Goal: Task Accomplishment & Management: Use online tool/utility

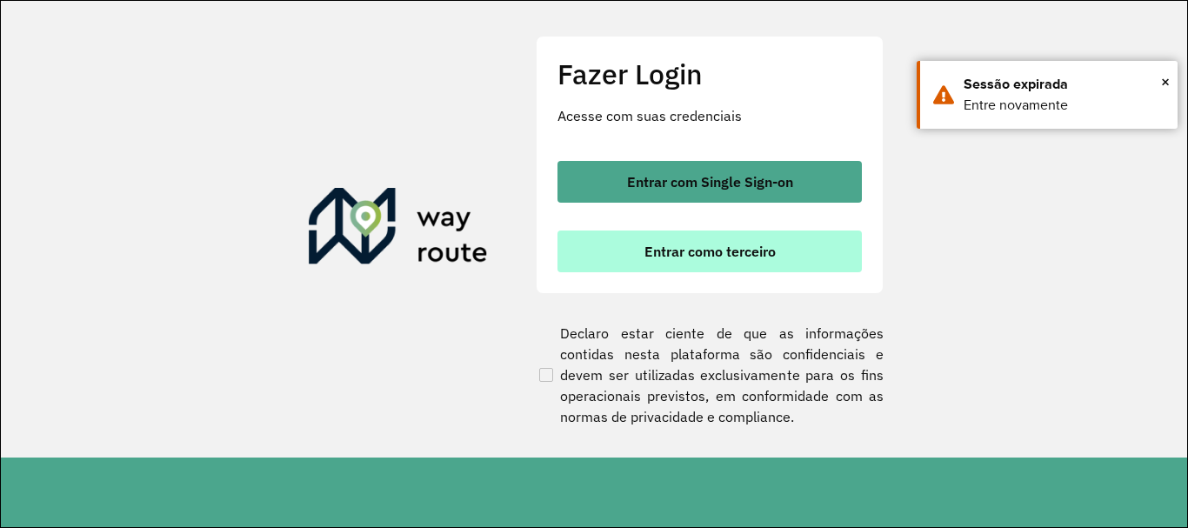
click at [661, 262] on button "Entrar como terceiro" at bounding box center [709, 251] width 304 height 42
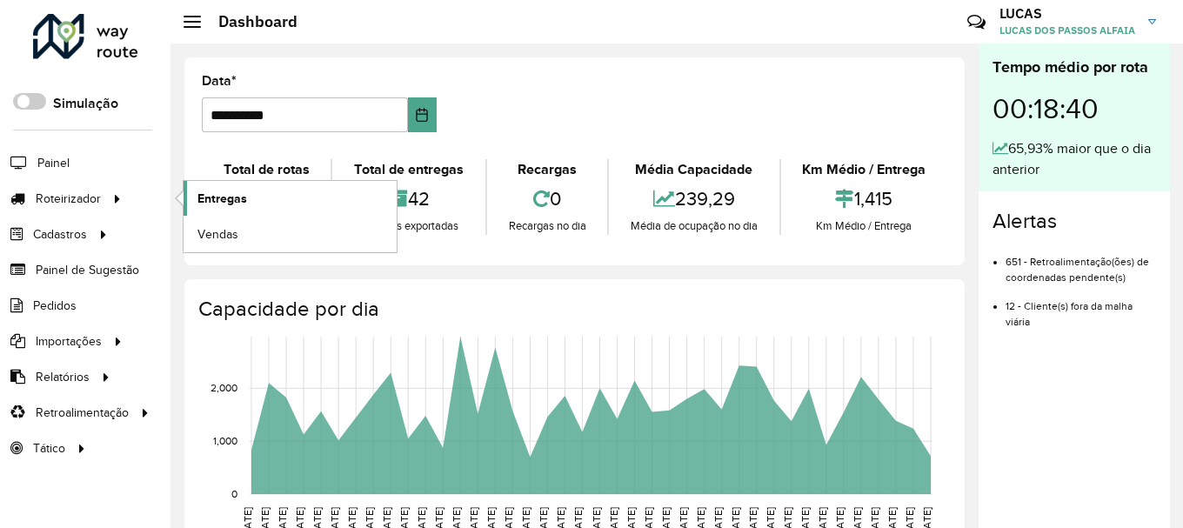
click at [250, 198] on link "Entregas" at bounding box center [289, 198] width 213 height 35
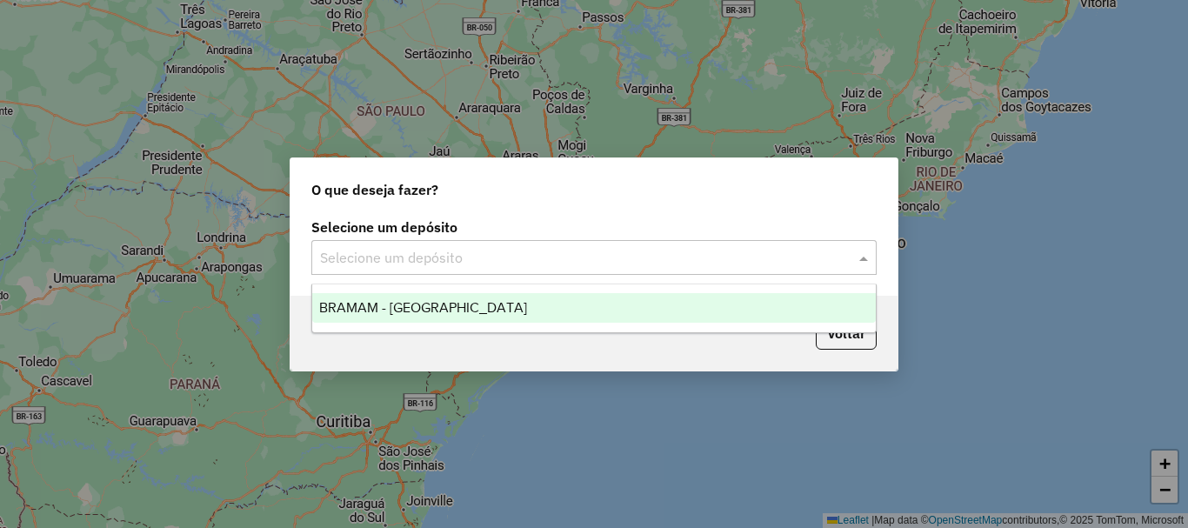
click at [782, 242] on div "Selecione um depósito" at bounding box center [593, 257] width 565 height 35
click at [582, 321] on div "BRAMAM - [GEOGRAPHIC_DATA]" at bounding box center [593, 308] width 563 height 30
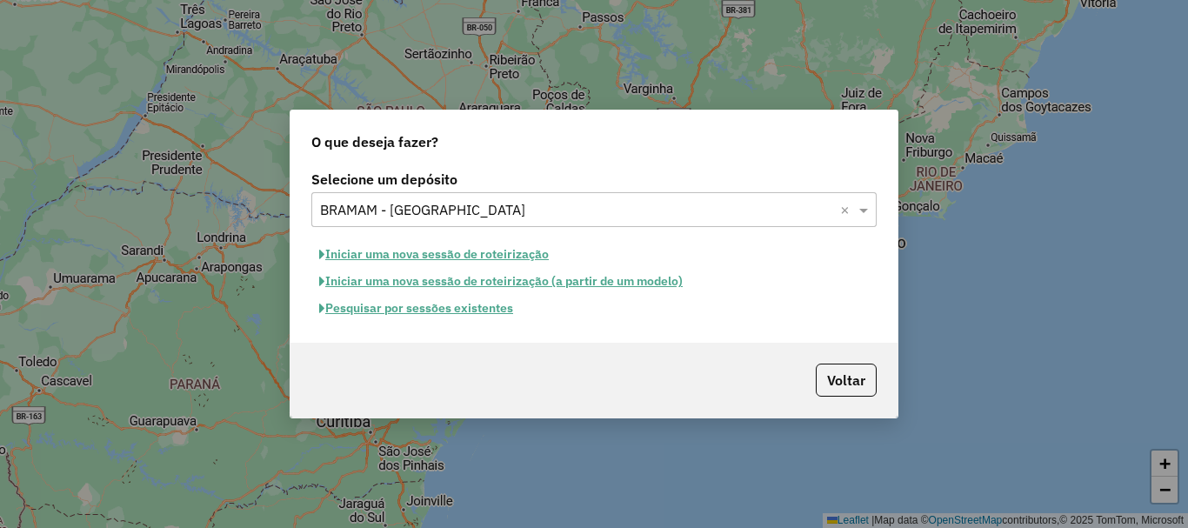
click at [495, 254] on button "Iniciar uma nova sessão de roteirização" at bounding box center [433, 254] width 245 height 27
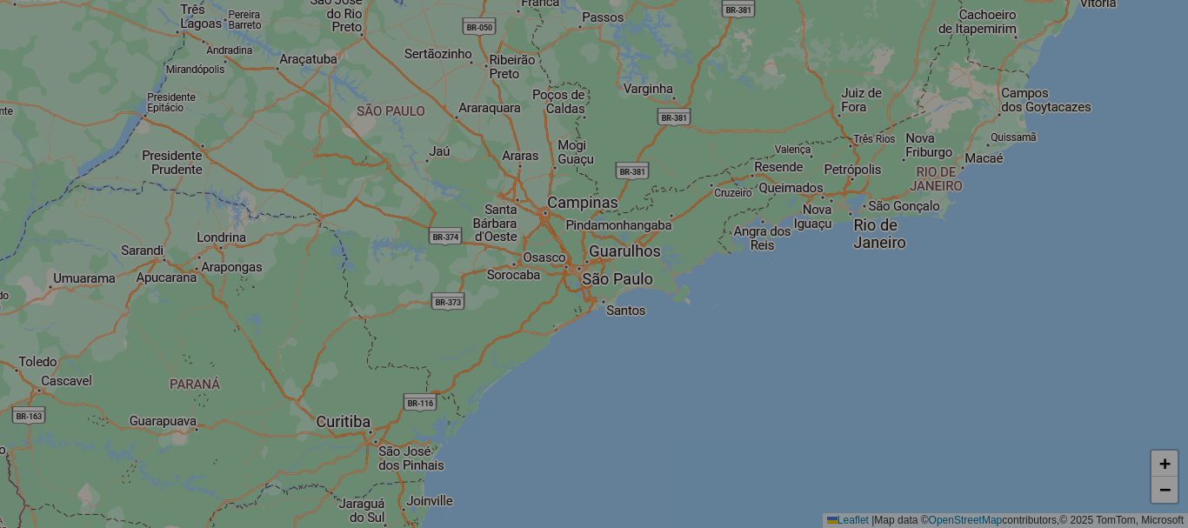
select select "*"
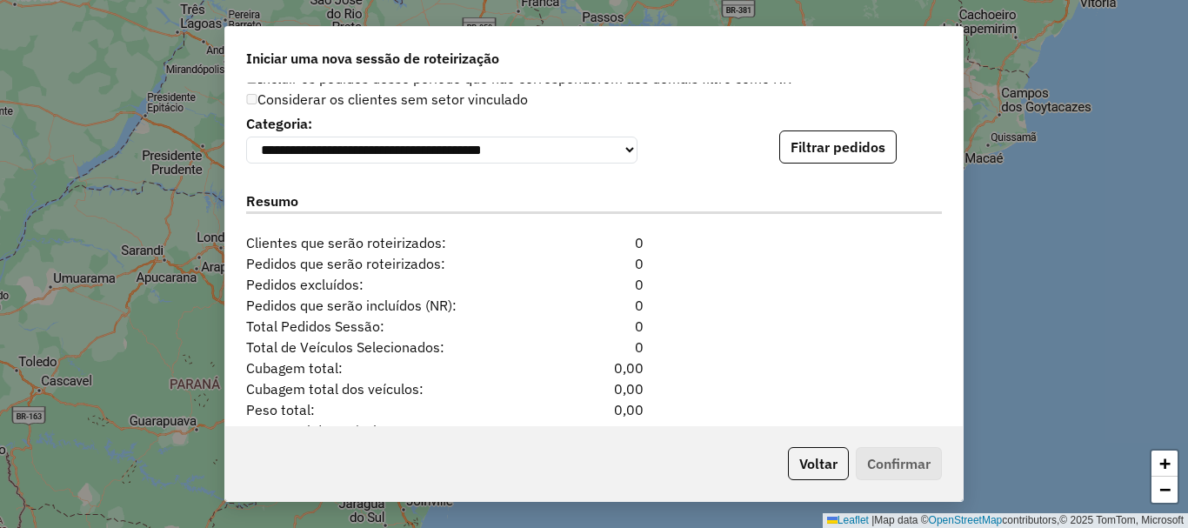
scroll to position [1688, 0]
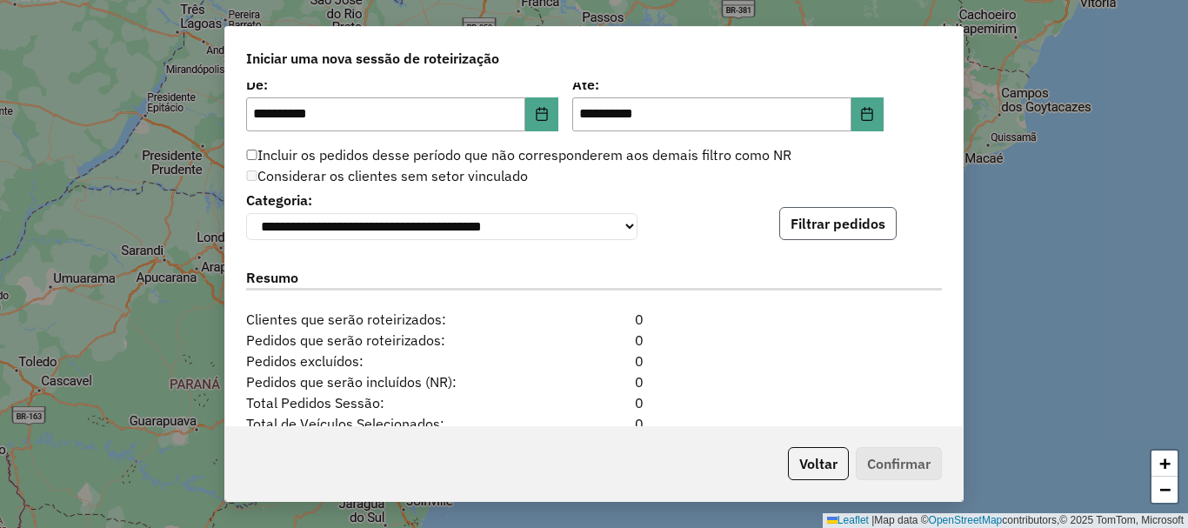
click at [850, 240] on button "Filtrar pedidos" at bounding box center [837, 223] width 117 height 33
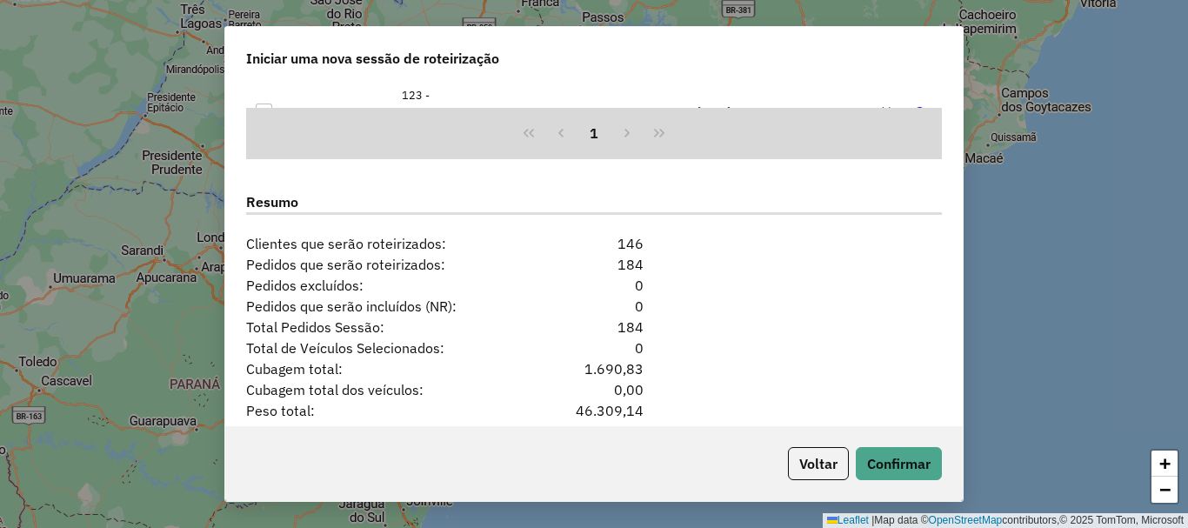
scroll to position [2221, 0]
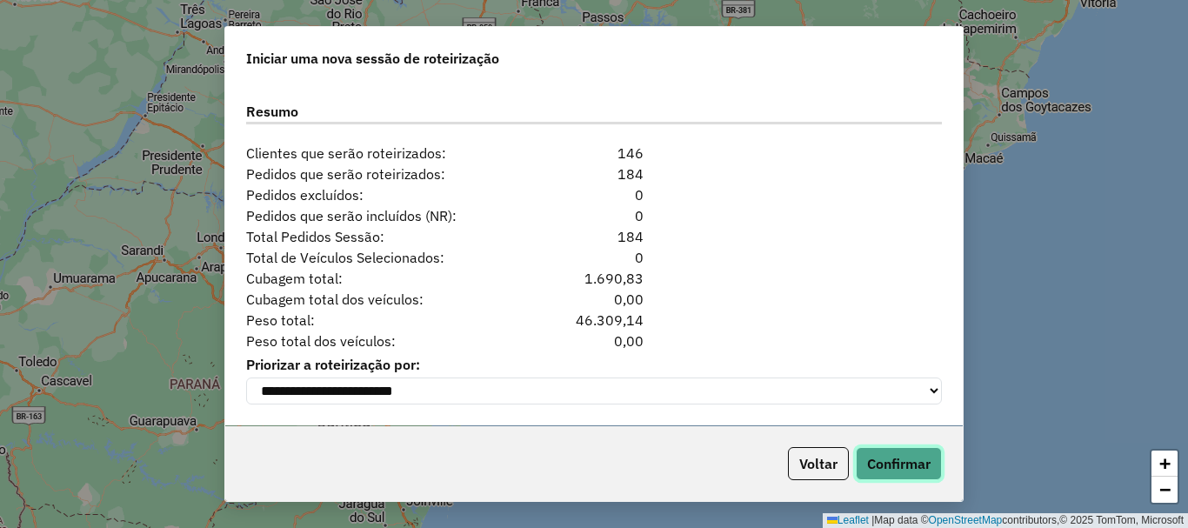
click at [911, 462] on button "Confirmar" at bounding box center [899, 463] width 86 height 33
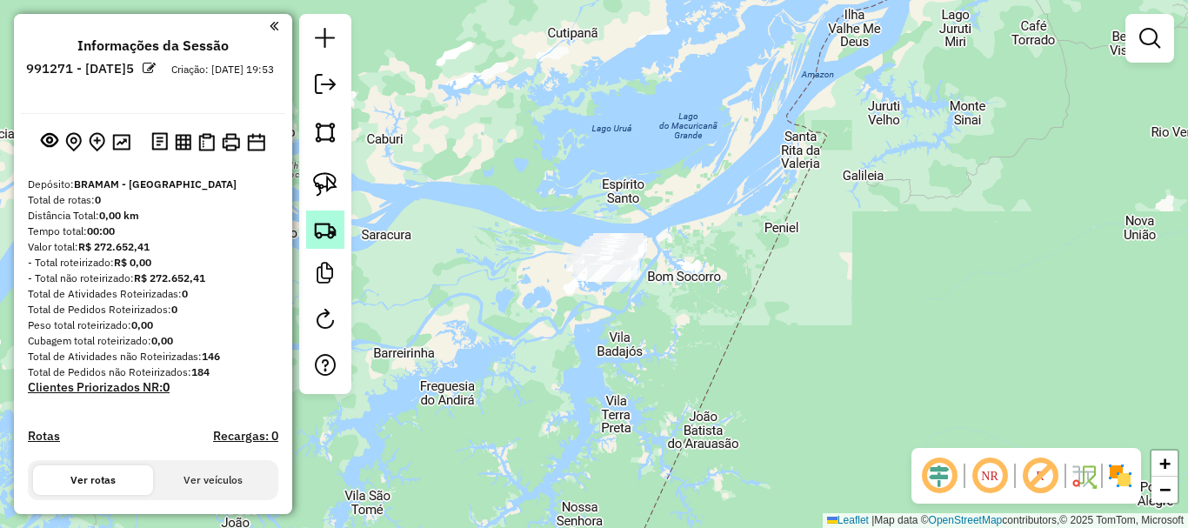
click at [337, 238] on link at bounding box center [325, 229] width 38 height 38
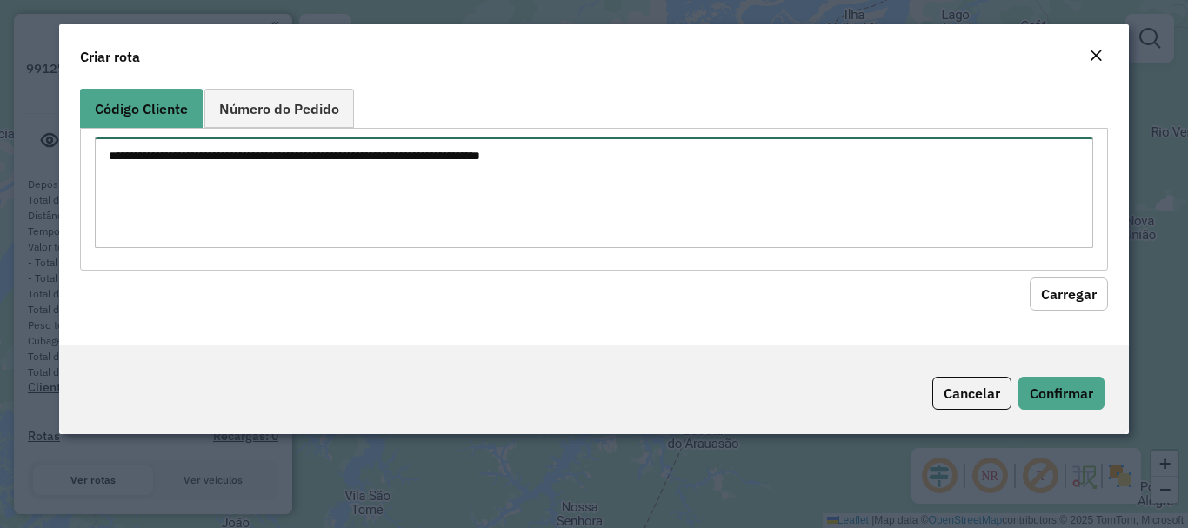
click at [447, 166] on textarea at bounding box center [593, 192] width 997 height 110
paste textarea "**** **** **** **** **** **** **** **** **** **** **** **** **** **** **** ****…"
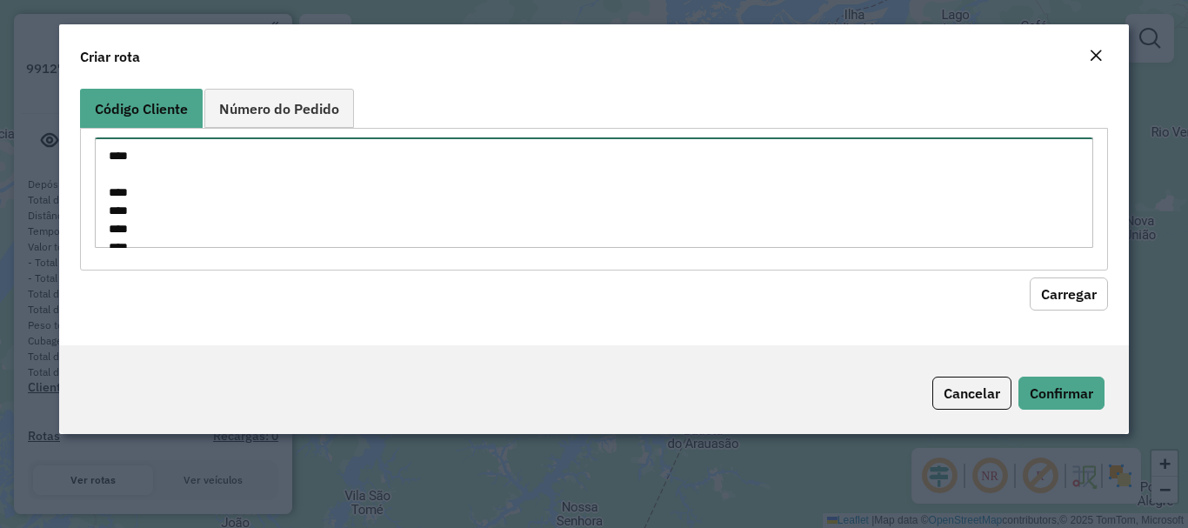
scroll to position [317, 0]
type textarea "**** **** **** **** **** **** **** **** **** **** **** **** **** **** **** ****…"
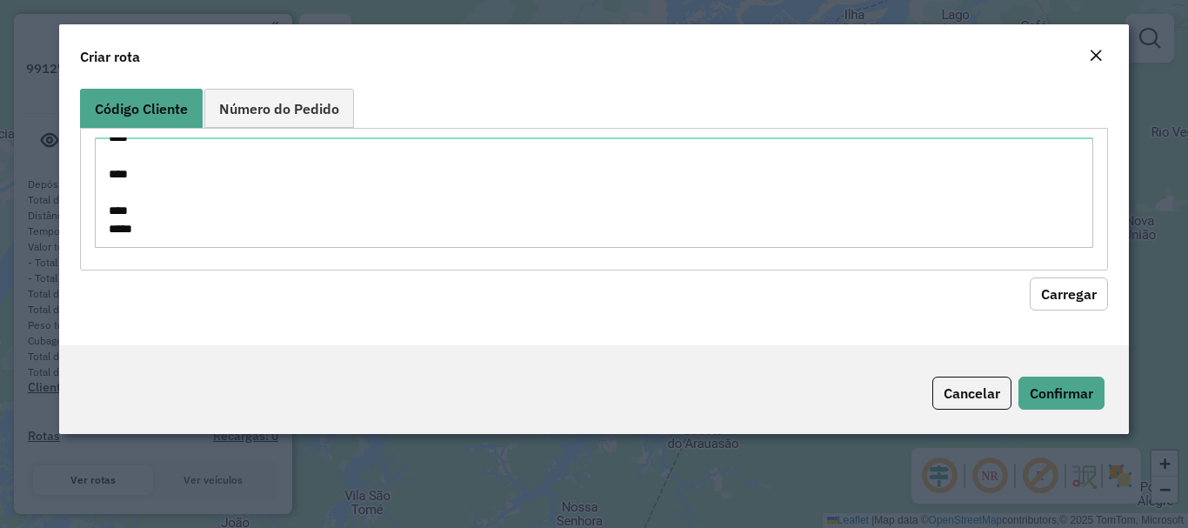
click at [1072, 297] on button "Carregar" at bounding box center [1069, 293] width 78 height 33
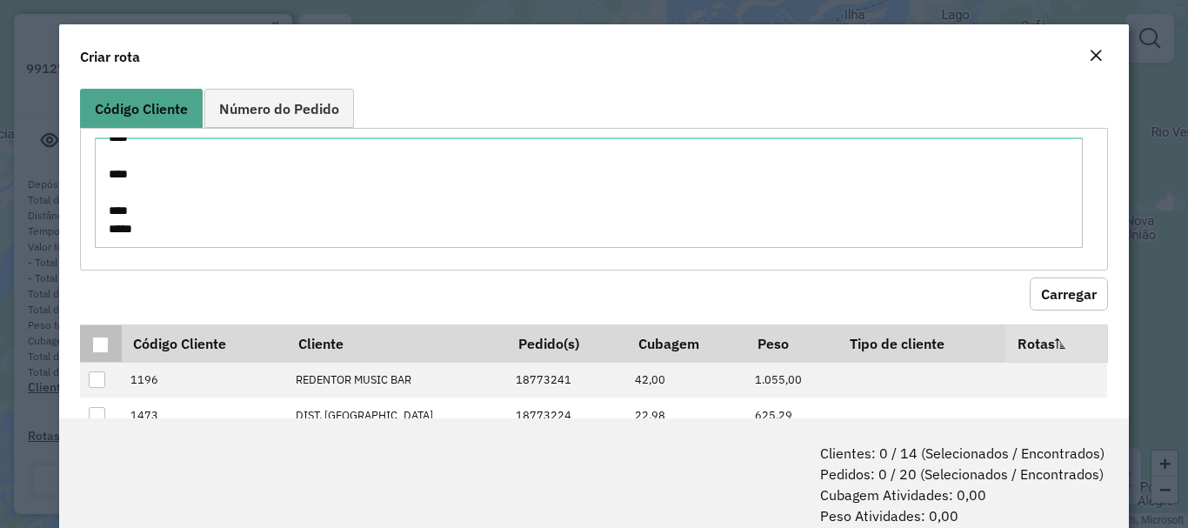
click at [101, 335] on p-tableheadercheckbox at bounding box center [100, 343] width 17 height 17
click at [102, 347] on div at bounding box center [100, 345] width 17 height 17
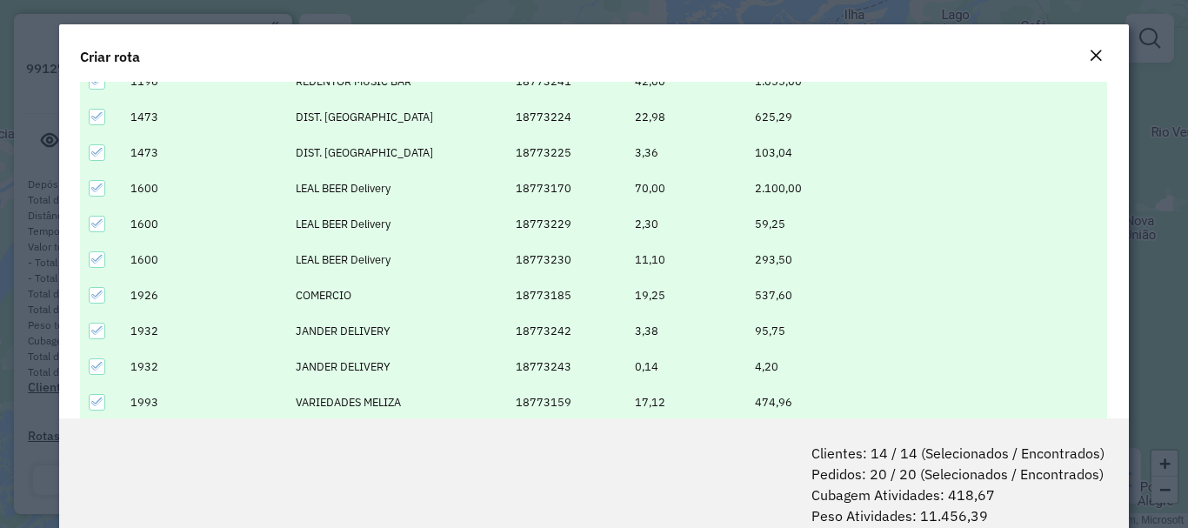
scroll to position [211, 0]
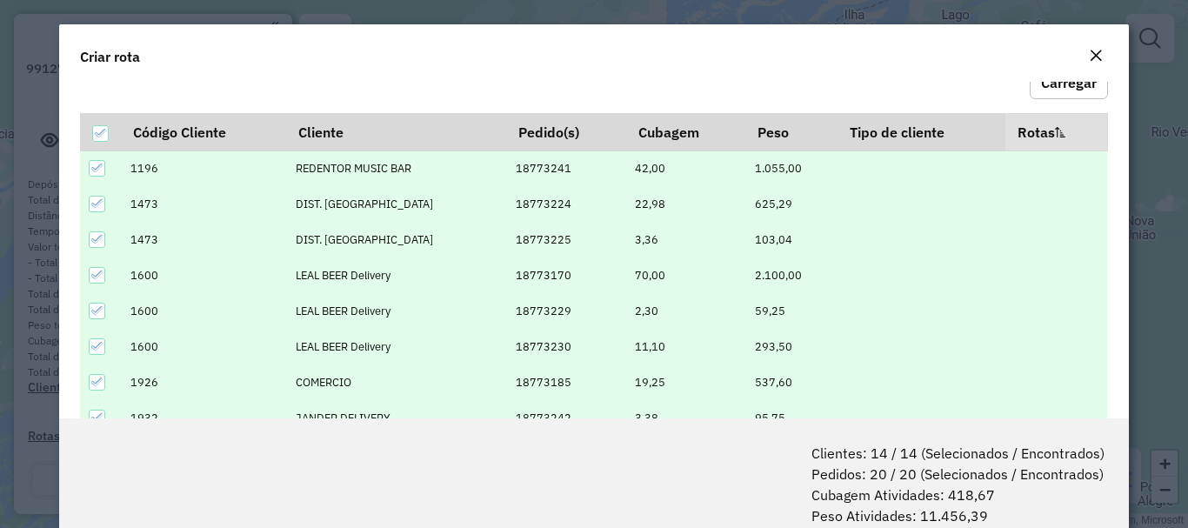
click at [1096, 51] on button "Close" at bounding box center [1095, 56] width 24 height 23
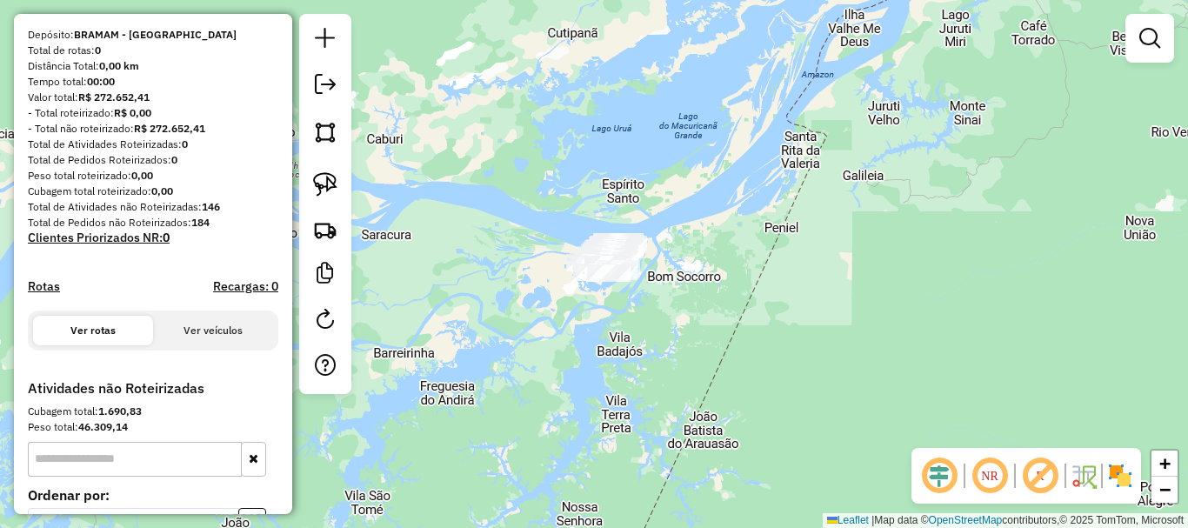
scroll to position [328, 0]
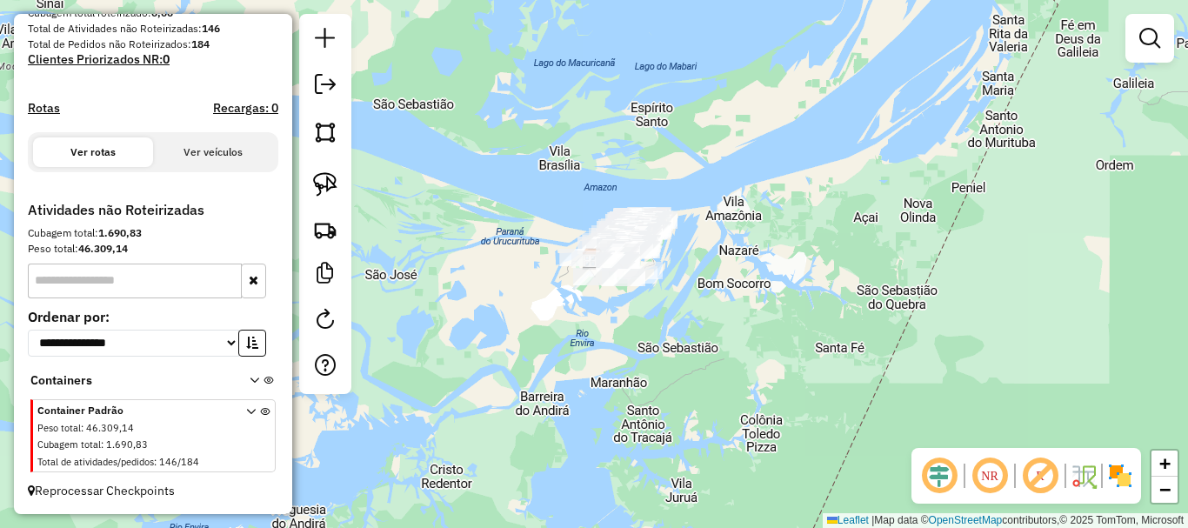
drag, startPoint x: 603, startPoint y: 510, endPoint x: 616, endPoint y: 510, distance: 12.2
click at [616, 510] on div "Janela de atendimento Grade de atendimento Capacidade Transportadoras Veículos …" at bounding box center [594, 264] width 1188 height 528
click at [330, 229] on img at bounding box center [325, 229] width 24 height 24
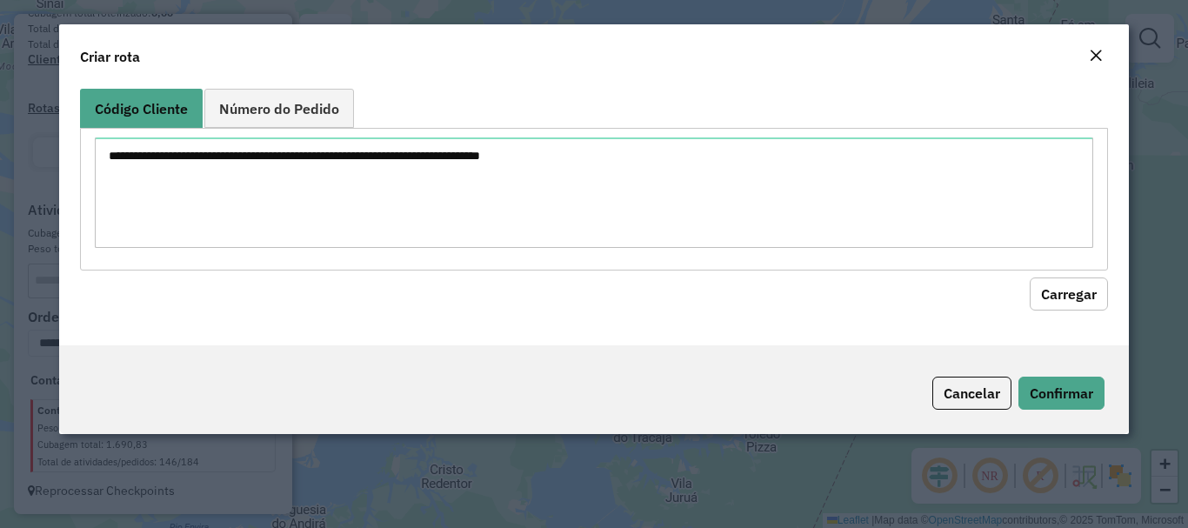
drag, startPoint x: 374, startPoint y: 135, endPoint x: 365, endPoint y: 144, distance: 12.9
click at [368, 142] on div at bounding box center [593, 199] width 1027 height 142
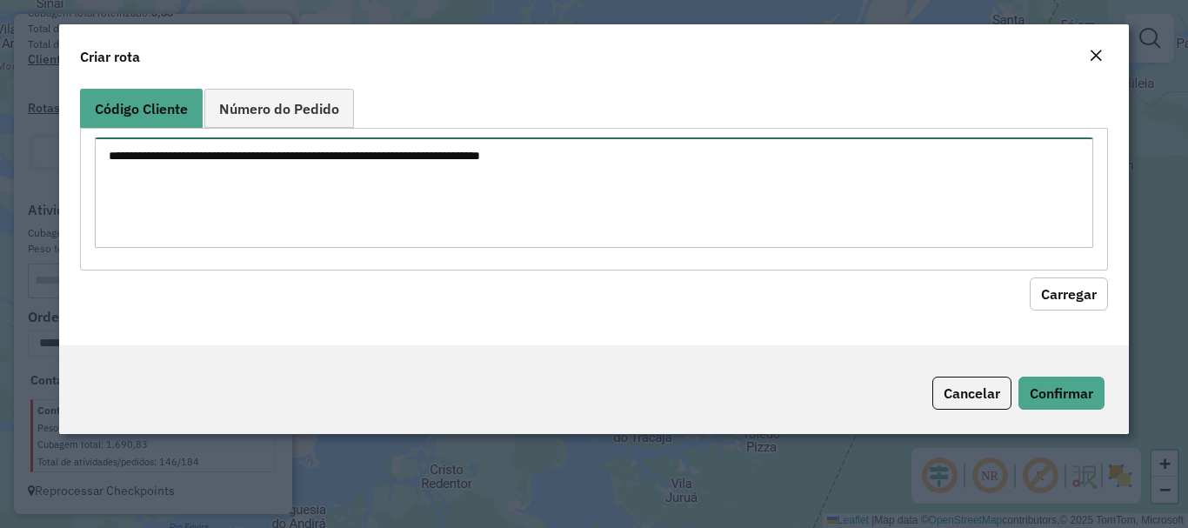
click at [357, 158] on textarea at bounding box center [593, 192] width 997 height 110
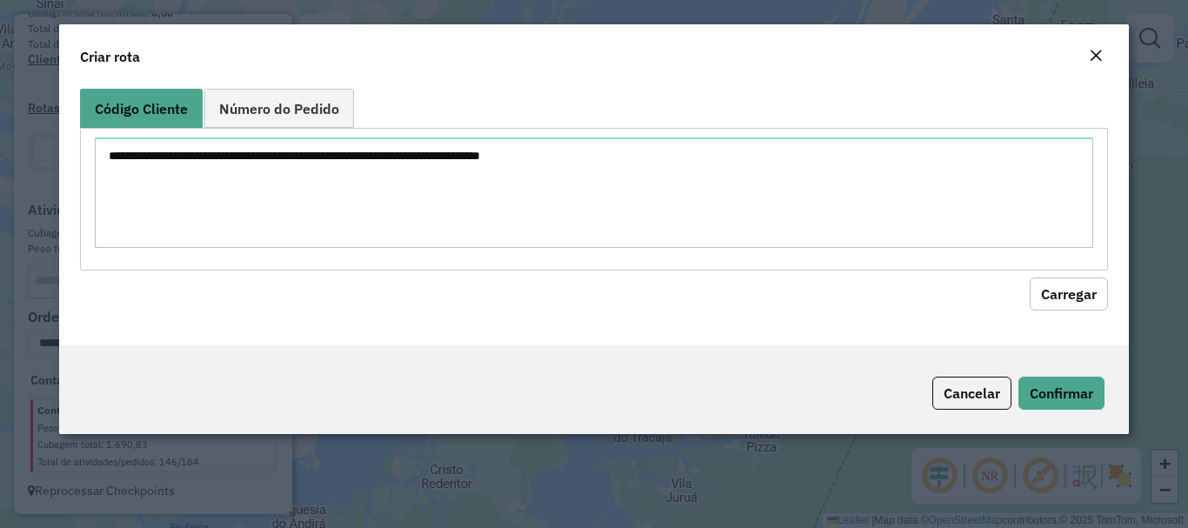
drag, startPoint x: 949, startPoint y: 370, endPoint x: 596, endPoint y: 330, distance: 354.3
click at [596, 330] on div "Código Cliente Número do Pedido Carregar" at bounding box center [593, 213] width 1069 height 263
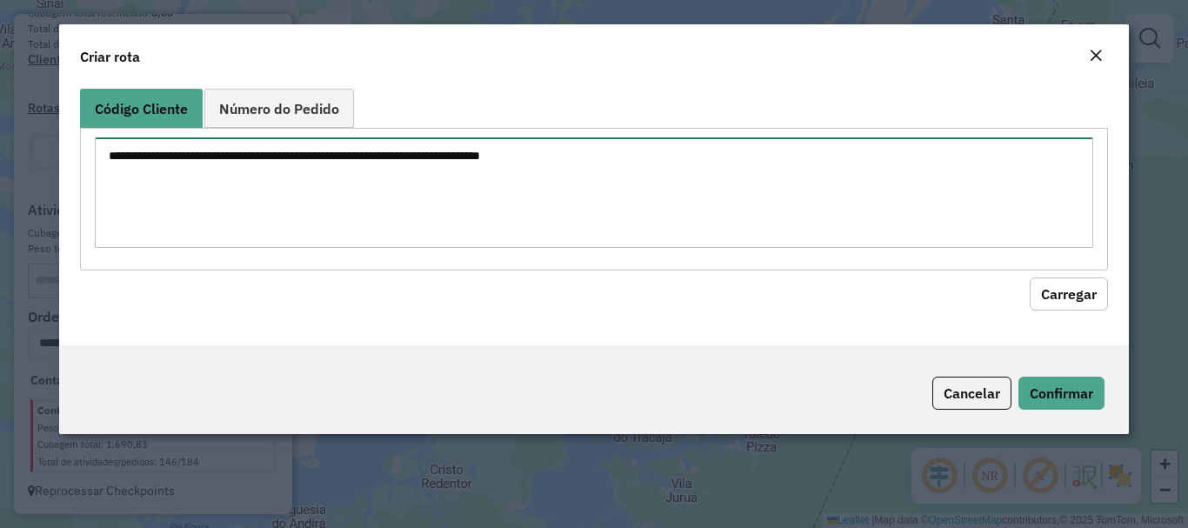
click at [322, 193] on textarea at bounding box center [593, 192] width 997 height 110
paste textarea "**** **** **** **** **** **** ****"
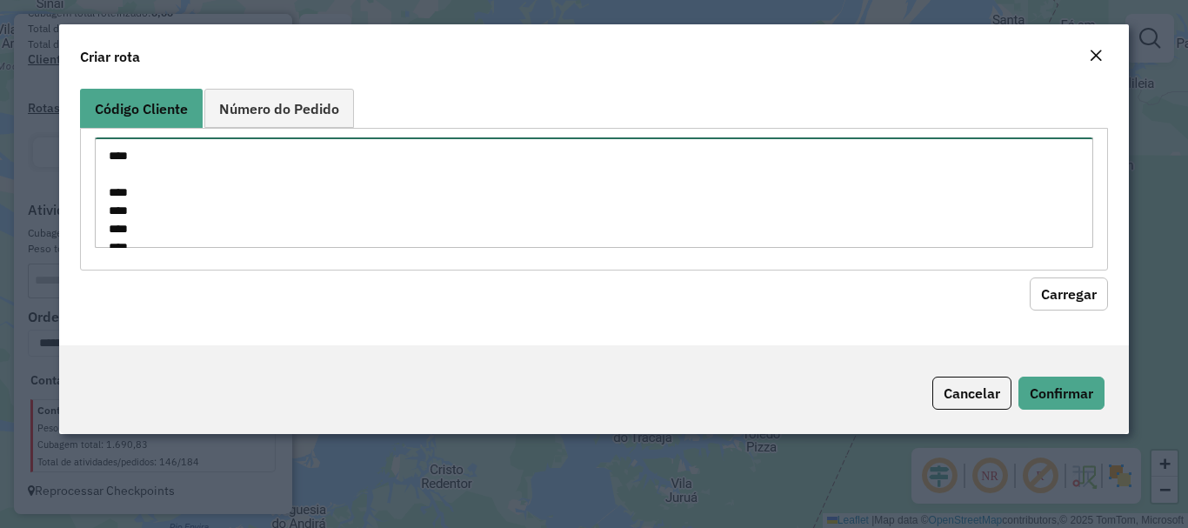
scroll to position [62, 0]
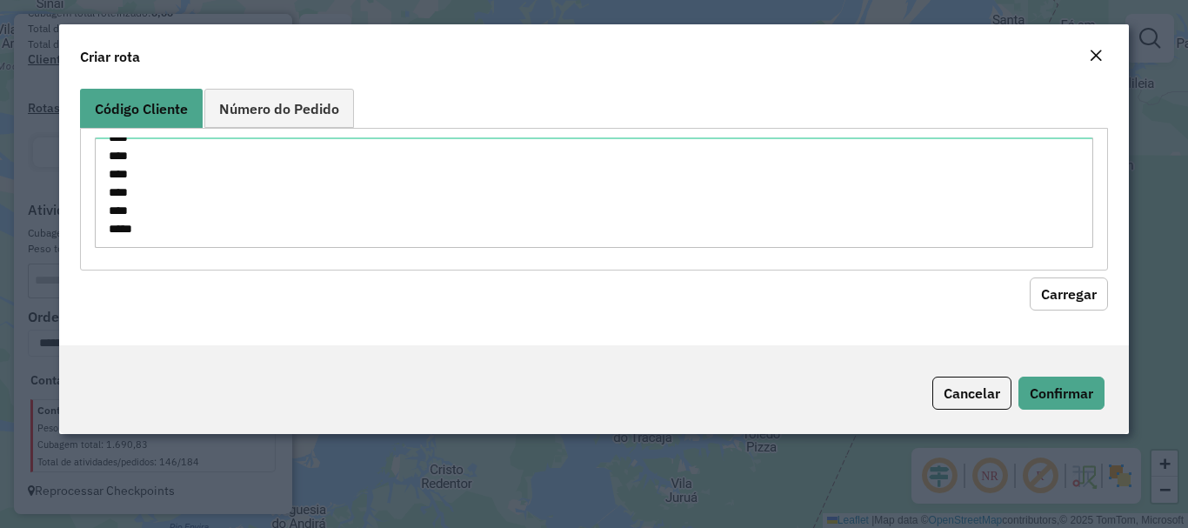
click at [1052, 287] on button "Carregar" at bounding box center [1069, 293] width 78 height 33
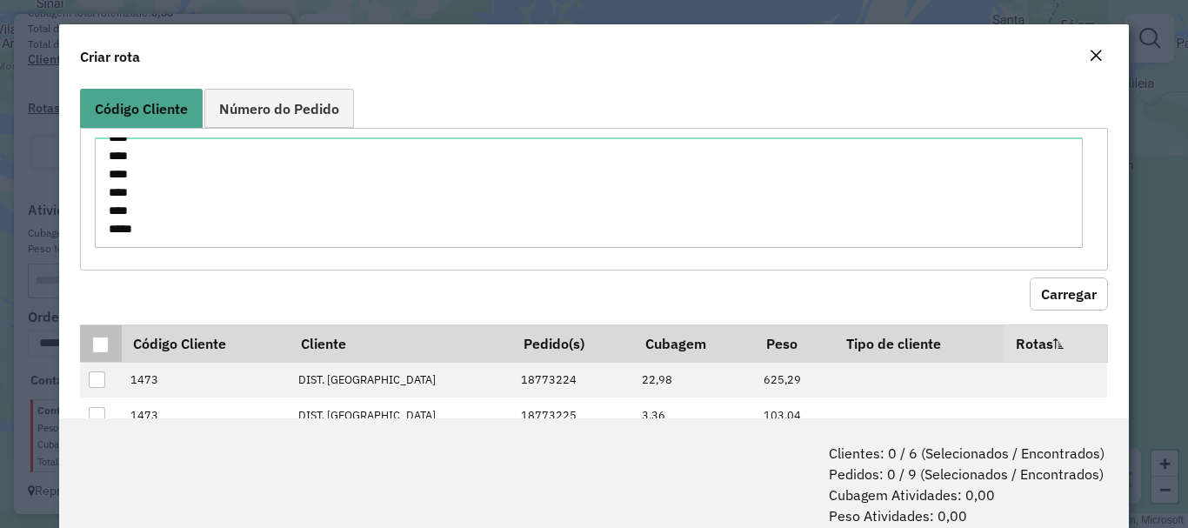
drag, startPoint x: 90, startPoint y: 333, endPoint x: 97, endPoint y: 342, distance: 11.1
click at [96, 342] on th at bounding box center [100, 342] width 41 height 37
click at [99, 343] on div at bounding box center [100, 345] width 17 height 17
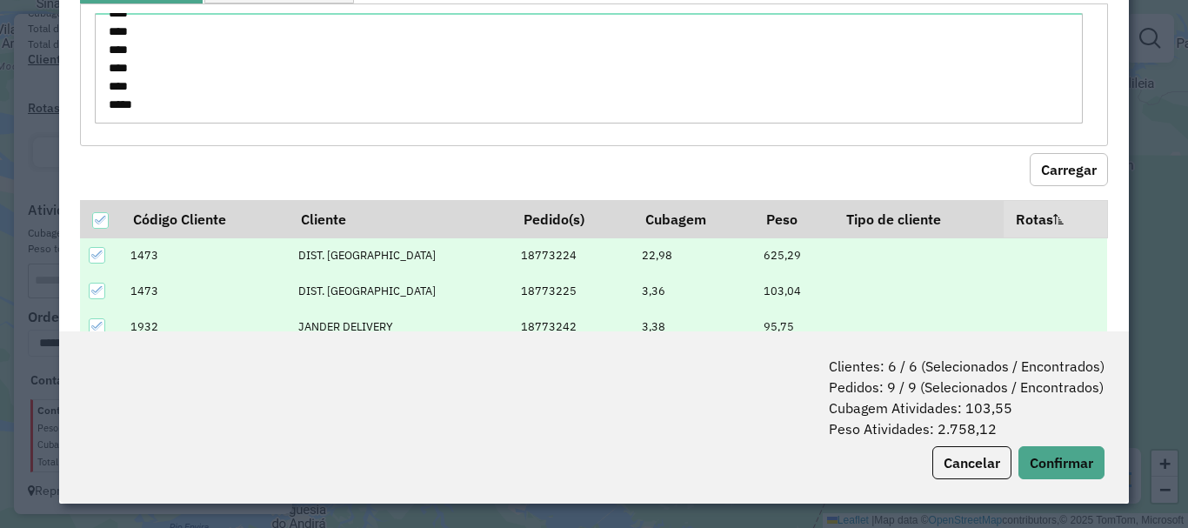
scroll to position [0, 0]
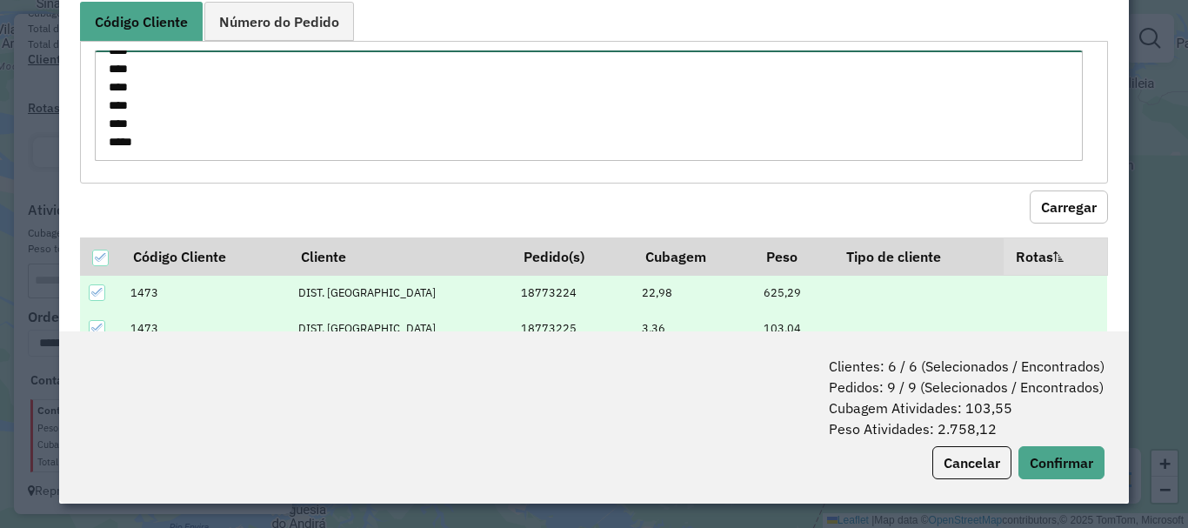
click at [167, 151] on textarea "**** **** **** **** **** **** ****" at bounding box center [589, 105] width 988 height 110
paste textarea "**** **** **** **** **** **** **** ****"
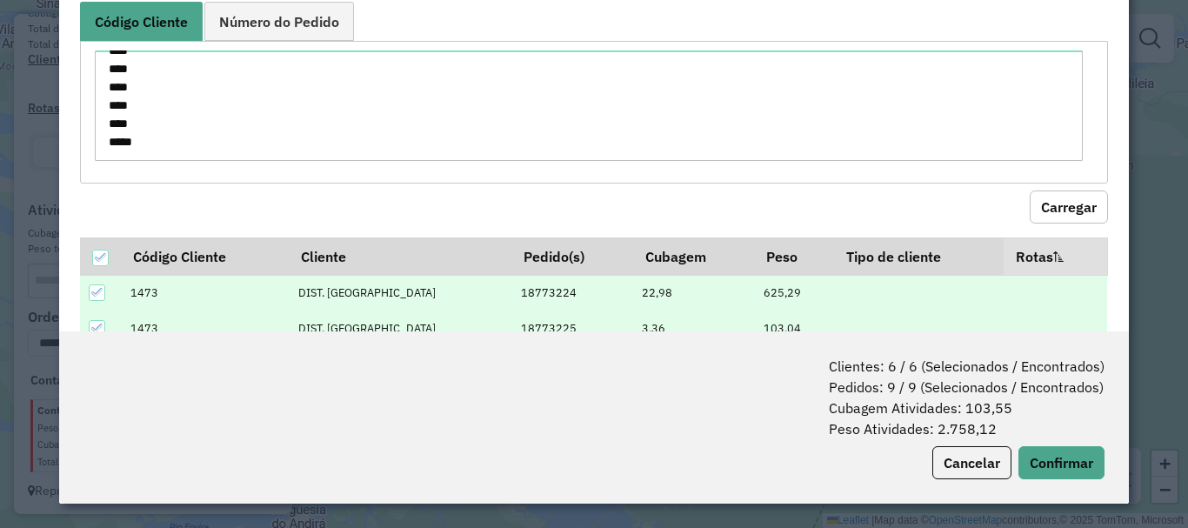
click at [1032, 213] on button "Carregar" at bounding box center [1069, 206] width 78 height 33
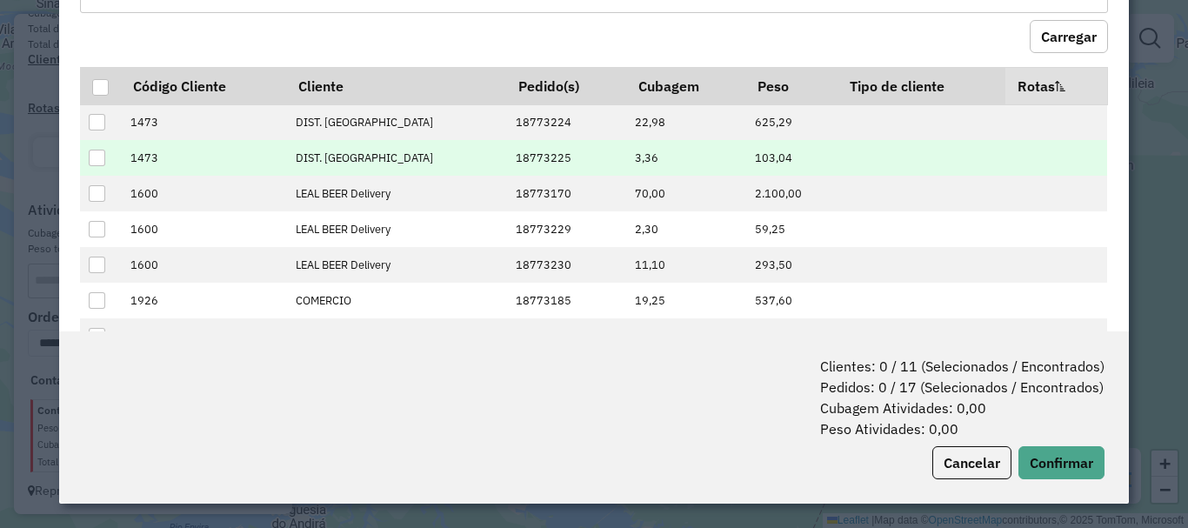
scroll to position [174, 0]
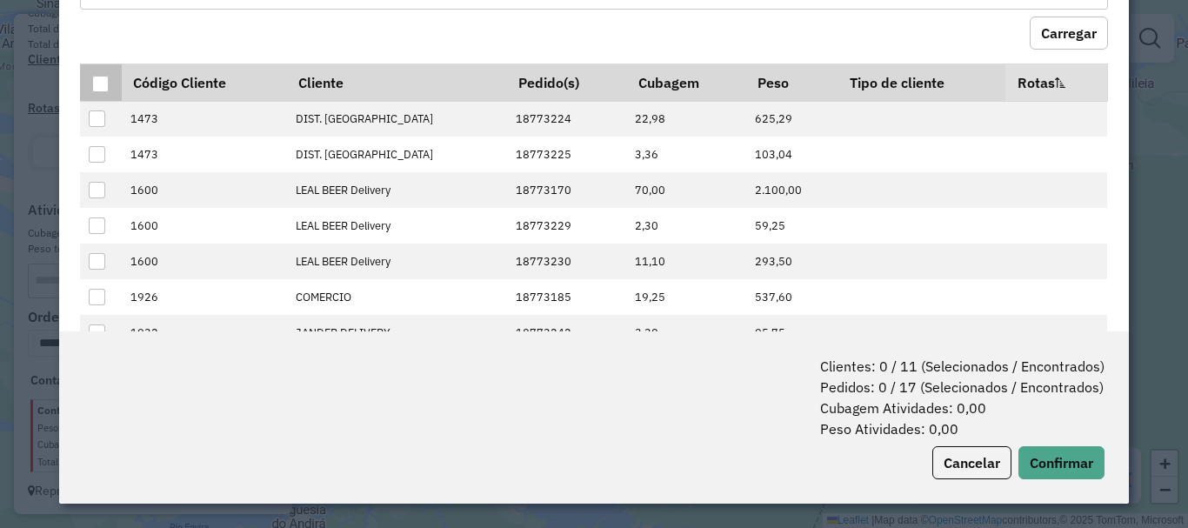
click at [97, 82] on div at bounding box center [100, 84] width 17 height 17
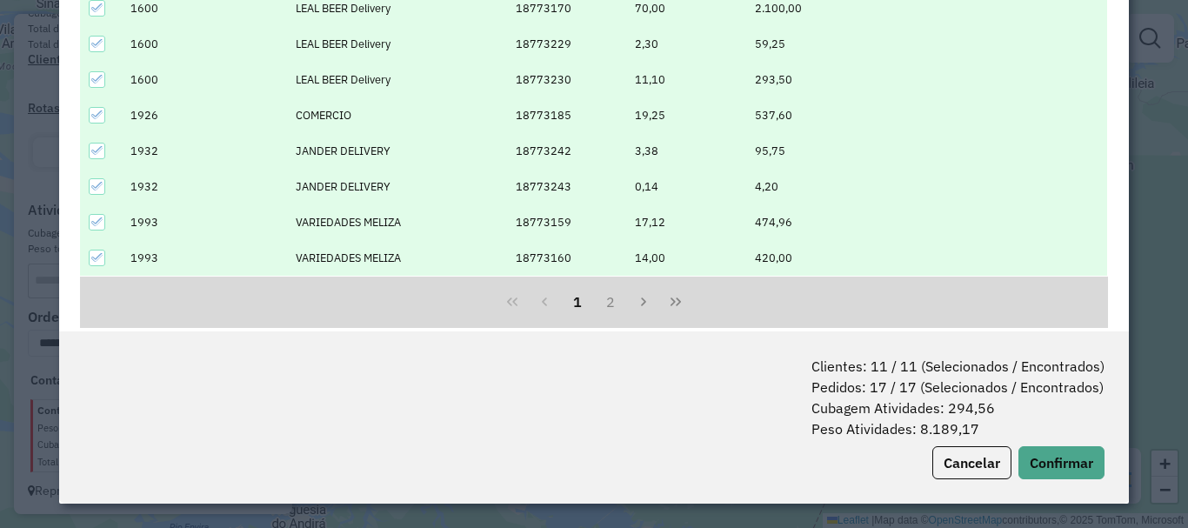
scroll to position [385, 0]
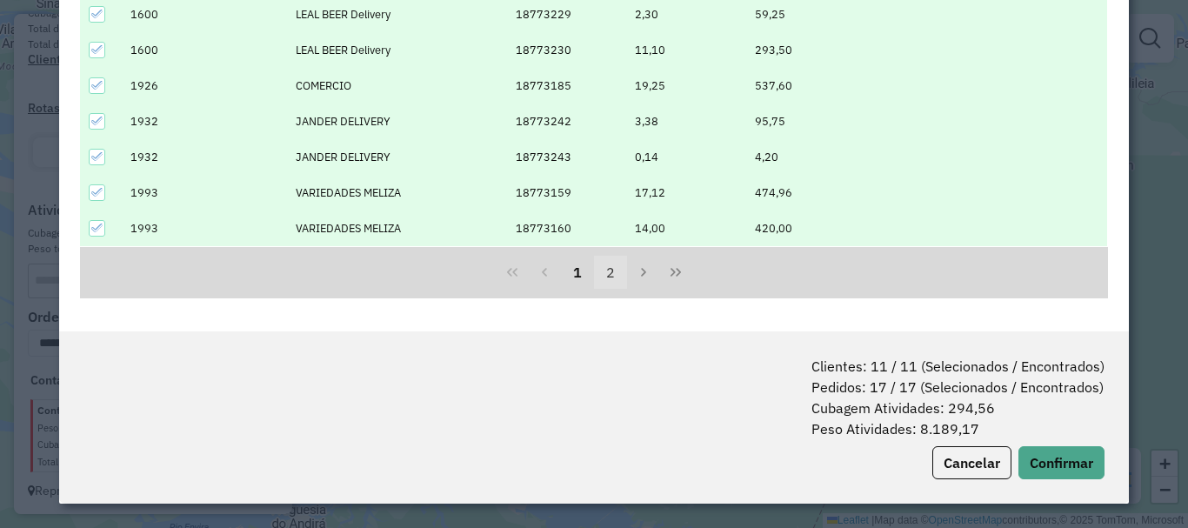
click at [606, 277] on button "2" at bounding box center [610, 272] width 33 height 33
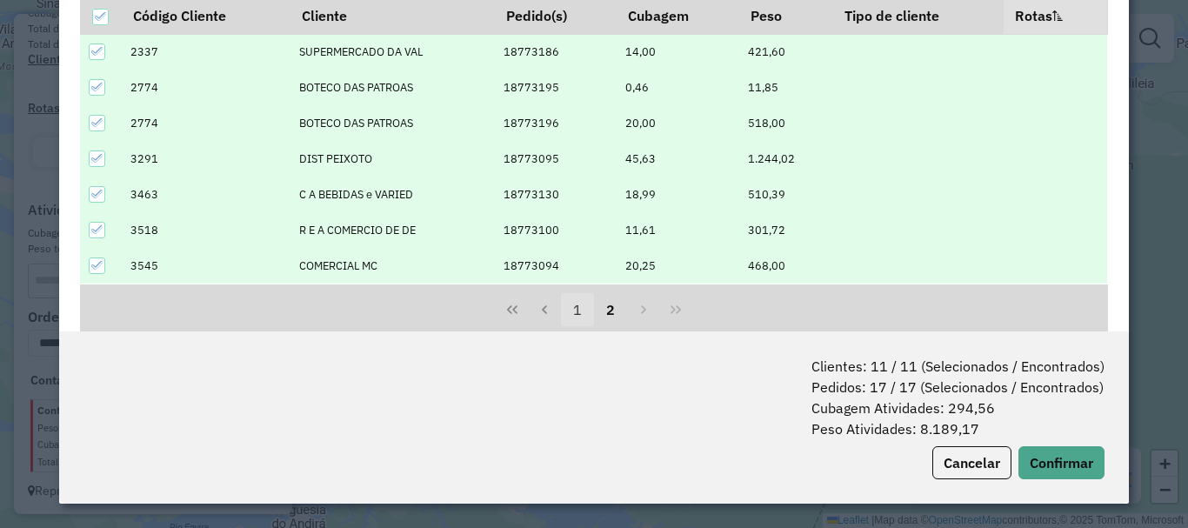
scroll to position [278, 0]
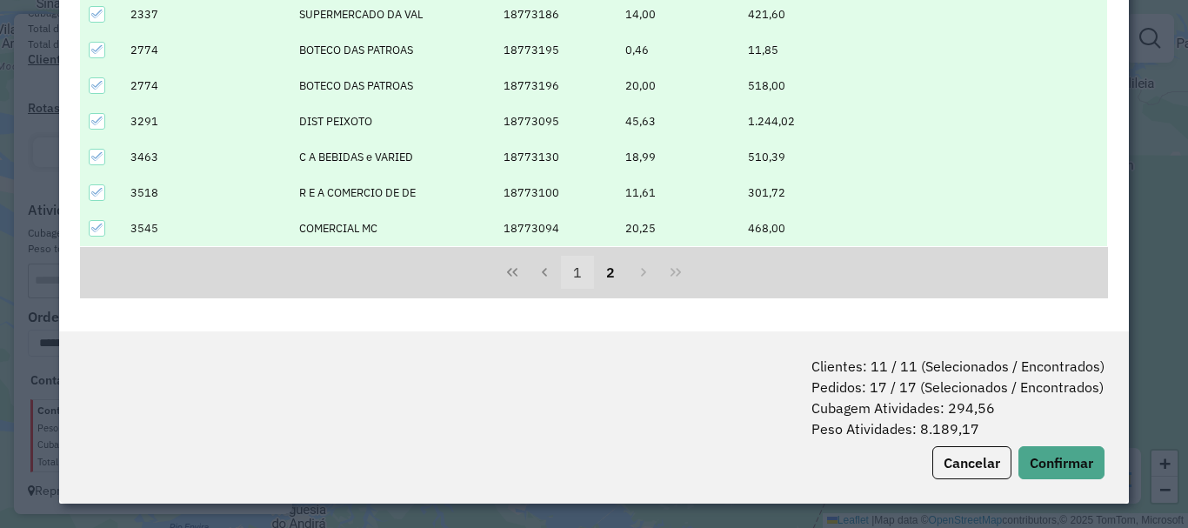
click at [577, 272] on button "1" at bounding box center [577, 272] width 33 height 33
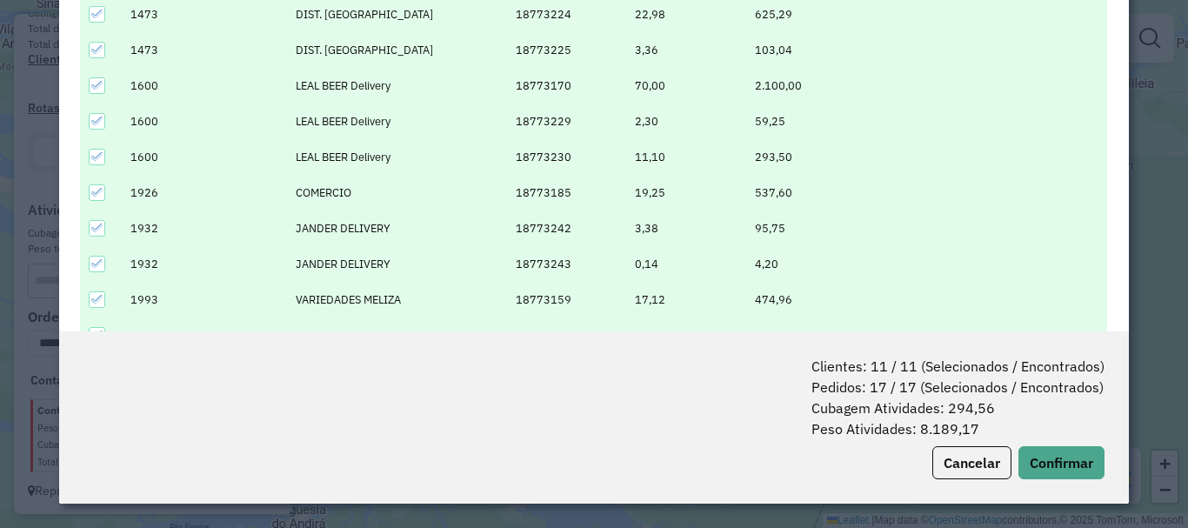
click at [101, 119] on icon at bounding box center [96, 121] width 11 height 8
click at [104, 146] on td at bounding box center [100, 157] width 41 height 36
click at [98, 153] on icon at bounding box center [97, 156] width 12 height 12
click at [102, 89] on icon at bounding box center [97, 85] width 12 height 12
click at [100, 84] on div at bounding box center [97, 85] width 17 height 17
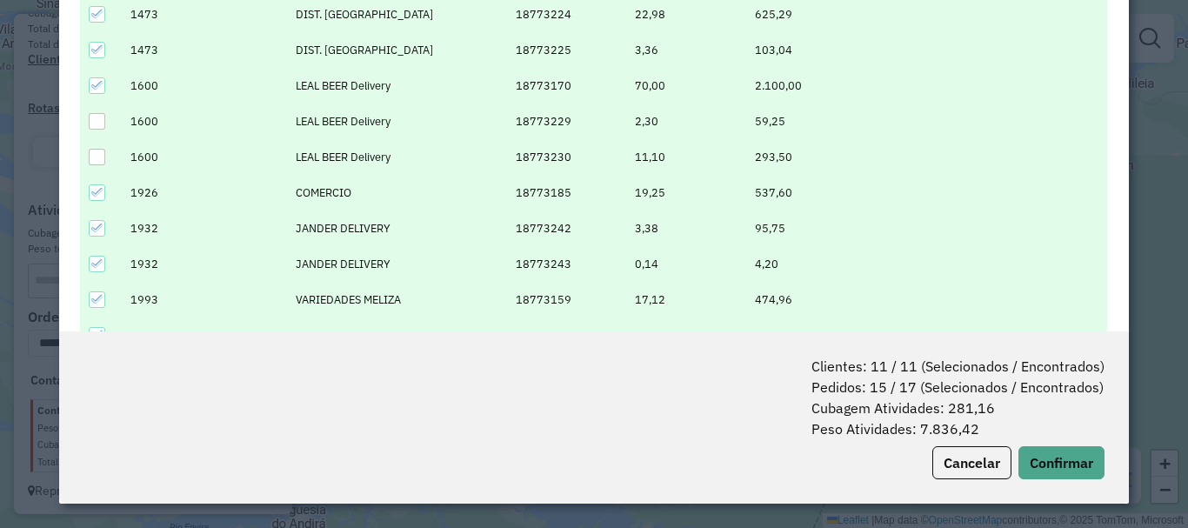
click at [97, 114] on div at bounding box center [97, 121] width 17 height 17
drag, startPoint x: 94, startPoint y: 150, endPoint x: 170, endPoint y: 184, distance: 84.1
click at [95, 150] on div at bounding box center [97, 157] width 17 height 17
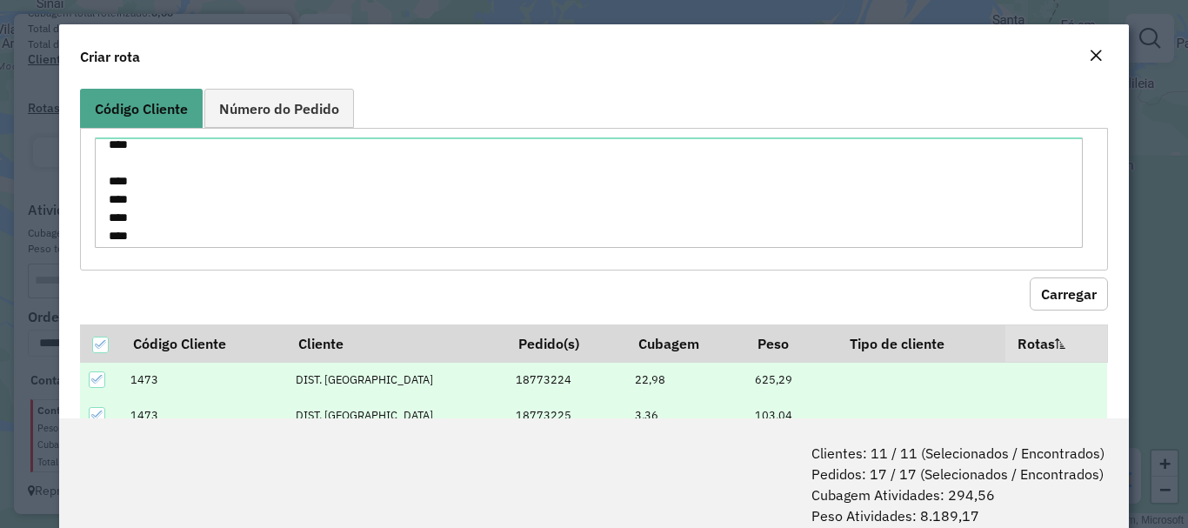
scroll to position [0, 0]
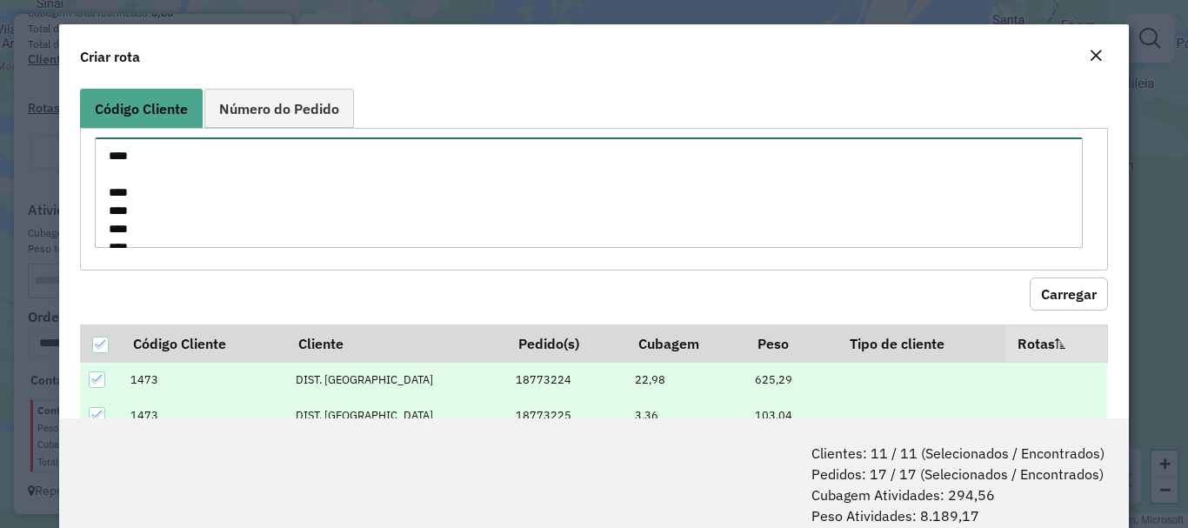
click at [109, 158] on textarea "**** **** **** **** **** **** **** **** **** **** **** **** **** **** ****" at bounding box center [589, 192] width 988 height 110
drag, startPoint x: 108, startPoint y: 156, endPoint x: 143, endPoint y: 211, distance: 66.1
click at [143, 211] on textarea "**** **** **** **** **** **** **** **** **** **** **** **** **** **** ****" at bounding box center [589, 192] width 988 height 110
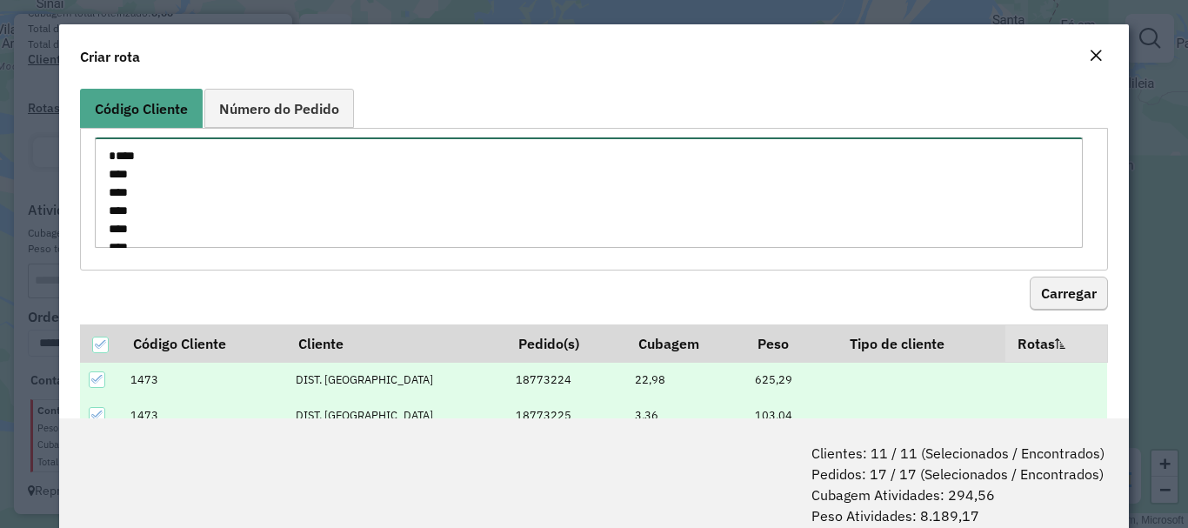
type textarea "**** **** **** **** **** **** **** ****"
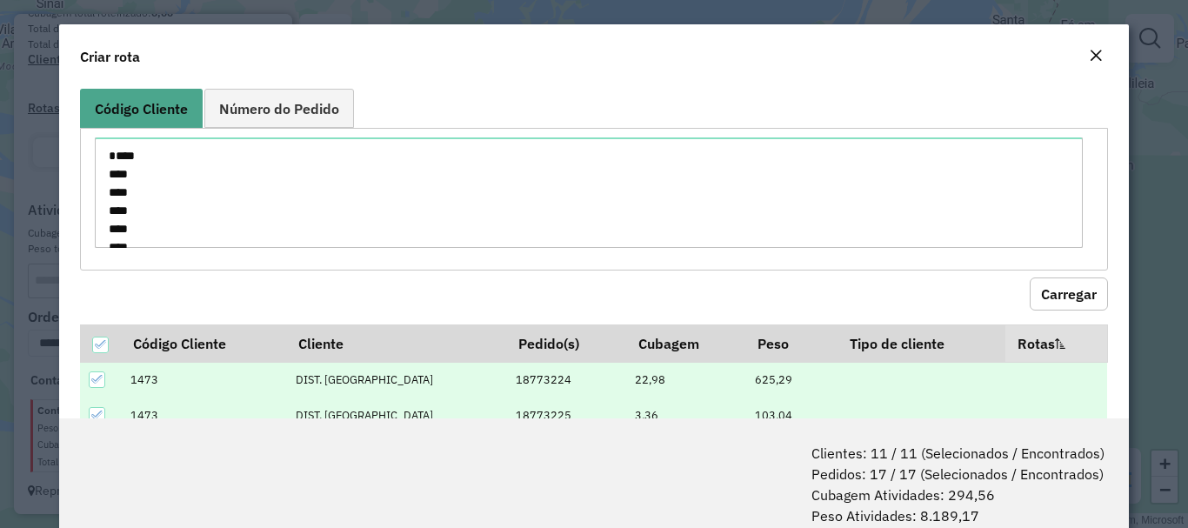
click at [1066, 289] on button "Carregar" at bounding box center [1069, 293] width 78 height 33
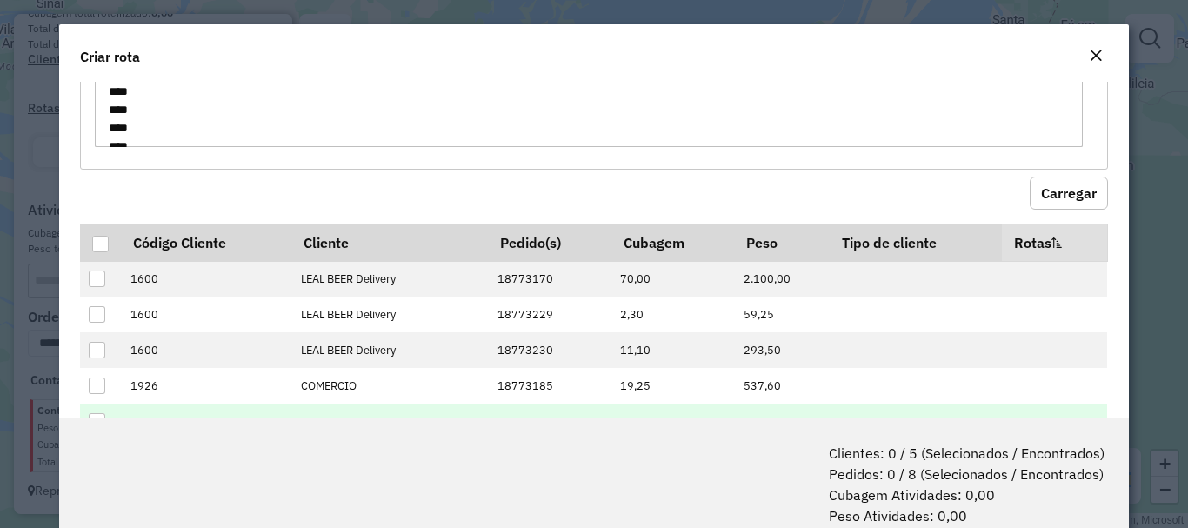
scroll to position [174, 0]
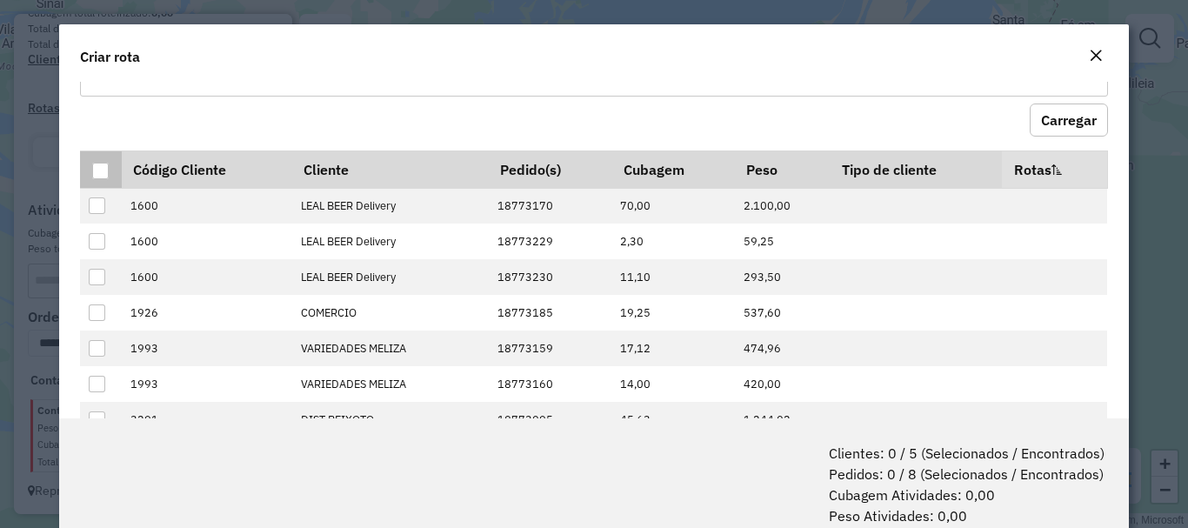
click at [95, 181] on th at bounding box center [100, 168] width 41 height 37
click at [97, 177] on div at bounding box center [100, 171] width 17 height 17
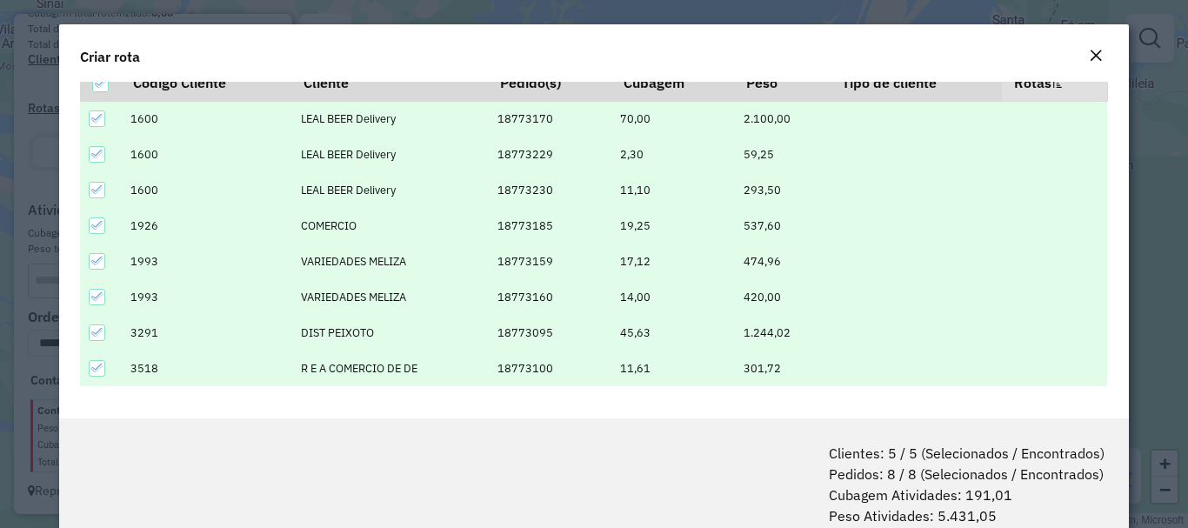
scroll to position [263, 0]
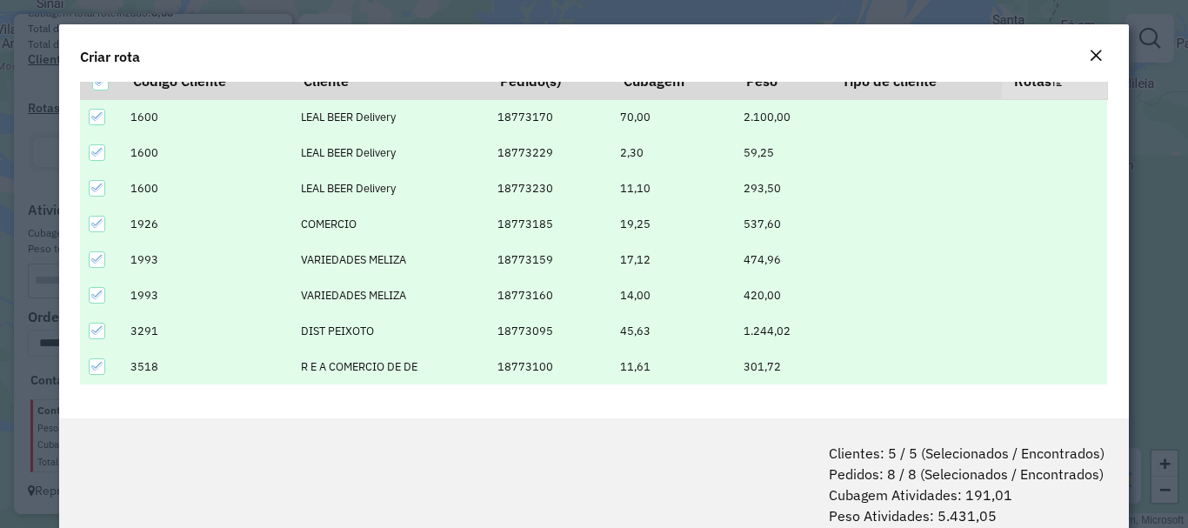
click at [94, 120] on icon at bounding box center [97, 116] width 12 height 12
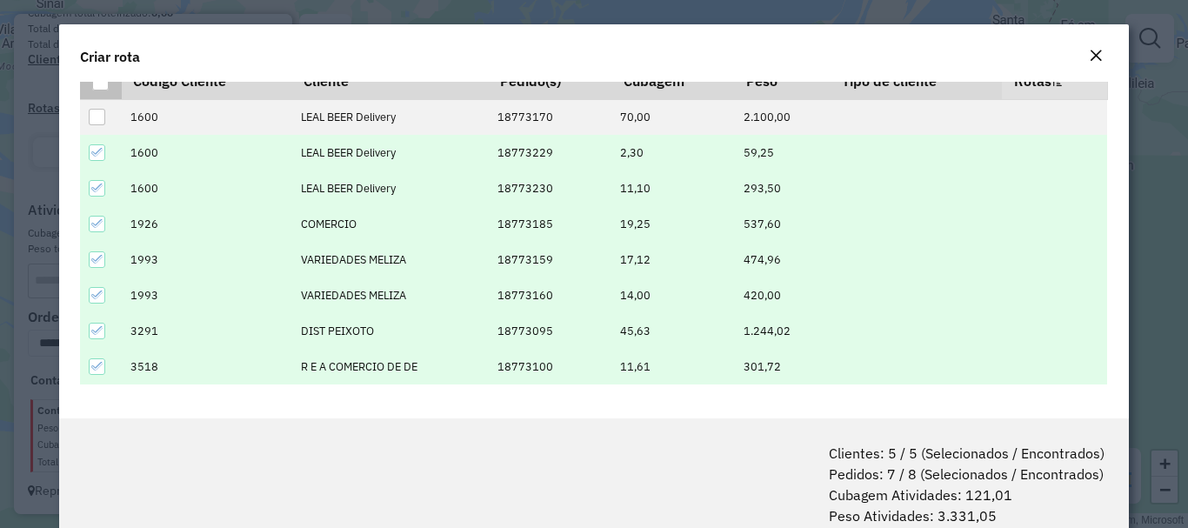
scroll to position [176, 0]
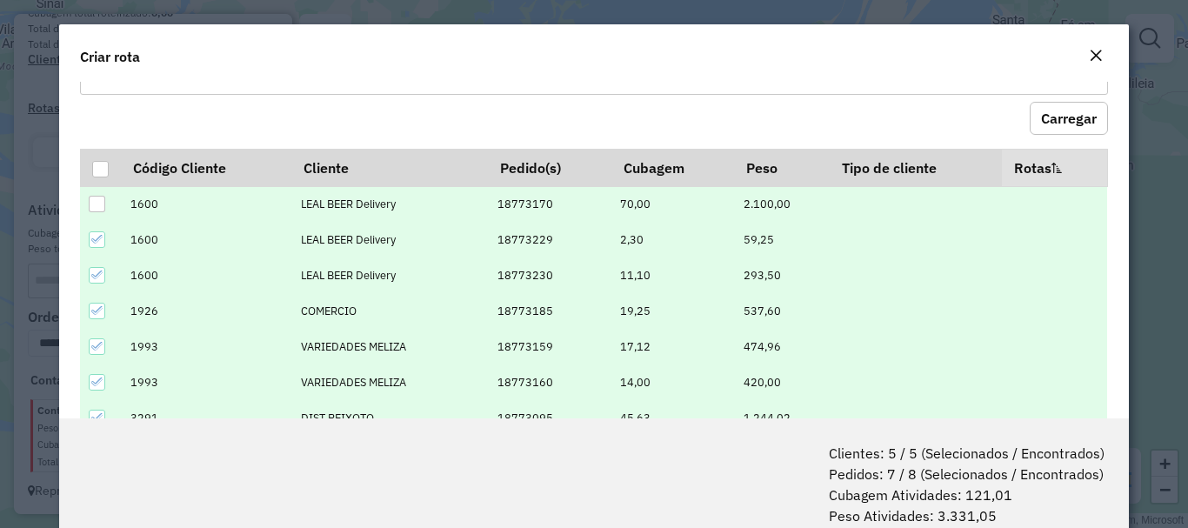
click at [103, 209] on div at bounding box center [97, 204] width 17 height 17
click at [101, 210] on icon at bounding box center [97, 203] width 12 height 12
click at [101, 208] on div at bounding box center [97, 204] width 17 height 17
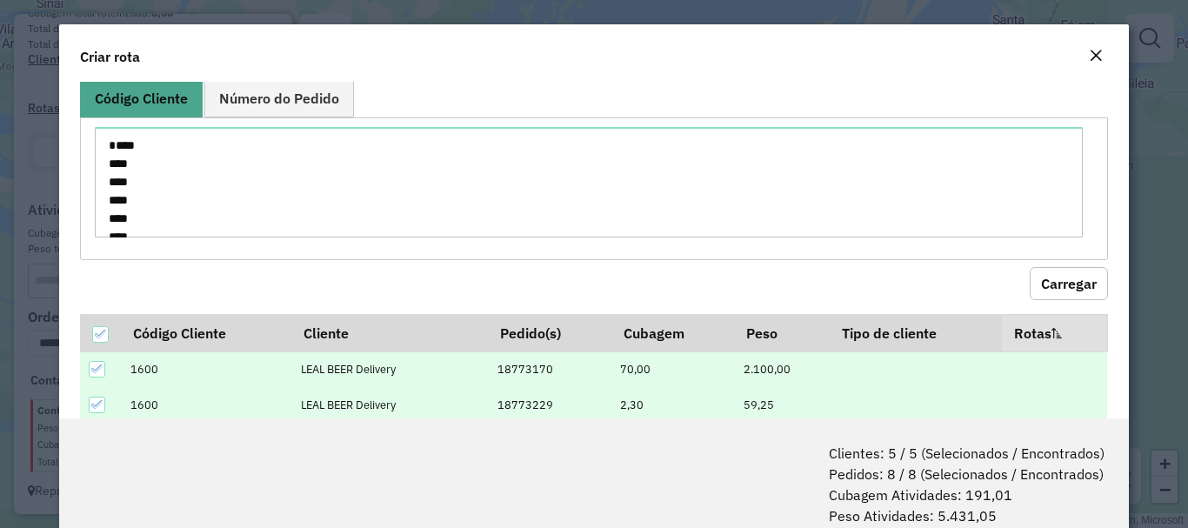
scroll to position [0, 0]
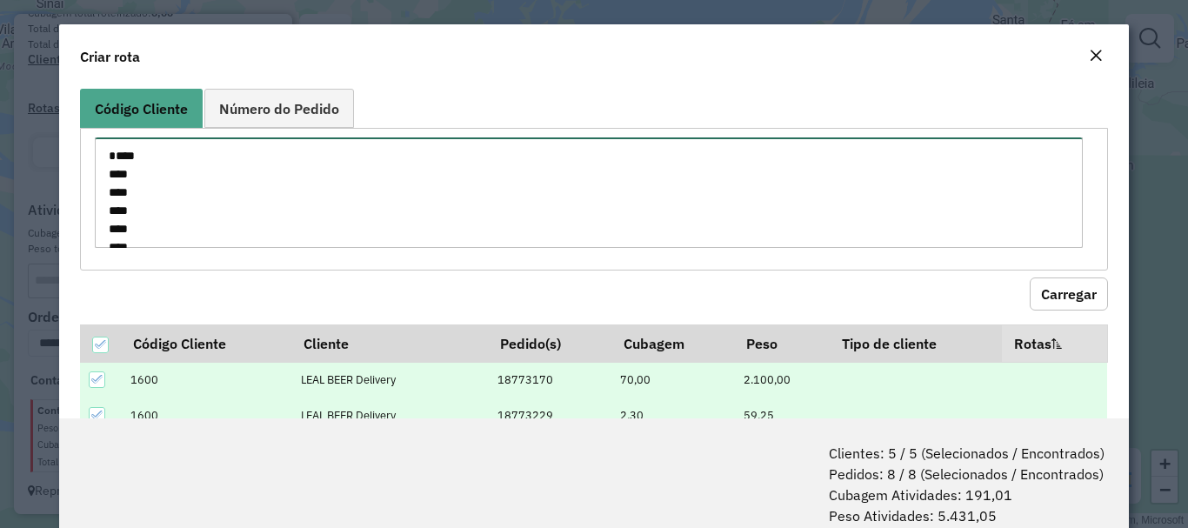
click at [203, 214] on textarea "**** **** **** **** **** **** **** ****" at bounding box center [589, 192] width 988 height 110
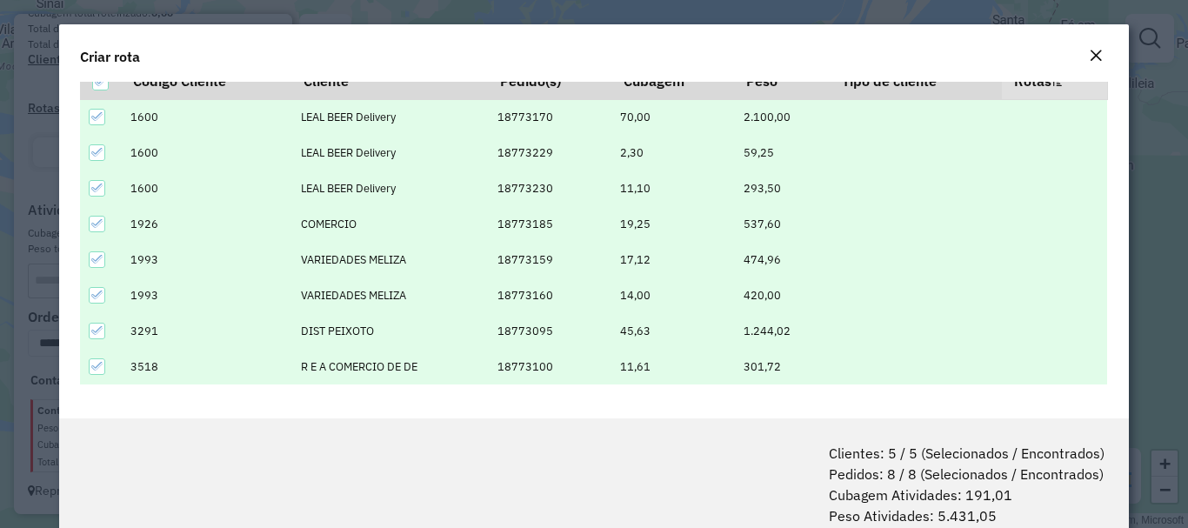
drag, startPoint x: 106, startPoint y: 162, endPoint x: 215, endPoint y: 366, distance: 231.4
click at [186, 474] on form "Criar rota Código Cliente Número do Pedido **** **** **** **** **** **** **** *…" at bounding box center [593, 307] width 1069 height 566
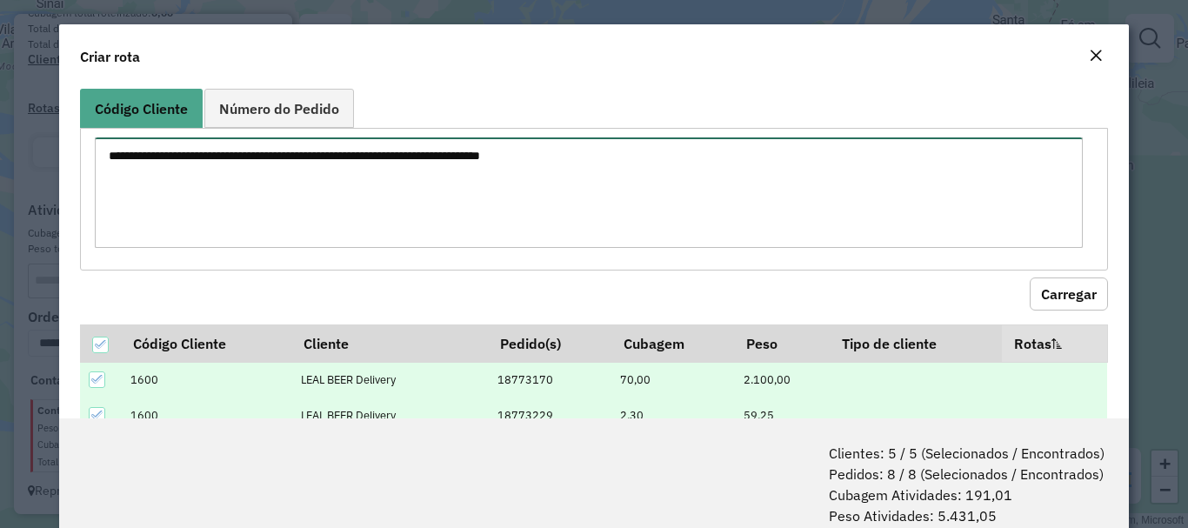
scroll to position [0, 0]
paste textarea "**** **** **** **** **** **** **** **** **** **** **** ****"
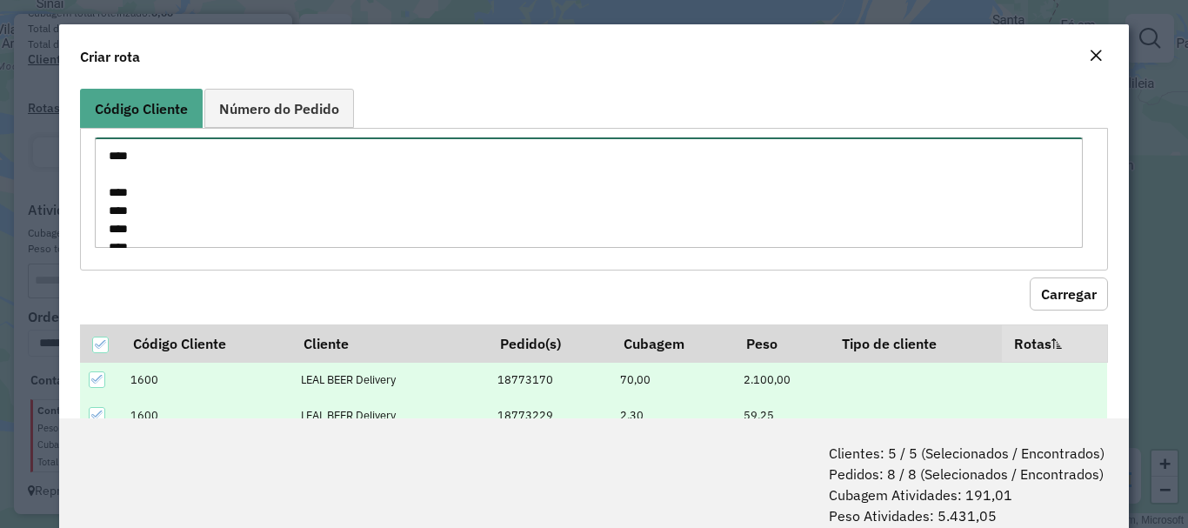
scroll to position [171, 0]
type textarea "**** **** **** **** **** **** **** **** **** **** **** ****"
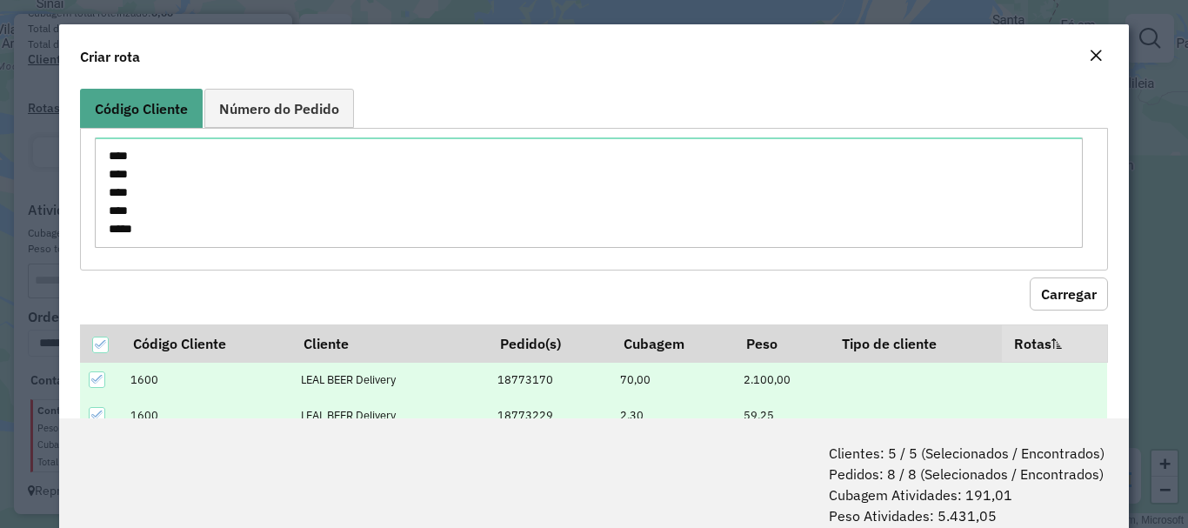
click at [1062, 296] on button "Carregar" at bounding box center [1069, 293] width 78 height 33
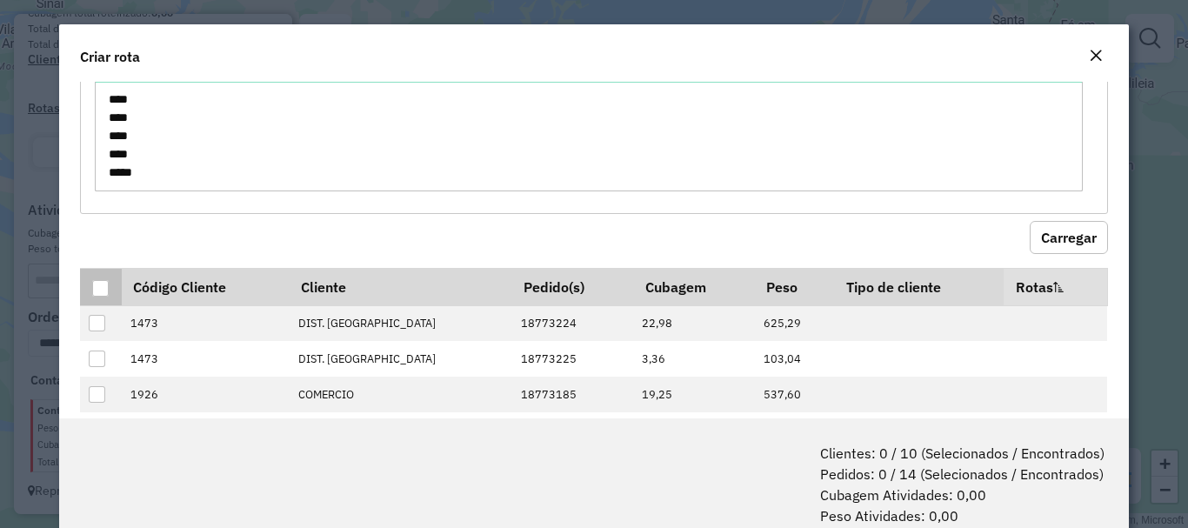
scroll to position [87, 0]
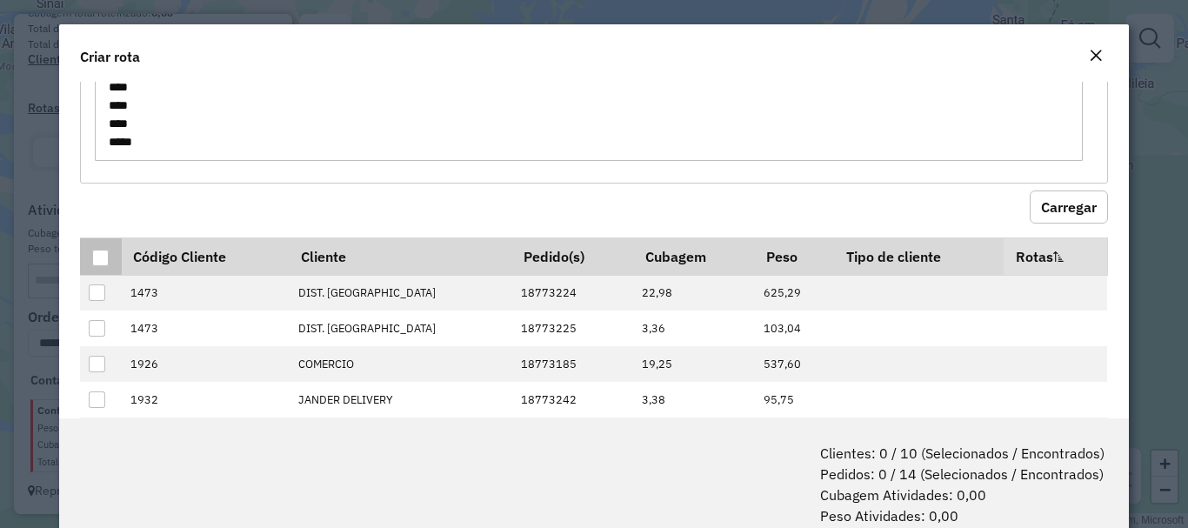
click at [103, 263] on div at bounding box center [100, 258] width 17 height 17
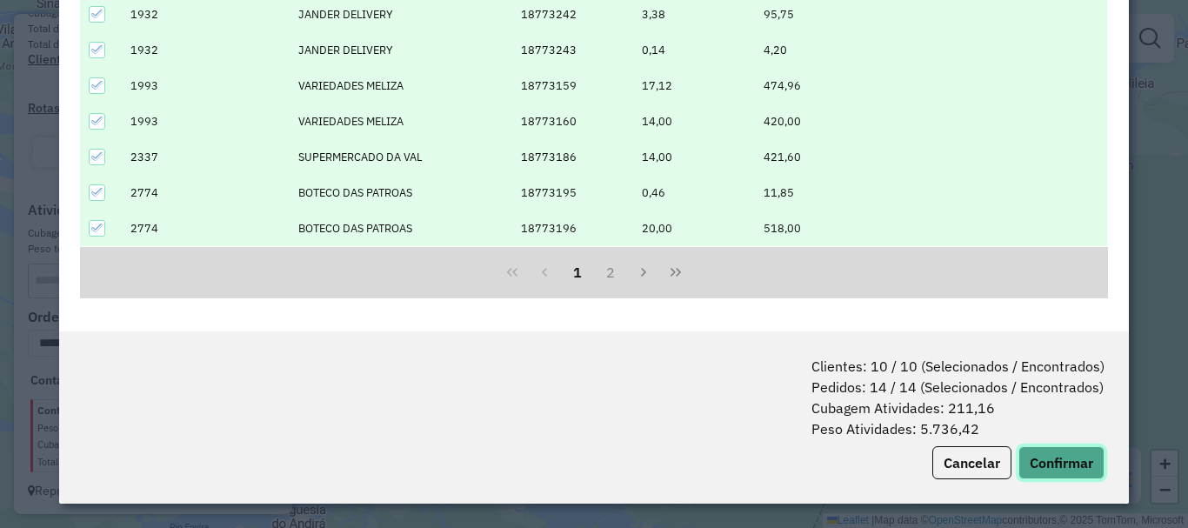
click at [1070, 465] on button "Confirmar" at bounding box center [1061, 462] width 86 height 33
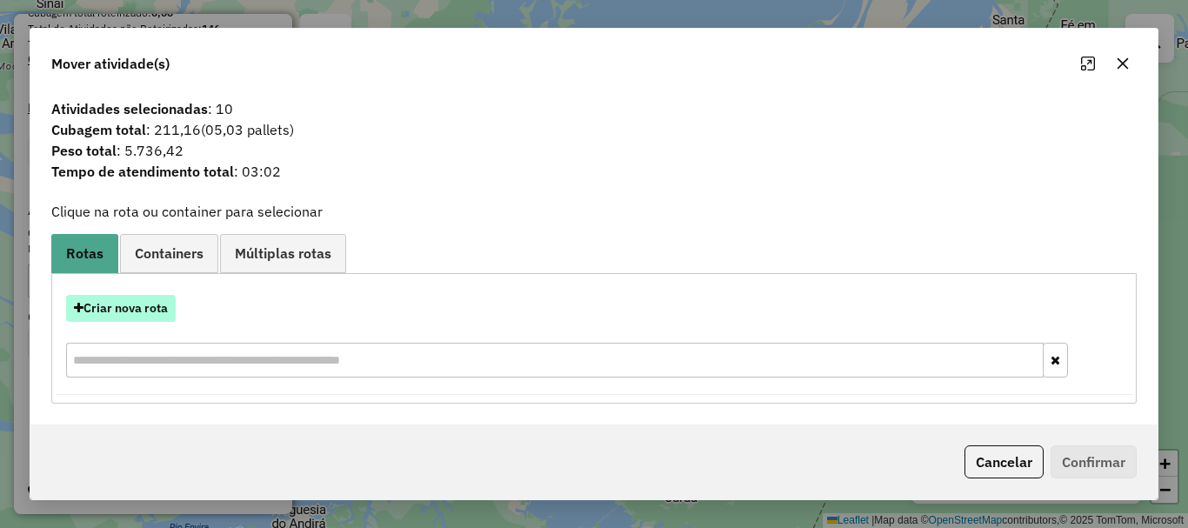
click at [117, 310] on button "Criar nova rota" at bounding box center [121, 308] width 110 height 27
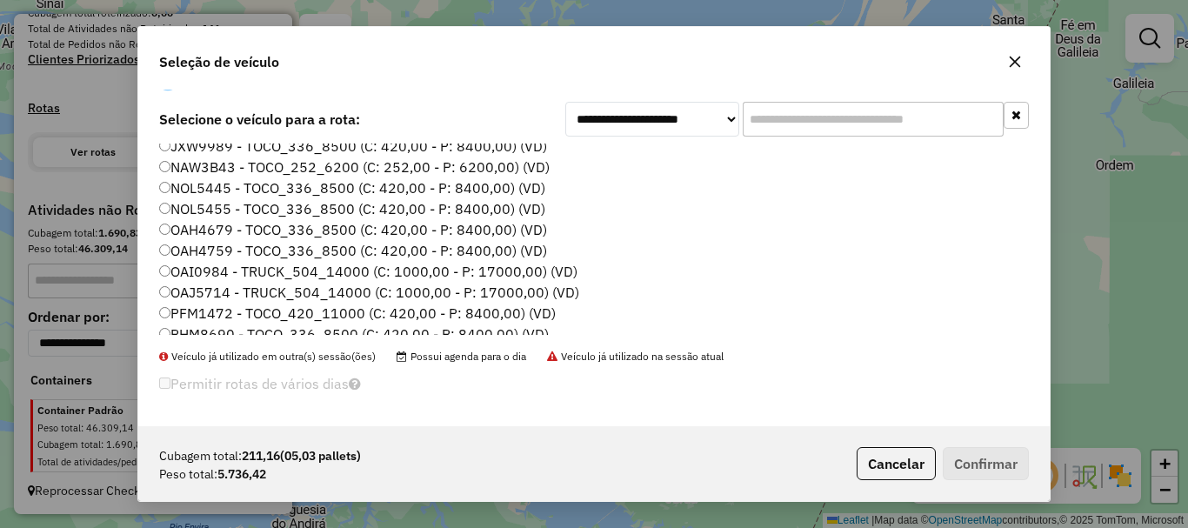
scroll to position [0, 0]
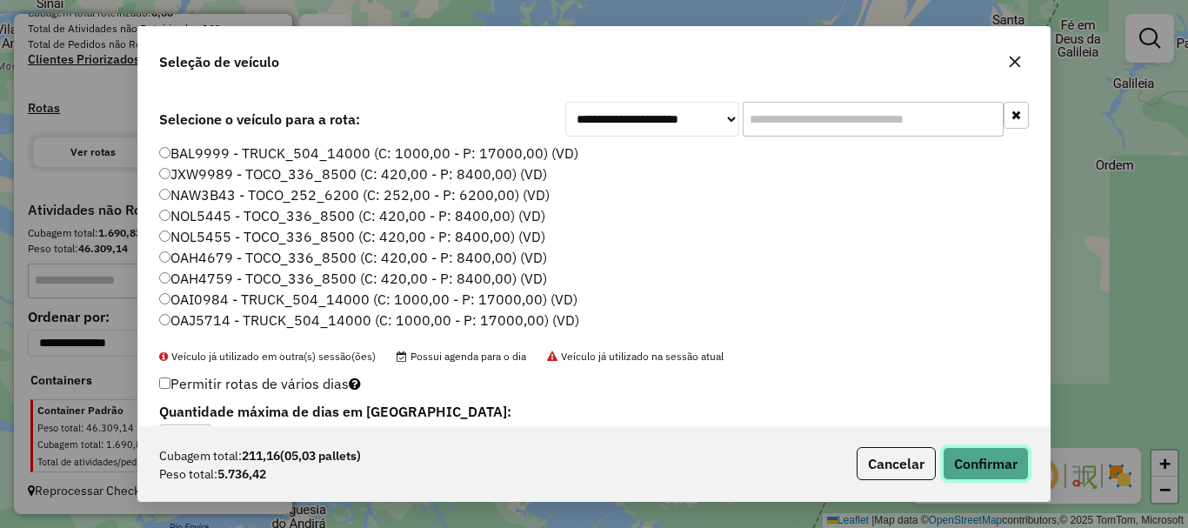
click at [967, 466] on button "Confirmar" at bounding box center [986, 463] width 86 height 33
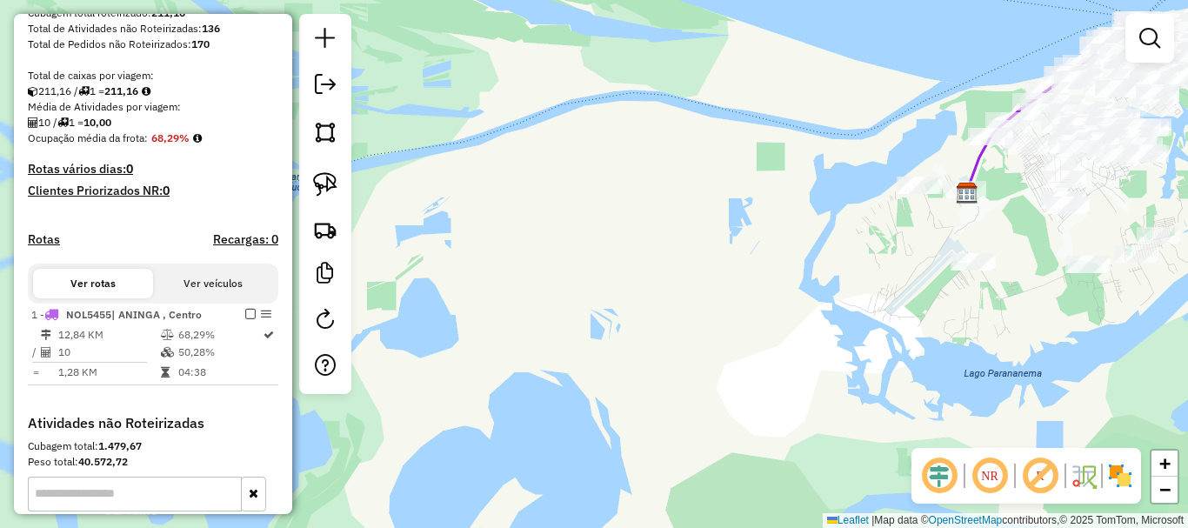
drag, startPoint x: 671, startPoint y: 206, endPoint x: 560, endPoint y: 250, distance: 119.8
click at [563, 251] on div "Janela de atendimento Grade de atendimento Capacidade Transportadoras Veículos …" at bounding box center [594, 264] width 1188 height 528
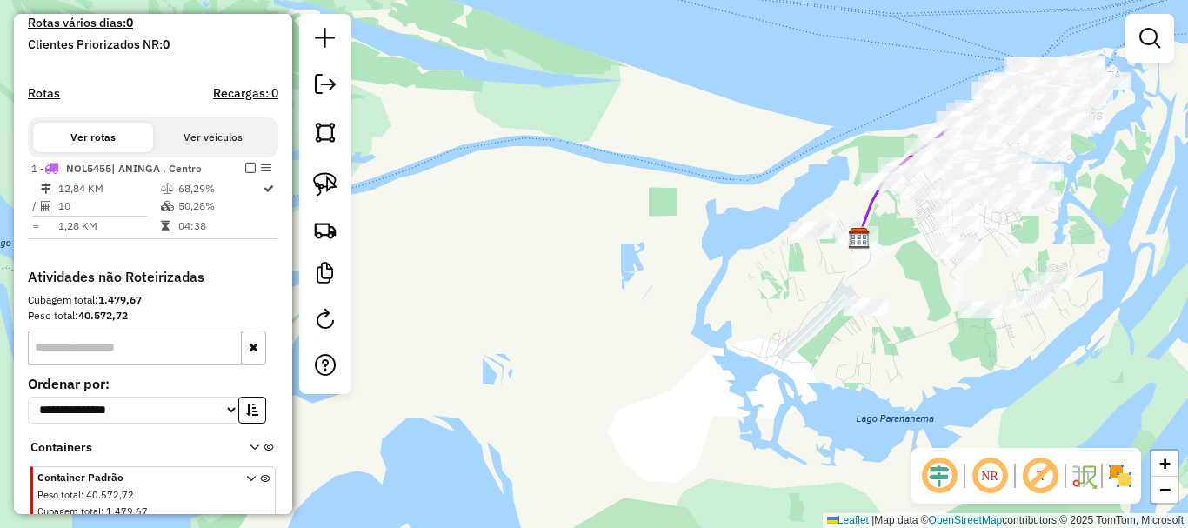
select select "**********"
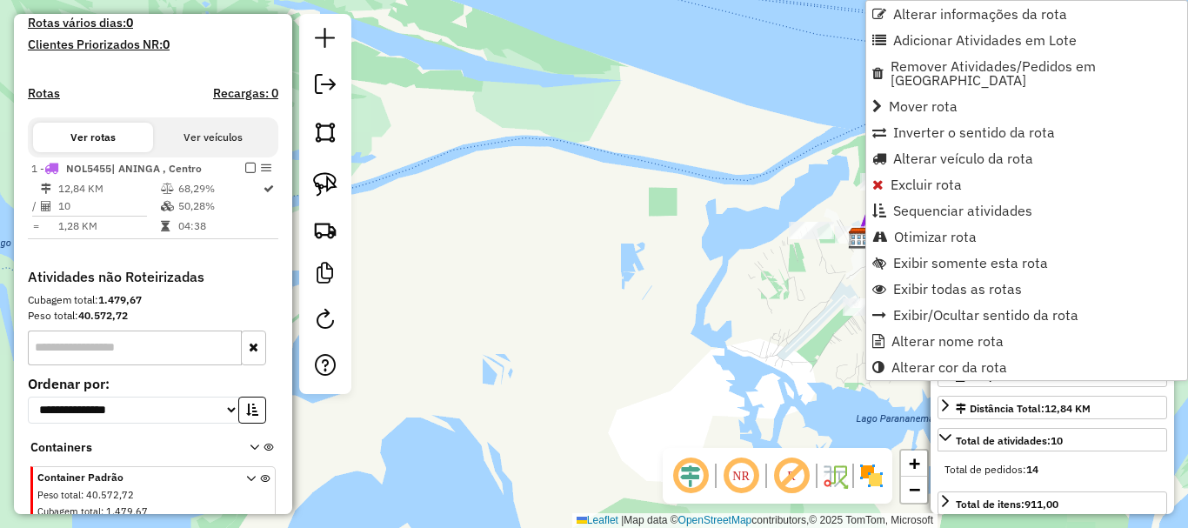
scroll to position [541, 0]
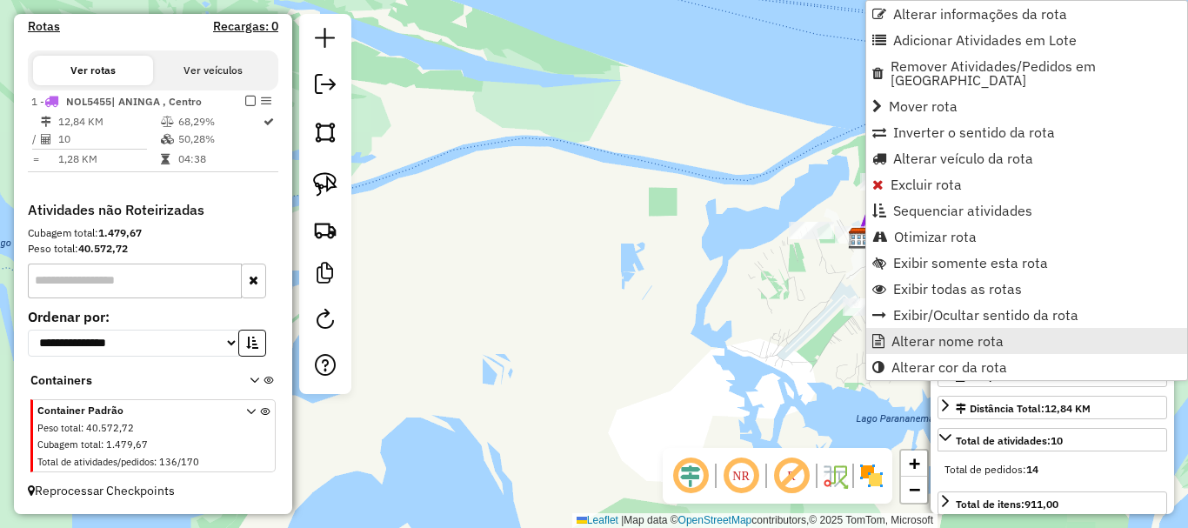
click at [916, 334] on span "Alterar nome rota" at bounding box center [947, 341] width 112 height 14
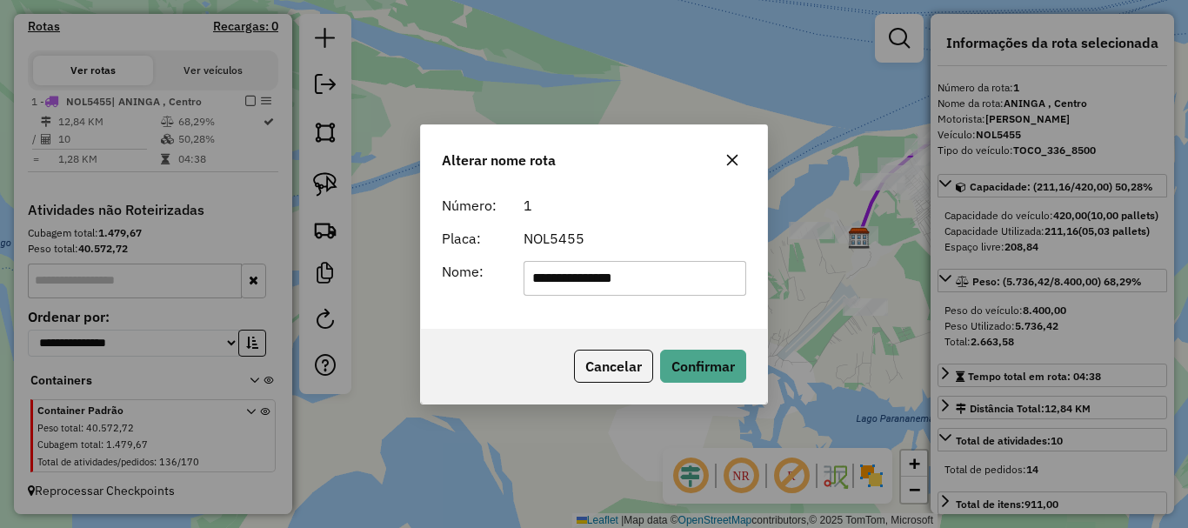
drag, startPoint x: 636, startPoint y: 281, endPoint x: 450, endPoint y: 259, distance: 187.3
click at [450, 262] on div "**********" at bounding box center [593, 278] width 325 height 35
type input "*"
type input "********"
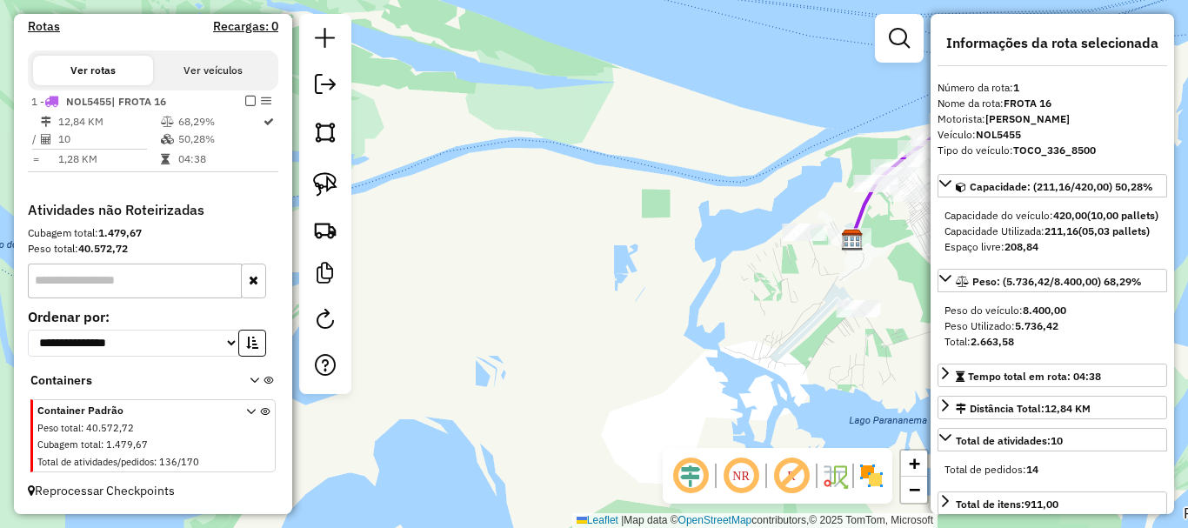
drag, startPoint x: 650, startPoint y: 263, endPoint x: 366, endPoint y: 214, distance: 287.8
click at [606, 269] on div "Janela de atendimento Grade de atendimento Capacidade Transportadoras Veículos …" at bounding box center [594, 264] width 1188 height 528
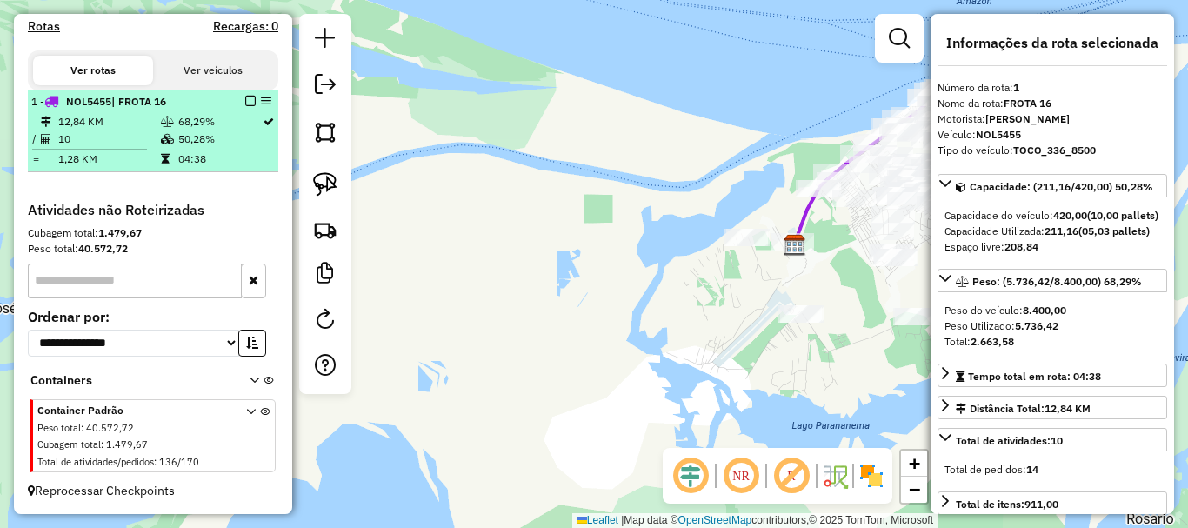
click at [245, 96] on em at bounding box center [250, 101] width 10 height 10
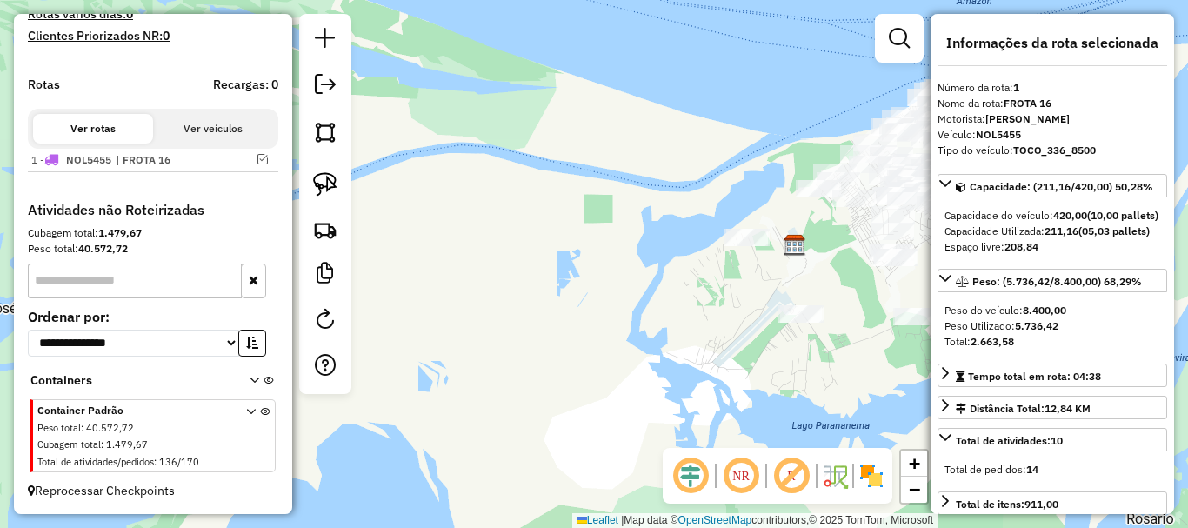
scroll to position [483, 0]
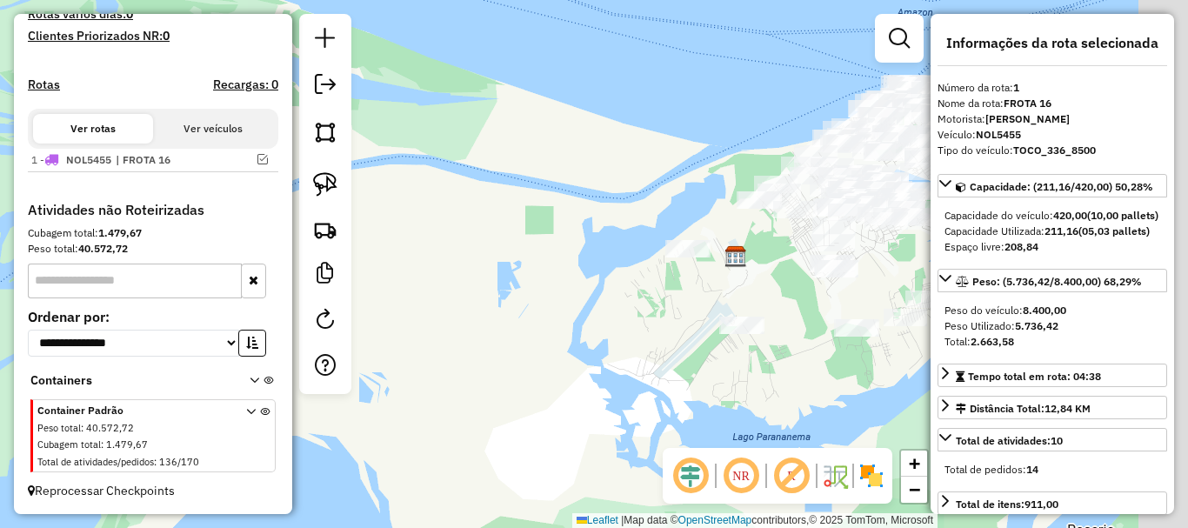
drag, startPoint x: 608, startPoint y: 290, endPoint x: 490, endPoint y: 278, distance: 118.0
click at [492, 279] on div "Janela de atendimento Grade de atendimento Capacidade Transportadoras Veículos …" at bounding box center [594, 264] width 1188 height 528
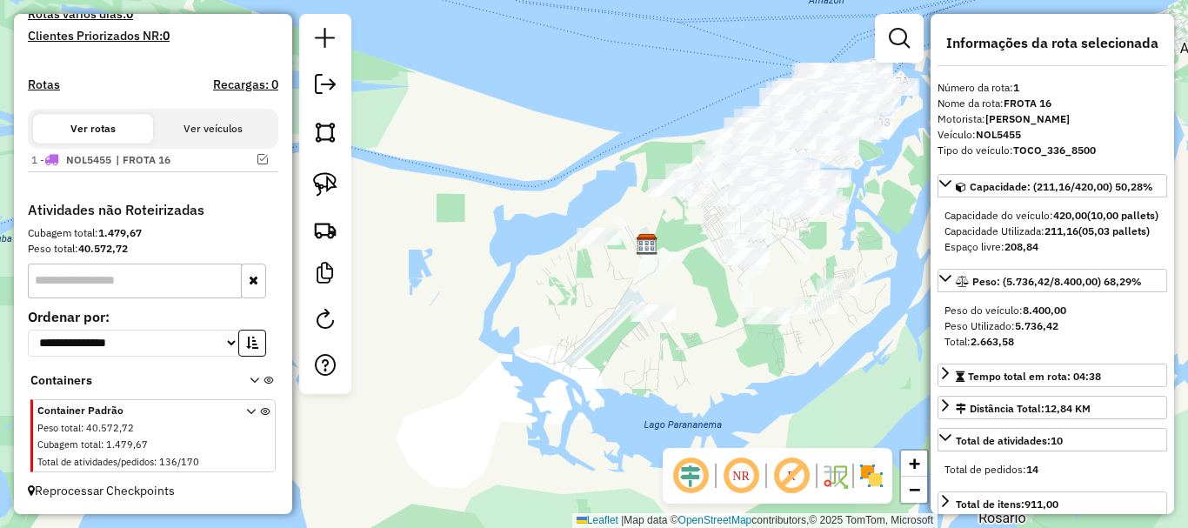
drag, startPoint x: 260, startPoint y: 163, endPoint x: 280, endPoint y: 166, distance: 20.2
click at [263, 164] on div "1 - NOL5455 | FROTA 16" at bounding box center [152, 160] width 243 height 16
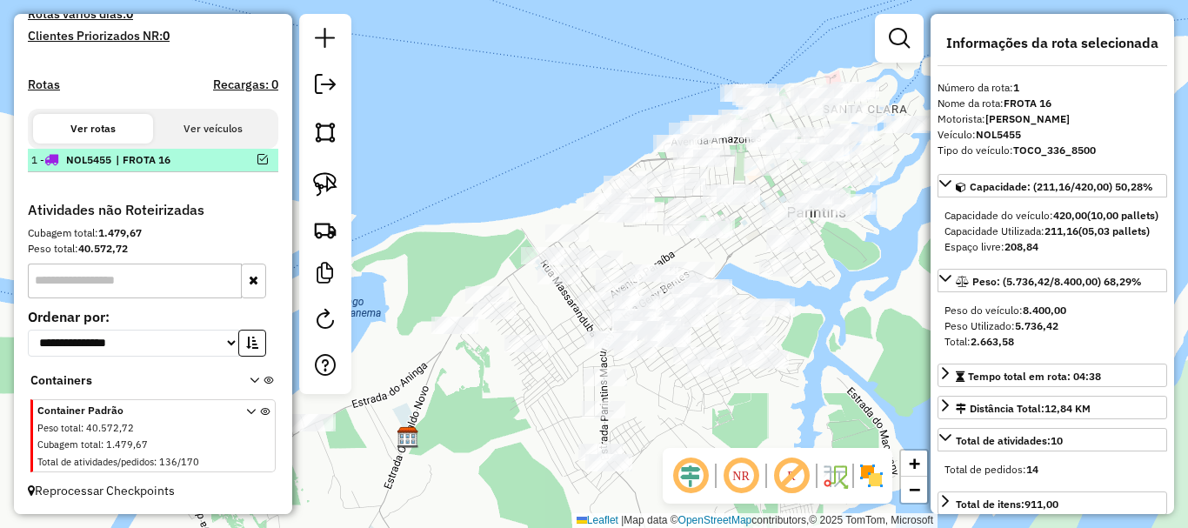
drag, startPoint x: 257, startPoint y: 153, endPoint x: 440, endPoint y: 215, distance: 193.6
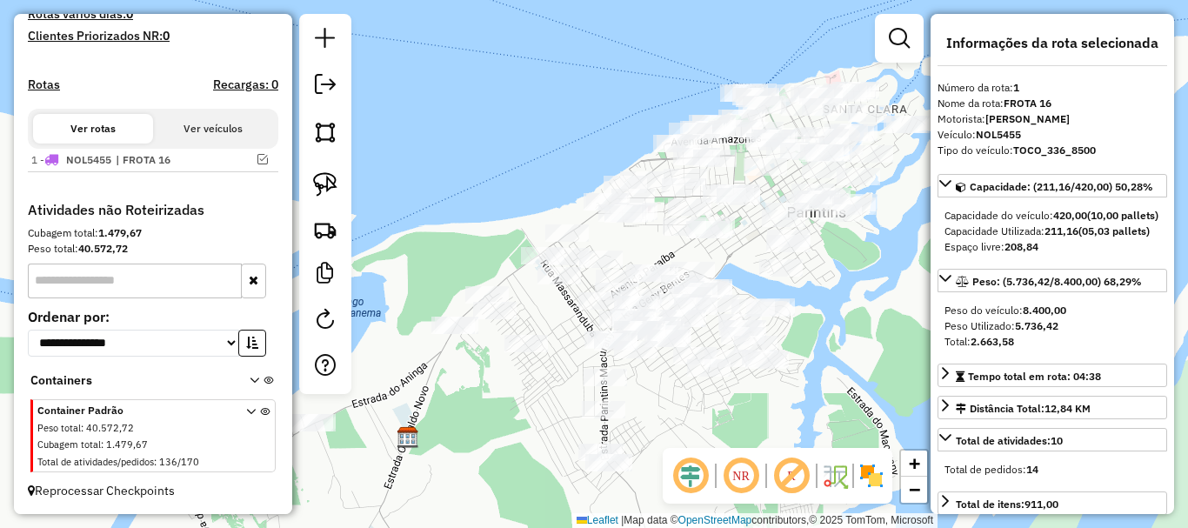
click at [257, 154] on em at bounding box center [262, 159] width 10 height 10
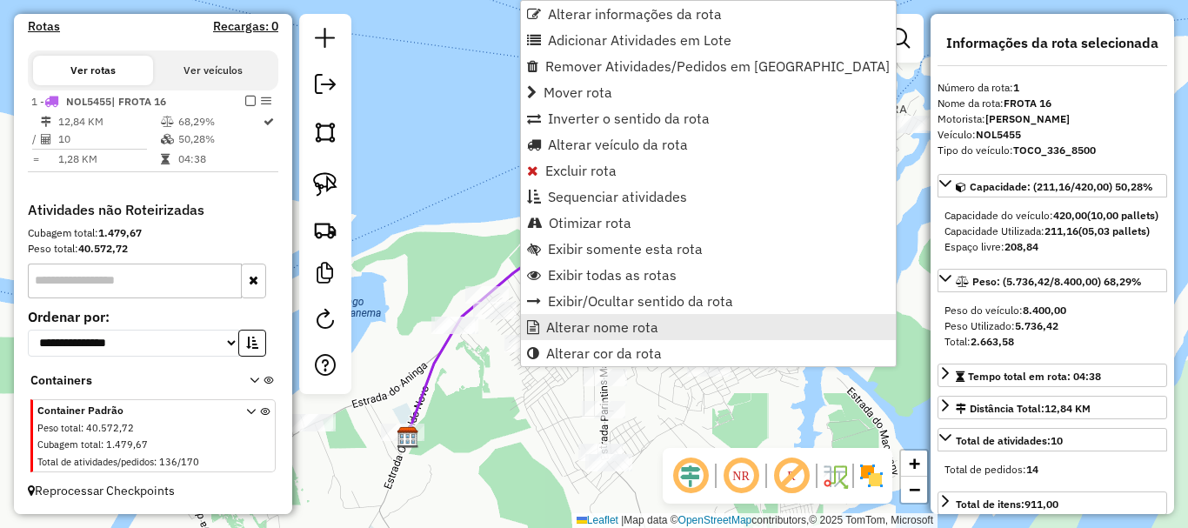
click at [586, 328] on span "Alterar nome rota" at bounding box center [602, 327] width 112 height 14
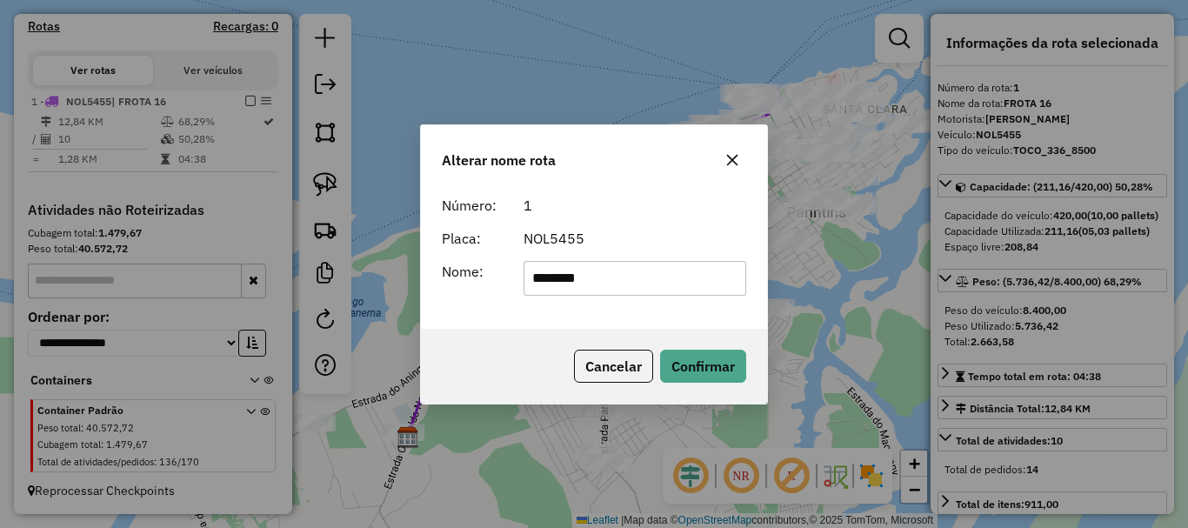
click at [533, 282] on input "********" at bounding box center [634, 278] width 223 height 35
type input "**********"
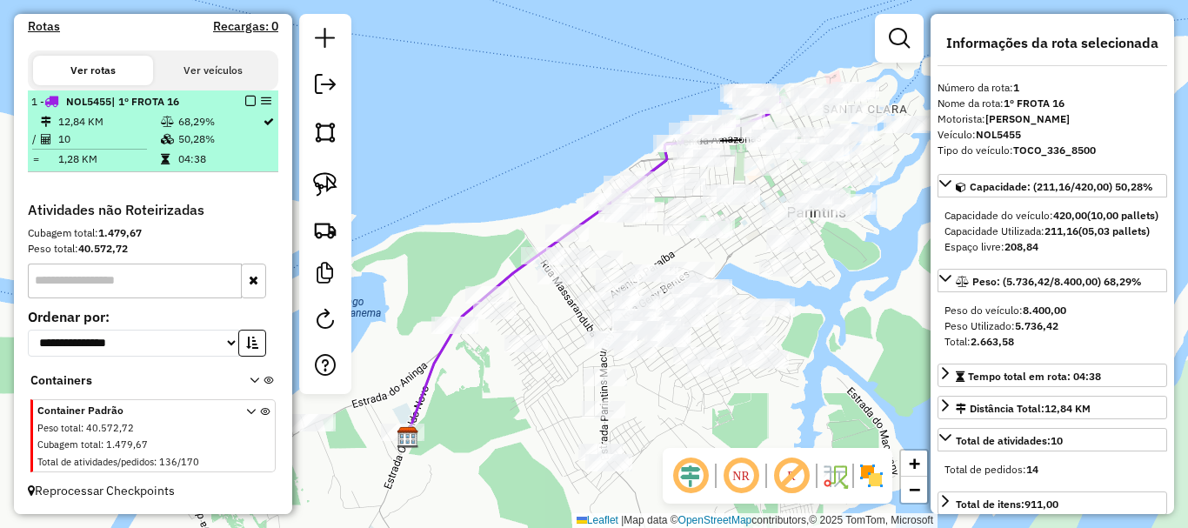
click at [245, 98] on em at bounding box center [250, 101] width 10 height 10
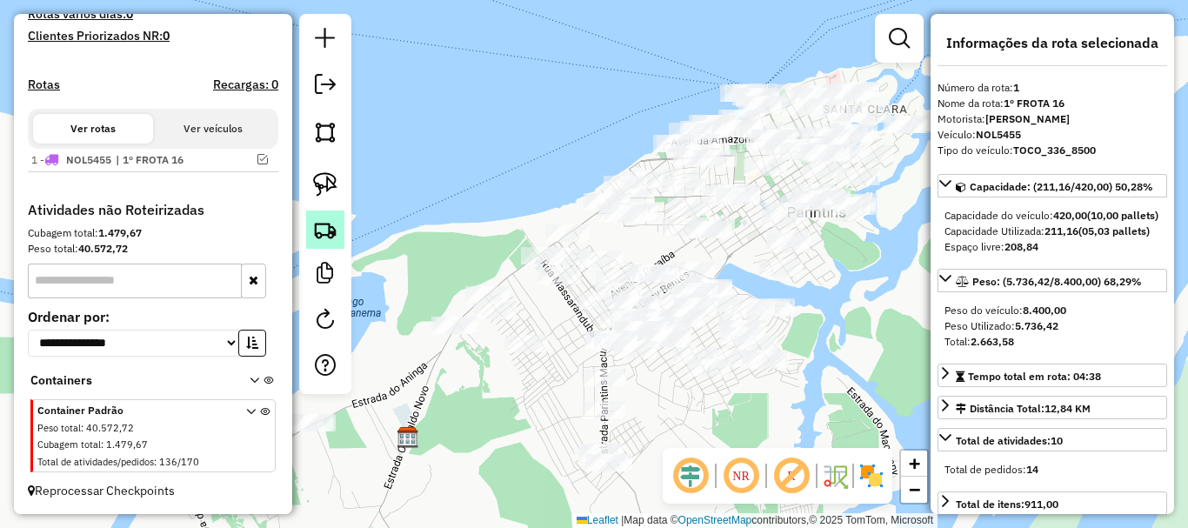
click at [325, 225] on img at bounding box center [325, 229] width 24 height 24
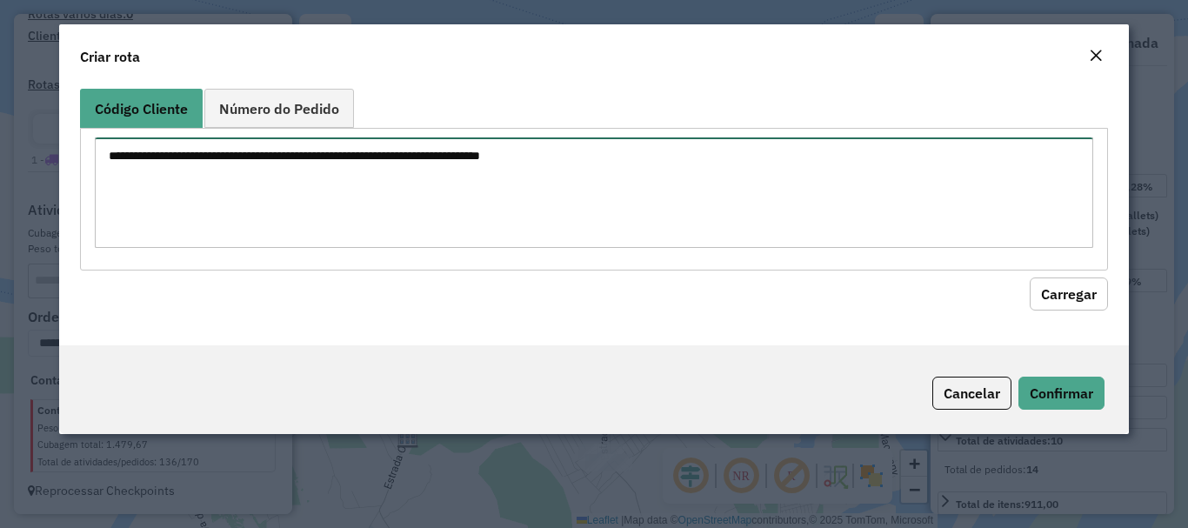
click at [422, 160] on textarea at bounding box center [593, 192] width 997 height 110
paste textarea "**** **** **** **** **** ****"
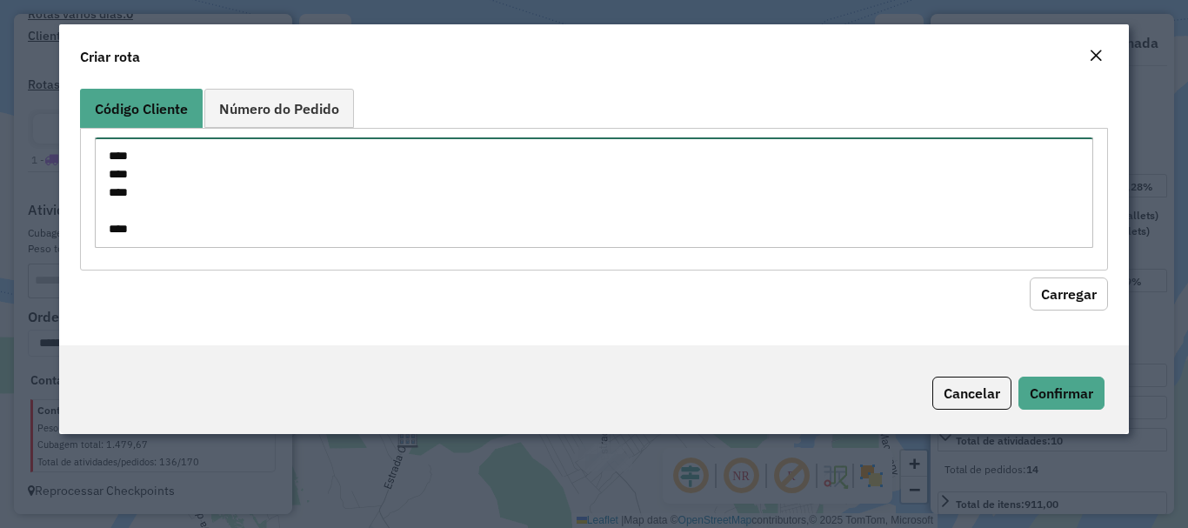
scroll to position [62, 0]
type textarea "**** **** **** **** **** ****"
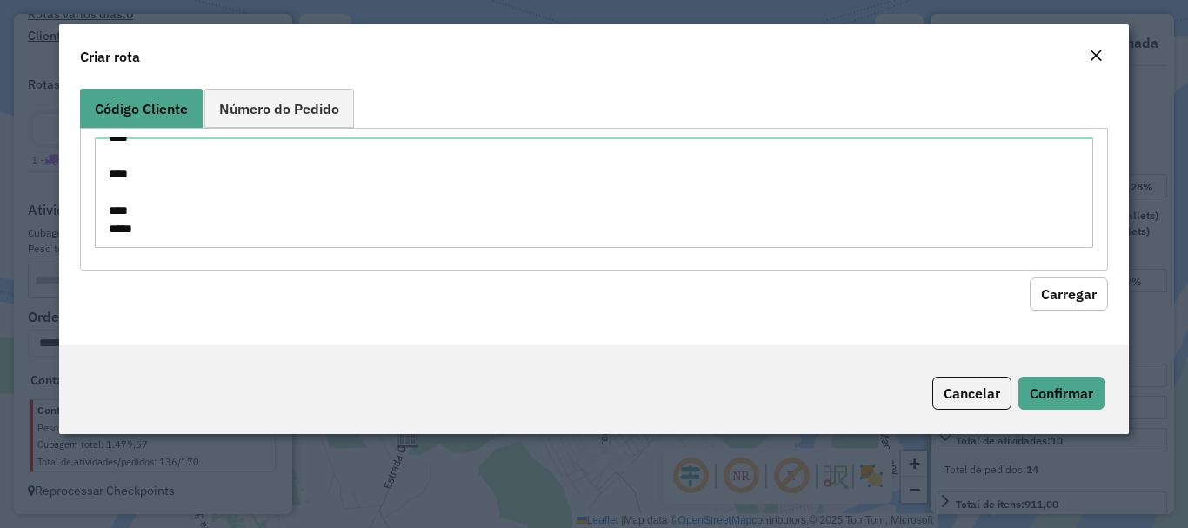
click at [1041, 296] on button "Carregar" at bounding box center [1069, 293] width 78 height 33
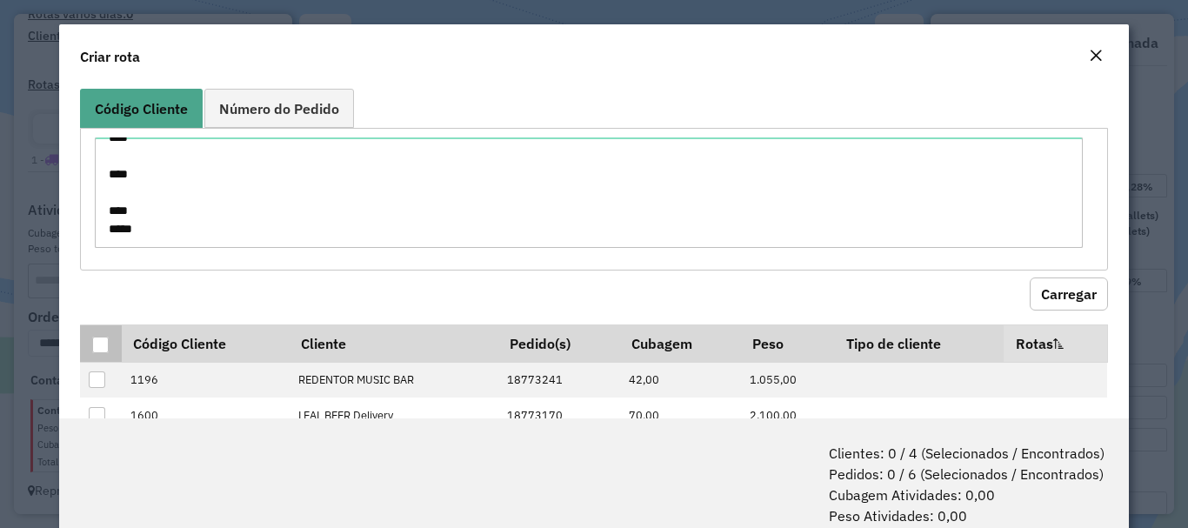
click at [106, 354] on th at bounding box center [100, 342] width 41 height 37
click at [102, 343] on div at bounding box center [100, 345] width 17 height 17
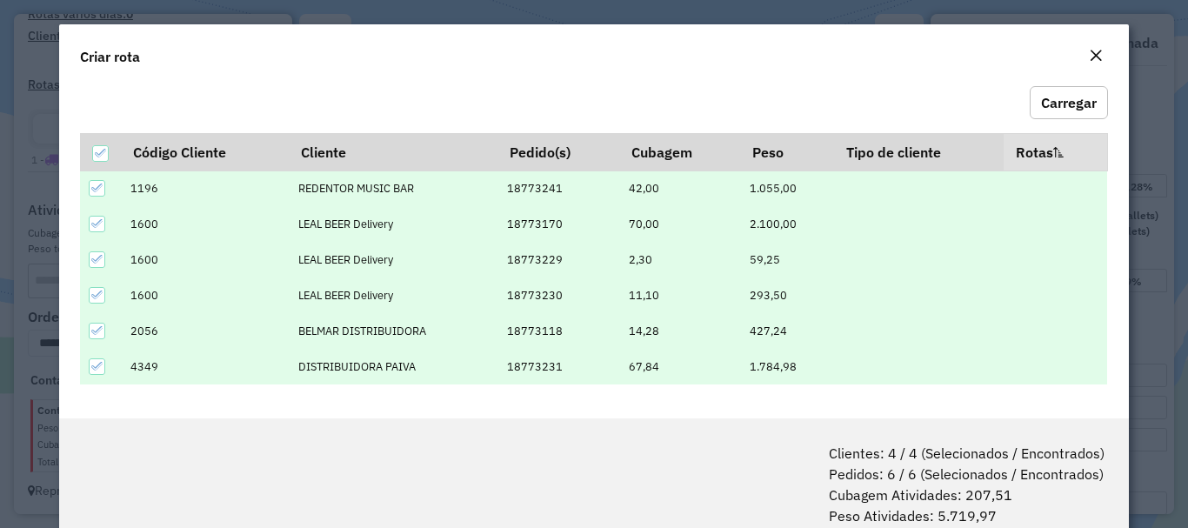
scroll to position [87, 0]
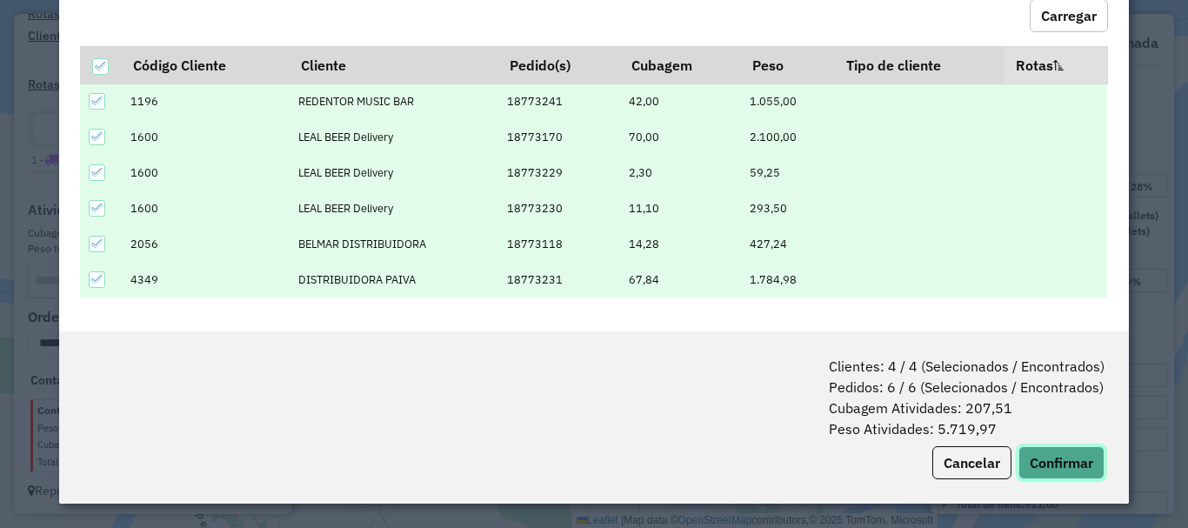
click at [1078, 463] on button "Confirmar" at bounding box center [1061, 462] width 86 height 33
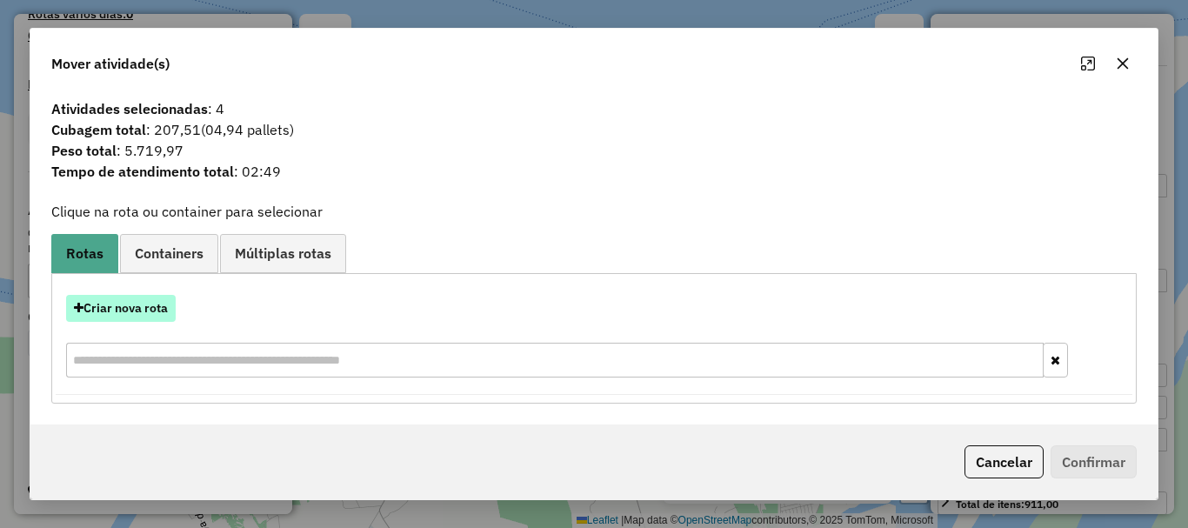
click at [129, 303] on button "Criar nova rota" at bounding box center [121, 308] width 110 height 27
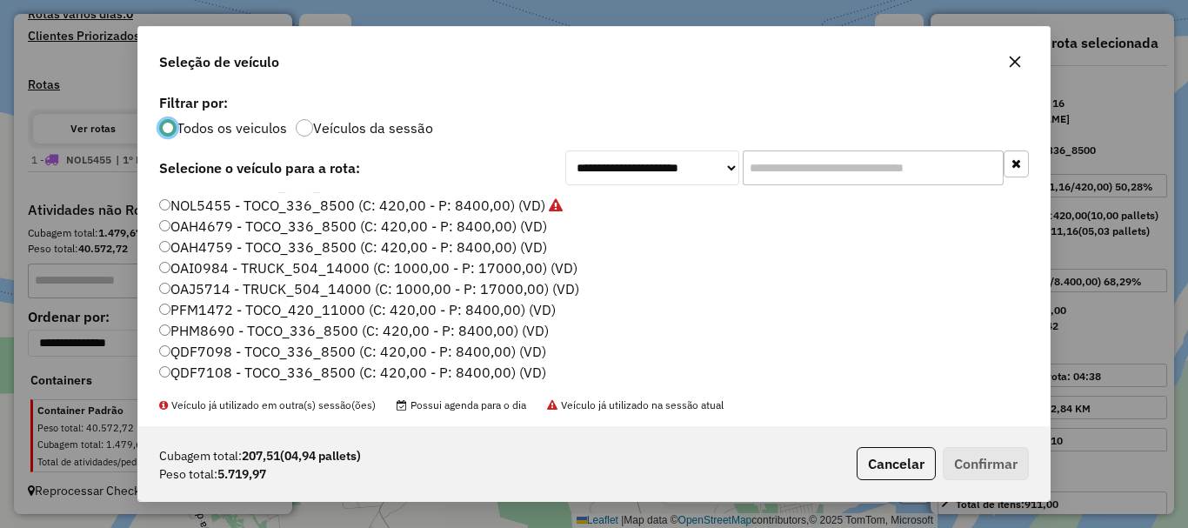
scroll to position [0, 0]
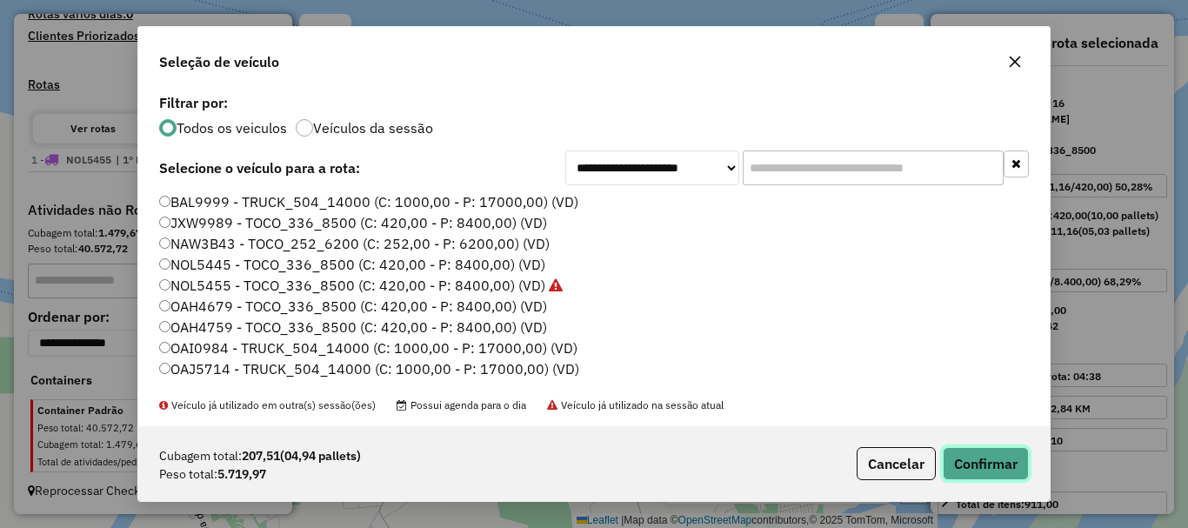
click at [996, 456] on button "Confirmar" at bounding box center [986, 463] width 86 height 33
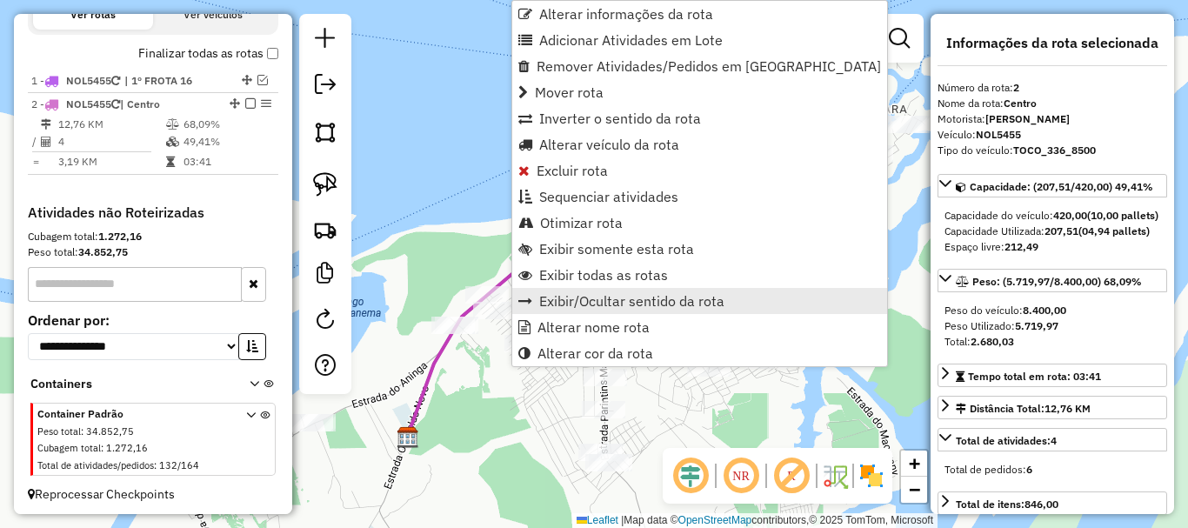
scroll to position [621, 0]
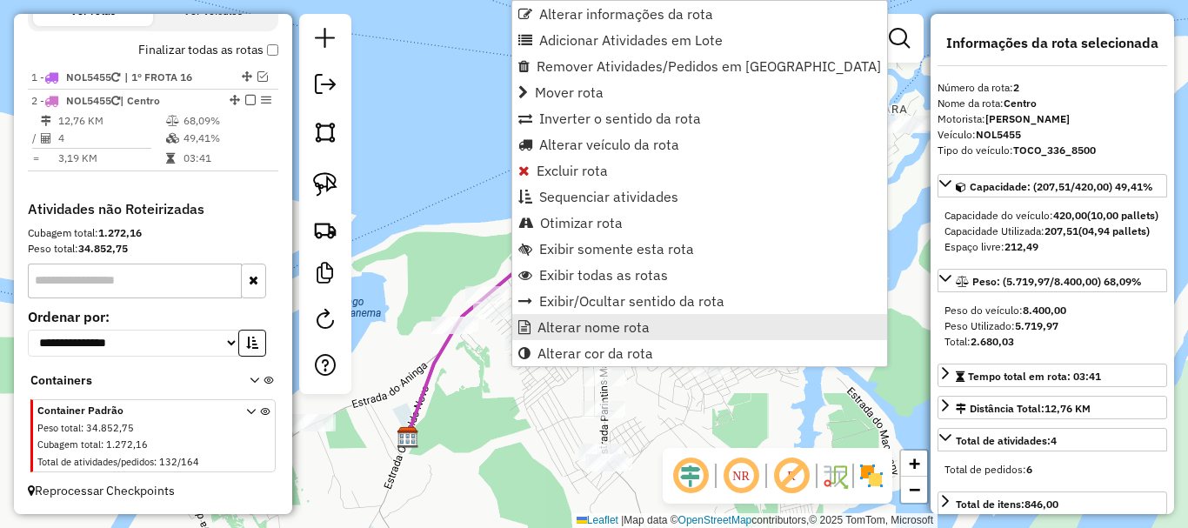
click at [576, 324] on span "Alterar nome rota" at bounding box center [593, 327] width 112 height 14
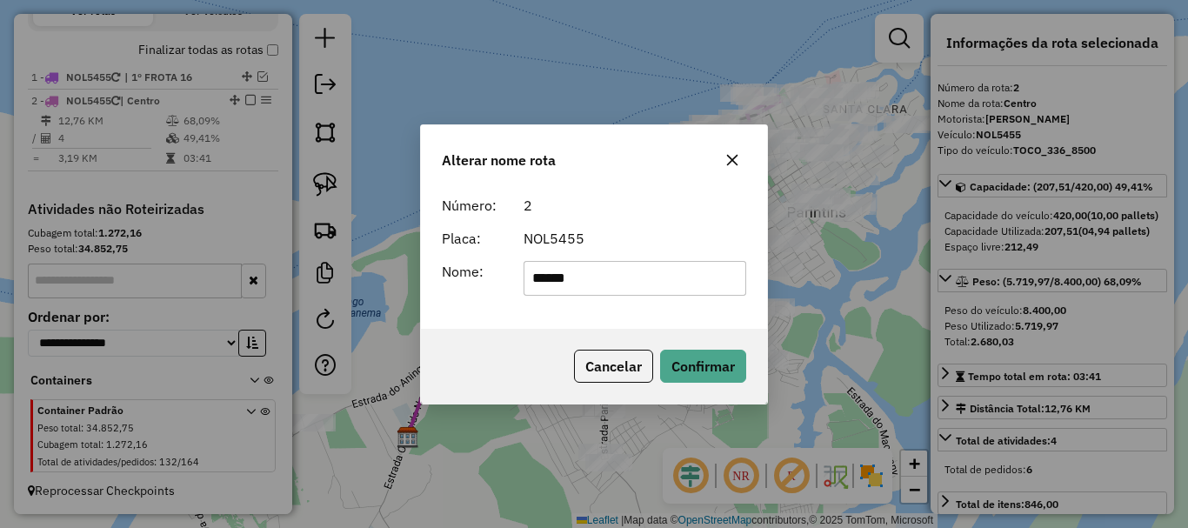
drag, startPoint x: 606, startPoint y: 279, endPoint x: 273, endPoint y: 194, distance: 343.8
click at [261, 196] on div "Alterar nome rota Número: 2 Placa: NOL5455 Nome: ****** Cancelar Confirmar" at bounding box center [594, 264] width 1188 height 528
type input "**********"
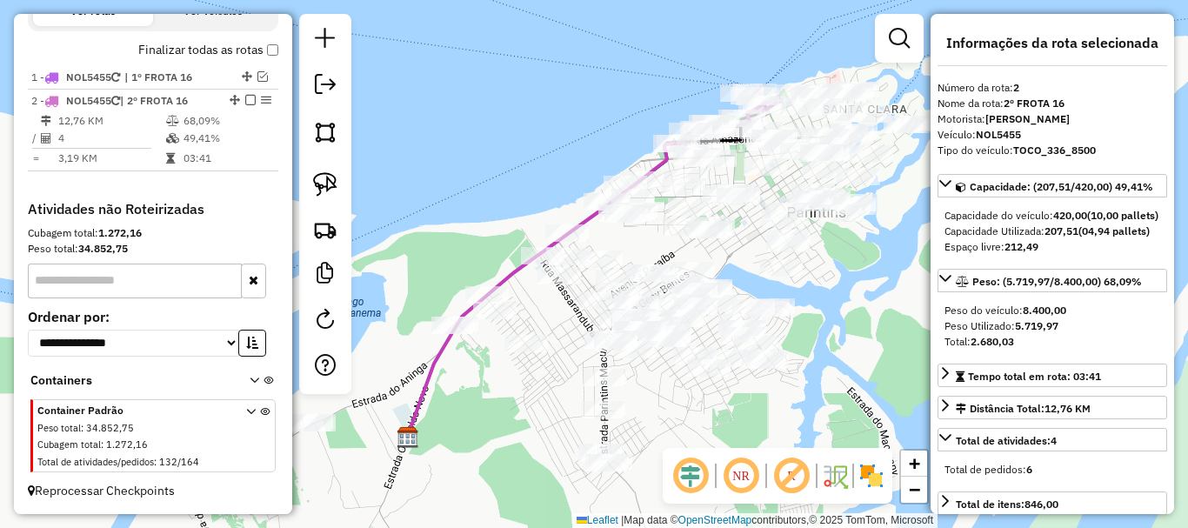
click at [246, 98] on em at bounding box center [250, 100] width 10 height 10
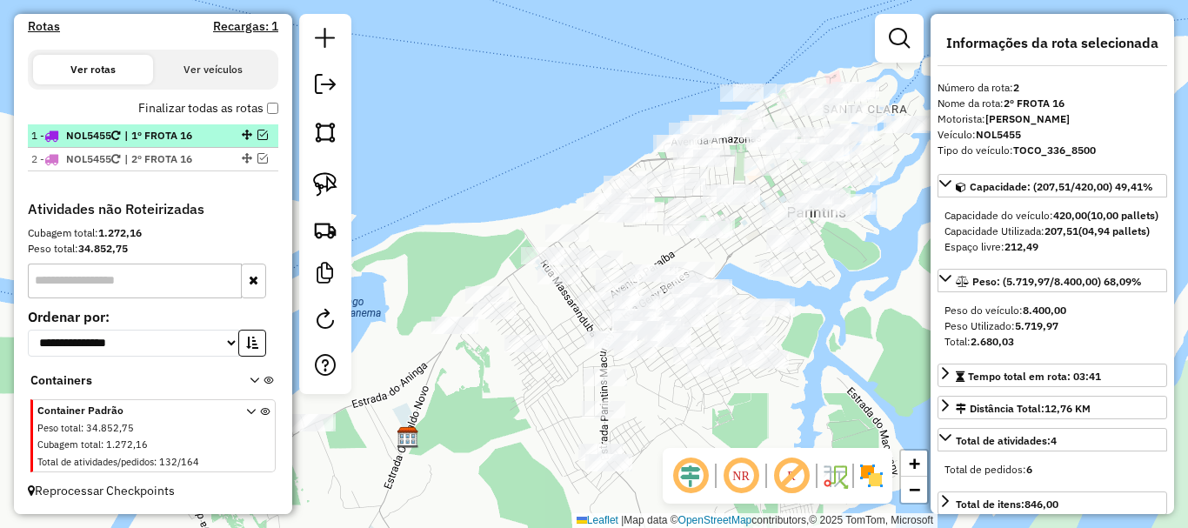
click at [152, 132] on span "| 1º FROTA 16" at bounding box center [164, 136] width 80 height 16
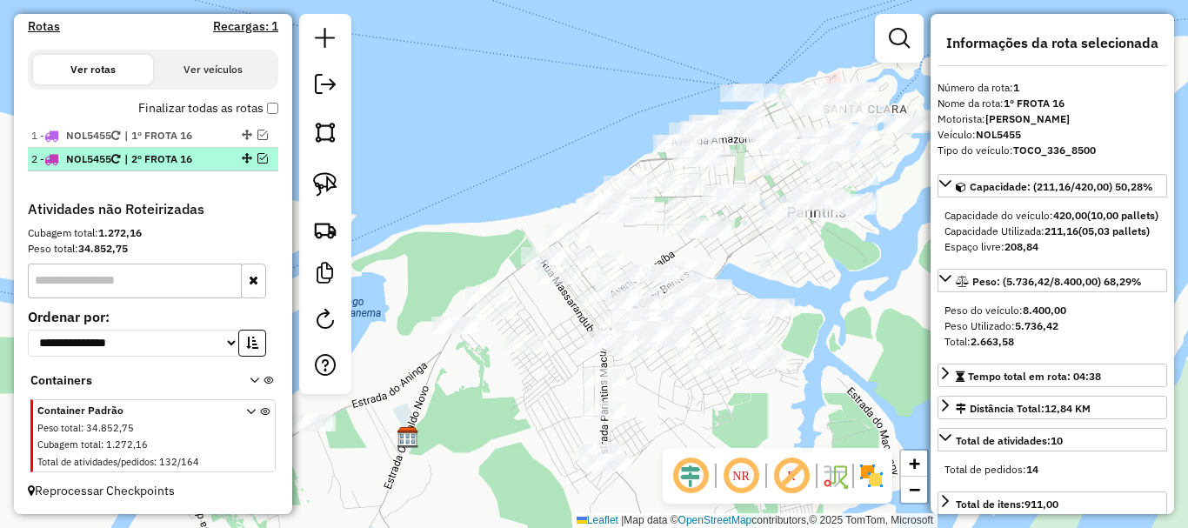
click at [145, 154] on span "| 2º FROTA 16" at bounding box center [164, 159] width 80 height 16
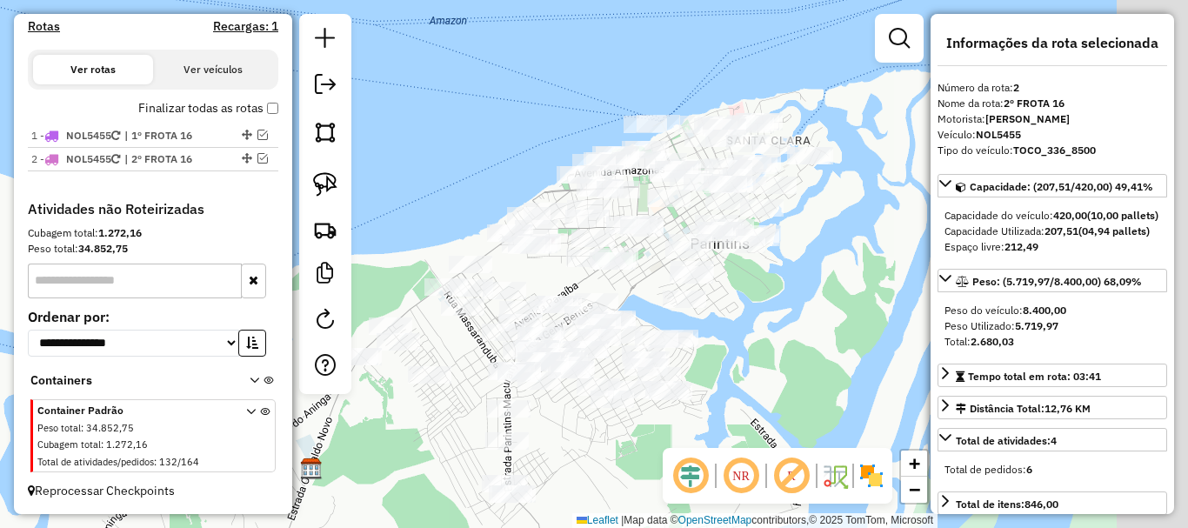
drag, startPoint x: 741, startPoint y: 434, endPoint x: 674, endPoint y: 455, distance: 70.1
click at [644, 463] on div "Janela de atendimento Grade de atendimento Capacidade Transportadoras Veículos …" at bounding box center [594, 264] width 1188 height 528
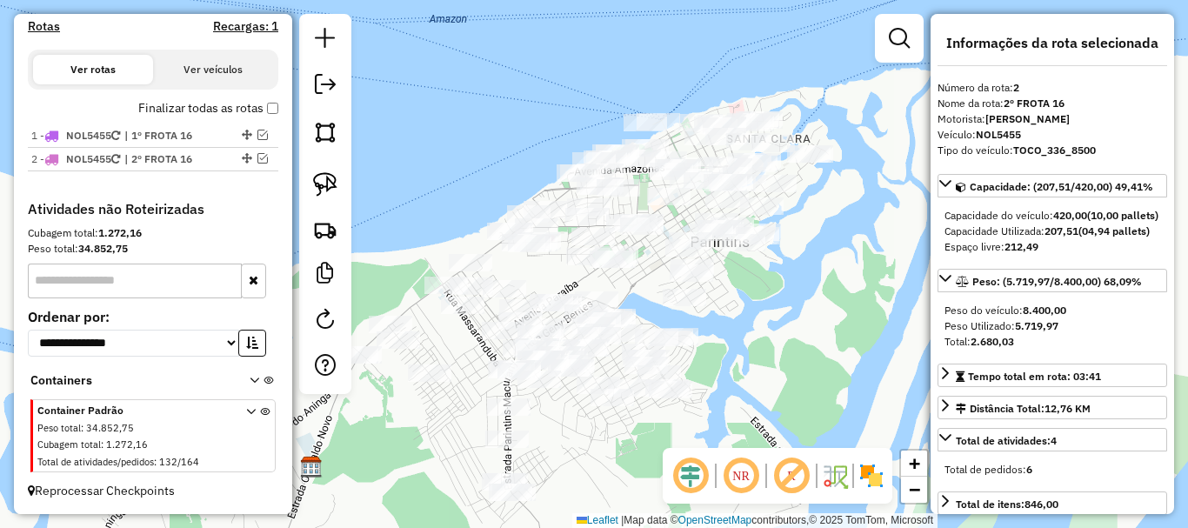
drag, startPoint x: 676, startPoint y: 424, endPoint x: 725, endPoint y: 403, distance: 53.0
click at [731, 399] on div "Janela de atendimento Grade de atendimento Capacidade Transportadoras Veículos …" at bounding box center [594, 264] width 1188 height 528
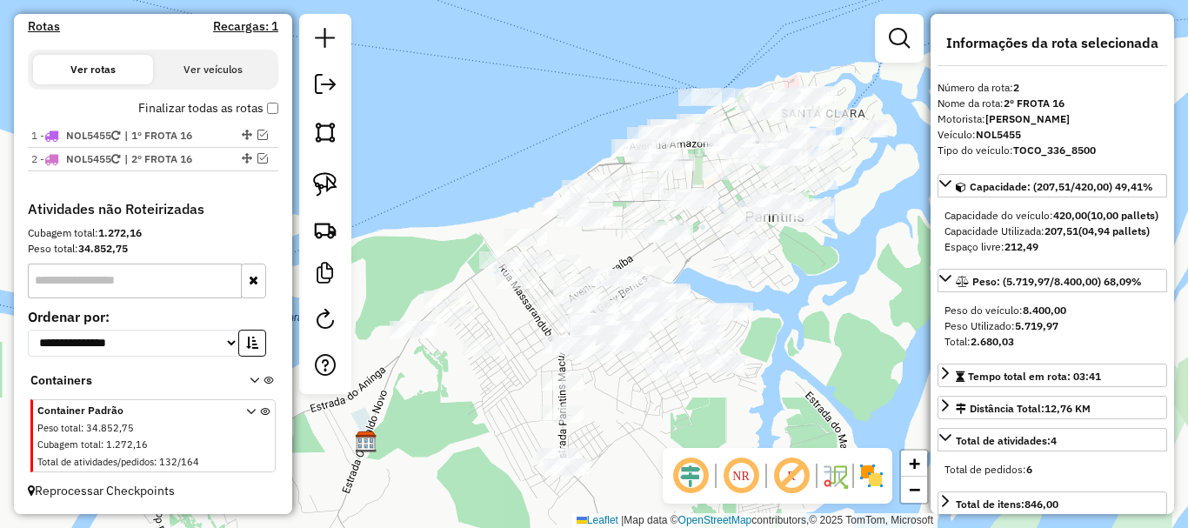
click at [761, 415] on div "Janela de atendimento Grade de atendimento Capacidade Transportadoras Veículos …" at bounding box center [594, 264] width 1188 height 528
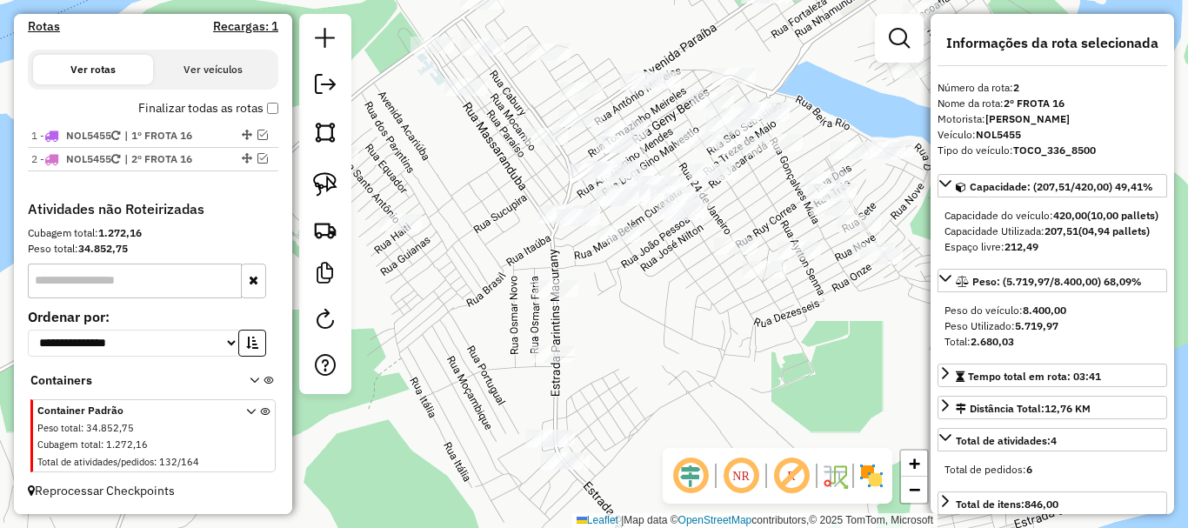
drag, startPoint x: 732, startPoint y: 385, endPoint x: 819, endPoint y: 363, distance: 89.6
click at [819, 363] on div "Janela de atendimento Grade de atendimento Capacidade Transportadoras Veículos …" at bounding box center [594, 264] width 1188 height 528
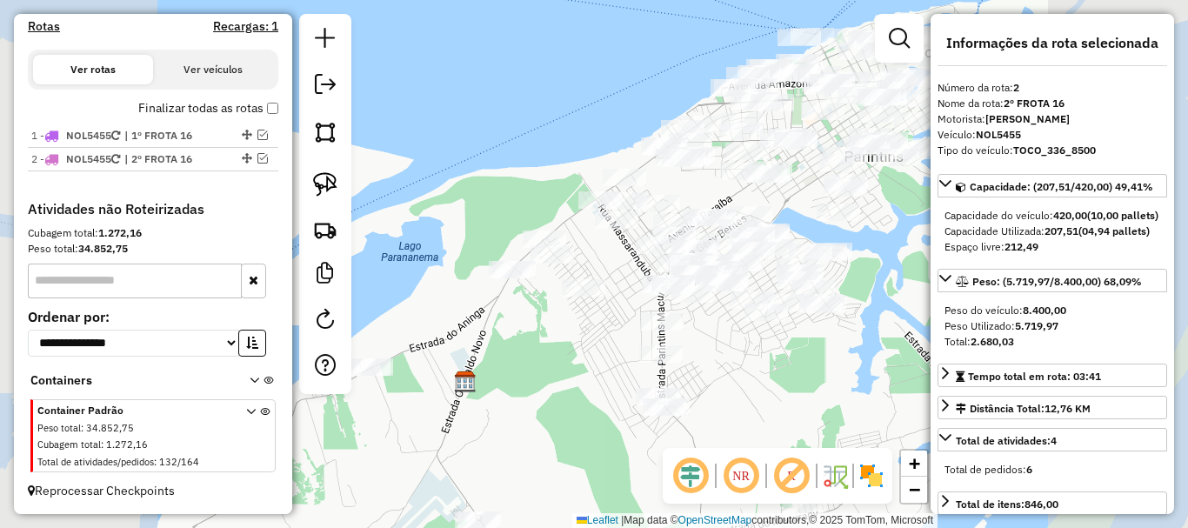
click at [790, 414] on div "Janela de atendimento Grade de atendimento Capacidade Transportadoras Veículos …" at bounding box center [594, 264] width 1188 height 528
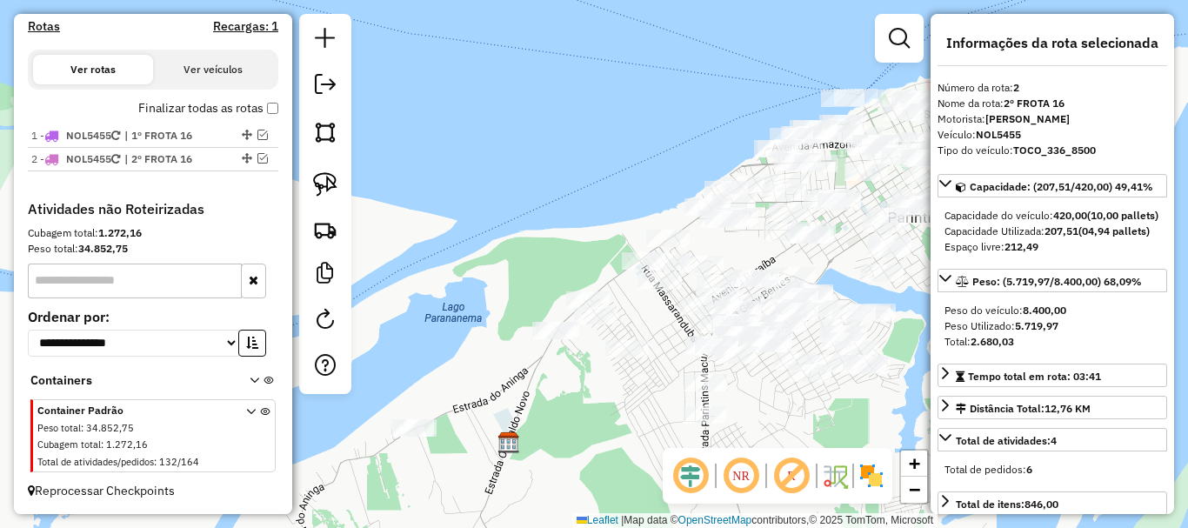
drag, startPoint x: 797, startPoint y: 430, endPoint x: 621, endPoint y: 366, distance: 187.9
click at [770, 395] on div "Janela de atendimento Grade de atendimento Capacidade Transportadoras Veículos …" at bounding box center [594, 264] width 1188 height 528
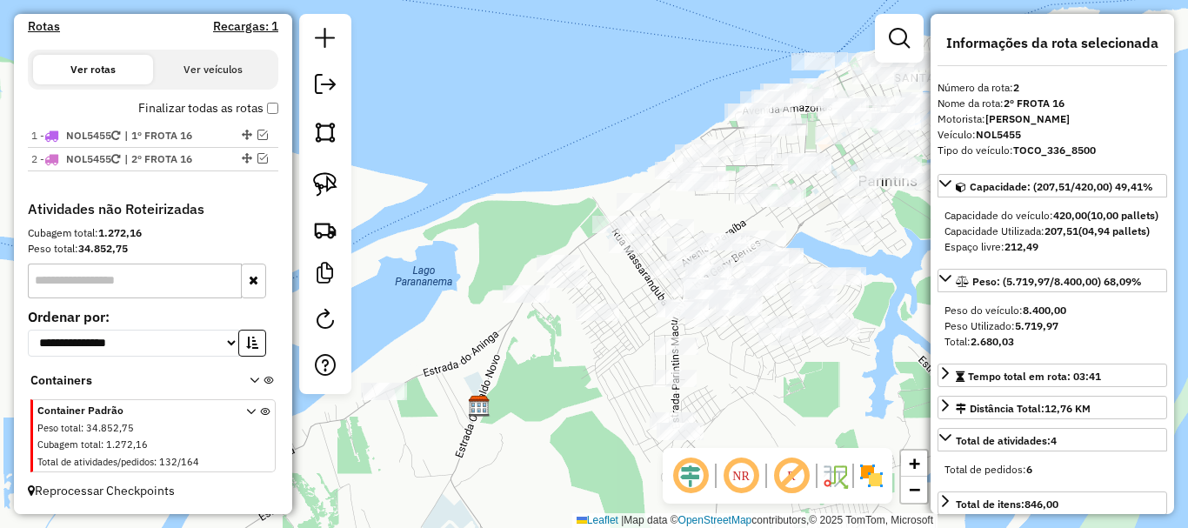
drag, startPoint x: 463, startPoint y: 393, endPoint x: 431, endPoint y: 381, distance: 33.6
click at [432, 381] on div "Janela de atendimento Grade de atendimento Capacidade Transportadoras Veículos …" at bounding box center [594, 264] width 1188 height 528
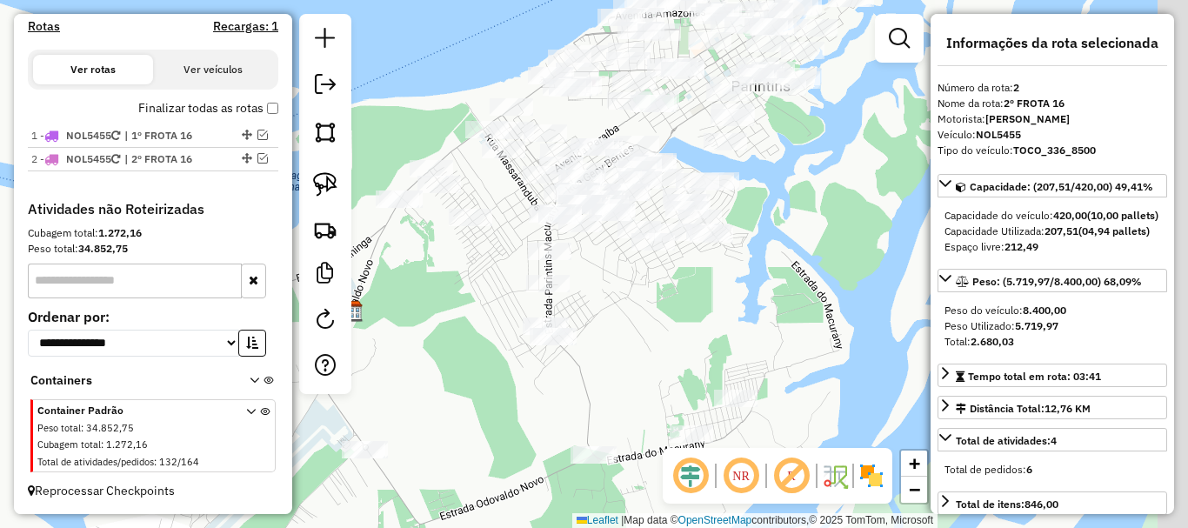
drag, startPoint x: 696, startPoint y: 418, endPoint x: 610, endPoint y: 336, distance: 119.9
click at [602, 336] on div "Janela de atendimento Grade de atendimento Capacidade Transportadoras Veículos …" at bounding box center [594, 264] width 1188 height 528
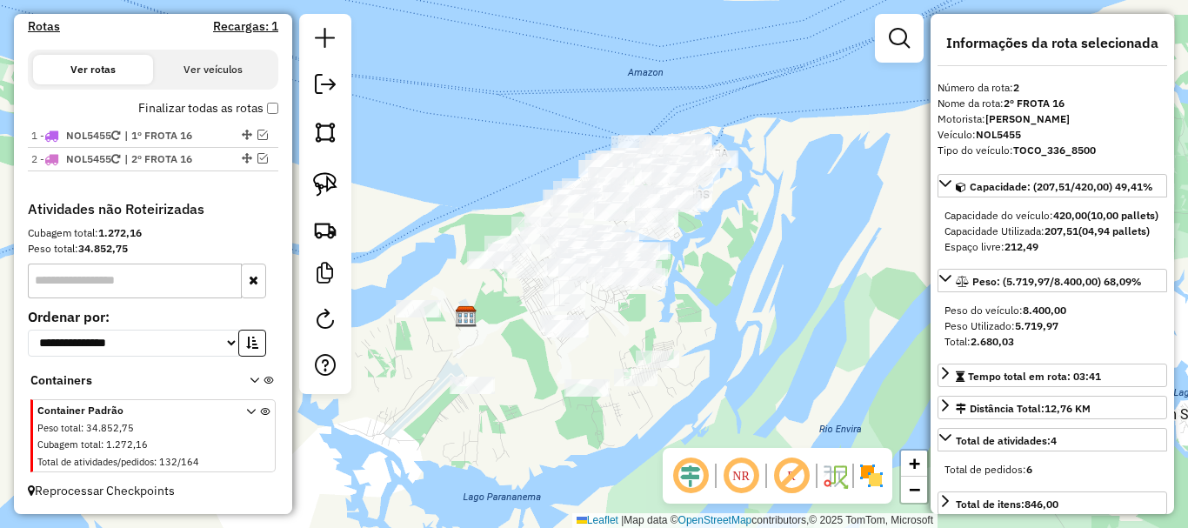
drag, startPoint x: 705, startPoint y: 426, endPoint x: 645, endPoint y: 375, distance: 78.9
click at [646, 373] on div "Janela de atendimento Grade de atendimento Capacidade Transportadoras Veículos …" at bounding box center [594, 264] width 1188 height 528
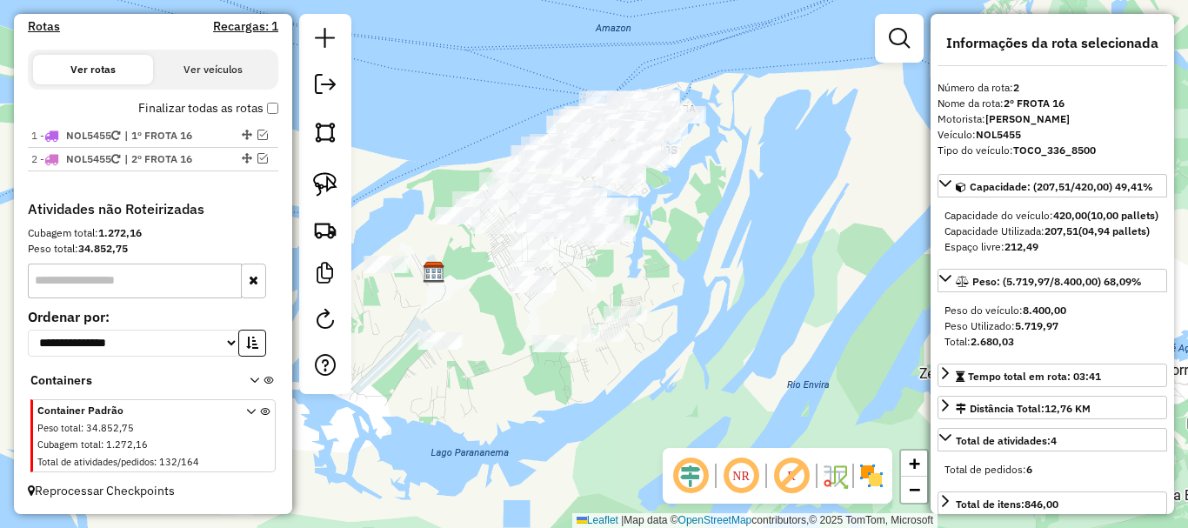
click at [648, 372] on div "Janela de atendimento Grade de atendimento Capacidade Transportadoras Veículos …" at bounding box center [594, 264] width 1188 height 528
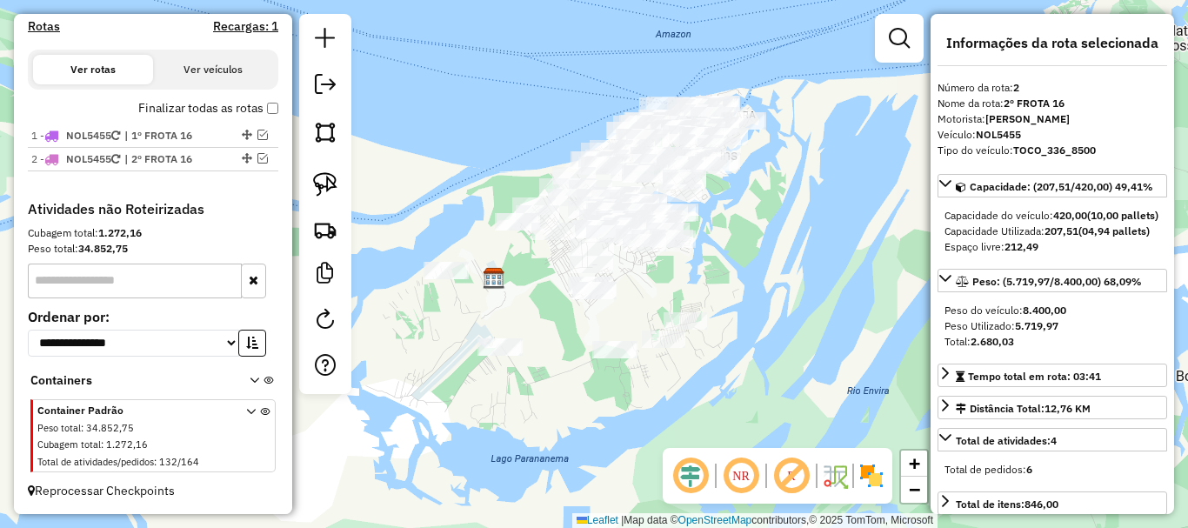
drag, startPoint x: 661, startPoint y: 429, endPoint x: 688, endPoint y: 420, distance: 28.3
click at [688, 420] on div "Janela de atendimento Grade de atendimento Capacidade Transportadoras Veículos …" at bounding box center [594, 264] width 1188 height 528
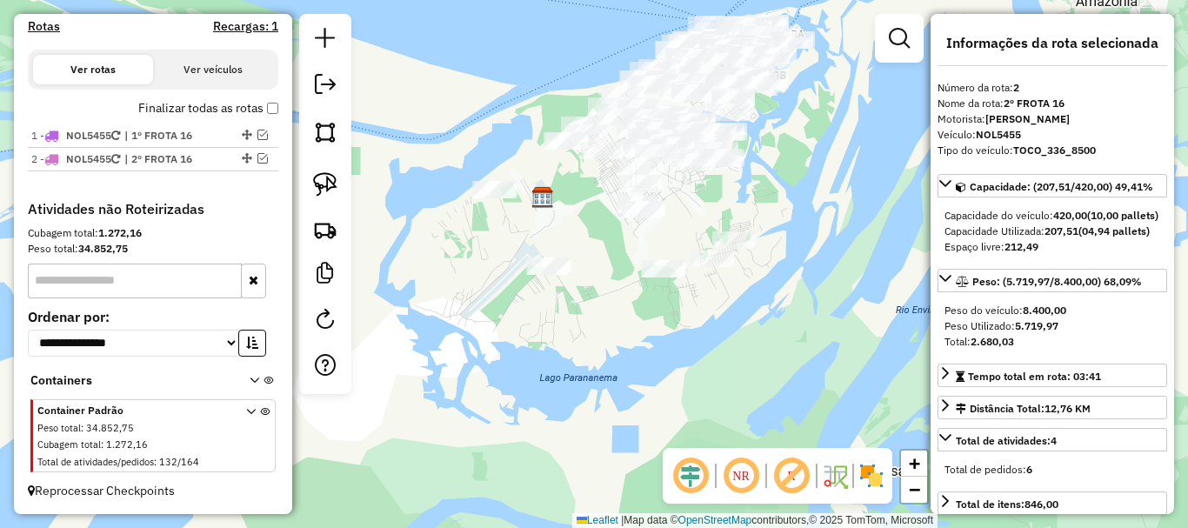
drag, startPoint x: 654, startPoint y: 440, endPoint x: 689, endPoint y: 293, distance: 151.0
click at [688, 294] on div "Janela de atendimento Grade de atendimento Capacidade Transportadoras Veículos …" at bounding box center [594, 264] width 1188 height 528
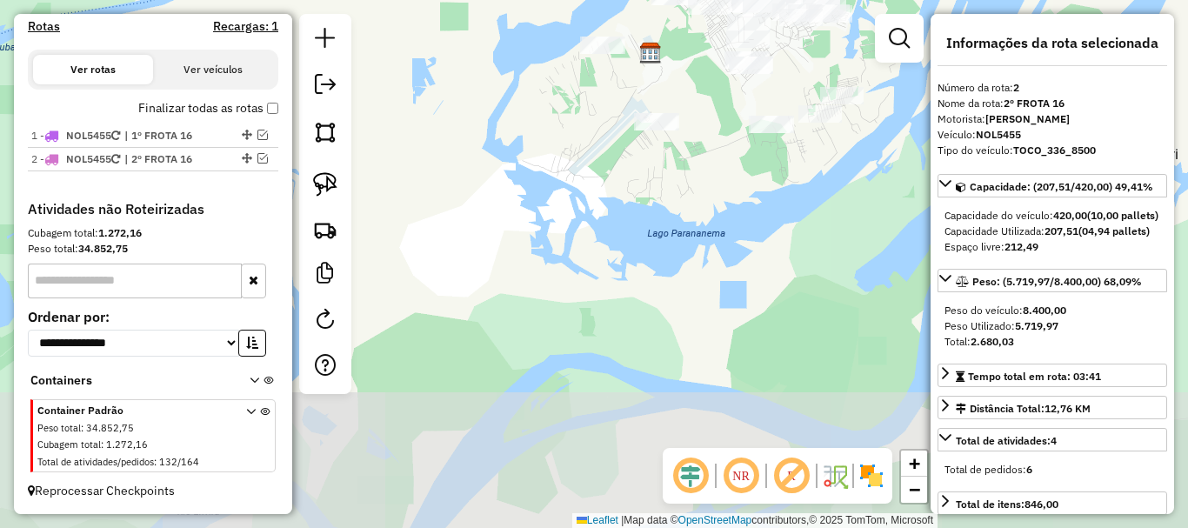
drag, startPoint x: 729, startPoint y: 281, endPoint x: 885, endPoint y: 229, distance: 165.0
click at [885, 229] on div "Janela de atendimento Grade de atendimento Capacidade Transportadoras Veículos …" at bounding box center [594, 264] width 1188 height 528
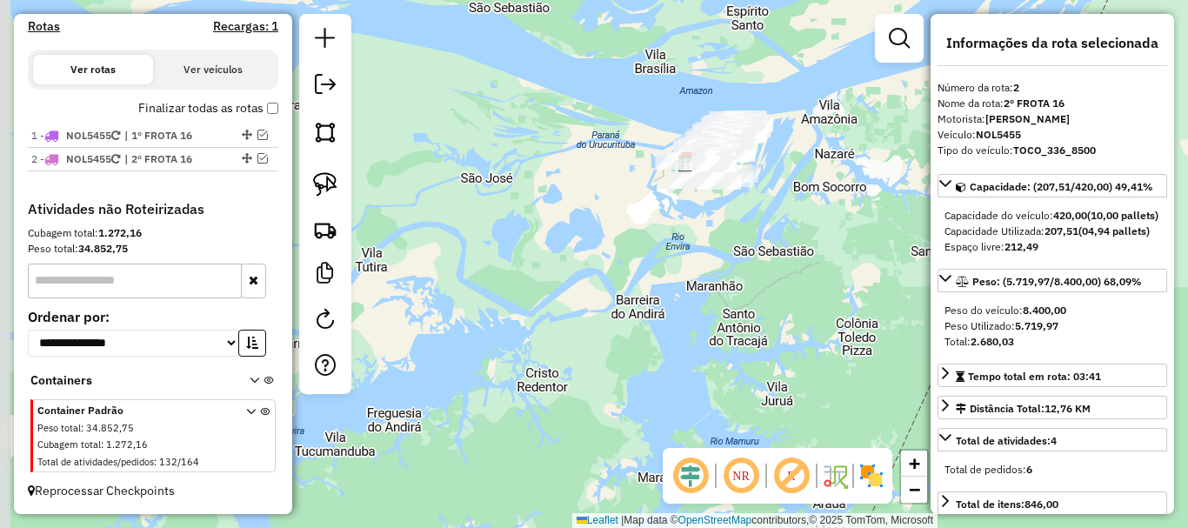
drag, startPoint x: 756, startPoint y: 276, endPoint x: 608, endPoint y: 412, distance: 201.2
click at [591, 430] on div "Janela de atendimento Grade de atendimento Capacidade Transportadoras Veículos …" at bounding box center [594, 264] width 1188 height 528
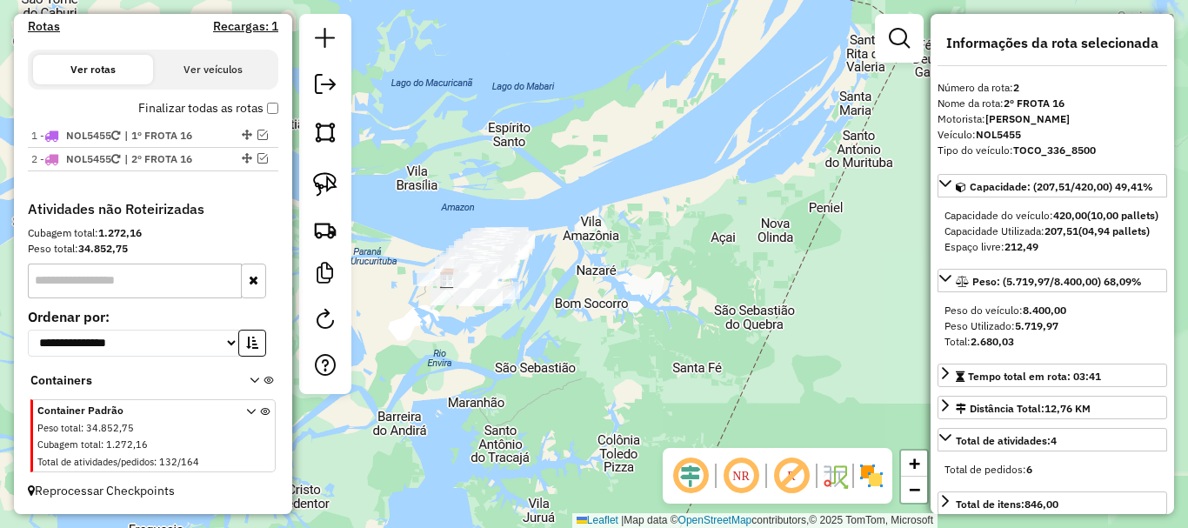
drag, startPoint x: 599, startPoint y: 410, endPoint x: 675, endPoint y: 433, distance: 79.0
click at [686, 436] on div "Janela de atendimento Grade de atendimento Capacidade Transportadoras Veículos …" at bounding box center [594, 264] width 1188 height 528
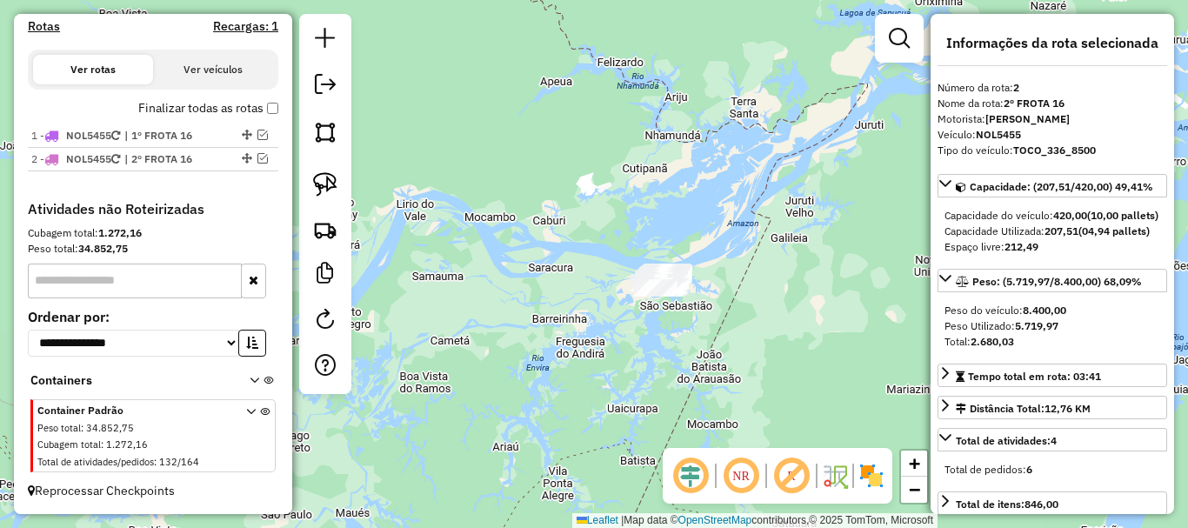
drag, startPoint x: 656, startPoint y: 427, endPoint x: 673, endPoint y: 333, distance: 95.5
click at [674, 333] on div "Janela de atendimento Grade de atendimento Capacidade Transportadoras Veículos …" at bounding box center [594, 264] width 1188 height 528
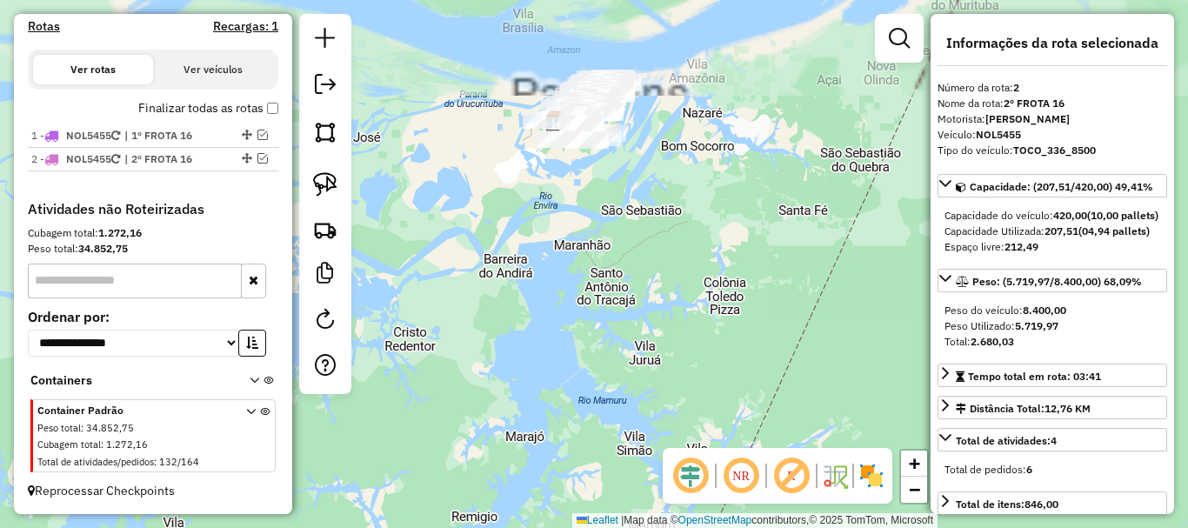
drag, startPoint x: 672, startPoint y: 290, endPoint x: 668, endPoint y: 368, distance: 77.5
click at [670, 368] on div "Janela de atendimento Grade de atendimento Capacidade Transportadoras Veículos …" at bounding box center [594, 264] width 1188 height 528
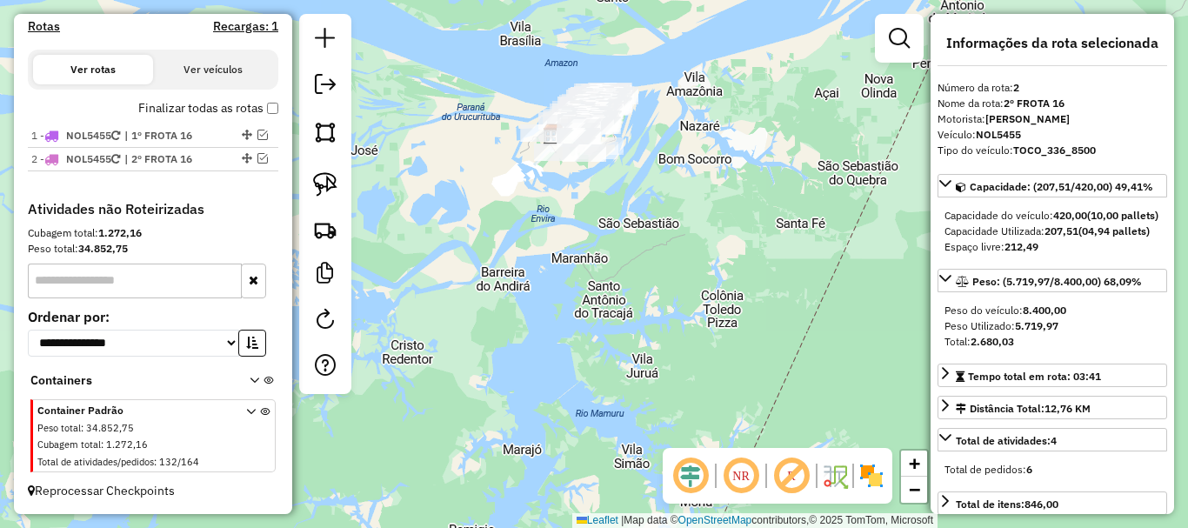
click at [694, 416] on div "Janela de atendimento Grade de atendimento Capacidade Transportadoras Veículos …" at bounding box center [594, 264] width 1188 height 528
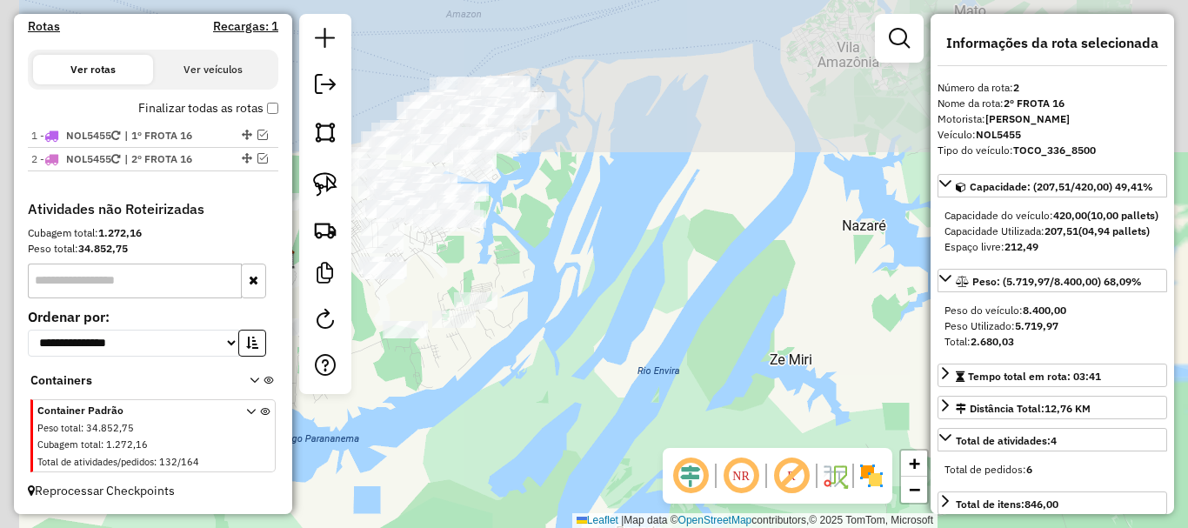
drag, startPoint x: 657, startPoint y: 522, endPoint x: 689, endPoint y: 510, distance: 33.6
click at [682, 527] on html "Aguarde... Pop-up bloqueado! Seu navegador bloqueou automáticamente a abertura …" at bounding box center [594, 264] width 1188 height 528
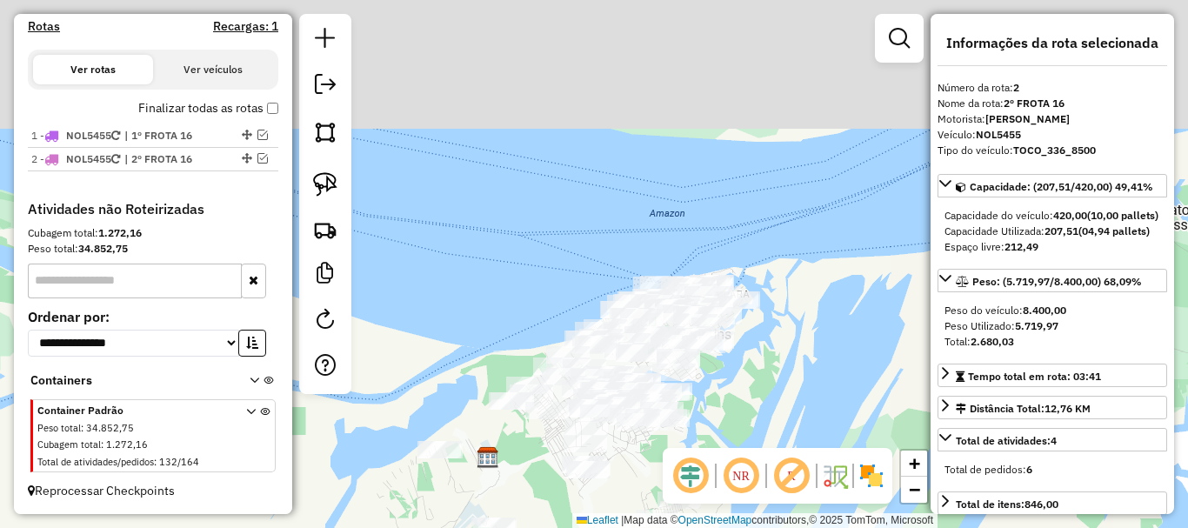
drag, startPoint x: 646, startPoint y: 386, endPoint x: 768, endPoint y: 478, distance: 152.7
click at [786, 494] on hb-router-mapa "**********" at bounding box center [594, 264] width 1188 height 528
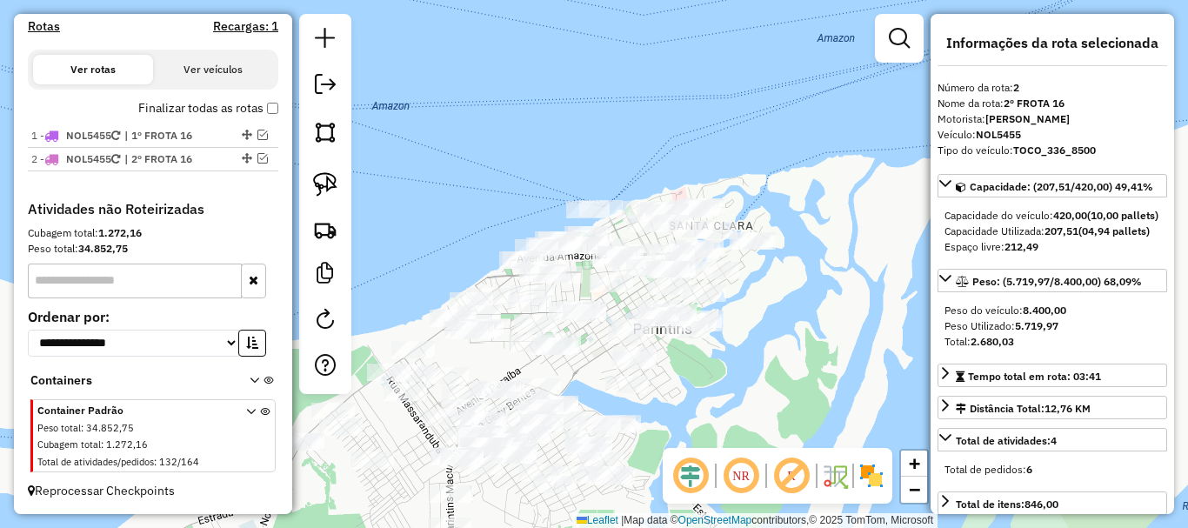
drag, startPoint x: 782, startPoint y: 340, endPoint x: 798, endPoint y: 308, distance: 36.2
click at [794, 312] on div "Janela de atendimento Grade de atendimento Capacidade Transportadoras Veículos …" at bounding box center [594, 264] width 1188 height 528
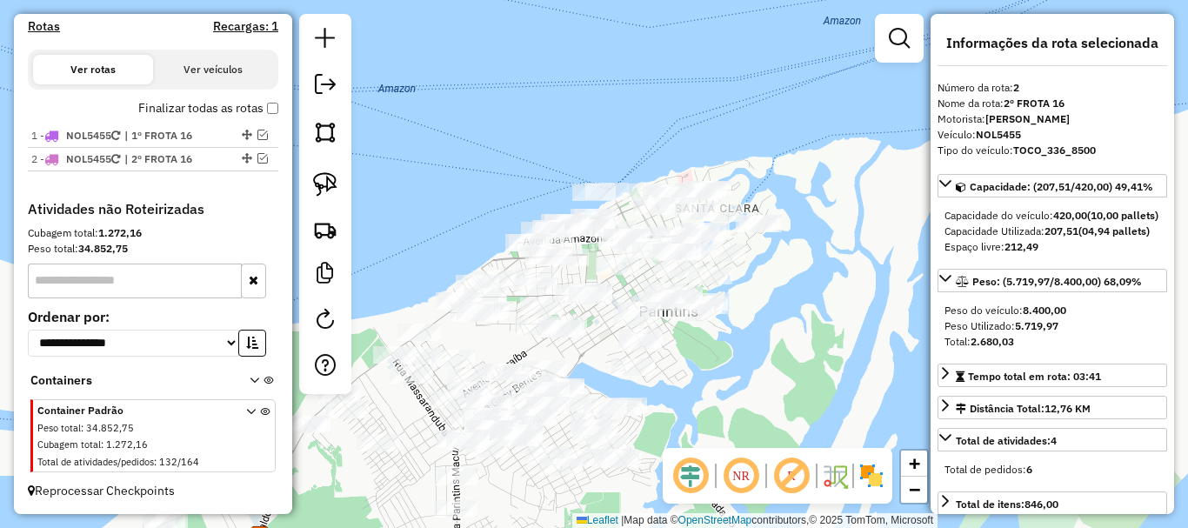
drag, startPoint x: 744, startPoint y: 410, endPoint x: 767, endPoint y: 361, distance: 54.5
click at [767, 361] on div "Janela de atendimento Grade de atendimento Capacidade Transportadoras Veículos …" at bounding box center [594, 264] width 1188 height 528
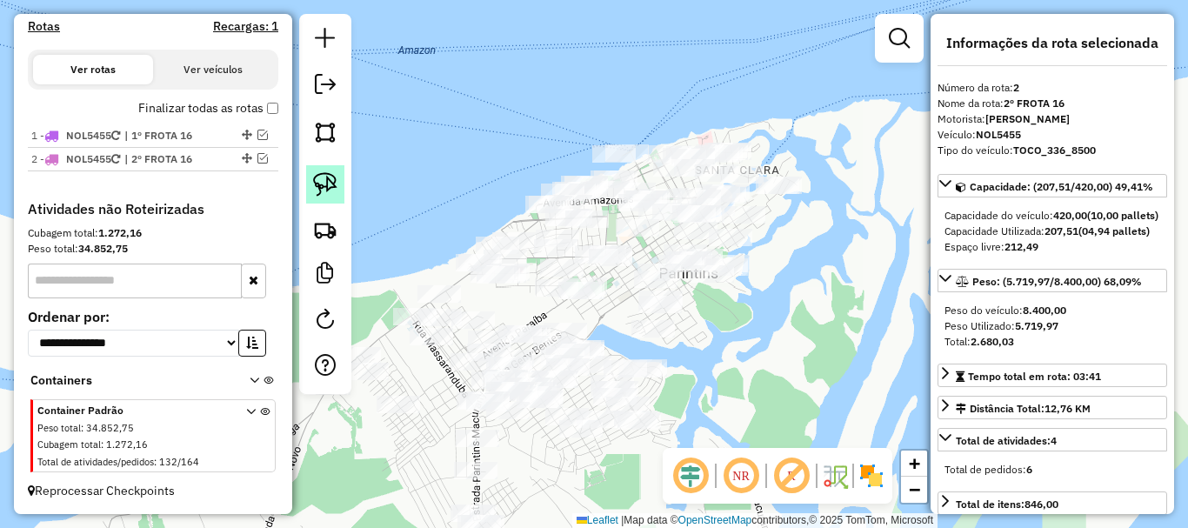
click at [320, 187] on img at bounding box center [325, 184] width 24 height 24
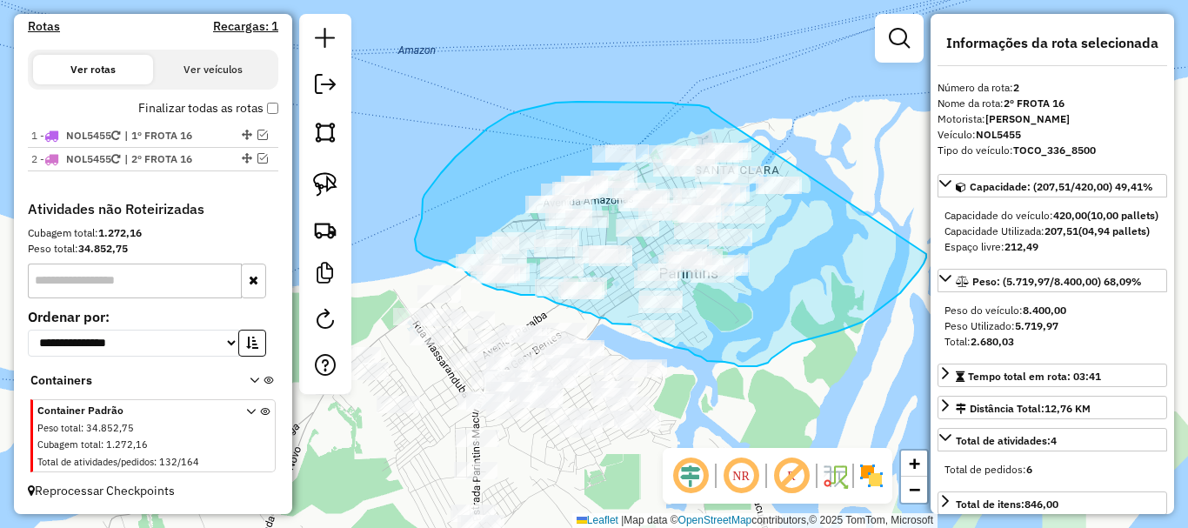
drag, startPoint x: 710, startPoint y: 110, endPoint x: 918, endPoint y: 215, distance: 232.9
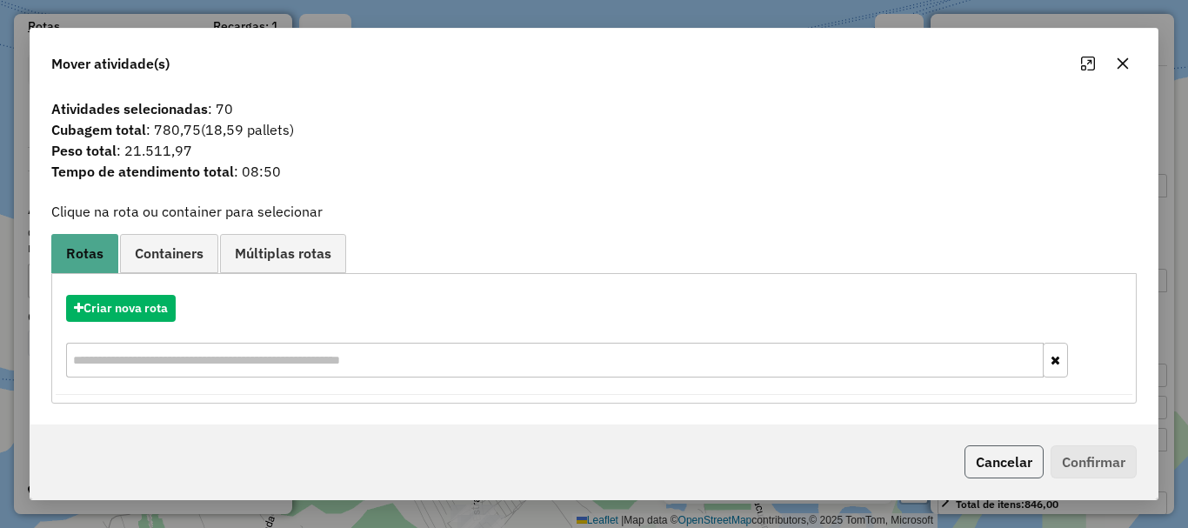
click at [988, 459] on button "Cancelar" at bounding box center [1003, 461] width 79 height 33
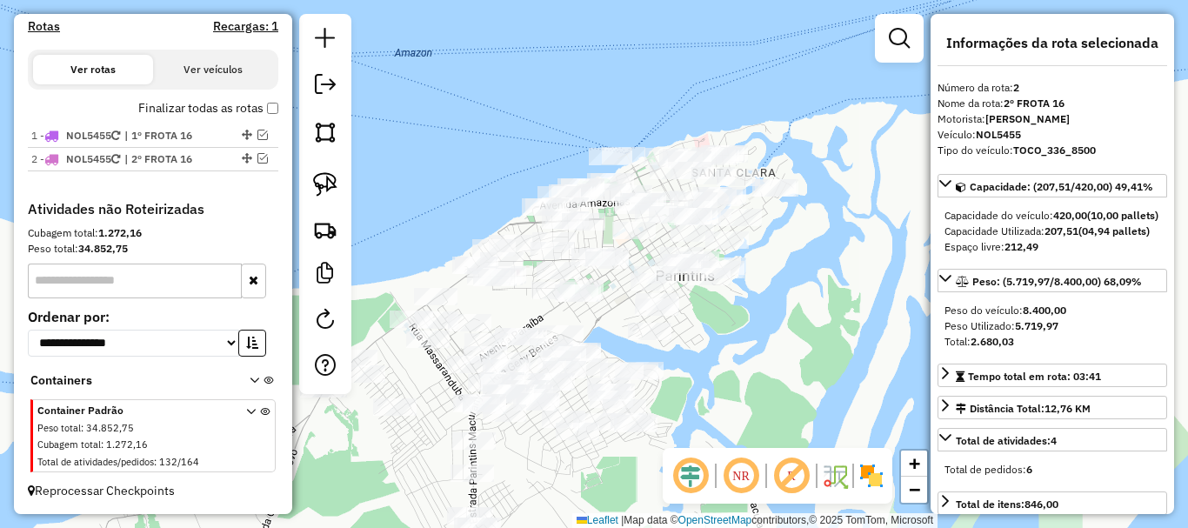
drag, startPoint x: 755, startPoint y: 293, endPoint x: 652, endPoint y: 331, distance: 109.5
click at [654, 331] on div "Janela de atendimento Grade de atendimento Capacidade Transportadoras Veículos …" at bounding box center [594, 264] width 1188 height 528
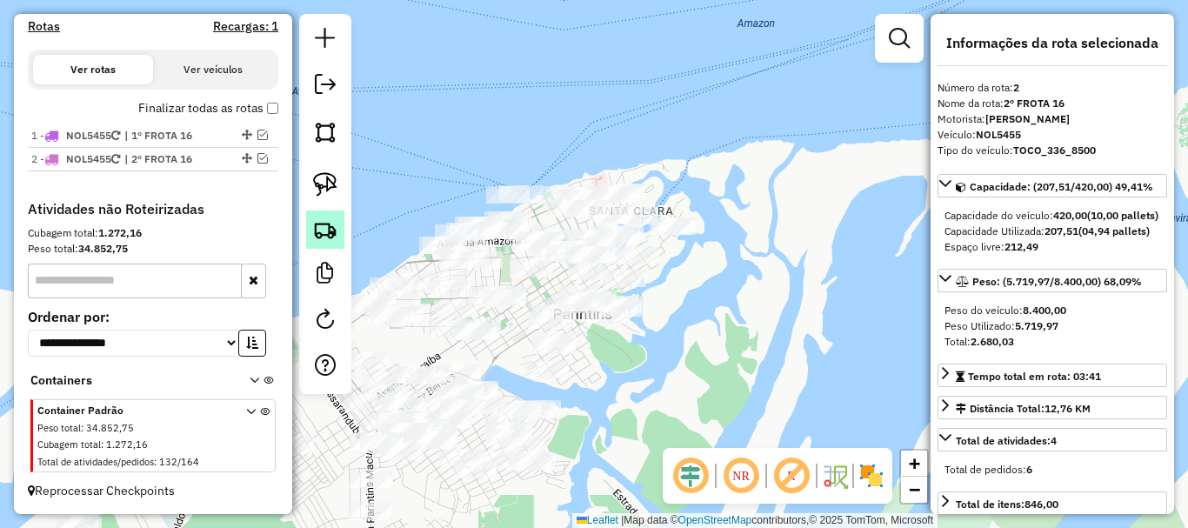
click at [329, 239] on img at bounding box center [325, 229] width 24 height 24
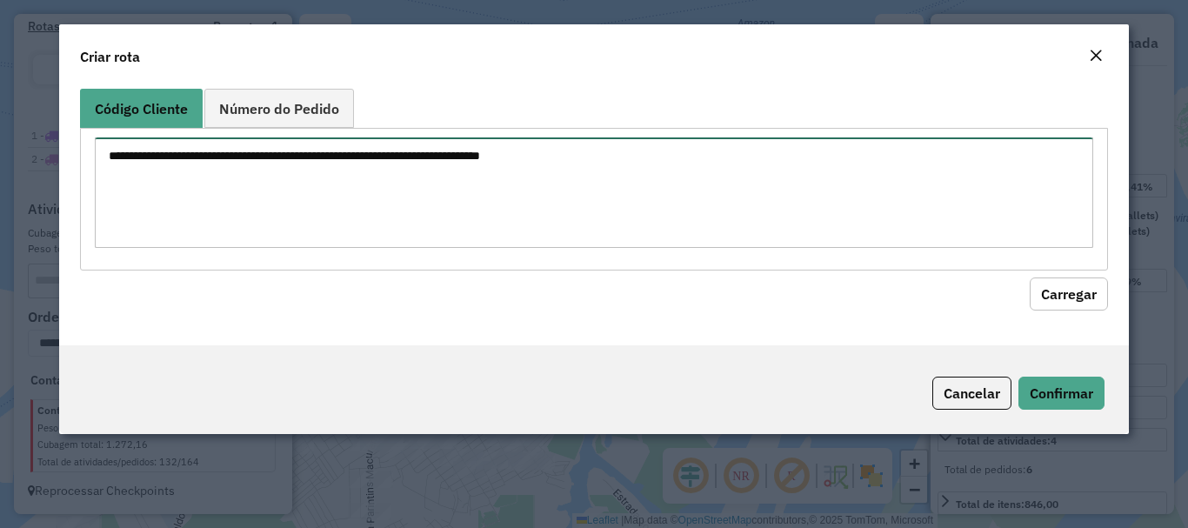
click at [459, 167] on textarea at bounding box center [593, 192] width 997 height 110
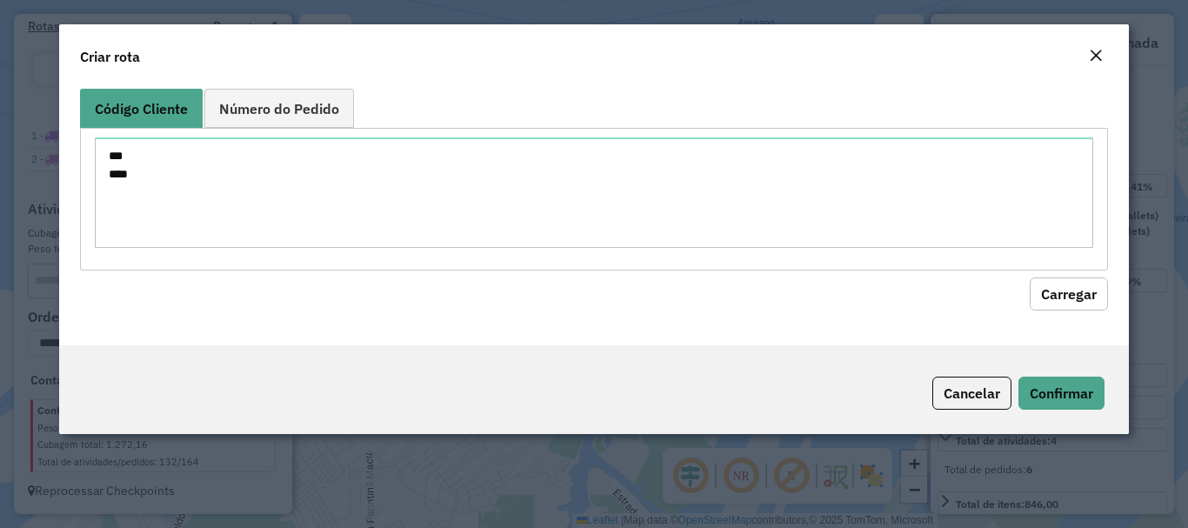
click at [1057, 300] on button "Carregar" at bounding box center [1069, 293] width 78 height 33
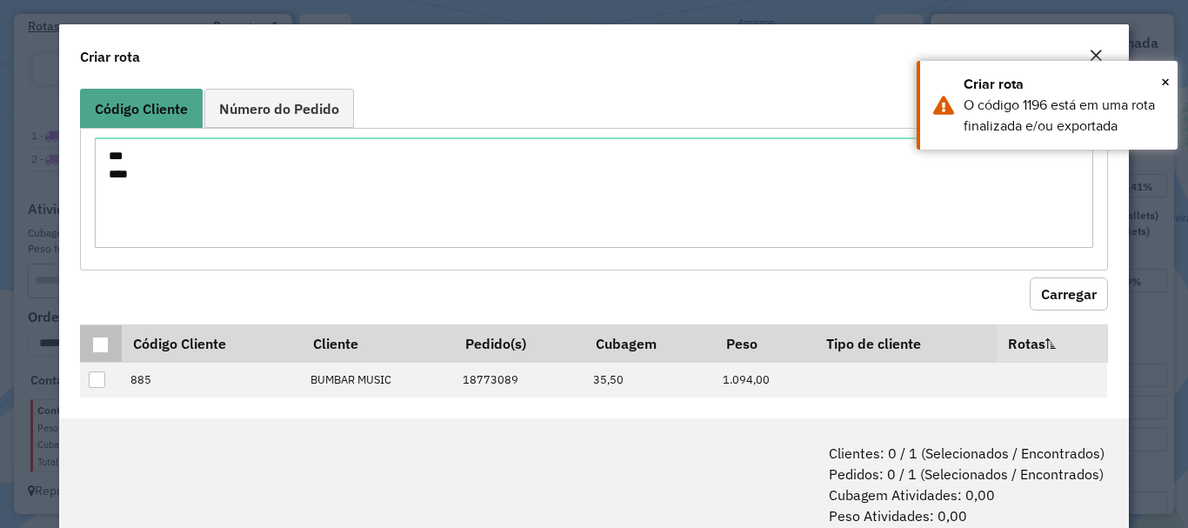
click at [108, 345] on div at bounding box center [100, 345] width 17 height 17
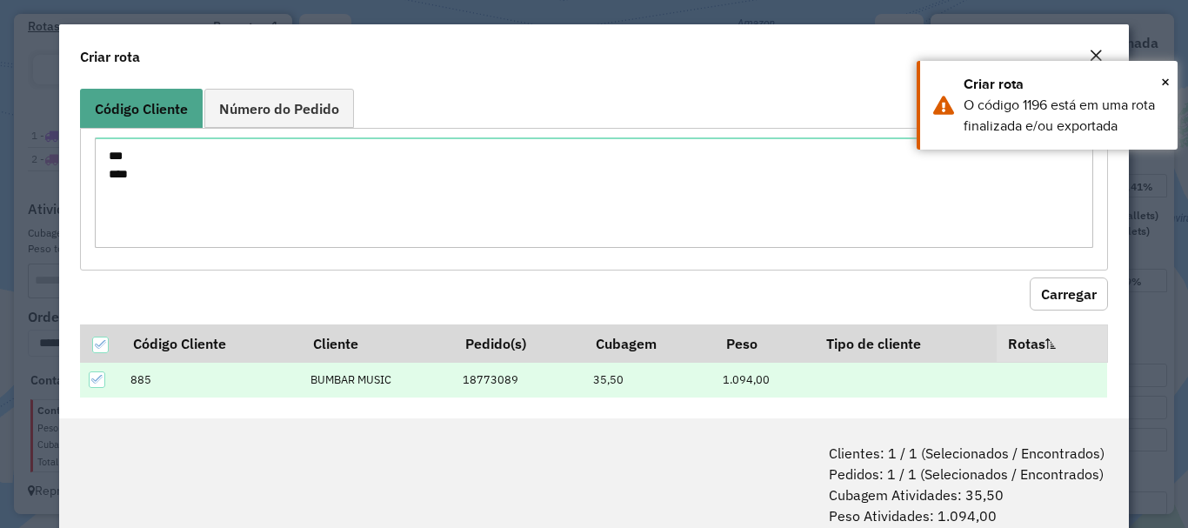
scroll to position [13, 0]
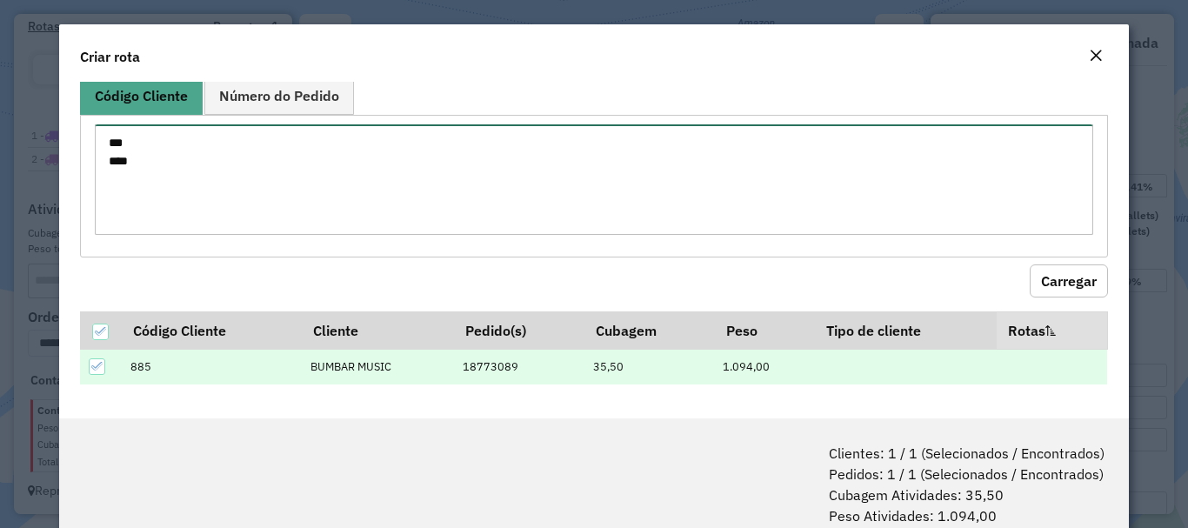
drag, startPoint x: 214, startPoint y: 151, endPoint x: 231, endPoint y: 154, distance: 17.6
click at [225, 150] on textarea "*** ****" at bounding box center [593, 179] width 997 height 110
type textarea "*** ****"
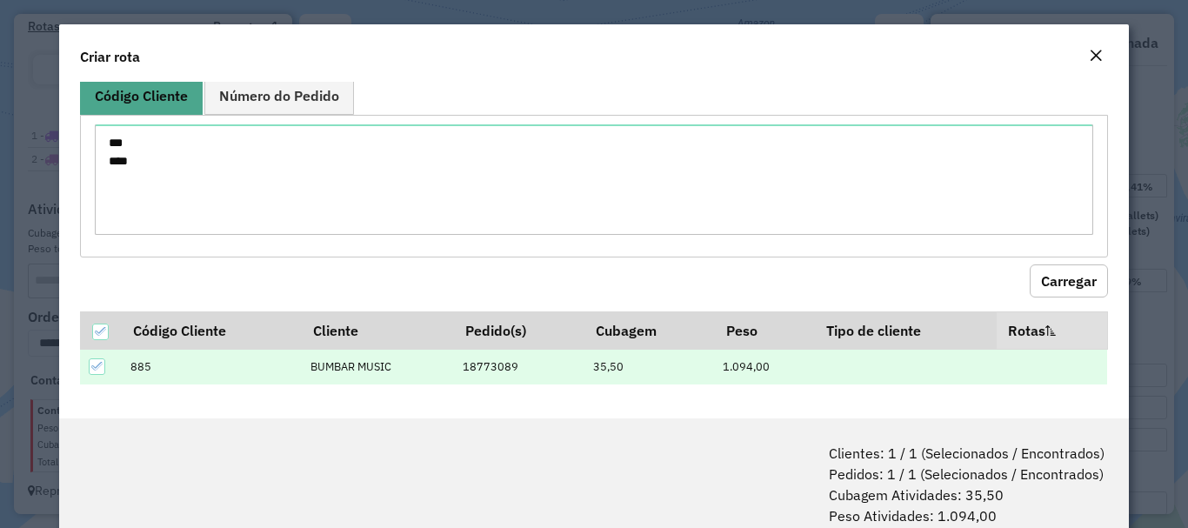
click at [1049, 270] on button "Carregar" at bounding box center [1069, 280] width 78 height 33
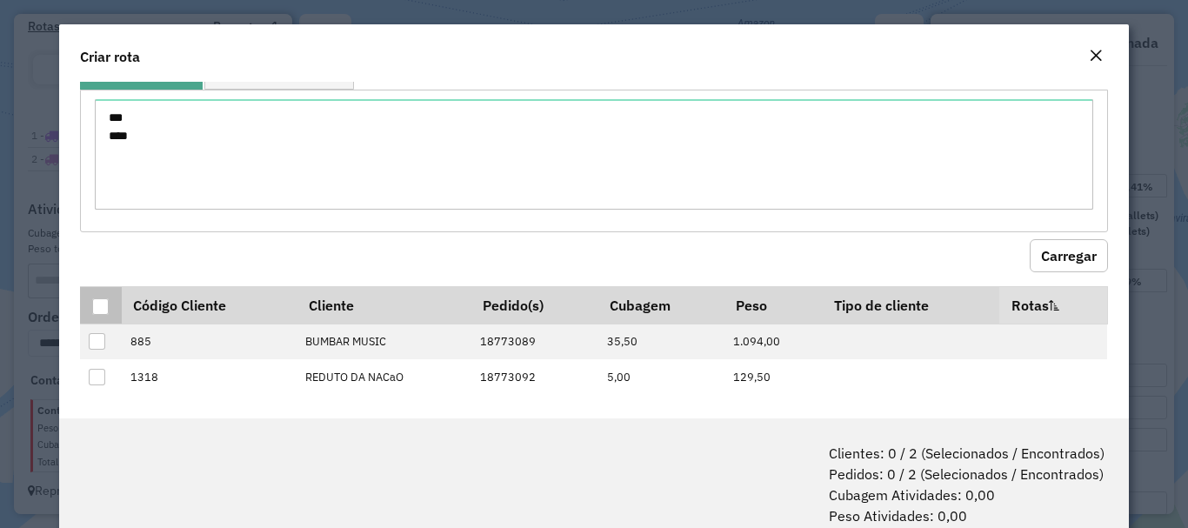
scroll to position [49, 0]
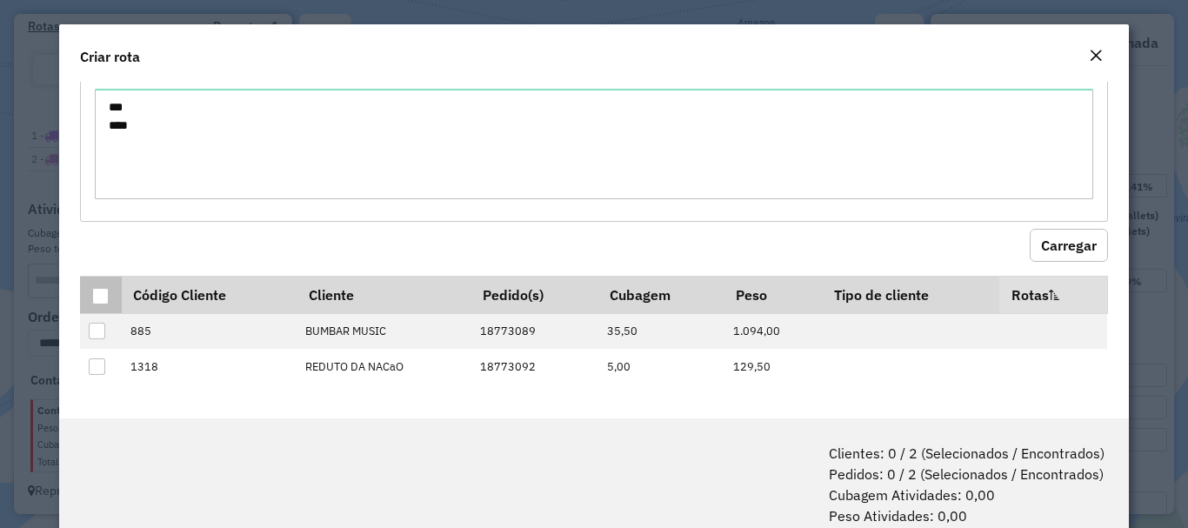
click at [104, 301] on div at bounding box center [100, 296] width 17 height 17
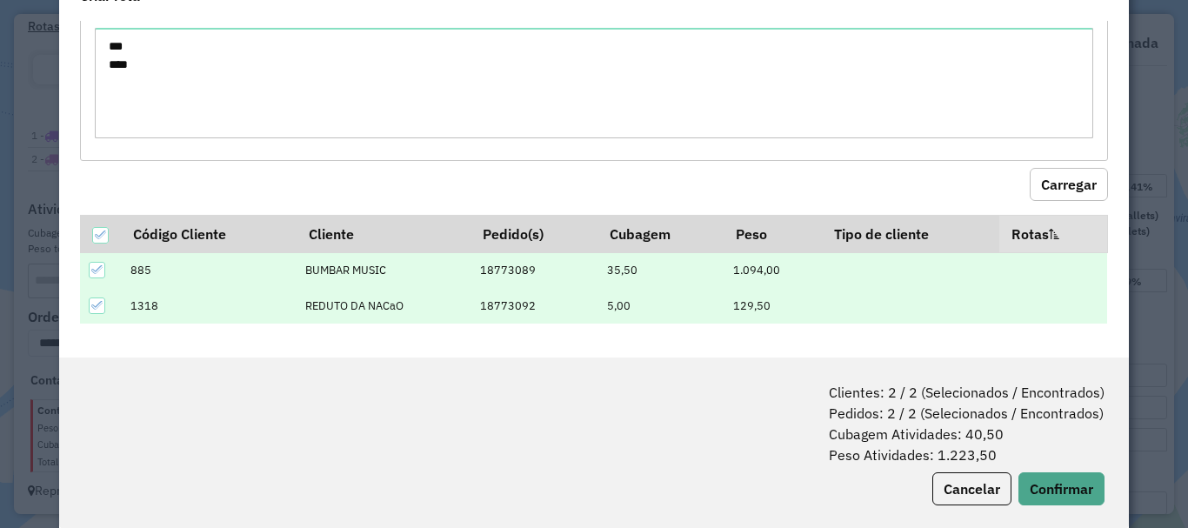
scroll to position [87, 0]
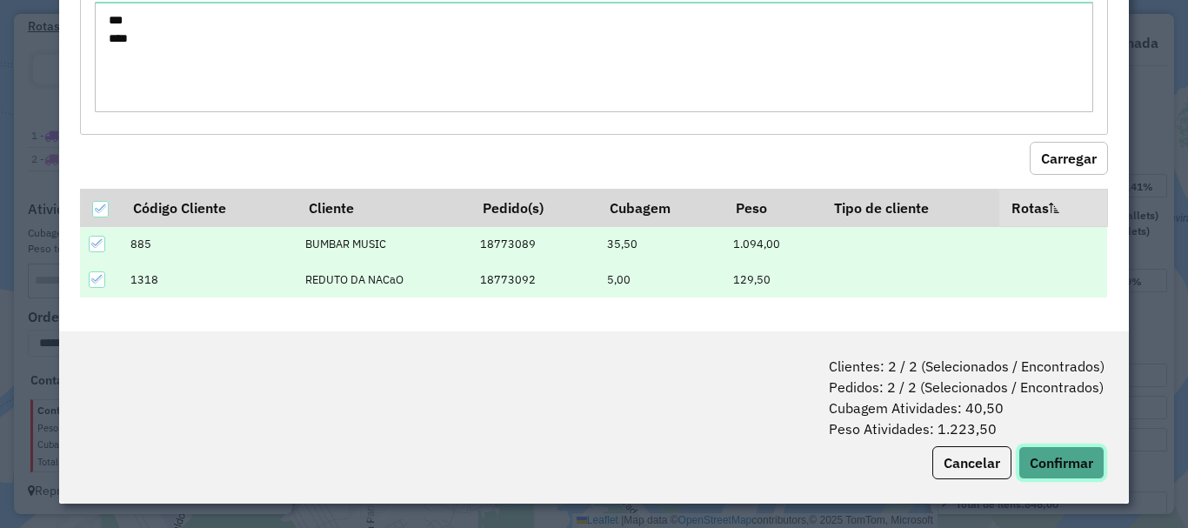
click at [1057, 454] on button "Confirmar" at bounding box center [1061, 462] width 86 height 33
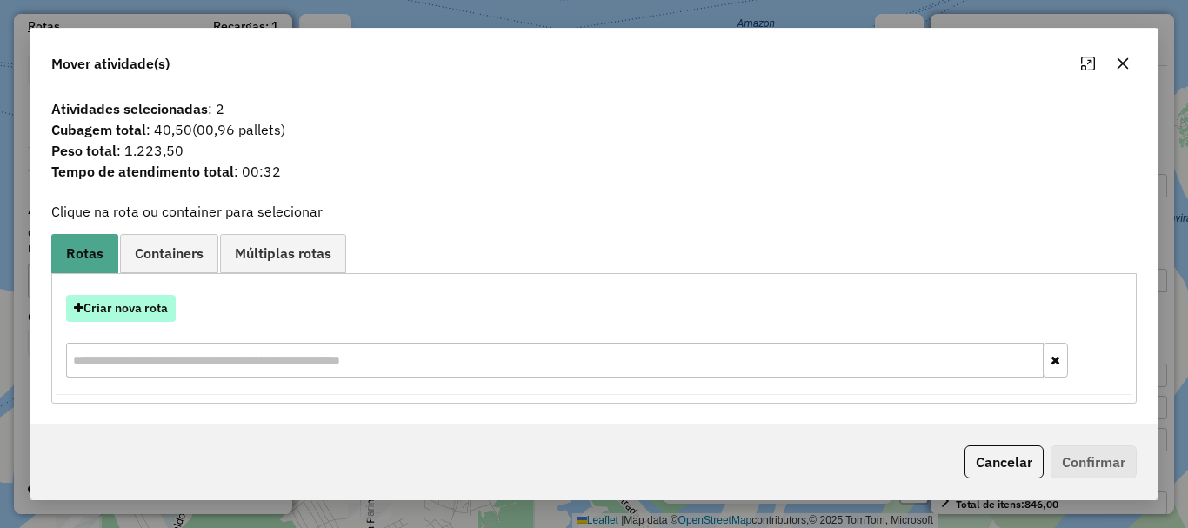
click at [143, 307] on button "Criar nova rota" at bounding box center [121, 308] width 110 height 27
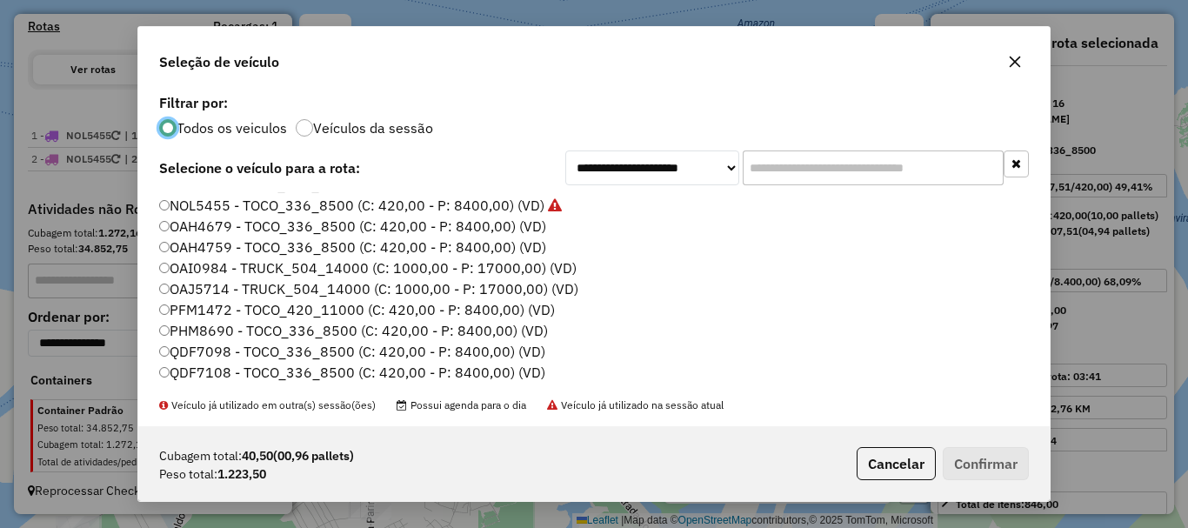
scroll to position [0, 0]
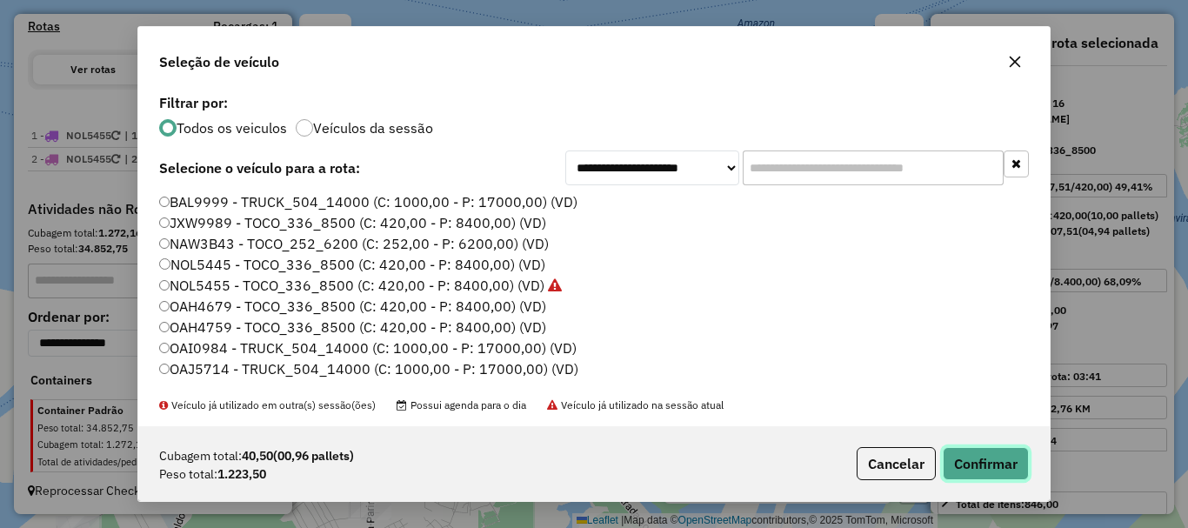
click at [961, 447] on button "Confirmar" at bounding box center [986, 463] width 86 height 33
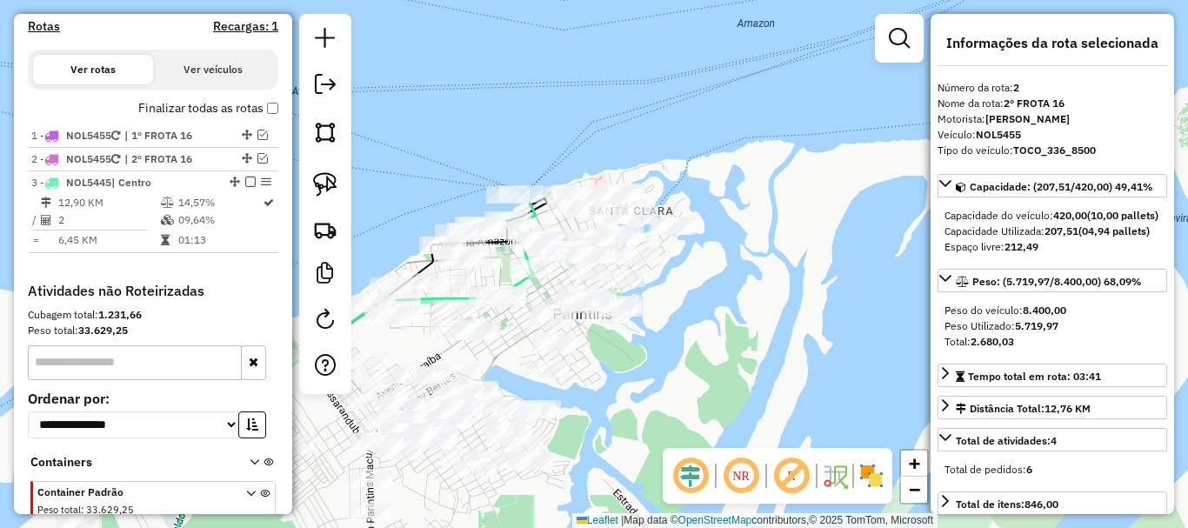
scroll to position [644, 0]
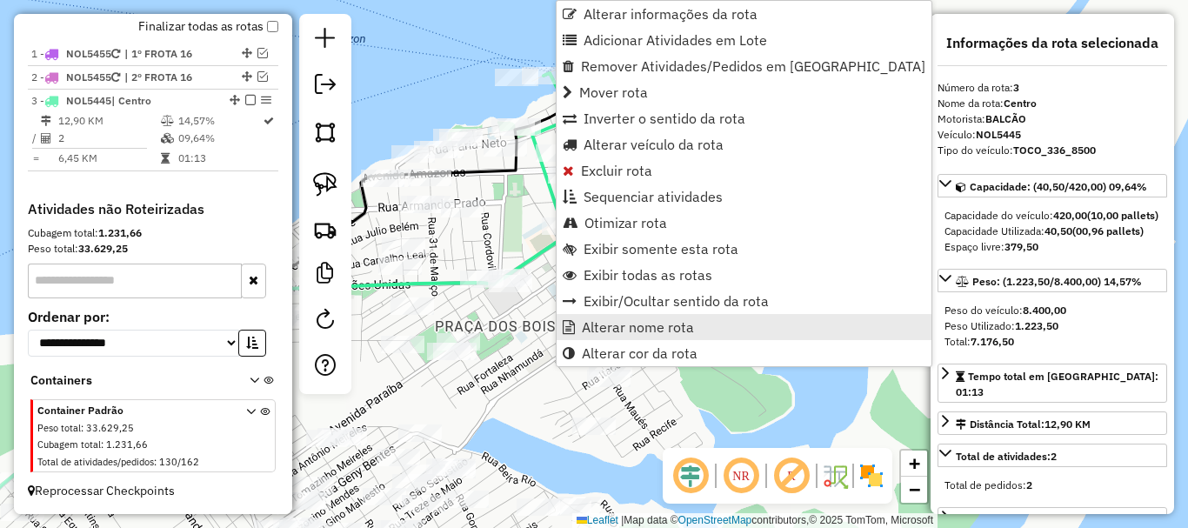
click at [599, 317] on link "Alterar nome rota" at bounding box center [743, 327] width 375 height 26
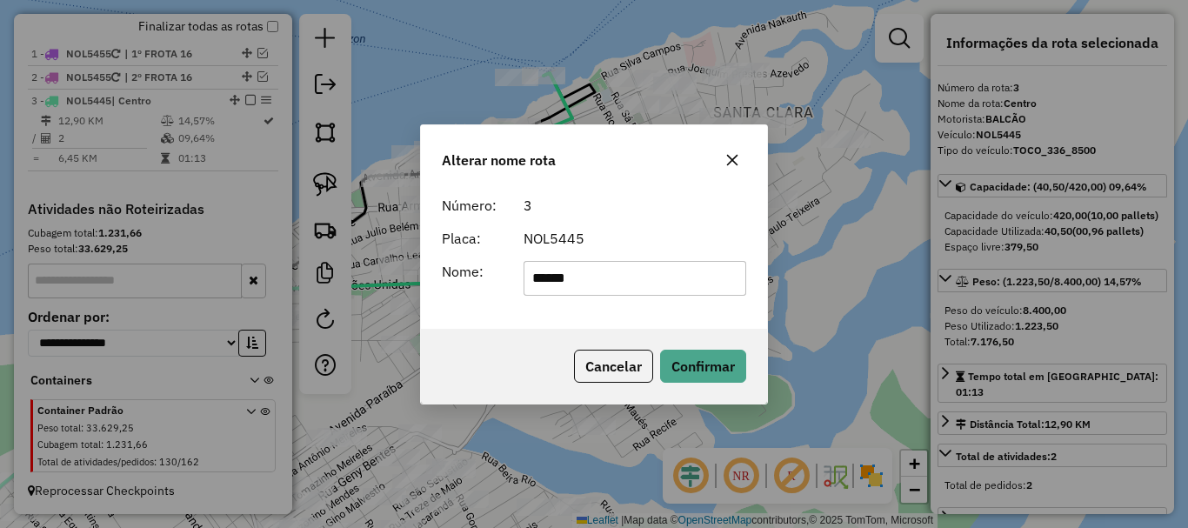
drag, startPoint x: 651, startPoint y: 289, endPoint x: 502, endPoint y: 267, distance: 151.1
click at [502, 267] on div "Nome: ******" at bounding box center [593, 278] width 325 height 35
type input "*"
type input "********"
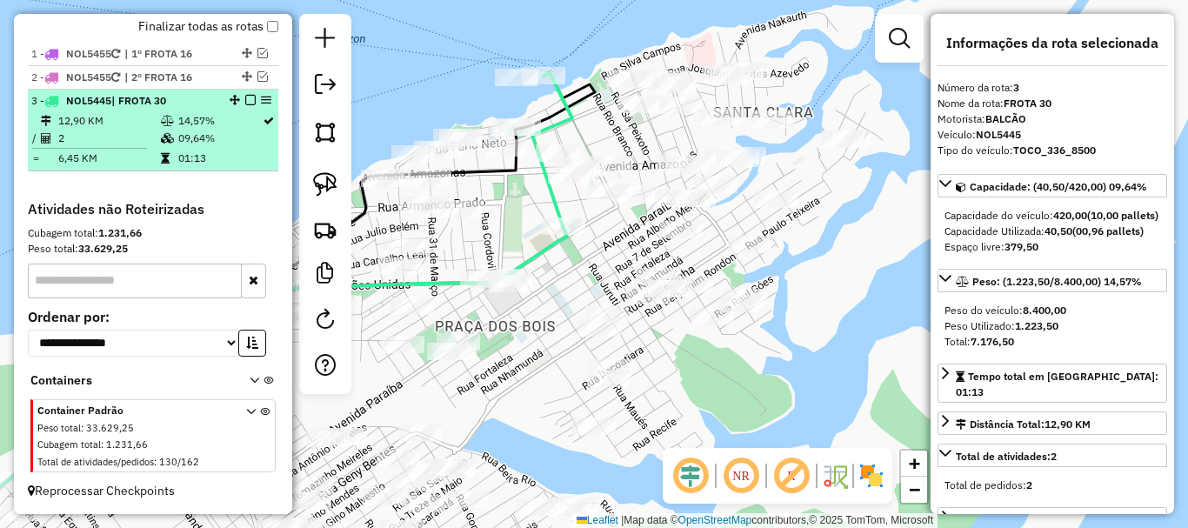
click at [248, 97] on em at bounding box center [250, 100] width 10 height 10
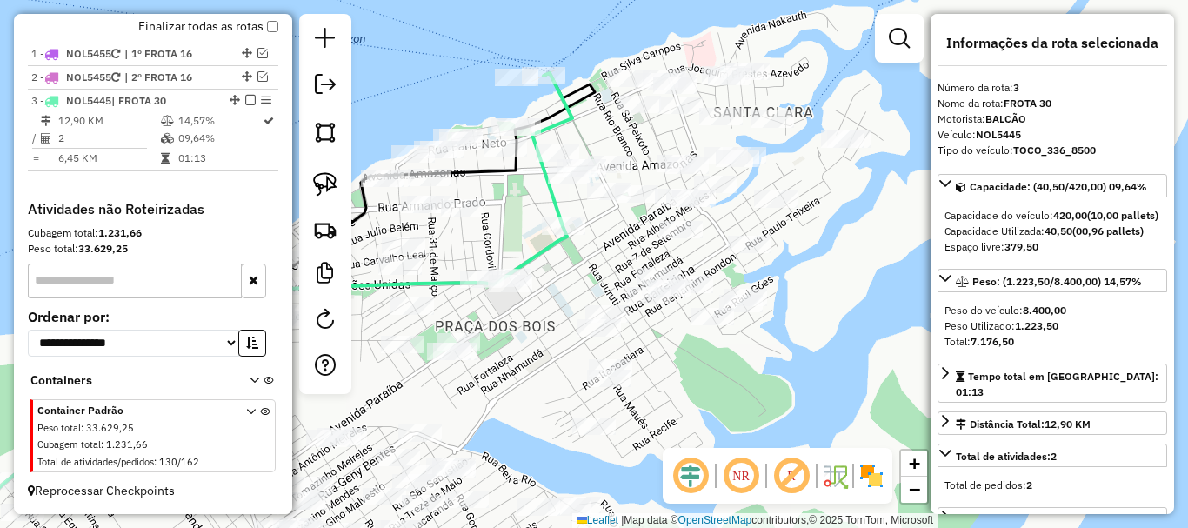
scroll to position [586, 0]
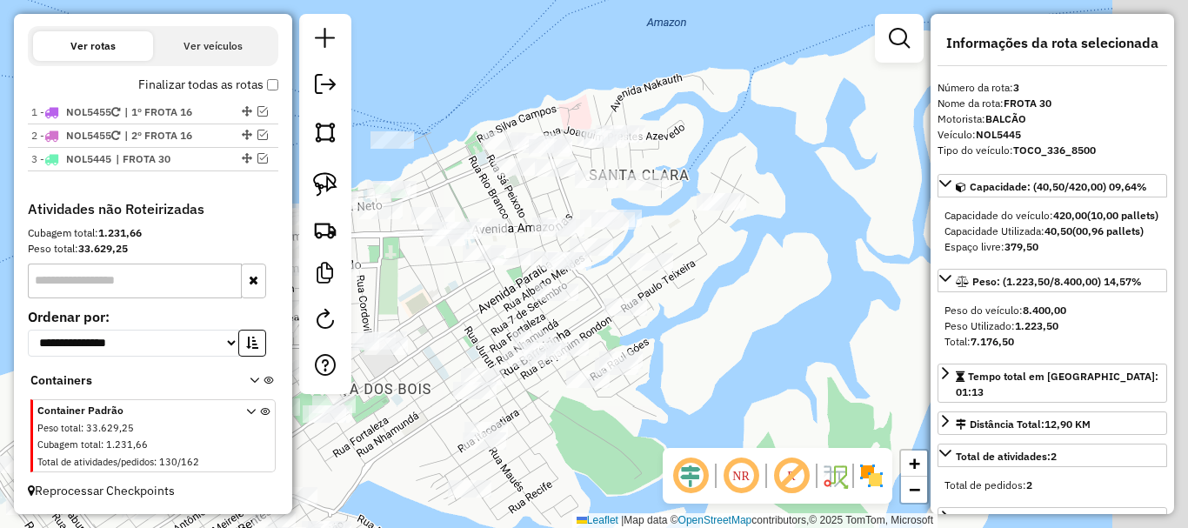
drag, startPoint x: 778, startPoint y: 425, endPoint x: 642, endPoint y: 494, distance: 152.8
click at [642, 494] on div "Janela de atendimento Grade de atendimento Capacidade Transportadoras Veículos …" at bounding box center [594, 264] width 1188 height 528
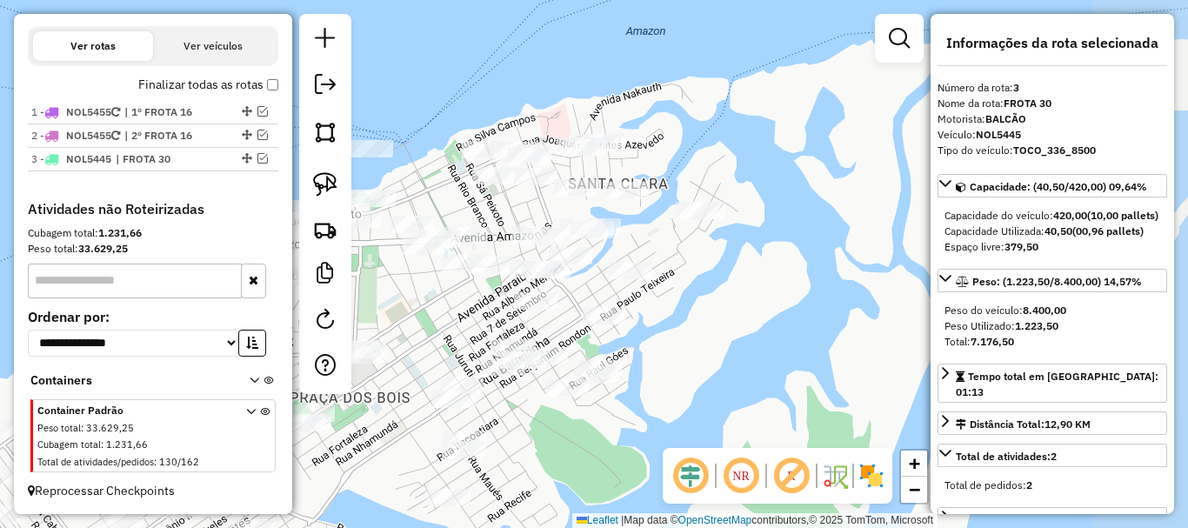
drag, startPoint x: 781, startPoint y: 330, endPoint x: 818, endPoint y: 332, distance: 37.5
click at [818, 336] on div "Janela de atendimento Grade de atendimento Capacidade Transportadoras Veículos …" at bounding box center [594, 264] width 1188 height 528
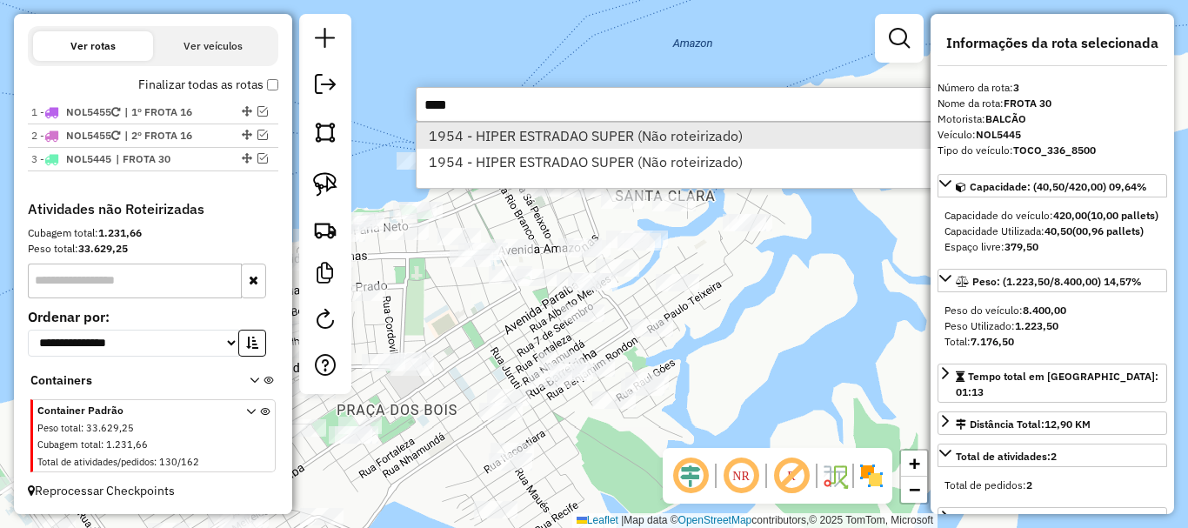
type input "****"
click at [640, 143] on li "1954 - HIPER ESTRADAO SUPER (Não roteirizado)" at bounding box center [676, 136] width 520 height 26
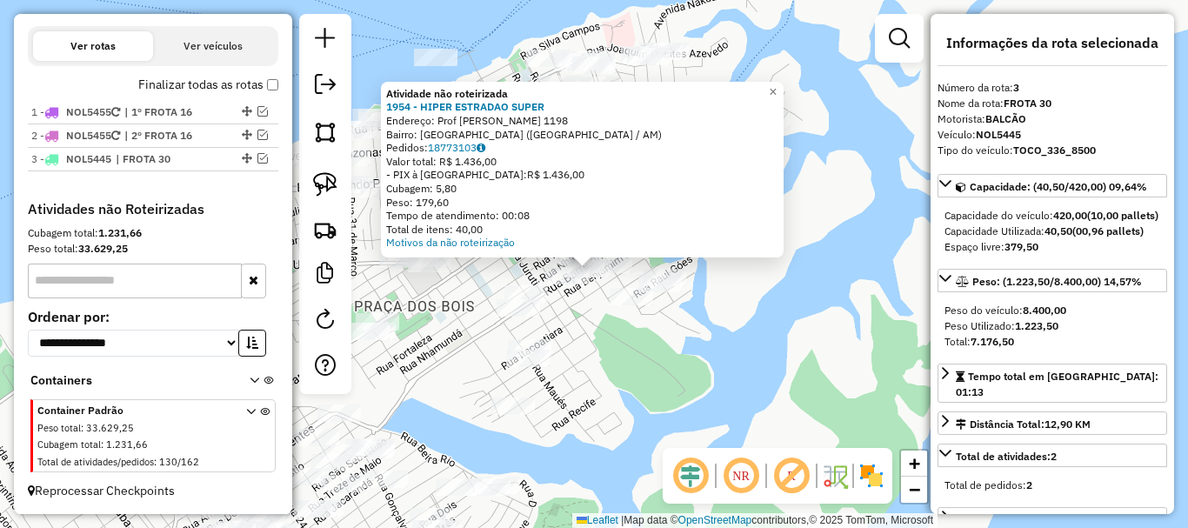
drag, startPoint x: 724, startPoint y: 378, endPoint x: 696, endPoint y: 402, distance: 36.4
click at [696, 402] on div "Atividade não roteirizada 1954 - HIPER ESTRADAO SUPER Endereço: Prof [PERSON_NA…" at bounding box center [594, 264] width 1188 height 528
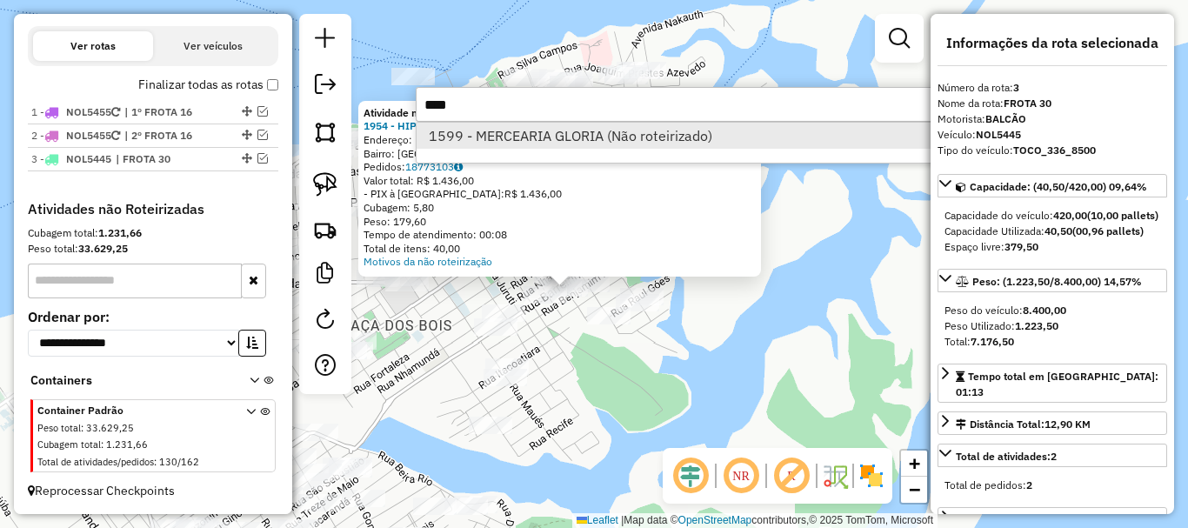
type input "****"
click at [756, 133] on li "1599 - MERCEARIA GLORIA (Não roteirizado)" at bounding box center [676, 136] width 520 height 26
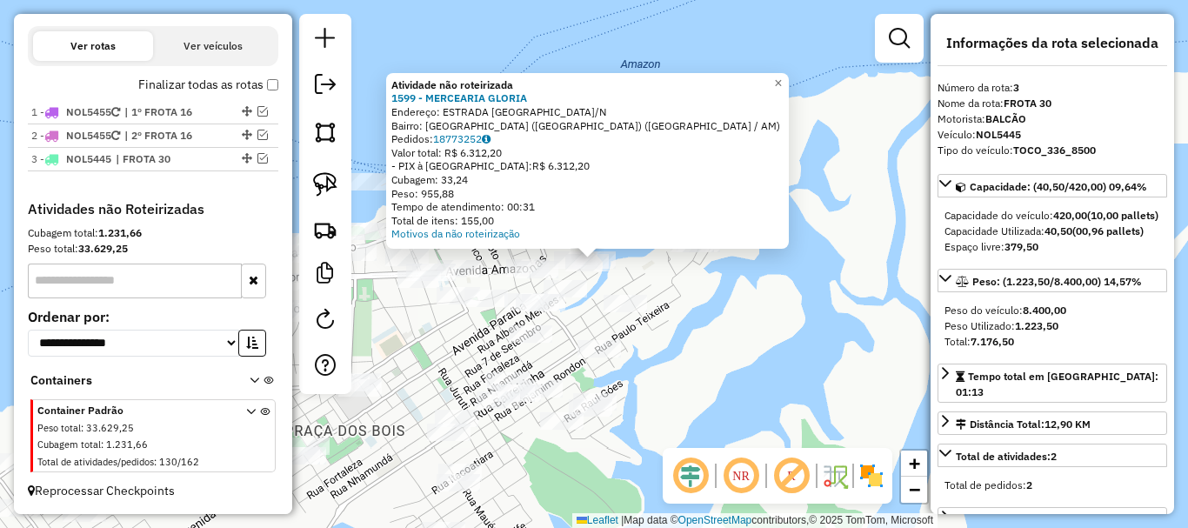
drag, startPoint x: 700, startPoint y: 410, endPoint x: 723, endPoint y: 341, distance: 73.4
click at [723, 341] on div "Atividade não roteirizada 1599 - MERCEARIA GLORIA Endereço: ESTRADA DA VILA S/[…" at bounding box center [594, 264] width 1188 height 528
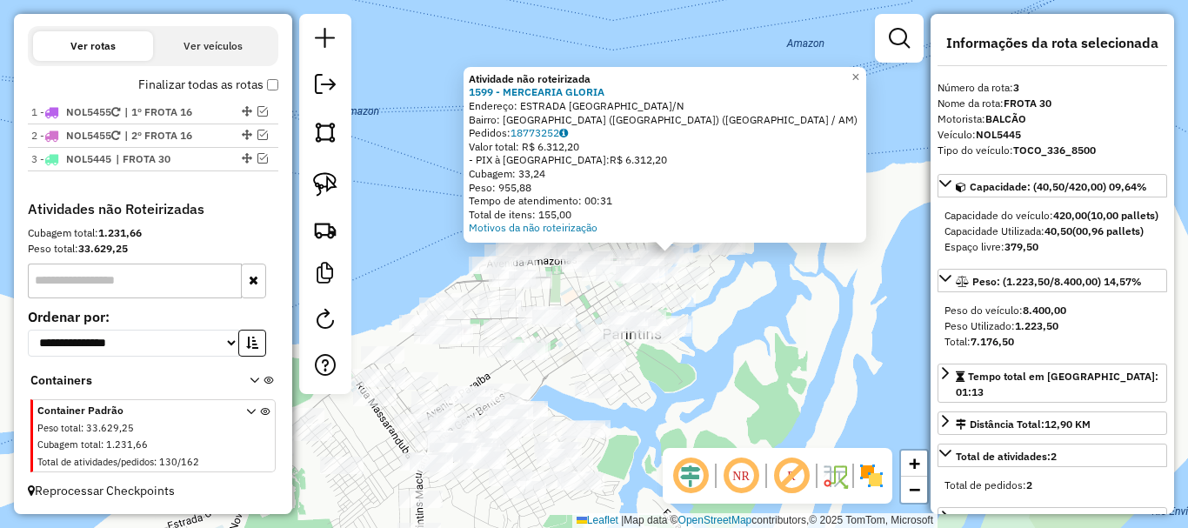
drag, startPoint x: 743, startPoint y: 357, endPoint x: 714, endPoint y: 346, distance: 31.4
click at [702, 345] on div "Atividade não roteirizada 1599 - MERCEARIA GLORIA Endereço: ESTRADA DA VILA S/[…" at bounding box center [594, 264] width 1188 height 528
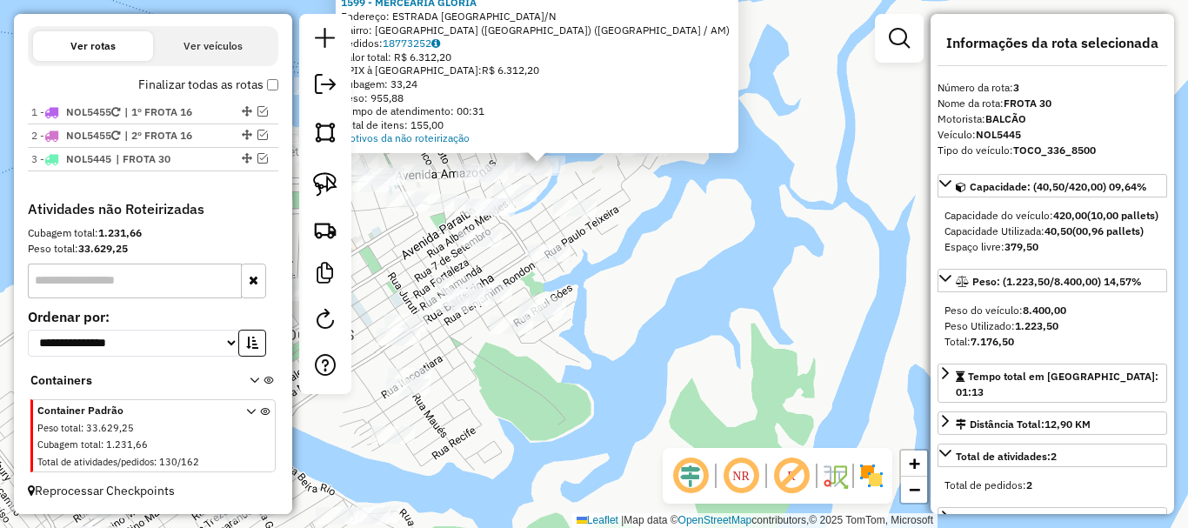
drag, startPoint x: 692, startPoint y: 343, endPoint x: 788, endPoint y: 403, distance: 112.9
click at [786, 403] on div "Atividade não roteirizada 1599 - MERCEARIA GLORIA Endereço: ESTRADA DA VILA S/[…" at bounding box center [594, 264] width 1188 height 528
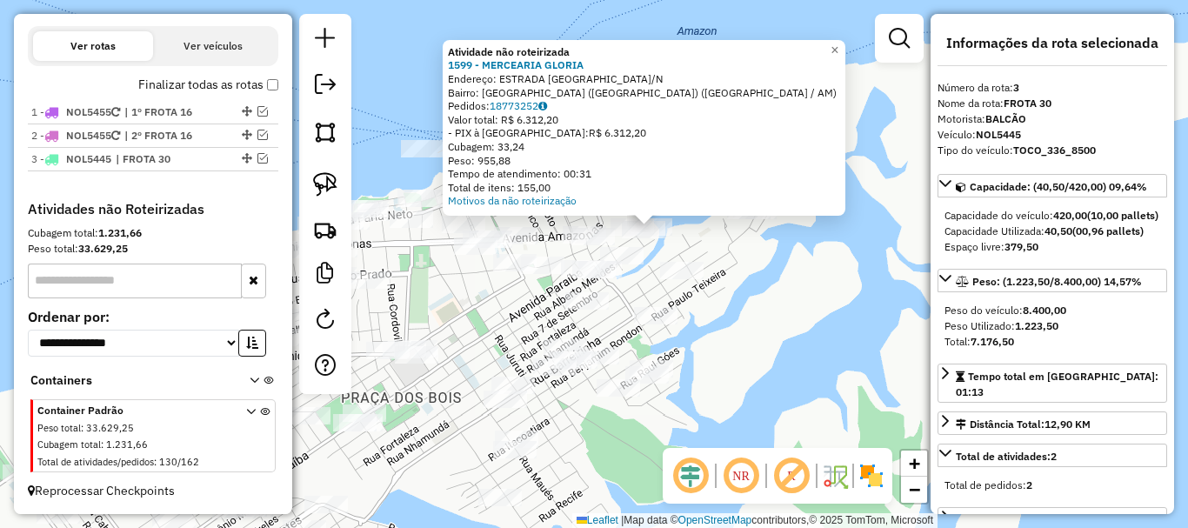
drag, startPoint x: 793, startPoint y: 357, endPoint x: 846, endPoint y: 343, distance: 55.1
click at [848, 343] on div "Atividade não roteirizada 1599 - MERCEARIA GLORIA Endereço: ESTRADA DA VILA S/[…" at bounding box center [594, 264] width 1188 height 528
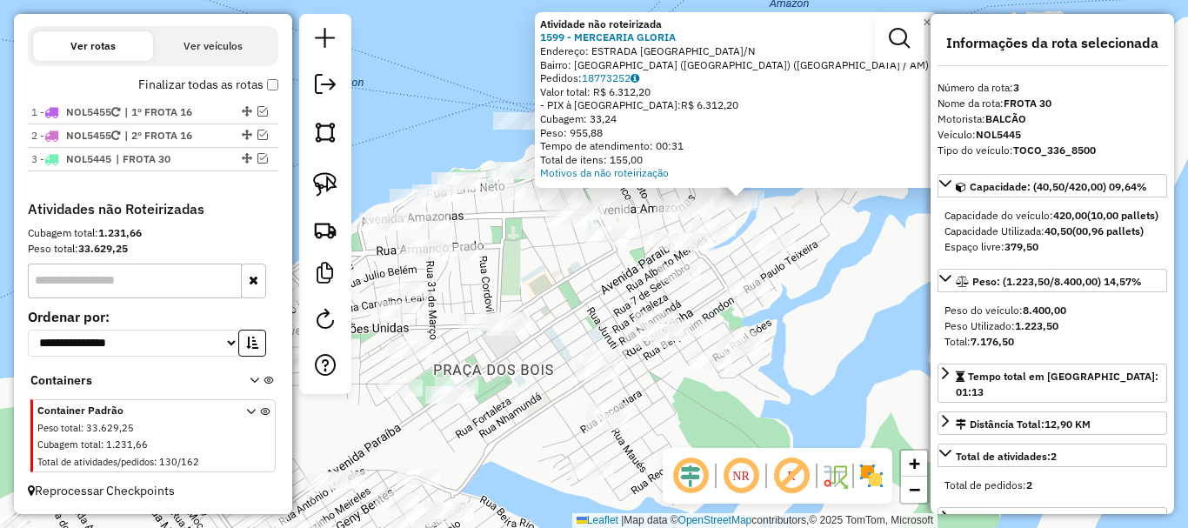
click at [850, 335] on div "Atividade não roteirizada 1599 - MERCEARIA GLORIA Endereço: ESTRADA DA VILA S/[…" at bounding box center [594, 264] width 1188 height 528
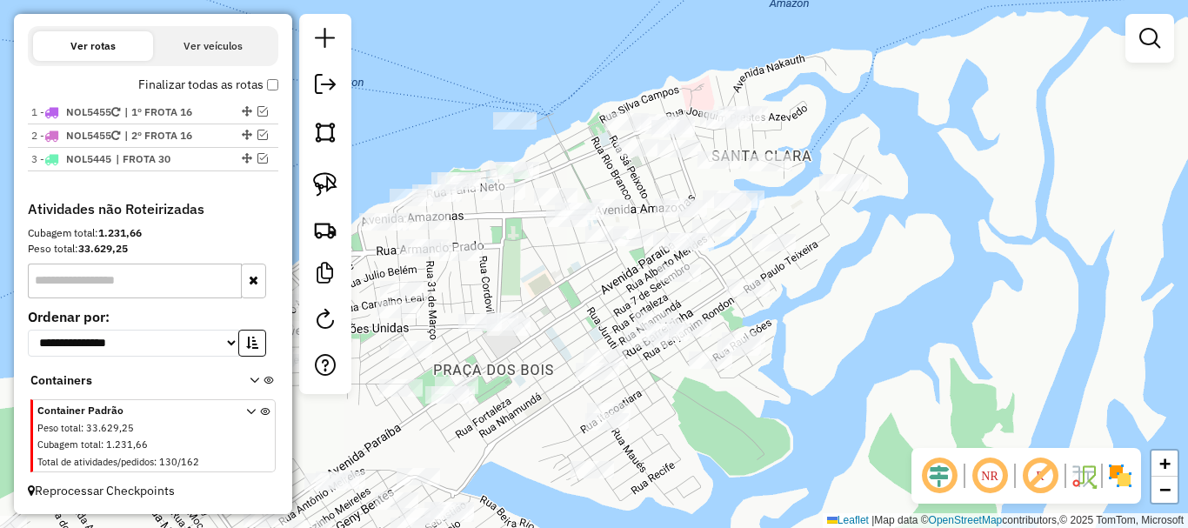
click at [842, 326] on div "Janela de atendimento Grade de atendimento Capacidade Transportadoras Veículos …" at bounding box center [594, 264] width 1188 height 528
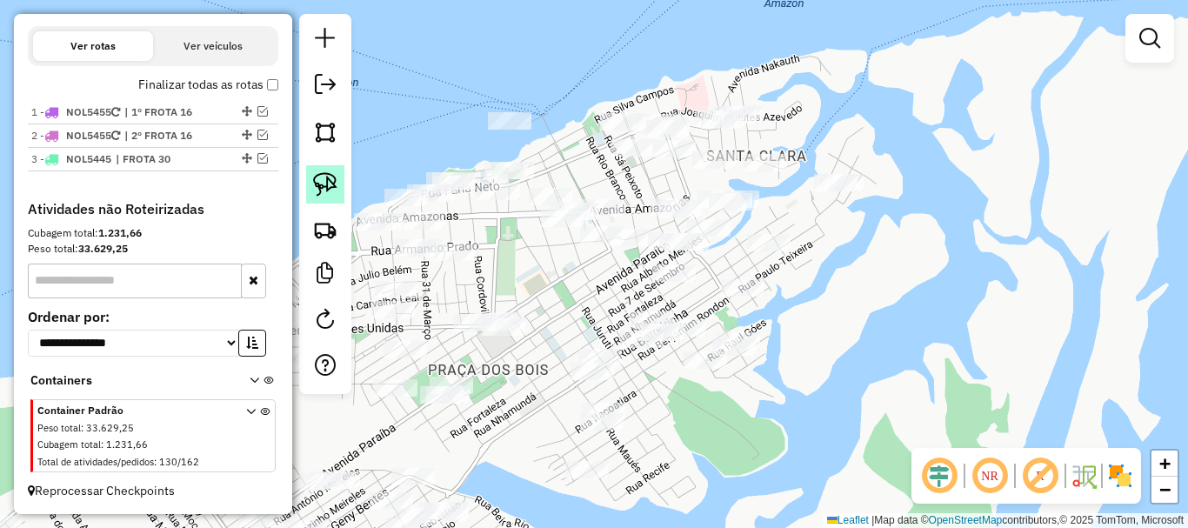
click at [333, 188] on img at bounding box center [325, 184] width 24 height 24
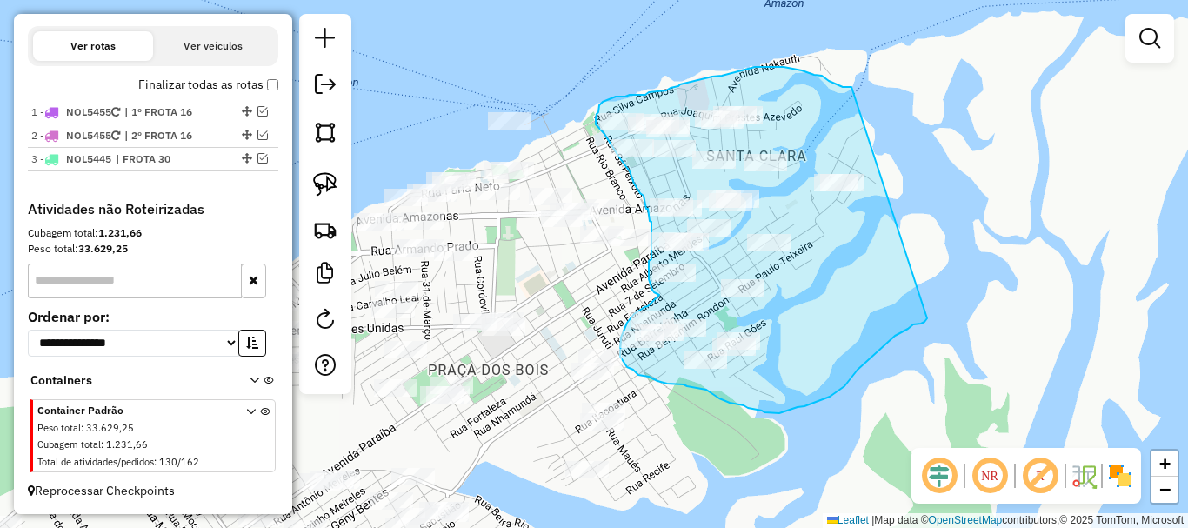
drag, startPoint x: 851, startPoint y: 87, endPoint x: 926, endPoint y: 316, distance: 240.6
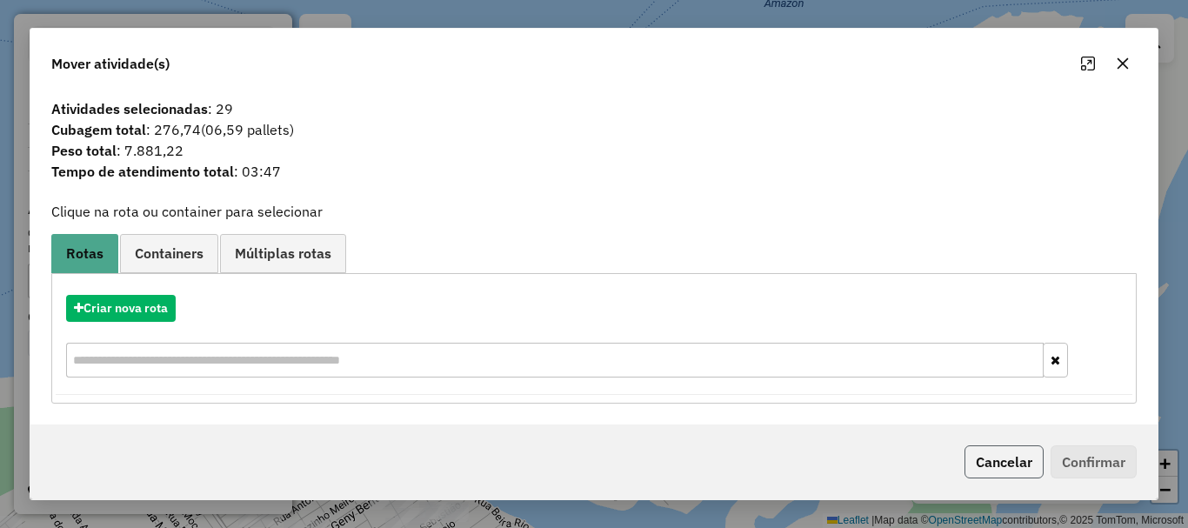
click at [1031, 469] on button "Cancelar" at bounding box center [1003, 461] width 79 height 33
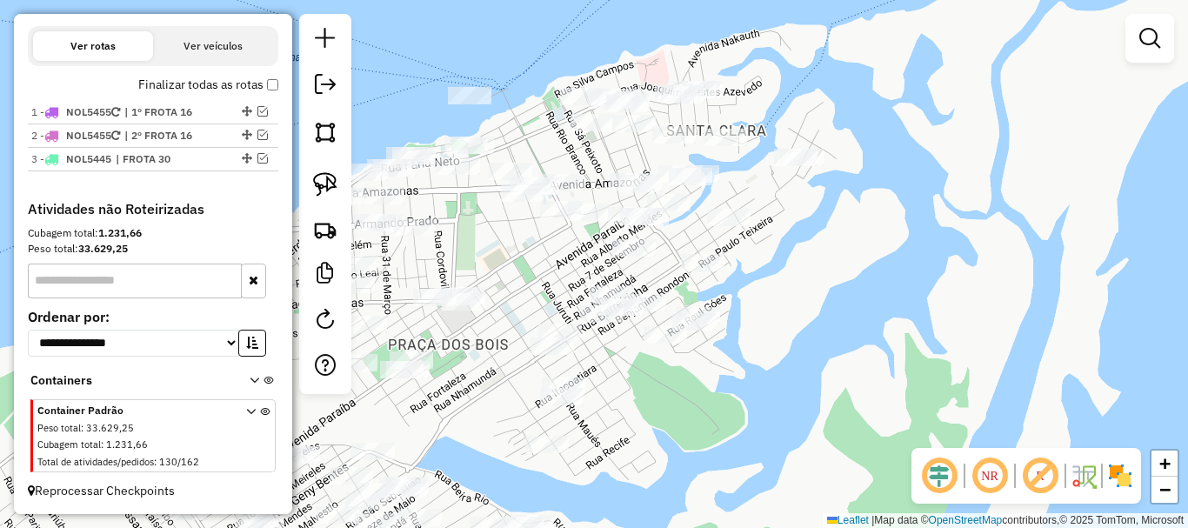
drag, startPoint x: 890, startPoint y: 383, endPoint x: 847, endPoint y: 357, distance: 50.7
click at [849, 357] on div "Janela de atendimento Grade de atendimento Capacidade Transportadoras Veículos …" at bounding box center [594, 264] width 1188 height 528
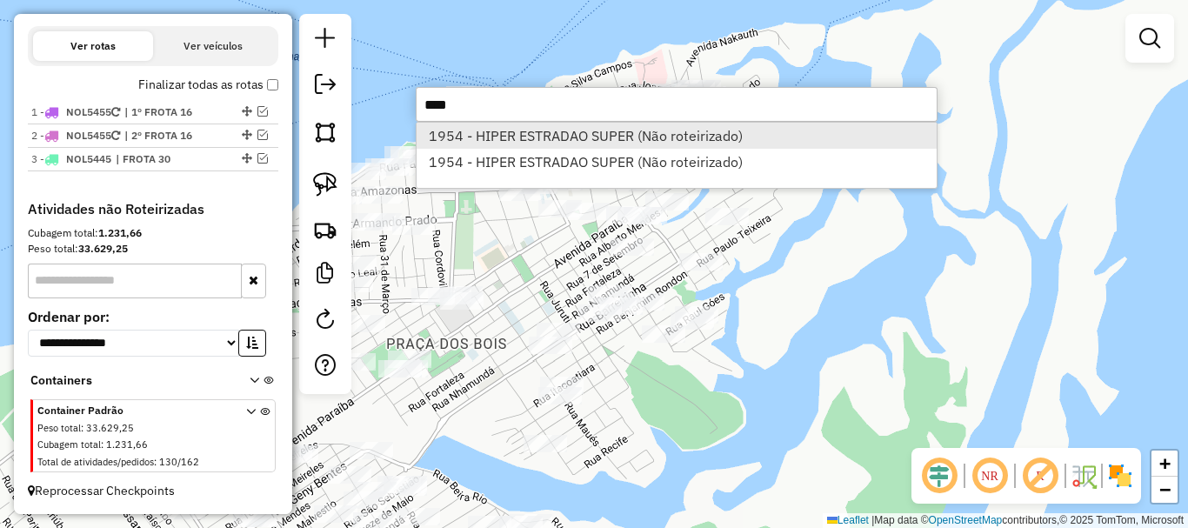
type input "****"
click at [743, 141] on li "1954 - HIPER ESTRADAO SUPER (Não roteirizado)" at bounding box center [676, 136] width 520 height 26
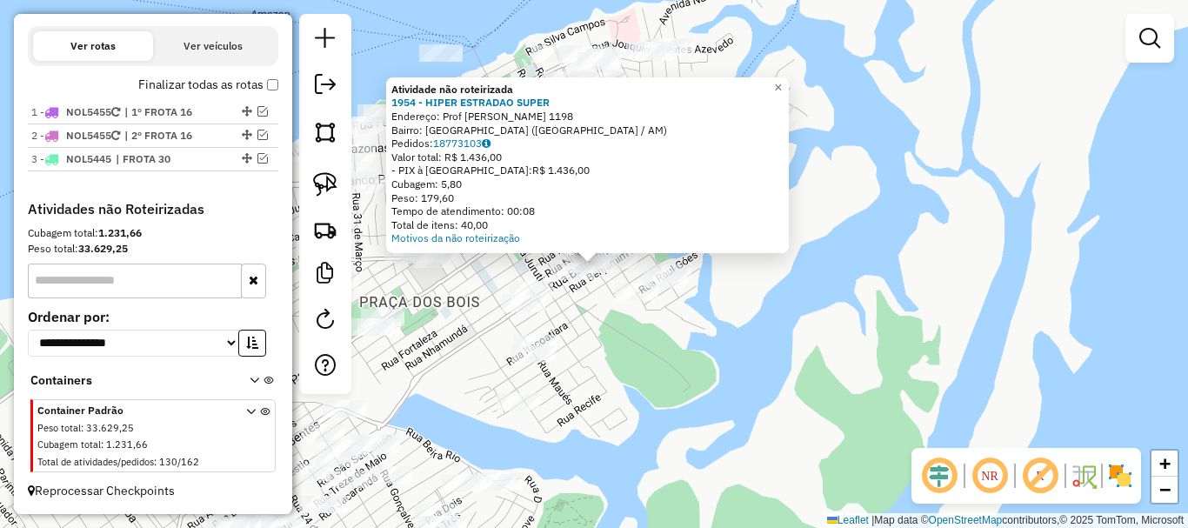
click at [613, 375] on div "Atividade não roteirizada 1954 - HIPER ESTRADAO SUPER Endereço: Prof [PERSON_NA…" at bounding box center [594, 264] width 1188 height 528
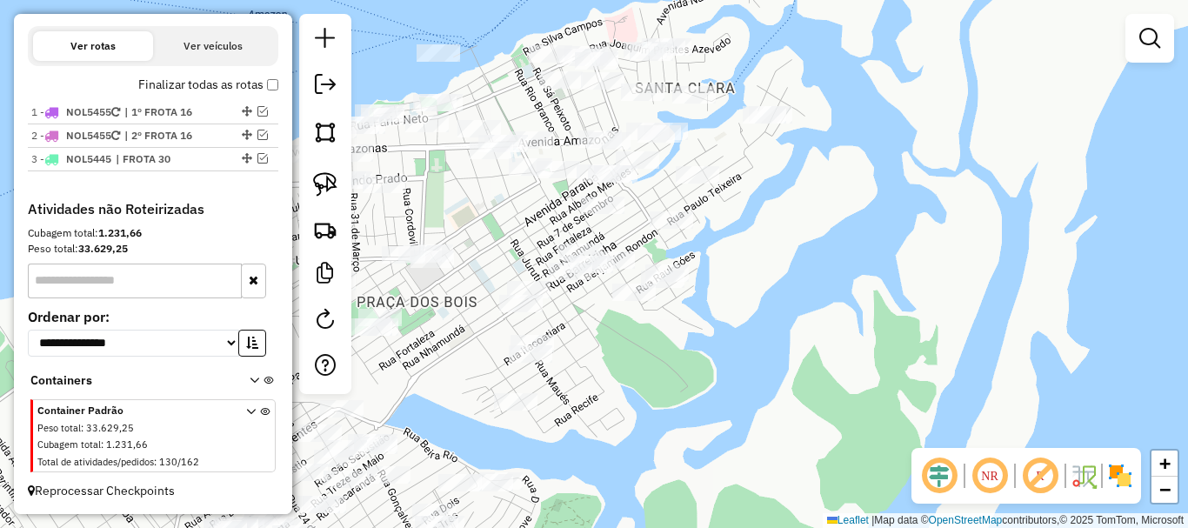
drag, startPoint x: 726, startPoint y: 363, endPoint x: 657, endPoint y: 367, distance: 68.8
click at [657, 367] on div "Janela de atendimento Grade de atendimento Capacidade Transportadoras Veículos …" at bounding box center [594, 264] width 1188 height 528
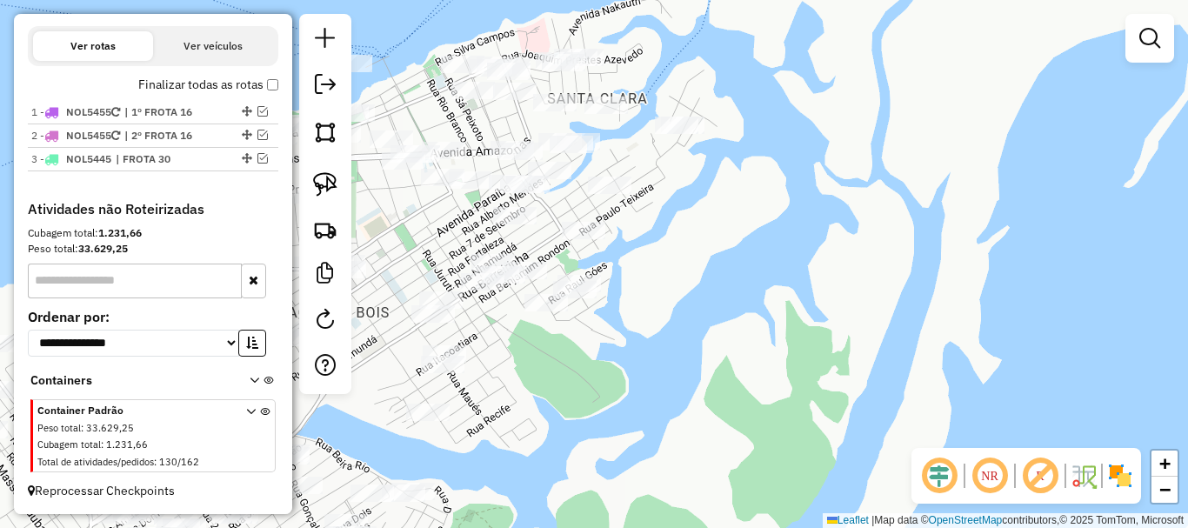
drag, startPoint x: 695, startPoint y: 316, endPoint x: 654, endPoint y: 295, distance: 45.9
click at [664, 323] on div "Janela de atendimento Grade de atendimento Capacidade Transportadoras Veículos …" at bounding box center [594, 264] width 1188 height 528
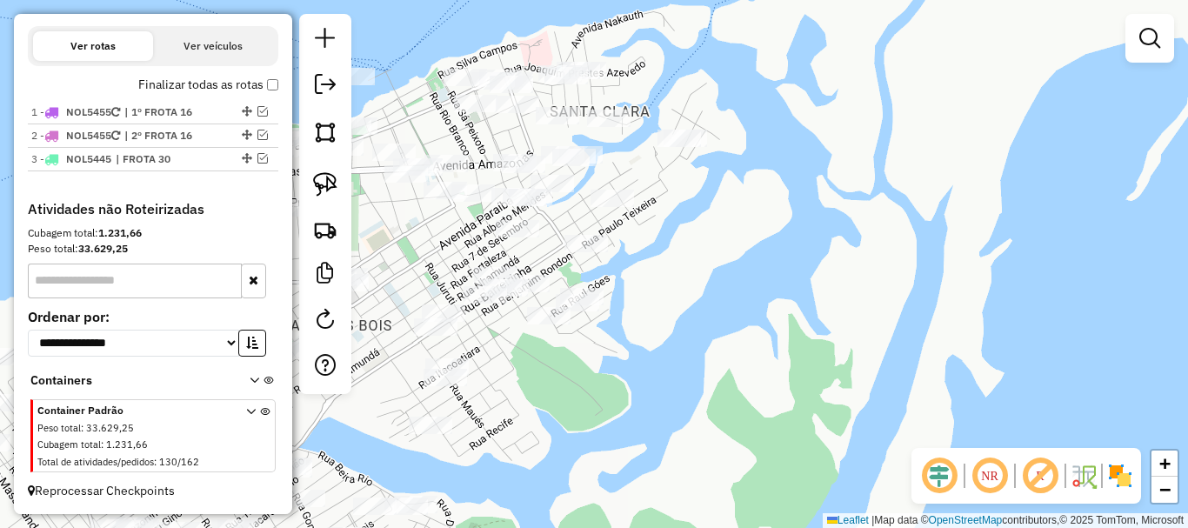
drag, startPoint x: 667, startPoint y: 213, endPoint x: 668, endPoint y: 233, distance: 20.0
click at [703, 254] on div "Janela de atendimento Grade de atendimento Capacidade Transportadoras Veículos …" at bounding box center [594, 264] width 1188 height 528
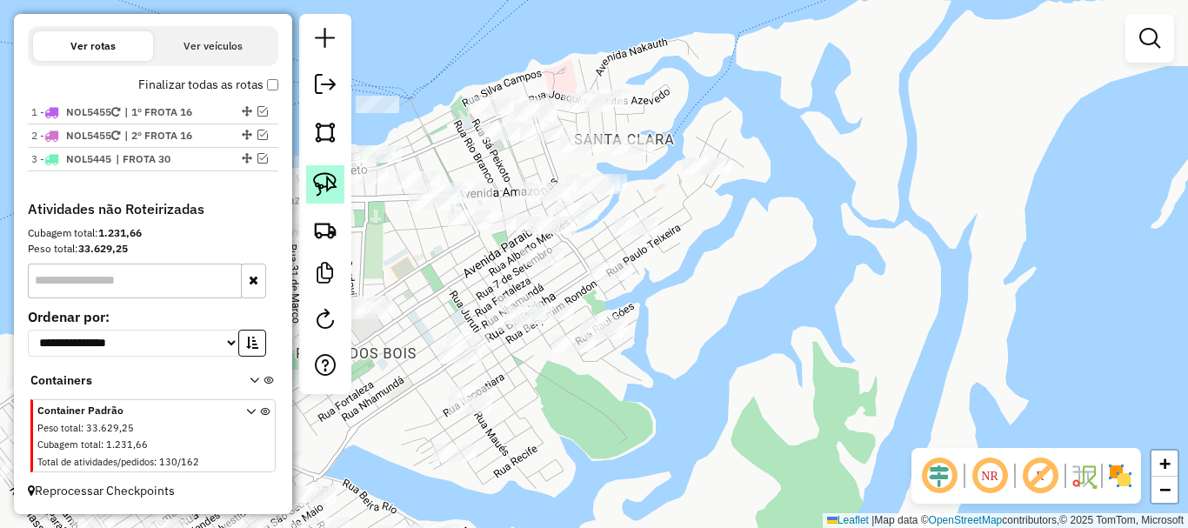
click at [328, 181] on img at bounding box center [325, 184] width 24 height 24
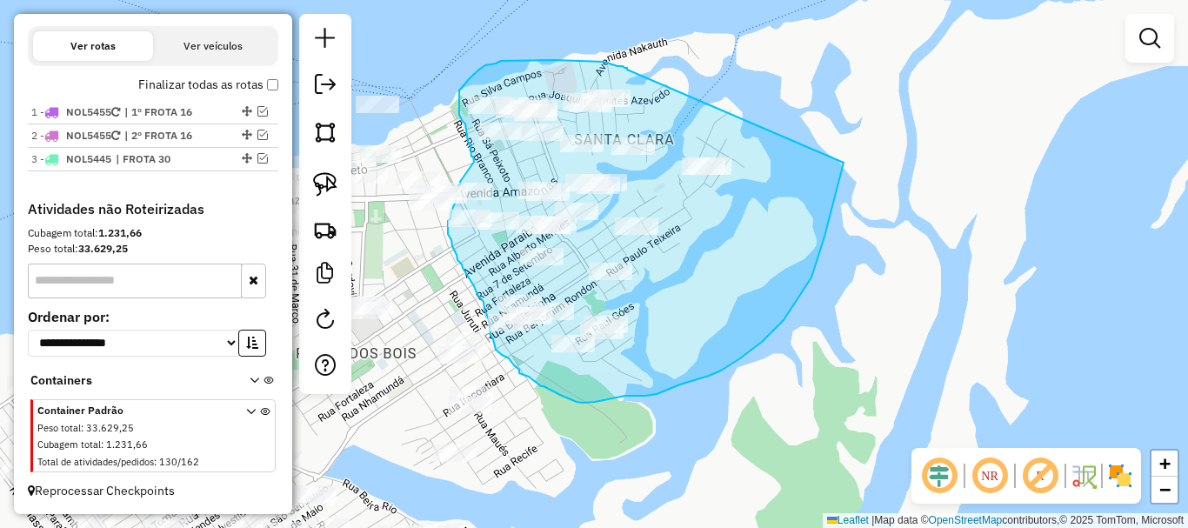
drag, startPoint x: 627, startPoint y: 70, endPoint x: 843, endPoint y: 161, distance: 234.2
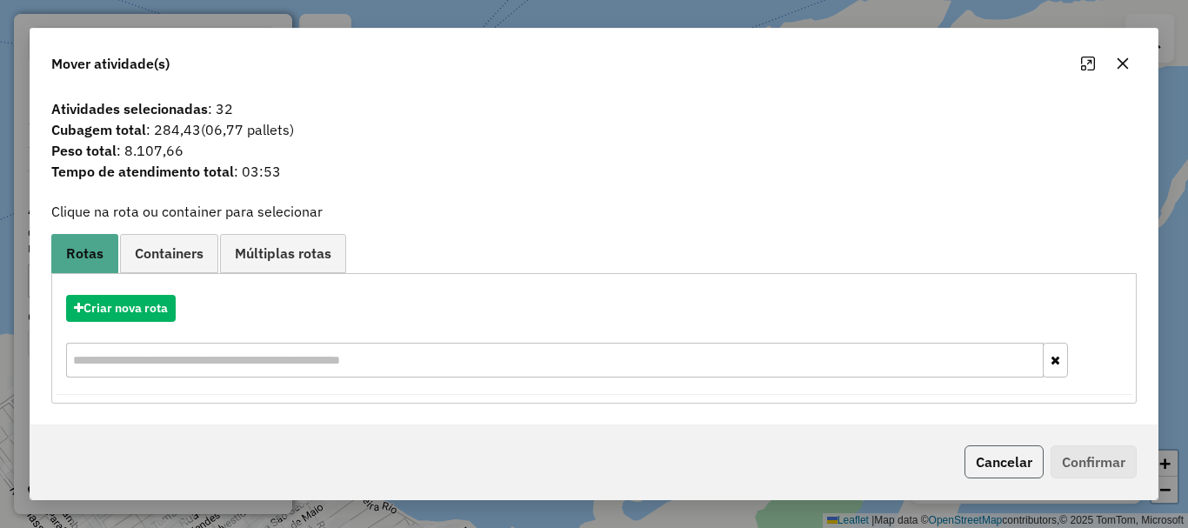
click at [1023, 476] on button "Cancelar" at bounding box center [1003, 461] width 79 height 33
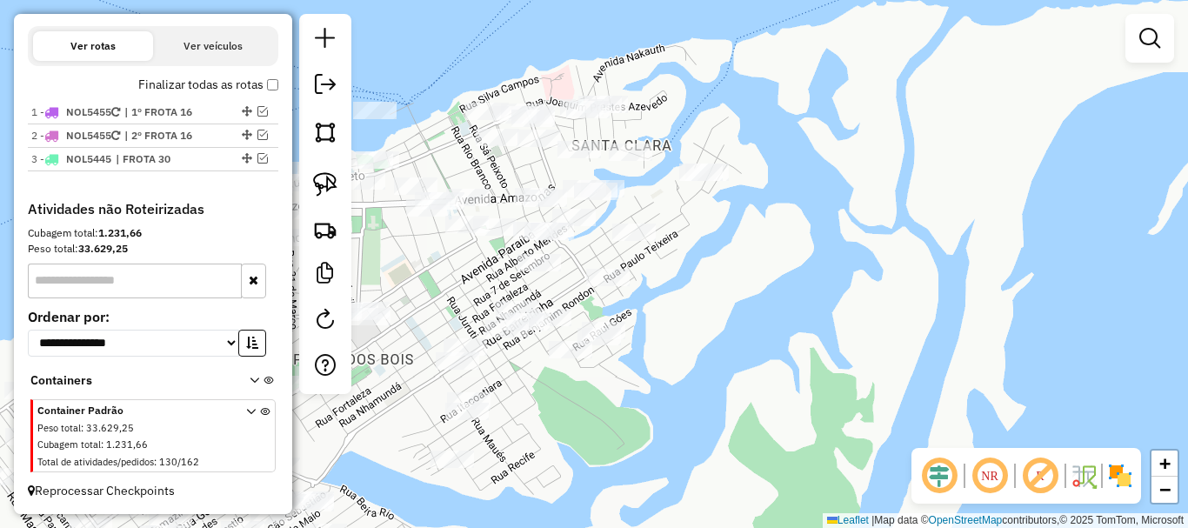
drag, startPoint x: 715, startPoint y: 402, endPoint x: 655, endPoint y: 393, distance: 60.6
click at [688, 422] on div "Janela de atendimento Grade de atendimento Capacidade Transportadoras Veículos …" at bounding box center [594, 264] width 1188 height 528
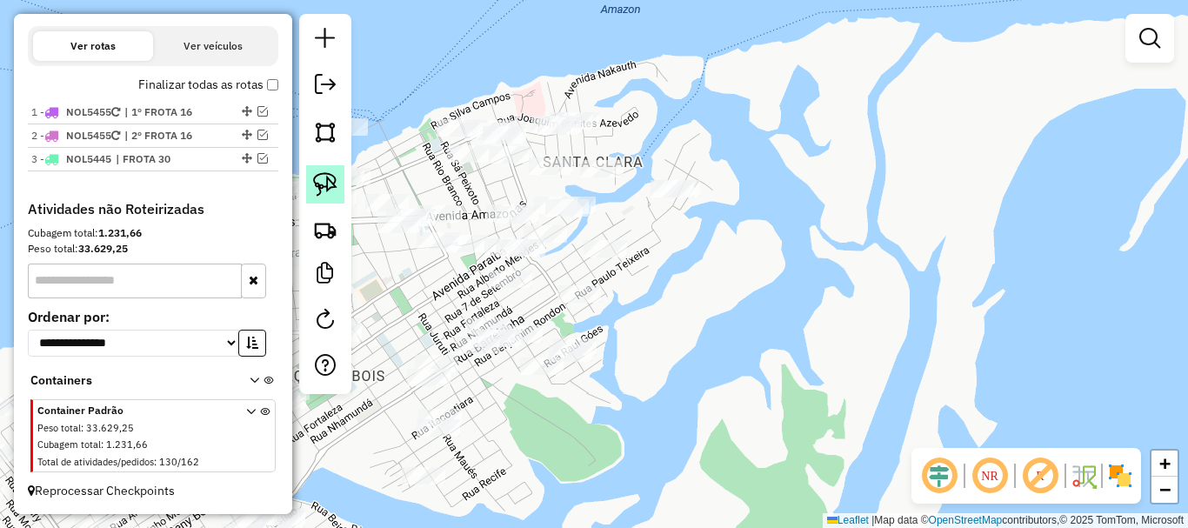
drag, startPoint x: 326, startPoint y: 196, endPoint x: 343, endPoint y: 188, distance: 19.1
click at [329, 196] on img at bounding box center [325, 184] width 24 height 24
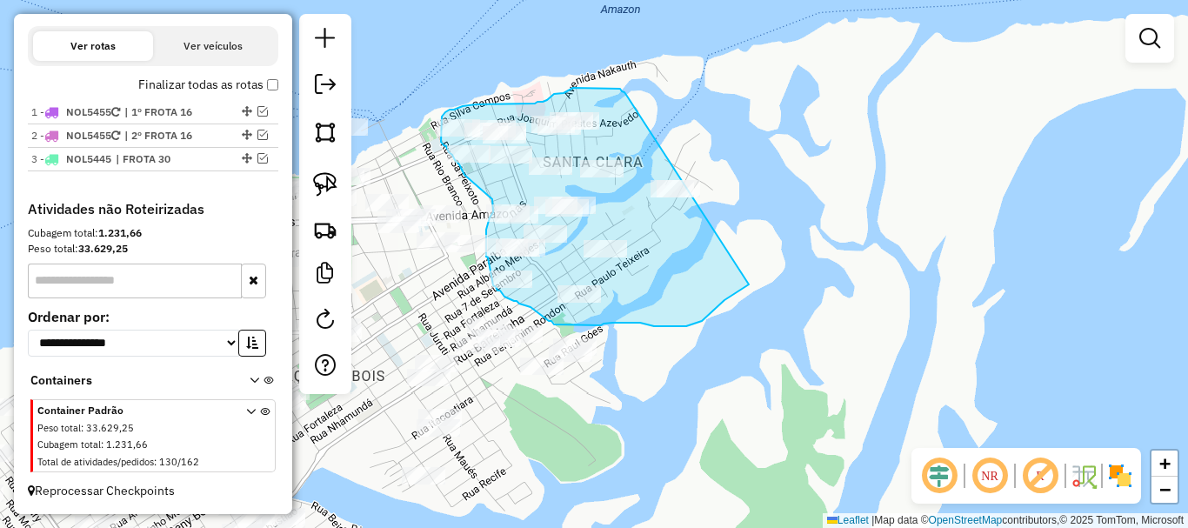
drag, startPoint x: 628, startPoint y: 97, endPoint x: 813, endPoint y: 221, distance: 222.6
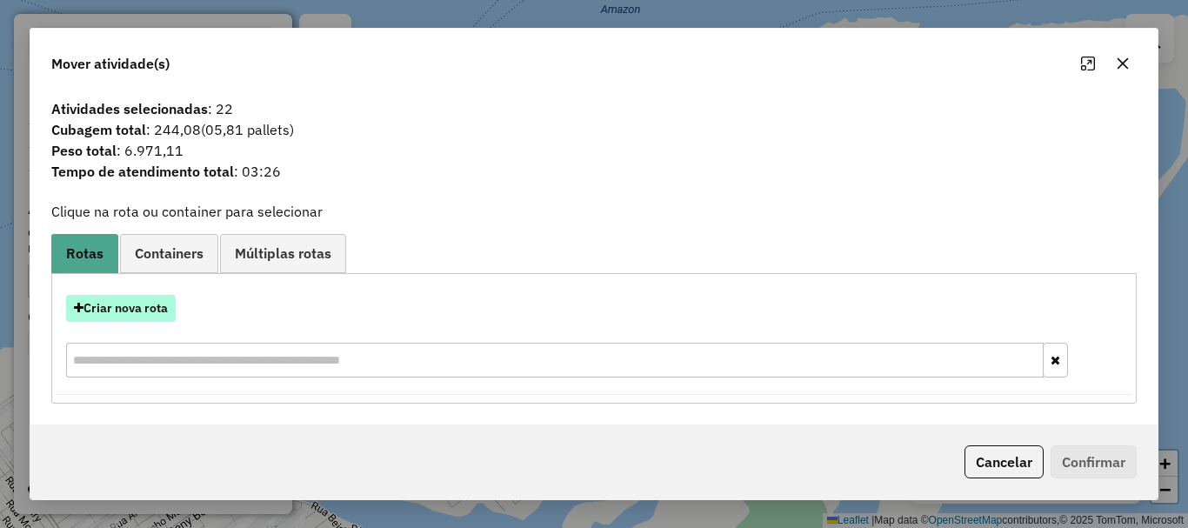
click at [154, 313] on button "Criar nova rota" at bounding box center [121, 308] width 110 height 27
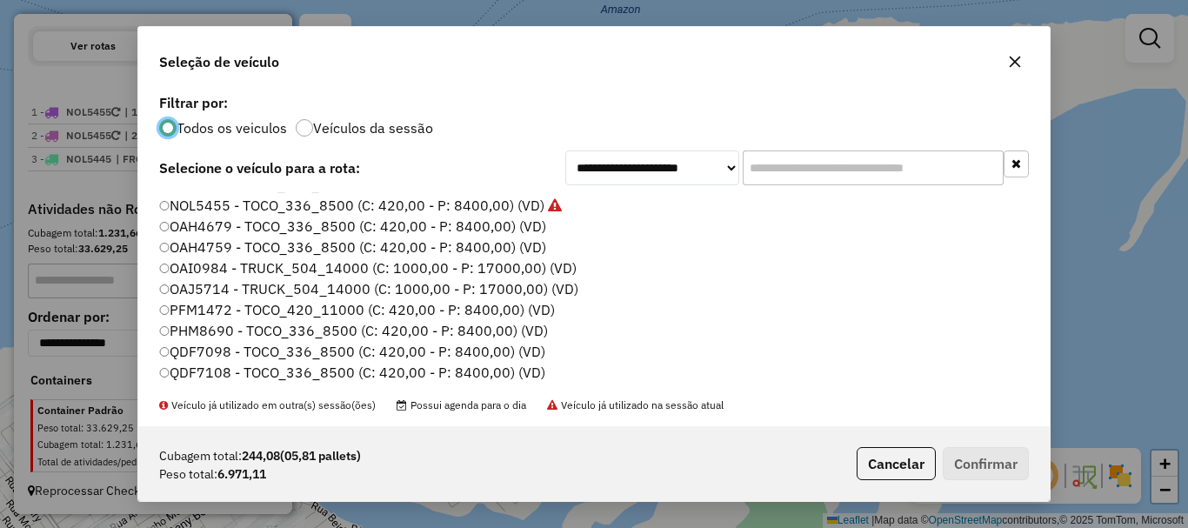
scroll to position [0, 0]
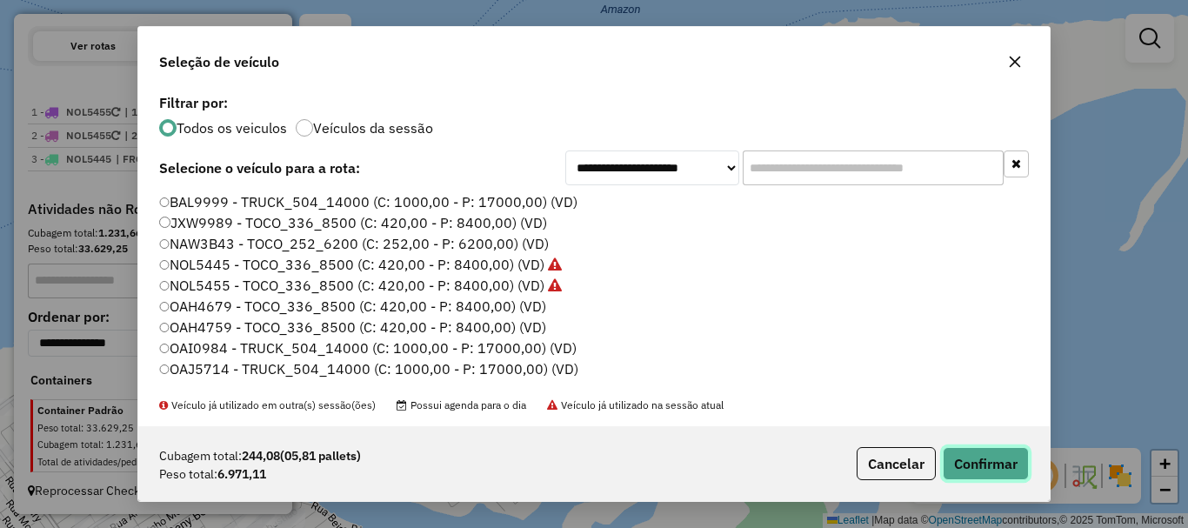
click at [971, 471] on button "Confirmar" at bounding box center [986, 463] width 86 height 33
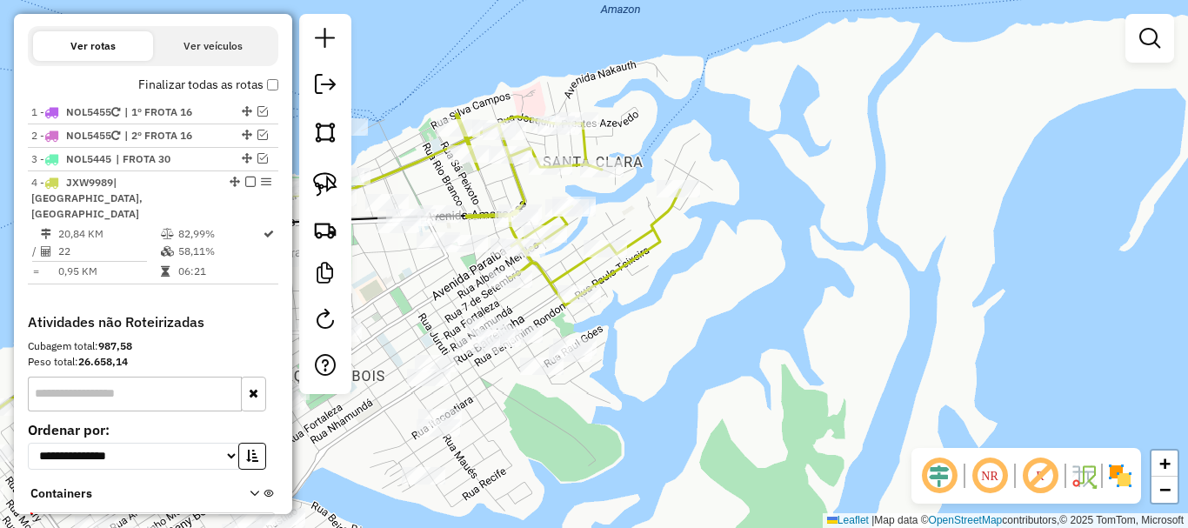
scroll to position [644, 0]
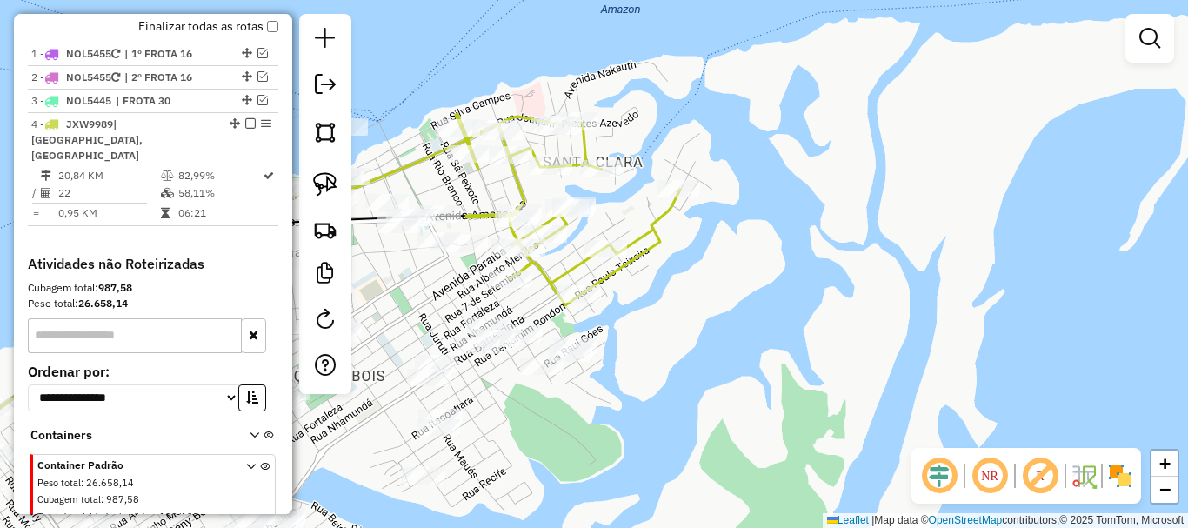
select select "**********"
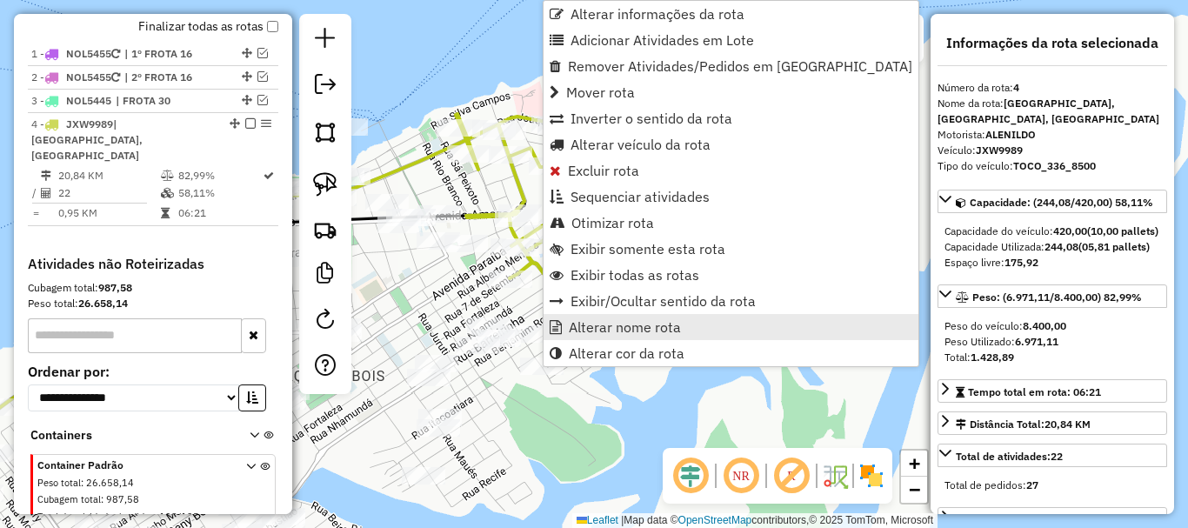
scroll to position [683, 0]
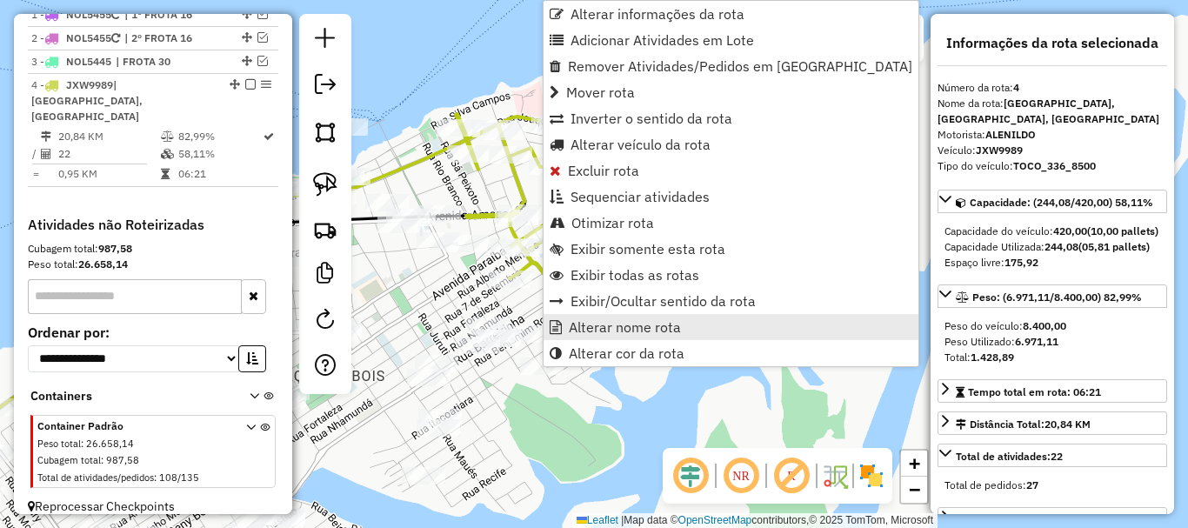
click at [610, 327] on span "Alterar nome rota" at bounding box center [625, 327] width 112 height 14
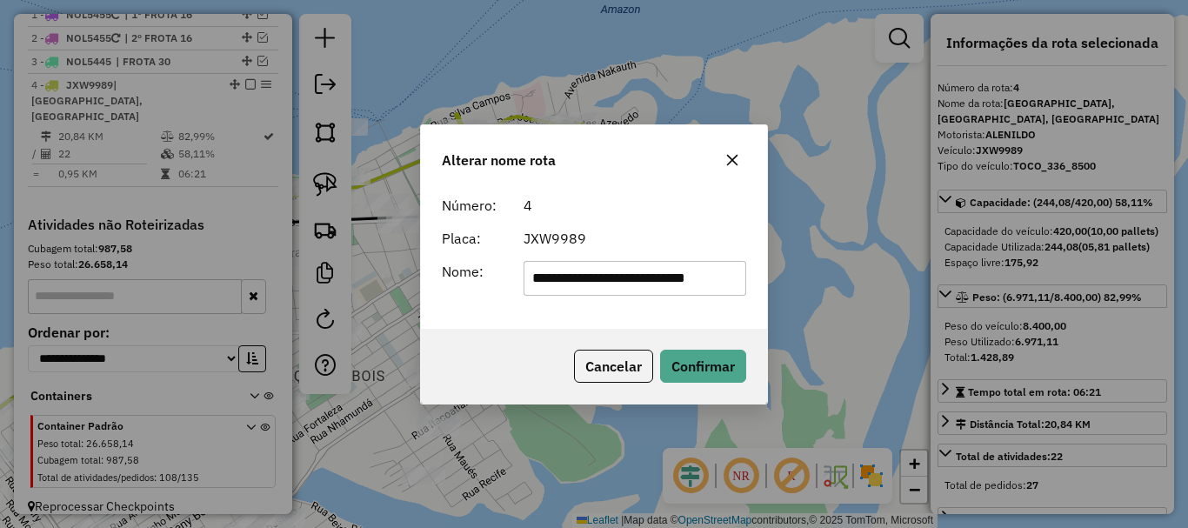
scroll to position [0, 0]
drag, startPoint x: 731, startPoint y: 279, endPoint x: 508, endPoint y: 280, distance: 223.5
click at [508, 280] on div "**********" at bounding box center [593, 278] width 325 height 35
type input "*"
type input "********"
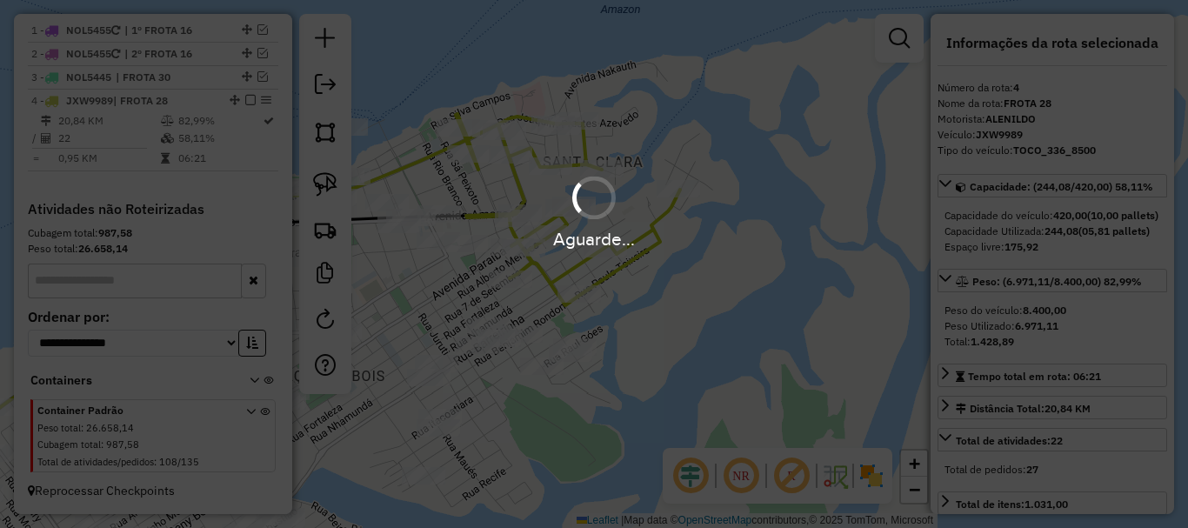
scroll to position [668, 0]
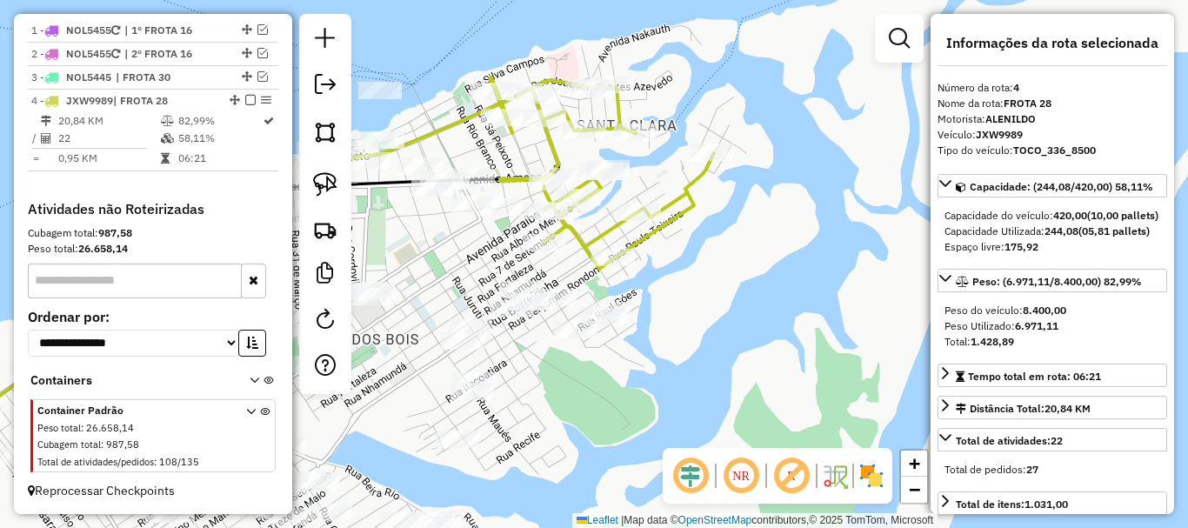
drag, startPoint x: 667, startPoint y: 318, endPoint x: 677, endPoint y: 297, distance: 23.3
click at [680, 297] on div "Janela de atendimento Grade de atendimento Capacidade Transportadoras Veículos …" at bounding box center [594, 264] width 1188 height 528
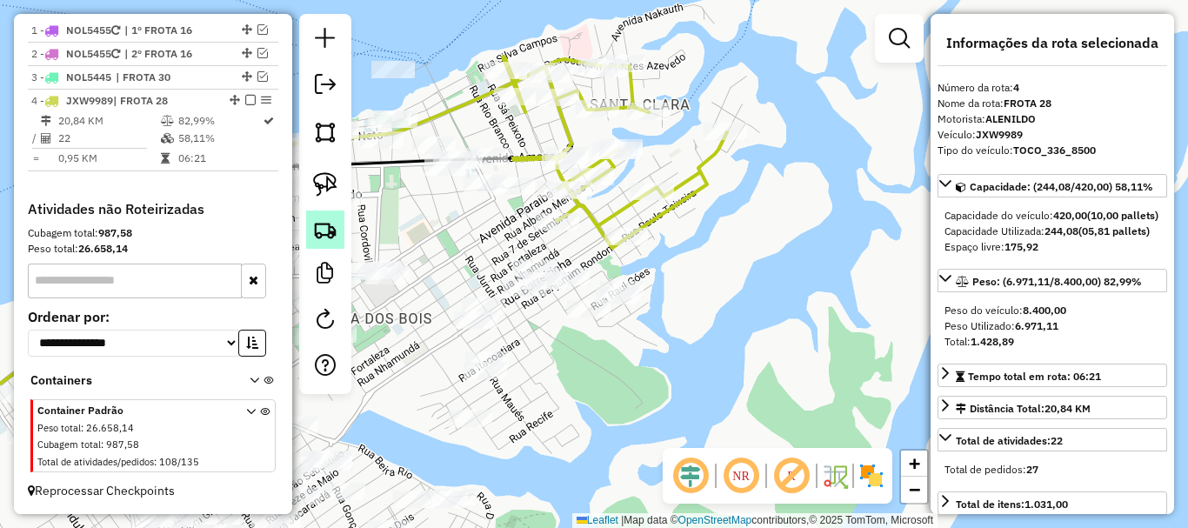
click at [330, 232] on img at bounding box center [325, 229] width 24 height 24
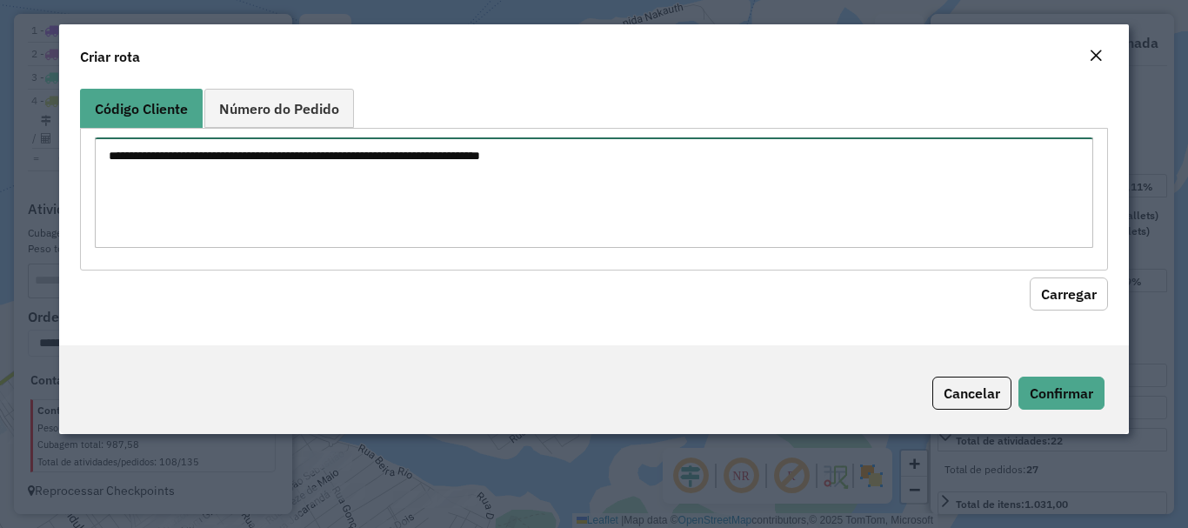
click at [425, 162] on textarea at bounding box center [593, 192] width 997 height 110
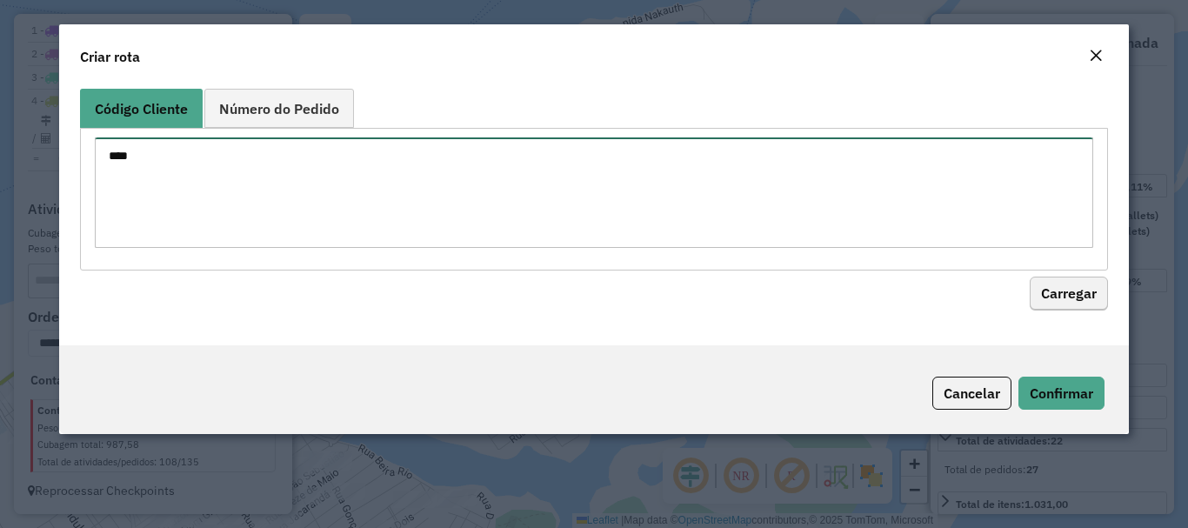
type textarea "****"
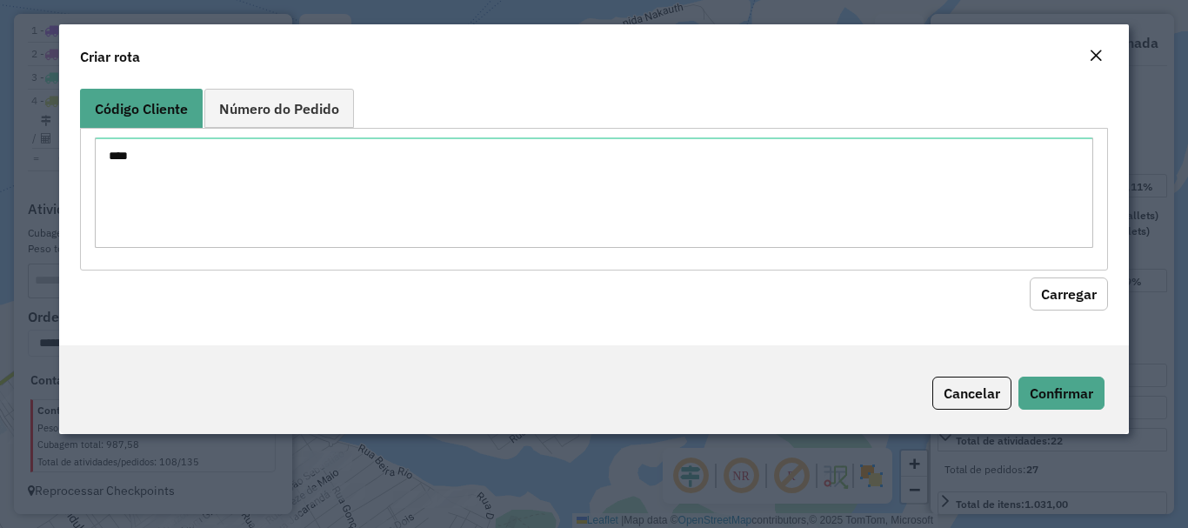
click at [1056, 277] on button "Carregar" at bounding box center [1069, 293] width 78 height 33
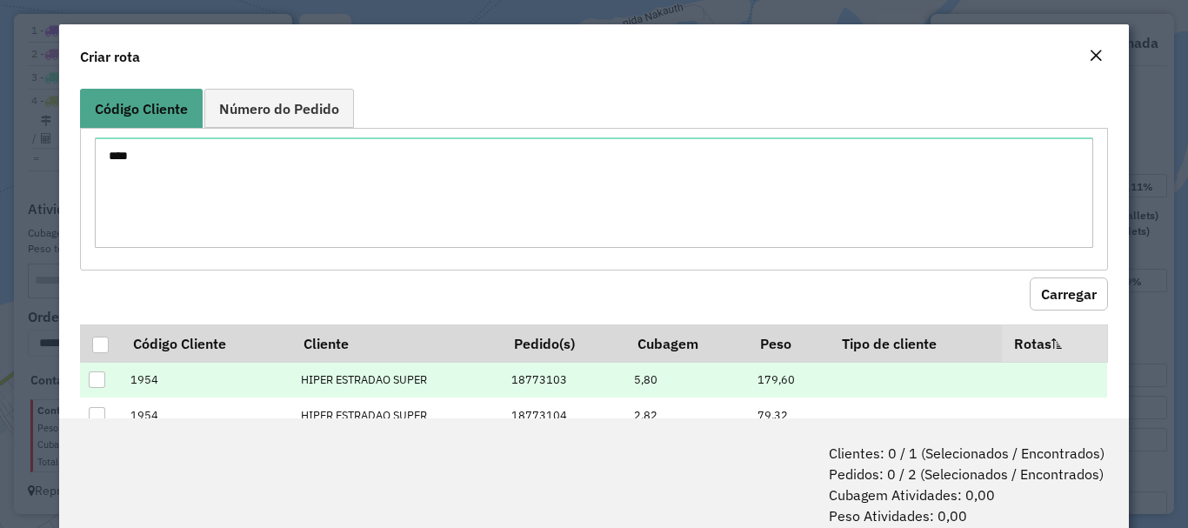
drag, startPoint x: 103, startPoint y: 344, endPoint x: 168, endPoint y: 365, distance: 67.6
click at [105, 344] on div at bounding box center [100, 345] width 17 height 17
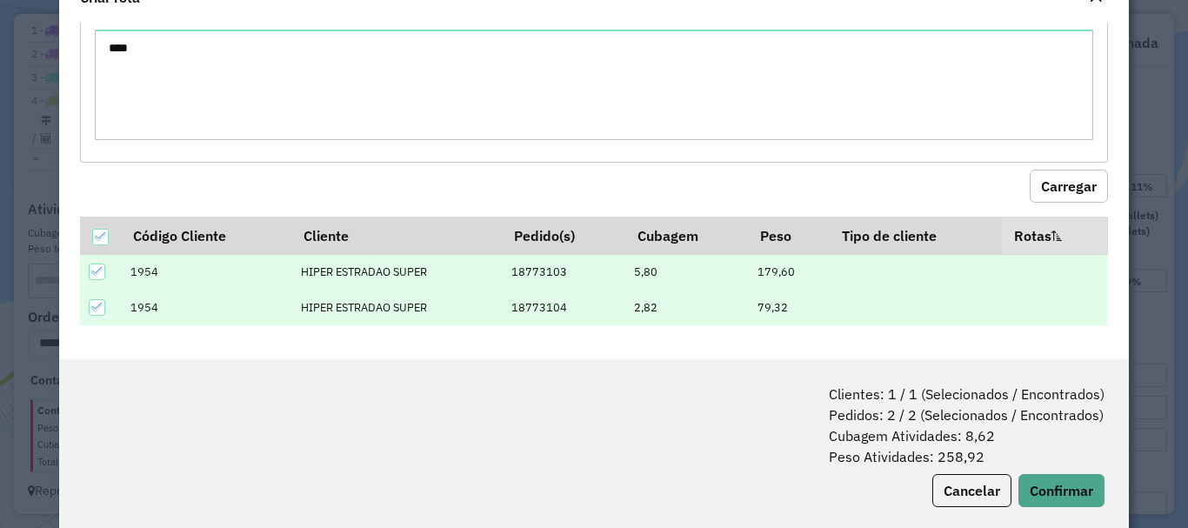
scroll to position [87, 0]
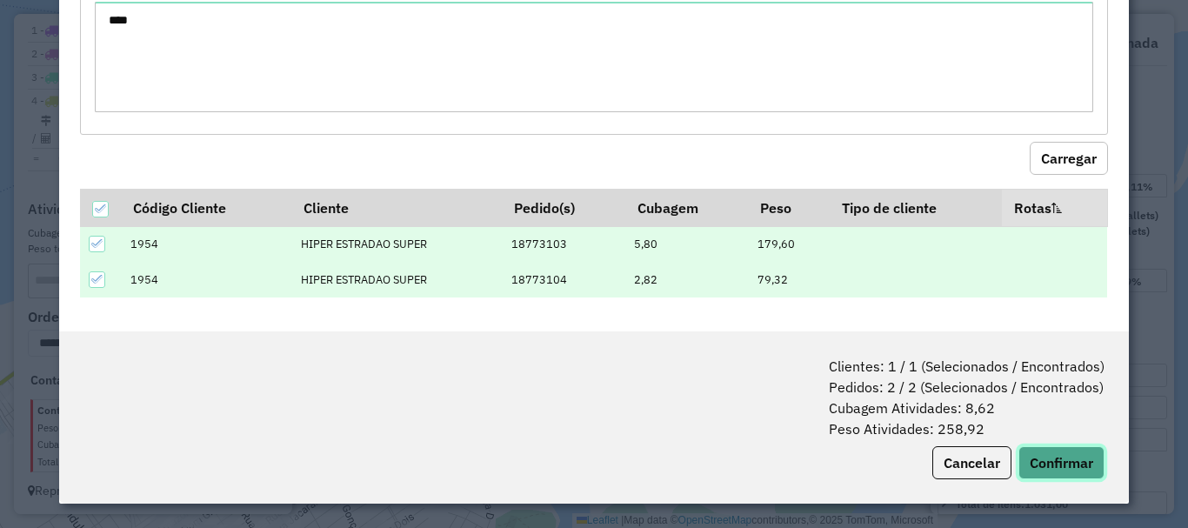
drag, startPoint x: 1048, startPoint y: 457, endPoint x: 1053, endPoint y: 467, distance: 10.9
click at [1048, 458] on button "Confirmar" at bounding box center [1061, 462] width 86 height 33
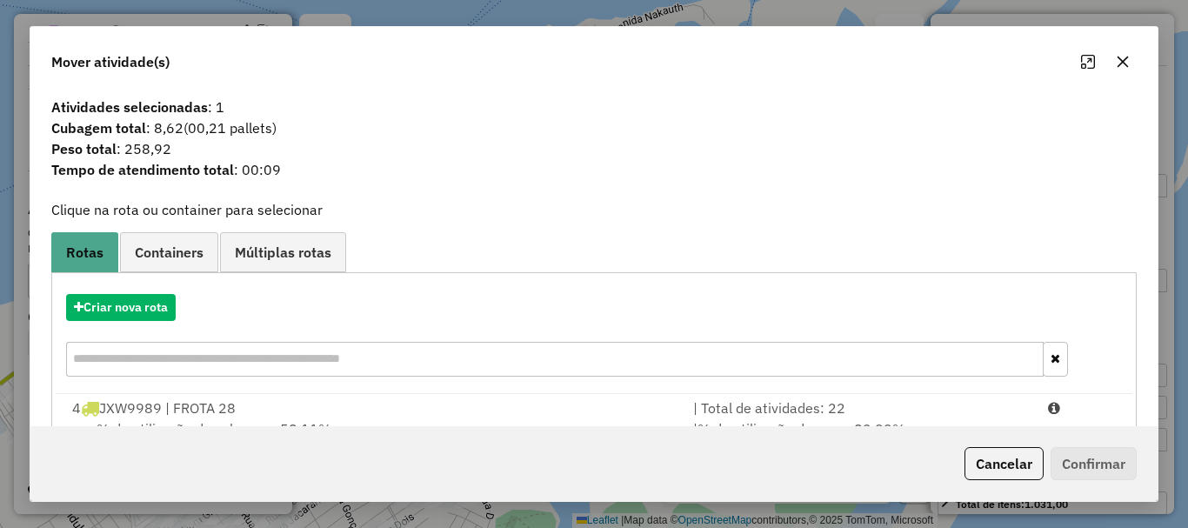
click at [918, 430] on div "Cancelar Confirmar" at bounding box center [593, 463] width 1127 height 75
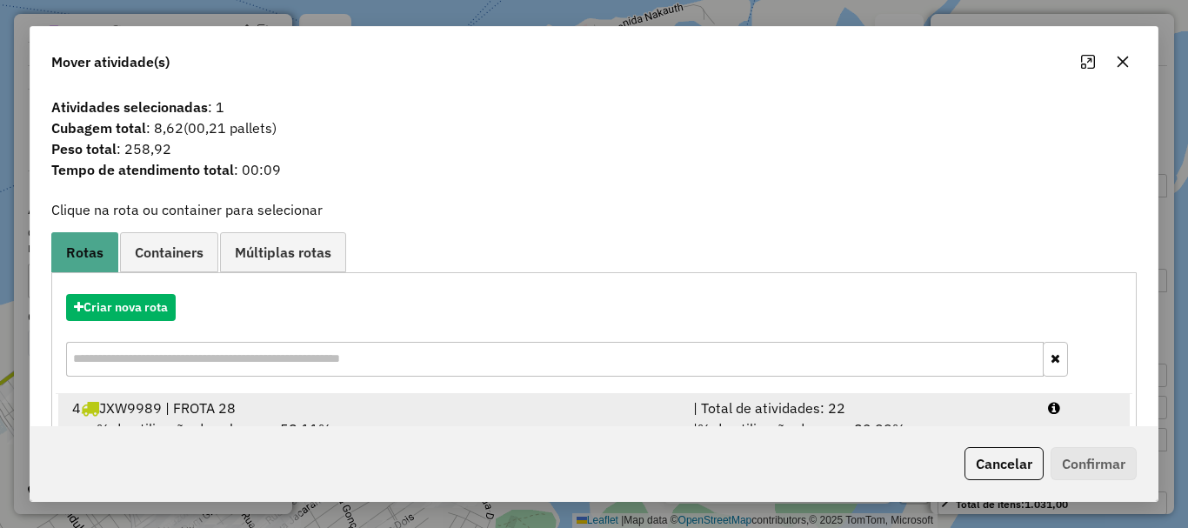
click at [924, 421] on div "| % de utilização do peso: 82,99% | Peso disponível: 1.428,89" at bounding box center [860, 439] width 355 height 42
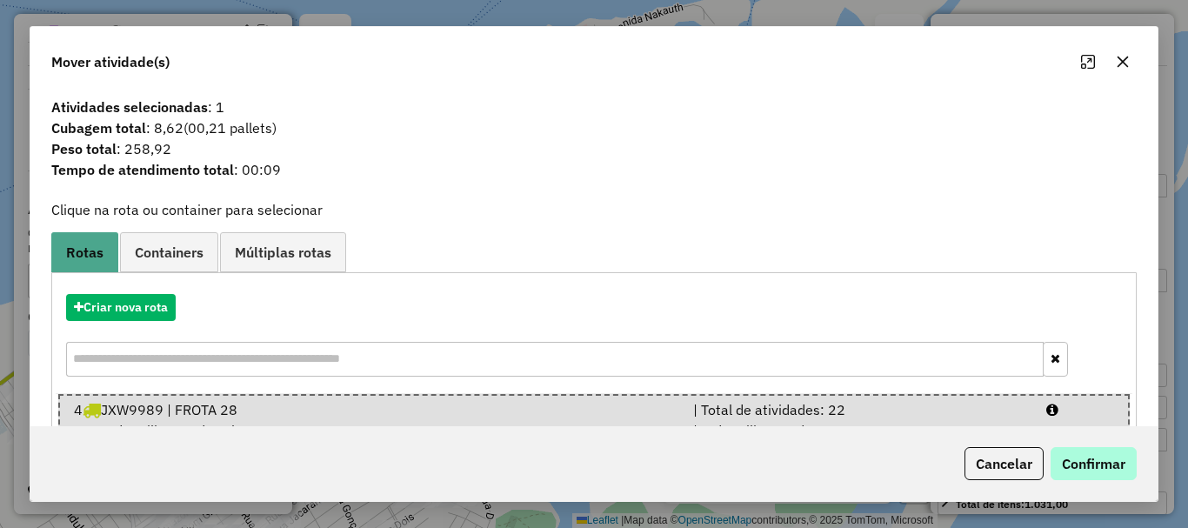
click at [1130, 479] on div "Cancelar Confirmar" at bounding box center [593, 463] width 1127 height 75
click at [1117, 470] on button "Confirmar" at bounding box center [1093, 463] width 86 height 33
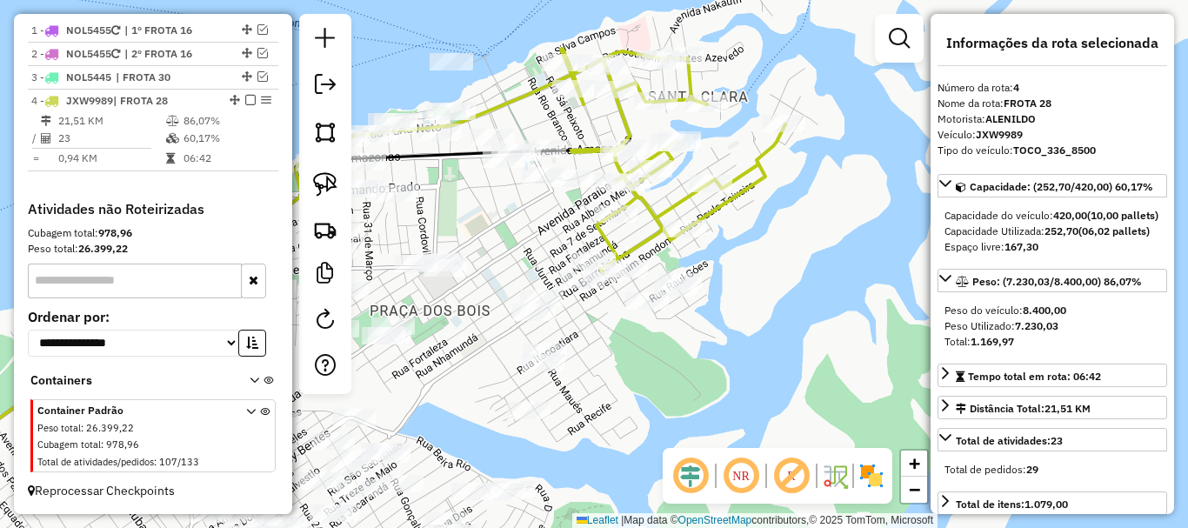
click at [753, 331] on div "Janela de atendimento Grade de atendimento Capacidade Transportadoras Veículos …" at bounding box center [594, 264] width 1188 height 528
drag, startPoint x: 797, startPoint y: 331, endPoint x: 817, endPoint y: 316, distance: 25.4
click at [817, 316] on div "Janela de atendimento Grade de atendimento Capacidade Transportadoras Veículos …" at bounding box center [594, 264] width 1188 height 528
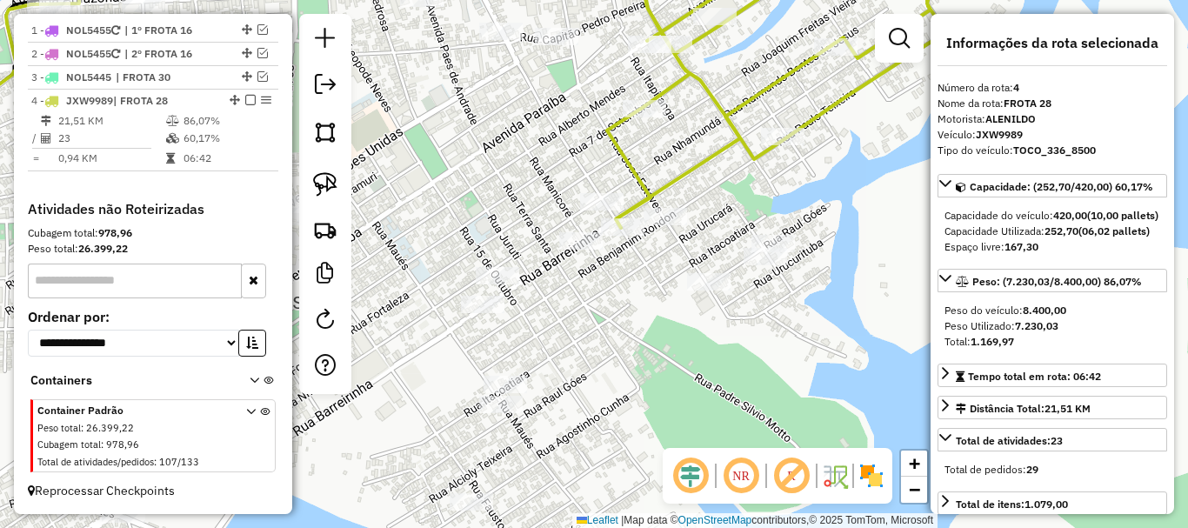
drag, startPoint x: 703, startPoint y: 268, endPoint x: 603, endPoint y: 270, distance: 99.1
click at [603, 271] on div "Janela de atendimento Grade de atendimento Capacidade Transportadoras Veículos …" at bounding box center [594, 264] width 1188 height 528
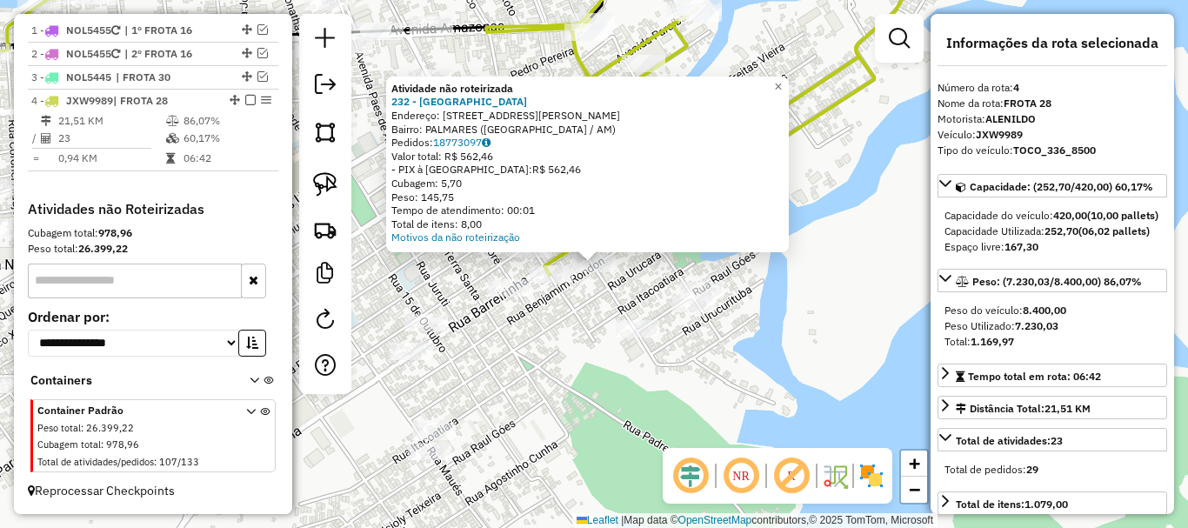
click at [608, 315] on div "Atividade não roteirizada 232 - CASA SAO DOMINGOS Endereço: [STREET_ADDRESS][PE…" at bounding box center [594, 264] width 1188 height 528
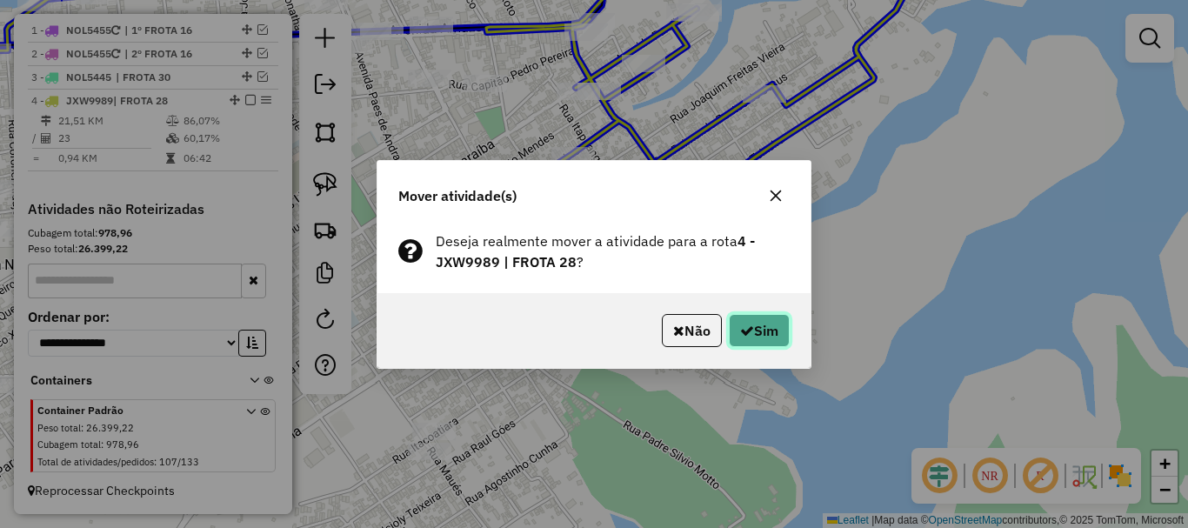
click at [750, 333] on button "Sim" at bounding box center [759, 330] width 61 height 33
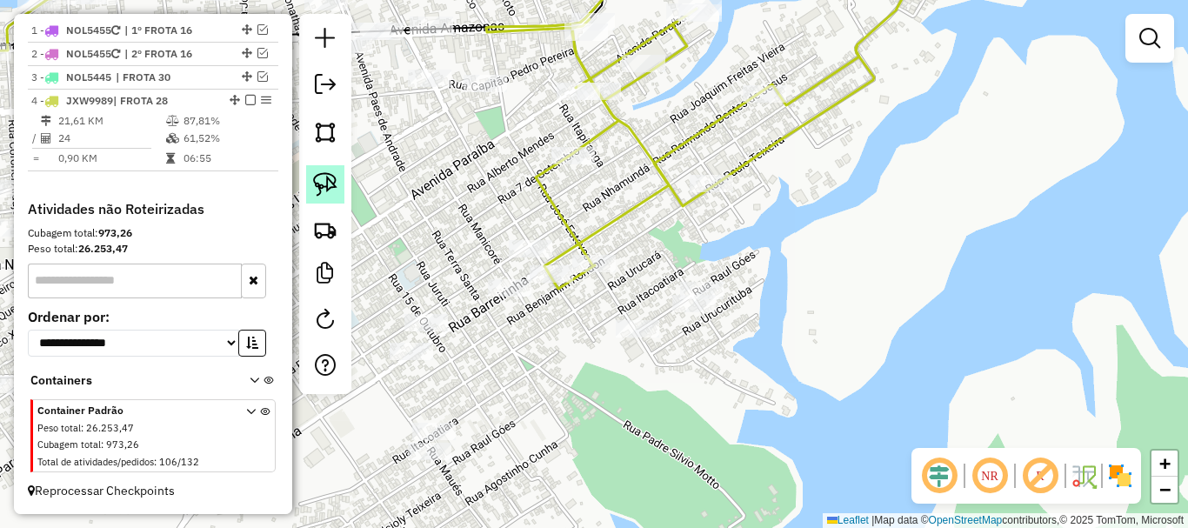
click at [336, 183] on img at bounding box center [325, 184] width 24 height 24
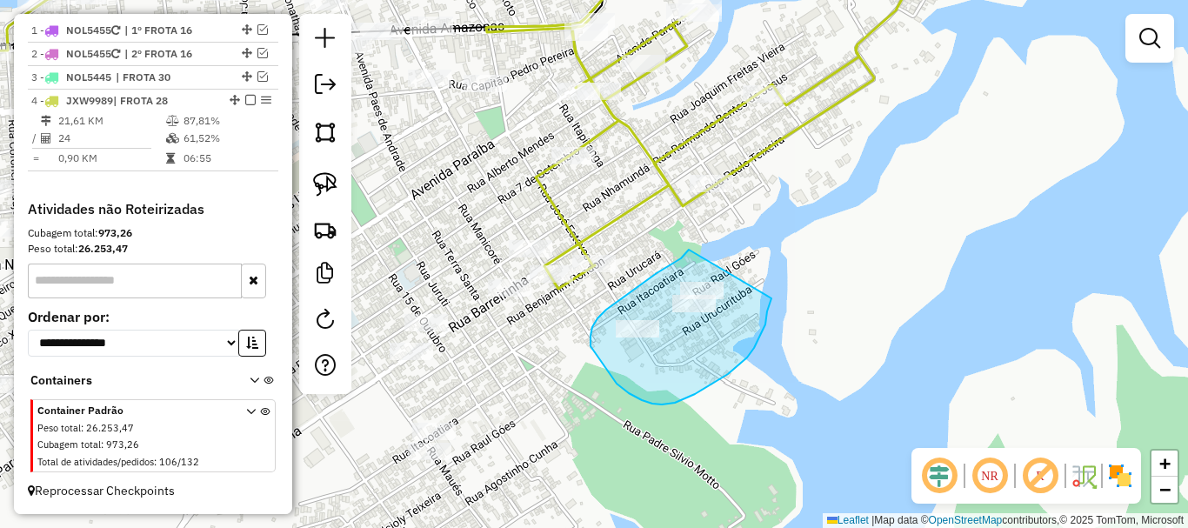
drag, startPoint x: 617, startPoint y: 301, endPoint x: 771, endPoint y: 283, distance: 155.0
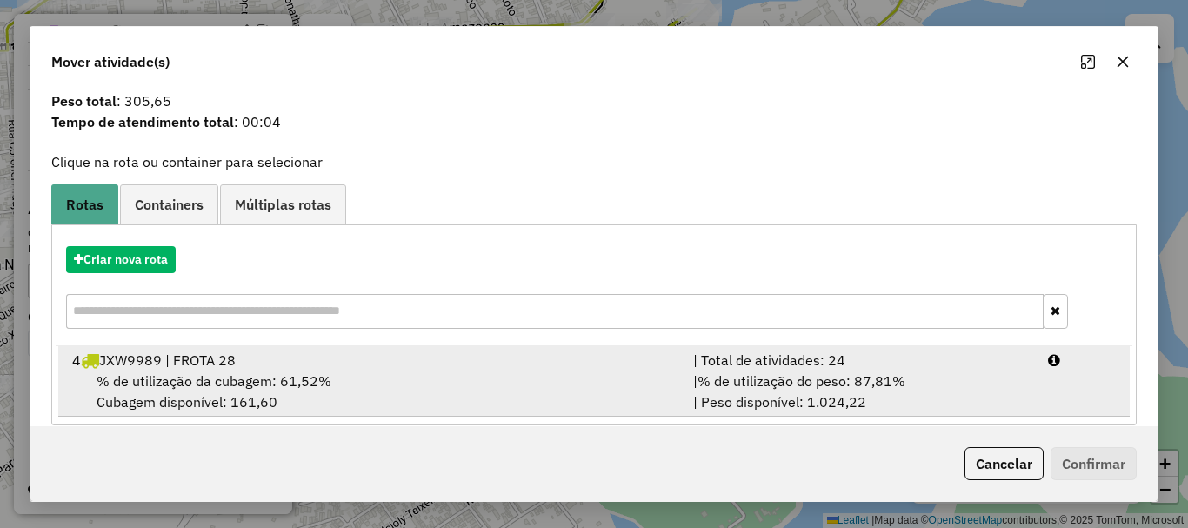
scroll to position [68, 0]
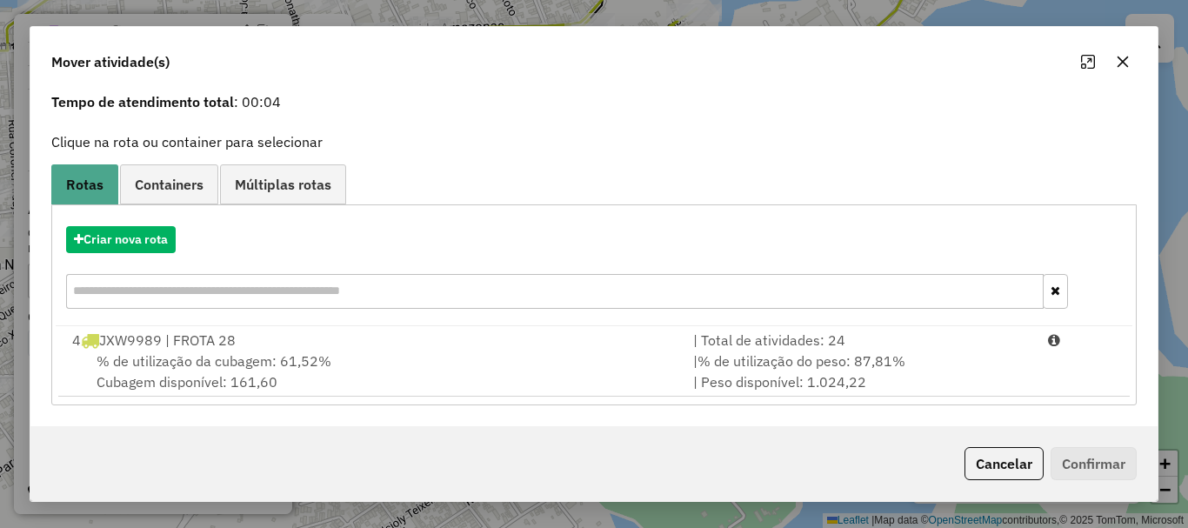
drag, startPoint x: 397, startPoint y: 356, endPoint x: 744, endPoint y: 413, distance: 351.7
click at [397, 357] on div "% de utilização da cubagem: 61,52% Cubagem disponível: 161,60" at bounding box center [372, 371] width 621 height 42
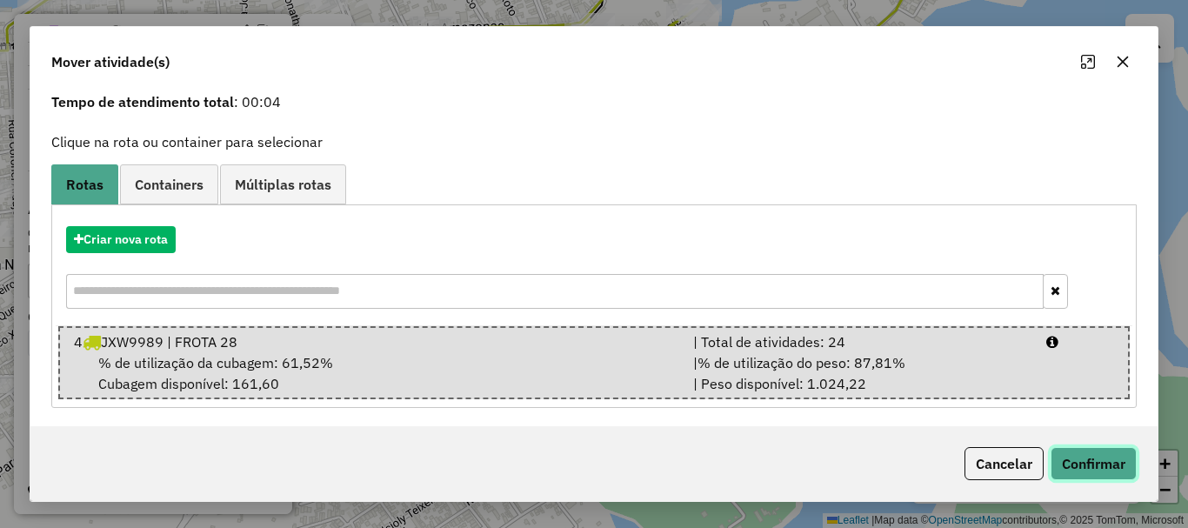
click at [1084, 471] on button "Confirmar" at bounding box center [1093, 463] width 86 height 33
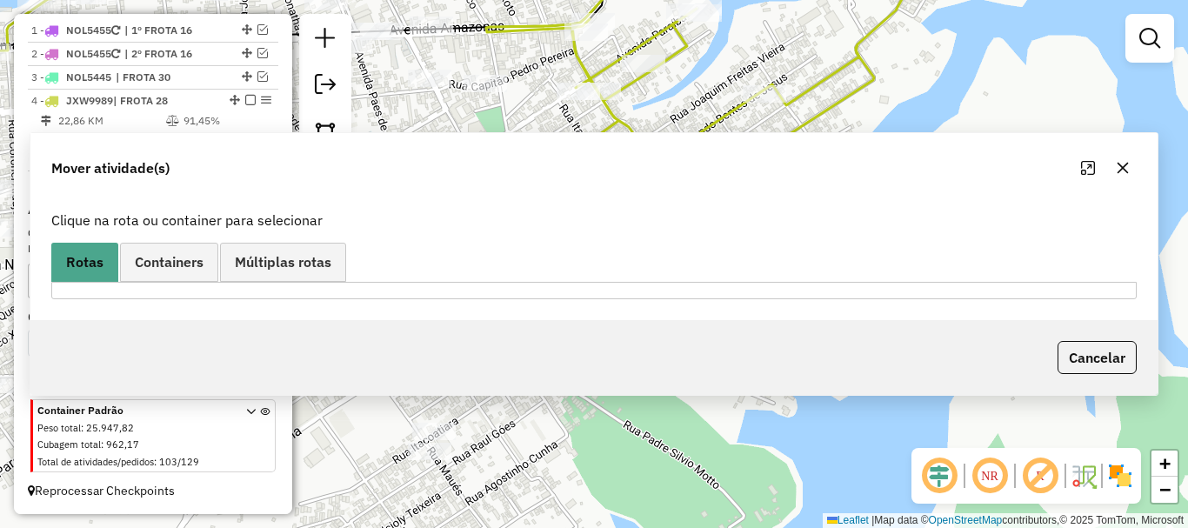
scroll to position [0, 0]
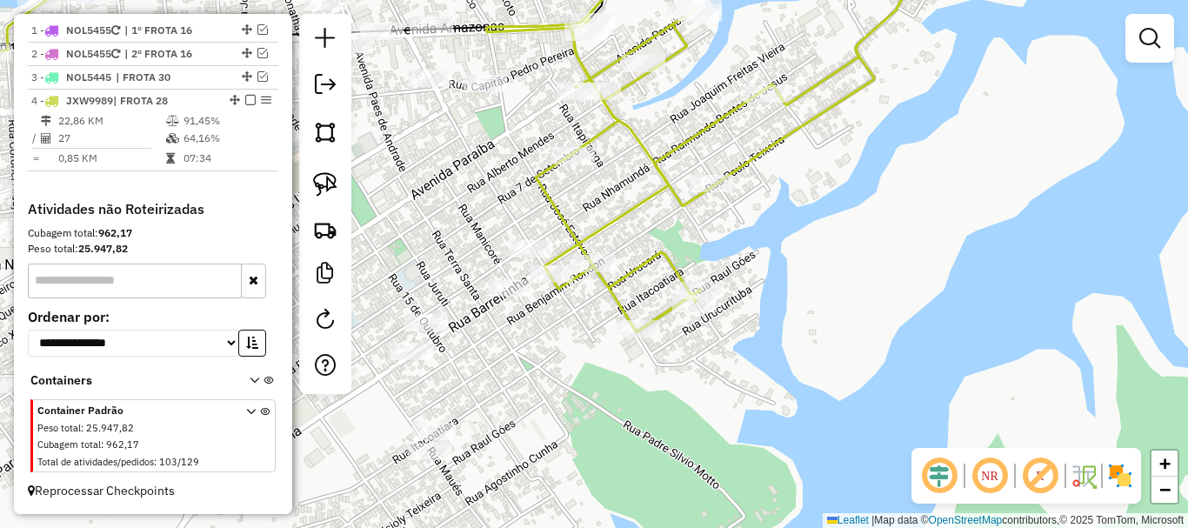
drag, startPoint x: 656, startPoint y: 349, endPoint x: 755, endPoint y: 350, distance: 98.3
click at [770, 361] on div "Janela de atendimento Grade de atendimento Capacidade Transportadoras Veículos …" at bounding box center [594, 264] width 1188 height 528
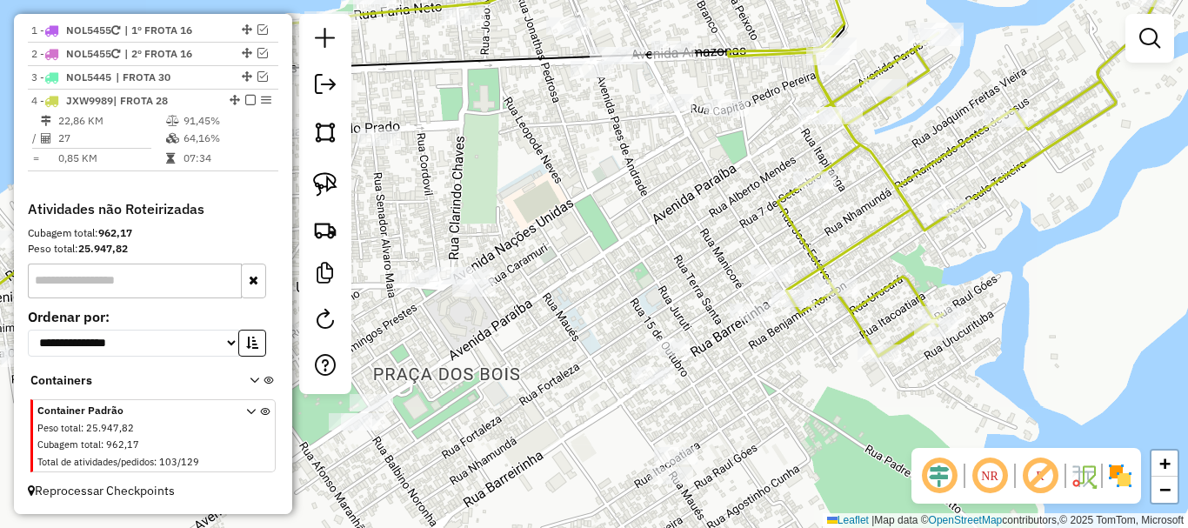
drag, startPoint x: 698, startPoint y: 257, endPoint x: 700, endPoint y: 393, distance: 135.7
click at [700, 394] on div "Janela de atendimento Grade de atendimento Capacidade Transportadoras Veículos …" at bounding box center [594, 264] width 1188 height 528
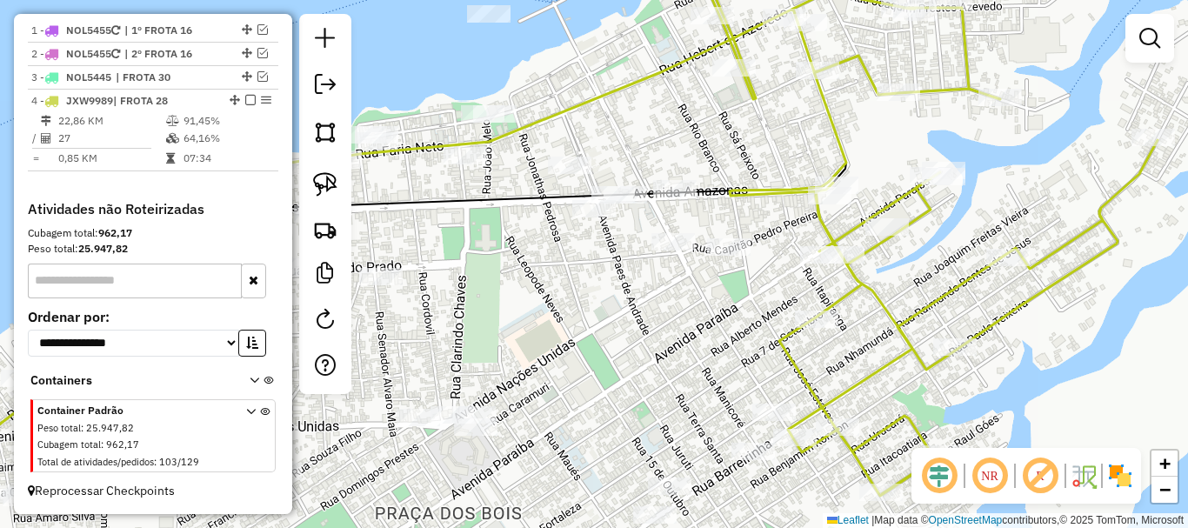
drag, startPoint x: 709, startPoint y: 338, endPoint x: 720, endPoint y: 423, distance: 85.1
click at [720, 423] on div "Janela de atendimento Grade de atendimento Capacidade Transportadoras Veículos …" at bounding box center [594, 264] width 1188 height 528
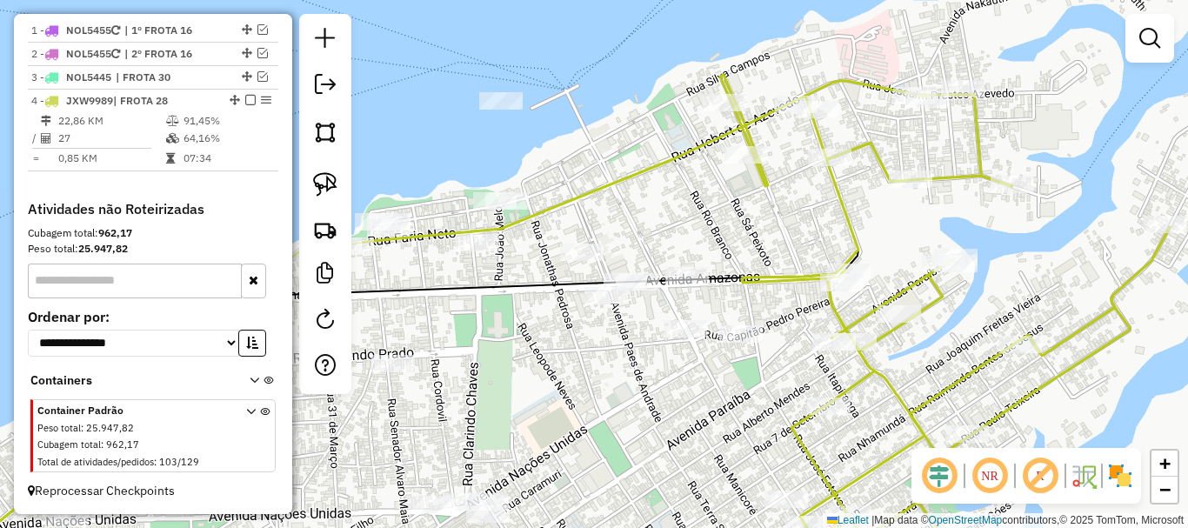
click at [756, 406] on div "Janela de atendimento Grade de atendimento Capacidade Transportadoras Veículos …" at bounding box center [594, 264] width 1188 height 528
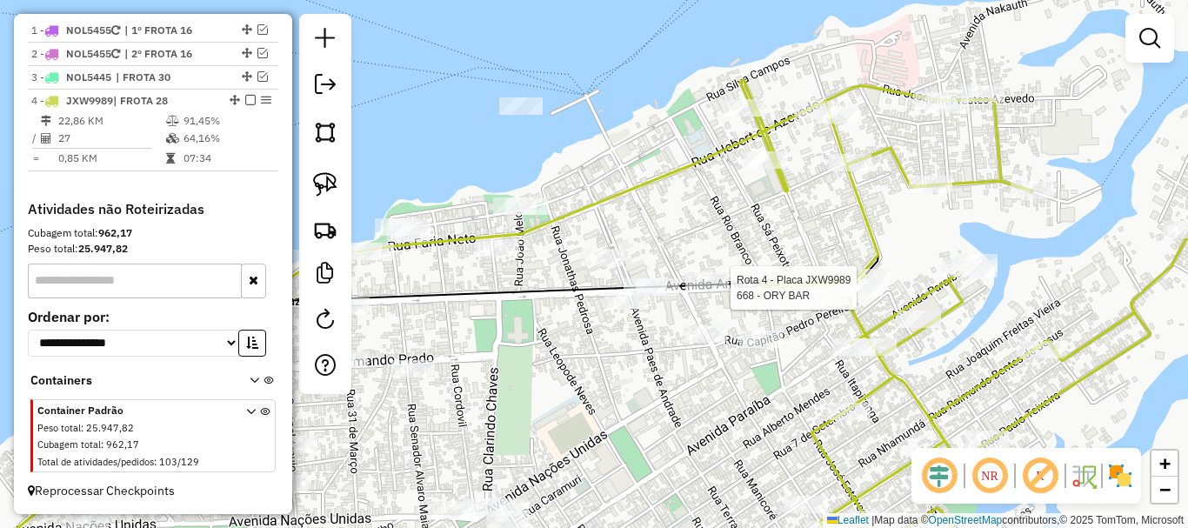
select select "**********"
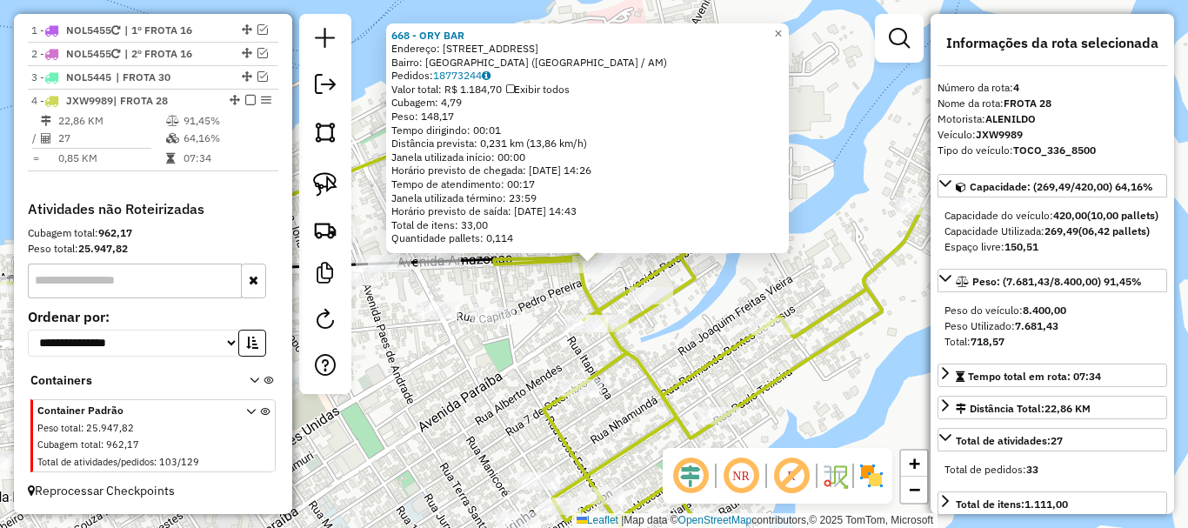
click at [559, 296] on div "Rota 4 - Placa JXW9989 668 - ORY BAR 668 - ORY BAR Endereço: [STREET_ADDRESS] B…" at bounding box center [594, 264] width 1188 height 528
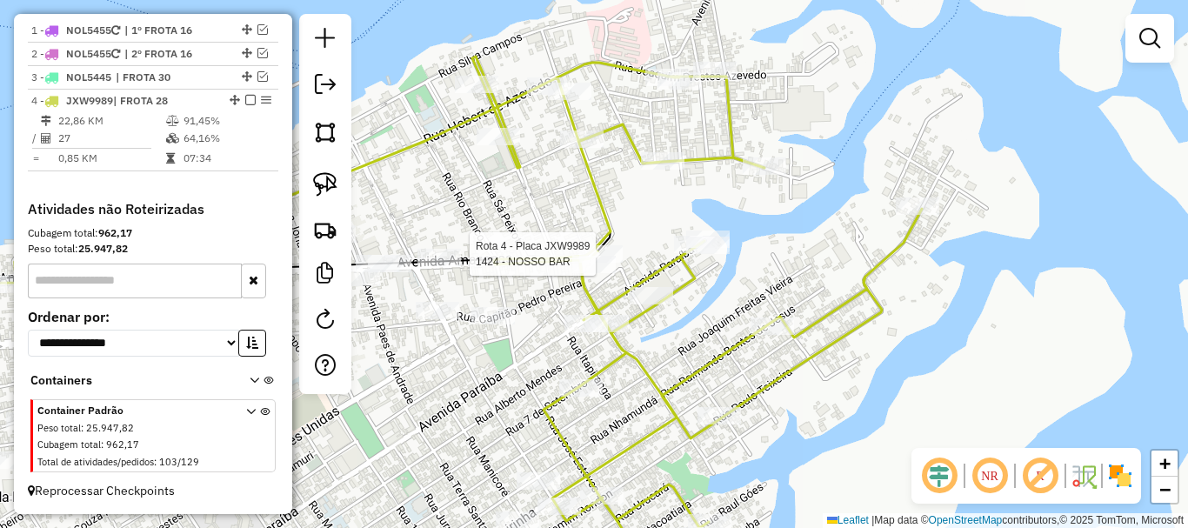
select select "**********"
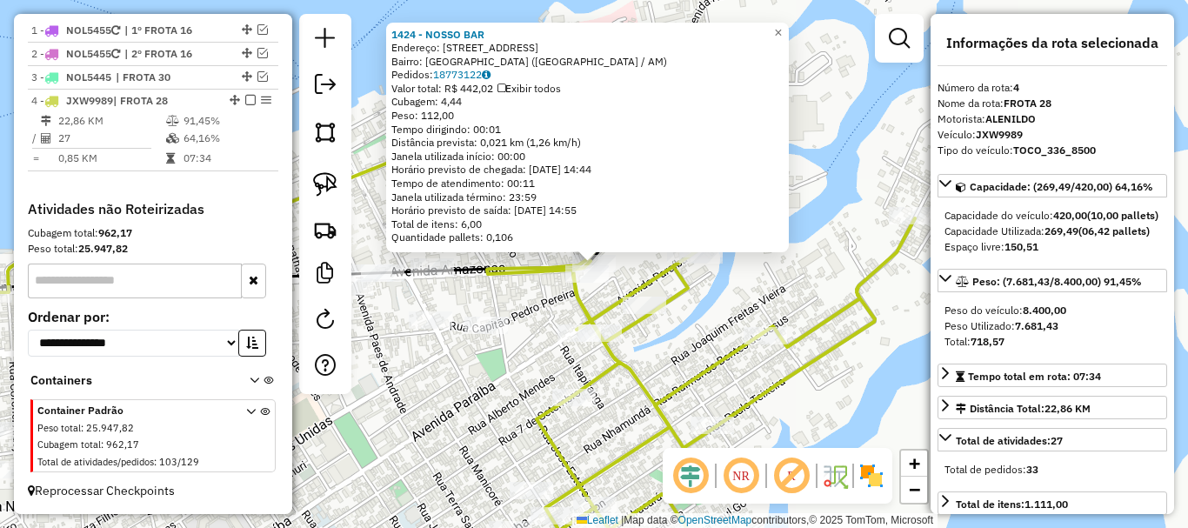
click at [532, 312] on div "1424 - NOSSO BAR Endereço: [STREET_ADDRESS] Bairro: [GEOGRAPHIC_DATA] ([GEOGRAP…" at bounding box center [594, 264] width 1188 height 528
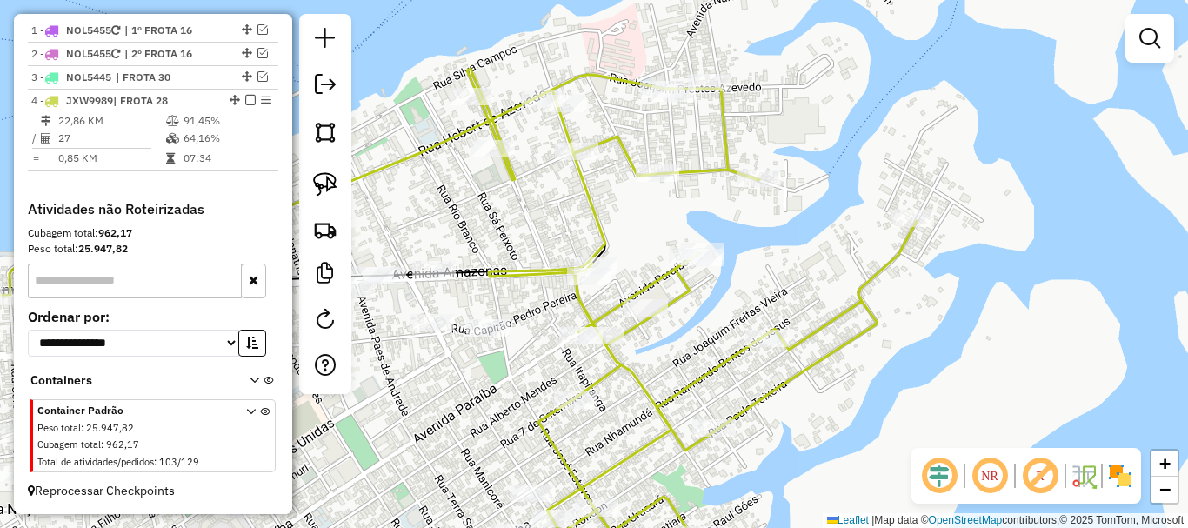
drag, startPoint x: 491, startPoint y: 231, endPoint x: 637, endPoint y: 303, distance: 162.9
click at [640, 322] on div "Janela de atendimento Grade de atendimento Capacidade Transportadoras Veículos …" at bounding box center [594, 264] width 1188 height 528
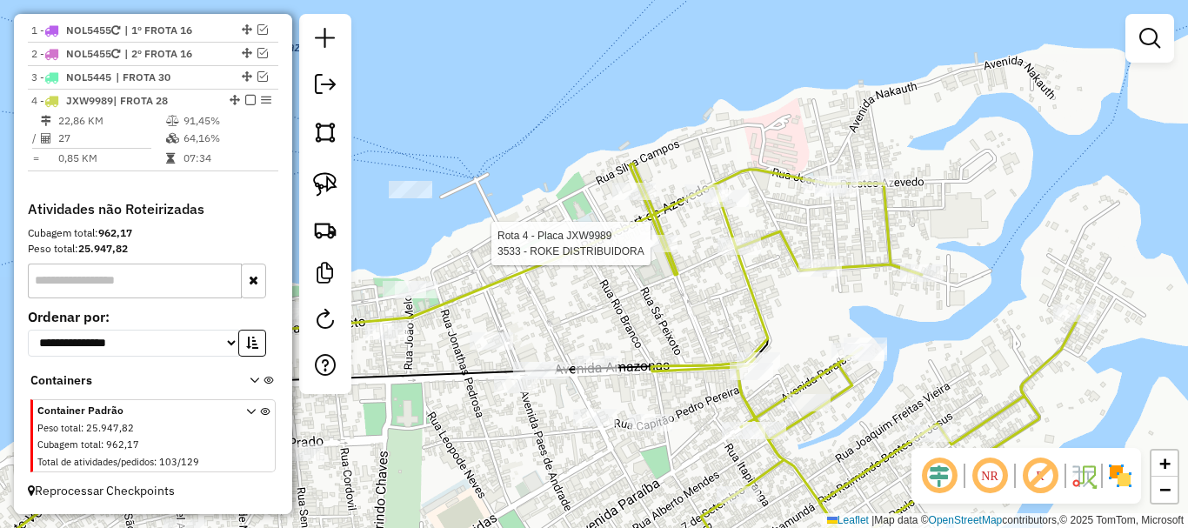
click at [658, 252] on div at bounding box center [655, 243] width 43 height 17
select select "**********"
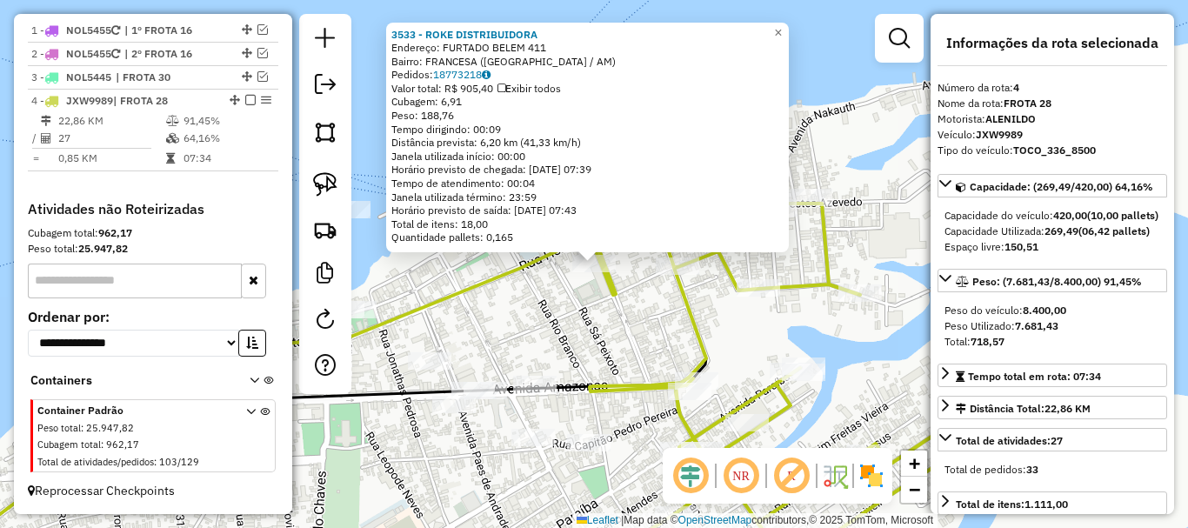
click at [587, 337] on div "3533 - ROKE DISTRIBUIDORA Endereço: FURTADO BELEM 411 Bairro: [GEOGRAPHIC_DATA]…" at bounding box center [594, 264] width 1188 height 528
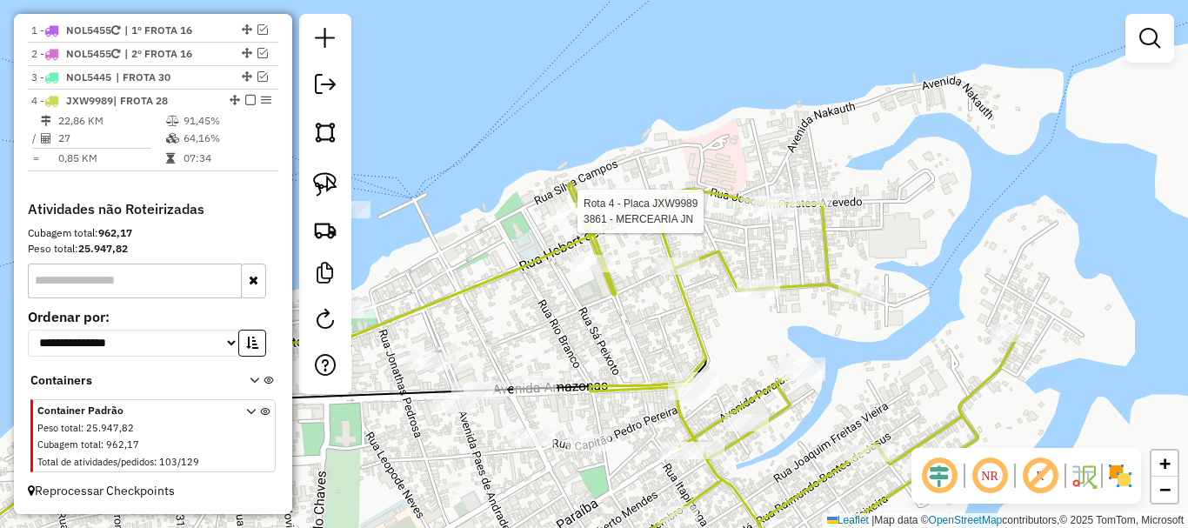
select select "**********"
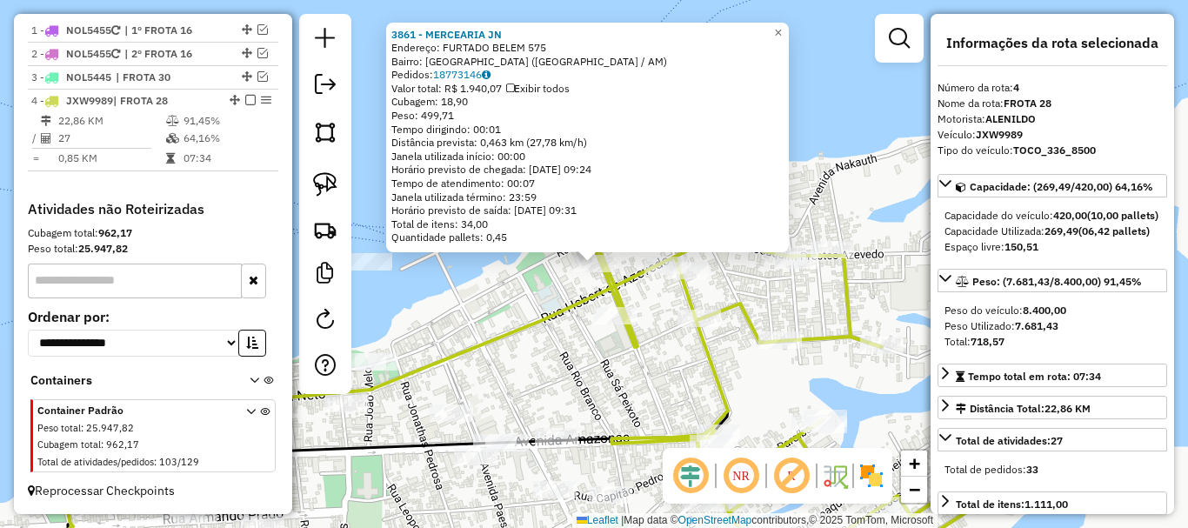
drag, startPoint x: 499, startPoint y: 288, endPoint x: 574, endPoint y: 287, distance: 74.8
click at [500, 288] on div "3861 - MERCEARIA JN Endereço: FURTADO BELEM 575 Bairro: [GEOGRAPHIC_DATA] ([GEO…" at bounding box center [594, 264] width 1188 height 528
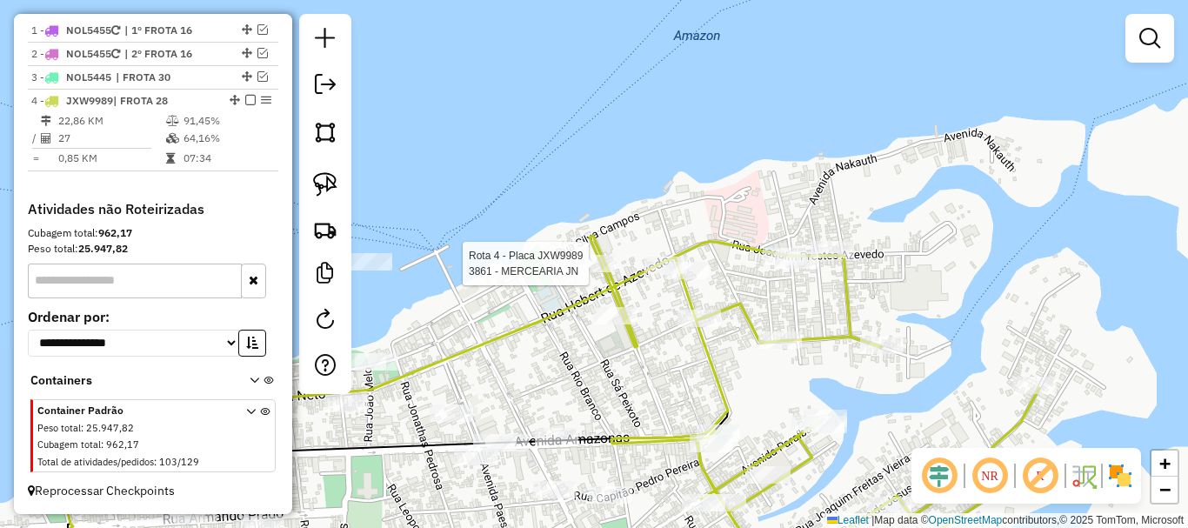
select select "**********"
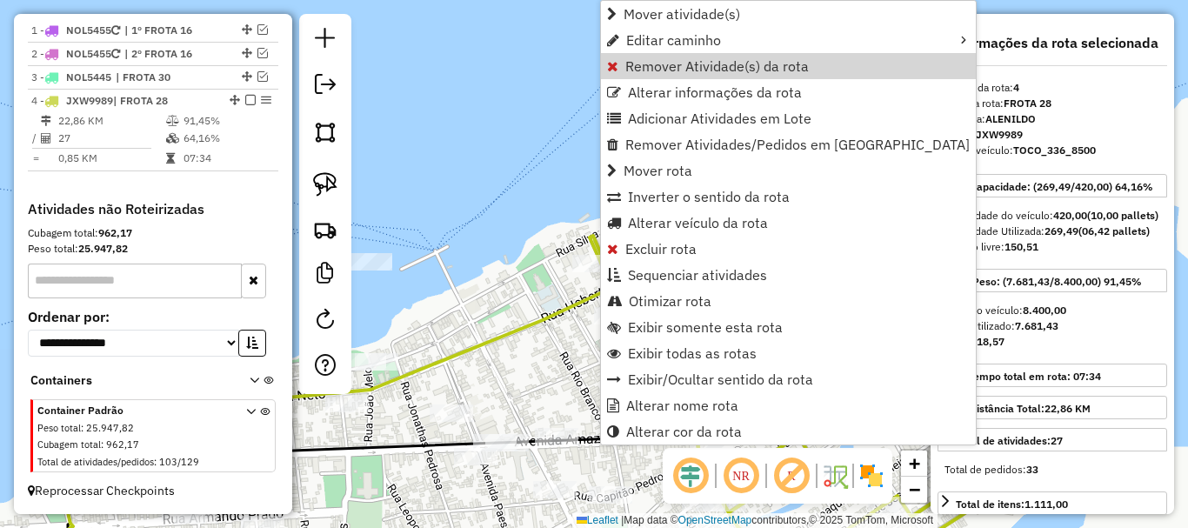
click at [665, 63] on span "Remover Atividade(s) da rota" at bounding box center [716, 66] width 183 height 14
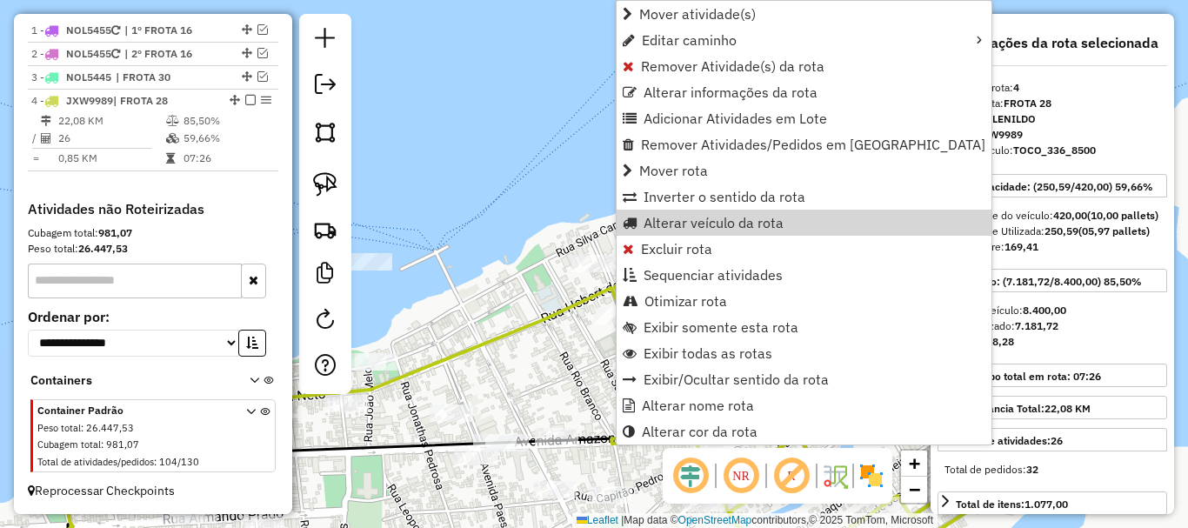
drag, startPoint x: 518, startPoint y: 330, endPoint x: 529, endPoint y: 330, distance: 10.4
click at [524, 330] on icon at bounding box center [313, 434] width 616 height 292
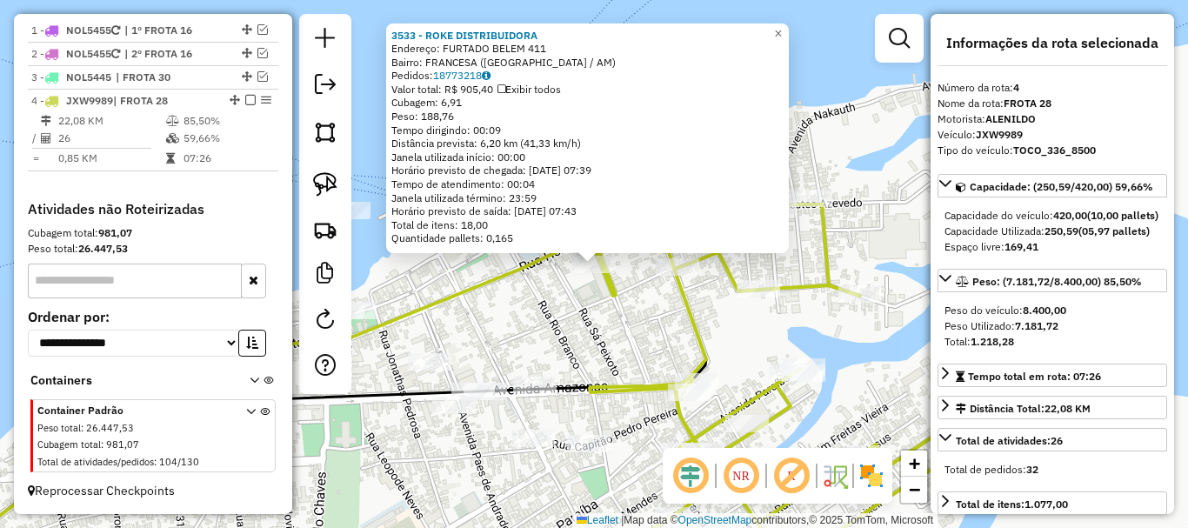
click at [590, 338] on div "3533 - ROKE DISTRIBUIDORA Endereço: FURTADO BELEM 411 Bairro: [GEOGRAPHIC_DATA]…" at bounding box center [594, 264] width 1188 height 528
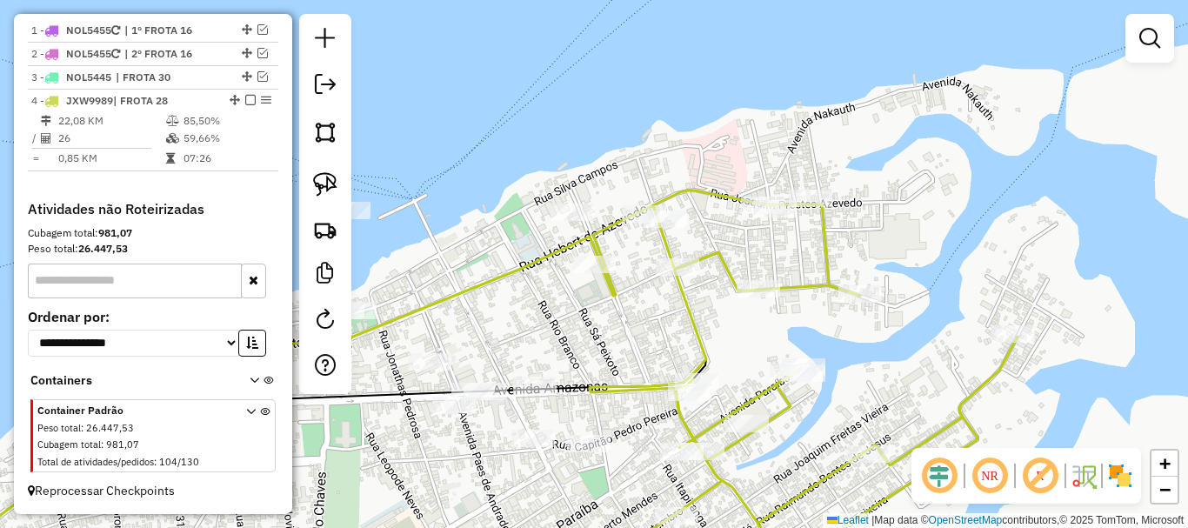
click at [602, 281] on icon at bounding box center [804, 385] width 428 height 390
select select "**********"
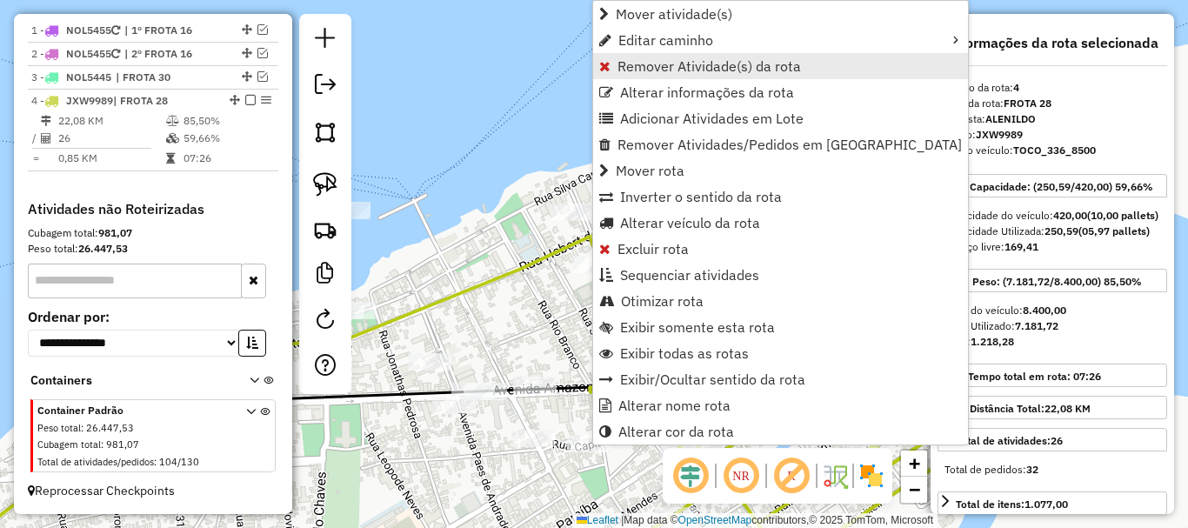
click at [646, 60] on span "Remover Atividade(s) da rota" at bounding box center [708, 66] width 183 height 14
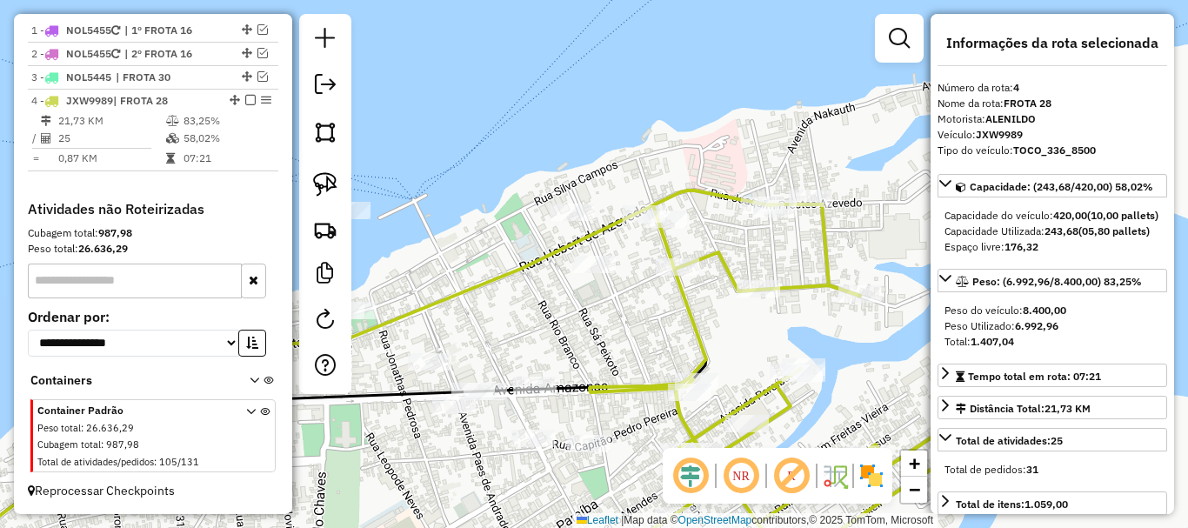
drag, startPoint x: 860, startPoint y: 436, endPoint x: 814, endPoint y: 277, distance: 165.7
click at [814, 279] on div "Janela de atendimento Grade de atendimento Capacidade Transportadoras Veículos …" at bounding box center [594, 264] width 1188 height 528
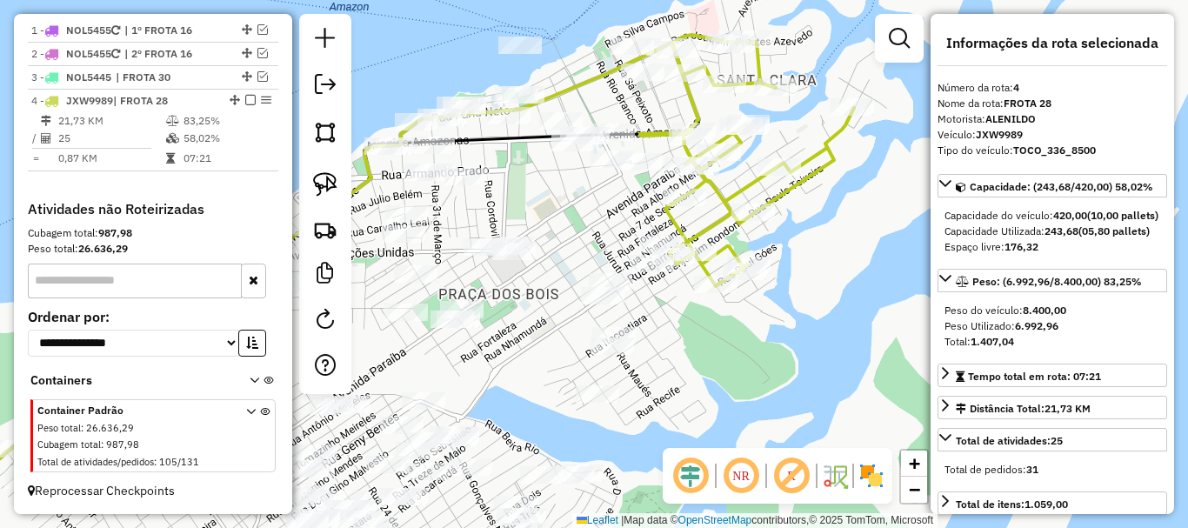
drag, startPoint x: 826, startPoint y: 326, endPoint x: 796, endPoint y: 253, distance: 78.8
click at [793, 243] on div "Janela de atendimento Grade de atendimento Capacidade Transportadoras Veículos …" at bounding box center [594, 264] width 1188 height 528
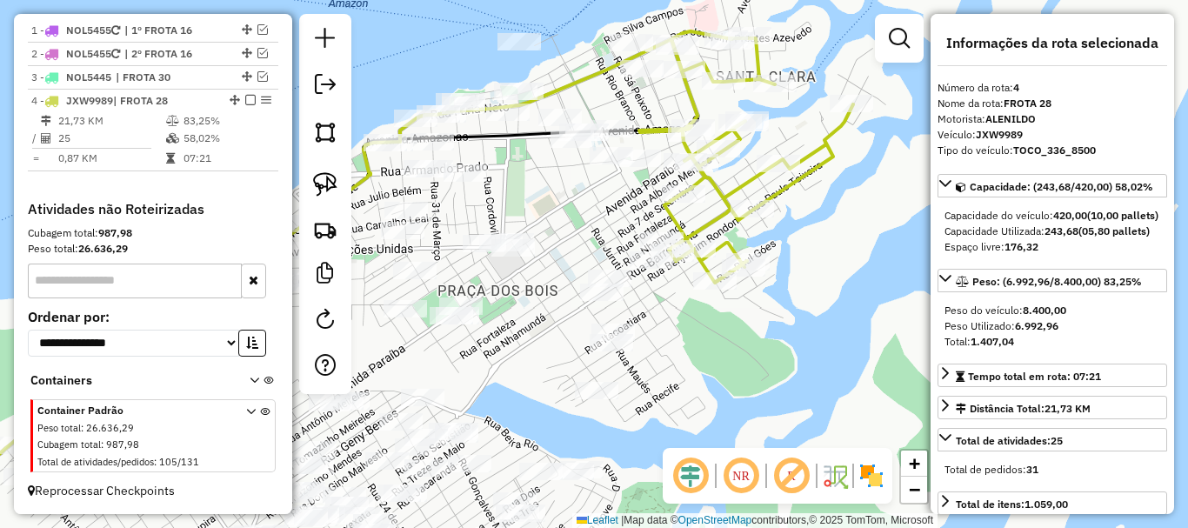
click at [810, 316] on div "Janela de atendimento Grade de atendimento Capacidade Transportadoras Veículos …" at bounding box center [594, 264] width 1188 height 528
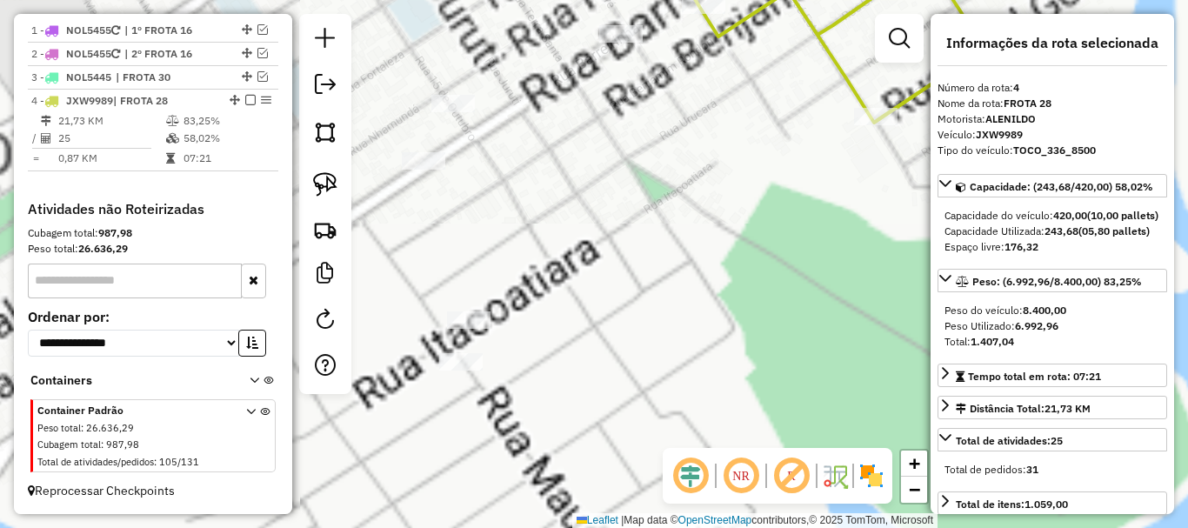
drag, startPoint x: 672, startPoint y: 324, endPoint x: 694, endPoint y: 392, distance: 71.2
click at [692, 394] on div "Janela de atendimento Grade de atendimento Capacidade Transportadoras Veículos …" at bounding box center [594, 264] width 1188 height 528
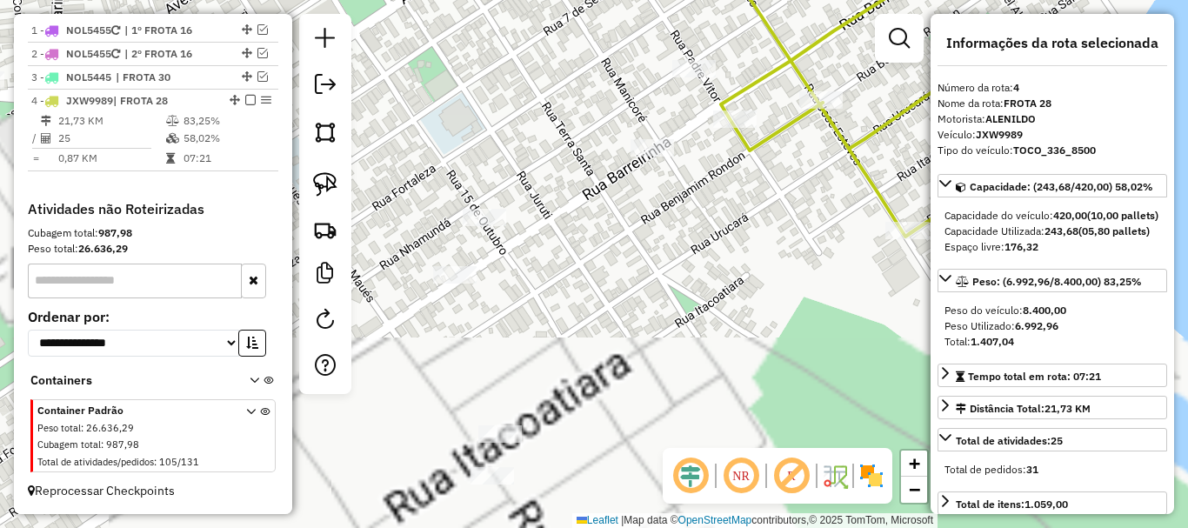
drag, startPoint x: 682, startPoint y: 220, endPoint x: 645, endPoint y: 345, distance: 130.4
click at [650, 369] on div "Janela de atendimento Grade de atendimento Capacidade Transportadoras Veículos …" at bounding box center [594, 264] width 1188 height 528
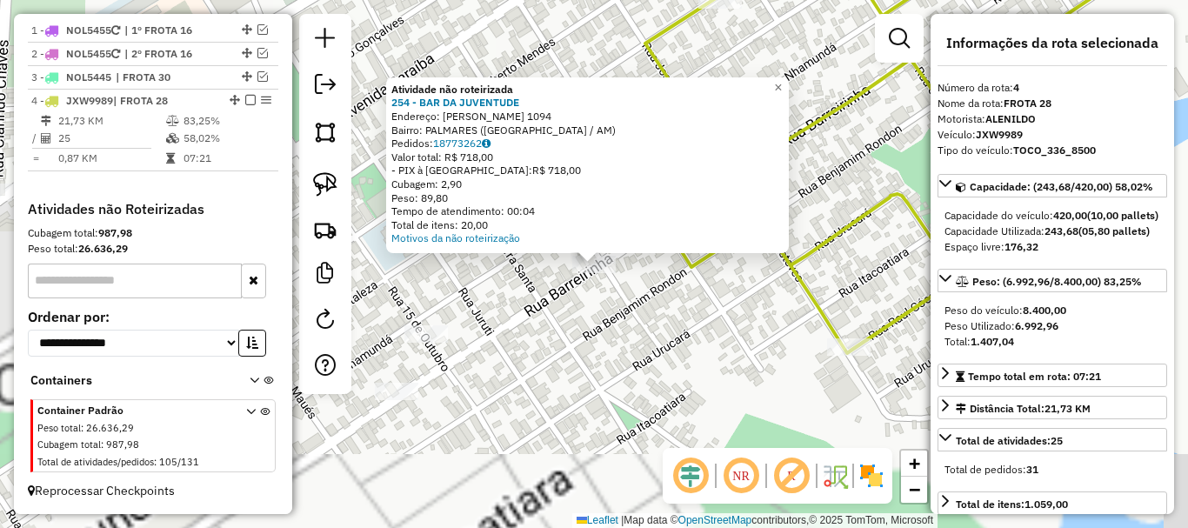
click at [634, 321] on div "Atividade não roteirizada 254 - BAR DA JUVENTUDE Endereço: [PERSON_NAME] 1094 B…" at bounding box center [594, 264] width 1188 height 528
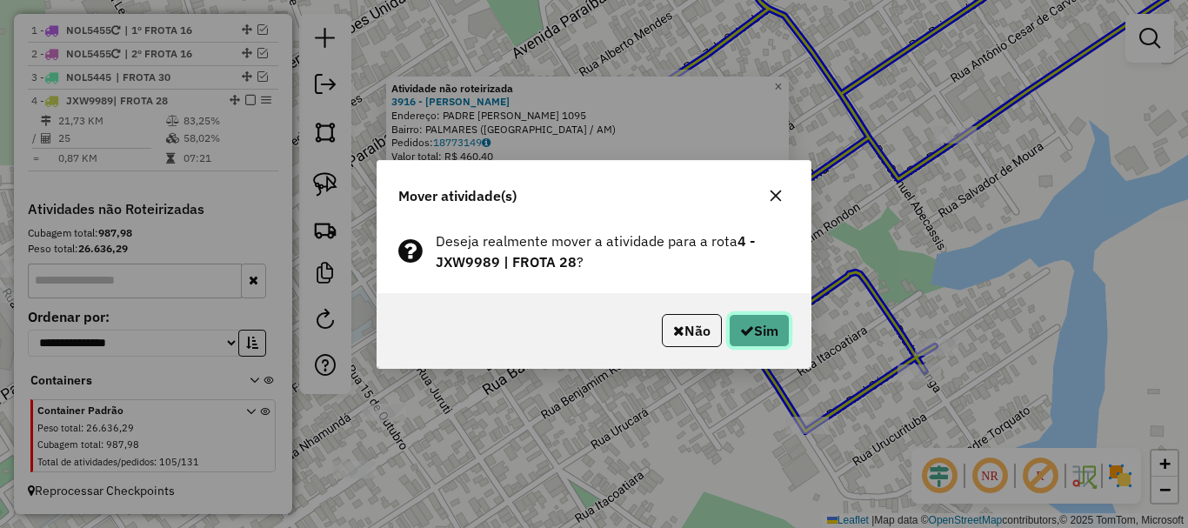
click at [765, 323] on button "Sim" at bounding box center [759, 330] width 61 height 33
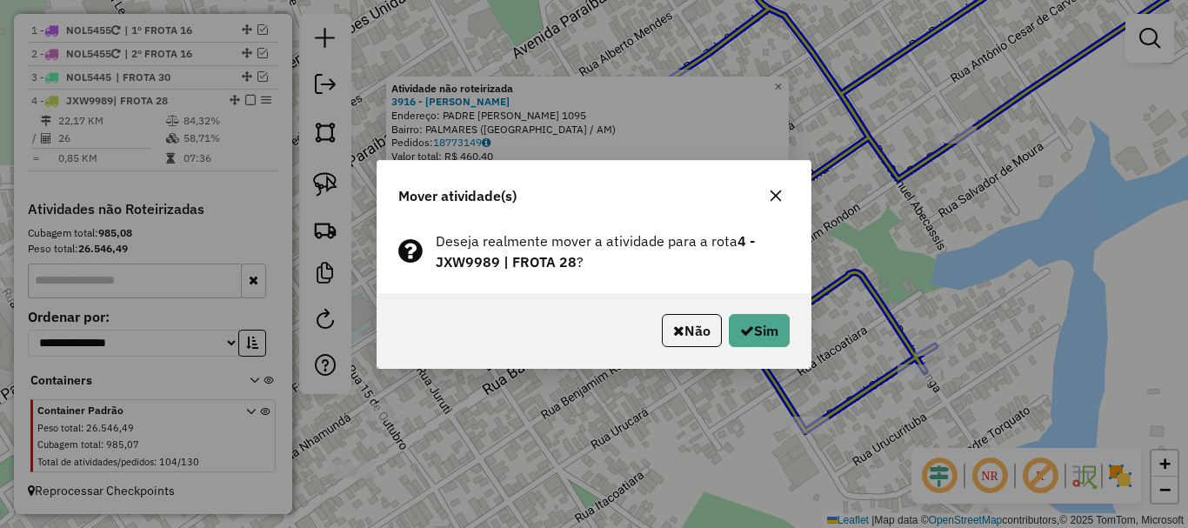
click at [648, 443] on div "Mover atividade(s) Deseja realmente mover a atividade para a rota 4 - JXW9989 |…" at bounding box center [594, 264] width 1188 height 528
click at [763, 326] on button "Sim" at bounding box center [759, 330] width 61 height 33
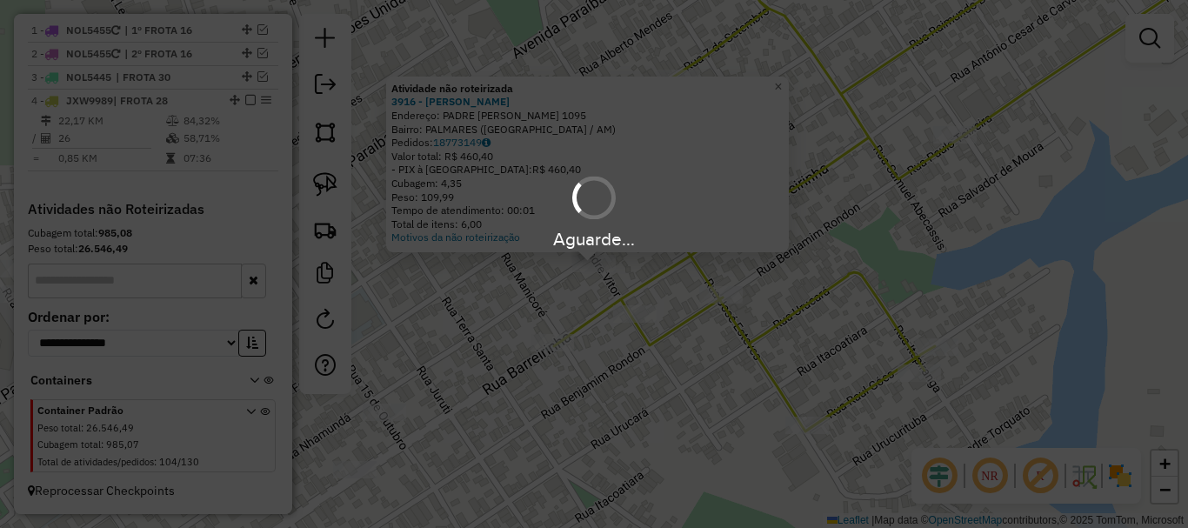
click at [685, 418] on div "Aguarde..." at bounding box center [594, 264] width 1188 height 528
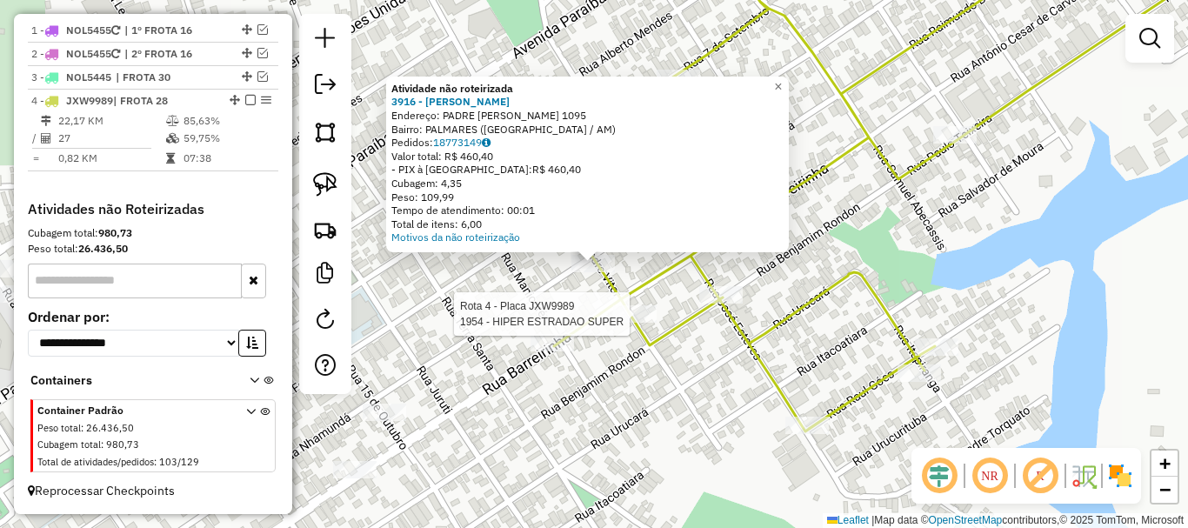
select select "**********"
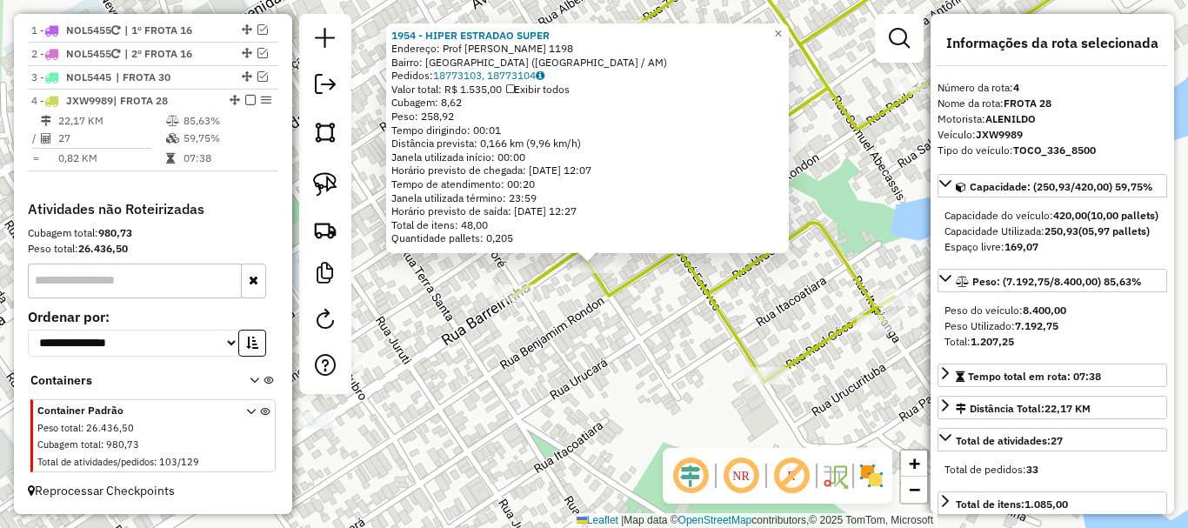
click at [603, 389] on div "1954 - HIPER ESTRADAO SUPER Endereço: Prof [PERSON_NAME] 1198 Bairro: [GEOGRAPH…" at bounding box center [594, 264] width 1188 height 528
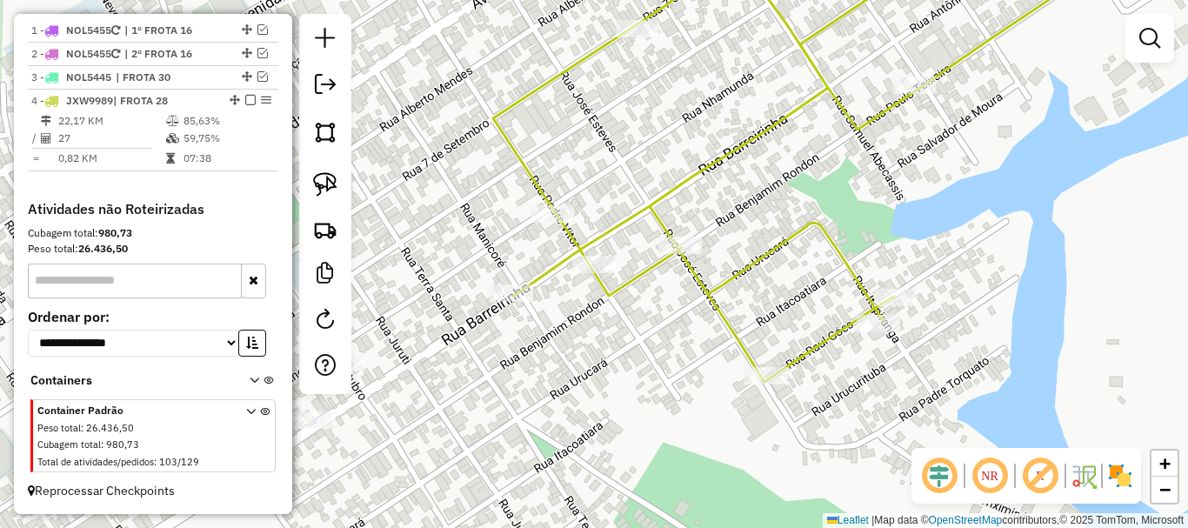
drag, startPoint x: 550, startPoint y: 382, endPoint x: 761, endPoint y: 426, distance: 215.9
click at [760, 426] on div "Janela de atendimento Grade de atendimento Capacidade Transportadoras Veículos …" at bounding box center [594, 264] width 1188 height 528
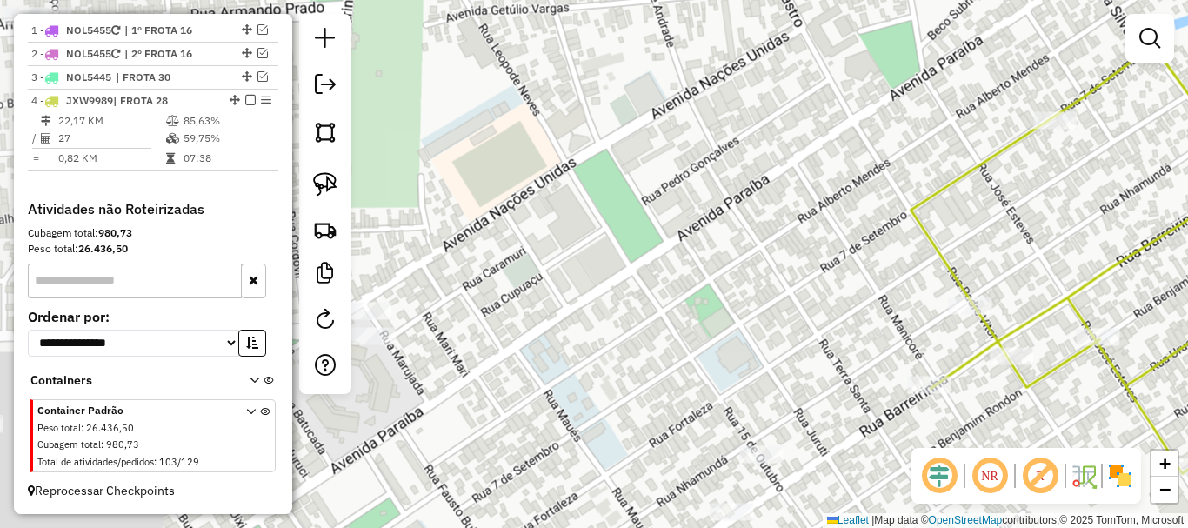
click at [658, 343] on div "Janela de atendimento Grade de atendimento Capacidade Transportadoras Veículos …" at bounding box center [594, 264] width 1188 height 528
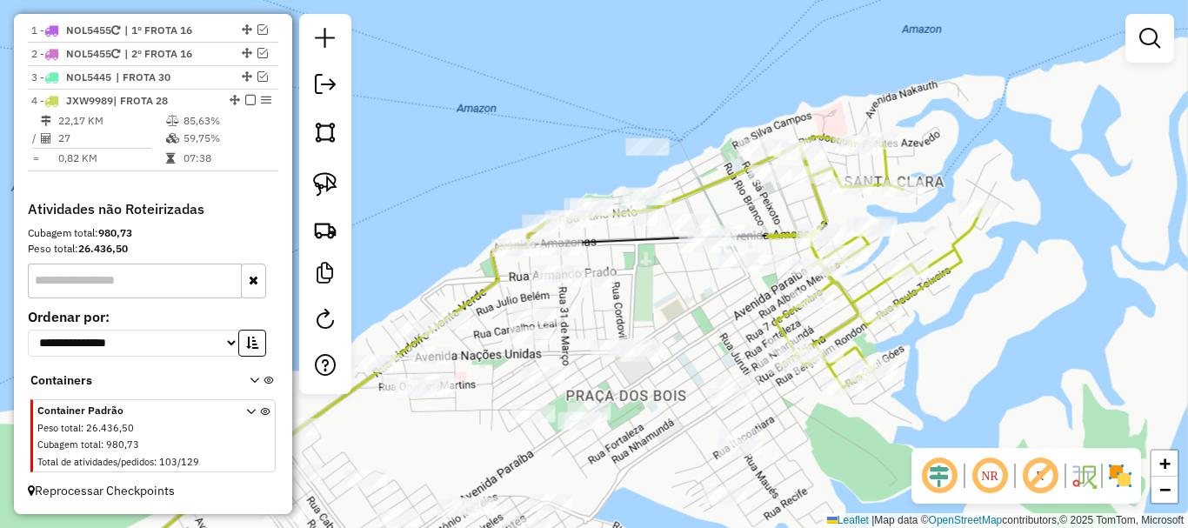
drag, startPoint x: 672, startPoint y: 316, endPoint x: 714, endPoint y: 325, distance: 42.8
click at [714, 325] on div "Janela de atendimento Grade de atendimento Capacidade Transportadoras Veículos …" at bounding box center [594, 264] width 1188 height 528
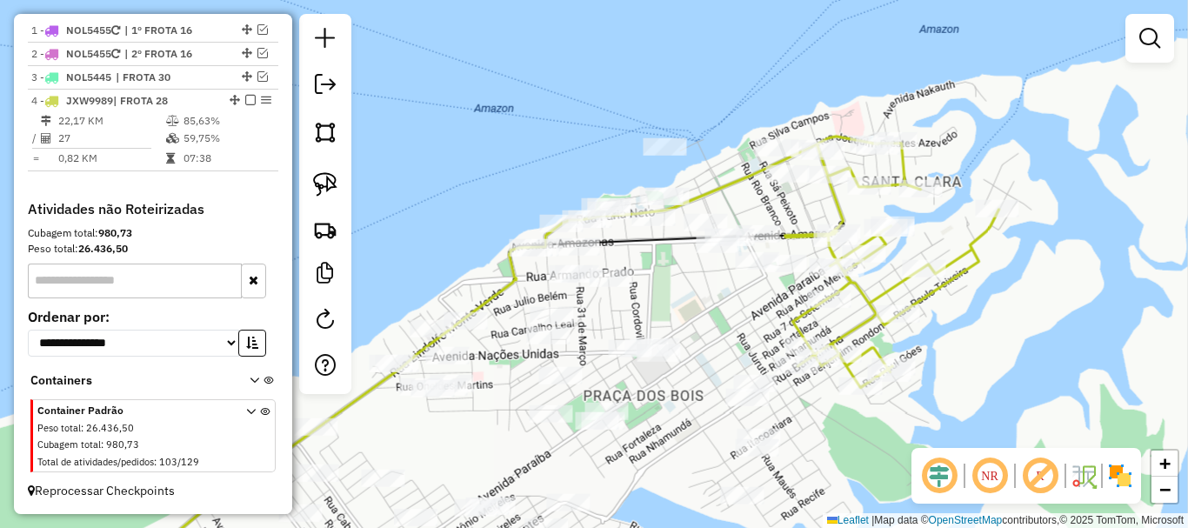
drag, startPoint x: 716, startPoint y: 323, endPoint x: 674, endPoint y: 370, distance: 63.5
click at [674, 370] on div "Janela de atendimento Grade de atendimento Capacidade Transportadoras Veículos …" at bounding box center [594, 264] width 1188 height 528
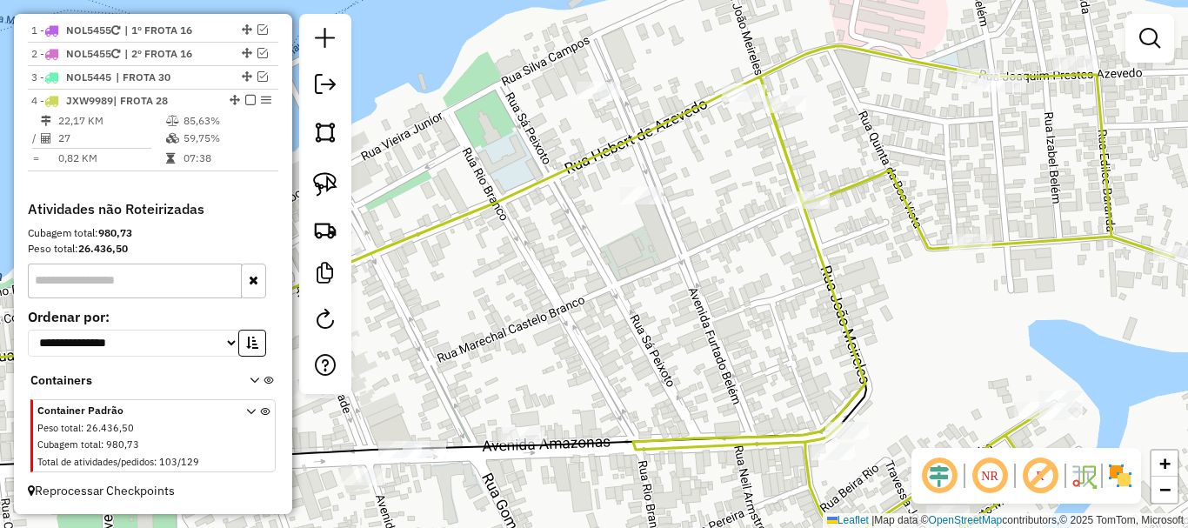
drag, startPoint x: 752, startPoint y: 247, endPoint x: 774, endPoint y: 310, distance: 66.3
click at [773, 310] on div "Janela de atendimento Grade de atendimento Capacidade Transportadoras Veículos …" at bounding box center [594, 264] width 1188 height 528
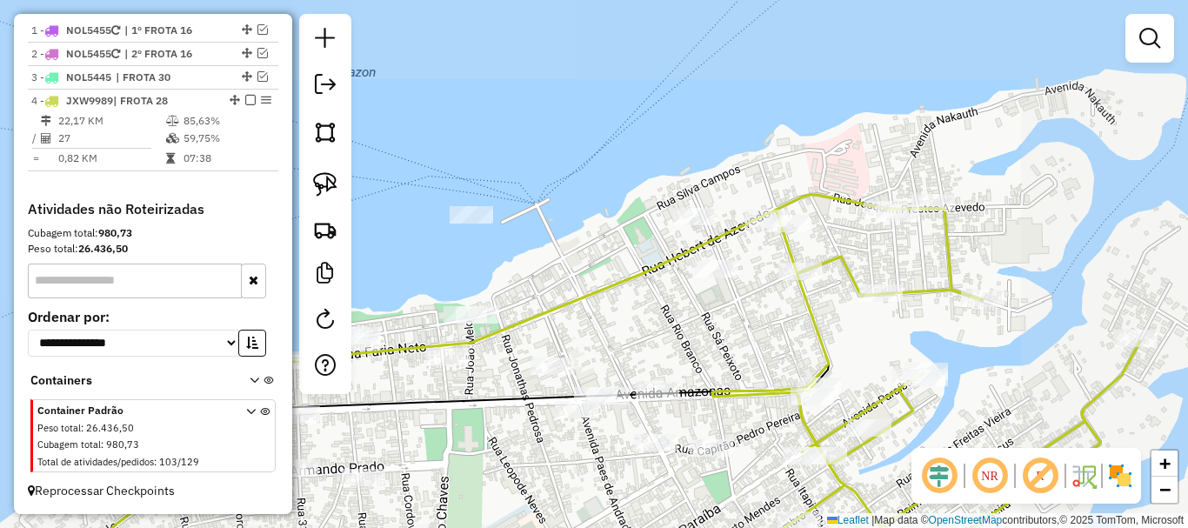
drag, startPoint x: 756, startPoint y: 309, endPoint x: 801, endPoint y: 238, distance: 83.7
click at [801, 240] on div "Janela de atendimento Grade de atendimento Capacidade Transportadoras Veículos …" at bounding box center [594, 264] width 1188 height 528
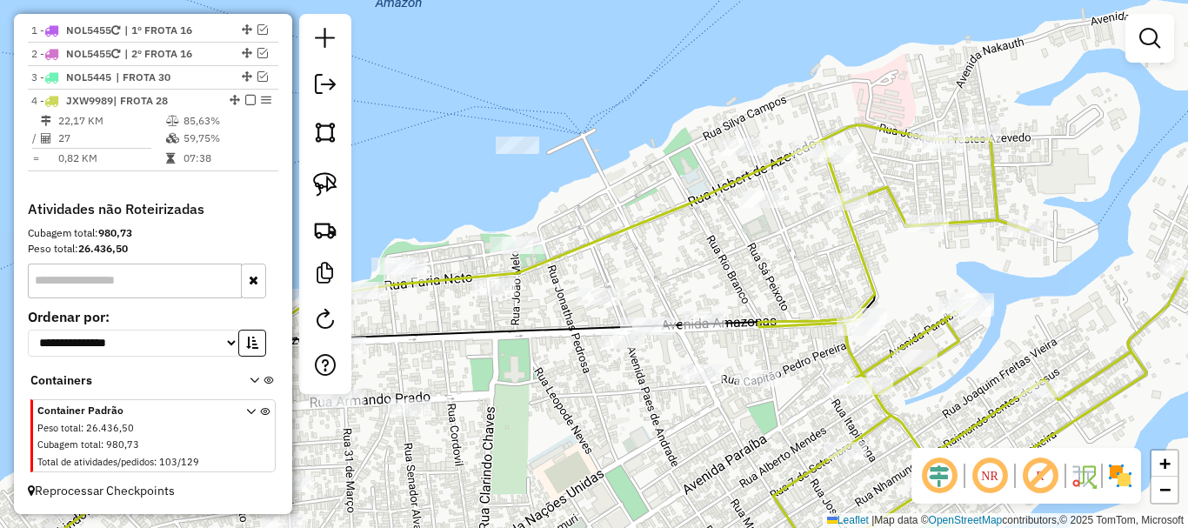
drag, startPoint x: 683, startPoint y: 230, endPoint x: 651, endPoint y: 208, distance: 38.6
click at [648, 203] on div "Janela de atendimento Grade de atendimento Capacidade Transportadoras Veículos …" at bounding box center [594, 264] width 1188 height 528
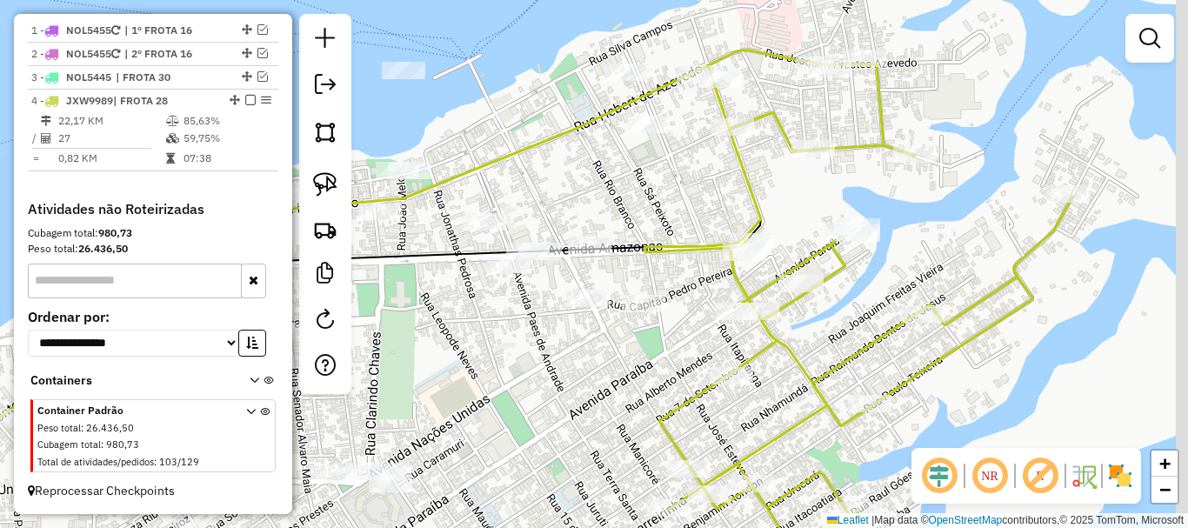
drag, startPoint x: 706, startPoint y: 236, endPoint x: 580, endPoint y: 183, distance: 136.4
click at [555, 183] on div "Janela de atendimento Grade de atendimento Capacidade Transportadoras Veículos …" at bounding box center [594, 264] width 1188 height 528
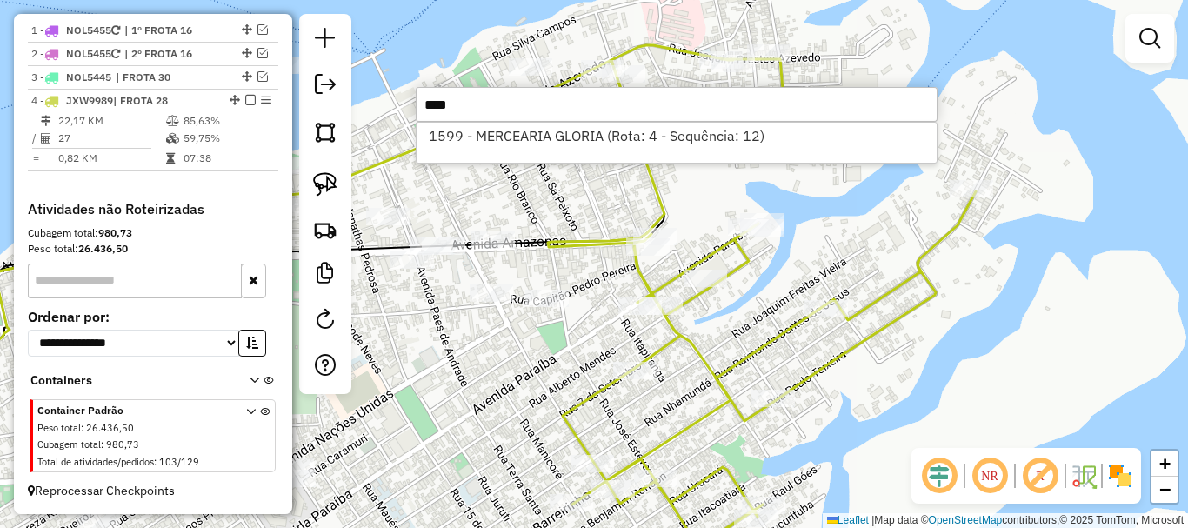
type input "****"
click at [874, 306] on icon at bounding box center [762, 296] width 428 height 502
select select "**********"
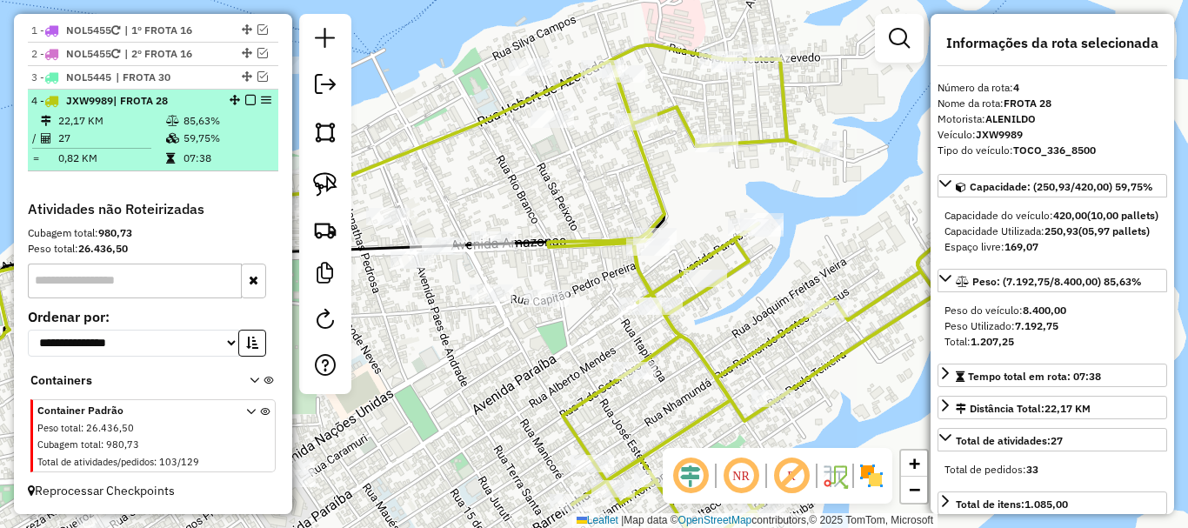
click at [245, 97] on em at bounding box center [250, 100] width 10 height 10
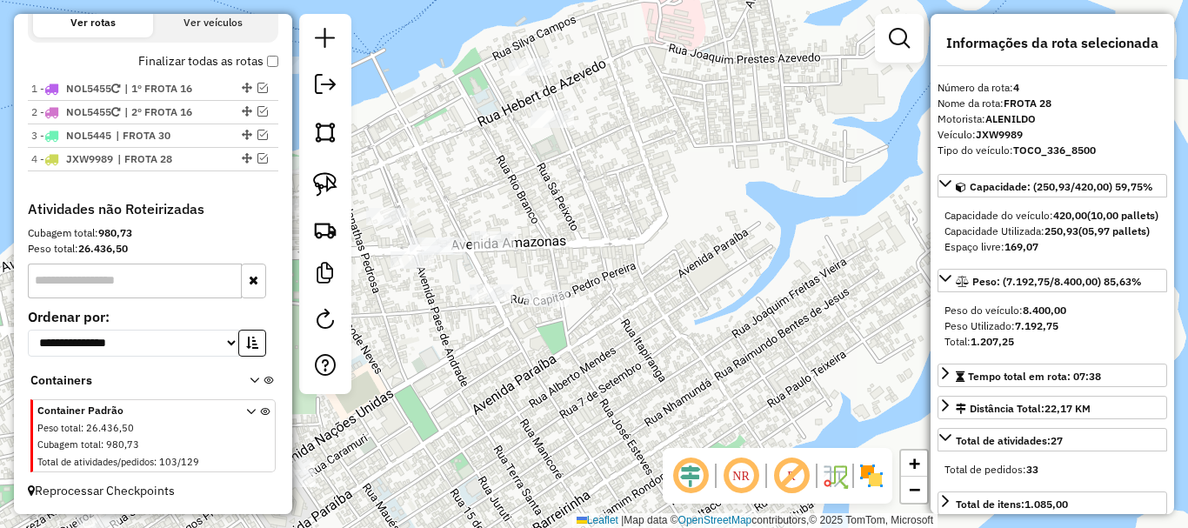
scroll to position [610, 0]
drag, startPoint x: 584, startPoint y: 388, endPoint x: 824, endPoint y: 257, distance: 273.1
click at [824, 260] on div "Janela de atendimento Grade de atendimento Capacidade Transportadoras Veículos …" at bounding box center [594, 264] width 1188 height 528
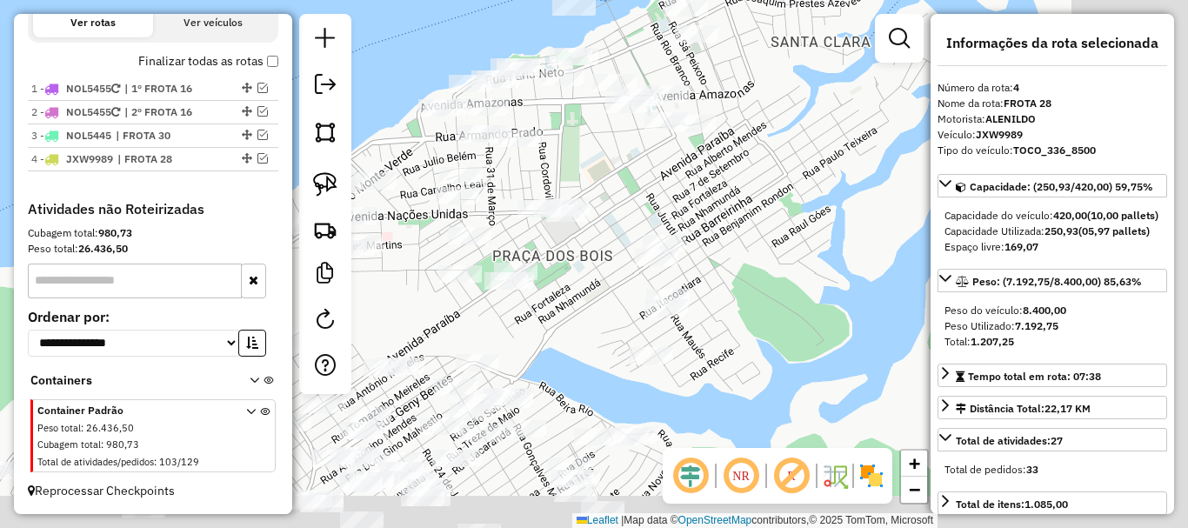
drag, startPoint x: 820, startPoint y: 272, endPoint x: 702, endPoint y: 202, distance: 137.6
click at [675, 199] on div "Janela de atendimento Grade de atendimento Capacidade Transportadoras Veículos …" at bounding box center [594, 264] width 1188 height 528
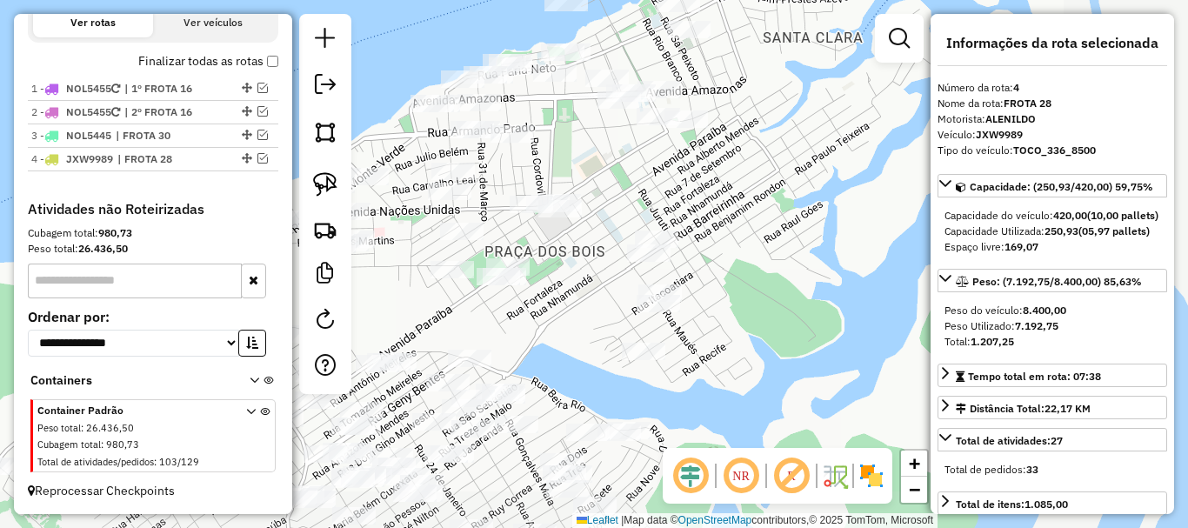
click at [738, 204] on div "Janela de atendimento Grade de atendimento Capacidade Transportadoras Veículos …" at bounding box center [594, 264] width 1188 height 528
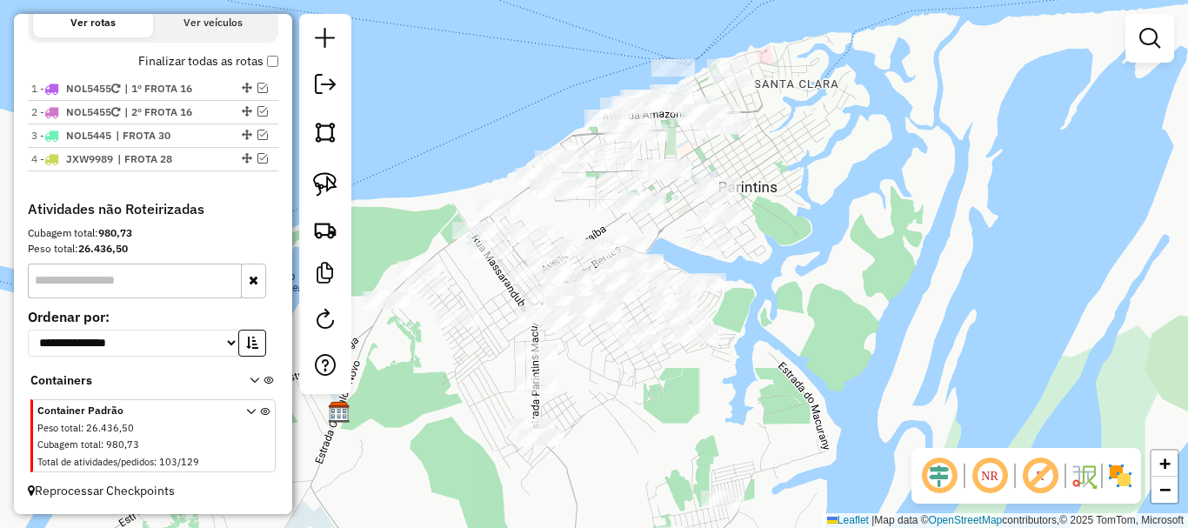
drag, startPoint x: 744, startPoint y: 205, endPoint x: 766, endPoint y: 162, distance: 48.6
click at [766, 162] on div "Janela de atendimento Grade de atendimento Capacidade Transportadoras Veículos …" at bounding box center [594, 264] width 1188 height 528
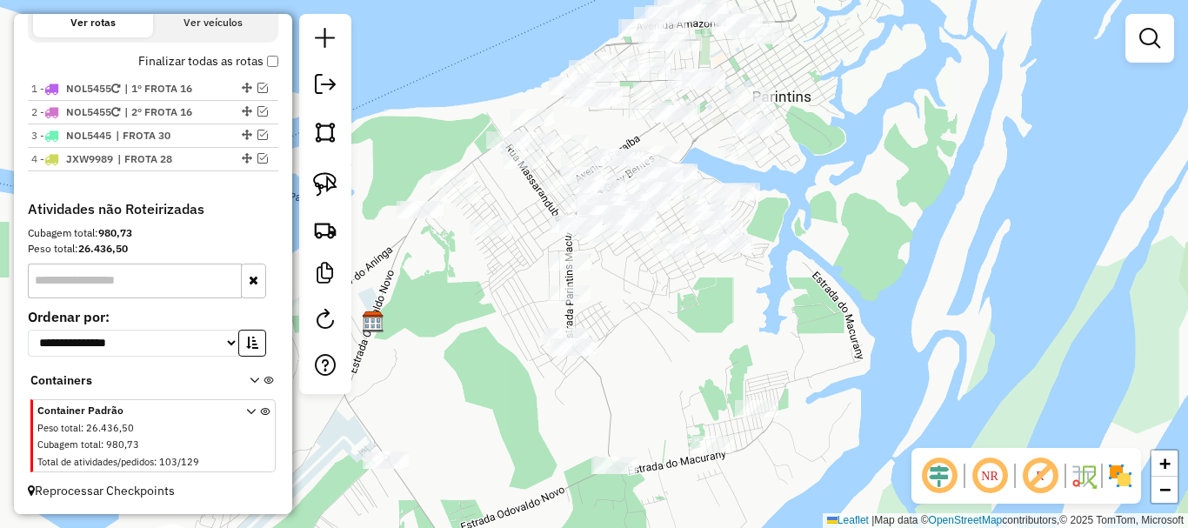
drag, startPoint x: 797, startPoint y: 337, endPoint x: 829, endPoint y: 253, distance: 89.1
click at [829, 254] on div "Janela de atendimento Grade de atendimento Capacidade Transportadoras Veículos …" at bounding box center [594, 264] width 1188 height 528
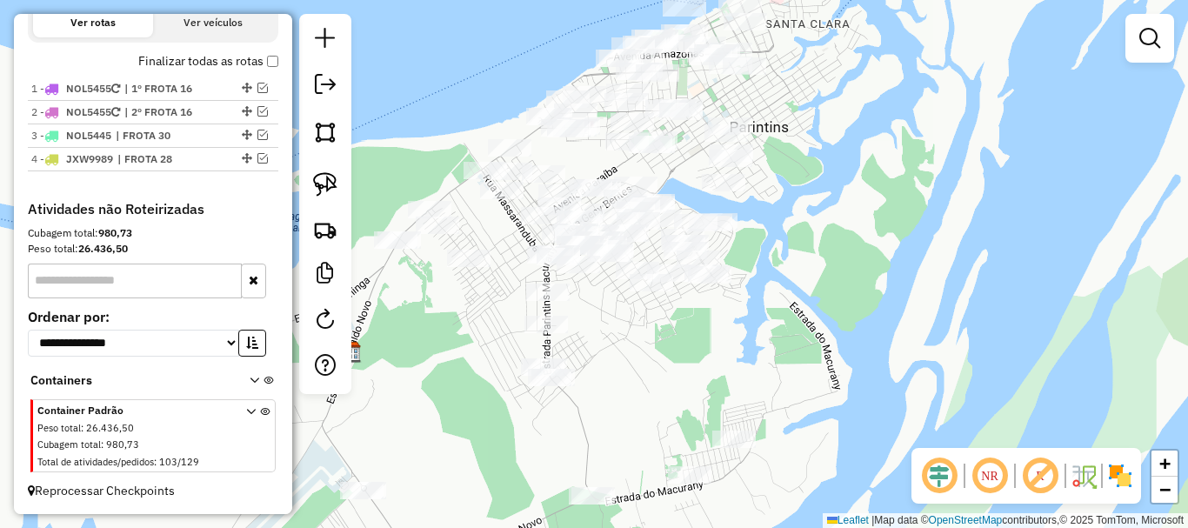
drag, startPoint x: 759, startPoint y: 340, endPoint x: 736, endPoint y: 371, distance: 38.6
click at [736, 371] on div "Janela de atendimento Grade de atendimento Capacidade Transportadoras Veículos …" at bounding box center [594, 264] width 1188 height 528
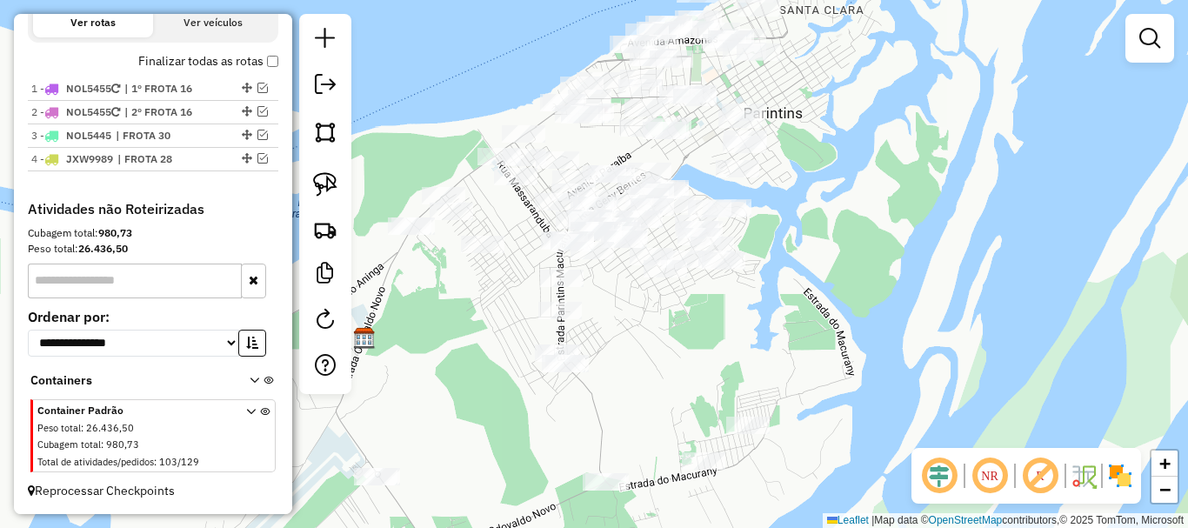
drag, startPoint x: 835, startPoint y: 345, endPoint x: 866, endPoint y: 275, distance: 77.1
click at [895, 262] on div "Janela de atendimento Grade de atendimento Capacidade Transportadoras Veículos …" at bounding box center [594, 264] width 1188 height 528
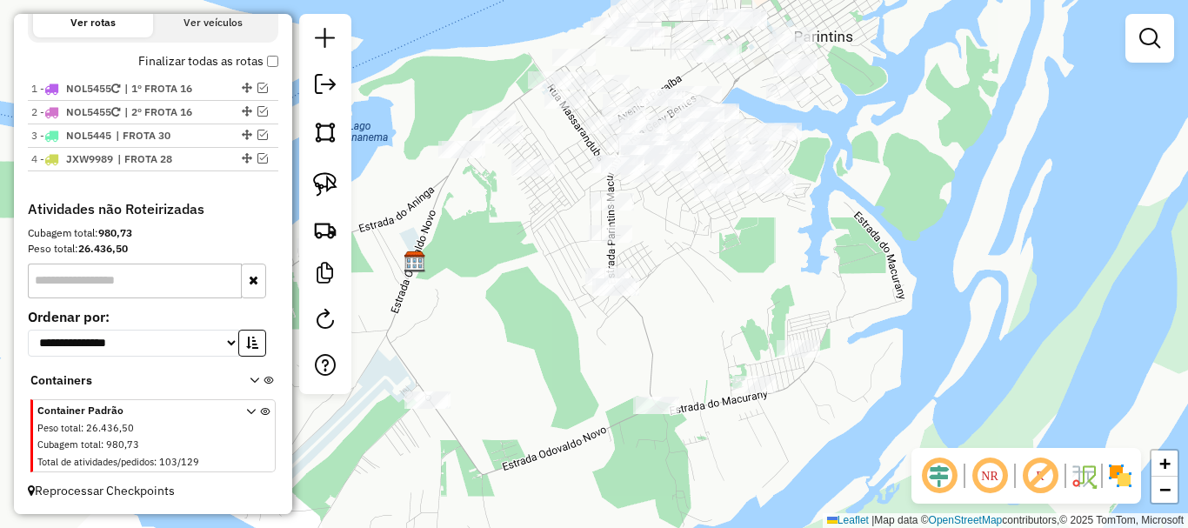
drag, startPoint x: 799, startPoint y: 278, endPoint x: 782, endPoint y: 291, distance: 21.7
click at [783, 291] on div "Janela de atendimento Grade de atendimento Capacidade Transportadoras Veículos …" at bounding box center [594, 264] width 1188 height 528
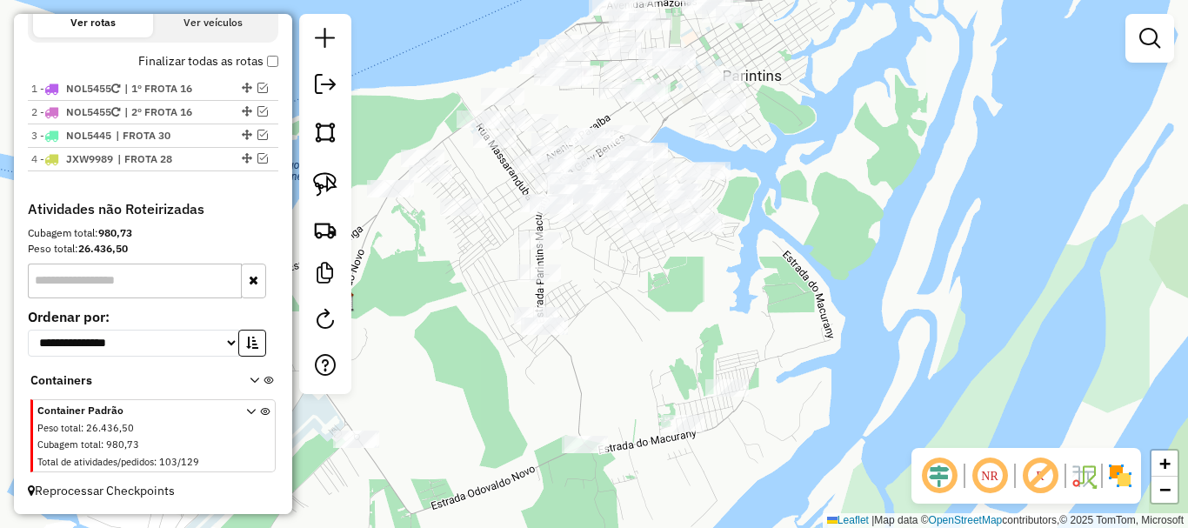
drag, startPoint x: 748, startPoint y: 290, endPoint x: 703, endPoint y: 307, distance: 47.3
click at [677, 272] on div "Janela de atendimento Grade de atendimento Capacidade Transportadoras Veículos …" at bounding box center [594, 264] width 1188 height 528
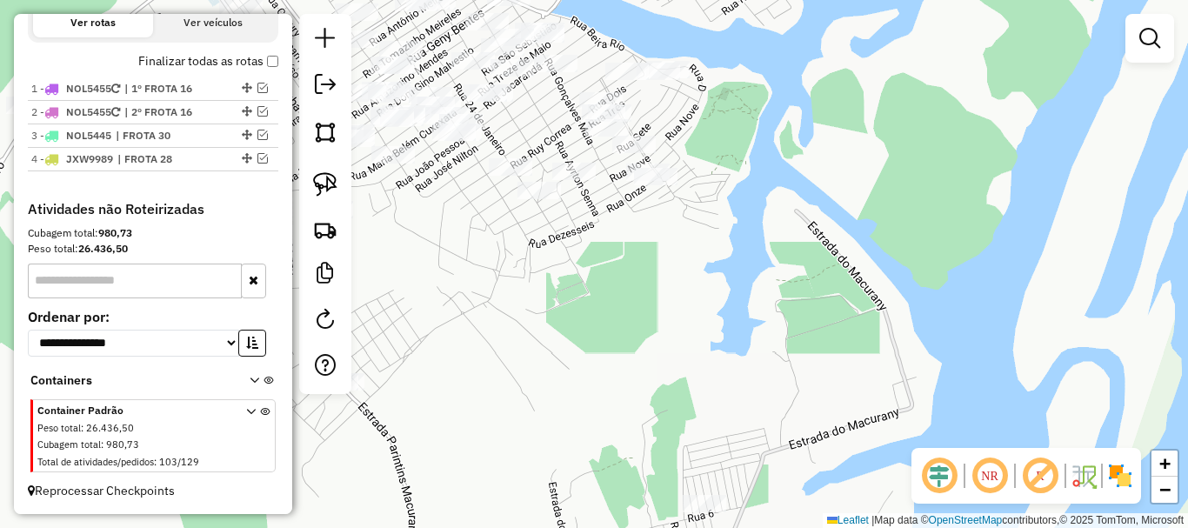
drag, startPoint x: 704, startPoint y: 317, endPoint x: 857, endPoint y: 381, distance: 166.0
click at [857, 381] on div "Janela de atendimento Grade de atendimento Capacidade Transportadoras Veículos …" at bounding box center [594, 264] width 1188 height 528
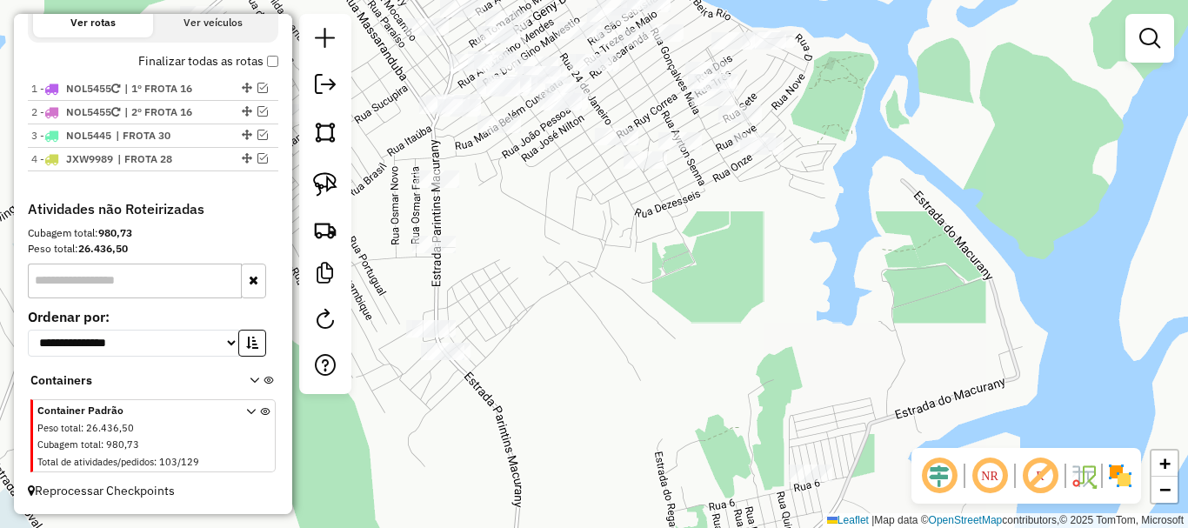
drag, startPoint x: 648, startPoint y: 305, endPoint x: 682, endPoint y: 283, distance: 40.8
click at [682, 283] on div "Janela de atendimento Grade de atendimento Capacidade Transportadoras Veículos …" at bounding box center [594, 264] width 1188 height 528
drag, startPoint x: 687, startPoint y: 274, endPoint x: 695, endPoint y: 269, distance: 9.4
click at [695, 269] on div "Janela de atendimento Grade de atendimento Capacidade Transportadoras Veículos …" at bounding box center [594, 264] width 1188 height 528
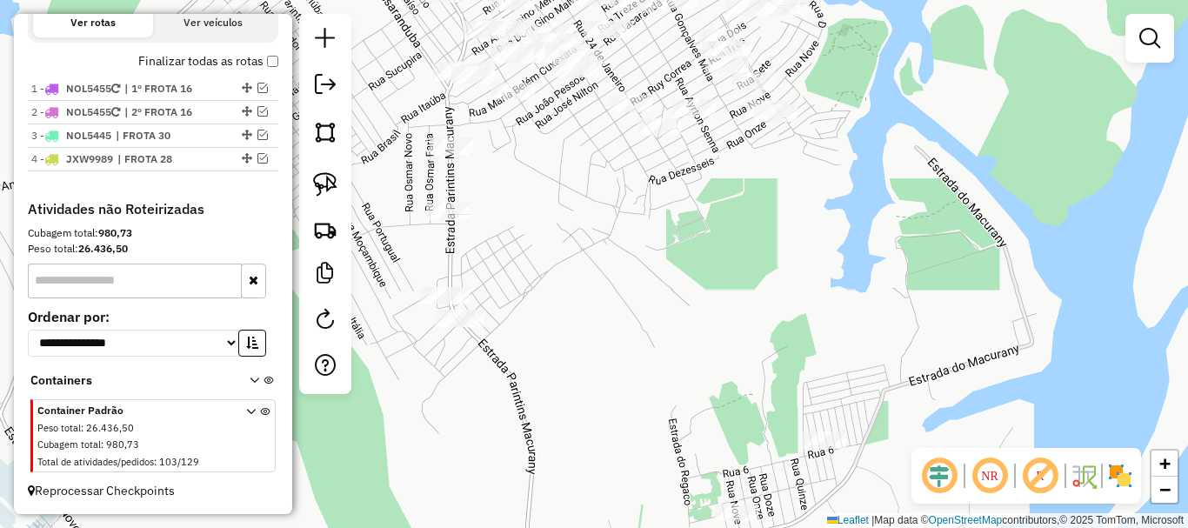
drag, startPoint x: 978, startPoint y: 330, endPoint x: 703, endPoint y: 558, distance: 357.6
click at [703, 527] on html "Aguarde... Pop-up bloqueado! Seu navegador bloqueou automáticamente a abertura …" at bounding box center [594, 264] width 1188 height 528
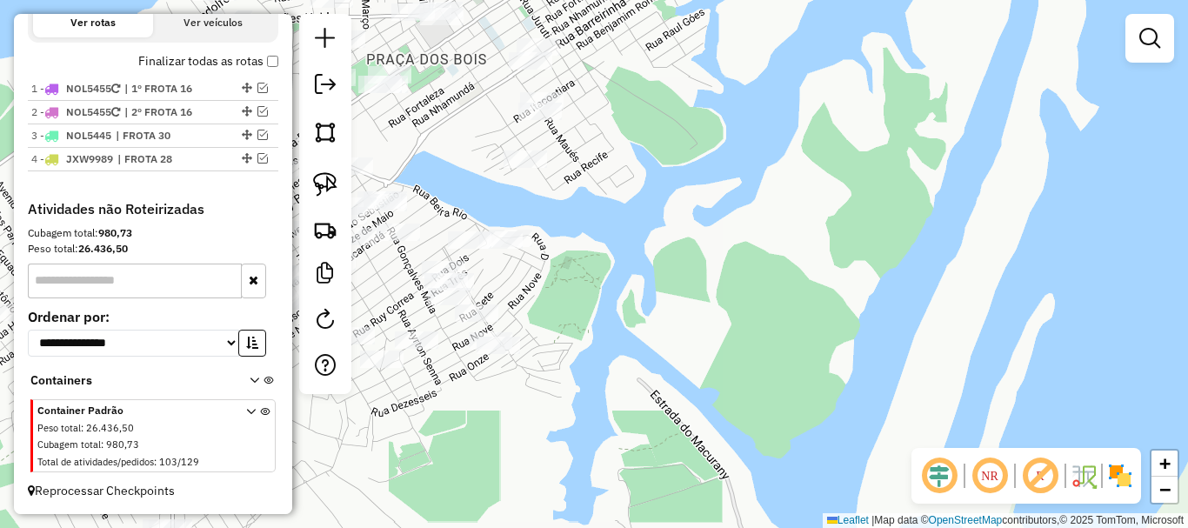
drag, startPoint x: 596, startPoint y: 240, endPoint x: 637, endPoint y: 497, distance: 260.6
click at [620, 527] on html "Aguarde... Pop-up bloqueado! Seu navegador bloqueou automáticamente a abertura …" at bounding box center [594, 264] width 1188 height 528
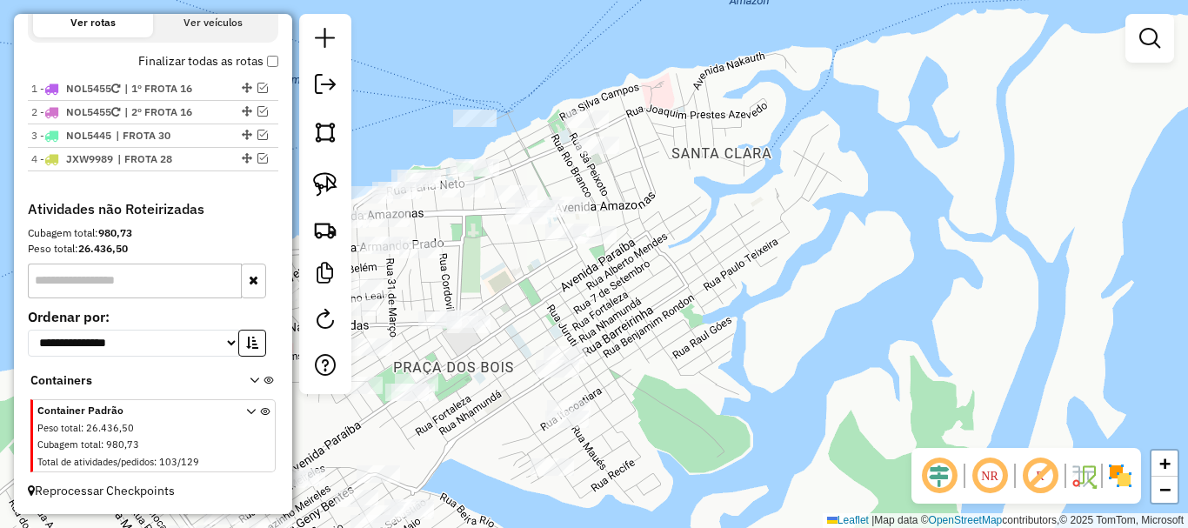
drag, startPoint x: 674, startPoint y: 406, endPoint x: 697, endPoint y: 440, distance: 41.2
click at [697, 440] on div "Janela de atendimento Grade de atendimento Capacidade Transportadoras Veículos …" at bounding box center [594, 264] width 1188 height 528
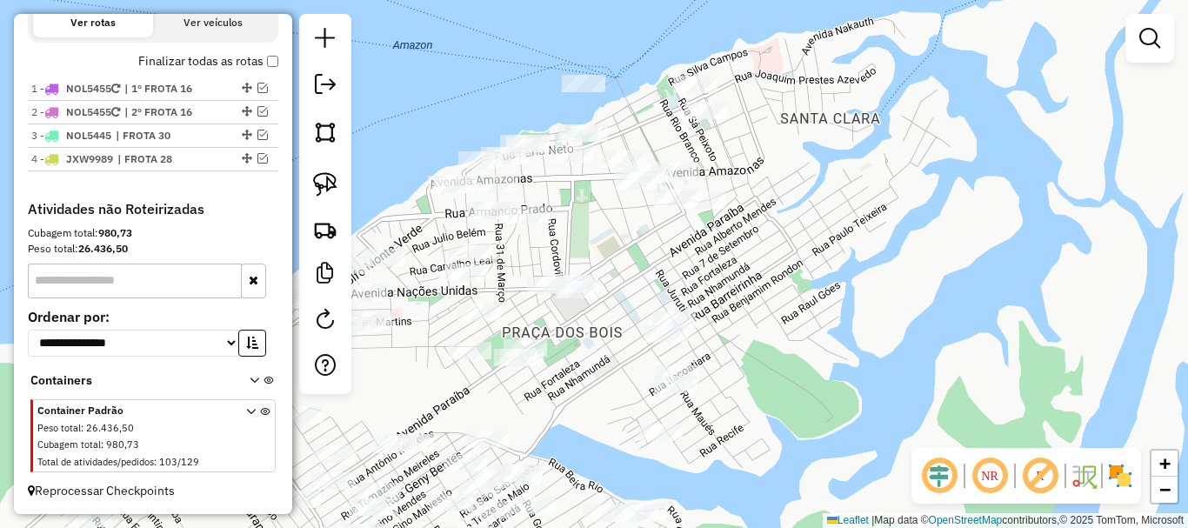
drag, startPoint x: 708, startPoint y: 429, endPoint x: 794, endPoint y: 371, distance: 103.5
click at [794, 371] on div "Janela de atendimento Grade de atendimento Capacidade Transportadoras Veículos …" at bounding box center [594, 264] width 1188 height 528
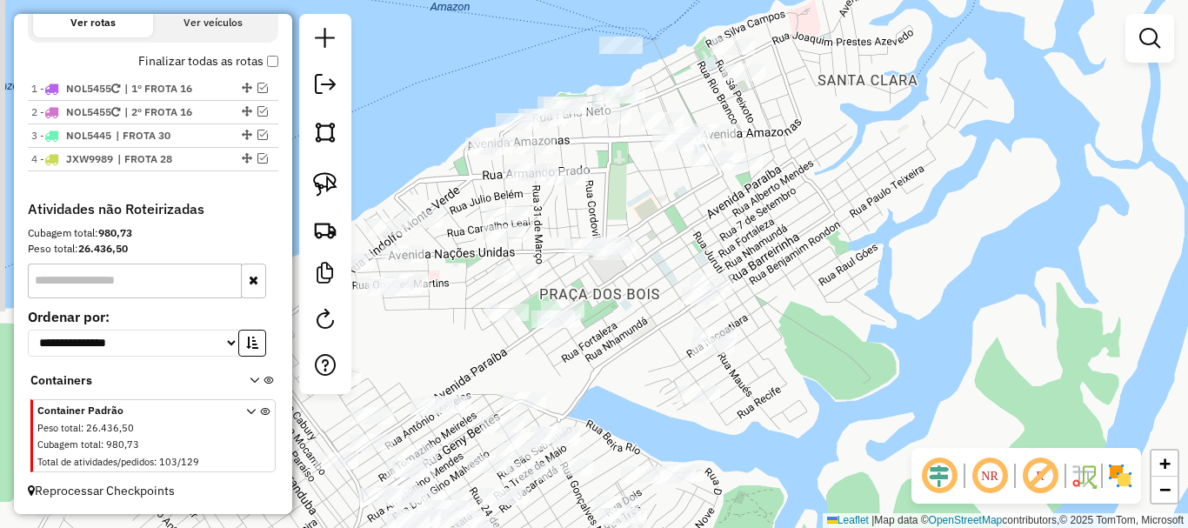
drag, startPoint x: 814, startPoint y: 343, endPoint x: 851, endPoint y: 305, distance: 53.5
click at [851, 305] on div "Janela de atendimento Grade de atendimento Capacidade Transportadoras Veículos …" at bounding box center [594, 264] width 1188 height 528
drag, startPoint x: 843, startPoint y: 327, endPoint x: 871, endPoint y: 303, distance: 37.0
click at [871, 303] on div "Janela de atendimento Grade de atendimento Capacidade Transportadoras Veículos …" at bounding box center [594, 264] width 1188 height 528
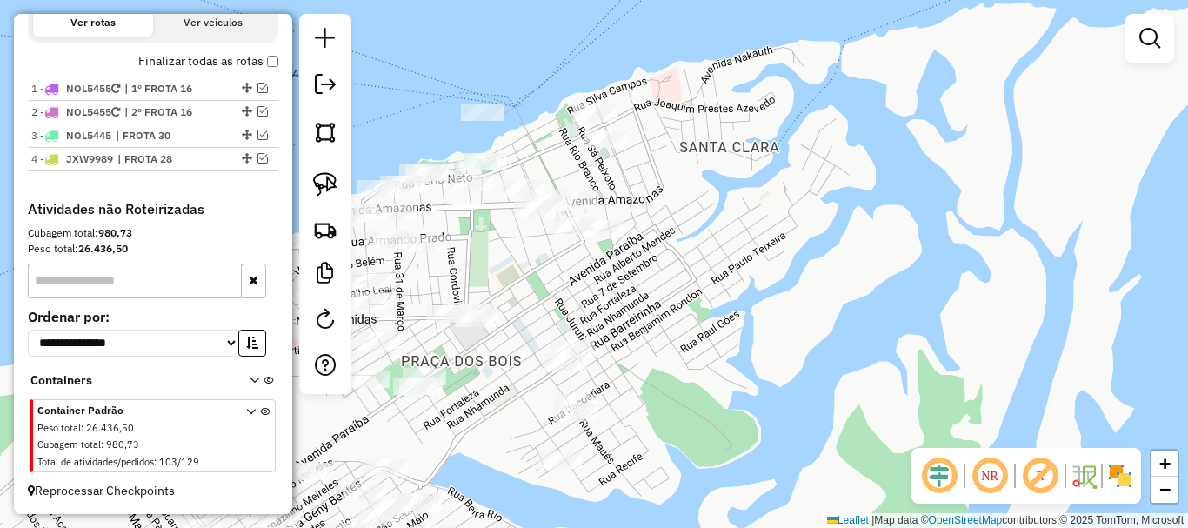
drag, startPoint x: 876, startPoint y: 258, endPoint x: 639, endPoint y: 330, distance: 248.1
click at [705, 350] on div "Janela de atendimento Grade de atendimento Capacidade Transportadoras Veículos …" at bounding box center [594, 264] width 1188 height 528
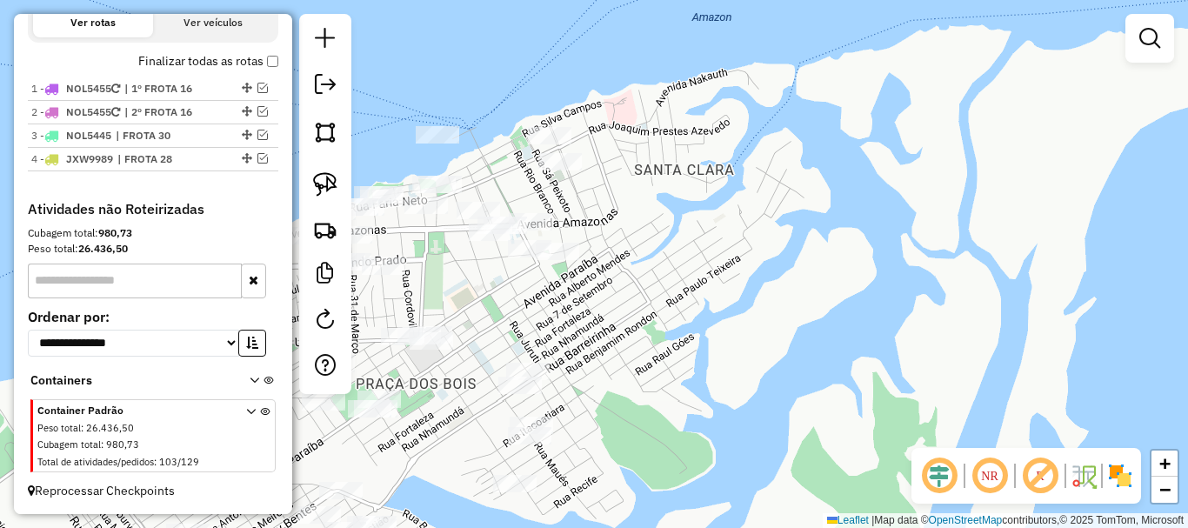
drag, startPoint x: 677, startPoint y: 302, endPoint x: 635, endPoint y: 324, distance: 48.2
click at [635, 324] on div "Janela de atendimento Grade de atendimento Capacidade Transportadoras Veículos …" at bounding box center [594, 264] width 1188 height 528
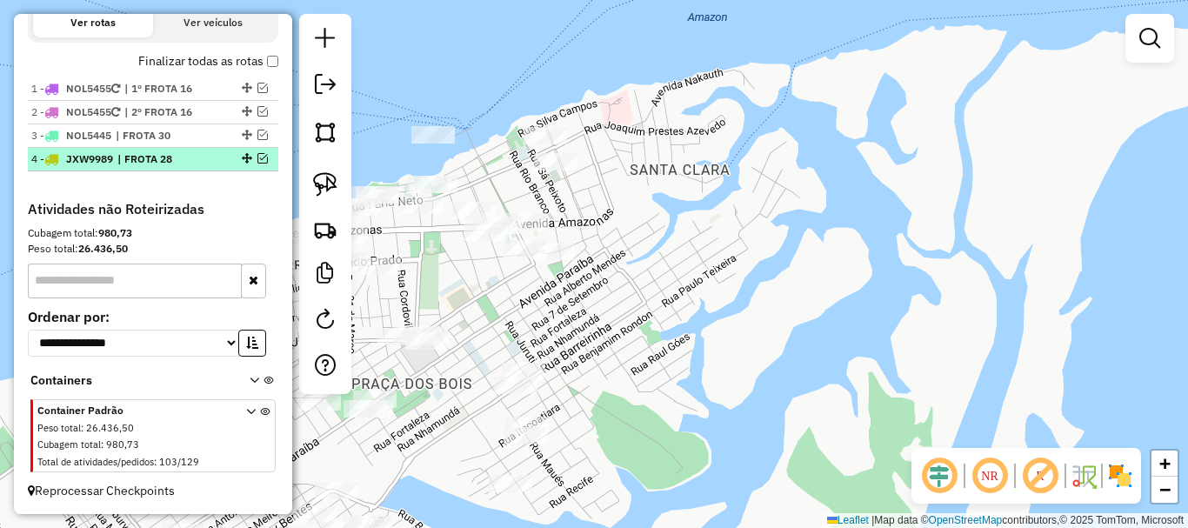
click at [259, 158] on em at bounding box center [262, 158] width 10 height 10
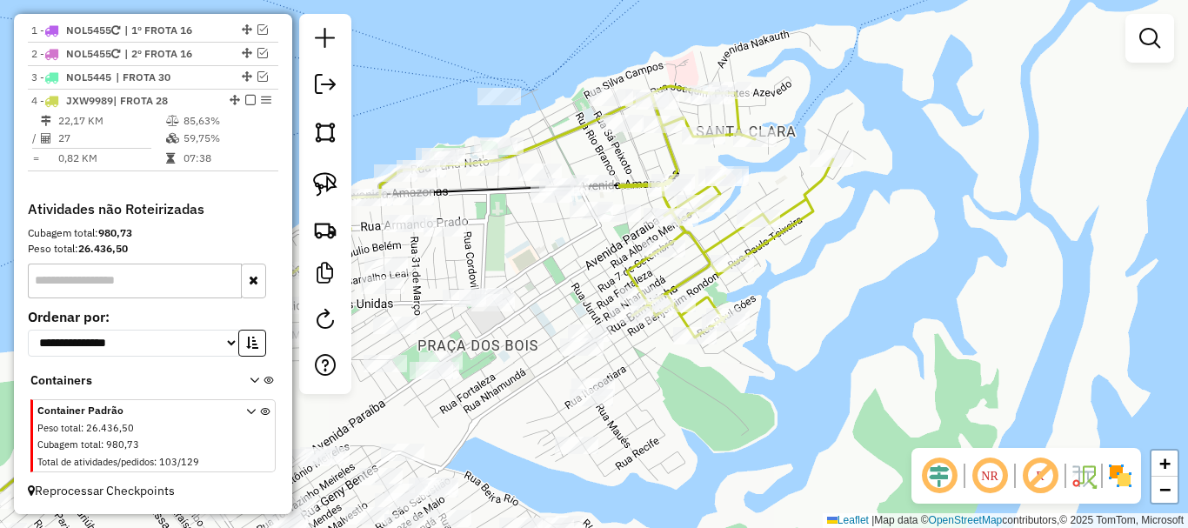
drag, startPoint x: 760, startPoint y: 307, endPoint x: 826, endPoint y: 269, distance: 76.4
click at [826, 269] on div "Janela de atendimento Grade de atendimento Capacidade Transportadoras Veículos …" at bounding box center [594, 264] width 1188 height 528
click at [631, 184] on icon at bounding box center [726, 211] width 214 height 251
select select "**********"
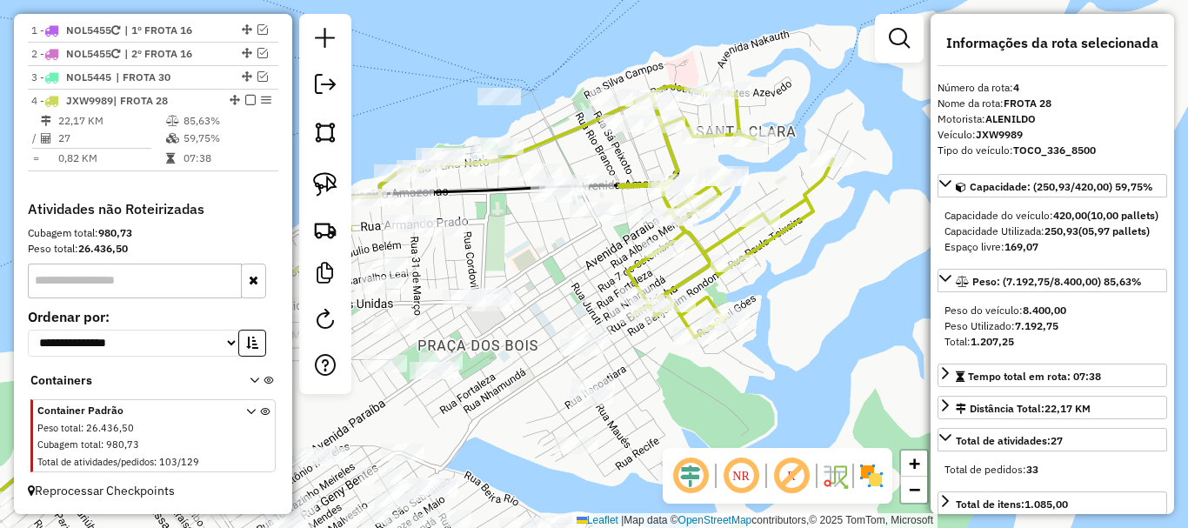
click at [633, 184] on icon at bounding box center [726, 211] width 214 height 251
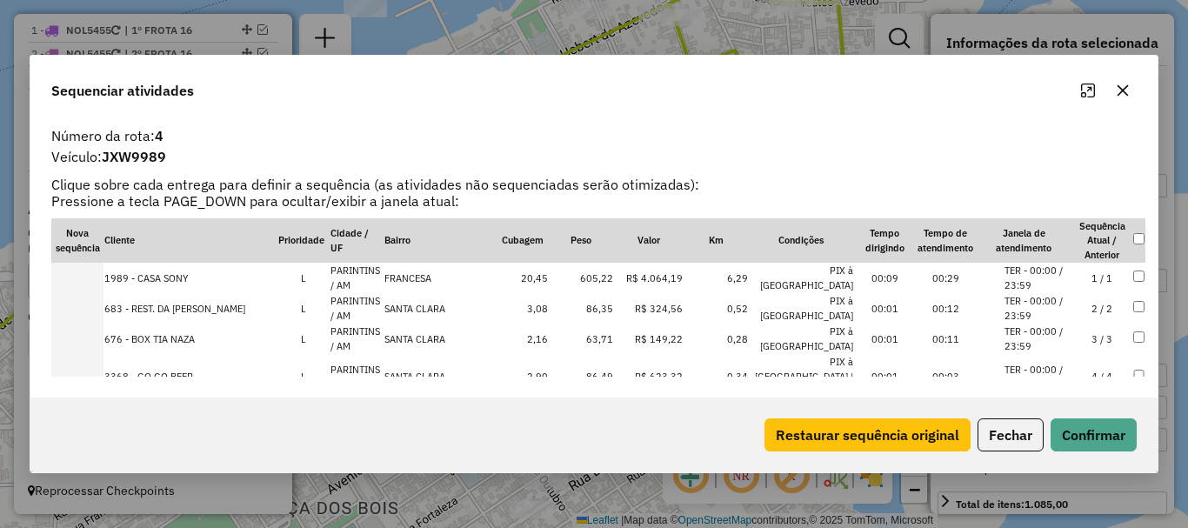
scroll to position [6015, 0]
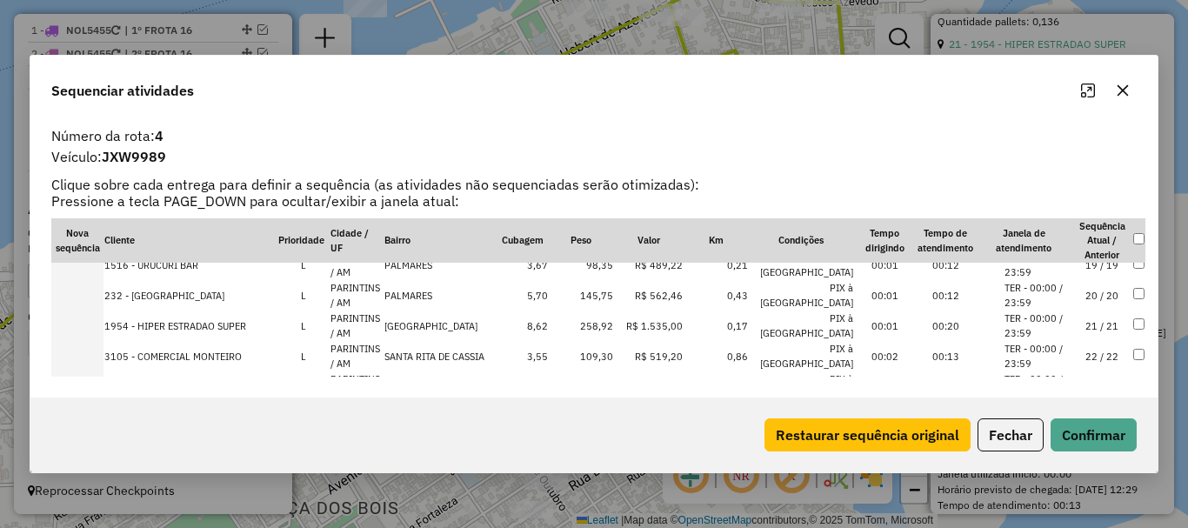
click at [92, 310] on td at bounding box center [77, 325] width 52 height 30
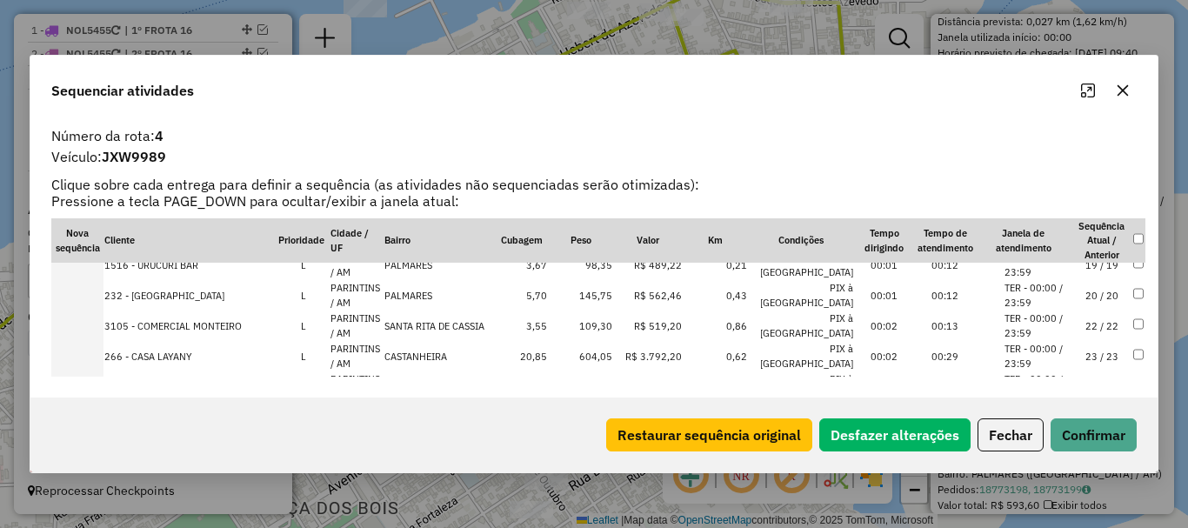
scroll to position [346, 0]
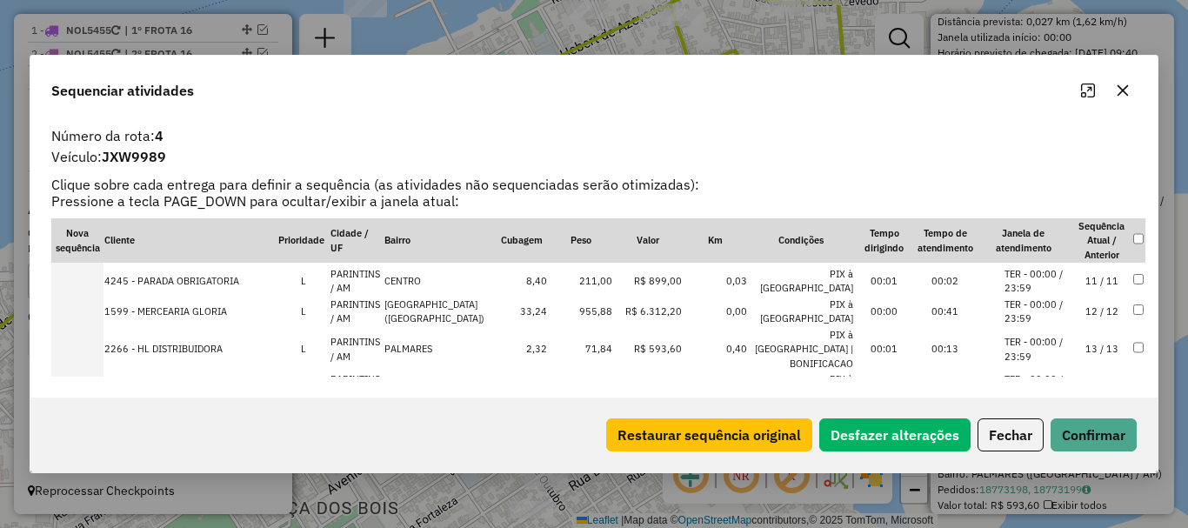
click at [88, 297] on td at bounding box center [77, 312] width 52 height 30
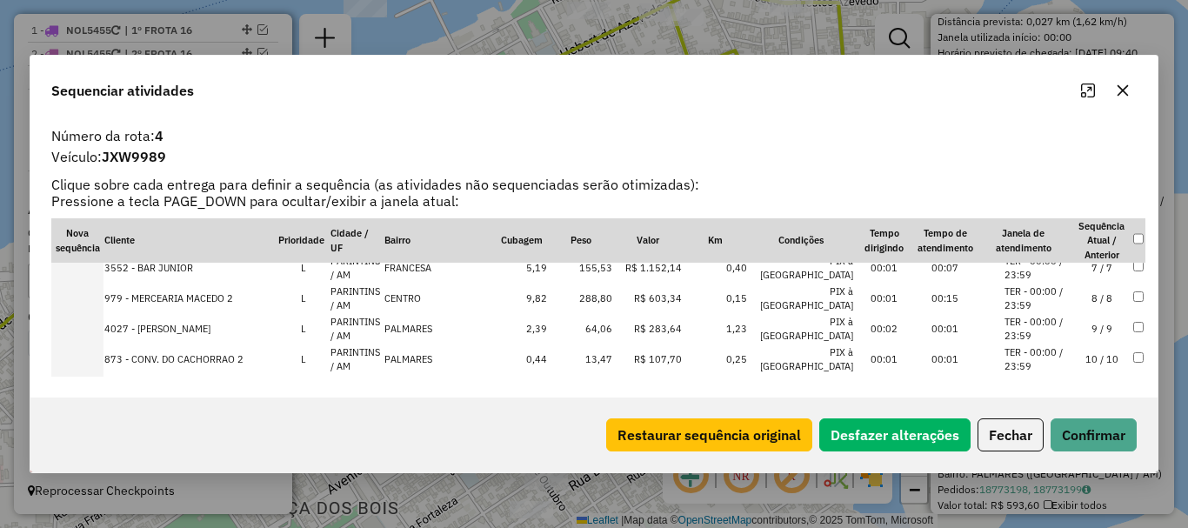
scroll to position [0, 0]
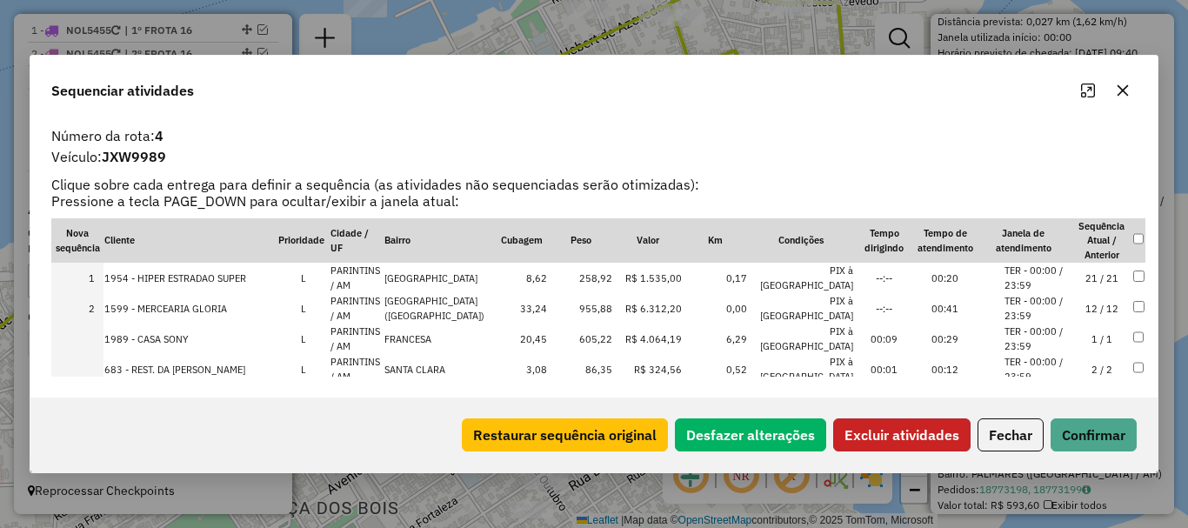
click at [944, 446] on button "Excluir atividades" at bounding box center [901, 434] width 137 height 33
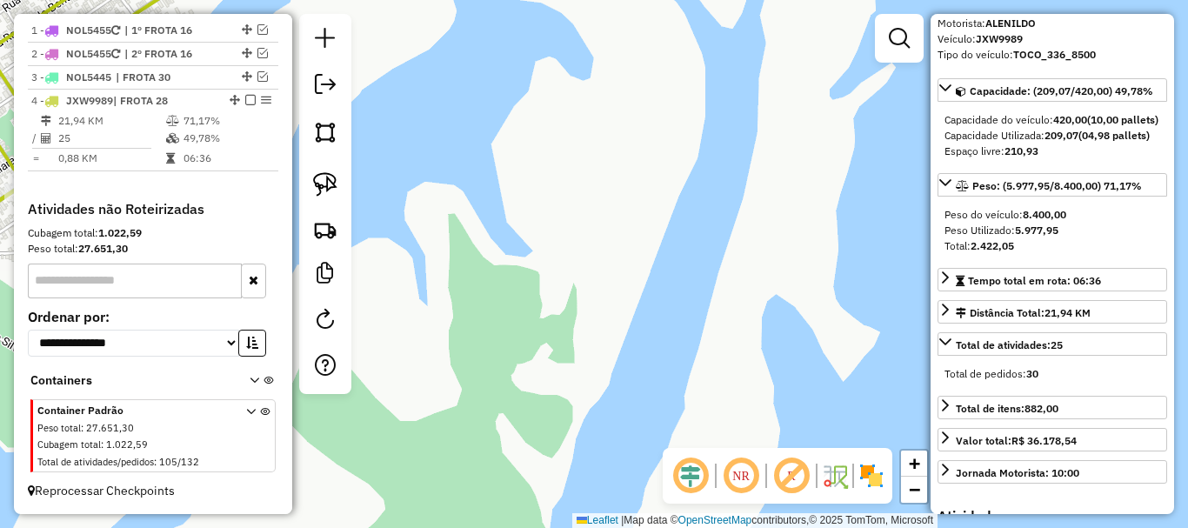
scroll to position [64, 0]
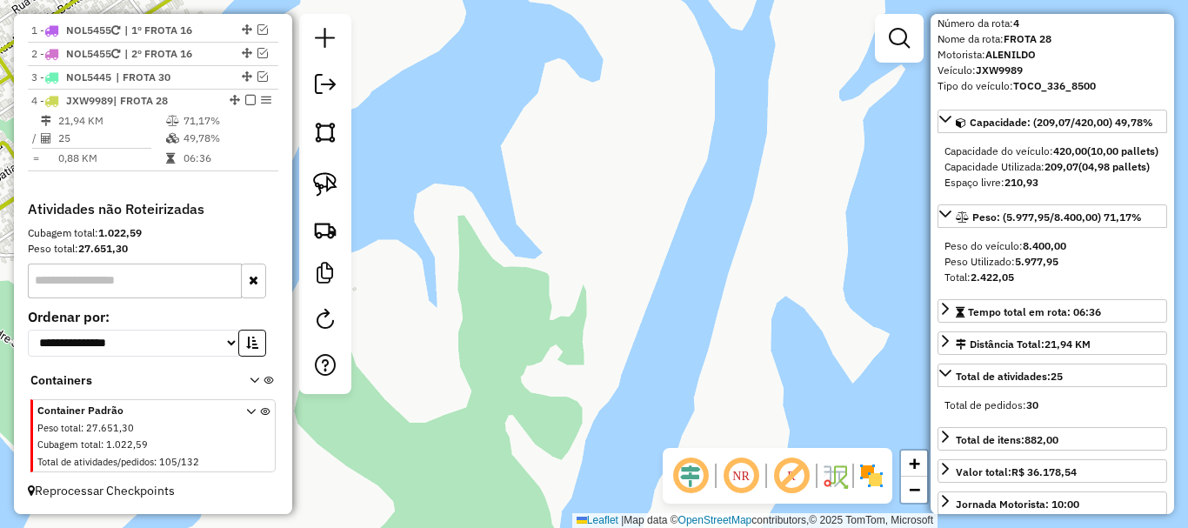
drag, startPoint x: 570, startPoint y: 231, endPoint x: 886, endPoint y: 124, distance: 334.1
click at [916, 117] on div "3105 - COMERCIAL [PERSON_NAME]: [STREET_ADDRESS][PERSON_NAME] Bairro: [GEOGRAPH…" at bounding box center [594, 264] width 1188 height 528
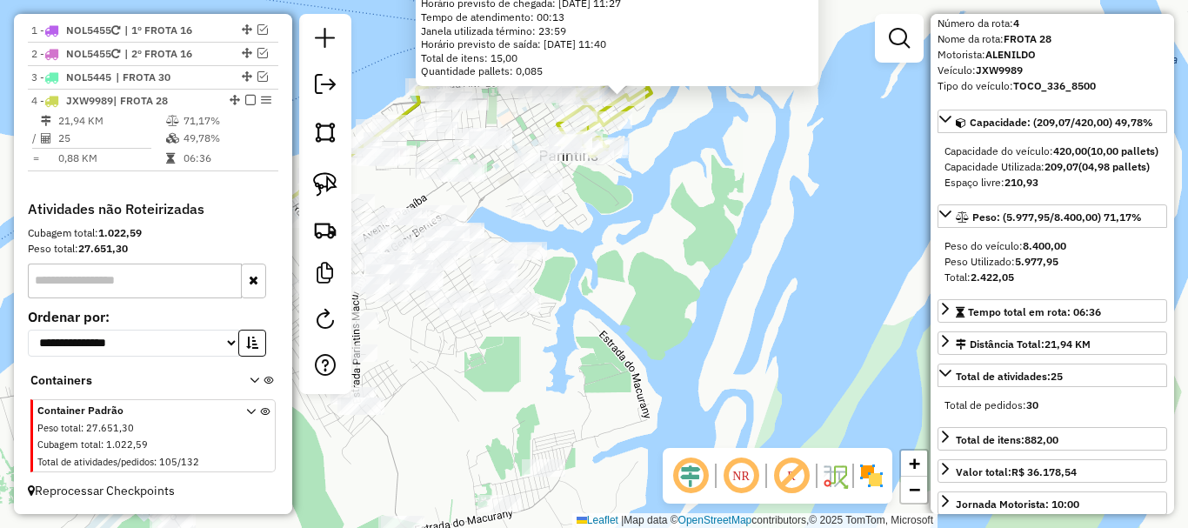
drag, startPoint x: 583, startPoint y: 263, endPoint x: 688, endPoint y: 250, distance: 106.1
click at [686, 252] on div "3105 - COMERCIAL [PERSON_NAME]: [STREET_ADDRESS][PERSON_NAME] Bairro: [GEOGRAPH…" at bounding box center [594, 264] width 1188 height 528
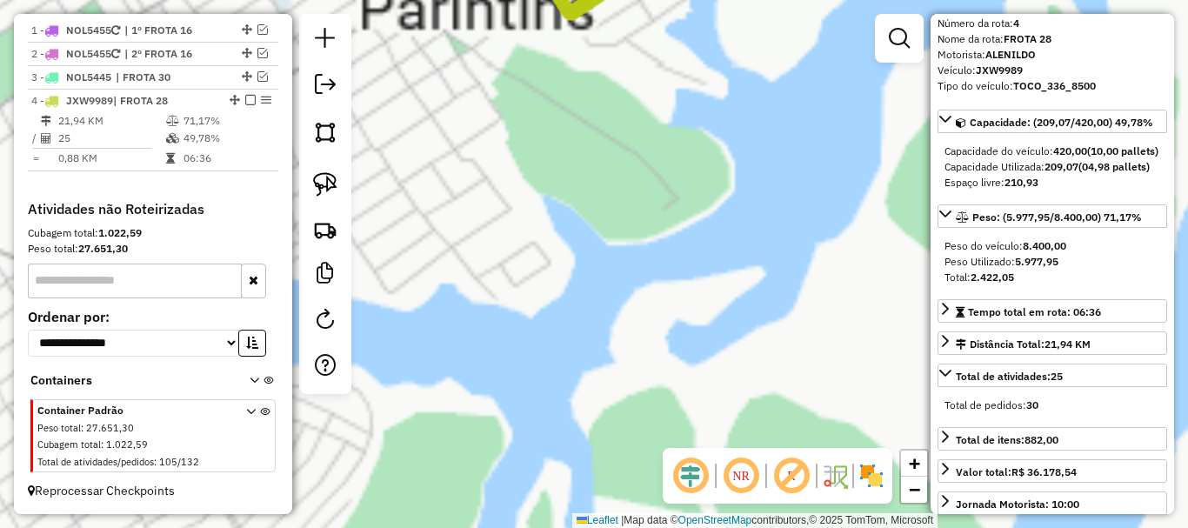
click at [665, 187] on div "3105 - COMERCIAL [PERSON_NAME]: [STREET_ADDRESS][PERSON_NAME] Bairro: [GEOGRAPH…" at bounding box center [594, 264] width 1188 height 528
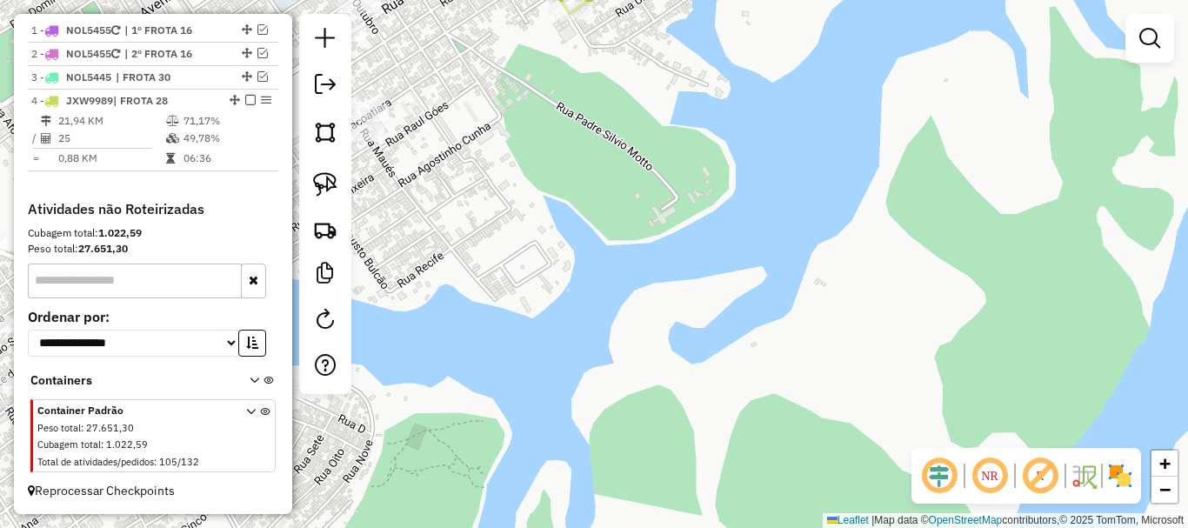
drag, startPoint x: 566, startPoint y: 177, endPoint x: 834, endPoint y: 360, distance: 324.1
click at [834, 360] on div "Janela de atendimento Grade de atendimento Capacidade Transportadoras Veículos …" at bounding box center [594, 264] width 1188 height 528
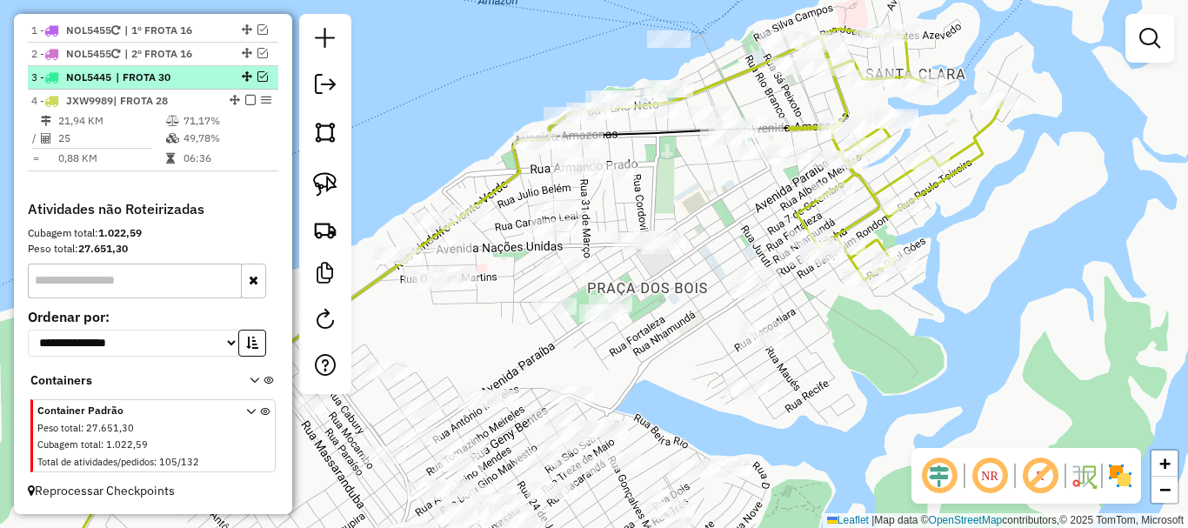
click at [202, 82] on div "3 - NOL5445 | FROTA 30" at bounding box center [123, 78] width 184 height 16
select select "**********"
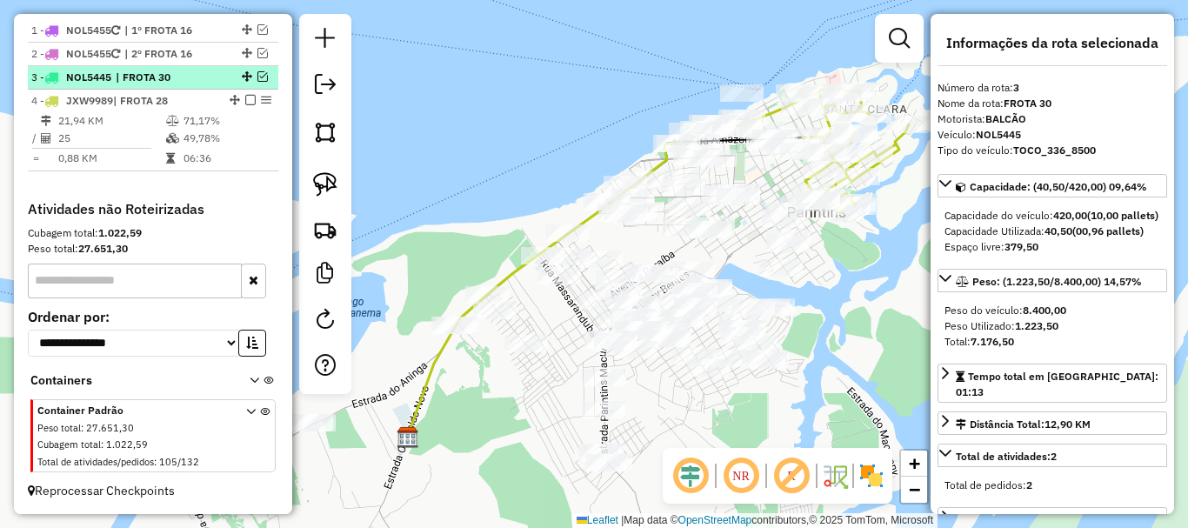
click at [260, 76] on em at bounding box center [262, 76] width 10 height 10
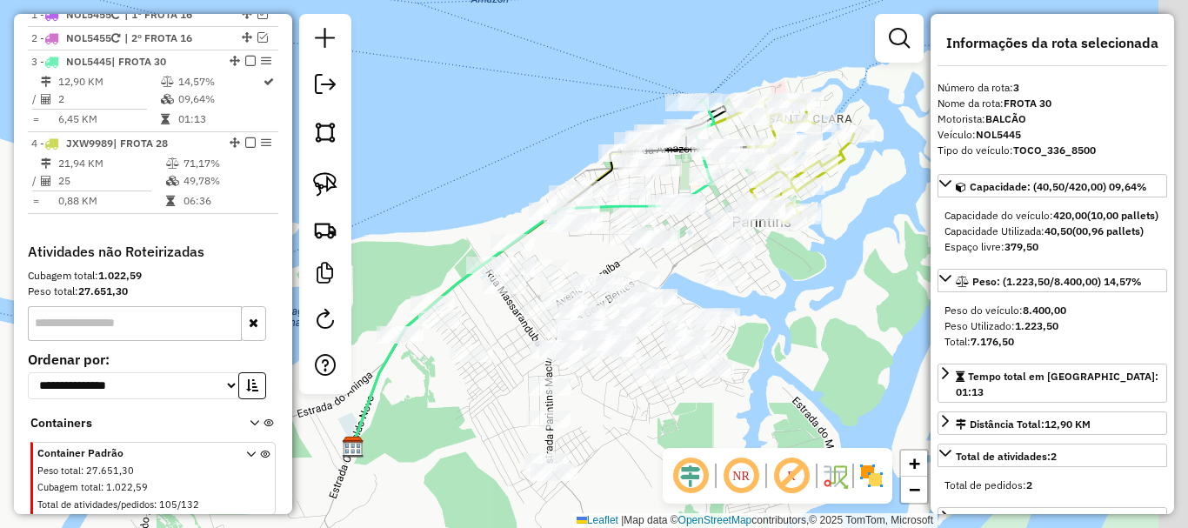
drag, startPoint x: 836, startPoint y: 304, endPoint x: 761, endPoint y: 319, distance: 76.2
click at [761, 319] on div "Janela de atendimento Grade de atendimento Capacidade Transportadoras Veículos …" at bounding box center [594, 264] width 1188 height 528
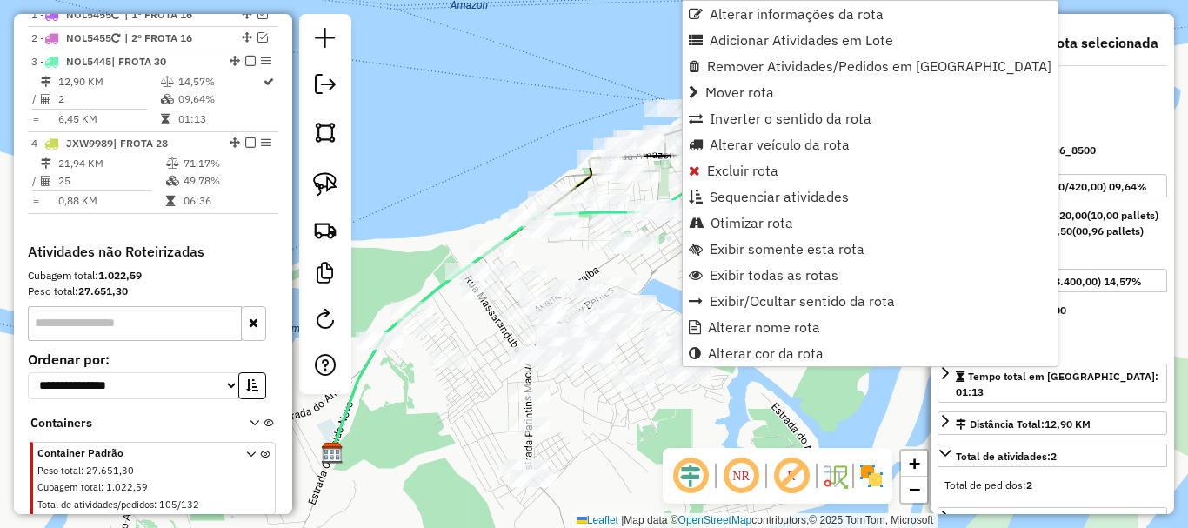
scroll to position [720, 0]
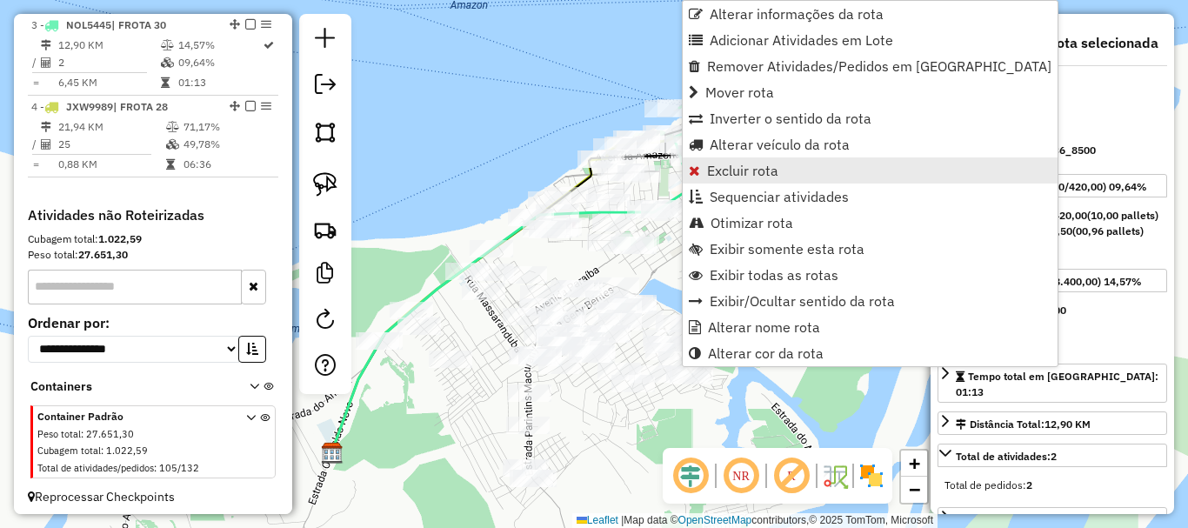
click at [751, 175] on span "Excluir rota" at bounding box center [742, 170] width 71 height 14
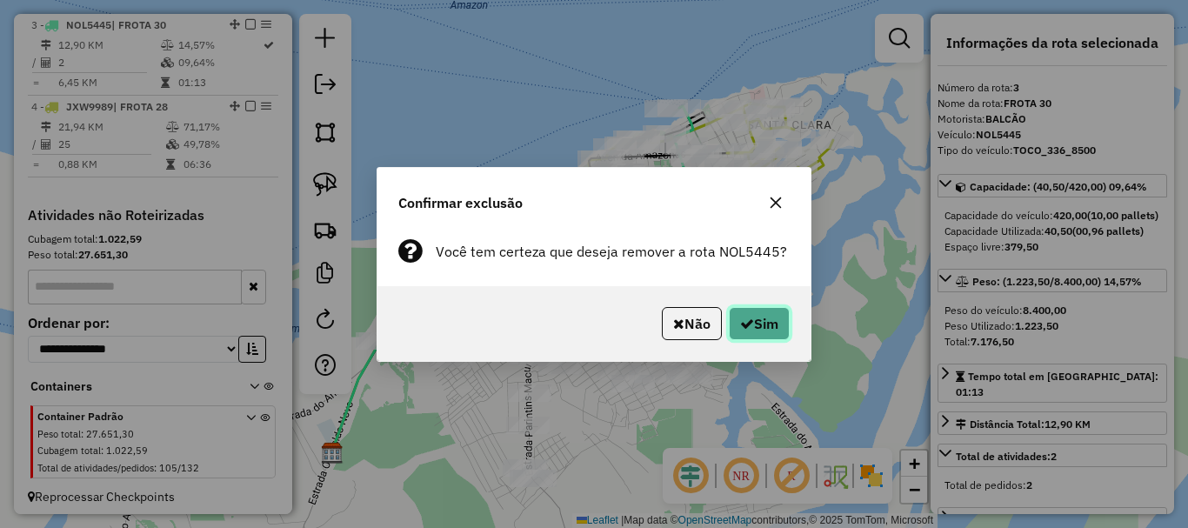
click at [746, 310] on button "Sim" at bounding box center [759, 323] width 61 height 33
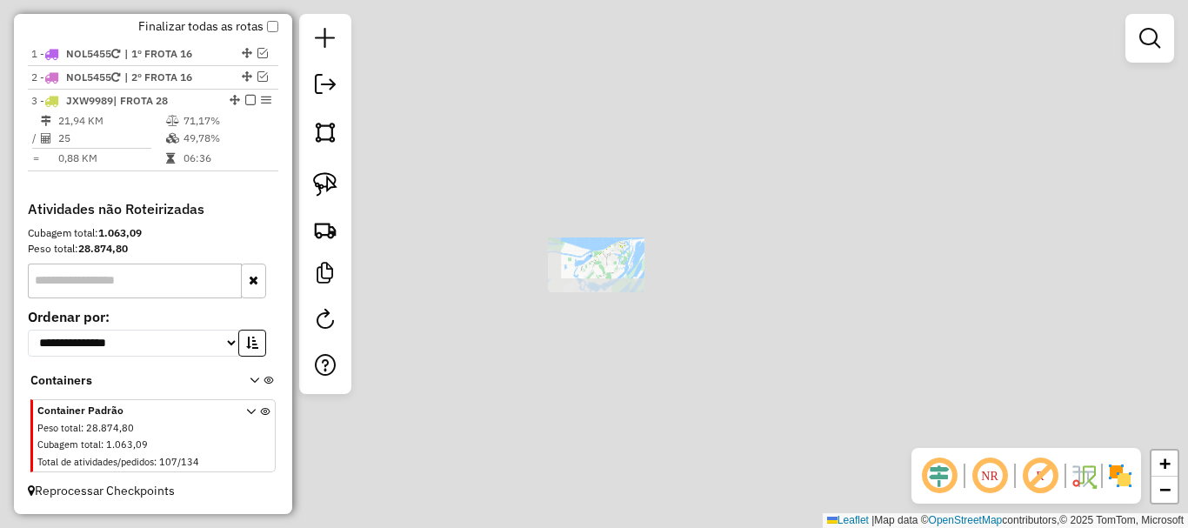
scroll to position [644, 0]
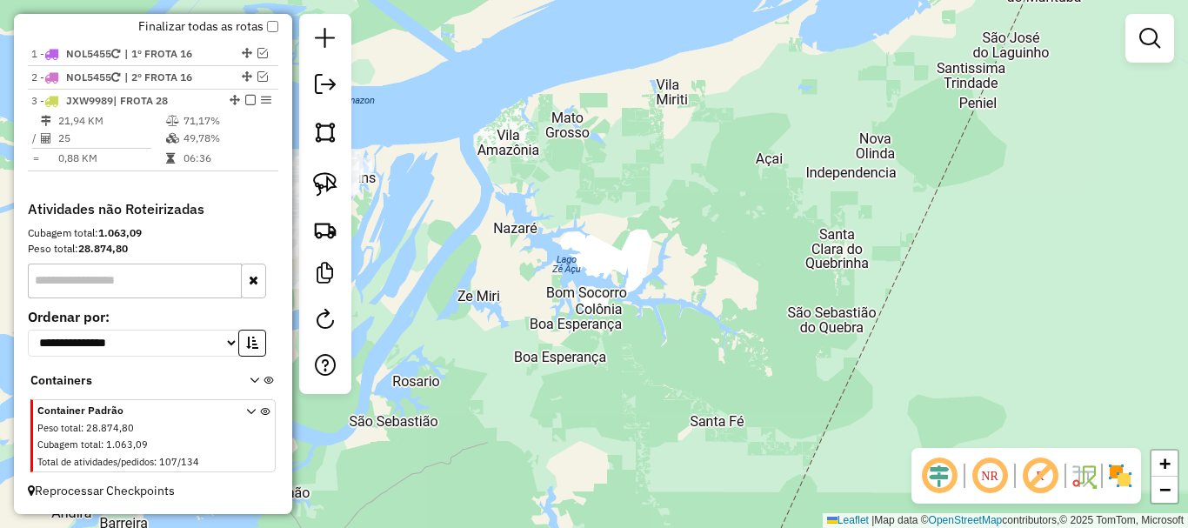
drag, startPoint x: 465, startPoint y: 169, endPoint x: 671, endPoint y: 221, distance: 212.6
click at [682, 219] on div "Janela de atendimento Grade de atendimento Capacidade Transportadoras Veículos …" at bounding box center [594, 264] width 1188 height 528
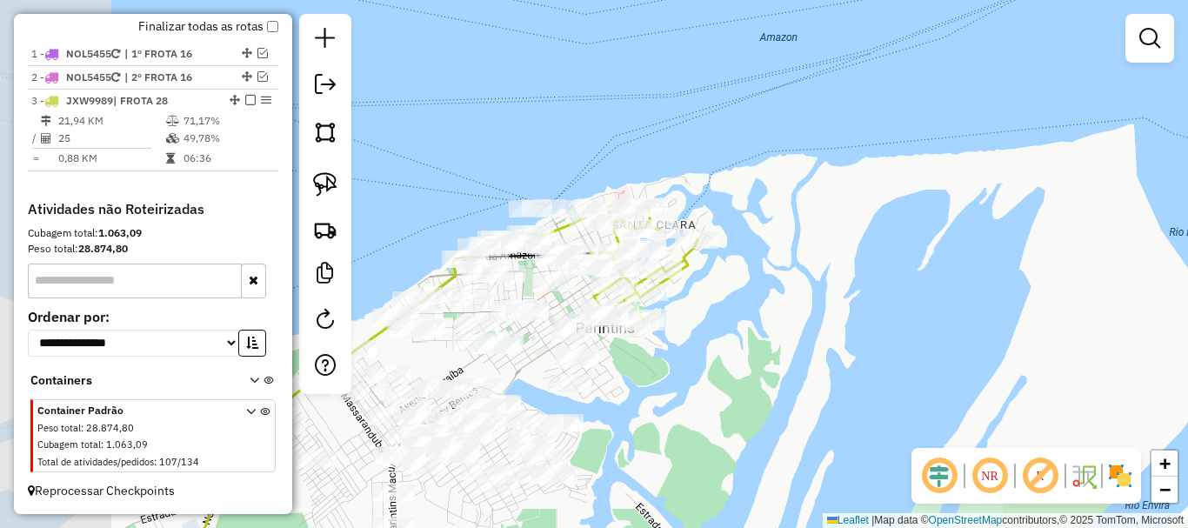
drag, startPoint x: 635, startPoint y: 253, endPoint x: 715, endPoint y: 249, distance: 80.1
click at [715, 250] on div "Rota 3 - Placa JXW9989 266 - CASA LAYANY Janela de atendimento Grade de atendim…" at bounding box center [594, 264] width 1188 height 528
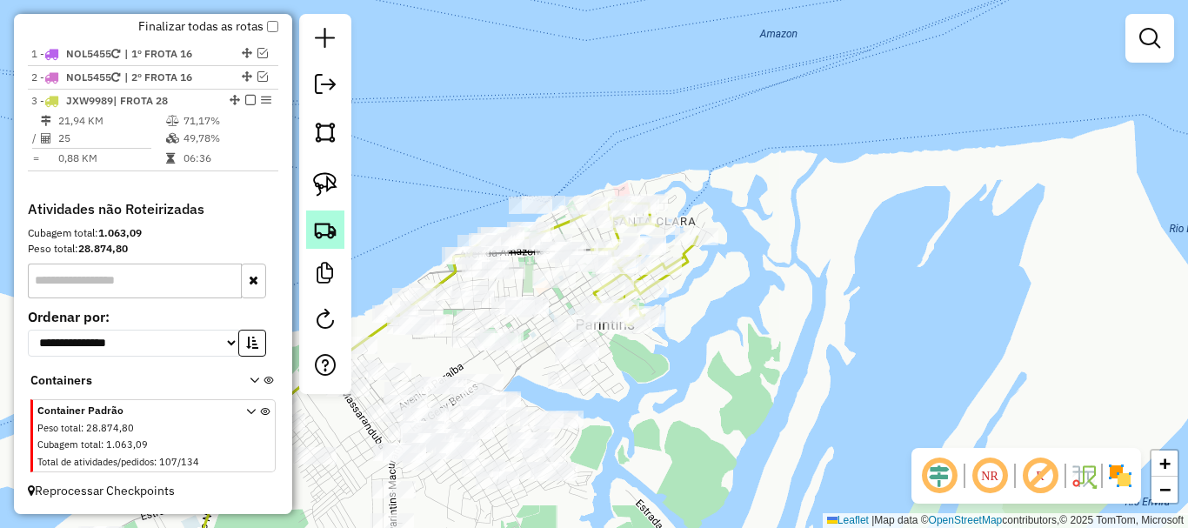
click at [333, 231] on img at bounding box center [325, 229] width 24 height 24
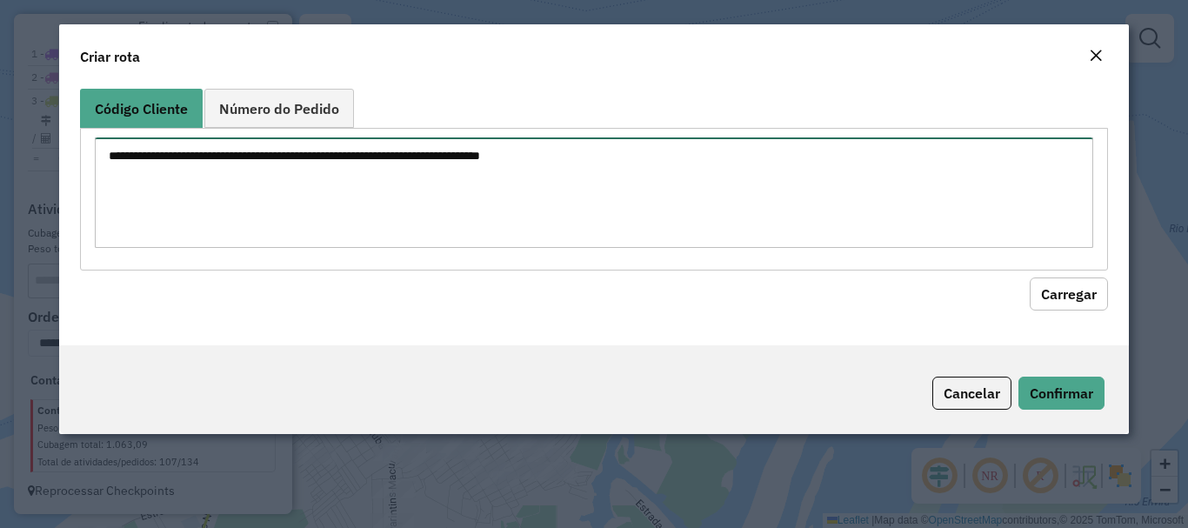
click at [385, 177] on textarea at bounding box center [593, 192] width 997 height 110
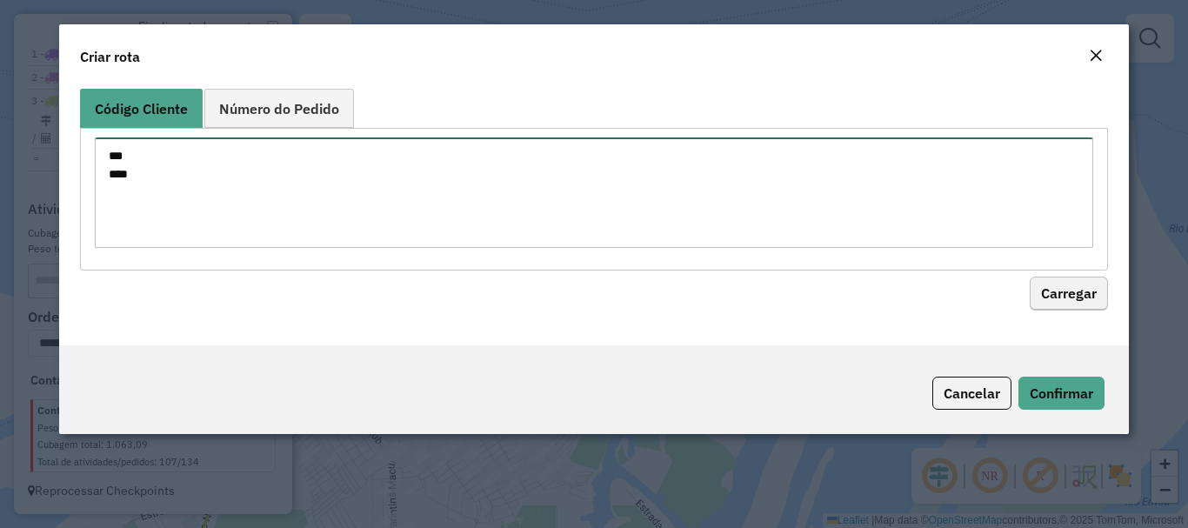
type textarea "*** ****"
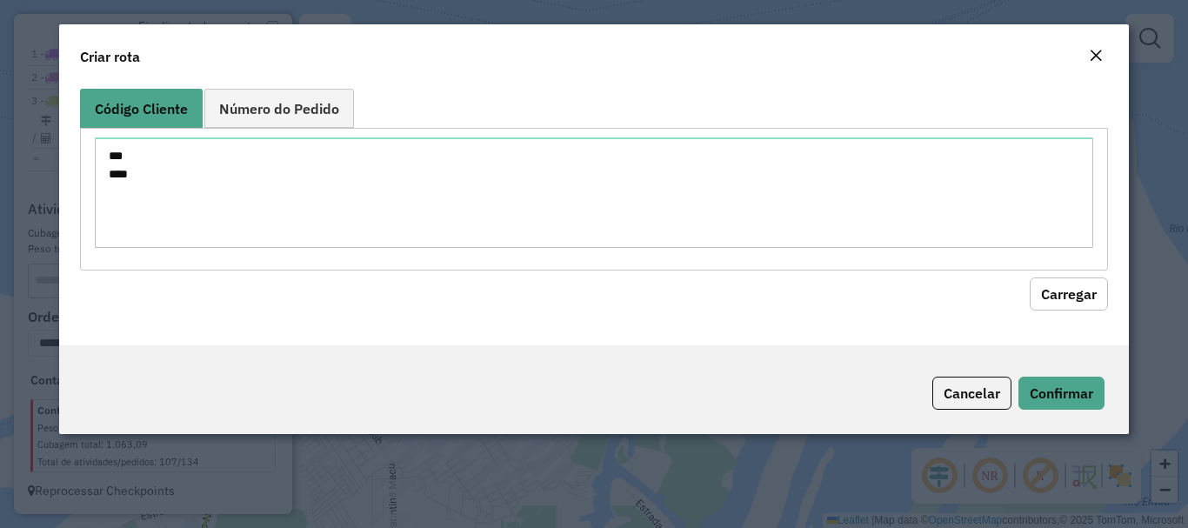
click at [1059, 301] on button "Carregar" at bounding box center [1069, 293] width 78 height 33
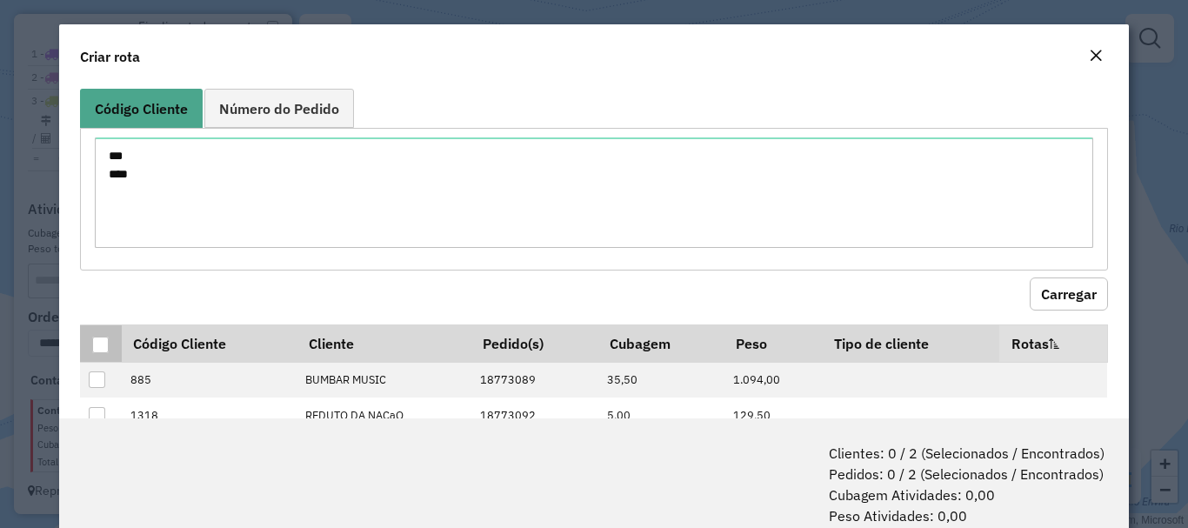
click at [105, 345] on div at bounding box center [100, 345] width 17 height 17
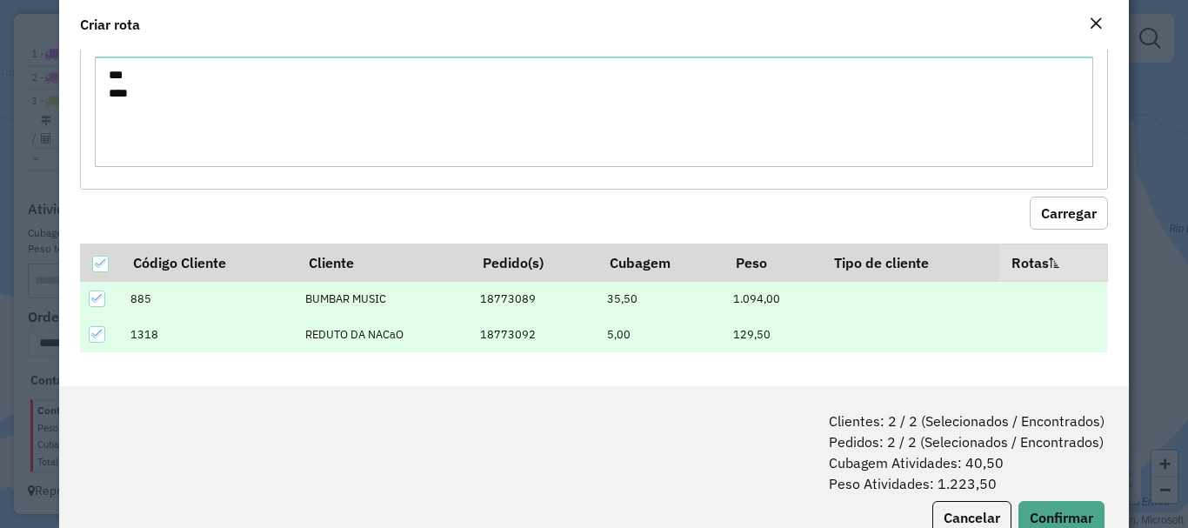
scroll to position [87, 0]
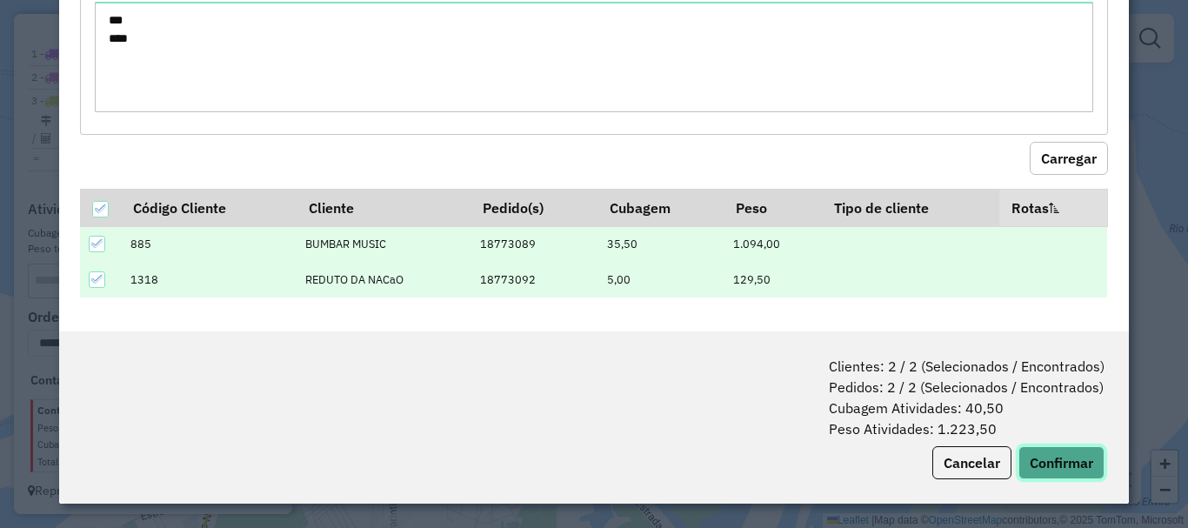
click at [1036, 450] on button "Confirmar" at bounding box center [1061, 462] width 86 height 33
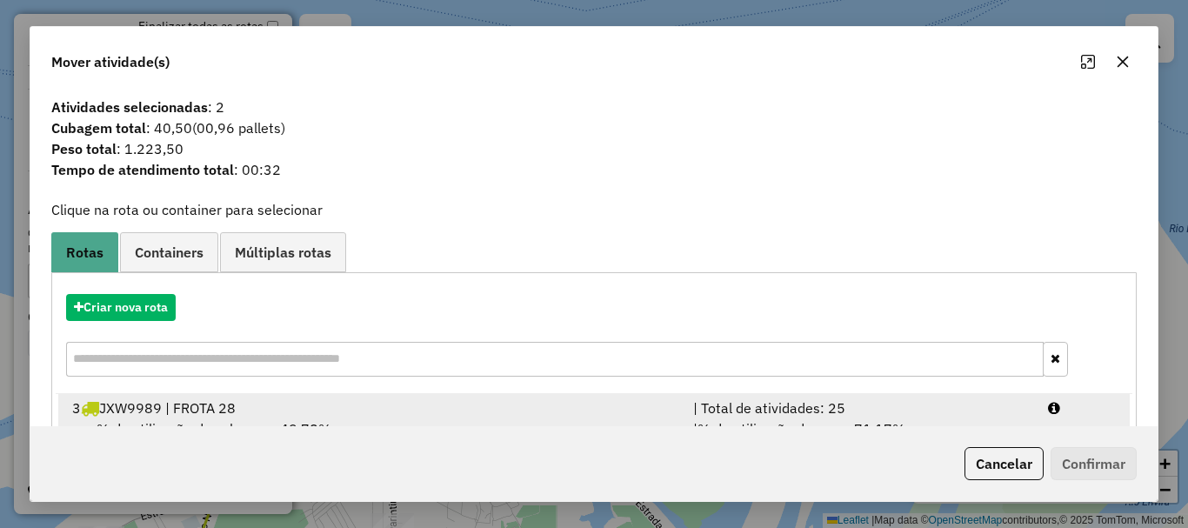
click at [910, 412] on div "| Total de atividades: 25" at bounding box center [860, 407] width 355 height 21
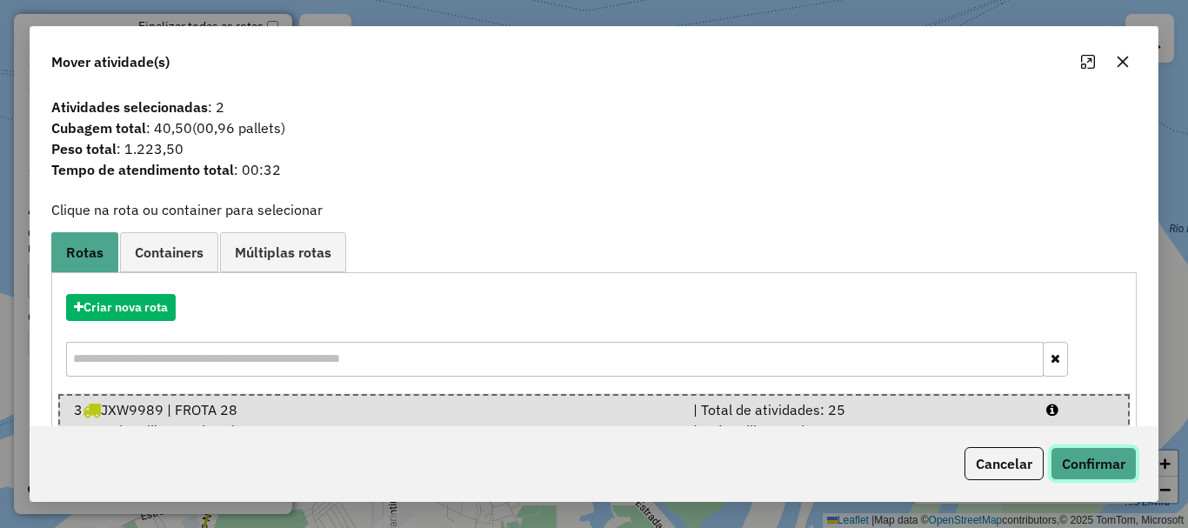
click at [1068, 460] on button "Confirmar" at bounding box center [1093, 463] width 86 height 33
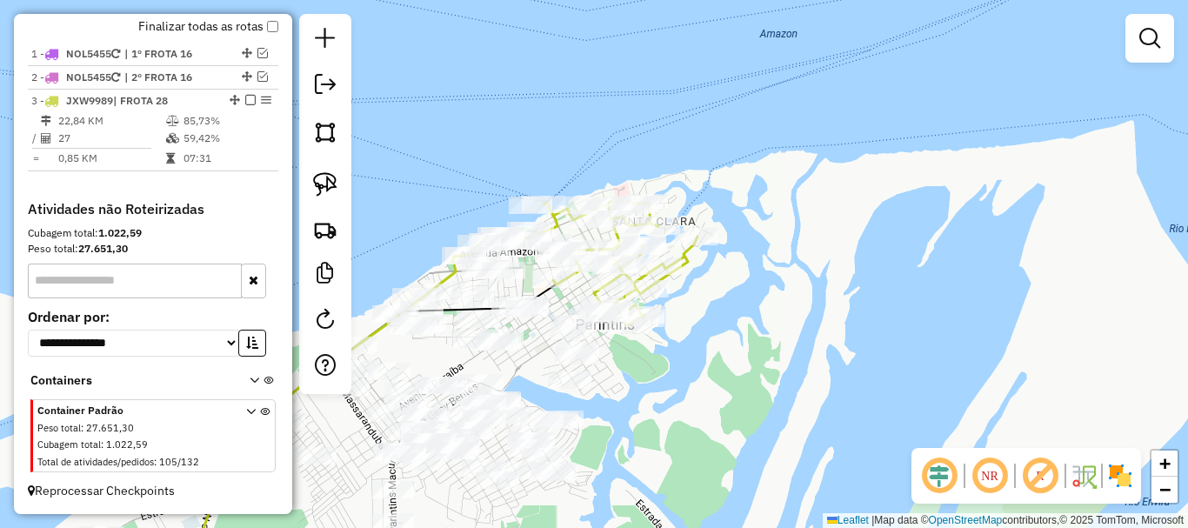
drag, startPoint x: 748, startPoint y: 297, endPoint x: 807, endPoint y: 257, distance: 70.9
click at [807, 257] on div "Janela de atendimento Grade de atendimento Capacidade Transportadoras Veículos …" at bounding box center [594, 264] width 1188 height 528
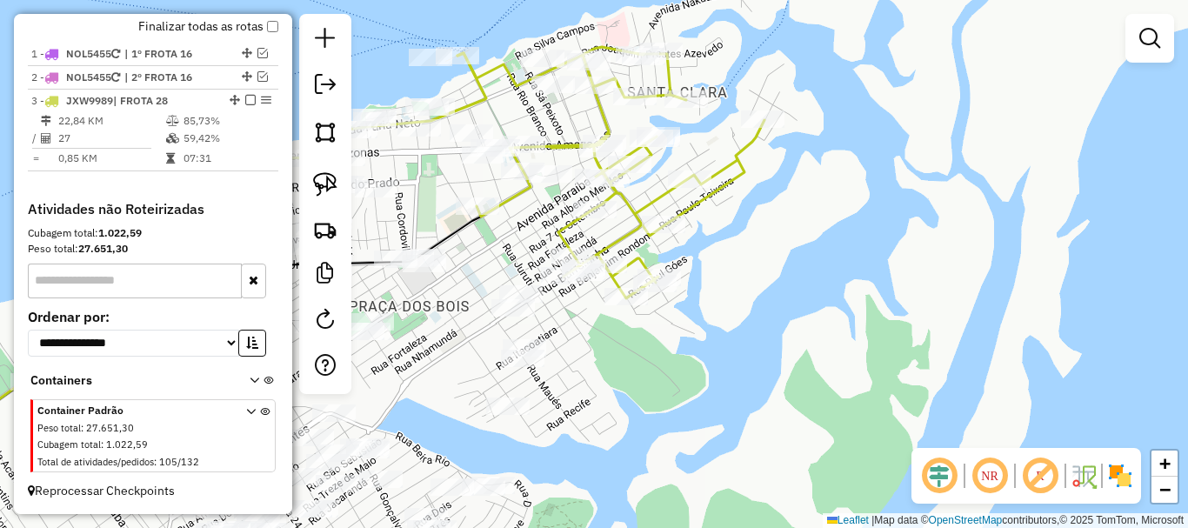
drag, startPoint x: 769, startPoint y: 266, endPoint x: 823, endPoint y: 269, distance: 54.8
click at [825, 277] on div "Janela de atendimento Grade de atendimento Capacidade Transportadoras Veículos …" at bounding box center [594, 264] width 1188 height 528
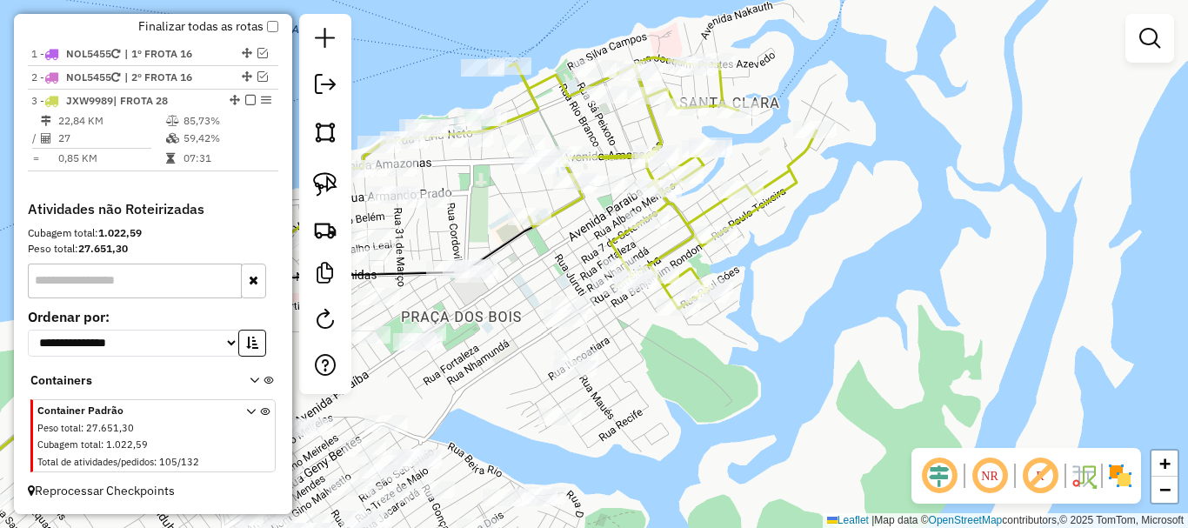
click at [762, 203] on icon at bounding box center [663, 182] width 307 height 251
select select "**********"
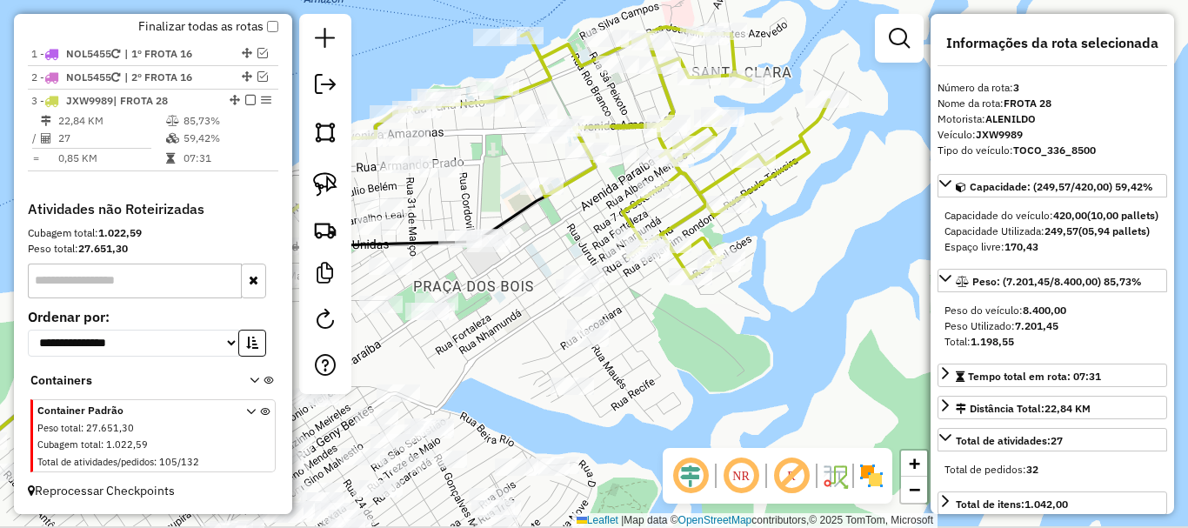
drag, startPoint x: 793, startPoint y: 288, endPoint x: 807, endPoint y: 256, distance: 35.1
click at [807, 256] on div "Janela de atendimento Grade de atendimento Capacidade Transportadoras Veículos …" at bounding box center [594, 264] width 1188 height 528
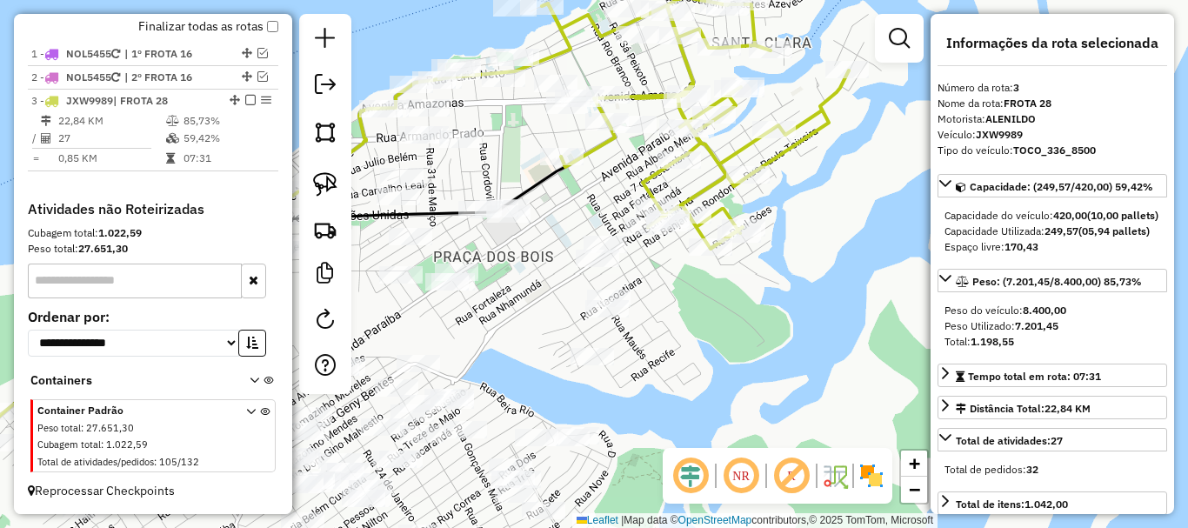
drag, startPoint x: 822, startPoint y: 289, endPoint x: 824, endPoint y: 278, distance: 10.8
click at [824, 278] on div "Janela de atendimento Grade de atendimento Capacidade Transportadoras Veículos …" at bounding box center [594, 264] width 1188 height 528
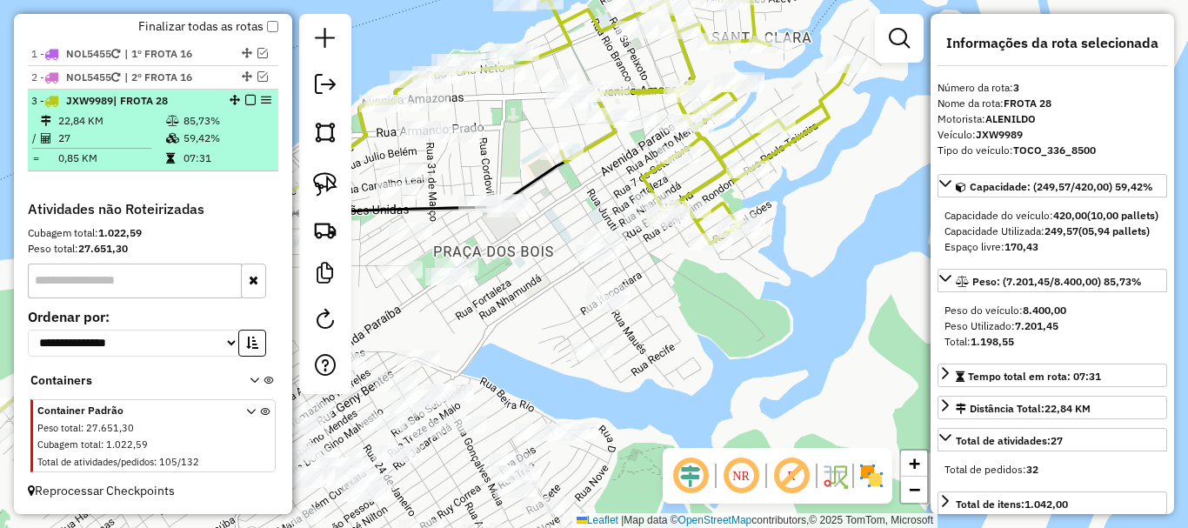
click at [246, 97] on em at bounding box center [250, 100] width 10 height 10
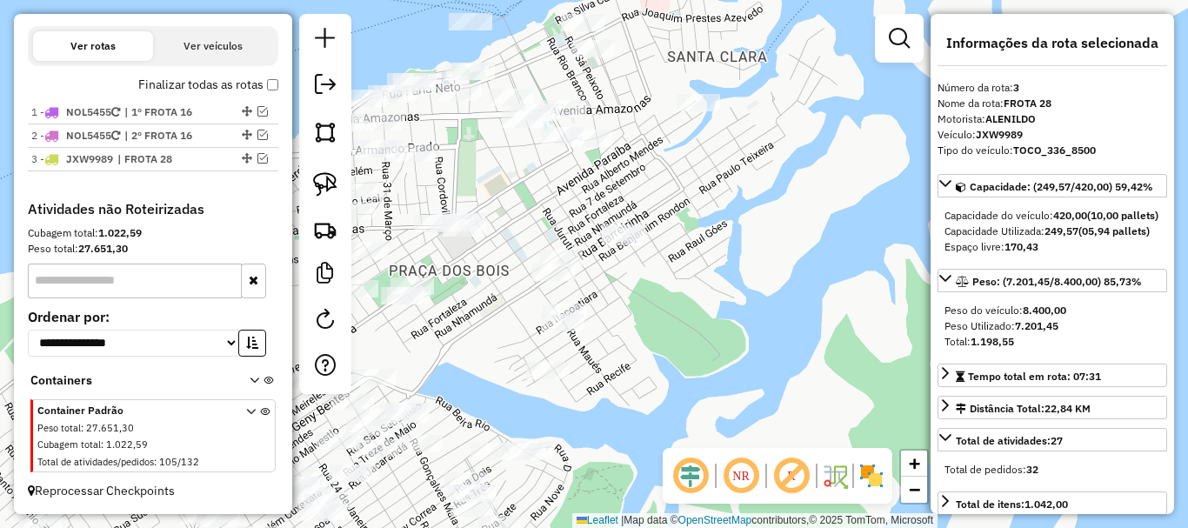
drag, startPoint x: 749, startPoint y: 302, endPoint x: 727, endPoint y: 316, distance: 25.8
click at [727, 316] on div "Janela de atendimento Grade de atendimento Capacidade Transportadoras Veículos …" at bounding box center [594, 264] width 1188 height 528
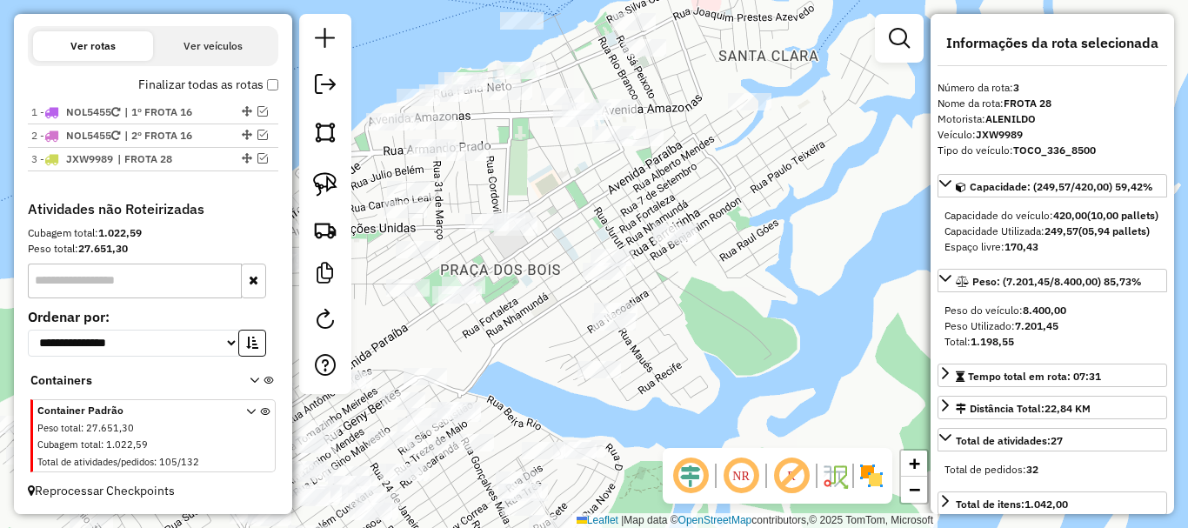
drag, startPoint x: 678, startPoint y: 340, endPoint x: 730, endPoint y: 339, distance: 51.3
click at [730, 339] on div "Janela de atendimento Grade de atendimento Capacidade Transportadoras Veículos …" at bounding box center [594, 264] width 1188 height 528
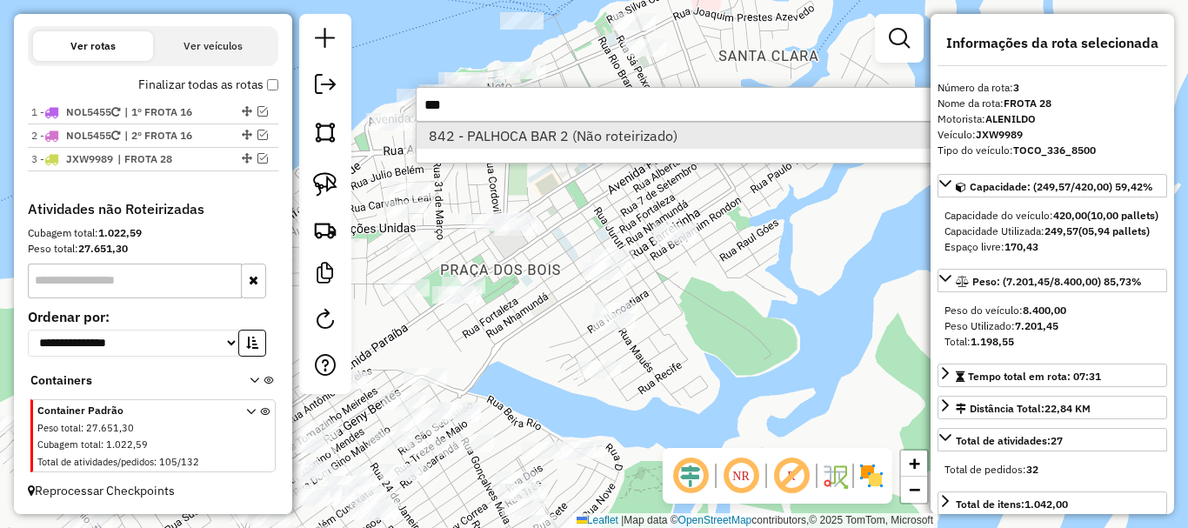
type input "***"
click at [618, 132] on li "842 - PALHOCA BAR 2 (Não roteirizado)" at bounding box center [676, 136] width 520 height 26
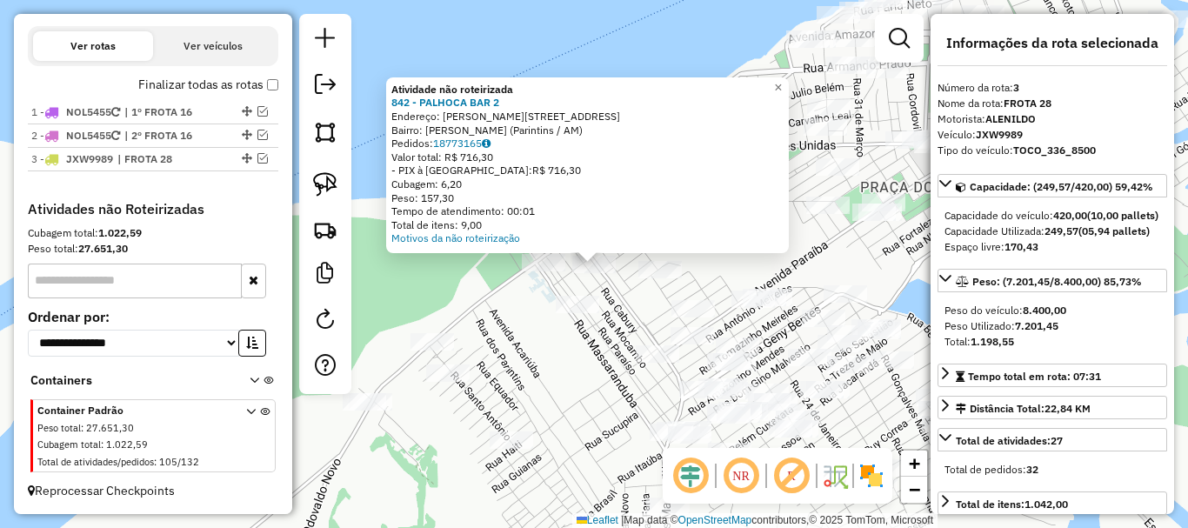
click at [597, 273] on div at bounding box center [593, 264] width 43 height 17
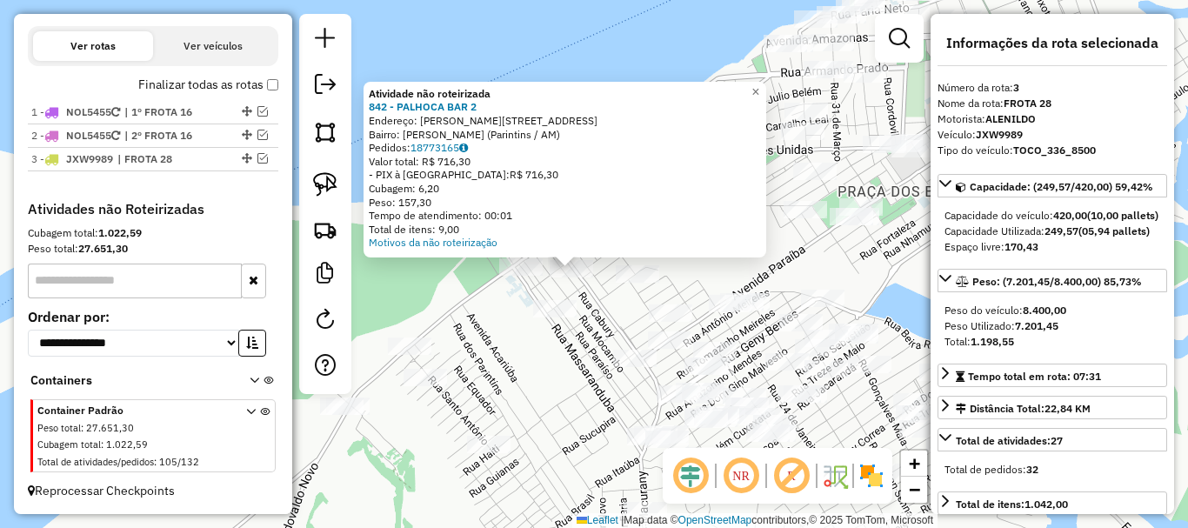
drag, startPoint x: 756, startPoint y: 281, endPoint x: 638, endPoint y: 290, distance: 117.7
click at [630, 288] on div "Atividade não roteirizada 842 - PALHOCA BAR 2 Endereço: [STREET_ADDRESS] Bairro…" at bounding box center [594, 264] width 1188 height 528
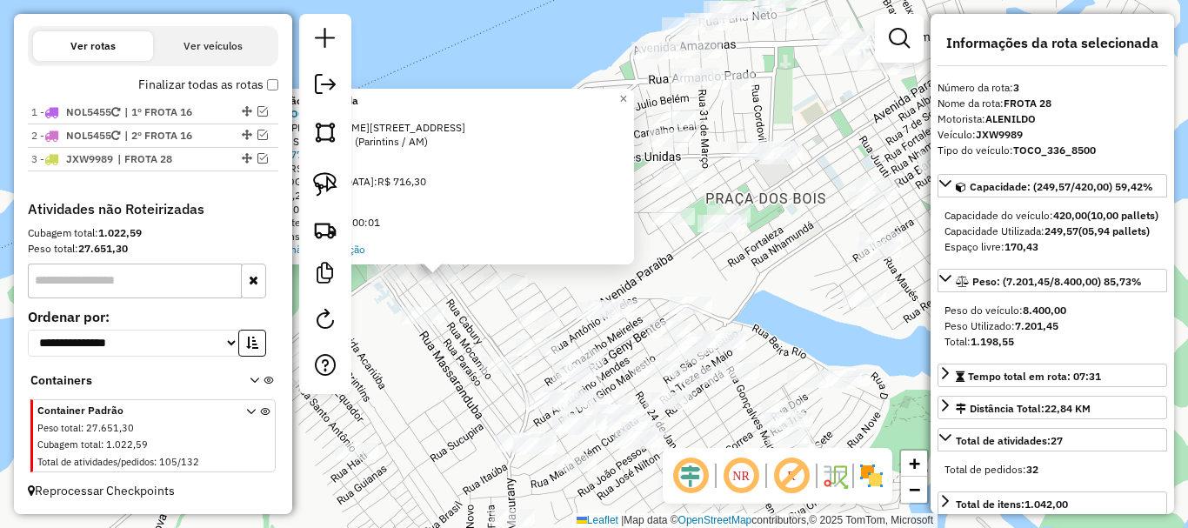
click at [793, 275] on div "Atividade não roteirizada 842 - PALHOCA BAR 2 Endereço: [STREET_ADDRESS] Bairro…" at bounding box center [594, 264] width 1188 height 528
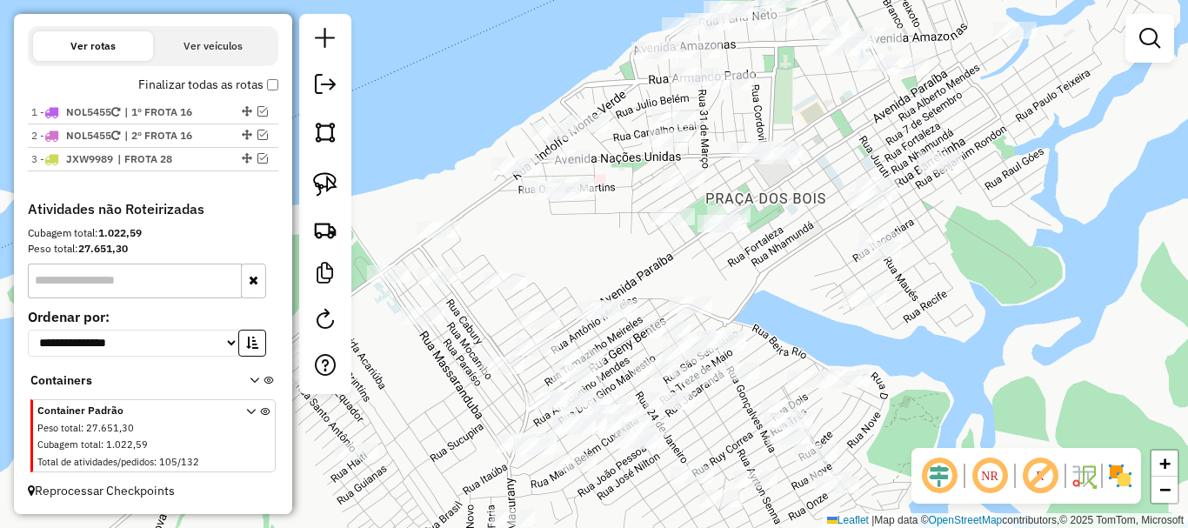
drag, startPoint x: 771, startPoint y: 285, endPoint x: 826, endPoint y: 194, distance: 106.5
click at [828, 195] on div "Janela de atendimento Grade de atendimento Capacidade Transportadoras Veículos …" at bounding box center [594, 264] width 1188 height 528
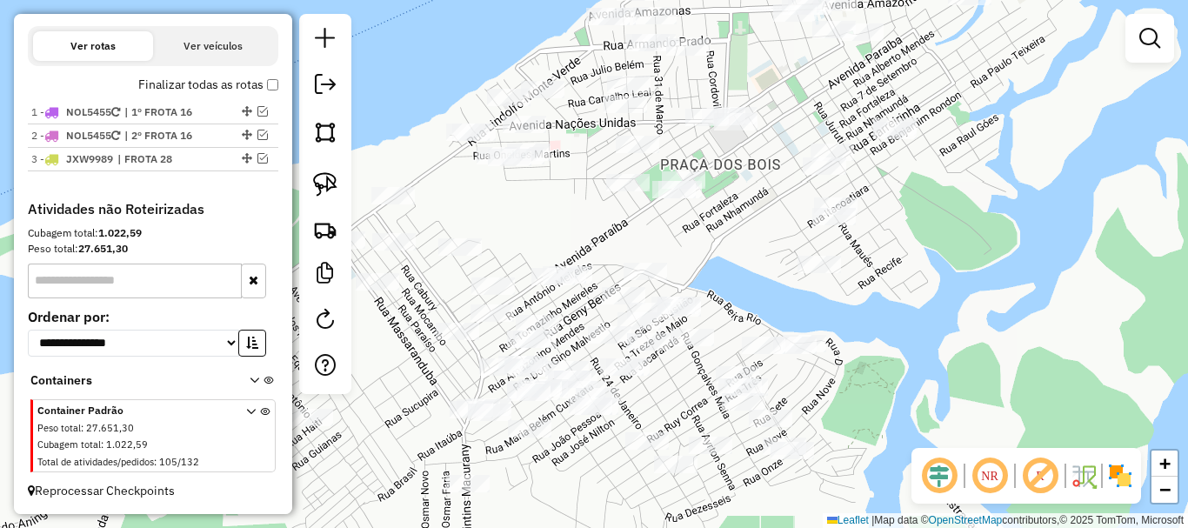
drag, startPoint x: 677, startPoint y: 463, endPoint x: 650, endPoint y: 483, distance: 34.3
click at [650, 483] on div "Janela de atendimento Grade de atendimento Capacidade Transportadoras Veículos …" at bounding box center [594, 264] width 1188 height 528
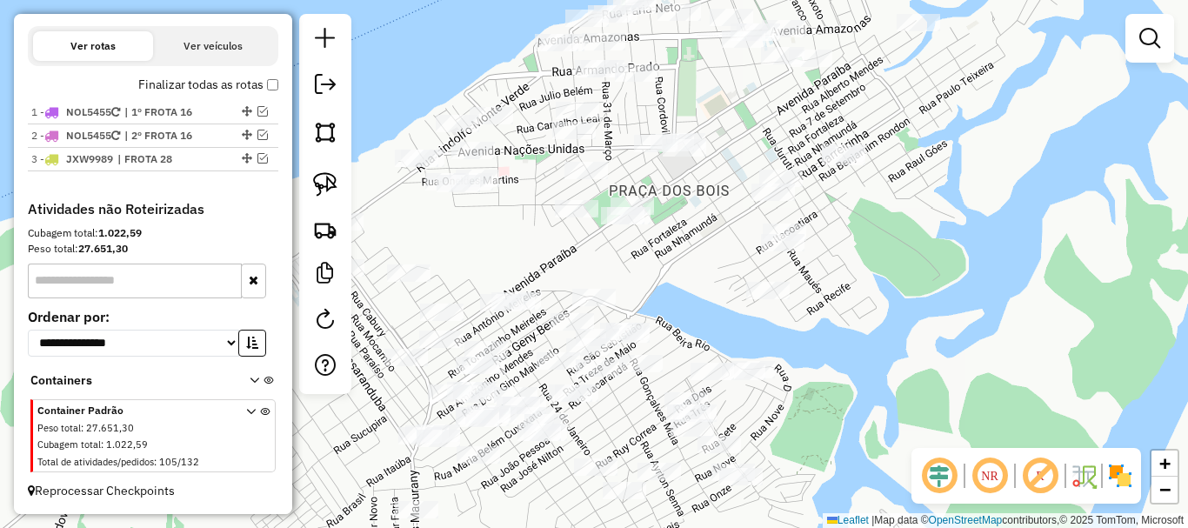
drag, startPoint x: 931, startPoint y: 323, endPoint x: 758, endPoint y: 322, distance: 173.0
click at [927, 323] on div "Janela de atendimento Grade de atendimento Capacidade Transportadoras Veículos …" at bounding box center [594, 264] width 1188 height 528
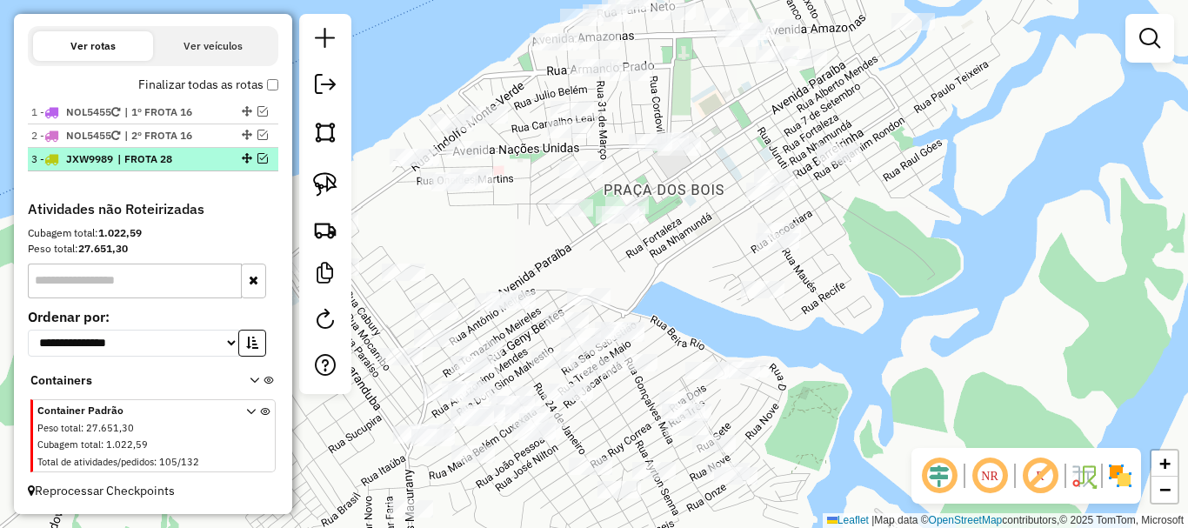
click at [259, 162] on em at bounding box center [262, 158] width 10 height 10
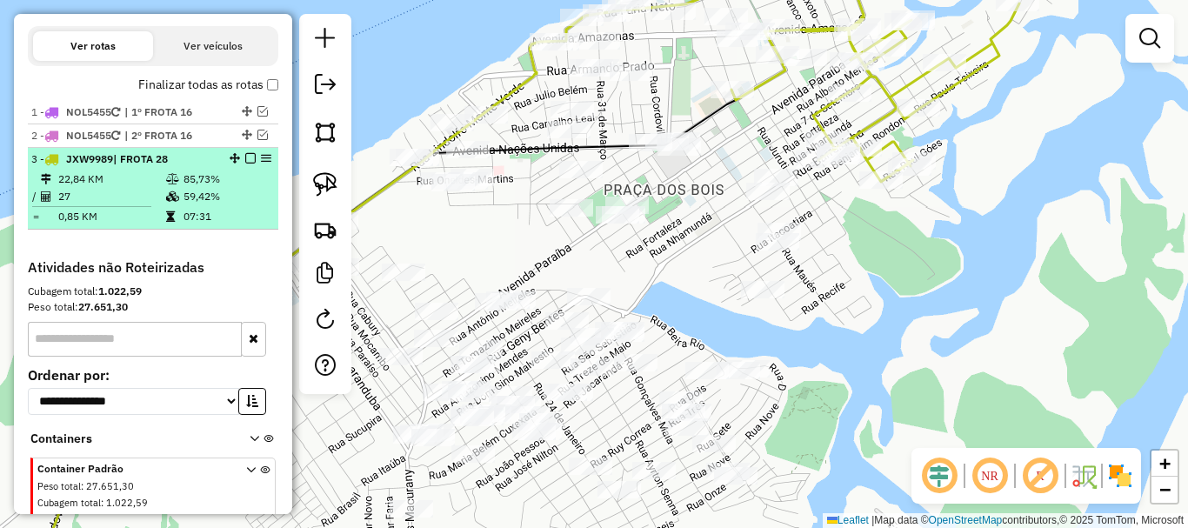
scroll to position [644, 0]
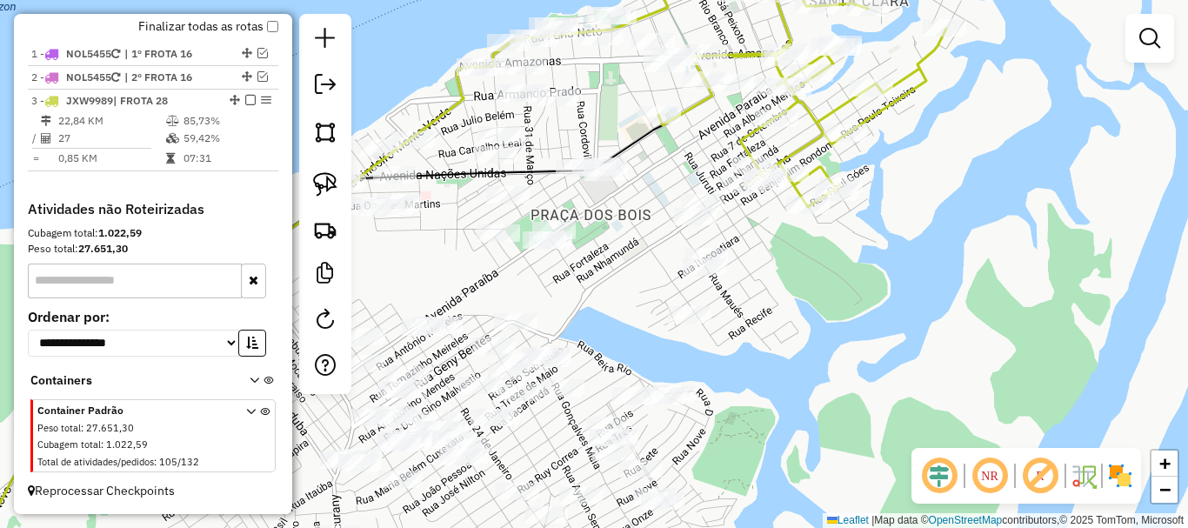
drag, startPoint x: 576, startPoint y: 246, endPoint x: 416, endPoint y: 289, distance: 165.6
click at [417, 287] on div "Janela de atendimento Grade de atendimento Capacidade Transportadoras Veículos …" at bounding box center [594, 264] width 1188 height 528
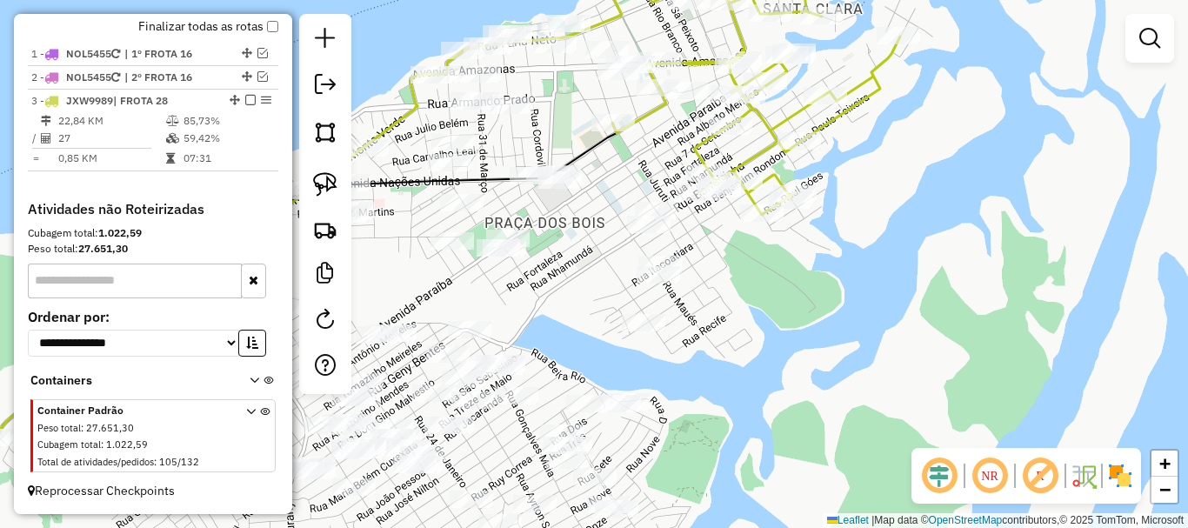
drag, startPoint x: 503, startPoint y: 304, endPoint x: 598, endPoint y: 272, distance: 100.1
click at [594, 277] on div "Janela de atendimento Grade de atendimento Capacidade Transportadoras Veículos …" at bounding box center [594, 264] width 1188 height 528
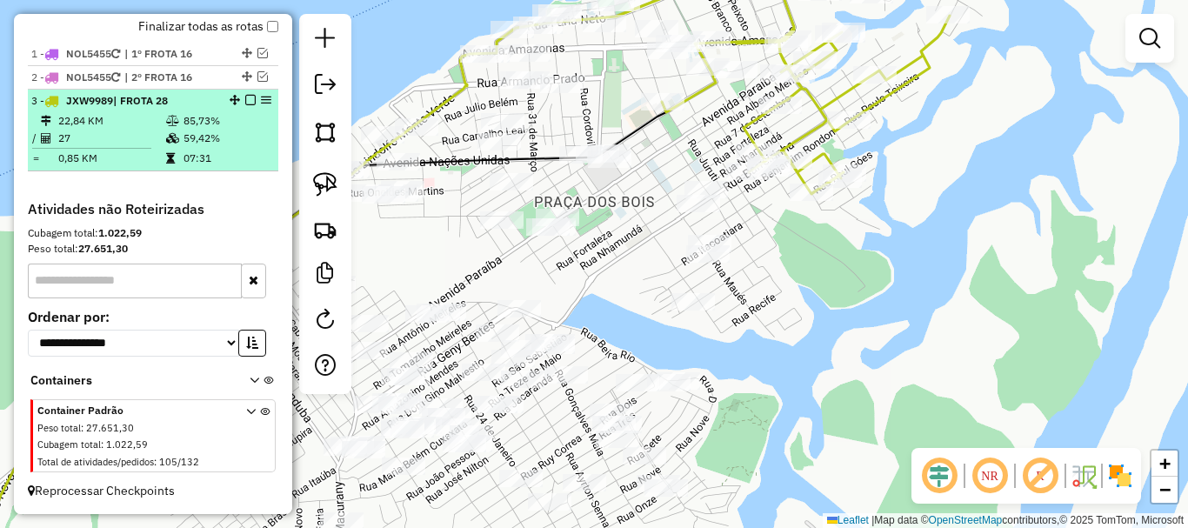
click at [245, 101] on em at bounding box center [250, 100] width 10 height 10
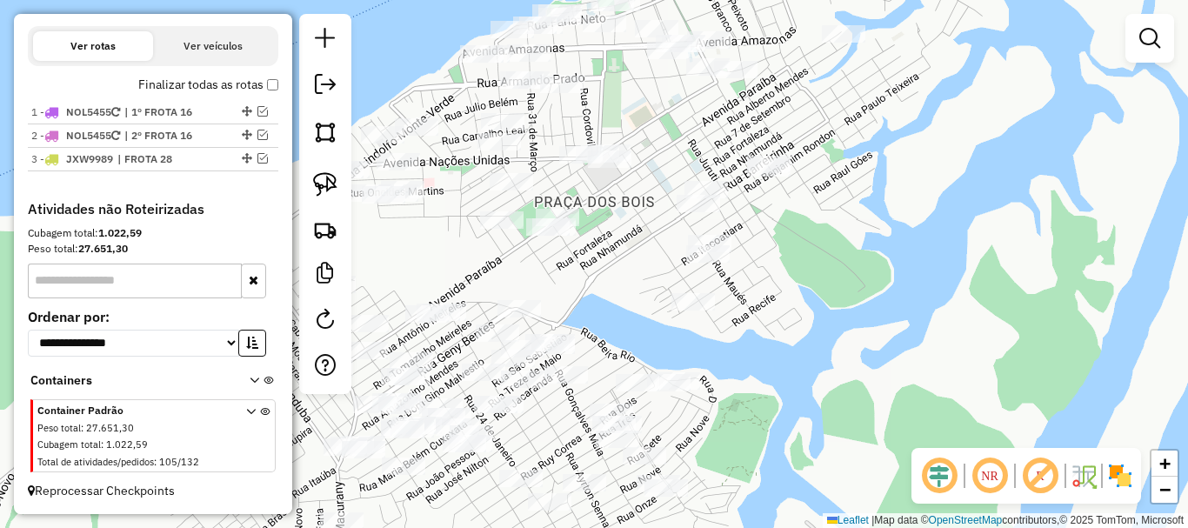
scroll to position [586, 0]
drag, startPoint x: 615, startPoint y: 203, endPoint x: 591, endPoint y: 239, distance: 43.4
click at [591, 239] on div "Janela de atendimento Grade de atendimento Capacidade Transportadoras Veículos …" at bounding box center [594, 264] width 1188 height 528
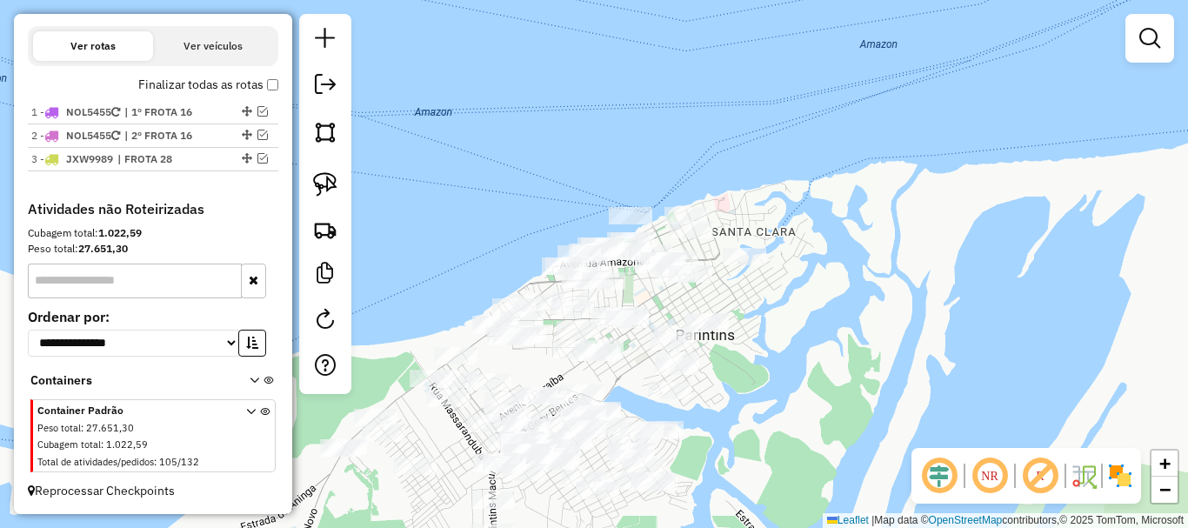
drag, startPoint x: 772, startPoint y: 337, endPoint x: 783, endPoint y: 325, distance: 16.0
click at [776, 342] on div "Janela de atendimento Grade de atendimento Capacidade Transportadoras Veículos …" at bounding box center [594, 264] width 1188 height 528
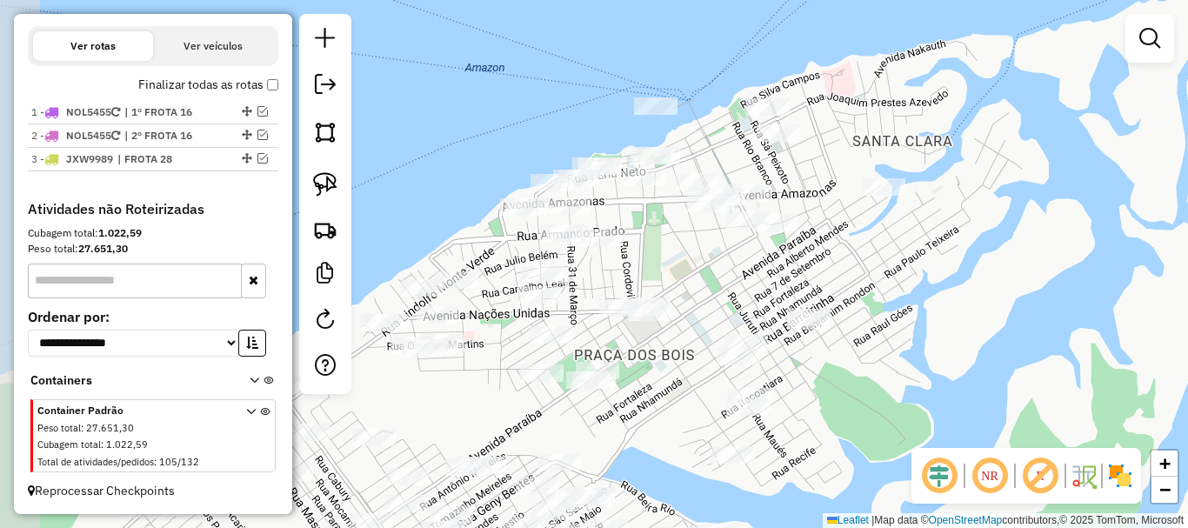
drag, startPoint x: 757, startPoint y: 303, endPoint x: 954, endPoint y: 281, distance: 197.7
click at [955, 281] on div "Janela de atendimento Grade de atendimento Capacidade Transportadoras Veículos …" at bounding box center [594, 264] width 1188 height 528
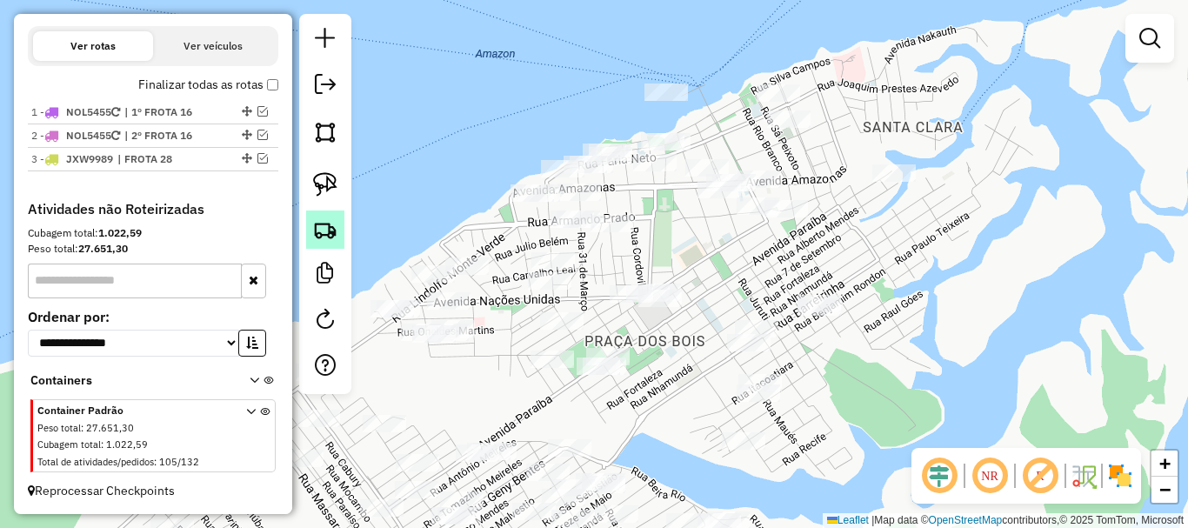
click at [322, 221] on img at bounding box center [325, 229] width 24 height 24
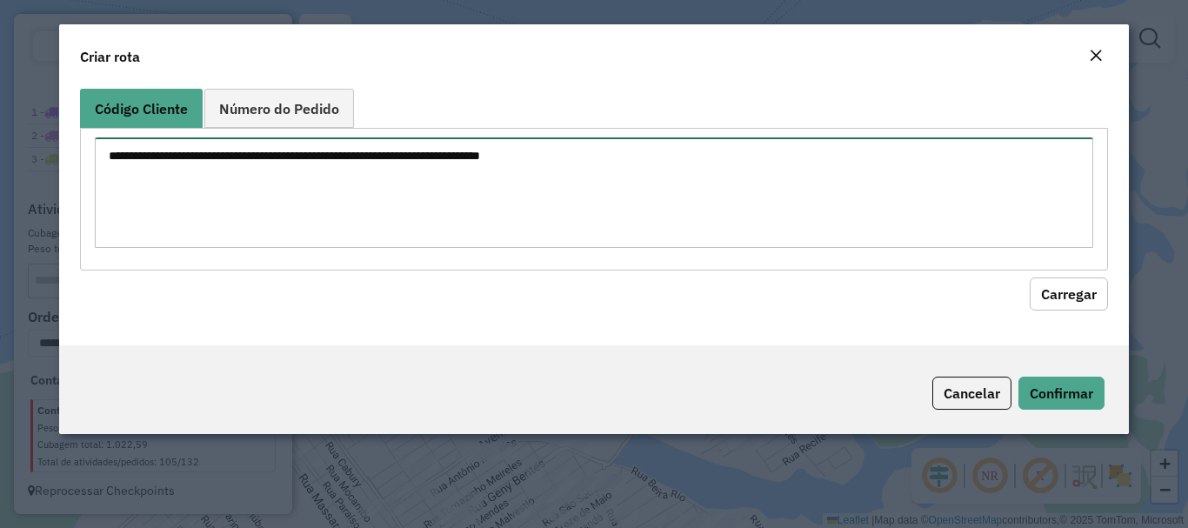
drag, startPoint x: 452, startPoint y: 151, endPoint x: 479, endPoint y: 169, distance: 32.1
click at [452, 152] on textarea at bounding box center [593, 192] width 997 height 110
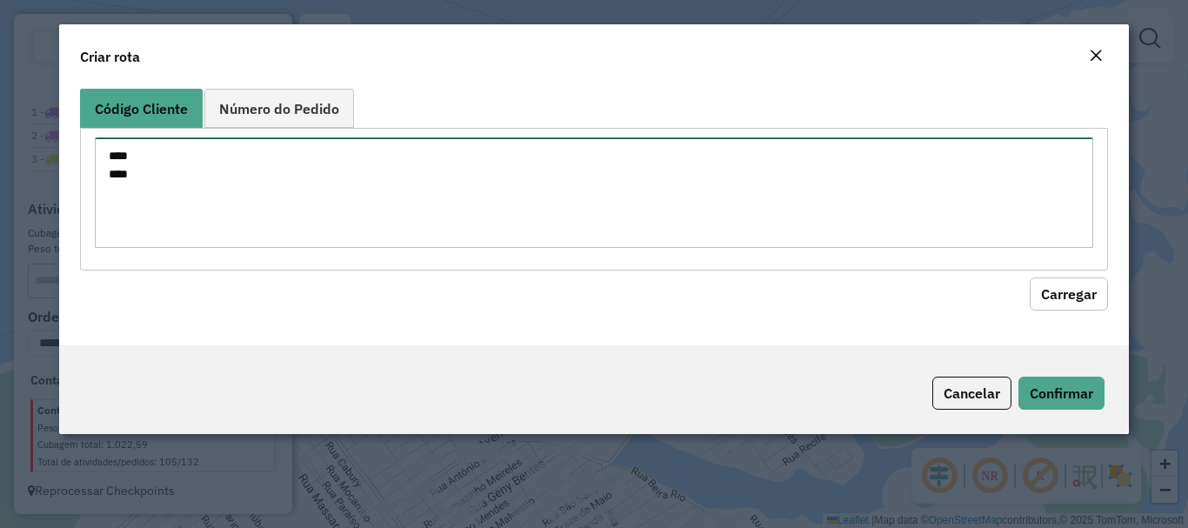
type textarea "**** ****"
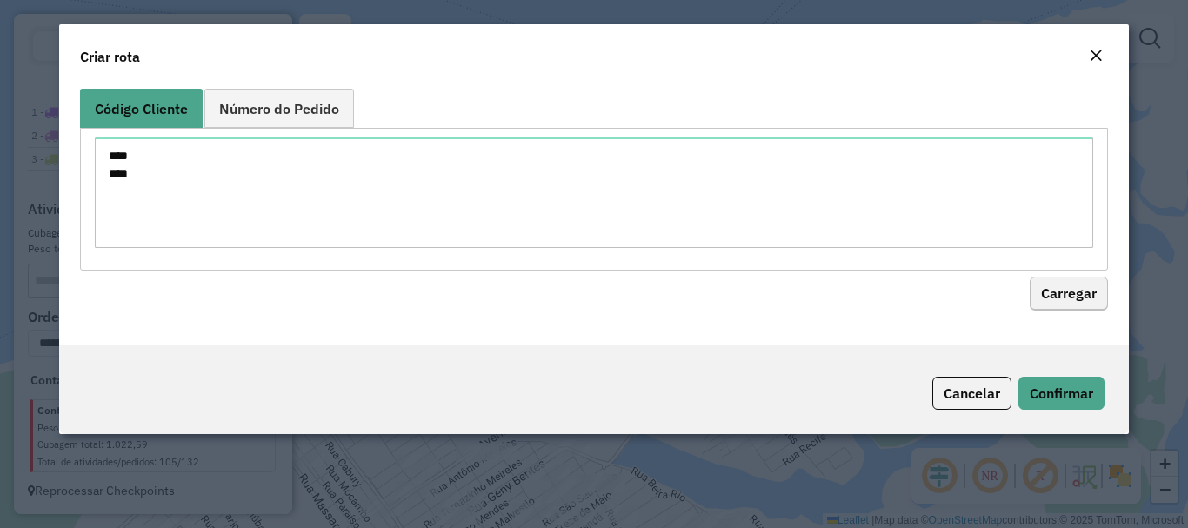
click at [1031, 277] on hb-field-button "Carregar" at bounding box center [593, 290] width 1027 height 40
click at [1049, 288] on button "Carregar" at bounding box center [1069, 293] width 78 height 33
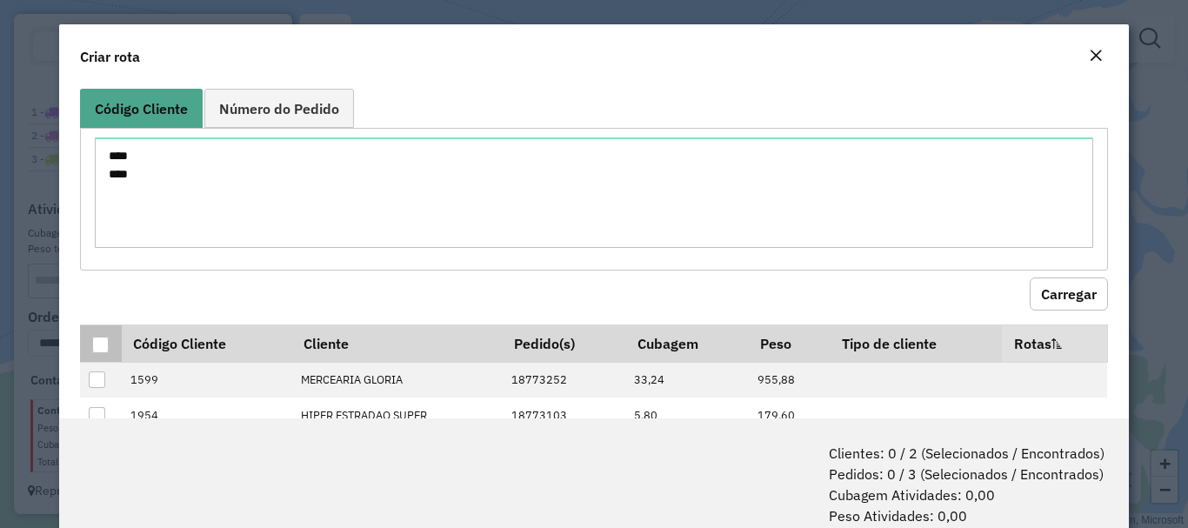
click at [110, 344] on th at bounding box center [100, 342] width 41 height 37
click at [105, 345] on div at bounding box center [100, 345] width 17 height 17
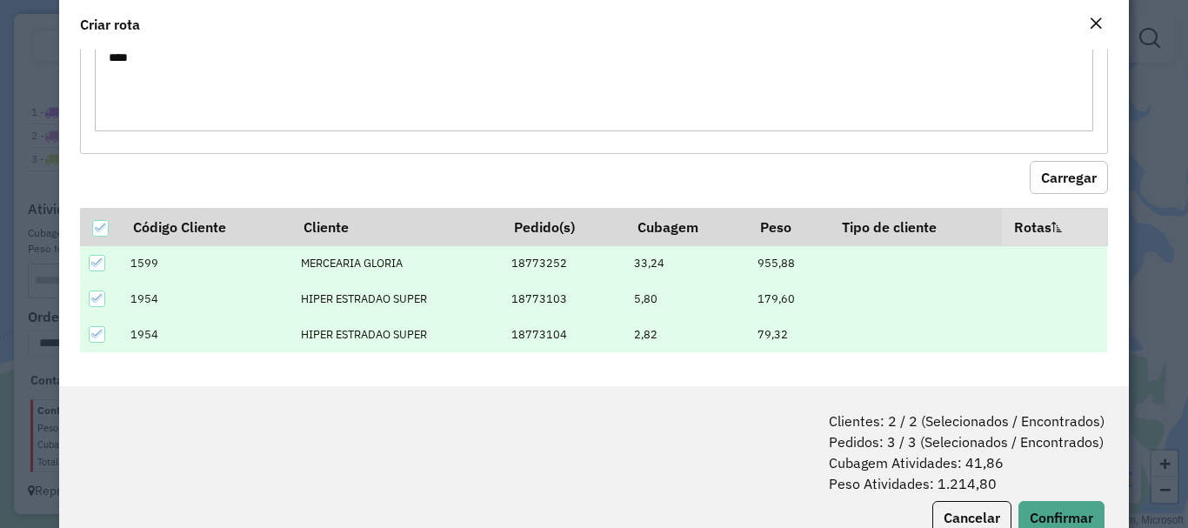
scroll to position [87, 0]
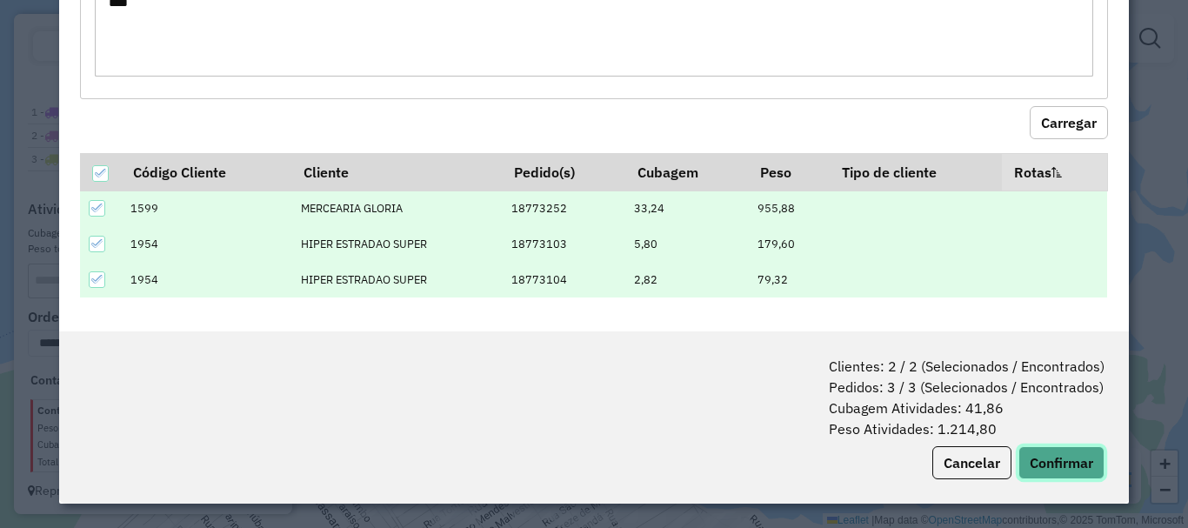
click at [1029, 463] on button "Confirmar" at bounding box center [1061, 462] width 86 height 33
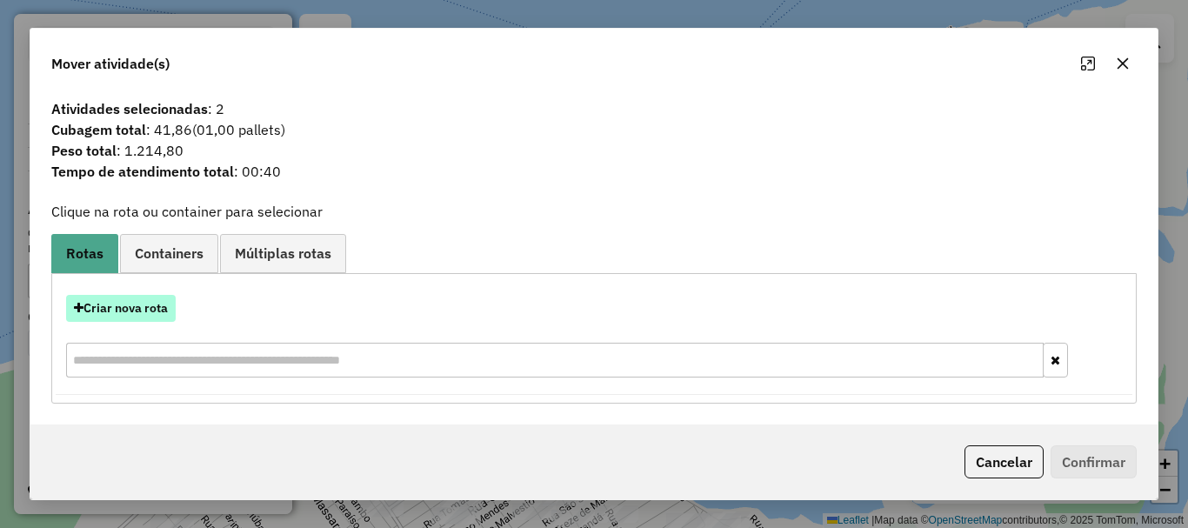
click at [137, 305] on button "Criar nova rota" at bounding box center [121, 308] width 110 height 27
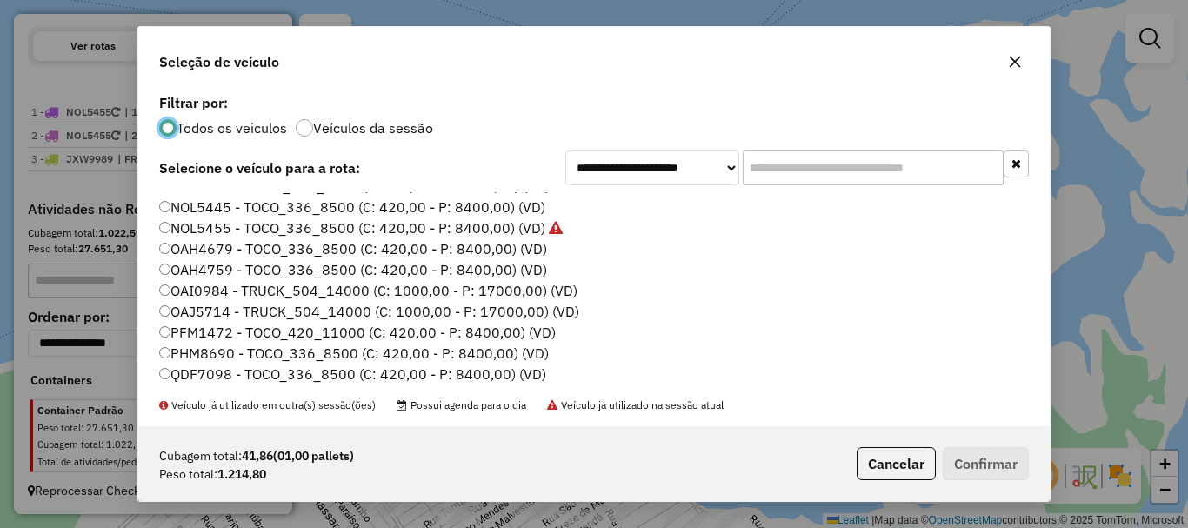
scroll to position [80, 0]
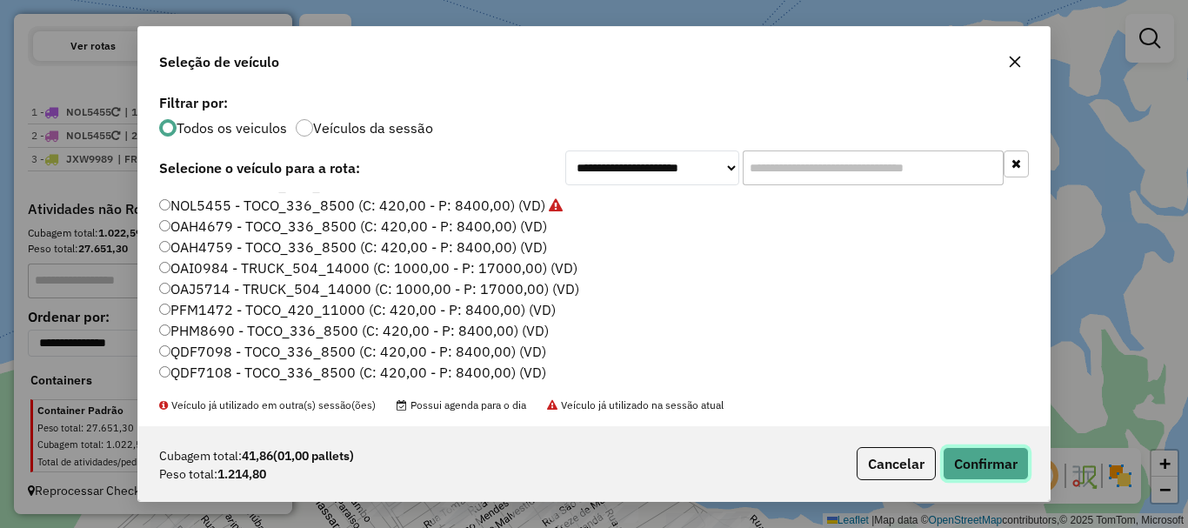
click at [954, 467] on button "Confirmar" at bounding box center [986, 463] width 86 height 33
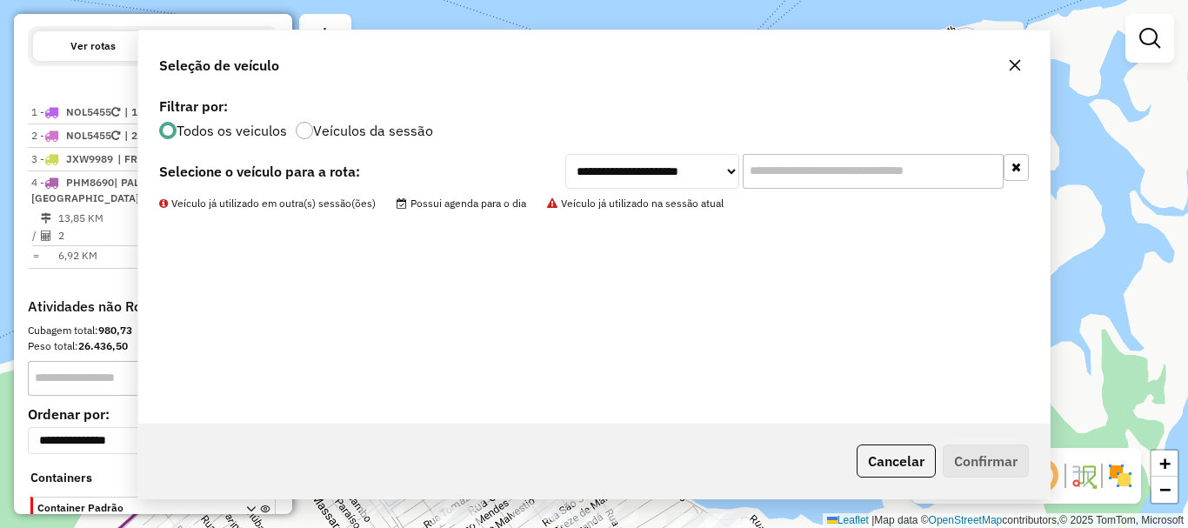
scroll to position [683, 0]
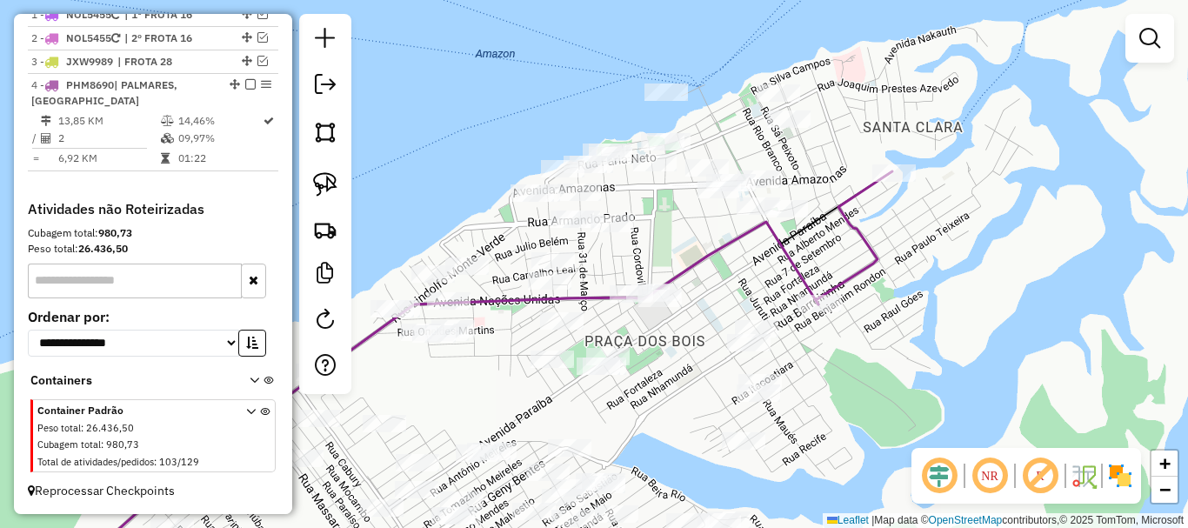
drag, startPoint x: 1023, startPoint y: 282, endPoint x: 1059, endPoint y: 330, distance: 60.9
click at [1061, 330] on div "Janela de atendimento Grade de atendimento Capacidade Transportadoras Veículos …" at bounding box center [594, 264] width 1188 height 528
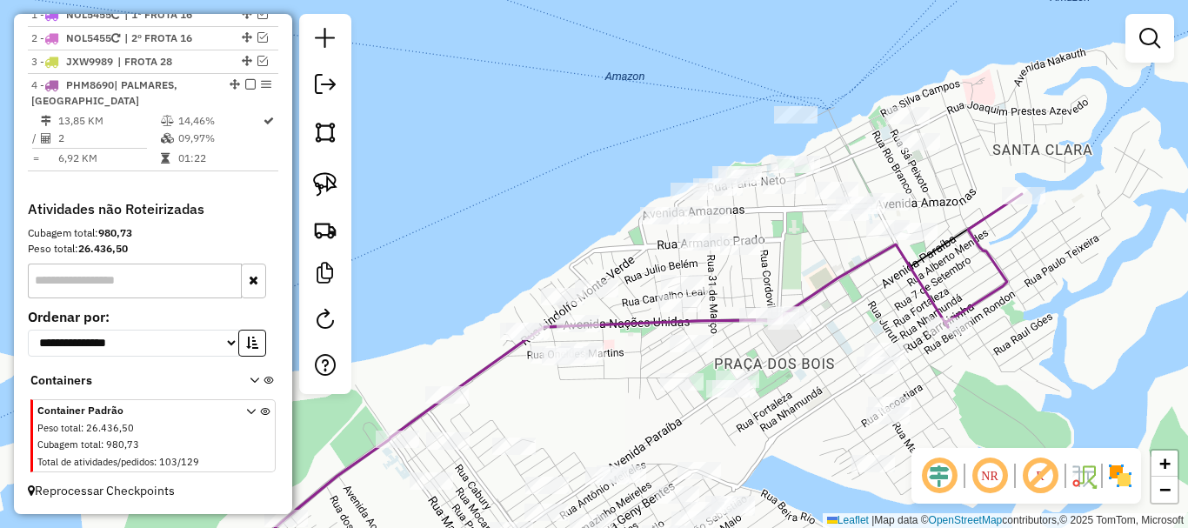
drag, startPoint x: 1034, startPoint y: 319, endPoint x: 1067, endPoint y: 294, distance: 41.6
click at [1066, 295] on div "Janela de atendimento Grade de atendimento Capacidade Transportadoras Veículos …" at bounding box center [594, 264] width 1188 height 528
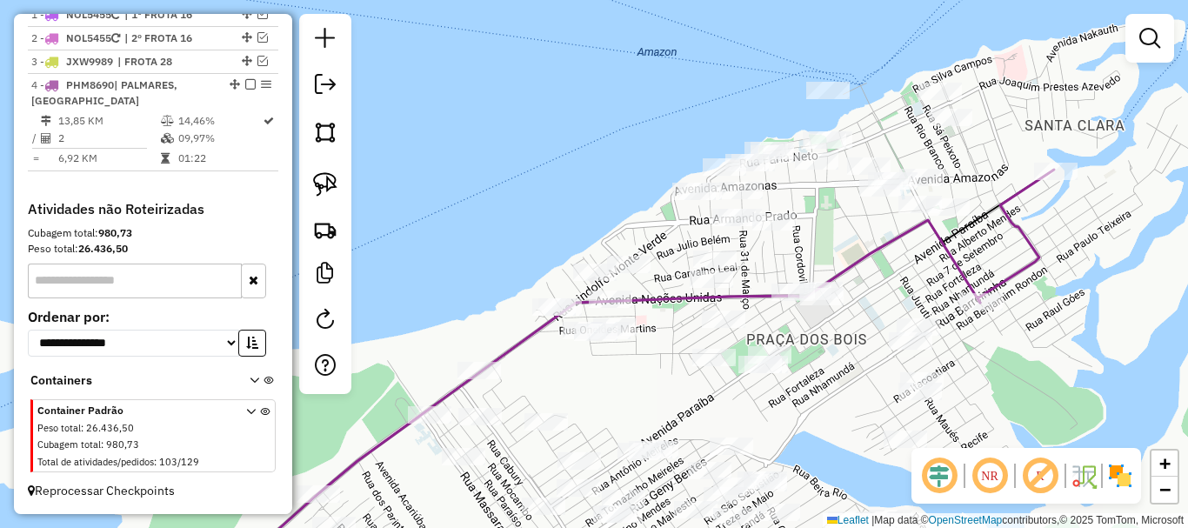
drag, startPoint x: 1082, startPoint y: 287, endPoint x: 1035, endPoint y: 289, distance: 47.0
click at [1040, 290] on div "Janela de atendimento Grade de atendimento Capacidade Transportadoras Veículos …" at bounding box center [594, 264] width 1188 height 528
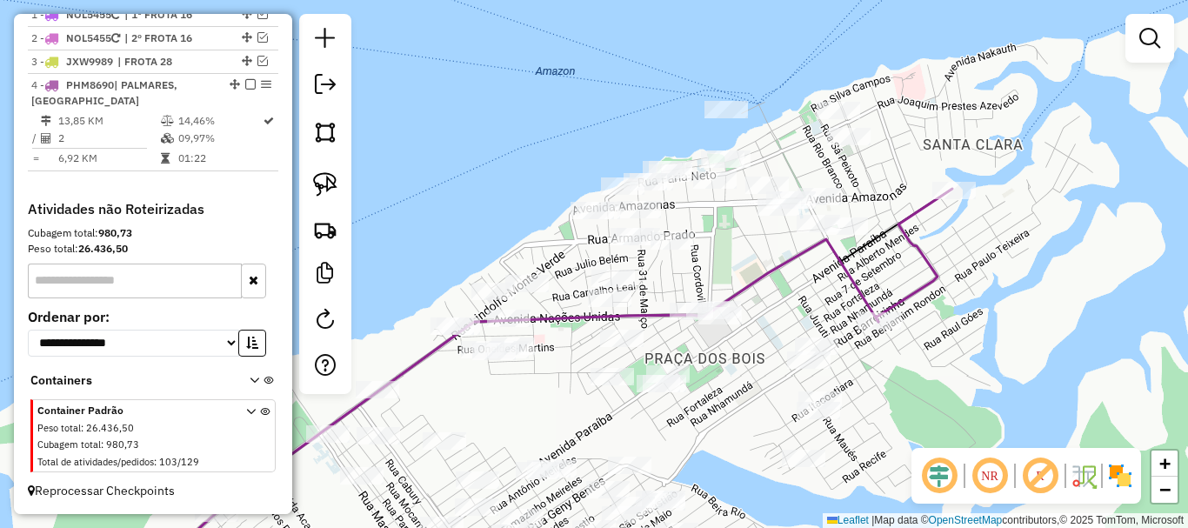
drag, startPoint x: 774, startPoint y: 223, endPoint x: 697, endPoint y: 241, distance: 78.7
click at [700, 243] on div "Janela de atendimento Grade de atendimento Capacidade Transportadoras Veículos …" at bounding box center [594, 264] width 1188 height 528
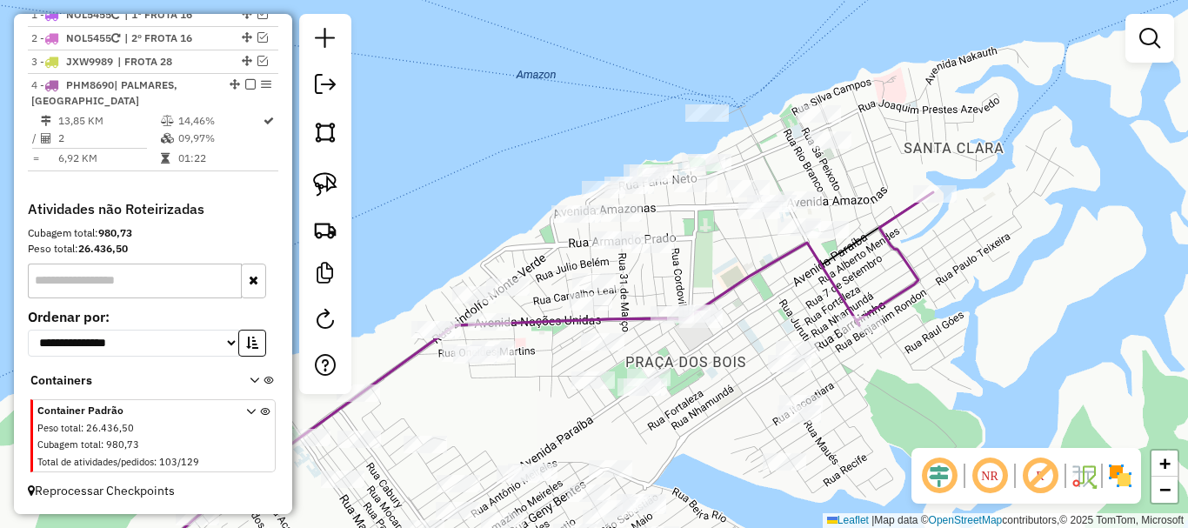
drag, startPoint x: 321, startPoint y: 184, endPoint x: 363, endPoint y: 197, distance: 44.3
click at [322, 186] on img at bounding box center [325, 184] width 24 height 24
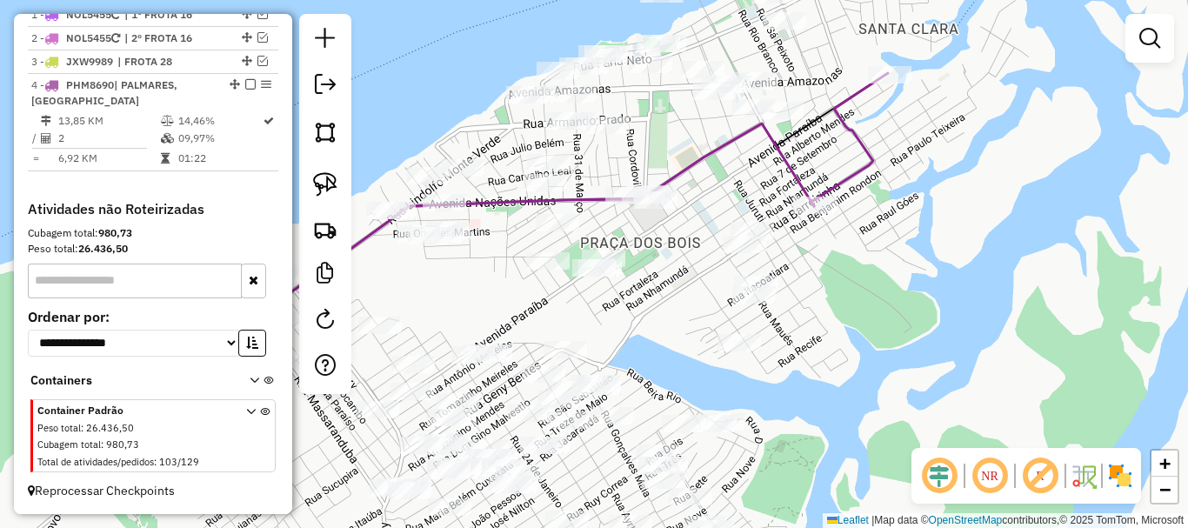
drag, startPoint x: 756, startPoint y: 315, endPoint x: 712, endPoint y: 196, distance: 127.1
click at [712, 196] on div "Janela de atendimento Grade de atendimento Capacidade Transportadoras Veículos …" at bounding box center [594, 264] width 1188 height 528
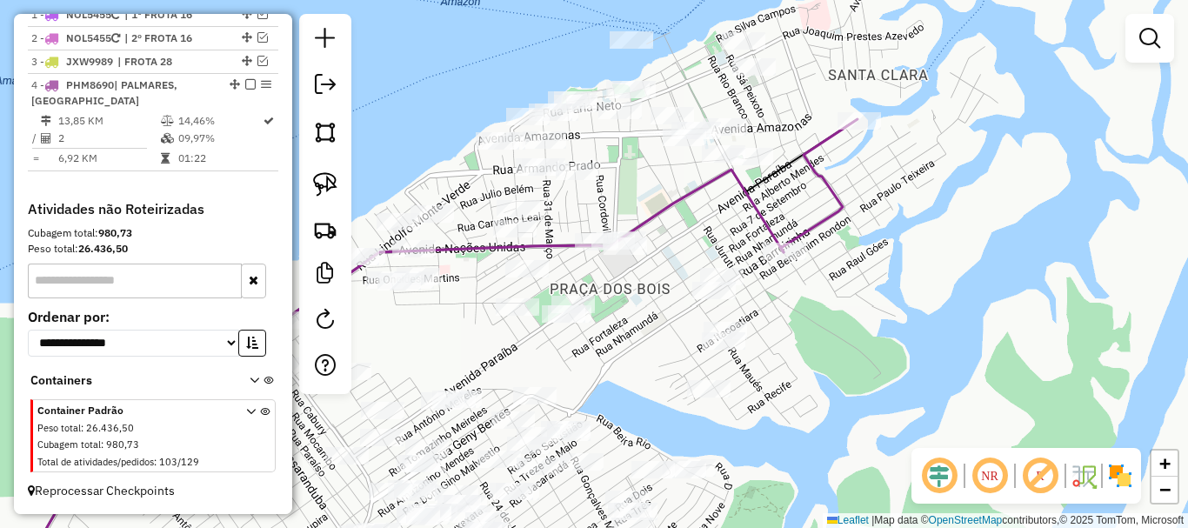
drag, startPoint x: 721, startPoint y: 198, endPoint x: 681, endPoint y: 177, distance: 45.5
click at [702, 270] on div "Janela de atendimento Grade de atendimento Capacidade Transportadoras Veículos …" at bounding box center [594, 264] width 1188 height 528
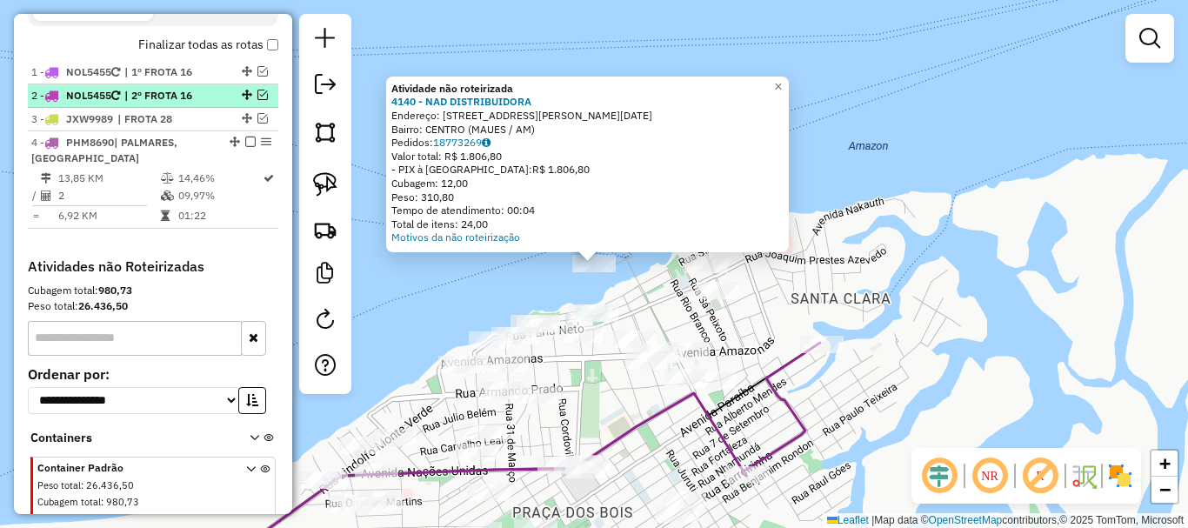
scroll to position [596, 0]
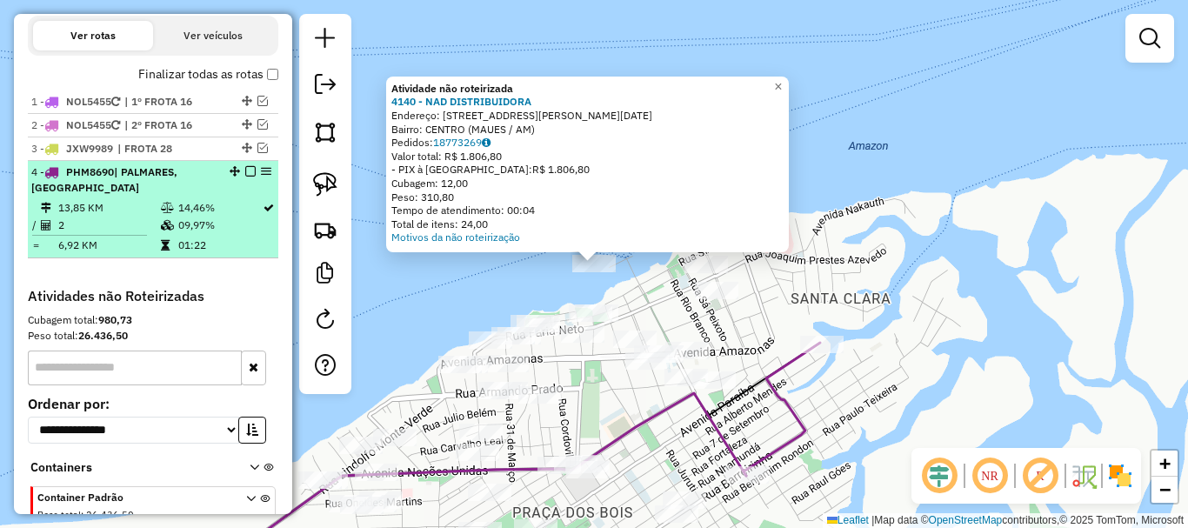
click at [245, 169] on em at bounding box center [250, 171] width 10 height 10
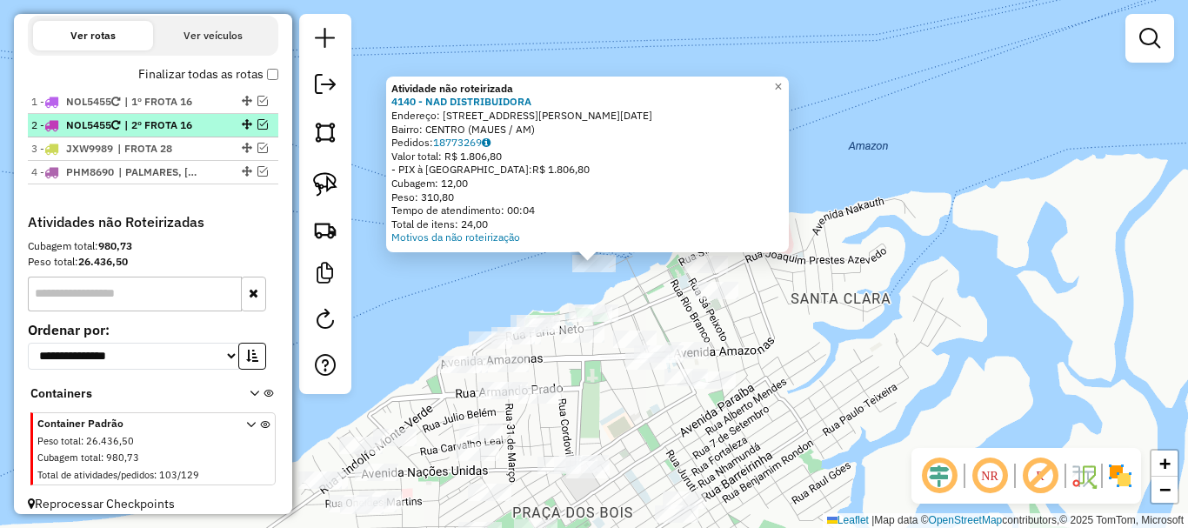
click at [257, 123] on em at bounding box center [262, 124] width 10 height 10
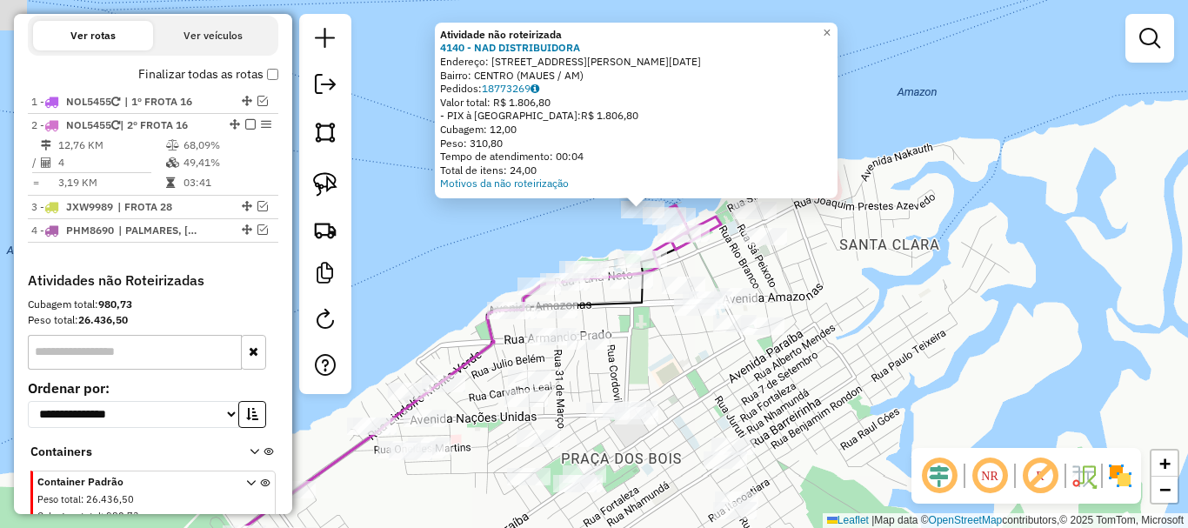
drag, startPoint x: 867, startPoint y: 354, endPoint x: 892, endPoint y: 328, distance: 36.3
click at [892, 328] on div "Atividade não roteirizada 4140 - NAD DISTRIBUIDORA Endereço: [STREET_ADDRESS][P…" at bounding box center [594, 264] width 1188 height 528
click at [880, 354] on div "Atividade não roteirizada 4140 - NAD DISTRIBUIDORA Endereço: [STREET_ADDRESS][P…" at bounding box center [594, 264] width 1188 height 528
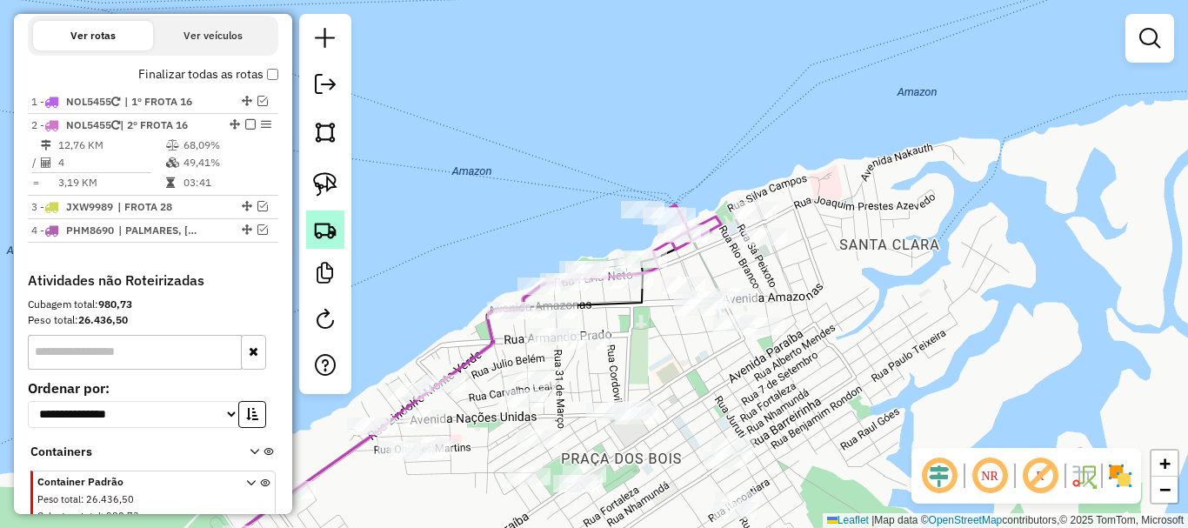
click at [317, 228] on img at bounding box center [325, 229] width 24 height 24
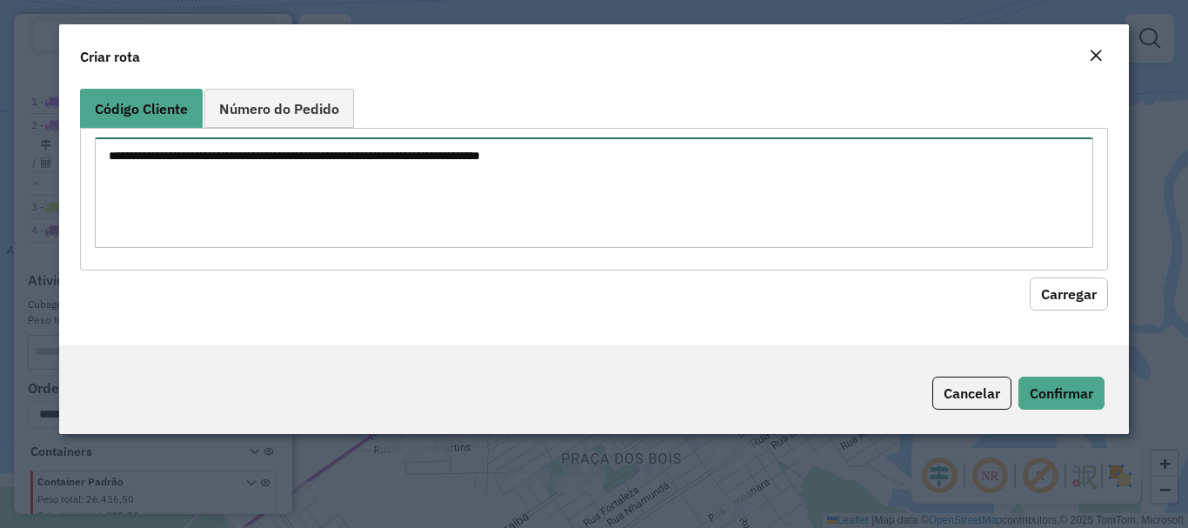
click at [369, 175] on textarea at bounding box center [593, 192] width 997 height 110
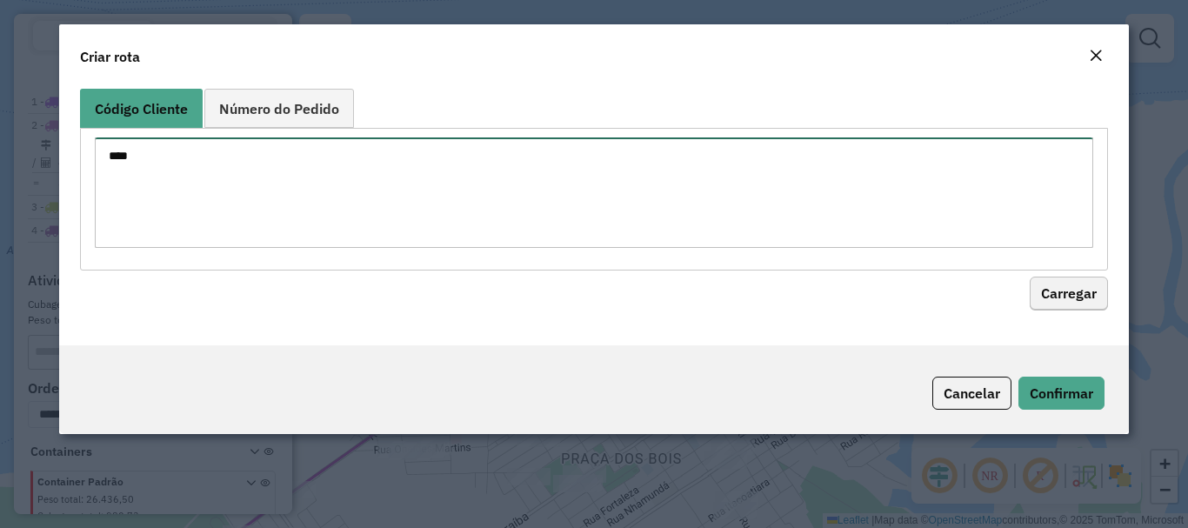
type textarea "****"
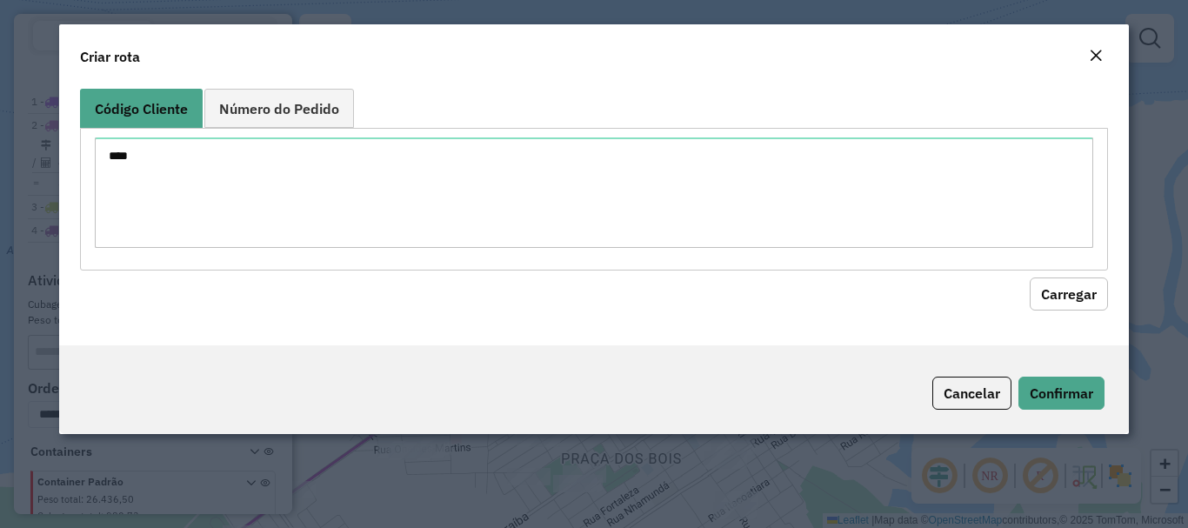
click at [1100, 285] on button "Carregar" at bounding box center [1069, 293] width 78 height 33
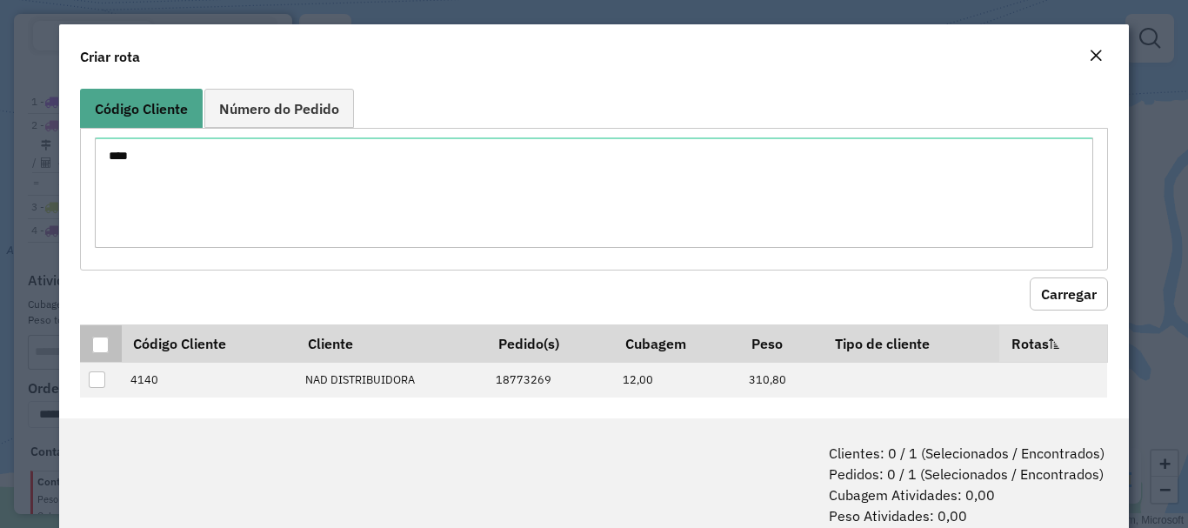
click at [108, 343] on th at bounding box center [100, 342] width 41 height 37
click at [105, 343] on div at bounding box center [100, 345] width 17 height 17
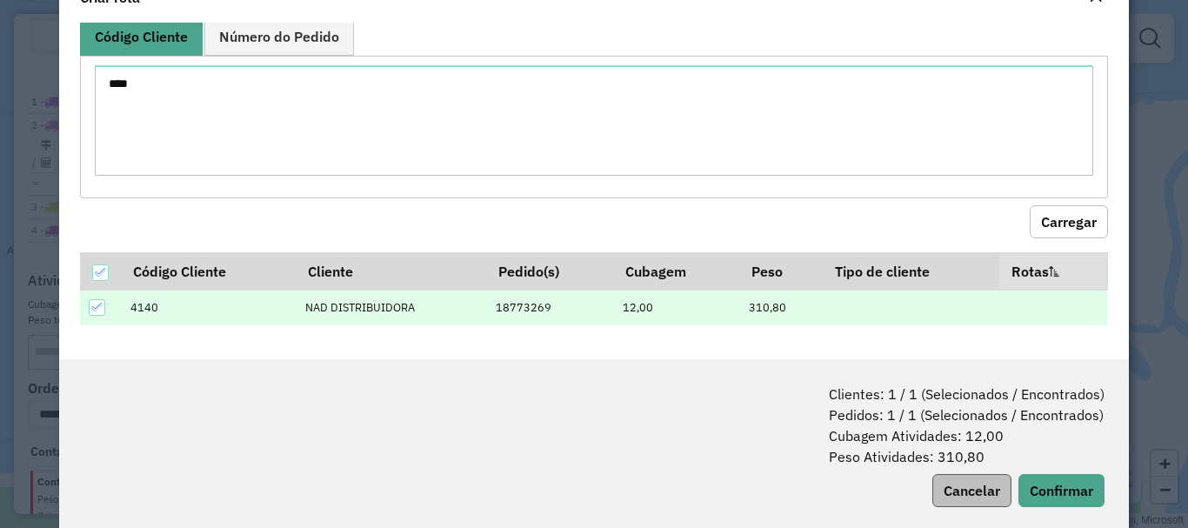
scroll to position [87, 0]
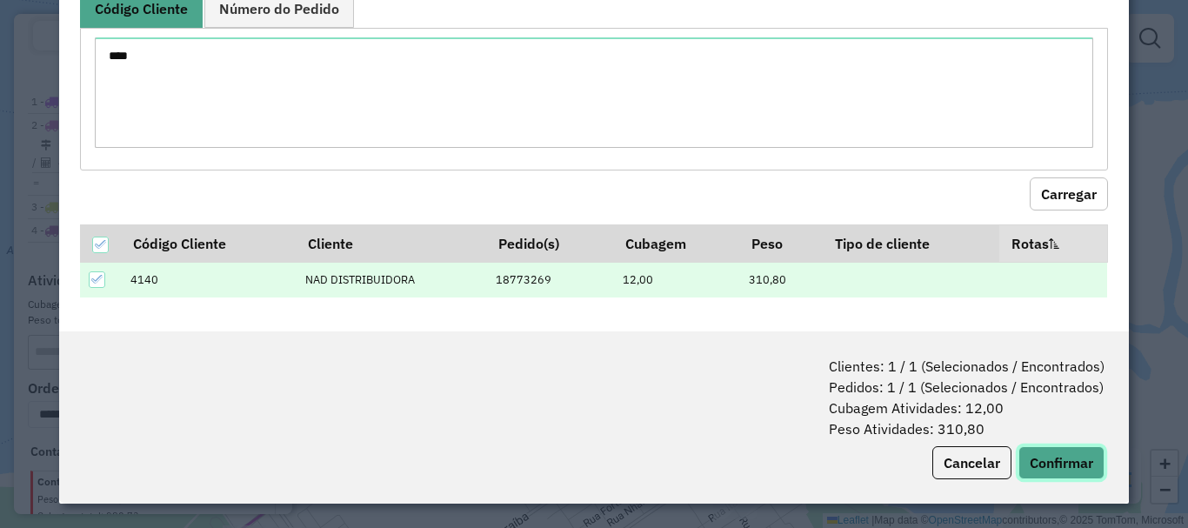
click at [1030, 459] on button "Confirmar" at bounding box center [1061, 462] width 86 height 33
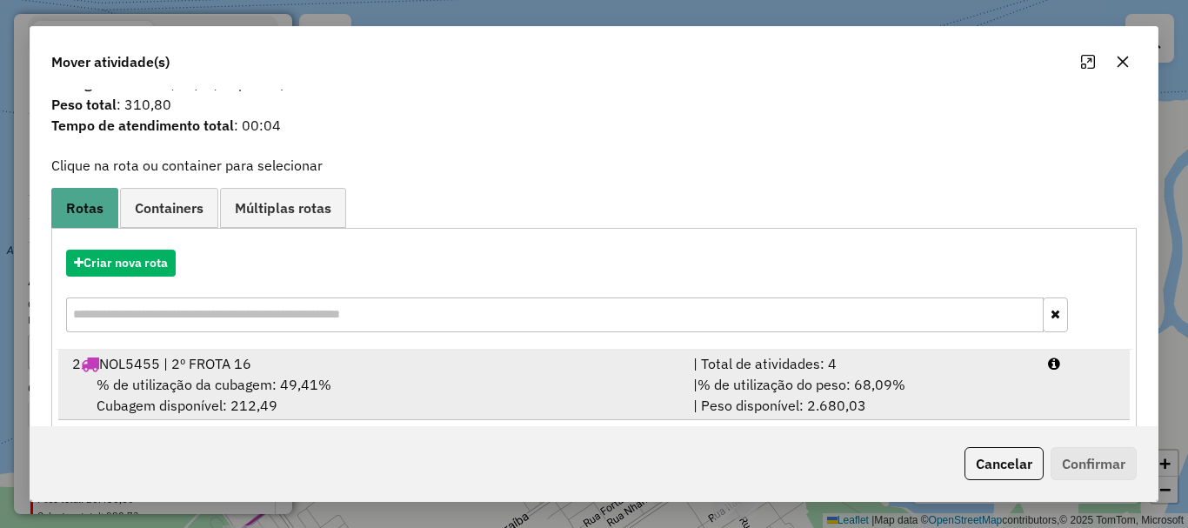
scroll to position [68, 0]
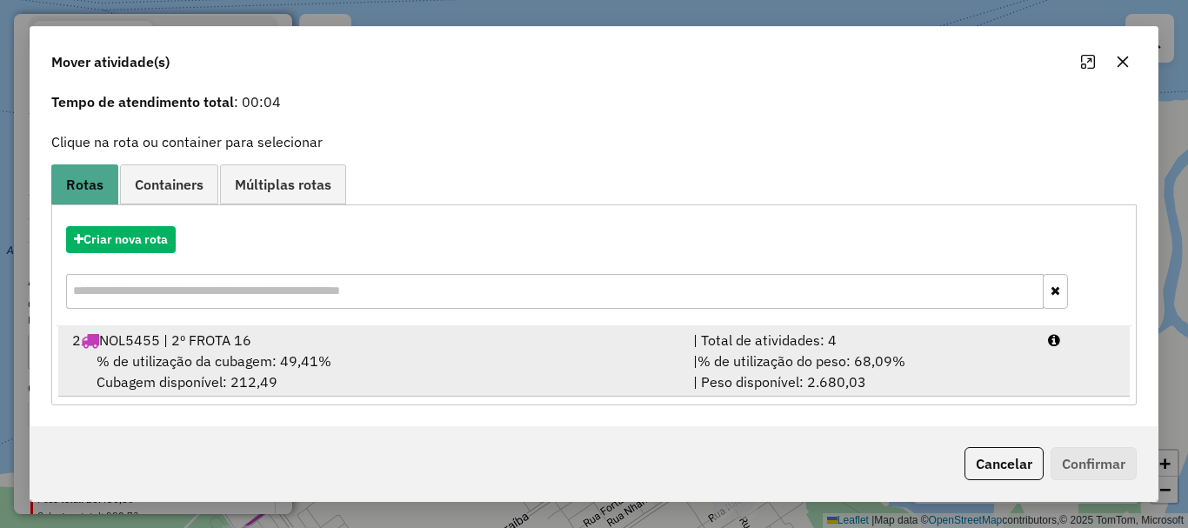
click at [305, 364] on span "% de utilização da cubagem: 49,41%" at bounding box center [214, 360] width 235 height 17
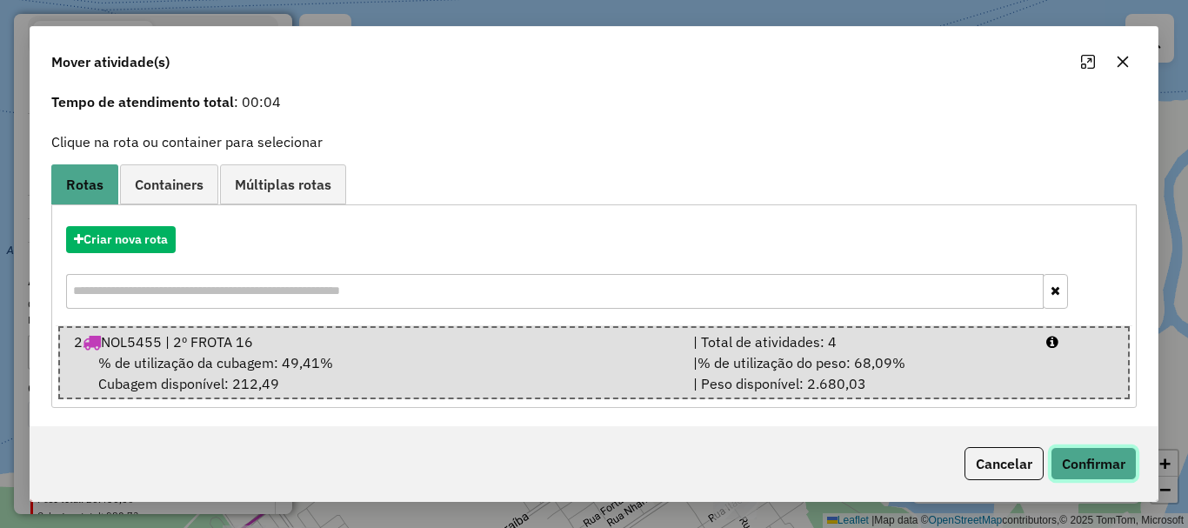
click at [1087, 468] on button "Confirmar" at bounding box center [1093, 463] width 86 height 33
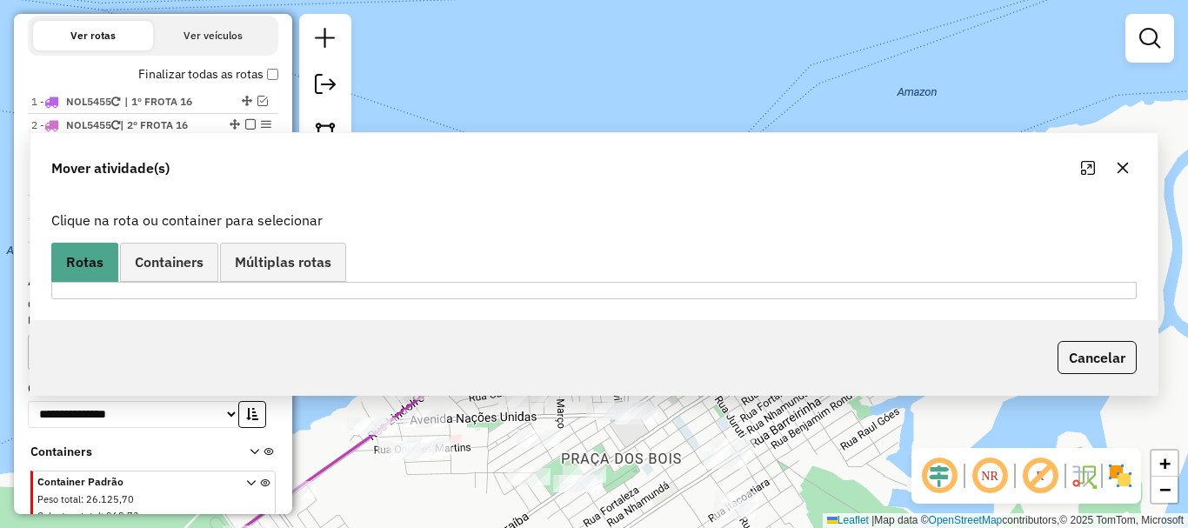
scroll to position [0, 0]
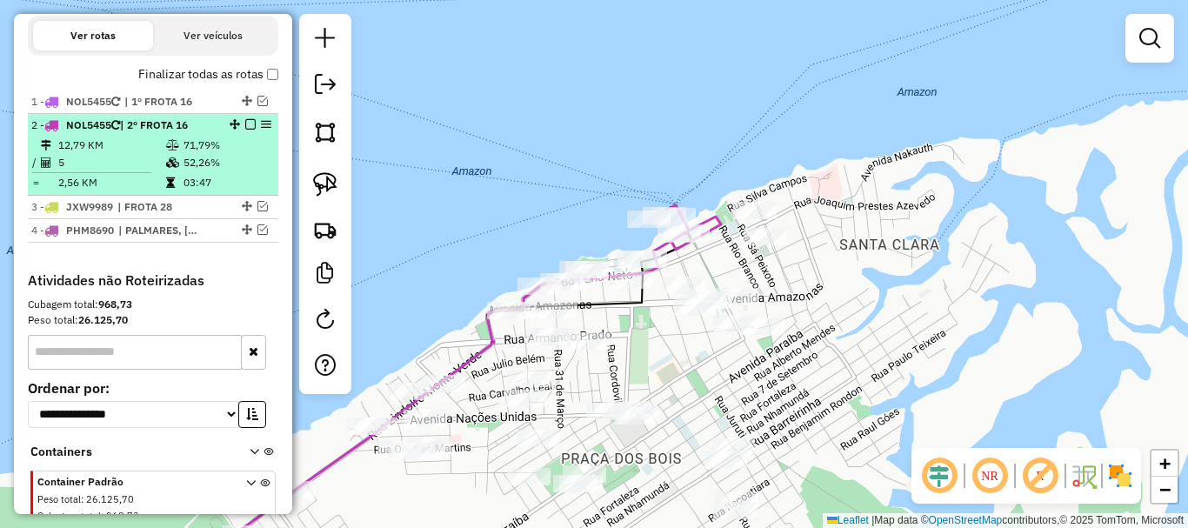
click at [245, 120] on em at bounding box center [250, 124] width 10 height 10
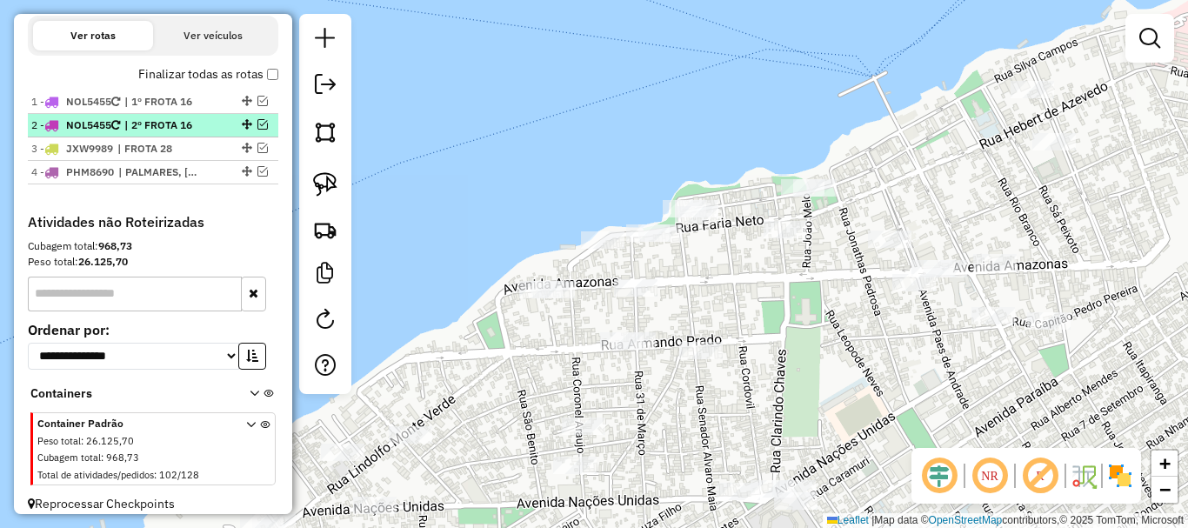
click at [257, 125] on em at bounding box center [262, 124] width 10 height 10
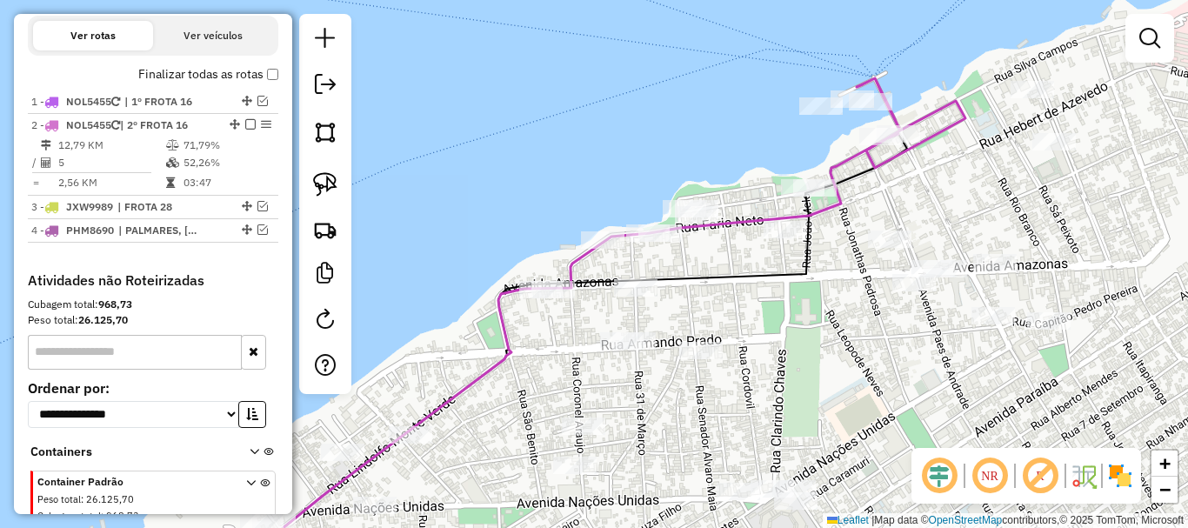
click at [578, 263] on icon at bounding box center [546, 360] width 671 height 439
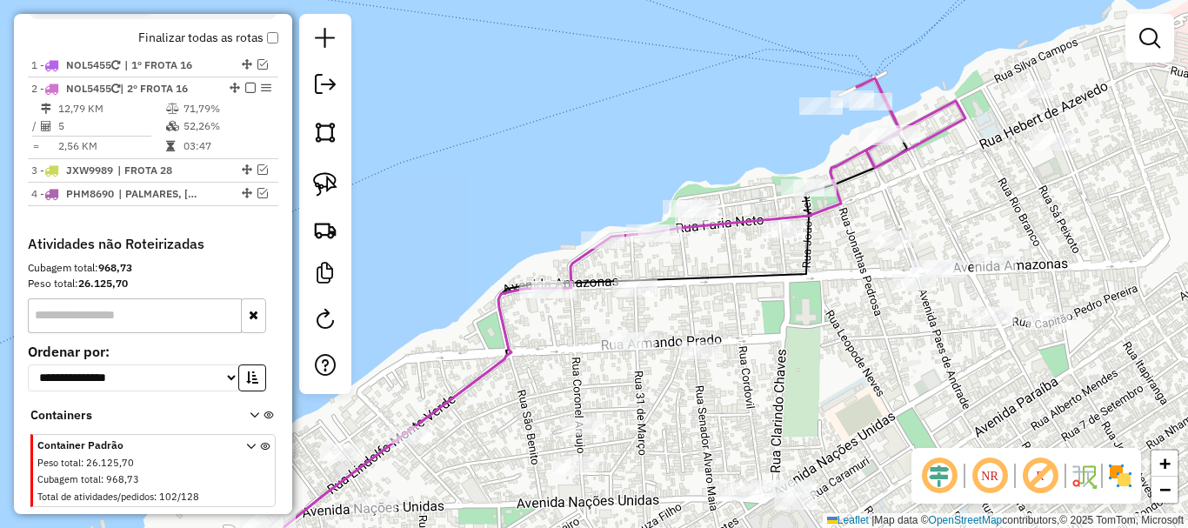
select select "**********"
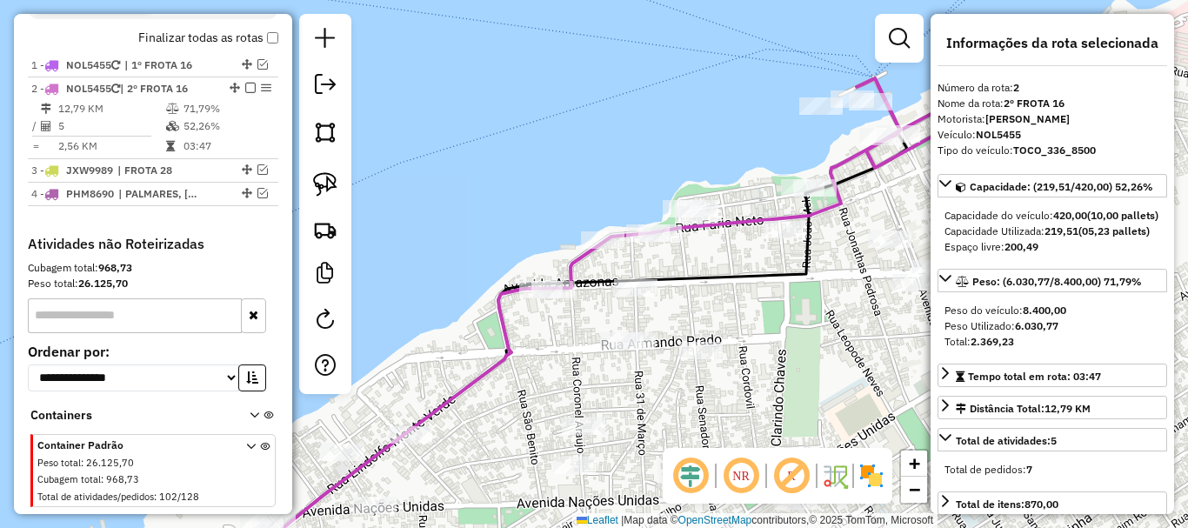
click at [579, 263] on icon at bounding box center [546, 360] width 671 height 439
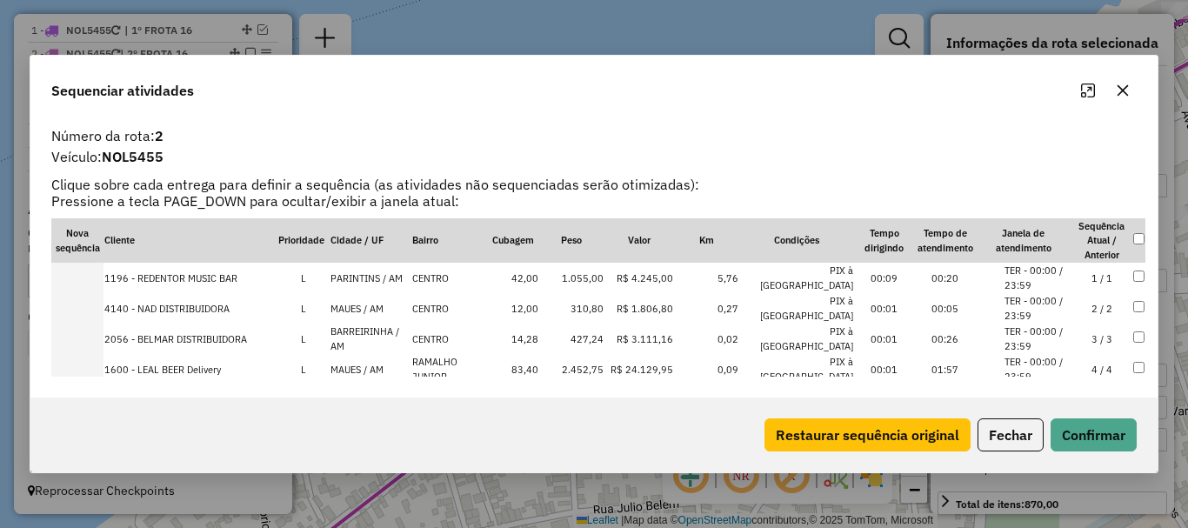
click at [1124, 99] on button "button" at bounding box center [1123, 91] width 28 height 28
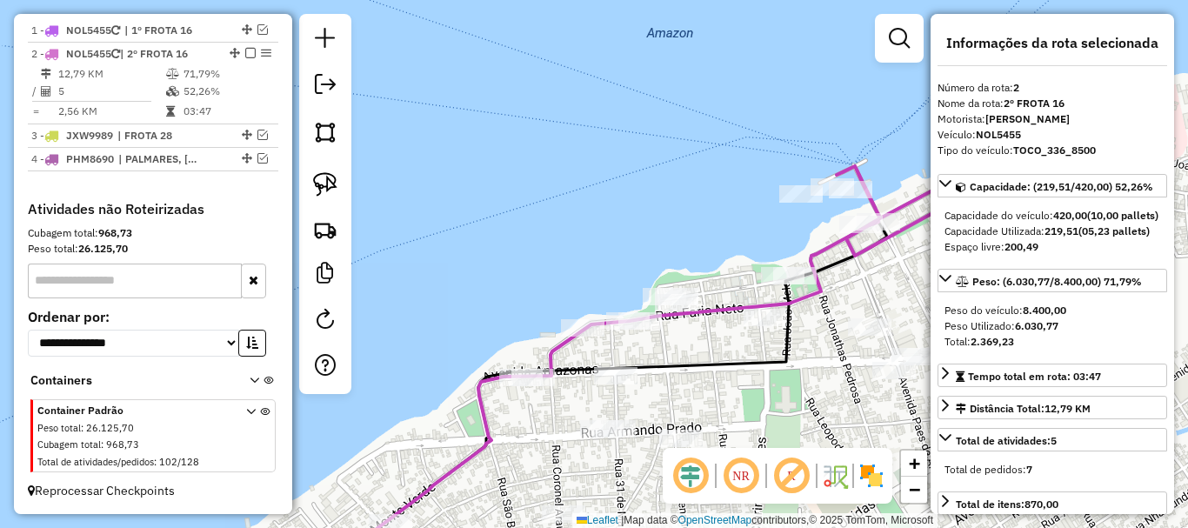
drag, startPoint x: 616, startPoint y: 483, endPoint x: 564, endPoint y: 424, distance: 78.2
click at [554, 430] on div "Janela de atendimento Grade de atendimento Capacidade Transportadoras Veículos …" at bounding box center [594, 264] width 1188 height 528
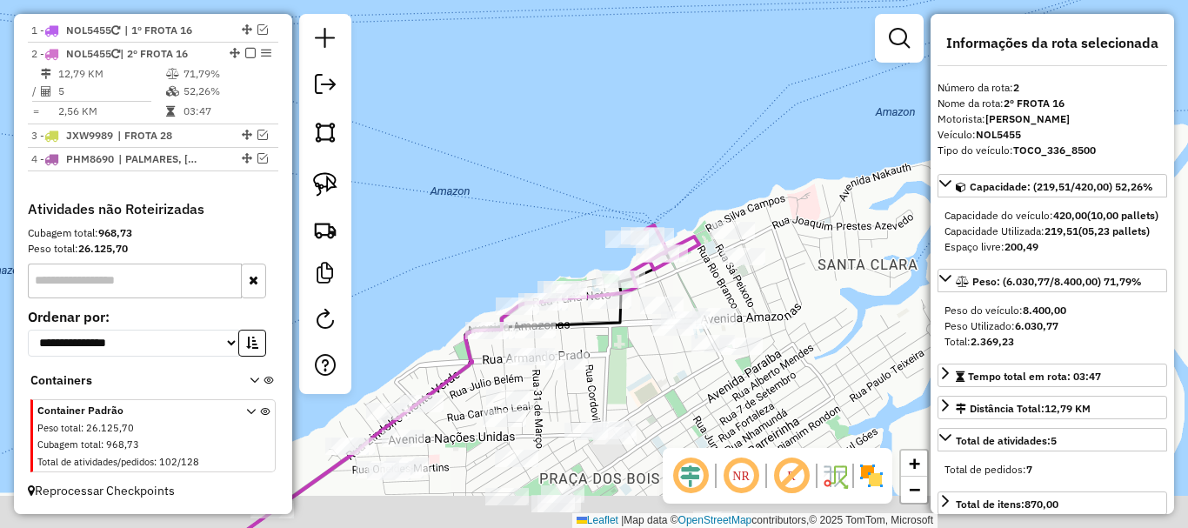
drag, startPoint x: 710, startPoint y: 414, endPoint x: 658, endPoint y: 349, distance: 83.0
click at [658, 349] on div "Janela de atendimento Grade de atendimento Capacidade Transportadoras Veículos …" at bounding box center [594, 264] width 1188 height 528
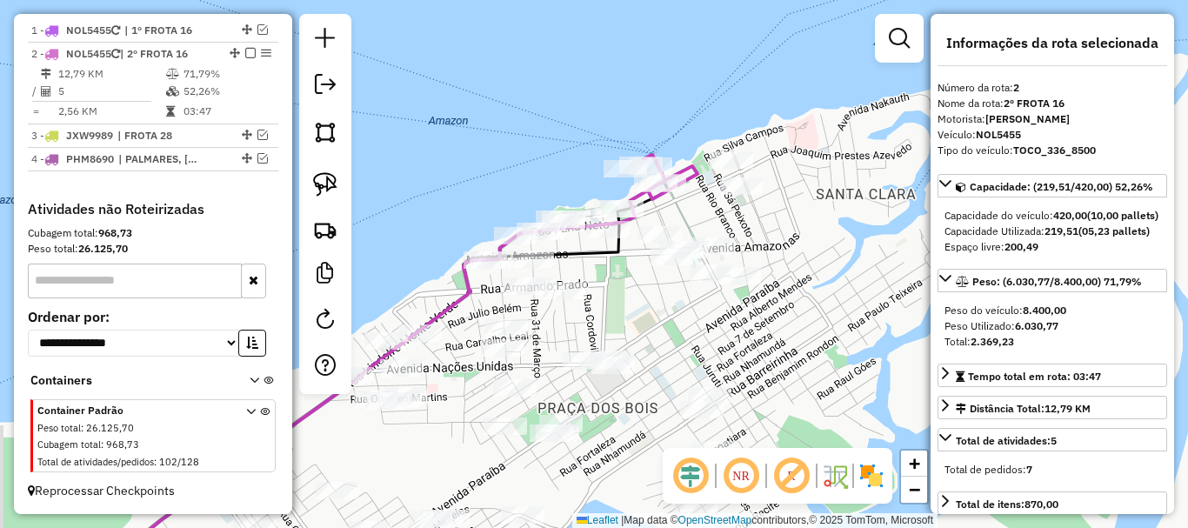
drag, startPoint x: 669, startPoint y: 338, endPoint x: 616, endPoint y: 318, distance: 56.7
click at [673, 315] on div "Janela de atendimento Grade de atendimento Capacidade Transportadoras Veículos …" at bounding box center [594, 264] width 1188 height 528
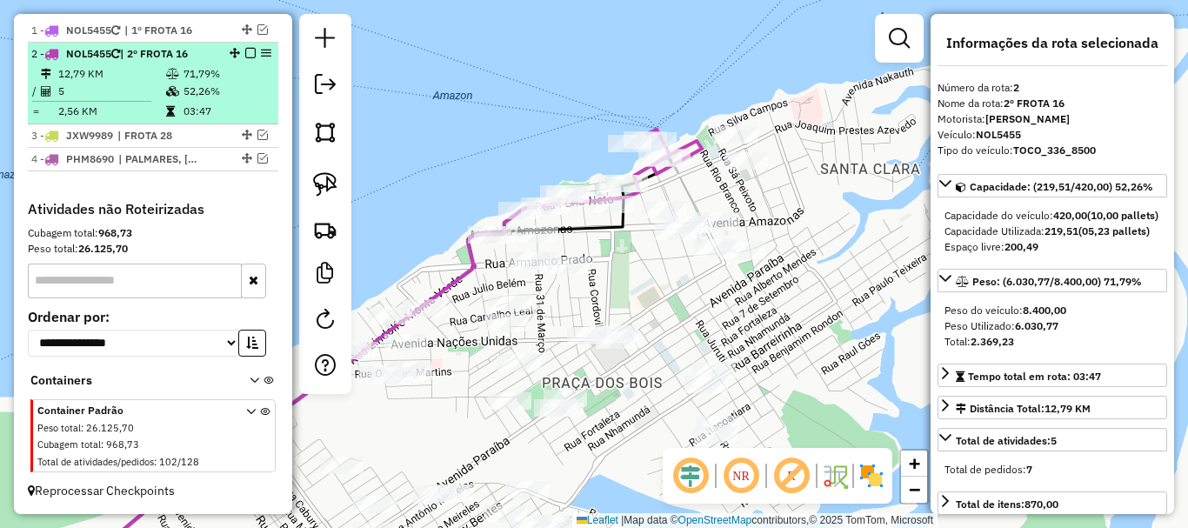
click at [245, 50] on em at bounding box center [250, 53] width 10 height 10
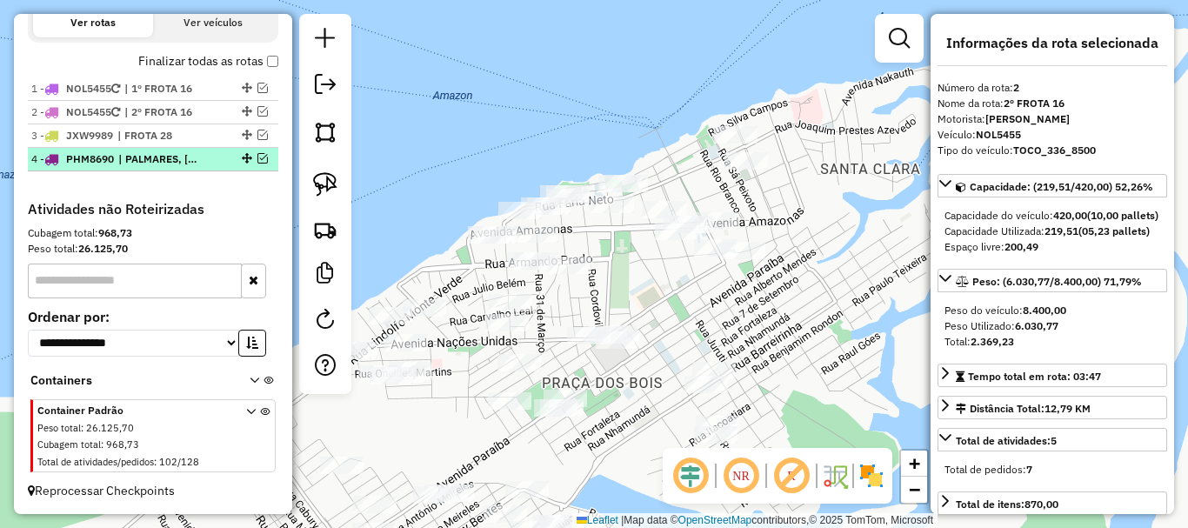
click at [258, 156] on em at bounding box center [262, 158] width 10 height 10
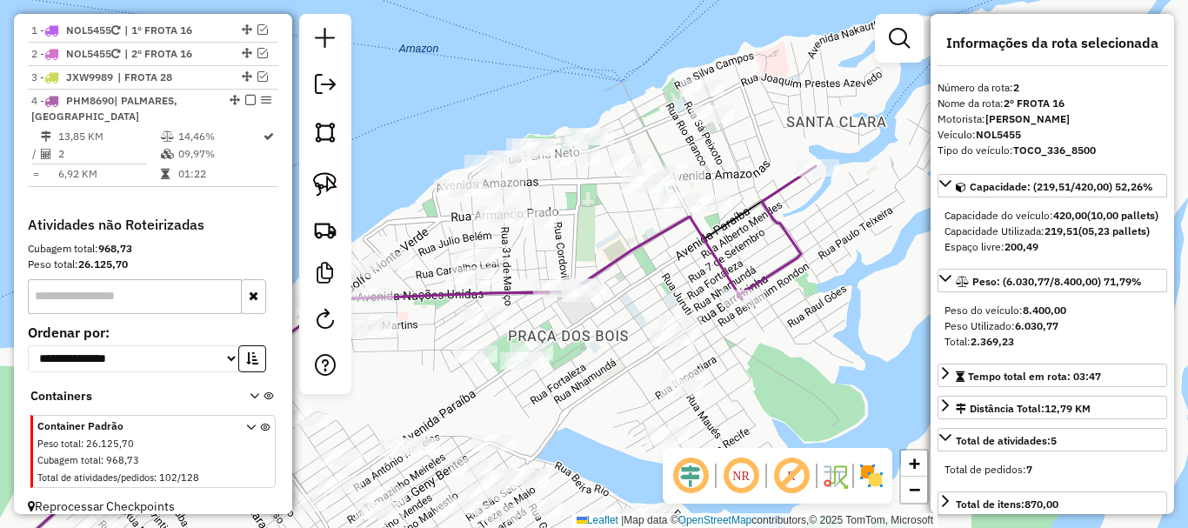
click at [794, 305] on div "Janela de atendimento Grade de atendimento Capacidade Transportadoras Veículos …" at bounding box center [594, 264] width 1188 height 528
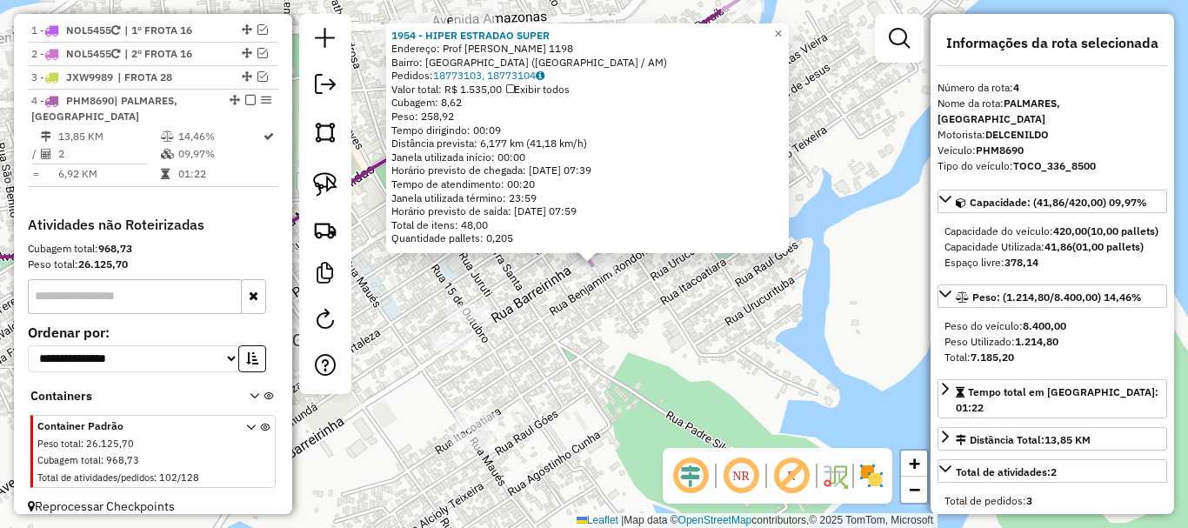
scroll to position [683, 0]
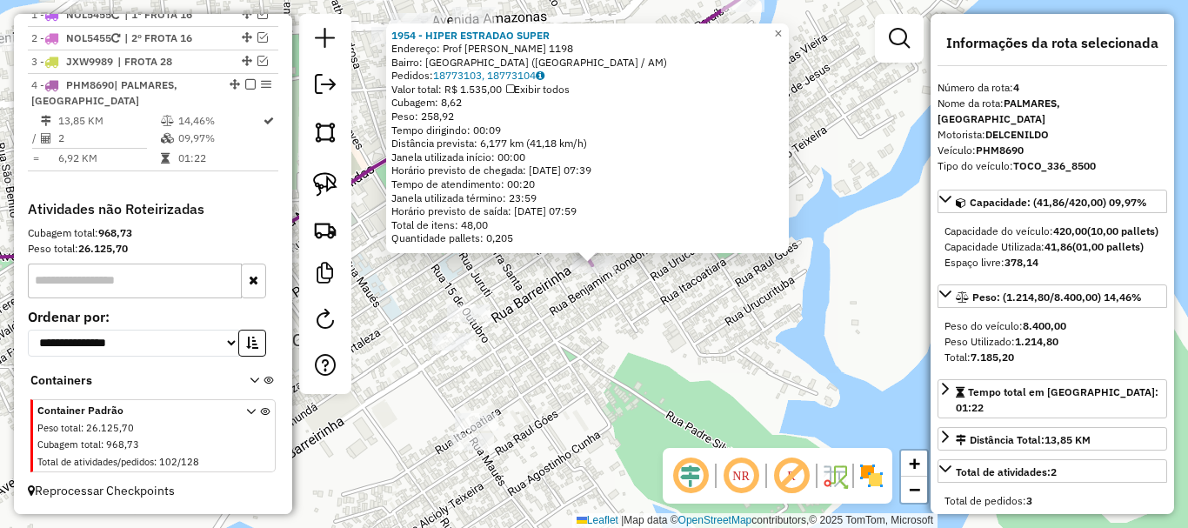
click at [683, 330] on div "1954 - HIPER ESTRADAO SUPER Endereço: Prof [PERSON_NAME] 1198 Bairro: [GEOGRAPH…" at bounding box center [594, 264] width 1188 height 528
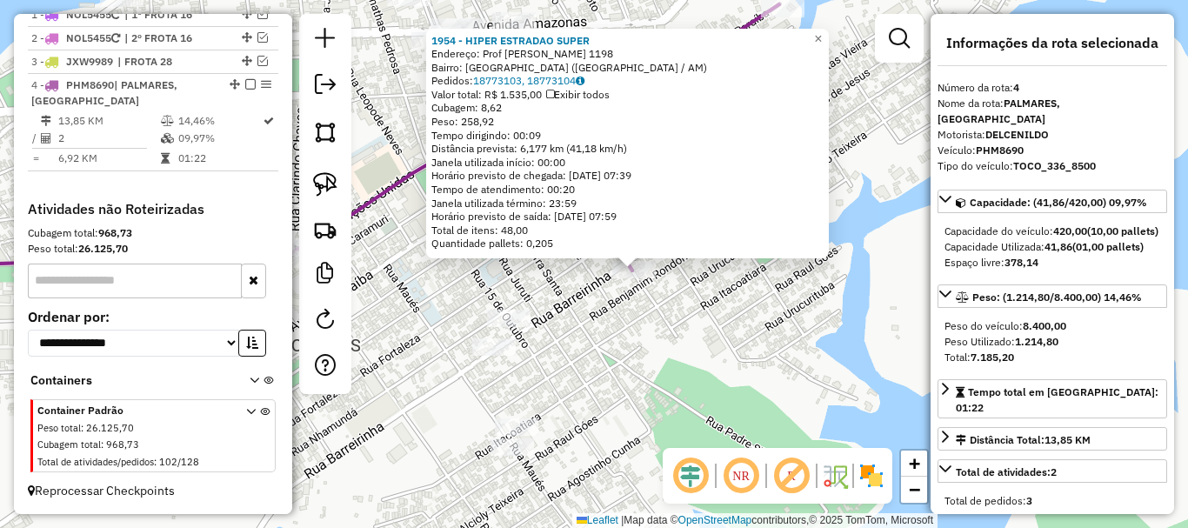
click at [659, 326] on div "1954 - HIPER ESTRADAO SUPER Endereço: Prof [PERSON_NAME] 1198 Bairro: [GEOGRAPH…" at bounding box center [594, 264] width 1188 height 528
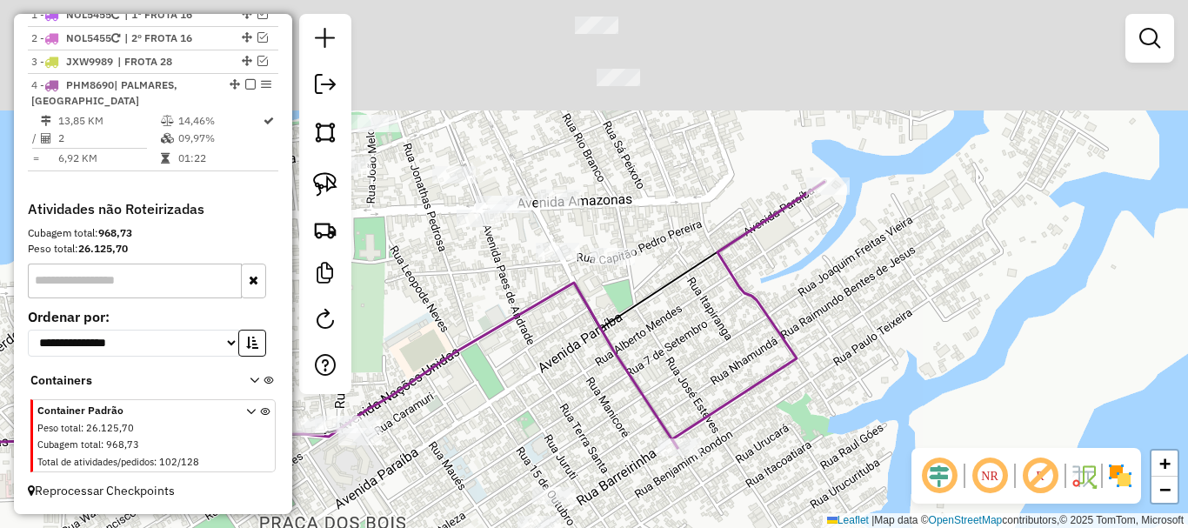
drag, startPoint x: 741, startPoint y: 319, endPoint x: 784, endPoint y: 476, distance: 163.3
click at [784, 476] on div "Janela de atendimento Grade de atendimento Capacidade Transportadoras Veículos …" at bounding box center [594, 264] width 1188 height 528
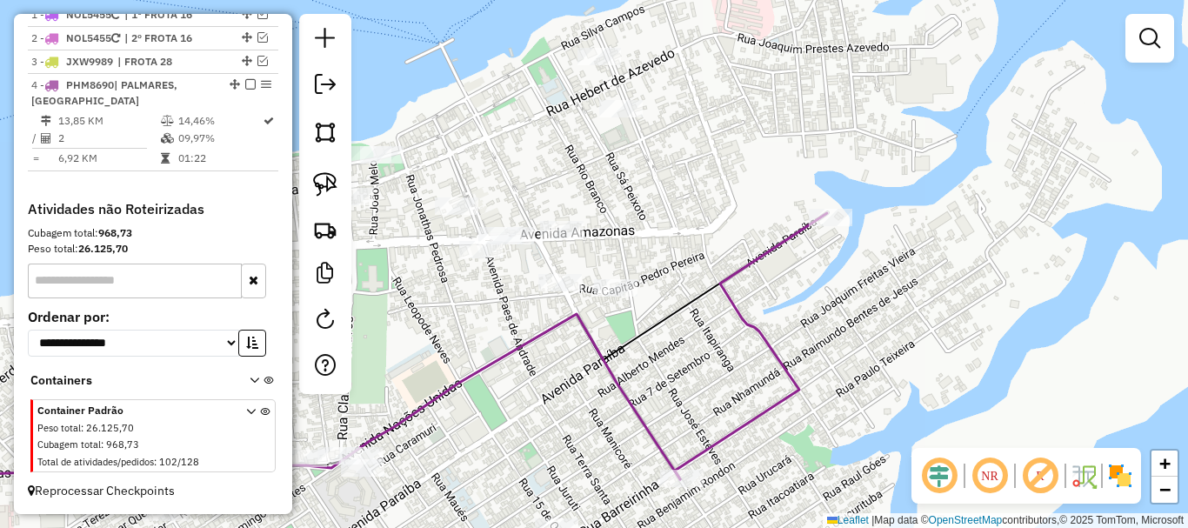
drag, startPoint x: 676, startPoint y: 261, endPoint x: 682, endPoint y: 333, distance: 72.4
click at [678, 358] on div "Janela de atendimento Grade de atendimento Capacidade Transportadoras Veículos …" at bounding box center [594, 264] width 1188 height 528
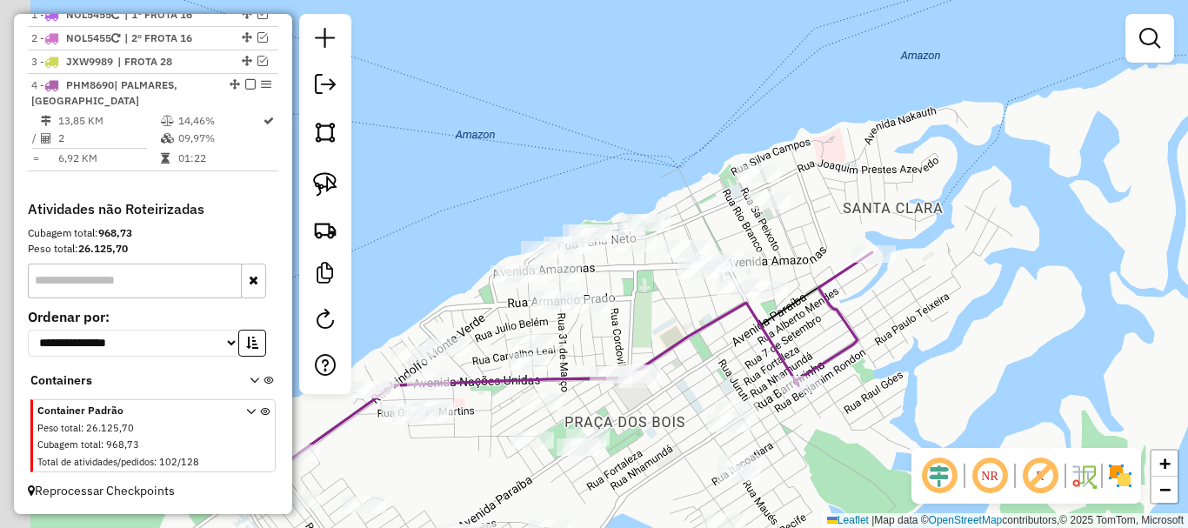
drag, startPoint x: 711, startPoint y: 321, endPoint x: 826, endPoint y: 246, distance: 137.0
click at [826, 246] on div "Janela de atendimento Grade de atendimento Capacidade Transportadoras Veículos …" at bounding box center [594, 264] width 1188 height 528
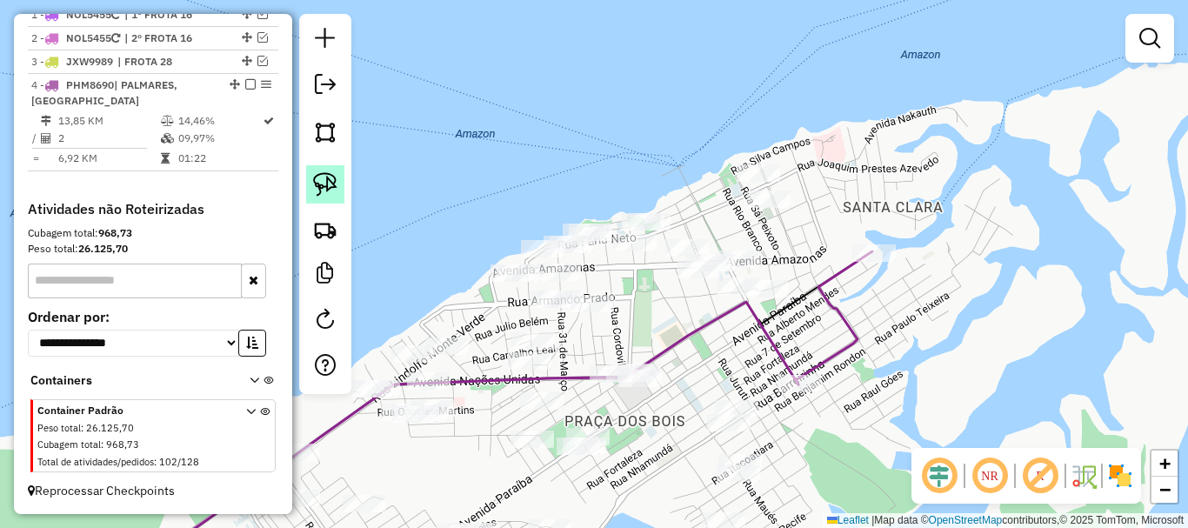
click at [322, 181] on img at bounding box center [325, 184] width 24 height 24
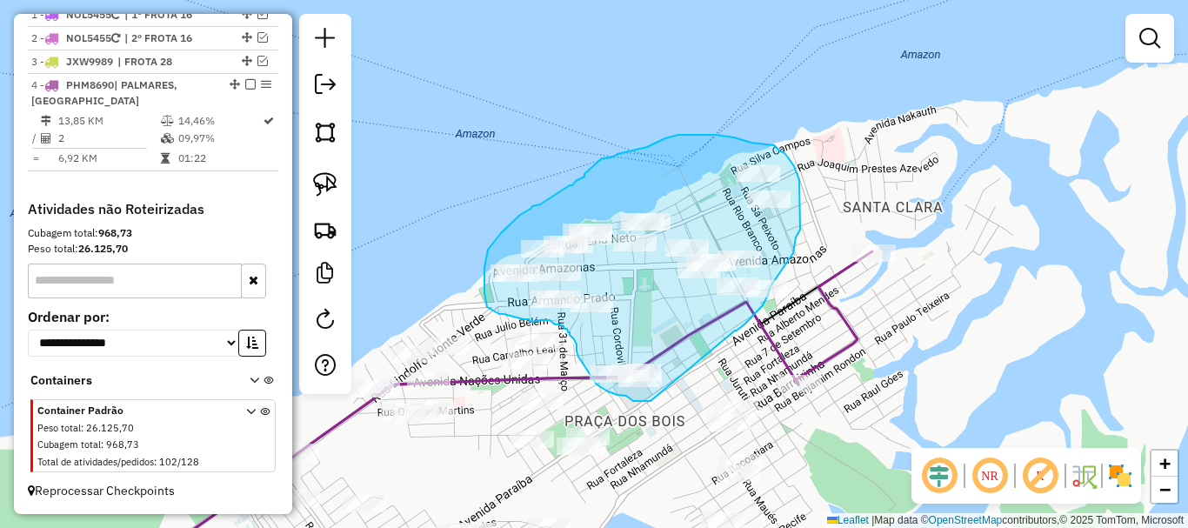
drag, startPoint x: 735, startPoint y: 330, endPoint x: 640, endPoint y: 401, distance: 118.1
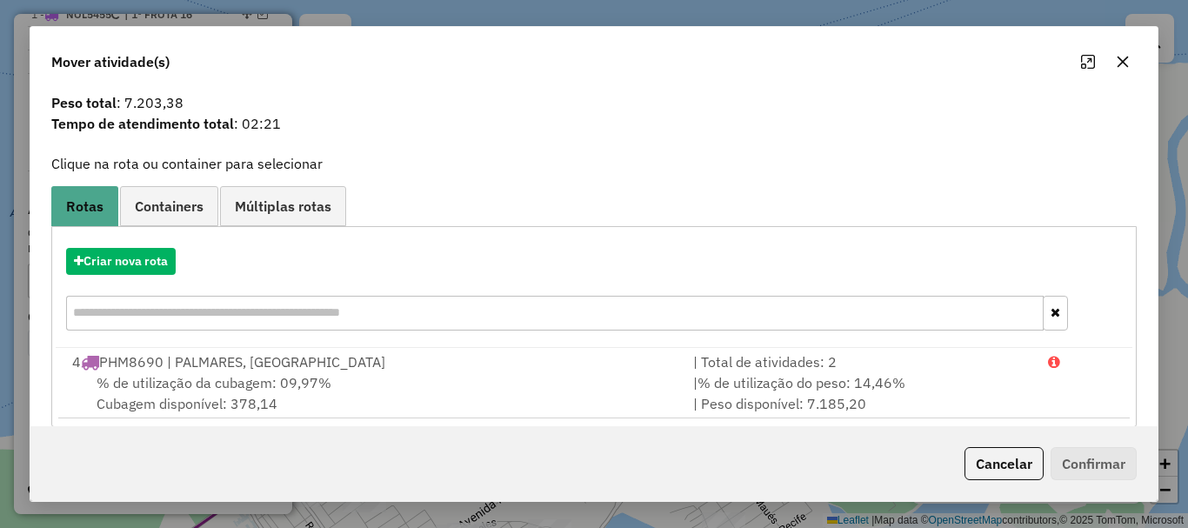
scroll to position [68, 0]
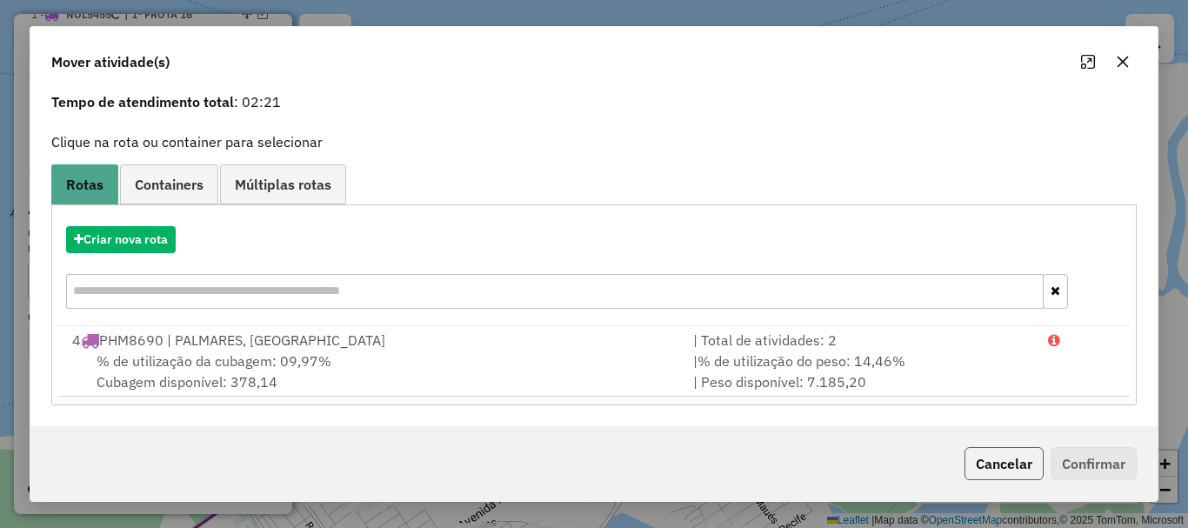
click at [1002, 469] on button "Cancelar" at bounding box center [1003, 463] width 79 height 33
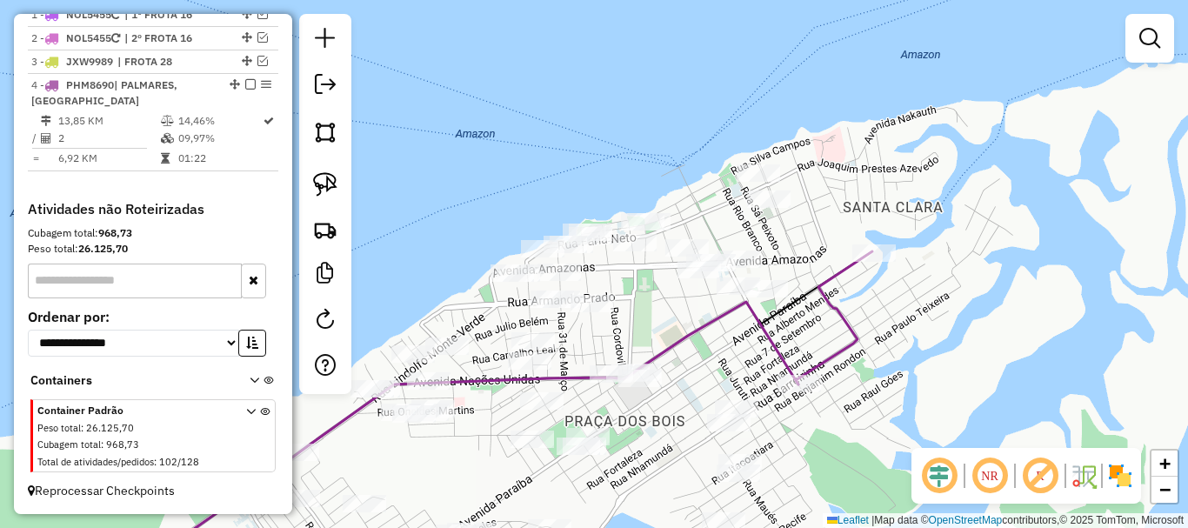
drag, startPoint x: 692, startPoint y: 341, endPoint x: 720, endPoint y: 292, distance: 56.1
click at [720, 302] on icon at bounding box center [464, 441] width 667 height 278
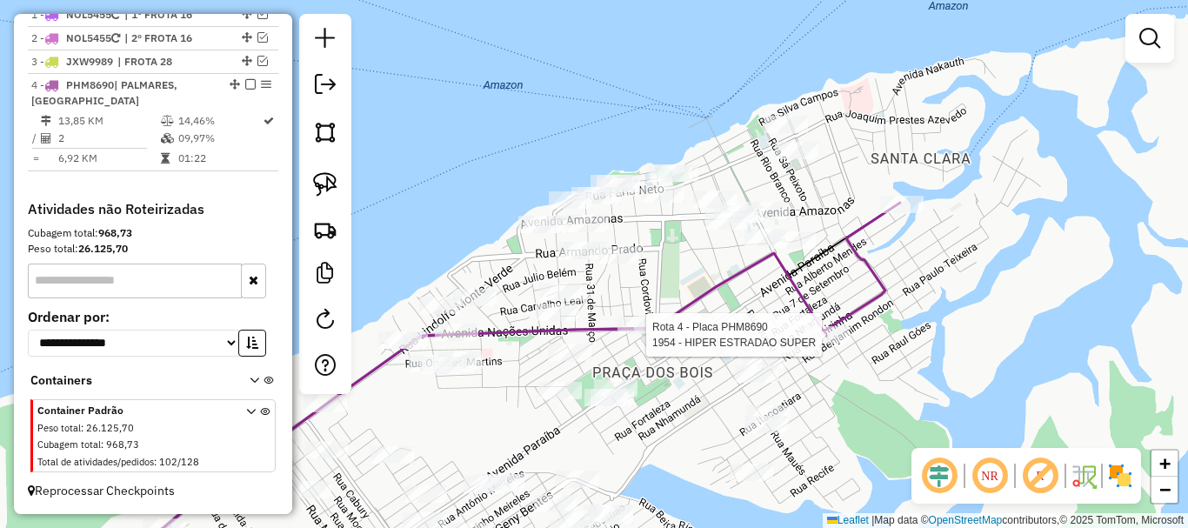
select select "**********"
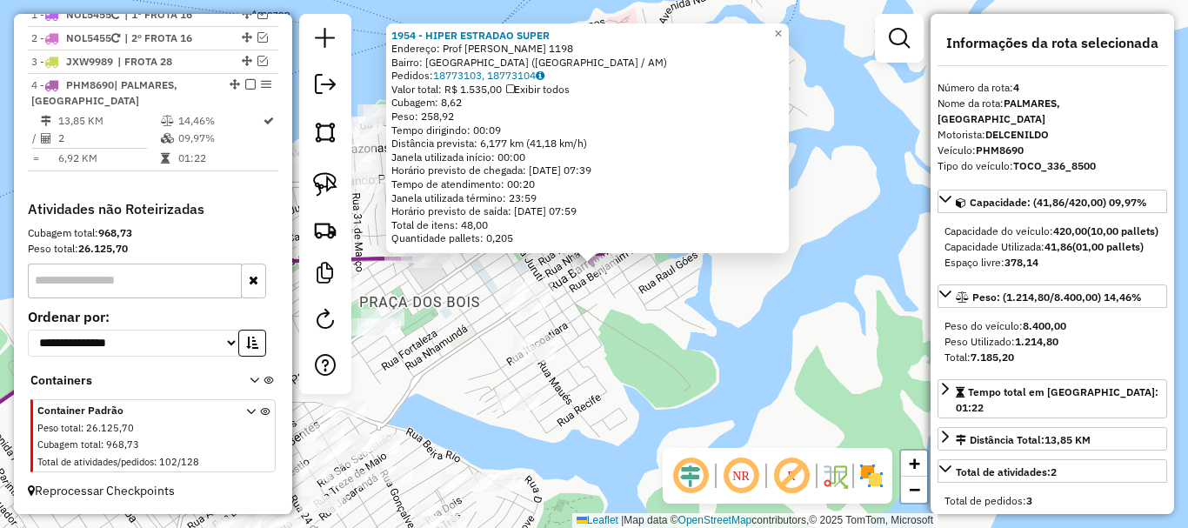
click at [776, 403] on div "1954 - HIPER ESTRADAO SUPER Endereço: Prof [PERSON_NAME] 1198 Bairro: [GEOGRAPH…" at bounding box center [594, 264] width 1188 height 528
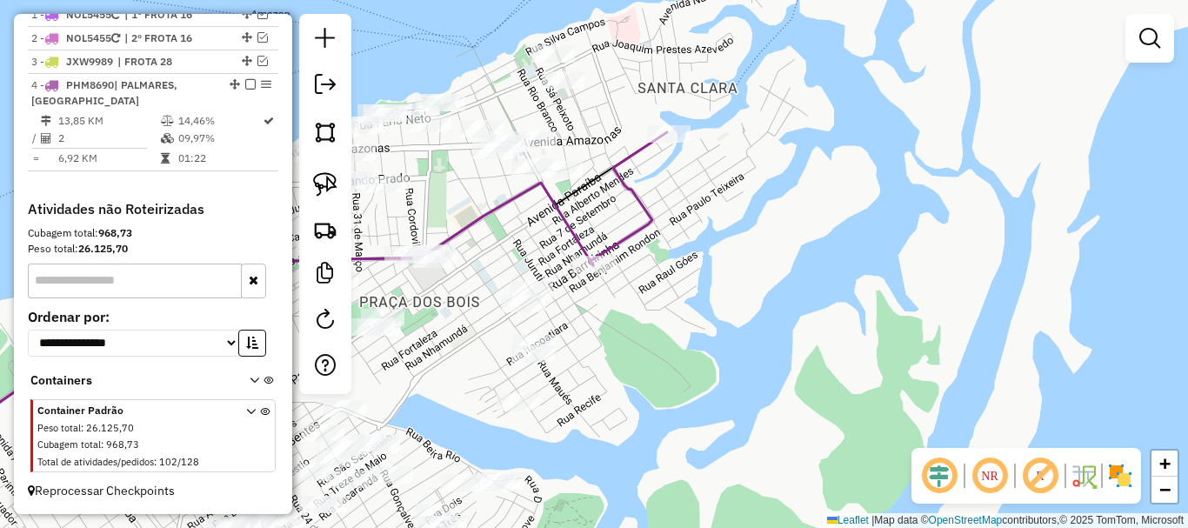
drag, startPoint x: 587, startPoint y: 363, endPoint x: 716, endPoint y: 328, distance: 133.5
click at [716, 328] on div "Janela de atendimento Grade de atendimento Capacidade Transportadoras Veículos …" at bounding box center [594, 264] width 1188 height 528
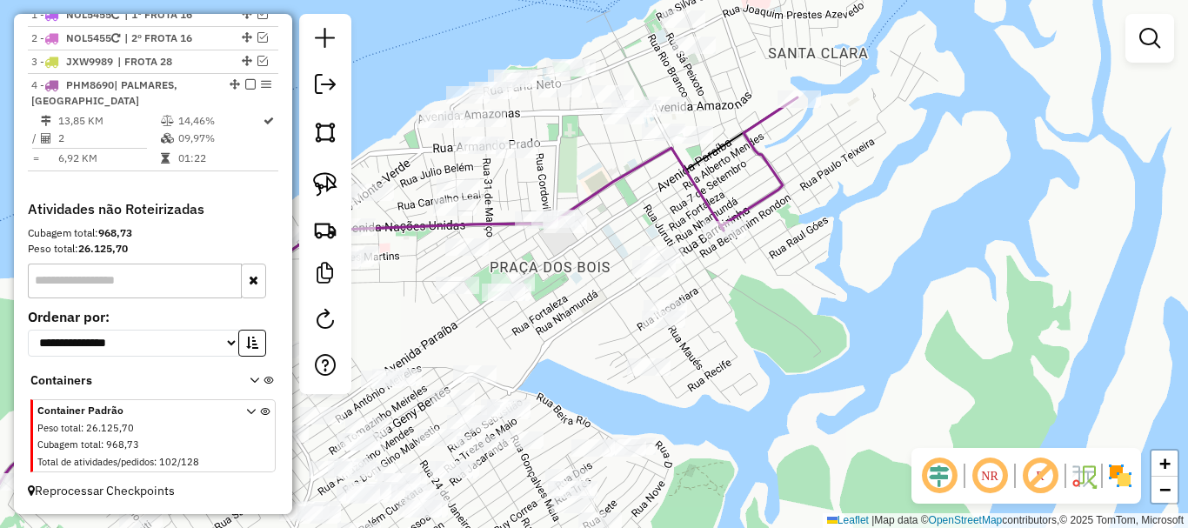
drag, startPoint x: 338, startPoint y: 188, endPoint x: 409, endPoint y: 233, distance: 83.7
click at [338, 190] on link at bounding box center [325, 184] width 38 height 38
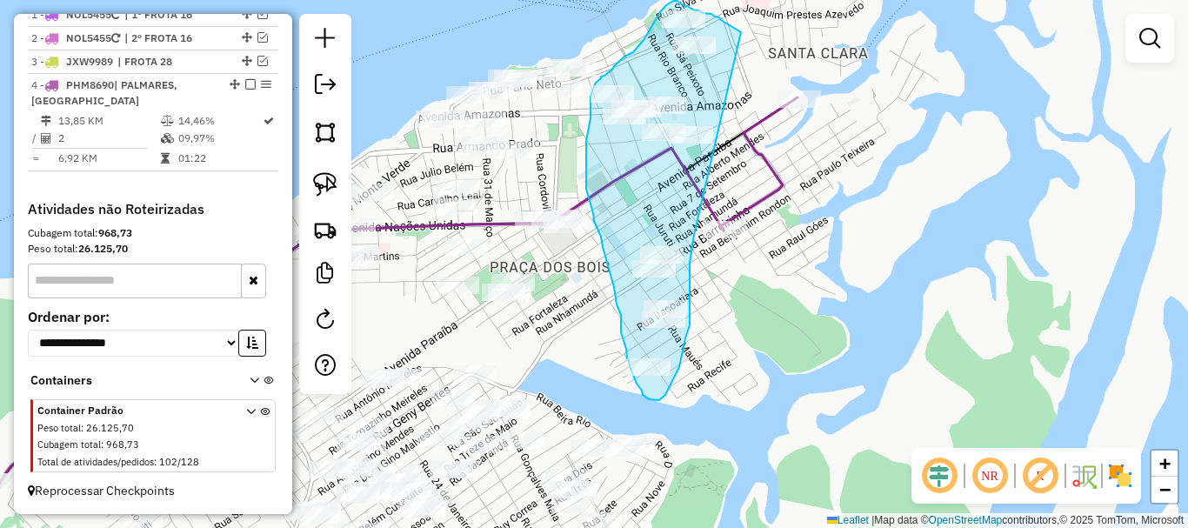
drag, startPoint x: 741, startPoint y: 32, endPoint x: 698, endPoint y: 230, distance: 202.8
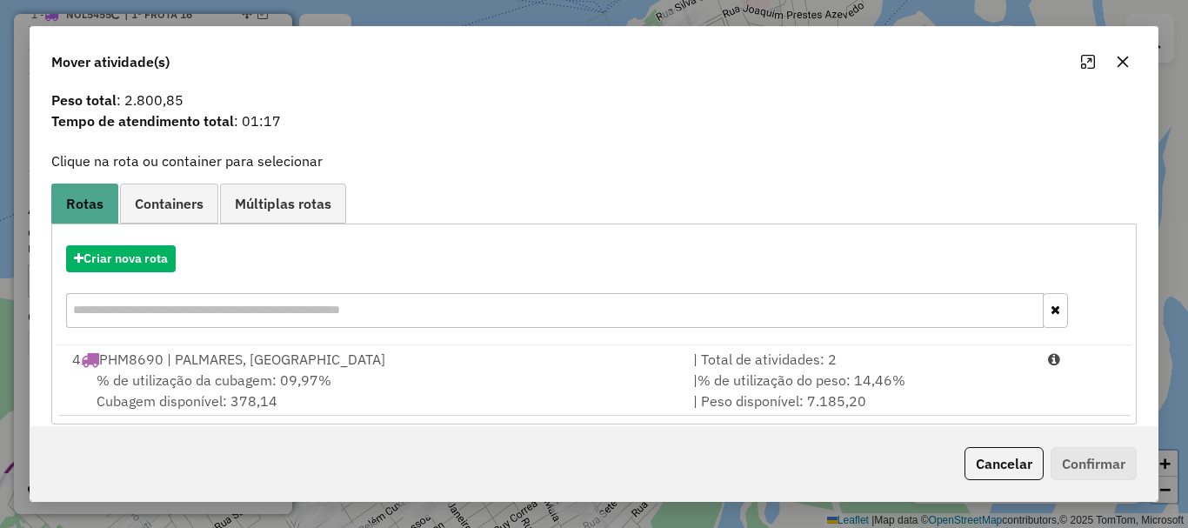
scroll to position [68, 0]
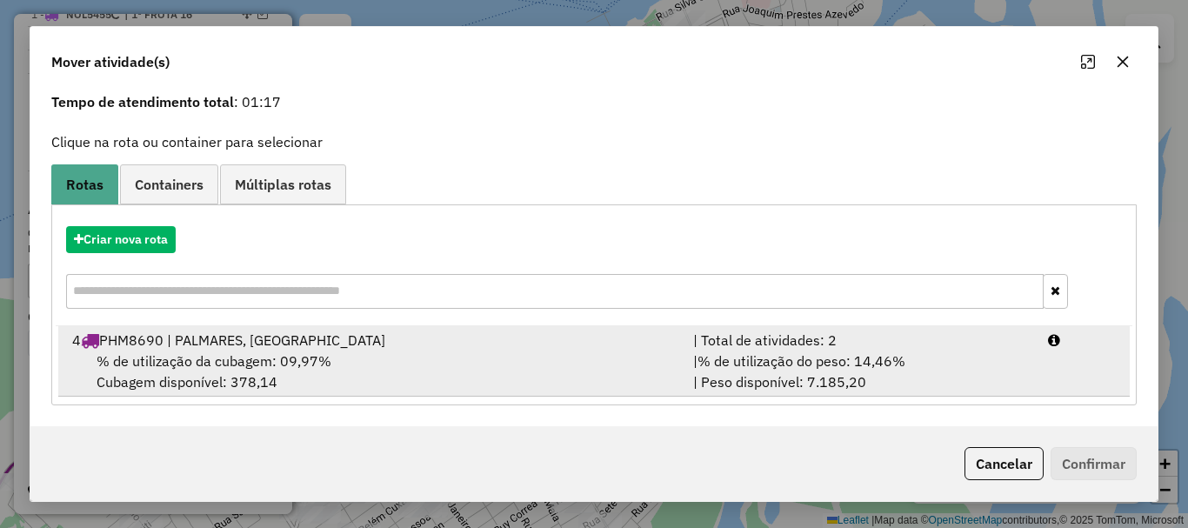
click at [369, 388] on div "% de utilização da cubagem: 09,97% Cubagem disponível: 378,14" at bounding box center [372, 371] width 621 height 42
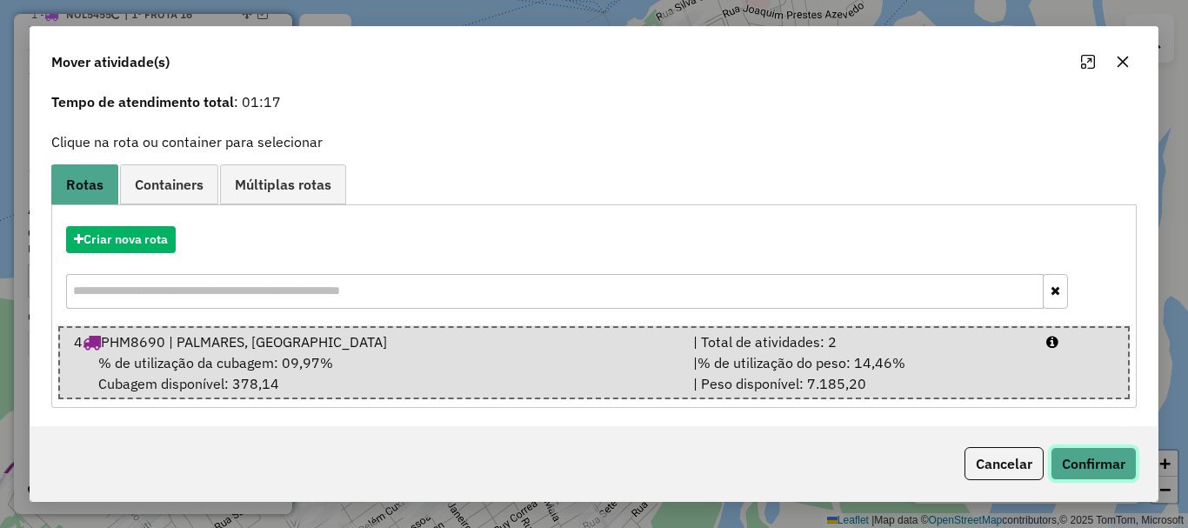
click at [1065, 470] on button "Confirmar" at bounding box center [1093, 463] width 86 height 33
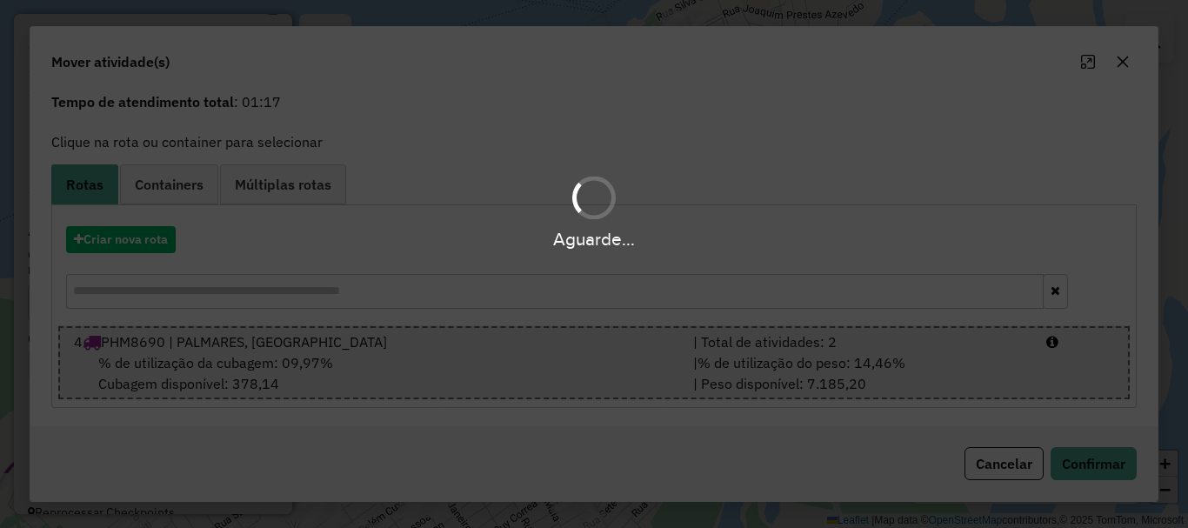
scroll to position [0, 0]
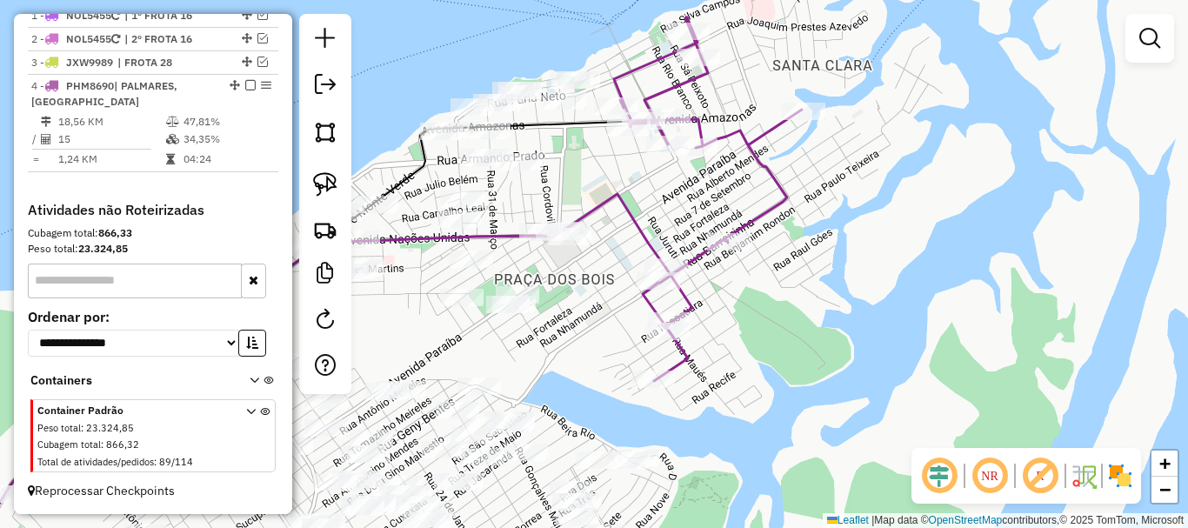
drag, startPoint x: 605, startPoint y: 284, endPoint x: 613, endPoint y: 297, distance: 15.2
click at [610, 297] on div "Janela de atendimento Grade de atendimento Capacidade Transportadoras Veículos …" at bounding box center [594, 264] width 1188 height 528
select select "**********"
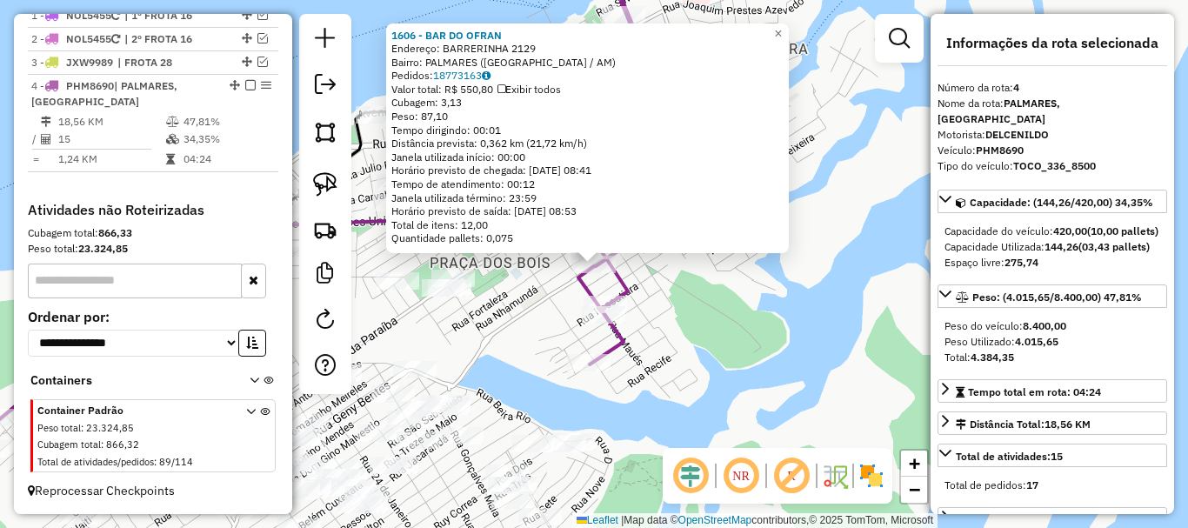
click at [718, 424] on div "1606 - BAR DO OFRAN Endereço: BARRERINHA 2129 Bairro: [GEOGRAPHIC_DATA] ([GEOGR…" at bounding box center [594, 264] width 1188 height 528
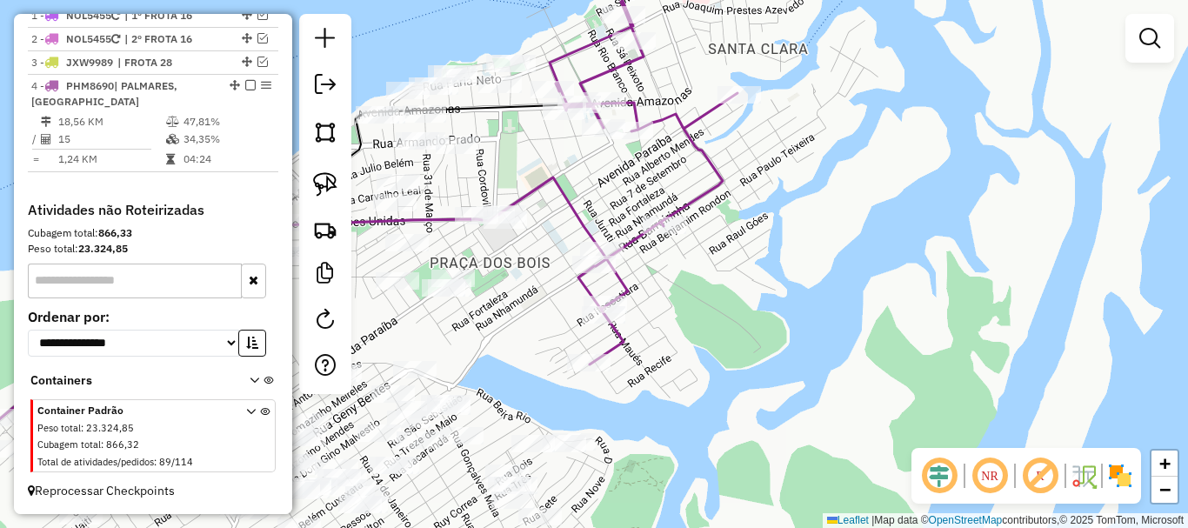
drag, startPoint x: 810, startPoint y: 384, endPoint x: 757, endPoint y: 366, distance: 56.1
click at [823, 387] on div "Janela de atendimento Grade de atendimento Capacidade Transportadoras Veículos …" at bounding box center [594, 264] width 1188 height 528
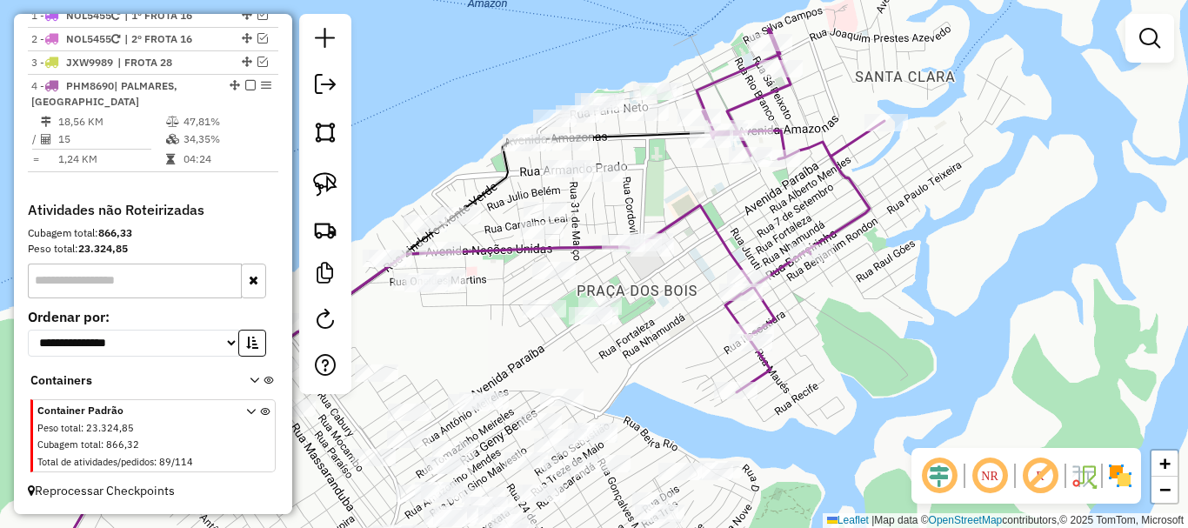
drag, startPoint x: 610, startPoint y: 270, endPoint x: 618, endPoint y: 284, distance: 16.0
click at [618, 282] on div "Janela de atendimento Grade de atendimento Capacidade Transportadoras Veículos …" at bounding box center [594, 264] width 1188 height 528
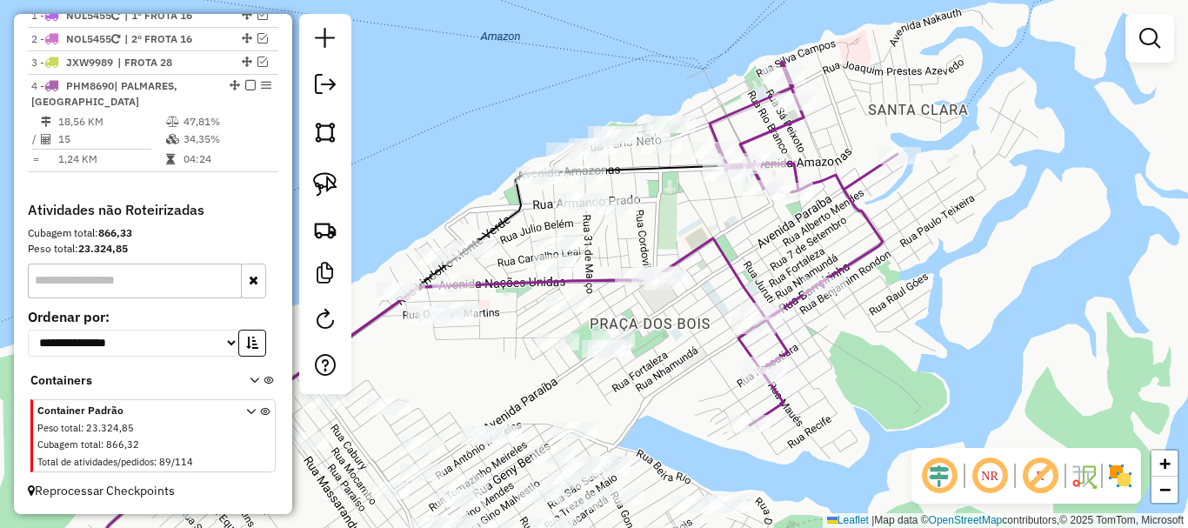
drag, startPoint x: 666, startPoint y: 230, endPoint x: 666, endPoint y: 258, distance: 28.7
click at [666, 258] on div "Janela de atendimento Grade de atendimento Capacidade Transportadoras Veículos …" at bounding box center [594, 264] width 1188 height 528
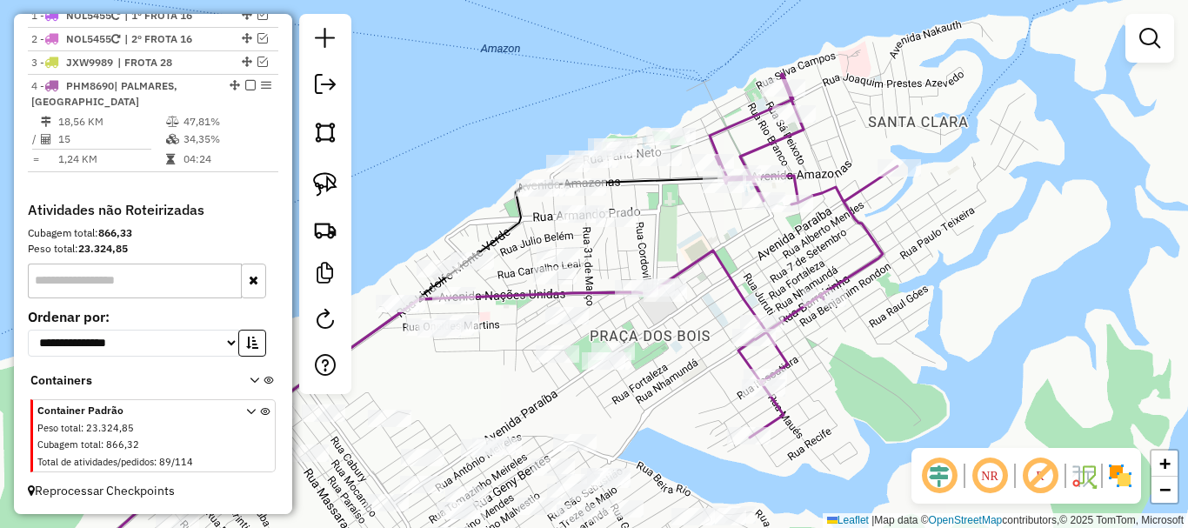
drag, startPoint x: 634, startPoint y: 238, endPoint x: 662, endPoint y: 239, distance: 27.8
click at [666, 242] on div "Janela de atendimento Grade de atendimento Capacidade Transportadoras Veículos …" at bounding box center [594, 264] width 1188 height 528
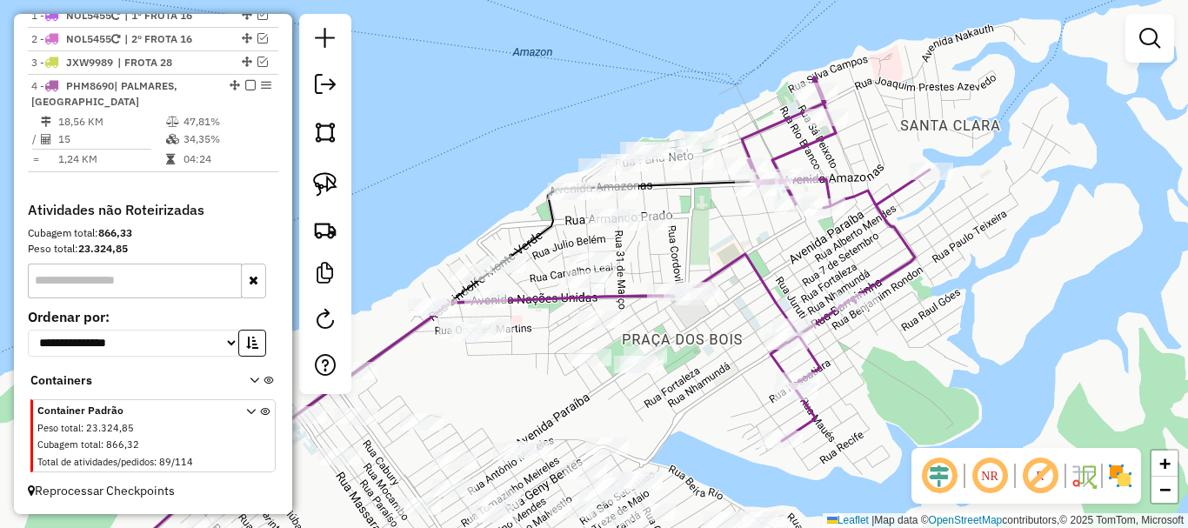
drag, startPoint x: 326, startPoint y: 183, endPoint x: 347, endPoint y: 177, distance: 21.7
click at [326, 184] on img at bounding box center [325, 184] width 24 height 24
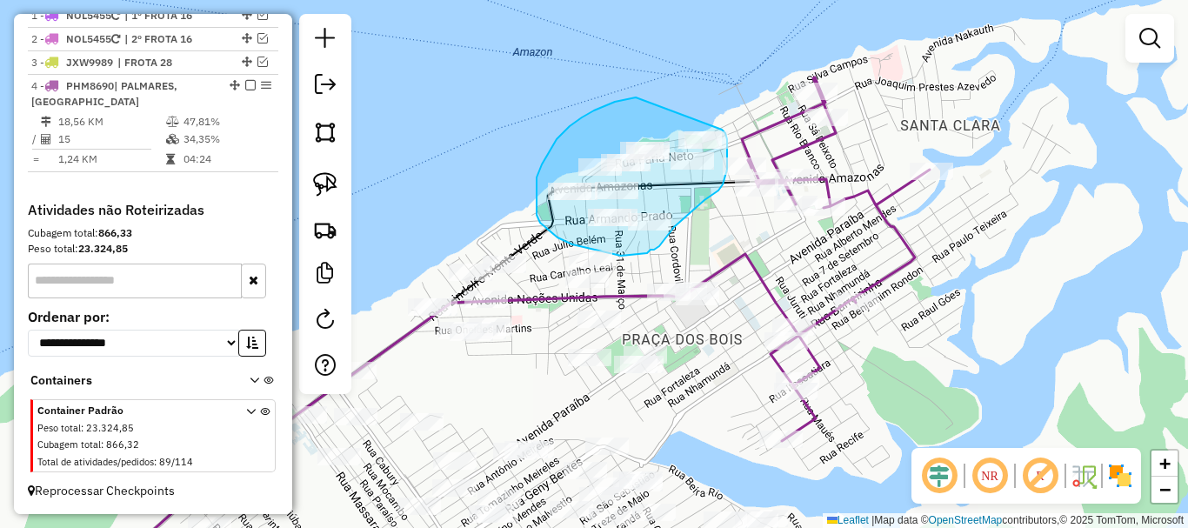
drag, startPoint x: 625, startPoint y: 100, endPoint x: 722, endPoint y: 130, distance: 100.9
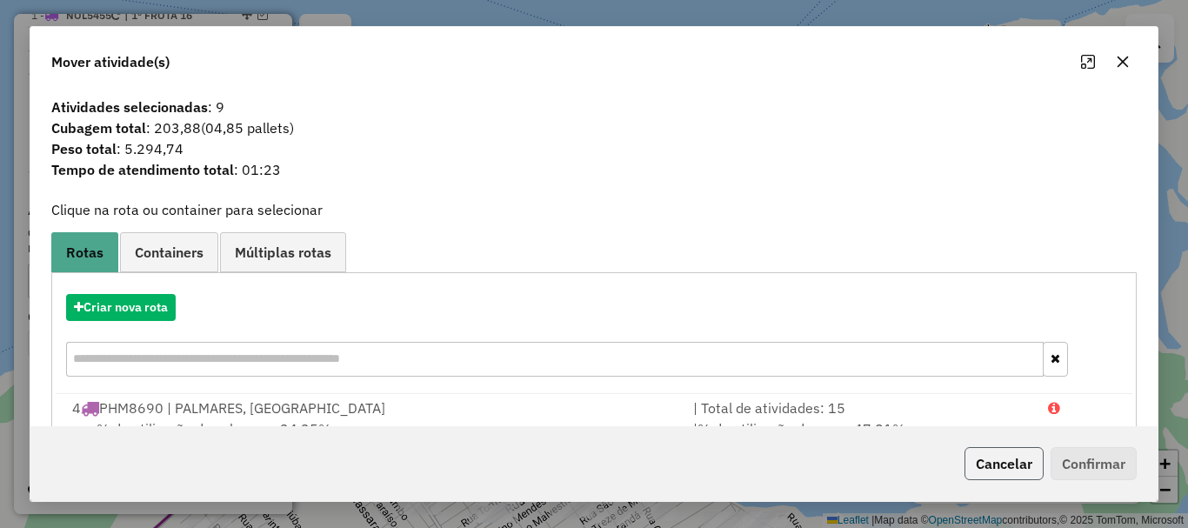
click at [1034, 468] on button "Cancelar" at bounding box center [1003, 463] width 79 height 33
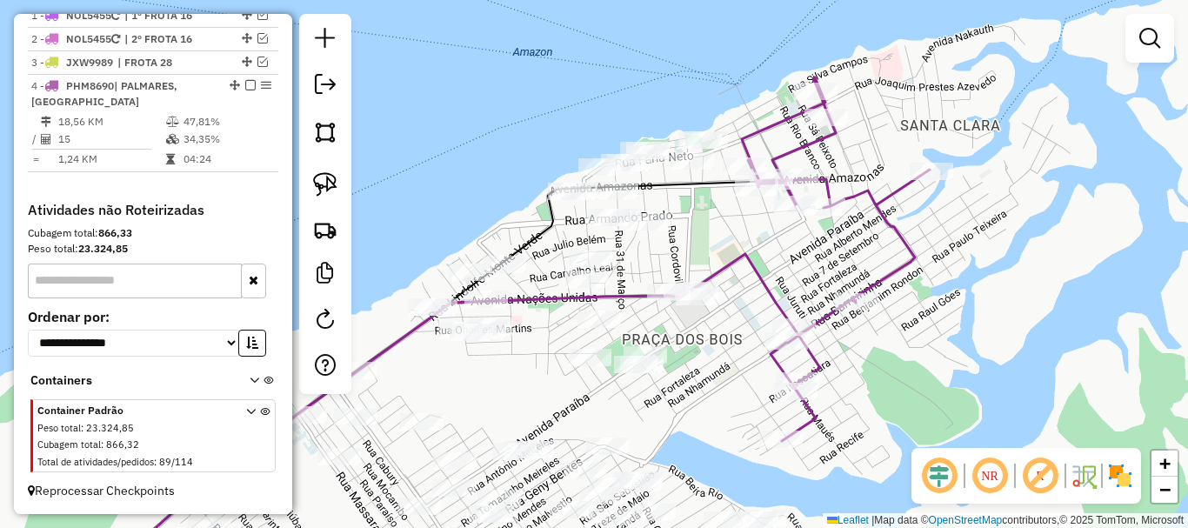
click at [666, 281] on div "Janela de atendimento Grade de atendimento Capacidade Transportadoras Veículos …" at bounding box center [594, 264] width 1188 height 528
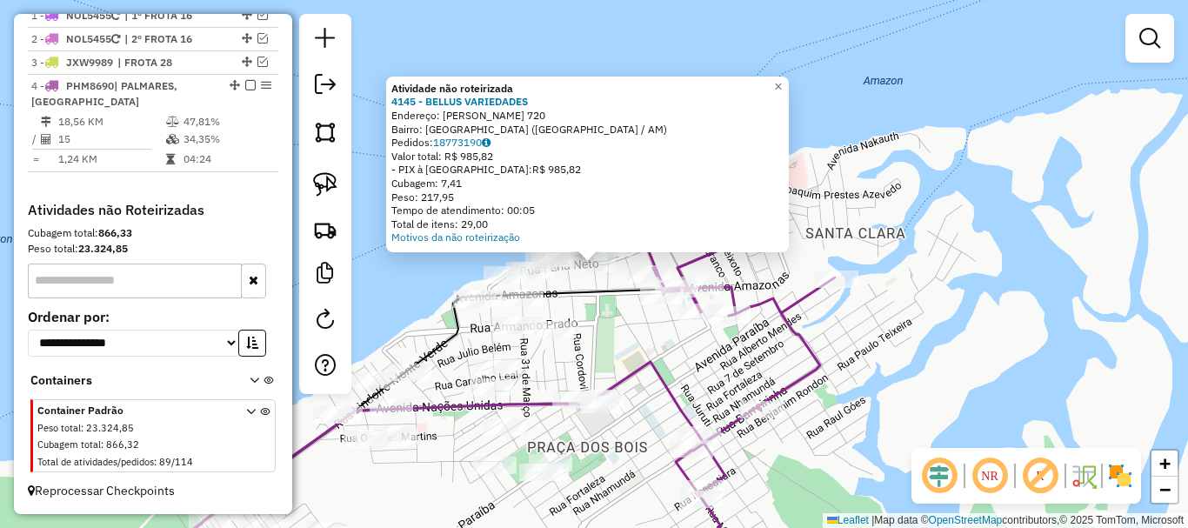
click at [622, 327] on div "Atividade não roteirizada 4145 - BELLUS VARIEDADES Endereço: CLARINDO CHAVES 72…" at bounding box center [594, 264] width 1188 height 528
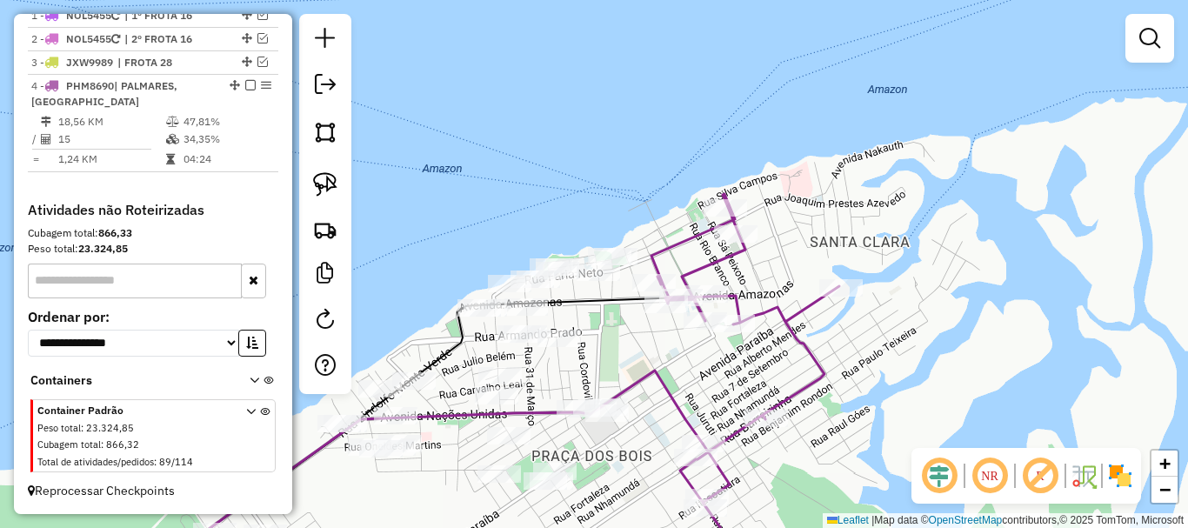
drag, startPoint x: 624, startPoint y: 333, endPoint x: 676, endPoint y: 363, distance: 60.0
click at [676, 365] on div "Janela de atendimento Grade de atendimento Capacidade Transportadoras Veículos …" at bounding box center [594, 264] width 1188 height 528
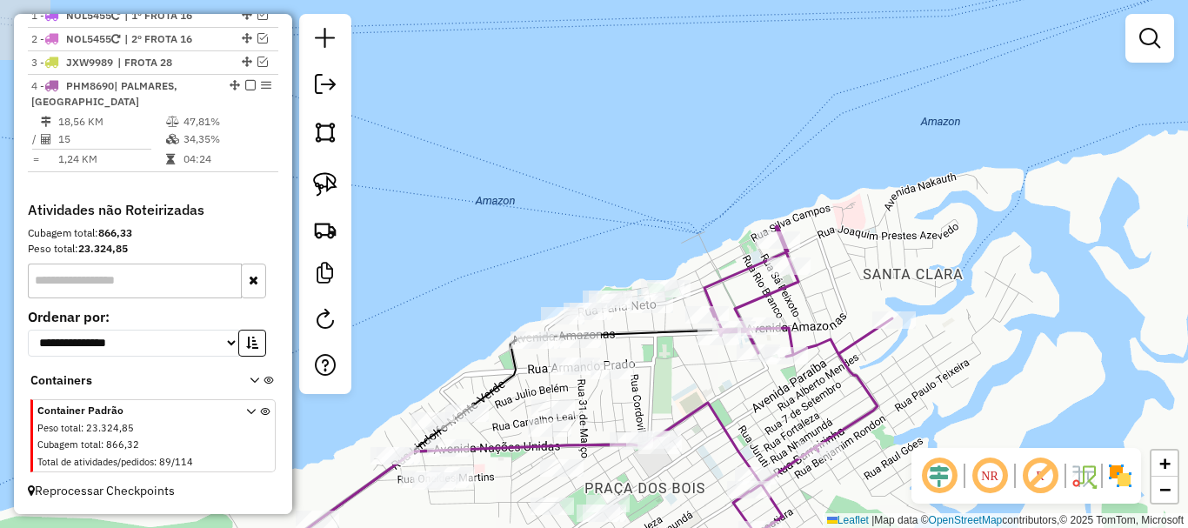
drag, startPoint x: 710, startPoint y: 276, endPoint x: 714, endPoint y: 258, distance: 17.7
click at [714, 258] on div "Janela de atendimento Grade de atendimento Capacidade Transportadoras Veículos …" at bounding box center [594, 264] width 1188 height 528
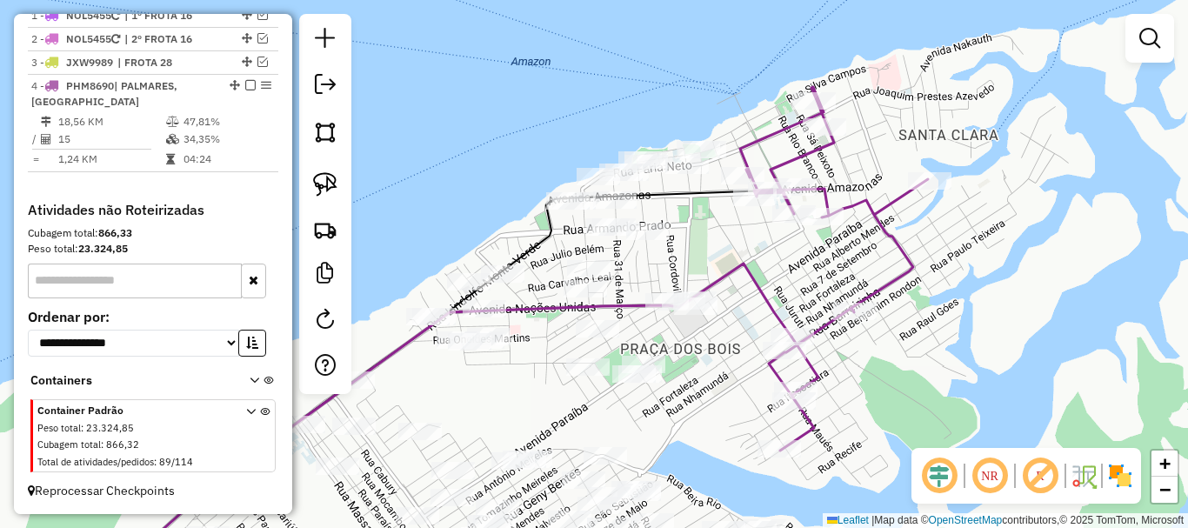
click at [750, 321] on div "Janela de atendimento Grade de atendimento Capacidade Transportadoras Veículos …" at bounding box center [594, 264] width 1188 height 528
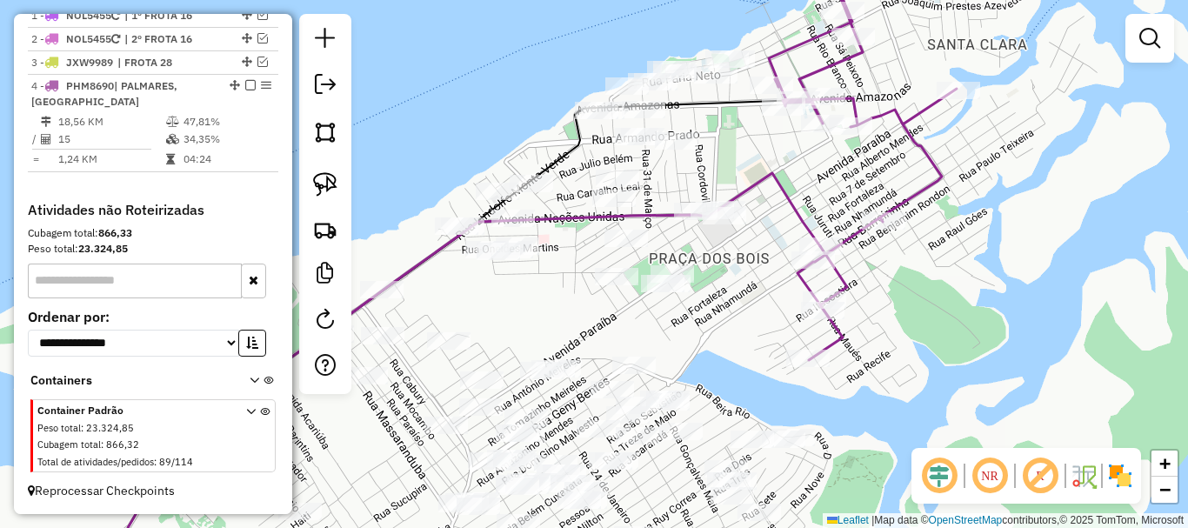
drag, startPoint x: 718, startPoint y: 355, endPoint x: 708, endPoint y: 350, distance: 11.7
click at [715, 352] on div "Janela de atendimento Grade de atendimento Capacidade Transportadoras Veículos …" at bounding box center [594, 264] width 1188 height 528
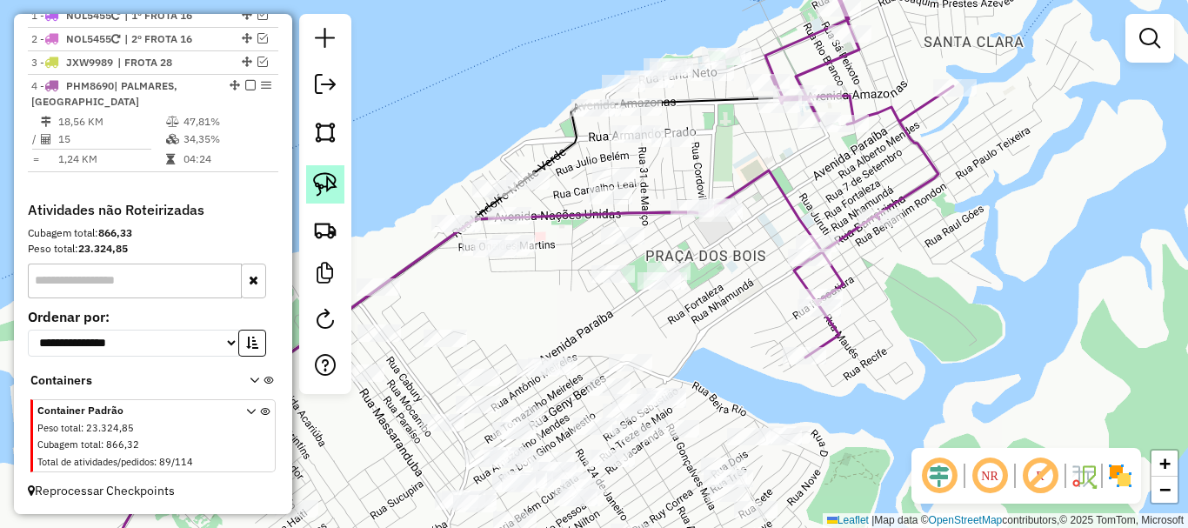
click at [329, 193] on img at bounding box center [325, 184] width 24 height 24
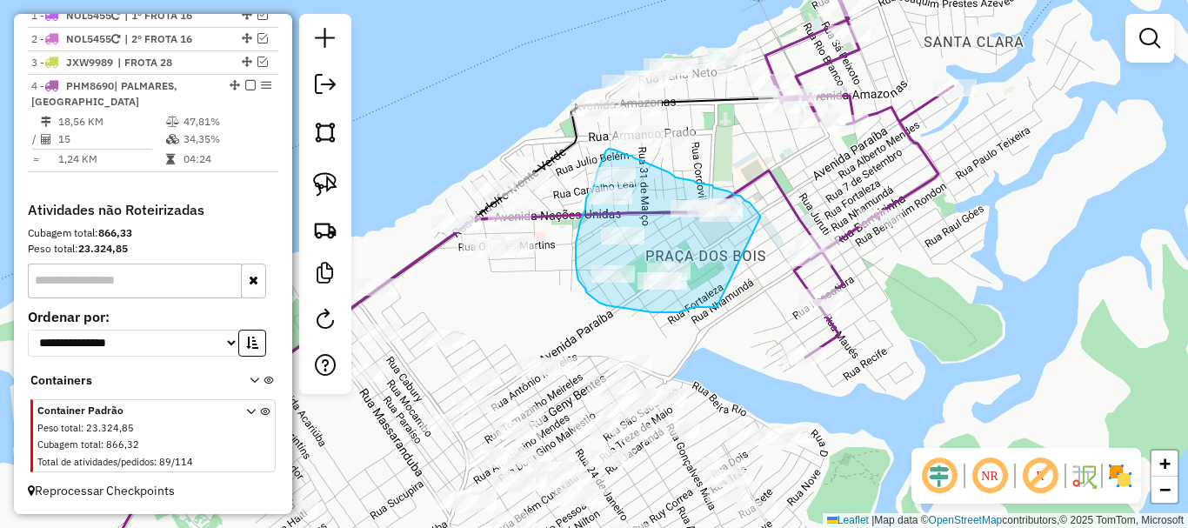
drag, startPoint x: 756, startPoint y: 211, endPoint x: 687, endPoint y: 310, distance: 120.6
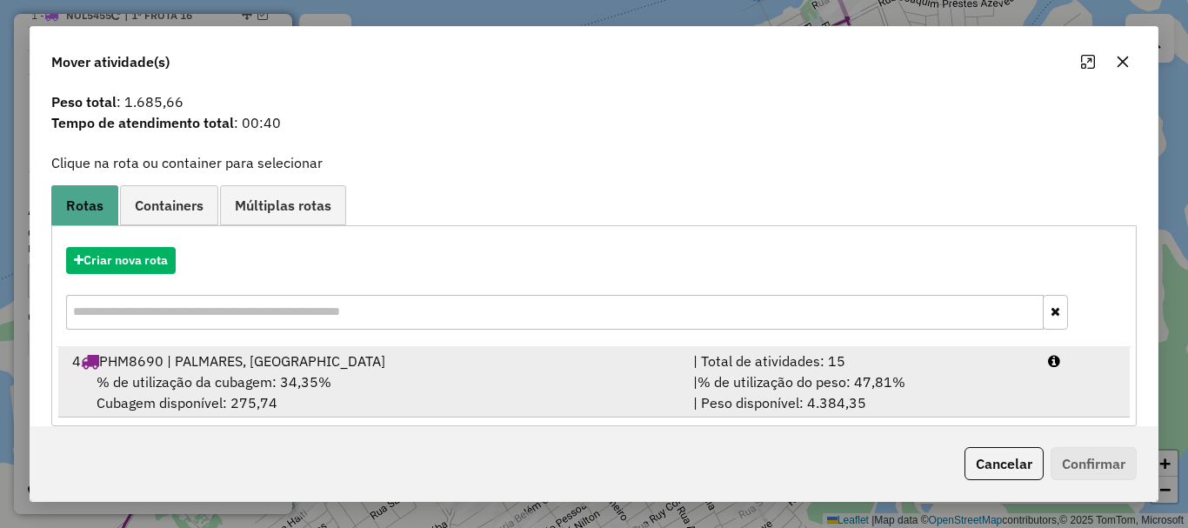
scroll to position [68, 0]
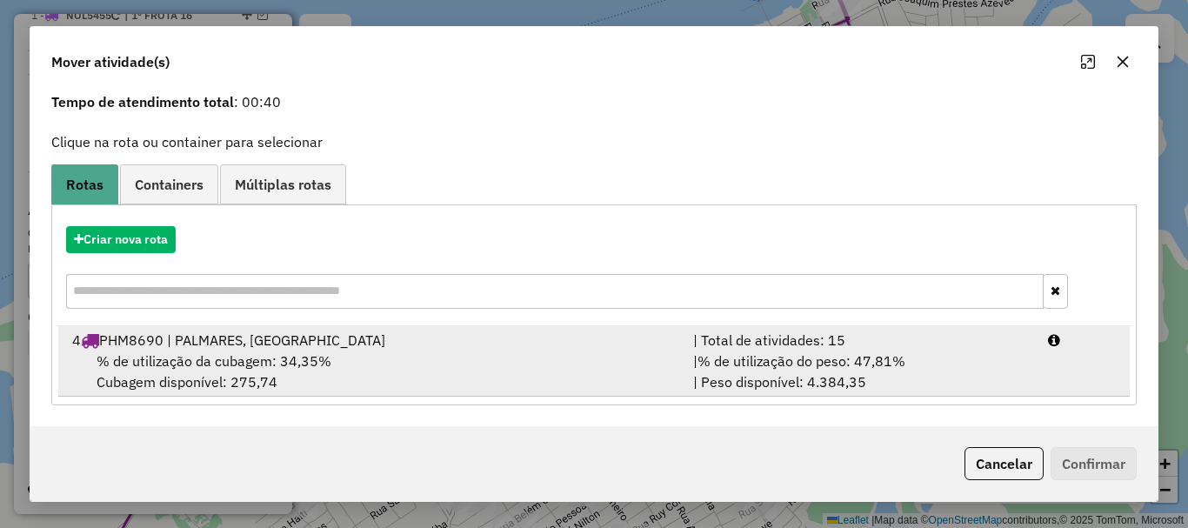
click at [426, 350] on div "% de utilização da cubagem: 34,35% Cubagem disponível: 275,74" at bounding box center [372, 371] width 621 height 42
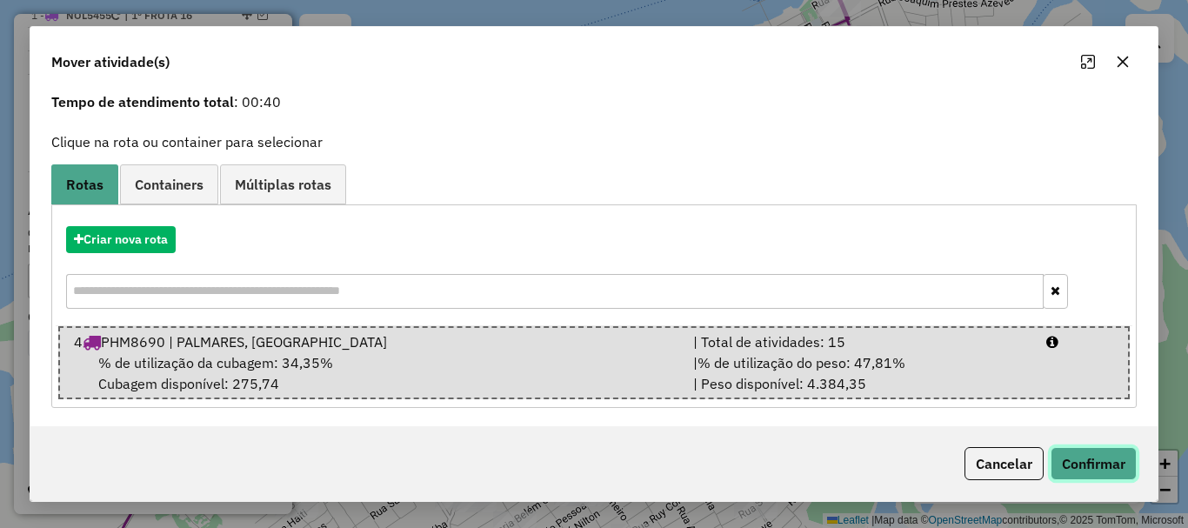
click at [1070, 465] on button "Confirmar" at bounding box center [1093, 463] width 86 height 33
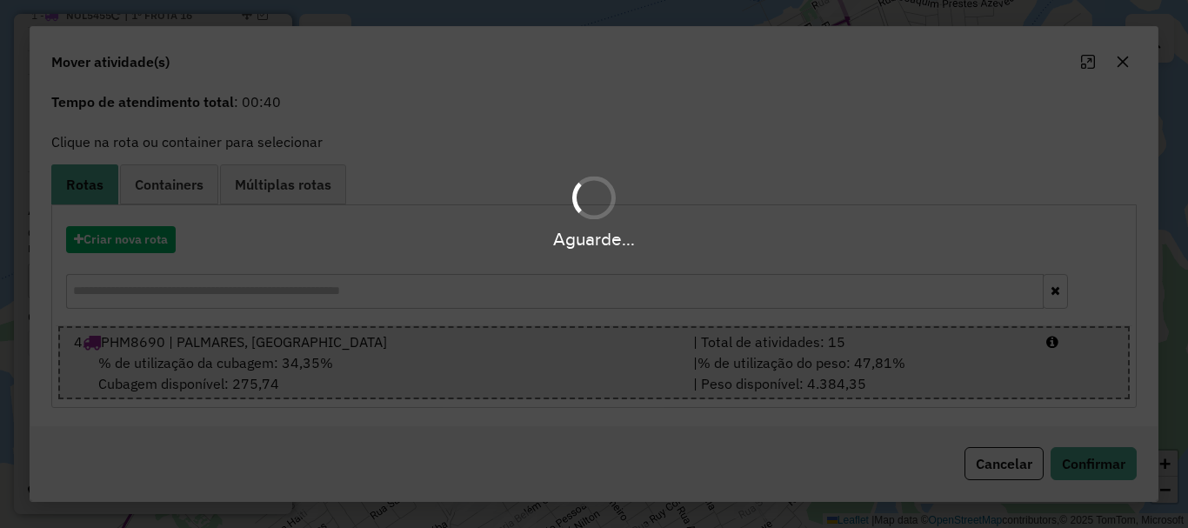
scroll to position [0, 0]
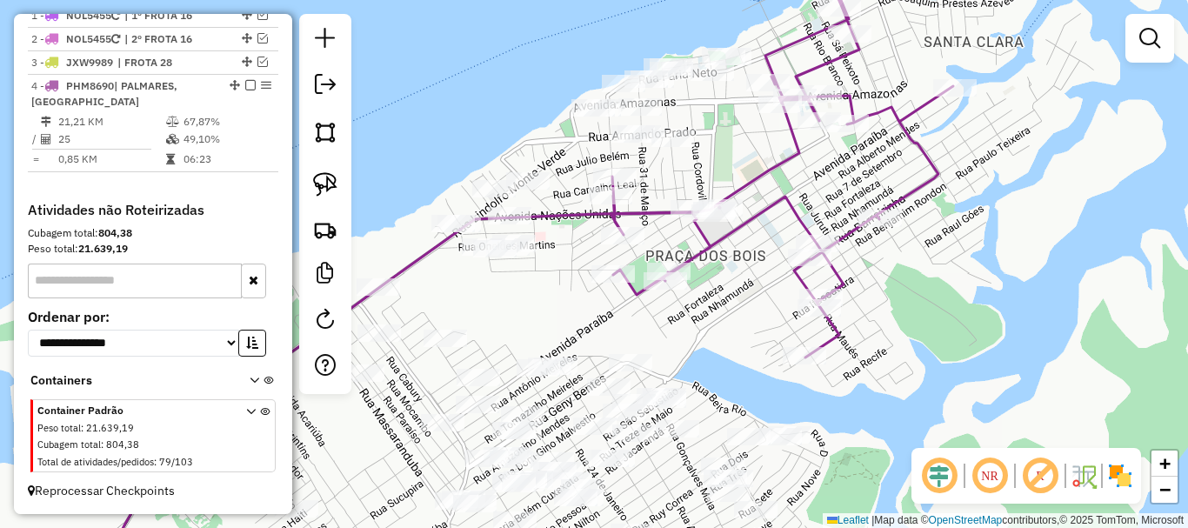
click at [797, 225] on icon at bounding box center [781, 175] width 343 height 363
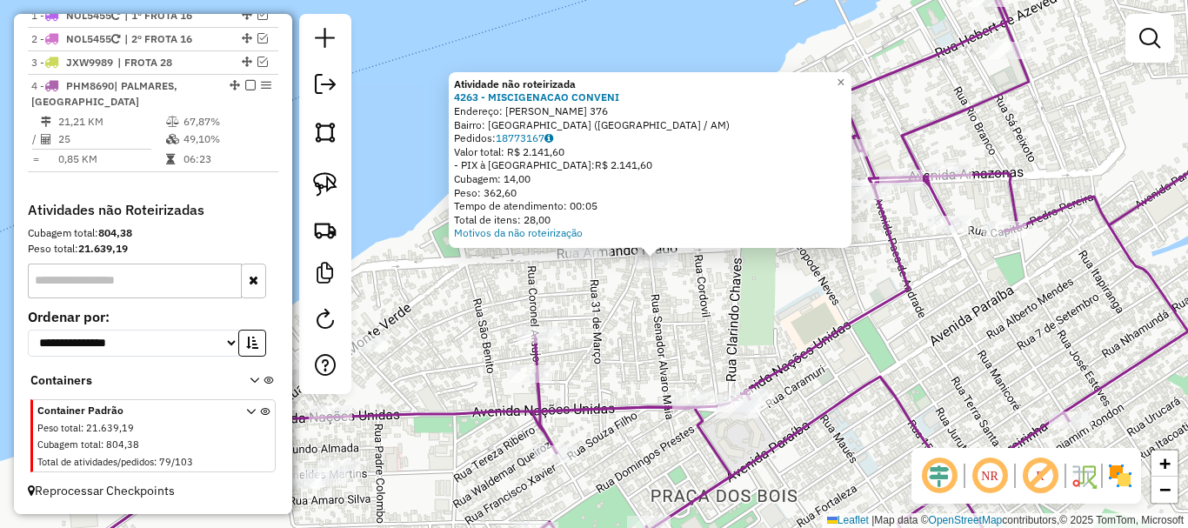
drag, startPoint x: 582, startPoint y: 286, endPoint x: 687, endPoint y: 336, distance: 116.3
click at [688, 336] on div "Atividade não roteirizada 4263 - MISCIGENACAO CONVENI Endereço: [PERSON_NAME] 3…" at bounding box center [594, 264] width 1188 height 528
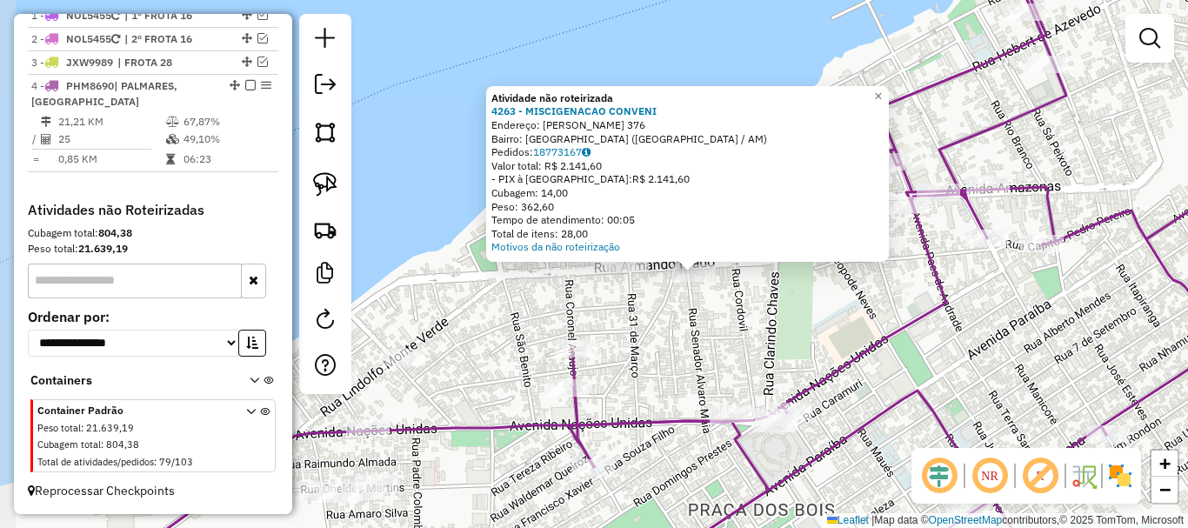
click at [668, 328] on div "Atividade não roteirizada 4263 - MISCIGENACAO CONVENI Endereço: [PERSON_NAME] 3…" at bounding box center [594, 264] width 1188 height 528
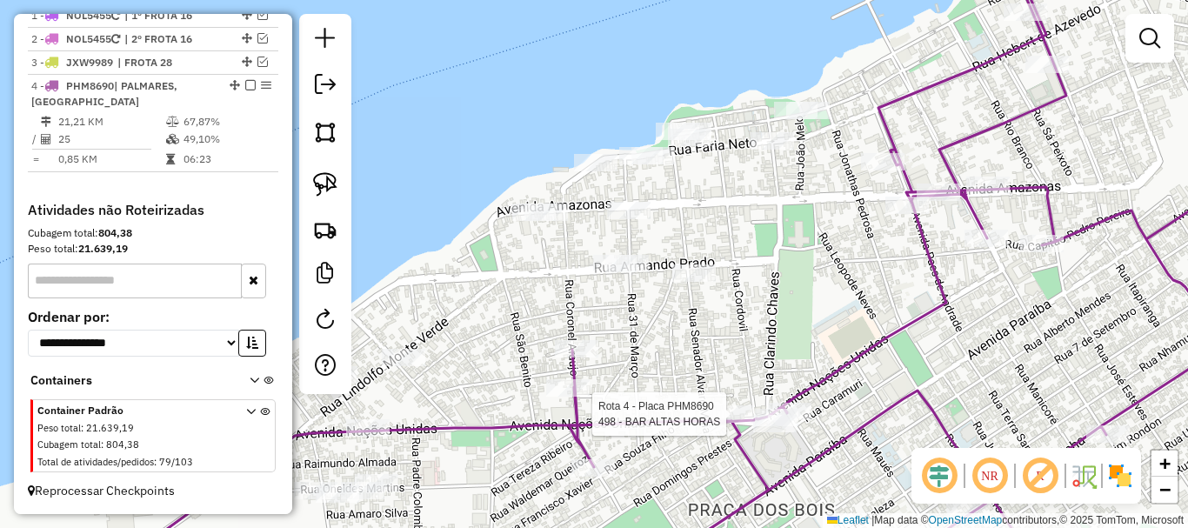
select select "**********"
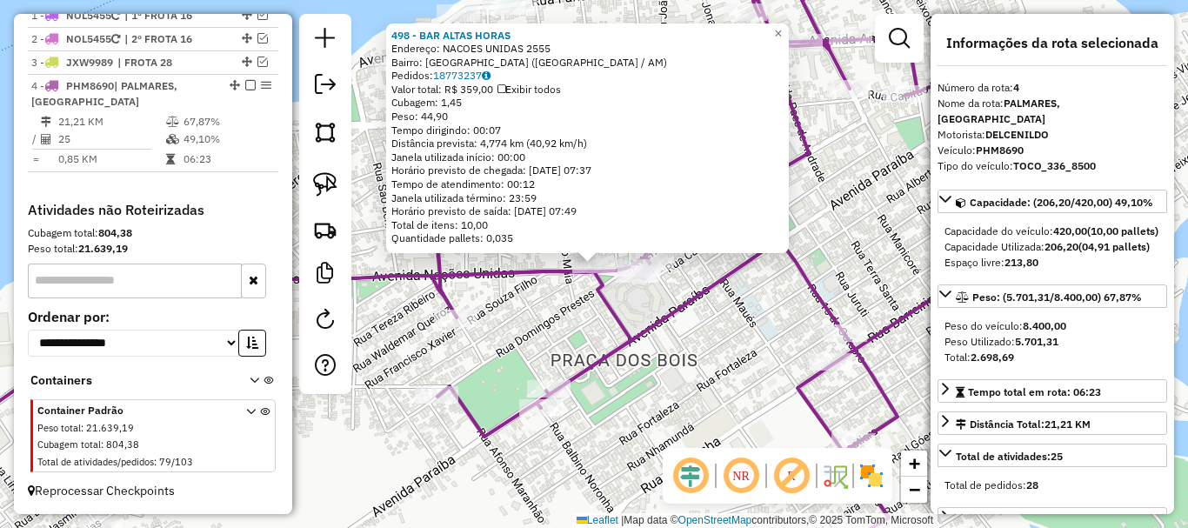
click at [694, 344] on div "498 - BAR ALTAS HORAS Endereço: NACOES UNIDAS 2555 Bairro: [GEOGRAPHIC_DATA] ([…" at bounding box center [594, 264] width 1188 height 528
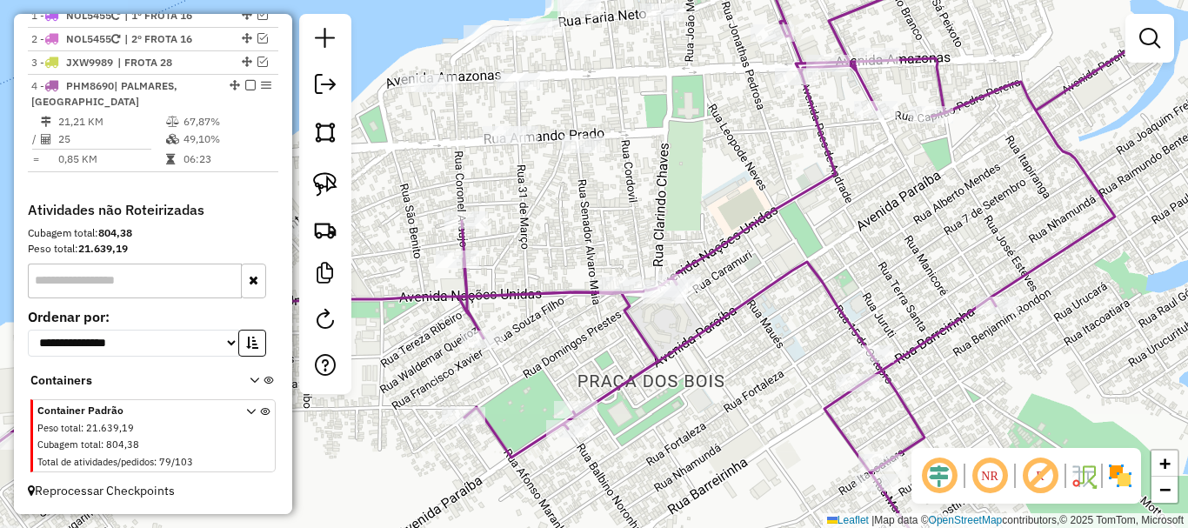
drag, startPoint x: 724, startPoint y: 235, endPoint x: 781, endPoint y: 288, distance: 77.5
click at [819, 309] on icon at bounding box center [800, 275] width 684 height 615
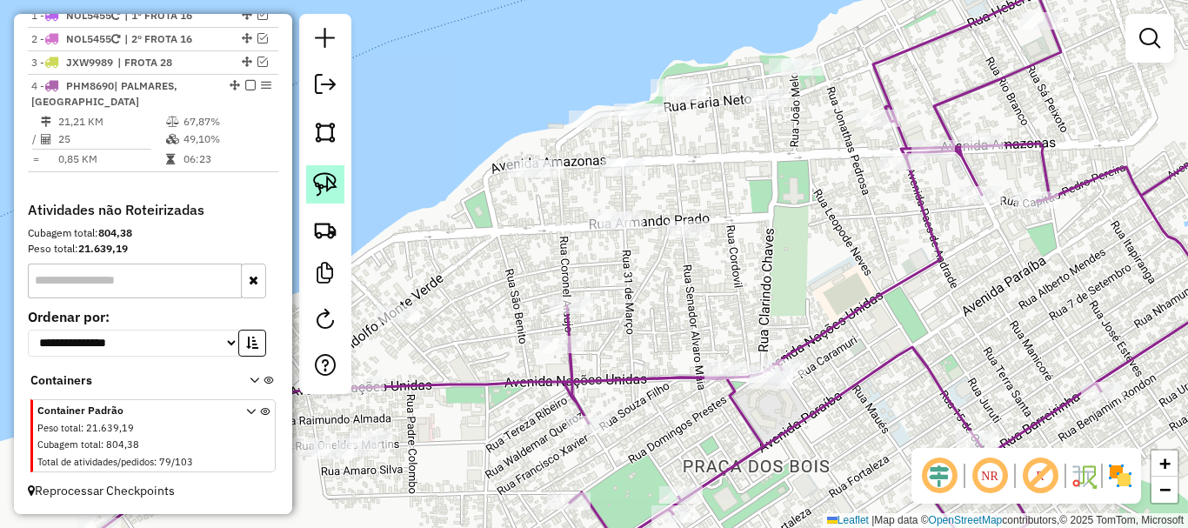
click at [330, 193] on img at bounding box center [325, 184] width 24 height 24
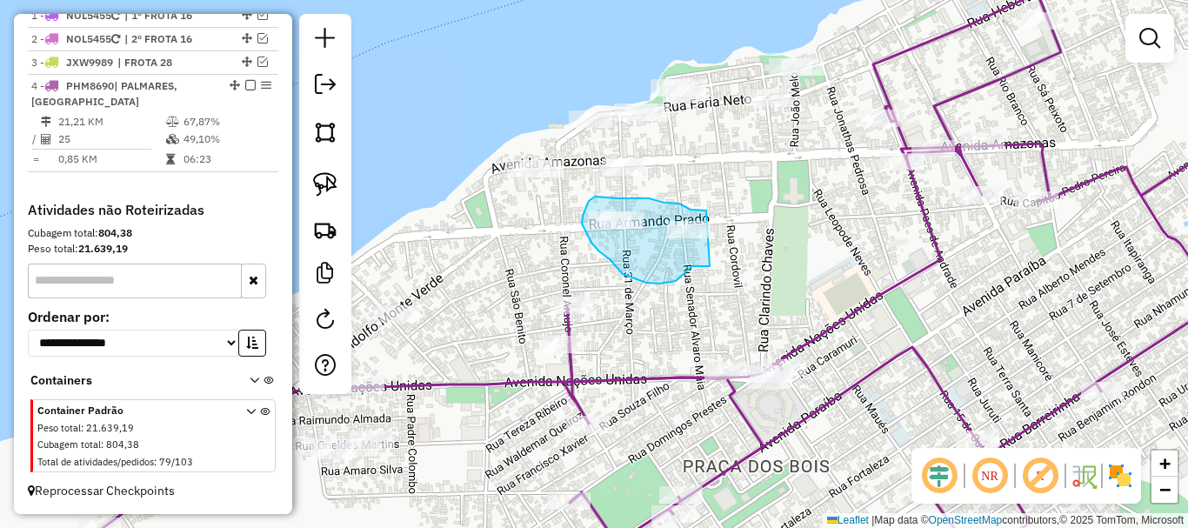
drag, startPoint x: 706, startPoint y: 210, endPoint x: 709, endPoint y: 266, distance: 55.7
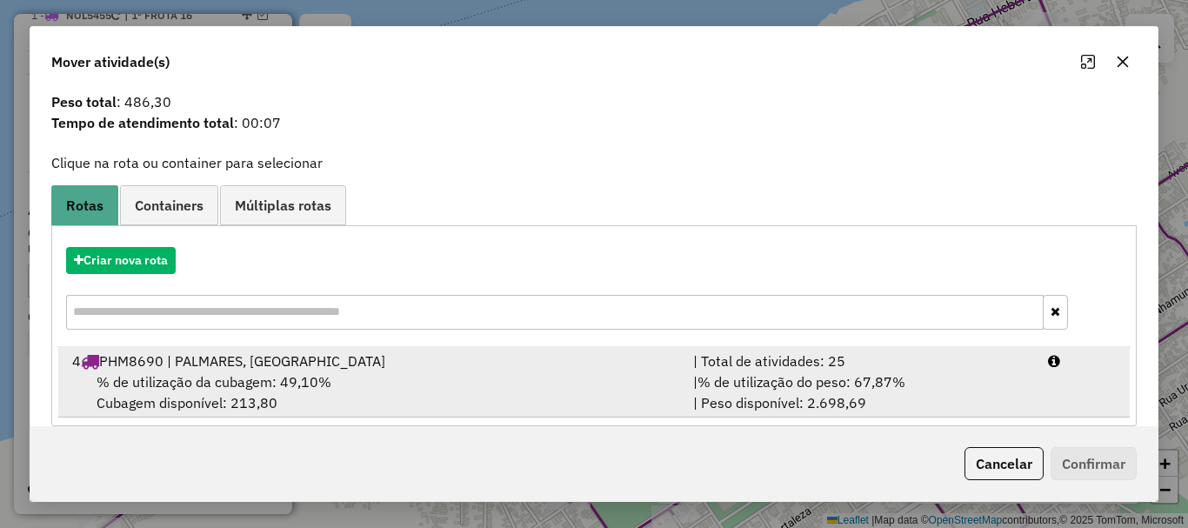
scroll to position [68, 0]
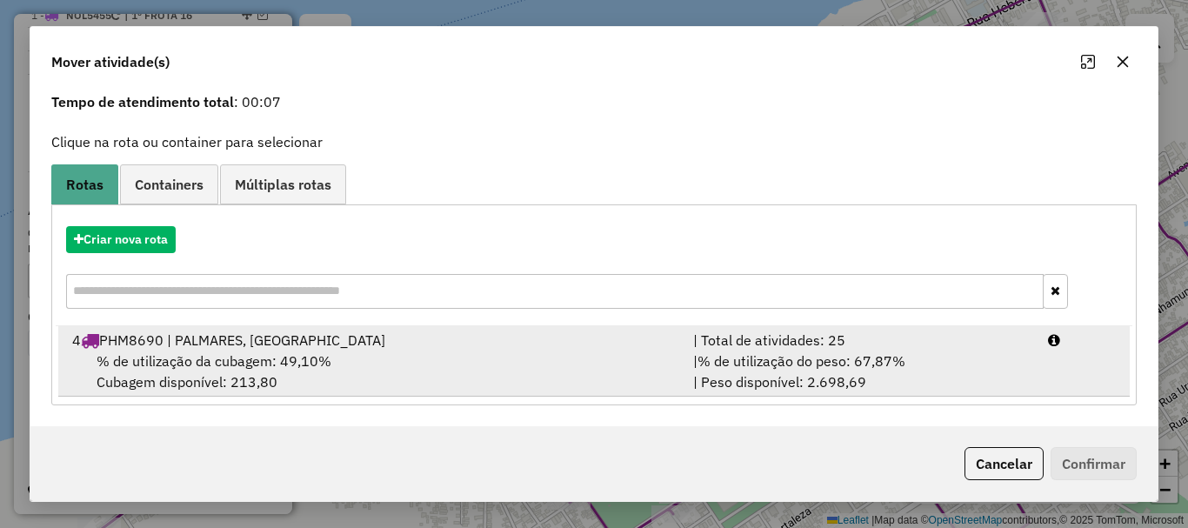
click at [416, 362] on div "% de utilização da cubagem: 49,10% Cubagem disponível: 213,80" at bounding box center [372, 371] width 621 height 42
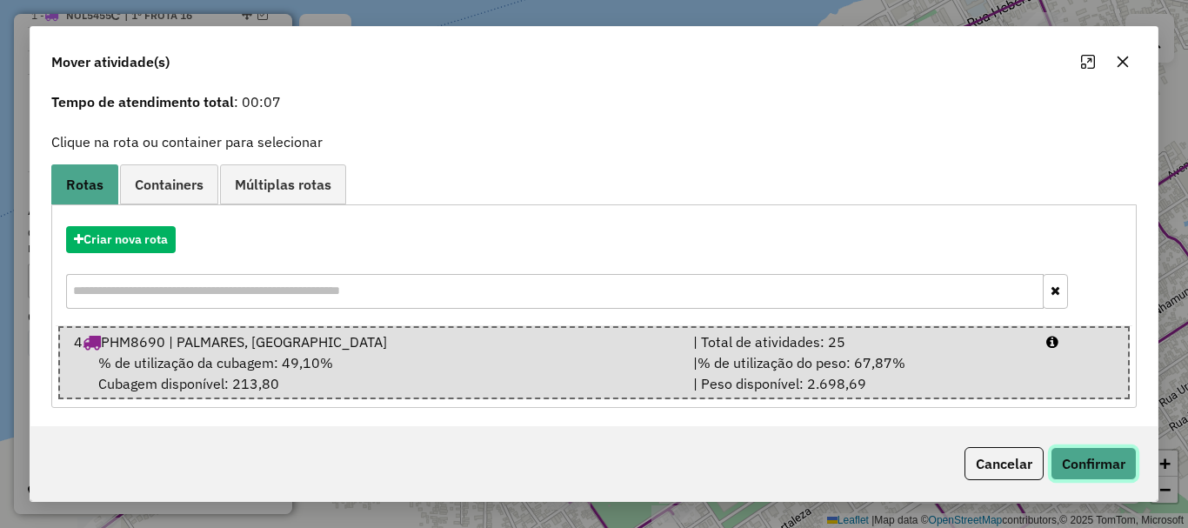
click at [1102, 471] on button "Confirmar" at bounding box center [1093, 463] width 86 height 33
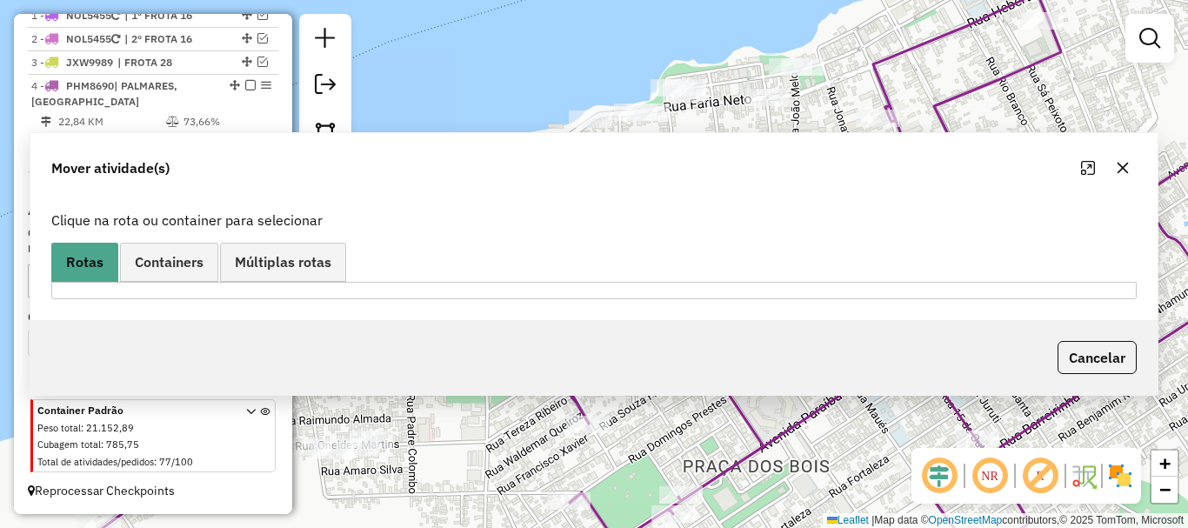
scroll to position [0, 0]
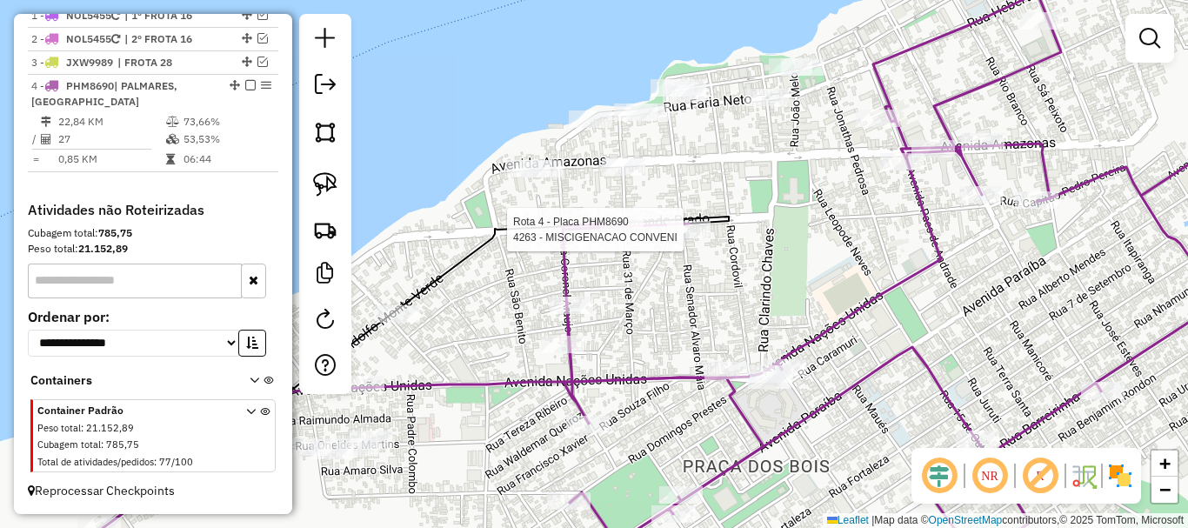
select select "**********"
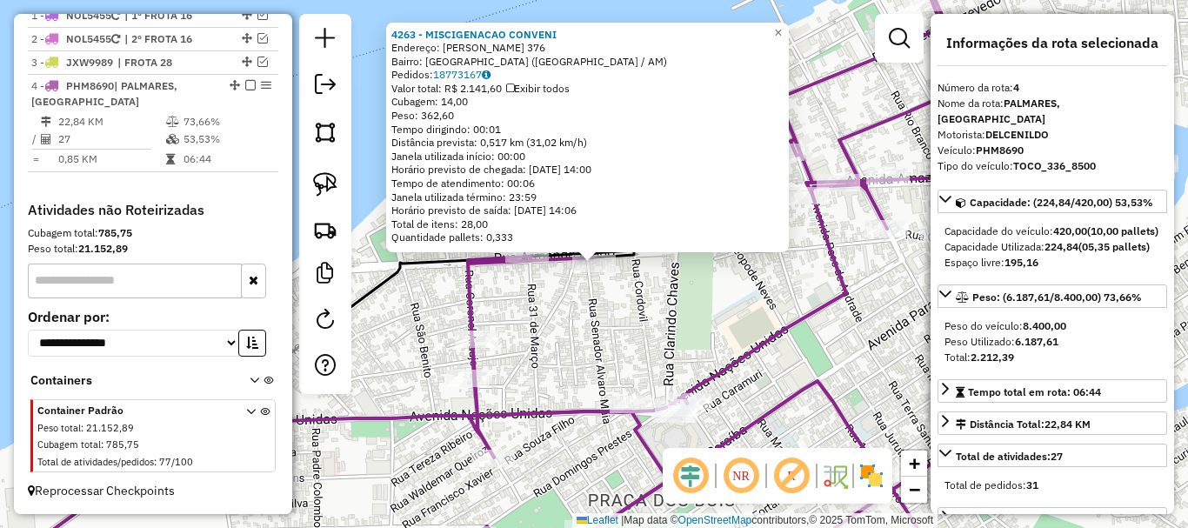
click at [713, 312] on div "4263 - MISCIGENACAO CONVENI Endereço: [PERSON_NAME] 376 Bairro: [GEOGRAPHIC_DAT…" at bounding box center [594, 264] width 1188 height 528
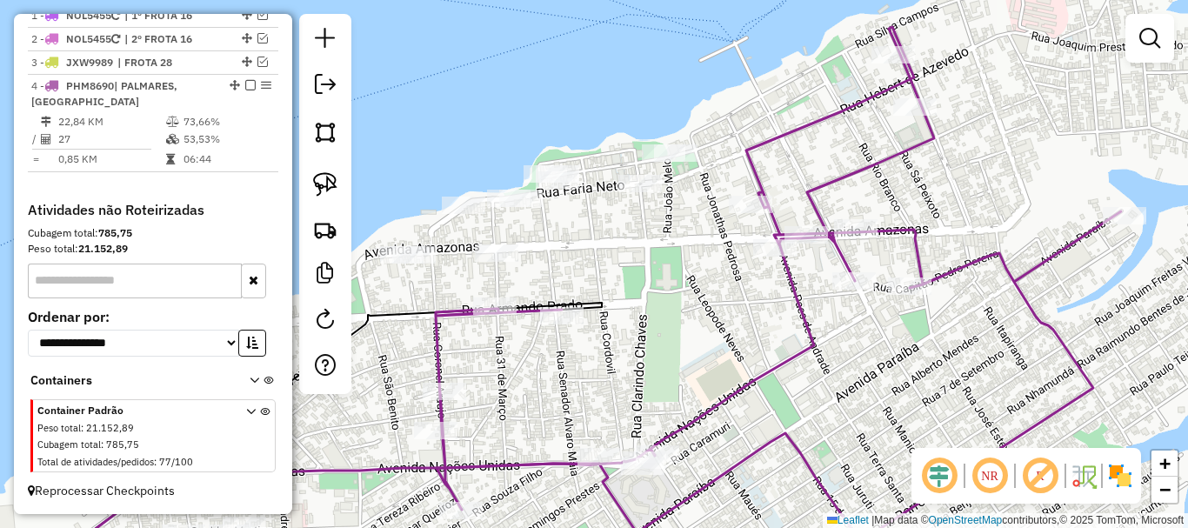
drag, startPoint x: 728, startPoint y: 283, endPoint x: 676, endPoint y: 350, distance: 84.3
click at [677, 350] on div "Janela de atendimento Grade de atendimento Capacidade Transportadoras Veículos …" at bounding box center [594, 264] width 1188 height 528
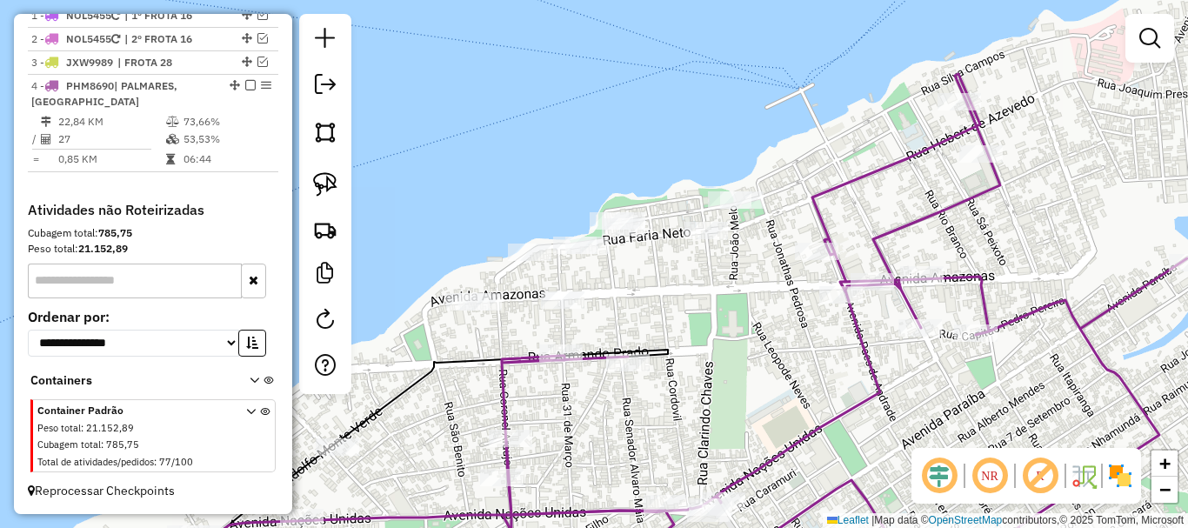
drag, startPoint x: 650, startPoint y: 320, endPoint x: 709, endPoint y: 330, distance: 59.9
click at [727, 337] on div "Janela de atendimento Grade de atendimento Capacidade Transportadoras Veículos …" at bounding box center [594, 264] width 1188 height 528
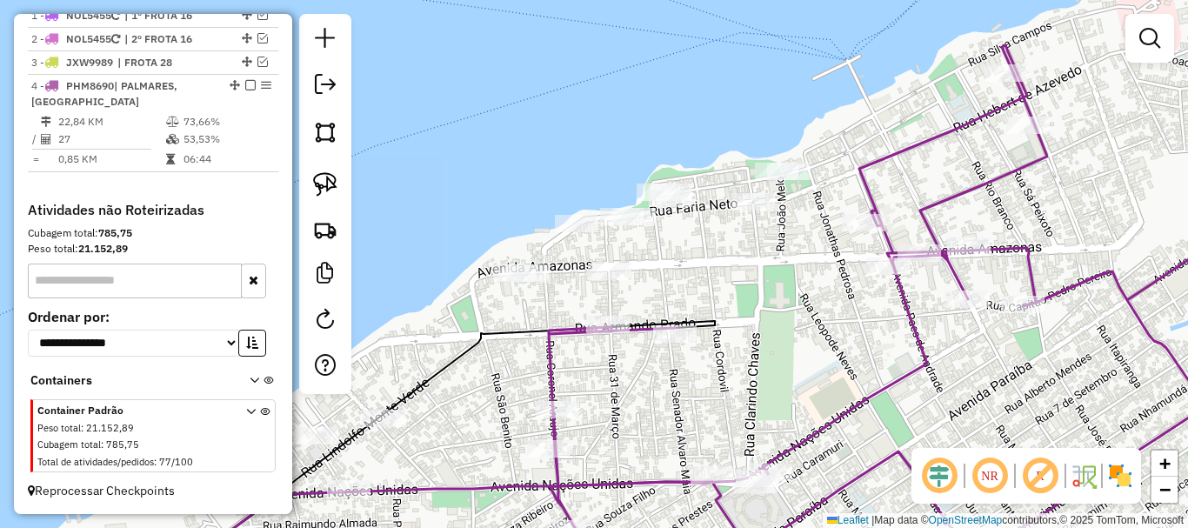
drag, startPoint x: 410, startPoint y: 441, endPoint x: 530, endPoint y: 344, distance: 154.0
click at [524, 350] on div "Janela de atendimento Grade de atendimento Capacidade Transportadoras Veículos …" at bounding box center [594, 264] width 1188 height 528
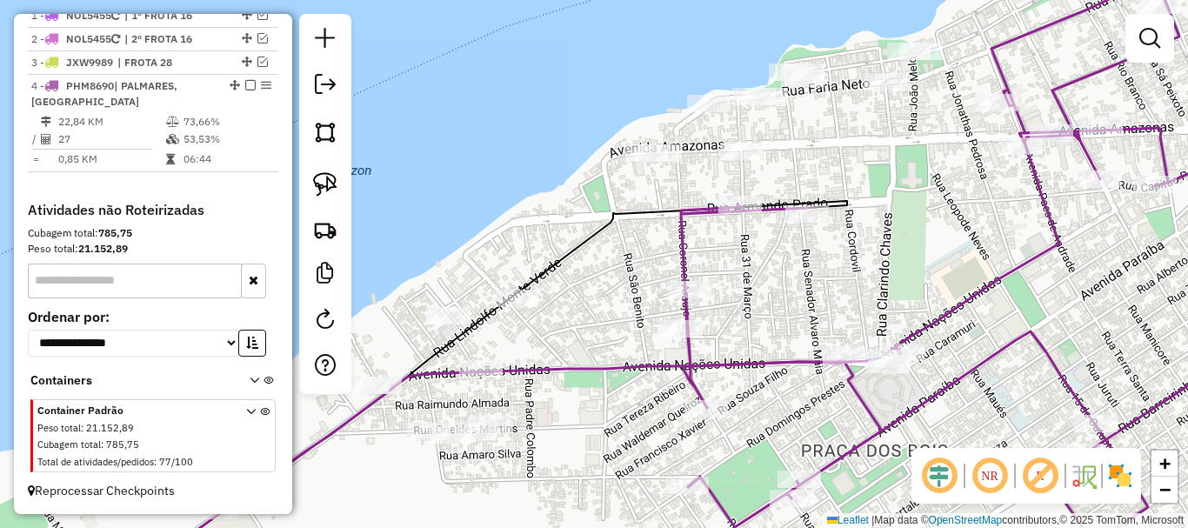
click at [510, 311] on icon at bounding box center [487, 390] width 719 height 379
select select "**********"
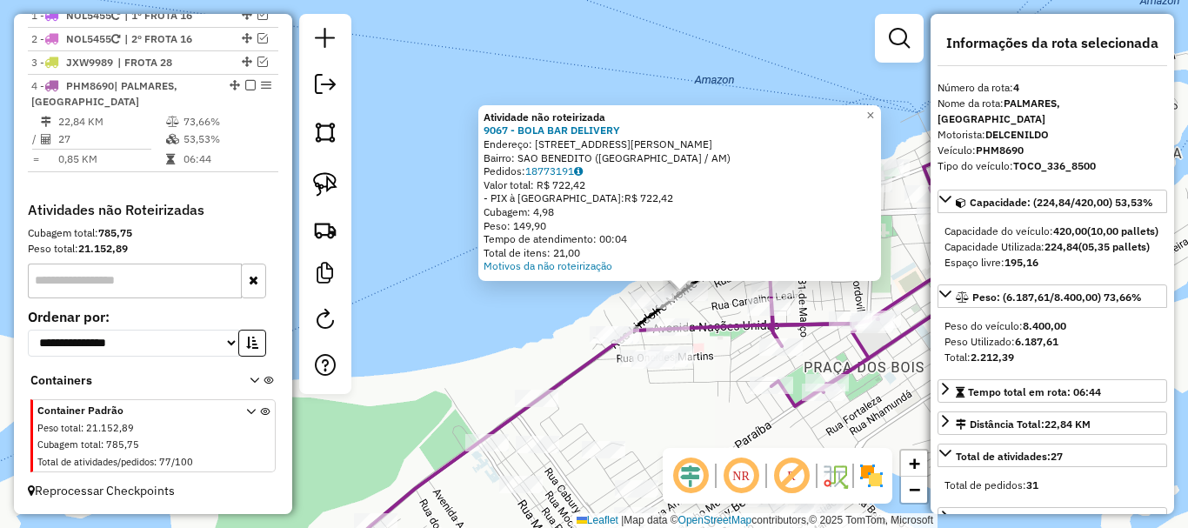
click at [847, 306] on div "Atividade não roteirizada 9067 - BOLA BAR DELIVERY Endereço: [STREET_ADDRESS][P…" at bounding box center [594, 264] width 1188 height 528
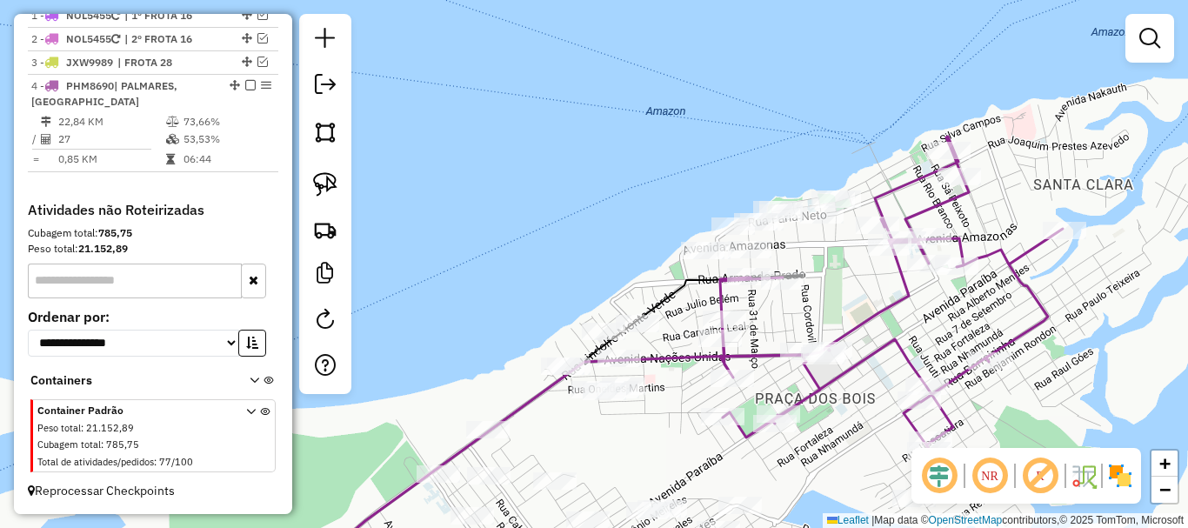
drag, startPoint x: 866, startPoint y: 298, endPoint x: 729, endPoint y: 375, distance: 157.3
click at [729, 375] on div "Janela de atendimento Grade de atendimento Capacidade Transportadoras Veículos …" at bounding box center [594, 264] width 1188 height 528
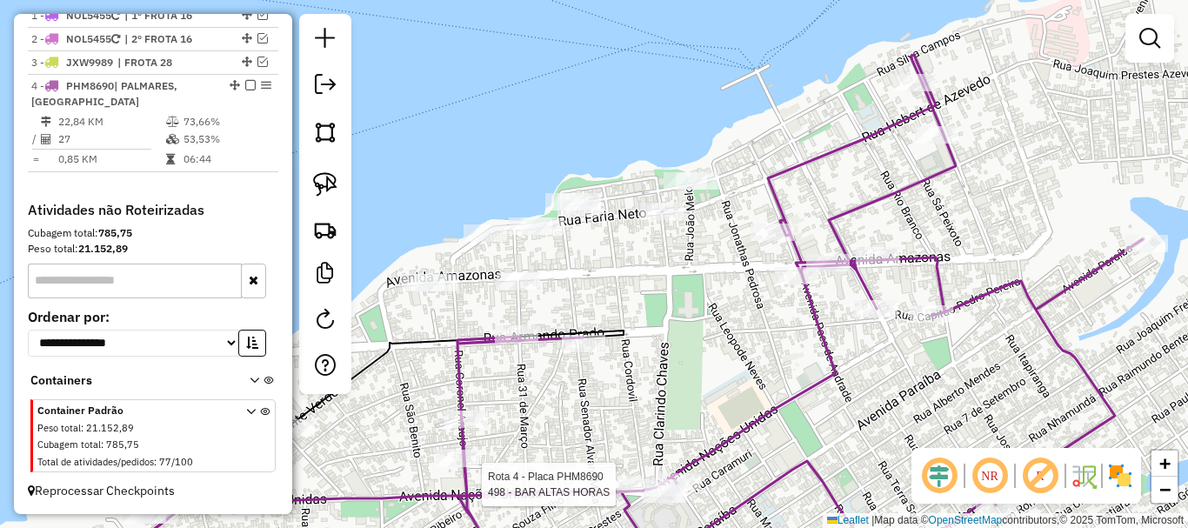
click at [690, 354] on div "Rota 4 - Placa PHM8690 498 - BAR ALTAS HORAS Janela de atendimento Grade de ate…" at bounding box center [594, 264] width 1188 height 528
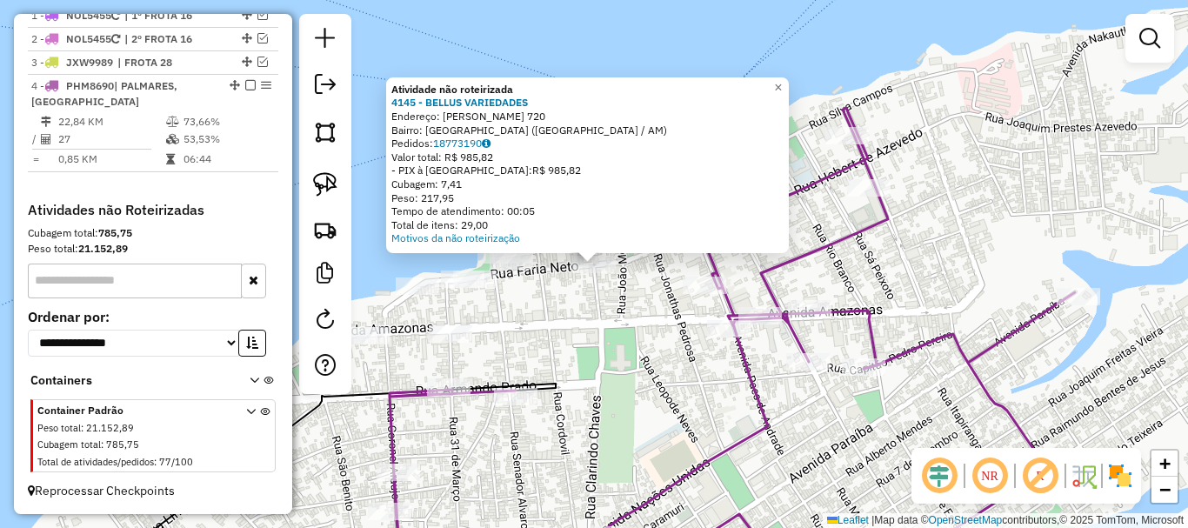
click at [597, 333] on div "Atividade não roteirizada 4145 - BELLUS VARIEDADES Endereço: CLARINDO CHAVES 72…" at bounding box center [594, 264] width 1188 height 528
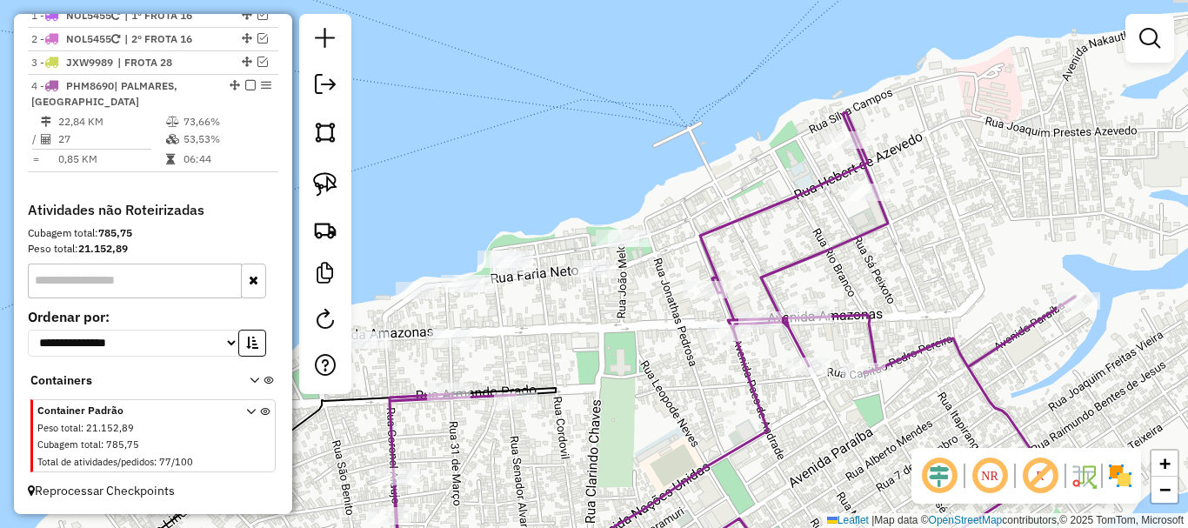
drag, startPoint x: 623, startPoint y: 314, endPoint x: 616, endPoint y: 329, distance: 16.0
click at [612, 362] on div "Janela de atendimento Grade de atendimento Capacidade Transportadoras Veículos …" at bounding box center [594, 264] width 1188 height 528
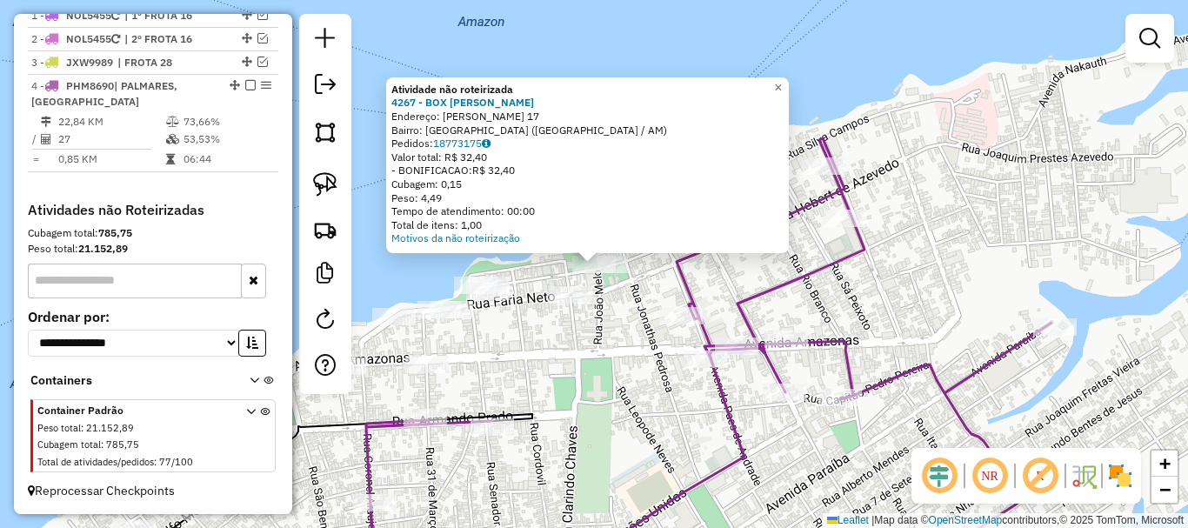
click at [612, 336] on div "Atividade não roteirizada 4267 - BOX DONA ZEULINA Endereço: BENJAMIM DA SILVA 1…" at bounding box center [594, 264] width 1188 height 528
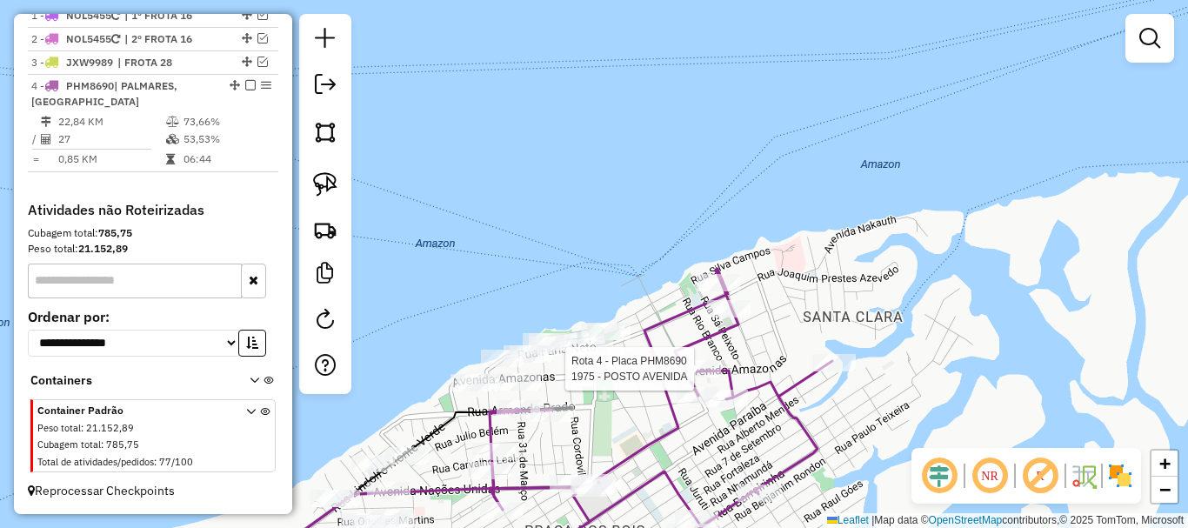
select select "**********"
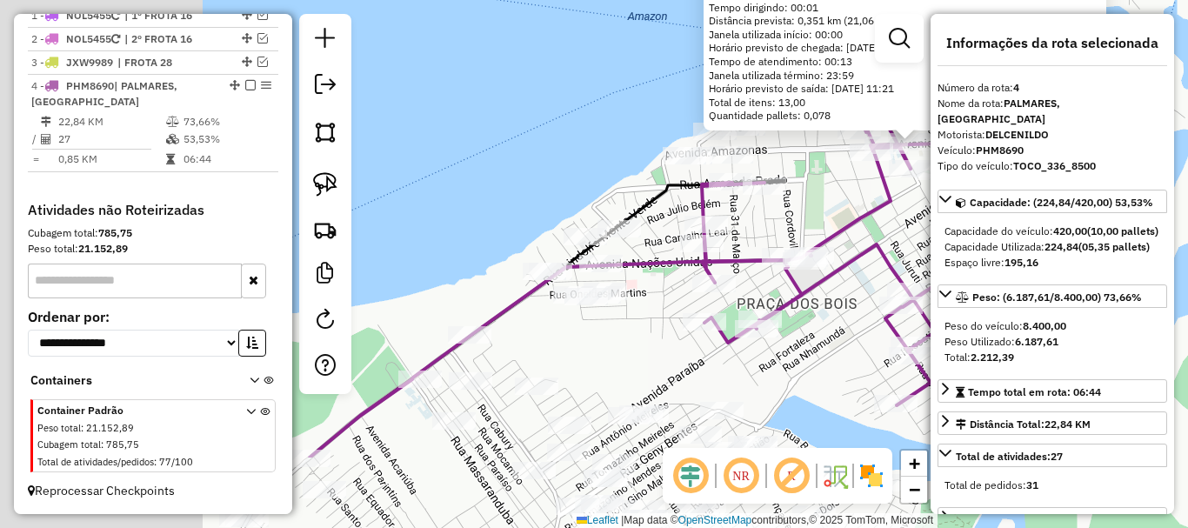
drag, startPoint x: 512, startPoint y: 473, endPoint x: 776, endPoint y: 345, distance: 292.8
click at [850, 340] on div "1975 - POSTO AVENIDA Endereço: AV [GEOGRAPHIC_DATA], 1627 [GEOGRAPHIC_DATA]: [G…" at bounding box center [594, 264] width 1188 height 528
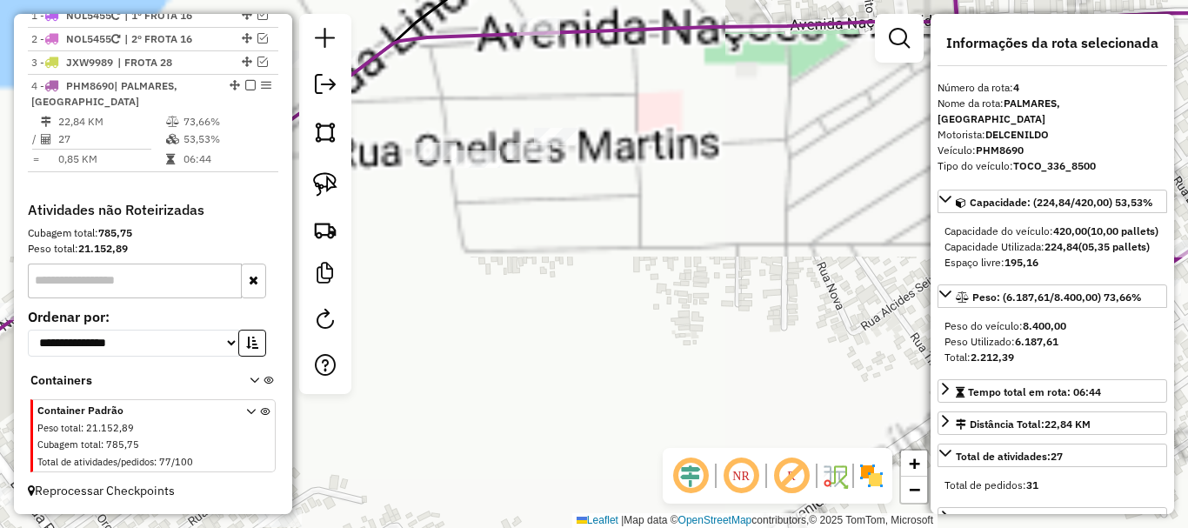
drag, startPoint x: 593, startPoint y: 249, endPoint x: 698, endPoint y: 338, distance: 138.2
click at [702, 341] on div "1975 - POSTO AVENIDA Endereço: AV [GEOGRAPHIC_DATA], 1627 [GEOGRAPHIC_DATA]: [G…" at bounding box center [594, 264] width 1188 height 528
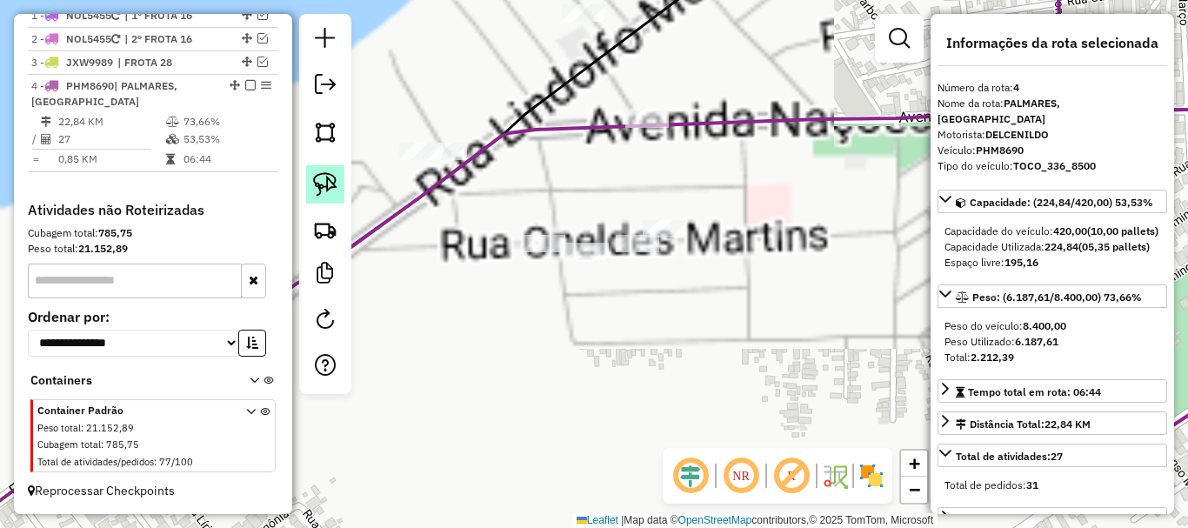
click at [326, 196] on img at bounding box center [325, 184] width 24 height 24
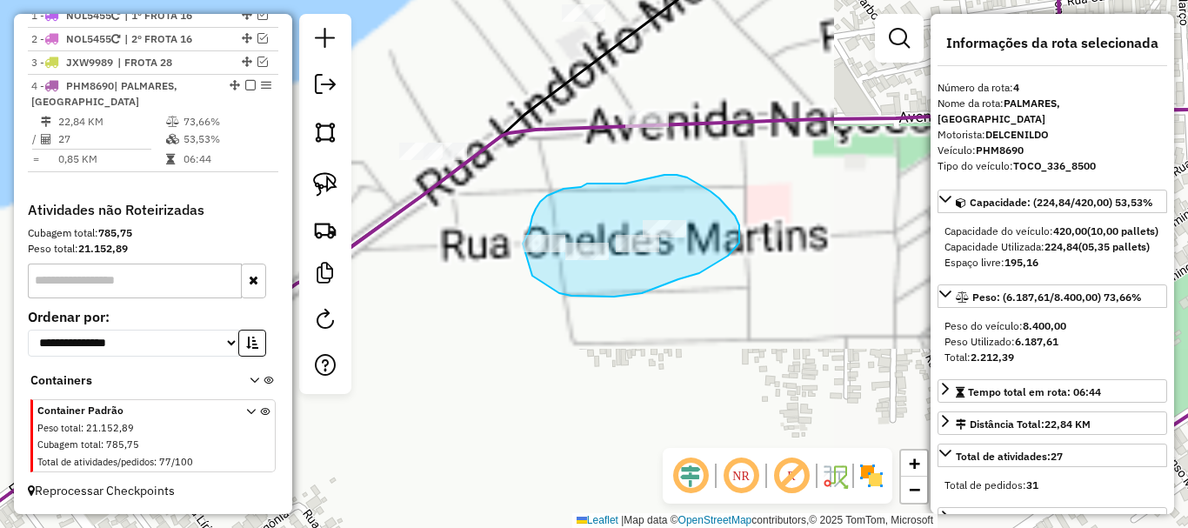
drag, startPoint x: 559, startPoint y: 293, endPoint x: 521, endPoint y: 261, distance: 50.0
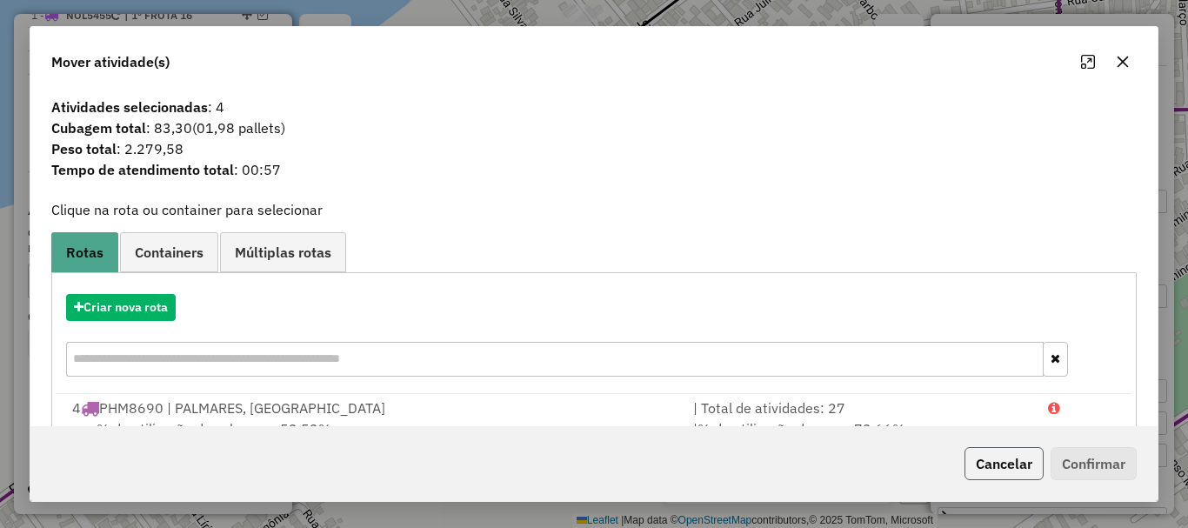
click at [1018, 449] on button "Cancelar" at bounding box center [1003, 463] width 79 height 33
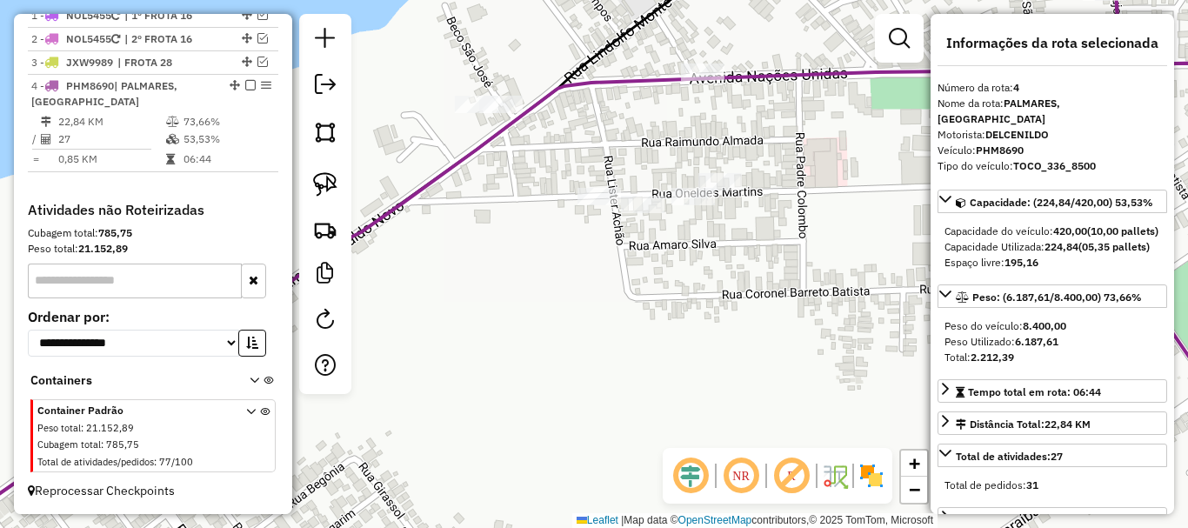
drag, startPoint x: 803, startPoint y: 334, endPoint x: 776, endPoint y: 321, distance: 29.2
click at [810, 310] on div "1975 - POSTO AVENIDA Endereço: AV [GEOGRAPHIC_DATA], 1627 [GEOGRAPHIC_DATA]: [G…" at bounding box center [594, 264] width 1188 height 528
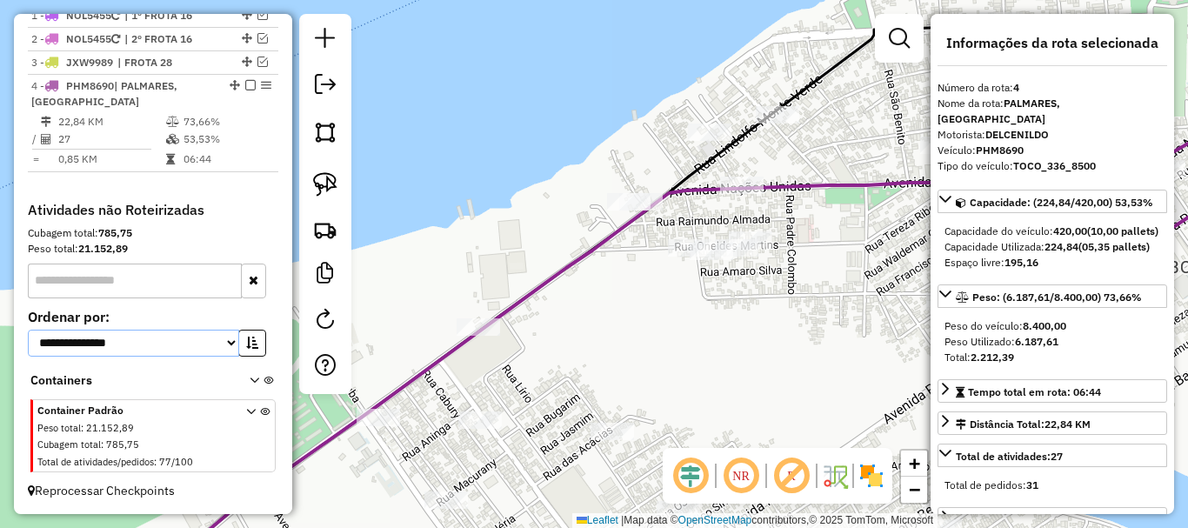
click at [220, 339] on select "**********" at bounding box center [133, 343] width 211 height 27
select select "*********"
click at [28, 330] on select "**********" at bounding box center [133, 343] width 211 height 27
drag, startPoint x: 499, startPoint y: 388, endPoint x: 345, endPoint y: 338, distance: 161.7
click at [326, 343] on hb-router-mapa "Informações da Sessão 991271 - [DATE]5 Criação: [DATE] 19:53 Depósito: BRAMAM -…" at bounding box center [594, 264] width 1188 height 528
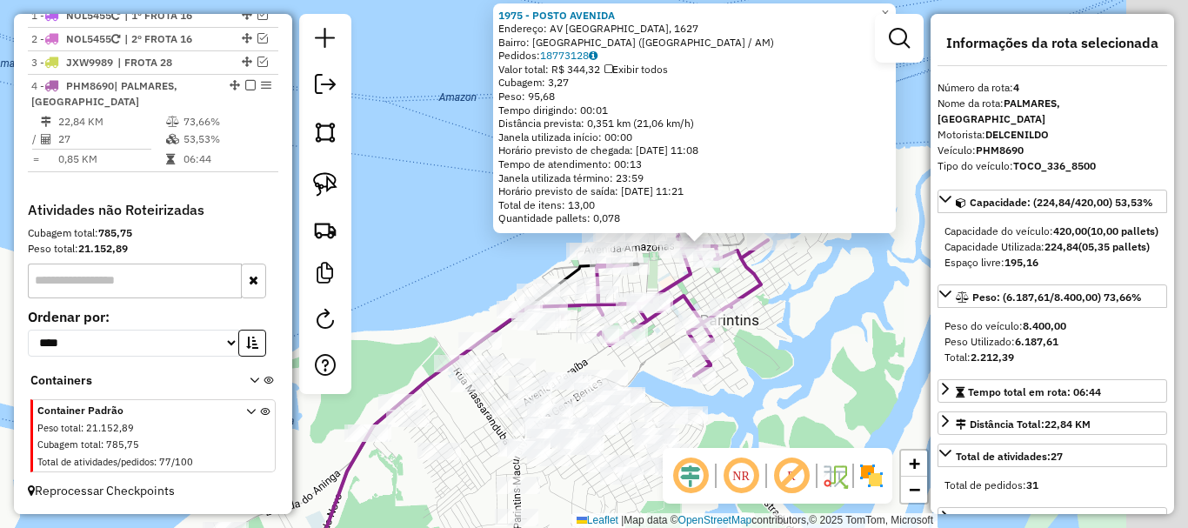
drag, startPoint x: 840, startPoint y: 289, endPoint x: 802, endPoint y: 340, distance: 64.0
click at [802, 340] on div "1975 - POSTO AVENIDA Endereço: AV [GEOGRAPHIC_DATA], 1627 [GEOGRAPHIC_DATA]: [G…" at bounding box center [594, 264] width 1188 height 528
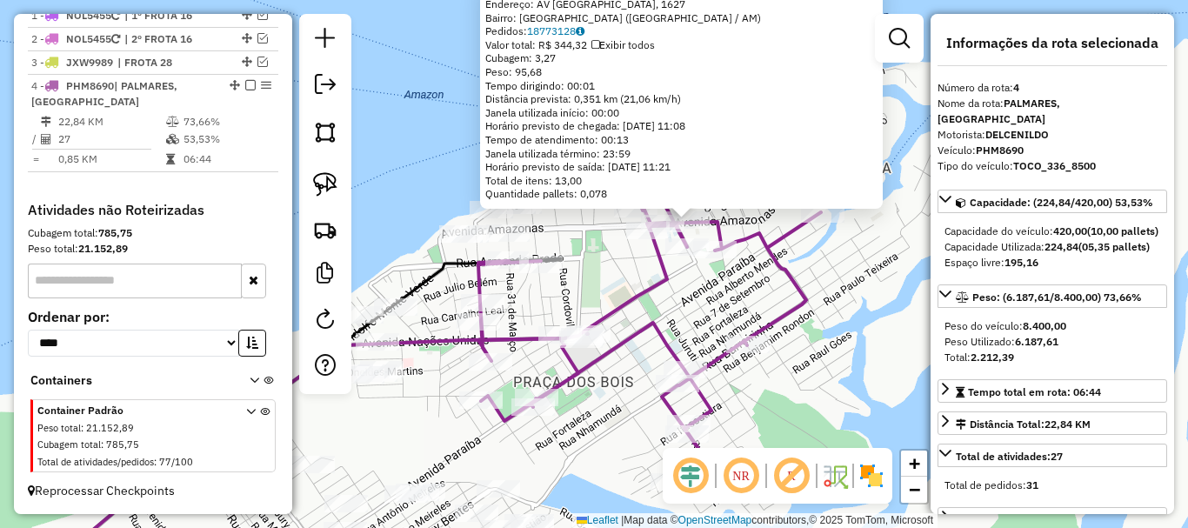
drag, startPoint x: 732, startPoint y: 331, endPoint x: 780, endPoint y: 338, distance: 48.3
click at [829, 357] on div "1975 - POSTO AVENIDA Endereço: AV [GEOGRAPHIC_DATA], 1627 [GEOGRAPHIC_DATA]: [G…" at bounding box center [594, 264] width 1188 height 528
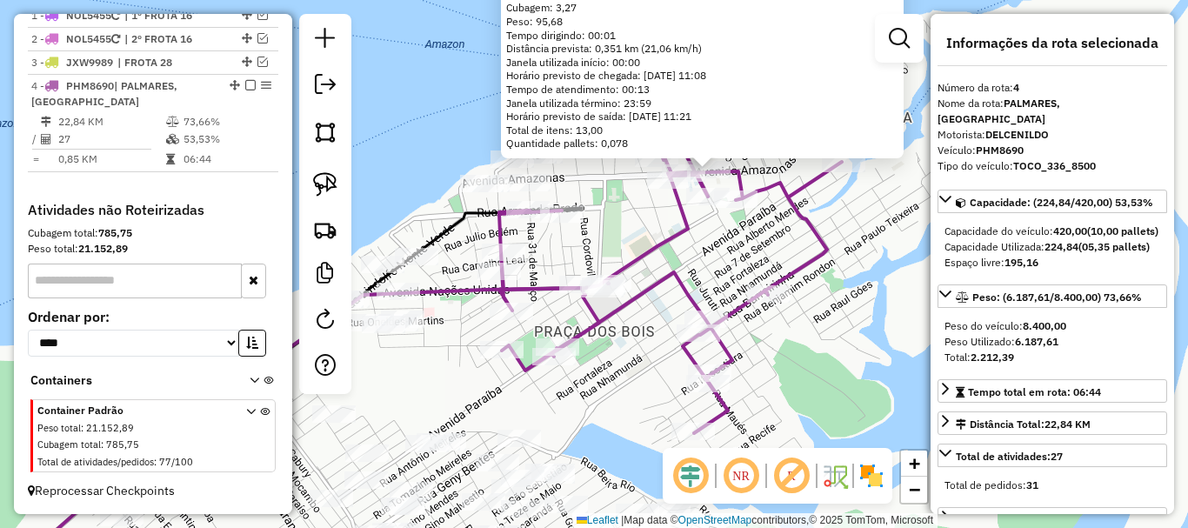
drag, startPoint x: 697, startPoint y: 317, endPoint x: 715, endPoint y: 271, distance: 49.3
click at [715, 270] on div "1975 - POSTO AVENIDA Endereço: AV [GEOGRAPHIC_DATA], 1627 [GEOGRAPHIC_DATA]: [G…" at bounding box center [594, 264] width 1188 height 528
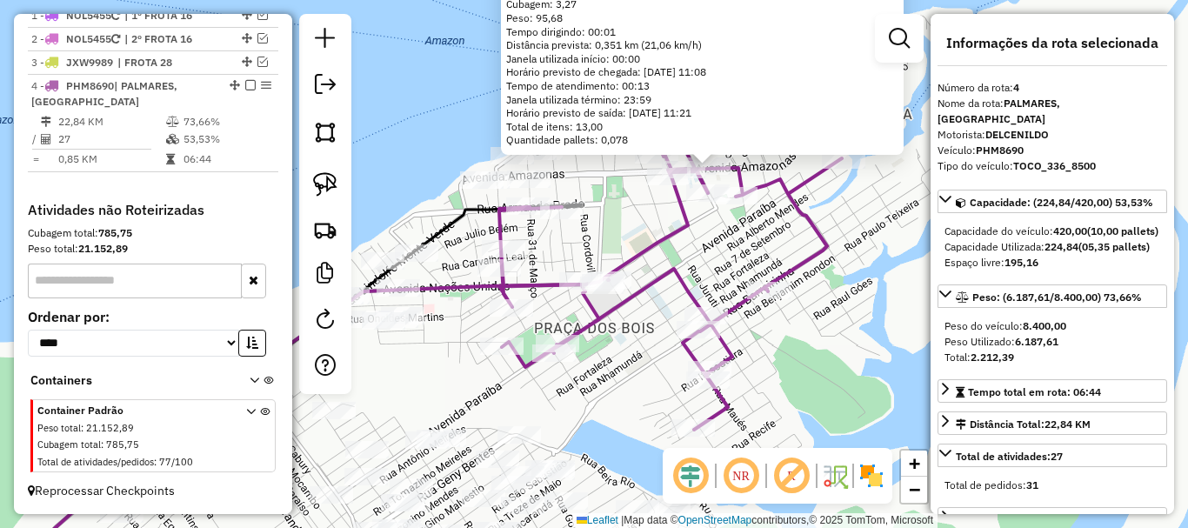
drag, startPoint x: 777, startPoint y: 406, endPoint x: 746, endPoint y: 346, distance: 67.7
click at [746, 346] on div "1975 - POSTO AVENIDA Endereço: AV [GEOGRAPHIC_DATA], 1627 [GEOGRAPHIC_DATA]: [G…" at bounding box center [594, 264] width 1188 height 528
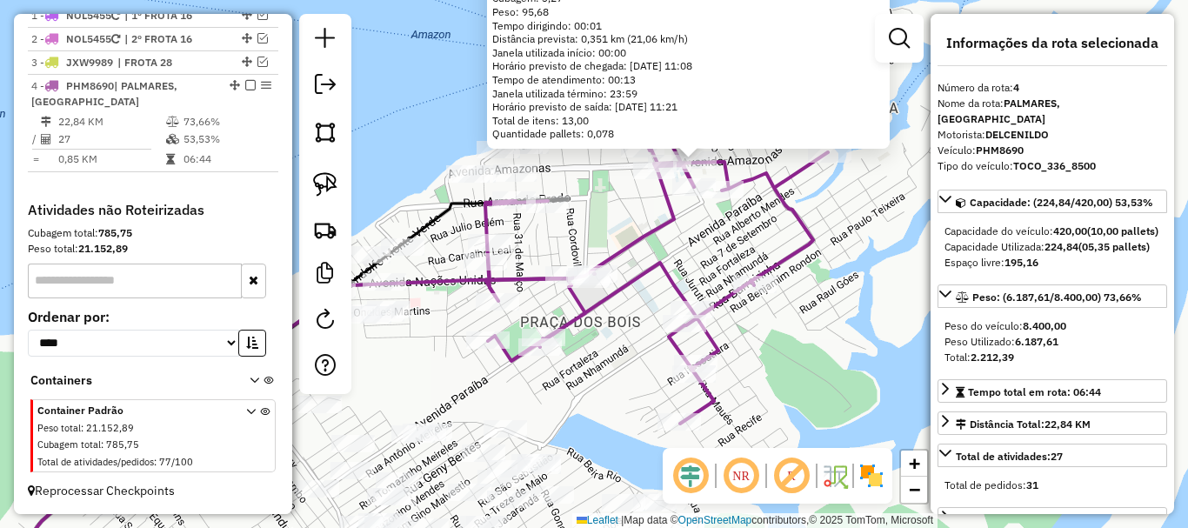
drag, startPoint x: 756, startPoint y: 356, endPoint x: 774, endPoint y: 413, distance: 60.0
click at [774, 413] on div "1975 - POSTO AVENIDA Endereço: AV [GEOGRAPHIC_DATA], 1627 [GEOGRAPHIC_DATA]: [G…" at bounding box center [594, 264] width 1188 height 528
click at [814, 371] on div "1975 - POSTO AVENIDA Endereço: AV [GEOGRAPHIC_DATA], 1627 [GEOGRAPHIC_DATA]: [G…" at bounding box center [594, 264] width 1188 height 528
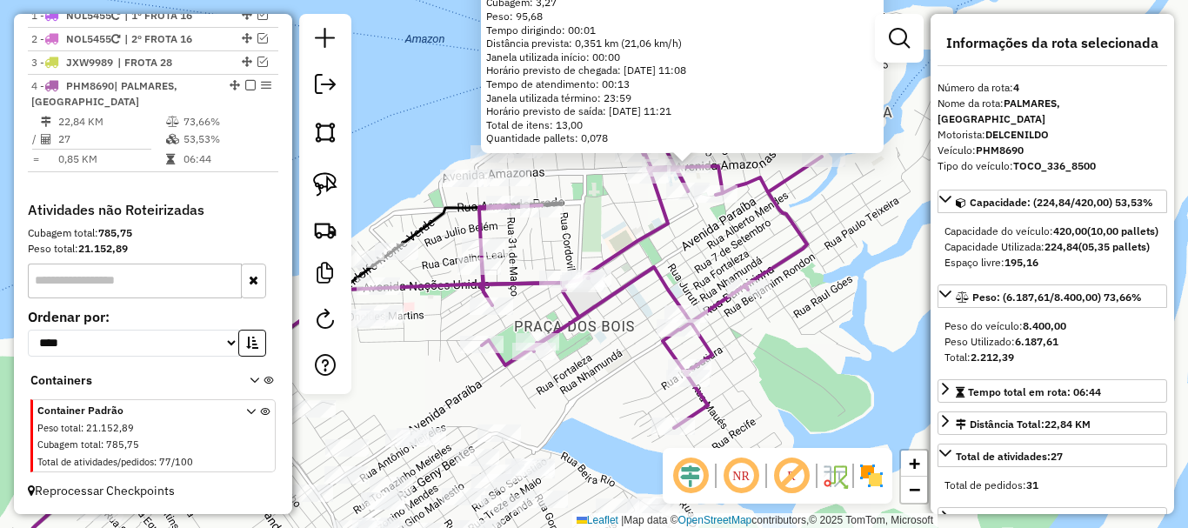
click at [818, 367] on div "1975 - POSTO AVENIDA Endereço: AV [GEOGRAPHIC_DATA], 1627 [GEOGRAPHIC_DATA]: [G…" at bounding box center [594, 264] width 1188 height 528
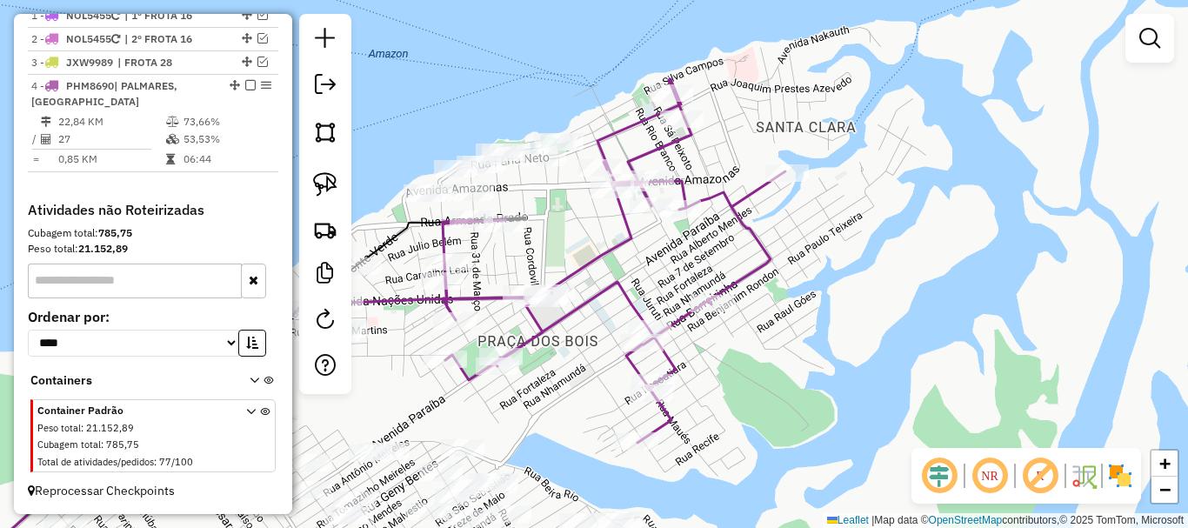
drag, startPoint x: 831, startPoint y: 337, endPoint x: 789, endPoint y: 351, distance: 44.8
click at [789, 351] on div "Janela de atendimento Grade de atendimento Capacidade Transportadoras Veículos …" at bounding box center [594, 264] width 1188 height 528
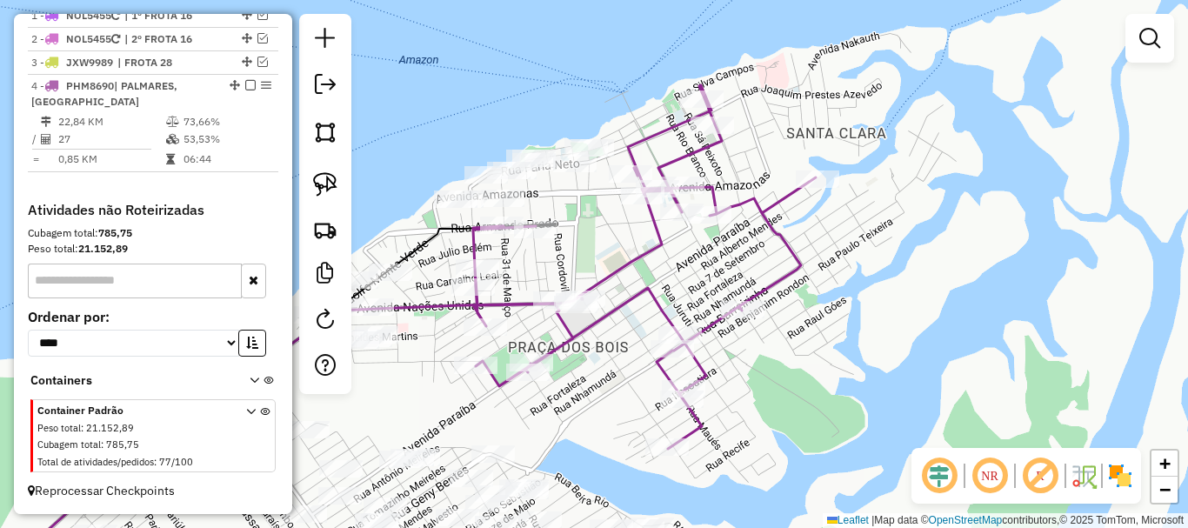
drag, startPoint x: 565, startPoint y: 370, endPoint x: 687, endPoint y: 368, distance: 121.8
click at [687, 368] on div "Janela de atendimento Grade de atendimento Capacidade Transportadoras Veículos …" at bounding box center [594, 264] width 1188 height 528
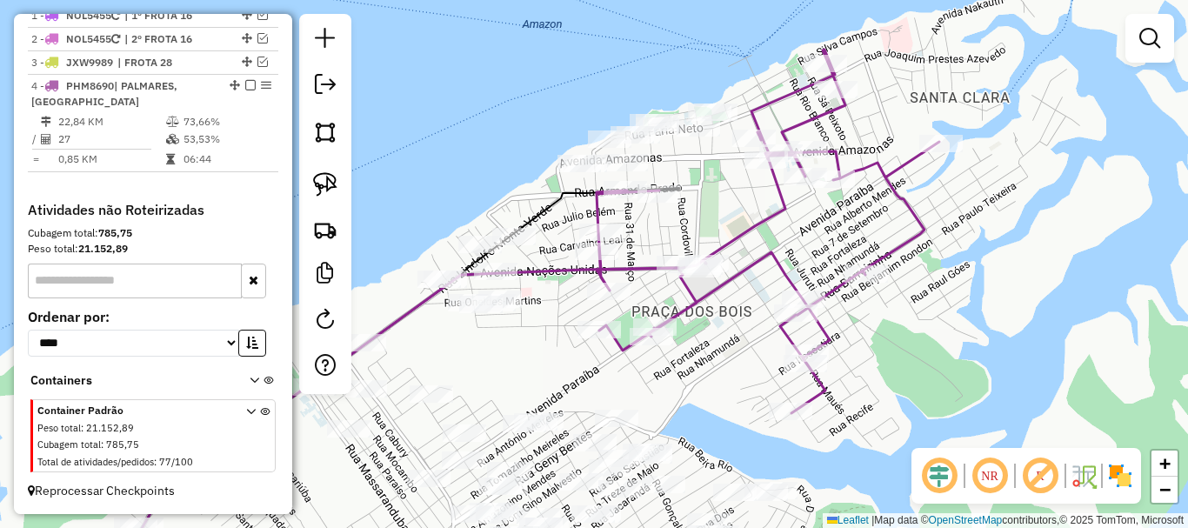
drag, startPoint x: 632, startPoint y: 254, endPoint x: 668, endPoint y: 231, distance: 42.2
click at [668, 231] on div "Janela de atendimento Grade de atendimento Capacidade Transportadoras Veículos …" at bounding box center [594, 264] width 1188 height 528
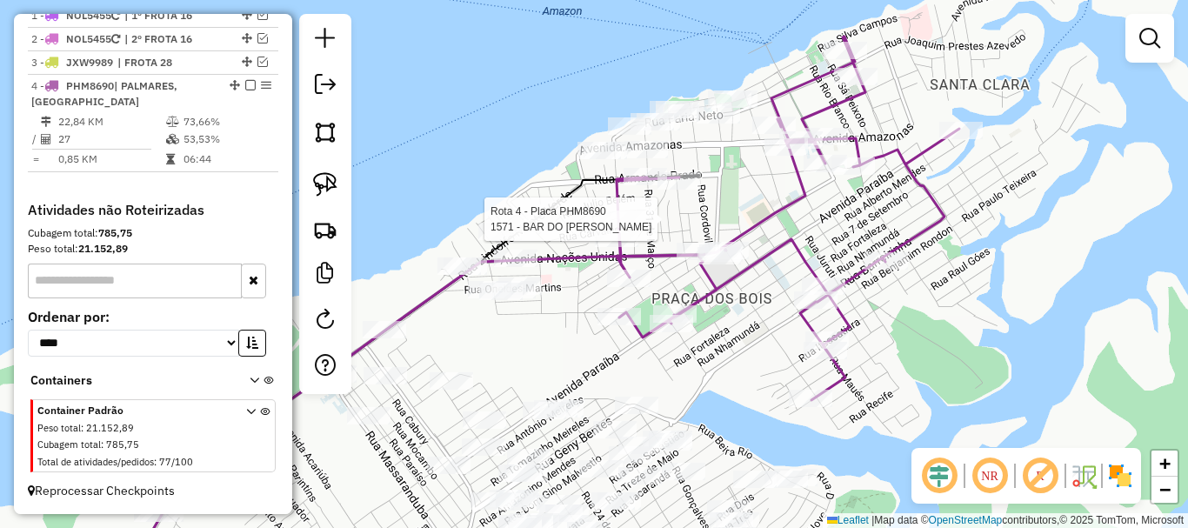
select select "**********"
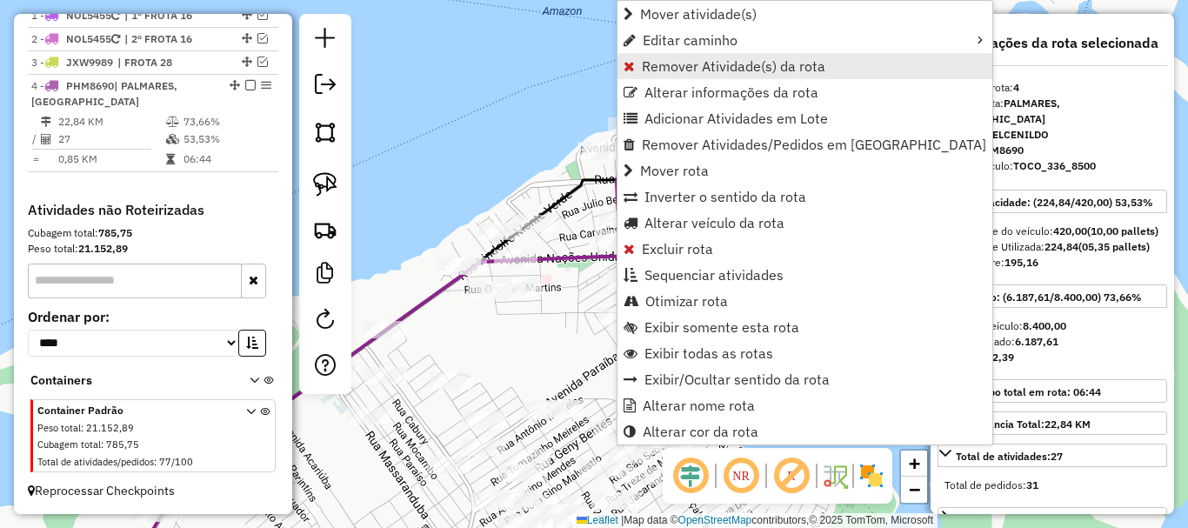
click at [683, 65] on span "Remover Atividade(s) da rota" at bounding box center [733, 66] width 183 height 14
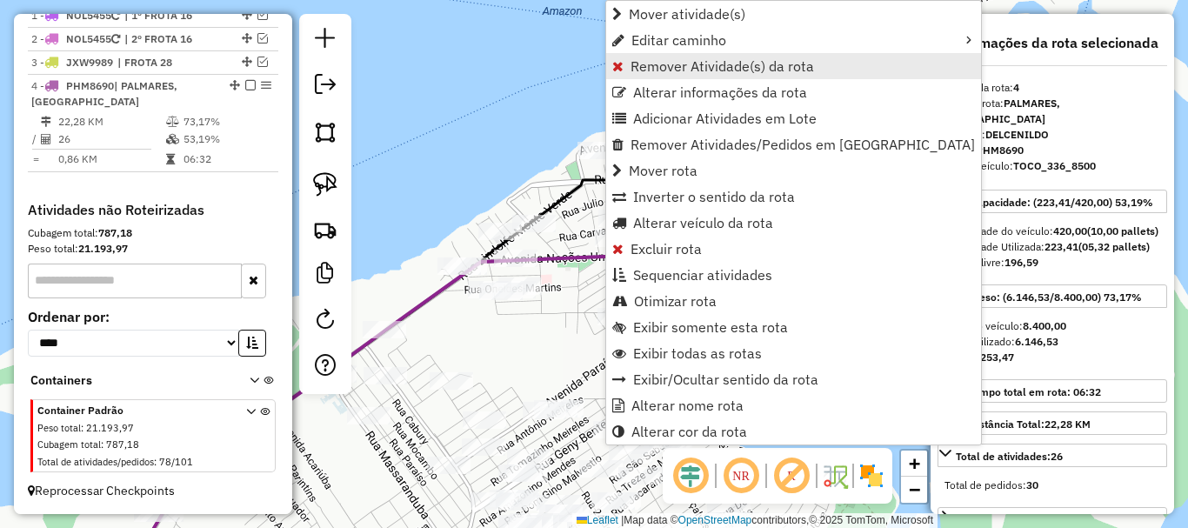
click at [651, 59] on span "Remover Atividade(s) da rota" at bounding box center [721, 66] width 183 height 14
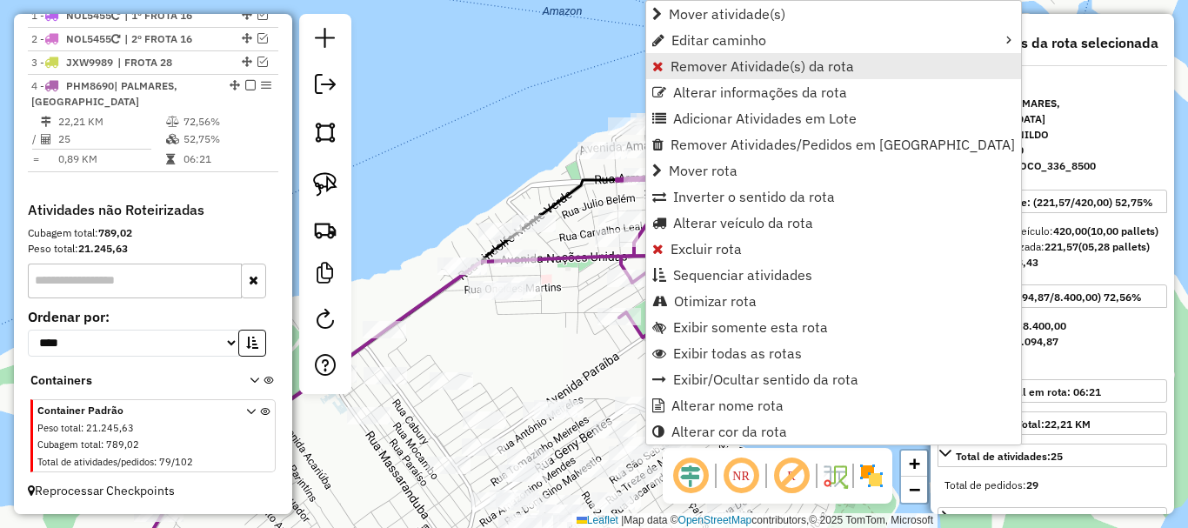
click at [694, 70] on span "Remover Atividade(s) da rota" at bounding box center [761, 66] width 183 height 14
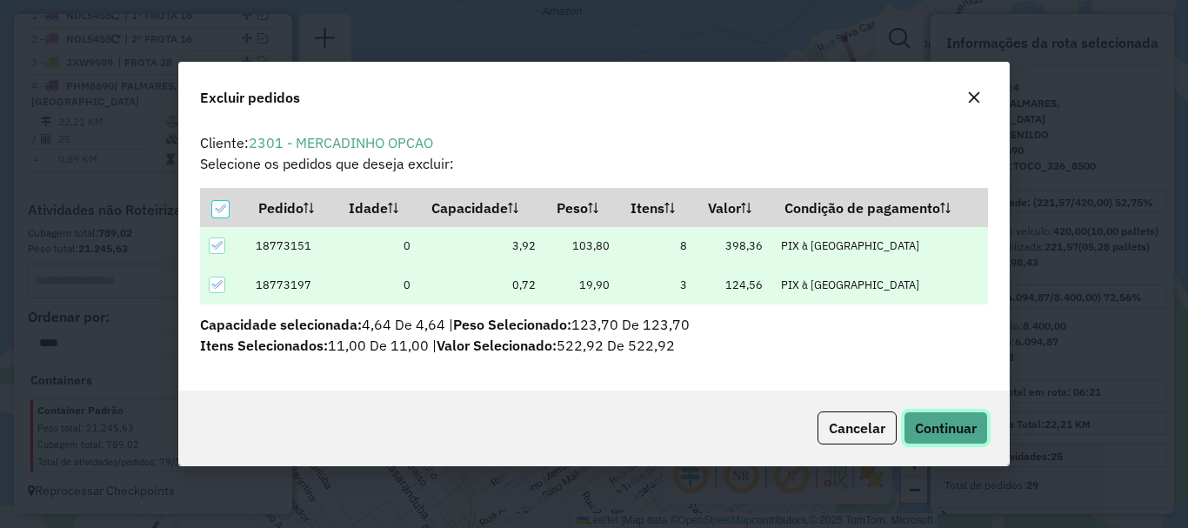
click at [933, 420] on span "Continuar" at bounding box center [946, 427] width 62 height 17
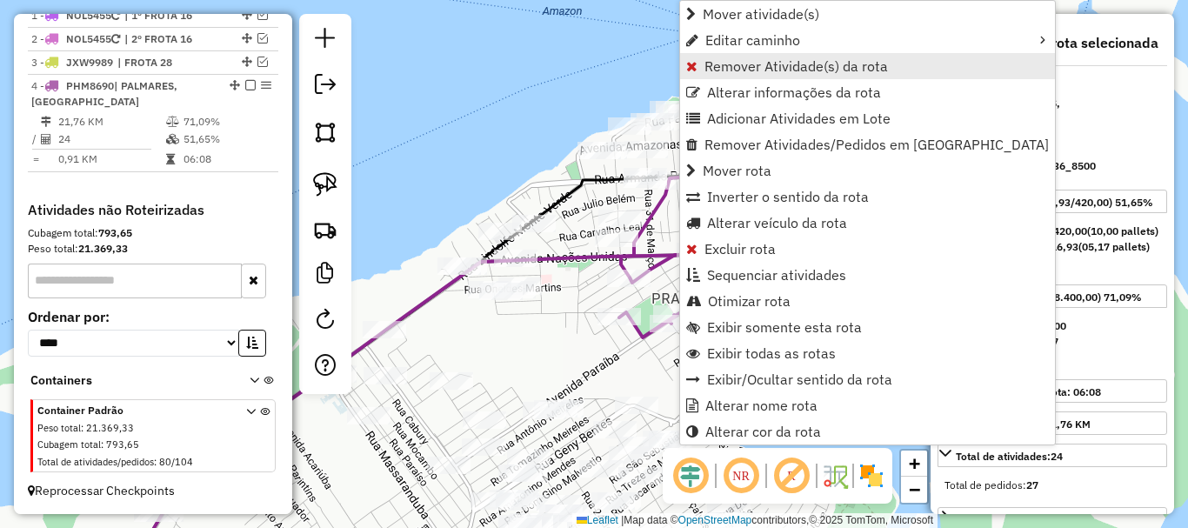
click at [749, 66] on span "Remover Atividade(s) da rota" at bounding box center [795, 66] width 183 height 14
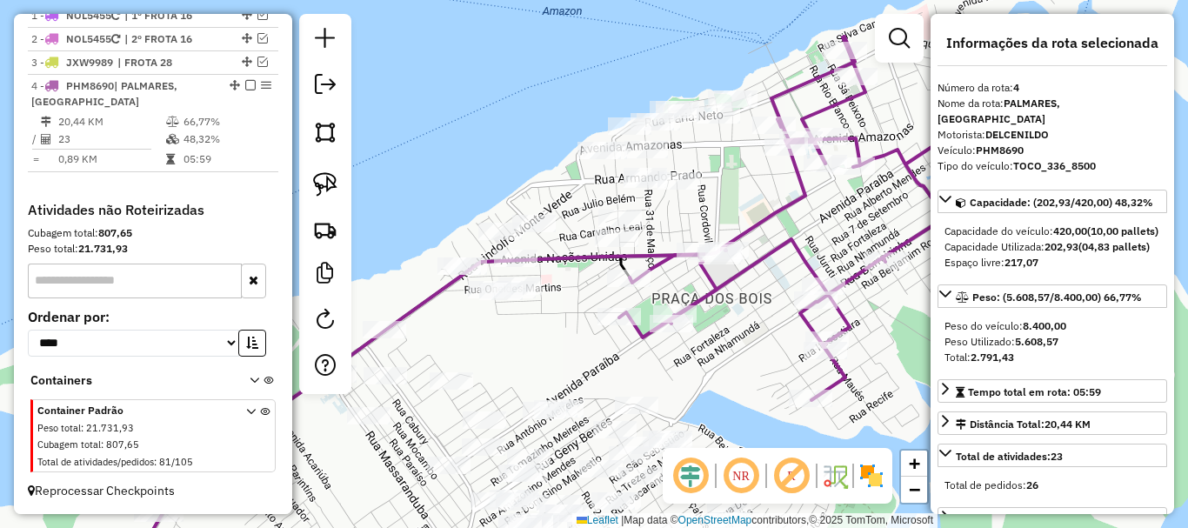
drag, startPoint x: 530, startPoint y: 354, endPoint x: 622, endPoint y: 300, distance: 106.0
click at [623, 300] on div "Janela de atendimento Grade de atendimento Capacidade Transportadoras Veículos …" at bounding box center [594, 264] width 1188 height 528
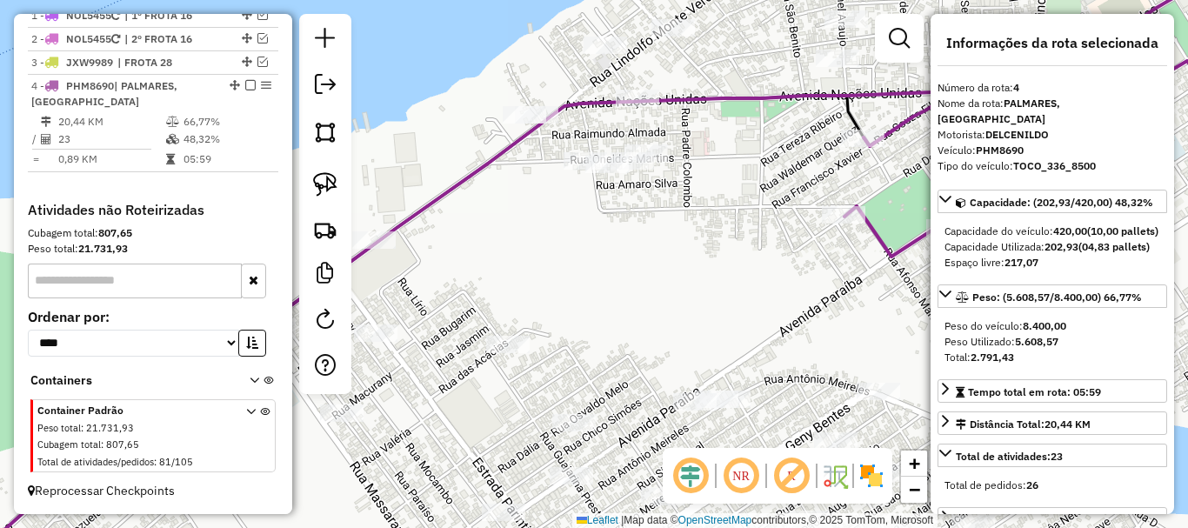
drag, startPoint x: 630, startPoint y: 253, endPoint x: 543, endPoint y: 217, distance: 94.3
click at [648, 249] on div "Janela de atendimento Grade de atendimento Capacidade Transportadoras Veículos …" at bounding box center [594, 264] width 1188 height 528
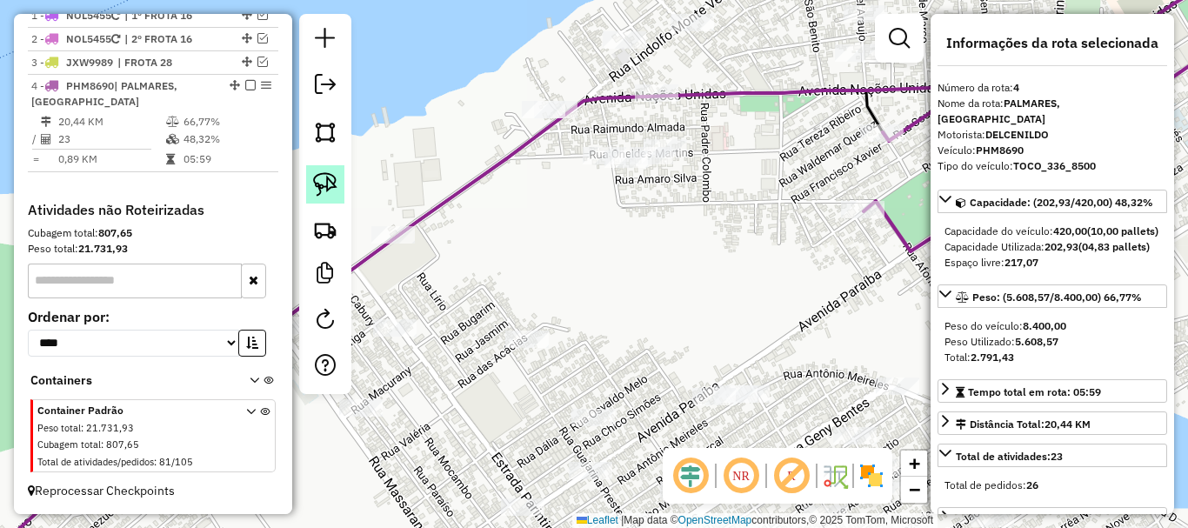
click at [329, 189] on img at bounding box center [325, 184] width 24 height 24
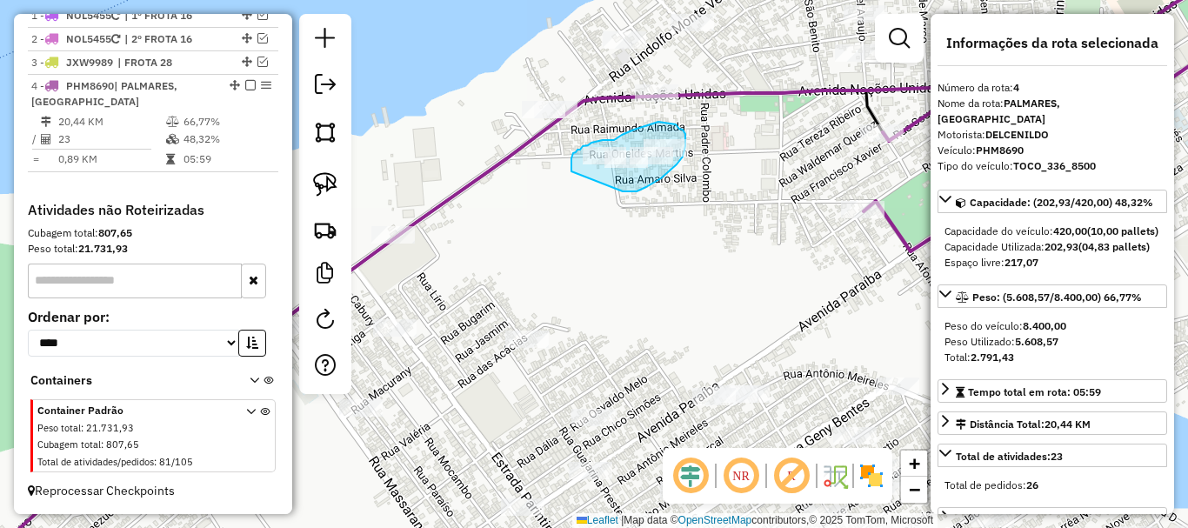
drag, startPoint x: 623, startPoint y: 191, endPoint x: 574, endPoint y: 179, distance: 50.2
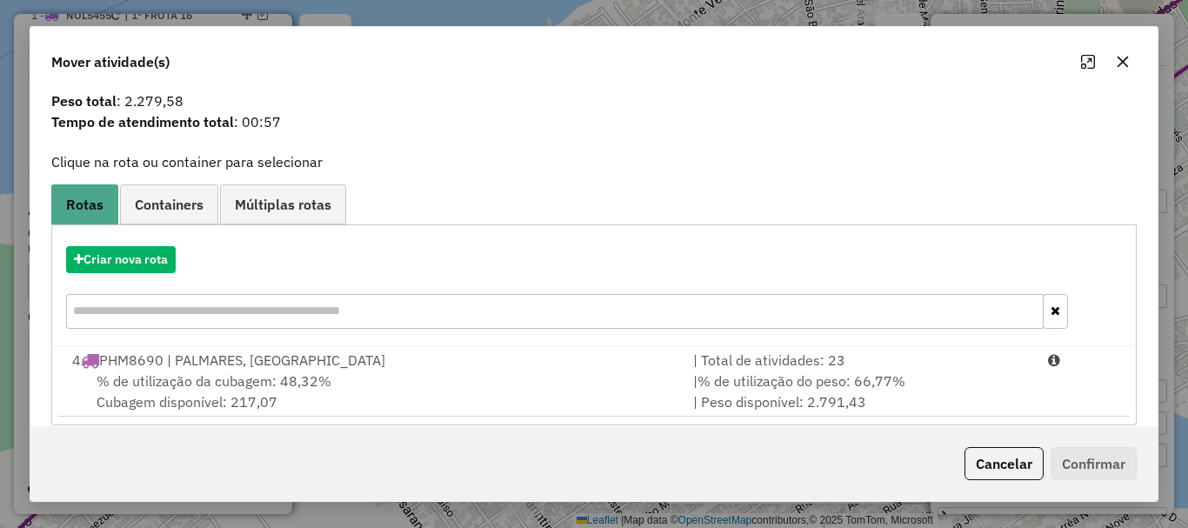
scroll to position [68, 0]
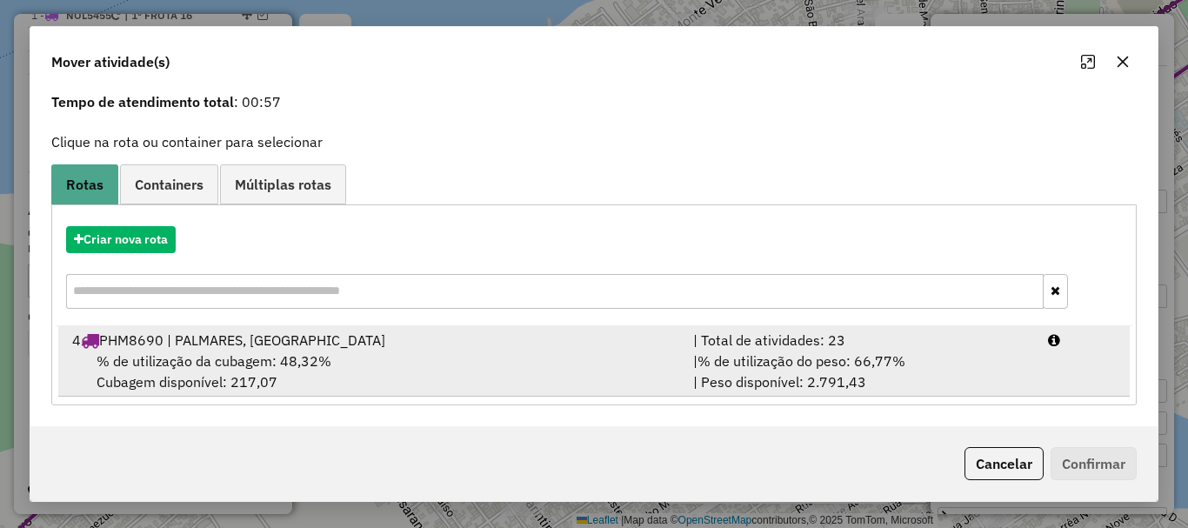
click at [482, 350] on div "% de utilização da cubagem: 48,32% Cubagem disponível: 217,07" at bounding box center [372, 371] width 621 height 42
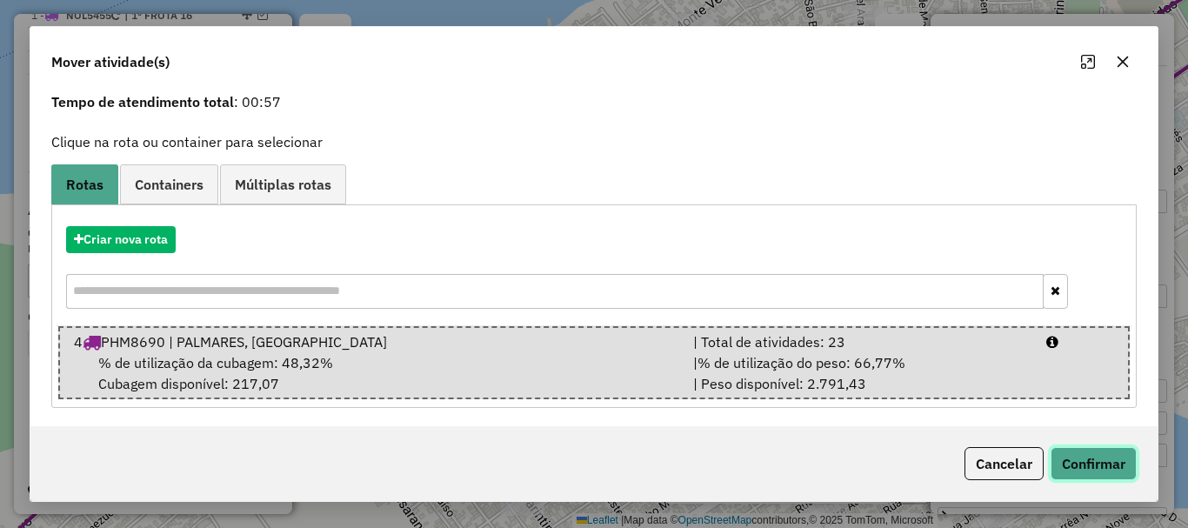
click at [1054, 463] on button "Confirmar" at bounding box center [1093, 463] width 86 height 33
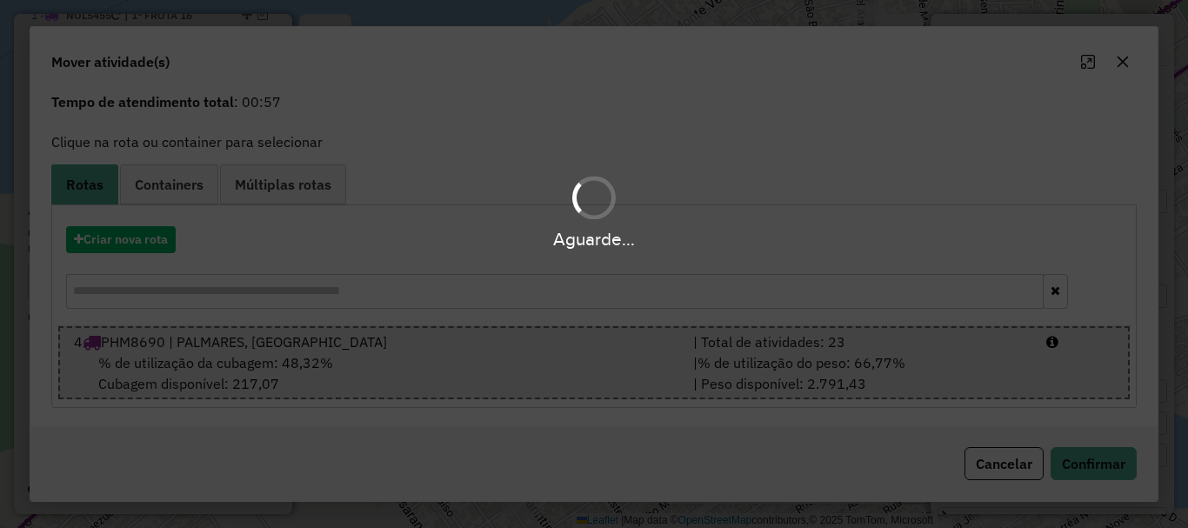
scroll to position [0, 0]
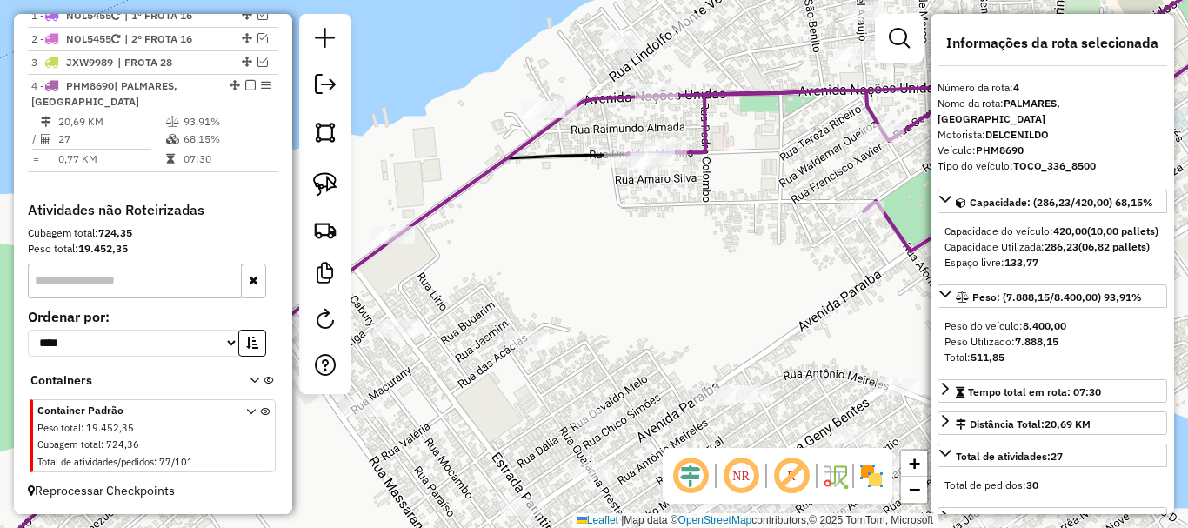
drag, startPoint x: 835, startPoint y: 250, endPoint x: 703, endPoint y: 293, distance: 138.0
click at [705, 290] on div "Janela de atendimento Grade de atendimento Capacidade Transportadoras Veículos …" at bounding box center [594, 264] width 1188 height 528
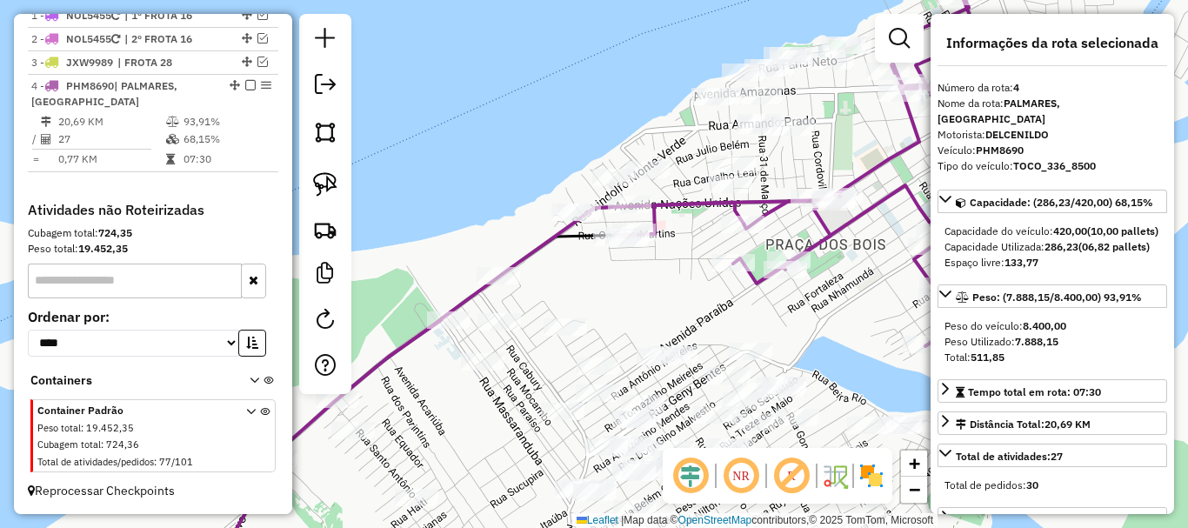
drag, startPoint x: 805, startPoint y: 346, endPoint x: 604, endPoint y: 375, distance: 202.9
click at [566, 391] on div "Janela de atendimento Grade de atendimento Capacidade Transportadoras Veículos …" at bounding box center [594, 264] width 1188 height 528
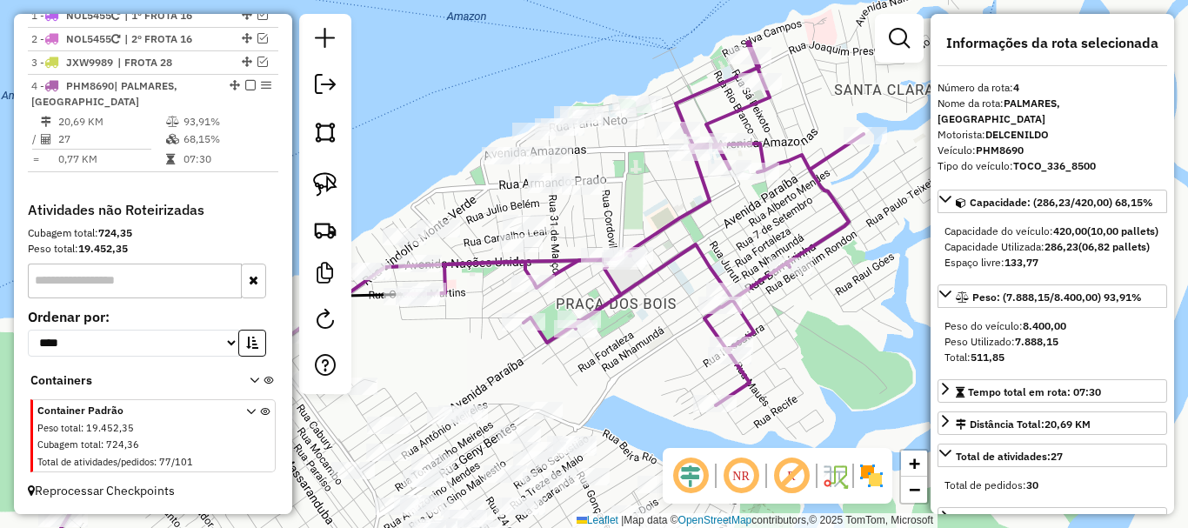
click at [644, 360] on div "Janela de atendimento Grade de atendimento Capacidade Transportadoras Veículos …" at bounding box center [594, 264] width 1188 height 528
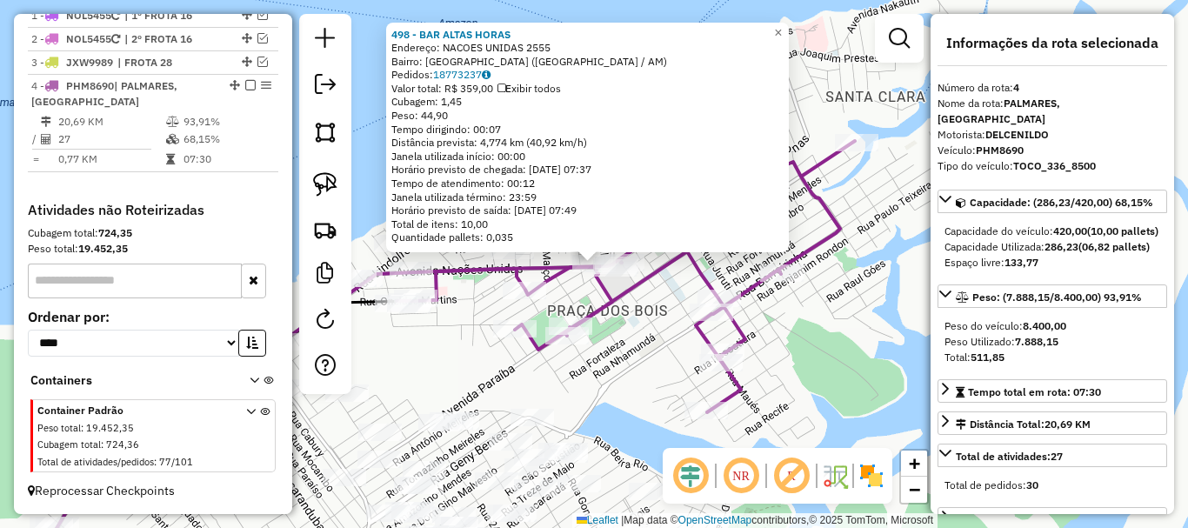
drag, startPoint x: 456, startPoint y: 341, endPoint x: 550, endPoint y: 313, distance: 97.9
click at [550, 314] on div "498 - BAR ALTAS HORAS Endereço: NACOES UNIDAS 2555 Bairro: [GEOGRAPHIC_DATA] ([…" at bounding box center [594, 264] width 1188 height 528
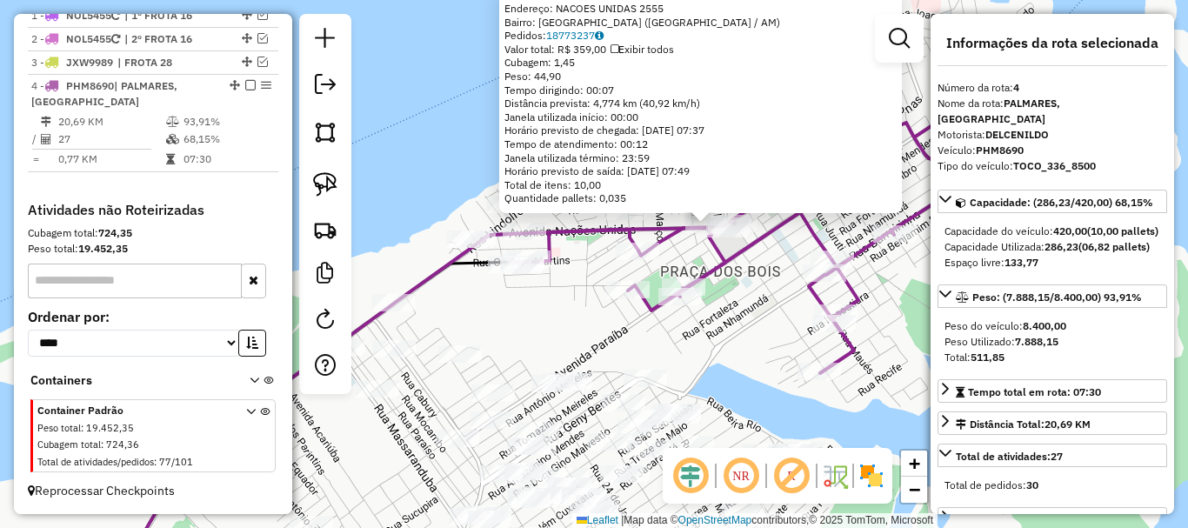
click at [536, 355] on div "498 - BAR ALTAS HORAS Endereço: NACOES UNIDAS 2555 Bairro: [GEOGRAPHIC_DATA] ([…" at bounding box center [594, 264] width 1188 height 528
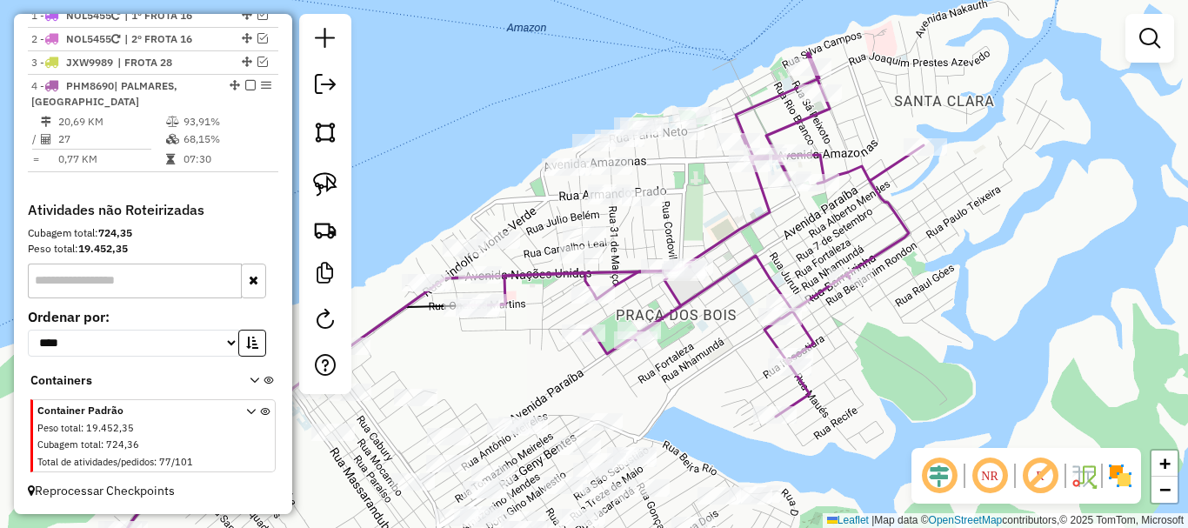
drag, startPoint x: 514, startPoint y: 361, endPoint x: 504, endPoint y: 364, distance: 10.2
click at [504, 364] on div "Janela de atendimento Grade de atendimento Capacidade Transportadoras Veículos …" at bounding box center [594, 264] width 1188 height 528
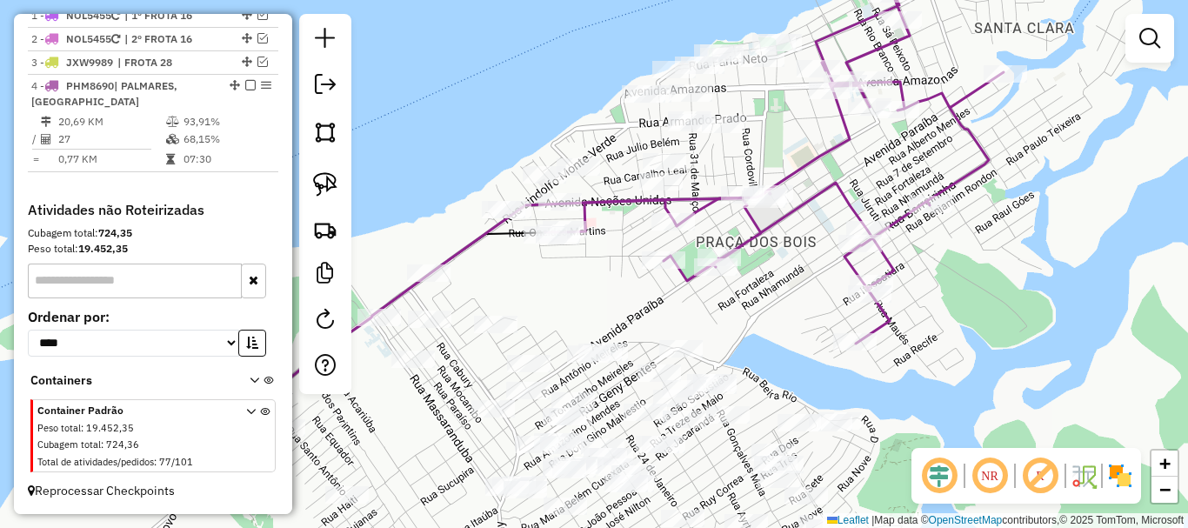
drag, startPoint x: 792, startPoint y: 290, endPoint x: 761, endPoint y: 301, distance: 33.3
click at [793, 288] on div "Janela de atendimento Grade de atendimento Capacidade Transportadoras Veículos …" at bounding box center [594, 264] width 1188 height 528
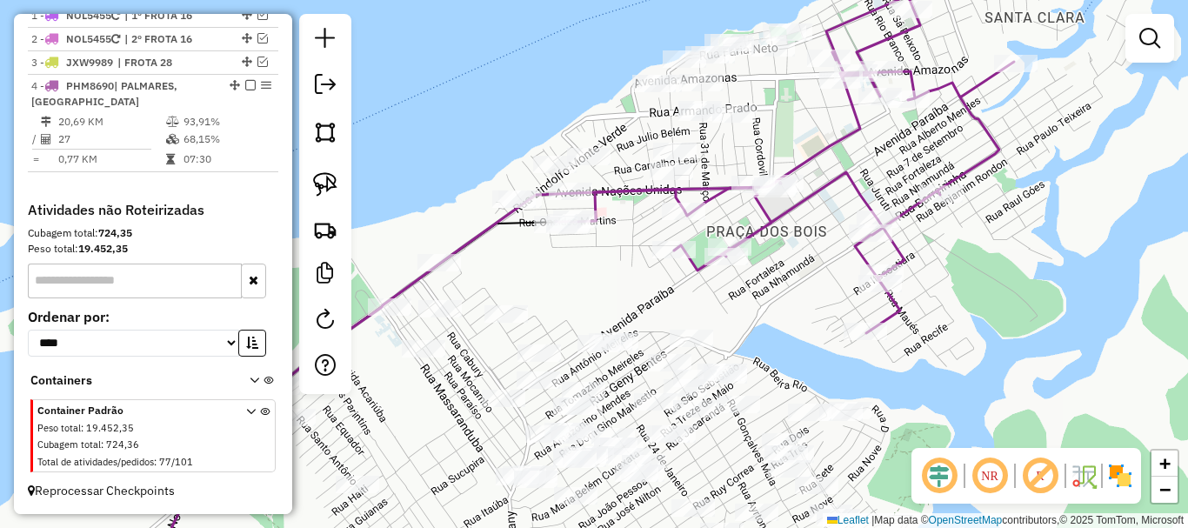
select select "**********"
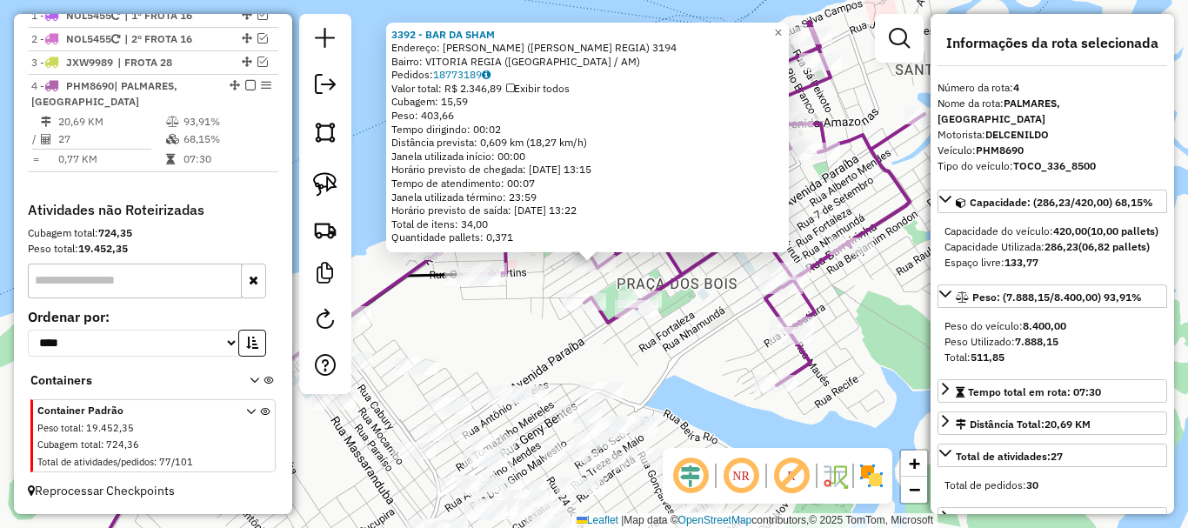
click at [506, 363] on div "3392 - BAR DA SHAM Endereço: [PERSON_NAME] ([PERSON_NAME] REGIA) 3194 Bairro: […" at bounding box center [594, 264] width 1188 height 528
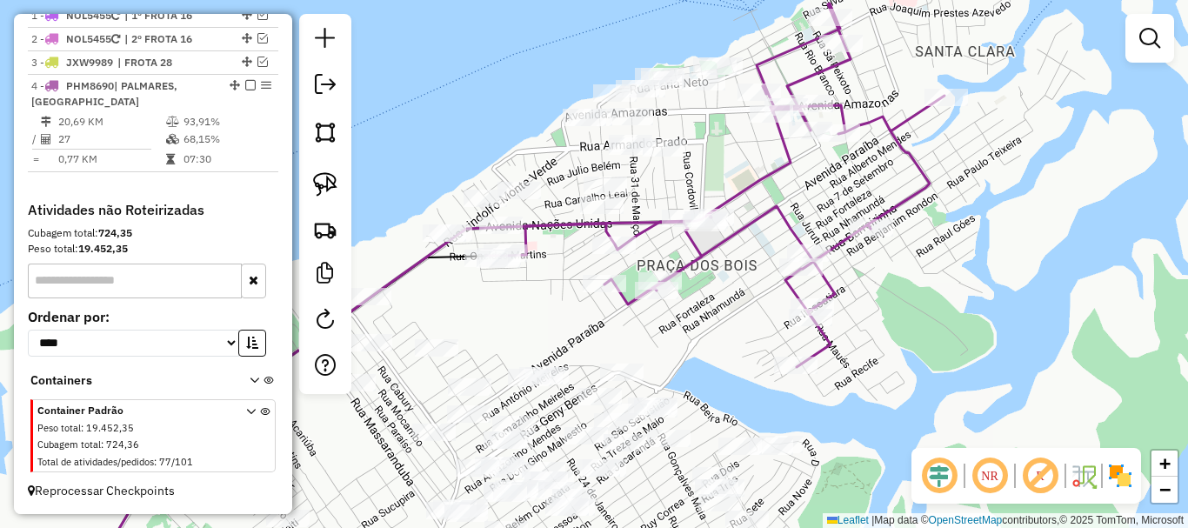
drag, startPoint x: 515, startPoint y: 356, endPoint x: 565, endPoint y: 303, distance: 73.2
click at [565, 303] on div "Janela de atendimento Grade de atendimento Capacidade Transportadoras Veículos …" at bounding box center [594, 264] width 1188 height 528
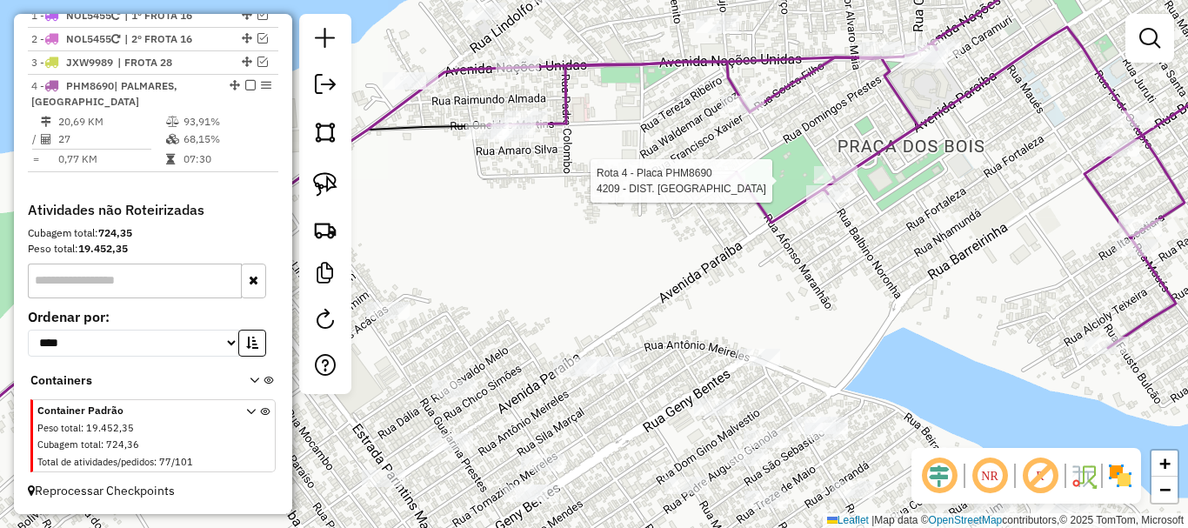
select select "**********"
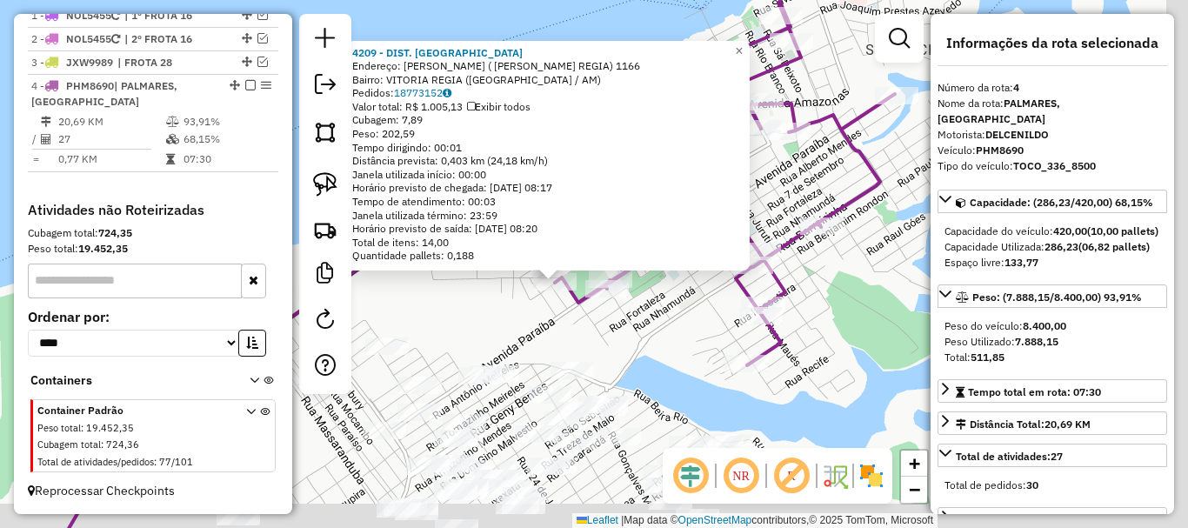
drag, startPoint x: 547, startPoint y: 340, endPoint x: 570, endPoint y: 337, distance: 23.6
click at [543, 333] on div "4209 - DIST. FALCaO Endereço: [PERSON_NAME] ( CJ V REGIA) 1166 Bairro: VITORIA …" at bounding box center [594, 264] width 1188 height 528
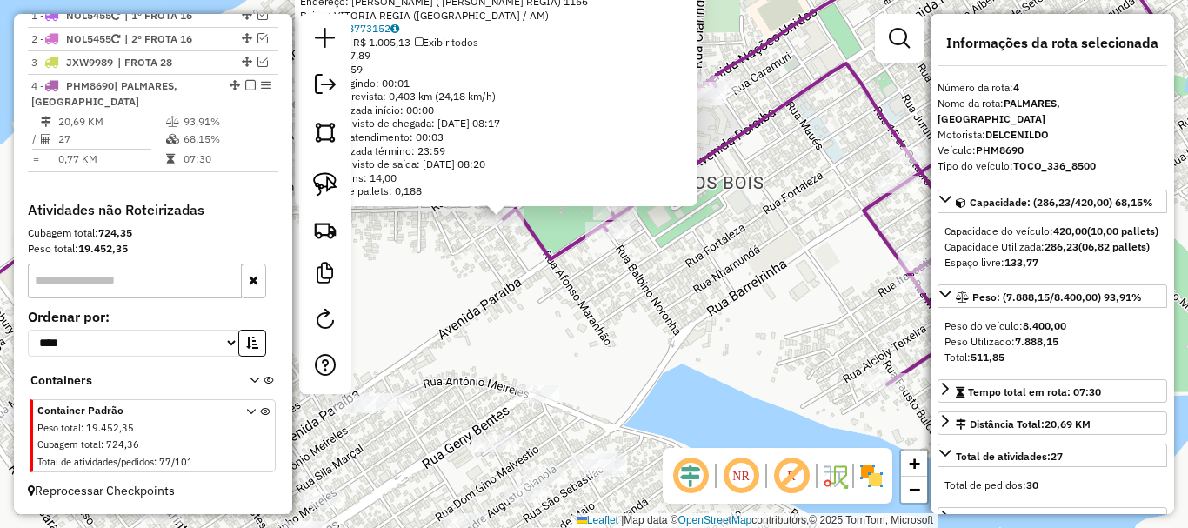
click at [556, 317] on div "4209 - DIST. FALCaO Endereço: [PERSON_NAME] ( CJ V REGIA) 1166 Bairro: VITORIA …" at bounding box center [594, 264] width 1188 height 528
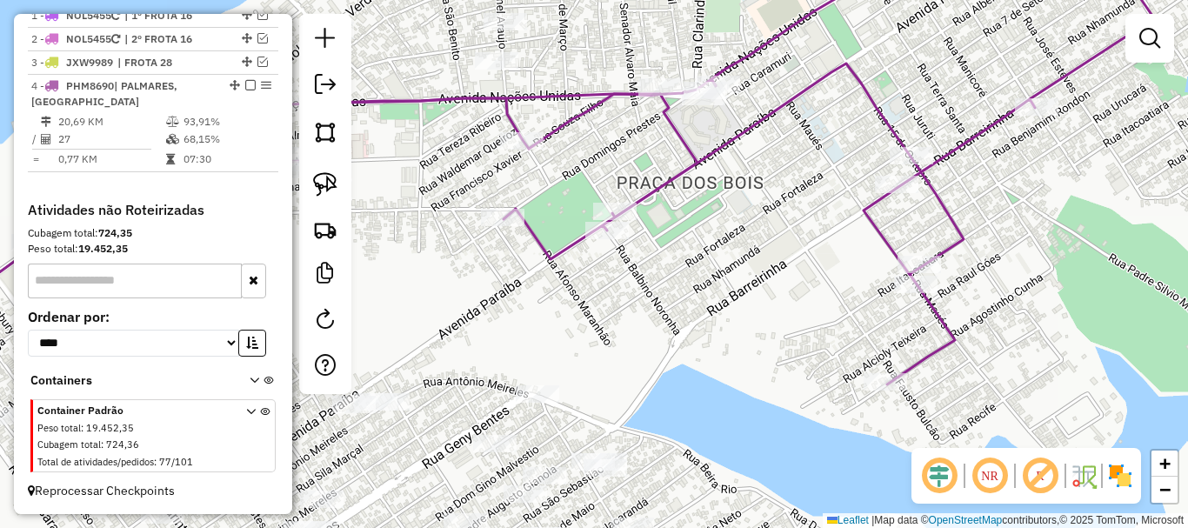
drag, startPoint x: 538, startPoint y: 312, endPoint x: 673, endPoint y: 297, distance: 135.7
click at [673, 297] on div "Janela de atendimento Grade de atendimento Capacidade Transportadoras Veículos …" at bounding box center [594, 264] width 1188 height 528
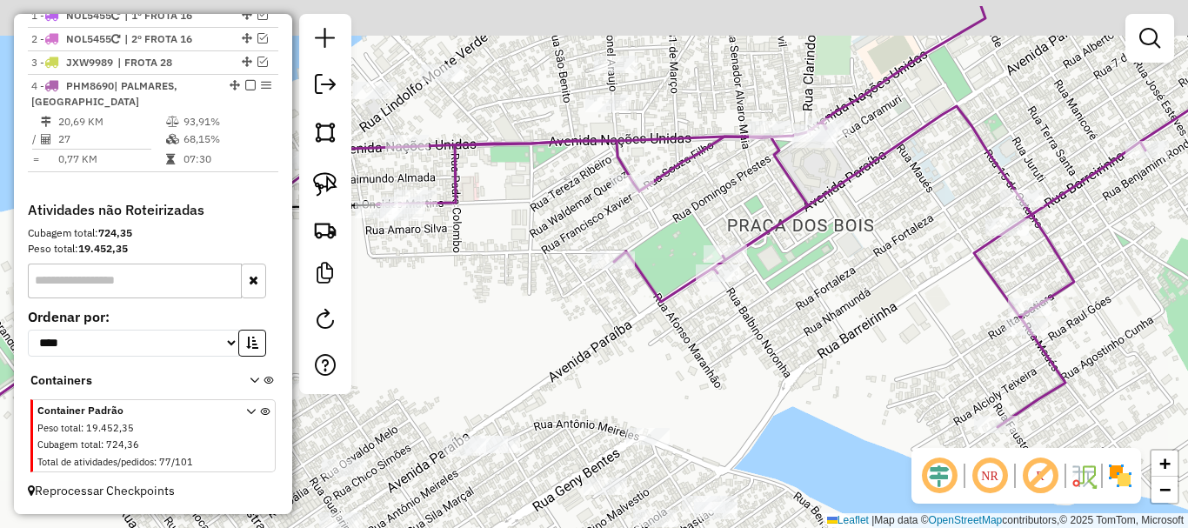
click at [659, 343] on div "Janela de atendimento Grade de atendimento Capacidade Transportadoras Veículos …" at bounding box center [594, 264] width 1188 height 528
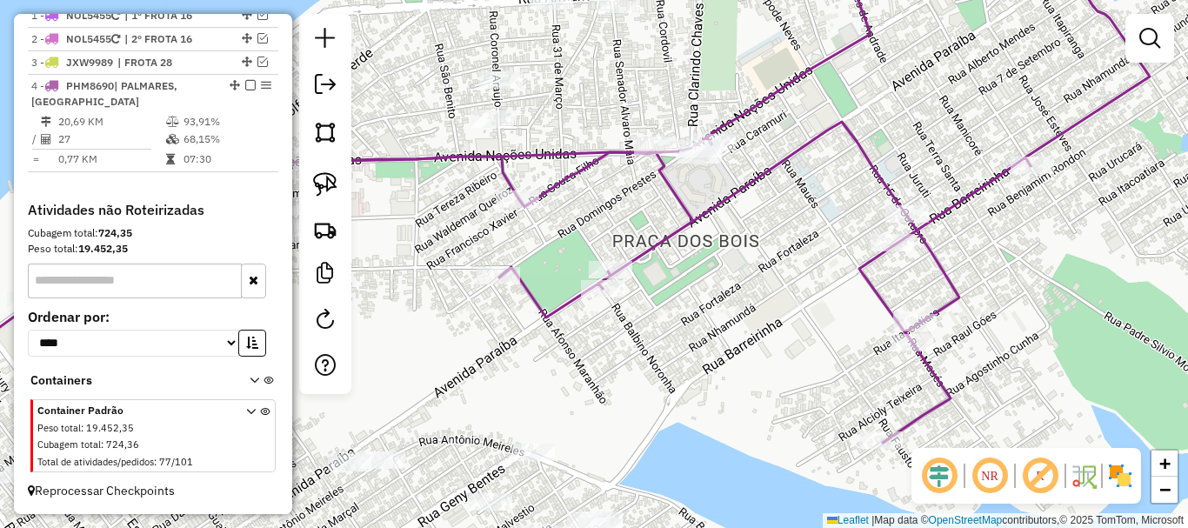
drag, startPoint x: 669, startPoint y: 325, endPoint x: 636, endPoint y: 323, distance: 33.1
click at [632, 326] on div "Janela de atendimento Grade de atendimento Capacidade Transportadoras Veículos …" at bounding box center [594, 264] width 1188 height 528
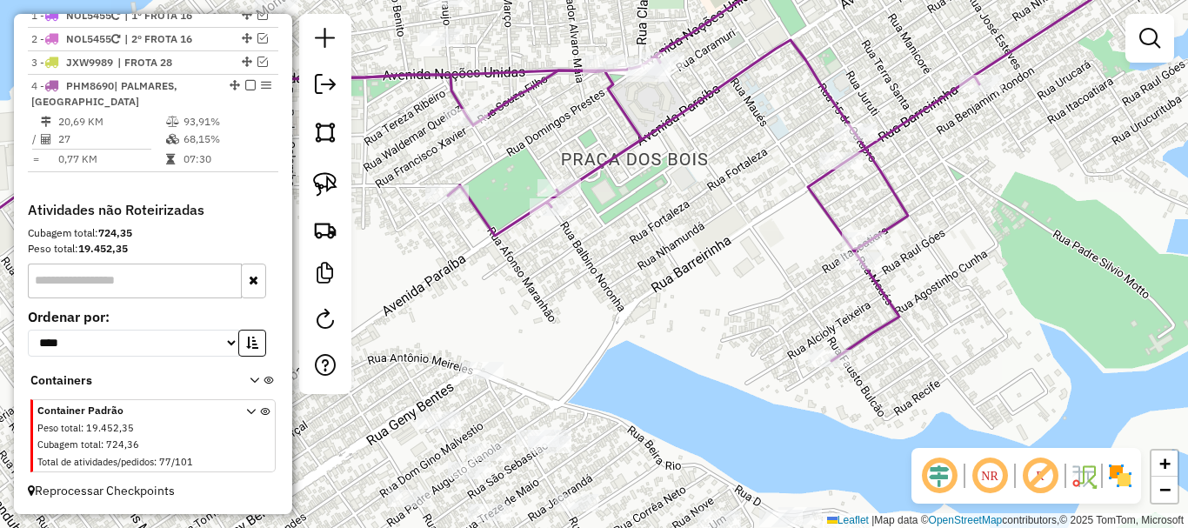
drag, startPoint x: 743, startPoint y: 326, endPoint x: 670, endPoint y: 197, distance: 148.0
click at [670, 198] on div "Janela de atendimento Grade de atendimento Capacidade Transportadoras Veículos …" at bounding box center [594, 264] width 1188 height 528
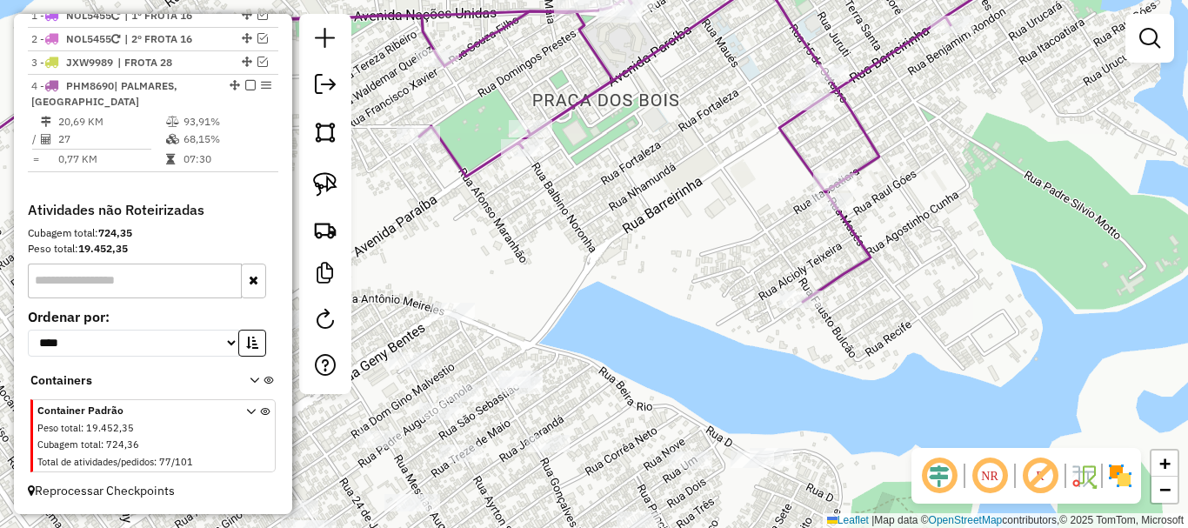
drag, startPoint x: 698, startPoint y: 248, endPoint x: 725, endPoint y: 254, distance: 27.6
click at [725, 256] on div "Janela de atendimento Grade de atendimento Capacidade Transportadoras Veículos …" at bounding box center [594, 264] width 1188 height 528
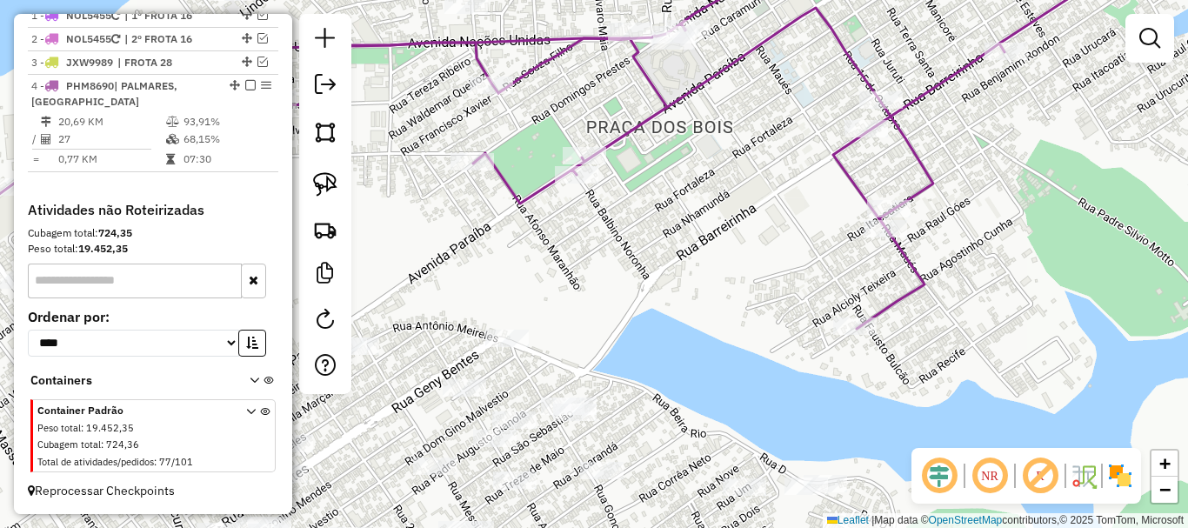
drag, startPoint x: 643, startPoint y: 343, endPoint x: 622, endPoint y: 316, distance: 35.3
click at [652, 344] on div "Janela de atendimento Grade de atendimento Capacidade Transportadoras Veículos …" at bounding box center [594, 264] width 1188 height 528
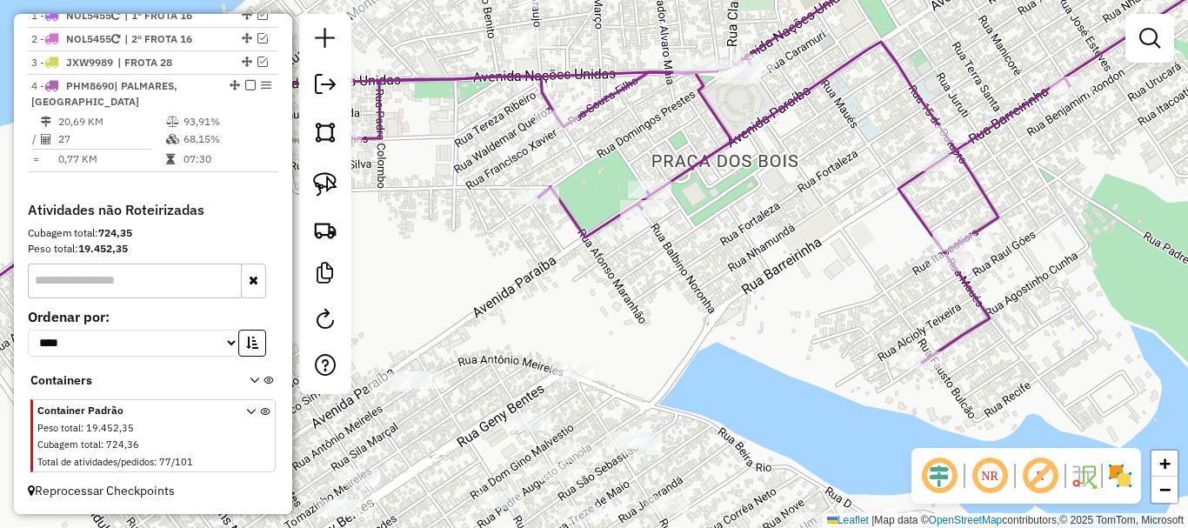
drag, startPoint x: 562, startPoint y: 284, endPoint x: 706, endPoint y: 297, distance: 144.9
click at [712, 296] on div "Janela de atendimento Grade de atendimento Capacidade Transportadoras Veículos …" at bounding box center [594, 264] width 1188 height 528
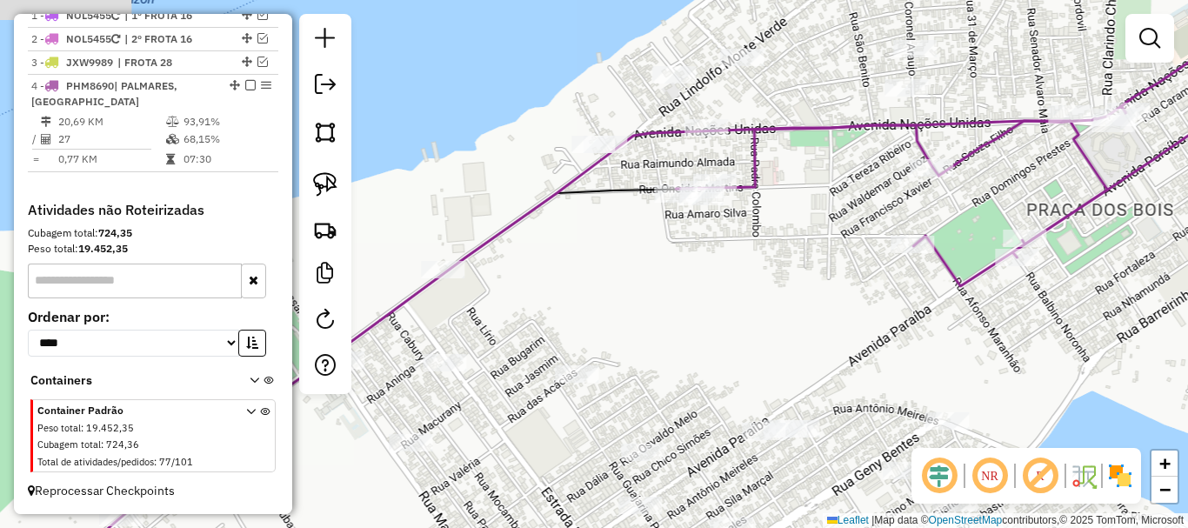
drag, startPoint x: 610, startPoint y: 293, endPoint x: 628, endPoint y: 283, distance: 20.3
click at [621, 291] on div "Janela de atendimento Grade de atendimento Capacidade Transportadoras Veículos …" at bounding box center [594, 264] width 1188 height 528
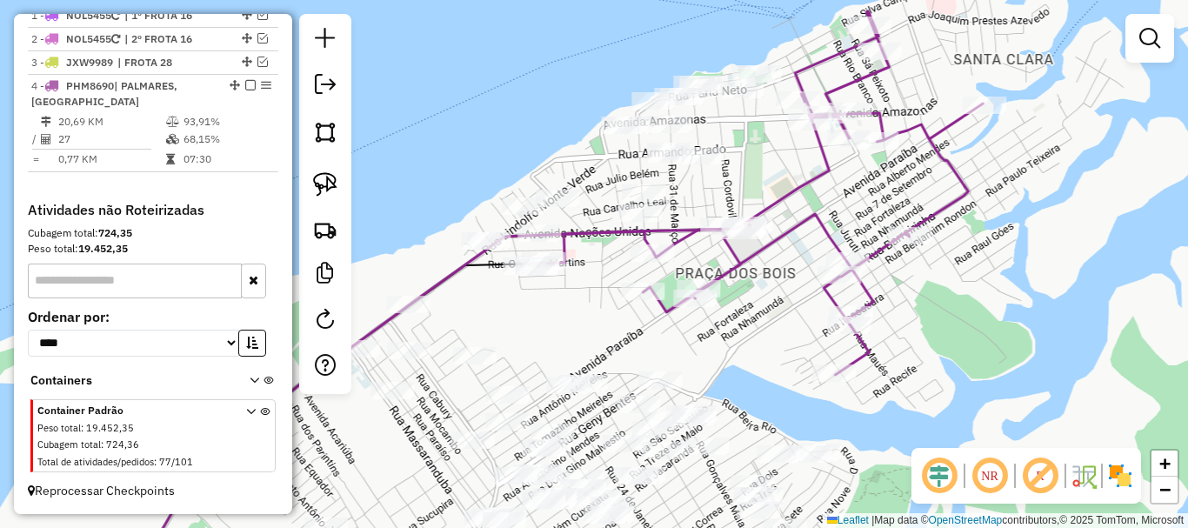
drag, startPoint x: 691, startPoint y: 303, endPoint x: 557, endPoint y: 332, distance: 136.9
click at [555, 334] on div "Janela de atendimento Grade de atendimento Capacidade Transportadoras Veículos …" at bounding box center [594, 264] width 1188 height 528
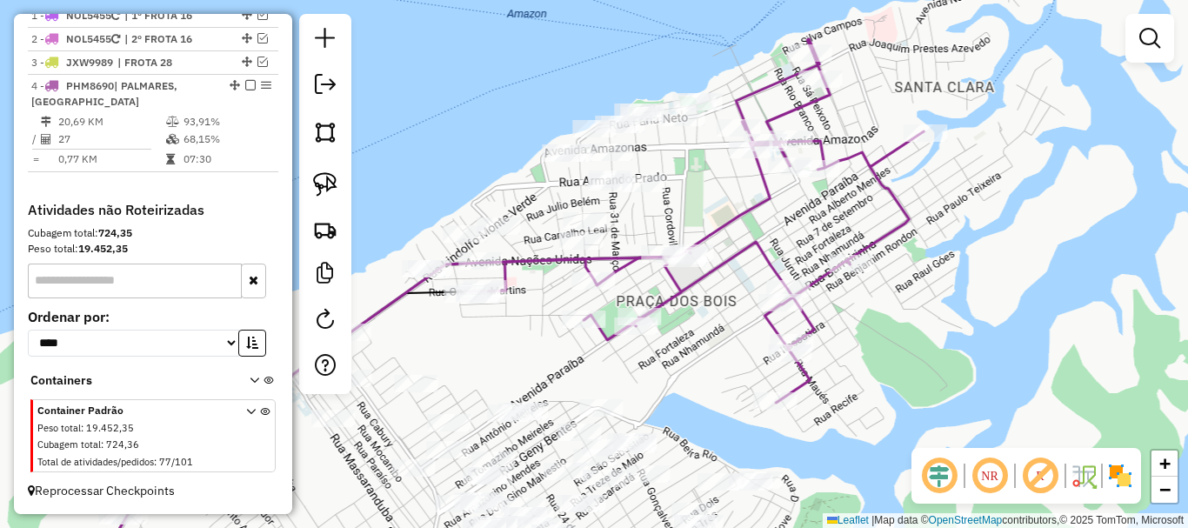
drag, startPoint x: 582, startPoint y: 329, endPoint x: 549, endPoint y: 337, distance: 34.0
click at [537, 346] on div "Janela de atendimento Grade de atendimento Capacidade Transportadoras Veículos …" at bounding box center [594, 264] width 1188 height 528
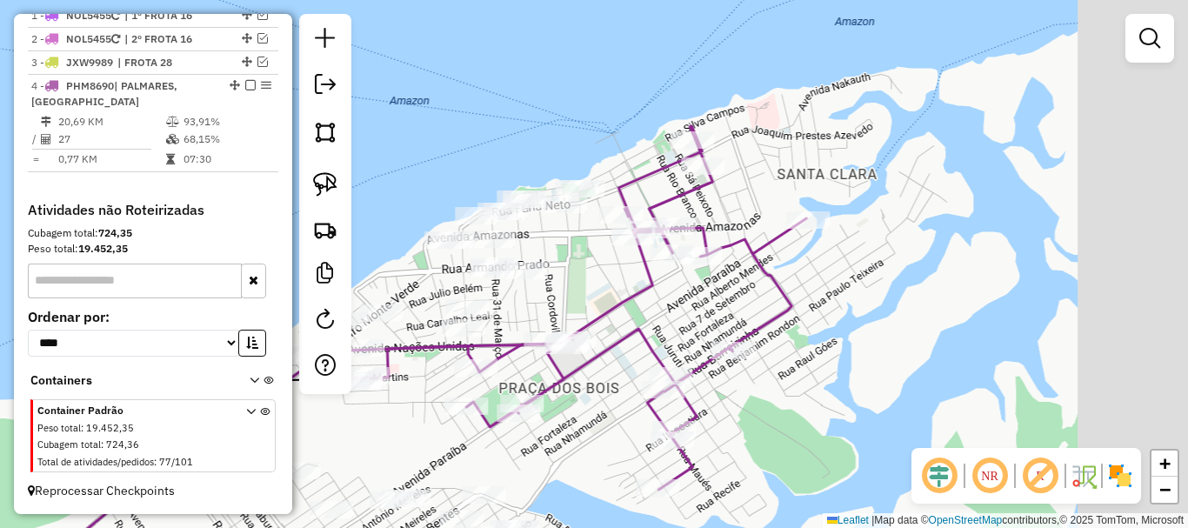
drag, startPoint x: 676, startPoint y: 301, endPoint x: 659, endPoint y: 300, distance: 16.5
click at [660, 313] on div "Janela de atendimento Grade de atendimento Capacidade Transportadoras Veículos …" at bounding box center [594, 264] width 1188 height 528
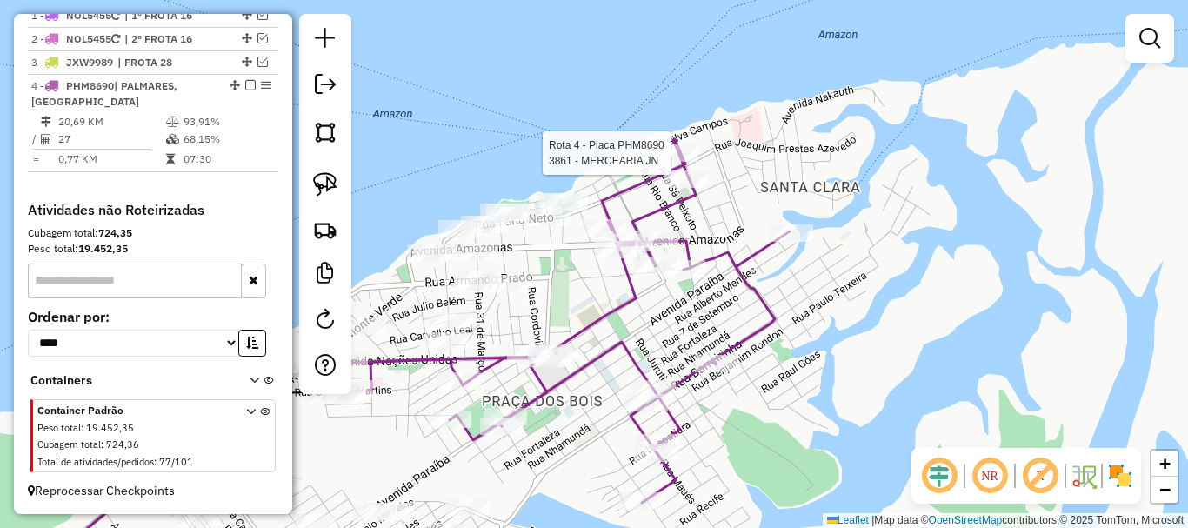
select select "**********"
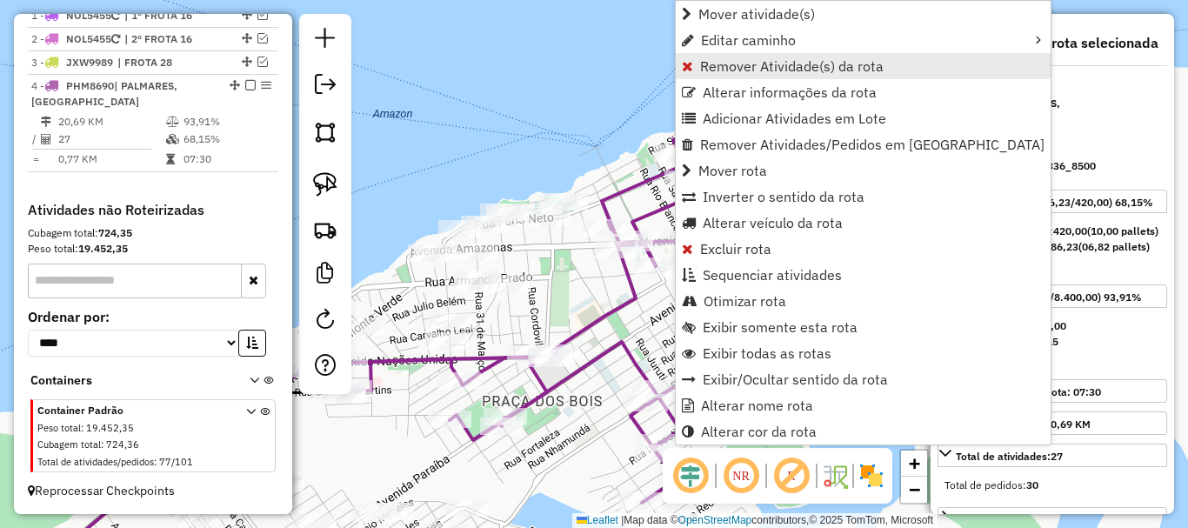
click at [726, 75] on link "Remover Atividade(s) da rota" at bounding box center [863, 66] width 375 height 26
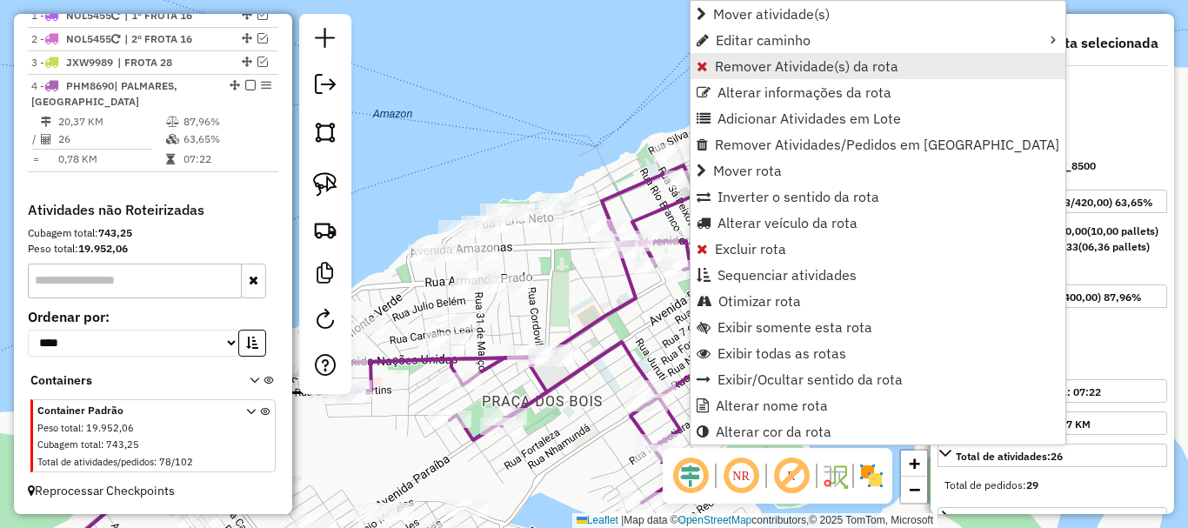
click at [740, 75] on link "Remover Atividade(s) da rota" at bounding box center [877, 66] width 375 height 26
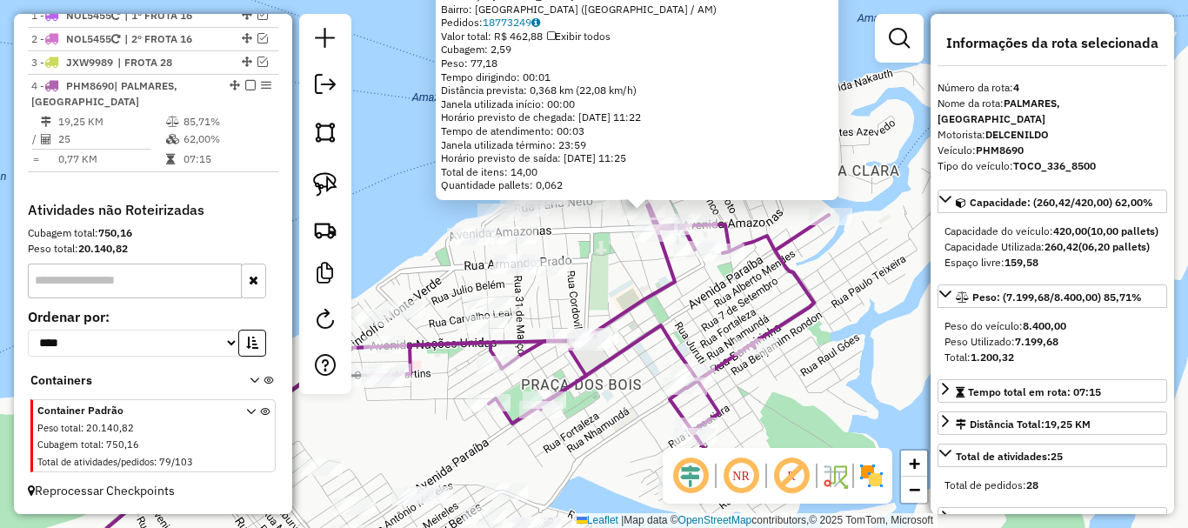
drag, startPoint x: 565, startPoint y: 324, endPoint x: 616, endPoint y: 270, distance: 74.4
click at [616, 270] on div "4262 - CASA [PERSON_NAME]: [PERSON_NAME] 483 Bairro: [GEOGRAPHIC_DATA] ([GEOGRA…" at bounding box center [594, 264] width 1188 height 528
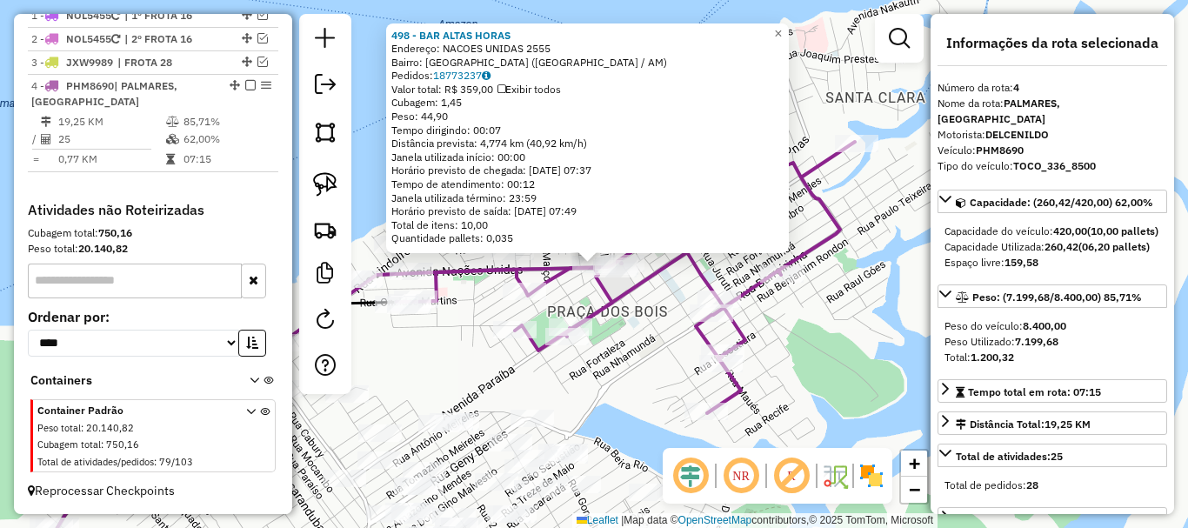
click at [590, 368] on div "498 - BAR ALTAS HORAS Endereço: NACOES UNIDAS 2555 Bairro: [GEOGRAPHIC_DATA] ([…" at bounding box center [594, 264] width 1188 height 528
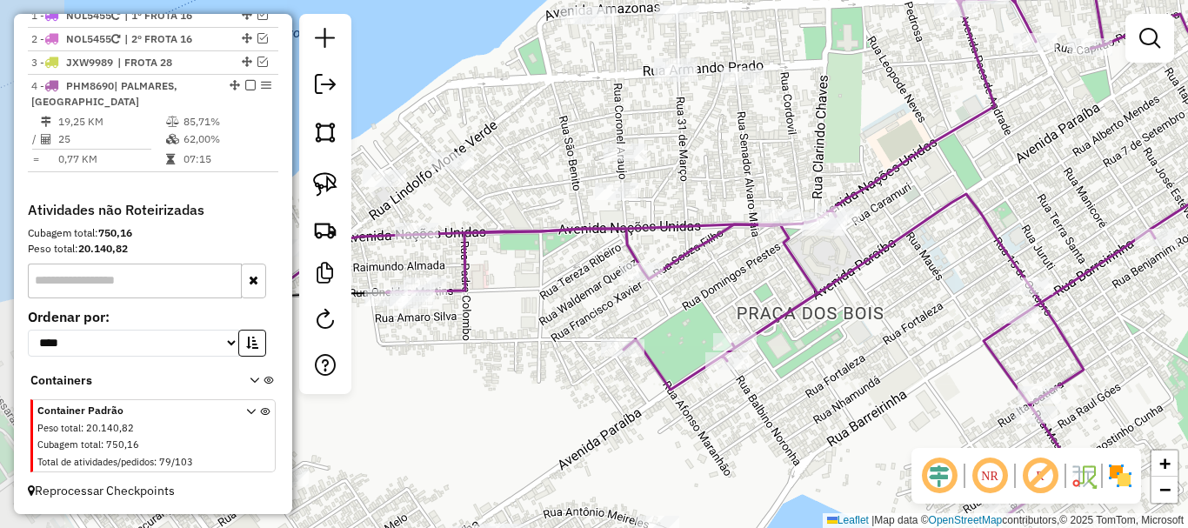
drag, startPoint x: 550, startPoint y: 318, endPoint x: 655, endPoint y: 336, distance: 105.8
click at [764, 364] on div "Janela de atendimento Grade de atendimento Capacidade Transportadoras Veículos …" at bounding box center [594, 264] width 1188 height 528
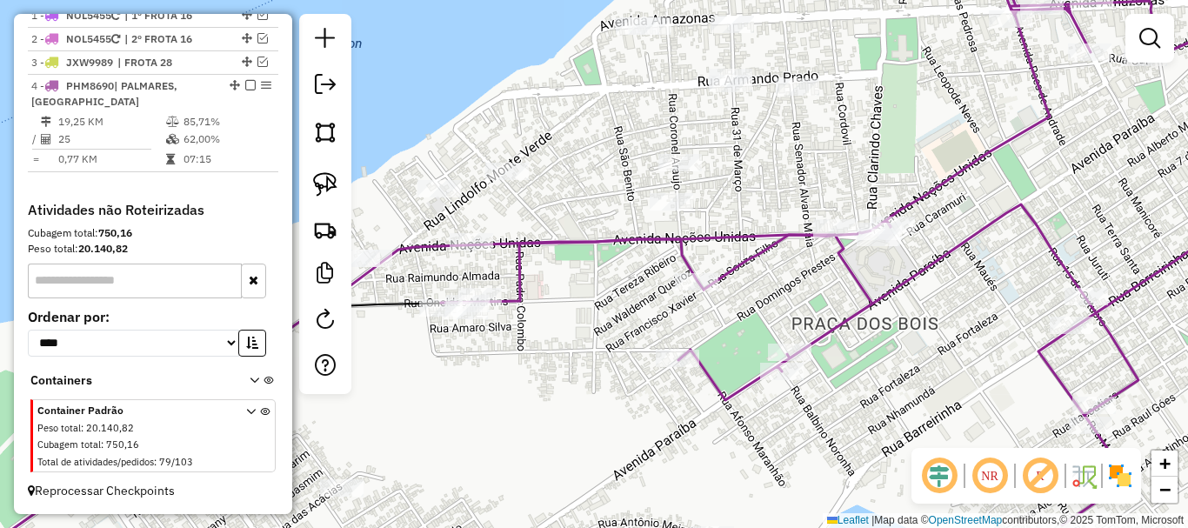
drag, startPoint x: 508, startPoint y: 294, endPoint x: 542, endPoint y: 303, distance: 35.0
click at [542, 303] on div "Janela de atendimento Grade de atendimento Capacidade Transportadoras Veículos …" at bounding box center [594, 264] width 1188 height 528
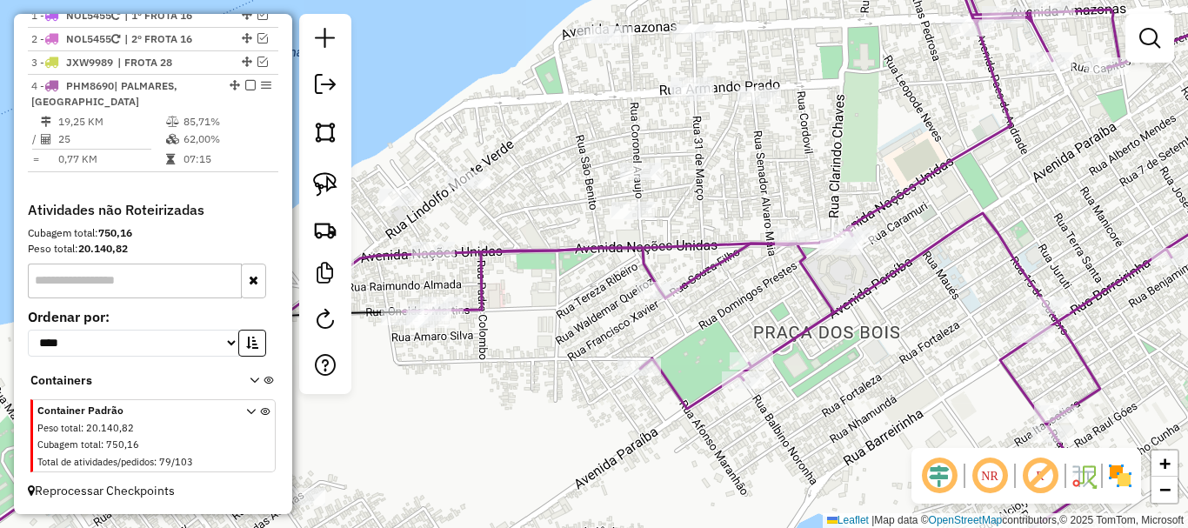
drag, startPoint x: 560, startPoint y: 286, endPoint x: 509, endPoint y: 293, distance: 51.8
click at [498, 293] on div "Janela de atendimento Grade de atendimento Capacidade Transportadoras Veículos …" at bounding box center [594, 264] width 1188 height 528
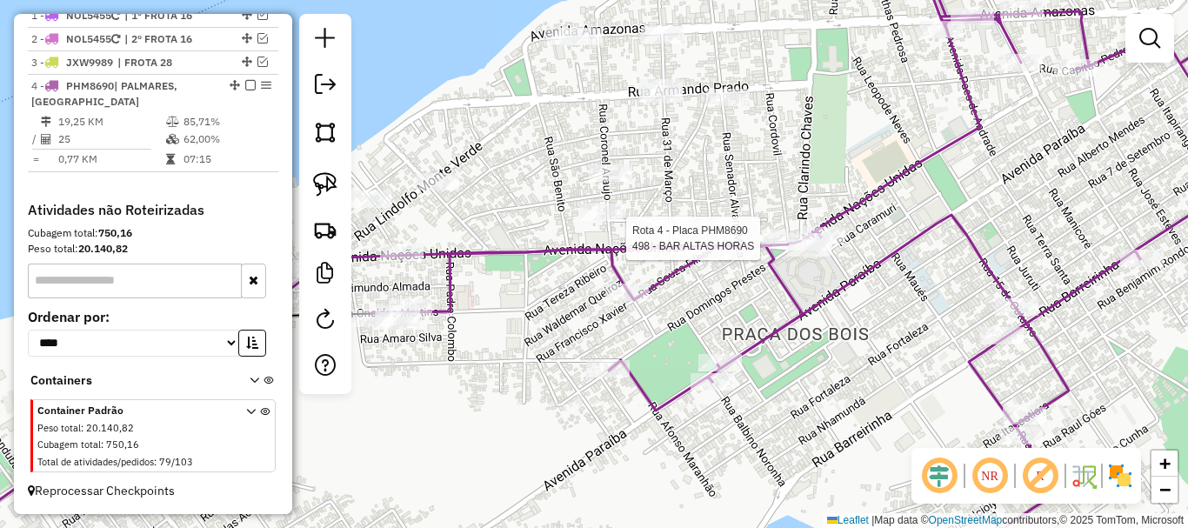
select select "**********"
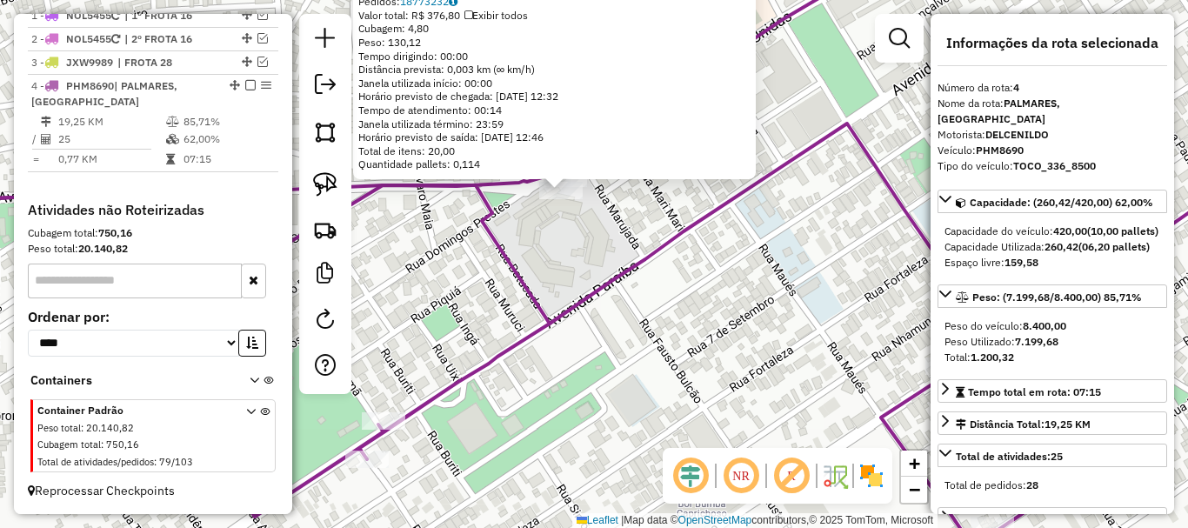
click at [554, 261] on div "1374 - BAR E LANC. KASSIANO Endereço: NACOES UNIDAS 95 Bairro: [GEOGRAPHIC_DATA…" at bounding box center [594, 264] width 1188 height 528
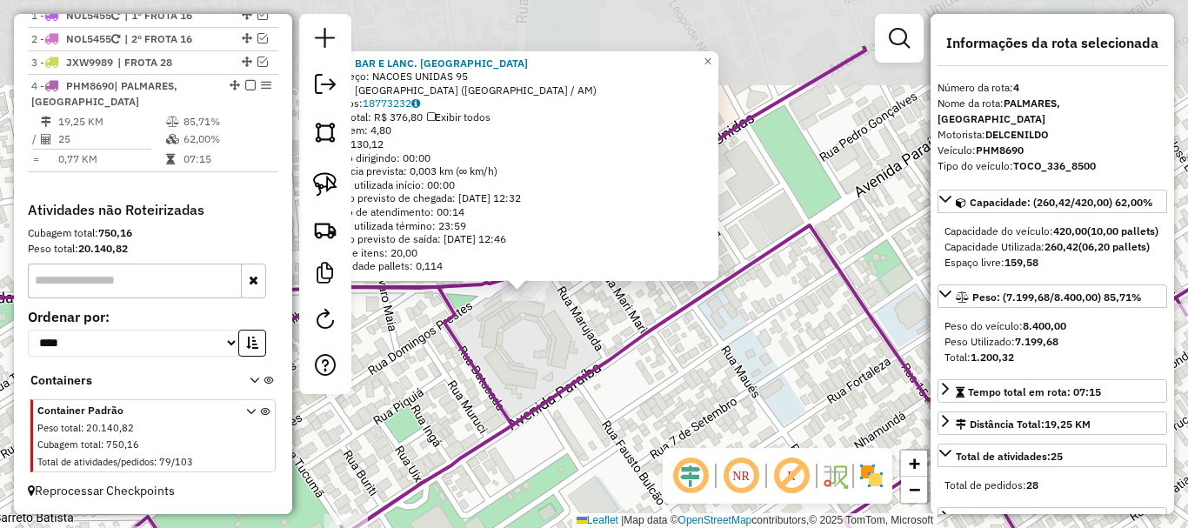
drag, startPoint x: 570, startPoint y: 257, endPoint x: 531, endPoint y: 346, distance: 97.7
click at [531, 350] on div "1374 - BAR E LANC. KASSIANO Endereço: NACOES UNIDAS 95 Bairro: [GEOGRAPHIC_DATA…" at bounding box center [594, 264] width 1188 height 528
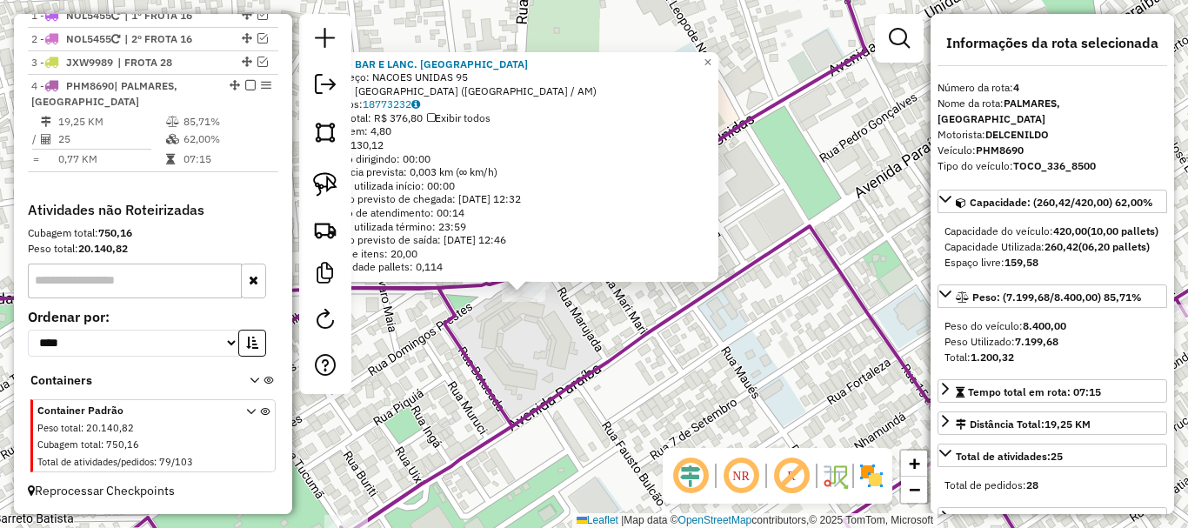
click at [561, 314] on div "1374 - BAR E LANC. KASSIANO Endereço: NACOES UNIDAS 95 Bairro: [GEOGRAPHIC_DATA…" at bounding box center [594, 264] width 1188 height 528
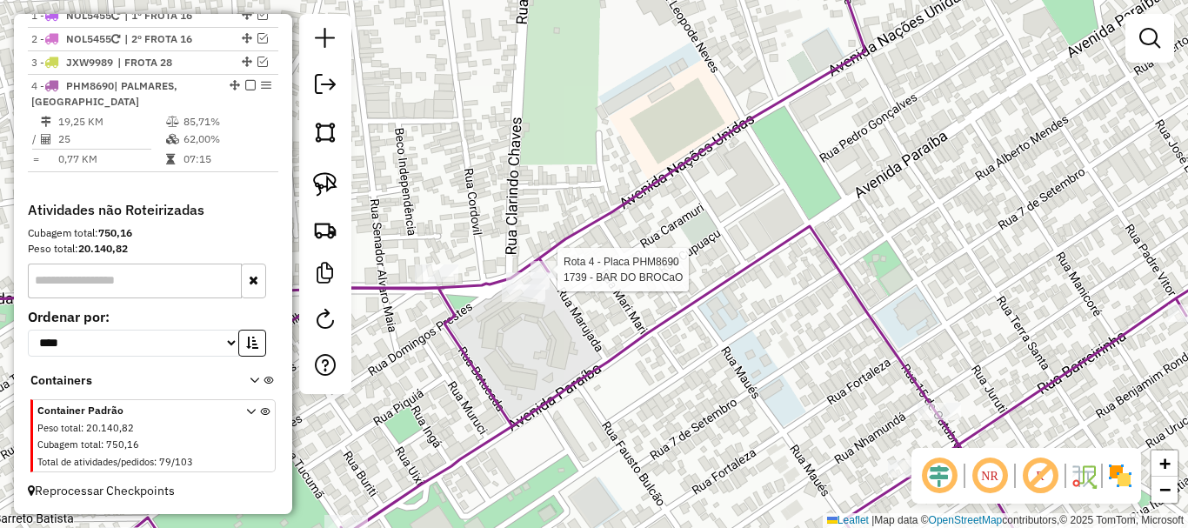
select select "**********"
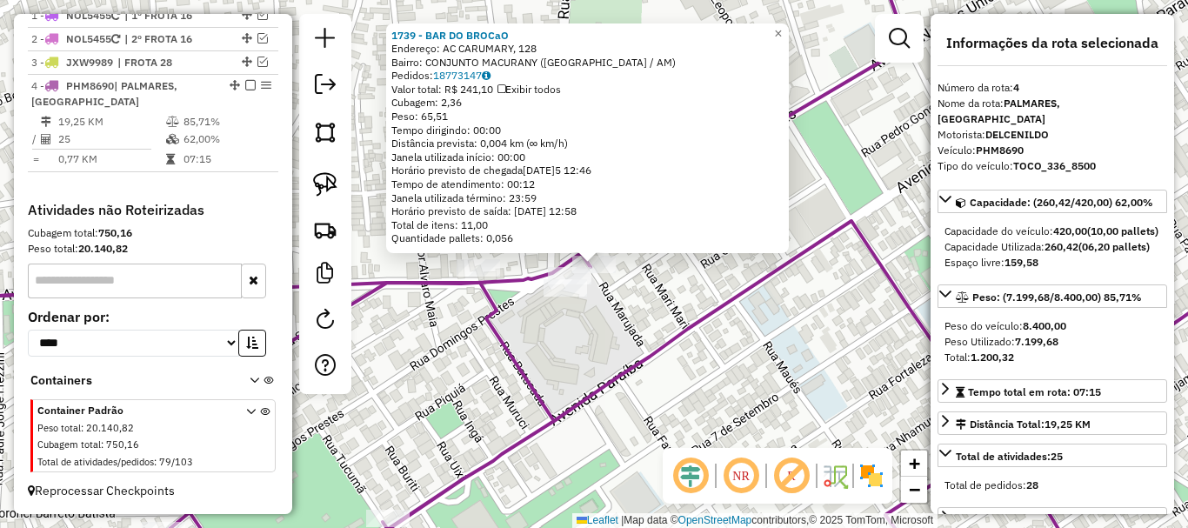
click at [590, 350] on div "1739 - BAR DO BROCaO Endereço: AC CARUMARY, 128 Bairro: CONJUNTO MACURANY ([GEO…" at bounding box center [594, 264] width 1188 height 528
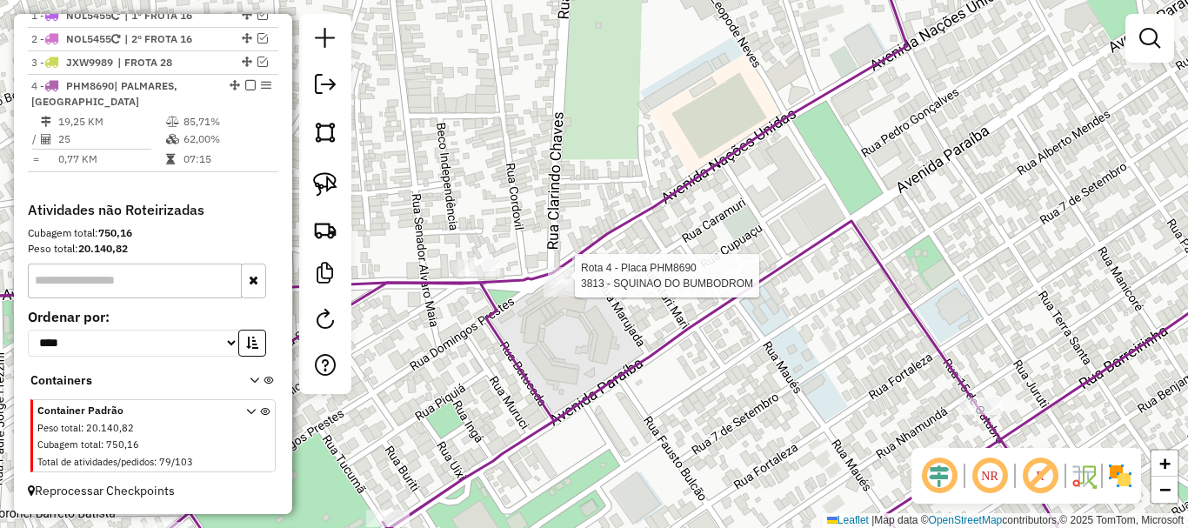
select select "**********"
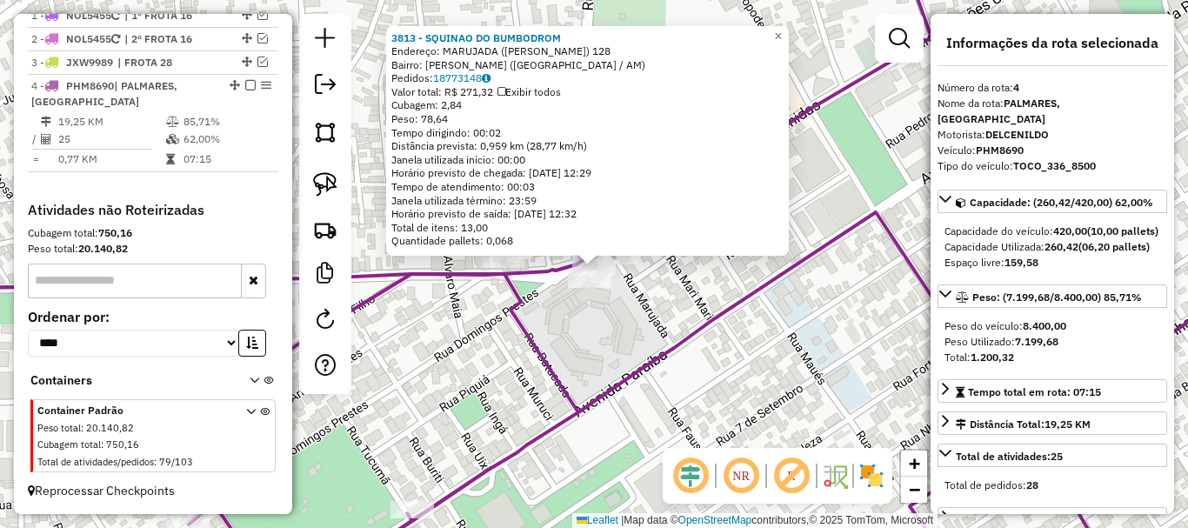
click at [684, 257] on div "3813 - SQUINAO DO BUMBODROM Endereço: MARUJADA ([PERSON_NAME]) 128 Bairro: [PER…" at bounding box center [594, 264] width 1188 height 528
click at [670, 294] on div "3813 - SQUINAO DO BUMBODROM Endereço: MARUJADA ([PERSON_NAME]) 128 Bairro: [PER…" at bounding box center [594, 264] width 1188 height 528
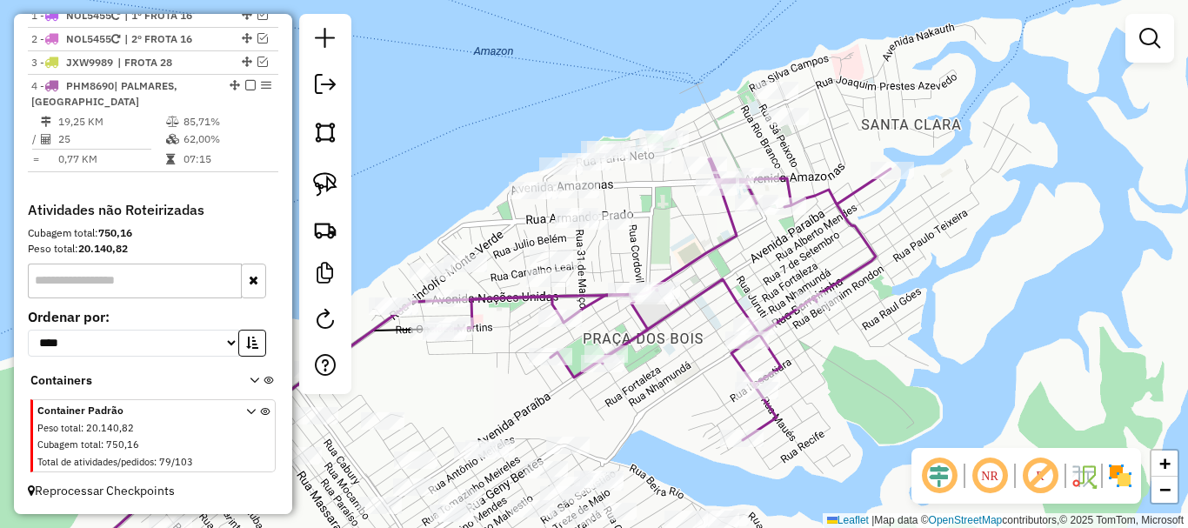
drag, startPoint x: 643, startPoint y: 383, endPoint x: 716, endPoint y: 345, distance: 82.5
click at [716, 346] on div "Rota 4 - Placa PHM8690 1662 - AUTO POSTO PARAIBA Janela de atendimento Grade de…" at bounding box center [594, 264] width 1188 height 528
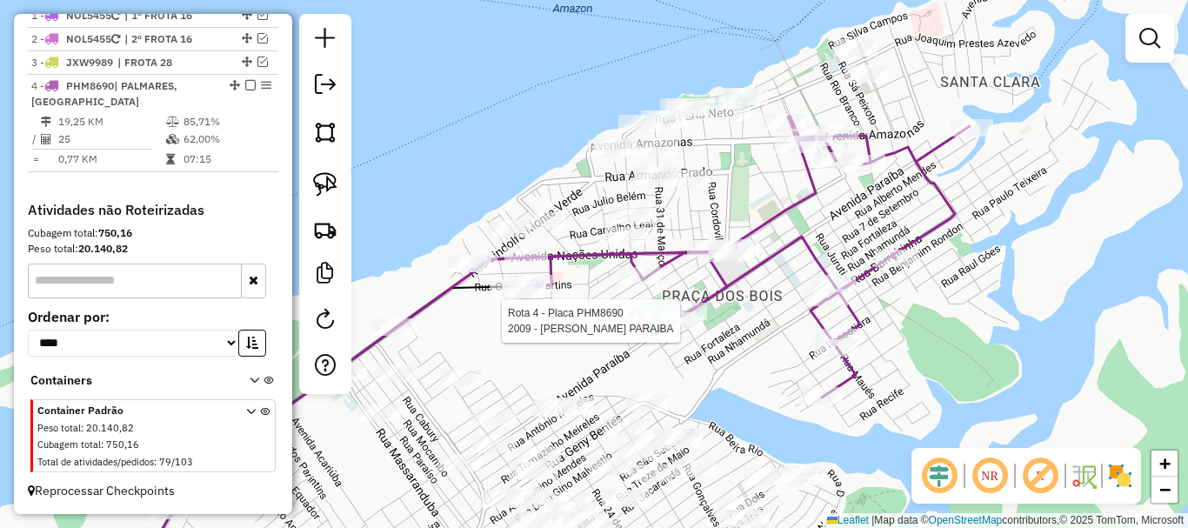
select select "**********"
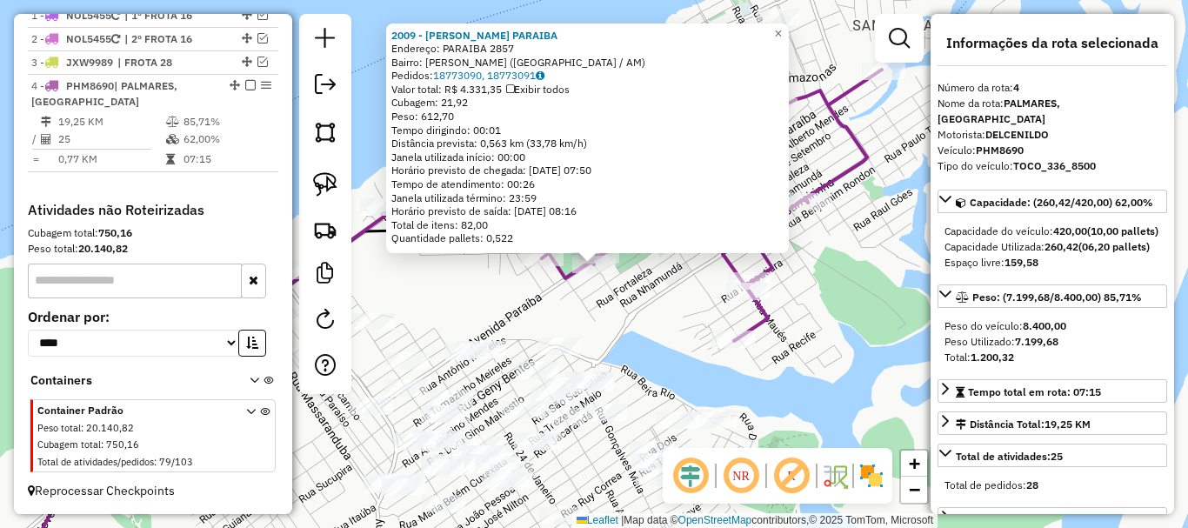
click at [586, 348] on div "2009 - [PERSON_NAME] PARAIBA Endereço: PARAIBA 2857 Bairro: [PERSON_NAME] ([GEO…" at bounding box center [594, 264] width 1188 height 528
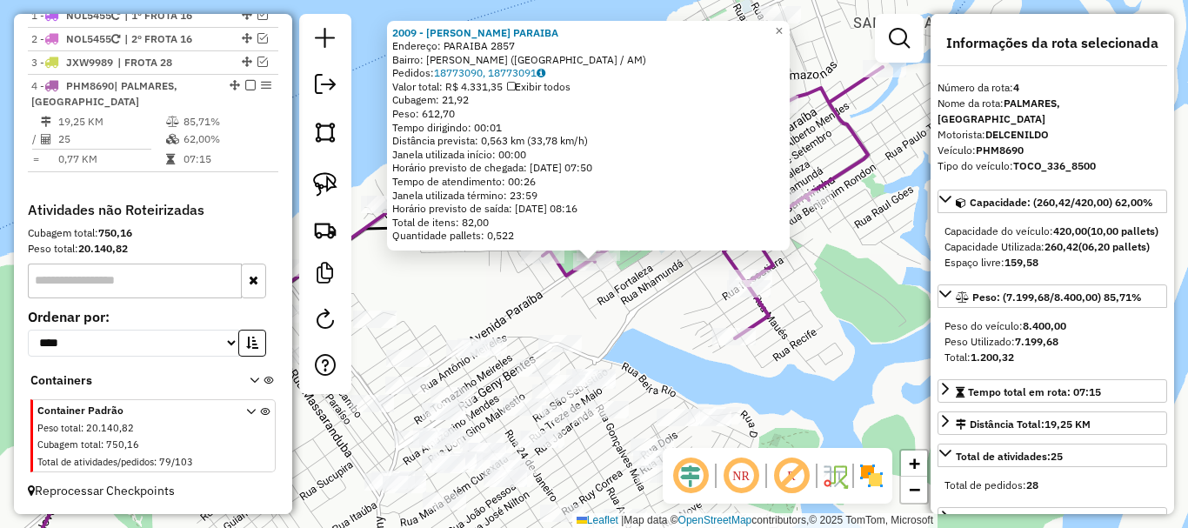
click at [628, 344] on div "2009 - [PERSON_NAME] PARAIBA Endereço: PARAIBA 2857 Bairro: [PERSON_NAME] ([GEO…" at bounding box center [594, 264] width 1188 height 528
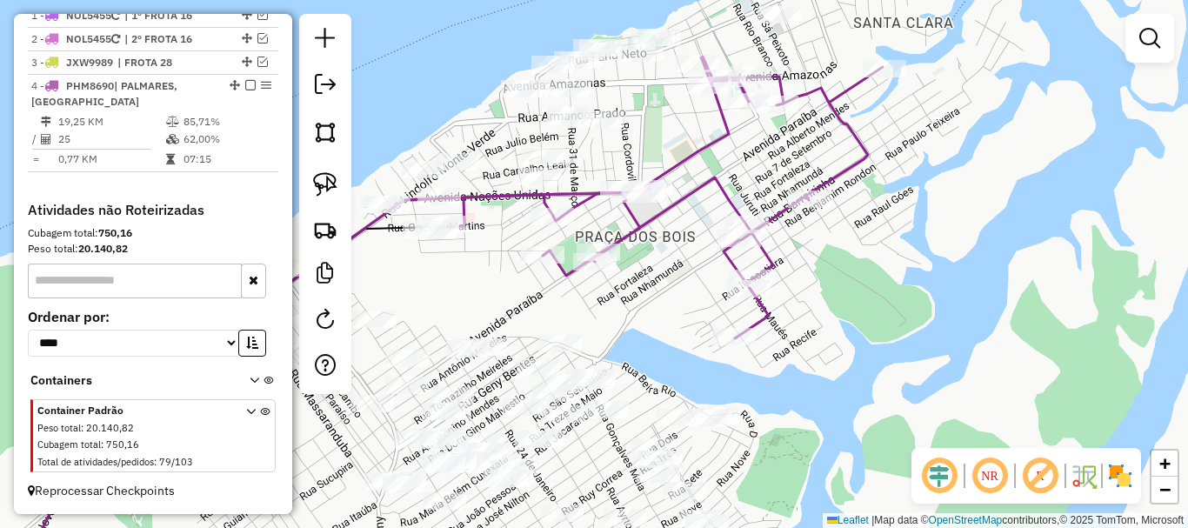
select select "**********"
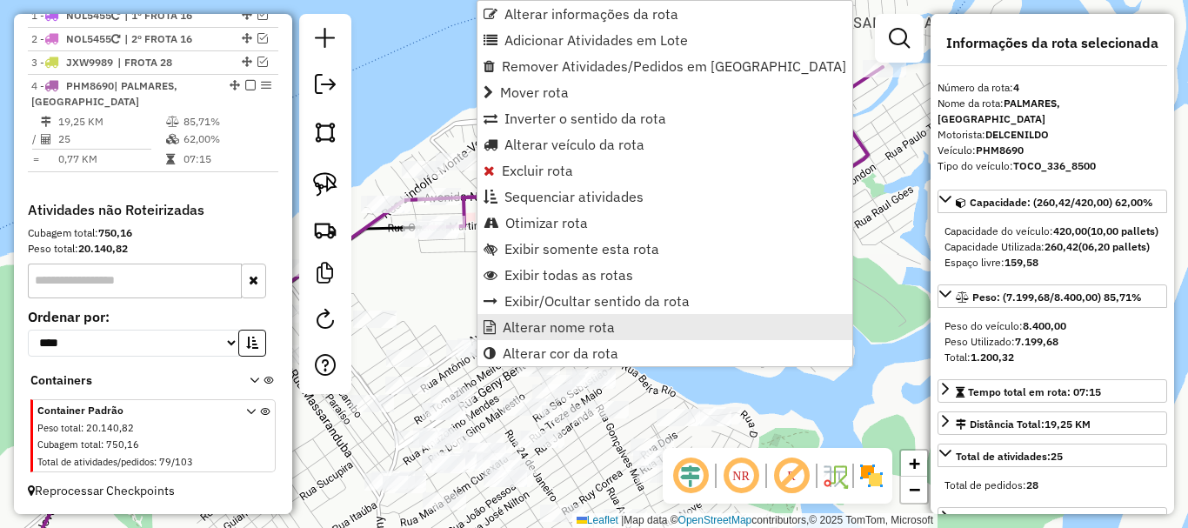
click at [598, 317] on link "Alterar nome rota" at bounding box center [664, 327] width 375 height 26
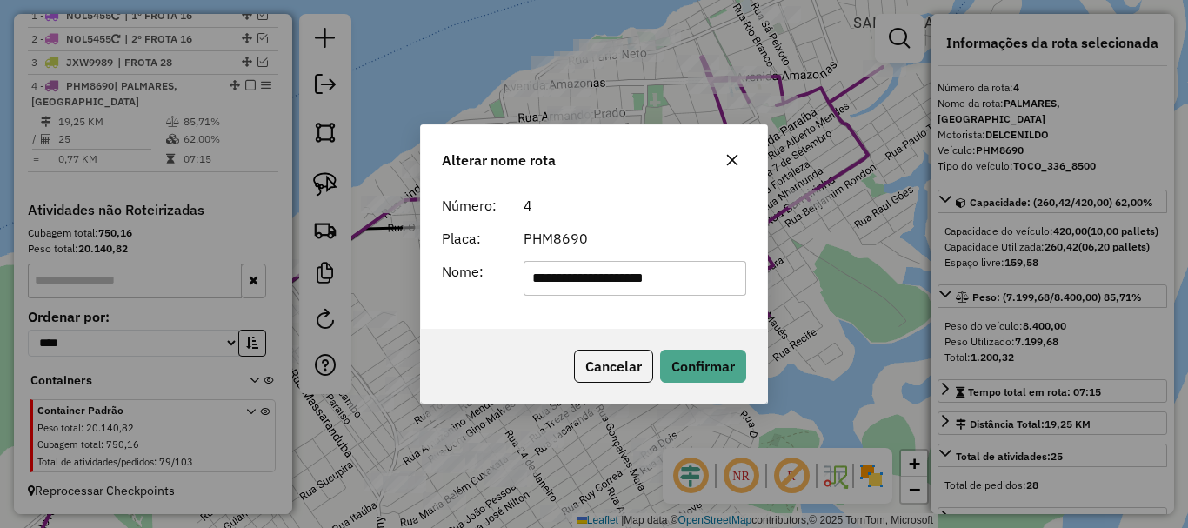
drag, startPoint x: 694, startPoint y: 283, endPoint x: 466, endPoint y: 301, distance: 228.5
click at [456, 301] on div "**********" at bounding box center [594, 258] width 346 height 141
type input "*"
type input "********"
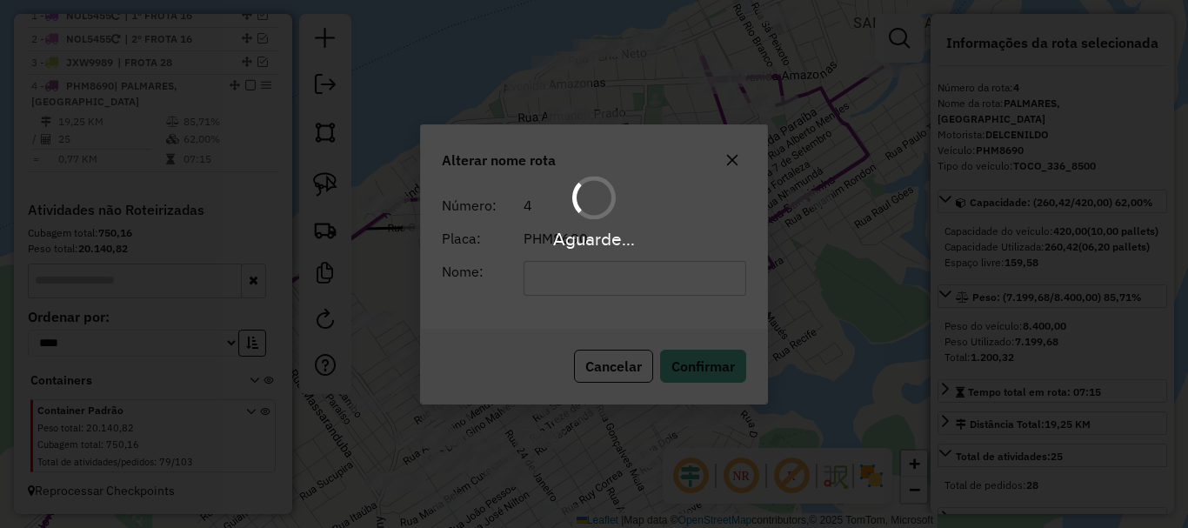
scroll to position [646, 0]
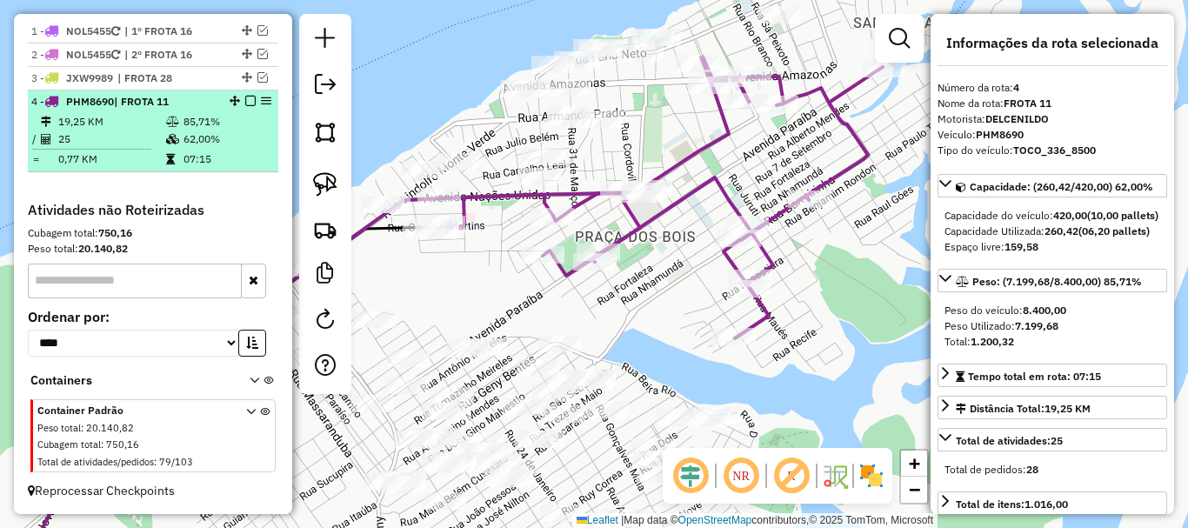
click at [247, 102] on em at bounding box center [250, 101] width 10 height 10
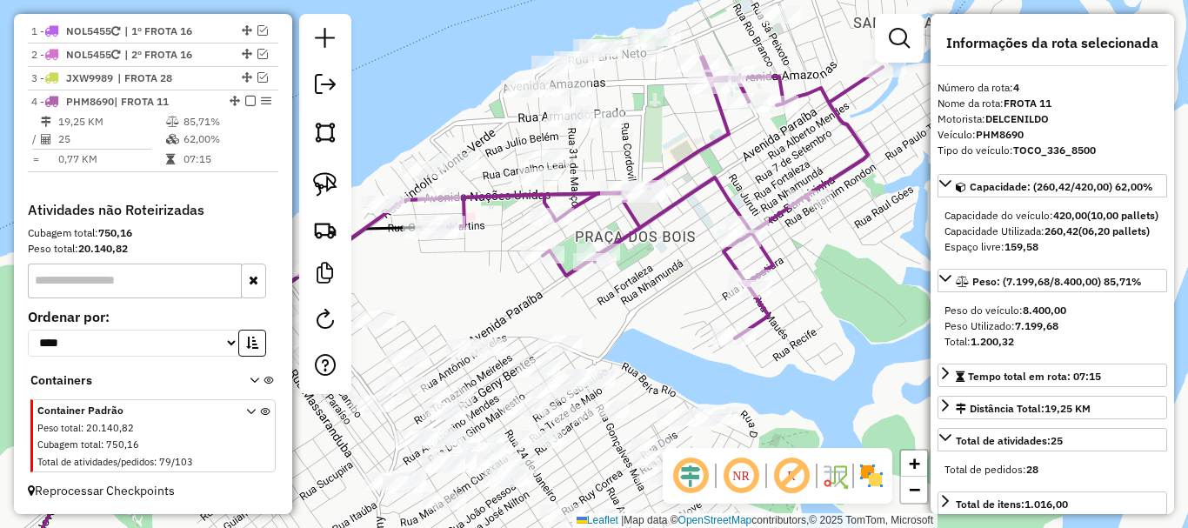
scroll to position [588, 0]
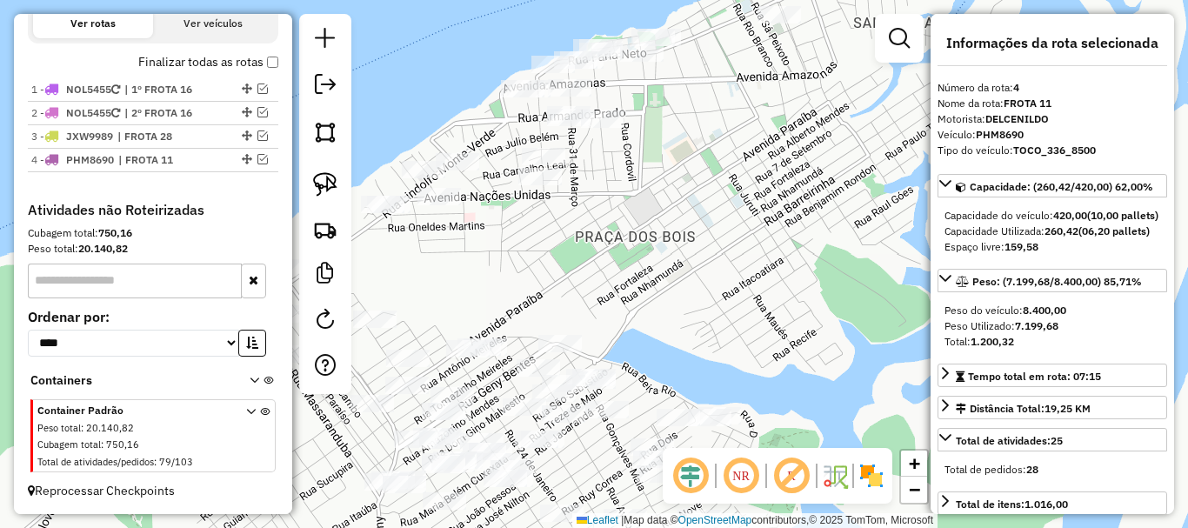
drag, startPoint x: 709, startPoint y: 329, endPoint x: 826, endPoint y: 335, distance: 117.5
click at [826, 335] on div "Janela de atendimento Grade de atendimento Capacidade Transportadoras Veículos …" at bounding box center [594, 264] width 1188 height 528
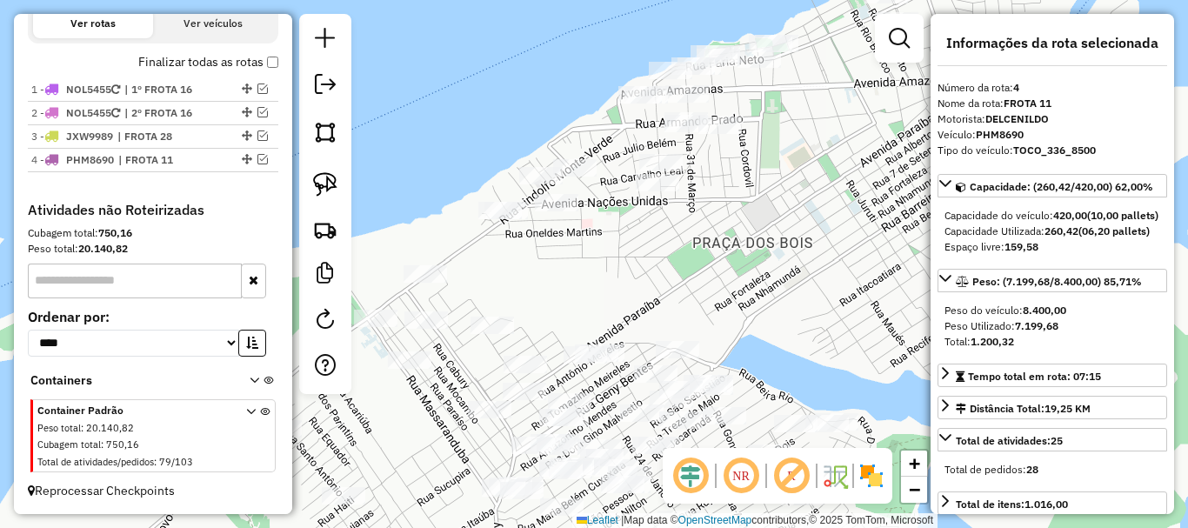
click at [768, 290] on div "Janela de atendimento Grade de atendimento Capacidade Transportadoras Veículos …" at bounding box center [594, 264] width 1188 height 528
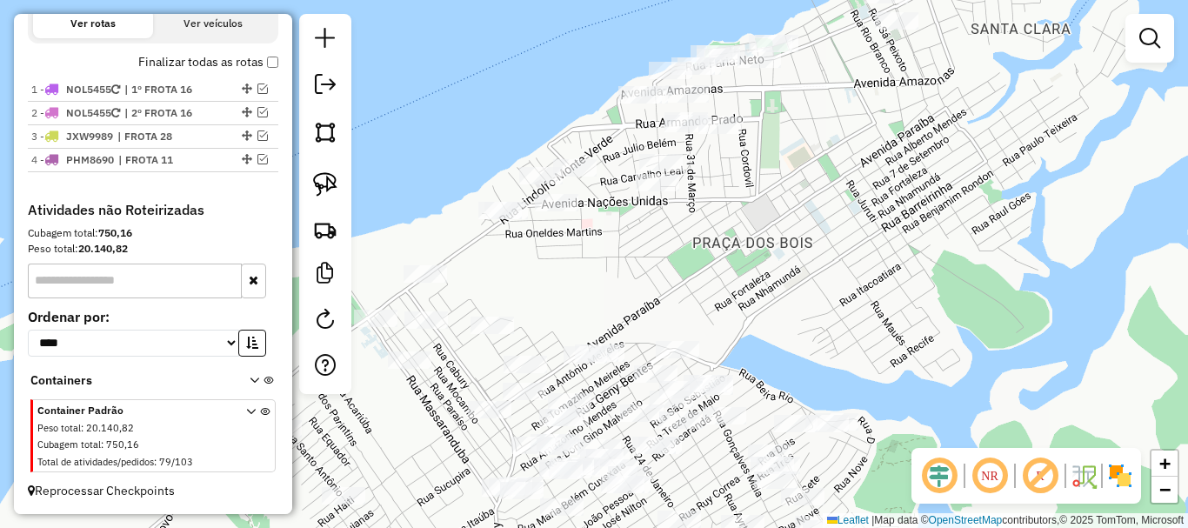
drag, startPoint x: 779, startPoint y: 282, endPoint x: 695, endPoint y: 256, distance: 88.3
click at [695, 256] on div "Janela de atendimento Grade de atendimento Capacidade Transportadoras Veículos …" at bounding box center [594, 264] width 1188 height 528
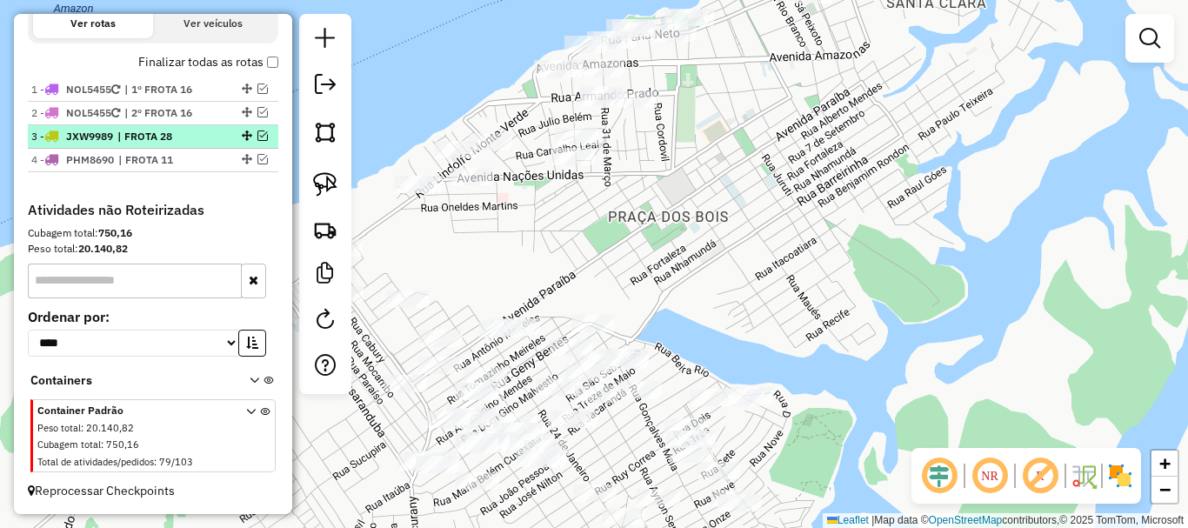
click at [162, 140] on span "| FROTA 28" at bounding box center [157, 137] width 80 height 16
select select "**********"
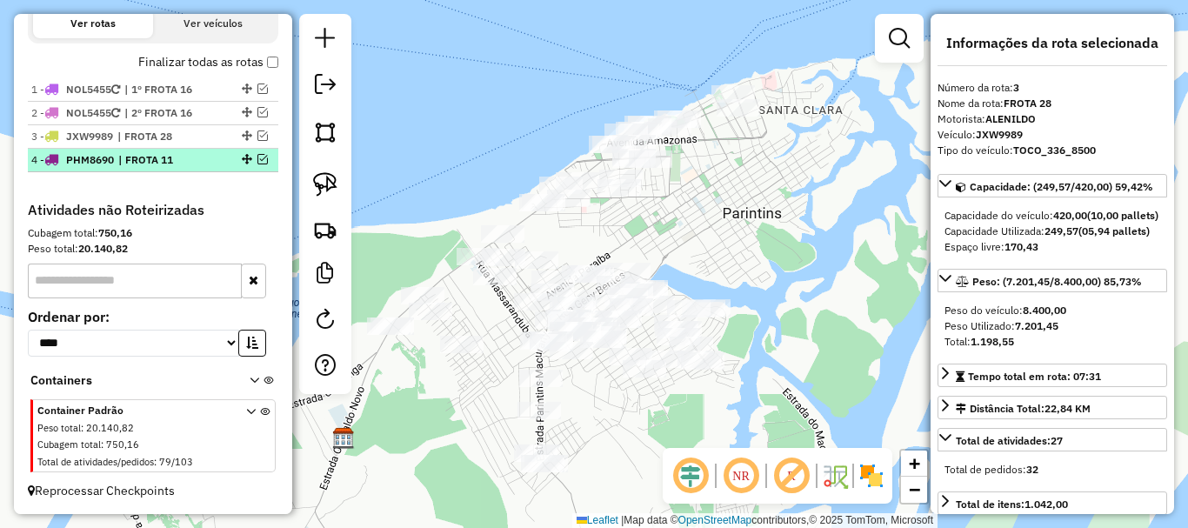
click at [170, 166] on span "| FROTA 11" at bounding box center [158, 160] width 80 height 16
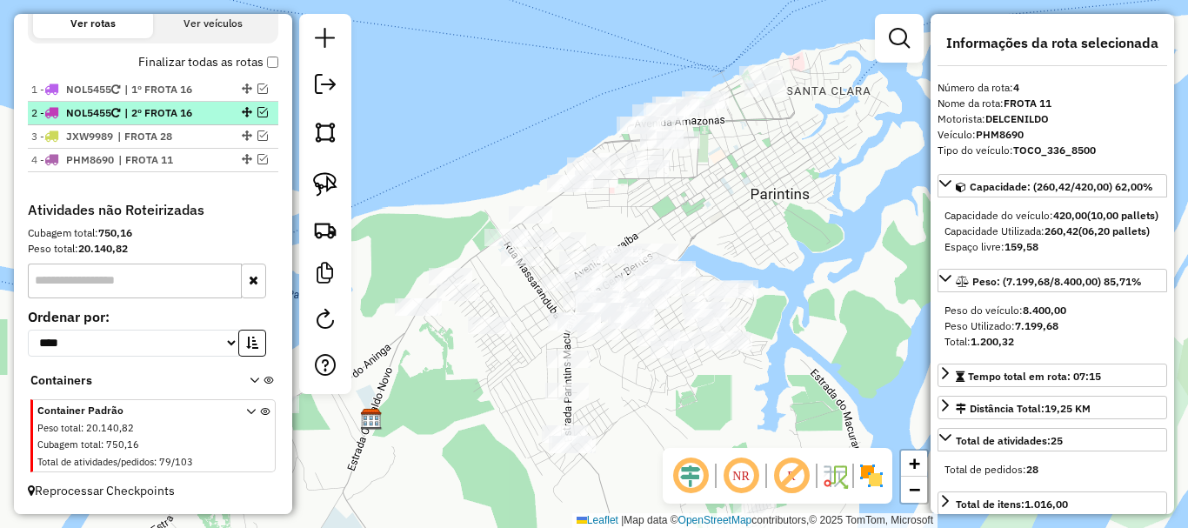
click at [190, 115] on span "| 2º FROTA 16" at bounding box center [164, 113] width 80 height 16
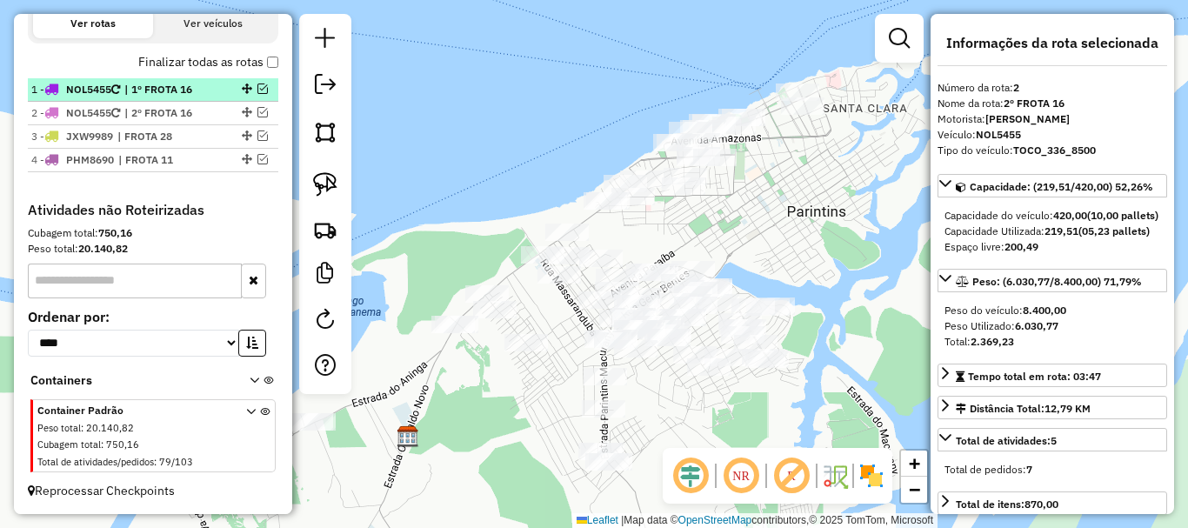
click at [192, 89] on span "| 1º FROTA 16" at bounding box center [164, 90] width 80 height 16
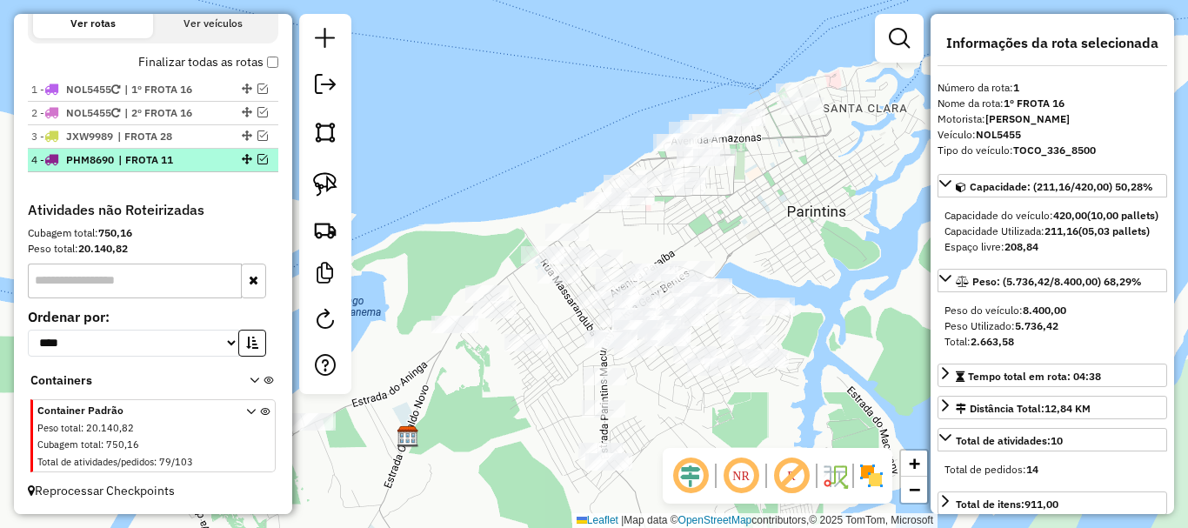
click at [203, 157] on div "4 - PHM8690 | FROTA 11" at bounding box center [123, 160] width 184 height 16
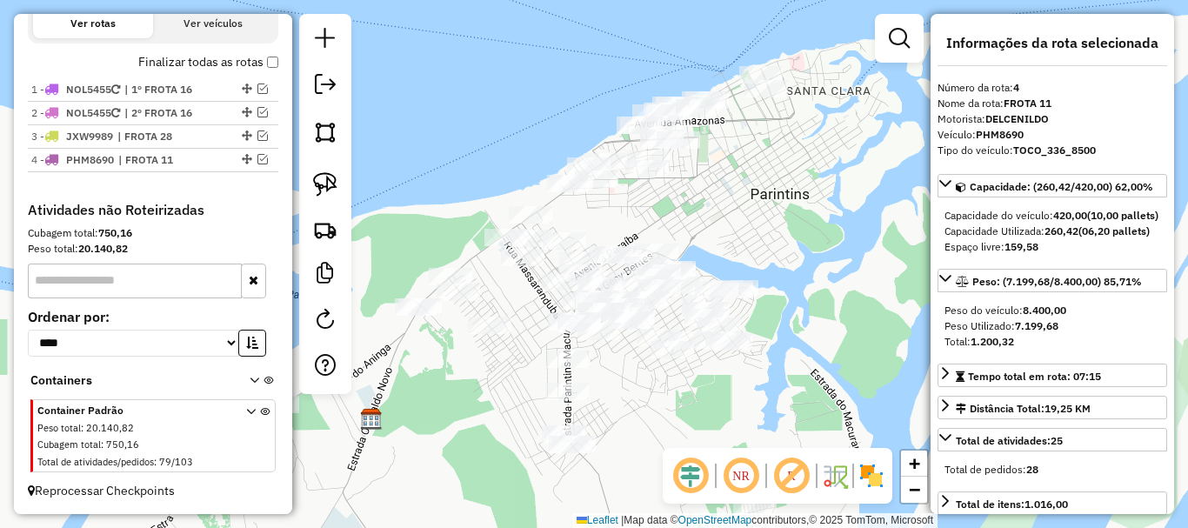
click at [230, 222] on div "**********" at bounding box center [153, 339] width 264 height 274
drag, startPoint x: 318, startPoint y: 182, endPoint x: 376, endPoint y: 183, distance: 57.4
click at [320, 182] on img at bounding box center [325, 184] width 24 height 24
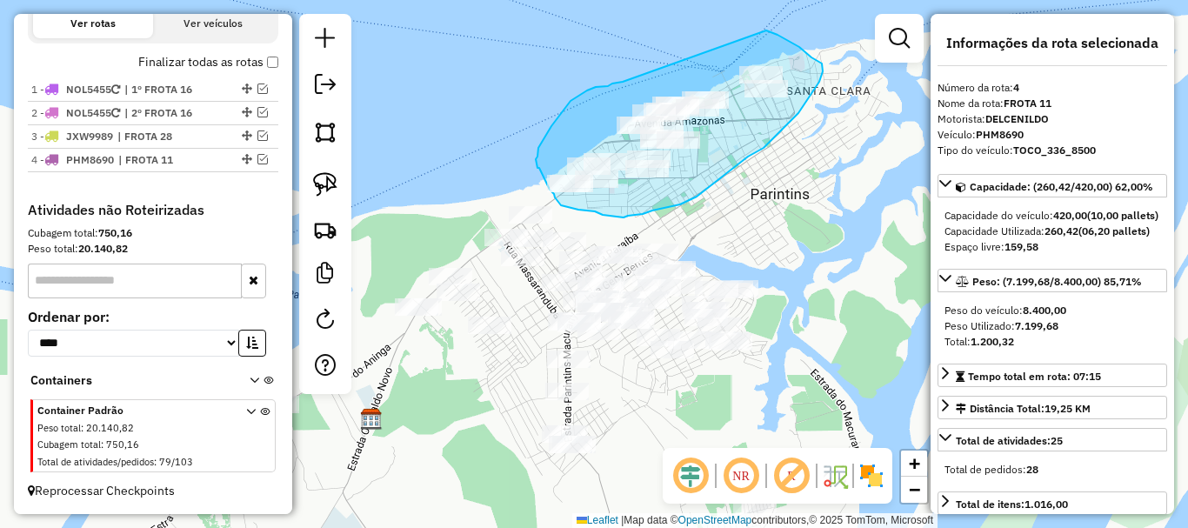
drag, startPoint x: 587, startPoint y: 90, endPoint x: 755, endPoint y: 30, distance: 178.2
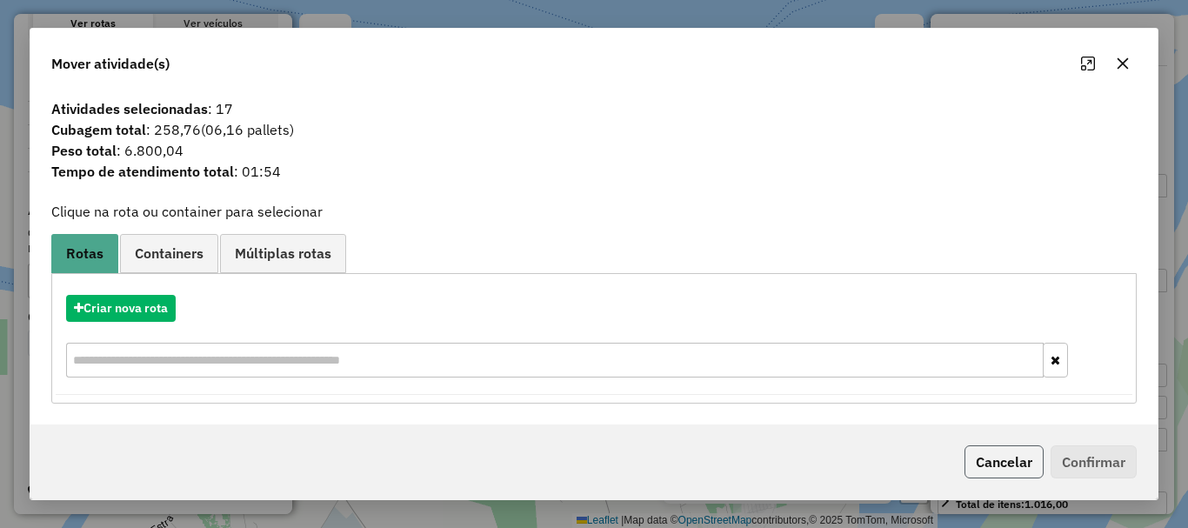
click at [978, 456] on button "Cancelar" at bounding box center [1003, 461] width 79 height 33
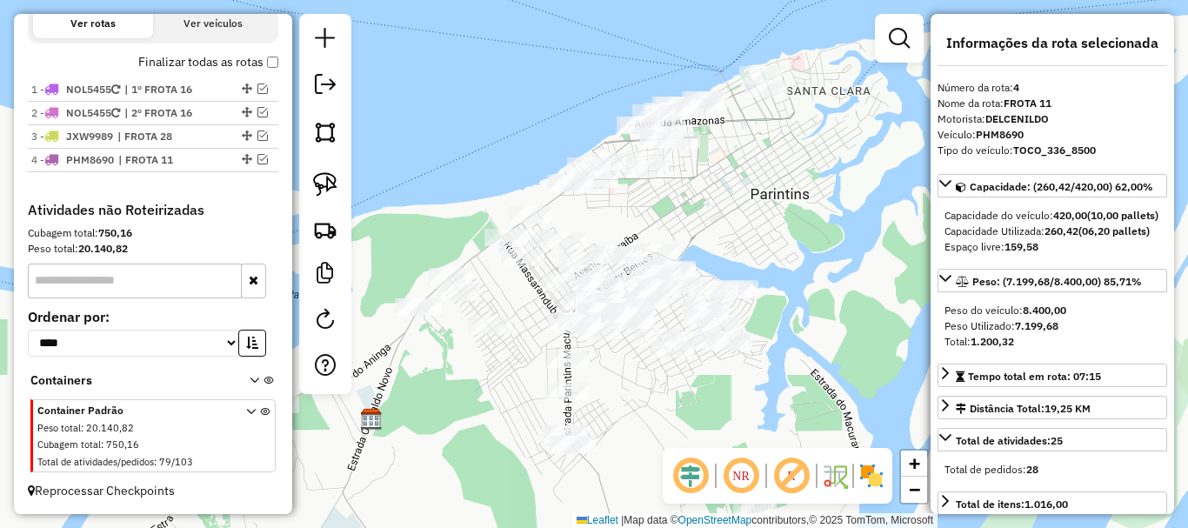
click at [730, 210] on div "Janela de atendimento Grade de atendimento Capacidade Transportadoras Veículos …" at bounding box center [594, 264] width 1188 height 528
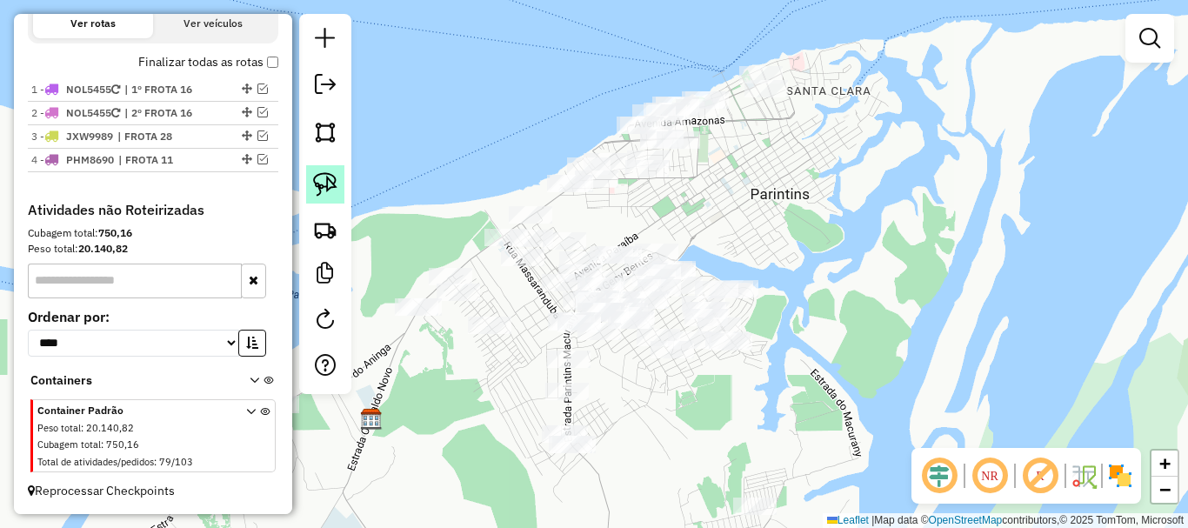
click at [327, 183] on img at bounding box center [325, 184] width 24 height 24
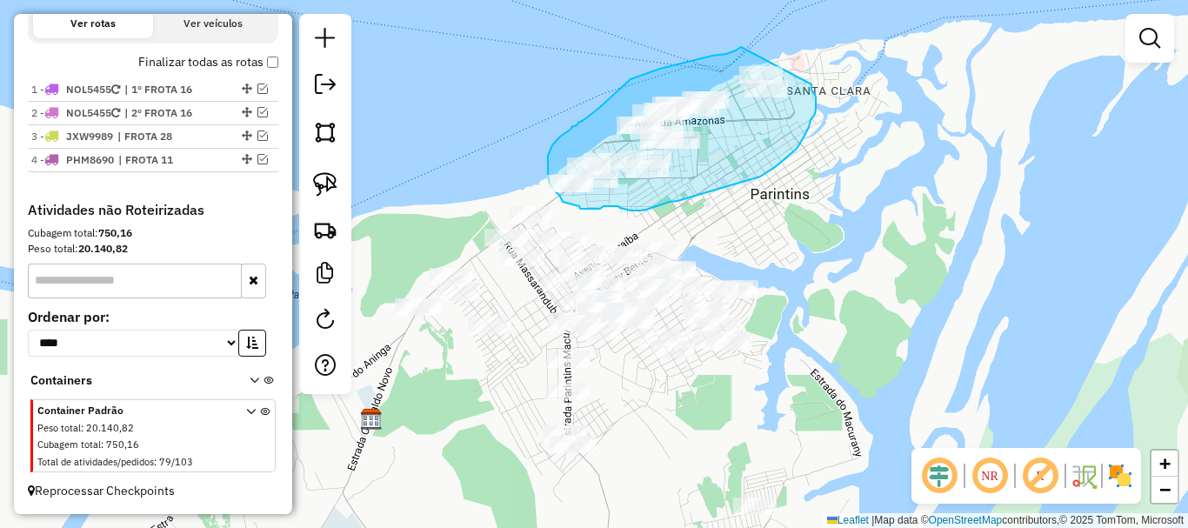
drag, startPoint x: 726, startPoint y: 54, endPoint x: 811, endPoint y: 83, distance: 89.9
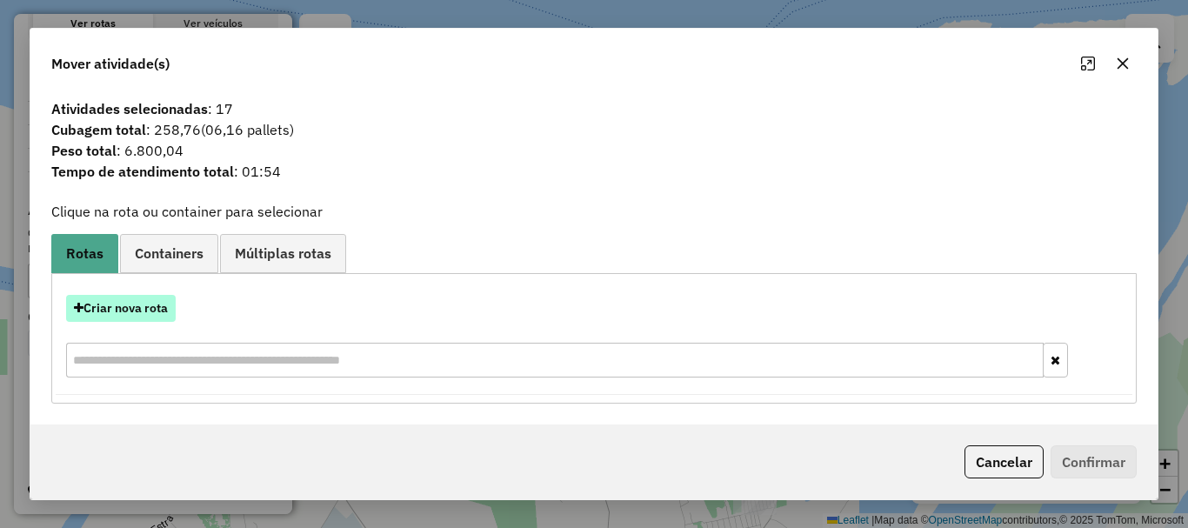
click at [155, 310] on button "Criar nova rota" at bounding box center [121, 308] width 110 height 27
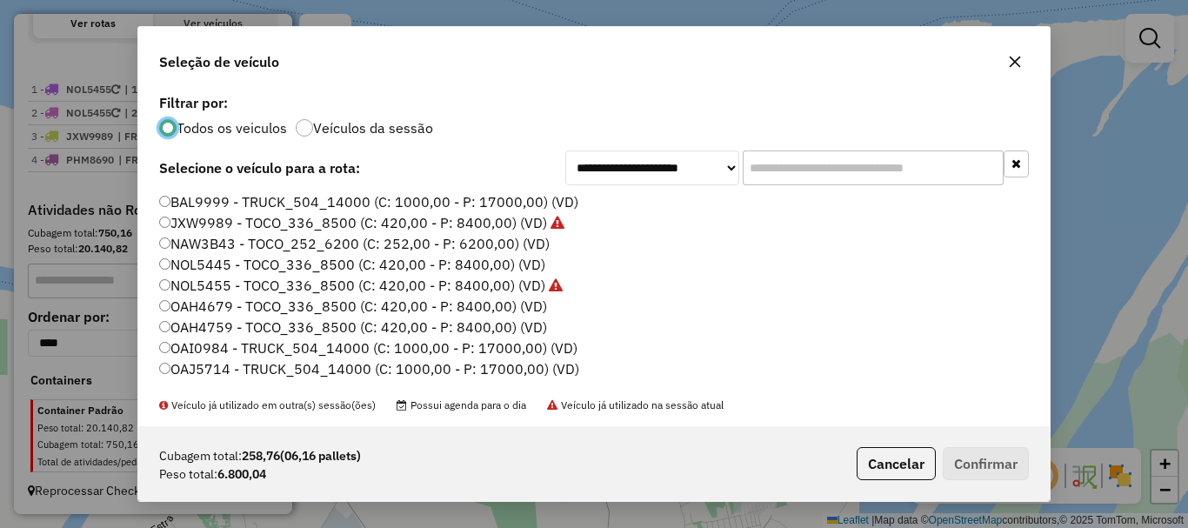
scroll to position [80, 0]
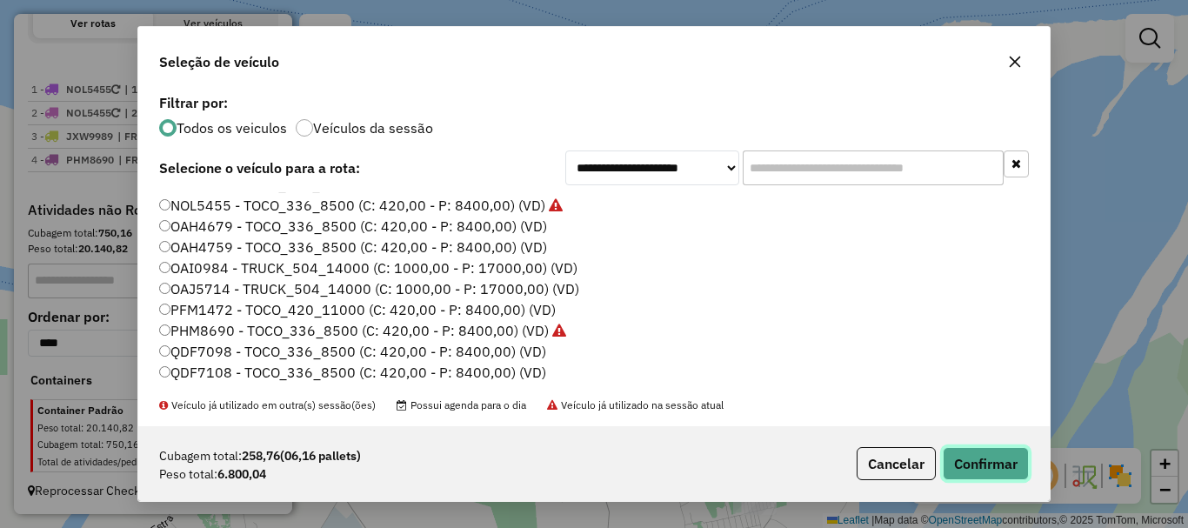
click at [1018, 475] on button "Confirmar" at bounding box center [986, 463] width 86 height 33
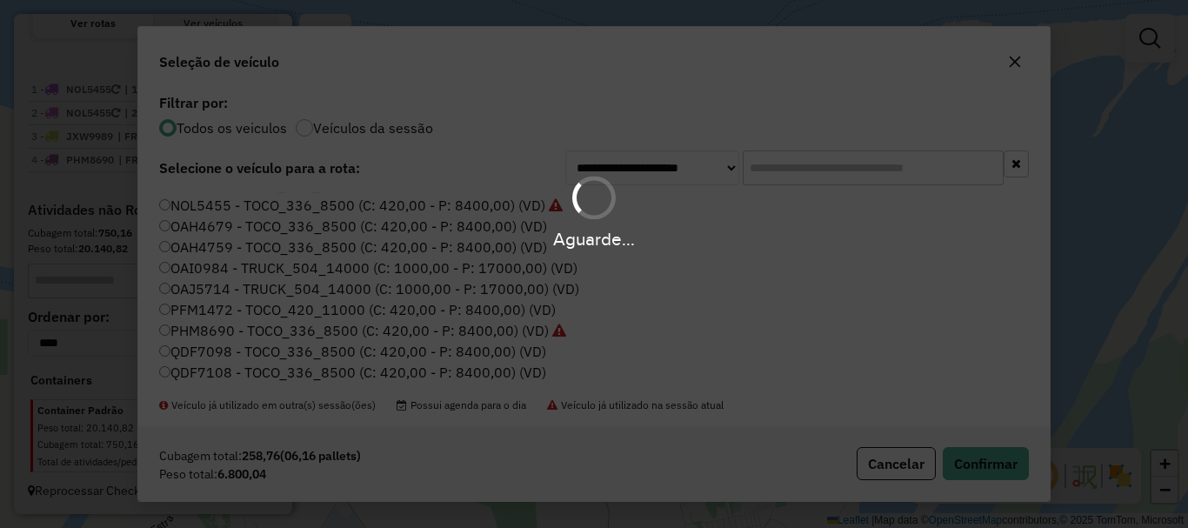
scroll to position [662, 0]
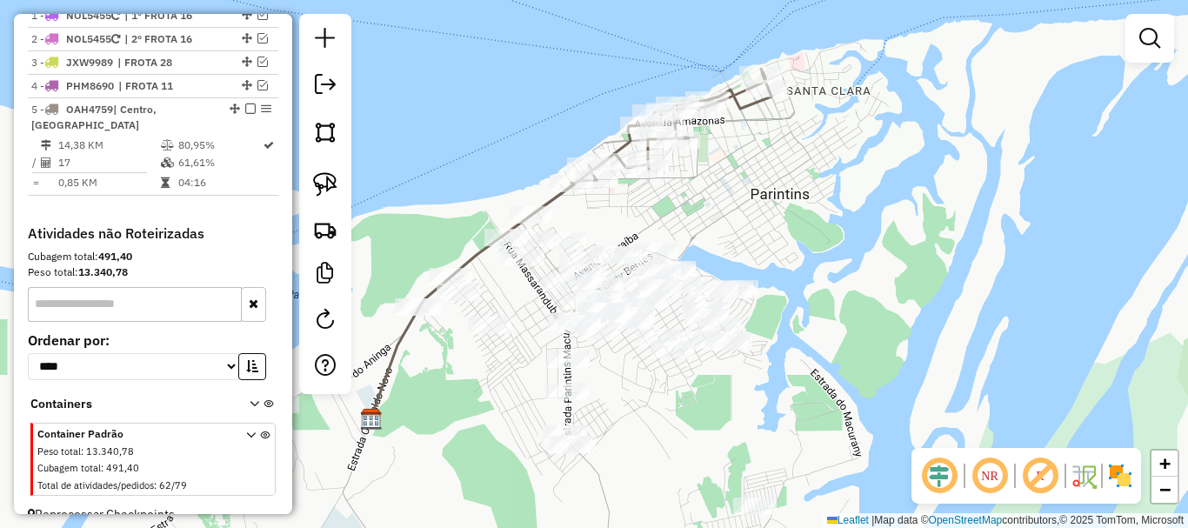
select select "**********"
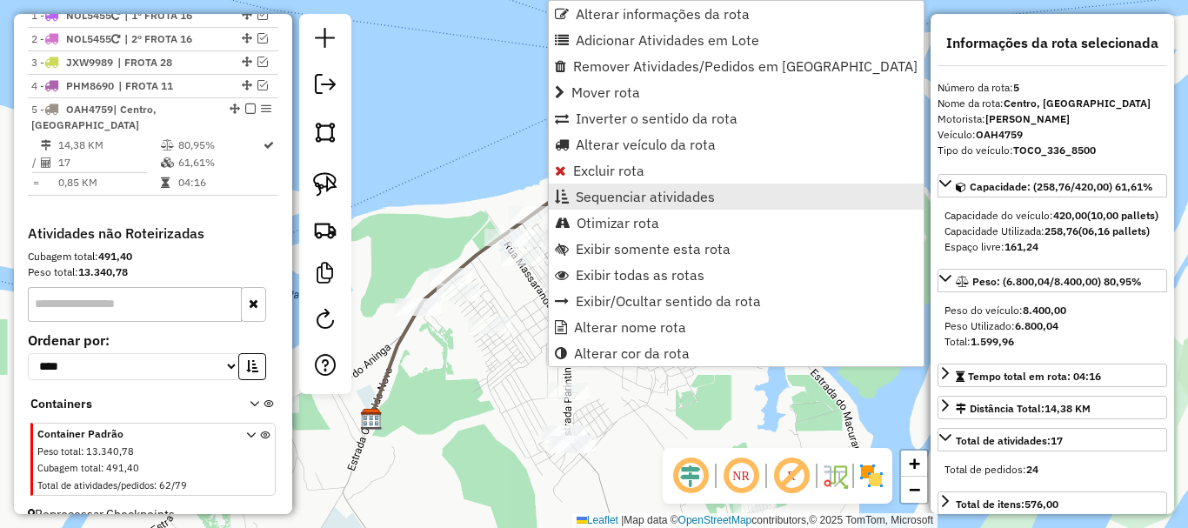
scroll to position [685, 0]
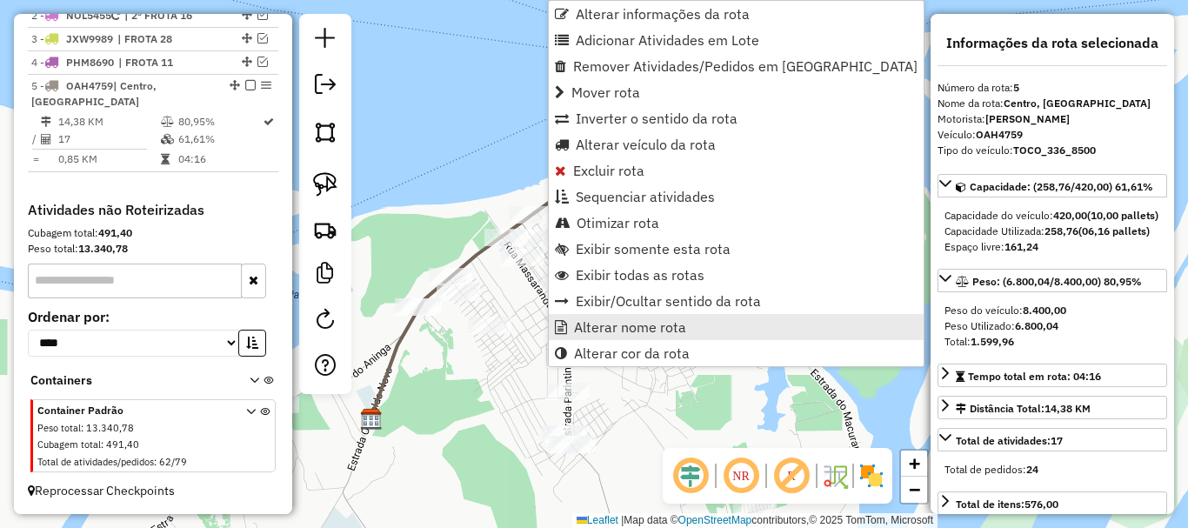
click at [587, 332] on span "Alterar nome rota" at bounding box center [630, 327] width 112 height 14
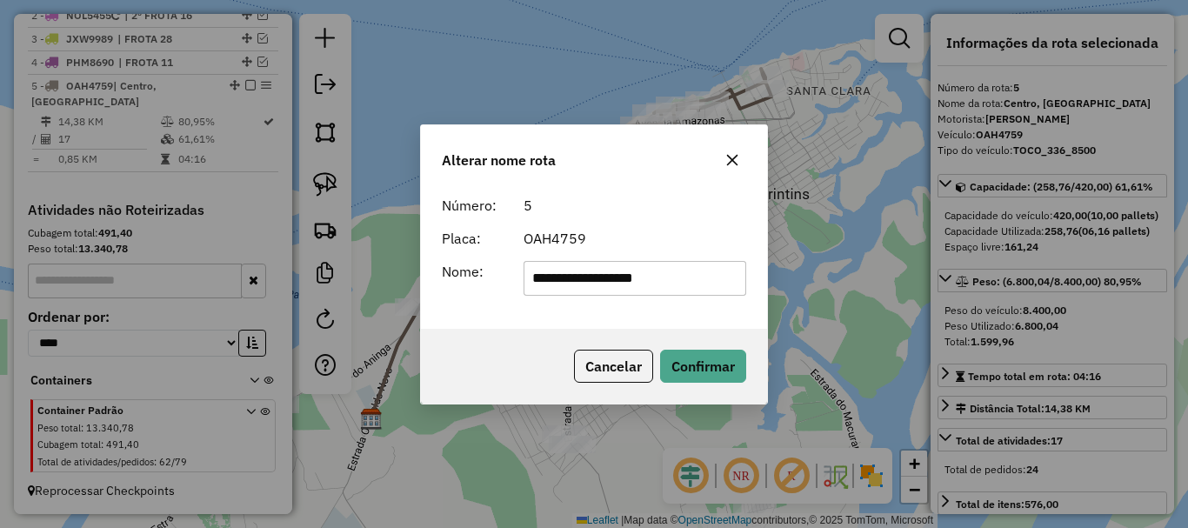
drag, startPoint x: 687, startPoint y: 266, endPoint x: 490, endPoint y: 259, distance: 197.5
click at [451, 264] on div "**********" at bounding box center [593, 278] width 325 height 35
type input "*"
type input "********"
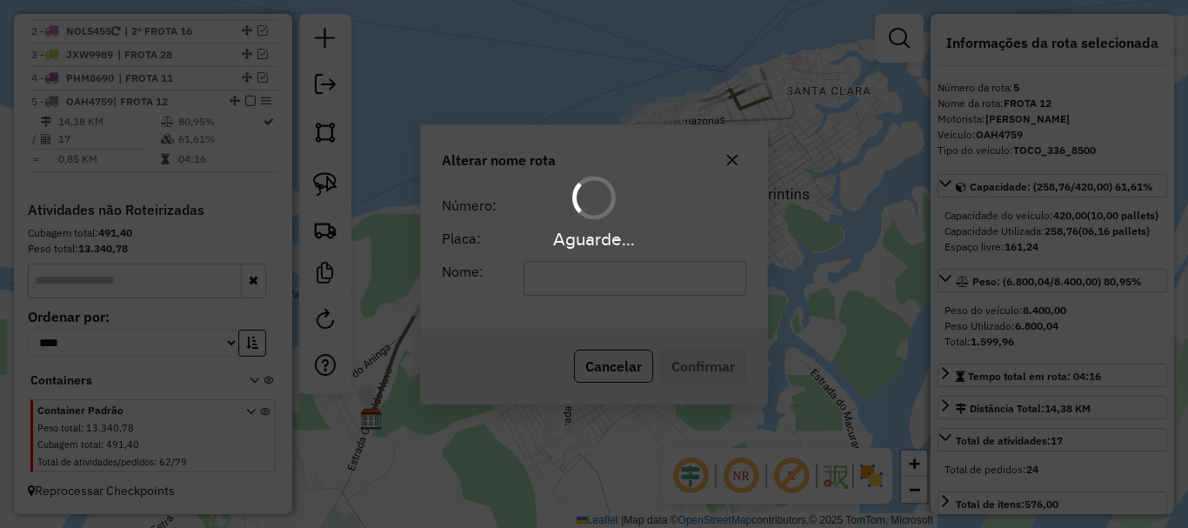
scroll to position [670, 0]
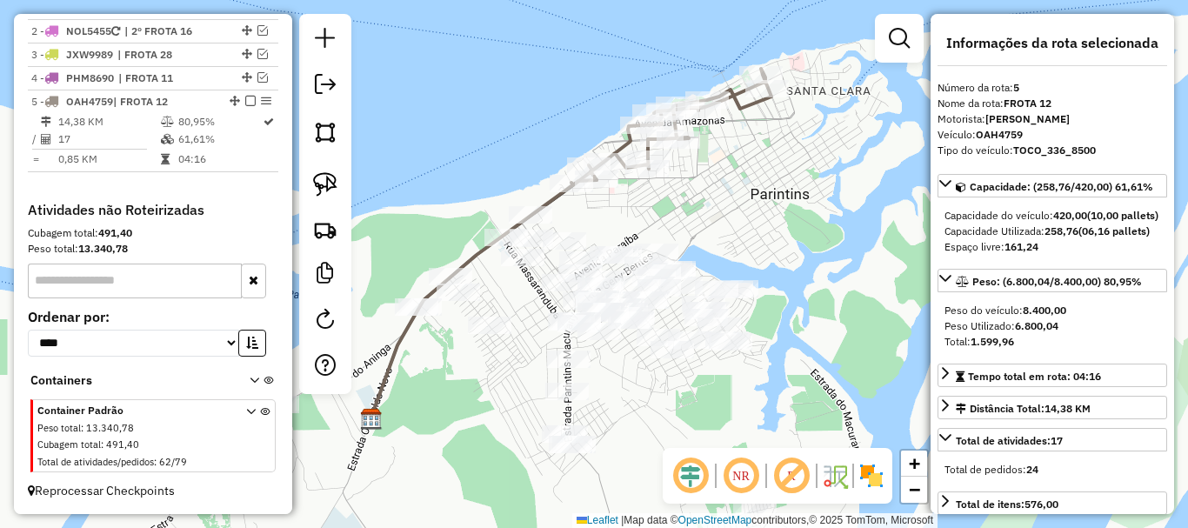
click at [502, 408] on div "Janela de atendimento Grade de atendimento Capacidade Transportadoras Veículos …" at bounding box center [594, 264] width 1188 height 528
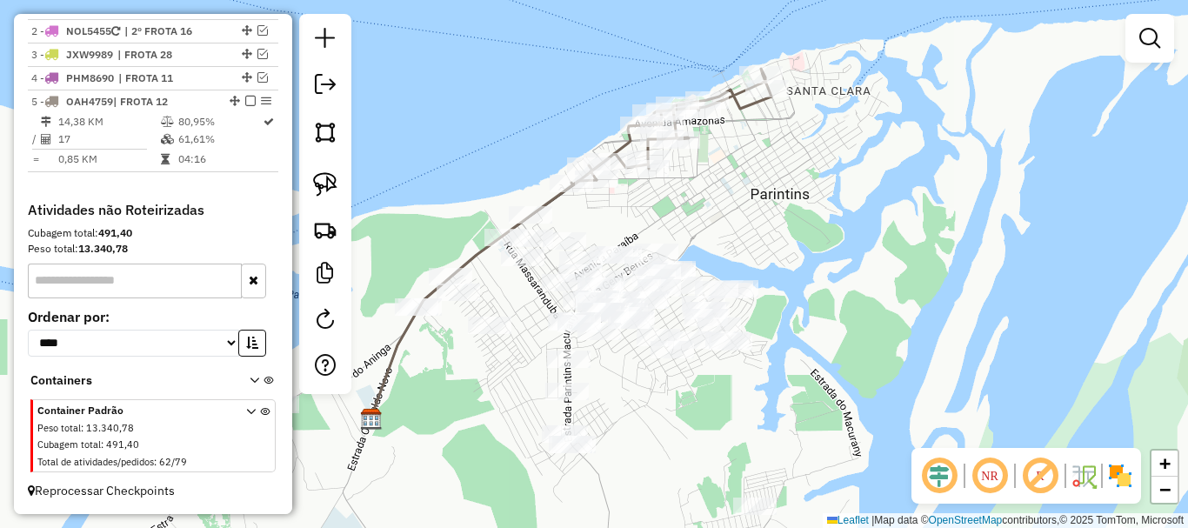
drag, startPoint x: 456, startPoint y: 426, endPoint x: 554, endPoint y: 390, distance: 104.0
click at [543, 412] on div "Janela de atendimento Grade de atendimento Capacidade Transportadoras Veículos …" at bounding box center [594, 264] width 1188 height 528
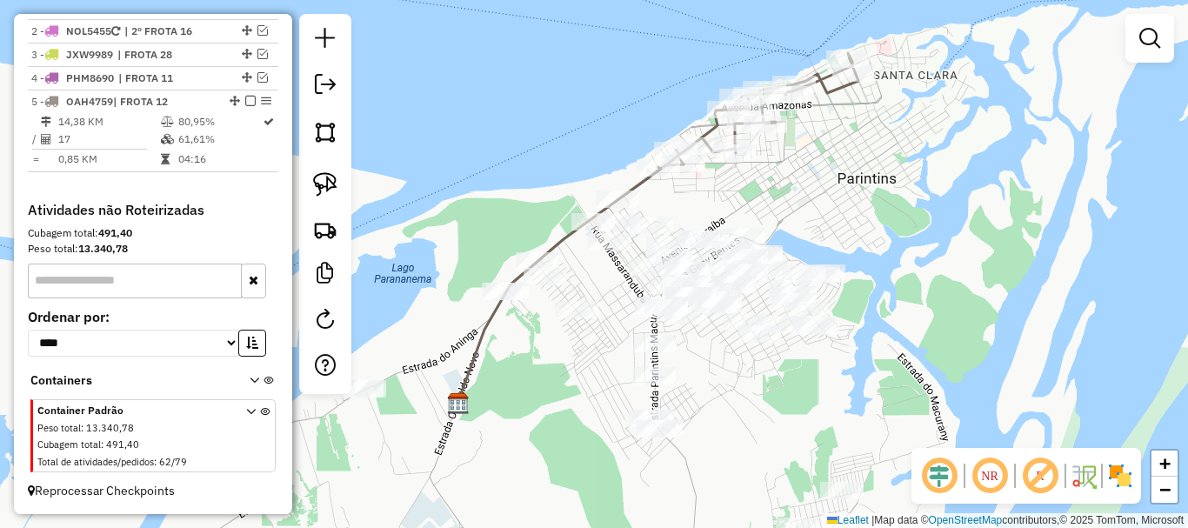
click at [650, 183] on icon at bounding box center [570, 283] width 226 height 239
select select "**********"
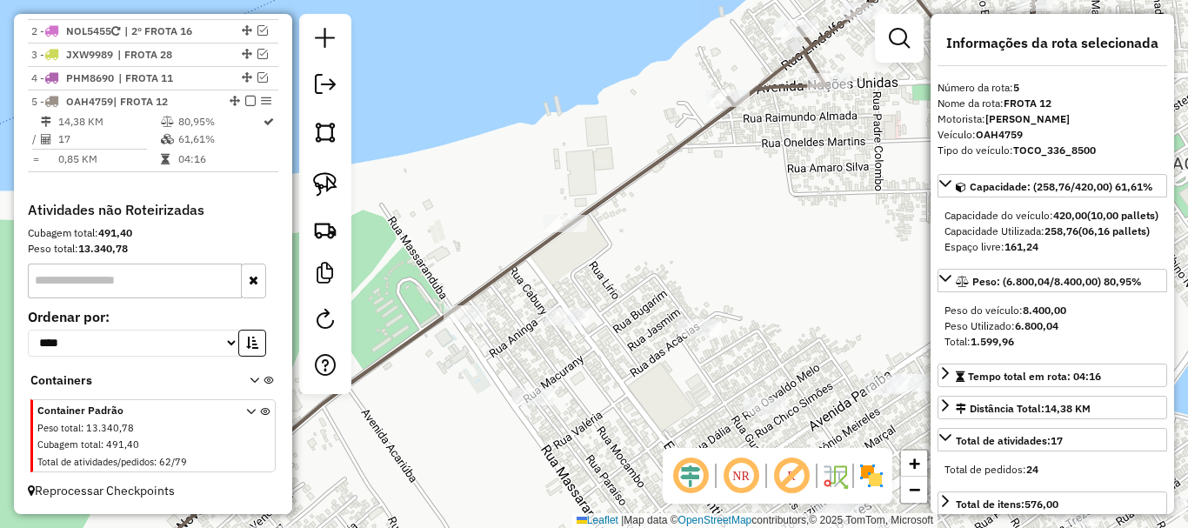
drag, startPoint x: 702, startPoint y: 197, endPoint x: 690, endPoint y: 172, distance: 28.0
click at [668, 243] on div "Janela de atendimento Grade de atendimento Capacidade Transportadoras Veículos …" at bounding box center [594, 264] width 1188 height 528
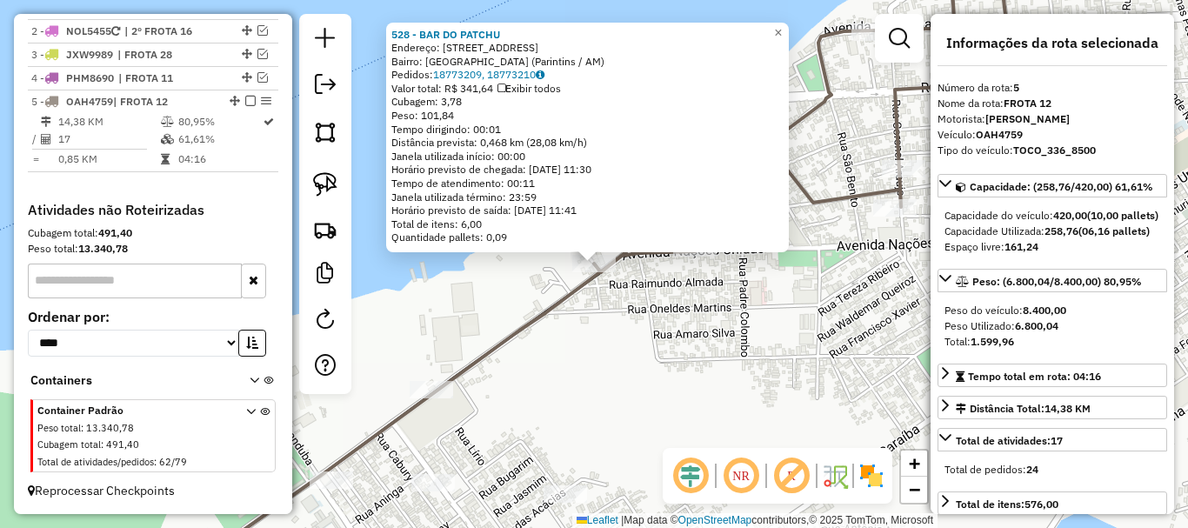
click at [609, 355] on div "528 - BAR DO PATCHU Endereço: Beco [GEOGRAPHIC_DATA], 160 Bairro: [GEOGRAPHIC_D…" at bounding box center [594, 264] width 1188 height 528
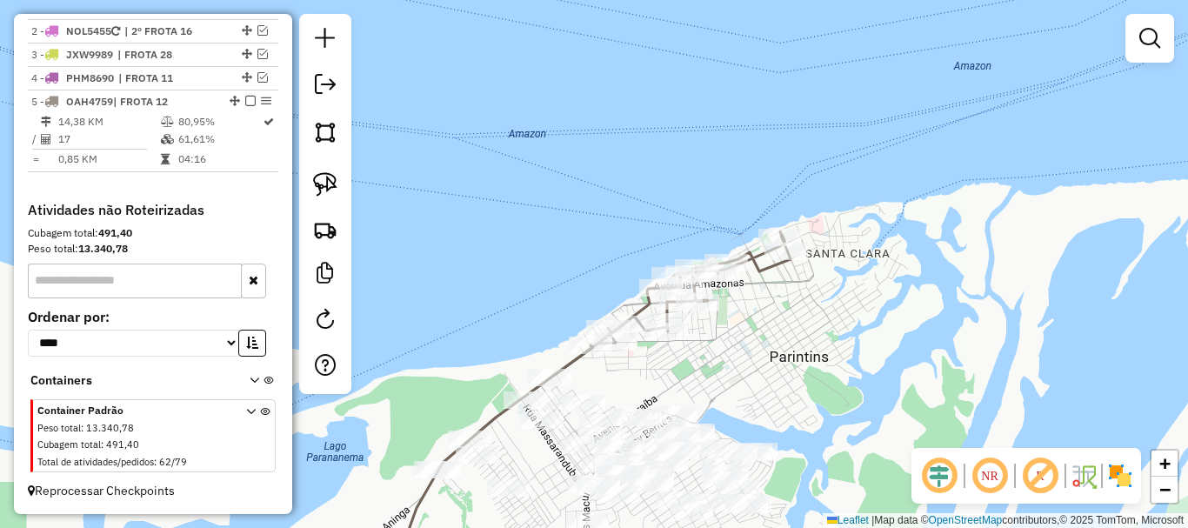
drag, startPoint x: 630, startPoint y: 398, endPoint x: 1018, endPoint y: 82, distance: 501.2
click at [1018, 82] on div "Janela de atendimento Grade de atendimento Capacidade Transportadoras Veículos …" at bounding box center [594, 264] width 1188 height 528
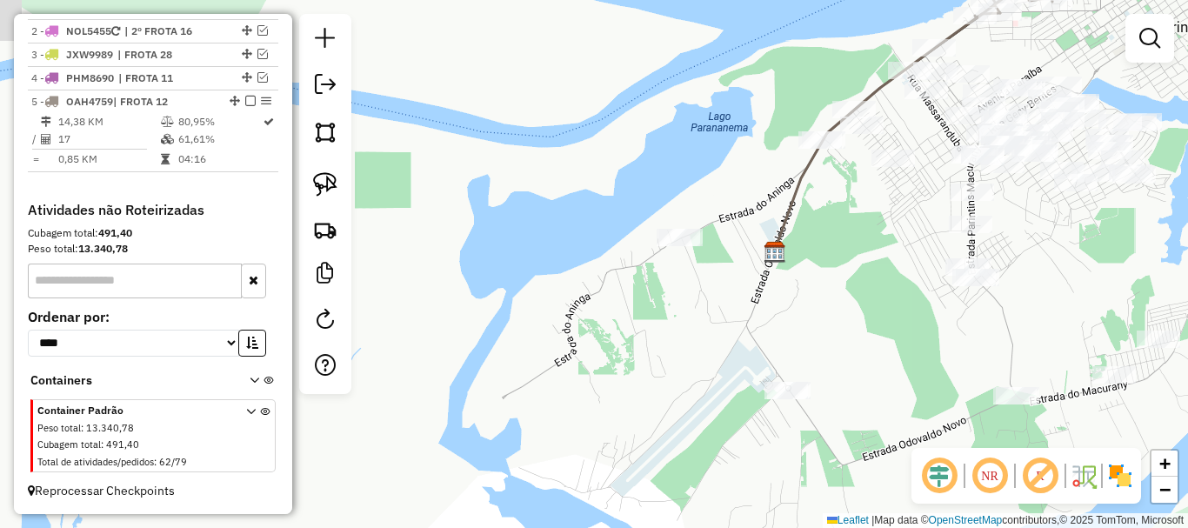
drag, startPoint x: 853, startPoint y: 323, endPoint x: 887, endPoint y: 252, distance: 79.0
click at [887, 252] on div "Janela de atendimento Grade de atendimento Capacidade Transportadoras Veículos …" at bounding box center [594, 264] width 1188 height 528
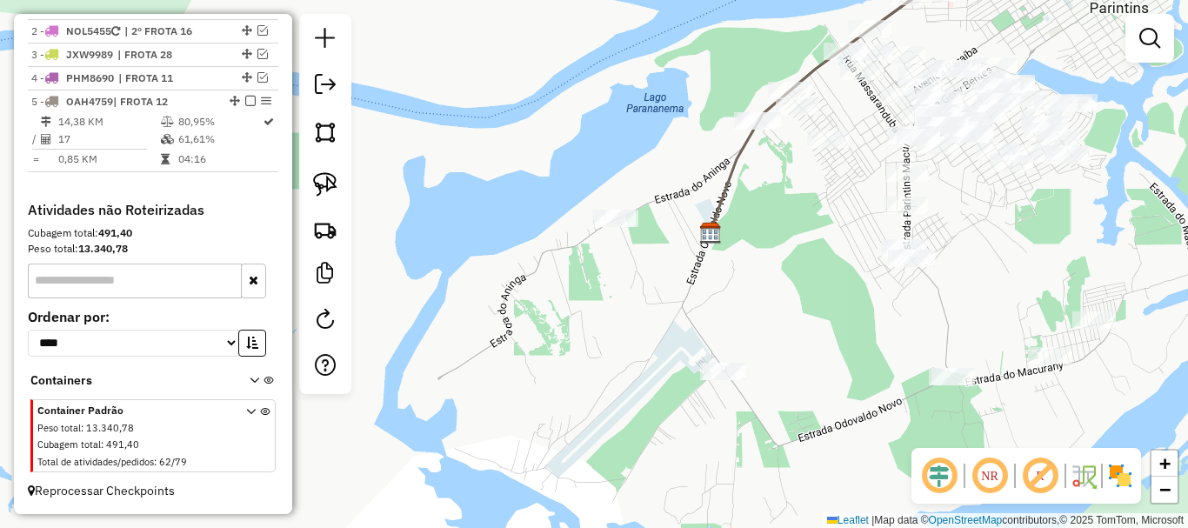
drag, startPoint x: 878, startPoint y: 258, endPoint x: 766, endPoint y: 335, distance: 135.8
click at [766, 336] on div "Janela de atendimento Grade de atendimento Capacidade Transportadoras Veículos …" at bounding box center [594, 264] width 1188 height 528
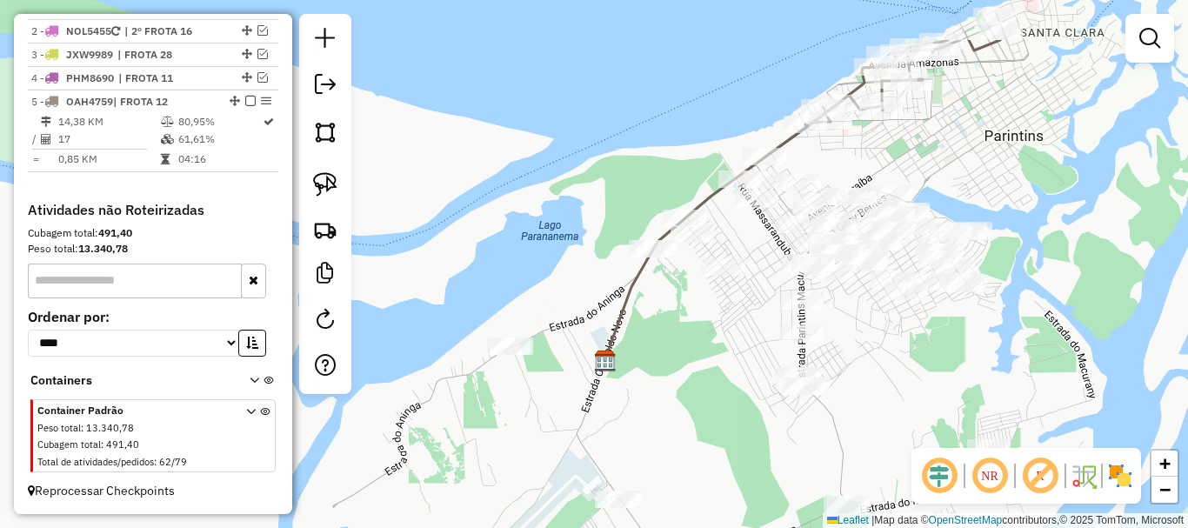
drag, startPoint x: 768, startPoint y: 282, endPoint x: 716, endPoint y: 325, distance: 67.2
click at [710, 346] on div "Janela de atendimento Grade de atendimento Capacidade Transportadoras Veículos …" at bounding box center [594, 264] width 1188 height 528
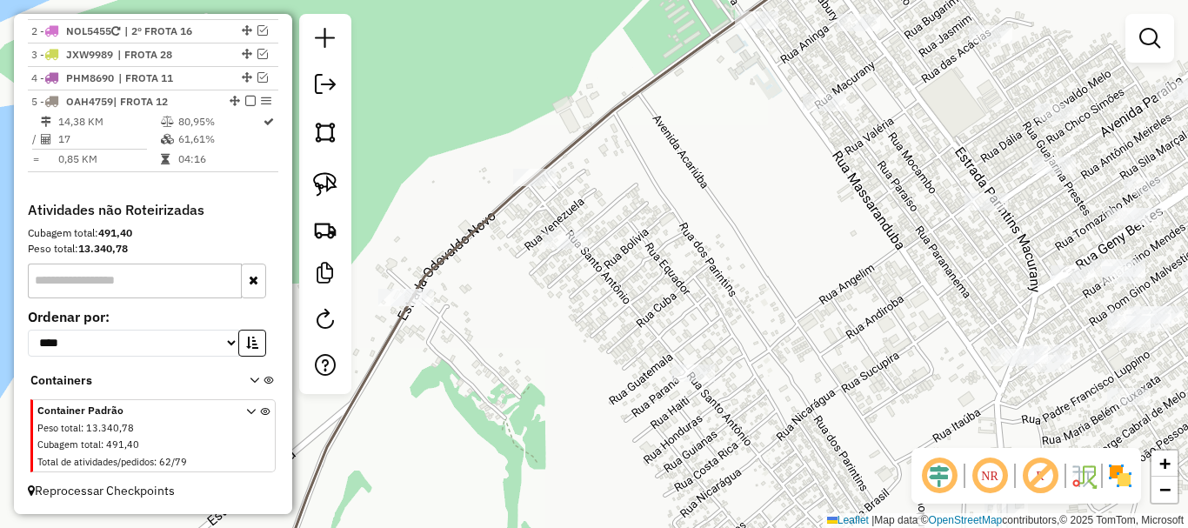
drag, startPoint x: 721, startPoint y: 205, endPoint x: 692, endPoint y: 303, distance: 101.5
click at [692, 310] on div "Janela de atendimento Grade de atendimento Capacidade Transportadoras Veículos …" at bounding box center [594, 264] width 1188 height 528
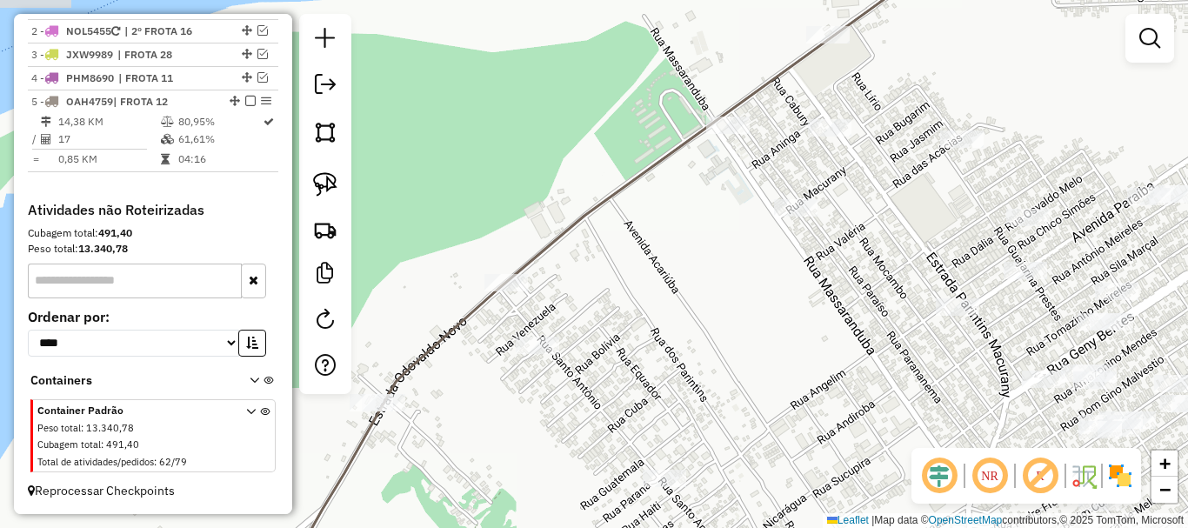
click at [699, 278] on div "Janela de atendimento Grade de atendimento Capacidade Transportadoras Veículos …" at bounding box center [594, 264] width 1188 height 528
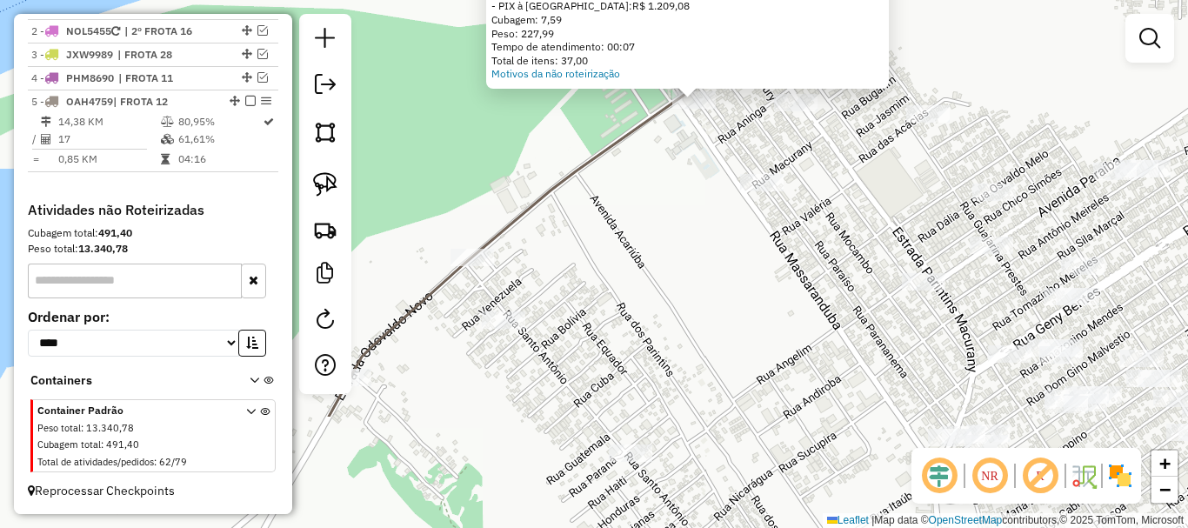
drag, startPoint x: 567, startPoint y: 416, endPoint x: 784, endPoint y: 126, distance: 362.1
click at [748, 170] on div "Atividade não roteirizada 1918 - PULGA BEER Endereço: EST ODOVALDO NOVO, 4668 B…" at bounding box center [594, 264] width 1188 height 528
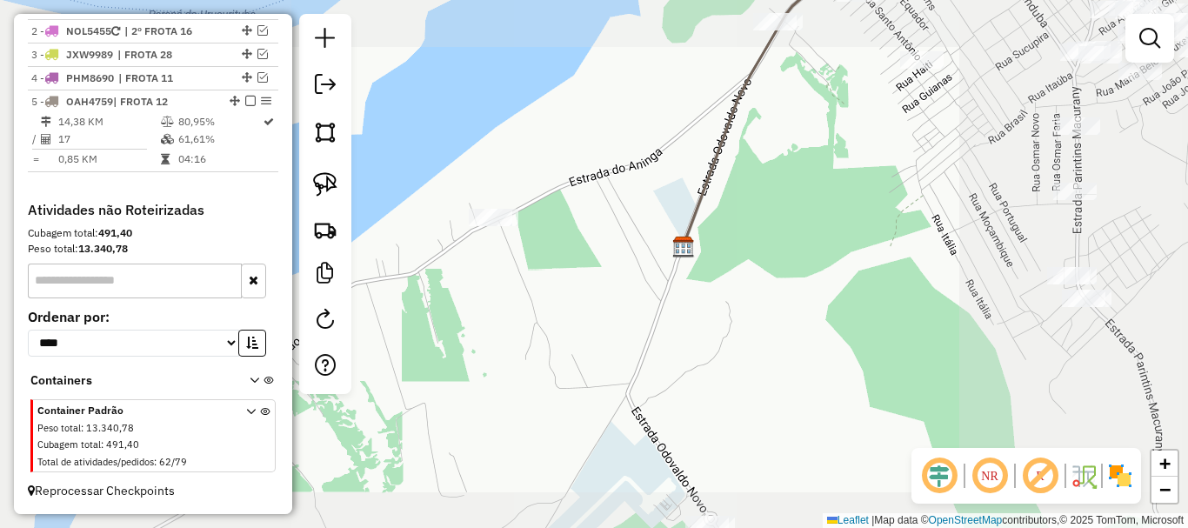
drag, startPoint x: 736, startPoint y: 242, endPoint x: 823, endPoint y: 62, distance: 200.3
click at [826, 58] on div "Atividade não roteirizada 1918 - PULGA BEER Endereço: EST ODOVALDO NOVO, 4668 B…" at bounding box center [594, 264] width 1188 height 528
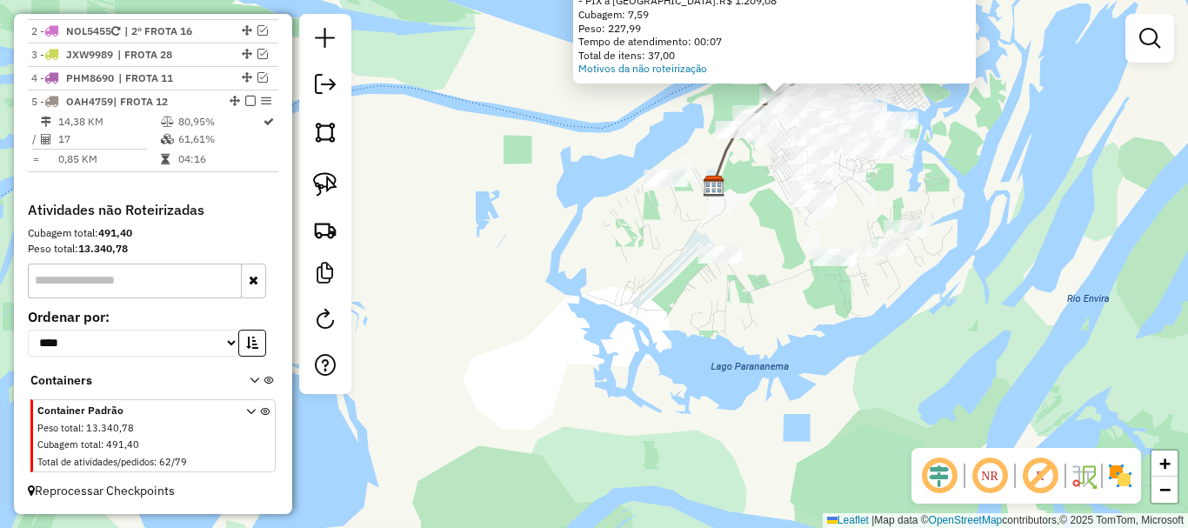
drag, startPoint x: 642, startPoint y: 293, endPoint x: 638, endPoint y: 283, distance: 10.2
click at [643, 302] on div "Atividade não roteirizada 1918 - PULGA BEER Endereço: EST ODOVALDO NOVO, 4668 B…" at bounding box center [594, 264] width 1188 height 528
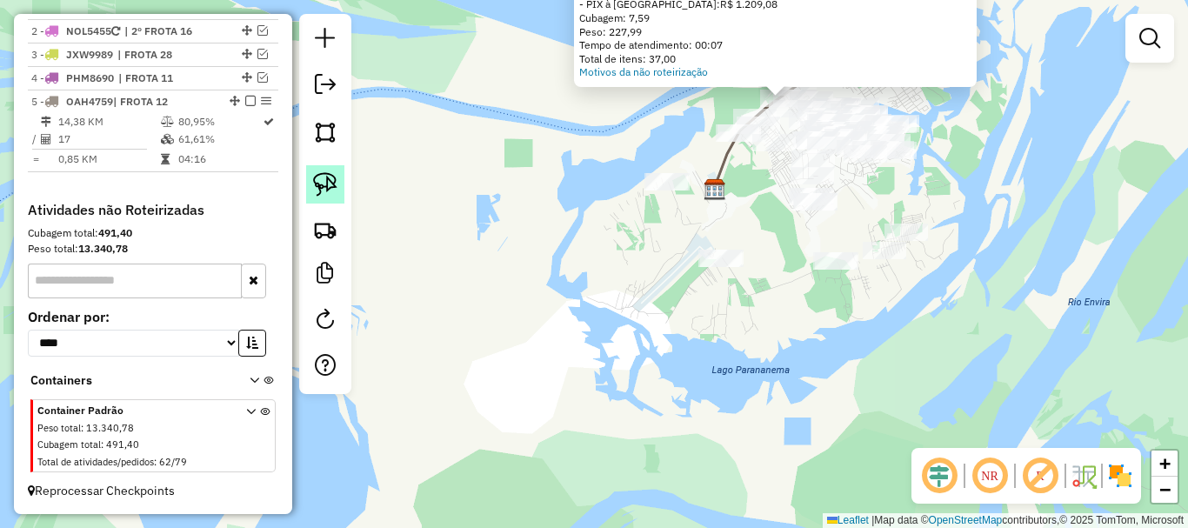
click at [337, 183] on link at bounding box center [325, 184] width 38 height 38
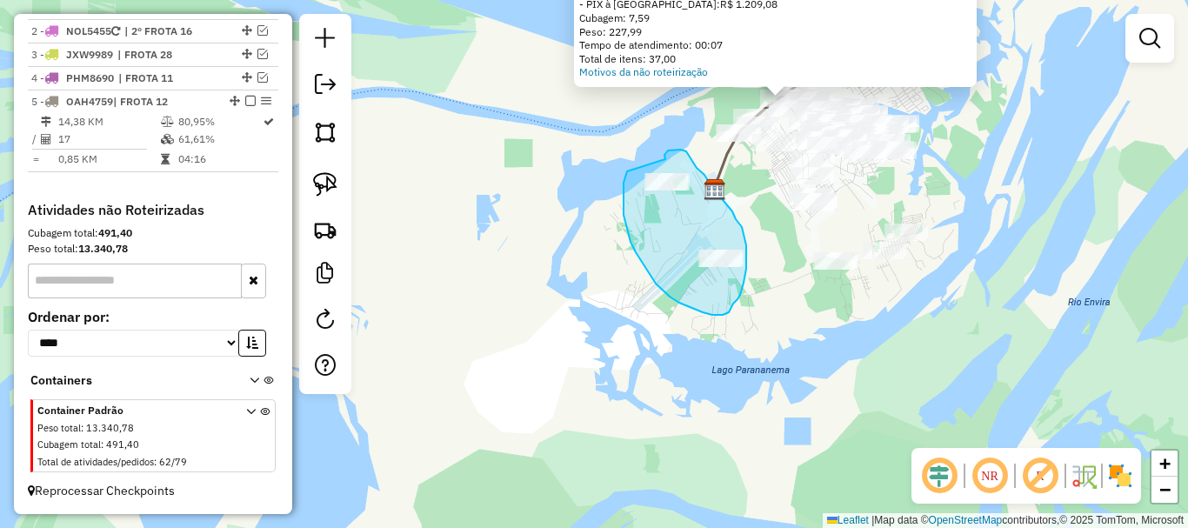
drag, startPoint x: 623, startPoint y: 206, endPoint x: 665, endPoint y: 159, distance: 62.8
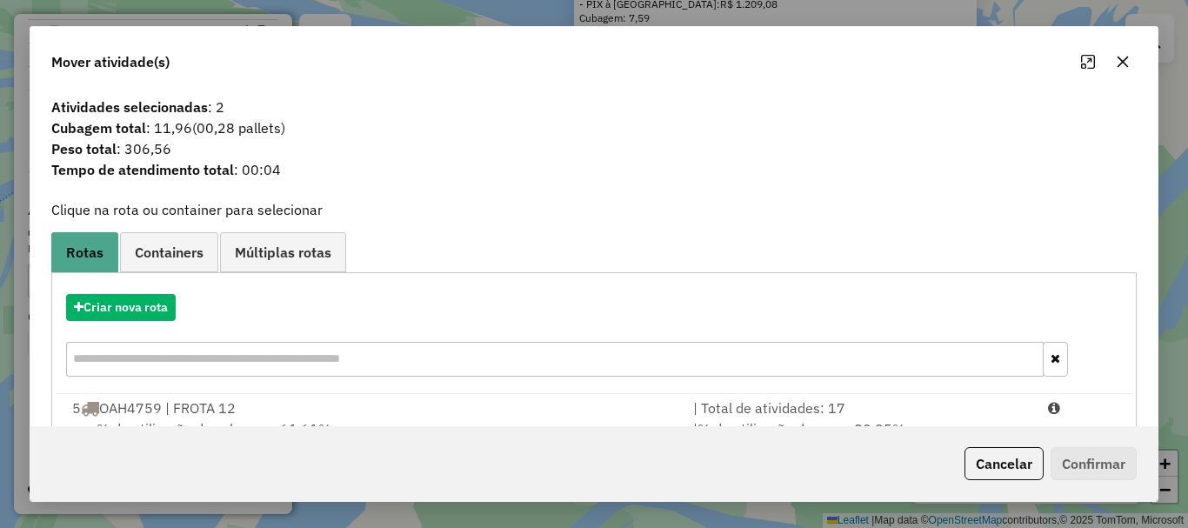
click at [1007, 470] on button "Cancelar" at bounding box center [1003, 463] width 79 height 33
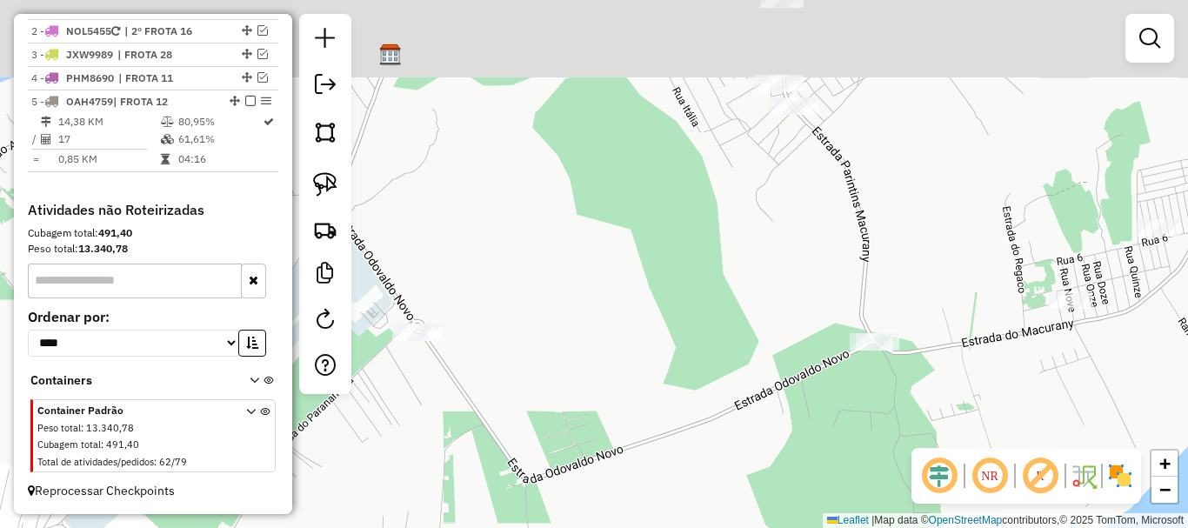
drag, startPoint x: 683, startPoint y: 233, endPoint x: 625, endPoint y: 432, distance: 207.5
click at [623, 492] on div "Atividade não roteirizada 1918 - PULGA BEER Endereço: EST ODOVALDO NOVO, 4668 B…" at bounding box center [594, 264] width 1188 height 528
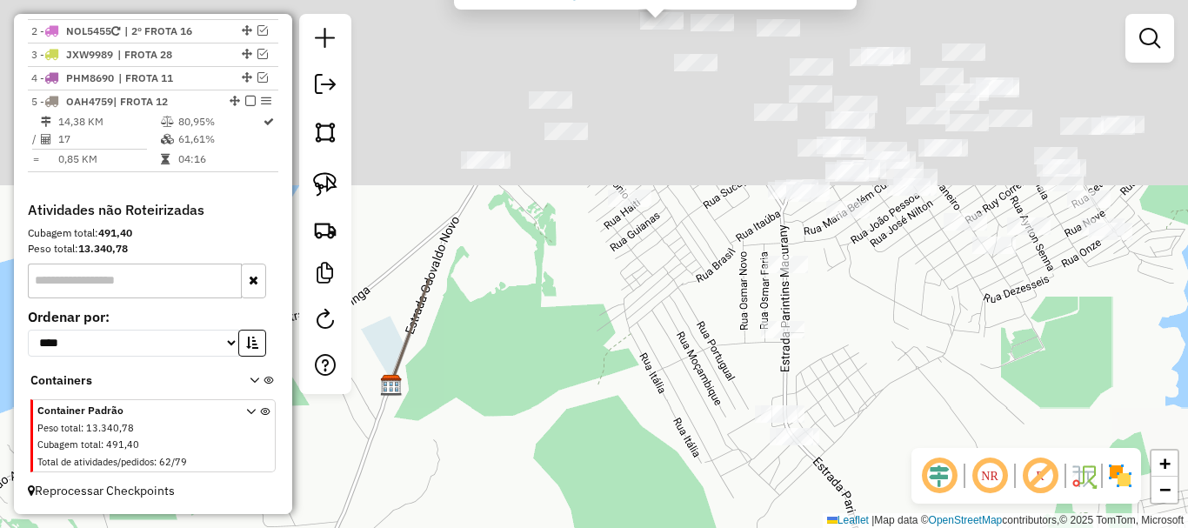
drag, startPoint x: 558, startPoint y: 306, endPoint x: 570, endPoint y: 491, distance: 185.6
click at [570, 527] on html "Aguarde... Pop-up bloqueado! Seu navegador bloqueou automáticamente a abertura …" at bounding box center [594, 264] width 1188 height 528
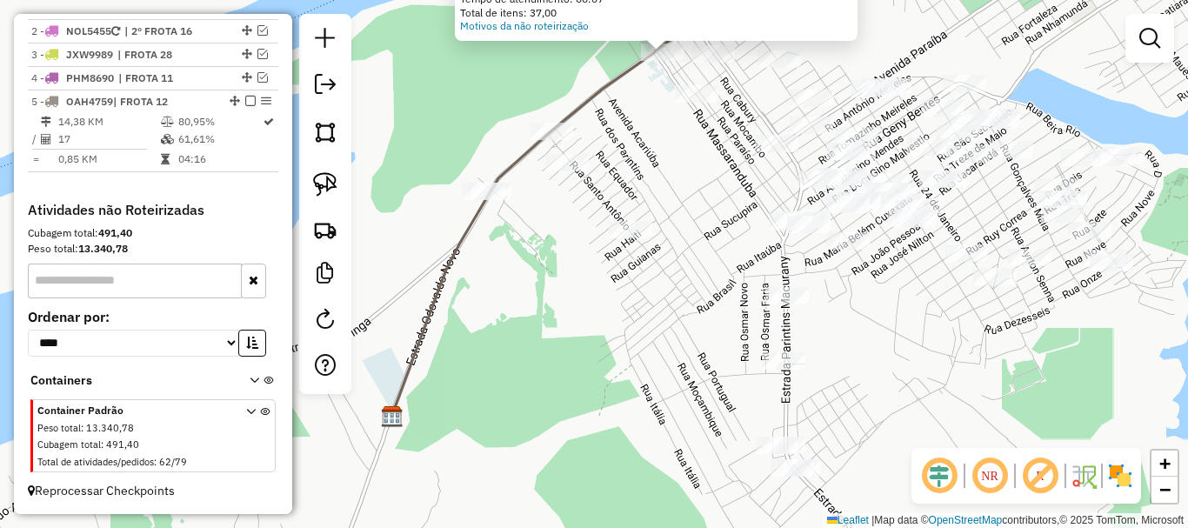
drag, startPoint x: 486, startPoint y: 317, endPoint x: 482, endPoint y: 341, distance: 24.7
click at [476, 372] on div "Atividade não roteirizada 1918 - PULGA BEER Endereço: EST ODOVALDO NOVO, 4668 B…" at bounding box center [594, 264] width 1188 height 528
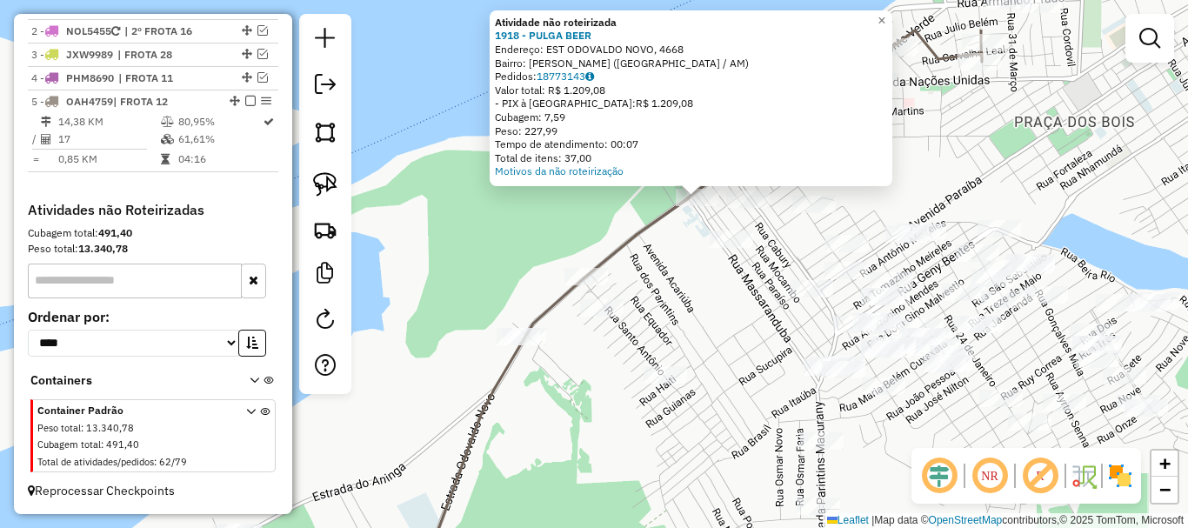
drag, startPoint x: 534, startPoint y: 369, endPoint x: 588, endPoint y: 422, distance: 75.6
click at [575, 439] on div "Atividade não roteirizada 1918 - PULGA BEER Endereço: EST ODOVALDO NOVO, 4668 B…" at bounding box center [594, 264] width 1188 height 528
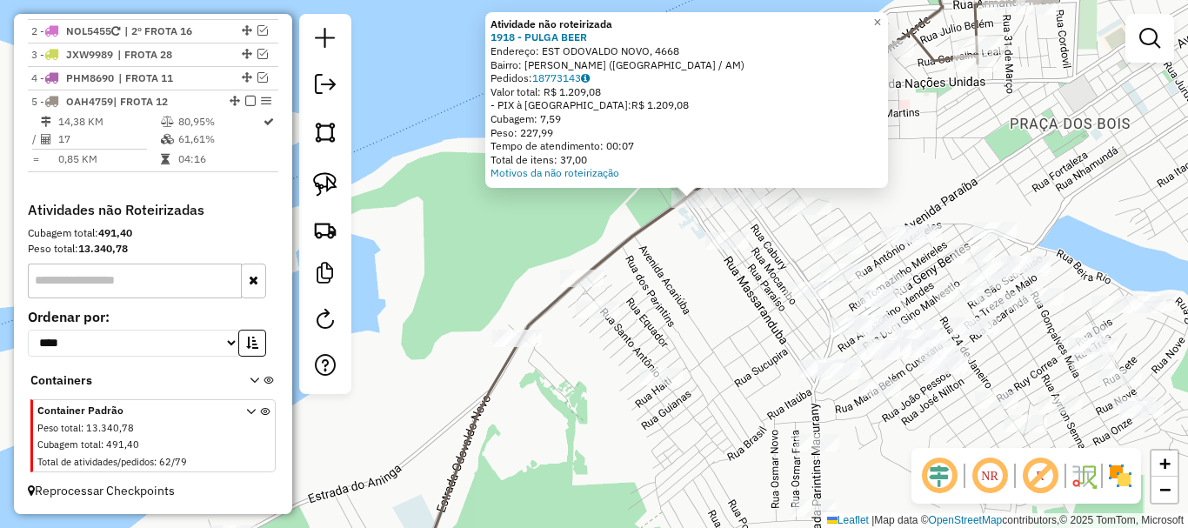
click at [610, 399] on div "Atividade não roteirizada 1918 - PULGA BEER Endereço: EST ODOVALDO NOVO, 4668 B…" at bounding box center [594, 264] width 1188 height 528
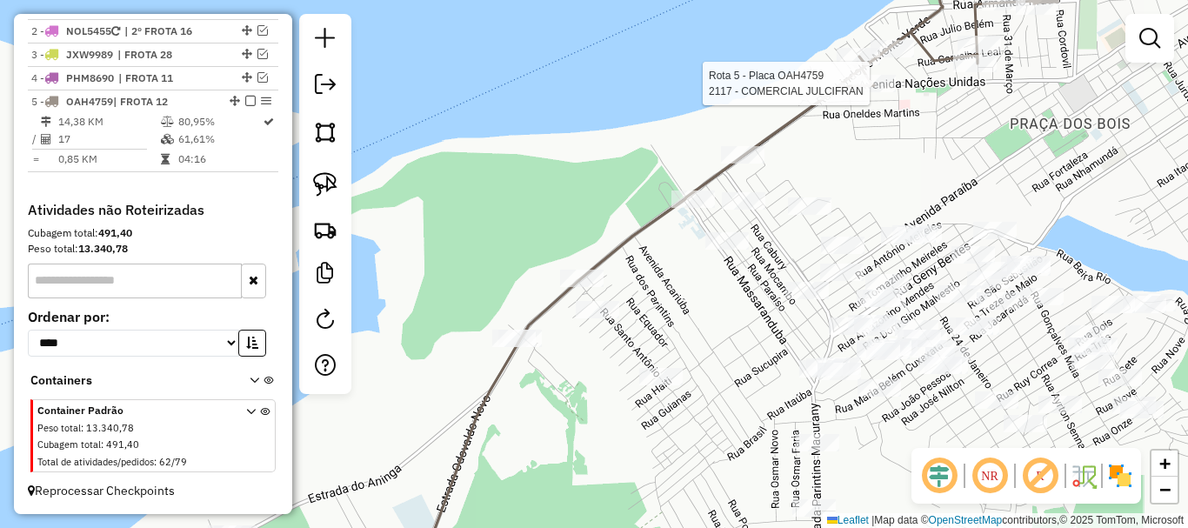
select select "**********"
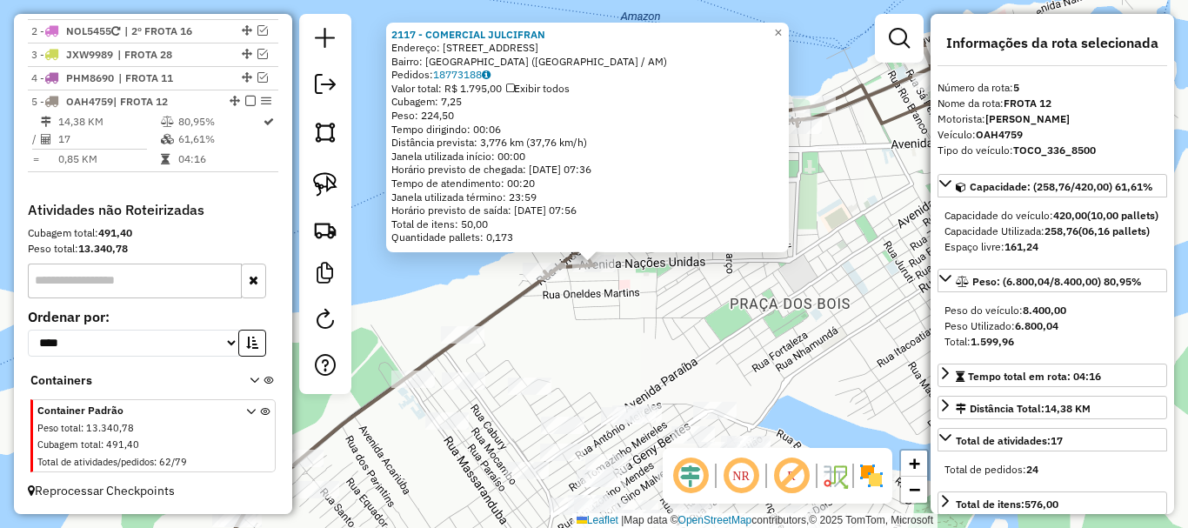
click at [405, 311] on div "2117 - COMERCIAL JULCIFRAN Endereço: [STREET_ADDRESS]) Pedidos: 18773188 Valor …" at bounding box center [594, 264] width 1188 height 528
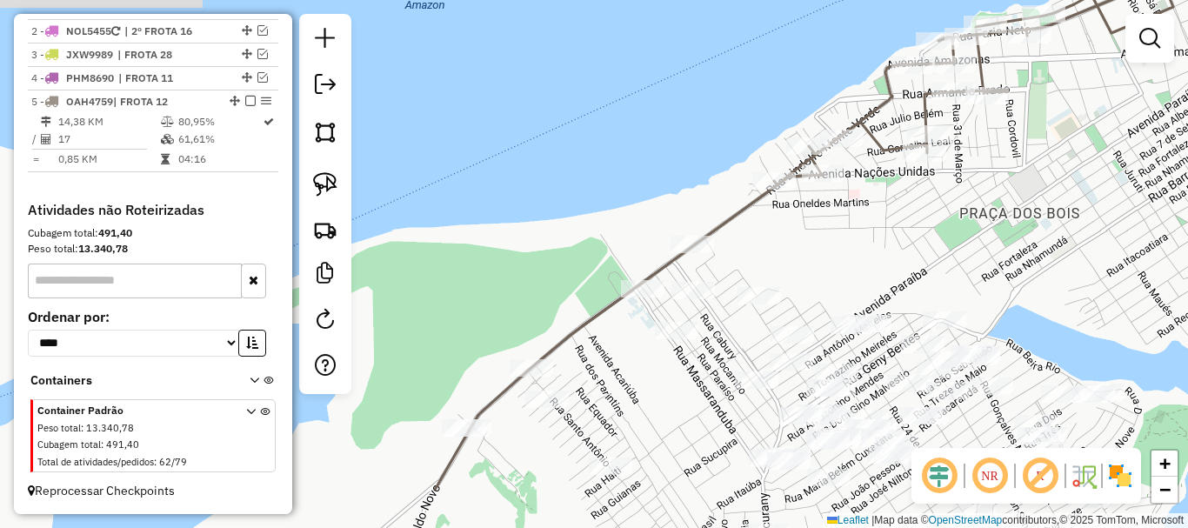
drag, startPoint x: 424, startPoint y: 312, endPoint x: 664, endPoint y: 210, distance: 260.7
click at [664, 213] on div "Janela de atendimento Grade de atendimento Capacidade Transportadoras Veículos …" at bounding box center [594, 264] width 1188 height 528
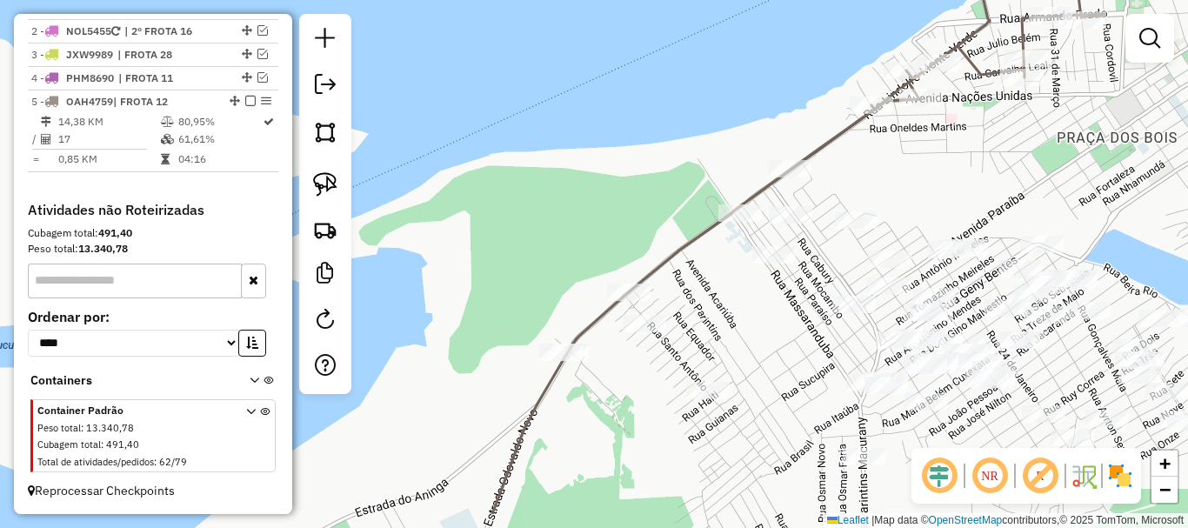
drag, startPoint x: 669, startPoint y: 190, endPoint x: 567, endPoint y: 215, distance: 104.6
click at [676, 177] on div "Janela de atendimento Grade de atendimento Capacidade Transportadoras Veículos …" at bounding box center [594, 264] width 1188 height 528
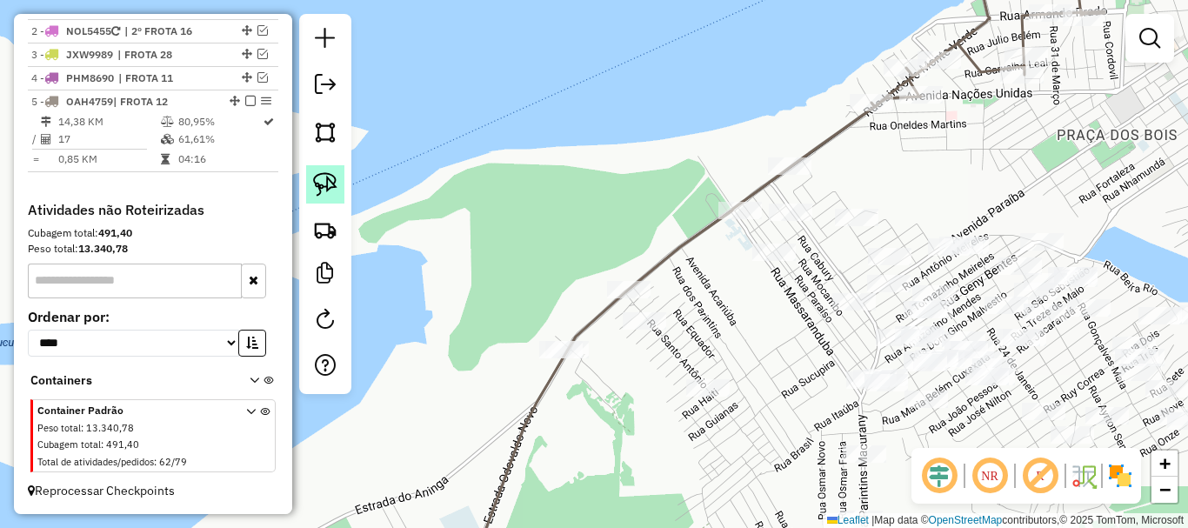
click at [329, 192] on img at bounding box center [325, 184] width 24 height 24
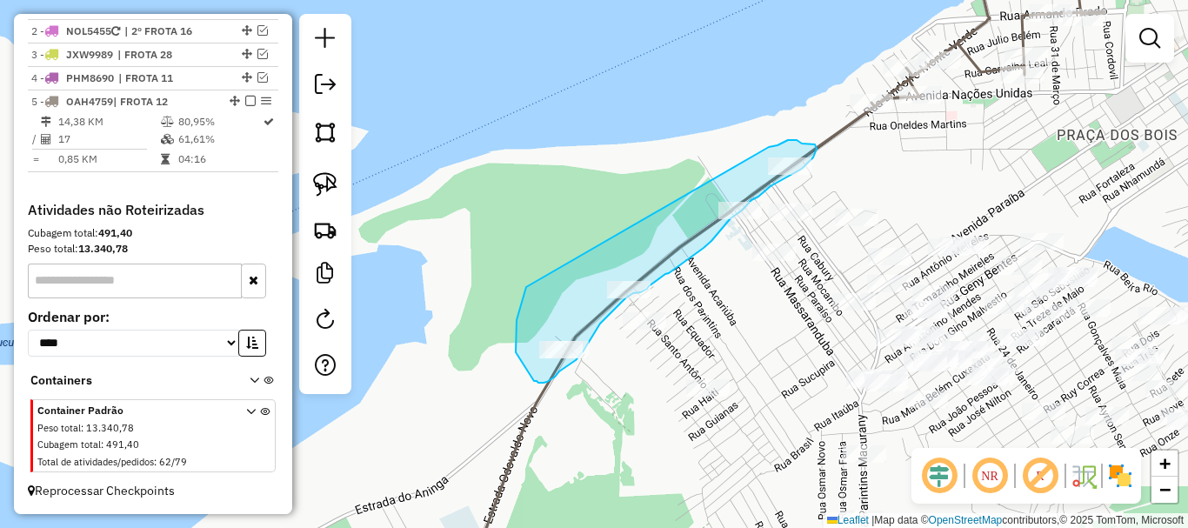
drag, startPoint x: 516, startPoint y: 328, endPoint x: 769, endPoint y: 147, distance: 311.0
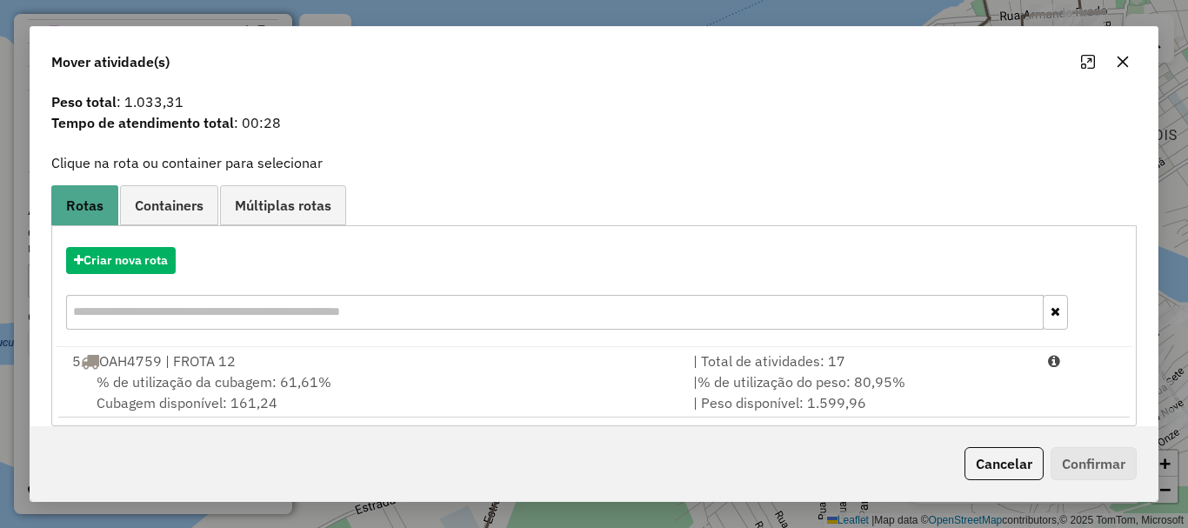
scroll to position [68, 0]
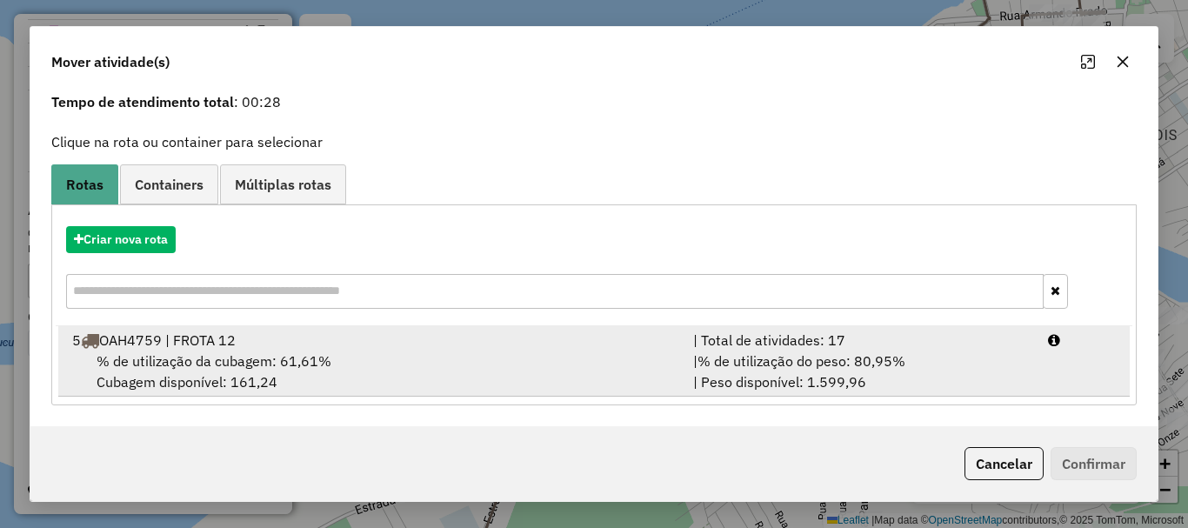
click at [843, 344] on div "| Total de atividades: 17" at bounding box center [860, 340] width 355 height 21
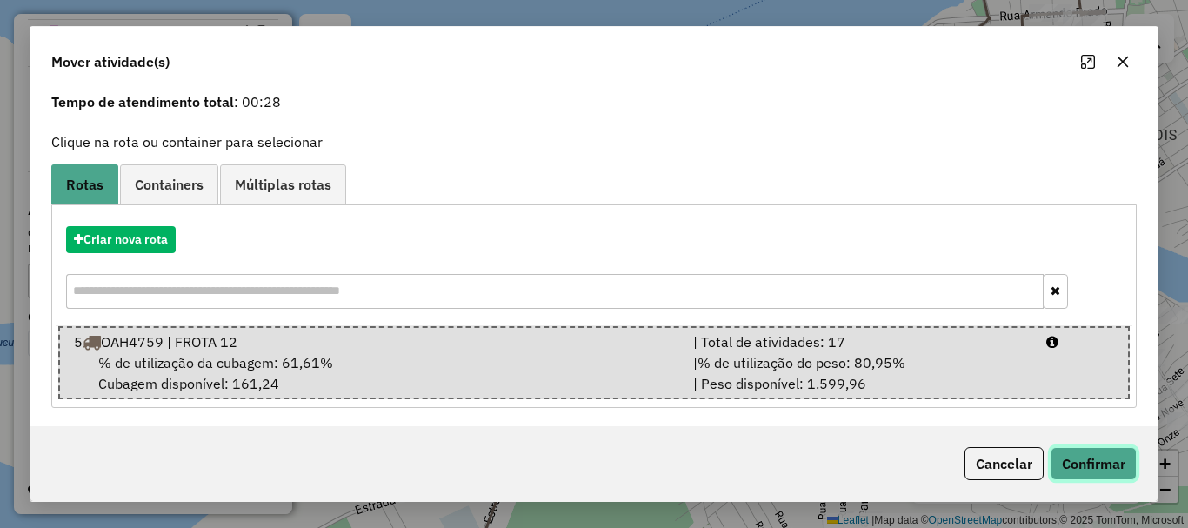
click at [1103, 465] on button "Confirmar" at bounding box center [1093, 463] width 86 height 33
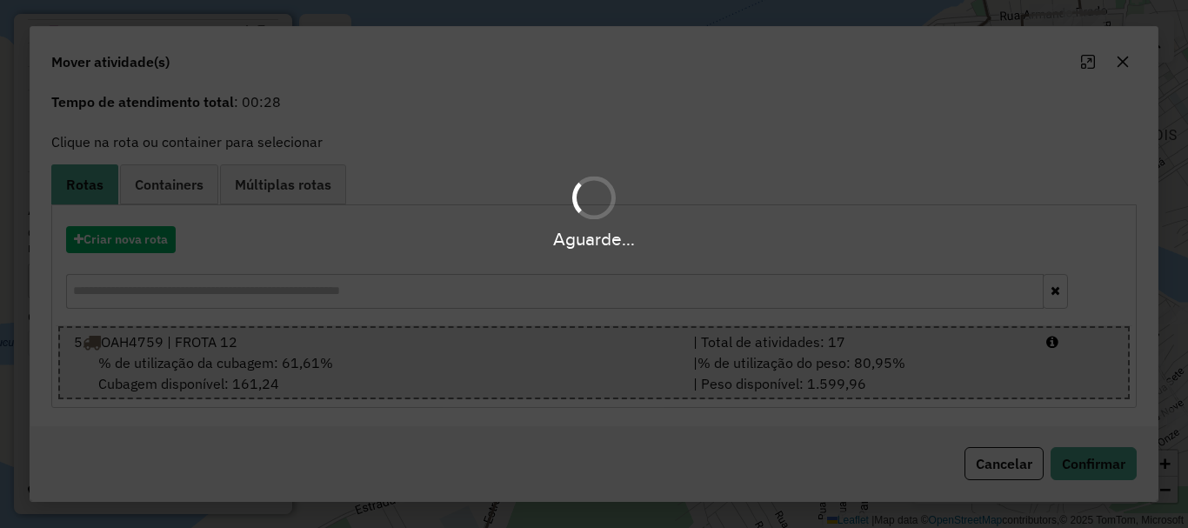
scroll to position [0, 0]
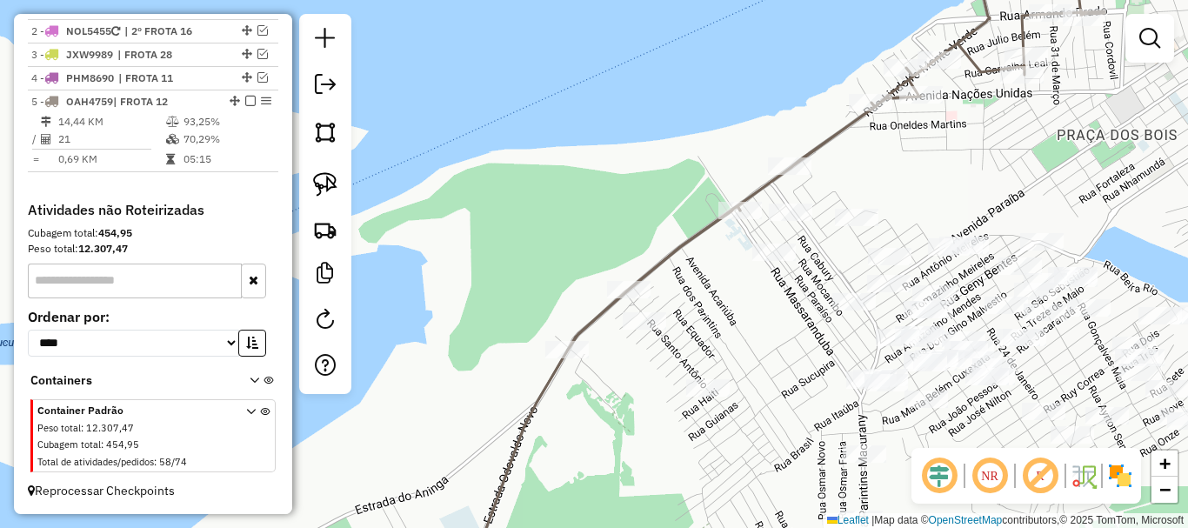
click at [633, 355] on div "Janela de atendimento Grade de atendimento Capacidade Transportadoras Veículos …" at bounding box center [594, 264] width 1188 height 528
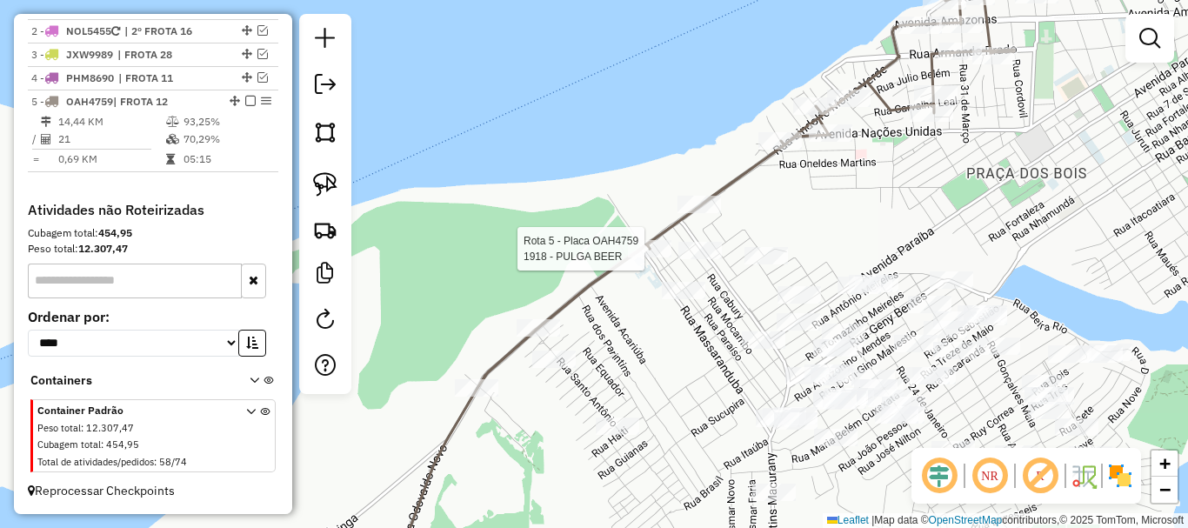
select select "**********"
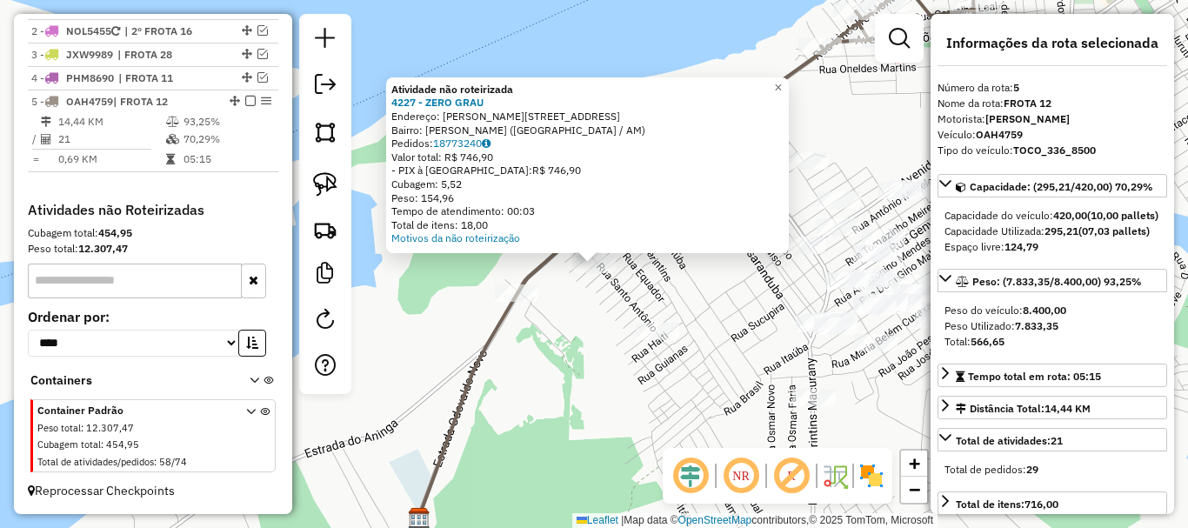
click at [690, 303] on div "Atividade não roteirizada 4227 - ZERO GRAU Endereço: [PERSON_NAME] 123 Bairro: …" at bounding box center [594, 264] width 1188 height 528
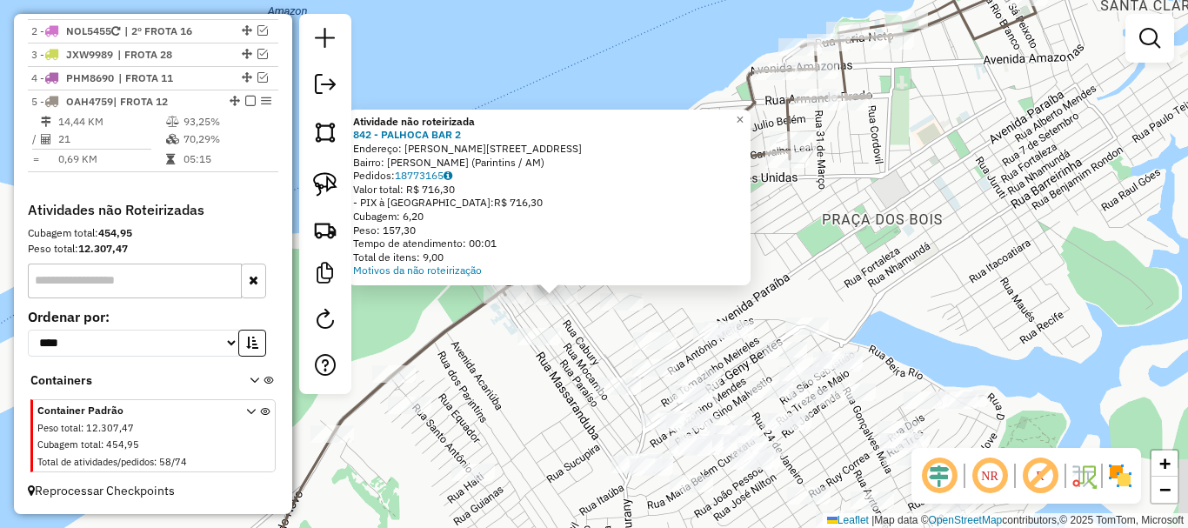
drag, startPoint x: 503, startPoint y: 345, endPoint x: 422, endPoint y: 415, distance: 107.3
click at [393, 427] on div "Atividade não roteirizada 842 - PALHOCA BAR 2 Endereço: [STREET_ADDRESS] Bairro…" at bounding box center [594, 264] width 1188 height 528
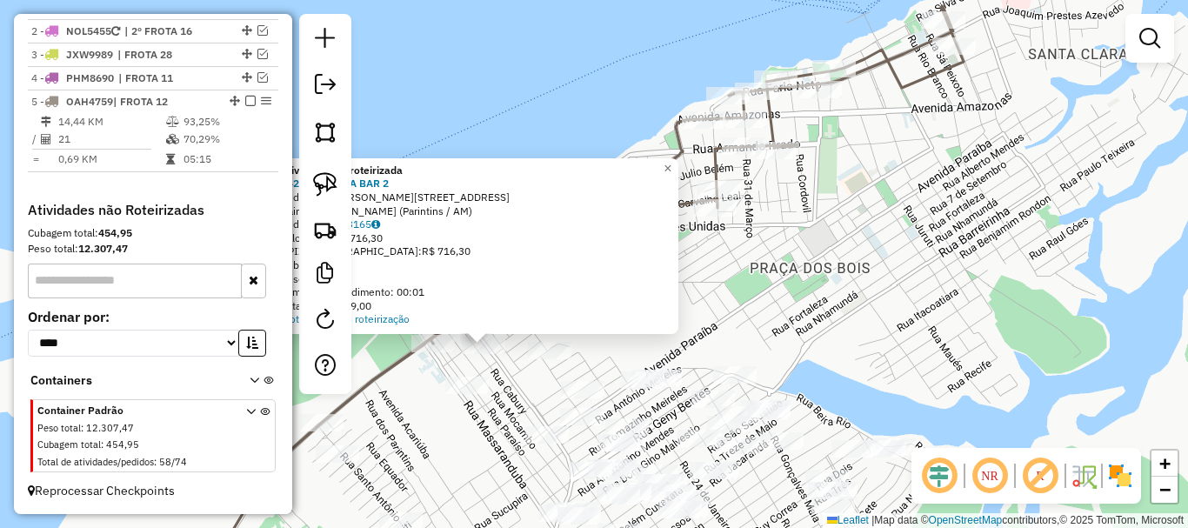
click at [842, 296] on div "Atividade não roteirizada 842 - PALHOCA BAR 2 Endereço: [STREET_ADDRESS] Bairro…" at bounding box center [594, 264] width 1188 height 528
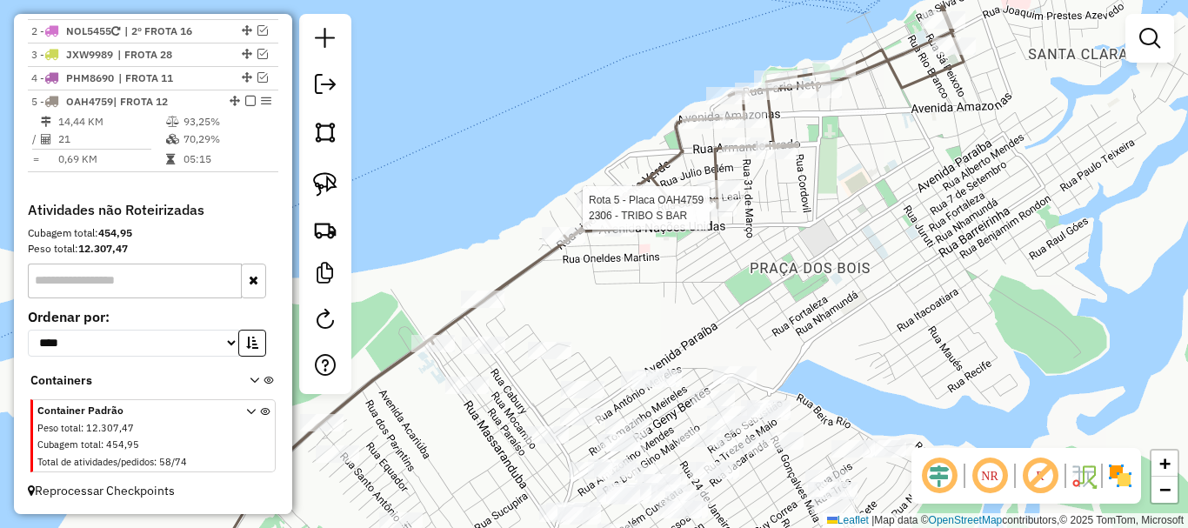
select select "**********"
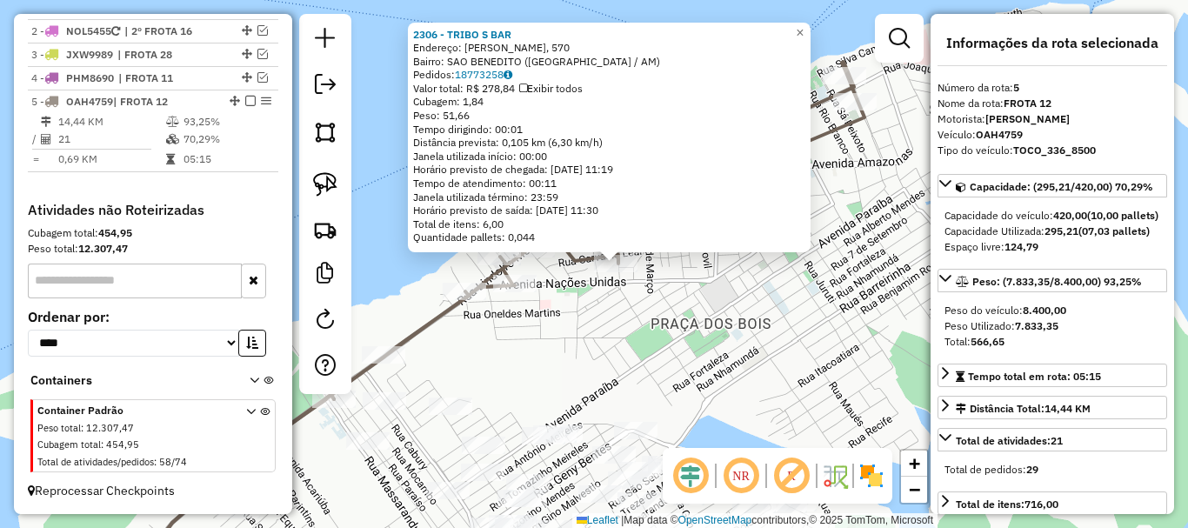
drag, startPoint x: 662, startPoint y: 326, endPoint x: 686, endPoint y: 327, distance: 24.4
click at [689, 327] on div "2306 - TRIBO S BAR Endereço: R CORONEL [PERSON_NAME], 570 Bairro: SAO BENEDITO …" at bounding box center [594, 264] width 1188 height 528
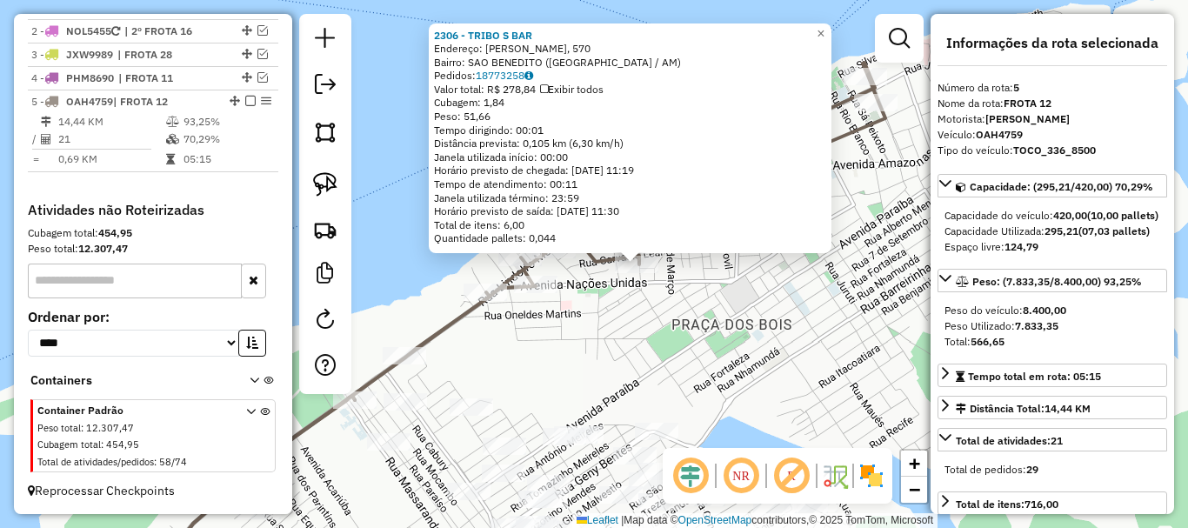
drag, startPoint x: 681, startPoint y: 327, endPoint x: 600, endPoint y: 355, distance: 85.5
click at [677, 327] on div "2306 - TRIBO S BAR Endereço: R CORONEL [PERSON_NAME], 570 Bairro: SAO BENEDITO …" at bounding box center [594, 264] width 1188 height 528
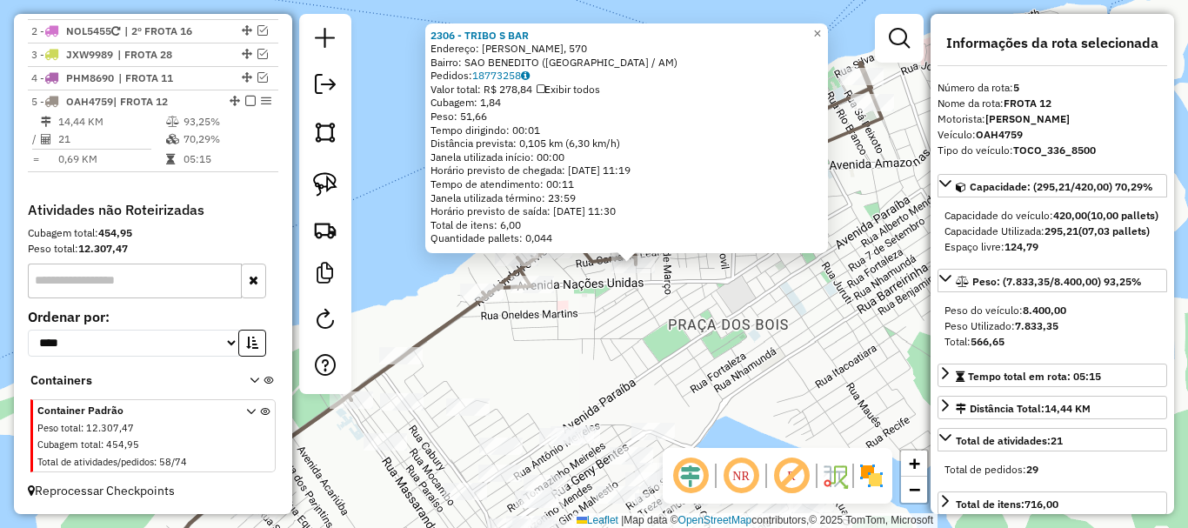
drag, startPoint x: 677, startPoint y: 359, endPoint x: 830, endPoint y: 332, distance: 154.5
click at [830, 336] on div "2306 - TRIBO S BAR Endereço: R CORONEL [PERSON_NAME], 570 Bairro: SAO BENEDITO …" at bounding box center [594, 264] width 1188 height 528
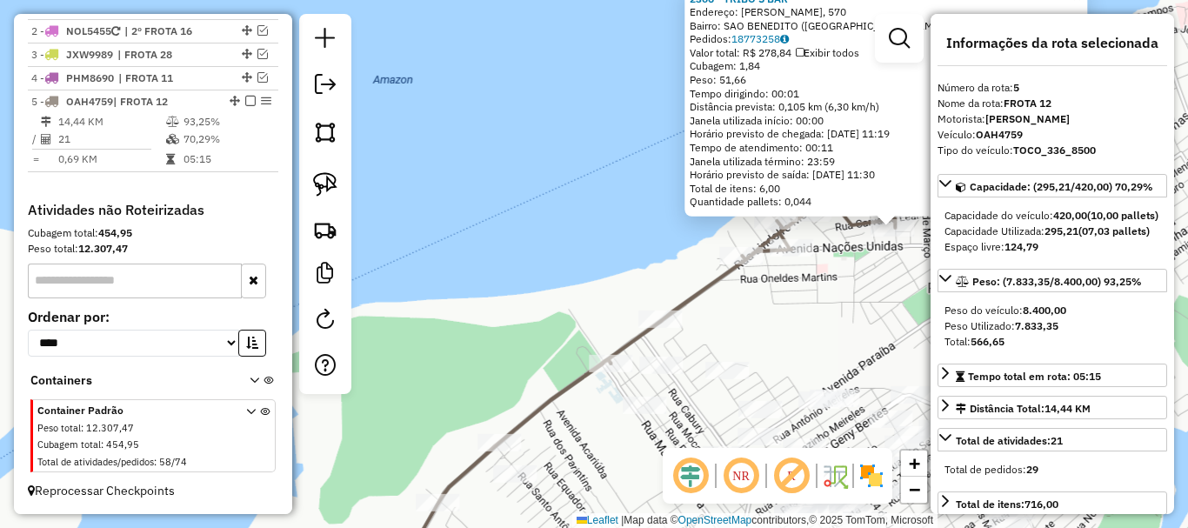
click at [750, 334] on div "2306 - TRIBO S BAR Endereço: R CORONEL [PERSON_NAME], 570 Bairro: SAO BENEDITO …" at bounding box center [594, 264] width 1188 height 528
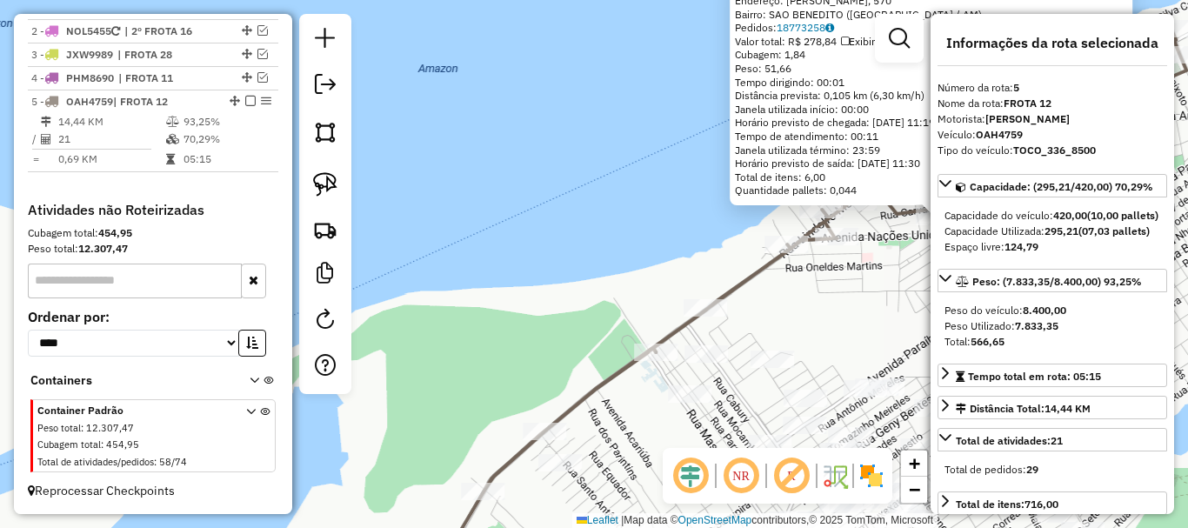
drag, startPoint x: 799, startPoint y: 309, endPoint x: 779, endPoint y: 310, distance: 20.1
click at [780, 310] on div "2306 - TRIBO S BAR Endereço: R CORONEL [PERSON_NAME], 570 Bairro: SAO BENEDITO …" at bounding box center [594, 264] width 1188 height 528
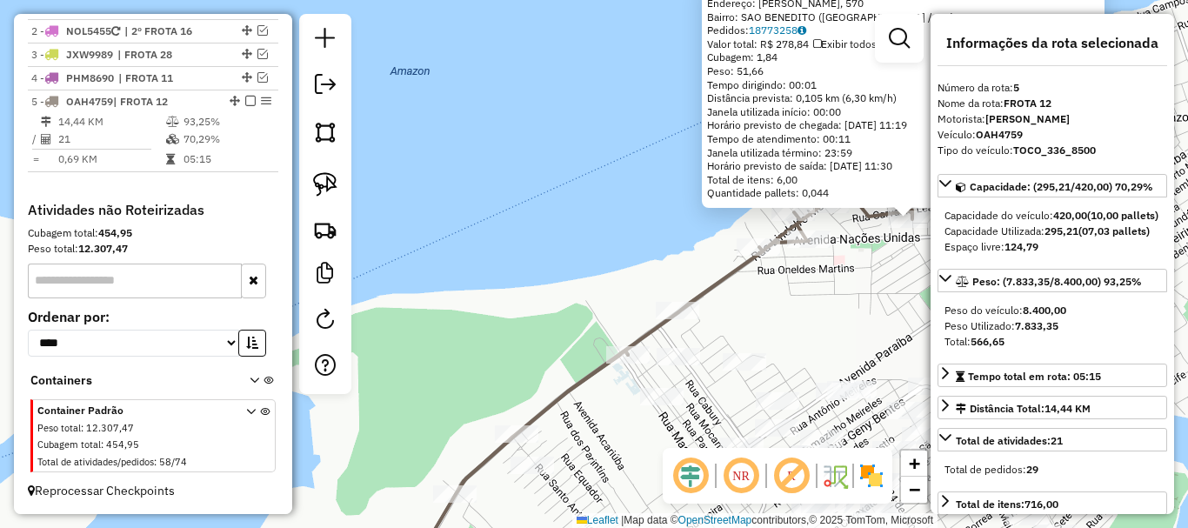
click at [793, 310] on div "2306 - TRIBO S BAR Endereço: R CORONEL [PERSON_NAME], 570 Bairro: SAO BENEDITO …" at bounding box center [594, 264] width 1188 height 528
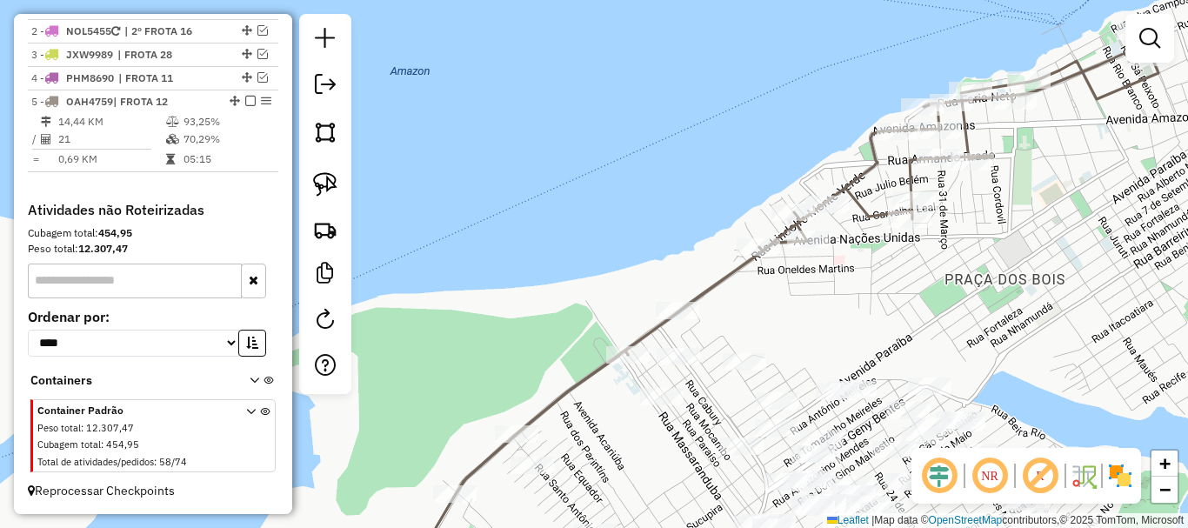
drag, startPoint x: 845, startPoint y: 306, endPoint x: 730, endPoint y: 369, distance: 131.5
click at [718, 379] on div "Janela de atendimento Grade de atendimento Capacidade Transportadoras Veículos …" at bounding box center [594, 264] width 1188 height 528
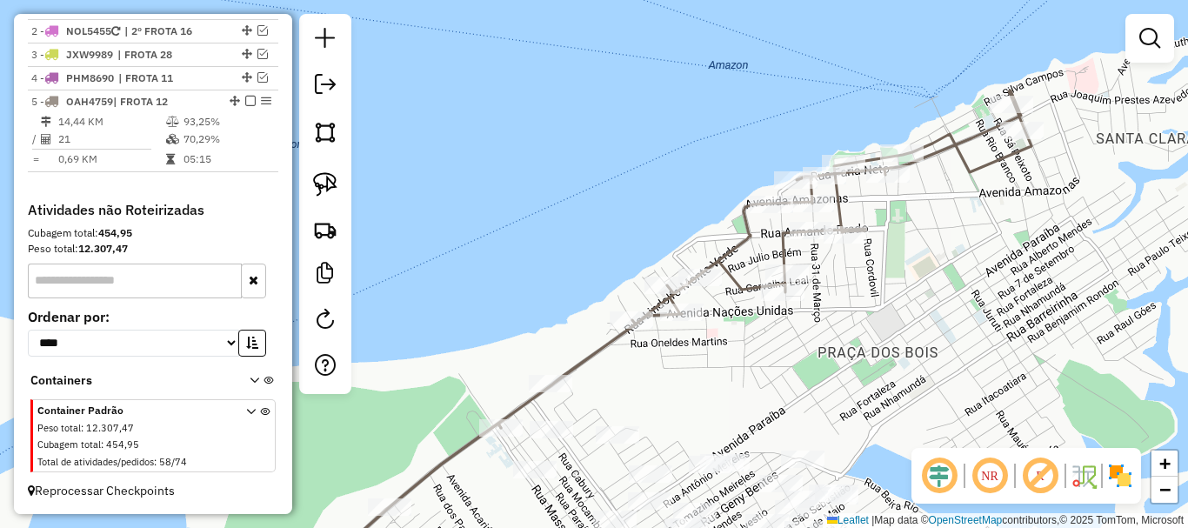
click at [610, 344] on icon at bounding box center [680, 328] width 703 height 476
select select "**********"
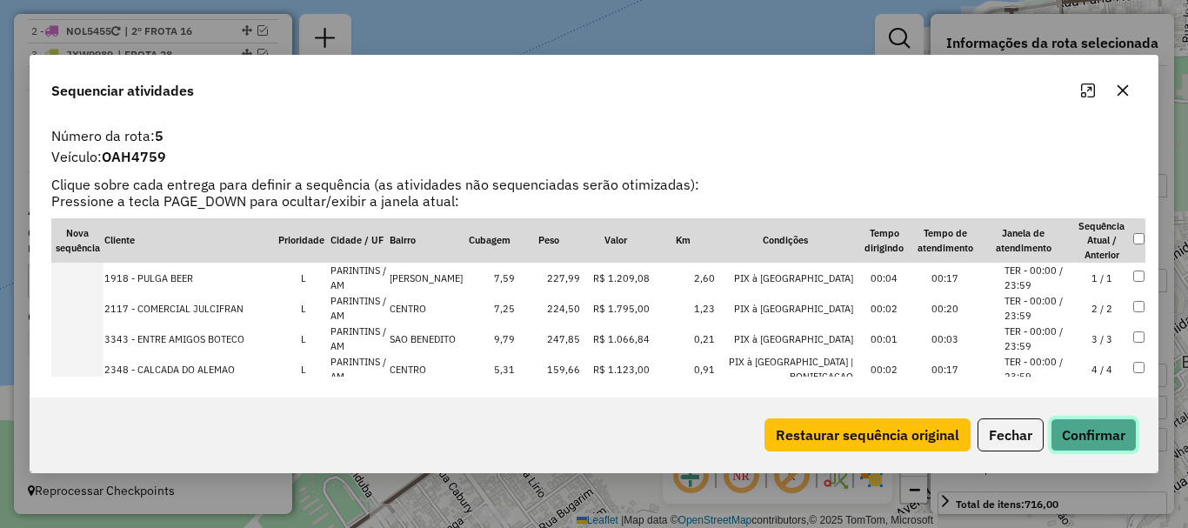
click at [1103, 437] on button "Confirmar" at bounding box center [1093, 434] width 86 height 33
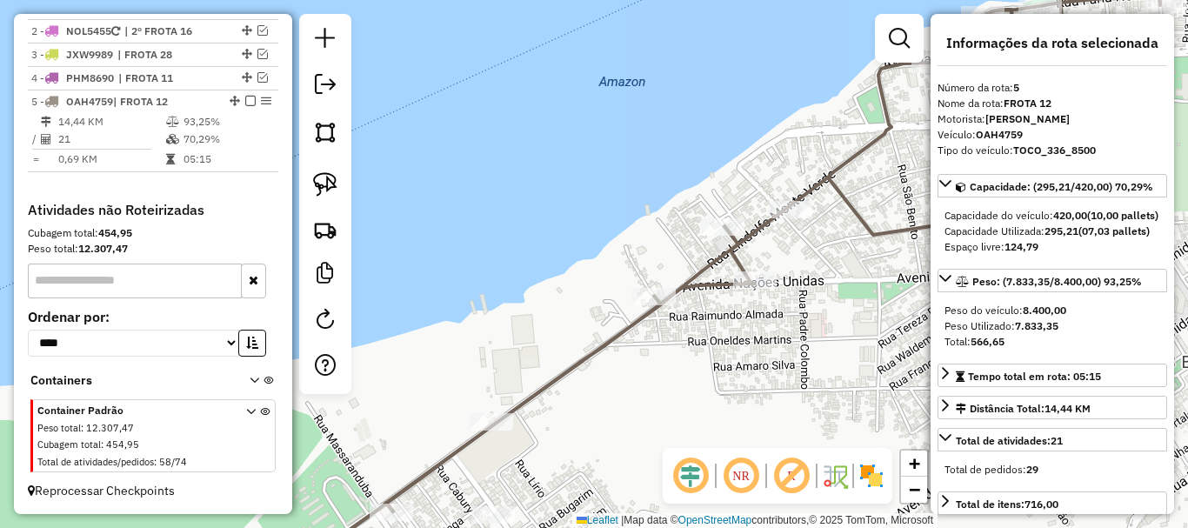
drag, startPoint x: 621, startPoint y: 412, endPoint x: 624, endPoint y: 335, distance: 77.5
click at [624, 335] on div "Janela de atendimento Grade de atendimento Capacidade Transportadoras Veículos …" at bounding box center [594, 264] width 1188 height 528
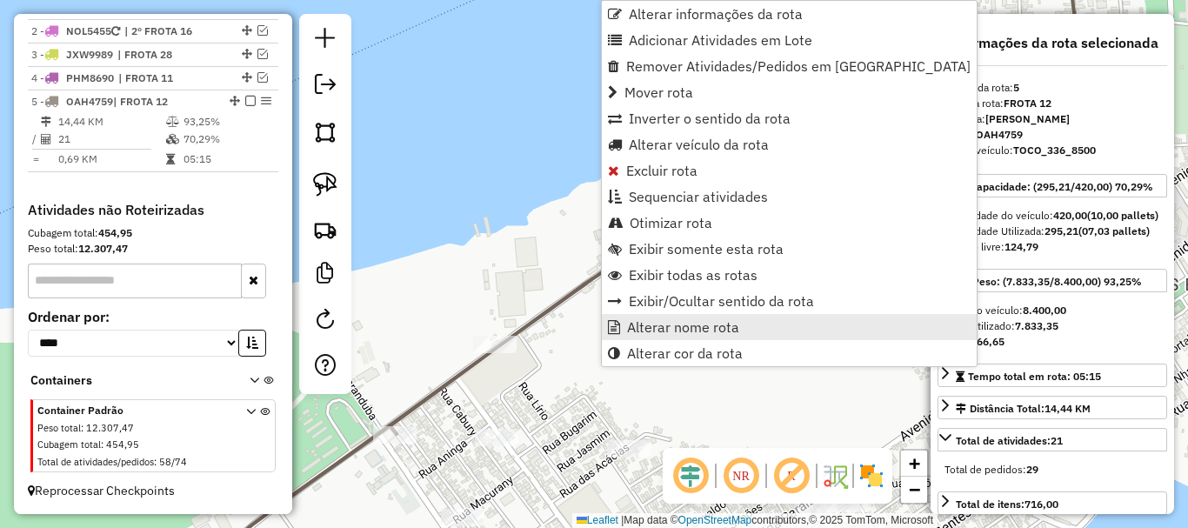
click at [706, 335] on link "Alterar nome rota" at bounding box center [789, 327] width 375 height 26
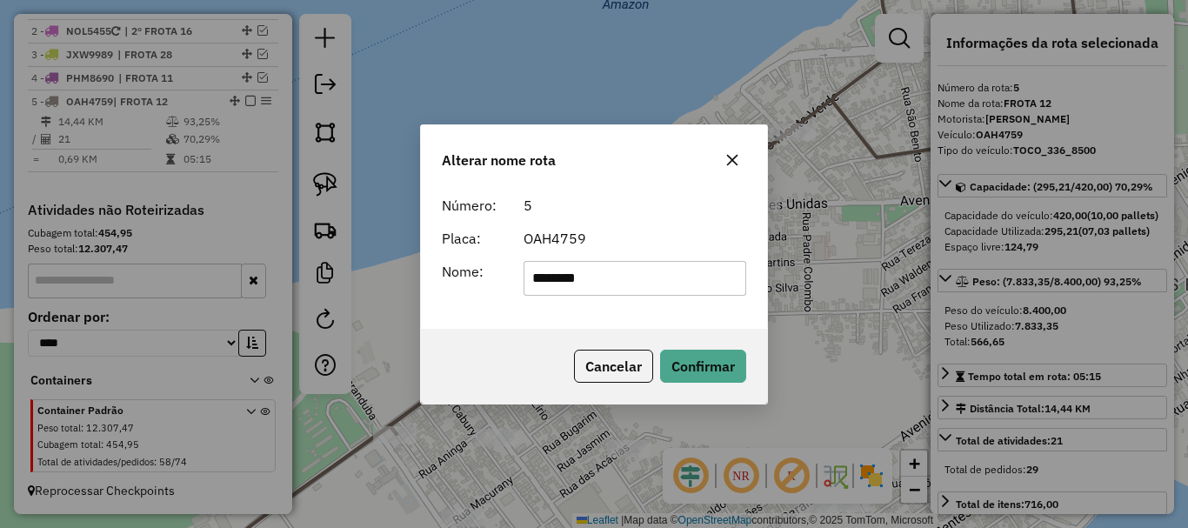
drag, startPoint x: 634, startPoint y: 277, endPoint x: 454, endPoint y: 263, distance: 180.5
click at [454, 263] on div "Nome: ********" at bounding box center [593, 278] width 325 height 35
drag, startPoint x: 699, startPoint y: 363, endPoint x: 687, endPoint y: 370, distance: 14.0
click at [697, 366] on button "Confirmar" at bounding box center [703, 366] width 86 height 33
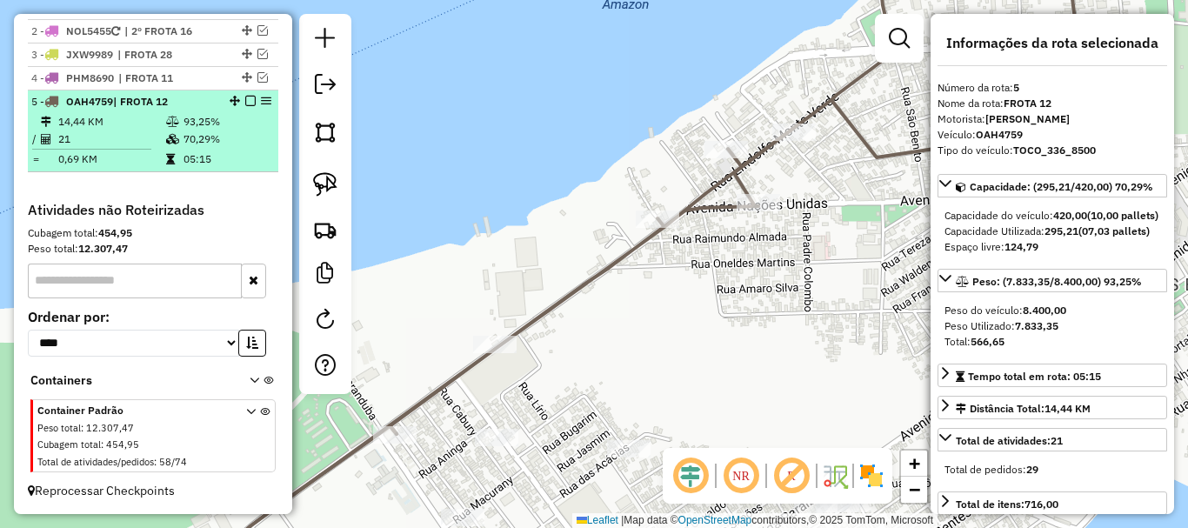
click at [245, 101] on em at bounding box center [250, 101] width 10 height 10
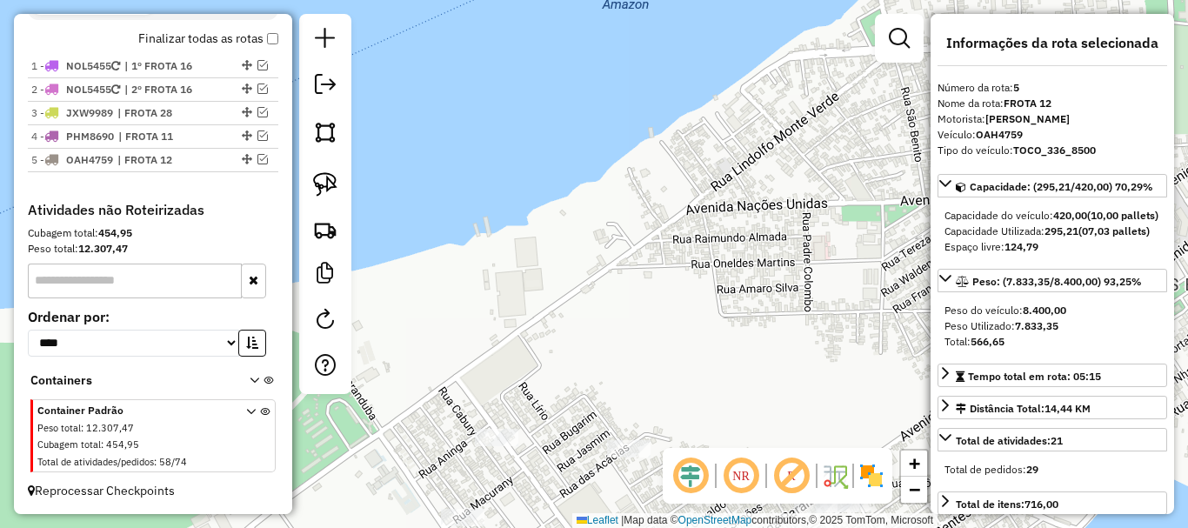
drag, startPoint x: 732, startPoint y: 297, endPoint x: 709, endPoint y: 256, distance: 47.1
click at [739, 273] on div "Janela de atendimento Grade de atendimento Capacidade Transportadoras Veículos …" at bounding box center [594, 264] width 1188 height 528
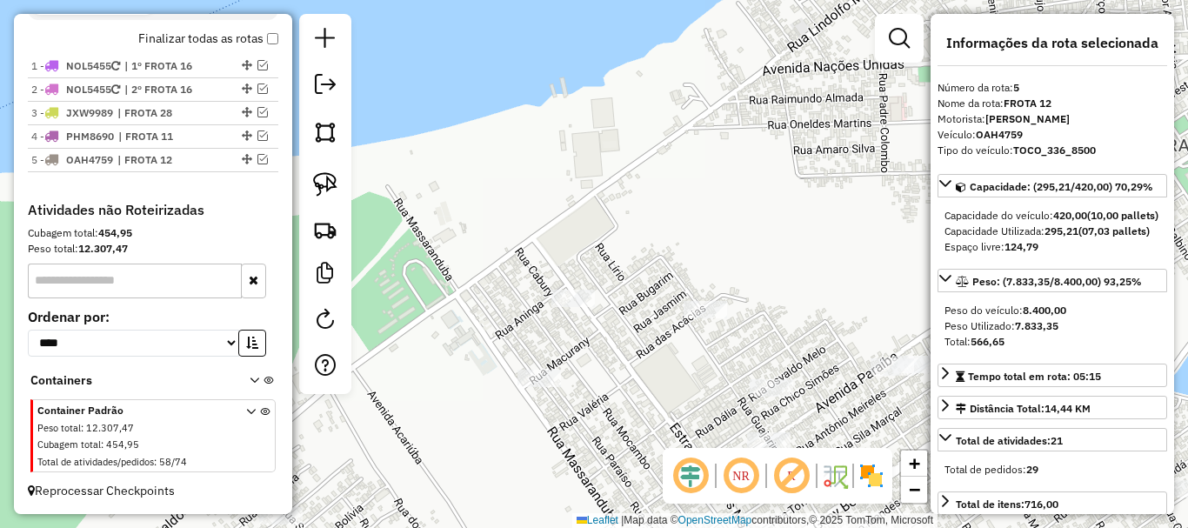
drag, startPoint x: 761, startPoint y: 175, endPoint x: 741, endPoint y: 142, distance: 38.6
click at [741, 139] on div "Janela de atendimento Grade de atendimento Capacidade Transportadoras Veículos …" at bounding box center [594, 264] width 1188 height 528
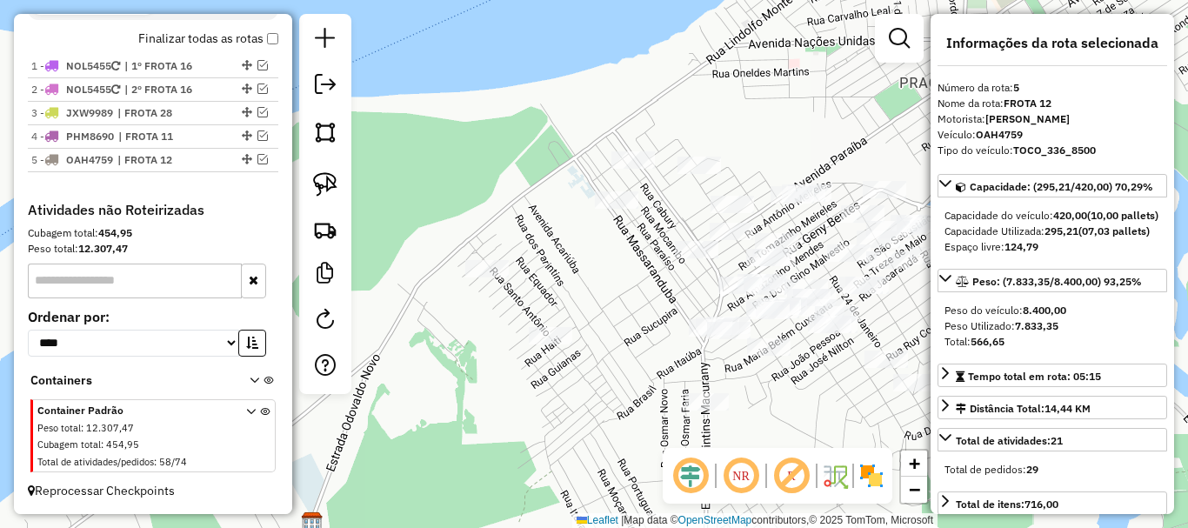
drag, startPoint x: 793, startPoint y: 439, endPoint x: 635, endPoint y: 337, distance: 188.6
click at [742, 405] on hb-router-mapa "Informações da Sessão 991271 - [DATE] Criação: [DATE] 19:53 Depósito: BRAMAM - …" at bounding box center [594, 264] width 1188 height 528
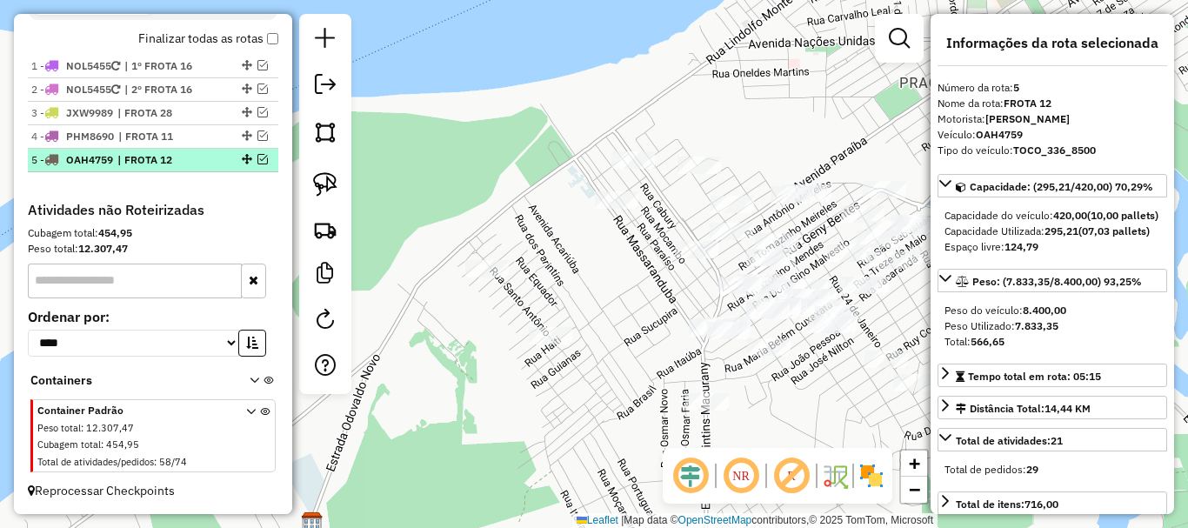
click at [257, 156] on em at bounding box center [262, 159] width 10 height 10
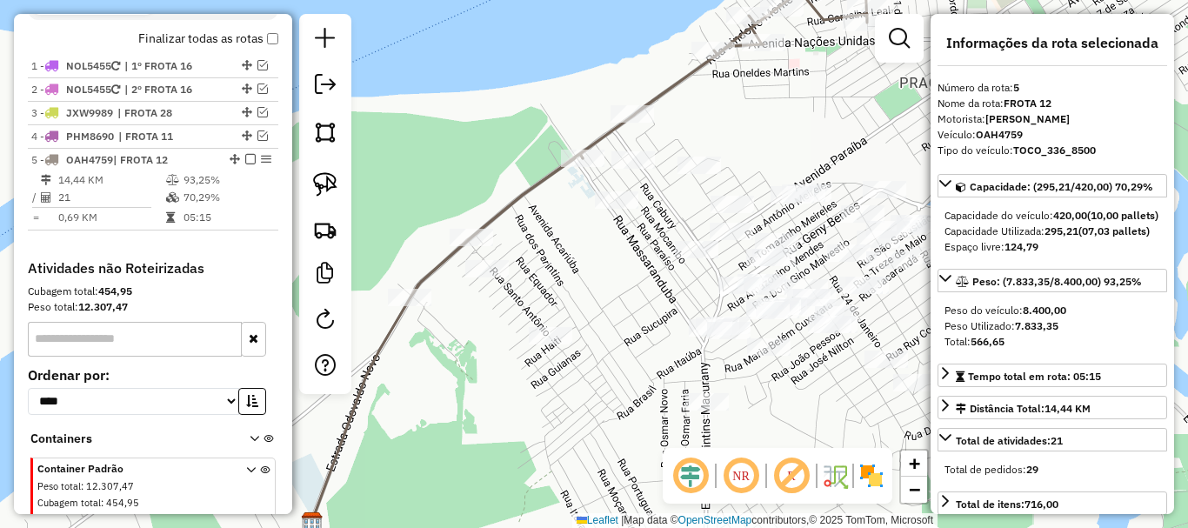
scroll to position [670, 0]
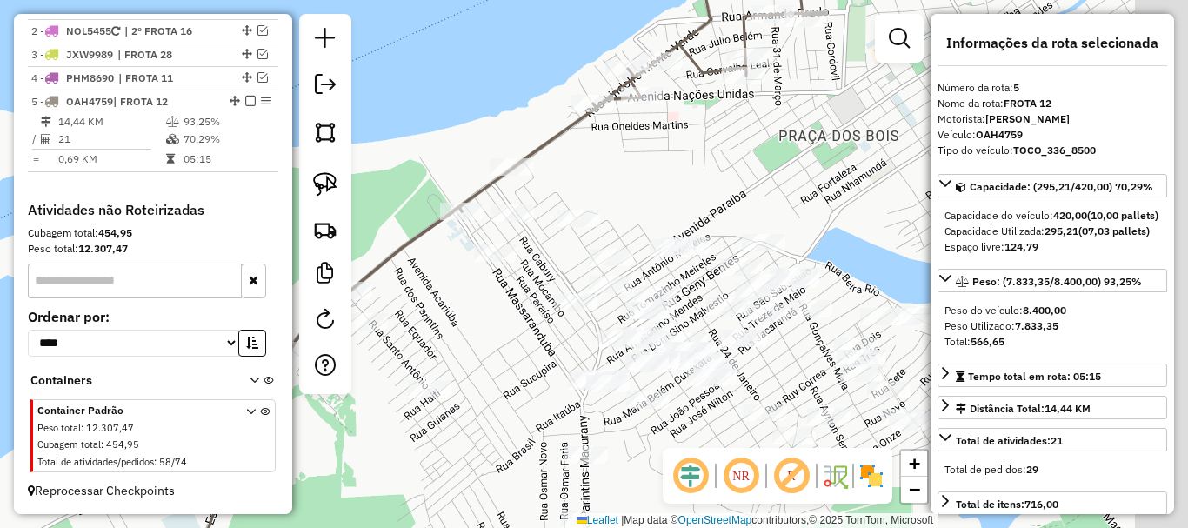
drag, startPoint x: 796, startPoint y: 142, endPoint x: 623, endPoint y: 213, distance: 188.0
click at [621, 213] on div "Janela de atendimento Grade de atendimento Capacidade Transportadoras Veículos …" at bounding box center [594, 264] width 1188 height 528
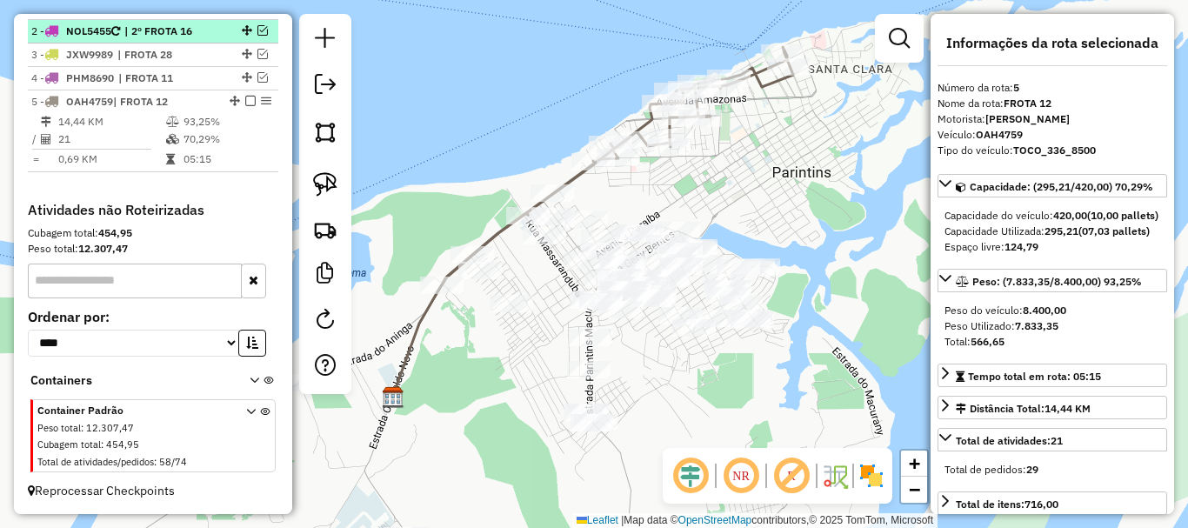
click at [246, 97] on em at bounding box center [250, 101] width 10 height 10
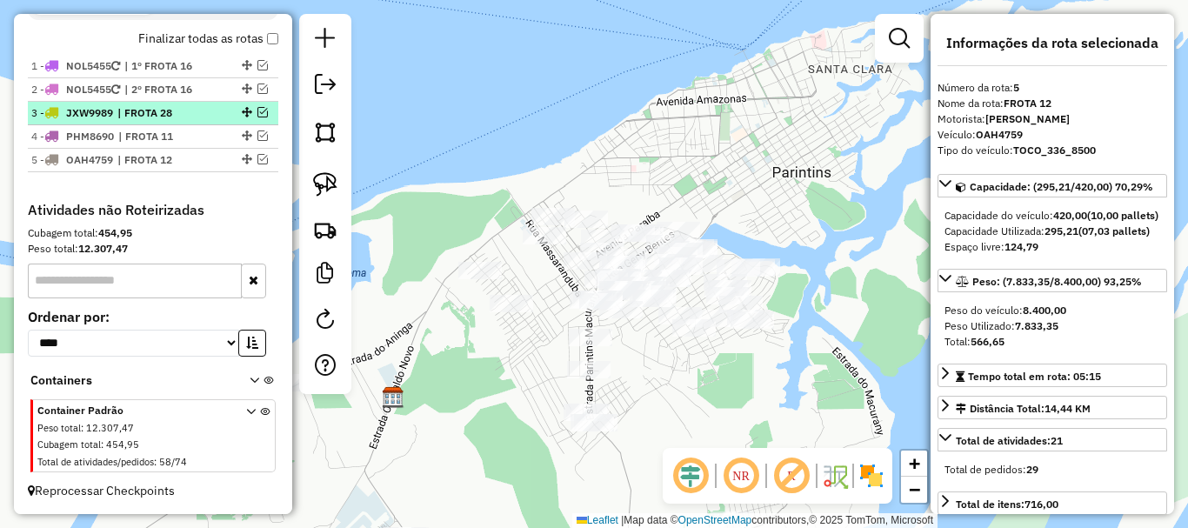
scroll to position [611, 0]
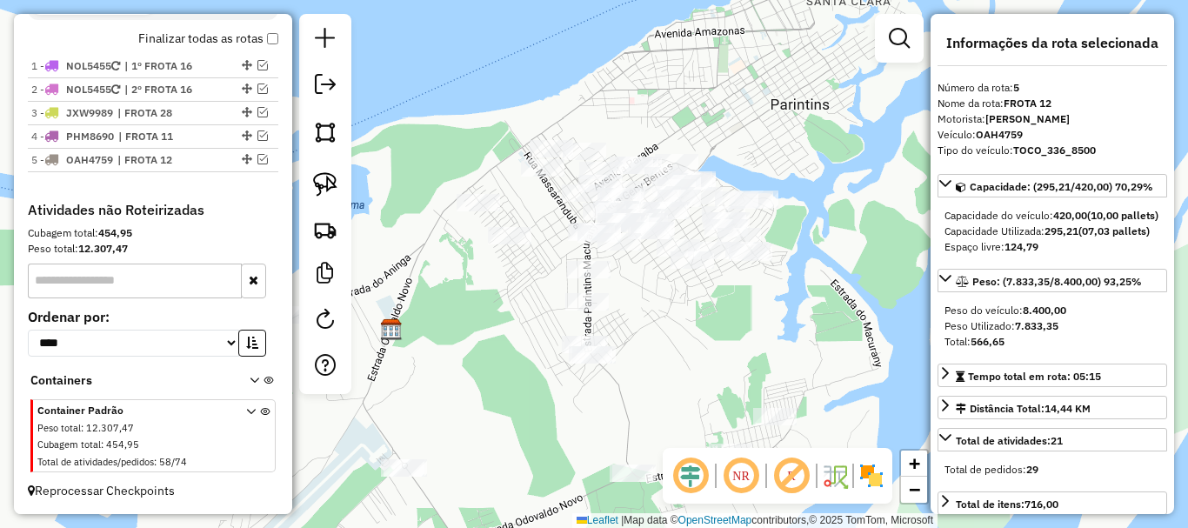
click at [640, 377] on div "Janela de atendimento Grade de atendimento Capacidade Transportadoras Veículos …" at bounding box center [594, 264] width 1188 height 528
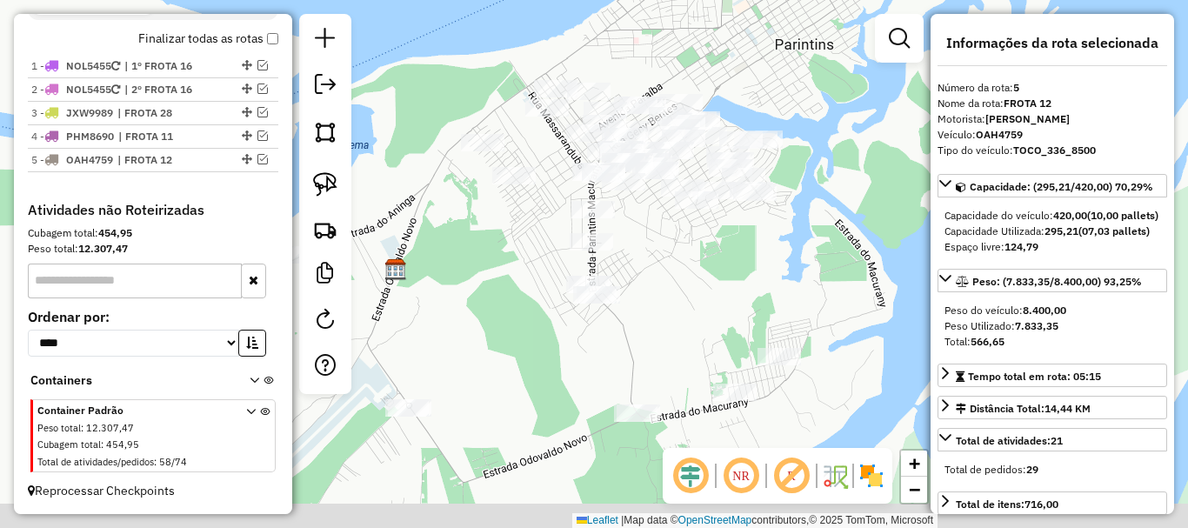
drag, startPoint x: 688, startPoint y: 385, endPoint x: 696, endPoint y: 298, distance: 87.4
click at [696, 298] on div "Janela de atendimento Grade de atendimento Capacidade Transportadoras Veículos …" at bounding box center [594, 264] width 1188 height 528
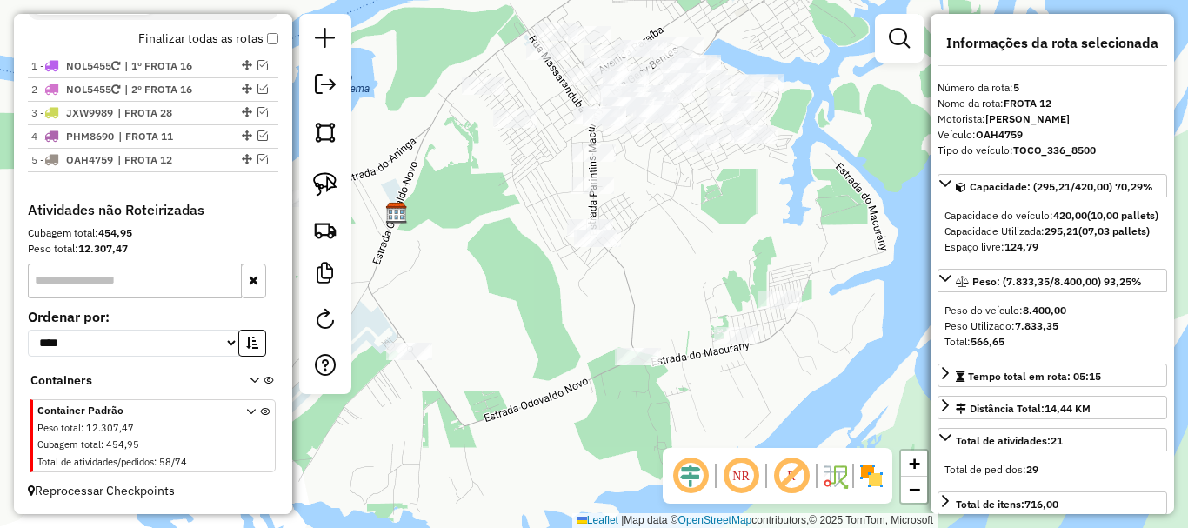
drag, startPoint x: 700, startPoint y: 268, endPoint x: 624, endPoint y: 242, distance: 80.0
click at [616, 245] on div "Janela de atendimento Grade de atendimento Capacidade Transportadoras Veículos …" at bounding box center [594, 264] width 1188 height 528
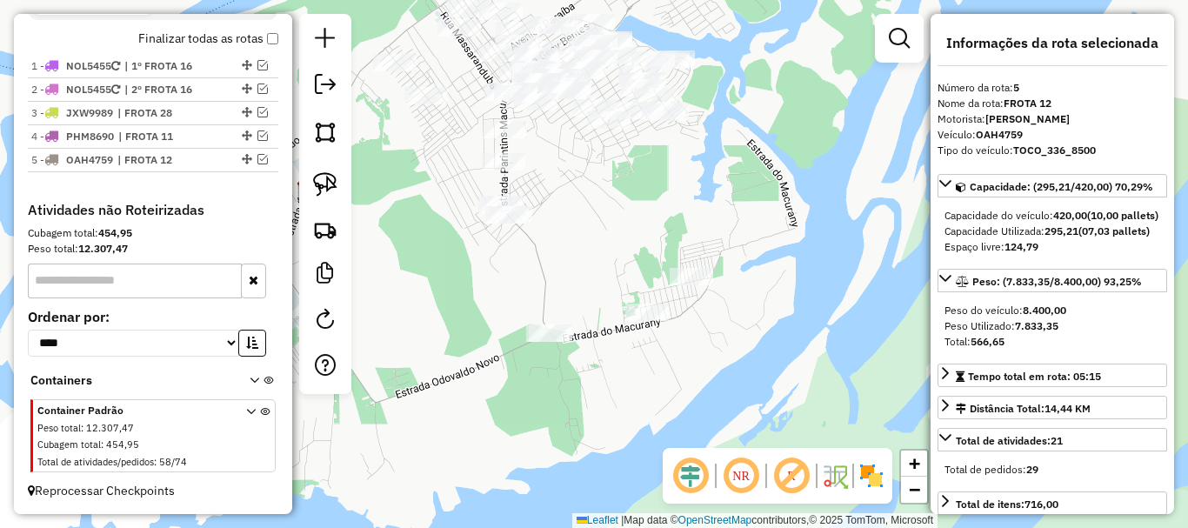
drag, startPoint x: 617, startPoint y: 250, endPoint x: 589, endPoint y: 260, distance: 30.5
click at [588, 260] on div "Janela de atendimento Grade de atendimento Capacidade Transportadoras Veículos …" at bounding box center [594, 264] width 1188 height 528
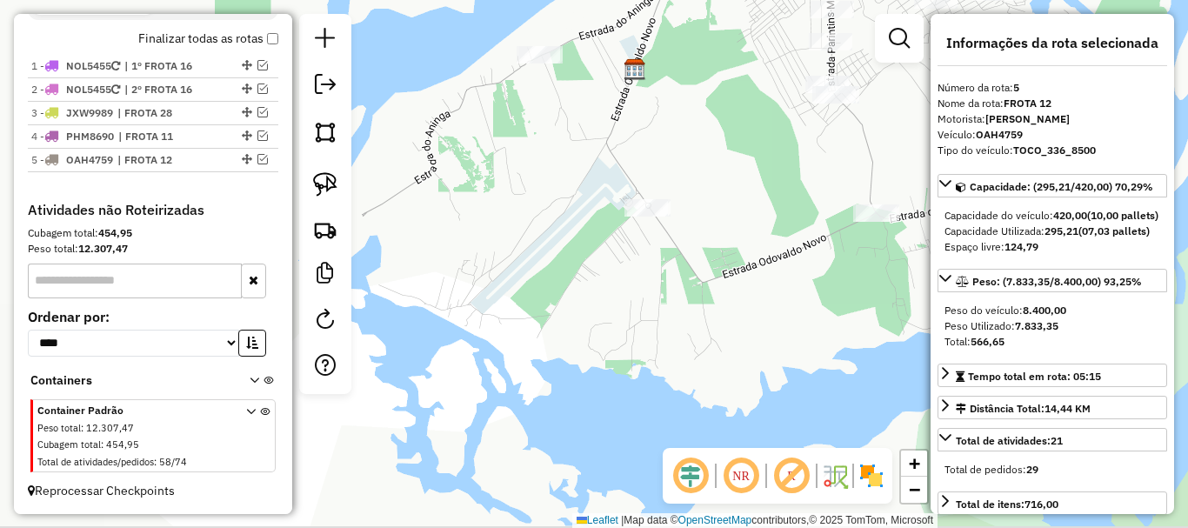
drag, startPoint x: 594, startPoint y: 250, endPoint x: 817, endPoint y: 144, distance: 247.4
click at [971, 109] on hb-router-mapa "Informações da Sessão 991271 - [DATE] Criação: [DATE] 19:53 Depósito: BRAMAM - …" at bounding box center [594, 264] width 1188 height 528
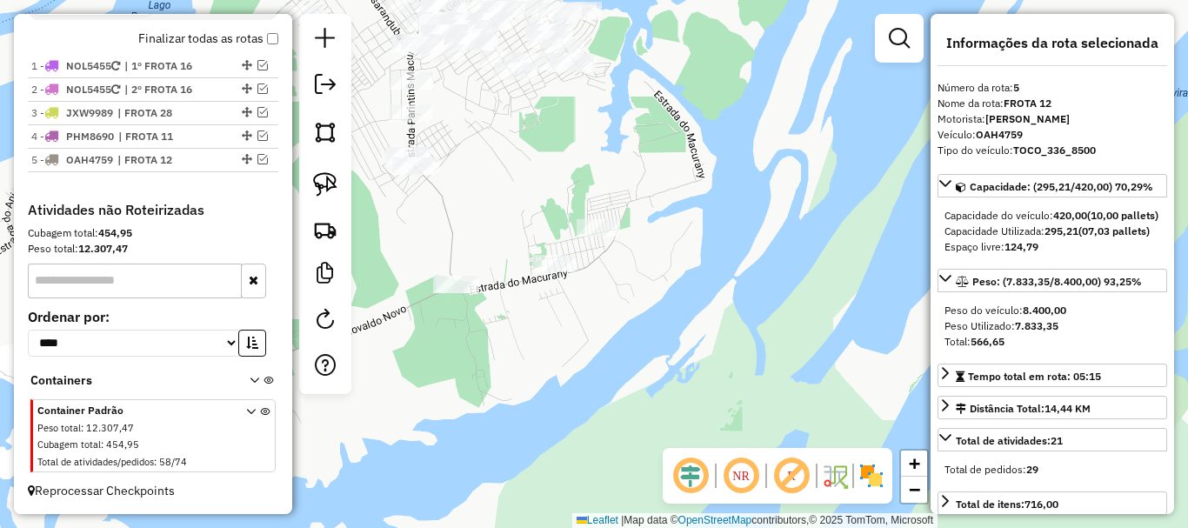
drag, startPoint x: 402, startPoint y: 289, endPoint x: 386, endPoint y: 284, distance: 16.2
click at [363, 299] on div "Janela de atendimento Grade de atendimento Capacidade Transportadoras Veículos …" at bounding box center [594, 264] width 1188 height 528
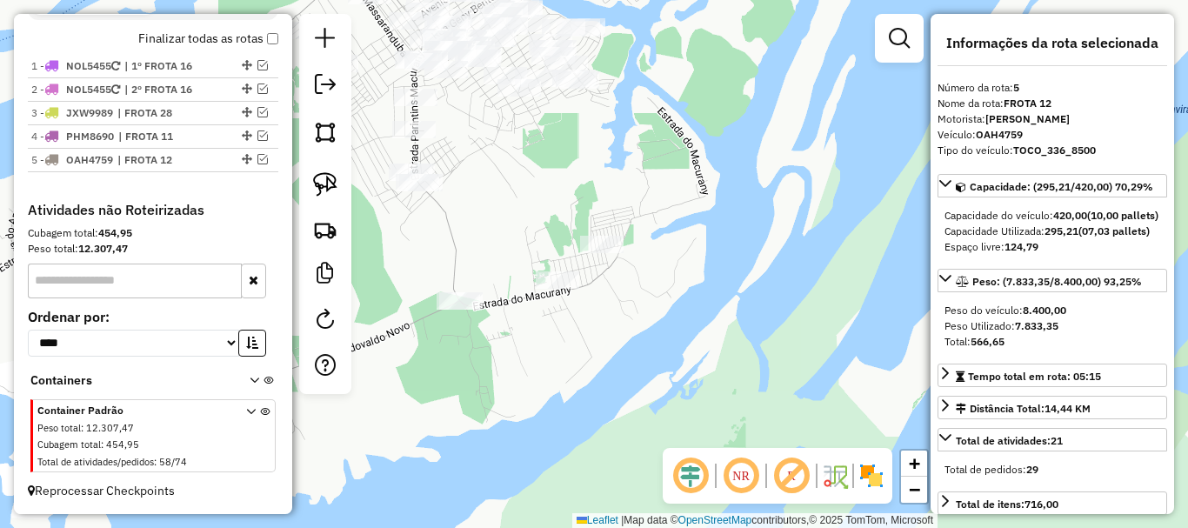
drag, startPoint x: 556, startPoint y: 222, endPoint x: 603, endPoint y: 343, distance: 130.8
click at [608, 352] on div "Janela de atendimento Grade de atendimento Capacidade Transportadoras Veículos …" at bounding box center [594, 264] width 1188 height 528
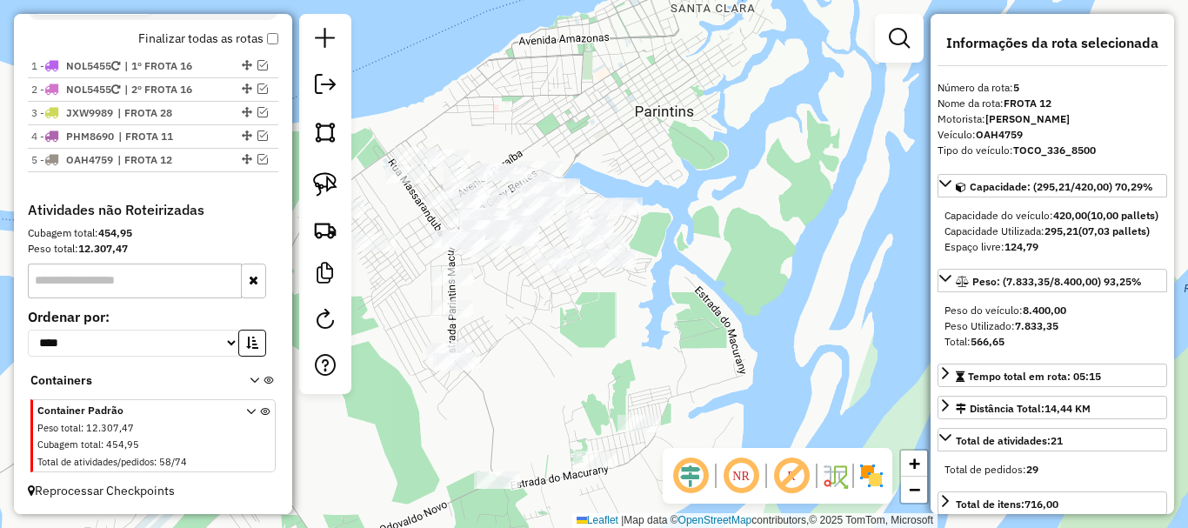
drag, startPoint x: 589, startPoint y: 323, endPoint x: 563, endPoint y: 348, distance: 35.1
click at [568, 350] on div "Janela de atendimento Grade de atendimento Capacidade Transportadoras Veículos …" at bounding box center [594, 264] width 1188 height 528
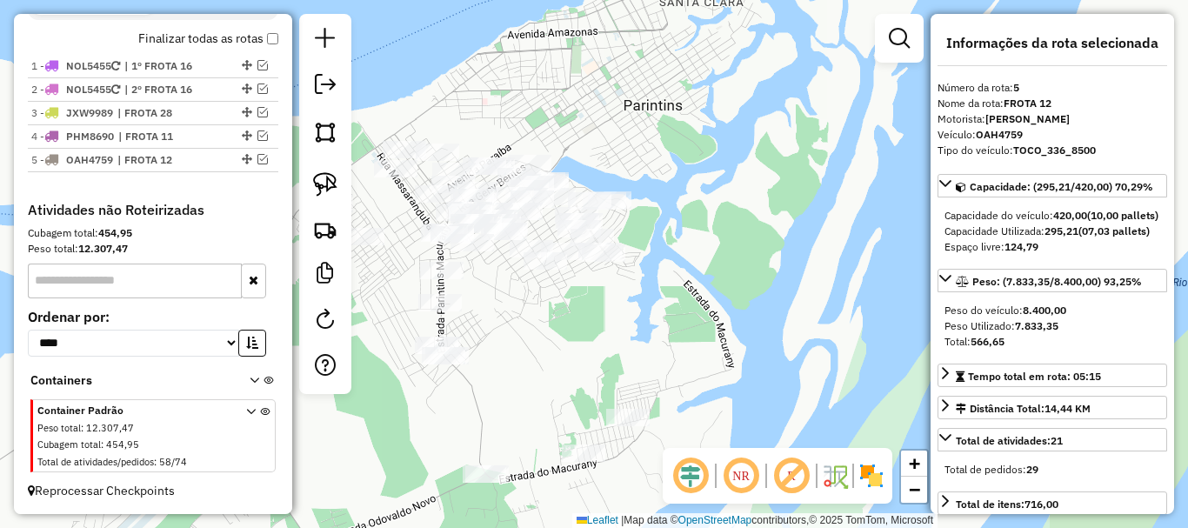
drag, startPoint x: 572, startPoint y: 346, endPoint x: 520, endPoint y: 309, distance: 64.2
click at [520, 309] on div "Janela de atendimento Grade de atendimento Capacidade Transportadoras Veículos …" at bounding box center [594, 264] width 1188 height 528
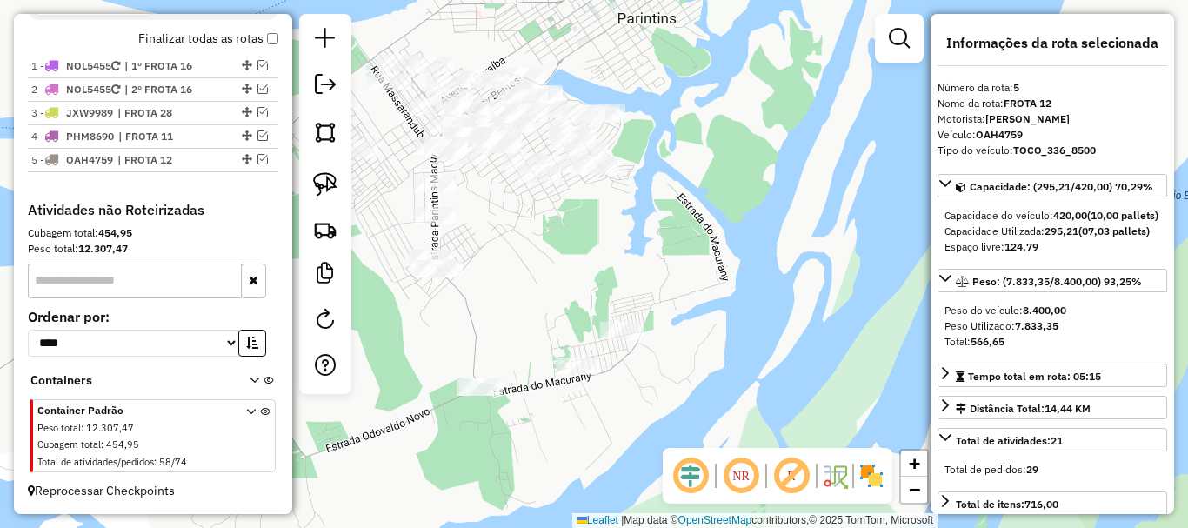
drag, startPoint x: 603, startPoint y: 281, endPoint x: 620, endPoint y: 263, distance: 24.6
click at [615, 268] on div "Janela de atendimento Grade de atendimento Capacidade Transportadoras Veículos …" at bounding box center [594, 264] width 1188 height 528
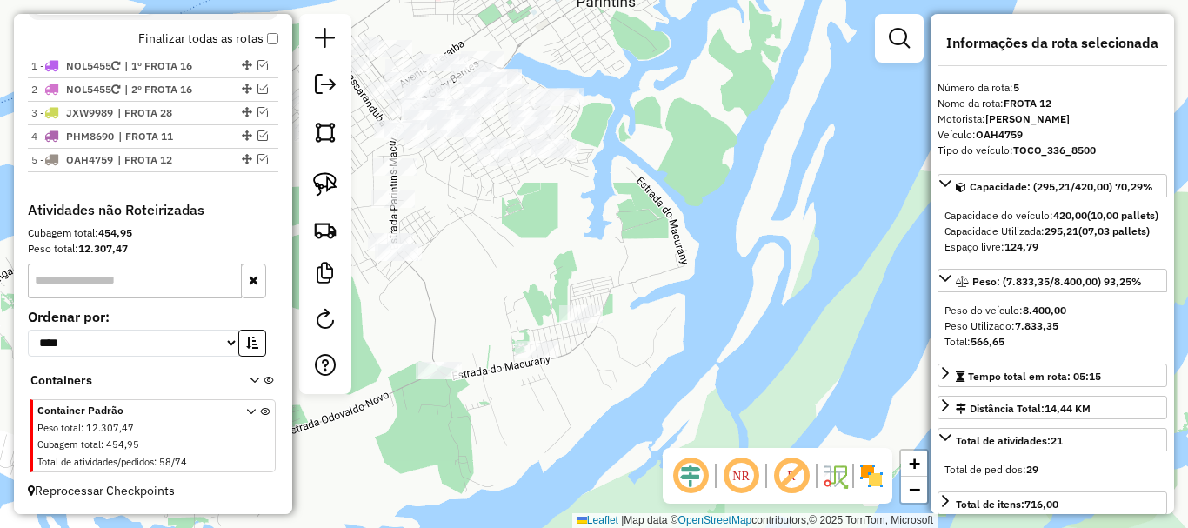
drag, startPoint x: 586, startPoint y: 290, endPoint x: 531, endPoint y: 274, distance: 57.2
click at [531, 275] on div "Janela de atendimento Grade de atendimento Capacidade Transportadoras Veículos …" at bounding box center [594, 264] width 1188 height 528
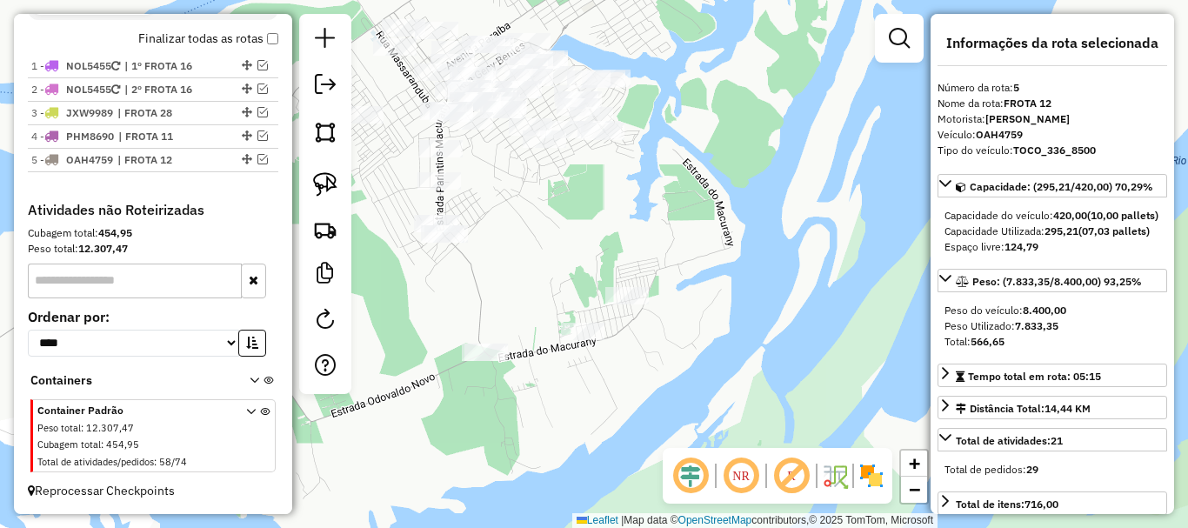
drag, startPoint x: 586, startPoint y: 263, endPoint x: 607, endPoint y: 253, distance: 23.0
click at [606, 254] on div "Janela de atendimento Grade de atendimento Capacidade Transportadoras Veículos …" at bounding box center [594, 264] width 1188 height 528
drag, startPoint x: 587, startPoint y: 249, endPoint x: 571, endPoint y: 253, distance: 16.2
click at [592, 246] on div "Janela de atendimento Grade de atendimento Capacidade Transportadoras Veículos …" at bounding box center [594, 264] width 1188 height 528
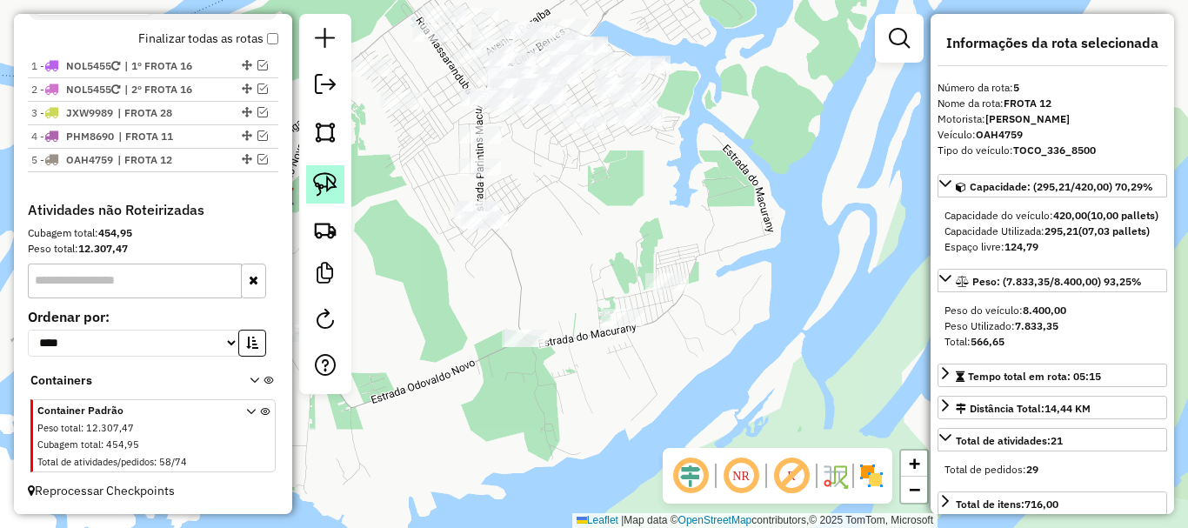
click at [327, 199] on link at bounding box center [325, 184] width 38 height 38
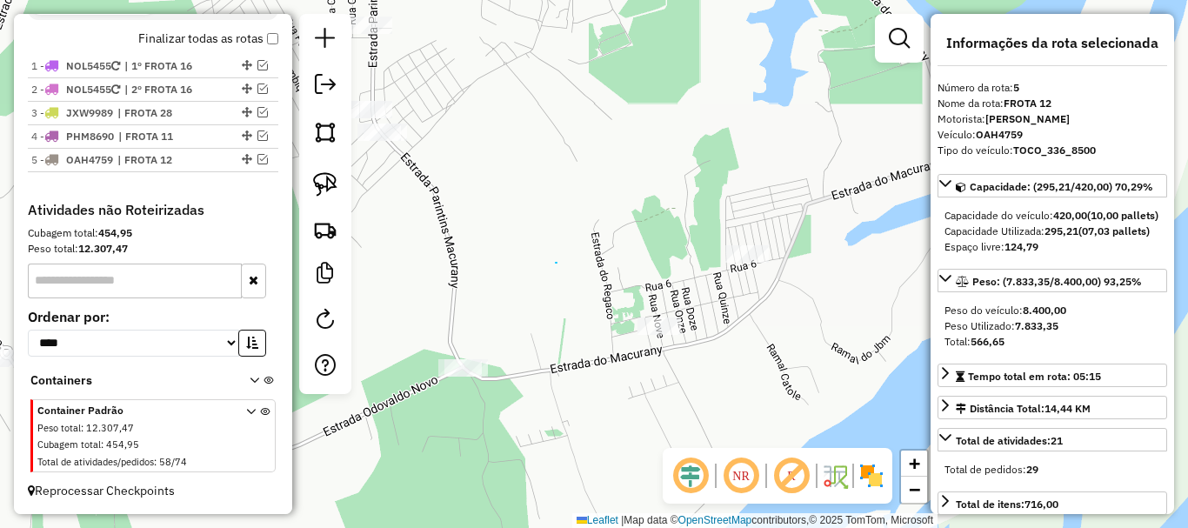
drag, startPoint x: 556, startPoint y: 263, endPoint x: 538, endPoint y: 142, distance: 122.1
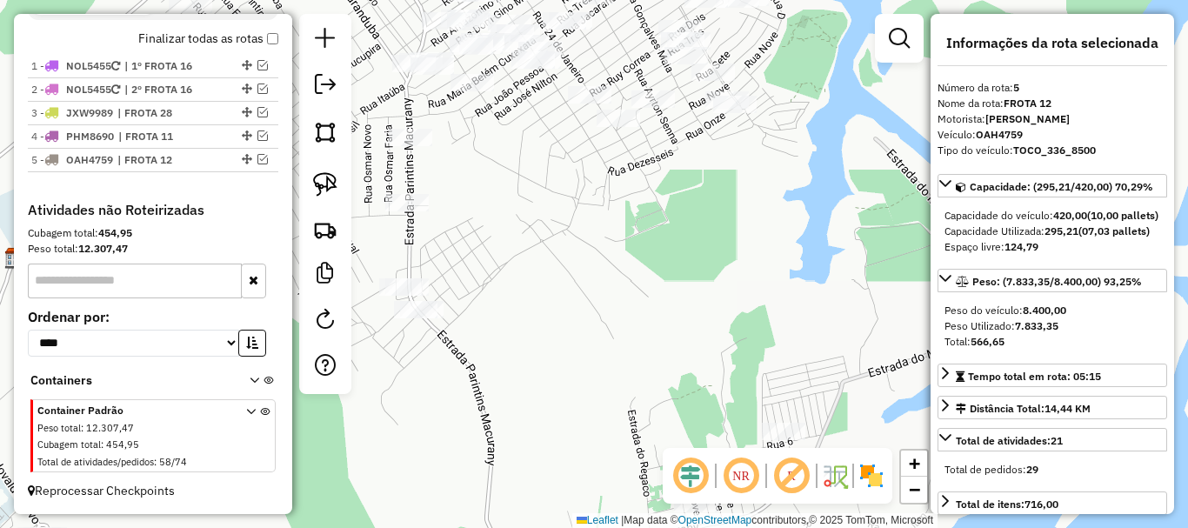
drag, startPoint x: 555, startPoint y: 171, endPoint x: 579, endPoint y: 305, distance: 136.1
click at [579, 305] on div "Janela de atendimento Grade de atendimento Capacidade Transportadoras Veículos …" at bounding box center [594, 264] width 1188 height 528
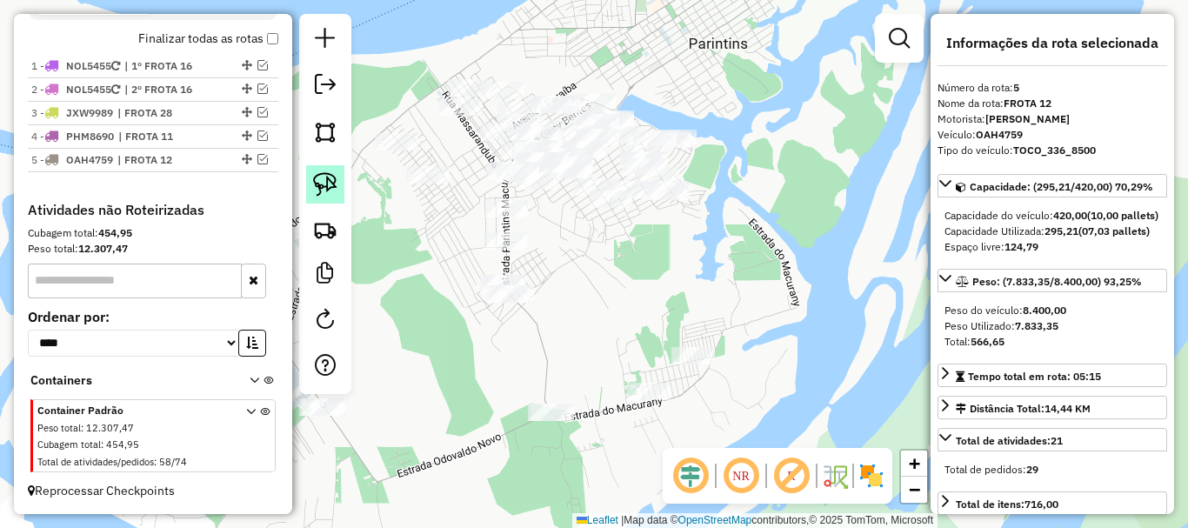
drag, startPoint x: 330, startPoint y: 192, endPoint x: 377, endPoint y: 242, distance: 68.3
click at [330, 193] on img at bounding box center [325, 184] width 24 height 24
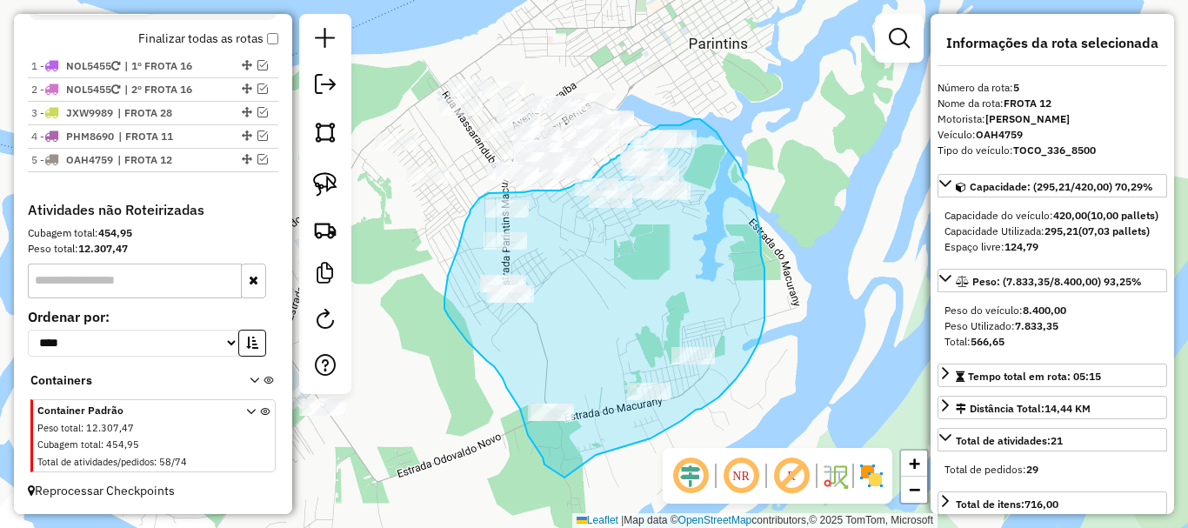
drag, startPoint x: 601, startPoint y: 453, endPoint x: 595, endPoint y: 472, distance: 20.1
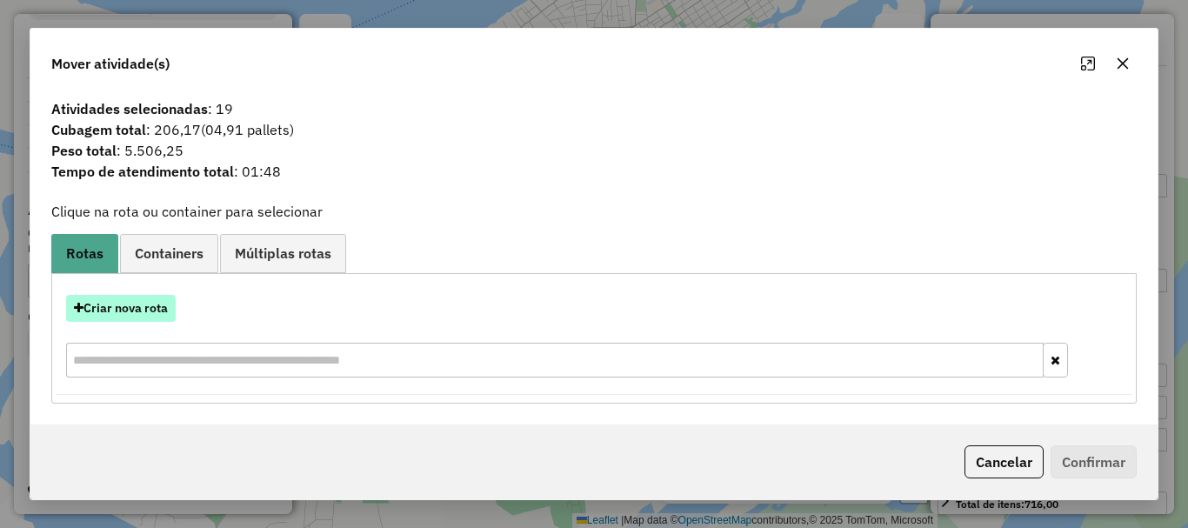
click at [137, 318] on button "Criar nova rota" at bounding box center [121, 308] width 110 height 27
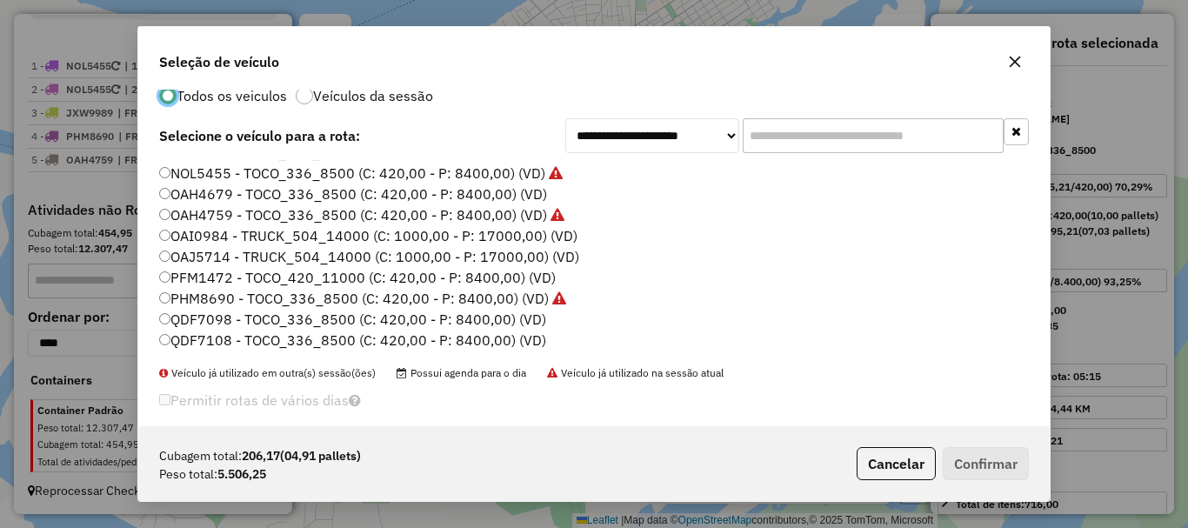
scroll to position [49, 0]
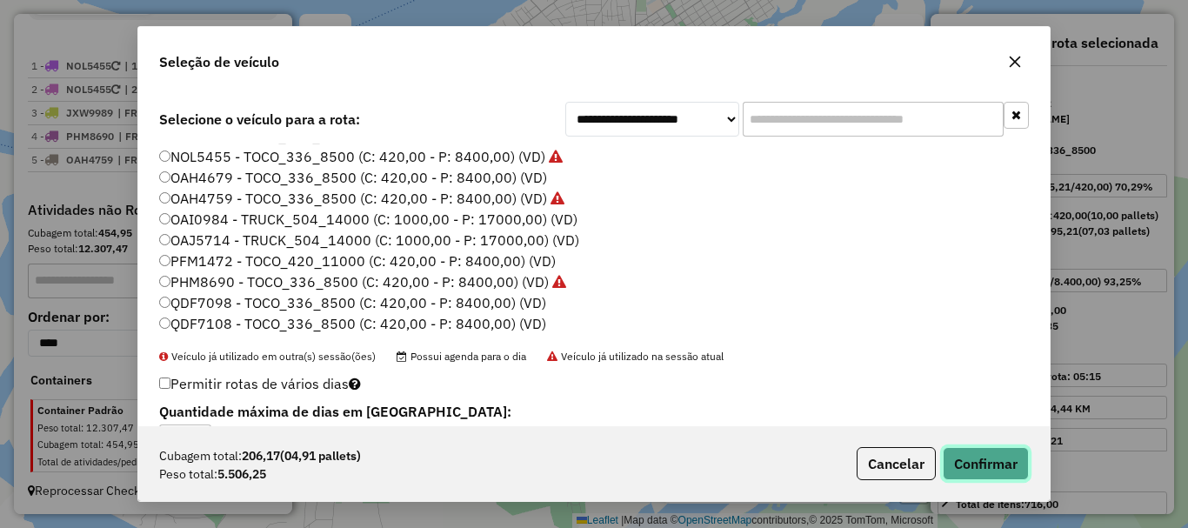
click at [1023, 464] on button "Confirmar" at bounding box center [986, 463] width 86 height 33
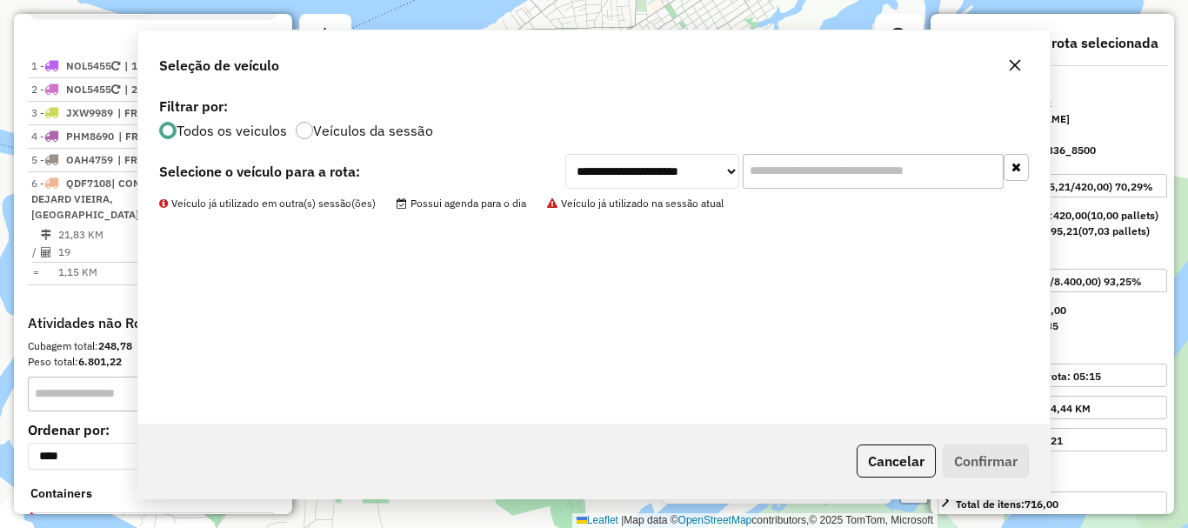
scroll to position [0, 0]
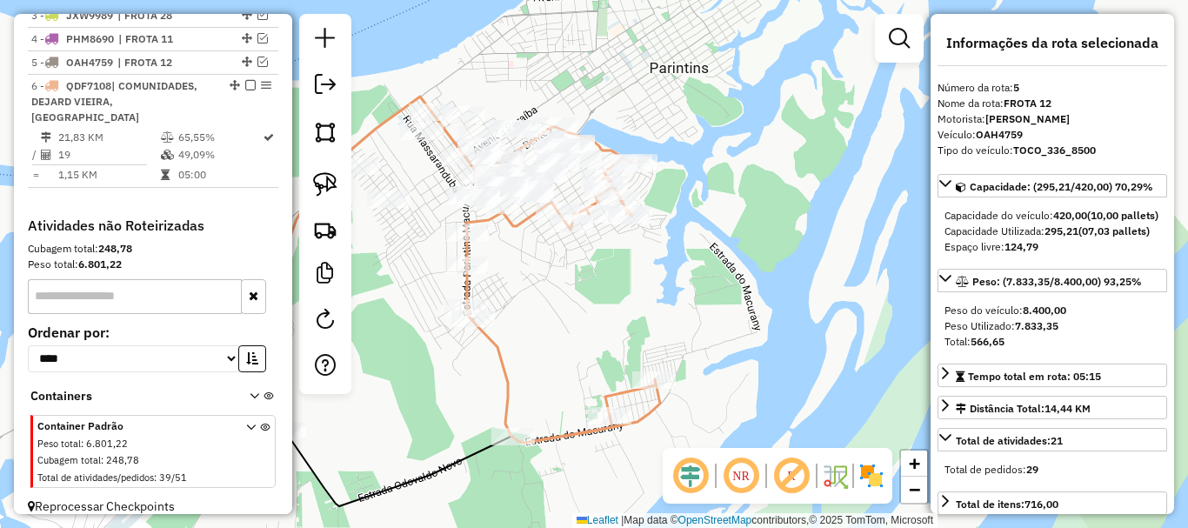
drag, startPoint x: 456, startPoint y: 352, endPoint x: 417, endPoint y: 377, distance: 46.1
click at [417, 377] on div "Janela de atendimento Grade de atendimento Capacidade Transportadoras Veículos …" at bounding box center [594, 264] width 1188 height 528
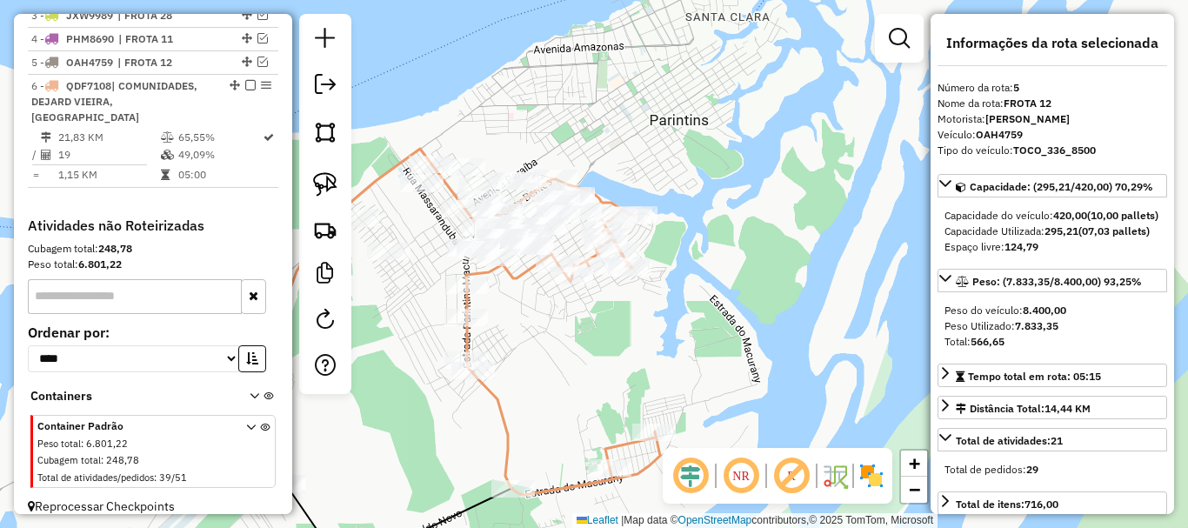
drag, startPoint x: 583, startPoint y: 364, endPoint x: 581, endPoint y: 389, distance: 24.4
click at [583, 392] on div "Janela de atendimento Grade de atendimento Capacidade Transportadoras Veículos …" at bounding box center [594, 264] width 1188 height 528
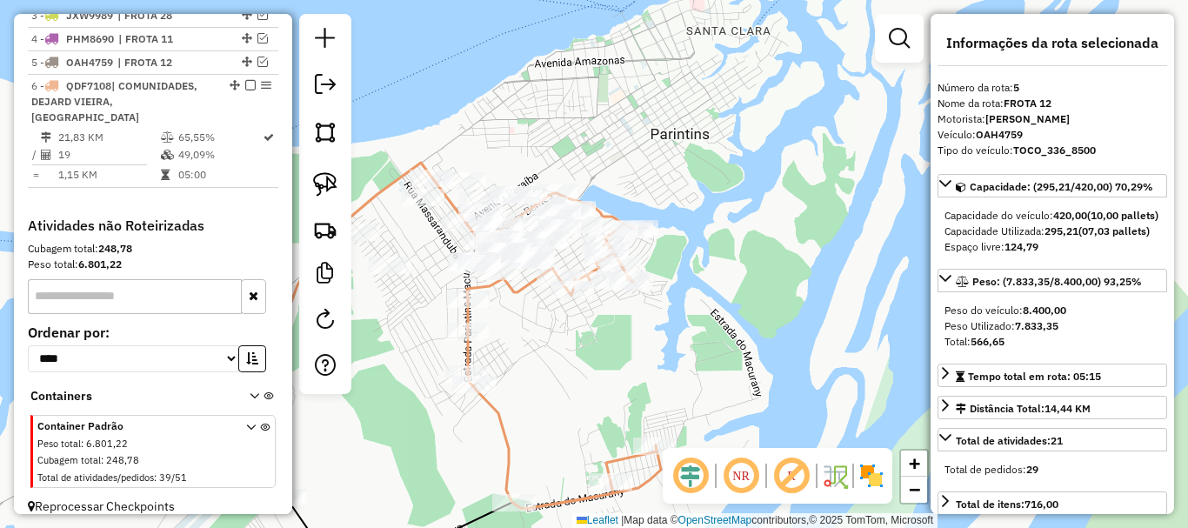
click at [524, 345] on div "Janela de atendimento Grade de atendimento Capacidade Transportadoras Veículos …" at bounding box center [594, 264] width 1188 height 528
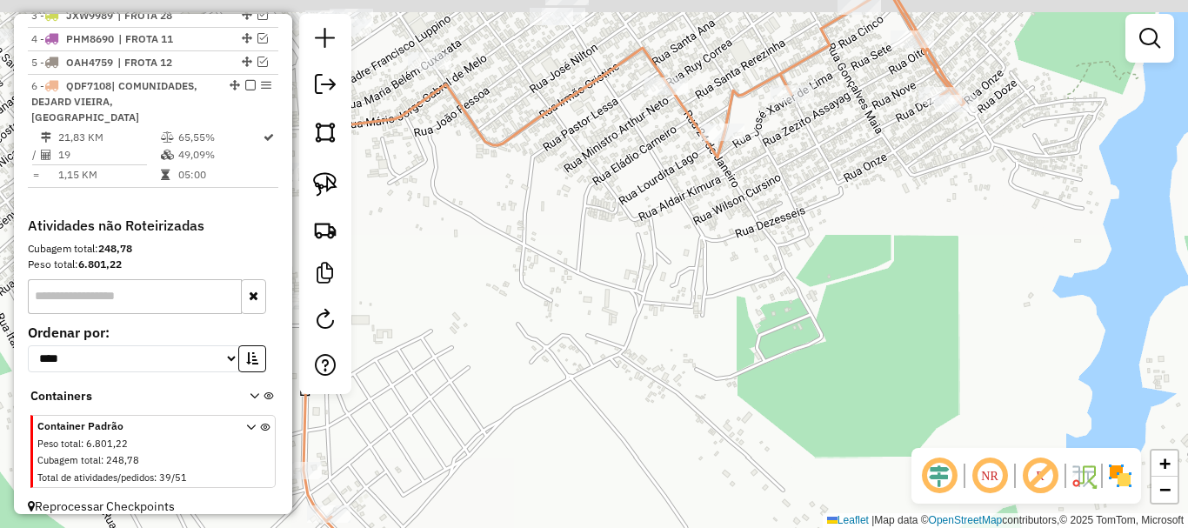
drag, startPoint x: 530, startPoint y: 318, endPoint x: 636, endPoint y: 155, distance: 194.9
click at [531, 319] on div "Janela de atendimento Grade de atendimento Capacidade Transportadoras Veículos …" at bounding box center [594, 264] width 1188 height 528
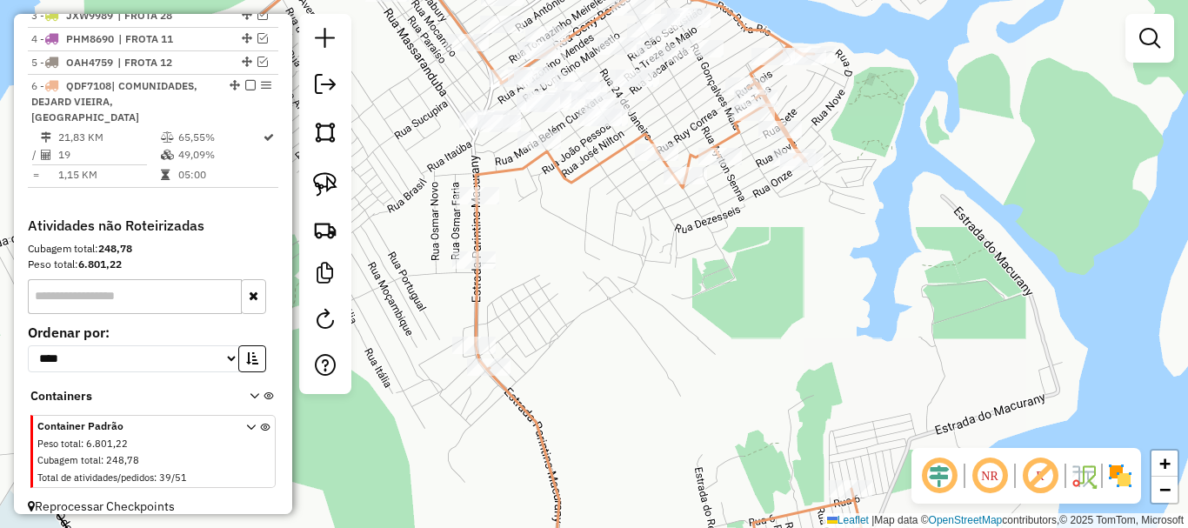
drag, startPoint x: 608, startPoint y: 236, endPoint x: 596, endPoint y: 241, distance: 12.4
click at [599, 244] on div "Janela de atendimento Grade de atendimento Capacidade Transportadoras Veículos …" at bounding box center [594, 264] width 1188 height 528
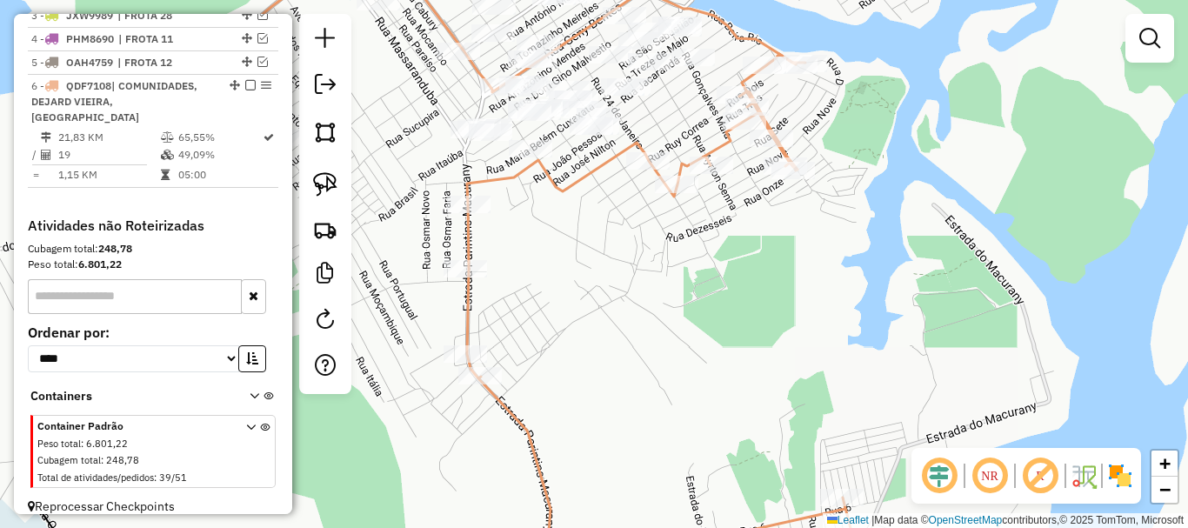
select select "**********"
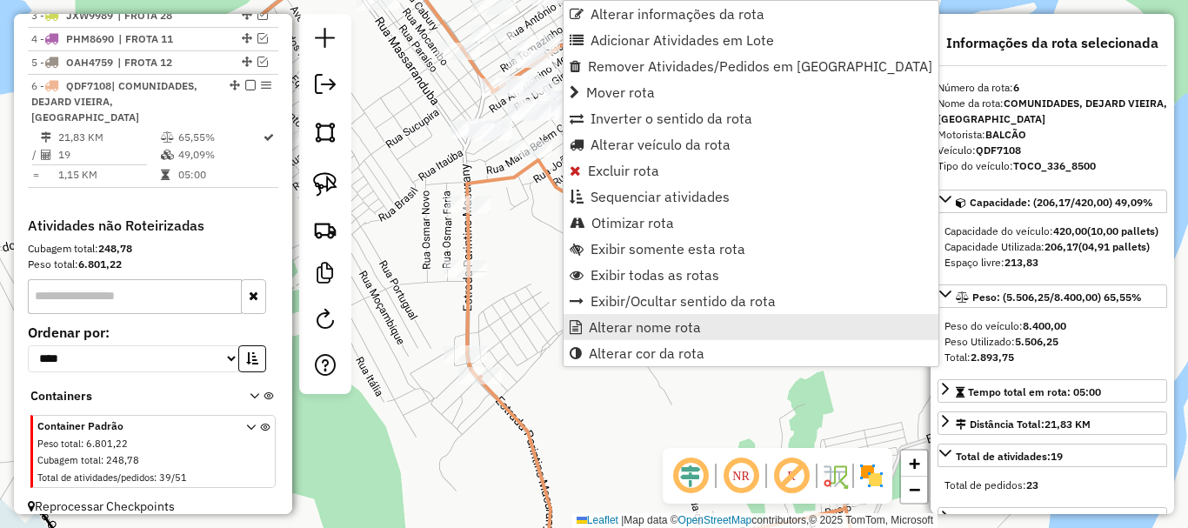
click at [631, 322] on span "Alterar nome rota" at bounding box center [645, 327] width 112 height 14
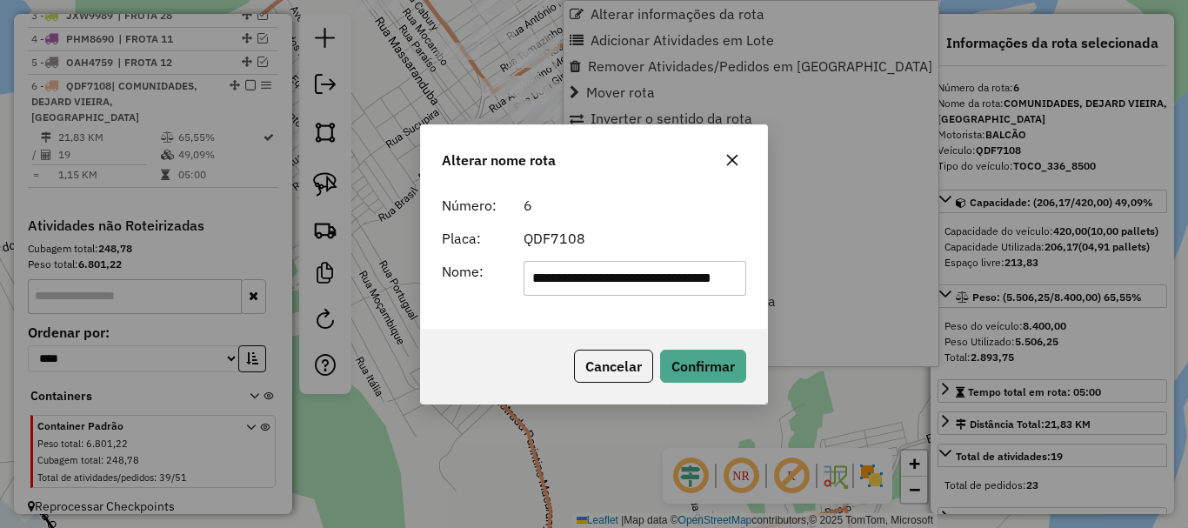
scroll to position [0, 48]
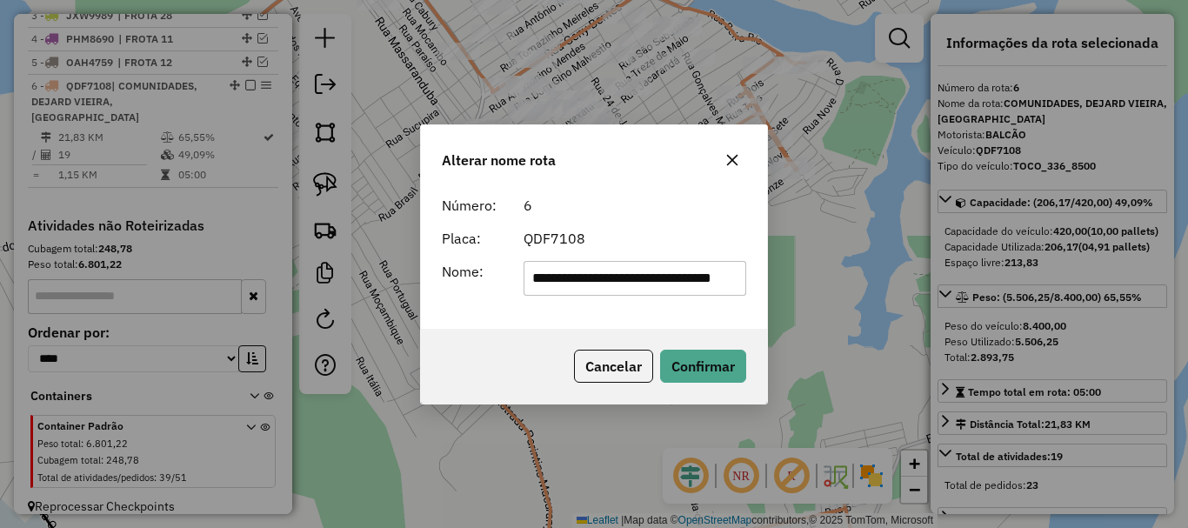
drag, startPoint x: 733, startPoint y: 276, endPoint x: 510, endPoint y: 252, distance: 224.7
click at [507, 253] on form "**********" at bounding box center [594, 245] width 304 height 101
type input "*"
type input "********"
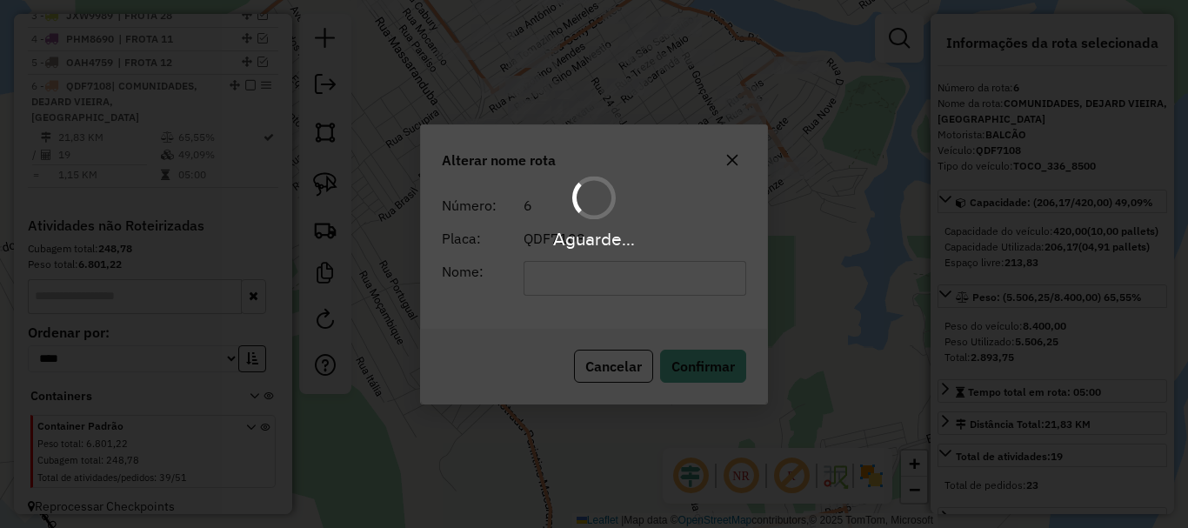
scroll to position [693, 0]
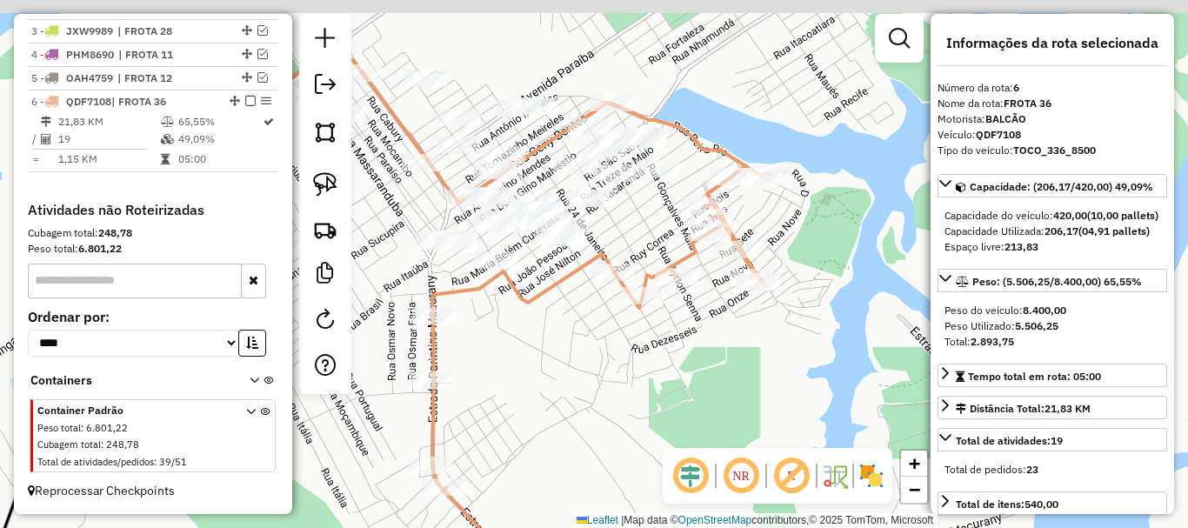
drag, startPoint x: 730, startPoint y: 300, endPoint x: 722, endPoint y: 295, distance: 9.4
click at [727, 302] on div "Janela de atendimento Grade de atendimento Capacidade Transportadoras Veículos …" at bounding box center [594, 264] width 1188 height 528
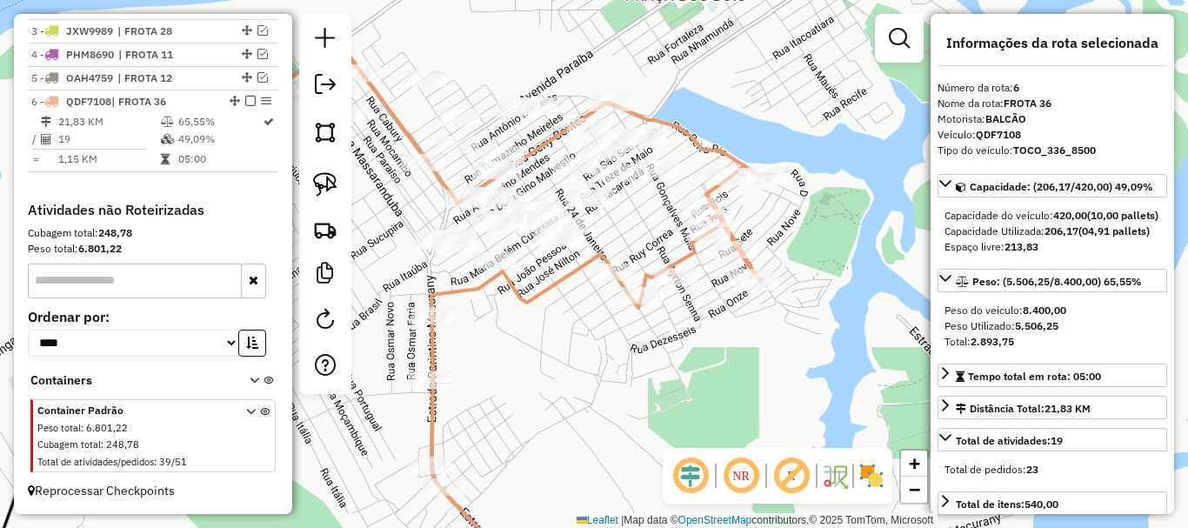
drag, startPoint x: 658, startPoint y: 243, endPoint x: 683, endPoint y: 238, distance: 25.6
click at [664, 243] on div "Janela de atendimento Grade de atendimento Capacidade Transportadoras Veículos …" at bounding box center [594, 264] width 1188 height 528
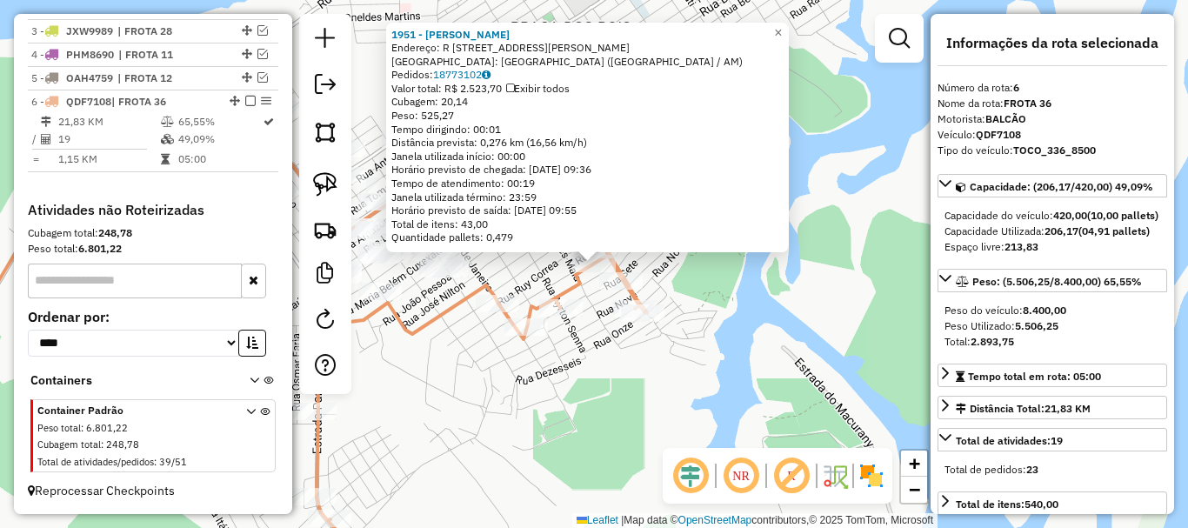
click at [638, 386] on div "1951 - CASA OLIVEIRA Endereço: R [STREET_ADDRESS] [GEOGRAPHIC_DATA]: 18773102 V…" at bounding box center [594, 264] width 1188 height 528
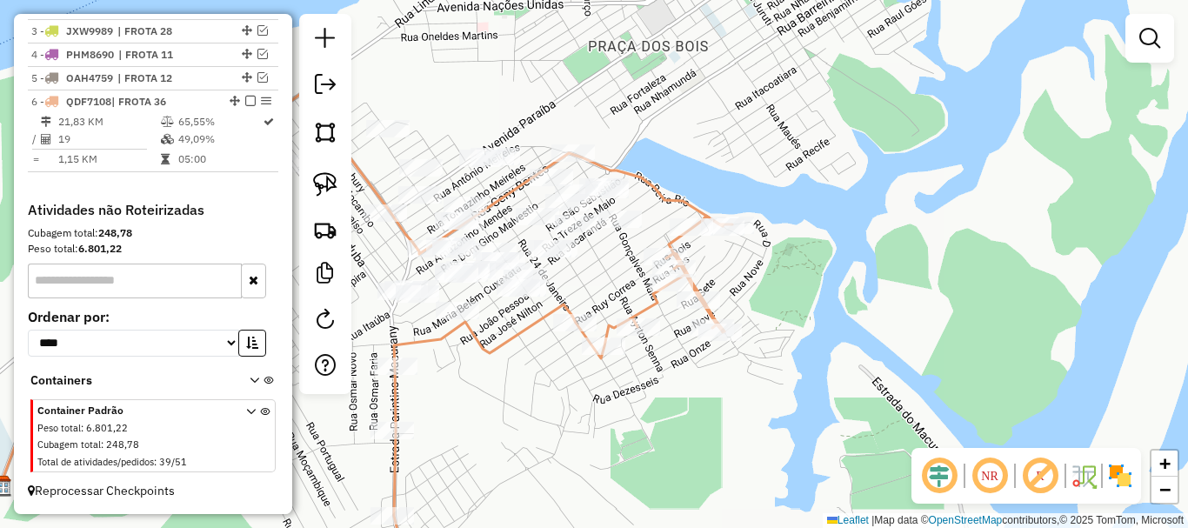
drag, startPoint x: 484, startPoint y: 378, endPoint x: 550, endPoint y: 389, distance: 66.9
click at [546, 386] on div "Janela de atendimento Grade de atendimento Capacidade Transportadoras Veículos …" at bounding box center [594, 264] width 1188 height 528
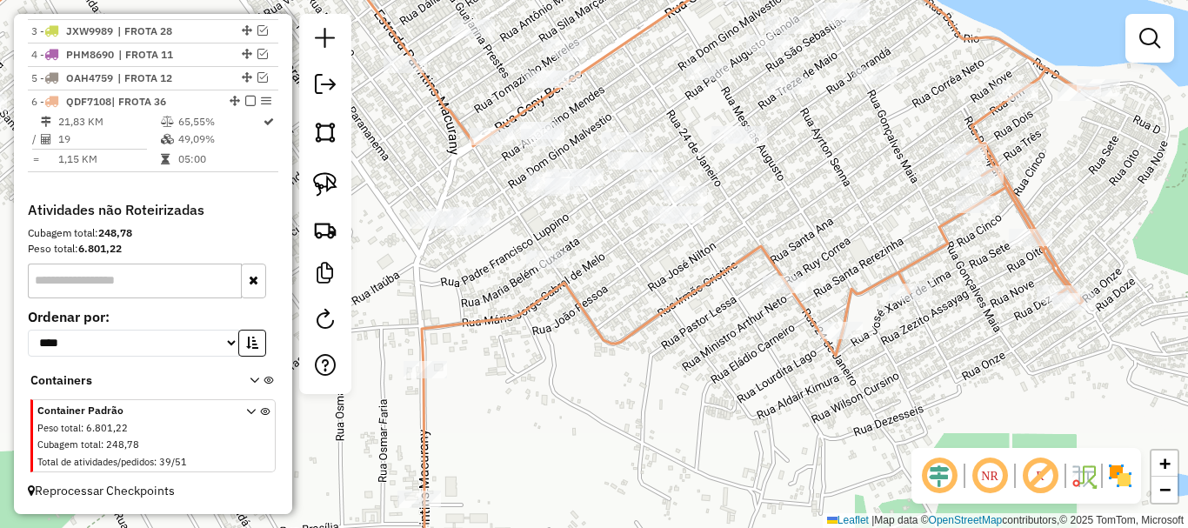
drag, startPoint x: 548, startPoint y: 390, endPoint x: 567, endPoint y: 522, distance: 133.5
click at [531, 527] on html "Aguarde... Pop-up bloqueado! Seu navegador bloqueou automáticamente a abertura …" at bounding box center [594, 264] width 1188 height 528
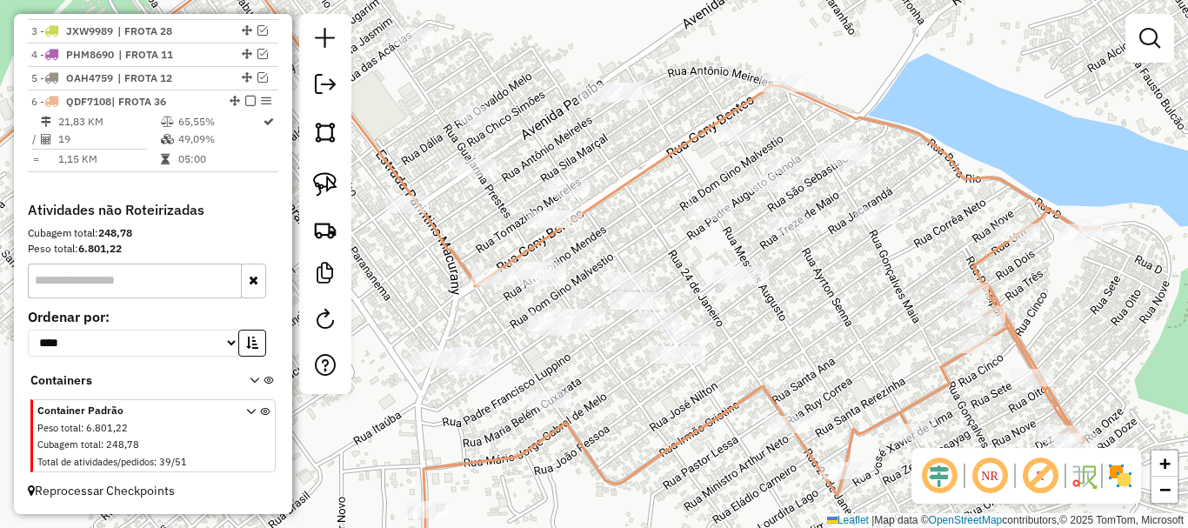
drag, startPoint x: 777, startPoint y: 406, endPoint x: 801, endPoint y: 388, distance: 29.7
click at [801, 388] on div "Janela de atendimento Grade de atendimento Capacidade Transportadoras Veículos …" at bounding box center [594, 264] width 1188 height 528
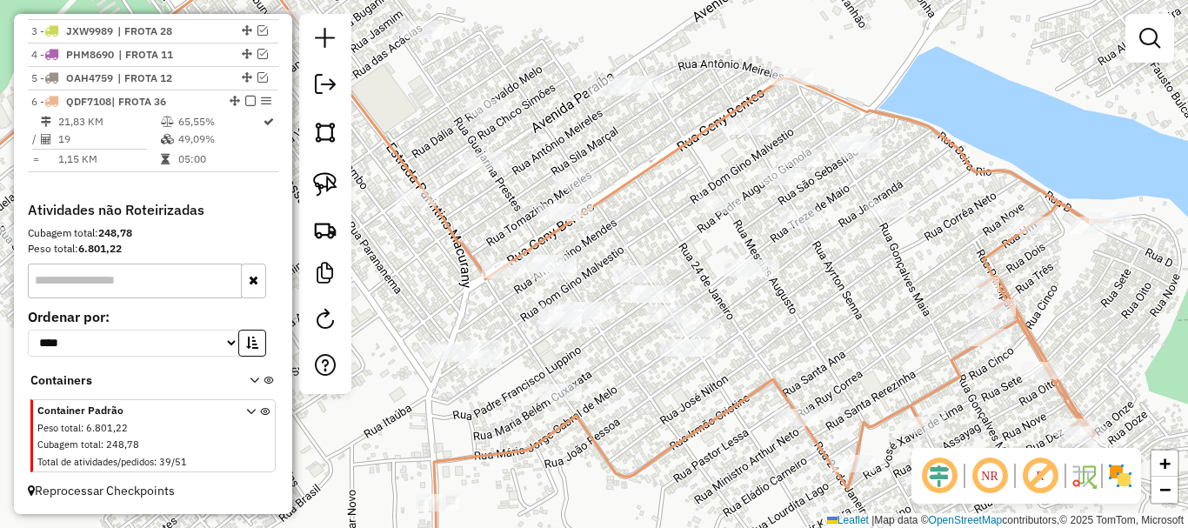
click at [853, 331] on div "Janela de atendimento Grade de atendimento Capacidade Transportadoras Veículos …" at bounding box center [594, 264] width 1188 height 528
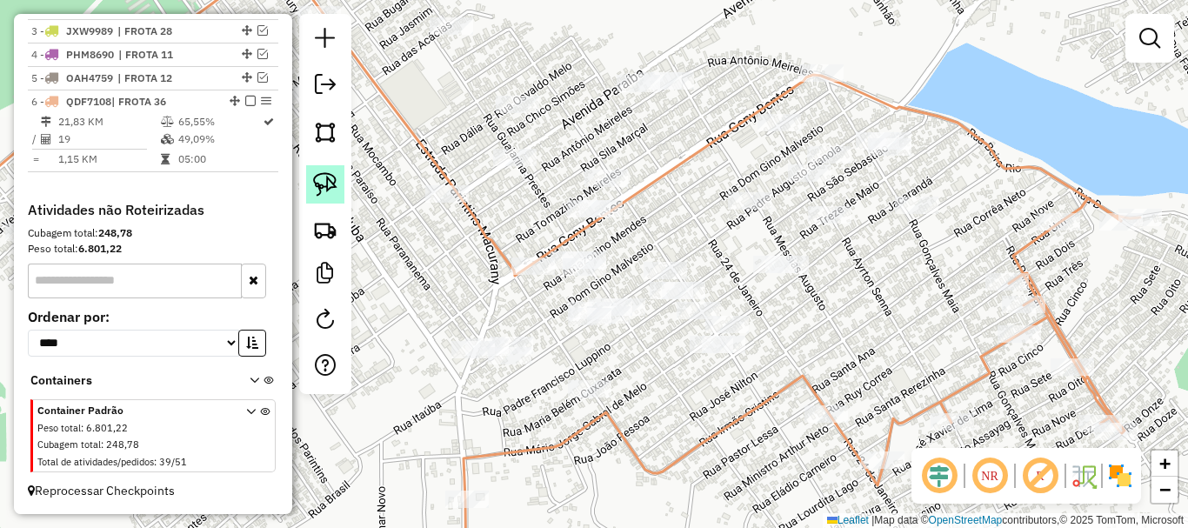
click at [336, 192] on img at bounding box center [325, 184] width 24 height 24
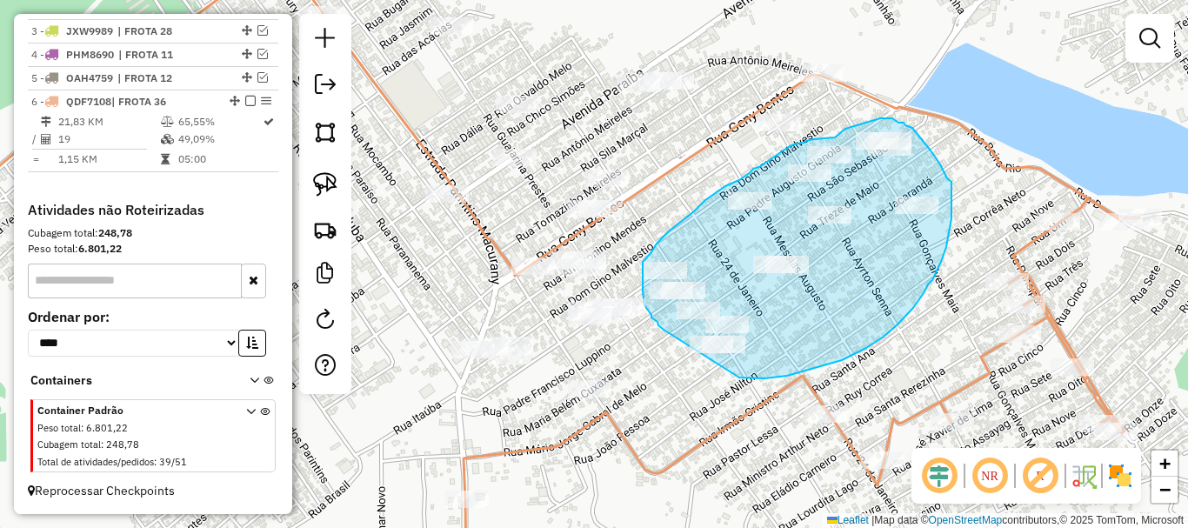
drag, startPoint x: 739, startPoint y: 377, endPoint x: 665, endPoint y: 330, distance: 87.6
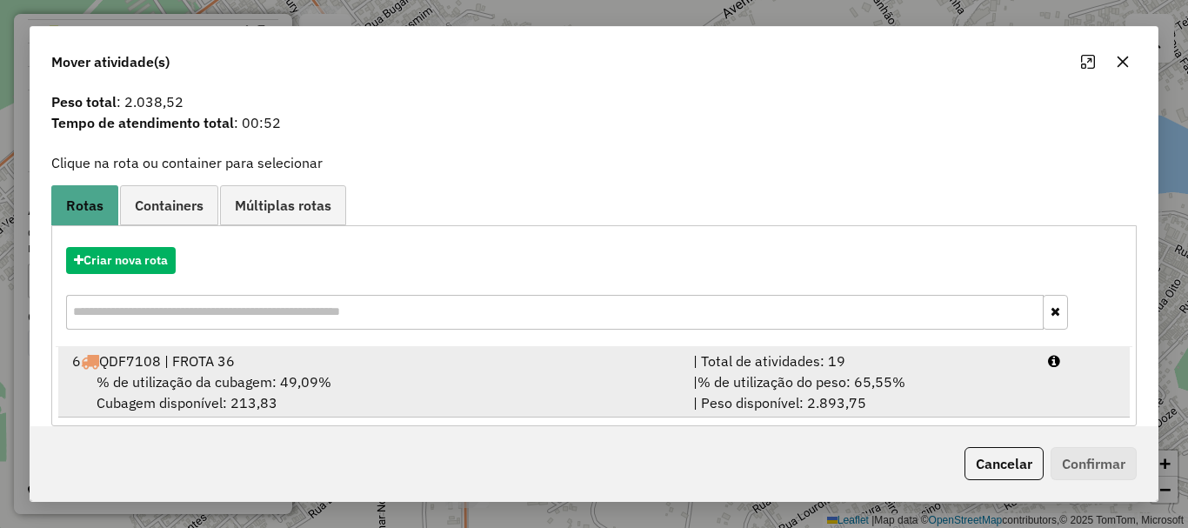
scroll to position [68, 0]
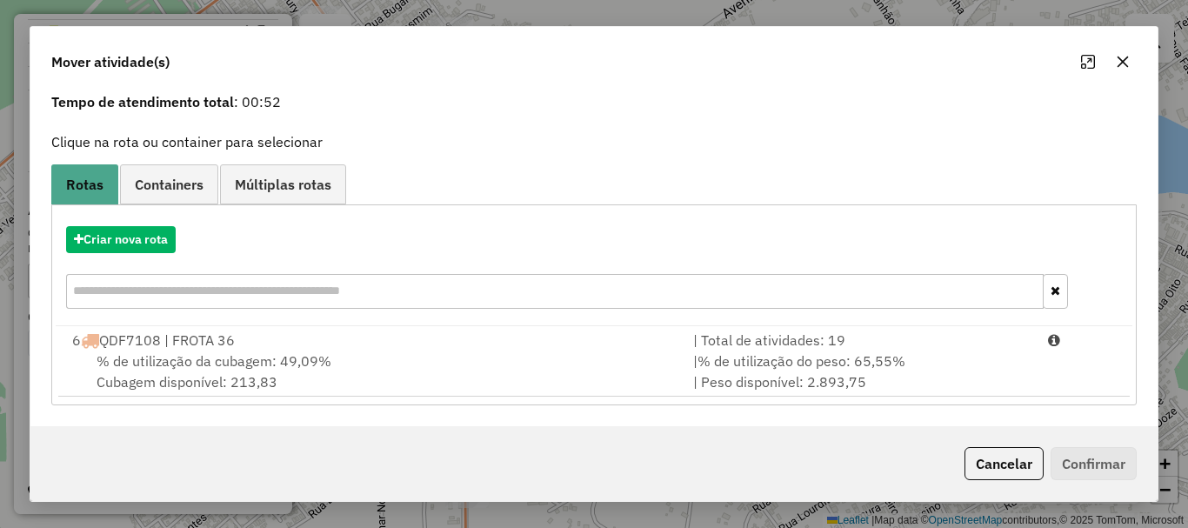
click at [1008, 469] on button "Cancelar" at bounding box center [1003, 463] width 79 height 33
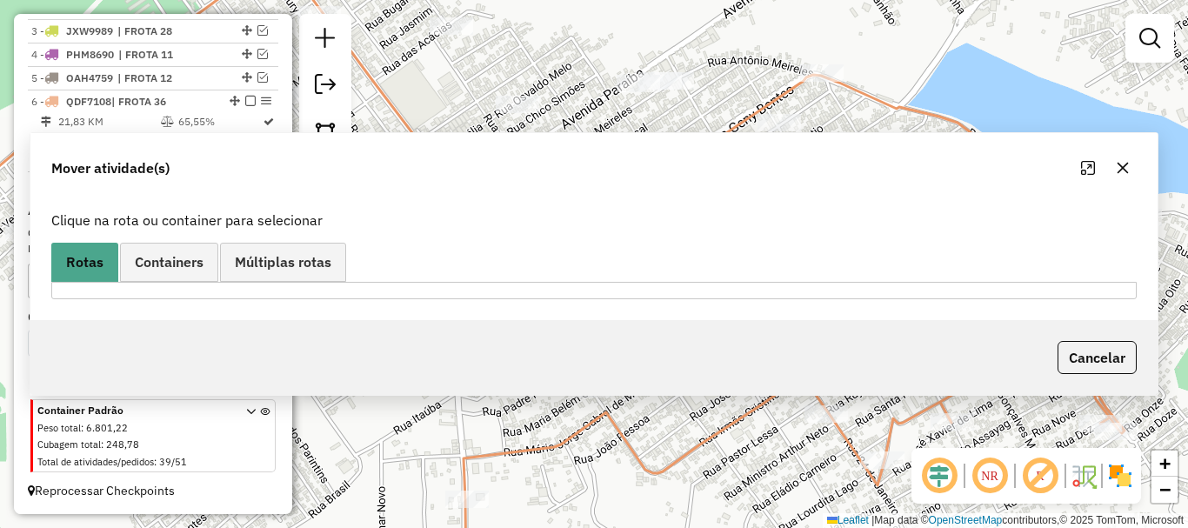
scroll to position [0, 0]
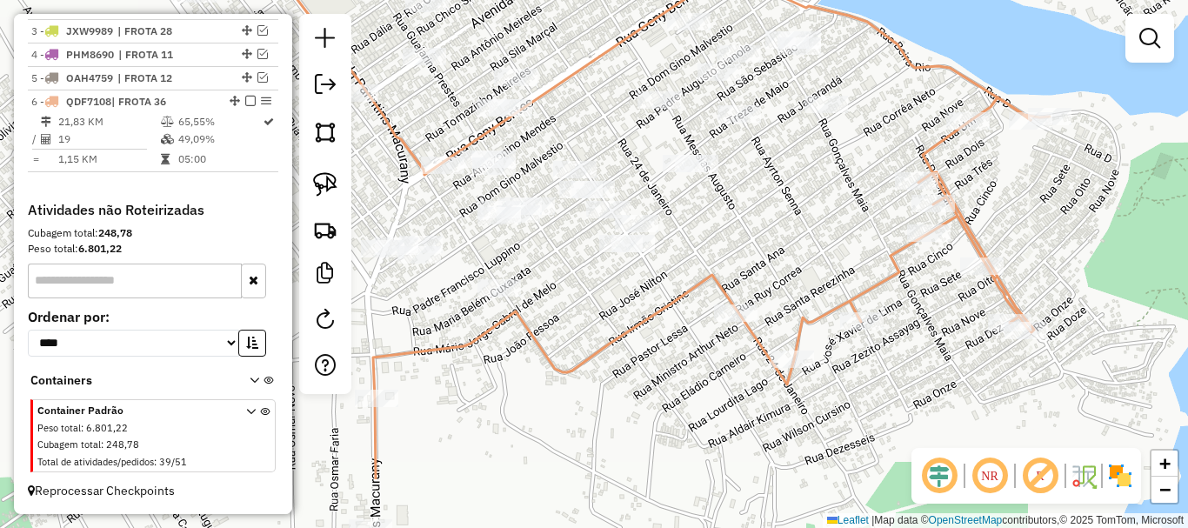
drag, startPoint x: 823, startPoint y: 303, endPoint x: 770, endPoint y: 260, distance: 67.4
click at [739, 214] on div "Janela de atendimento Grade de atendimento Capacidade Transportadoras Veículos …" at bounding box center [594, 264] width 1188 height 528
click at [759, 310] on div "Janela de atendimento Grade de atendimento Capacidade Transportadoras Veículos …" at bounding box center [594, 264] width 1188 height 528
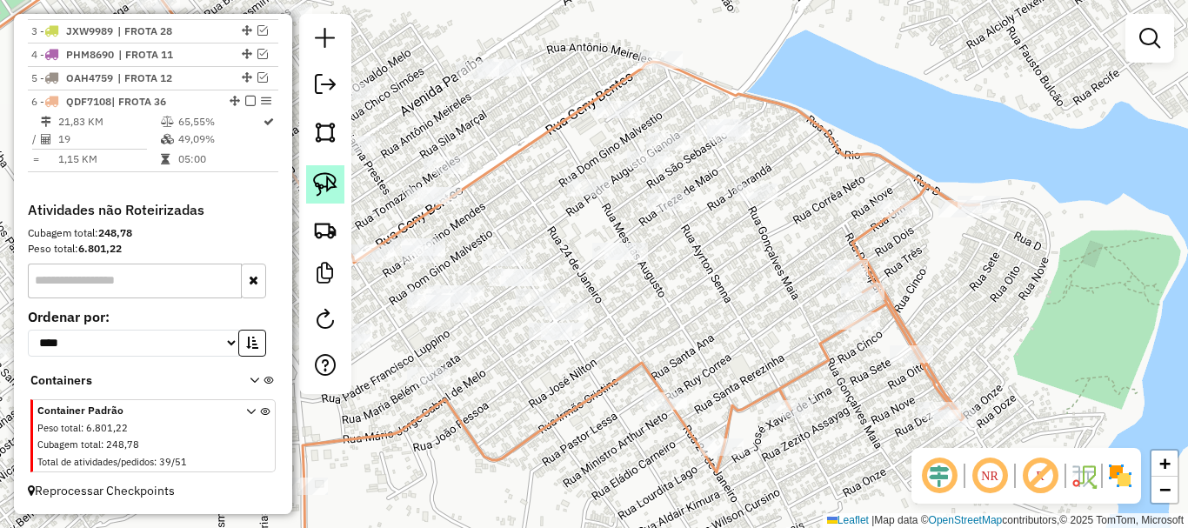
click at [329, 188] on img at bounding box center [325, 184] width 24 height 24
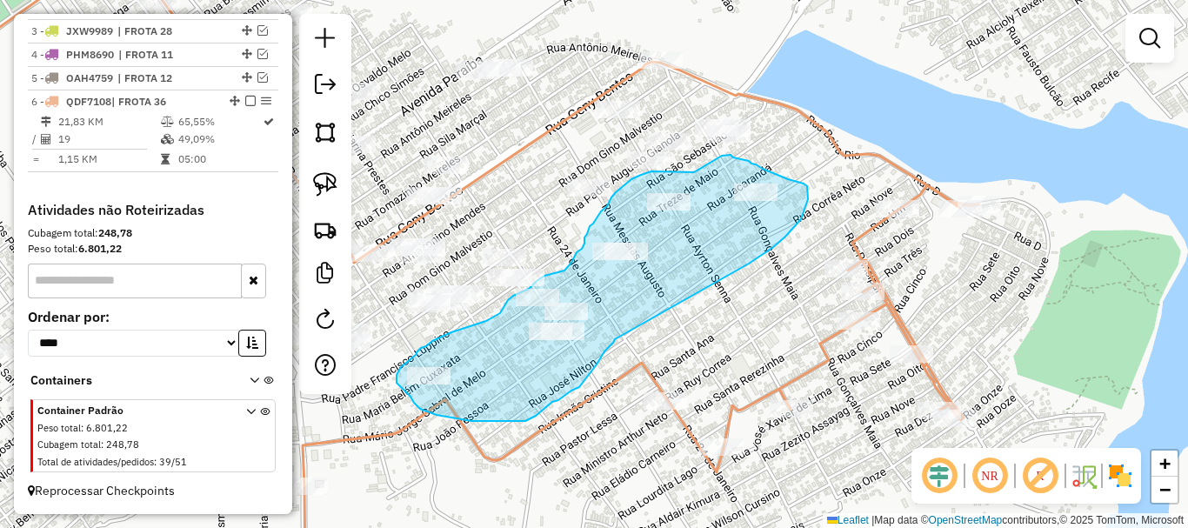
drag, startPoint x: 749, startPoint y: 263, endPoint x: 618, endPoint y: 337, distance: 149.5
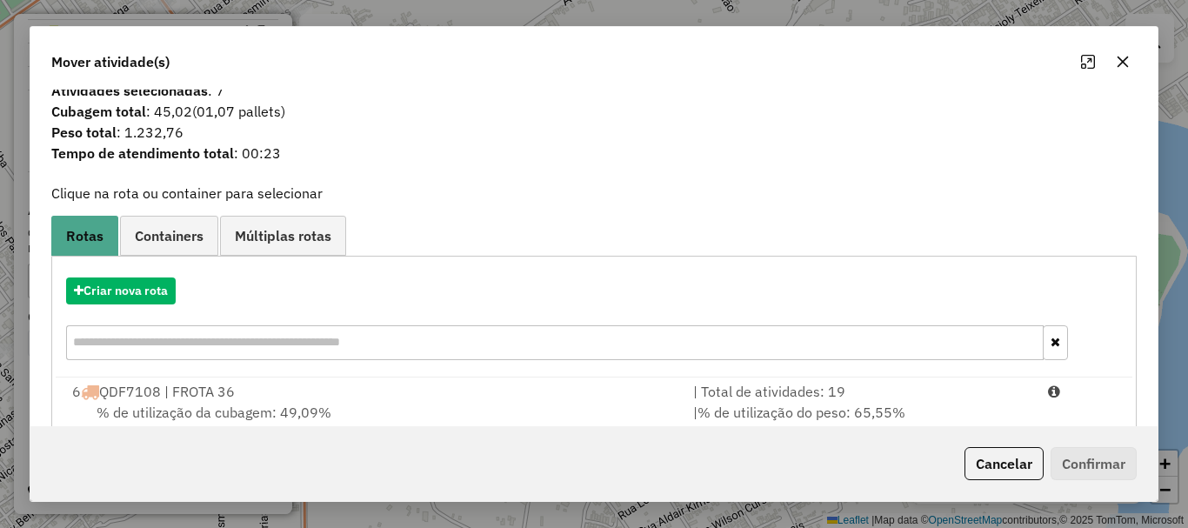
scroll to position [68, 0]
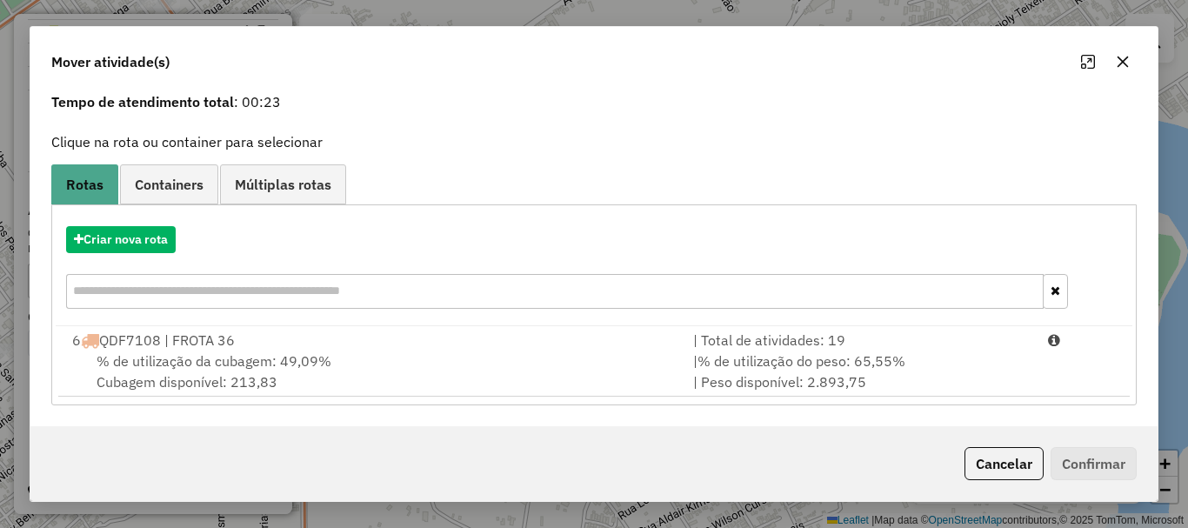
drag, startPoint x: 630, startPoint y: 400, endPoint x: 754, endPoint y: 430, distance: 127.8
click at [636, 400] on div "Criar nova rota 6 QDF7108 | FROTA 36 | Total de atividades: 19 % de utilização …" at bounding box center [593, 304] width 1085 height 201
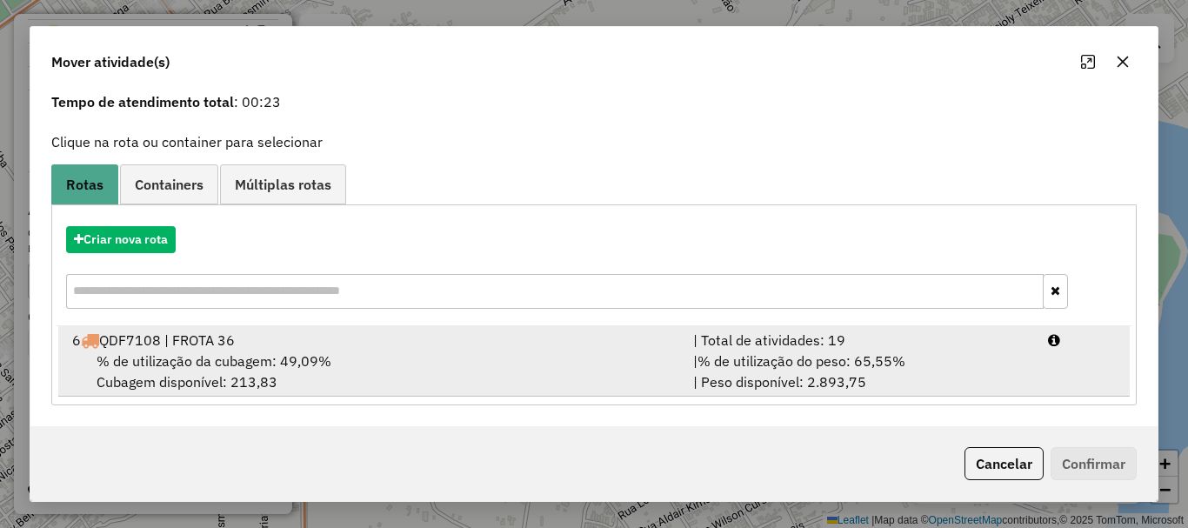
click at [941, 389] on div "| % de utilização do peso: 65,55% | Peso disponível: 2.893,75" at bounding box center [860, 371] width 355 height 42
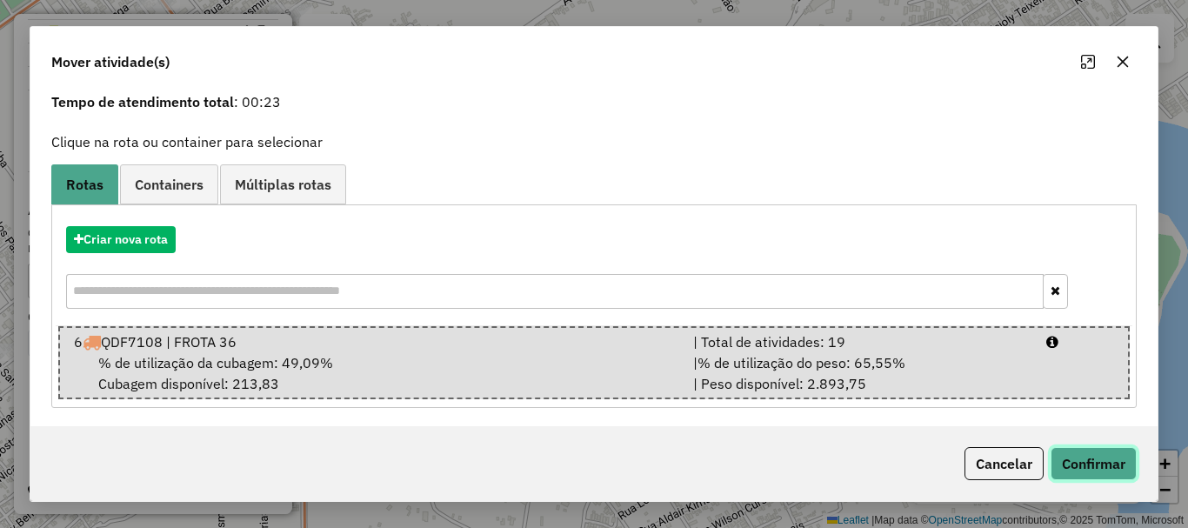
click at [1116, 476] on button "Confirmar" at bounding box center [1093, 463] width 86 height 33
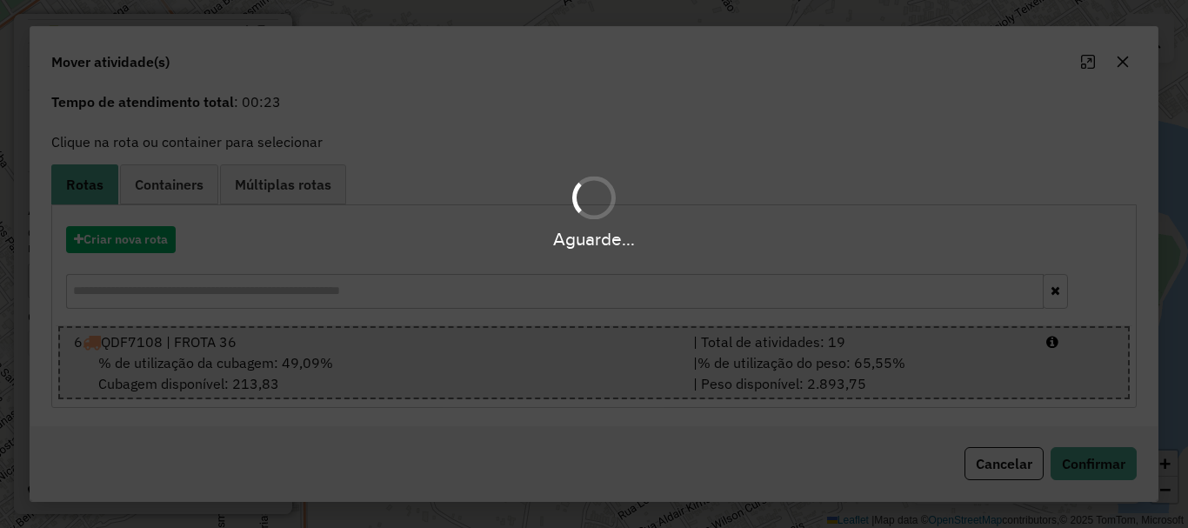
scroll to position [0, 0]
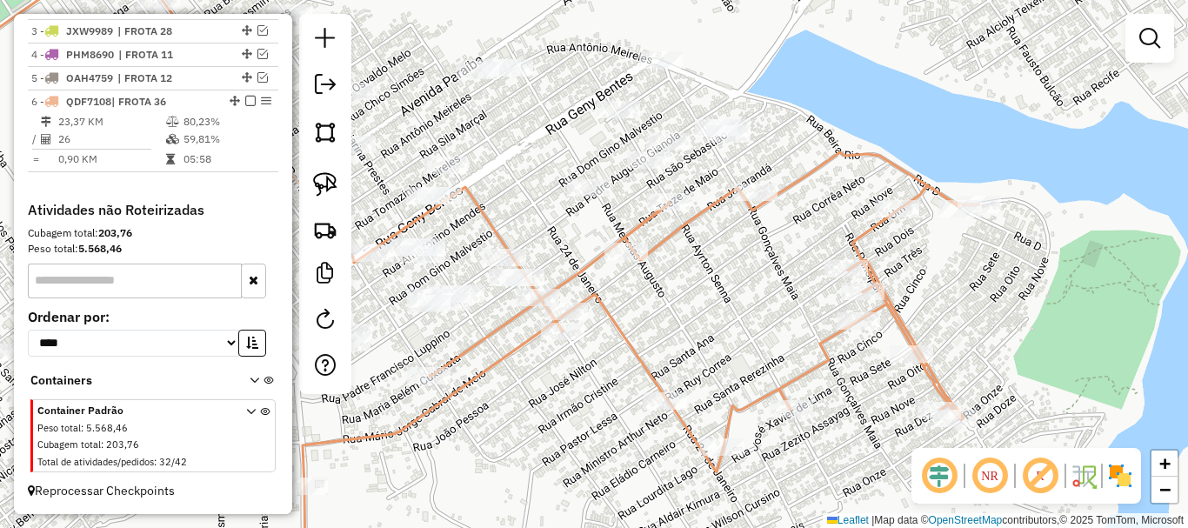
drag, startPoint x: 751, startPoint y: 315, endPoint x: 734, endPoint y: 345, distance: 35.1
click at [734, 345] on div "Janela de atendimento Grade de atendimento Capacidade Transportadoras Veículos …" at bounding box center [594, 264] width 1188 height 528
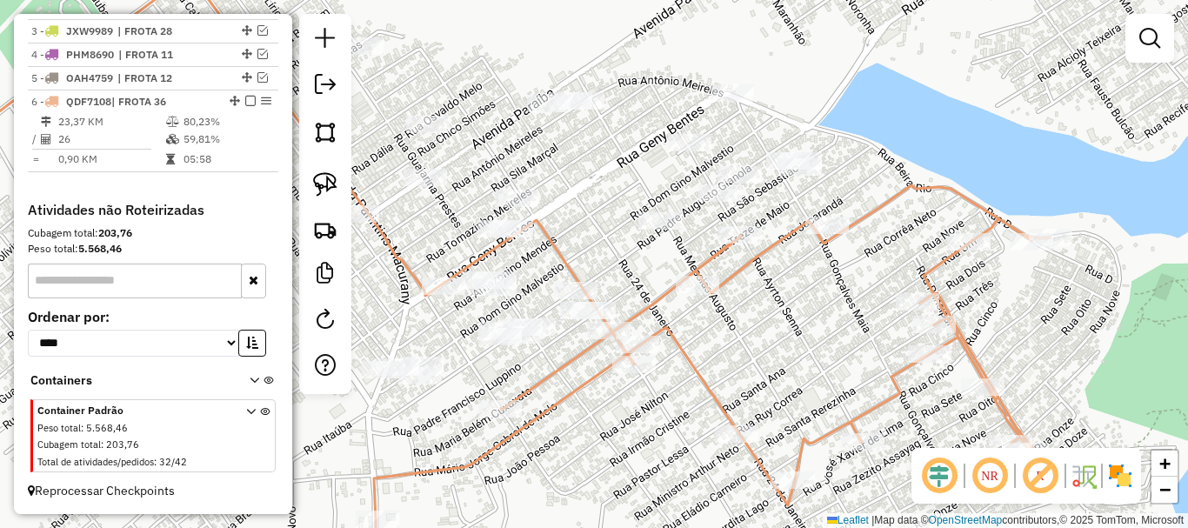
drag, startPoint x: 743, startPoint y: 330, endPoint x: 799, endPoint y: 329, distance: 56.5
click at [804, 332] on div "Janela de atendimento Grade de atendimento Capacidade Transportadoras Veículos …" at bounding box center [594, 264] width 1188 height 528
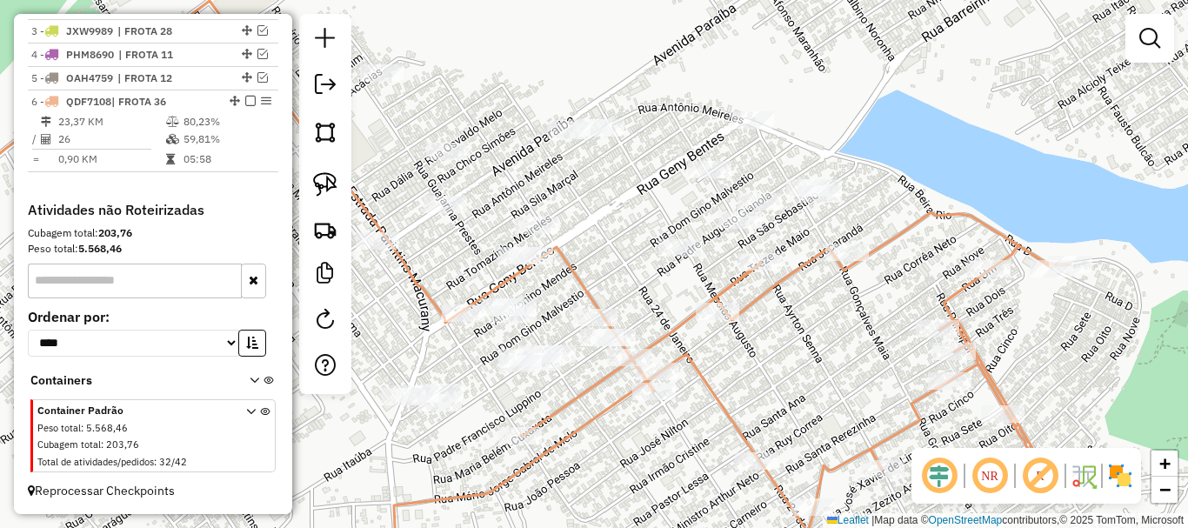
drag, startPoint x: 843, startPoint y: 324, endPoint x: 849, endPoint y: 342, distance: 18.2
click at [849, 342] on div "Janela de atendimento Grade de atendimento Capacidade Transportadoras Veículos …" at bounding box center [594, 264] width 1188 height 528
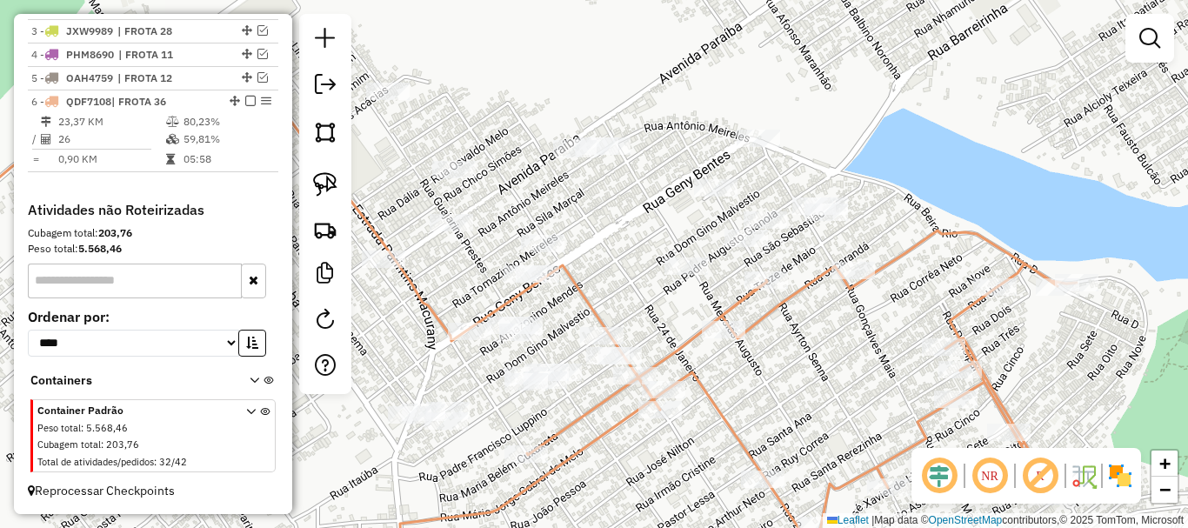
drag, startPoint x: 902, startPoint y: 218, endPoint x: 828, endPoint y: 230, distance: 74.8
click at [907, 224] on div "Janela de atendimento Grade de atendimento Capacidade Transportadoras Veículos …" at bounding box center [594, 264] width 1188 height 528
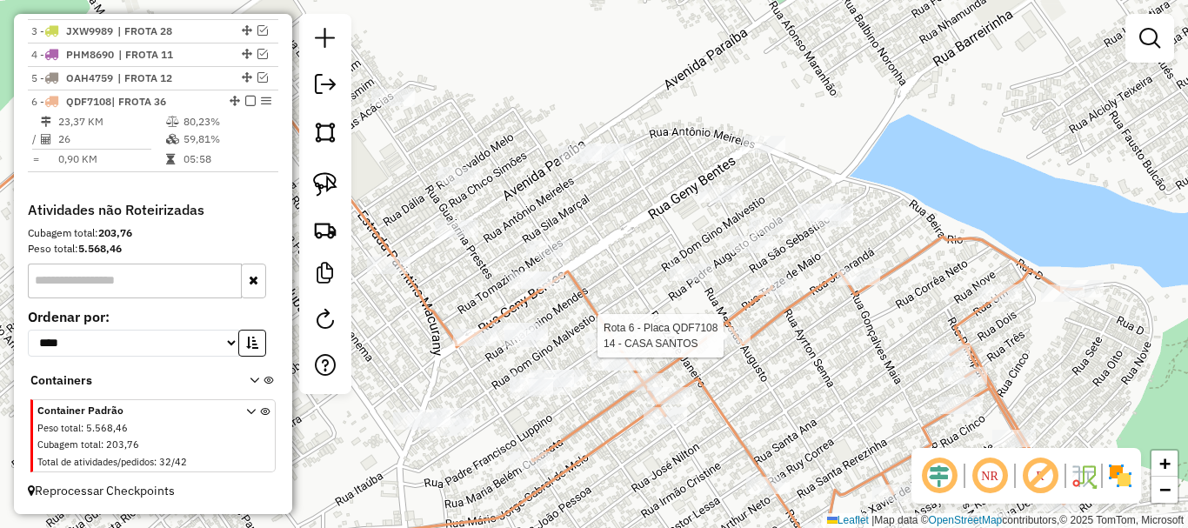
select select "**********"
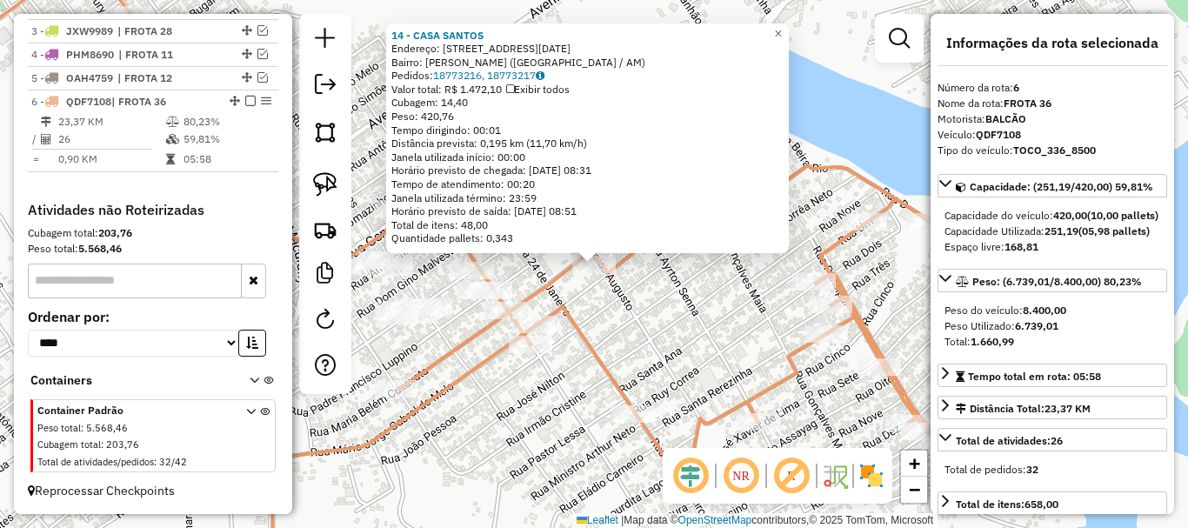
click at [643, 323] on div "14 - CASA SANTOS Endereço: R [DATE]0 Bairro: [PERSON_NAME] ([GEOGRAPHIC_DATA] /…" at bounding box center [594, 264] width 1188 height 528
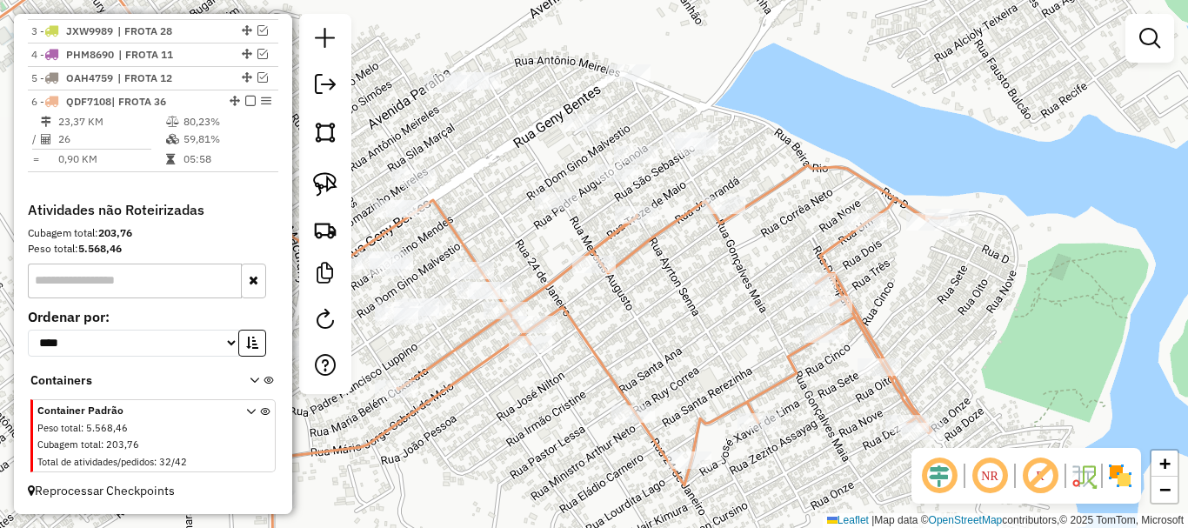
click at [674, 358] on div "Janela de atendimento Grade de atendimento Capacidade Transportadoras Veículos …" at bounding box center [594, 264] width 1188 height 528
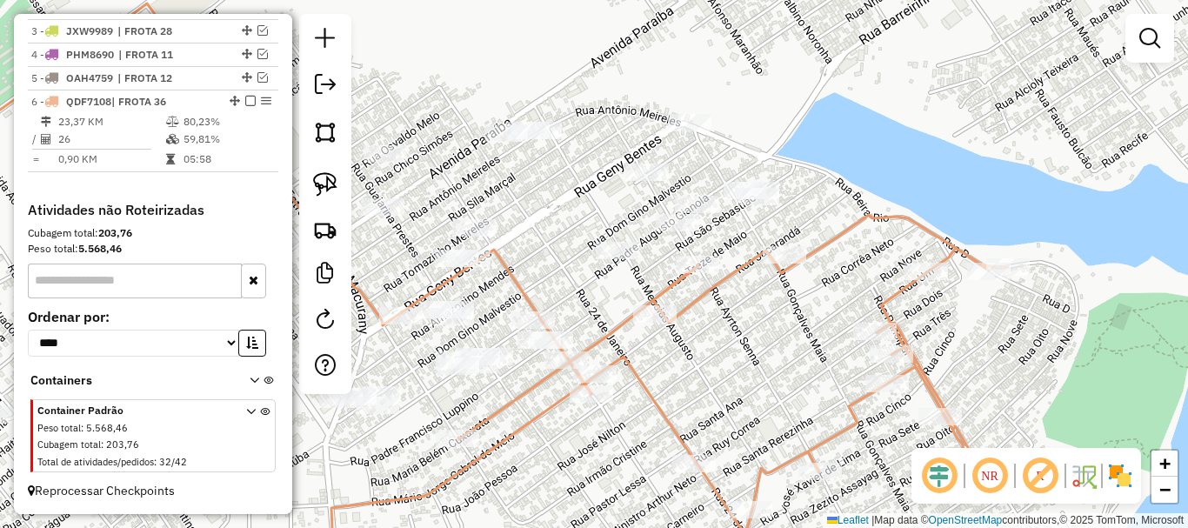
click at [680, 267] on div "Rota 6 - Placa QDF7108 3426 - CASA [PERSON_NAME] de atendimento Grade de atendi…" at bounding box center [594, 264] width 1188 height 528
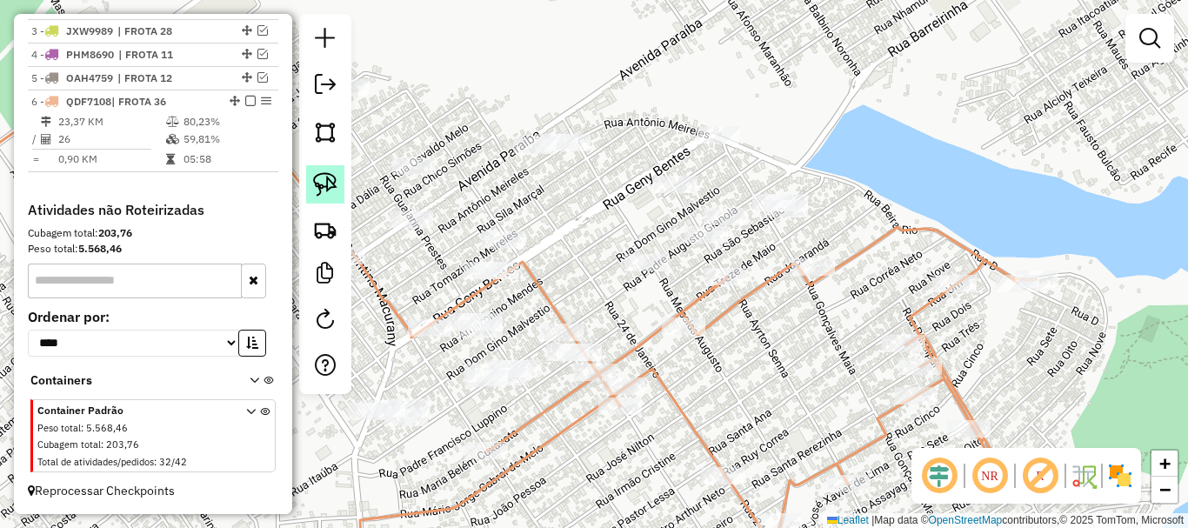
click at [327, 183] on img at bounding box center [325, 184] width 24 height 24
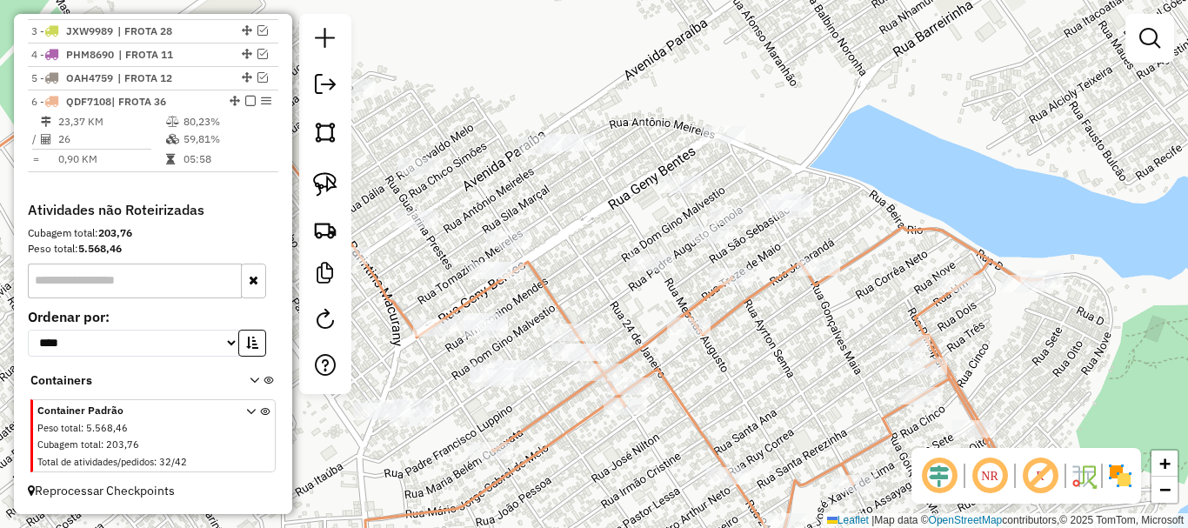
drag, startPoint x: 613, startPoint y: 343, endPoint x: 703, endPoint y: 253, distance: 127.9
click at [703, 253] on div "Janela de atendimento Grade de atendimento Capacidade Transportadoras Veículos …" at bounding box center [594, 264] width 1188 height 528
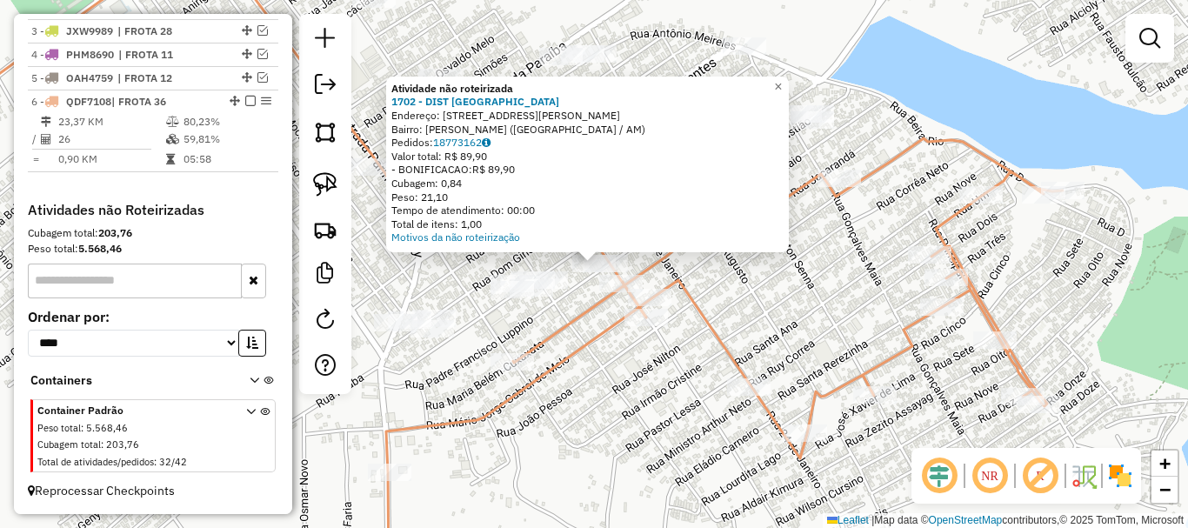
click at [574, 272] on div at bounding box center [593, 263] width 43 height 17
click at [679, 275] on icon at bounding box center [724, 359] width 676 height 442
select select "**********"
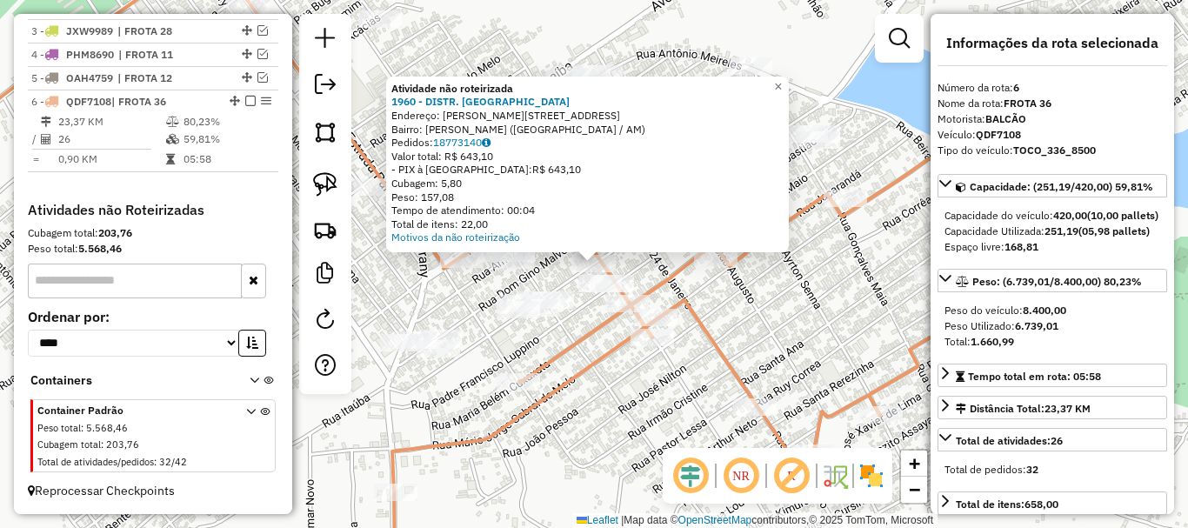
click at [722, 288] on div "Atividade não roteirizada 1960 - DISTR. BRANDAO Endereço: [STREET_ADDRESS][PERS…" at bounding box center [594, 264] width 1188 height 528
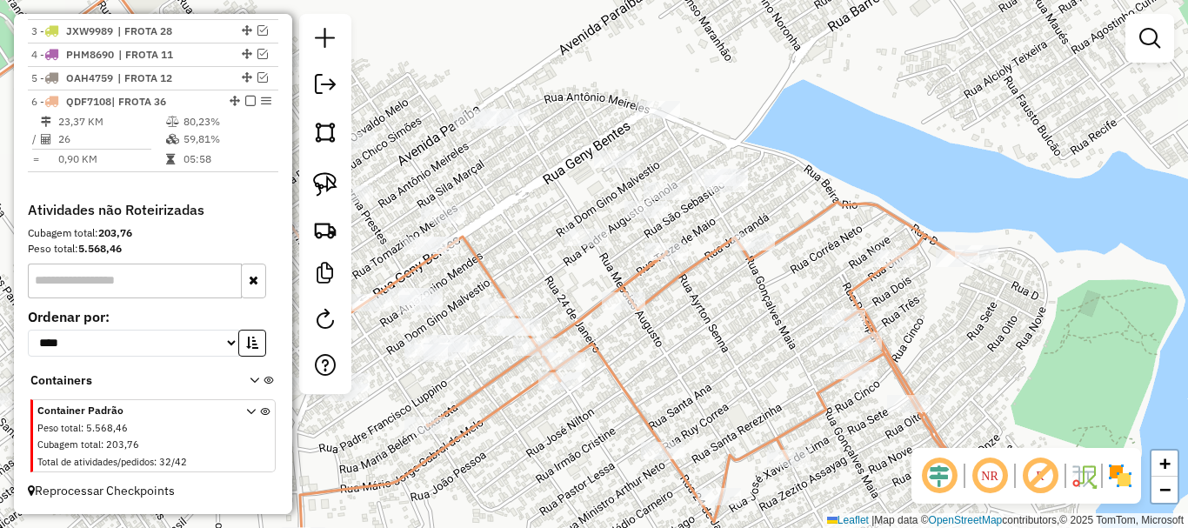
drag, startPoint x: 740, startPoint y: 306, endPoint x: 674, endPoint y: 335, distance: 72.0
click at [674, 335] on div "Janela de atendimento Grade de atendimento Capacidade Transportadoras Veículos …" at bounding box center [594, 264] width 1188 height 528
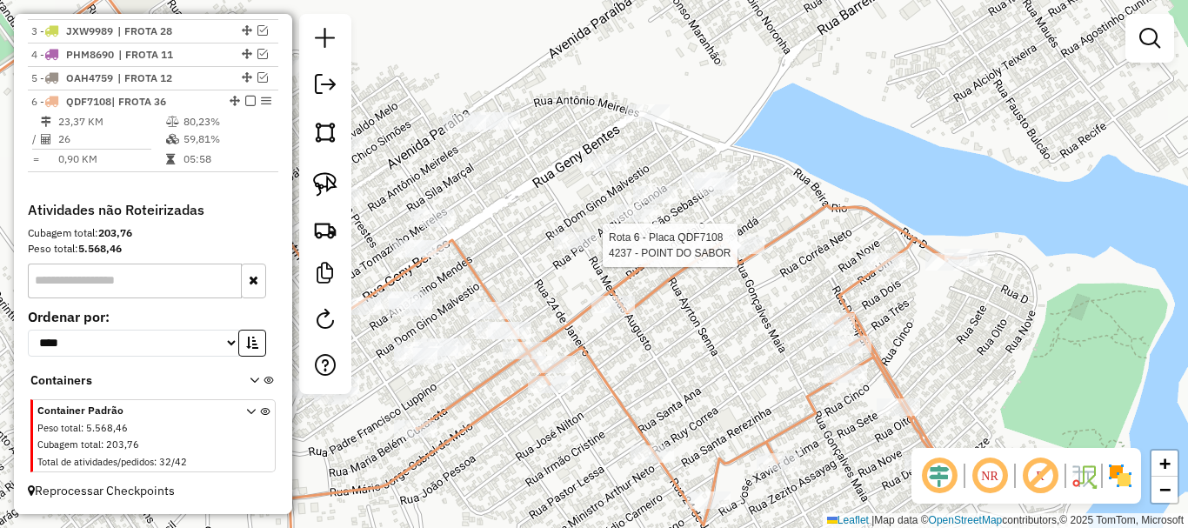
select select "**********"
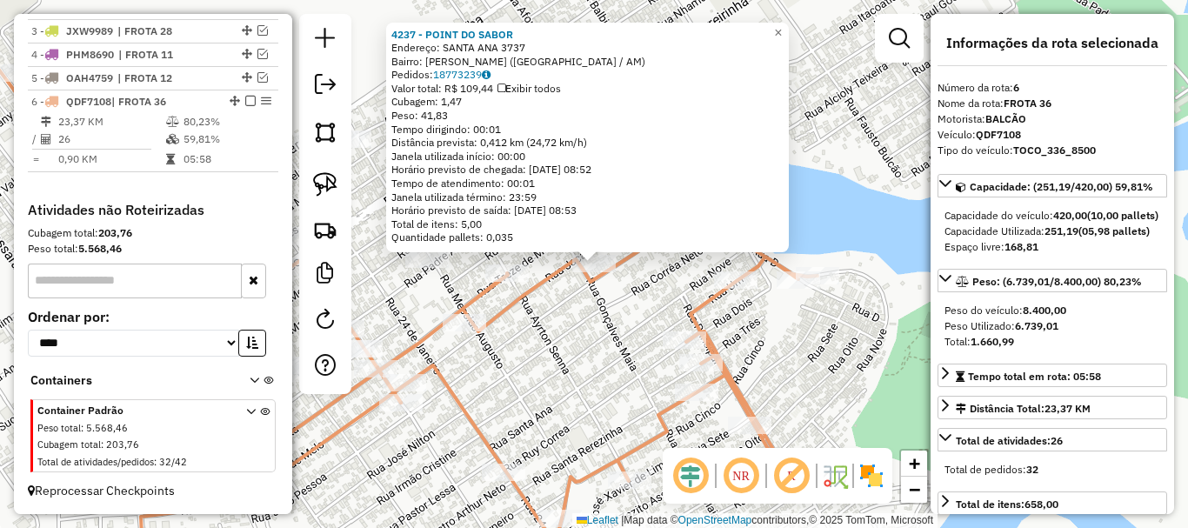
click at [629, 356] on div "4237 - POINT DO SABOR Endereço: SANTA ANA 3737 [GEOGRAPHIC_DATA]: [PERSON_NAME]…" at bounding box center [594, 264] width 1188 height 528
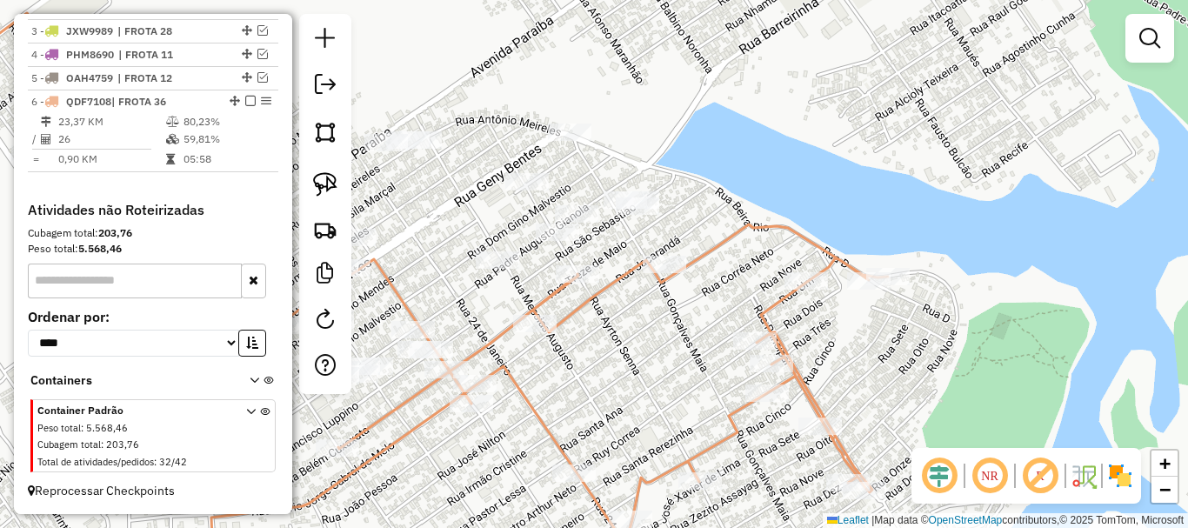
drag, startPoint x: 626, startPoint y: 233, endPoint x: 754, endPoint y: 232, distance: 127.8
click at [754, 232] on div "Janela de atendimento Grade de atendimento Capacidade Transportadoras Veículos …" at bounding box center [594, 264] width 1188 height 528
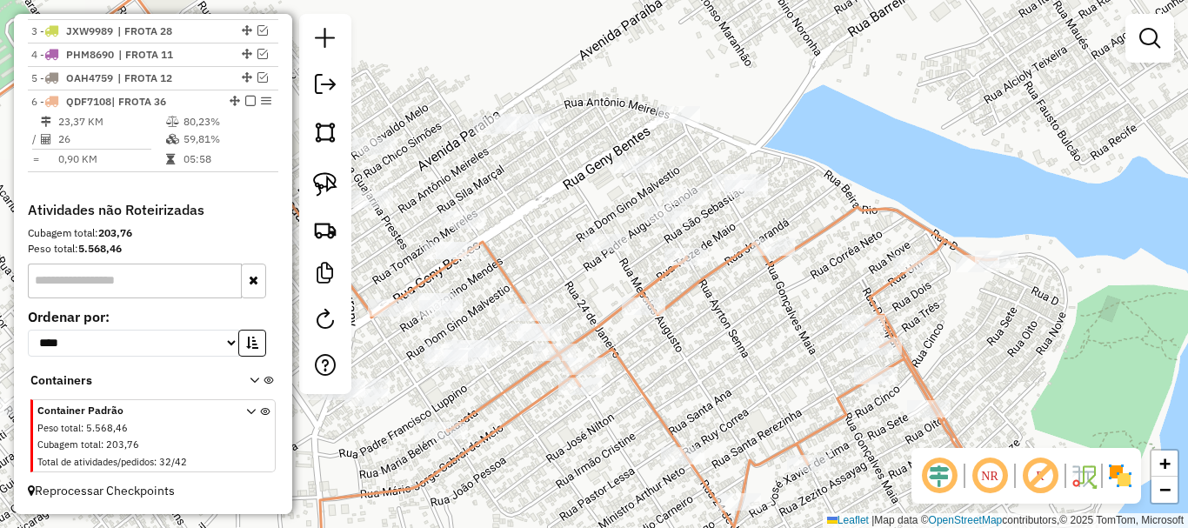
drag, startPoint x: 752, startPoint y: 234, endPoint x: 856, endPoint y: 201, distance: 108.6
click at [856, 201] on div "Janela de atendimento Grade de atendimento Capacidade Transportadoras Veículos …" at bounding box center [594, 264] width 1188 height 528
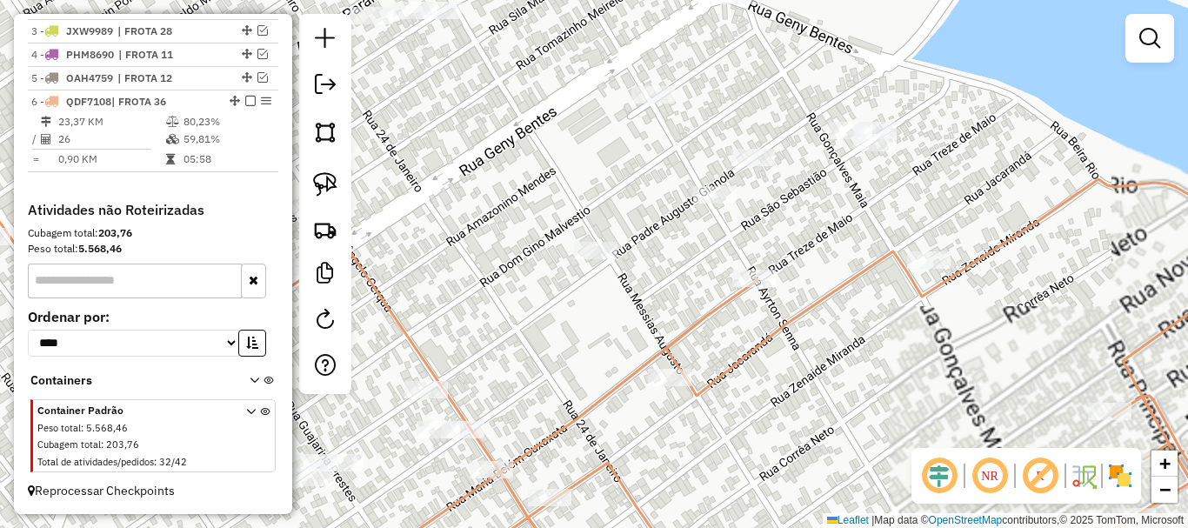
drag, startPoint x: 680, startPoint y: 250, endPoint x: 632, endPoint y: 301, distance: 69.5
click at [632, 301] on div "Janela de atendimento Grade de atendimento Capacidade Transportadoras Veículos …" at bounding box center [594, 264] width 1188 height 528
click at [333, 182] on img at bounding box center [325, 184] width 24 height 24
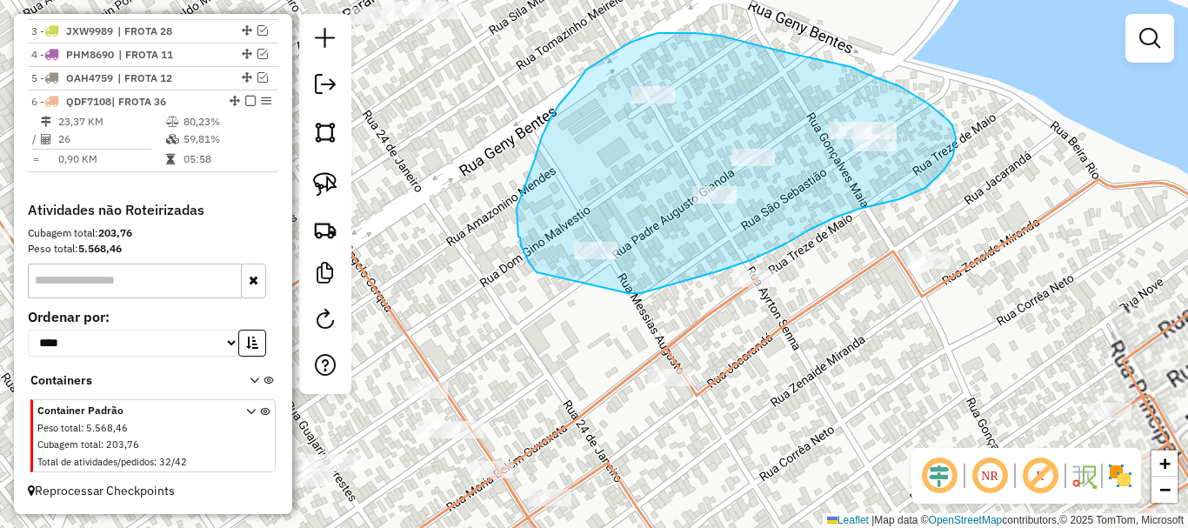
drag, startPoint x: 628, startPoint y: 293, endPoint x: 540, endPoint y: 267, distance: 91.6
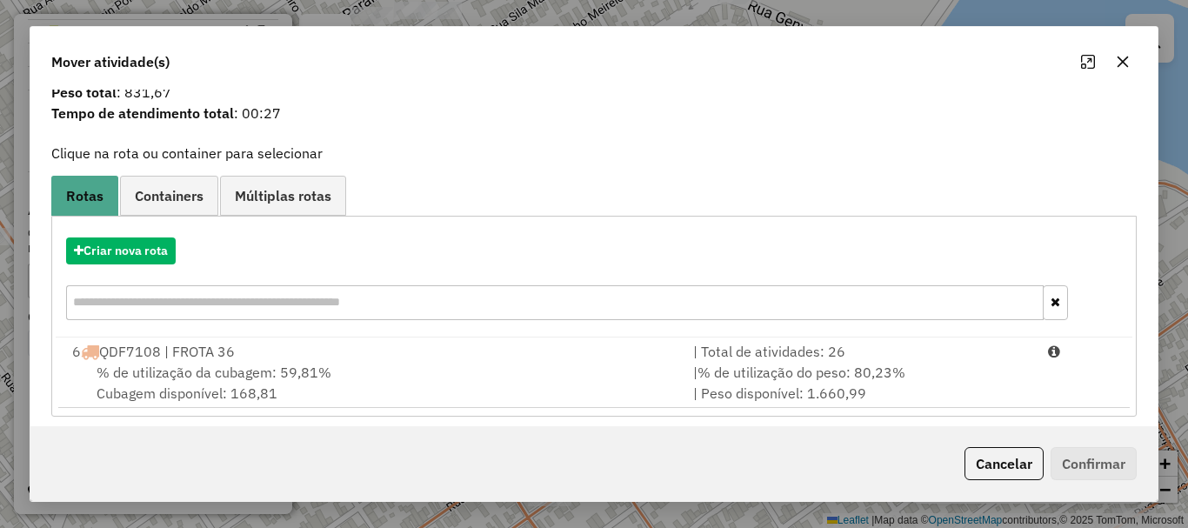
scroll to position [68, 0]
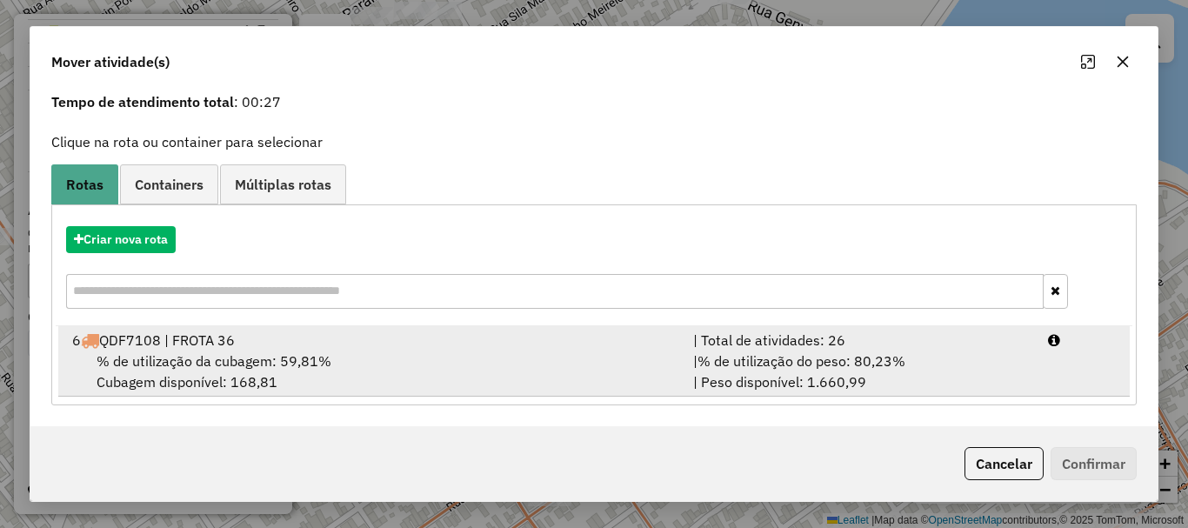
drag, startPoint x: 174, startPoint y: 367, endPoint x: 210, endPoint y: 369, distance: 35.7
click at [175, 368] on span "% de utilização da cubagem: 59,81%" at bounding box center [214, 360] width 235 height 17
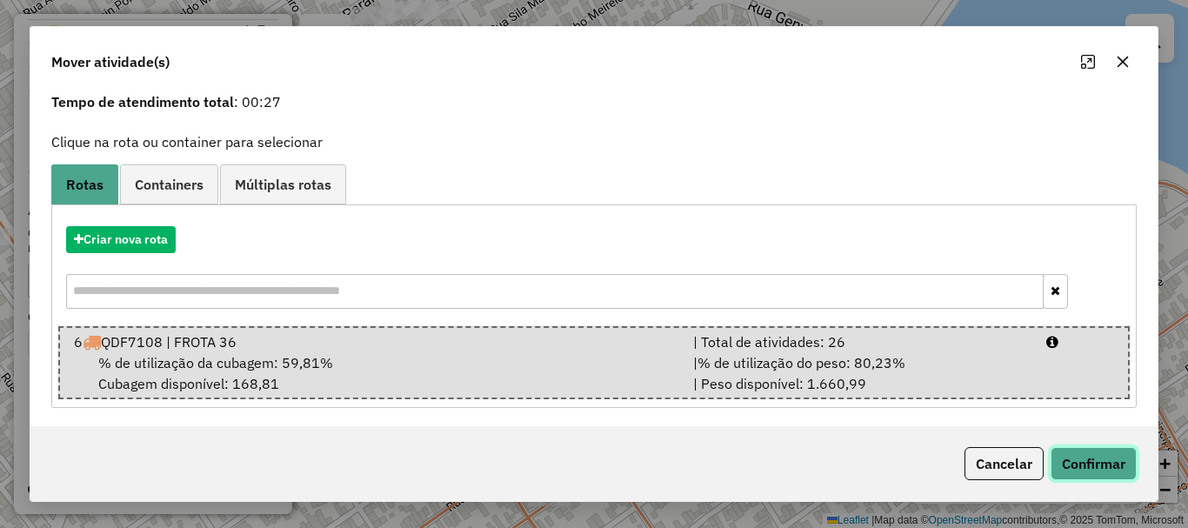
click at [1074, 455] on button "Confirmar" at bounding box center [1093, 463] width 86 height 33
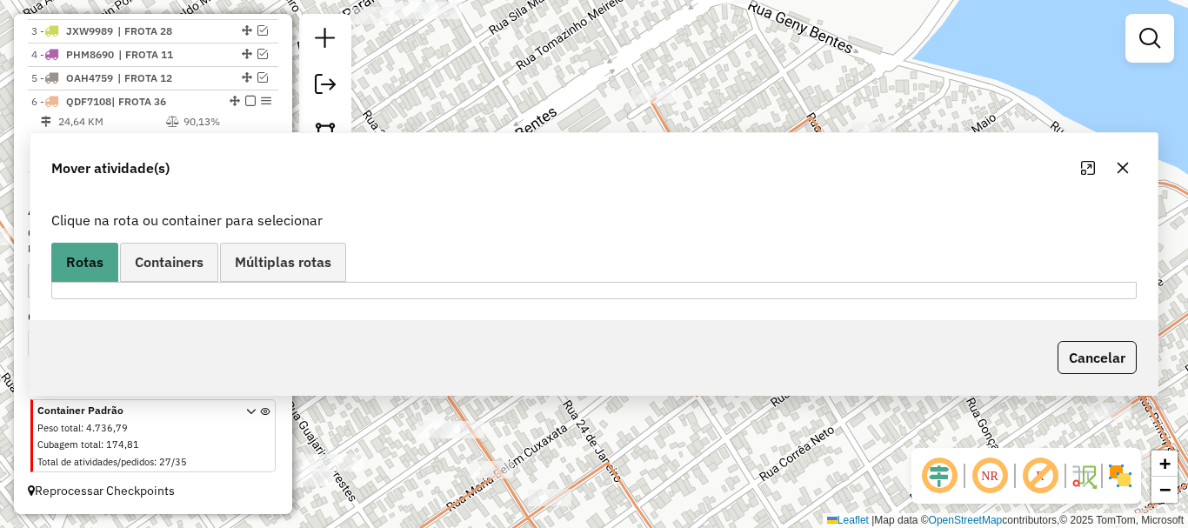
scroll to position [0, 0]
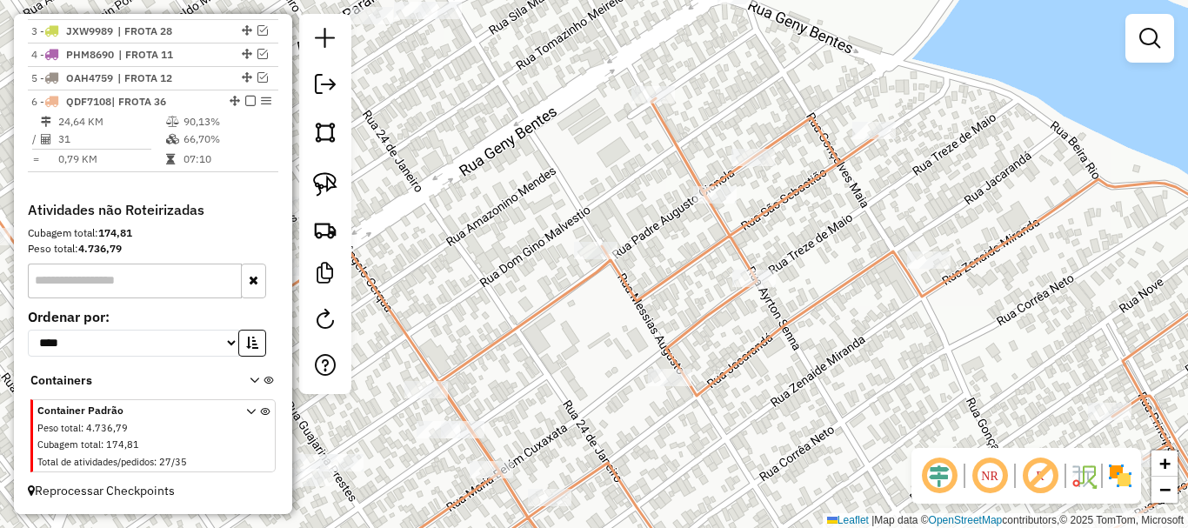
click at [644, 83] on div "Rota 6 - Placa QDF7108 1280 - CASA [PERSON_NAME] de atendimento Grade de atendi…" at bounding box center [594, 264] width 1188 height 528
select select "**********"
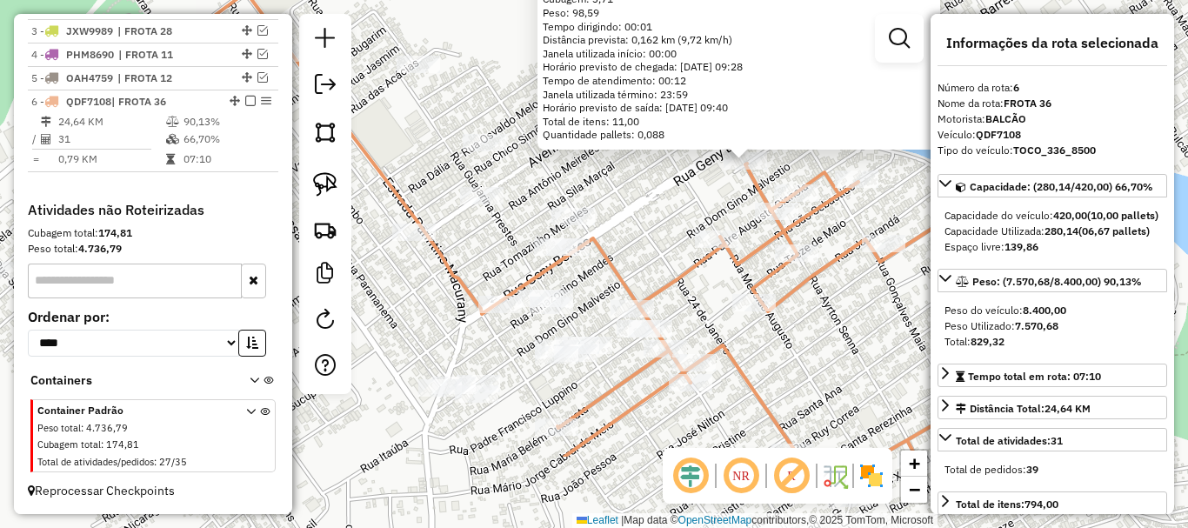
drag, startPoint x: 639, startPoint y: 419, endPoint x: 782, endPoint y: 323, distance: 172.2
click at [822, 292] on div "1280 - CASA [PERSON_NAME]: R ABRAAO SICSO, N/N Bairro: [PERSON_NAME] ([GEOGRAPH…" at bounding box center [594, 264] width 1188 height 528
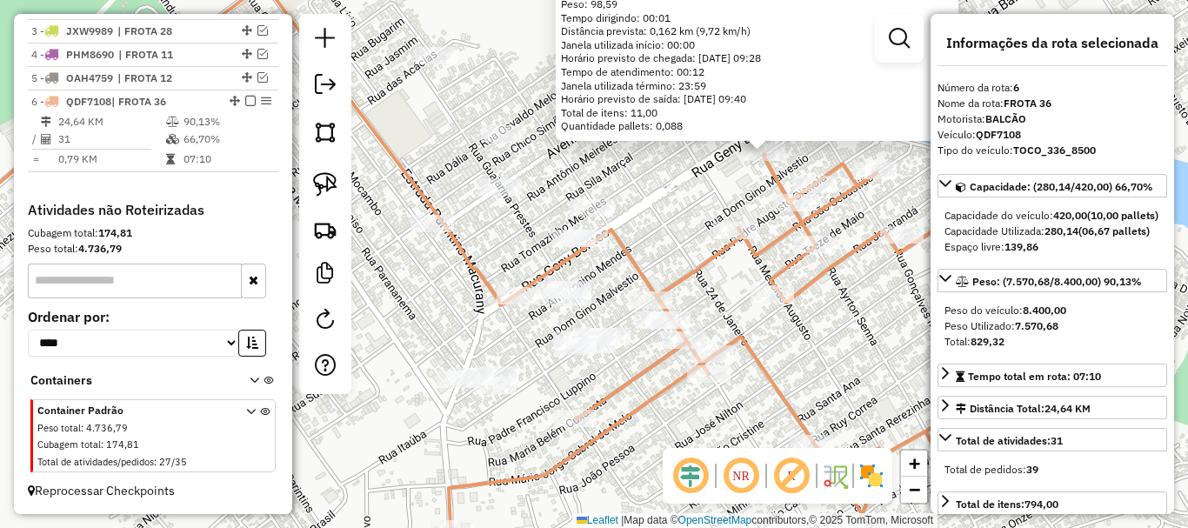
drag, startPoint x: 672, startPoint y: 416, endPoint x: 763, endPoint y: 356, distance: 109.2
click at [763, 357] on div "1280 - CASA [PERSON_NAME]: R ABRAAO SICSO, N/N Bairro: [PERSON_NAME] ([GEOGRAPH…" at bounding box center [594, 264] width 1188 height 528
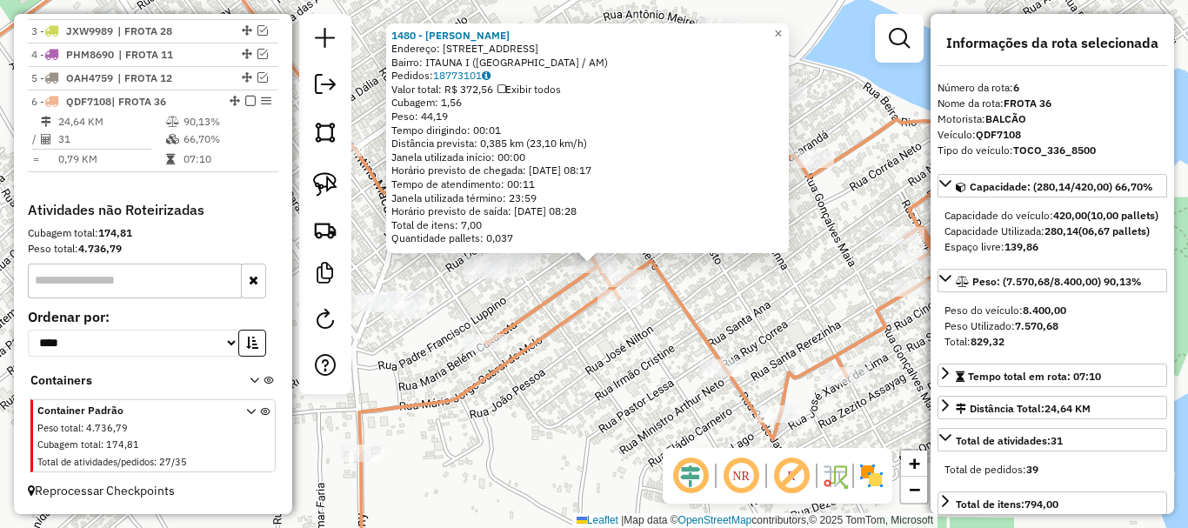
click at [573, 321] on icon at bounding box center [697, 329] width 676 height 501
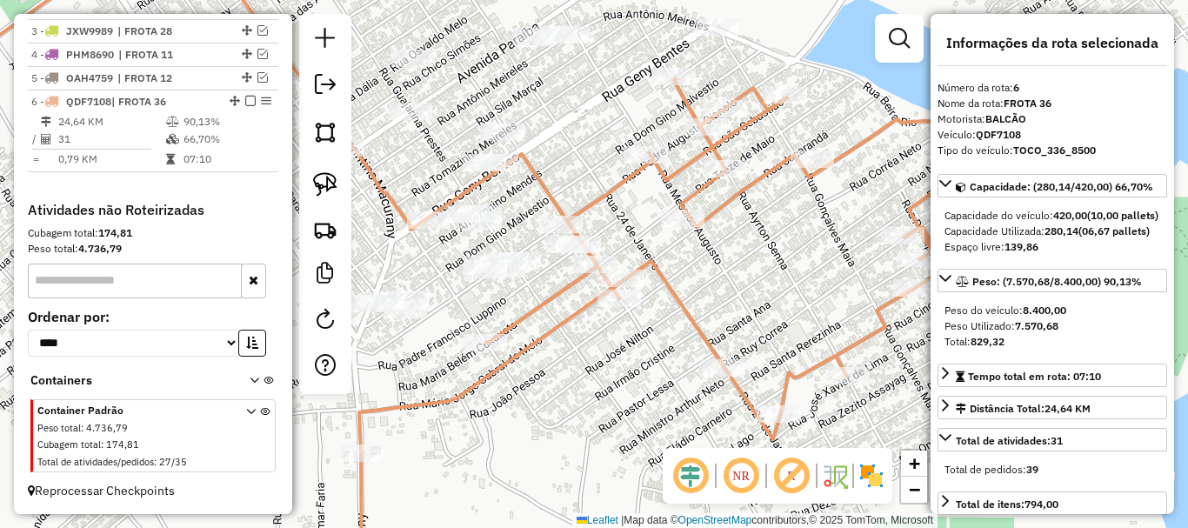
click at [573, 324] on icon at bounding box center [697, 329] width 676 height 501
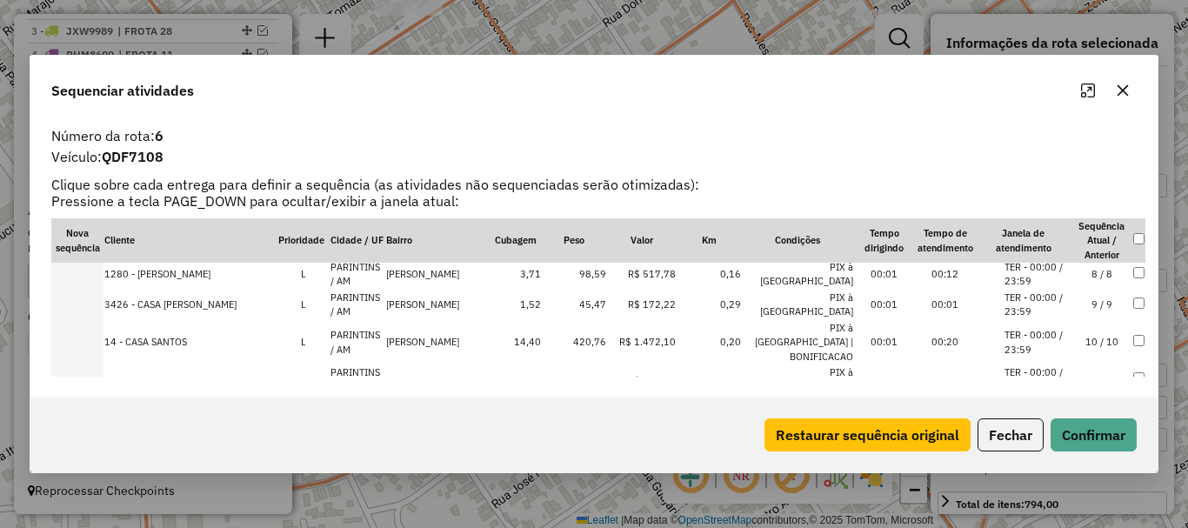
scroll to position [261, 0]
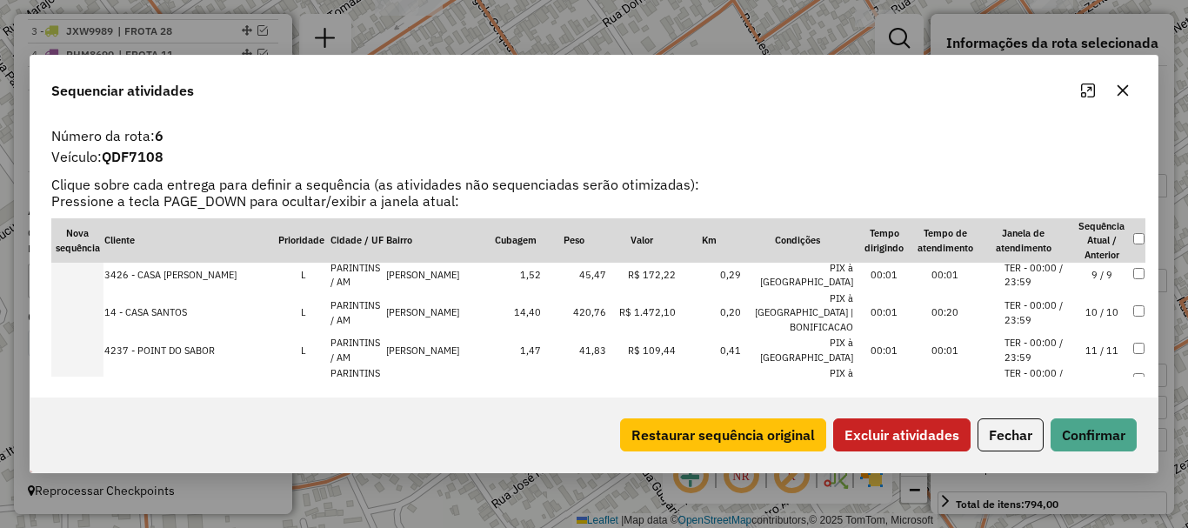
click at [928, 430] on button "Excluir atividades" at bounding box center [901, 434] width 137 height 33
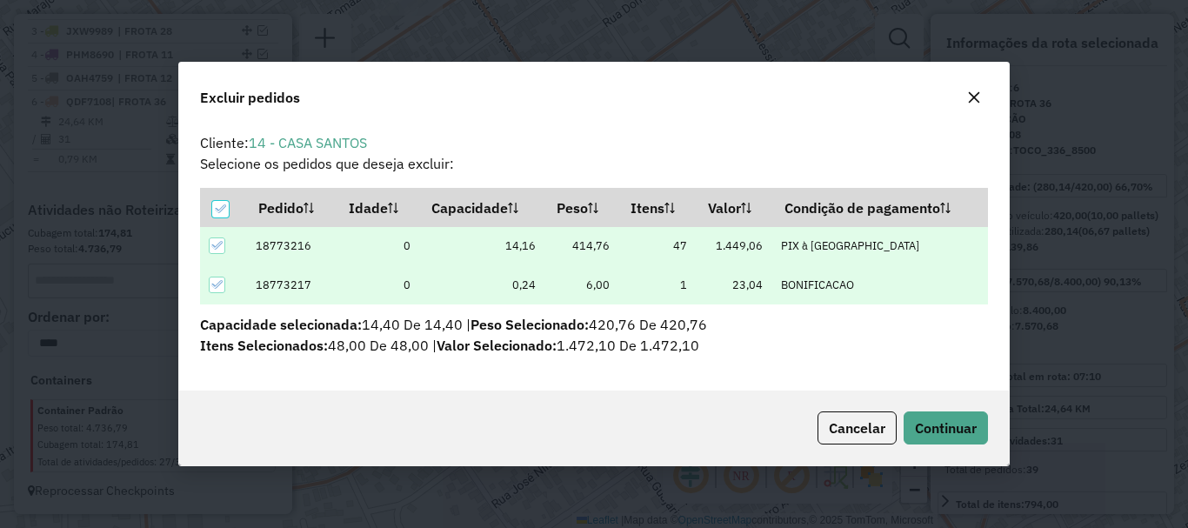
scroll to position [0, 0]
click at [956, 431] on span "Continuar" at bounding box center [946, 427] width 62 height 17
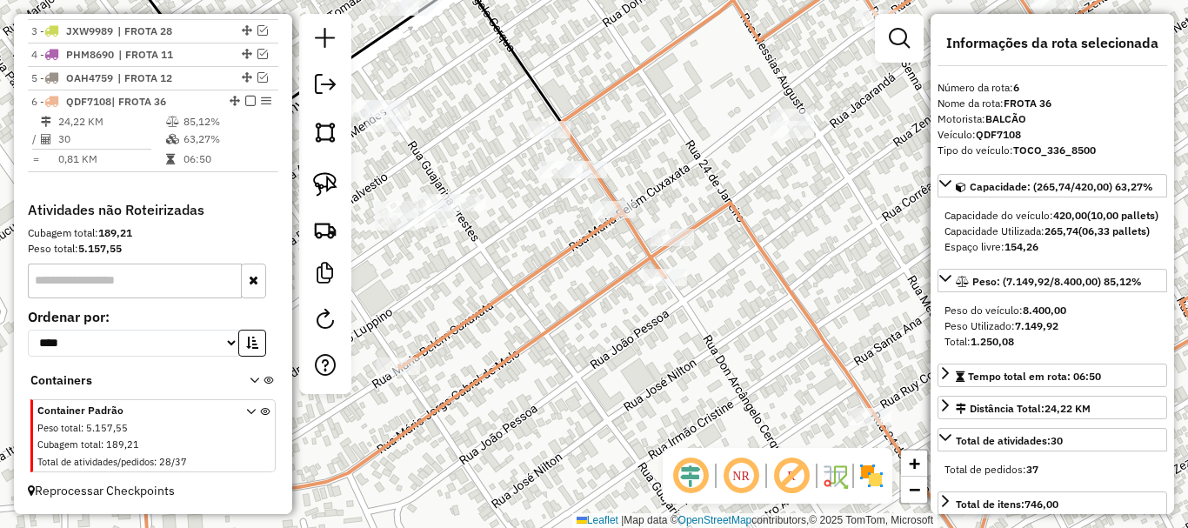
click at [598, 295] on icon at bounding box center [725, 263] width 1161 height 633
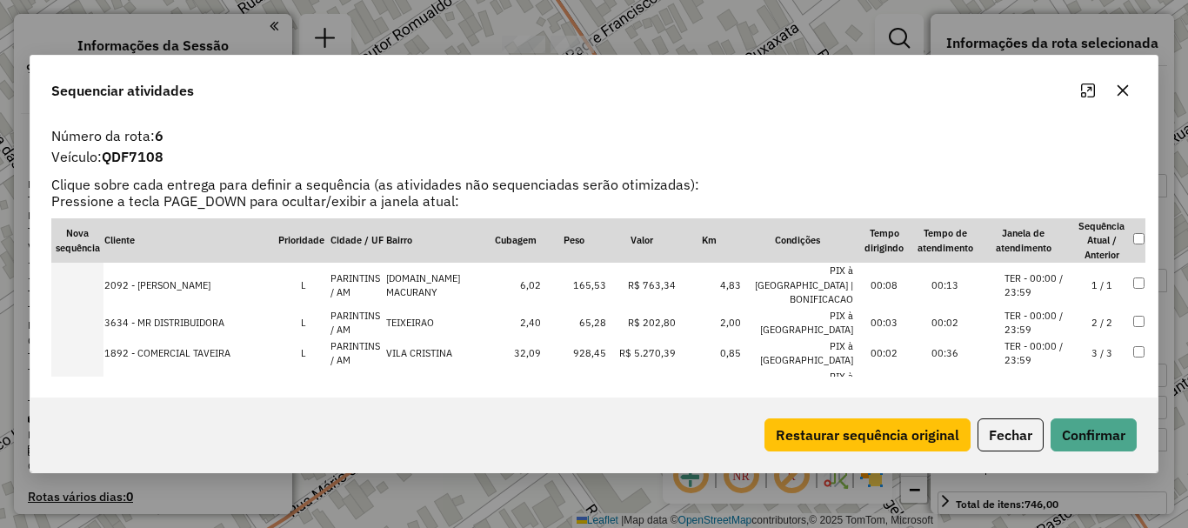
select select "*********"
select select "**********"
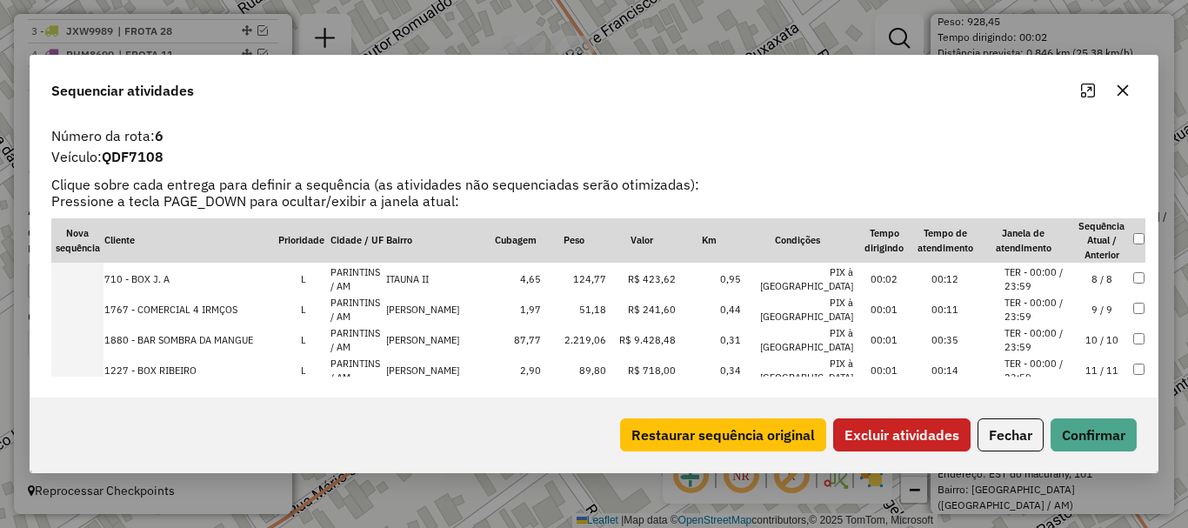
scroll to position [1904, 0]
click at [920, 447] on button "Excluir atividades" at bounding box center [901, 434] width 137 height 33
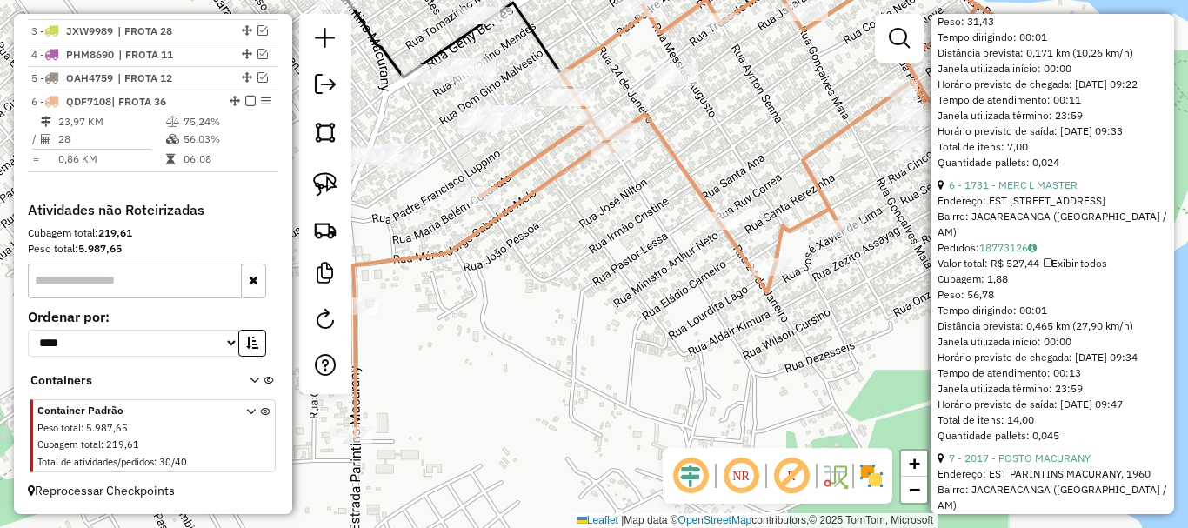
drag, startPoint x: 727, startPoint y: 360, endPoint x: 631, endPoint y: 224, distance: 166.0
click at [616, 214] on div "Janela de atendimento Grade de atendimento Capacidade Transportadoras Veículos …" at bounding box center [594, 264] width 1188 height 528
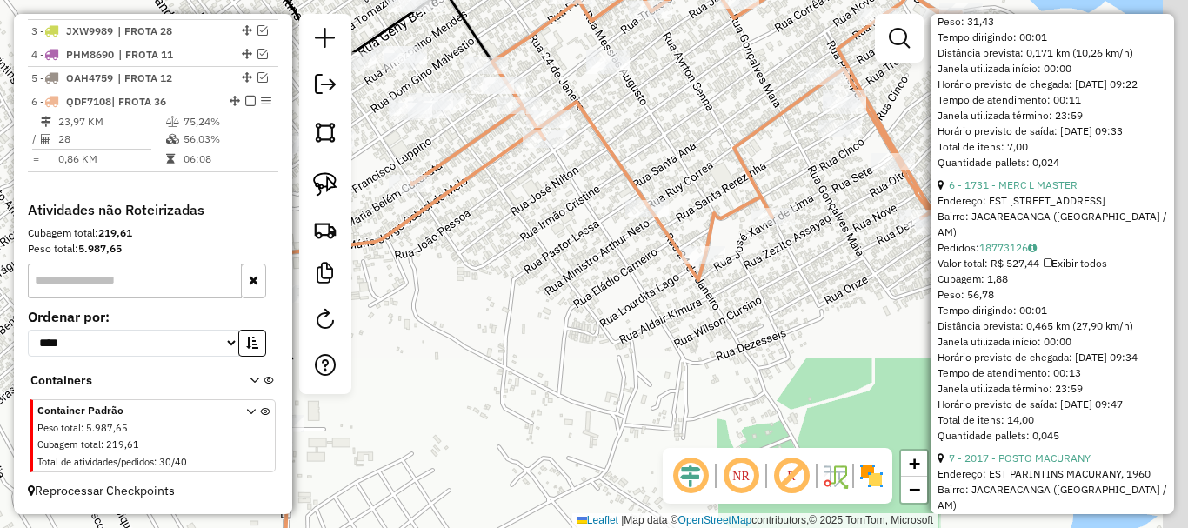
drag, startPoint x: 788, startPoint y: 163, endPoint x: 694, endPoint y: 159, distance: 94.0
click at [694, 159] on icon at bounding box center [622, 259] width 676 height 633
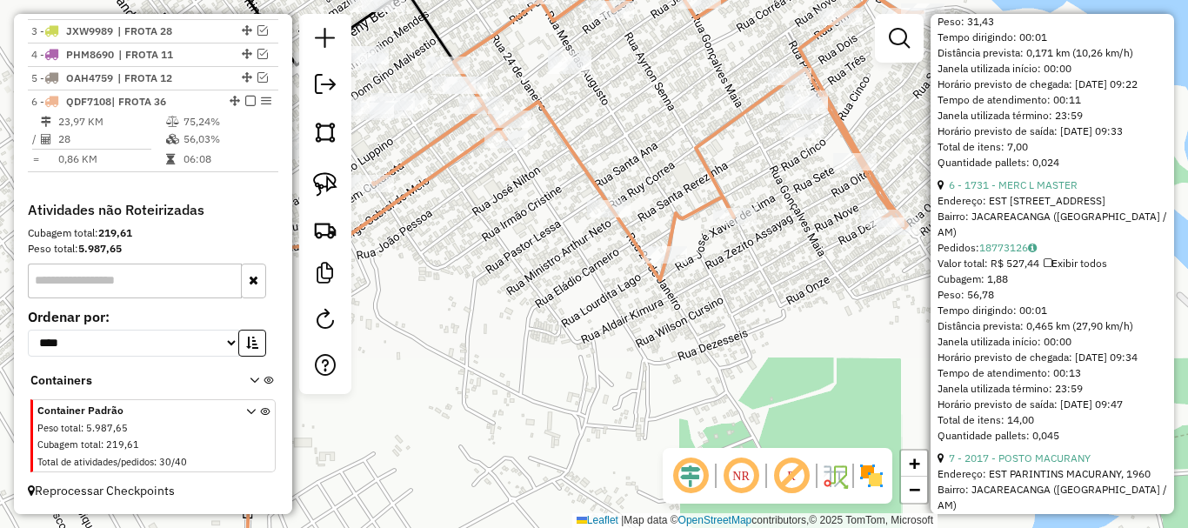
drag, startPoint x: 749, startPoint y: 197, endPoint x: 678, endPoint y: 193, distance: 70.5
click at [678, 193] on div "Janela de atendimento Grade de atendimento Capacidade Transportadoras Veículos …" at bounding box center [594, 264] width 1188 height 528
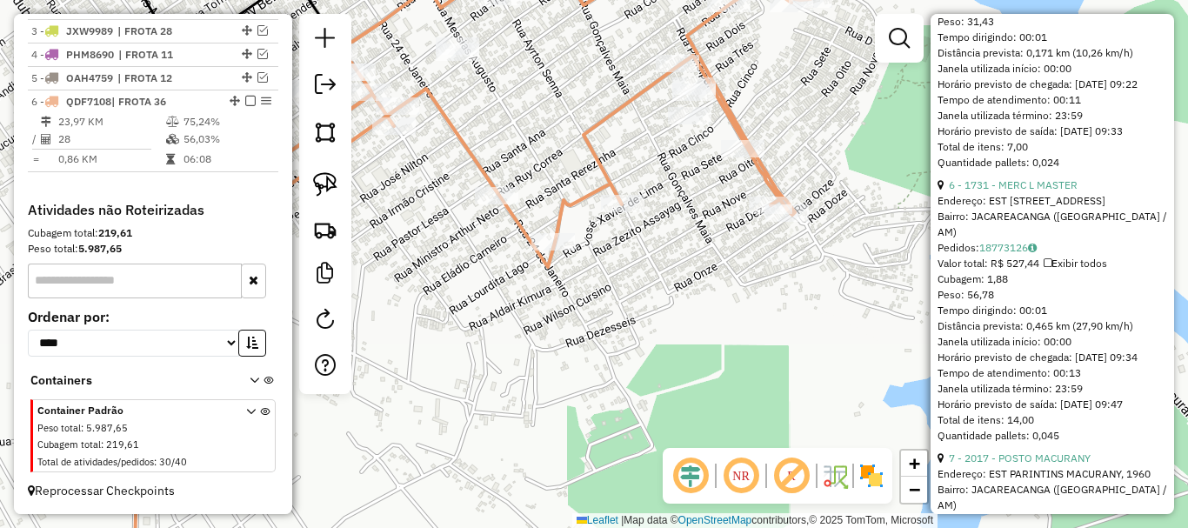
click at [676, 220] on div "Janela de atendimento Grade de atendimento Capacidade Transportadoras Veículos …" at bounding box center [594, 264] width 1188 height 528
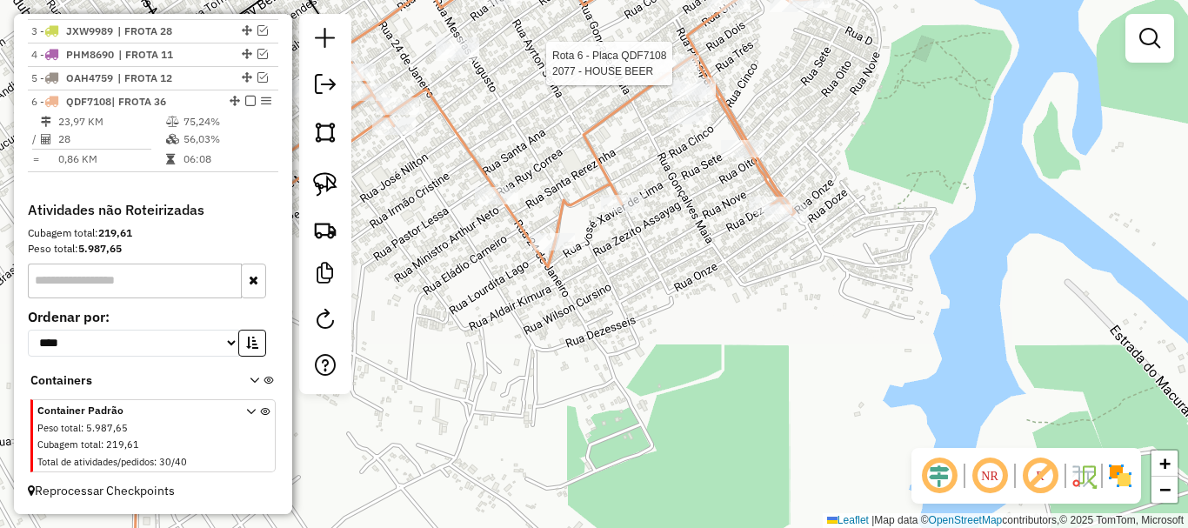
select select "**********"
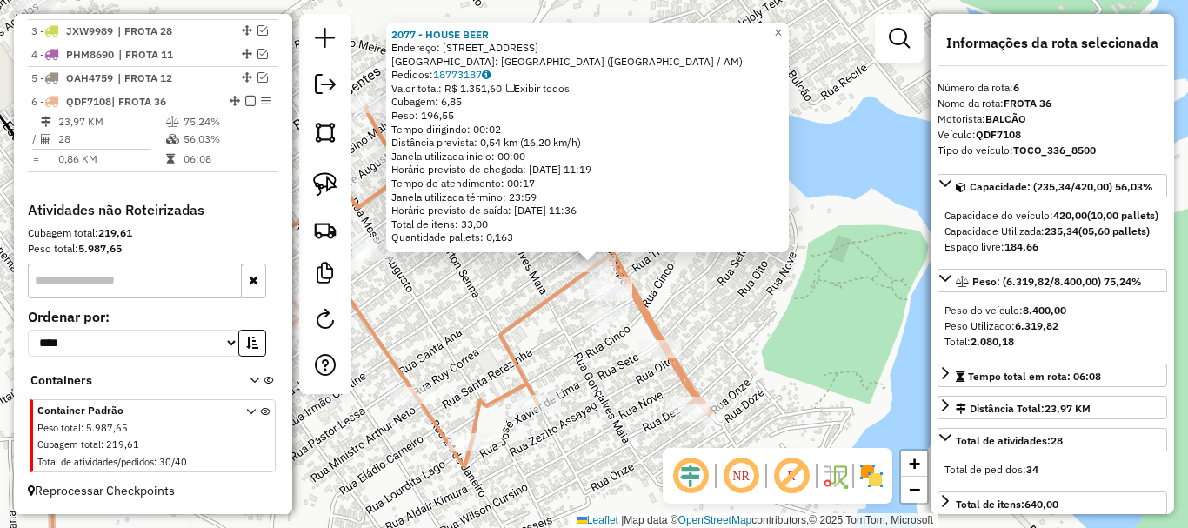
click at [528, 294] on div "2077 - HOUSE BEER Endereço: R Rua 02, 119 Bairro: BAIRRO DA UNIAO (PARINTINS / …" at bounding box center [594, 264] width 1188 height 528
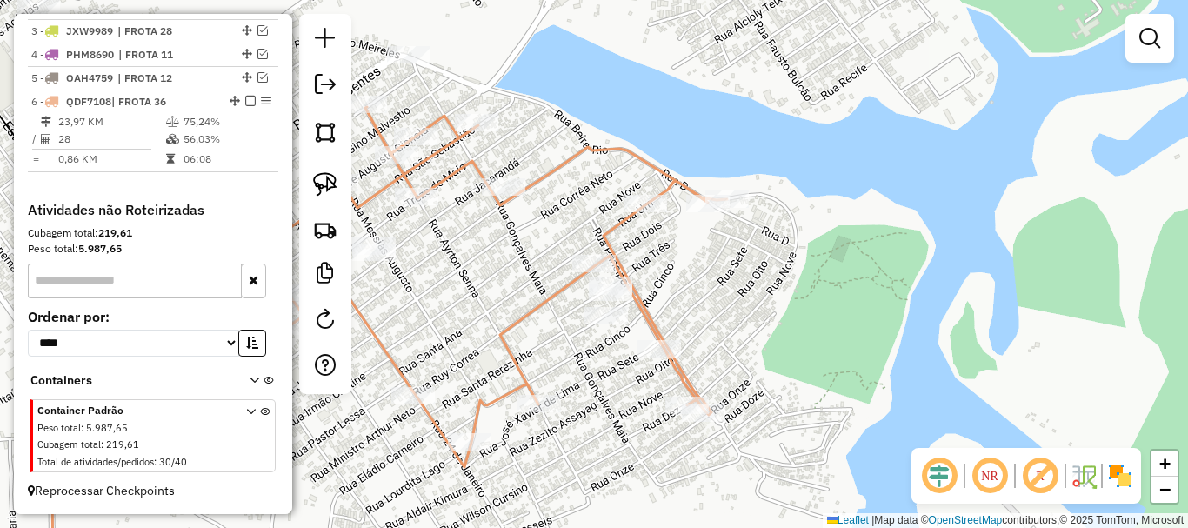
drag, startPoint x: 497, startPoint y: 306, endPoint x: 777, endPoint y: 223, distance: 291.9
click at [777, 224] on div "Janela de atendimento Grade de atendimento Capacidade Transportadoras Veículos …" at bounding box center [594, 264] width 1188 height 528
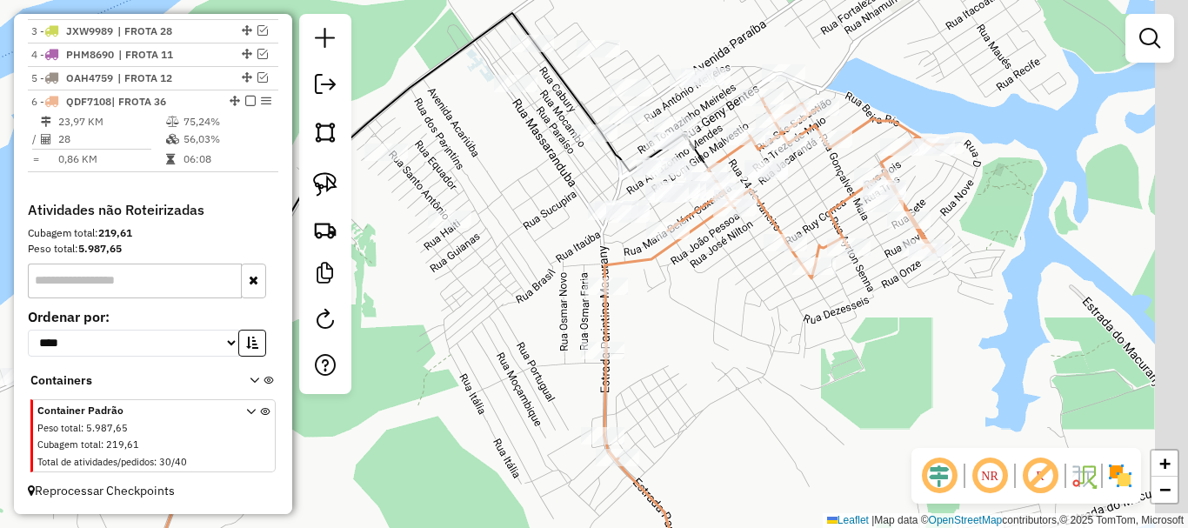
drag, startPoint x: 814, startPoint y: 356, endPoint x: 796, endPoint y: 349, distance: 19.5
click at [796, 357] on div "Janela de atendimento Grade de atendimento Capacidade Transportadoras Veículos …" at bounding box center [594, 264] width 1188 height 528
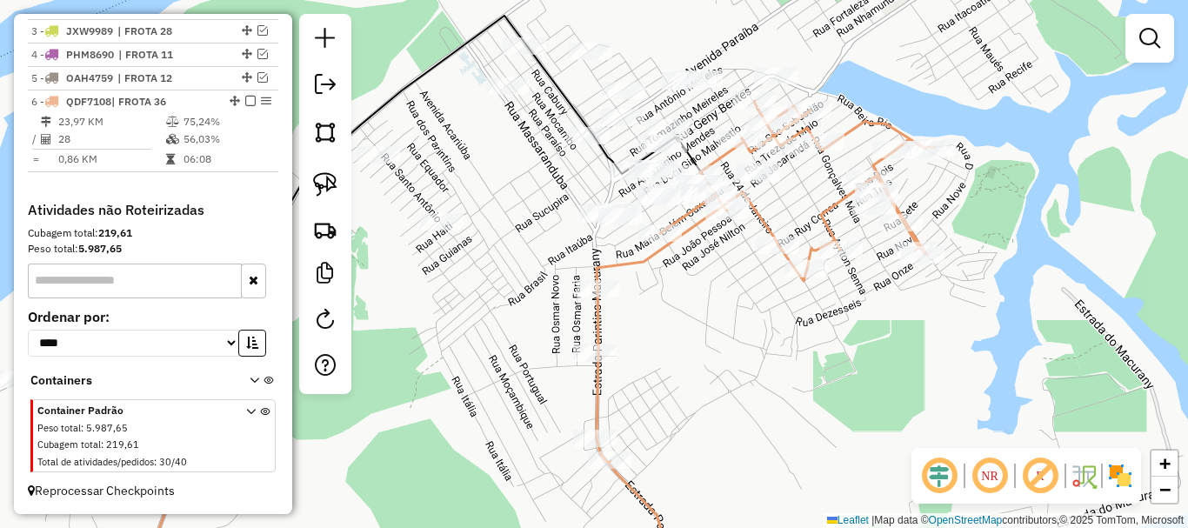
drag, startPoint x: 796, startPoint y: 353, endPoint x: 866, endPoint y: 370, distance: 71.5
click at [866, 370] on div "Janela de atendimento Grade de atendimento Capacidade Transportadoras Veículos …" at bounding box center [594, 264] width 1188 height 528
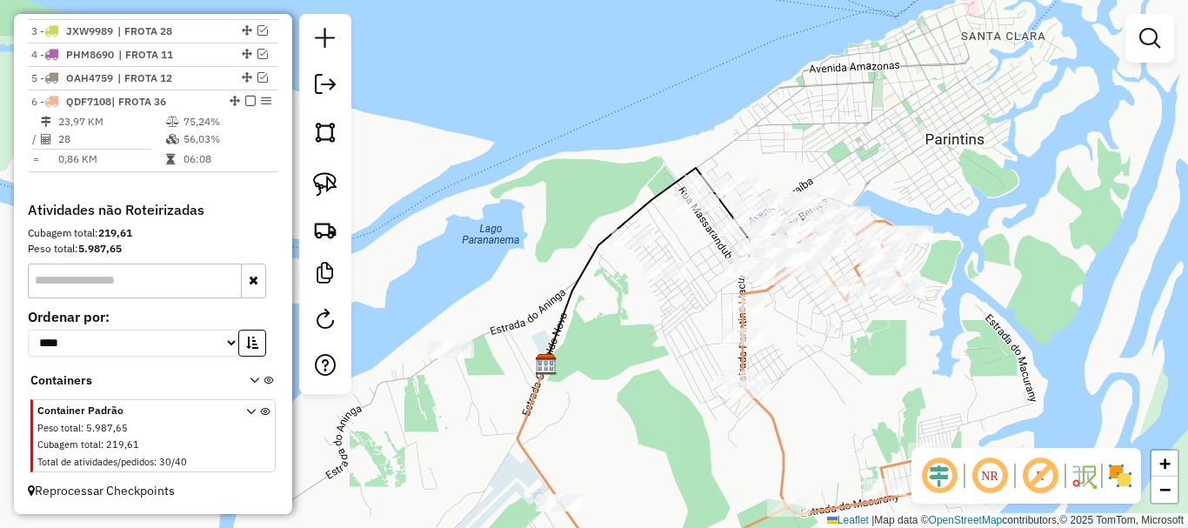
drag, startPoint x: 842, startPoint y: 366, endPoint x: 813, endPoint y: 343, distance: 36.5
click at [812, 345] on div "Janela de atendimento Grade de atendimento Capacidade Transportadoras Veículos …" at bounding box center [594, 264] width 1188 height 528
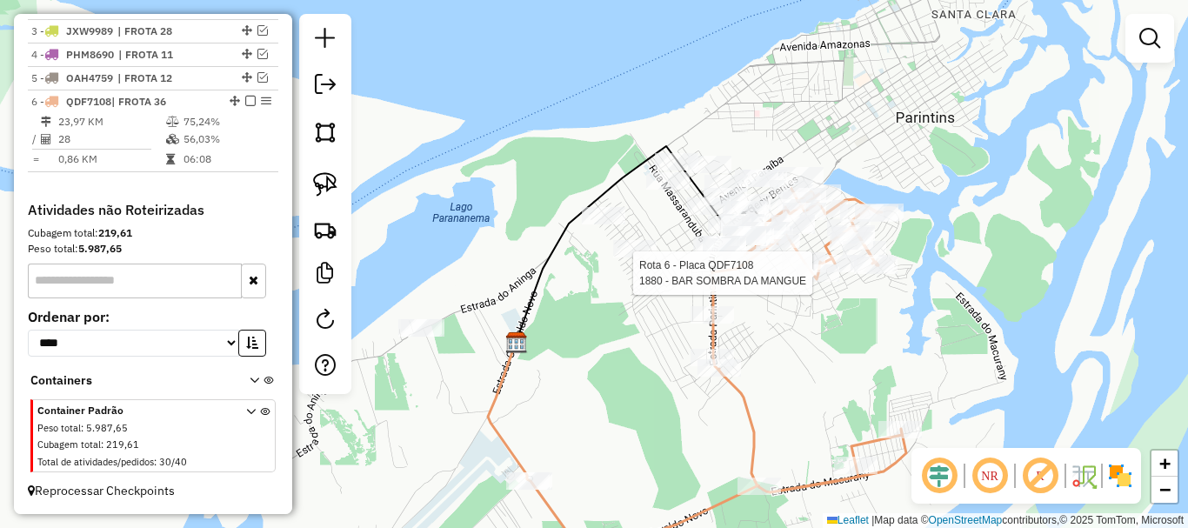
select select "**********"
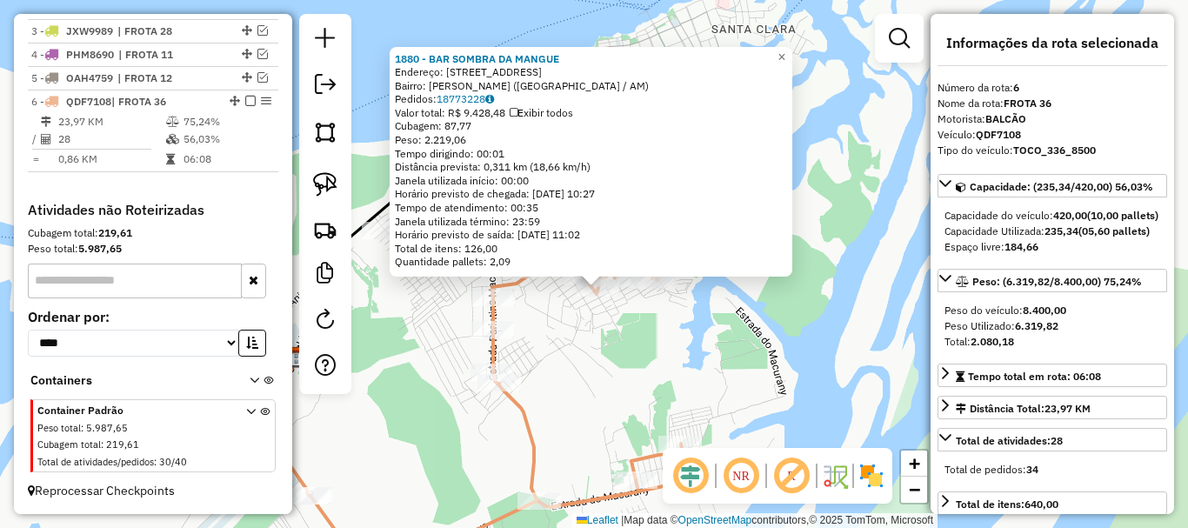
click at [573, 348] on div "1880 - BAR SOMBRA DA MANGUE Endereço: R NOSSA SENHORA APARECIDA, 1204 Bairro: P…" at bounding box center [594, 264] width 1188 height 528
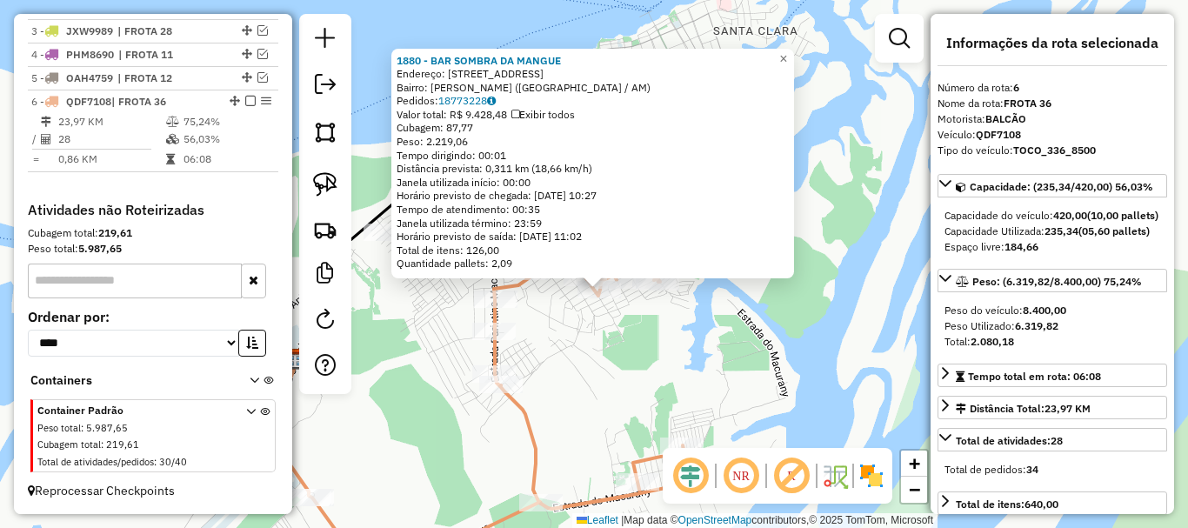
click at [573, 350] on div "1880 - BAR SOMBRA DA MANGUE Endereço: R NOSSA SENHORA APARECIDA, 1204 Bairro: P…" at bounding box center [594, 264] width 1188 height 528
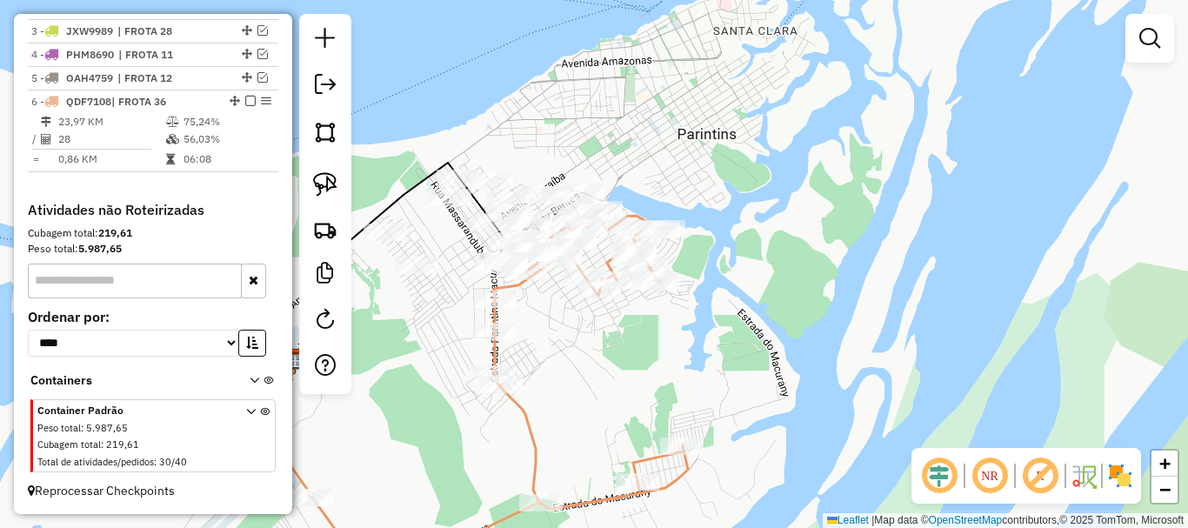
drag, startPoint x: 538, startPoint y: 366, endPoint x: 551, endPoint y: 388, distance: 25.4
click at [551, 388] on div "Janela de atendimento Grade de atendimento Capacidade Transportadoras Veículos …" at bounding box center [594, 264] width 1188 height 528
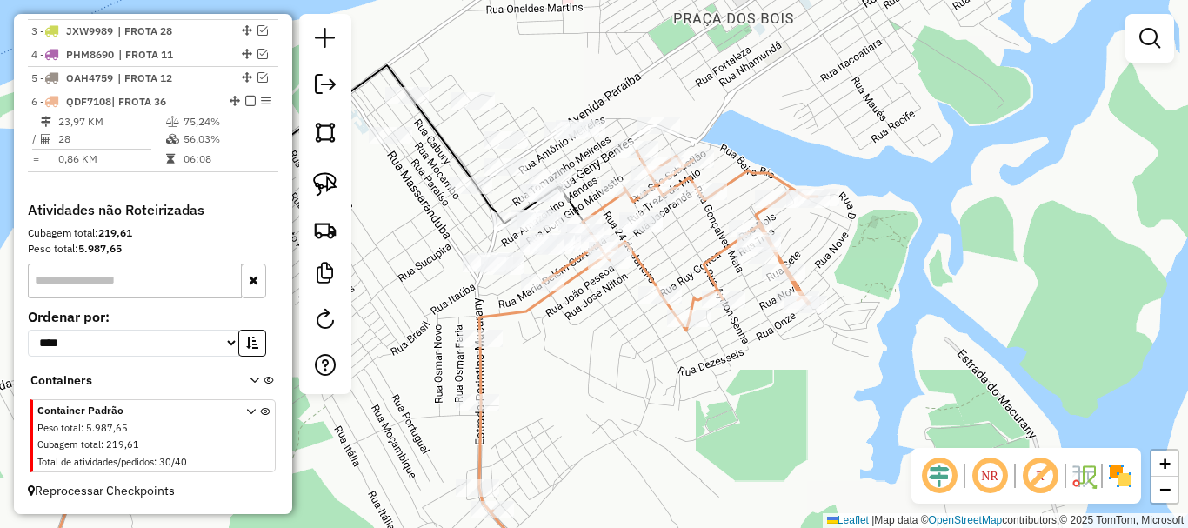
drag, startPoint x: 580, startPoint y: 365, endPoint x: 576, endPoint y: 382, distance: 17.1
click at [574, 384] on div "Janela de atendimento Grade de atendimento Capacidade Transportadoras Veículos …" at bounding box center [594, 264] width 1188 height 528
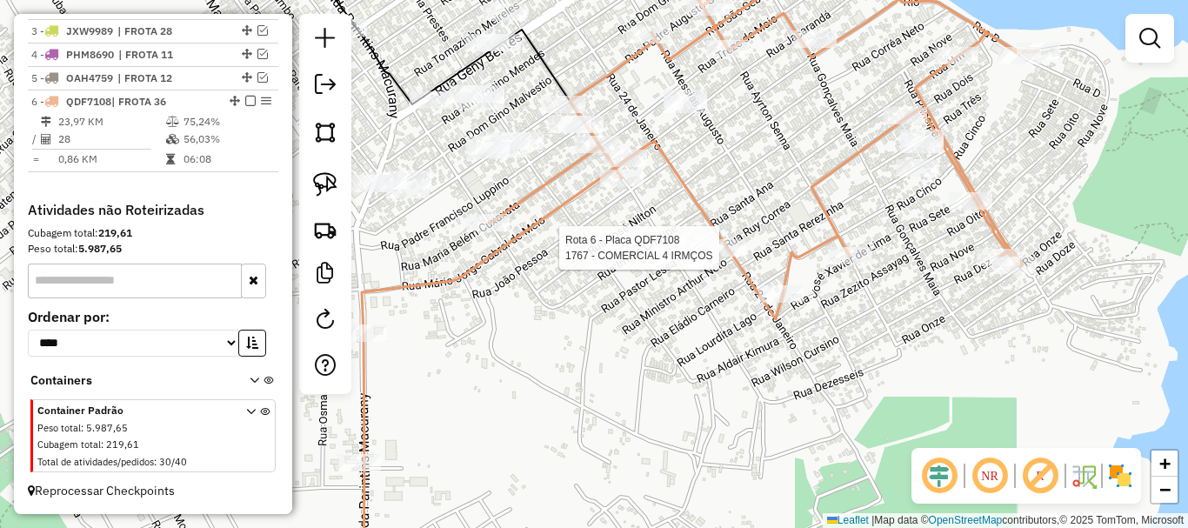
select select "**********"
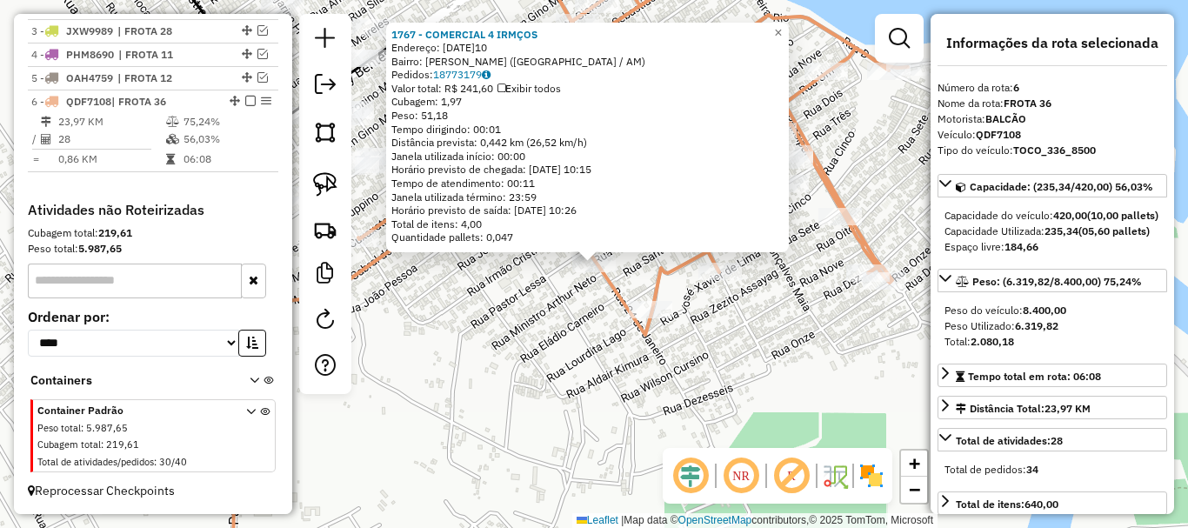
click at [560, 349] on div "1767 - COMERCIAL 4 IRMÇOS Endereço: R 24 DE JANEIRO, 1910 Bairro: PAULO CORREA …" at bounding box center [594, 264] width 1188 height 528
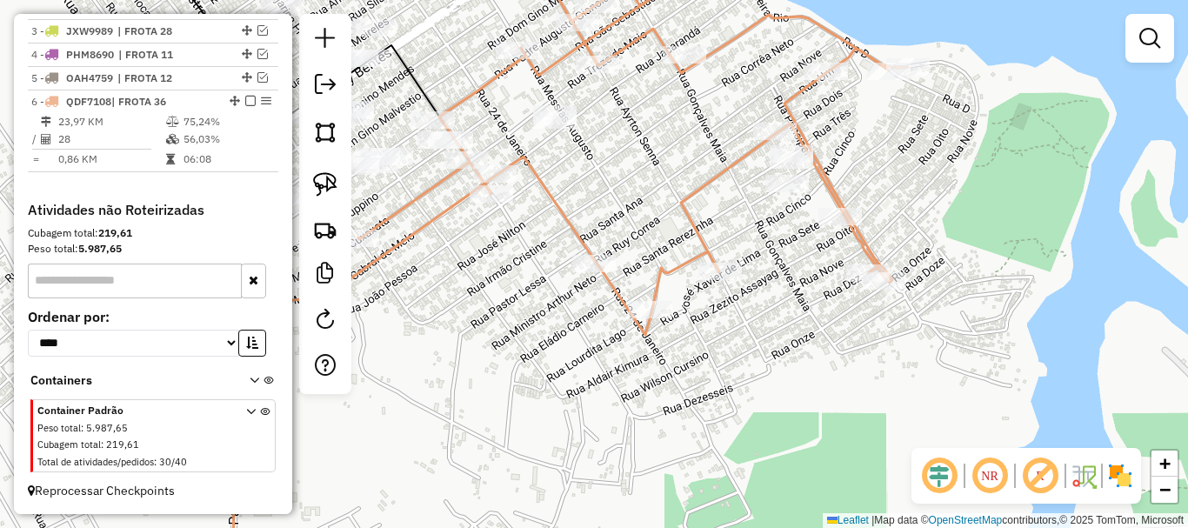
drag, startPoint x: 499, startPoint y: 327, endPoint x: 599, endPoint y: 397, distance: 122.3
click at [599, 397] on div "Janela de atendimento Grade de atendimento Capacidade Transportadoras Veículos …" at bounding box center [594, 264] width 1188 height 528
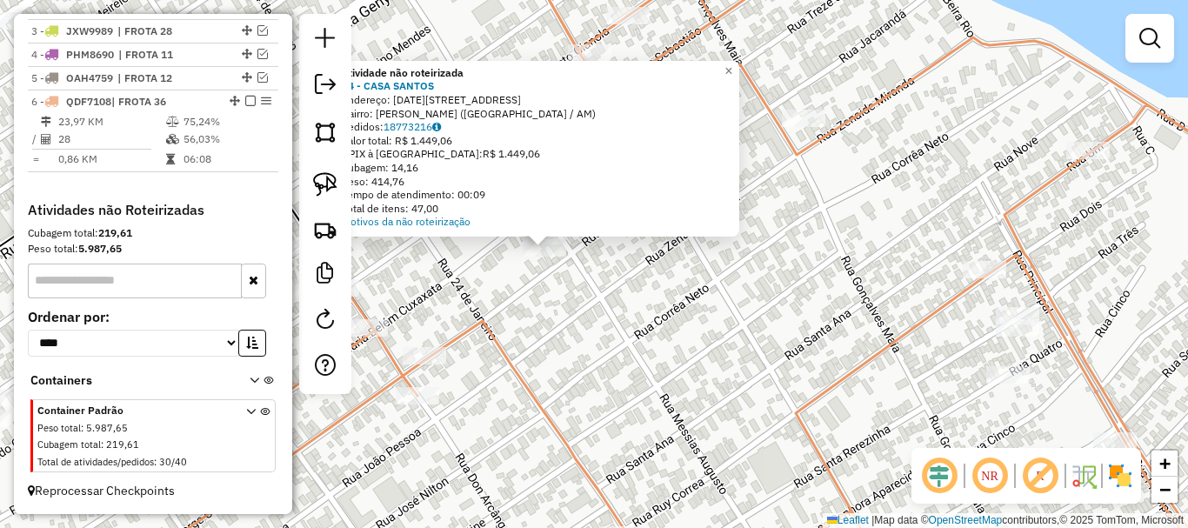
drag, startPoint x: 555, startPoint y: 322, endPoint x: 665, endPoint y: 357, distance: 116.0
click at [664, 369] on div "Atividade não roteirizada 14 - CASA SANTOS Endereço: R 13 DE MAIO, 3590 Bairro:…" at bounding box center [594, 264] width 1188 height 528
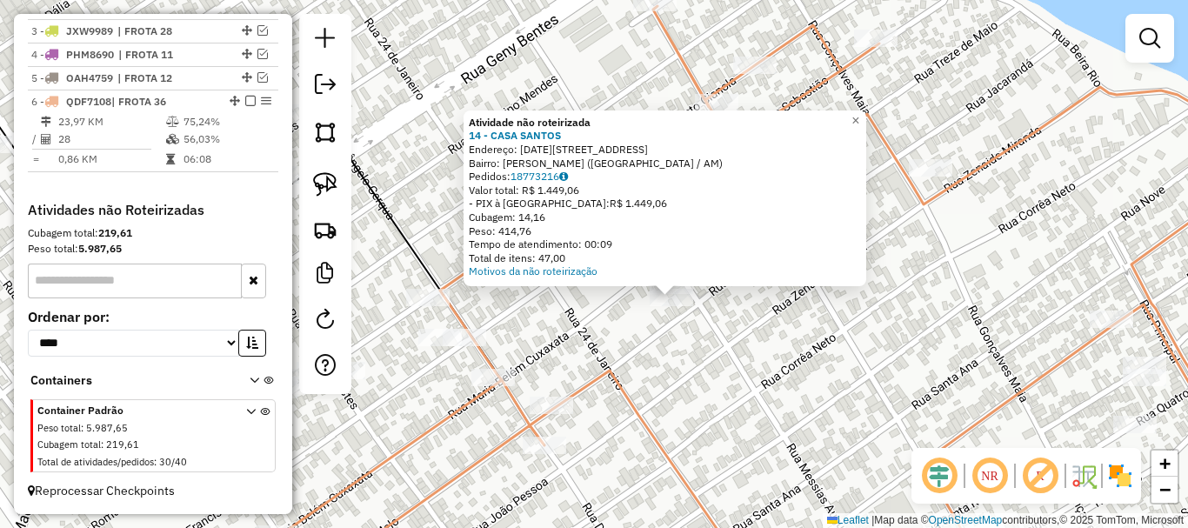
click at [672, 352] on div "Atividade não roteirizada 14 - CASA SANTOS Endereço: R 13 DE MAIO, 3590 Bairro:…" at bounding box center [594, 264] width 1188 height 528
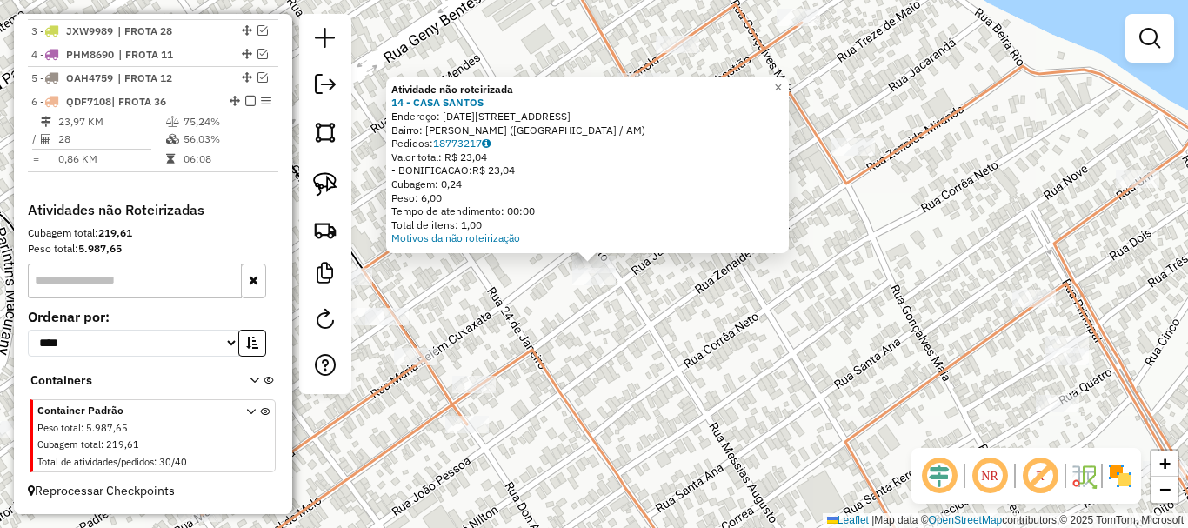
click at [588, 385] on div "Atividade não roteirizada 14 - CASA SANTOS Endereço: R 13 DE MAIO, 3590 Bairro:…" at bounding box center [594, 264] width 1188 height 528
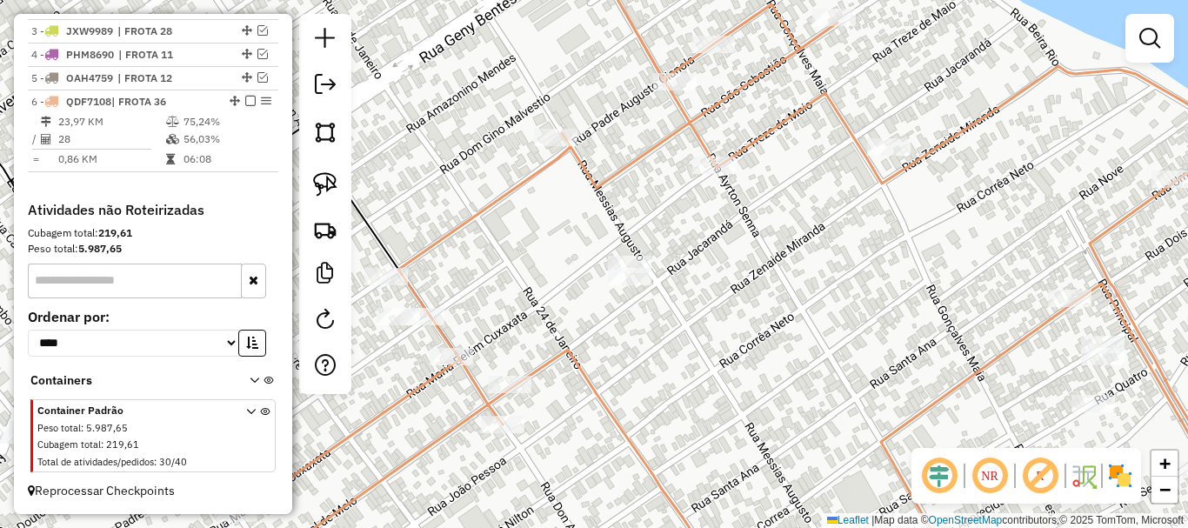
drag, startPoint x: 558, startPoint y: 386, endPoint x: 793, endPoint y: 380, distance: 234.8
click at [793, 380] on icon at bounding box center [786, 282] width 1098 height 595
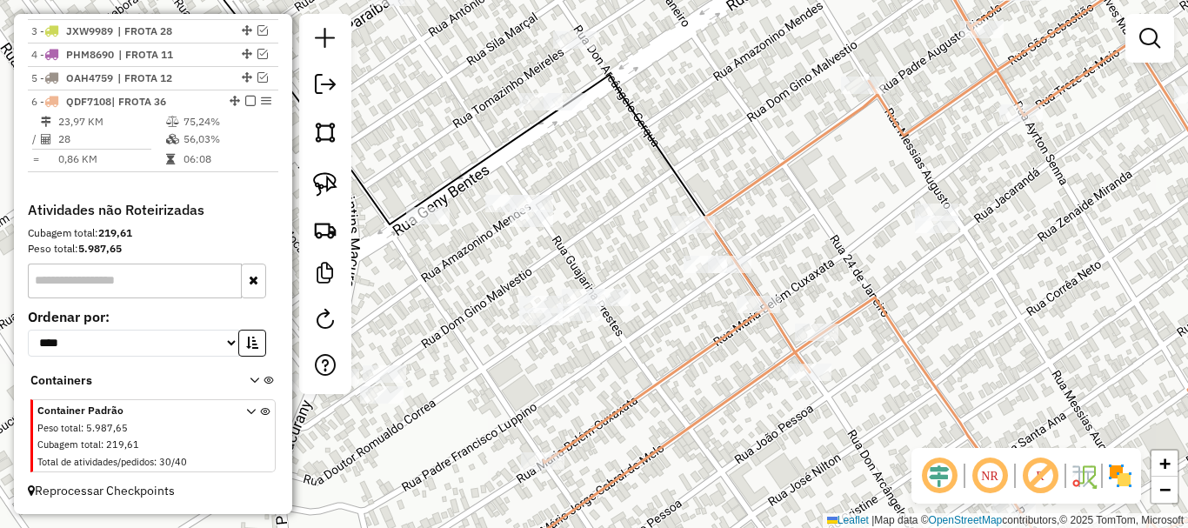
drag, startPoint x: 684, startPoint y: 342, endPoint x: 703, endPoint y: 322, distance: 27.7
click at [703, 322] on div "Janela de atendimento Grade de atendimento Capacidade Transportadoras Veículos …" at bounding box center [594, 264] width 1188 height 528
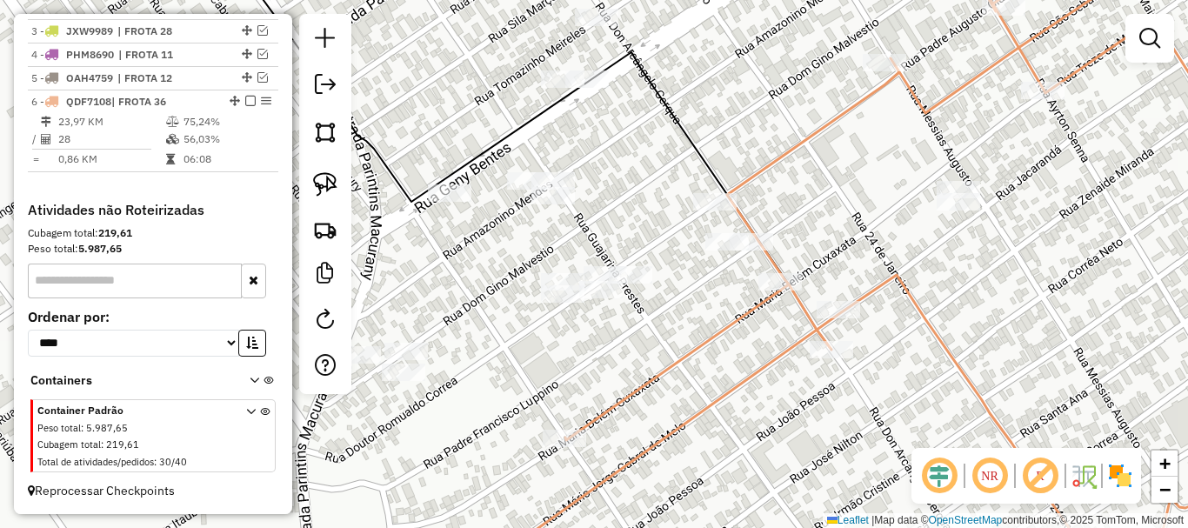
click at [750, 250] on div at bounding box center [751, 241] width 43 height 17
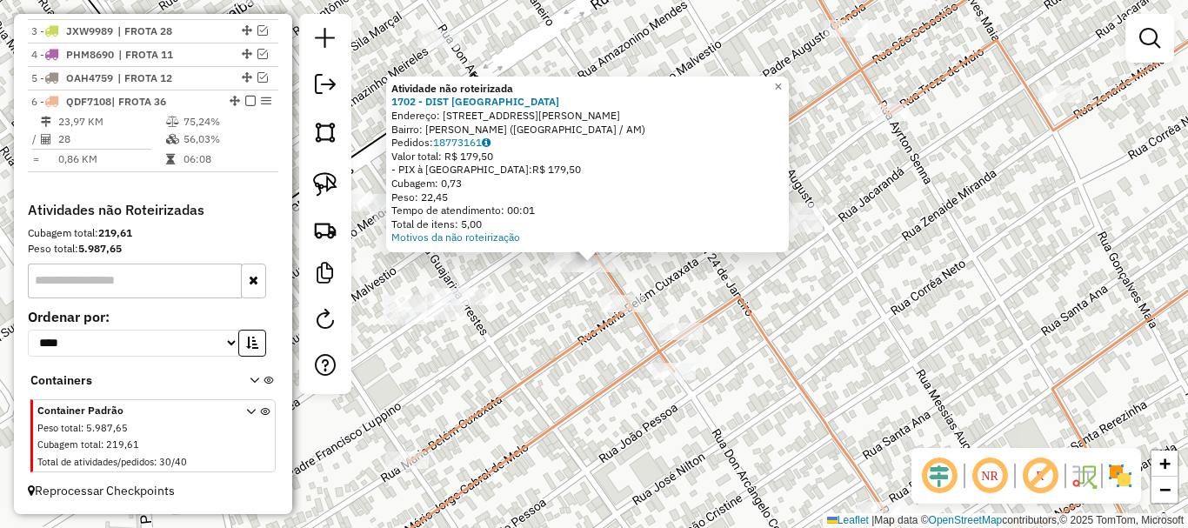
click at [547, 293] on div "Atividade não roteirizada 1702 - DIST AMAZONAS Endereço: R PADRE FRANCISCO LUPI…" at bounding box center [594, 264] width 1188 height 528
click at [536, 308] on div "Atividade não roteirizada 1702 - DIST AMAZONAS Endereço: R PADRE FRANCISCO LUPI…" at bounding box center [594, 264] width 1188 height 528
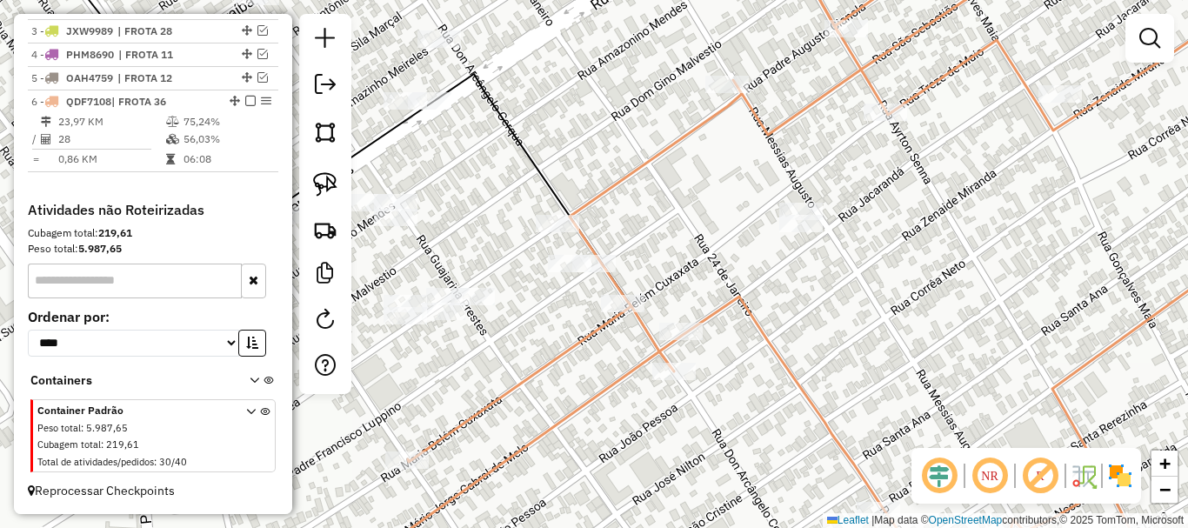
click at [556, 237] on div "Janela de atendimento Grade de atendimento Capacidade Transportadoras Veículos …" at bounding box center [594, 264] width 1188 height 528
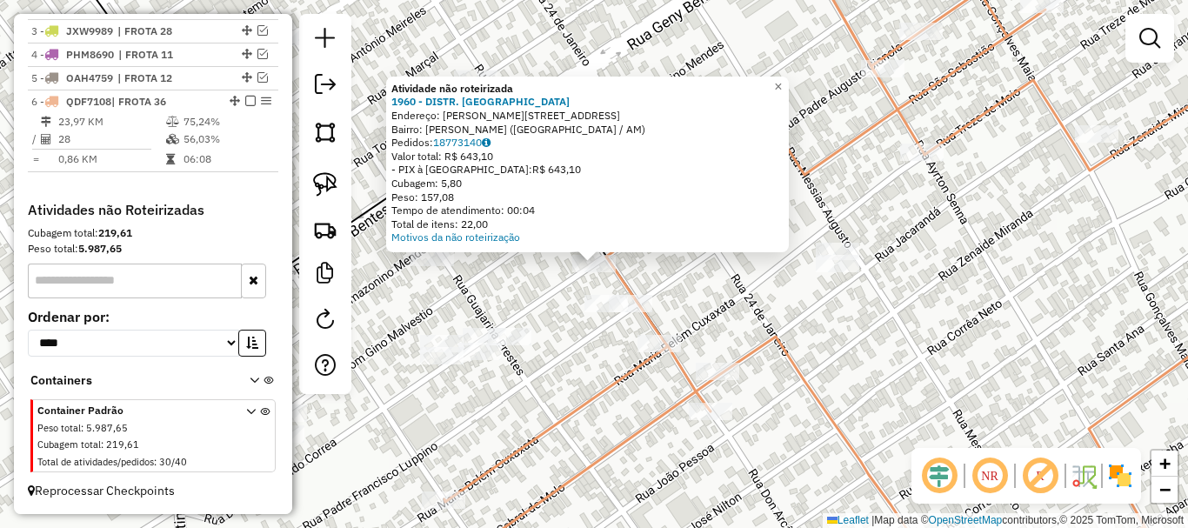
click at [590, 395] on icon at bounding box center [868, 276] width 876 height 608
select select "**********"
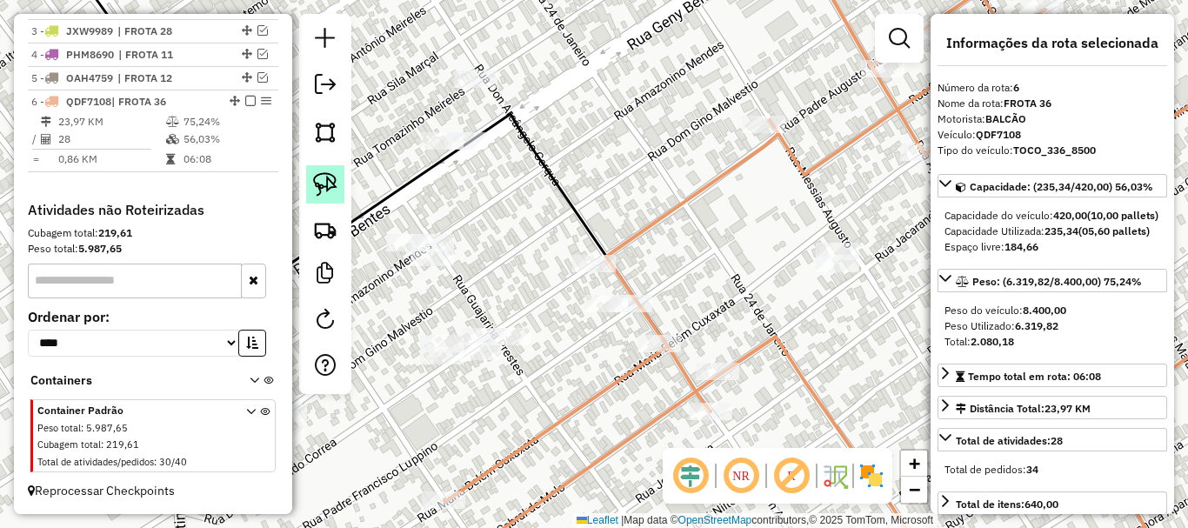
click at [306, 169] on div at bounding box center [325, 204] width 52 height 380
click at [325, 183] on img at bounding box center [325, 184] width 24 height 24
drag, startPoint x: 603, startPoint y: 327, endPoint x: 579, endPoint y: 294, distance: 41.0
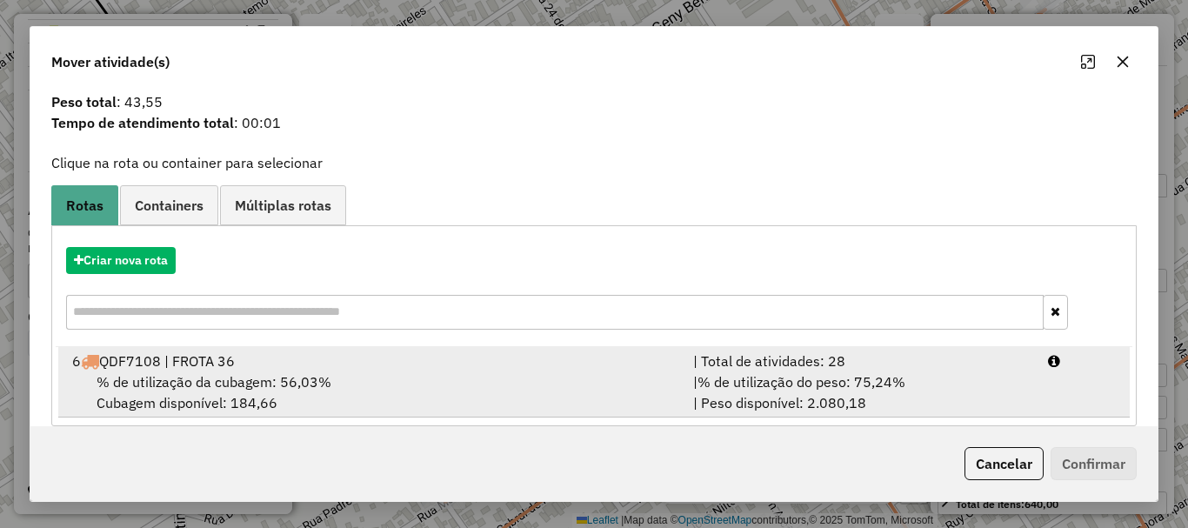
scroll to position [68, 0]
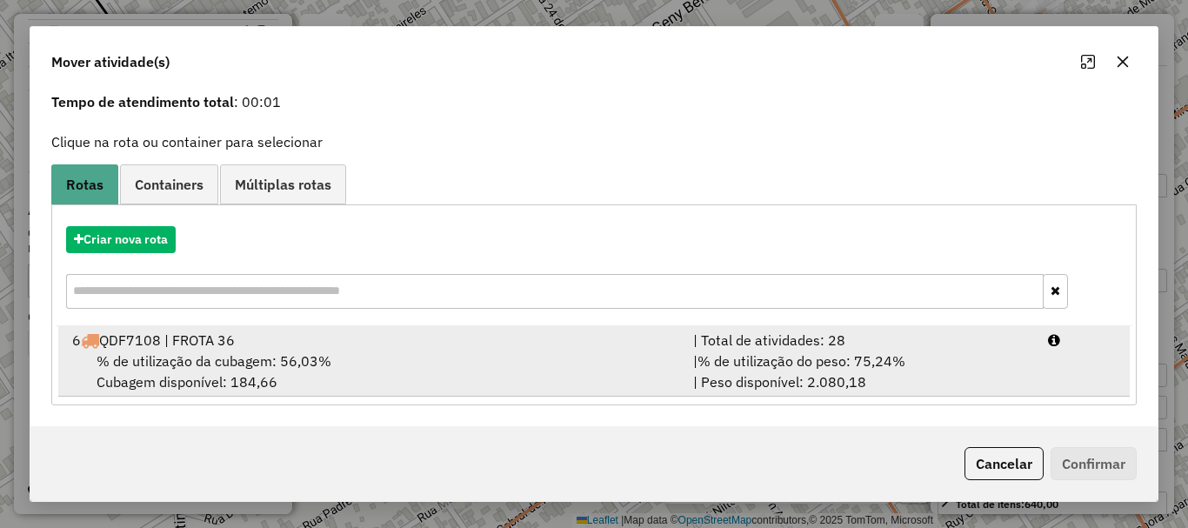
click at [610, 356] on div "% de utilização da cubagem: 56,03% Cubagem disponível: 184,66" at bounding box center [372, 371] width 621 height 42
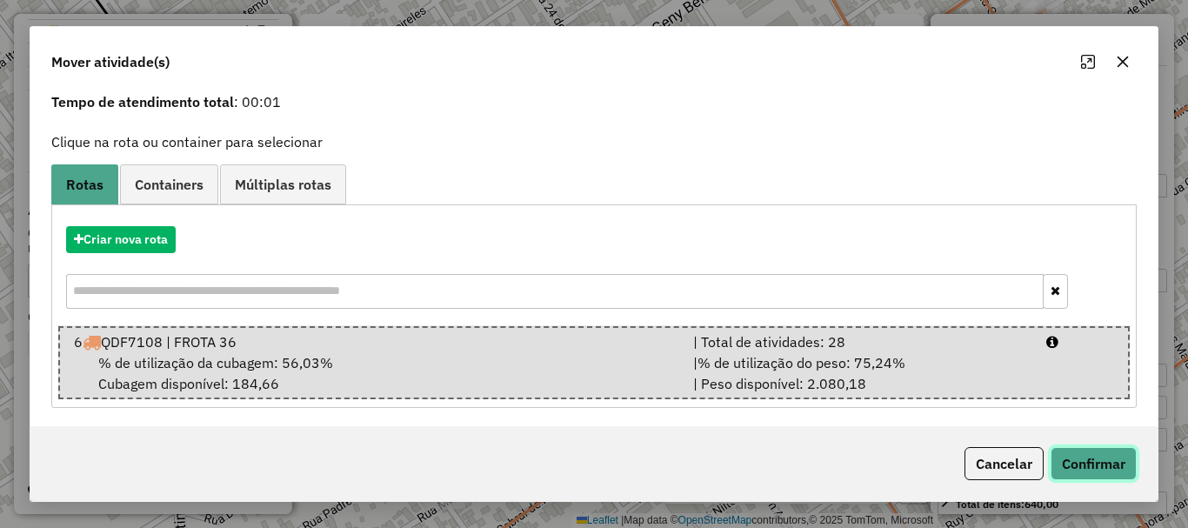
click at [1092, 455] on button "Confirmar" at bounding box center [1093, 463] width 86 height 33
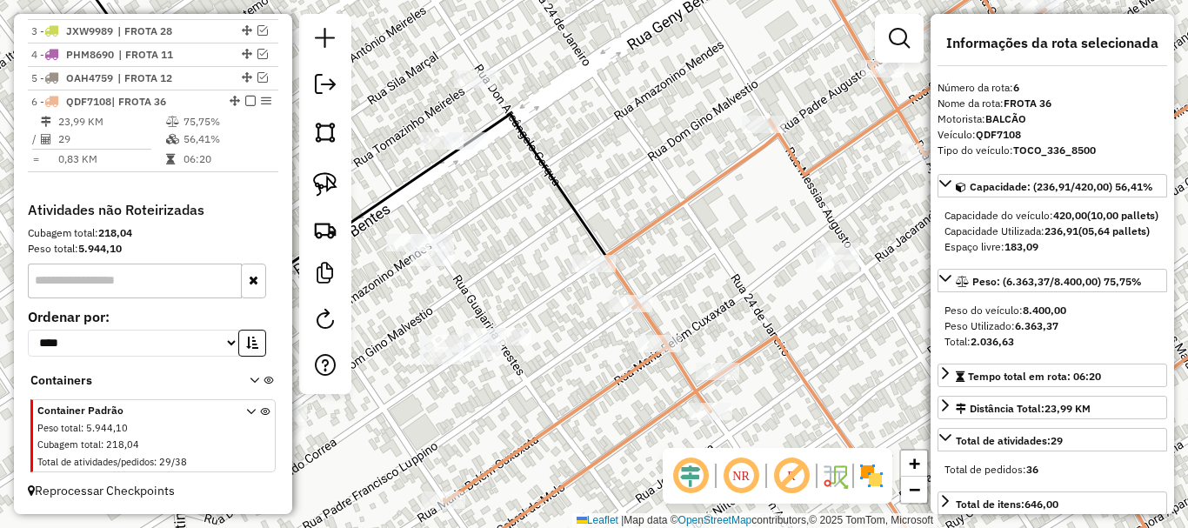
scroll to position [0, 0]
click at [630, 312] on div at bounding box center [630, 303] width 43 height 17
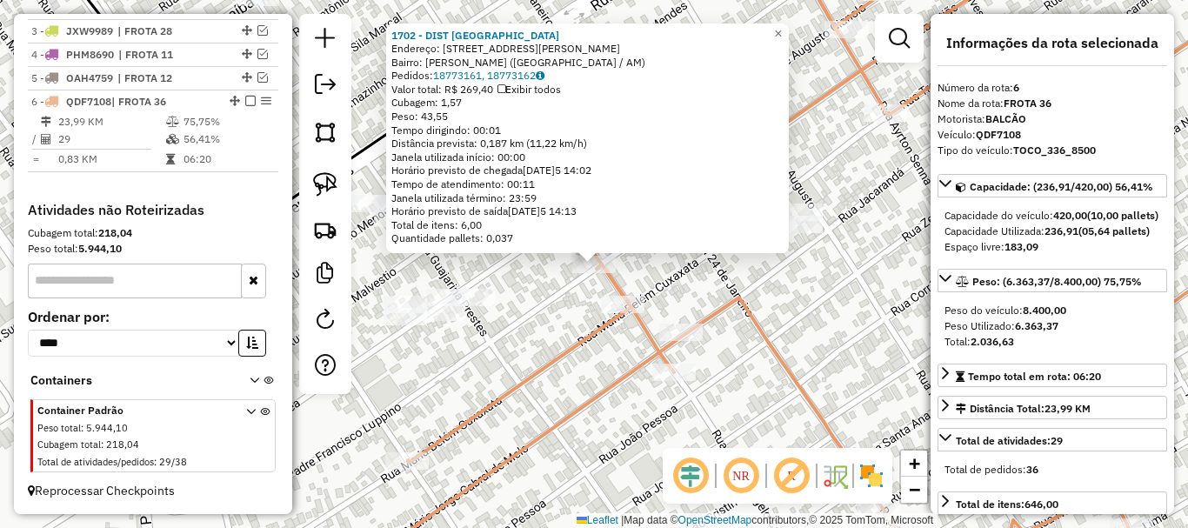
click at [544, 347] on div "1702 - DIST AMAZONAS Endereço: R PADRE FRANCISCO LUPINO, 3870 Bairro: ITAUNA II…" at bounding box center [594, 264] width 1188 height 528
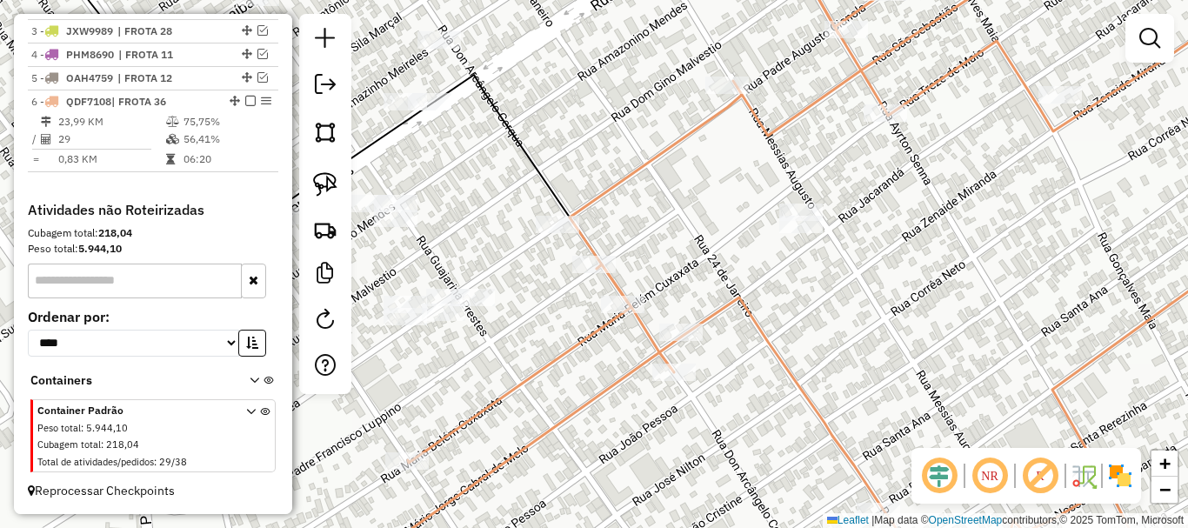
drag, startPoint x: 513, startPoint y: 362, endPoint x: 753, endPoint y: 204, distance: 287.0
click at [753, 204] on div "Janela de atendimento Grade de atendimento Capacidade Transportadoras Veículos …" at bounding box center [594, 264] width 1188 height 528
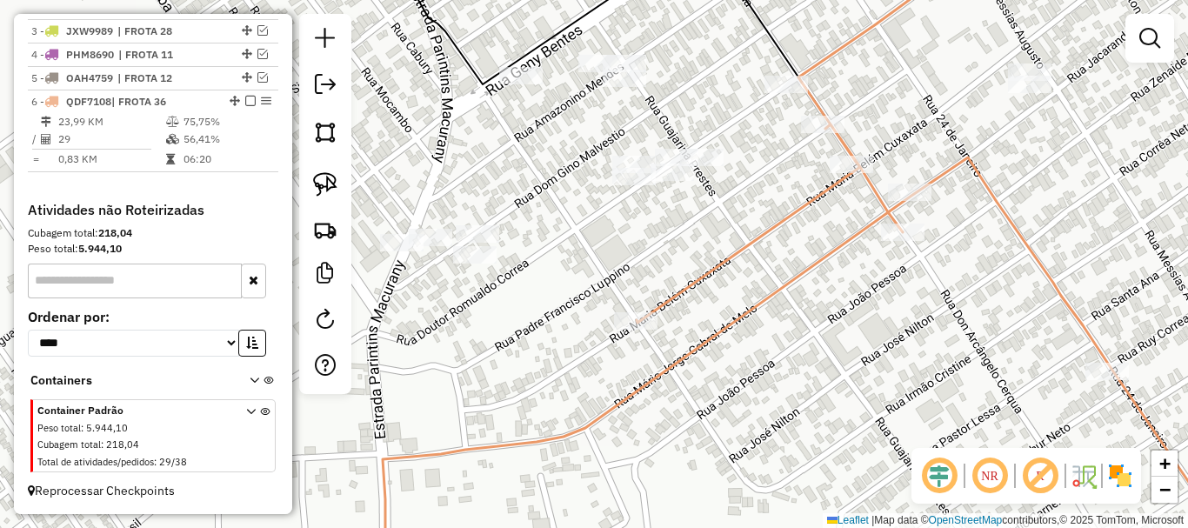
drag, startPoint x: 714, startPoint y: 249, endPoint x: 814, endPoint y: 219, distance: 104.3
click at [692, 262] on div "Janela de atendimento Grade de atendimento Capacidade Transportadoras Veículos …" at bounding box center [594, 264] width 1188 height 528
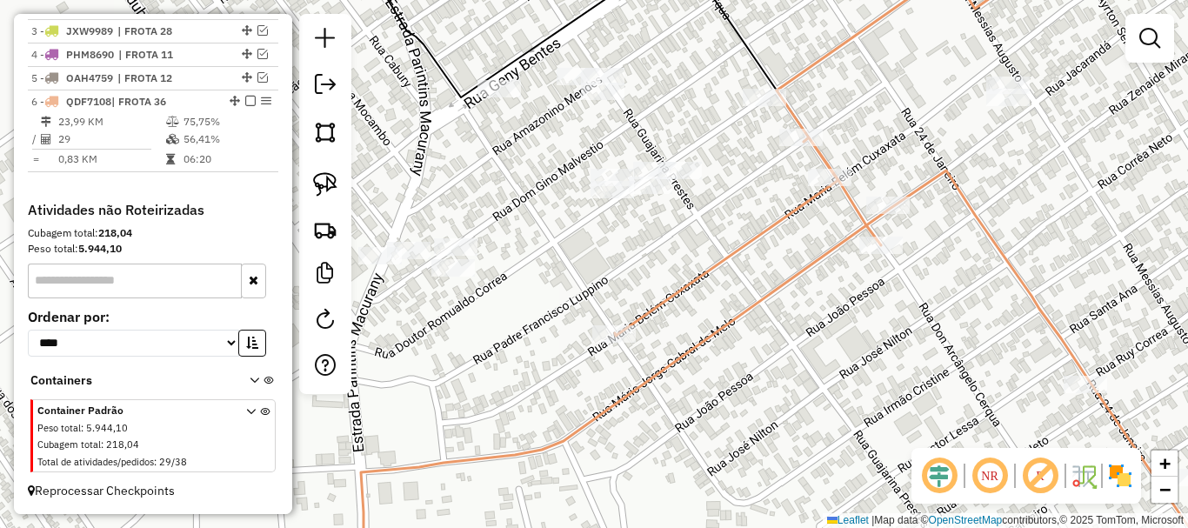
click at [826, 191] on icon at bounding box center [833, 263] width 945 height 633
select select "**********"
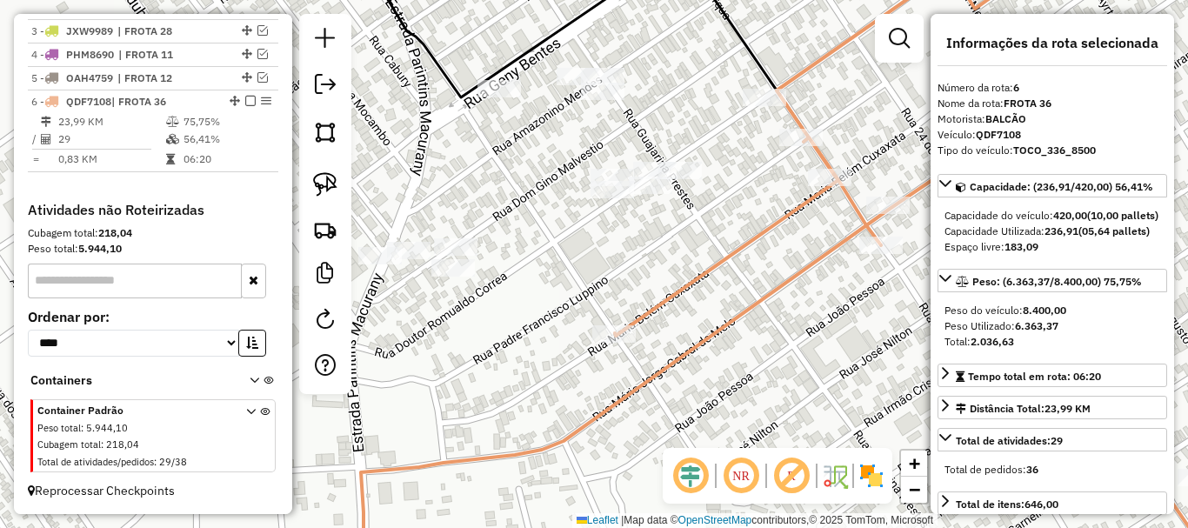
click at [678, 245] on div "Janela de atendimento Grade de atendimento Capacidade Transportadoras Veículos …" at bounding box center [594, 264] width 1188 height 528
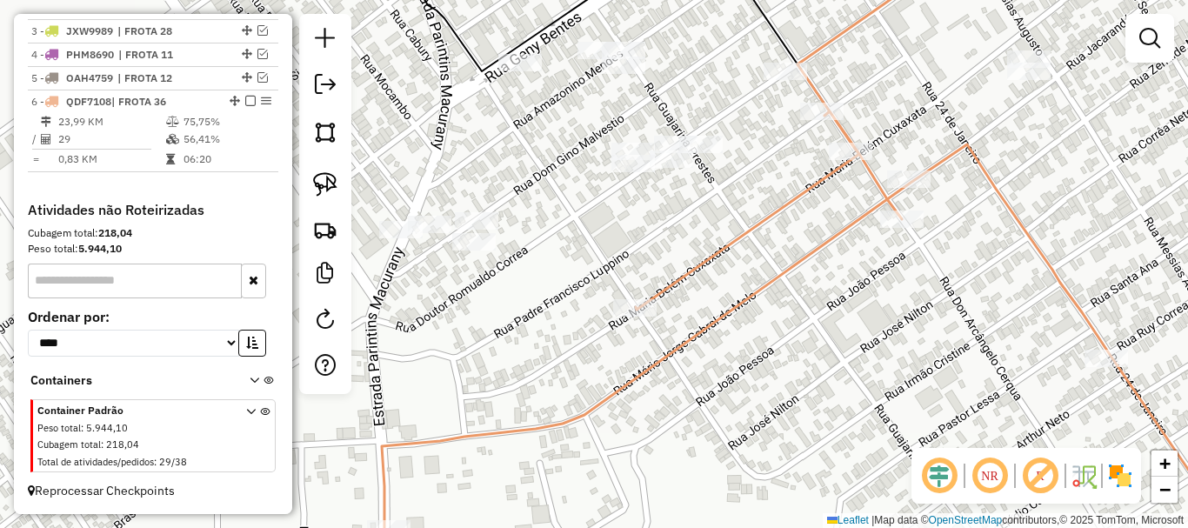
drag, startPoint x: 690, startPoint y: 245, endPoint x: 743, endPoint y: 131, distance: 126.0
click at [732, 153] on div "Janela de atendimento Grade de atendimento Capacidade Transportadoras Veículos …" at bounding box center [594, 264] width 1188 height 528
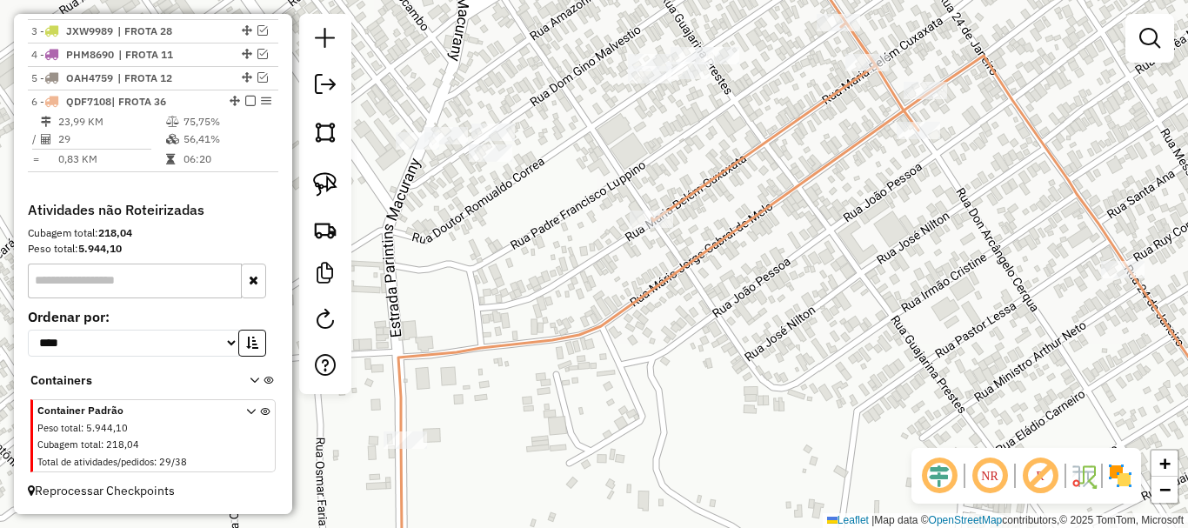
drag, startPoint x: 573, startPoint y: 208, endPoint x: 481, endPoint y: 302, distance: 131.6
click at [455, 317] on div "Janela de atendimento Grade de atendimento Capacidade Transportadoras Veículos …" at bounding box center [594, 264] width 1188 height 528
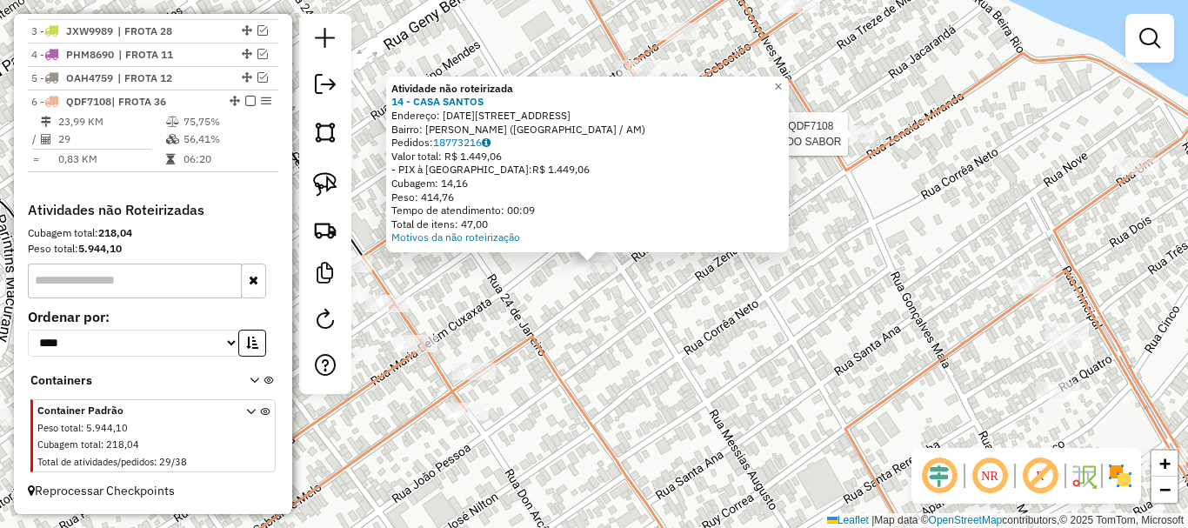
select select "**********"
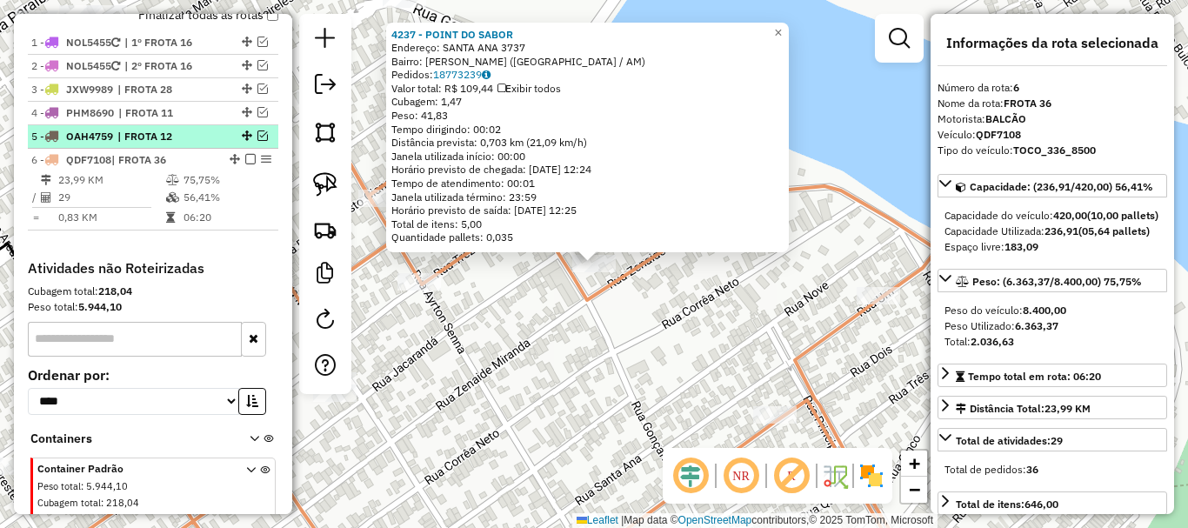
scroll to position [606, 0]
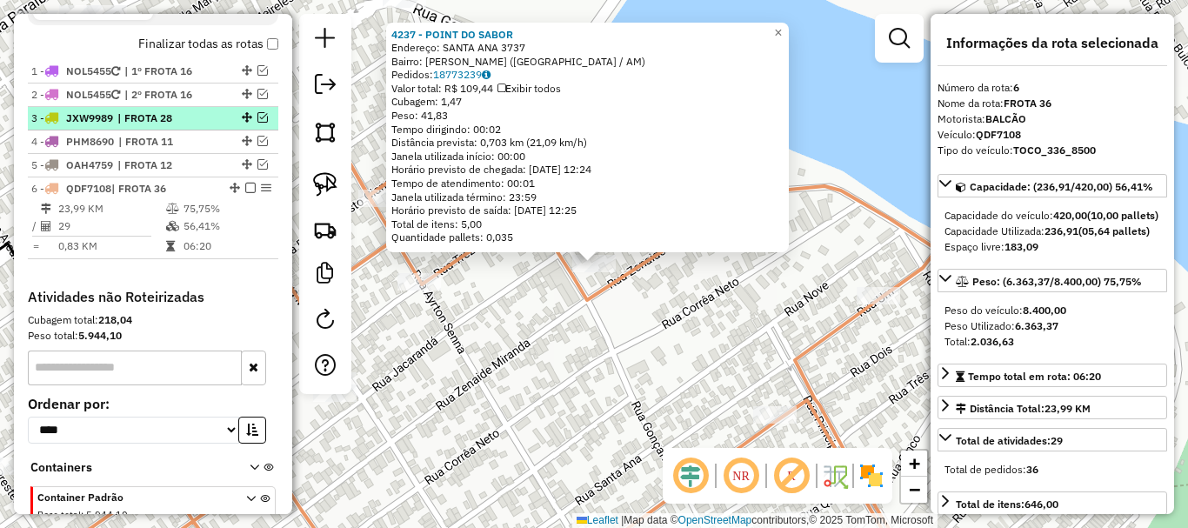
click at [257, 121] on em at bounding box center [262, 117] width 10 height 10
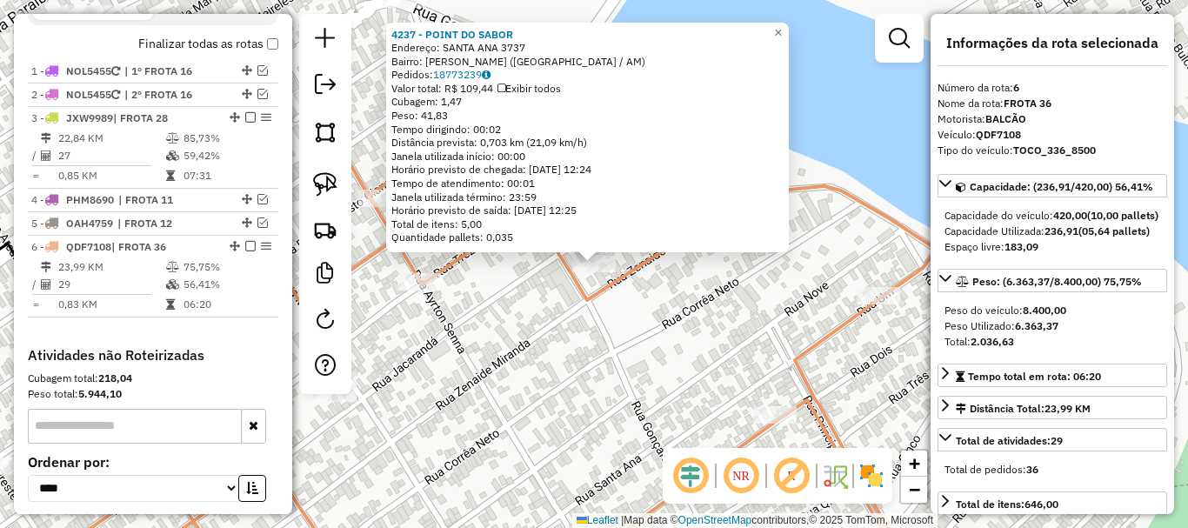
drag, startPoint x: 383, startPoint y: 110, endPoint x: 383, endPoint y: 197, distance: 86.1
click at [383, 197] on div "4237 - POINT DO SABOR Endereço: SANTA ANA 3737 Bairro: PAULO CORREA (PARINTINS …" at bounding box center [594, 264] width 1188 height 528
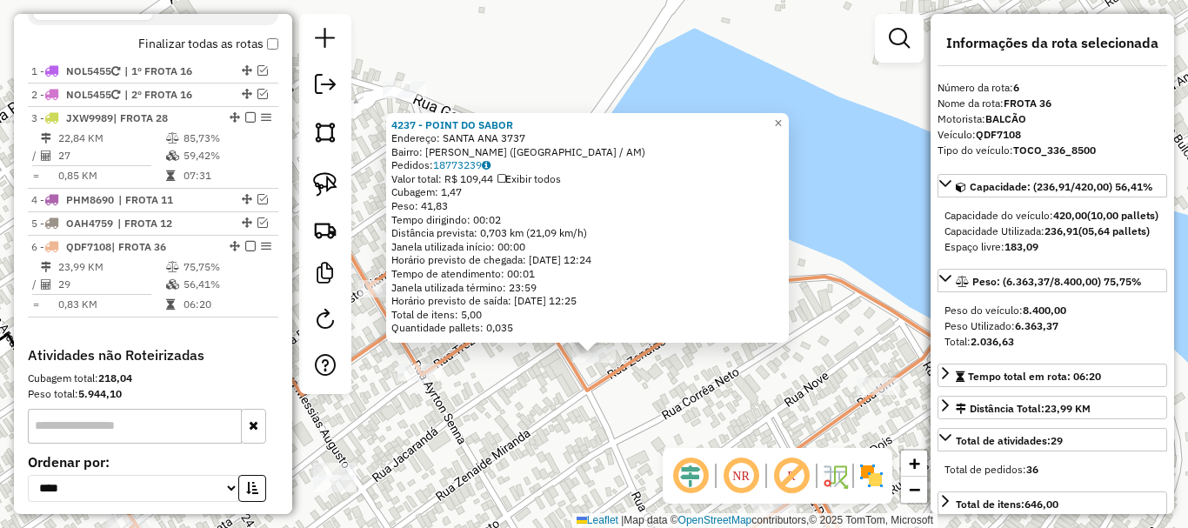
click at [501, 70] on div "4237 - POINT DO SABOR Endereço: SANTA ANA 3737 Bairro: PAULO CORREA (PARINTINS …" at bounding box center [594, 264] width 1188 height 528
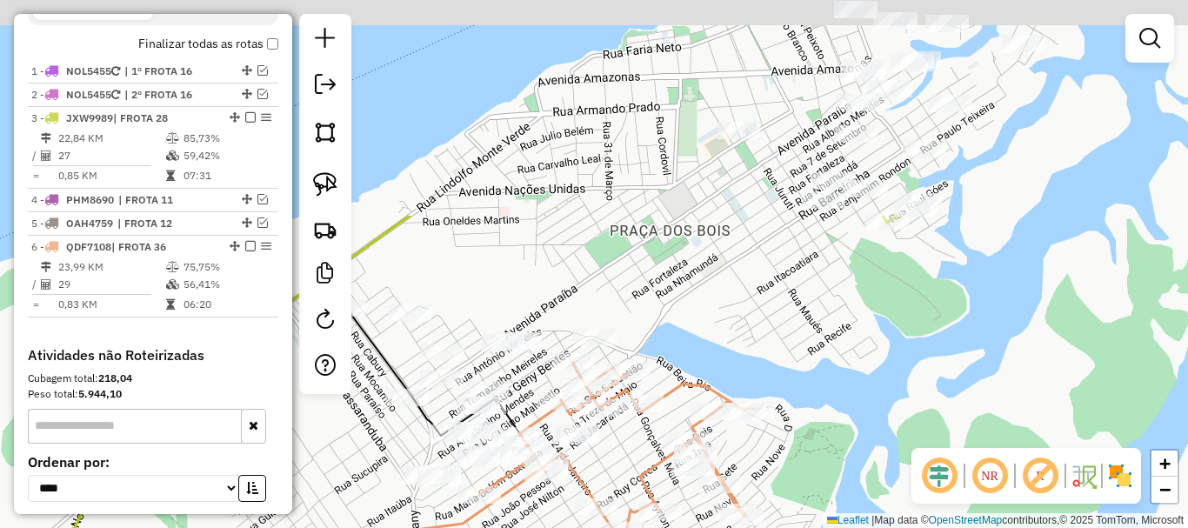
drag, startPoint x: 589, startPoint y: 80, endPoint x: 733, endPoint y: 280, distance: 246.6
click at [691, 375] on div "Janela de atendimento Grade de atendimento Capacidade Transportadoras Veículos …" at bounding box center [594, 264] width 1188 height 528
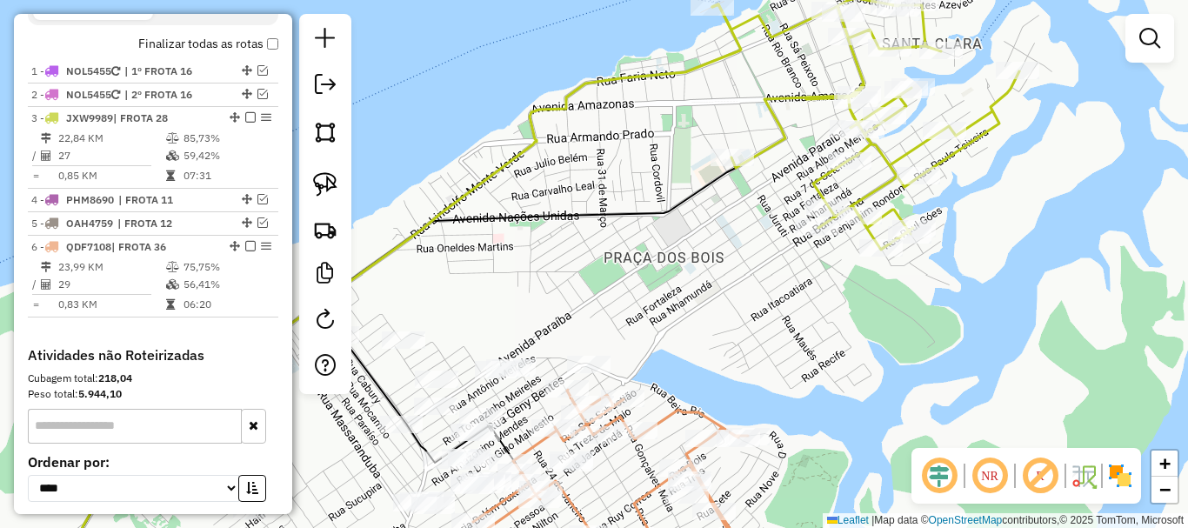
select select "**********"
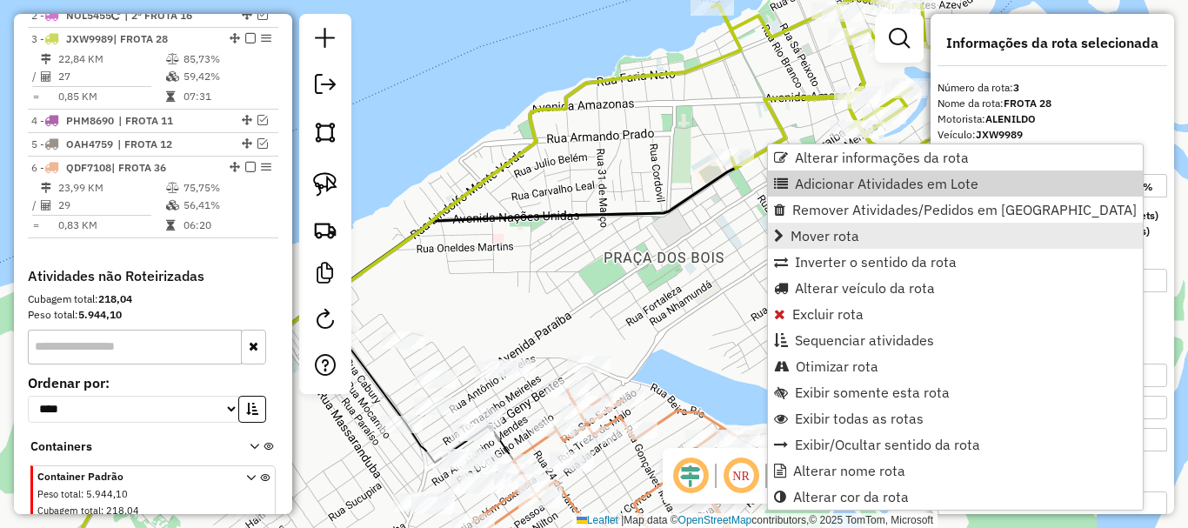
scroll to position [699, 0]
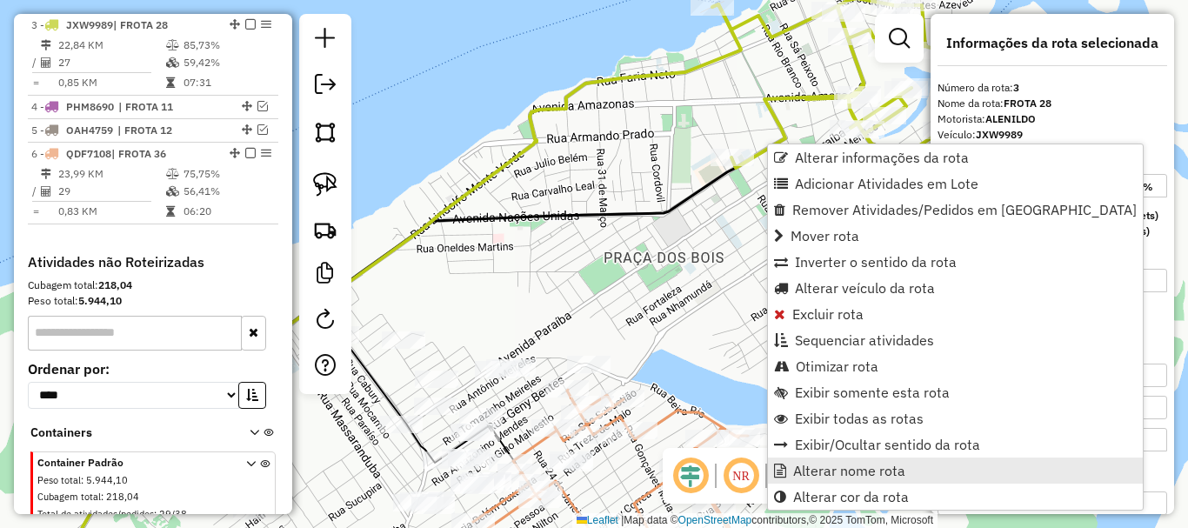
click at [841, 467] on span "Alterar nome rota" at bounding box center [849, 470] width 112 height 14
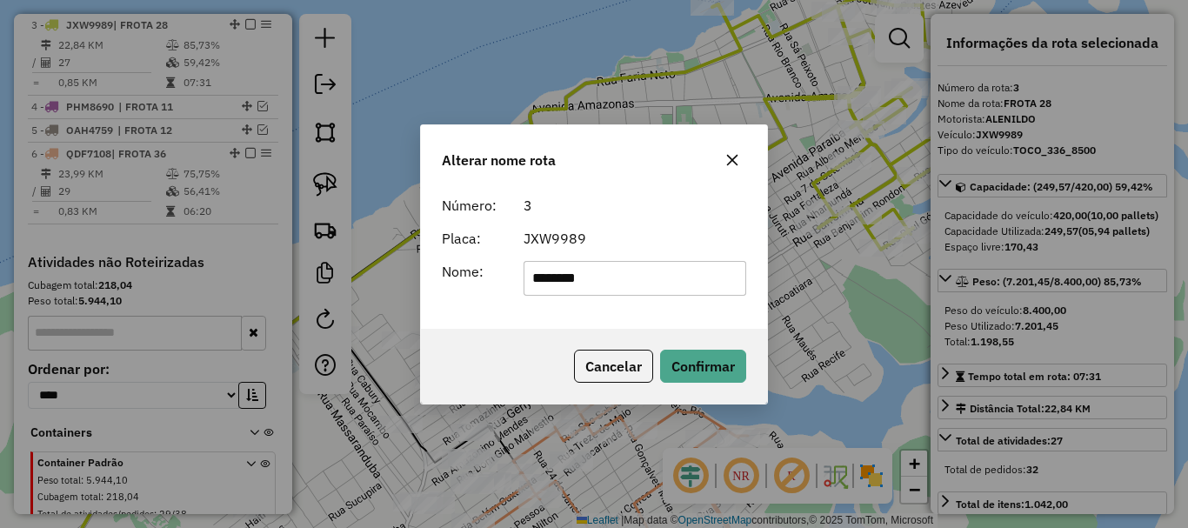
drag, startPoint x: 621, startPoint y: 276, endPoint x: 590, endPoint y: 287, distance: 33.3
click at [579, 283] on input "********" at bounding box center [634, 278] width 223 height 35
type input "********"
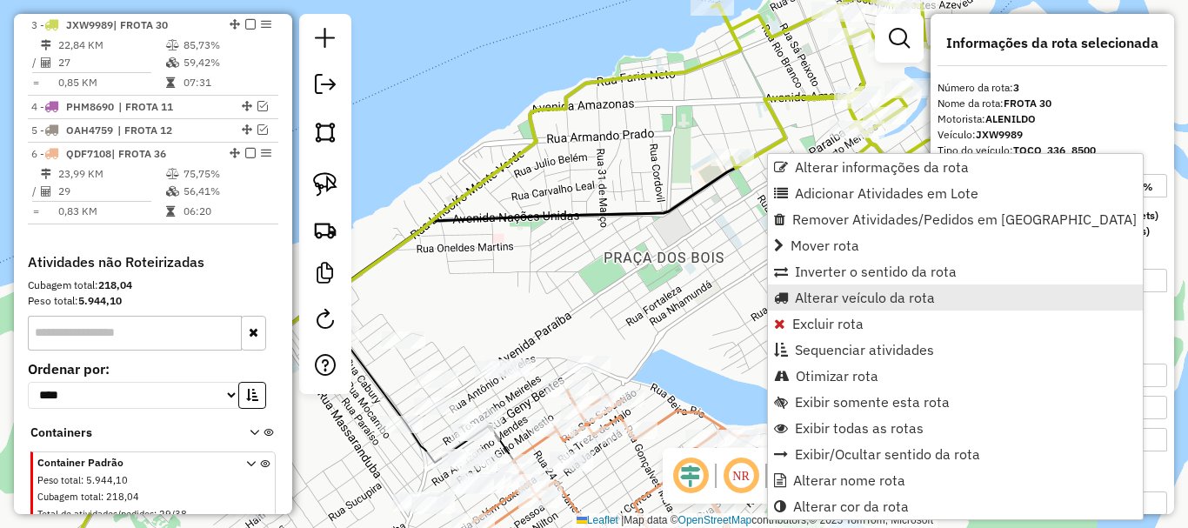
click at [876, 305] on link "Alterar veículo da rota" at bounding box center [955, 297] width 375 height 26
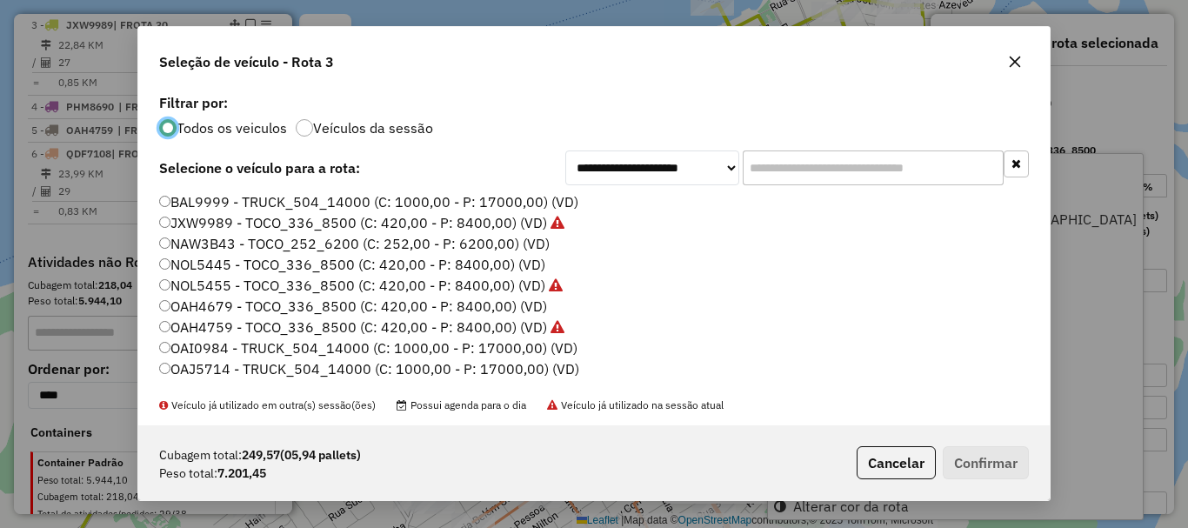
scroll to position [10, 5]
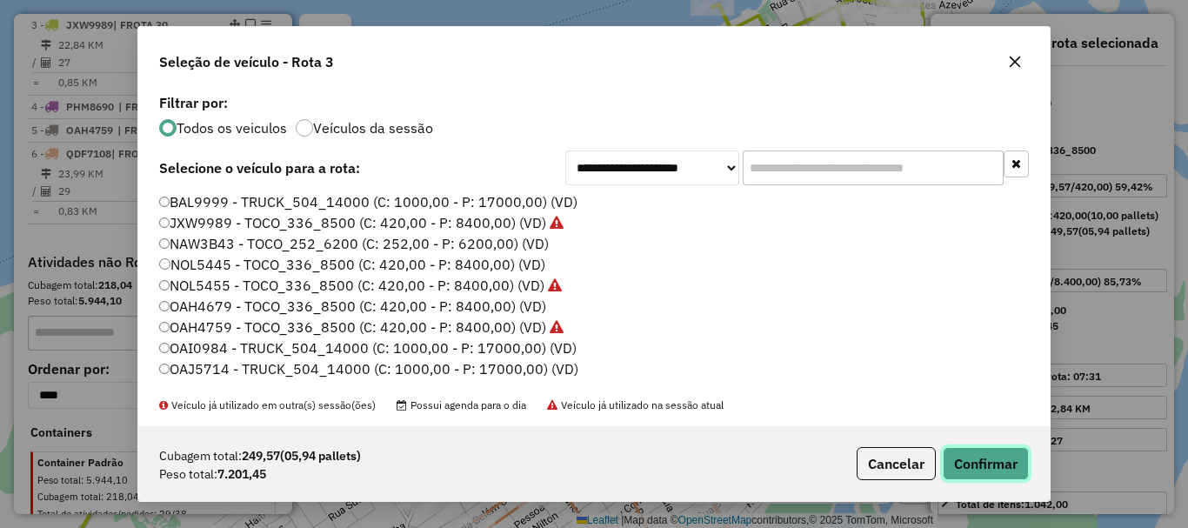
click at [969, 464] on button "Confirmar" at bounding box center [986, 463] width 86 height 33
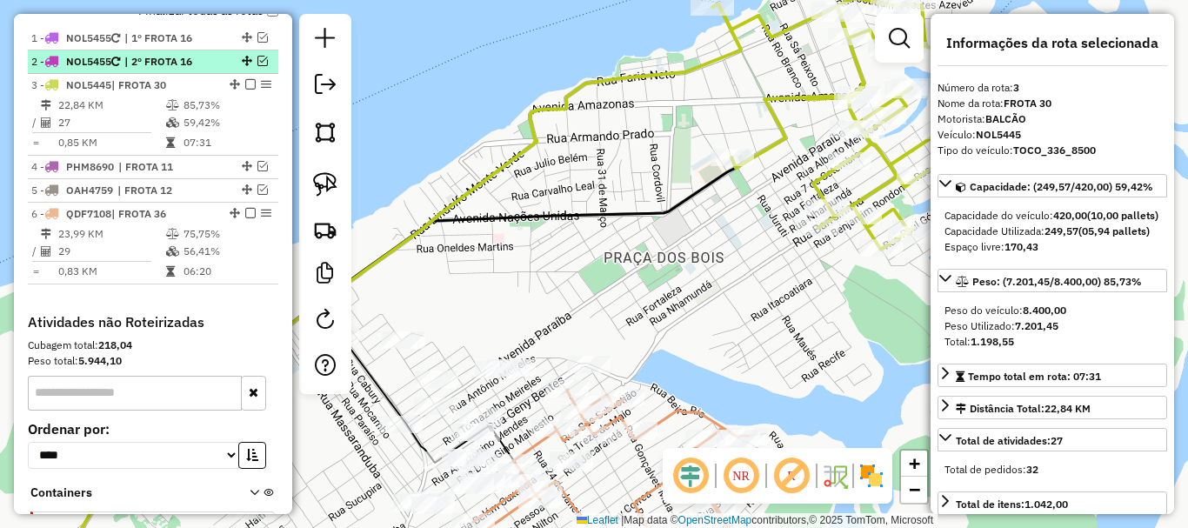
scroll to position [612, 0]
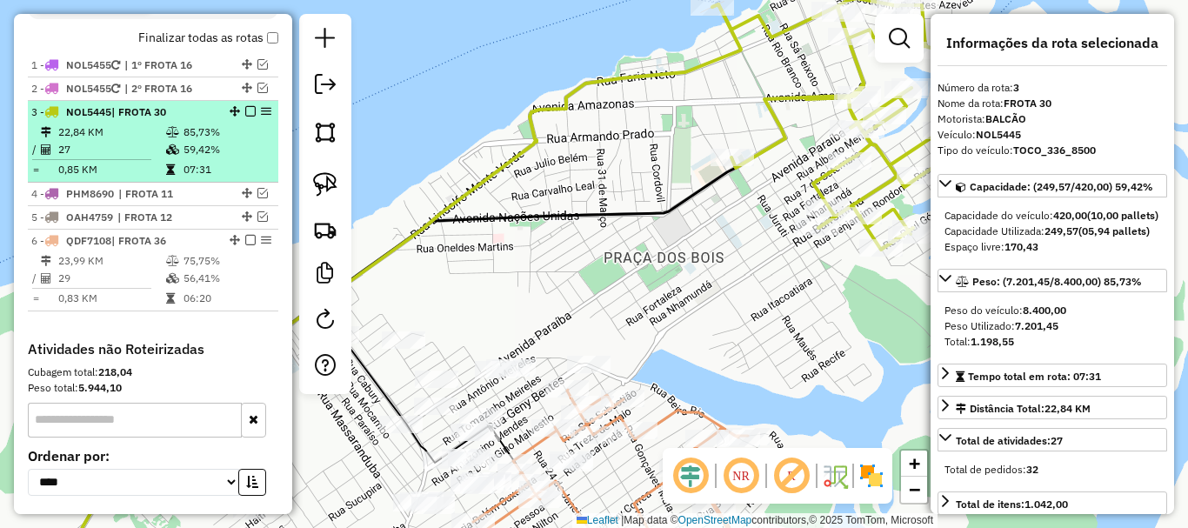
click at [245, 111] on em at bounding box center [250, 111] width 10 height 10
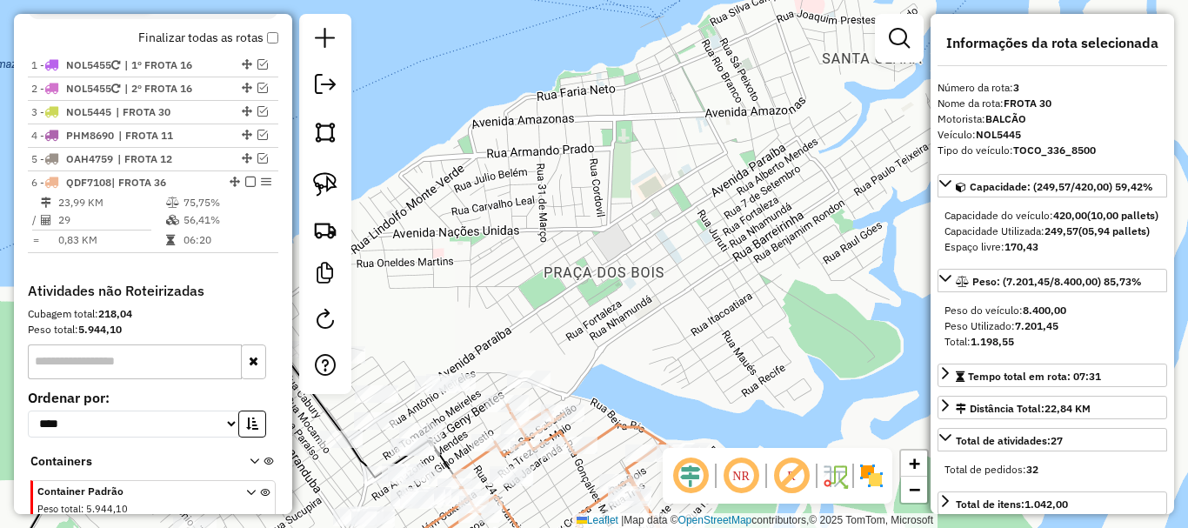
click at [579, 270] on div "Janela de atendimento Grade de atendimento Capacidade Transportadoras Veículos …" at bounding box center [594, 264] width 1188 height 528
drag, startPoint x: 614, startPoint y: 286, endPoint x: 701, endPoint y: 190, distance: 129.3
click at [701, 190] on div "Janela de atendimento Grade de atendimento Capacidade Transportadoras Veículos …" at bounding box center [594, 264] width 1188 height 528
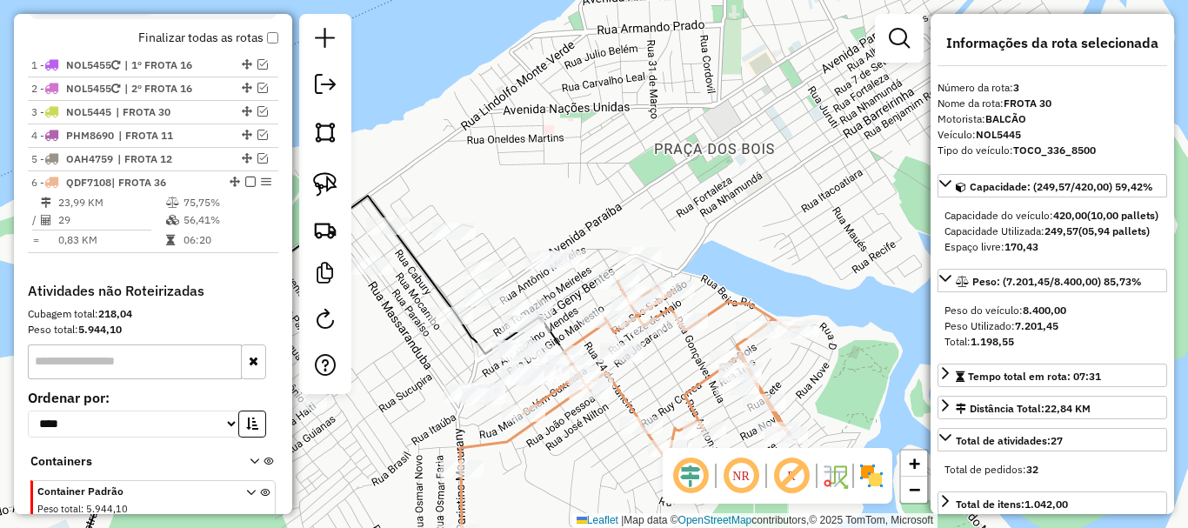
drag, startPoint x: 656, startPoint y: 357, endPoint x: 678, endPoint y: 245, distance: 113.6
click at [678, 245] on div "Janela de atendimento Grade de atendimento Capacidade Transportadoras Veículos …" at bounding box center [594, 264] width 1188 height 528
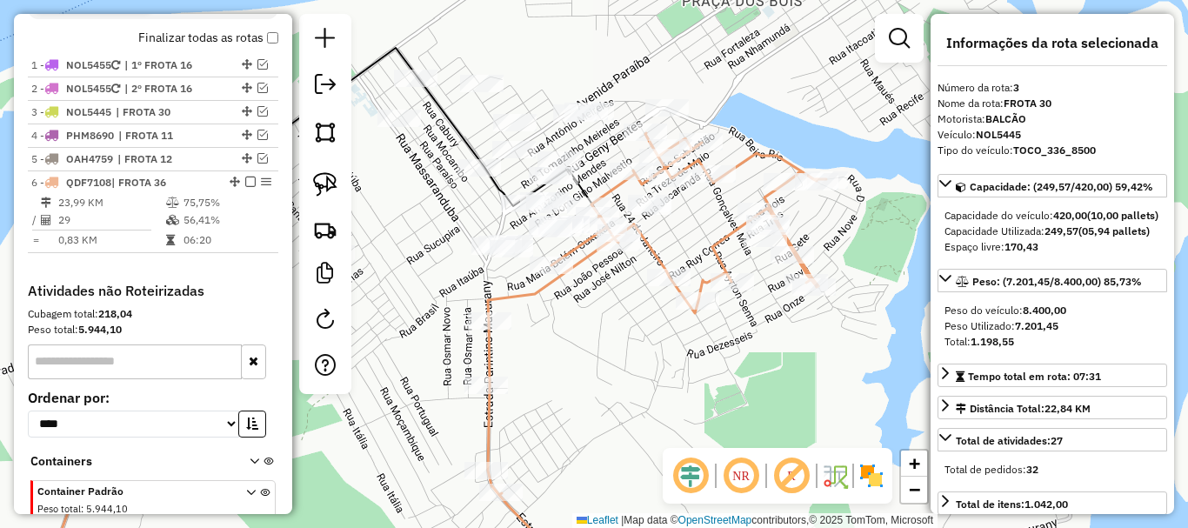
click at [639, 393] on div "Rota 6 - Placa QDF7108 1767 - COMERCIAL 4 IRMÇOS Janela de atendimento Grade de…" at bounding box center [594, 264] width 1188 height 528
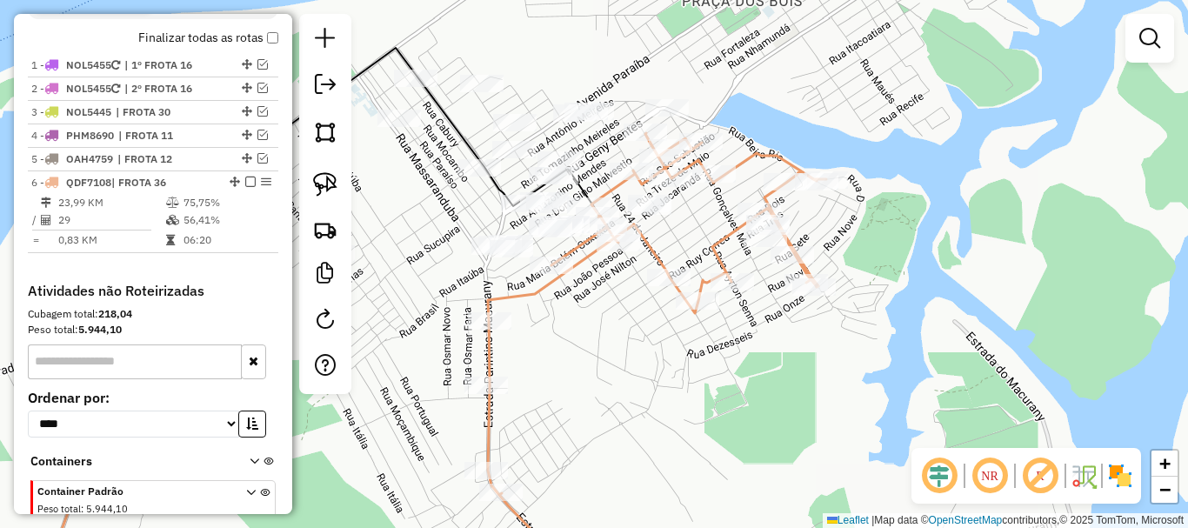
drag, startPoint x: 583, startPoint y: 322, endPoint x: 561, endPoint y: 344, distance: 31.4
click at [561, 344] on div "Janela de atendimento Grade de atendimento Capacidade Transportadoras Veículos …" at bounding box center [594, 264] width 1188 height 528
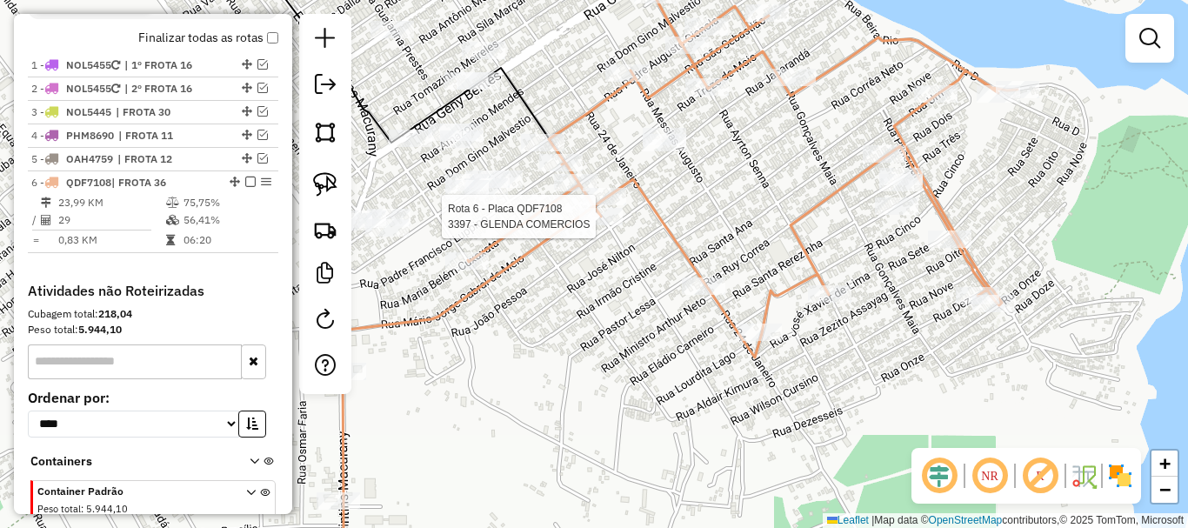
select select "**********"
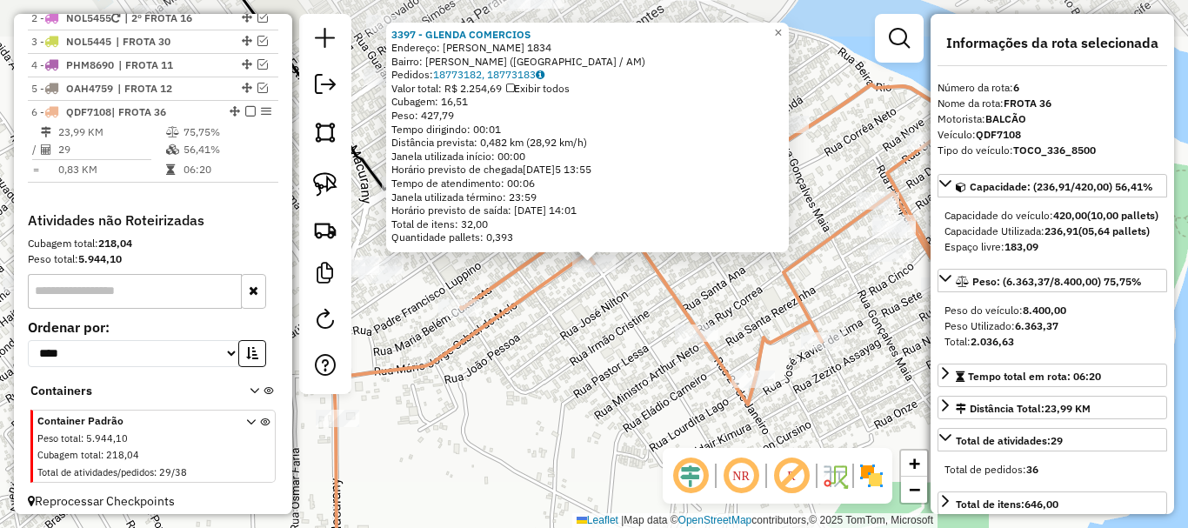
scroll to position [693, 0]
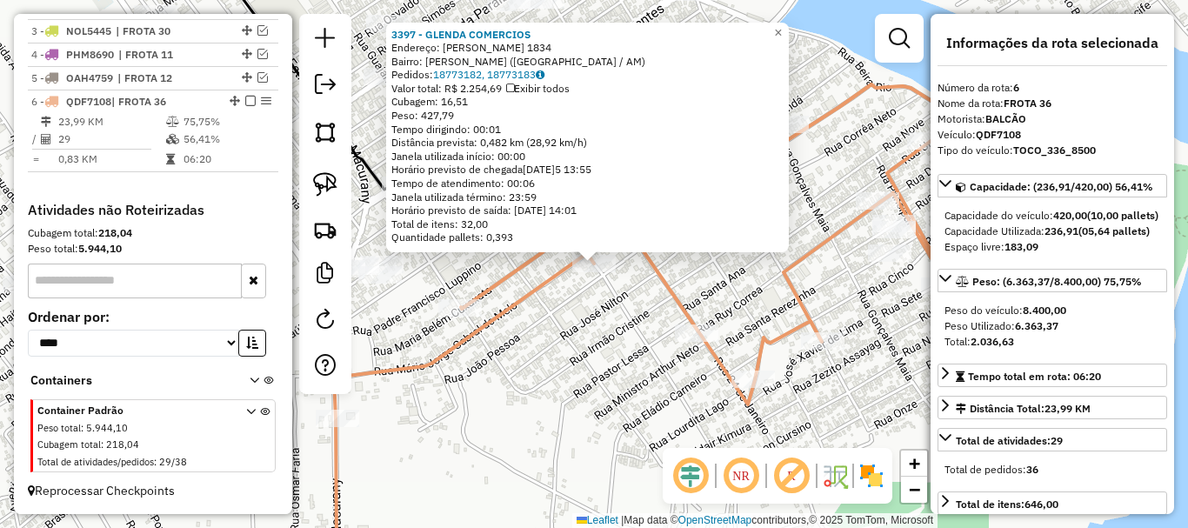
click at [553, 315] on div "3397 - GLENDA COMERCIOS Endereço: DOM ARCANGELO CERQUA 1834 Bairro: ITAUNA II (…" at bounding box center [594, 264] width 1188 height 528
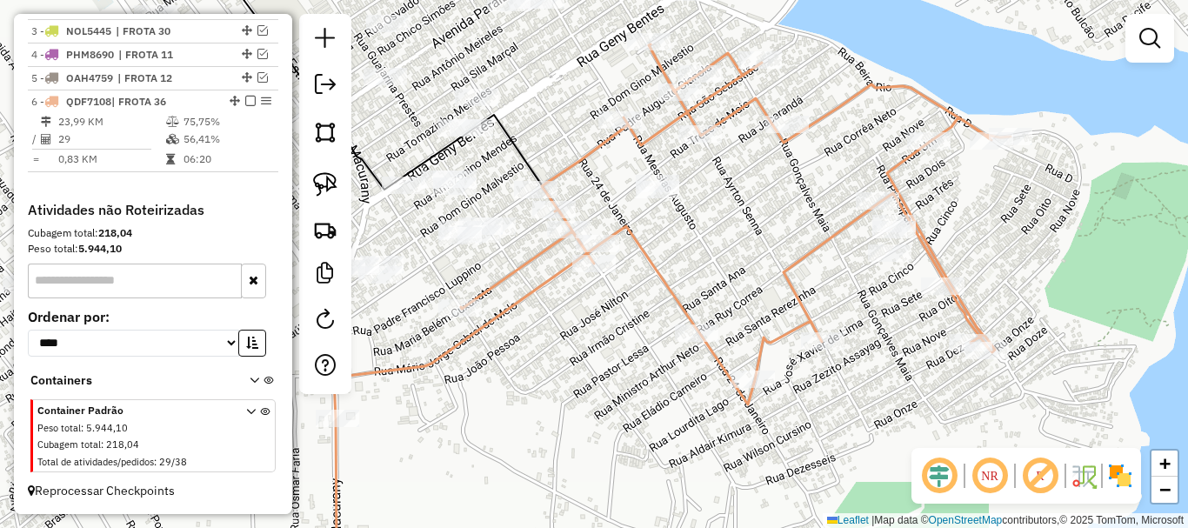
drag, startPoint x: 567, startPoint y: 324, endPoint x: 586, endPoint y: 383, distance: 61.3
click at [586, 383] on div "Janela de atendimento Grade de atendimento Capacidade Transportadoras Veículos …" at bounding box center [594, 264] width 1188 height 528
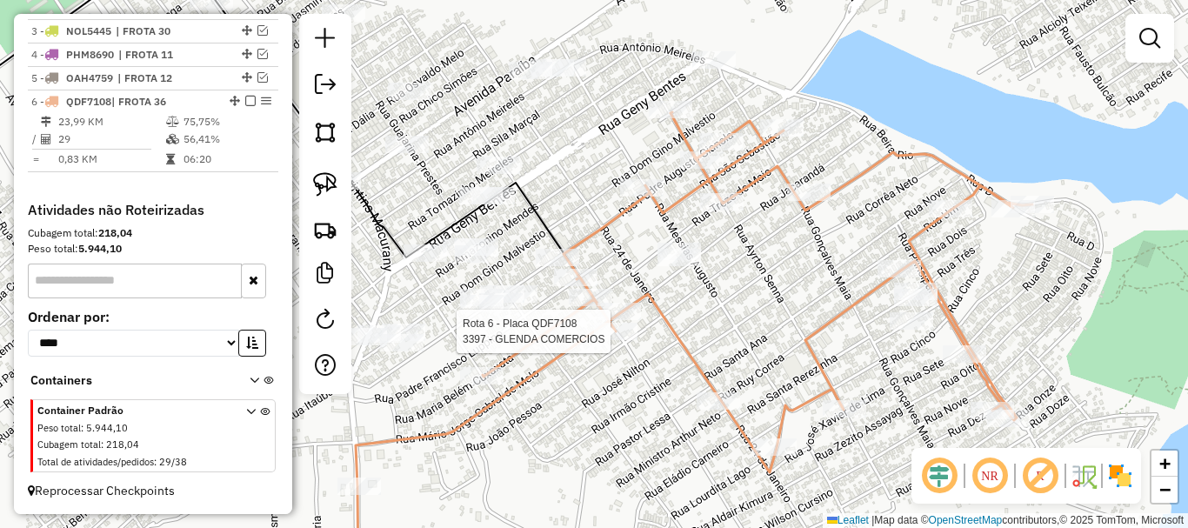
select select "**********"
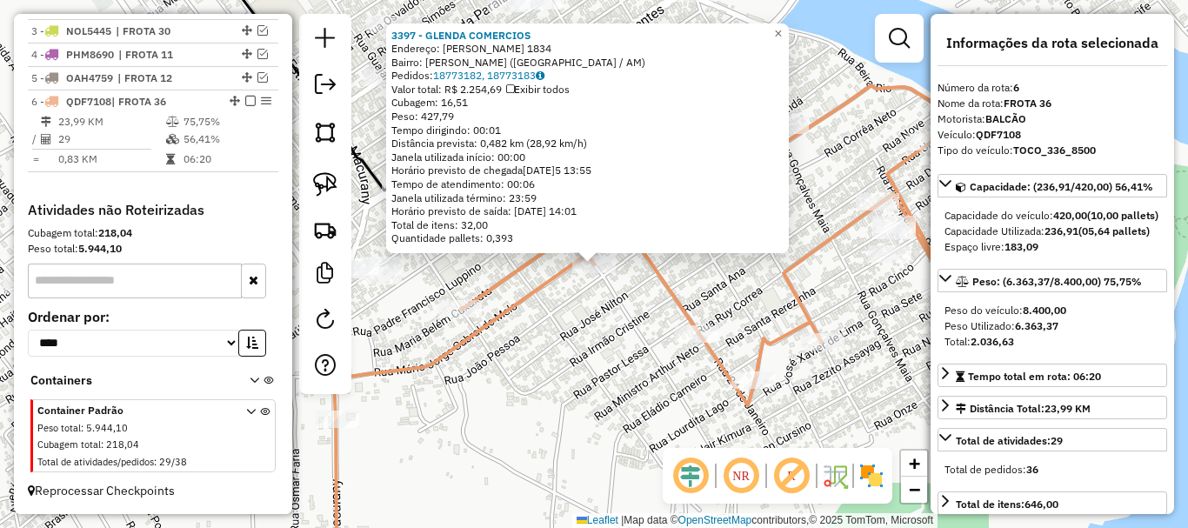
click at [550, 399] on div "3397 - GLENDA COMERCIOS Endereço: DOM ARCANGELO CERQUA 1834 Bairro: ITAUNA II (…" at bounding box center [594, 264] width 1188 height 528
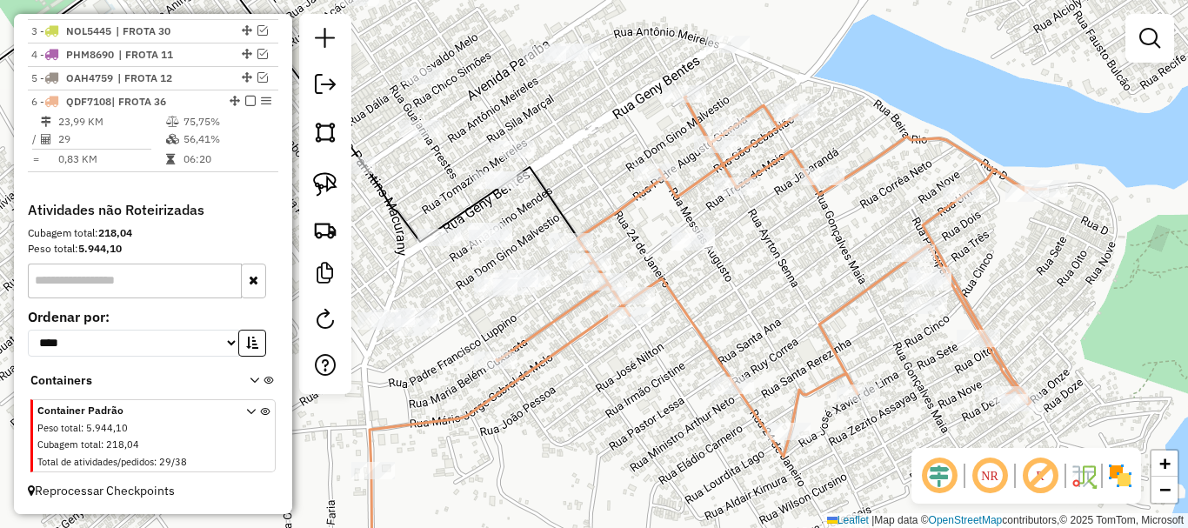
click at [592, 354] on div "Janela de atendimento Grade de atendimento Capacidade Transportadoras Veículos …" at bounding box center [594, 264] width 1188 height 528
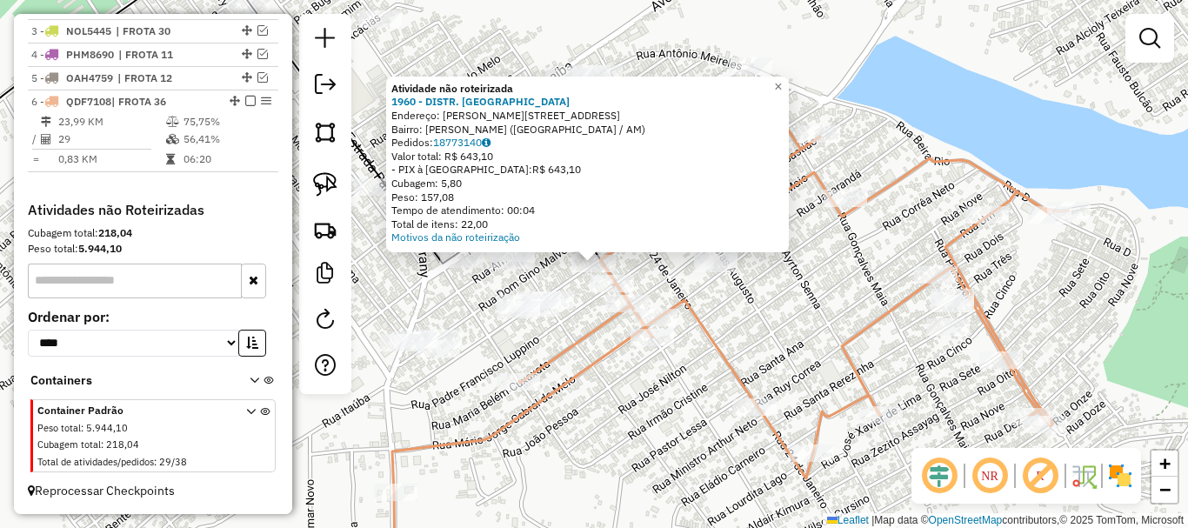
click at [654, 272] on div "Rota 6 - Placa QDF7108 1702 - DIST AMAZONAS Atividade não roteirizada 1960 - DI…" at bounding box center [594, 264] width 1188 height 528
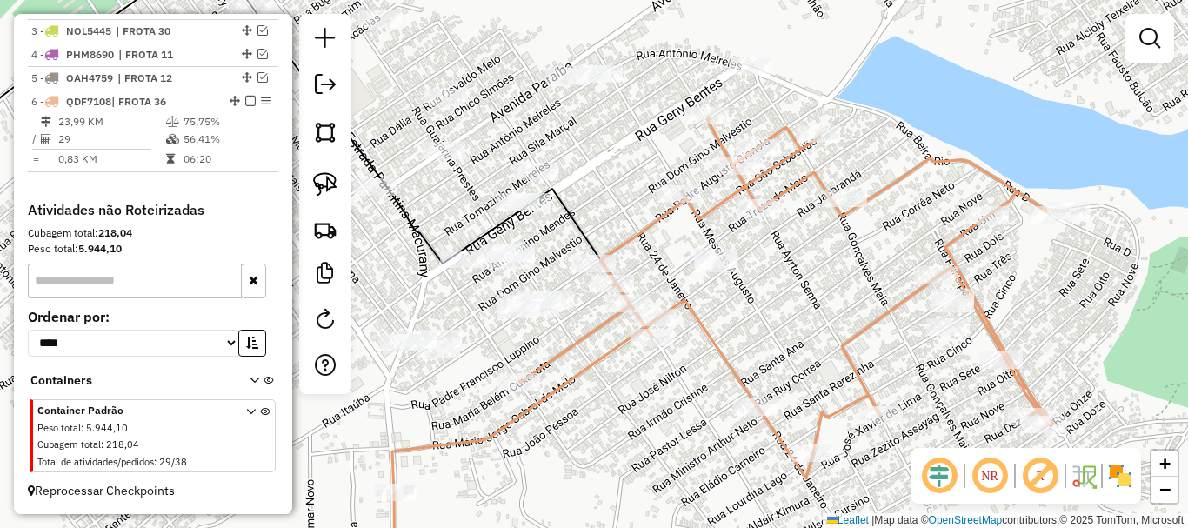
drag, startPoint x: 666, startPoint y: 272, endPoint x: 691, endPoint y: 245, distance: 36.9
click at [691, 246] on div "Janela de atendimento Grade de atendimento Capacidade Transportadoras Veículos …" at bounding box center [594, 264] width 1188 height 528
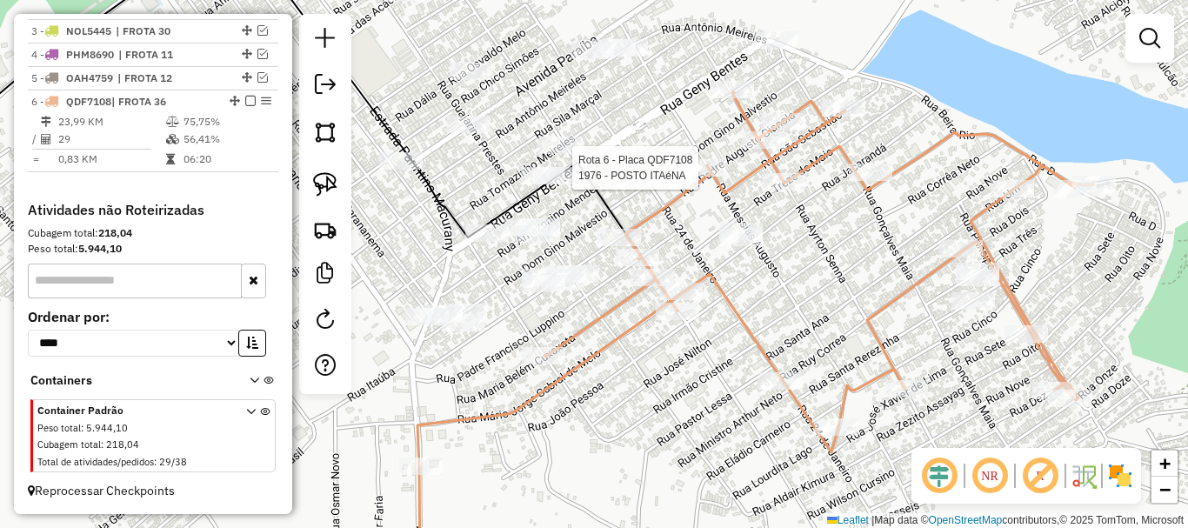
select select "**********"
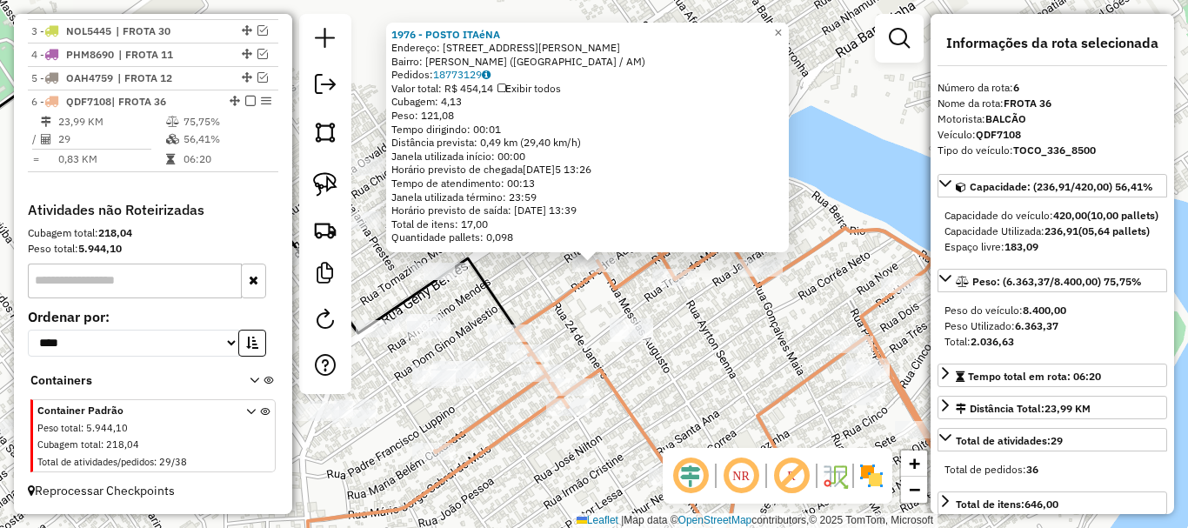
drag, startPoint x: 577, startPoint y: 309, endPoint x: 583, endPoint y: 302, distance: 9.2
click at [579, 309] on div "1976 - POSTO ITAéNA Endereço: R PADRE AUGUSTO GIANOLA, 3579 Bairro: PAULO CORRE…" at bounding box center [594, 264] width 1188 height 528
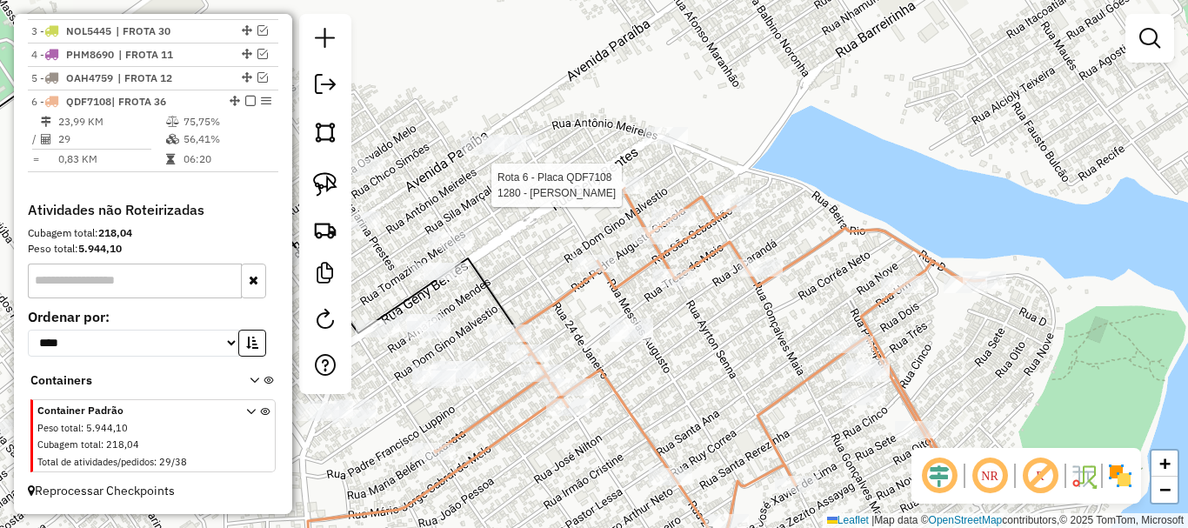
select select "**********"
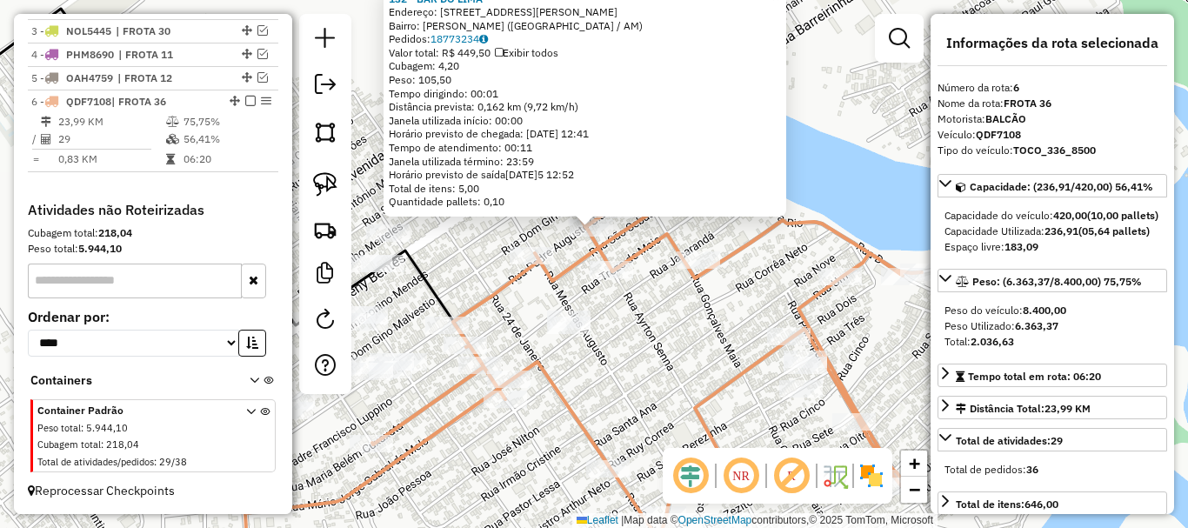
drag, startPoint x: 656, startPoint y: 360, endPoint x: 675, endPoint y: 230, distance: 131.7
click at [675, 230] on div "132 - BAR DO LIMA Endereço: R PADRE AUGUSTO GIANOLA, 3390 Bairro: PAULO CORREA …" at bounding box center [594, 264] width 1188 height 528
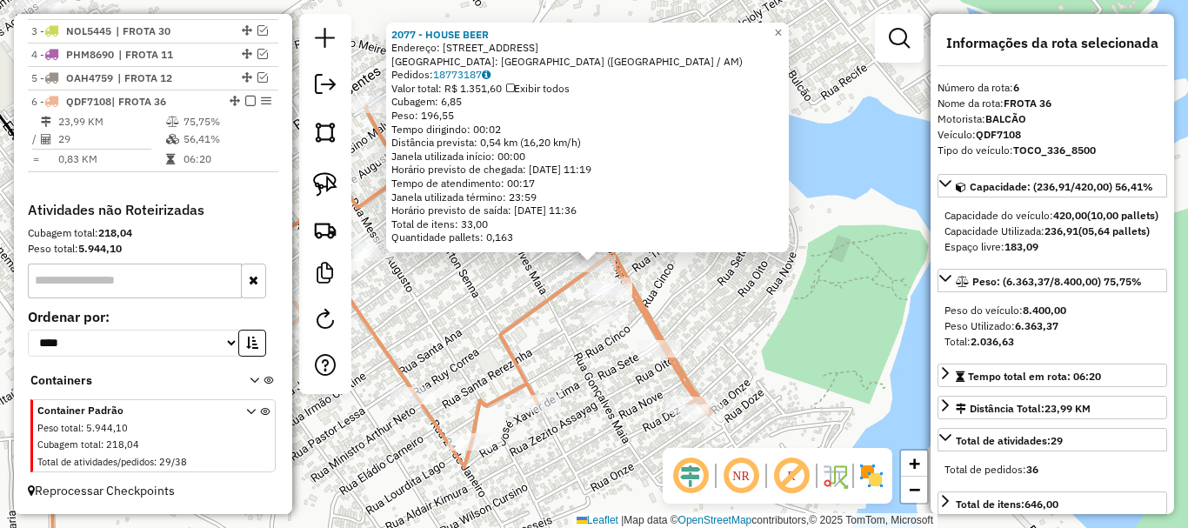
drag, startPoint x: 594, startPoint y: 257, endPoint x: 574, endPoint y: 280, distance: 30.8
click at [574, 280] on icon at bounding box center [388, 343] width 676 height 473
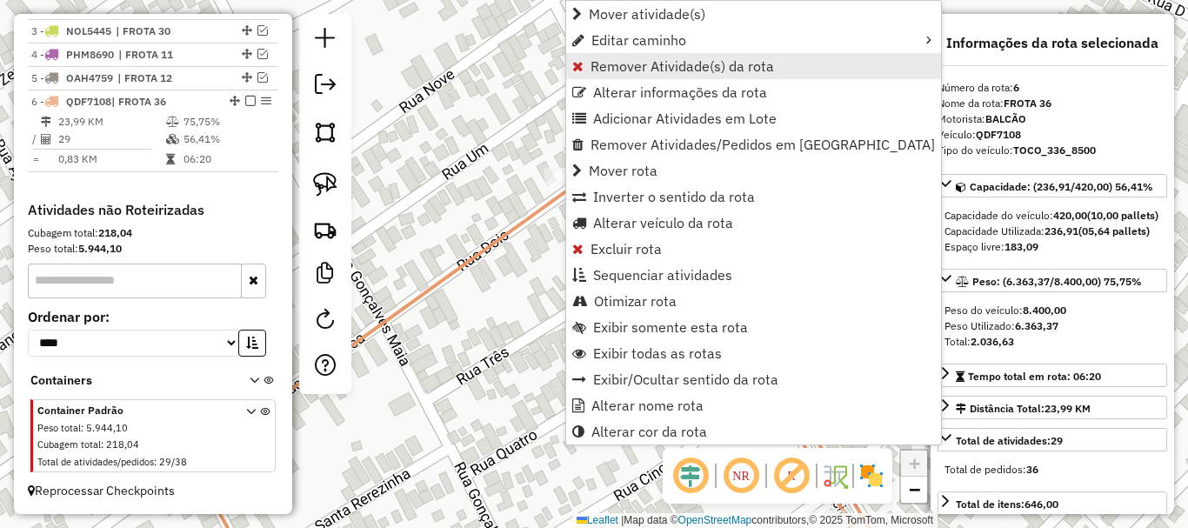
click at [644, 67] on span "Remover Atividade(s) da rota" at bounding box center [681, 66] width 183 height 14
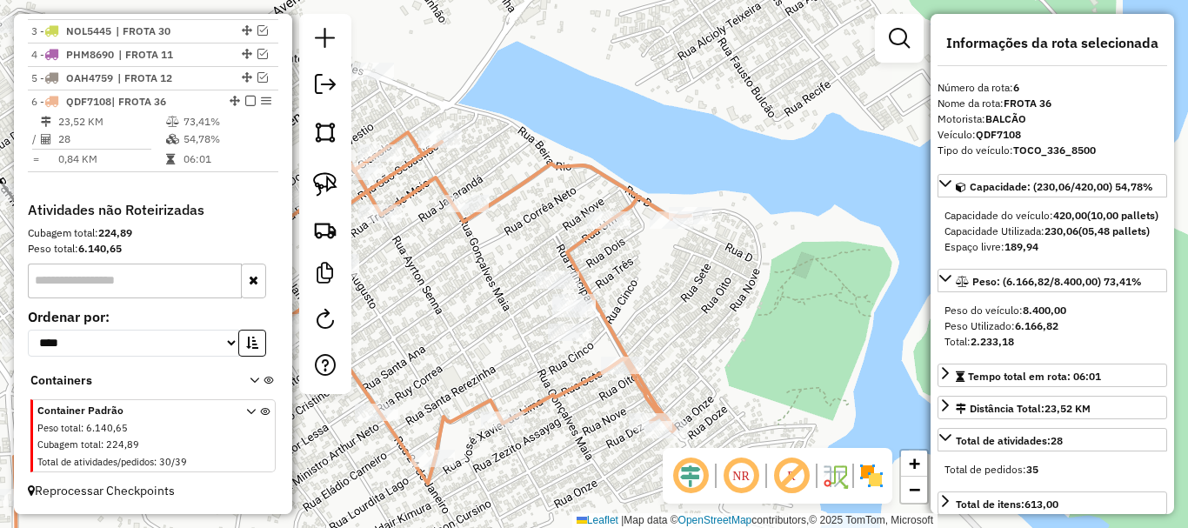
click at [542, 327] on div "Janela de atendimento Grade de atendimento Capacidade Transportadoras Veículos …" at bounding box center [594, 264] width 1188 height 528
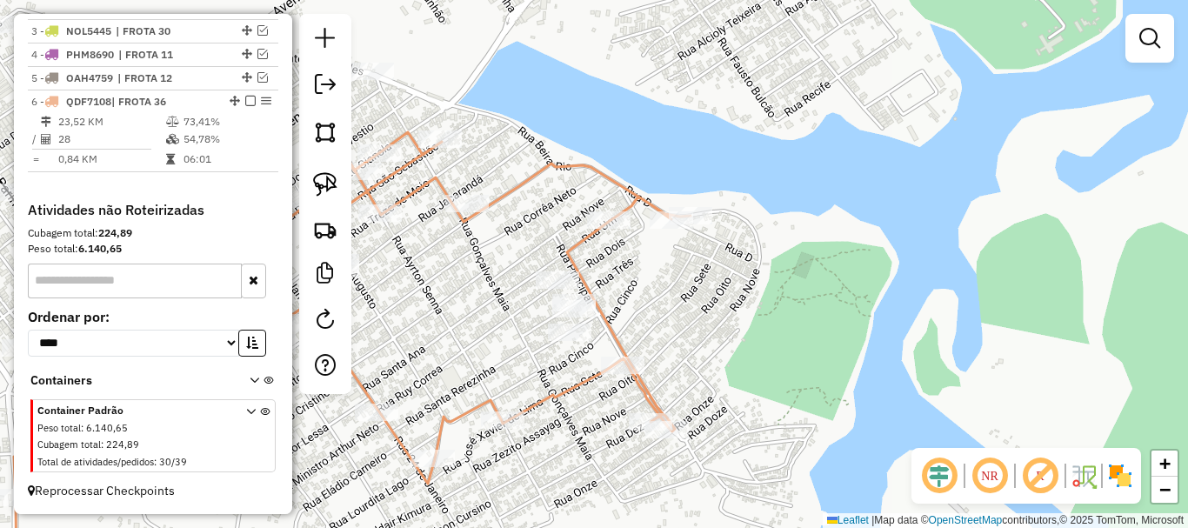
drag, startPoint x: 517, startPoint y: 339, endPoint x: 631, endPoint y: 280, distance: 128.3
click at [631, 280] on div "Janela de atendimento Grade de atendimento Capacidade Transportadoras Veículos …" at bounding box center [594, 264] width 1188 height 528
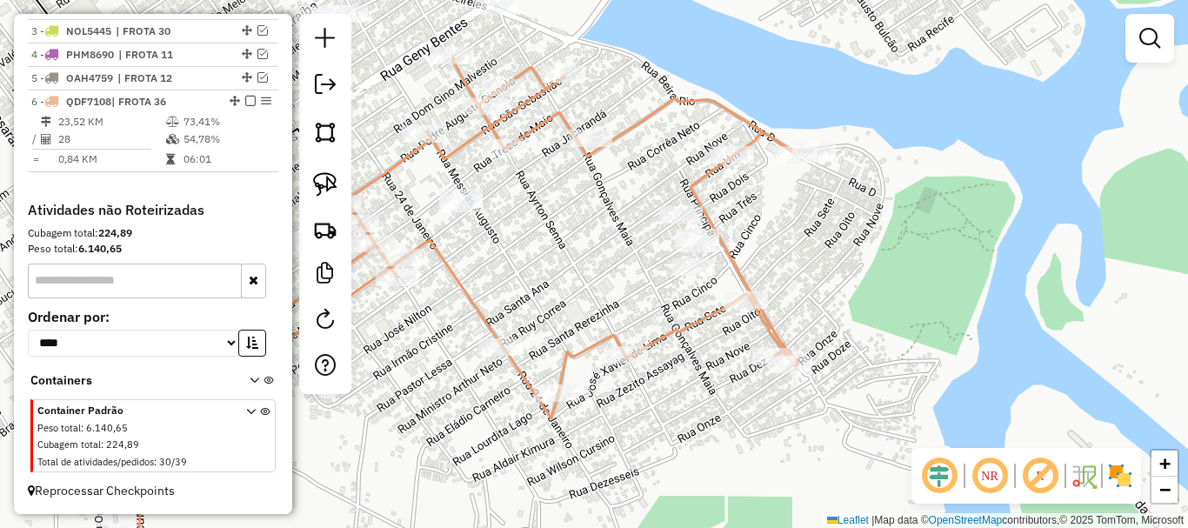
click at [655, 264] on div "Janela de atendimento Grade de atendimento Capacidade Transportadoras Veículos …" at bounding box center [594, 264] width 1188 height 528
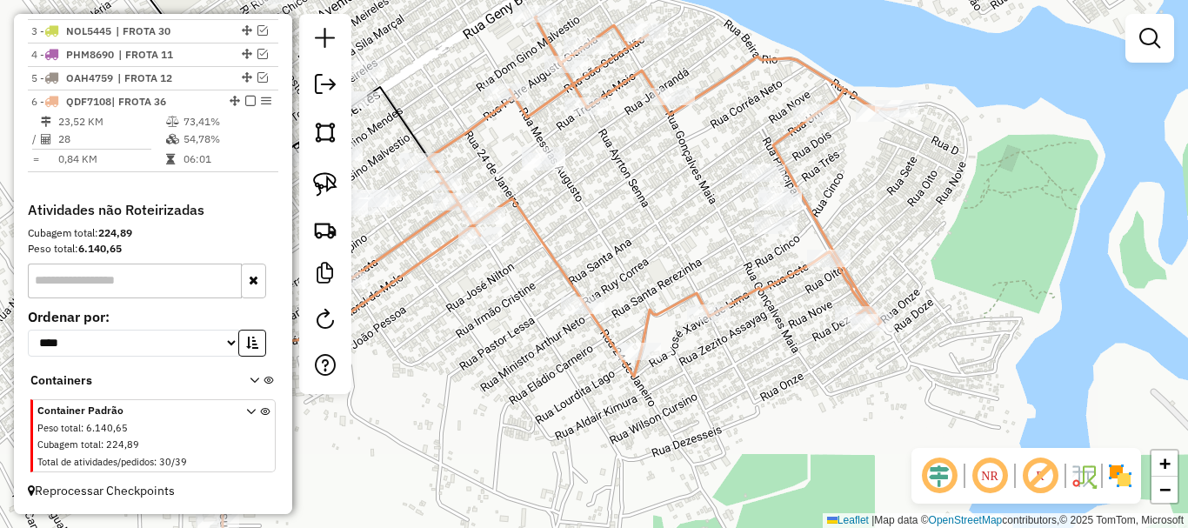
drag, startPoint x: 597, startPoint y: 250, endPoint x: 678, endPoint y: 263, distance: 82.1
click at [677, 266] on div "Janela de atendimento Grade de atendimento Capacidade Transportadoras Veículos …" at bounding box center [594, 264] width 1188 height 528
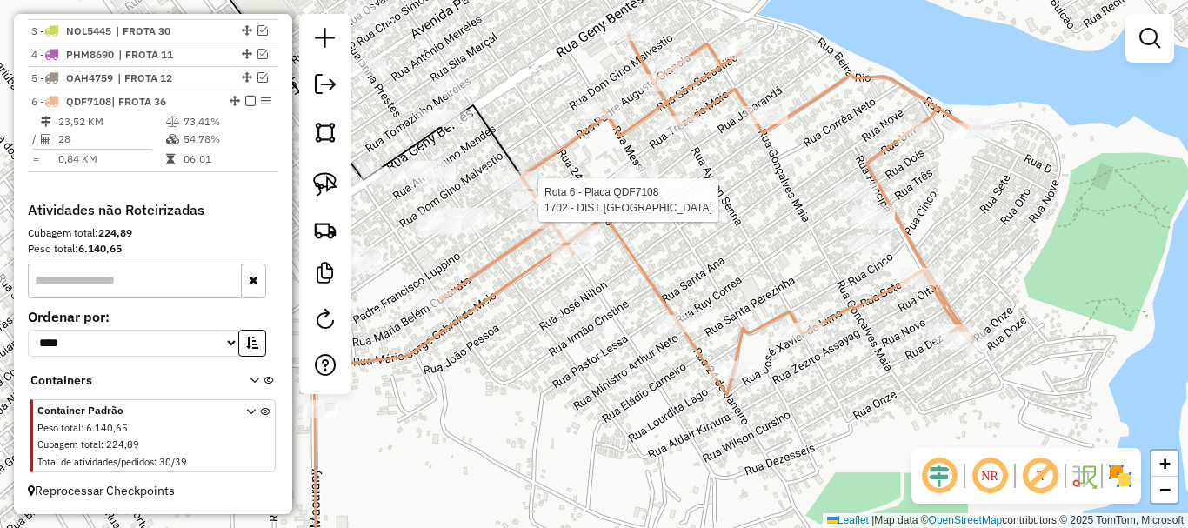
select select "**********"
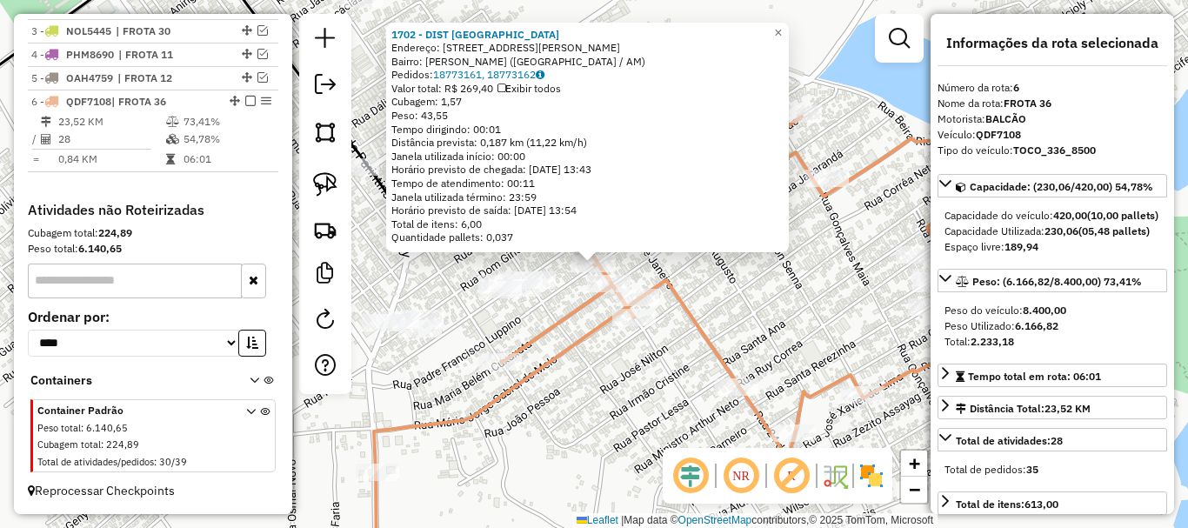
click at [598, 383] on div "1702 - DIST AMAZONAS Endereço: R PADRE FRANCISCO LUPINO, 3870 Bairro: ITAUNA II…" at bounding box center [594, 264] width 1188 height 528
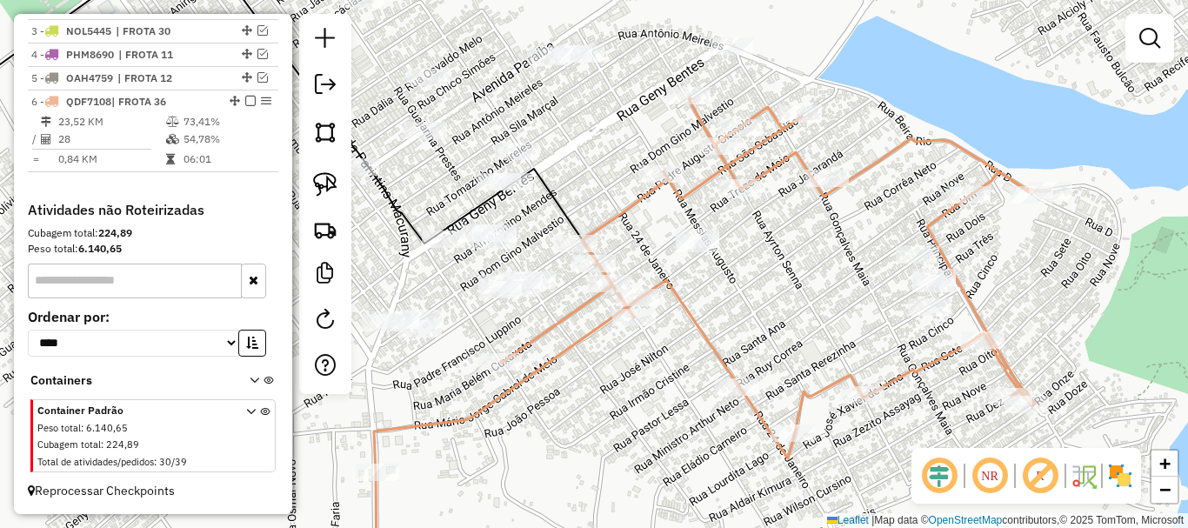
click at [621, 345] on icon at bounding box center [712, 339] width 676 height 482
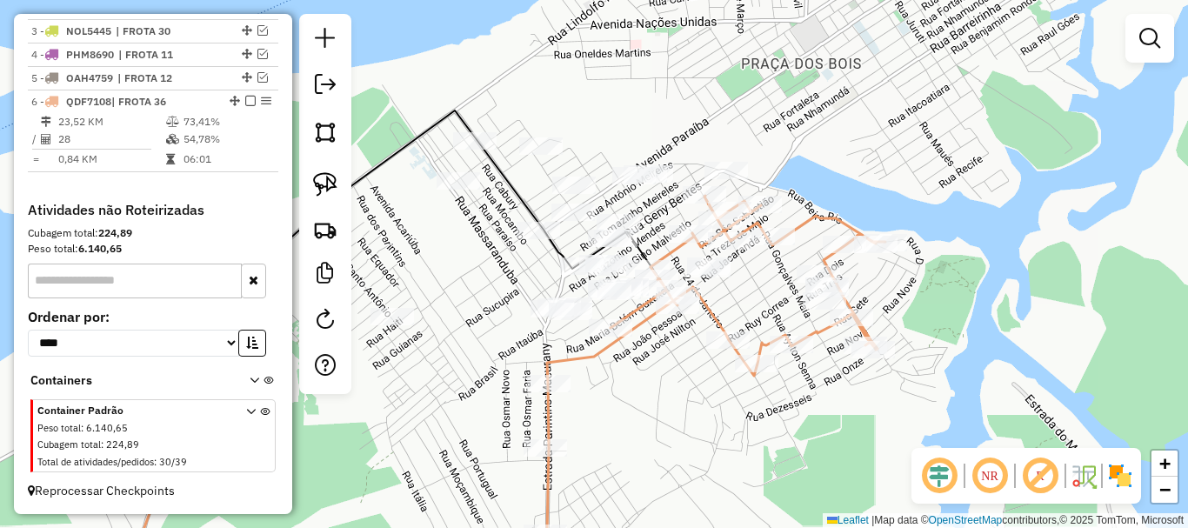
drag, startPoint x: 670, startPoint y: 373, endPoint x: 679, endPoint y: 343, distance: 31.7
click at [679, 344] on div "Janela de atendimento Grade de atendimento Capacidade Transportadoras Veículos …" at bounding box center [594, 264] width 1188 height 528
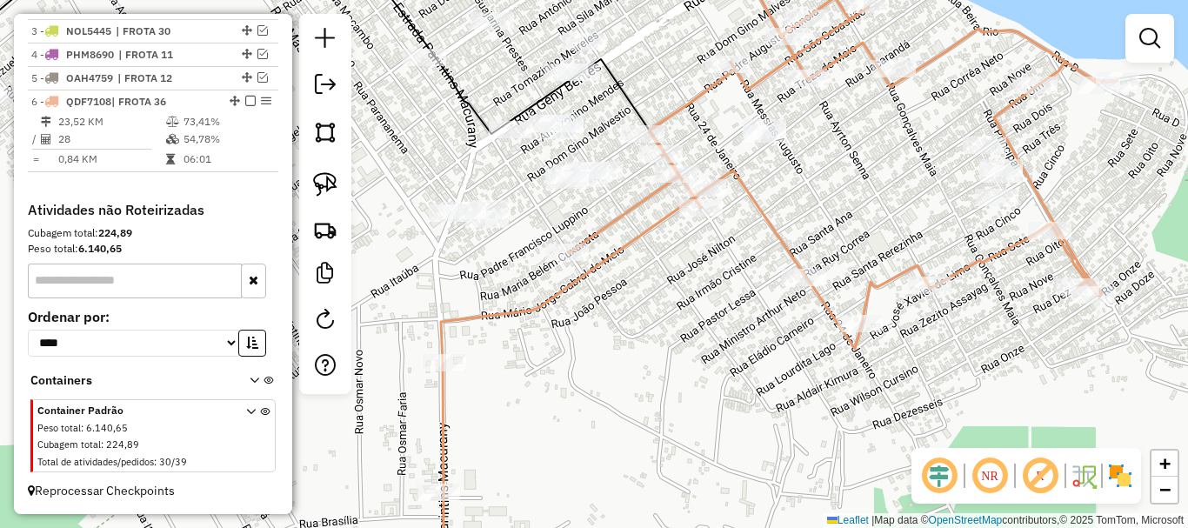
drag, startPoint x: 648, startPoint y: 294, endPoint x: 641, endPoint y: 337, distance: 44.0
click at [635, 359] on div "Janela de atendimento Grade de atendimento Capacidade Transportadoras Veículos …" at bounding box center [594, 264] width 1188 height 528
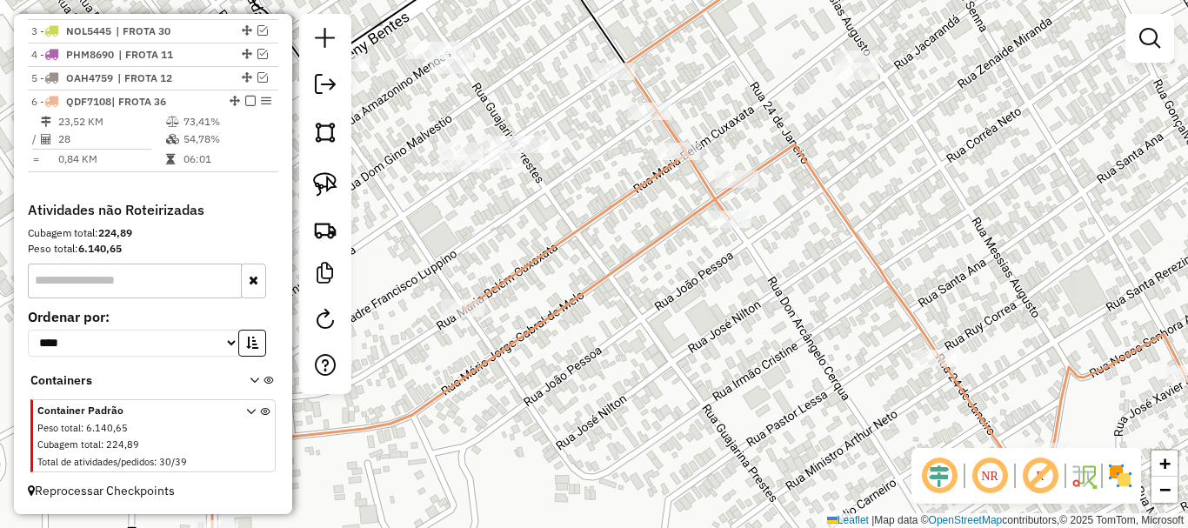
drag, startPoint x: 625, startPoint y: 298, endPoint x: 628, endPoint y: 313, distance: 15.0
click at [630, 323] on div "Janela de atendimento Grade de atendimento Capacidade Transportadoras Veículos …" at bounding box center [594, 264] width 1188 height 528
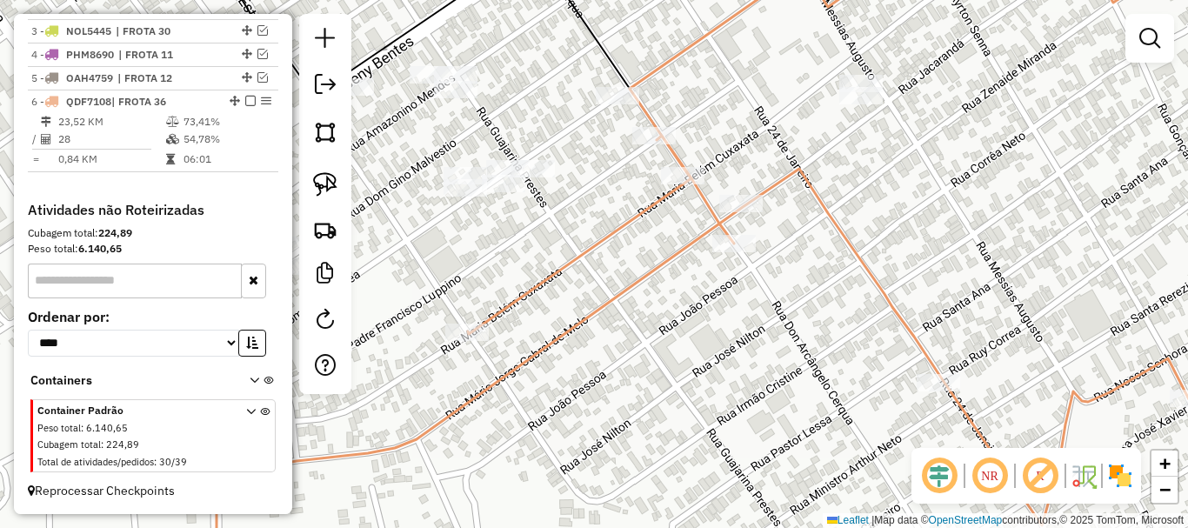
click at [576, 190] on div "Janela de atendimento Grade de atendimento Capacidade Transportadoras Veículos …" at bounding box center [594, 264] width 1188 height 528
drag, startPoint x: 555, startPoint y: 220, endPoint x: 817, endPoint y: 110, distance: 284.5
click at [817, 110] on div "Janela de atendimento Grade de atendimento Capacidade Transportadoras Veículos …" at bounding box center [594, 264] width 1188 height 528
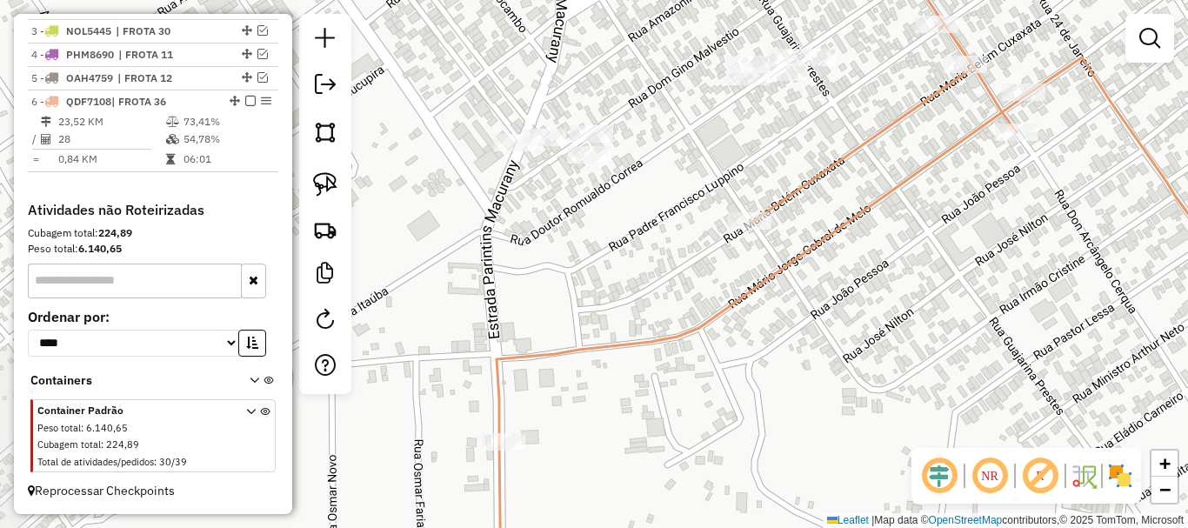
drag, startPoint x: 619, startPoint y: 243, endPoint x: 459, endPoint y: 518, distance: 318.7
click at [433, 527] on html "Aguarde... Pop-up bloqueado! Seu navegador bloqueou automáticamente a abertura …" at bounding box center [594, 264] width 1188 height 528
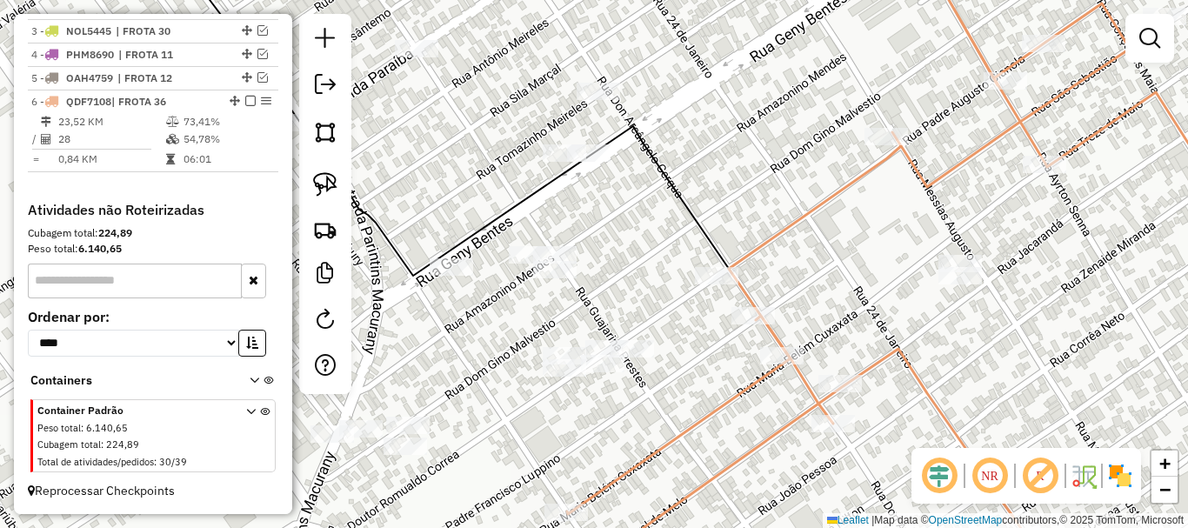
drag, startPoint x: 854, startPoint y: 281, endPoint x: 763, endPoint y: 304, distance: 93.4
click at [763, 304] on div "Janela de atendimento Grade de atendimento Capacidade Transportadoras Veículos …" at bounding box center [594, 264] width 1188 height 528
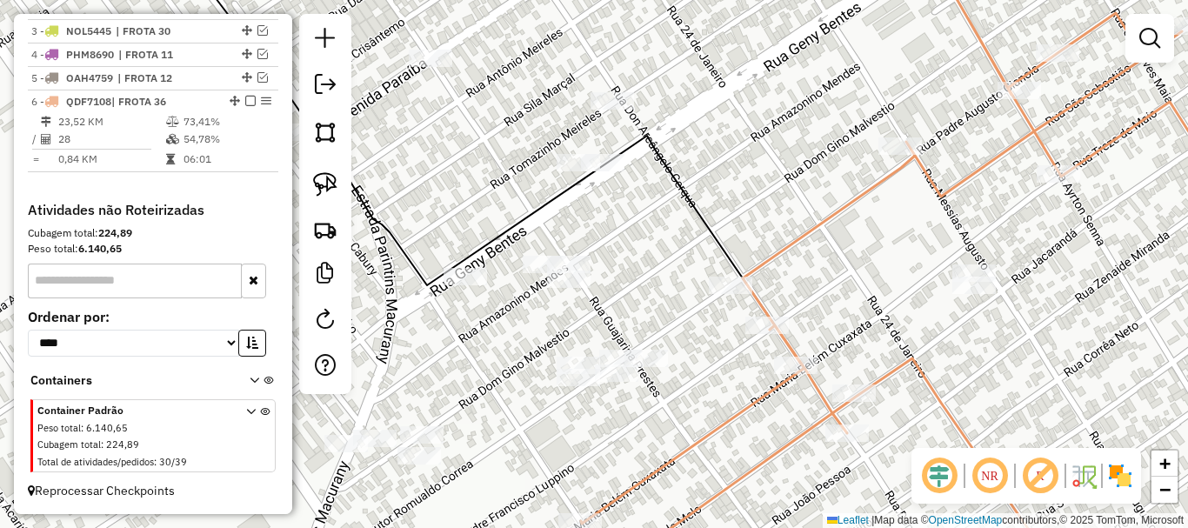
drag, startPoint x: 536, startPoint y: 310, endPoint x: 656, endPoint y: 336, distance: 123.6
click at [656, 336] on div "Janela de atendimento Grade de atendimento Capacidade Transportadoras Veículos …" at bounding box center [594, 264] width 1188 height 528
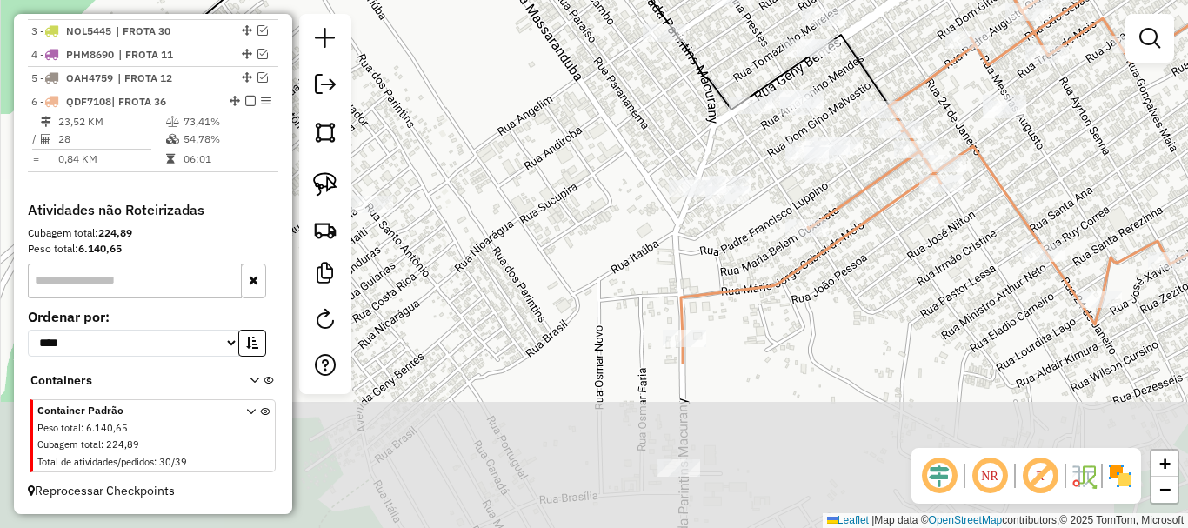
drag, startPoint x: 676, startPoint y: 444, endPoint x: 864, endPoint y: 238, distance: 278.8
click at [864, 241] on div "Janela de atendimento Grade de atendimento Capacidade Transportadoras Veículos …" at bounding box center [594, 264] width 1188 height 528
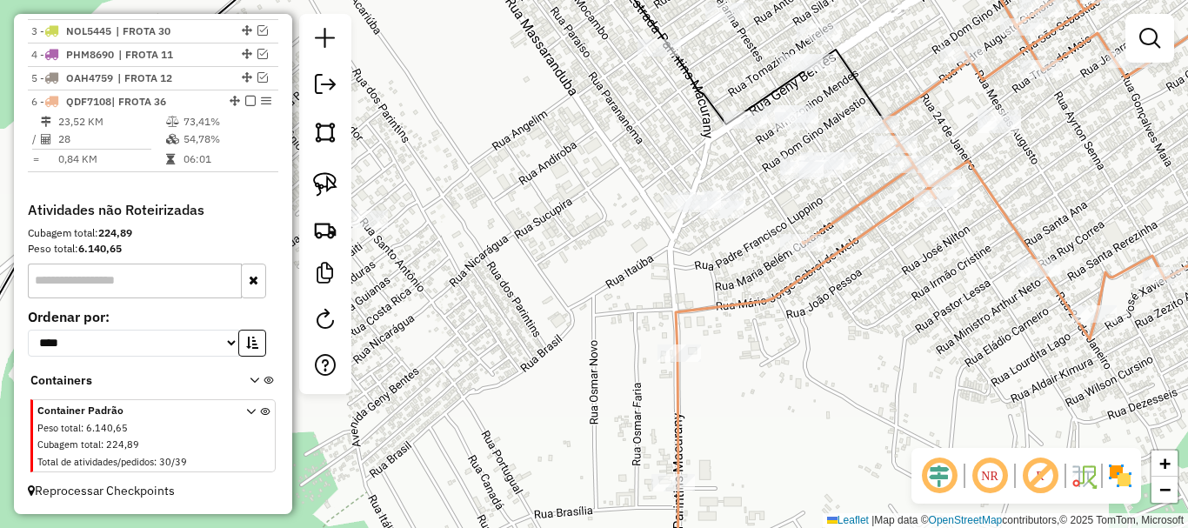
drag, startPoint x: 859, startPoint y: 258, endPoint x: 836, endPoint y: 290, distance: 38.6
click at [826, 356] on div "Janela de atendimento Grade de atendimento Capacidade Transportadoras Veículos …" at bounding box center [594, 264] width 1188 height 528
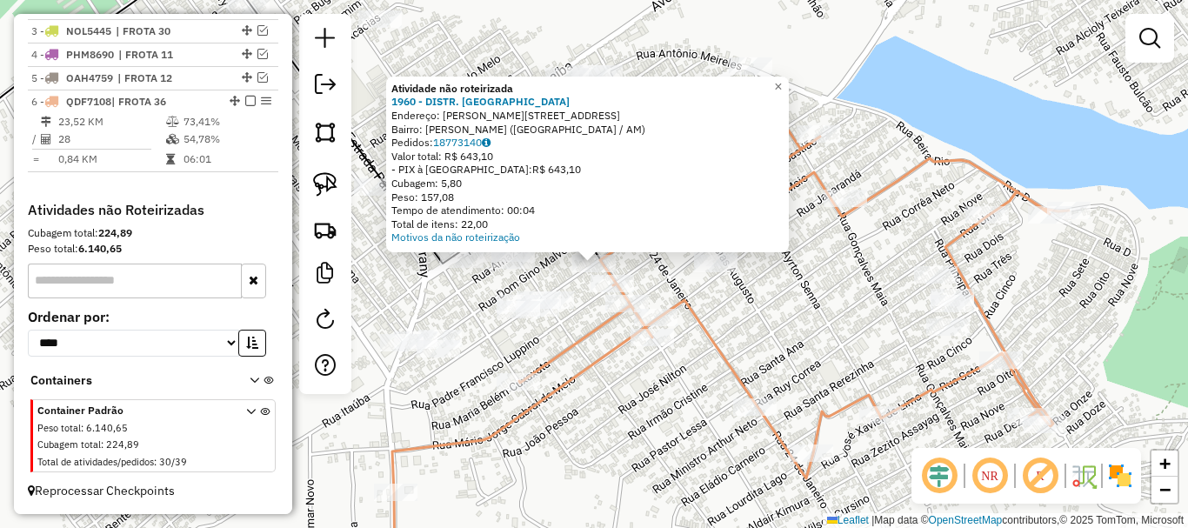
click at [781, 337] on div "Atividade não roteirizada 1960 - DISTR. BRANDAO Endereço: [STREET_ADDRESS][PERS…" at bounding box center [594, 264] width 1188 height 528
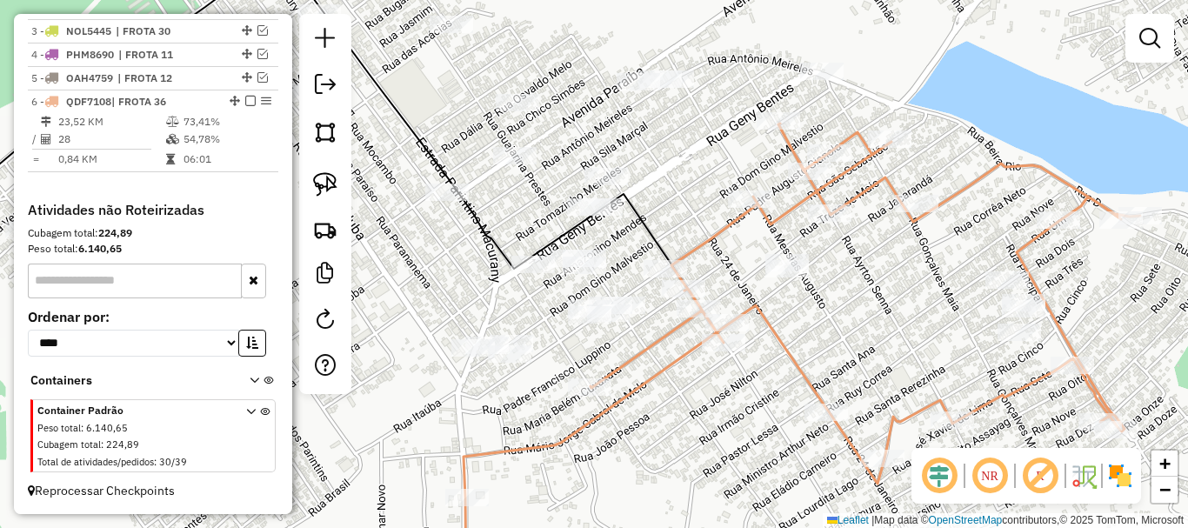
drag, startPoint x: 840, startPoint y: 330, endPoint x: 770, endPoint y: 277, distance: 88.7
click at [846, 326] on div "Janela de atendimento Grade de atendimento Capacidade Transportadoras Veículos …" at bounding box center [594, 264] width 1188 height 528
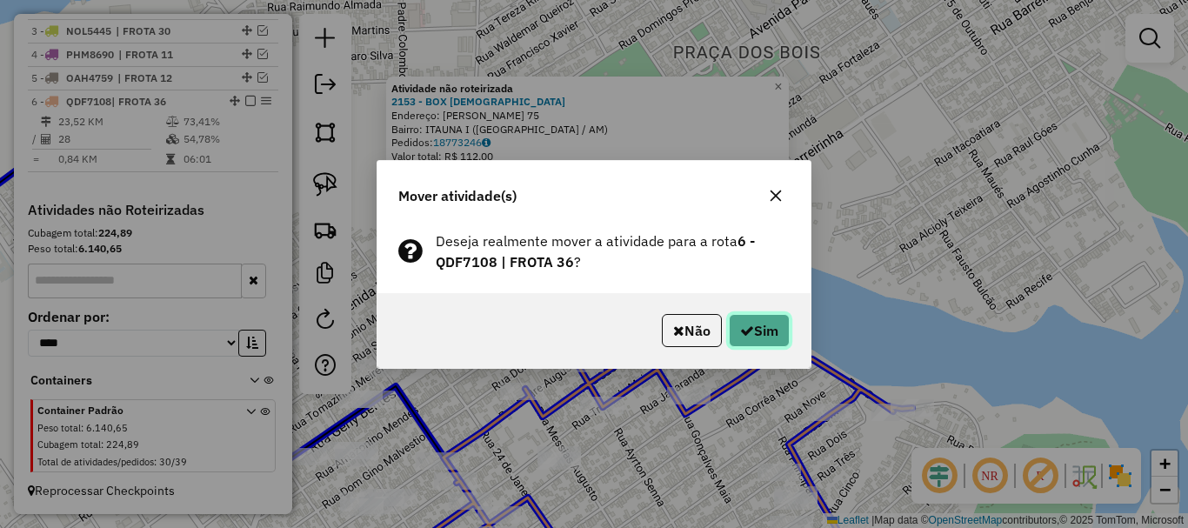
click at [753, 333] on button "Sim" at bounding box center [759, 330] width 61 height 33
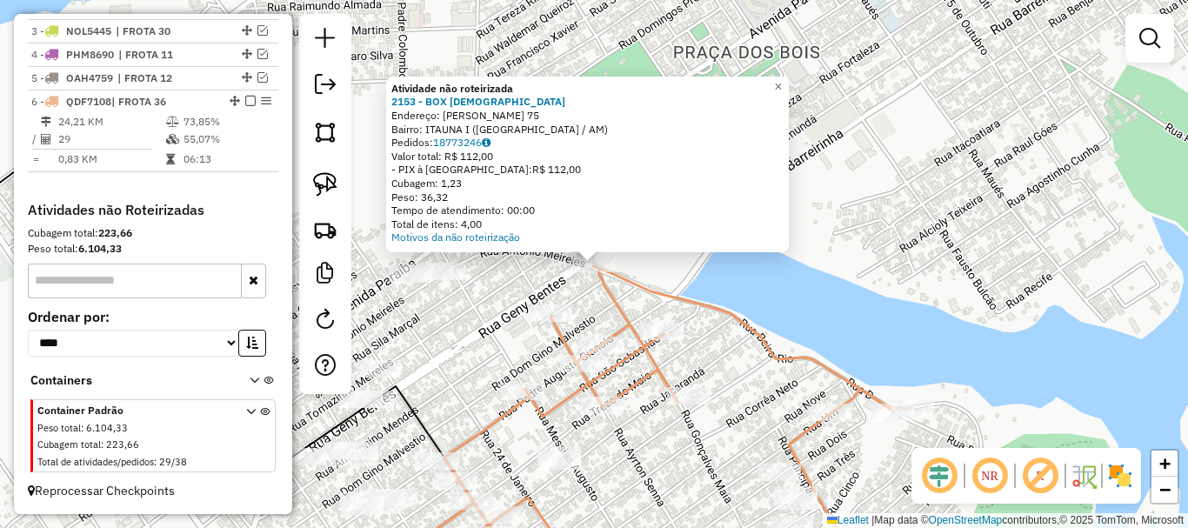
click at [594, 382] on icon at bounding box center [638, 423] width 550 height 314
select select "**********"
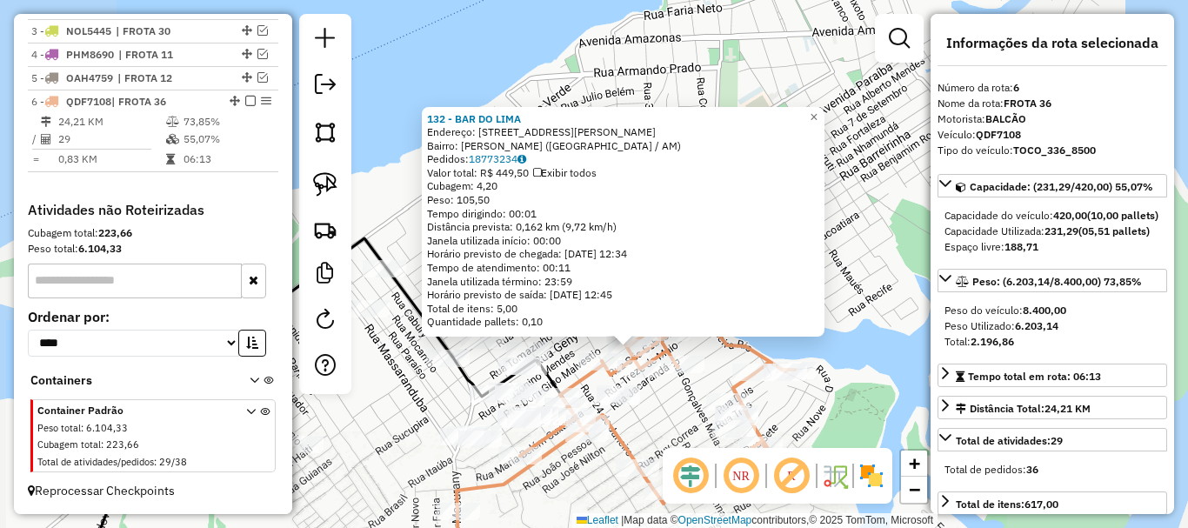
click at [645, 416] on div "132 - BAR DO LIMA Endereço: R PADRE AUGUSTO GIANOLA, 3390 Bairro: PAULO CORREA …" at bounding box center [594, 264] width 1188 height 528
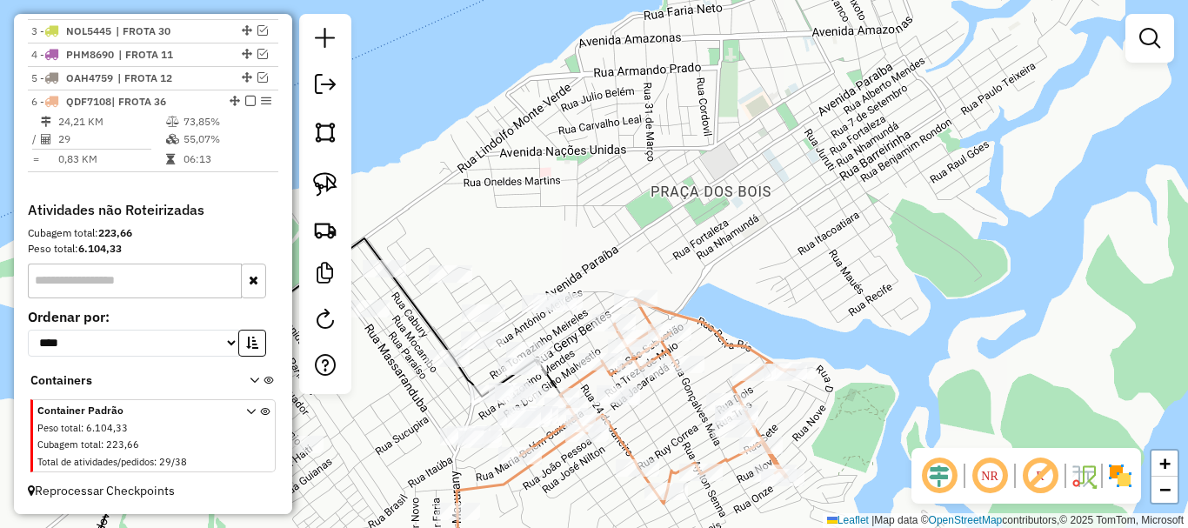
drag, startPoint x: 677, startPoint y: 352, endPoint x: 694, endPoint y: 298, distance: 56.4
click at [701, 297] on div "Janela de atendimento Grade de atendimento Capacidade Transportadoras Veículos …" at bounding box center [594, 264] width 1188 height 528
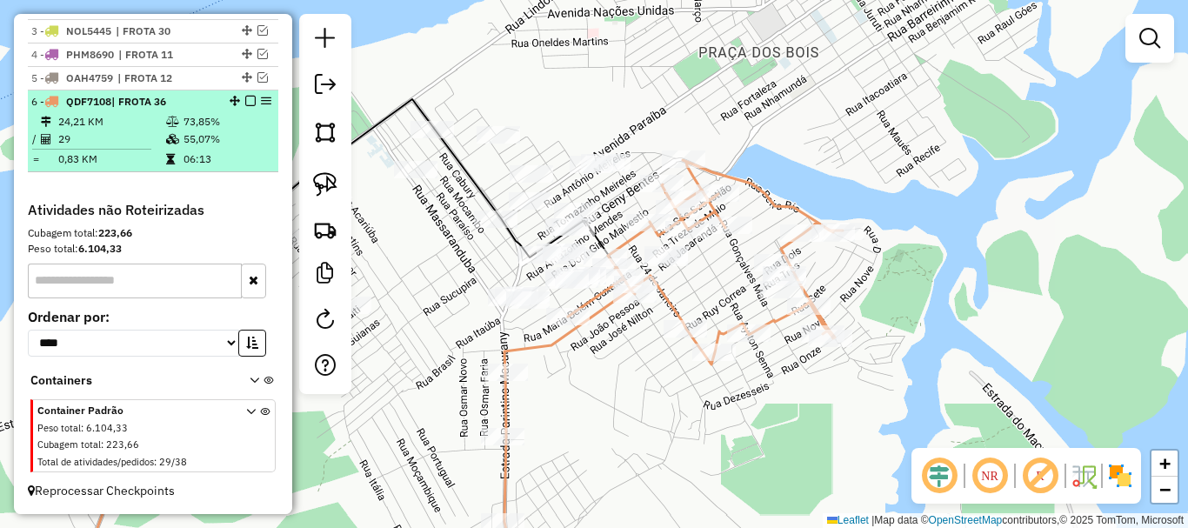
click at [245, 103] on em at bounding box center [250, 101] width 10 height 10
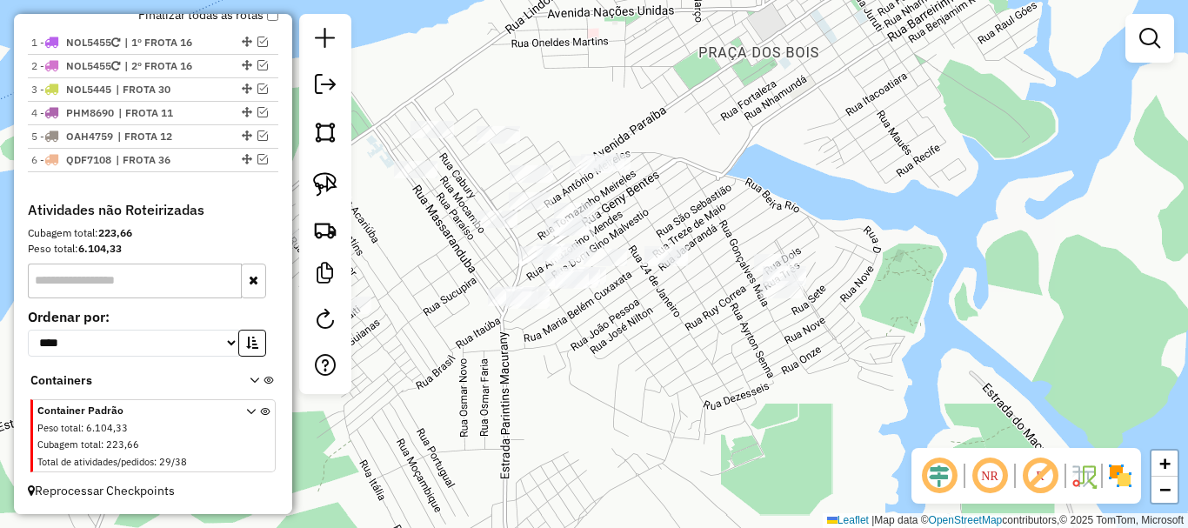
scroll to position [635, 0]
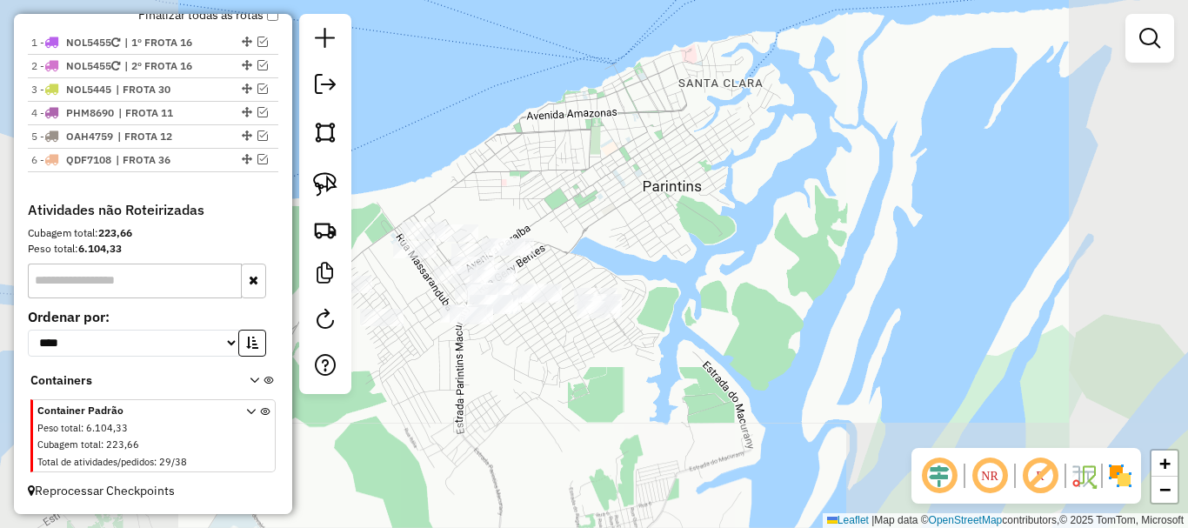
drag, startPoint x: 590, startPoint y: 349, endPoint x: 766, endPoint y: 223, distance: 216.2
click at [764, 224] on div "Janela de atendimento Grade de atendimento Capacidade Transportadoras Veículos …" at bounding box center [594, 264] width 1188 height 528
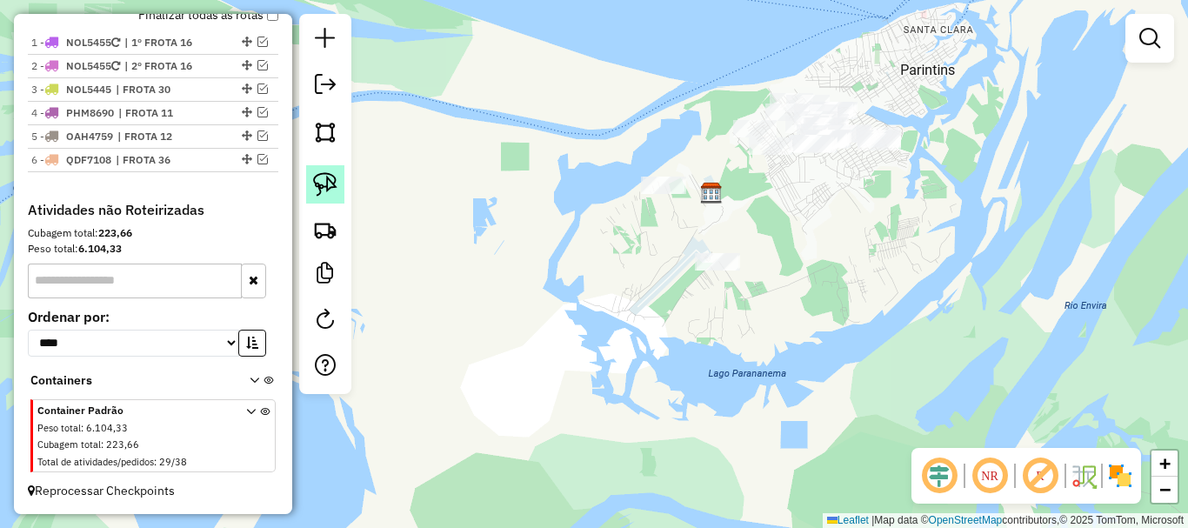
click at [323, 173] on img at bounding box center [325, 184] width 24 height 24
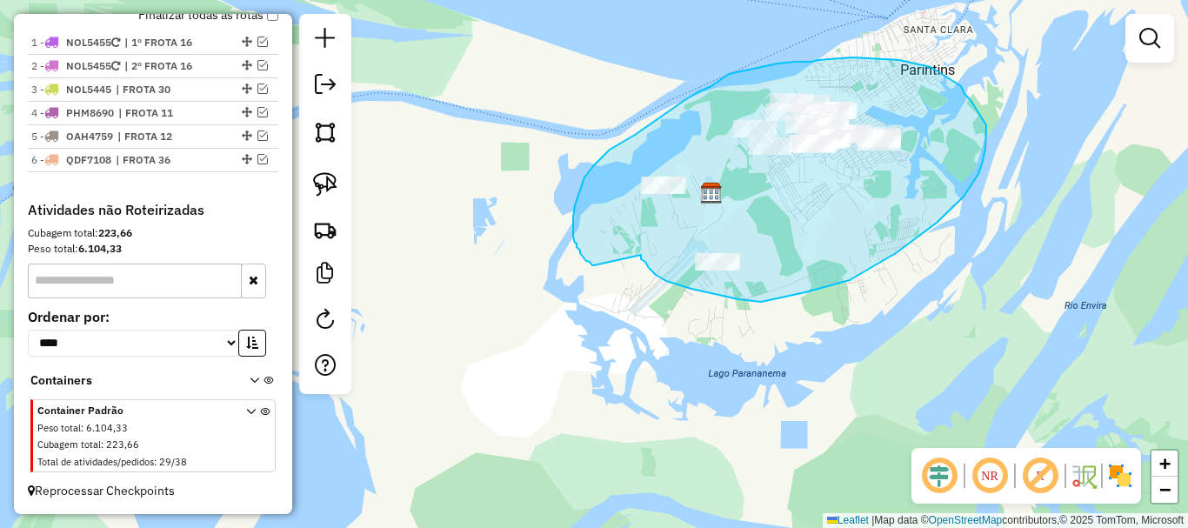
drag, startPoint x: 641, startPoint y: 255, endPoint x: 603, endPoint y: 269, distance: 39.9
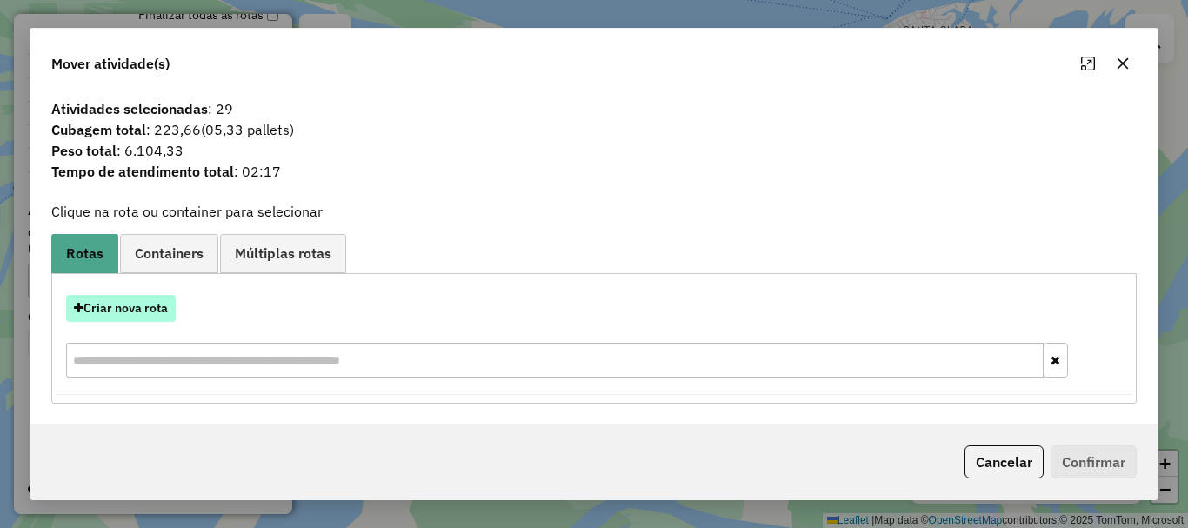
click at [151, 305] on button "Criar nova rota" at bounding box center [121, 308] width 110 height 27
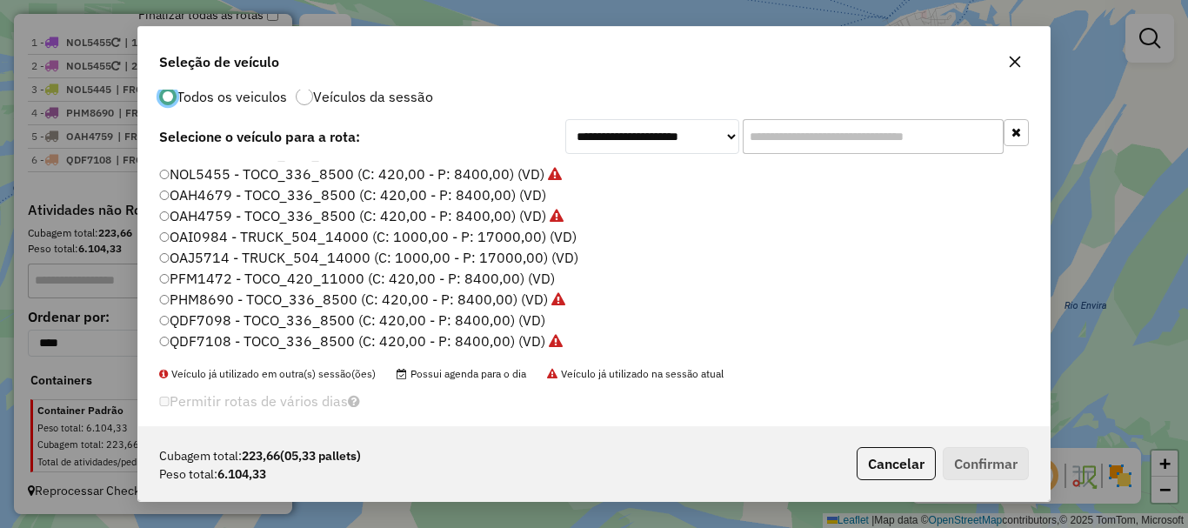
scroll to position [49, 0]
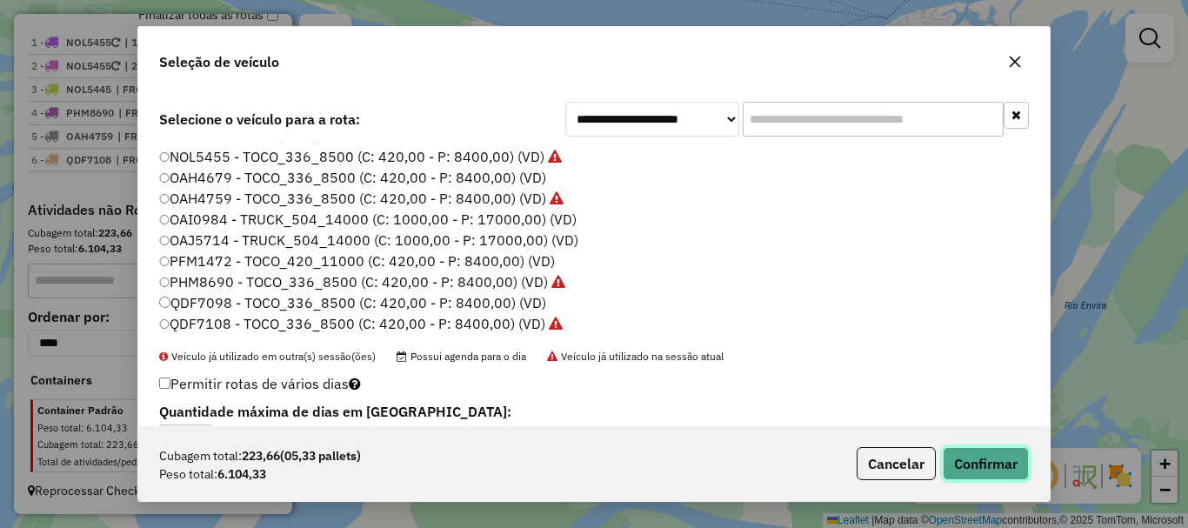
click at [944, 457] on button "Confirmar" at bounding box center [986, 463] width 86 height 33
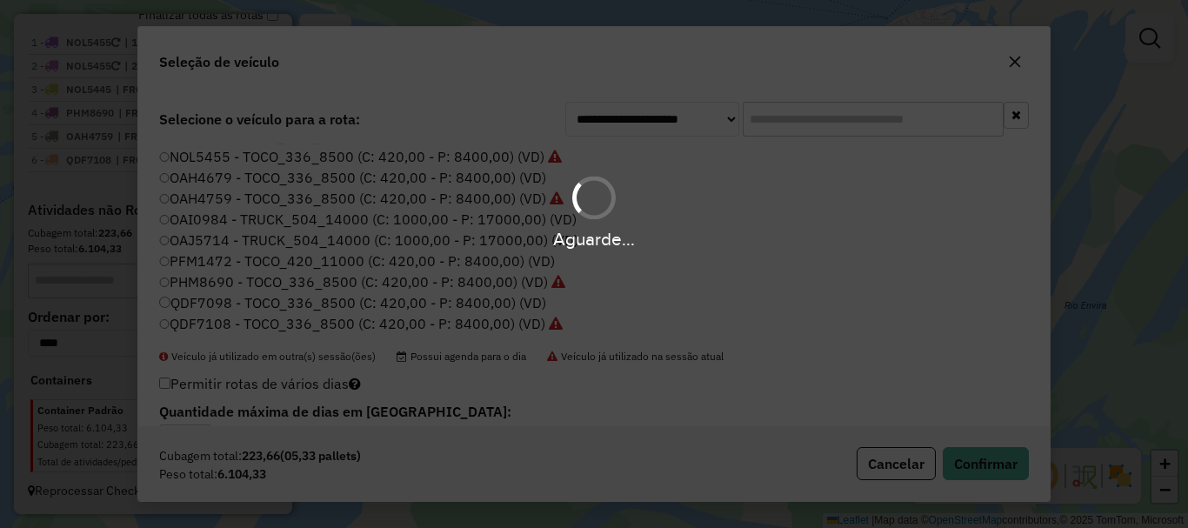
scroll to position [0, 0]
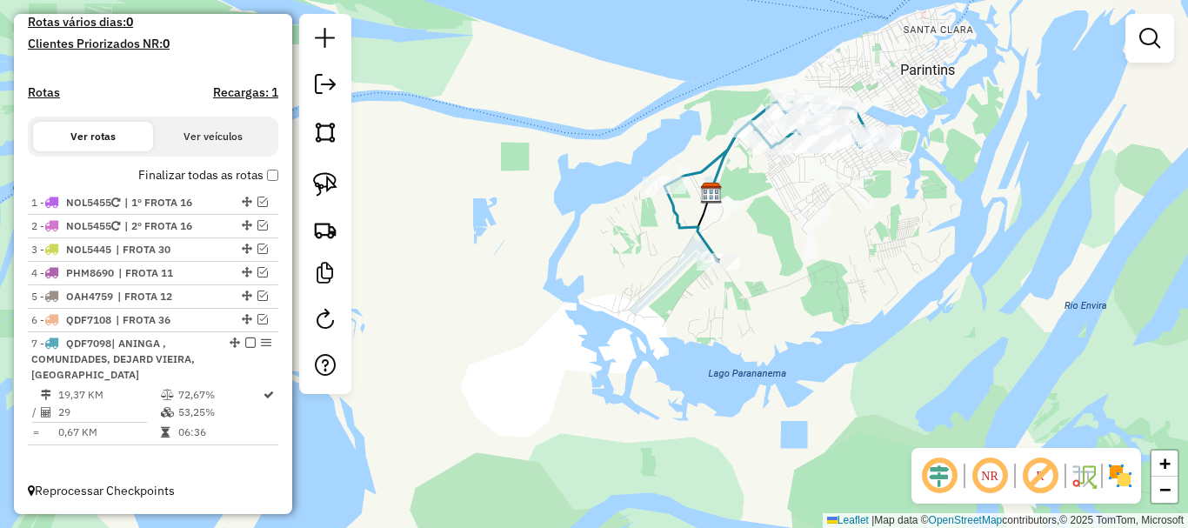
select select "**********"
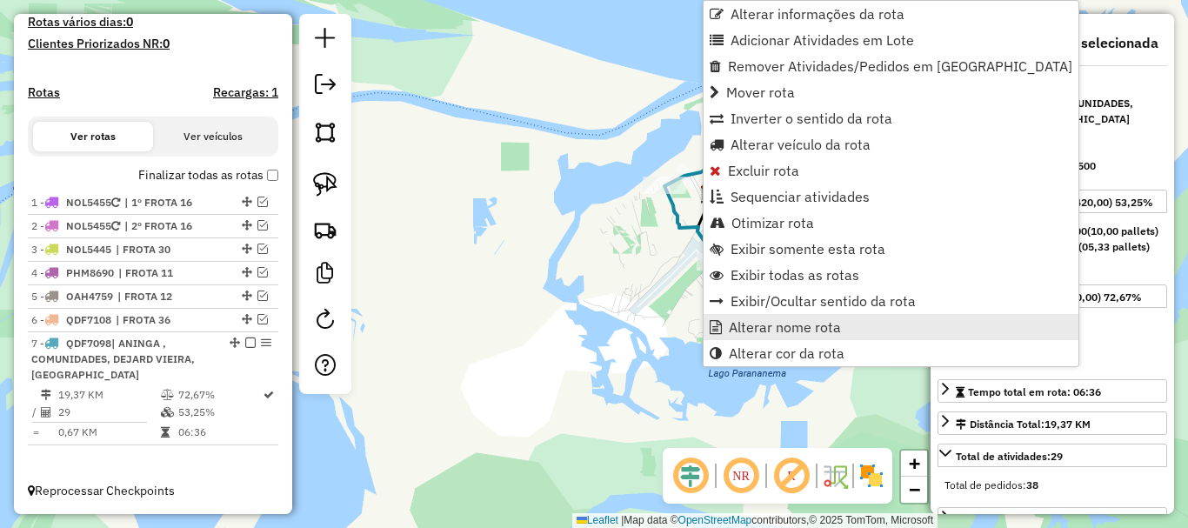
click at [768, 336] on link "Alterar nome rota" at bounding box center [890, 327] width 375 height 26
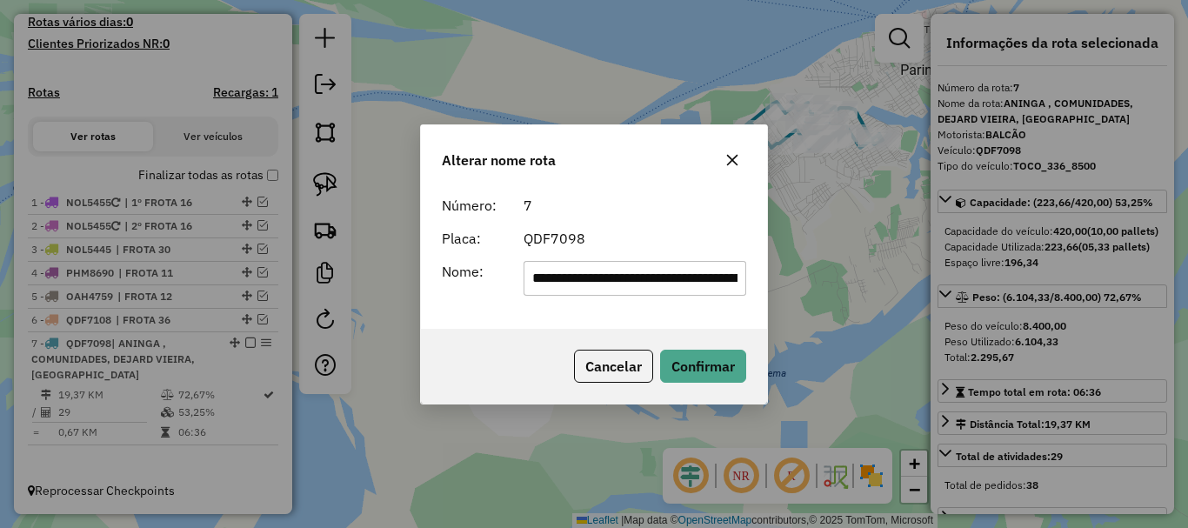
drag, startPoint x: 737, startPoint y: 283, endPoint x: 459, endPoint y: 295, distance: 278.5
click at [459, 295] on div "**********" at bounding box center [593, 278] width 325 height 35
type input "*"
type input "********"
click at [588, 278] on input "********" at bounding box center [634, 278] width 223 height 35
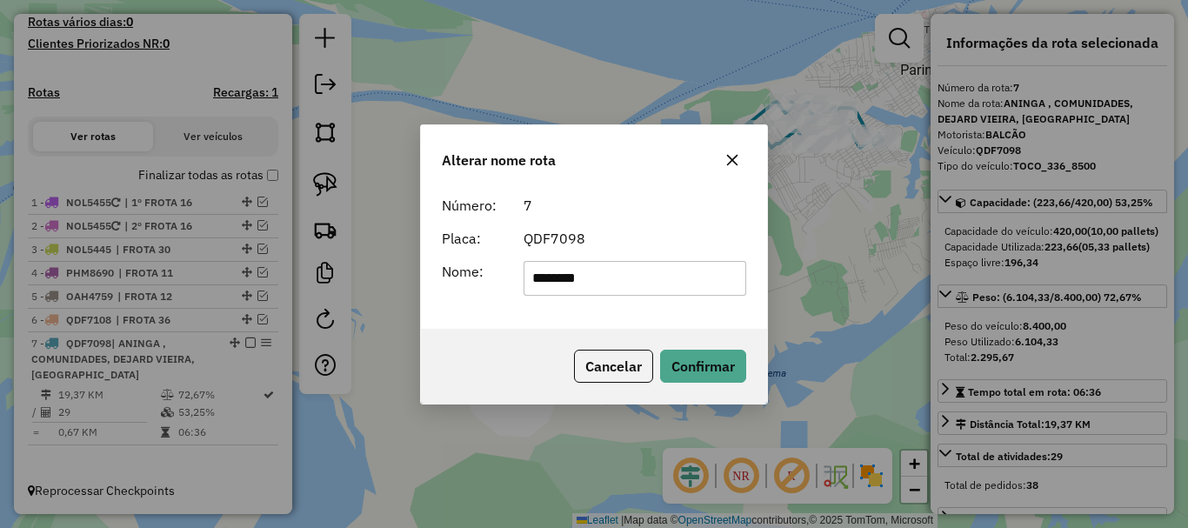
click at [593, 278] on input "********" at bounding box center [634, 278] width 223 height 35
type input "********"
click at [660, 350] on button "Confirmar" at bounding box center [703, 366] width 86 height 33
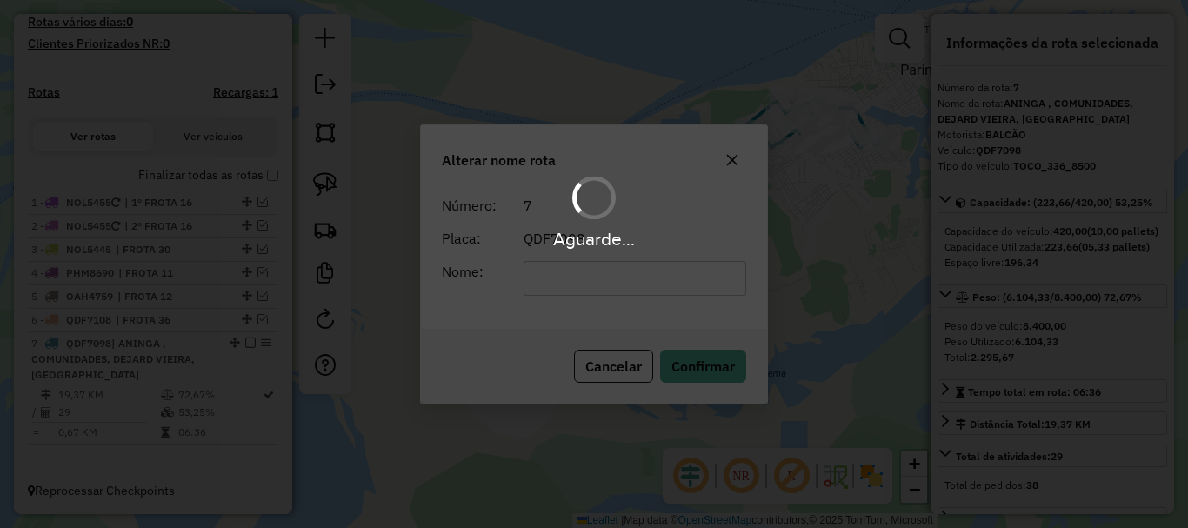
scroll to position [443, 0]
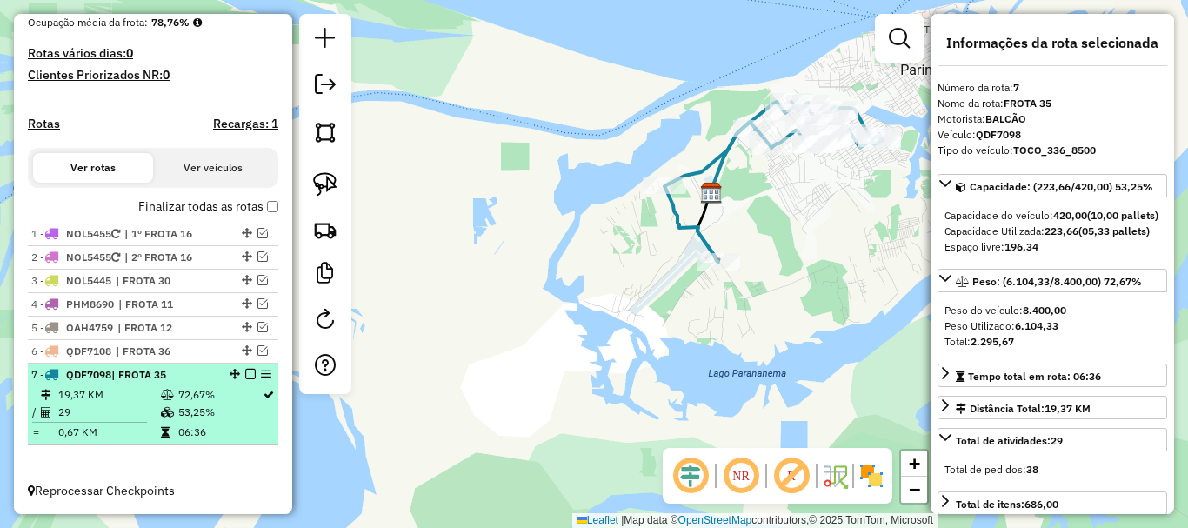
click at [251, 370] on div at bounding box center [245, 374] width 52 height 10
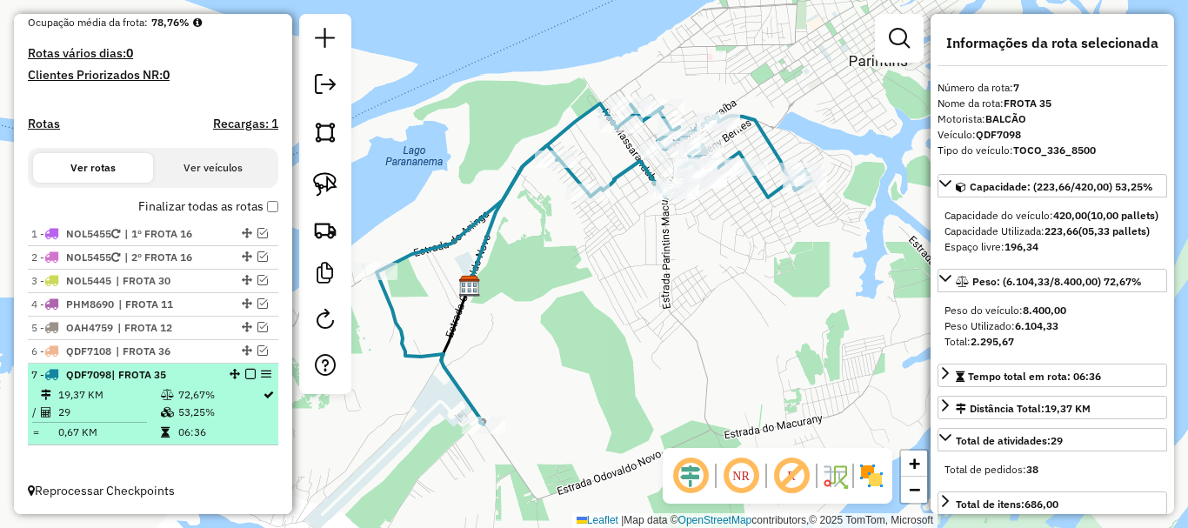
click at [240, 375] on div at bounding box center [245, 374] width 52 height 10
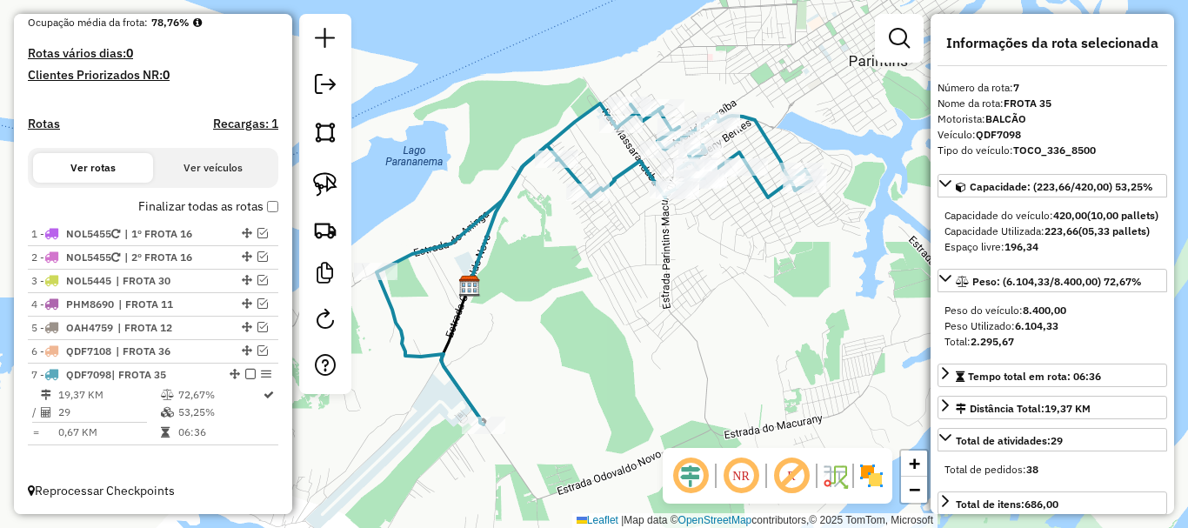
click at [433, 355] on icon at bounding box center [594, 263] width 435 height 321
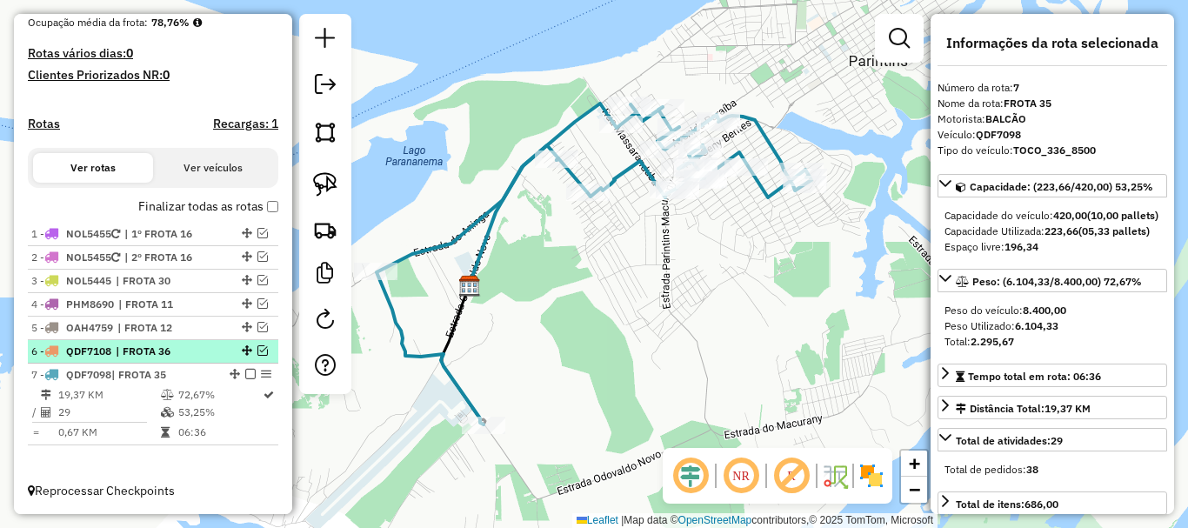
click at [260, 350] on em at bounding box center [262, 350] width 10 height 10
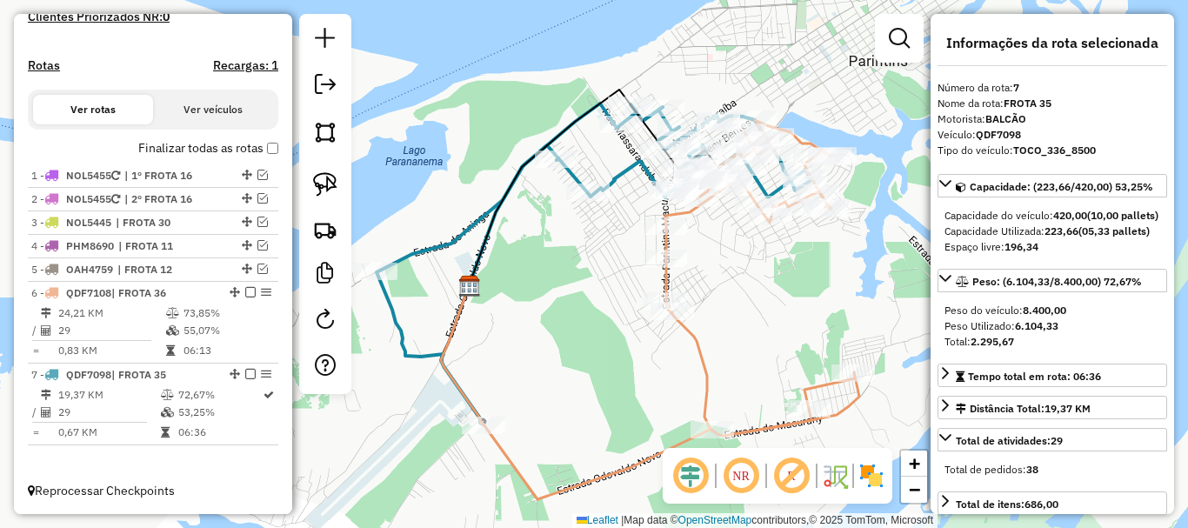
click at [501, 449] on icon at bounding box center [576, 392] width 271 height 213
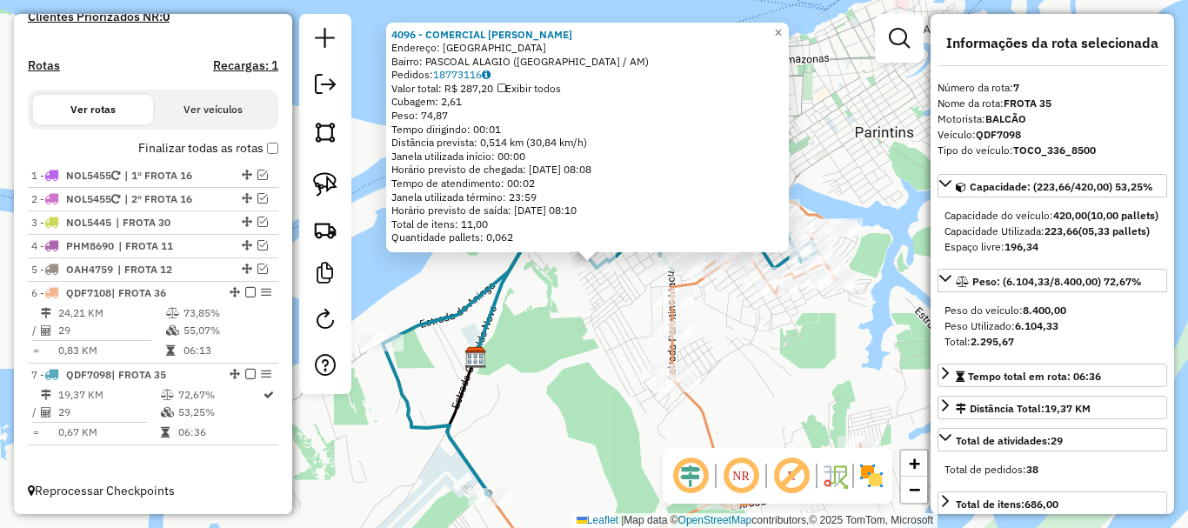
click at [679, 350] on icon at bounding box center [768, 349] width 194 height 316
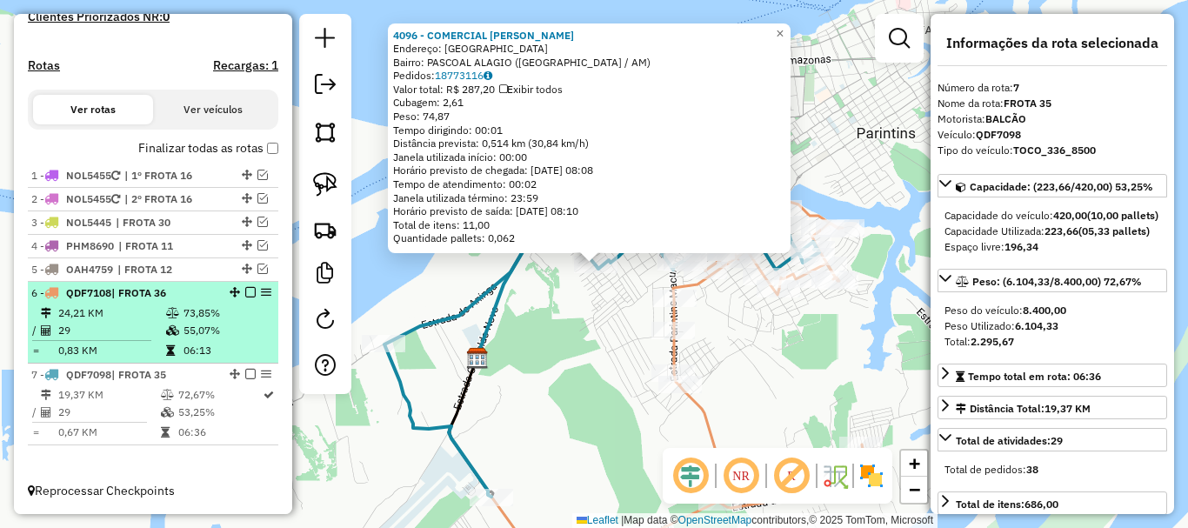
click at [245, 292] on em at bounding box center [250, 292] width 10 height 10
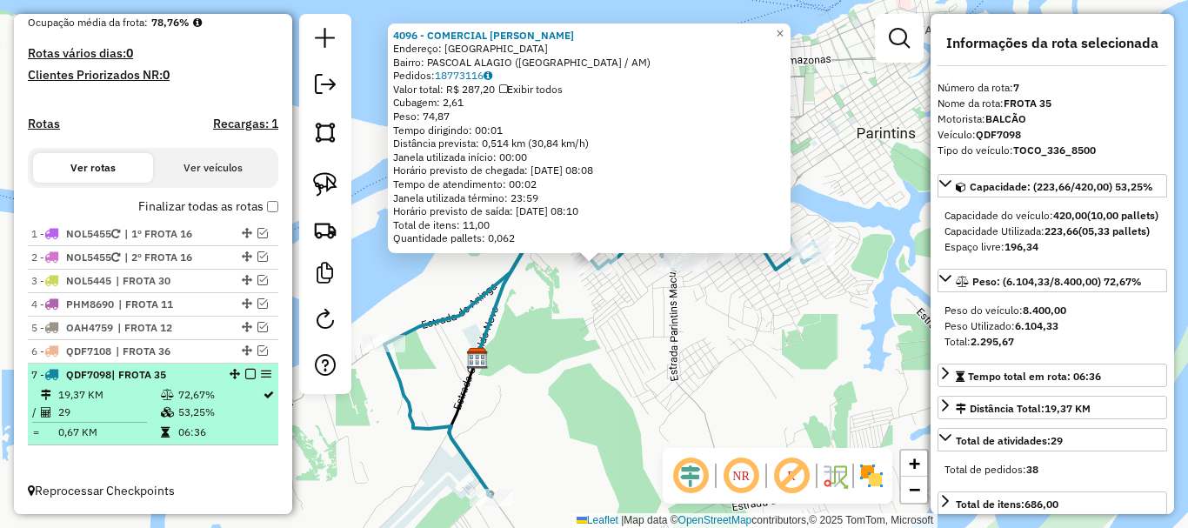
click at [245, 375] on em at bounding box center [250, 374] width 10 height 10
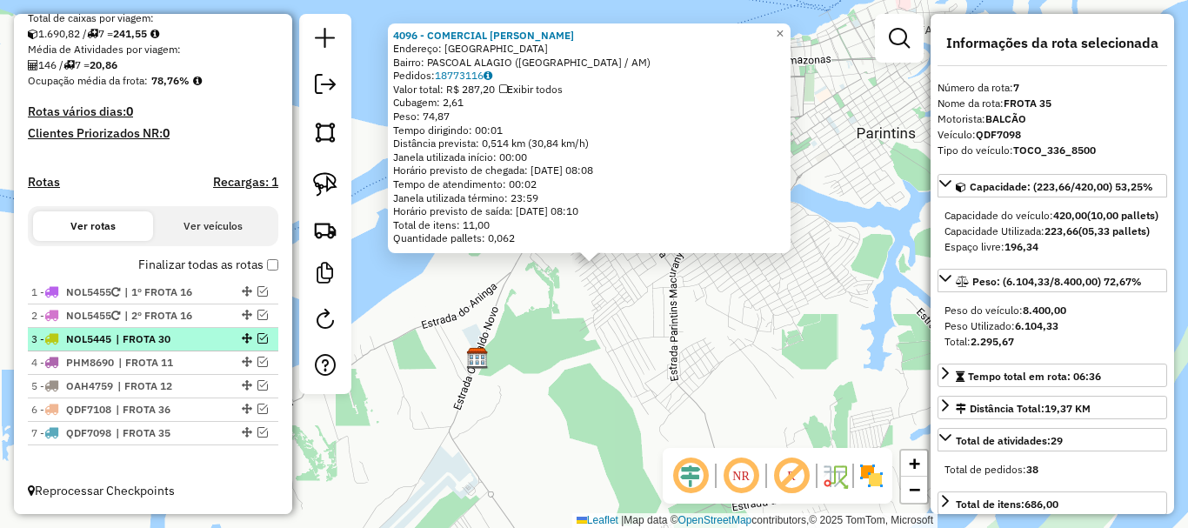
scroll to position [385, 0]
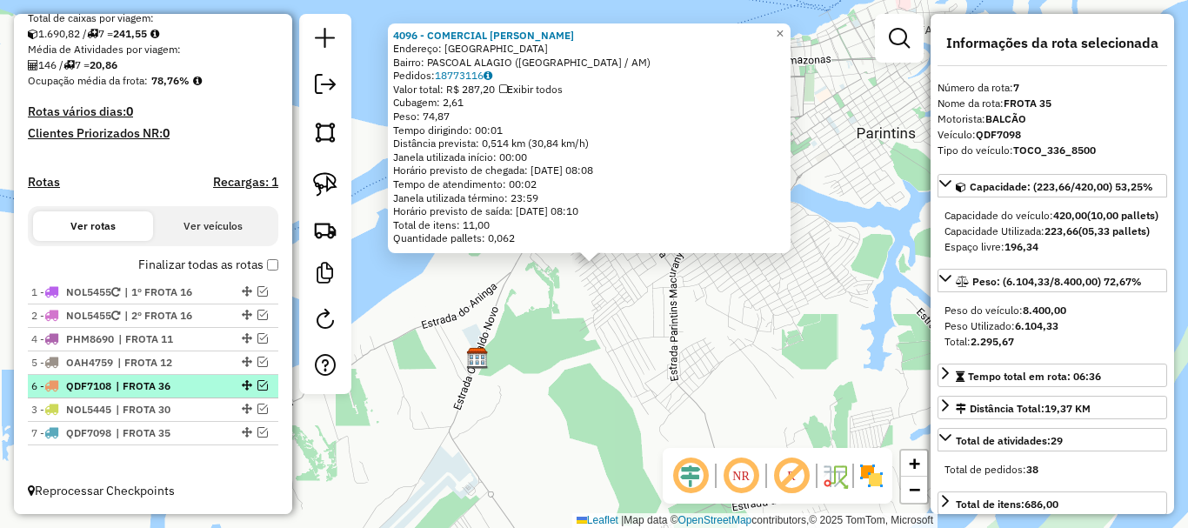
drag, startPoint x: 242, startPoint y: 337, endPoint x: 243, endPoint y: 388, distance: 50.4
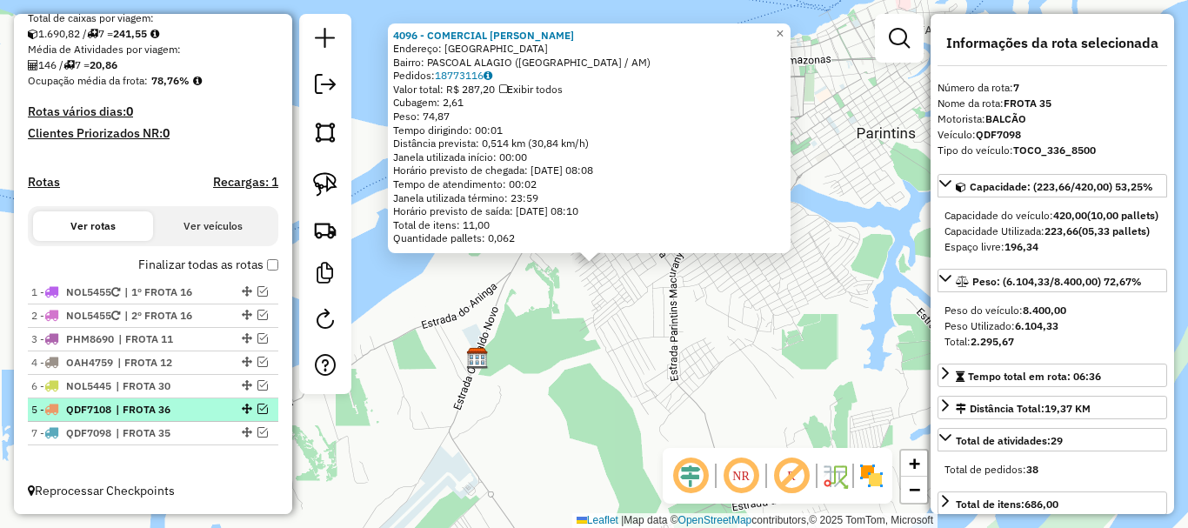
drag, startPoint x: 246, startPoint y: 412, endPoint x: 245, endPoint y: 385, distance: 27.0
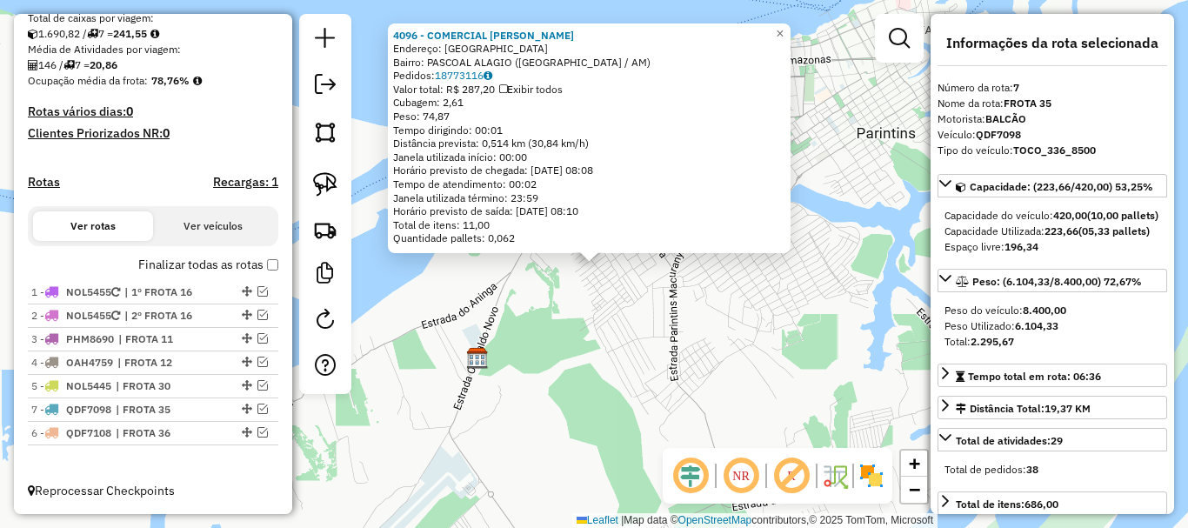
drag, startPoint x: 235, startPoint y: 428, endPoint x: 228, endPoint y: 450, distance: 22.8
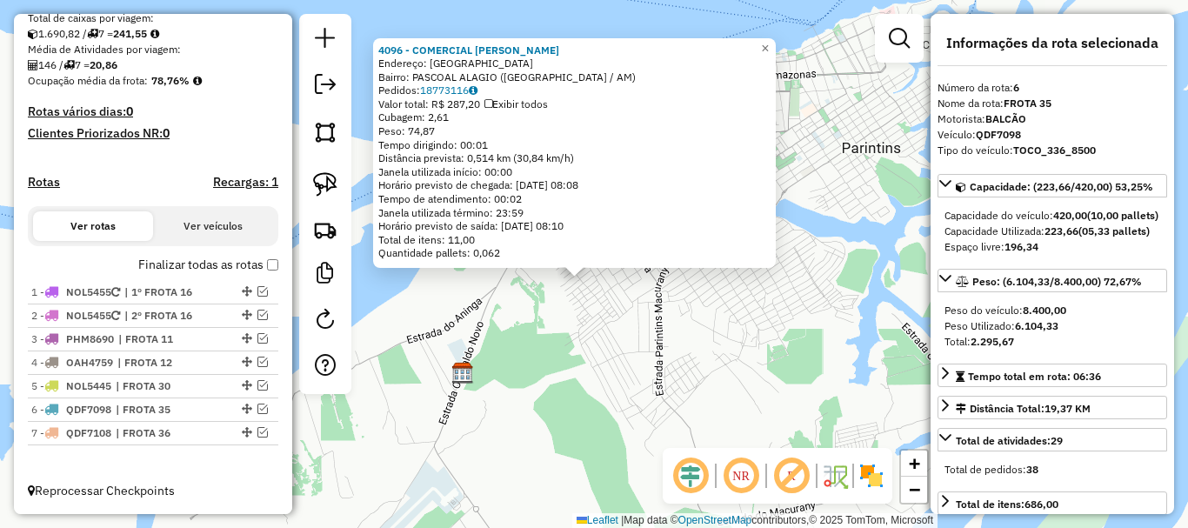
drag, startPoint x: 683, startPoint y: 352, endPoint x: 550, endPoint y: 451, distance: 165.9
click at [536, 465] on div "4096 - COMERCIAL SEBASTIAN Endereço: RUA PANAMA Bairro: PASCOAL ALAGIO (PARINTI…" at bounding box center [594, 264] width 1188 height 528
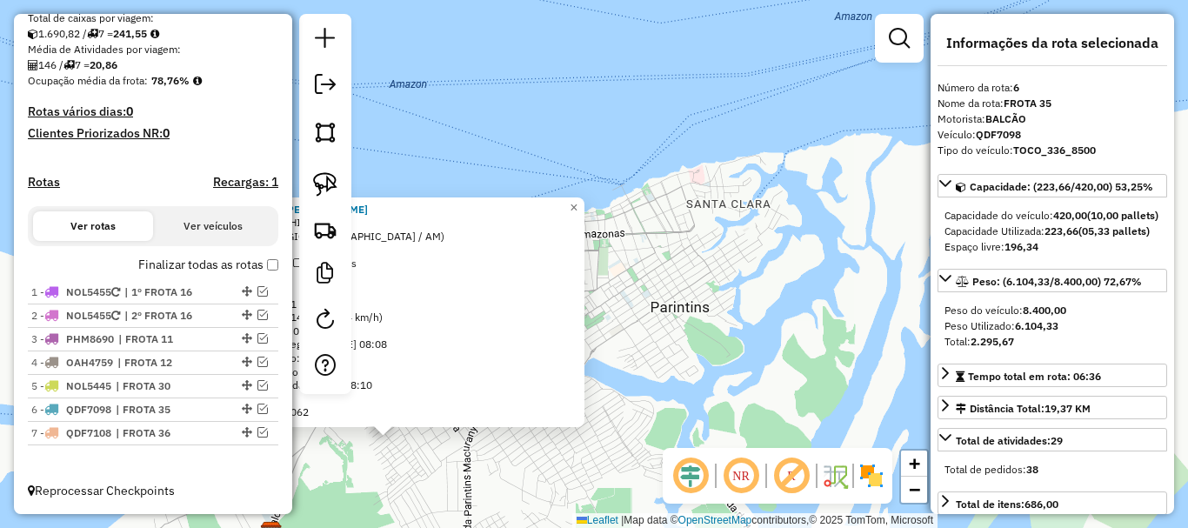
drag, startPoint x: 732, startPoint y: 310, endPoint x: 683, endPoint y: 387, distance: 91.4
click at [683, 388] on div "4096 - COMERCIAL SEBASTIAN Endereço: RUA PANAMA Bairro: PASCOAL ALAGIO (PARINTI…" at bounding box center [594, 264] width 1188 height 528
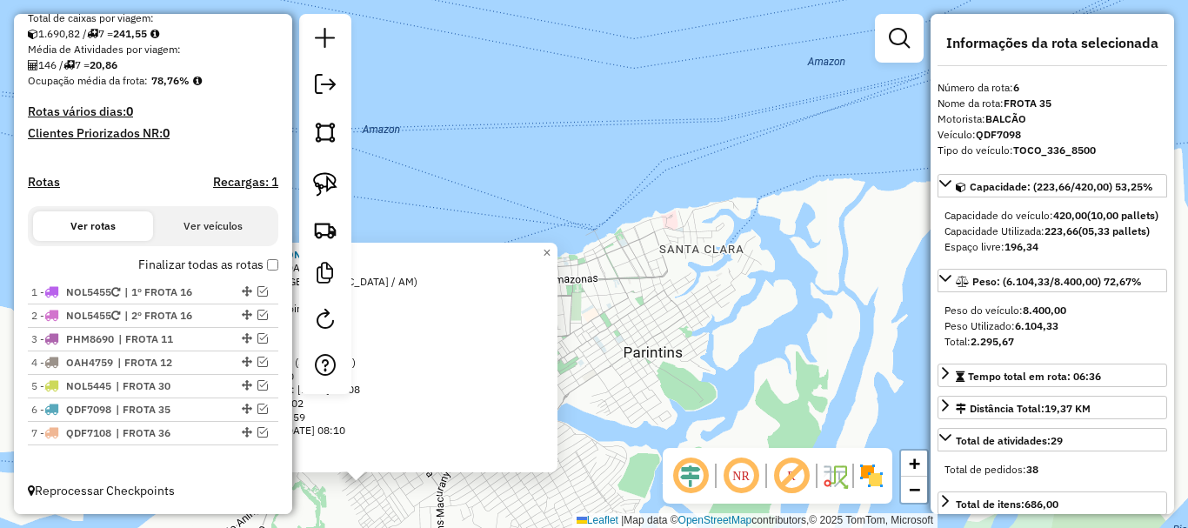
click at [718, 353] on div "4096 - COMERCIAL SEBASTIAN Endereço: RUA PANAMA Bairro: PASCOAL ALAGIO (PARINTI…" at bounding box center [594, 264] width 1188 height 528
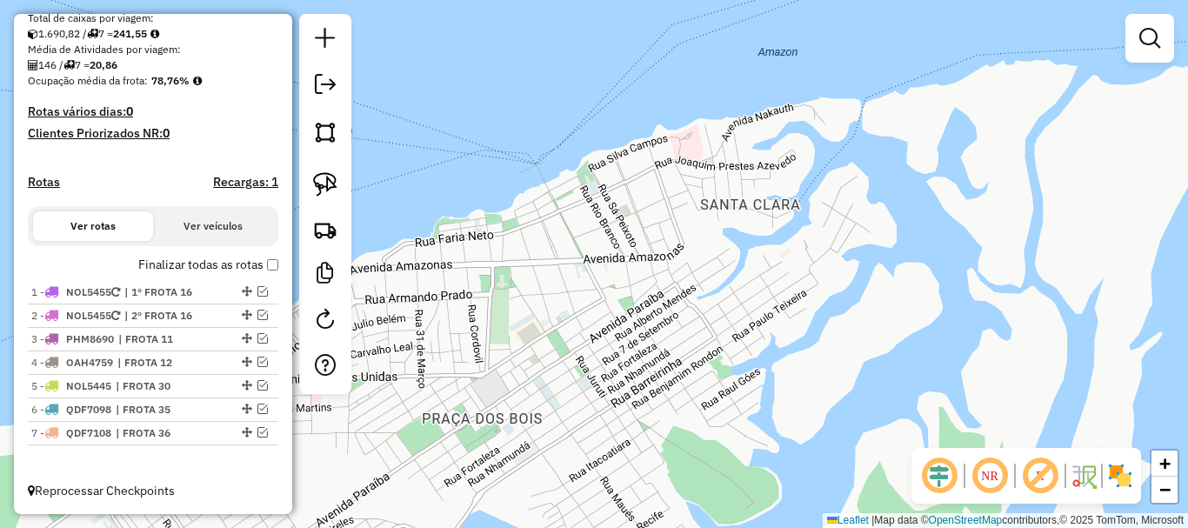
drag, startPoint x: 670, startPoint y: 340, endPoint x: 681, endPoint y: 365, distance: 27.3
click at [681, 365] on div "Janela de atendimento Grade de atendimento Capacidade Transportadoras Veículos …" at bounding box center [594, 264] width 1188 height 528
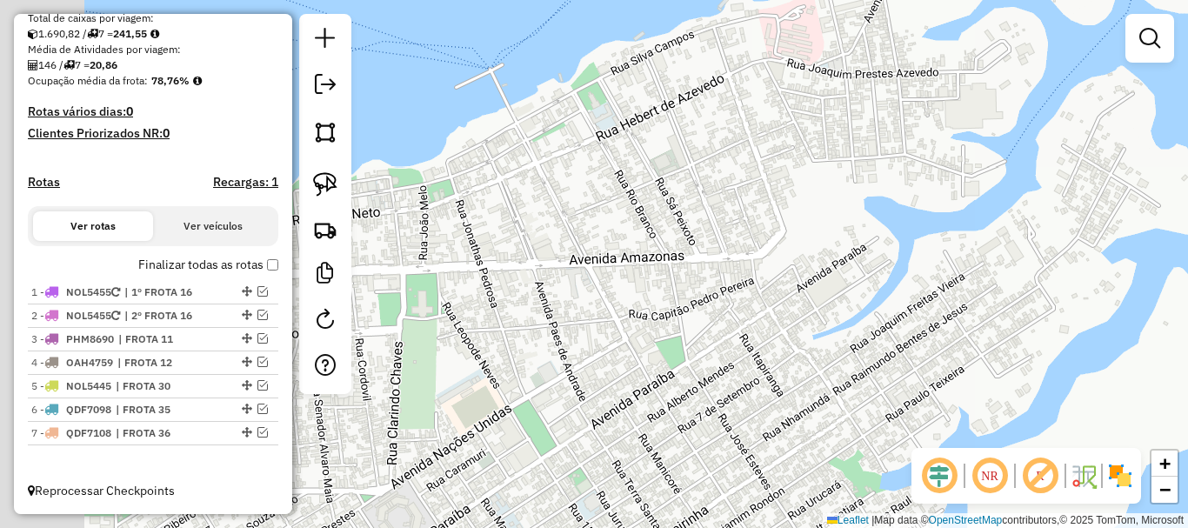
drag, startPoint x: 706, startPoint y: 281, endPoint x: 880, endPoint y: 324, distance: 179.3
click at [880, 324] on div "Janela de atendimento Grade de atendimento Capacidade Transportadoras Veículos …" at bounding box center [594, 264] width 1188 height 528
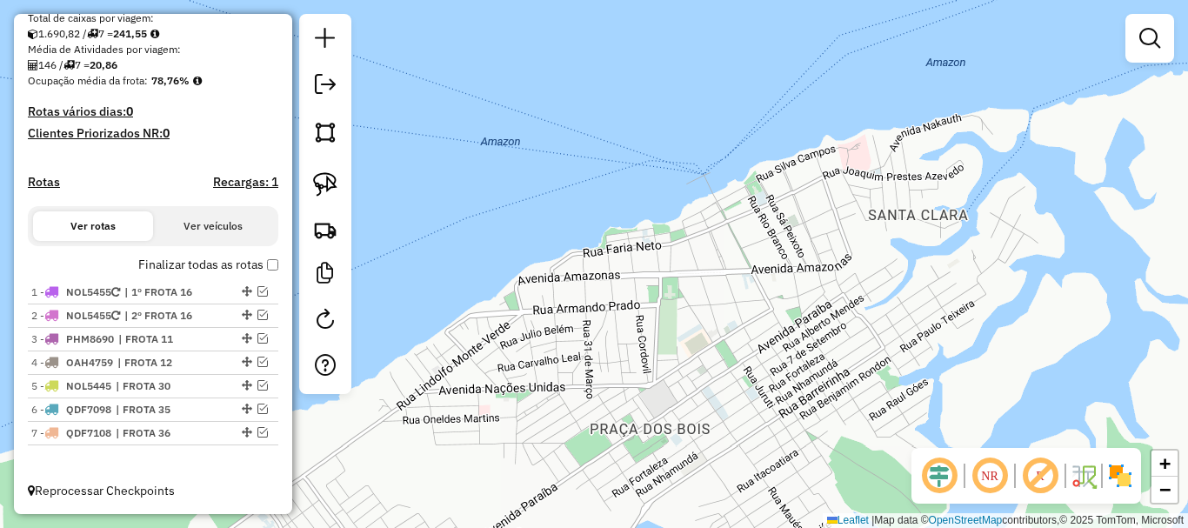
drag, startPoint x: 870, startPoint y: 305, endPoint x: 887, endPoint y: 290, distance: 22.2
click at [887, 290] on div "Janela de atendimento Grade de atendimento Capacidade Transportadoras Veículos …" at bounding box center [594, 264] width 1188 height 528
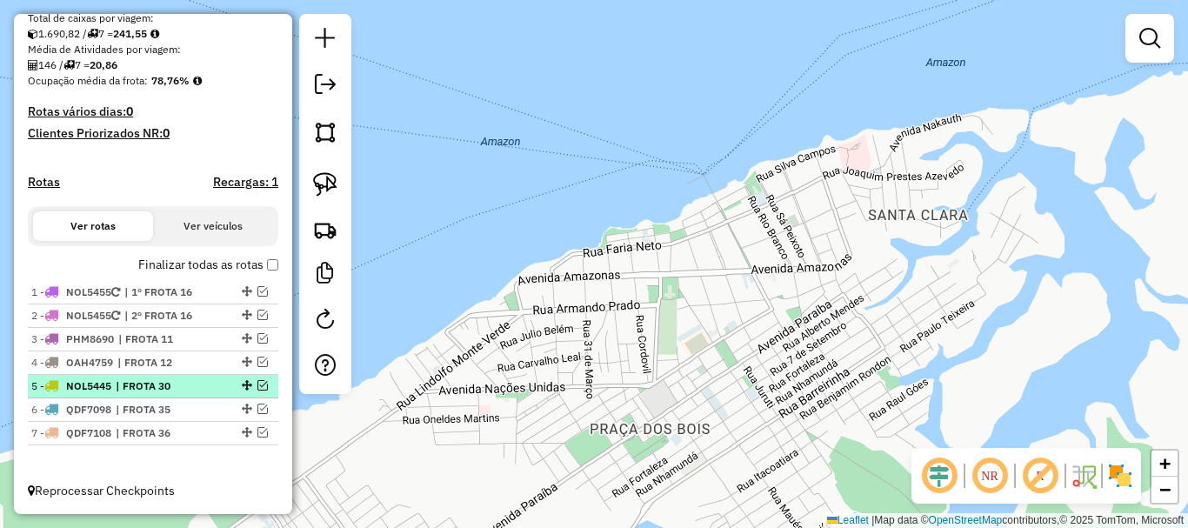
click at [257, 383] on em at bounding box center [262, 385] width 10 height 10
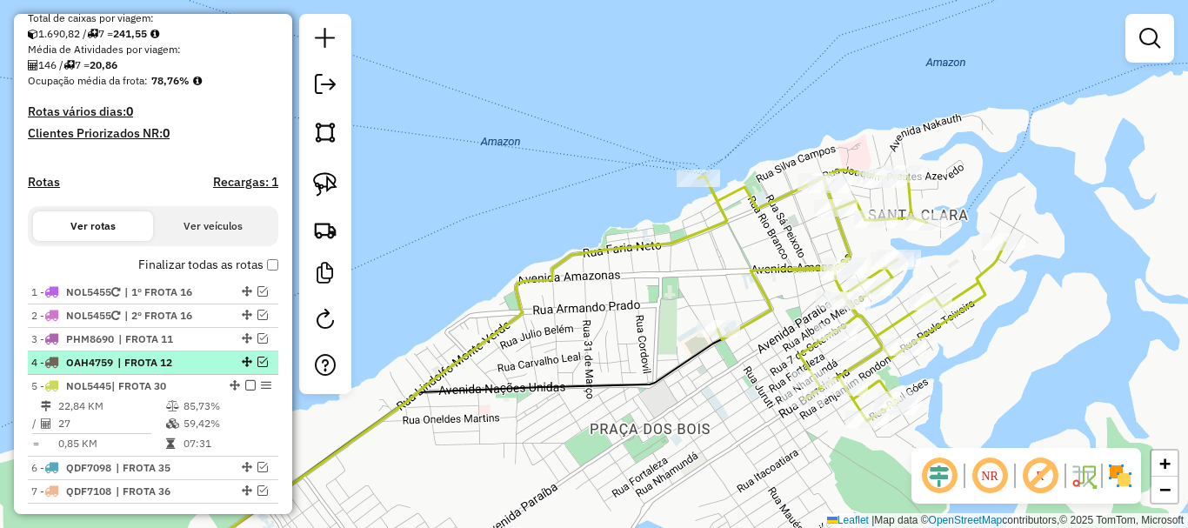
click at [257, 360] on em at bounding box center [262, 362] width 10 height 10
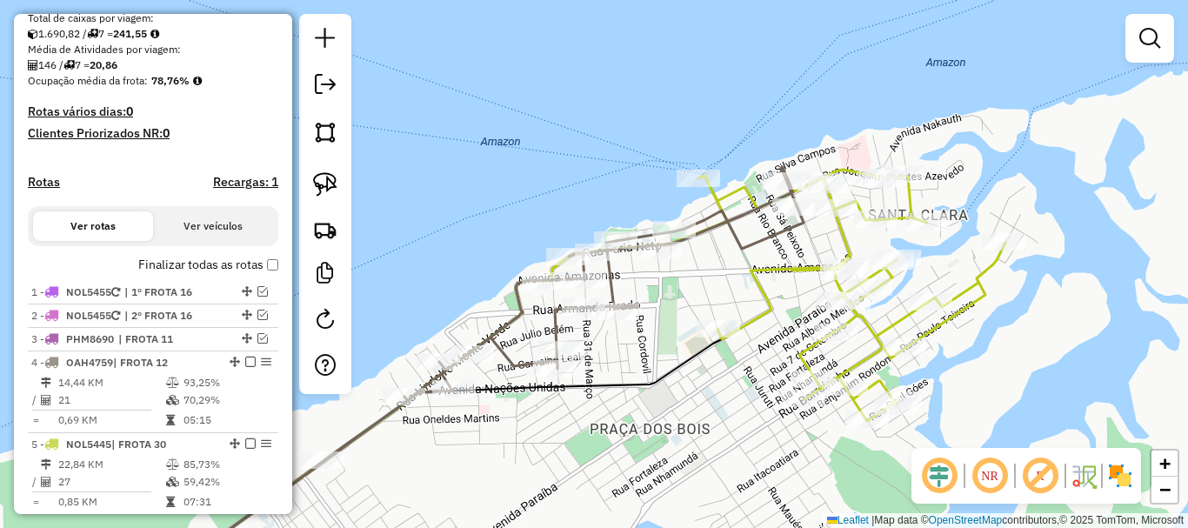
click at [673, 446] on div "Janela de atendimento Grade de atendimento Capacidade Transportadoras Veículos …" at bounding box center [594, 264] width 1188 height 528
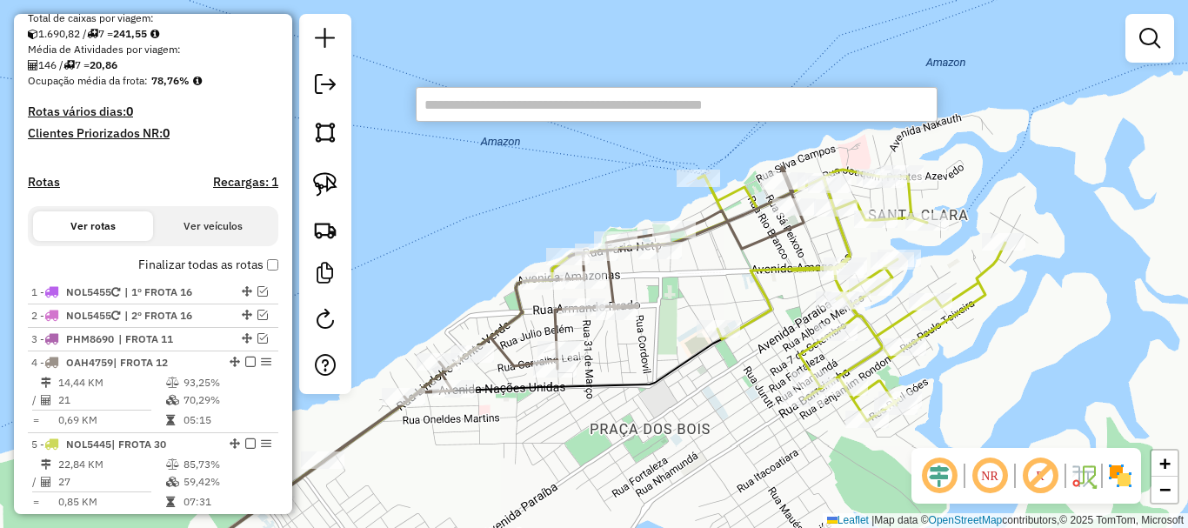
click at [573, 96] on input "text" at bounding box center [677, 104] width 522 height 35
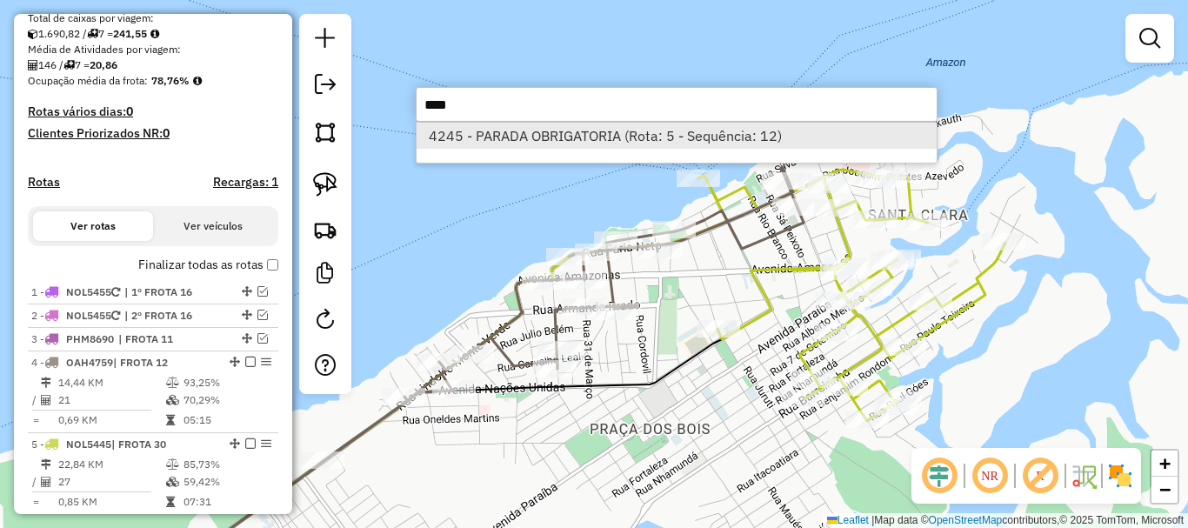
type input "****"
click at [656, 134] on li "4245 - PARADA OBRIGATORIA (Rota: 5 - Sequência: 12)" at bounding box center [676, 136] width 520 height 26
select select "**********"
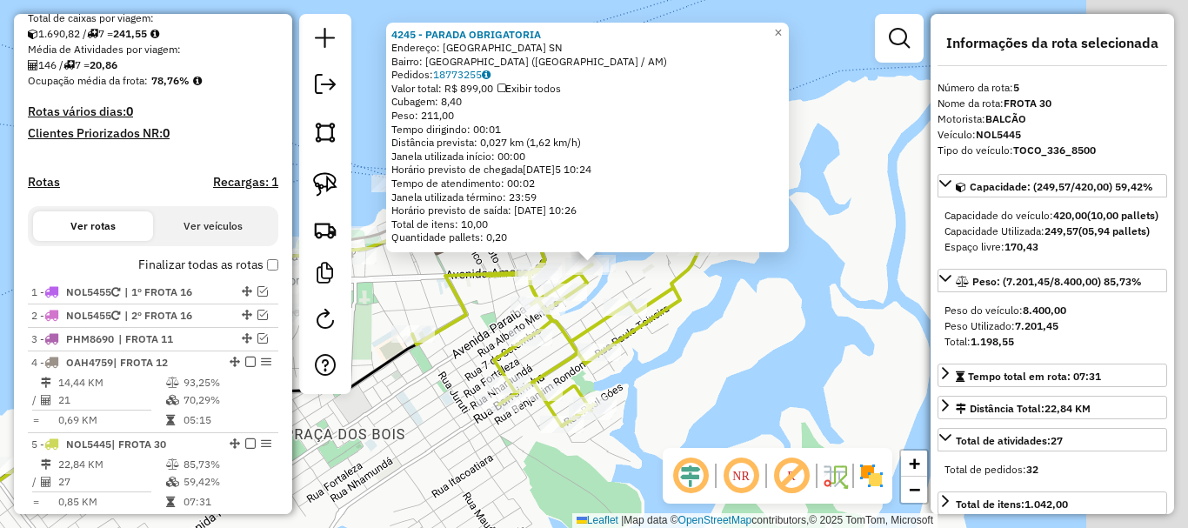
scroll to position [502, 0]
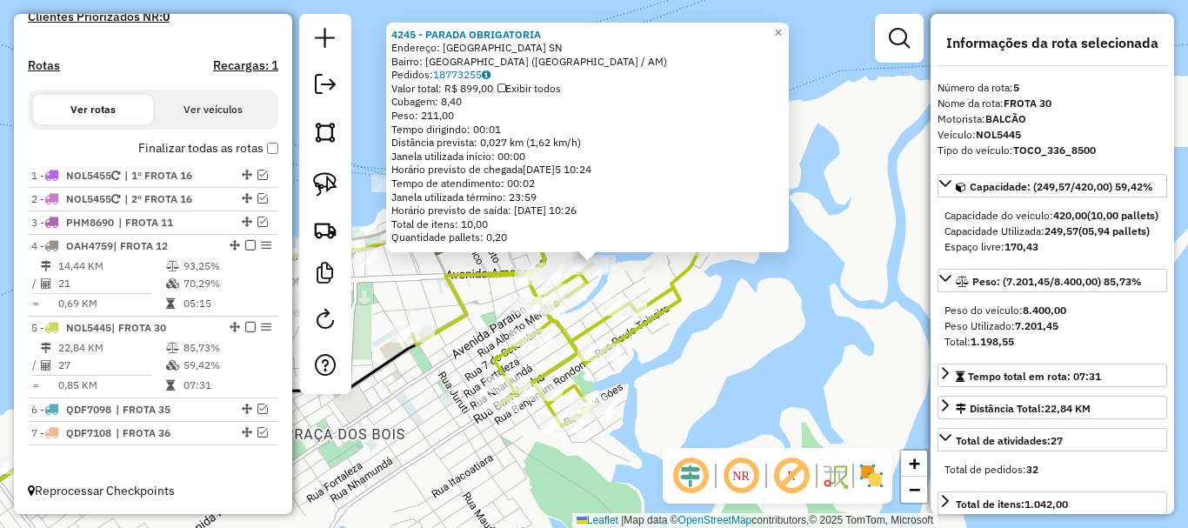
click at [743, 381] on div "Rota 5 - Placa NOL5445 266 - CASA LAYANY 4245 - PARADA OBRIGATORIA Endereço: vi…" at bounding box center [594, 264] width 1188 height 528
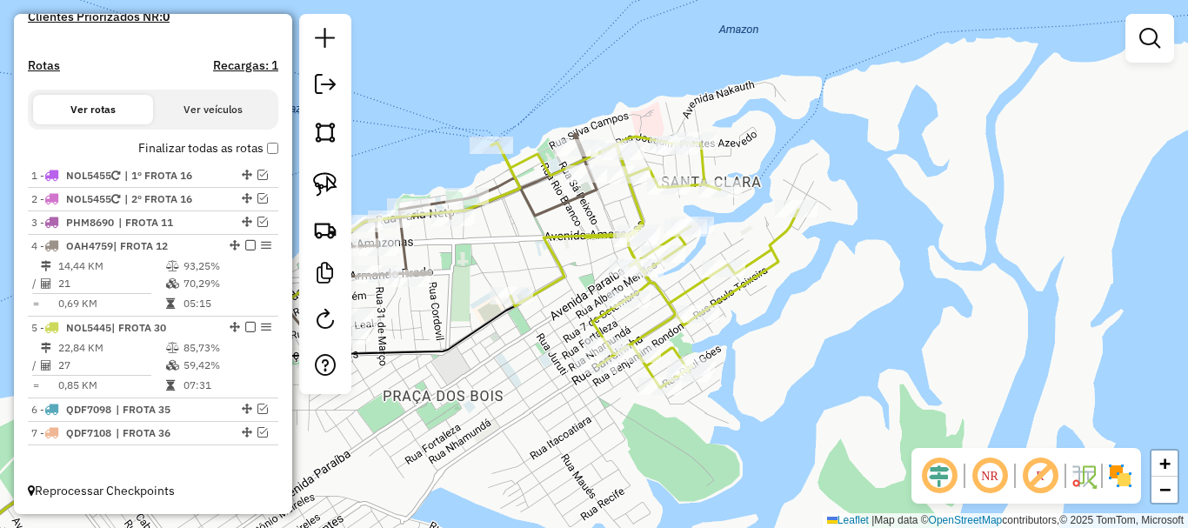
drag, startPoint x: 741, startPoint y: 387, endPoint x: 808, endPoint y: 345, distance: 78.9
click at [838, 345] on div "Janela de atendimento Grade de atendimento Capacidade Transportadoras Veículos …" at bounding box center [594, 264] width 1188 height 528
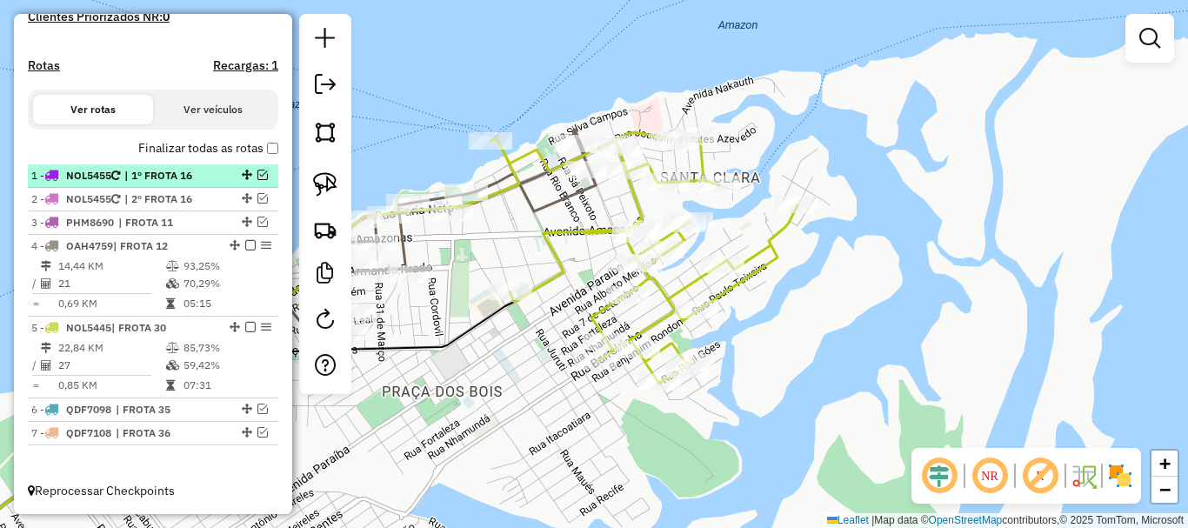
click at [249, 243] on em at bounding box center [250, 245] width 10 height 10
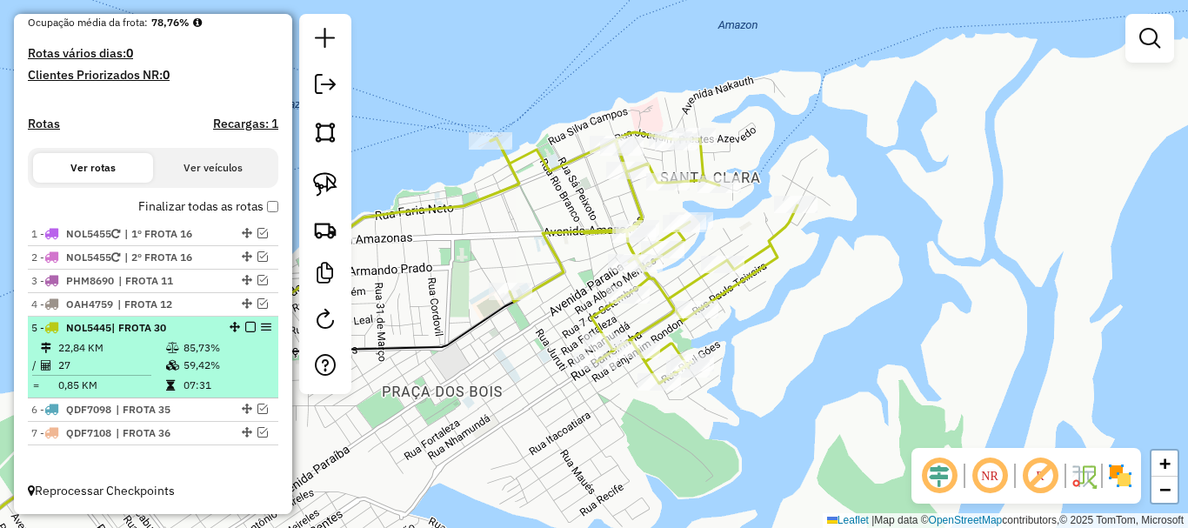
click at [250, 324] on em at bounding box center [250, 327] width 10 height 10
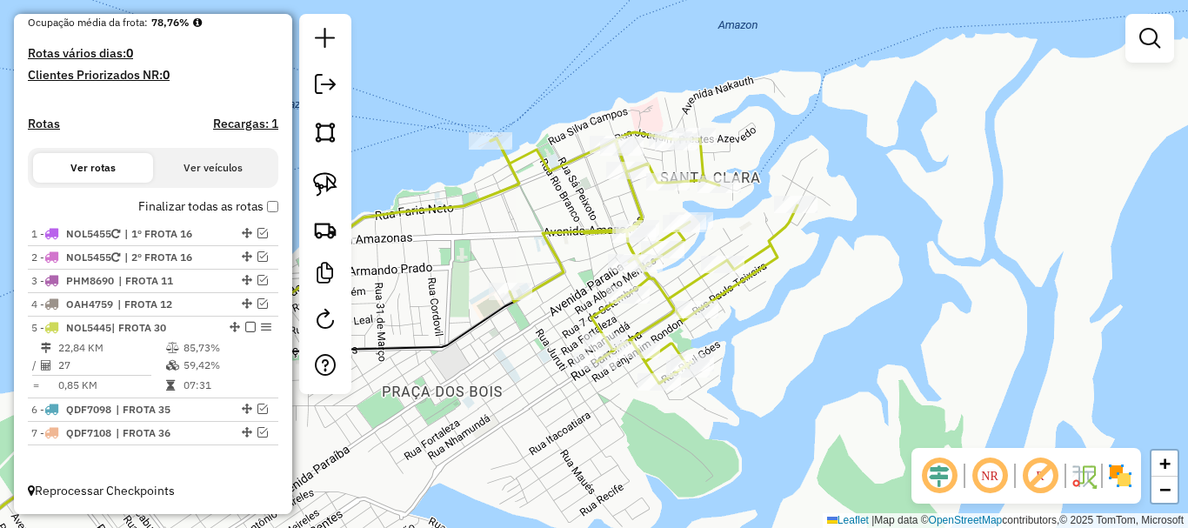
scroll to position [385, 0]
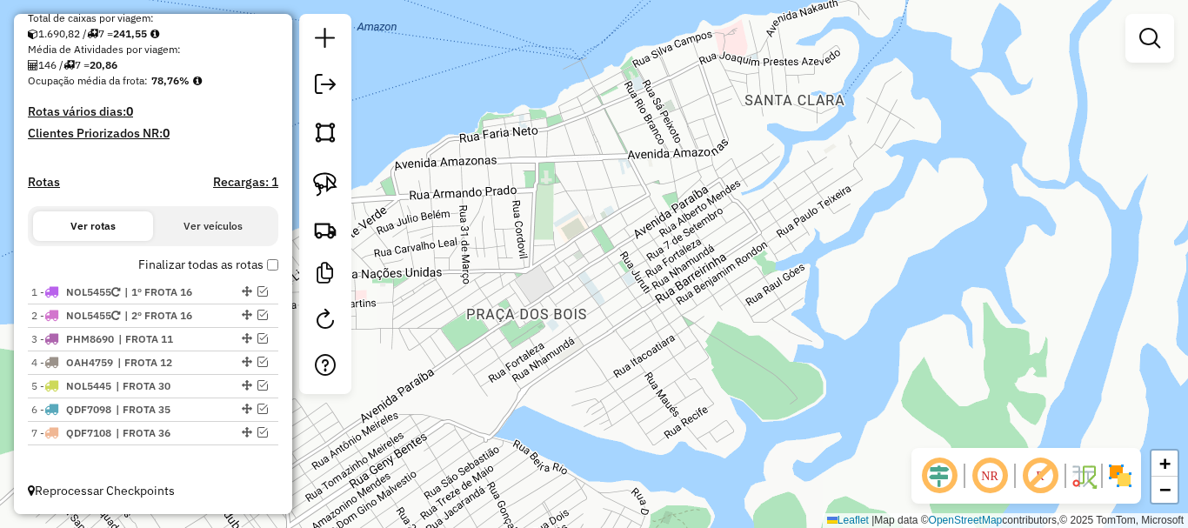
drag, startPoint x: 480, startPoint y: 433, endPoint x: 569, endPoint y: 352, distance: 120.0
click at [566, 353] on div "Janela de atendimento Grade de atendimento Capacidade Transportadoras Veículos …" at bounding box center [594, 264] width 1188 height 528
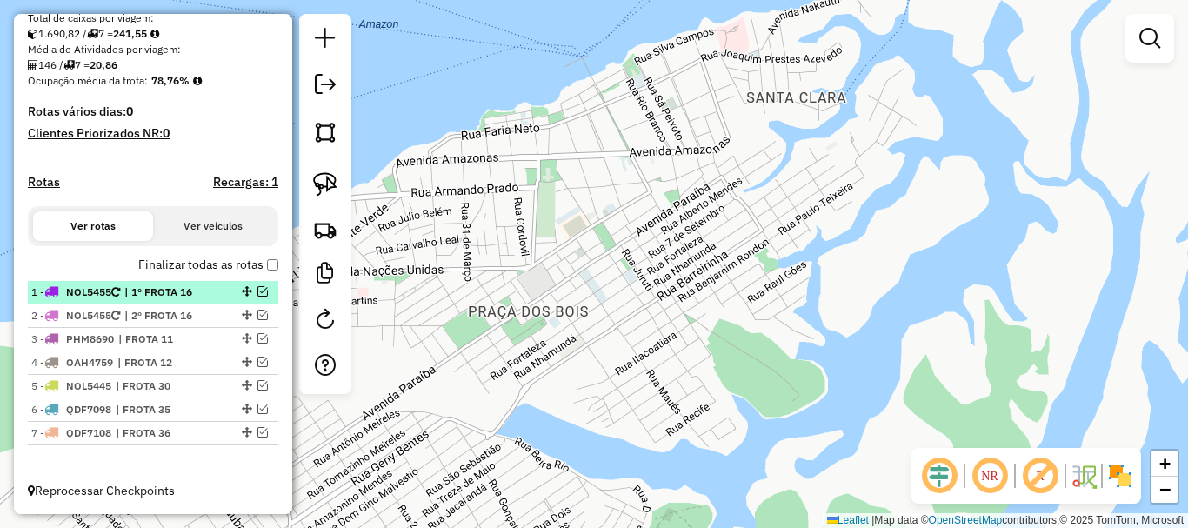
click at [199, 297] on span "| 1º FROTA 16" at bounding box center [164, 292] width 80 height 16
select select "**********"
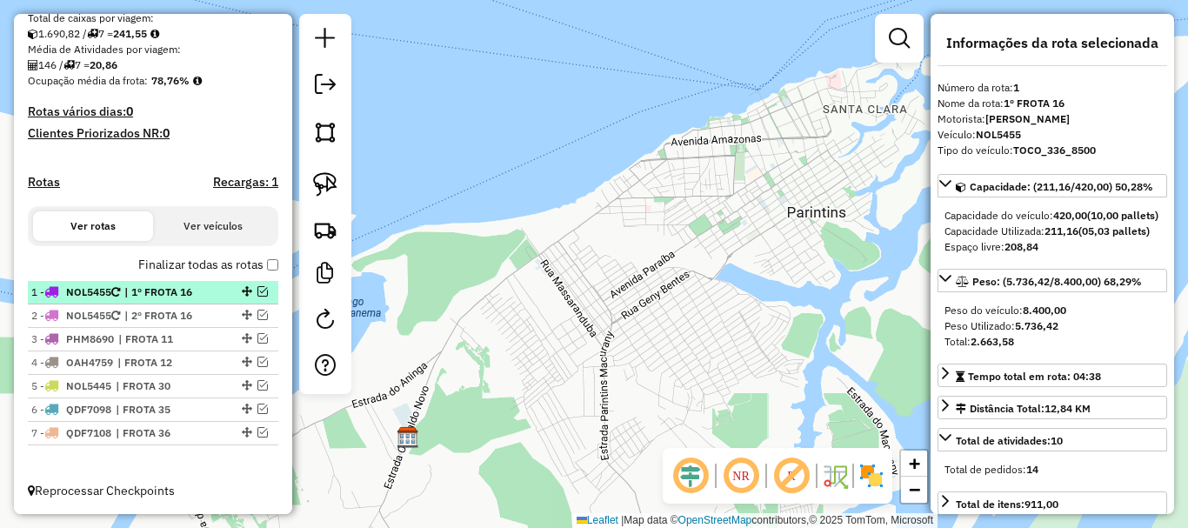
click at [258, 297] on div "1 - NOL5455 | 1º FROTA 16" at bounding box center [152, 292] width 243 height 16
click at [257, 293] on em at bounding box center [262, 291] width 10 height 10
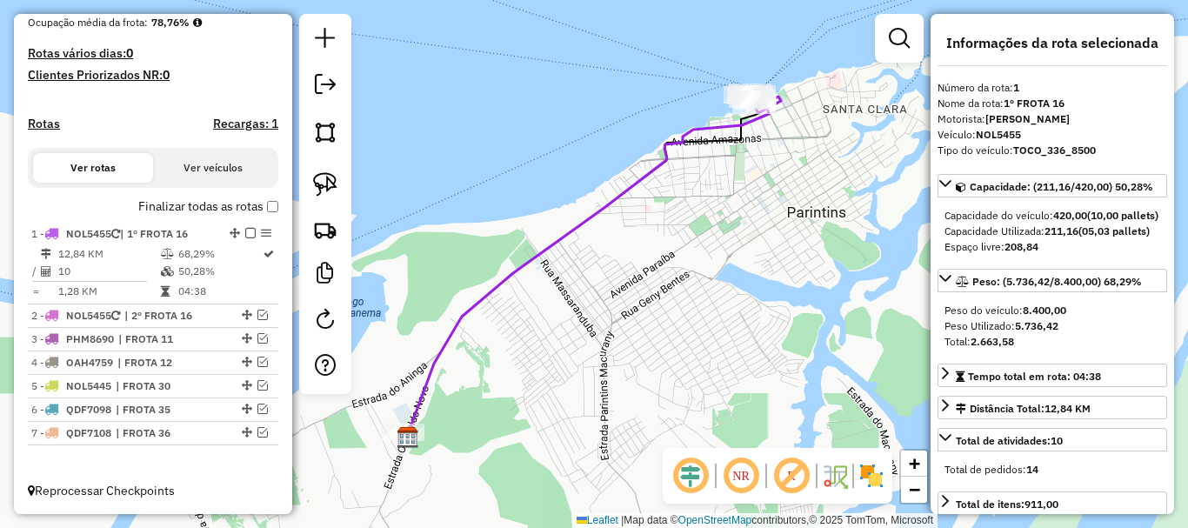
click at [627, 190] on icon at bounding box center [594, 261] width 373 height 343
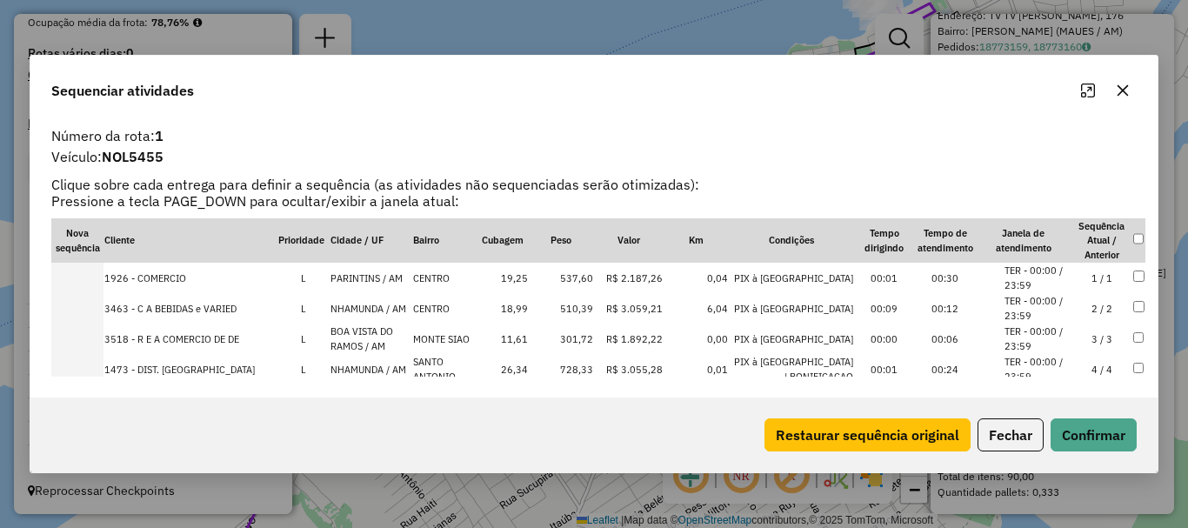
scroll to position [207, 0]
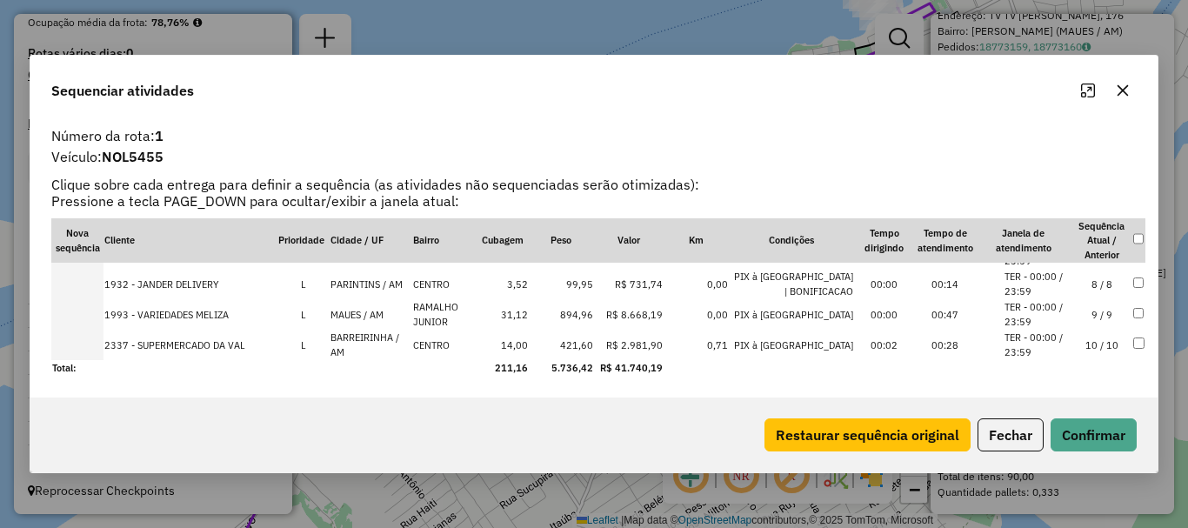
click at [94, 347] on td at bounding box center [77, 345] width 52 height 30
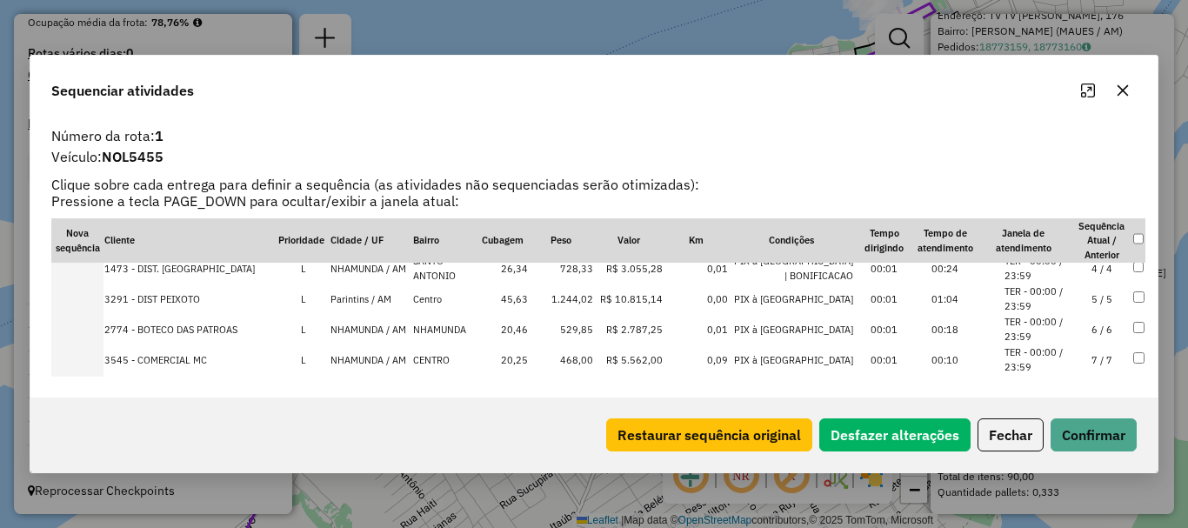
scroll to position [33, 0]
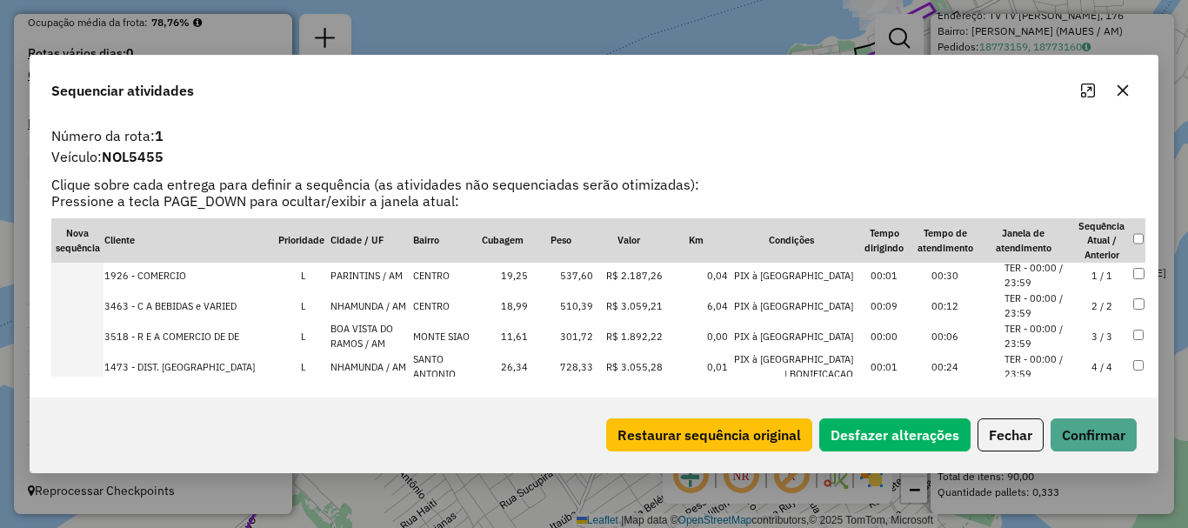
click at [92, 302] on td at bounding box center [77, 305] width 52 height 30
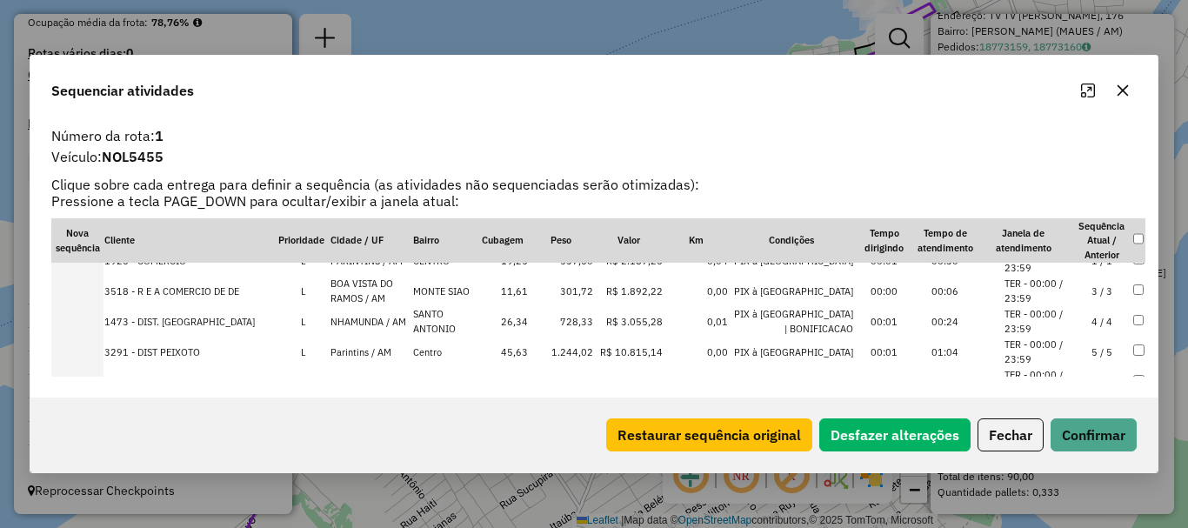
scroll to position [120, 0]
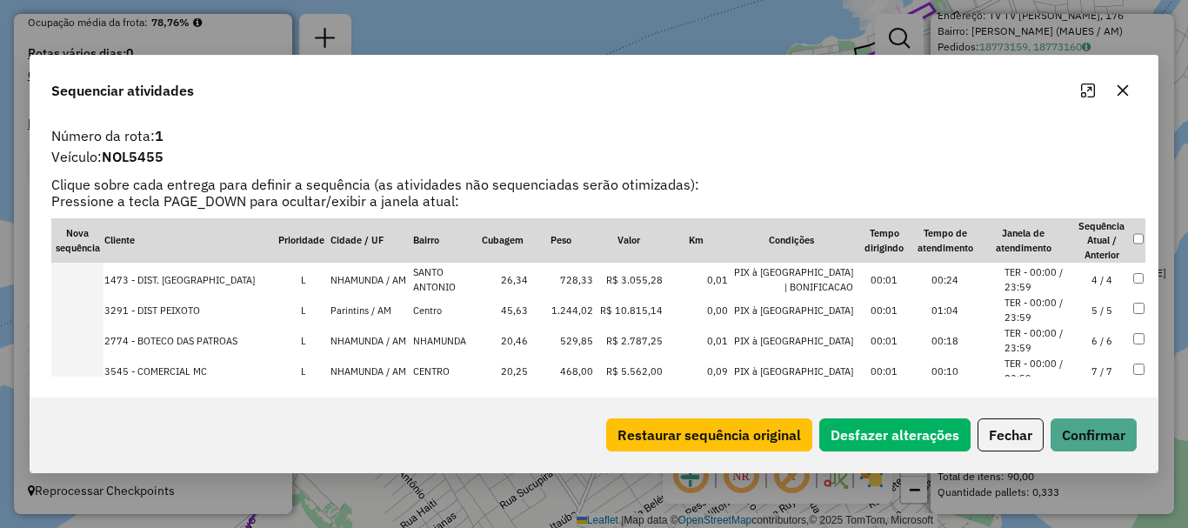
click at [90, 345] on td at bounding box center [77, 340] width 52 height 30
click at [91, 280] on td at bounding box center [77, 279] width 52 height 30
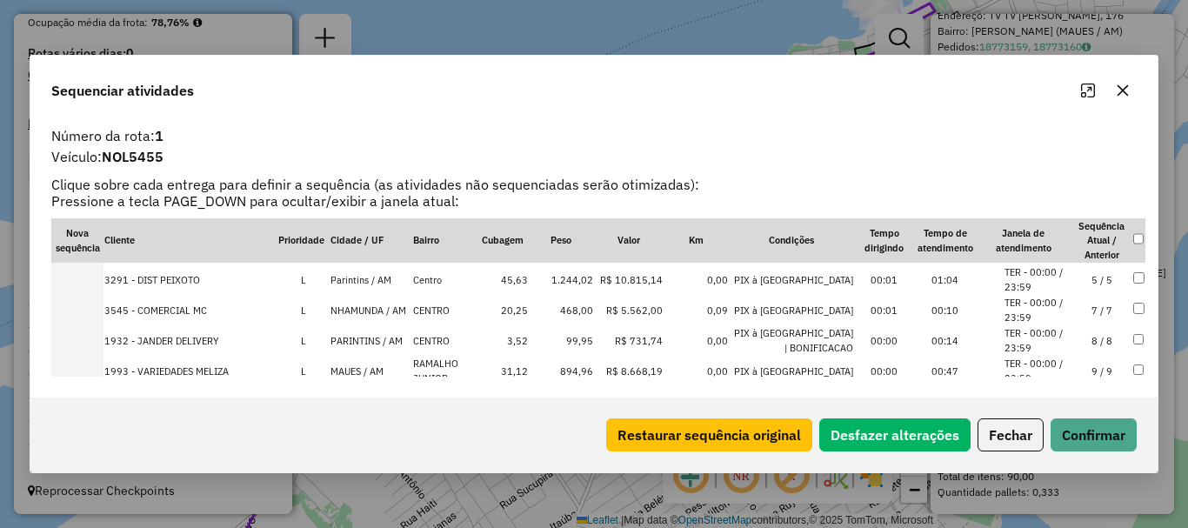
scroll to position [207, 0]
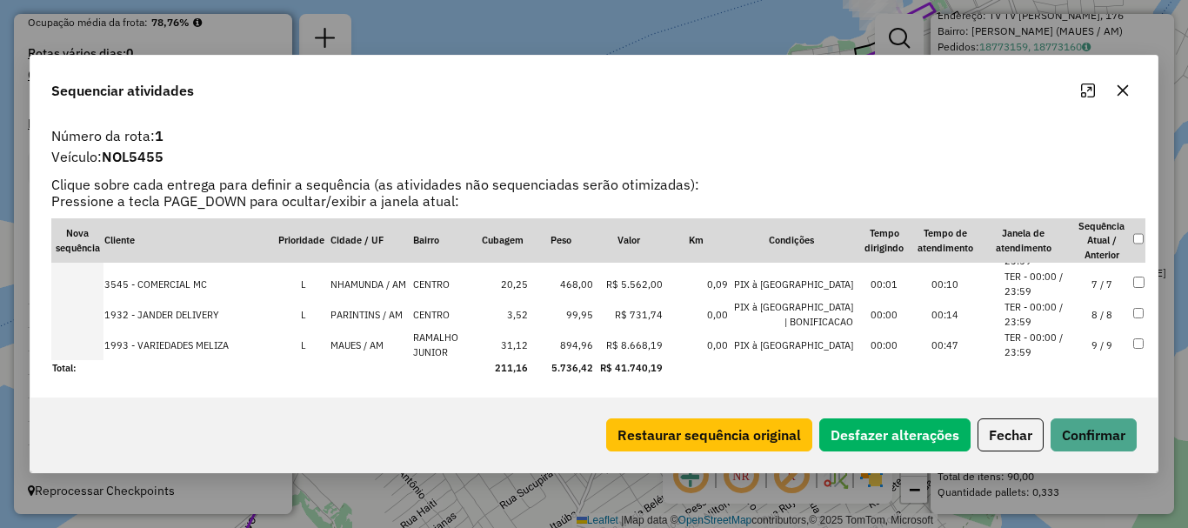
click at [90, 323] on td at bounding box center [77, 314] width 52 height 30
click at [85, 311] on td at bounding box center [77, 314] width 52 height 30
click at [96, 315] on td at bounding box center [77, 314] width 52 height 30
click at [91, 314] on td at bounding box center [77, 314] width 52 height 30
click at [97, 346] on td at bounding box center [77, 345] width 52 height 30
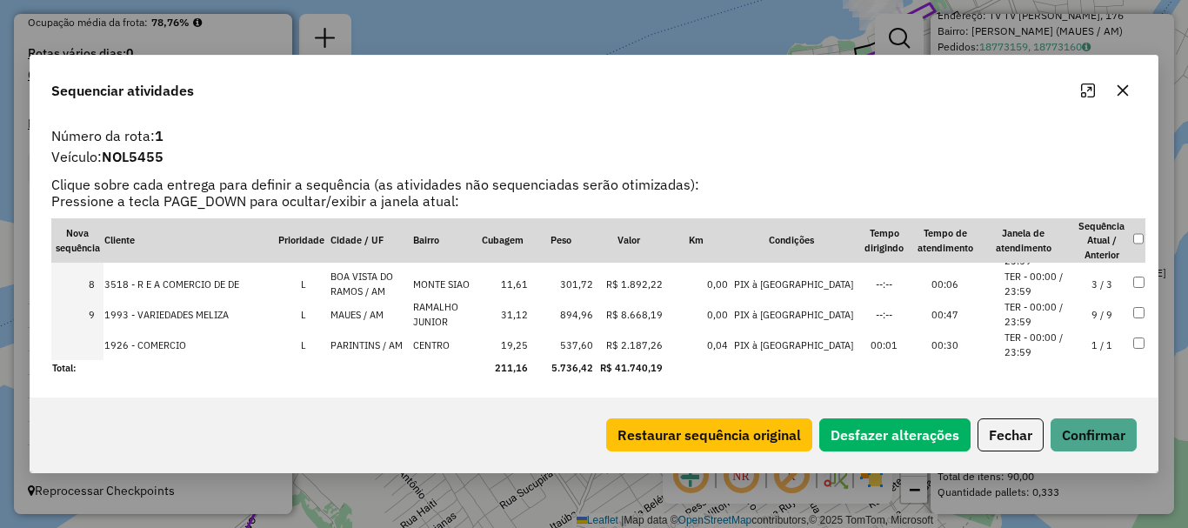
click at [82, 343] on td at bounding box center [77, 345] width 52 height 30
click at [1081, 432] on button "Confirmar" at bounding box center [1093, 434] width 86 height 33
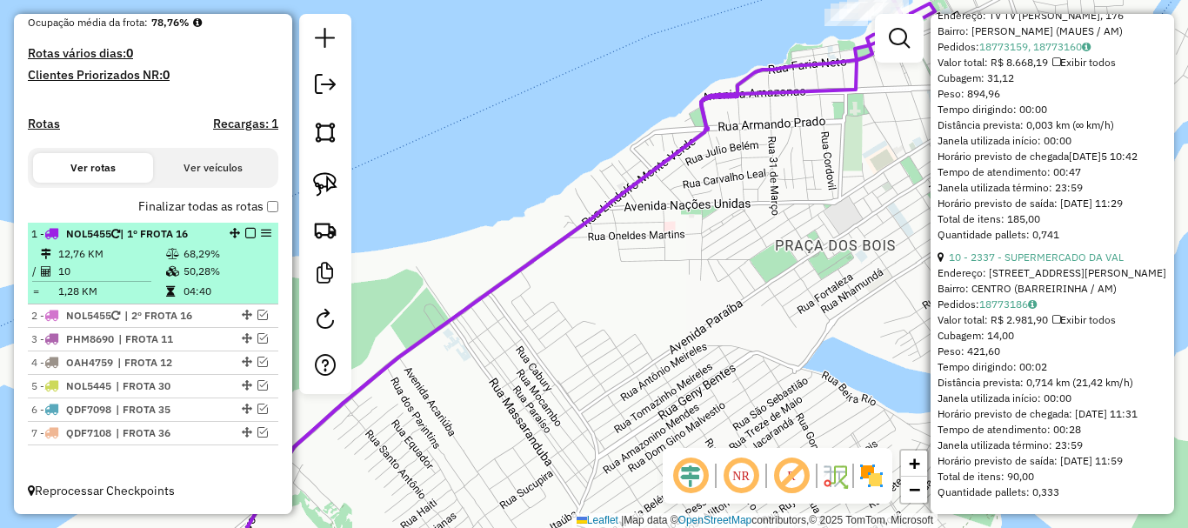
click at [250, 233] on em at bounding box center [250, 233] width 10 height 10
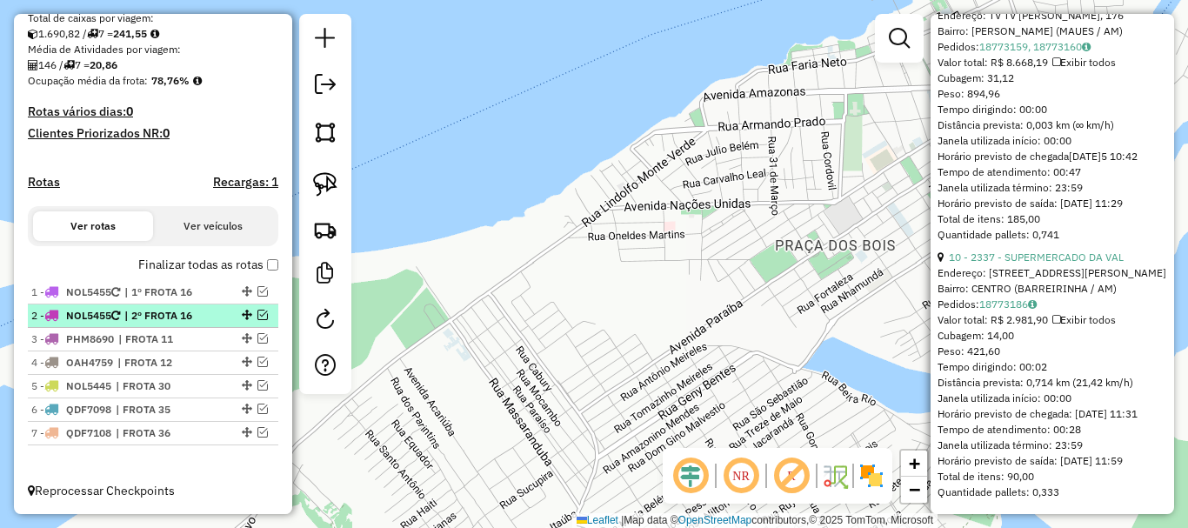
click at [257, 313] on em at bounding box center [262, 315] width 10 height 10
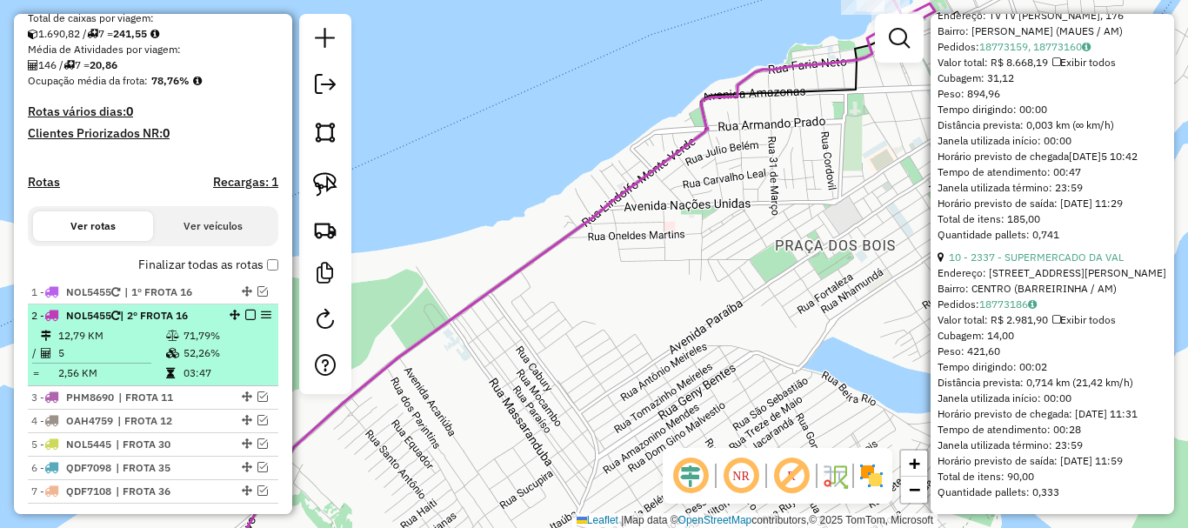
scroll to position [443, 0]
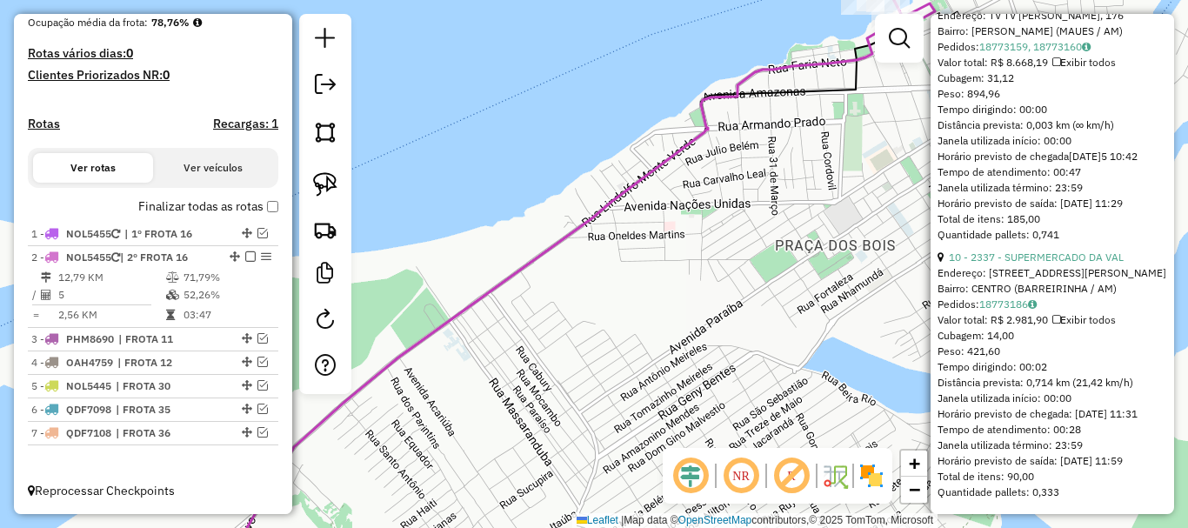
click at [602, 217] on icon at bounding box center [559, 301] width 669 height 557
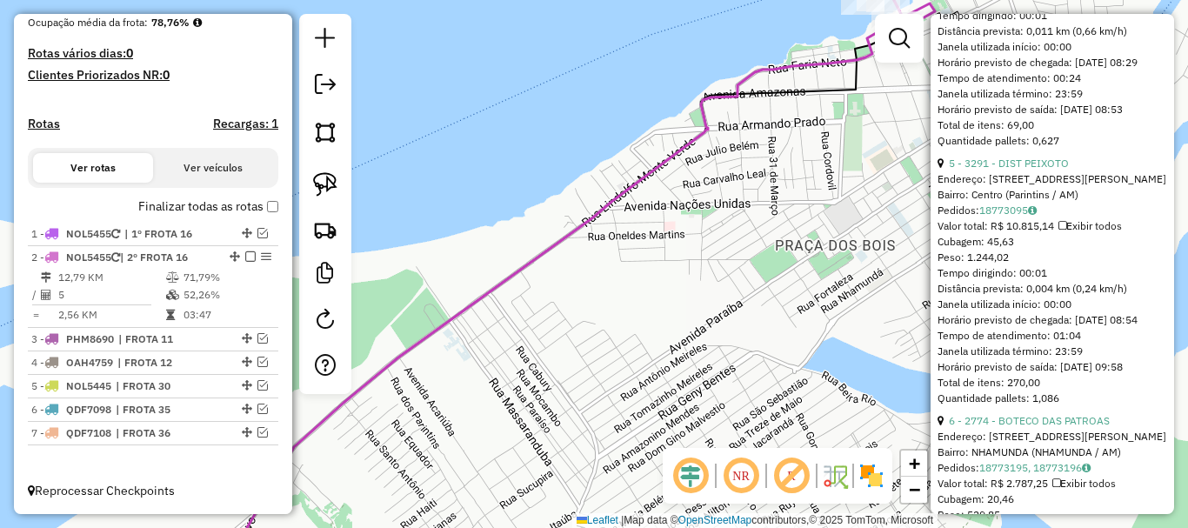
click at [602, 217] on icon at bounding box center [559, 301] width 669 height 557
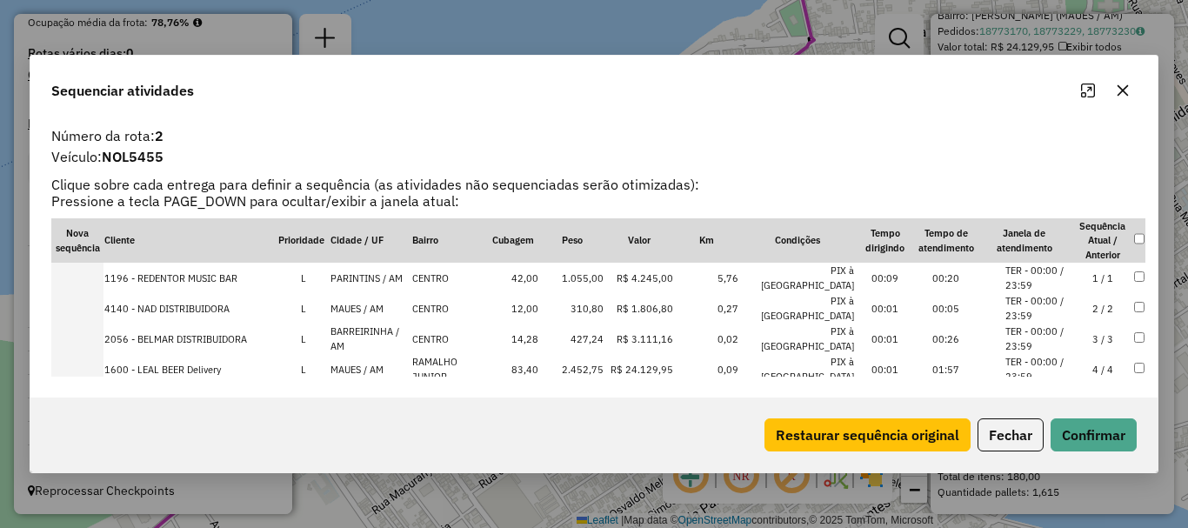
click at [97, 375] on td at bounding box center [77, 369] width 52 height 30
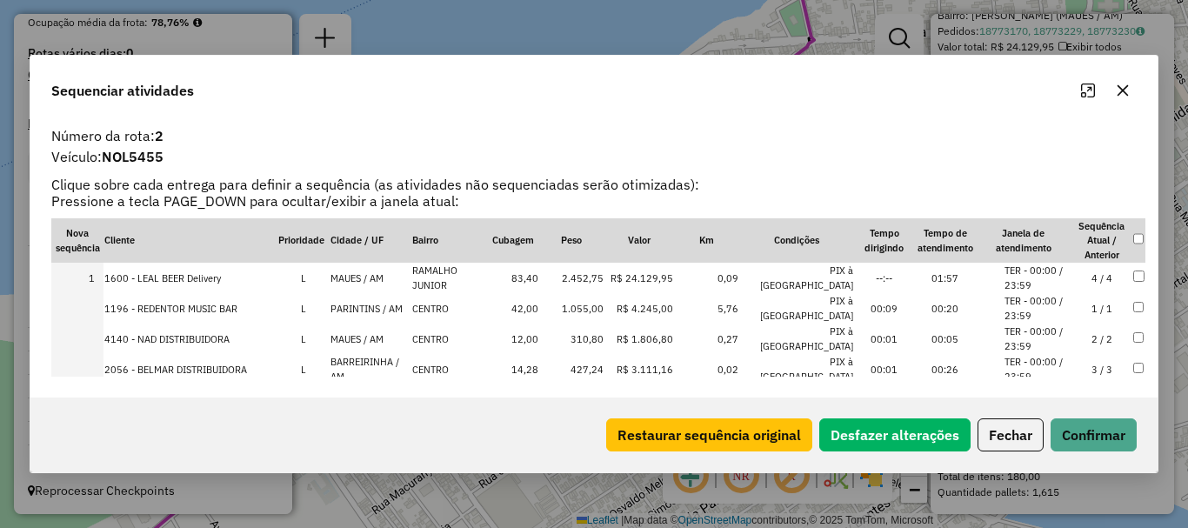
click at [95, 364] on td at bounding box center [77, 369] width 52 height 30
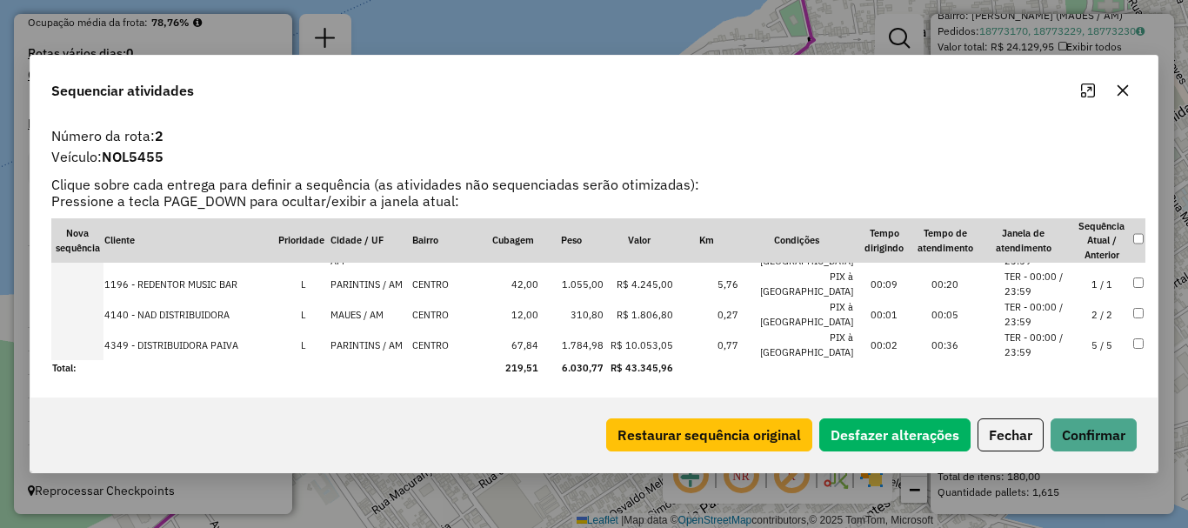
click at [90, 342] on td at bounding box center [77, 345] width 52 height 30
click at [97, 308] on td at bounding box center [77, 314] width 52 height 30
click at [91, 344] on td at bounding box center [77, 345] width 52 height 30
click at [1074, 432] on button "Confirmar" at bounding box center [1093, 434] width 86 height 33
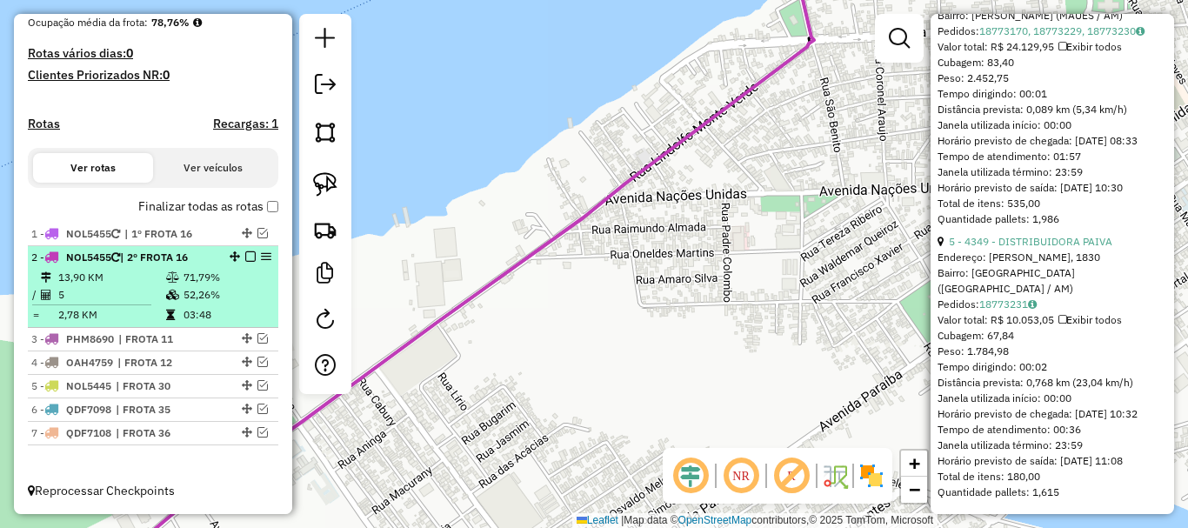
click at [242, 263] on div "2 - NOL5455 | 2º FROTA 16" at bounding box center [152, 258] width 243 height 16
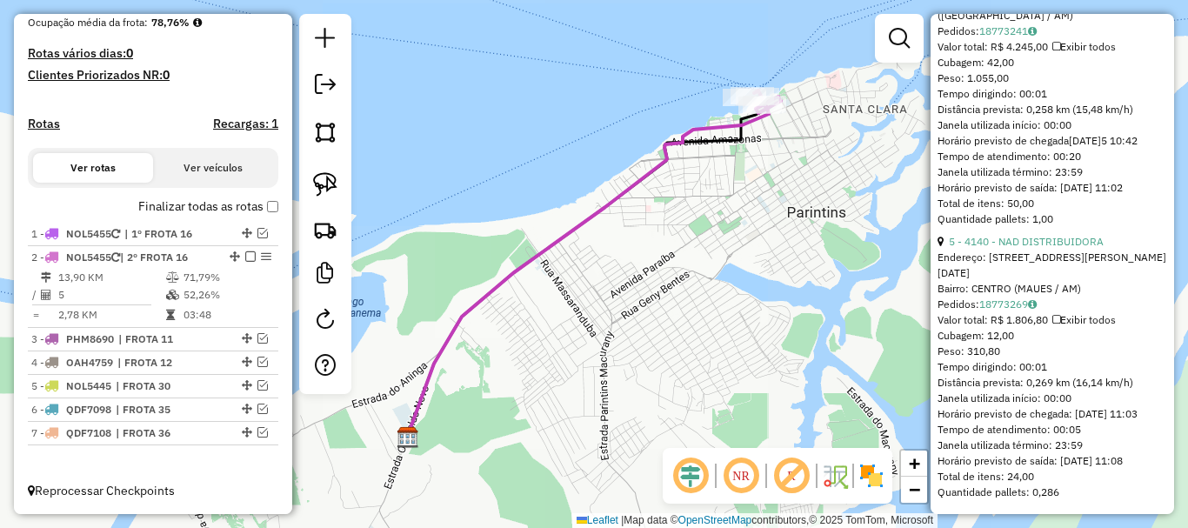
click at [245, 259] on em at bounding box center [250, 256] width 10 height 10
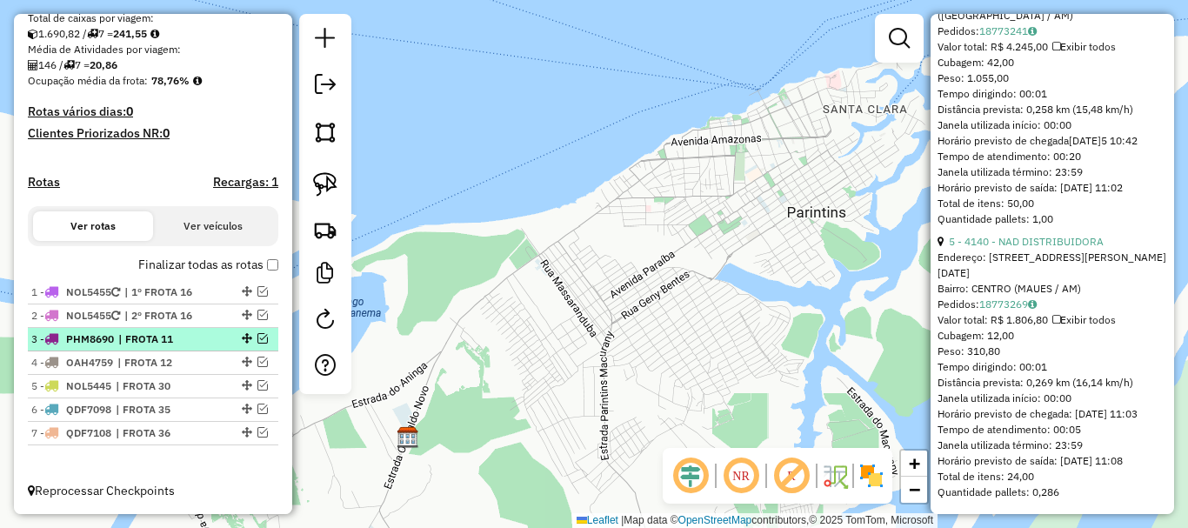
click at [261, 338] on em at bounding box center [262, 338] width 10 height 10
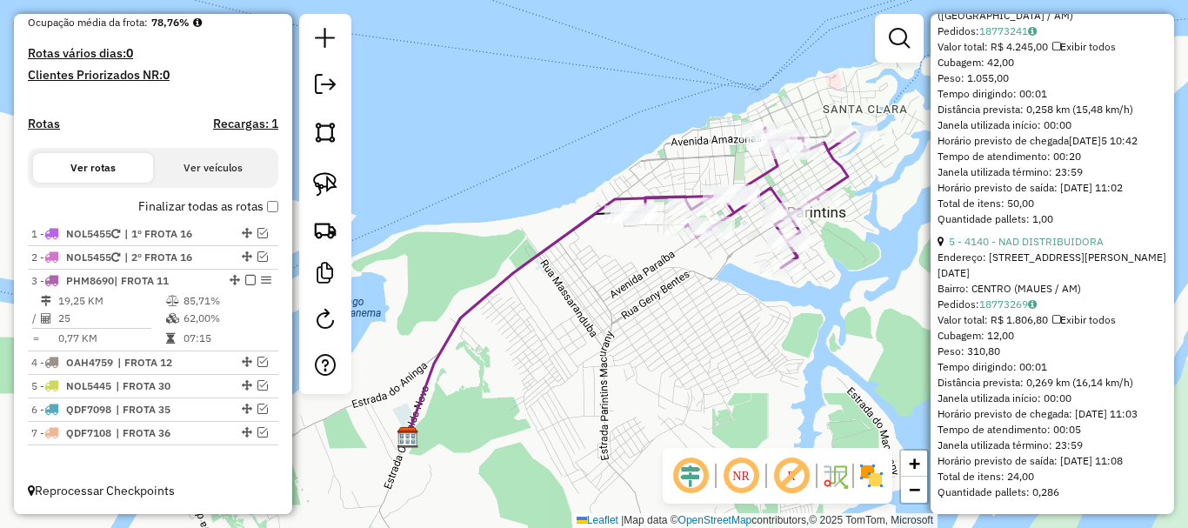
click at [538, 265] on icon at bounding box center [565, 317] width 317 height 242
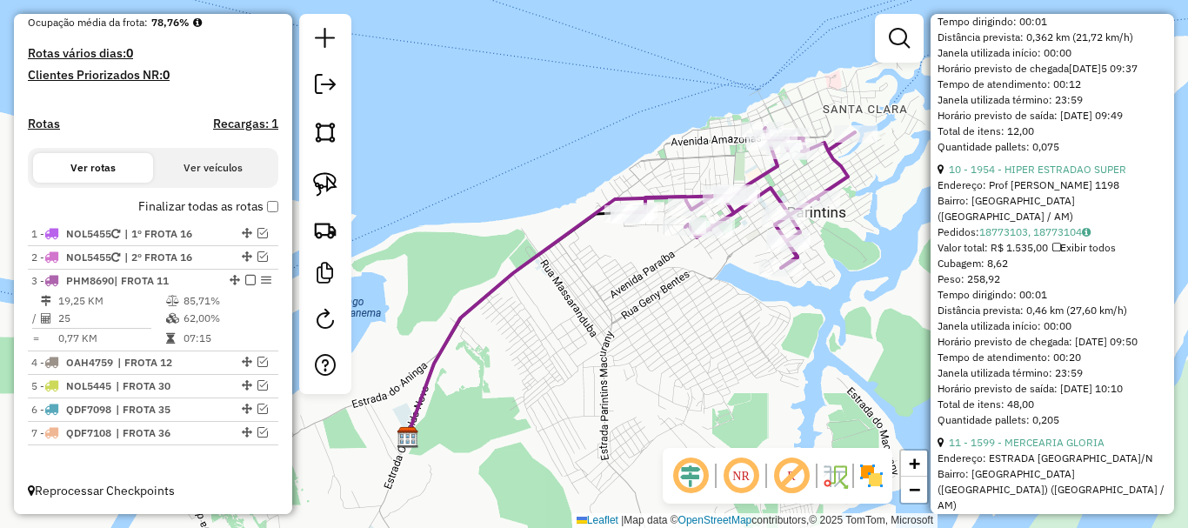
click at [538, 265] on icon at bounding box center [565, 317] width 317 height 242
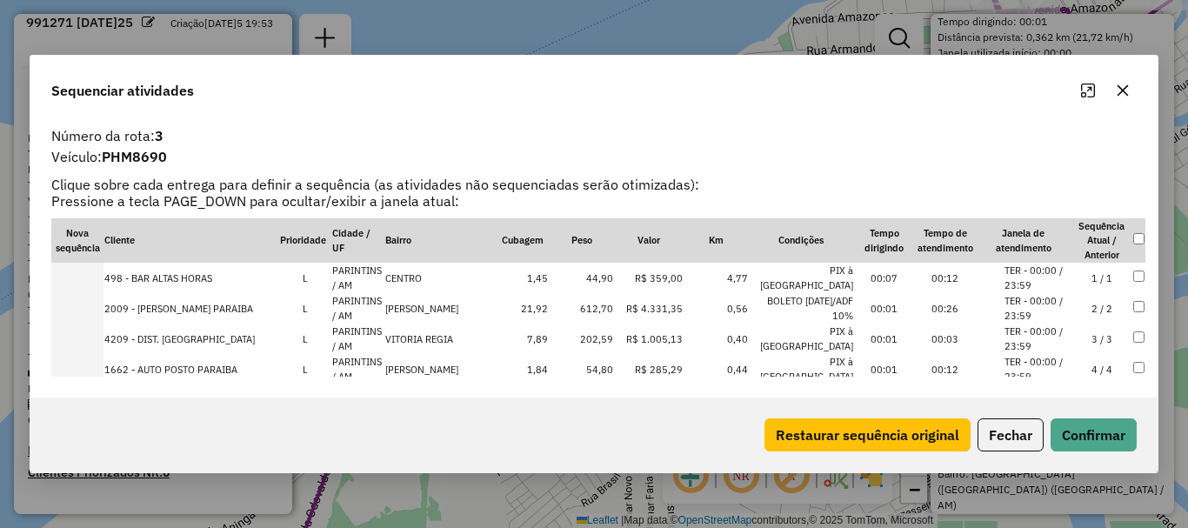
scroll to position [255, 0]
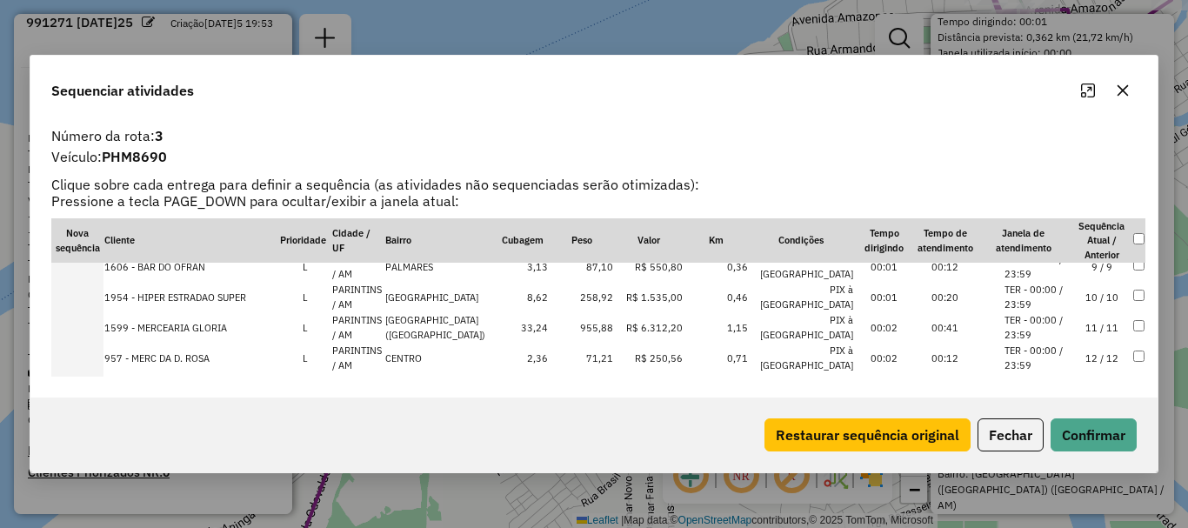
click at [93, 293] on td at bounding box center [77, 297] width 52 height 30
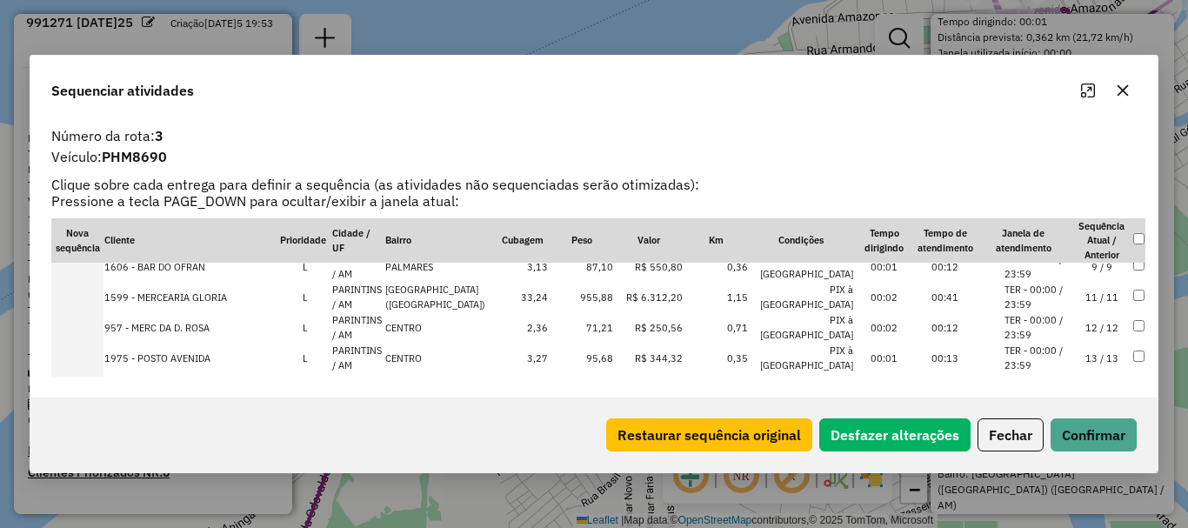
click at [93, 297] on td at bounding box center [77, 297] width 52 height 30
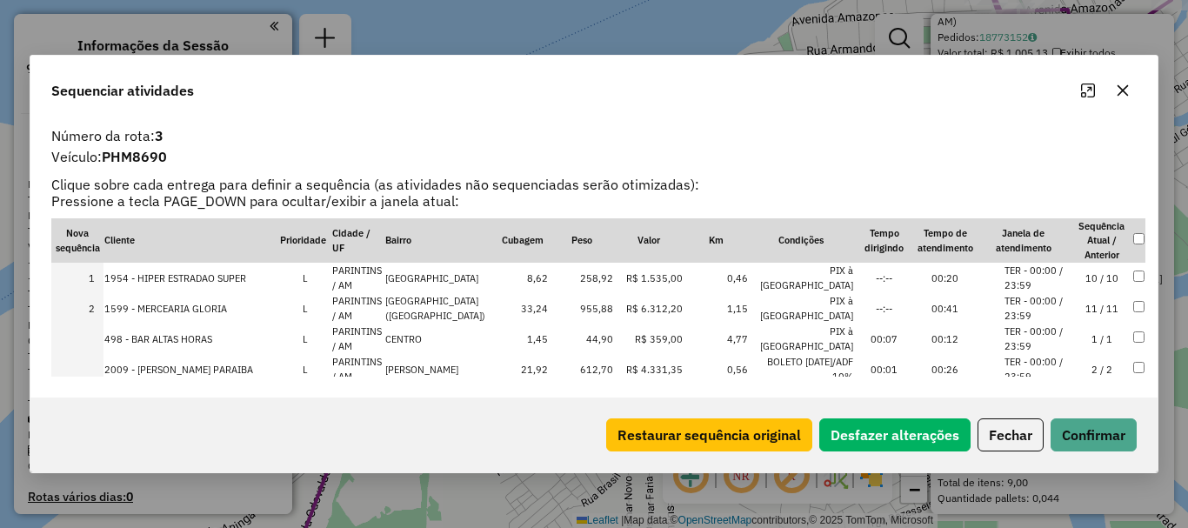
scroll to position [133, 0]
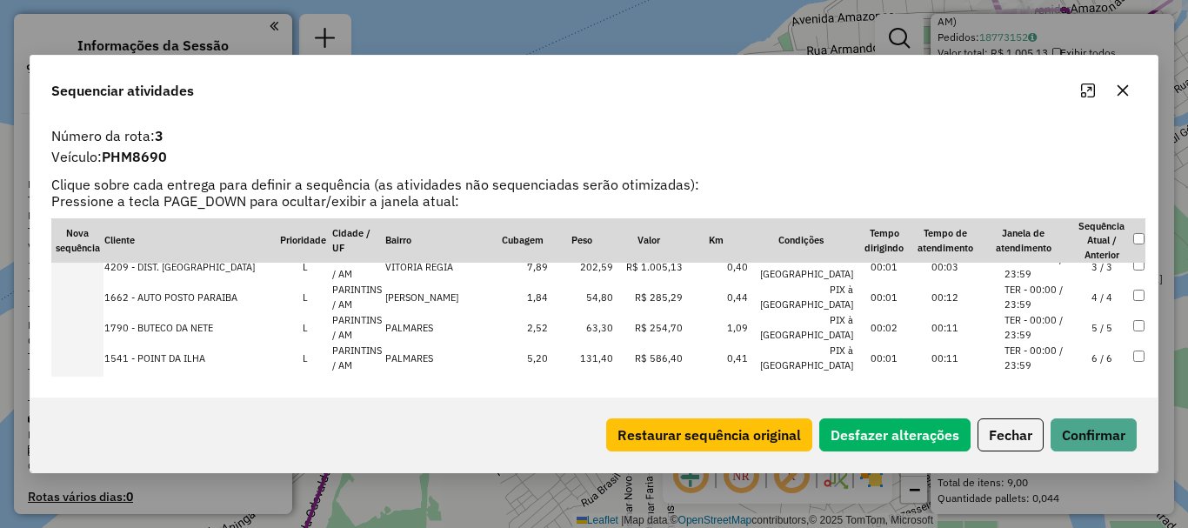
click at [95, 291] on td at bounding box center [77, 297] width 52 height 30
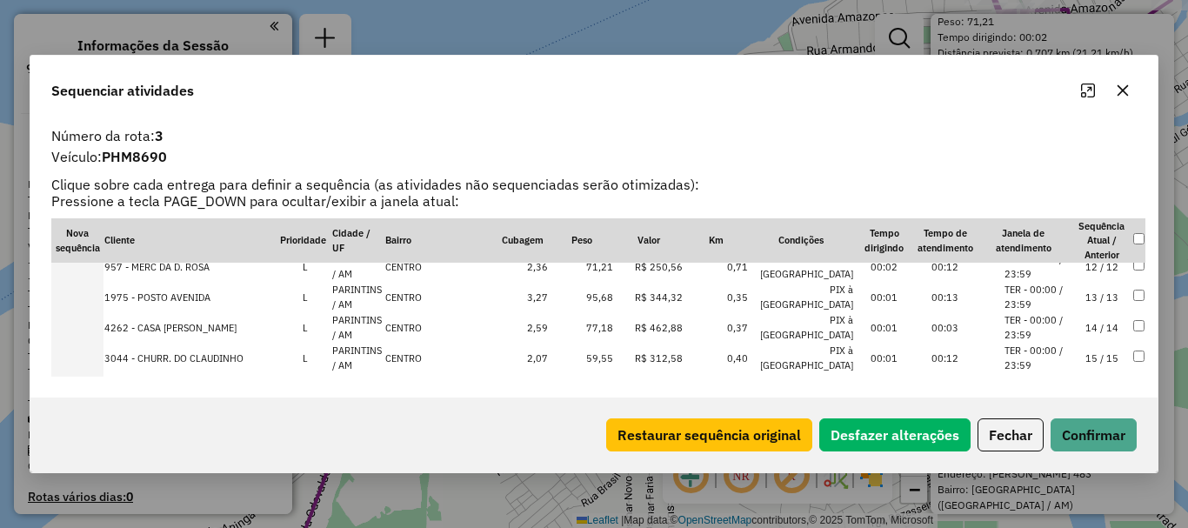
click at [91, 295] on td at bounding box center [77, 297] width 52 height 30
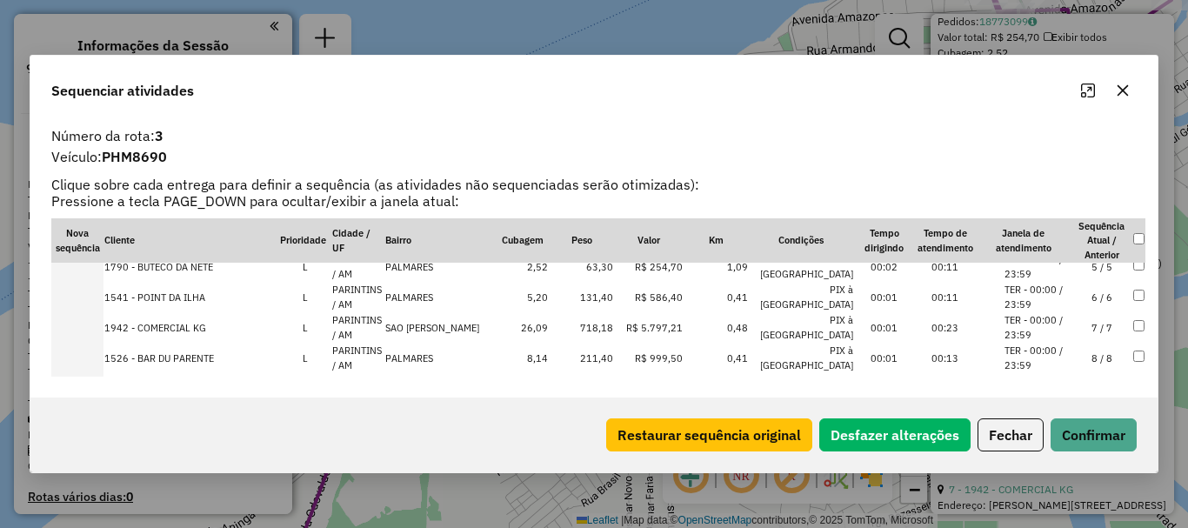
click at [90, 297] on td at bounding box center [77, 297] width 52 height 30
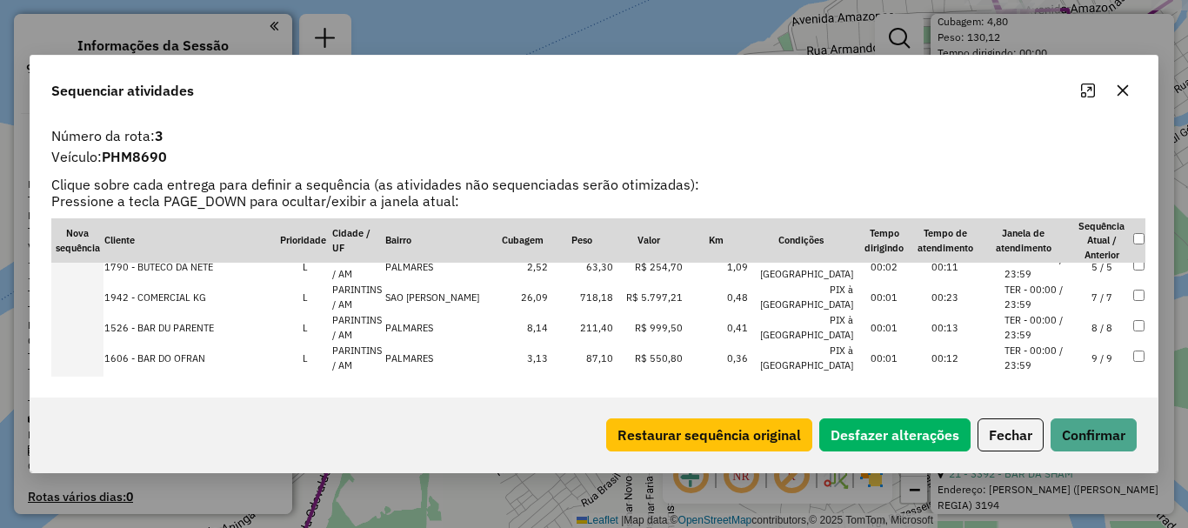
scroll to position [559, 0]
click at [93, 296] on td at bounding box center [77, 297] width 52 height 30
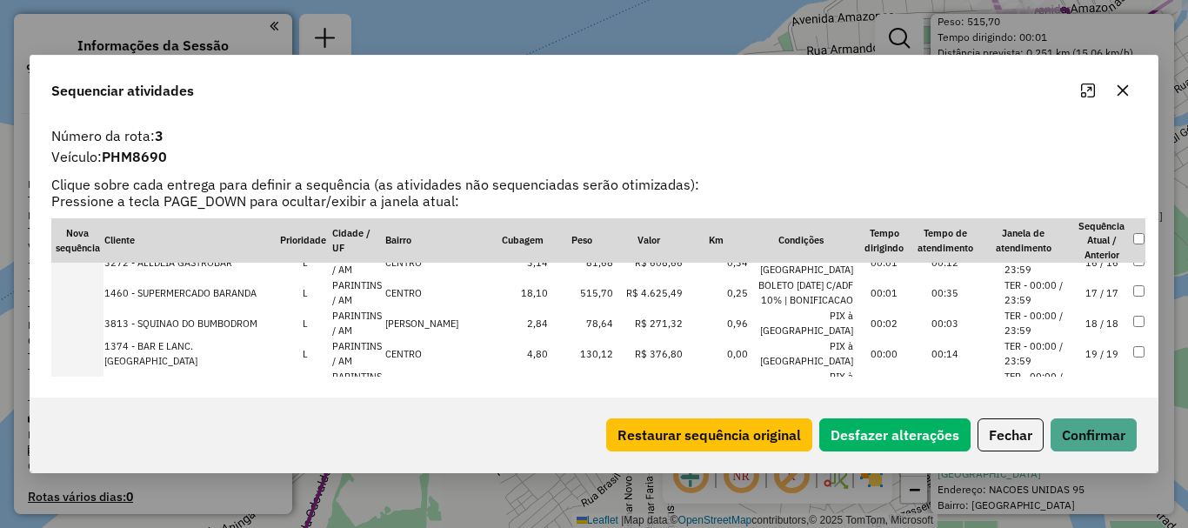
click at [90, 320] on td at bounding box center [77, 323] width 52 height 30
click at [97, 317] on td at bounding box center [77, 323] width 52 height 30
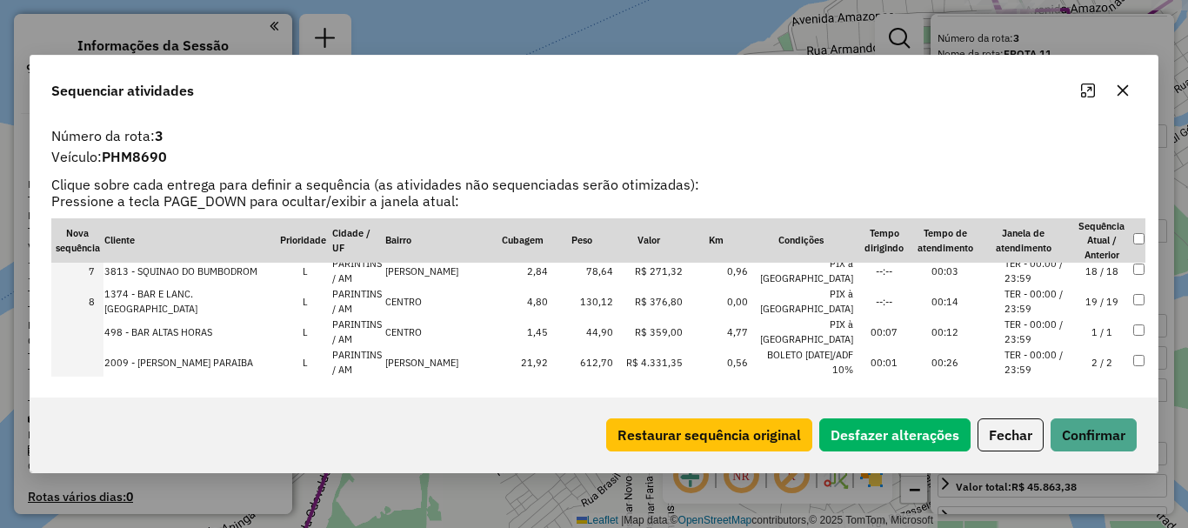
scroll to position [277, 0]
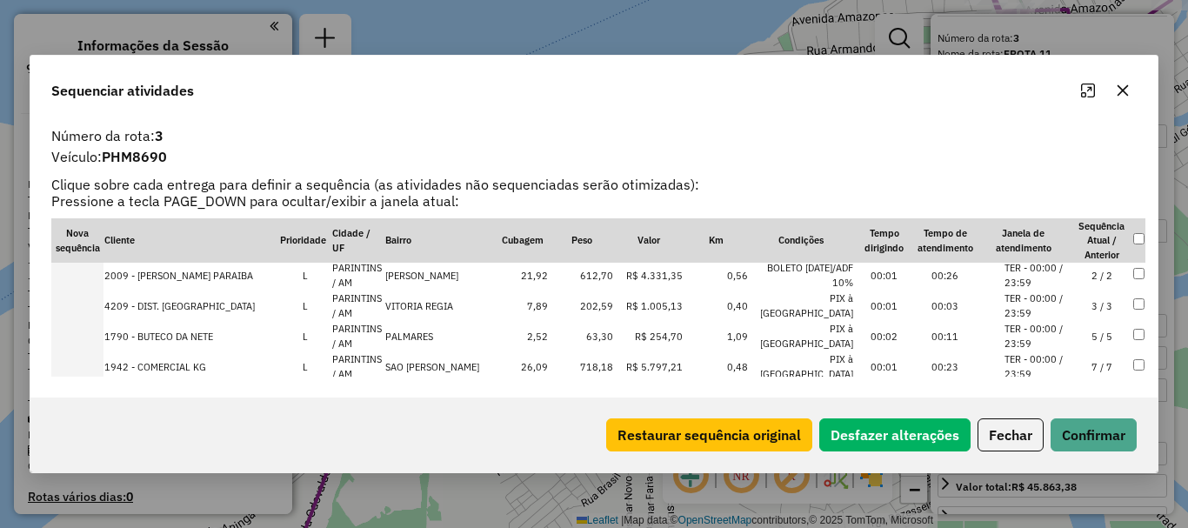
click at [96, 272] on td at bounding box center [77, 275] width 52 height 30
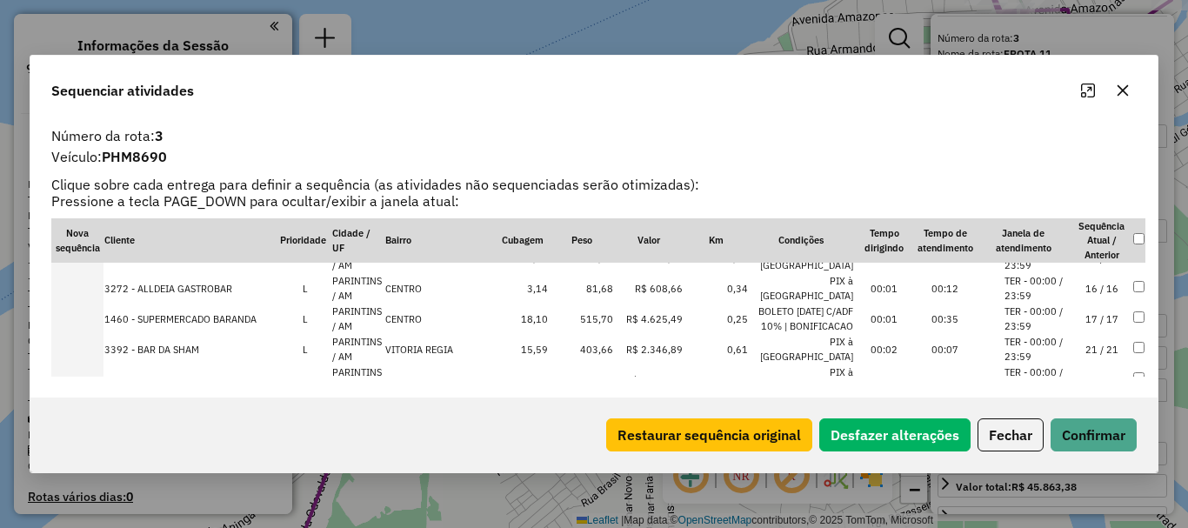
click at [84, 321] on td at bounding box center [77, 318] width 52 height 30
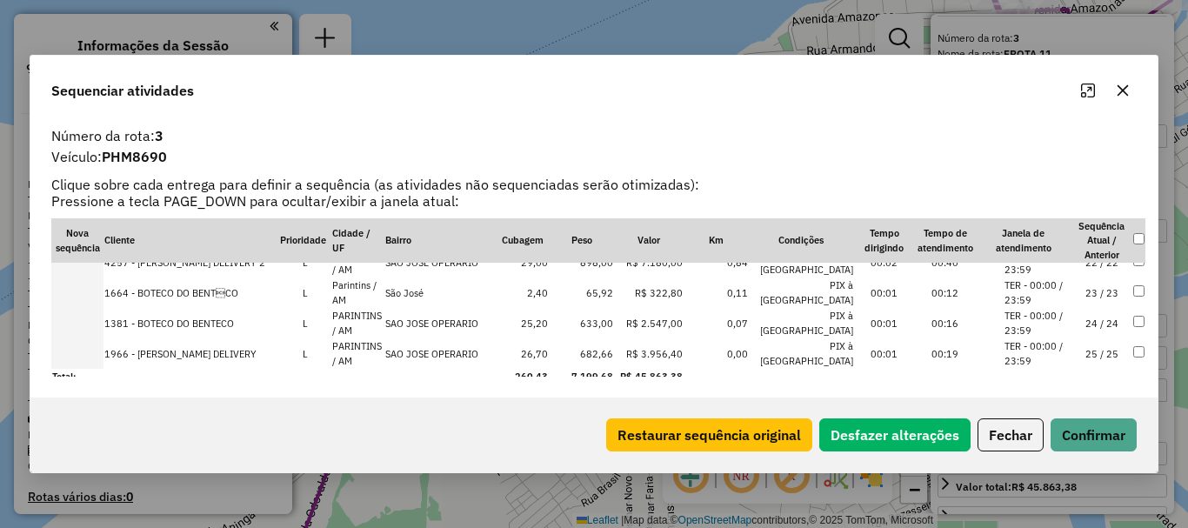
scroll to position [663, 0]
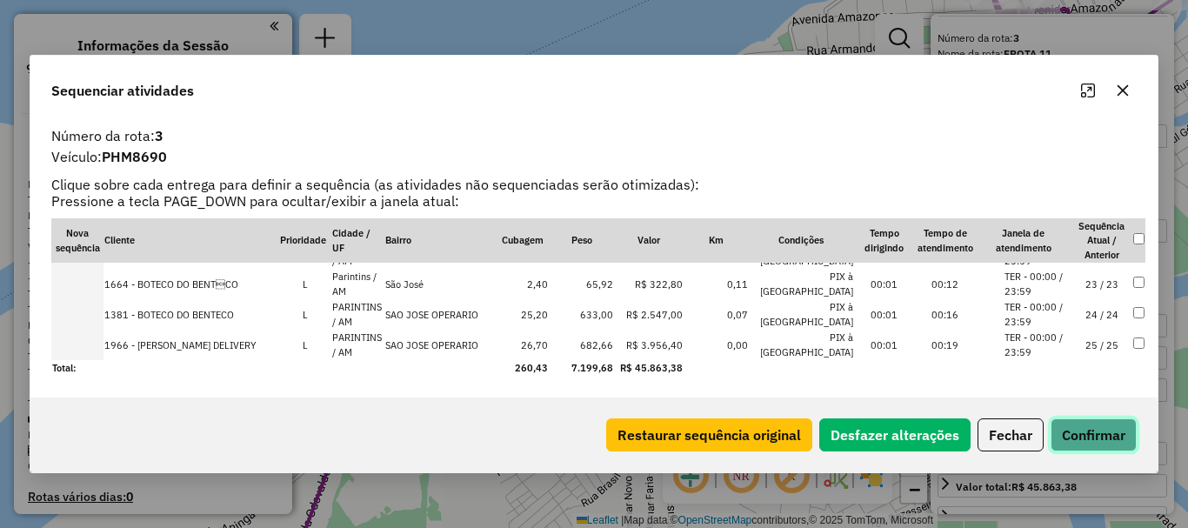
click at [1087, 430] on button "Confirmar" at bounding box center [1093, 434] width 86 height 33
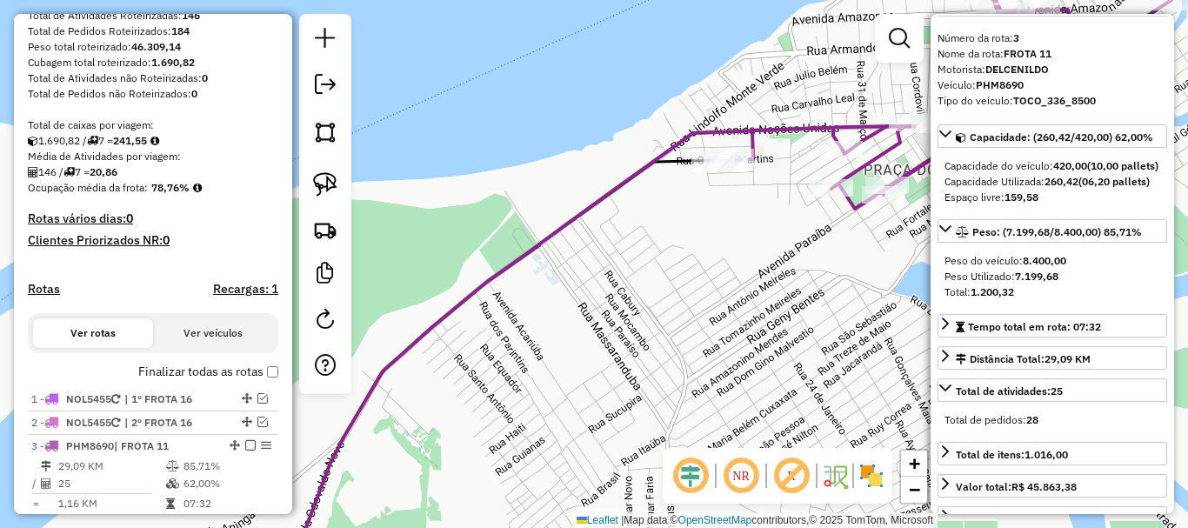
scroll to position [443, 0]
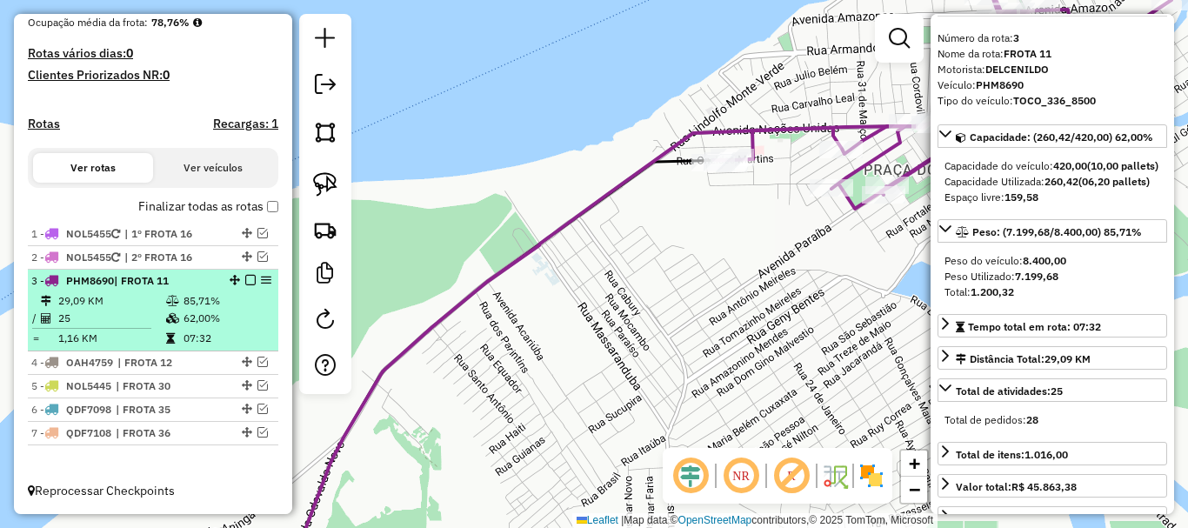
drag, startPoint x: 248, startPoint y: 280, endPoint x: 247, endPoint y: 293, distance: 13.1
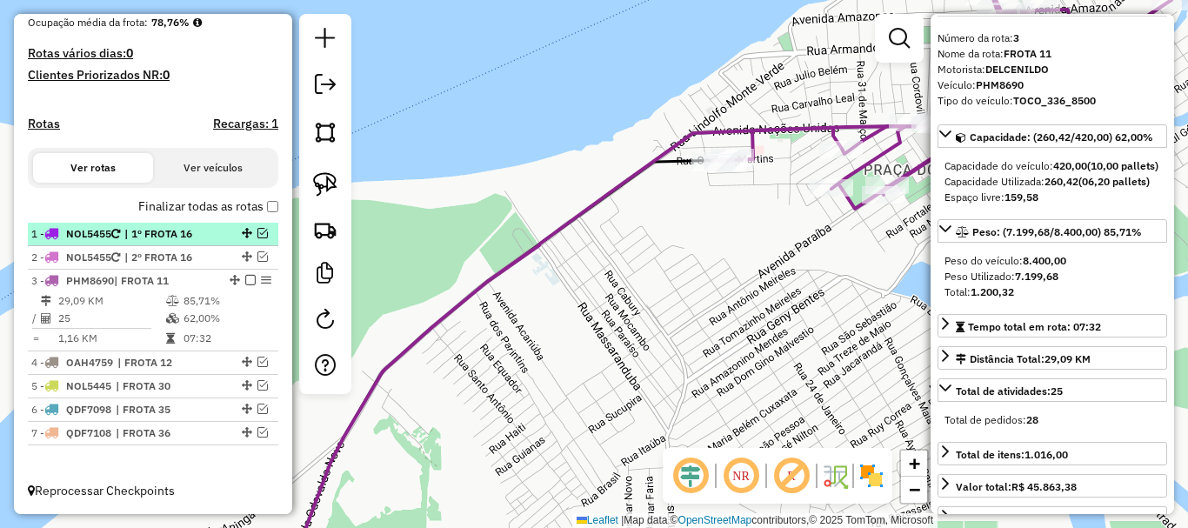
click at [248, 282] on em at bounding box center [250, 280] width 10 height 10
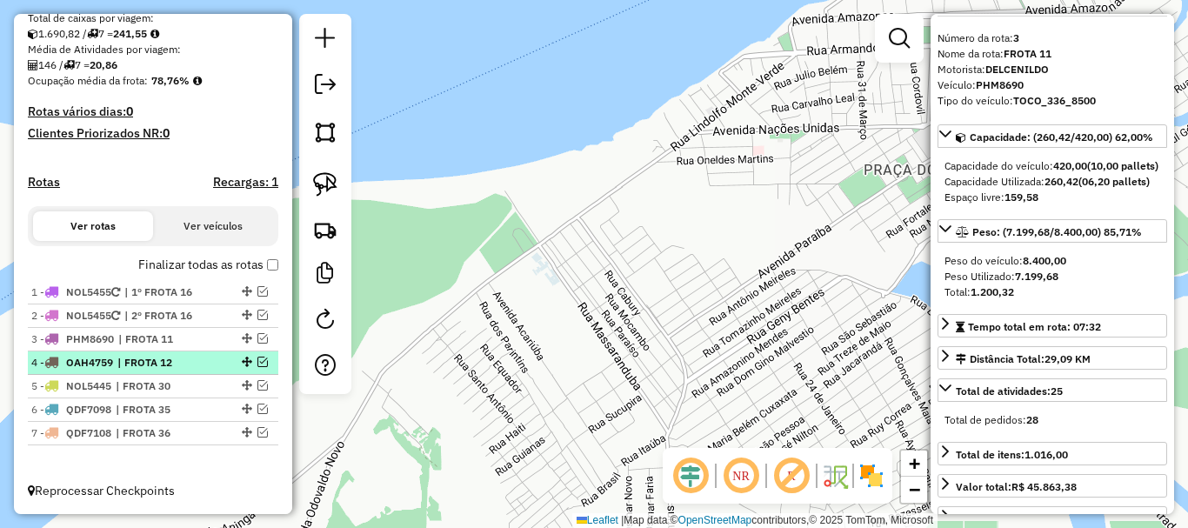
click at [261, 359] on em at bounding box center [262, 362] width 10 height 10
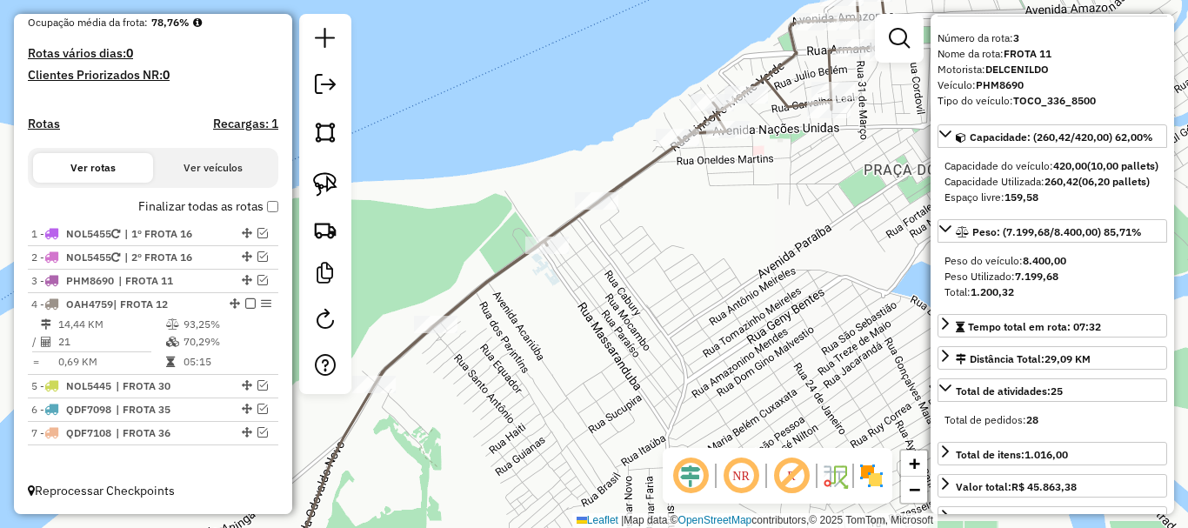
click at [476, 298] on icon at bounding box center [726, 165] width 703 height 437
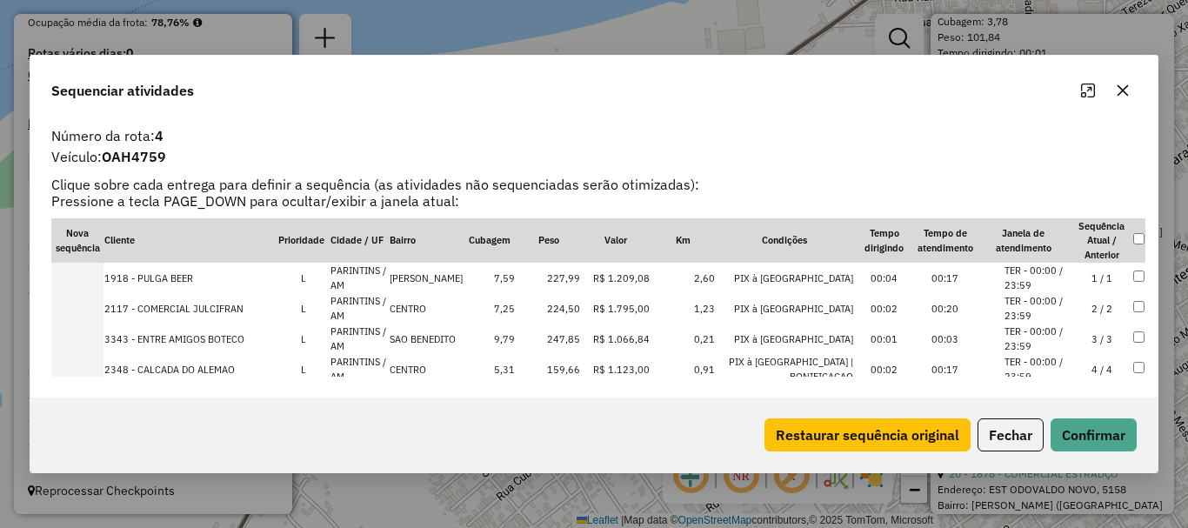
scroll to position [529, 0]
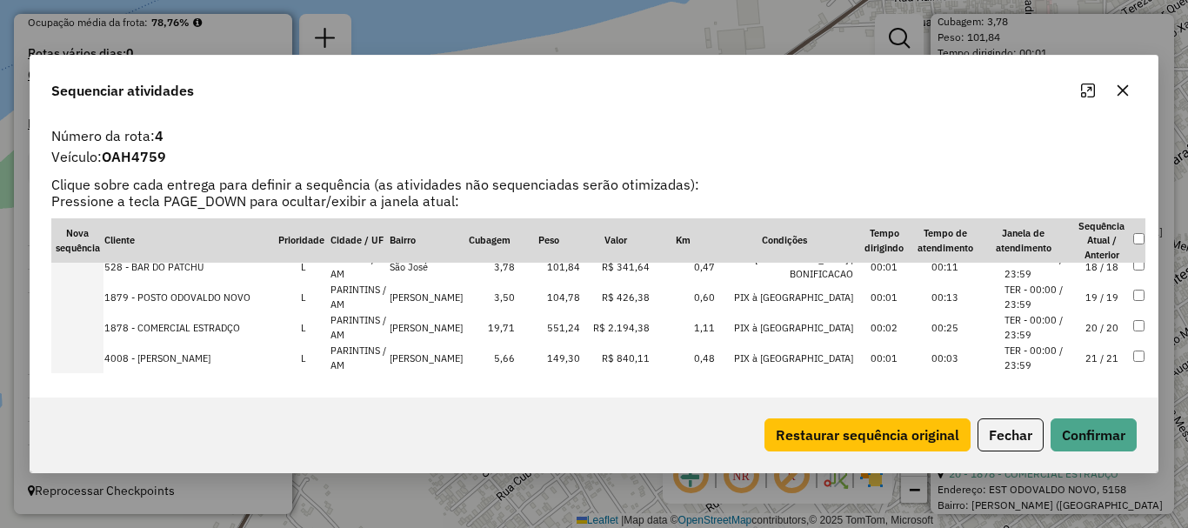
click at [86, 296] on td at bounding box center [77, 297] width 52 height 30
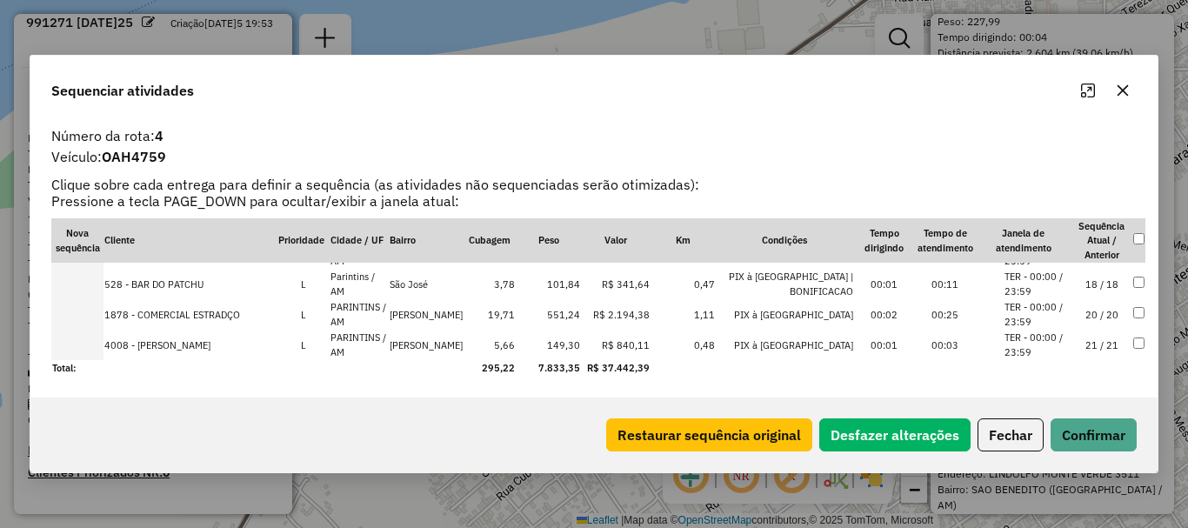
scroll to position [72, 0]
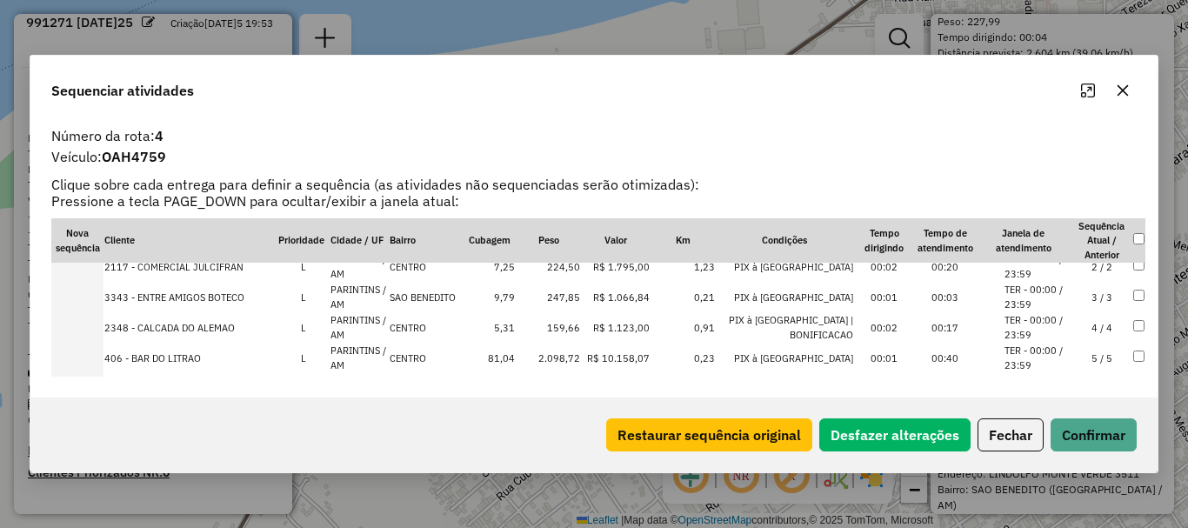
click at [86, 297] on td at bounding box center [77, 297] width 52 height 30
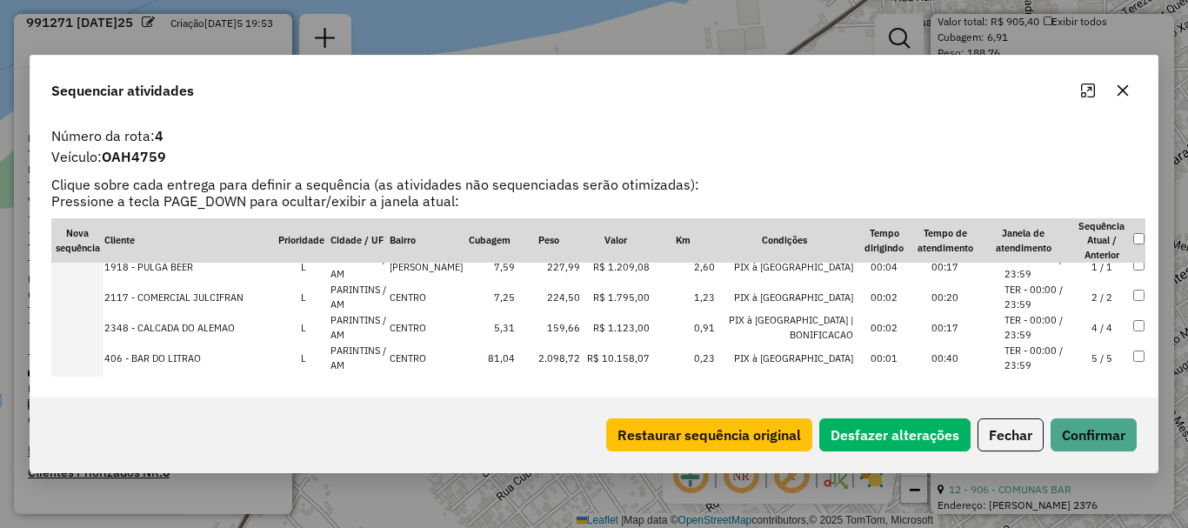
scroll to position [316, 0]
click at [90, 299] on td at bounding box center [77, 297] width 52 height 30
click at [93, 297] on td at bounding box center [77, 297] width 52 height 30
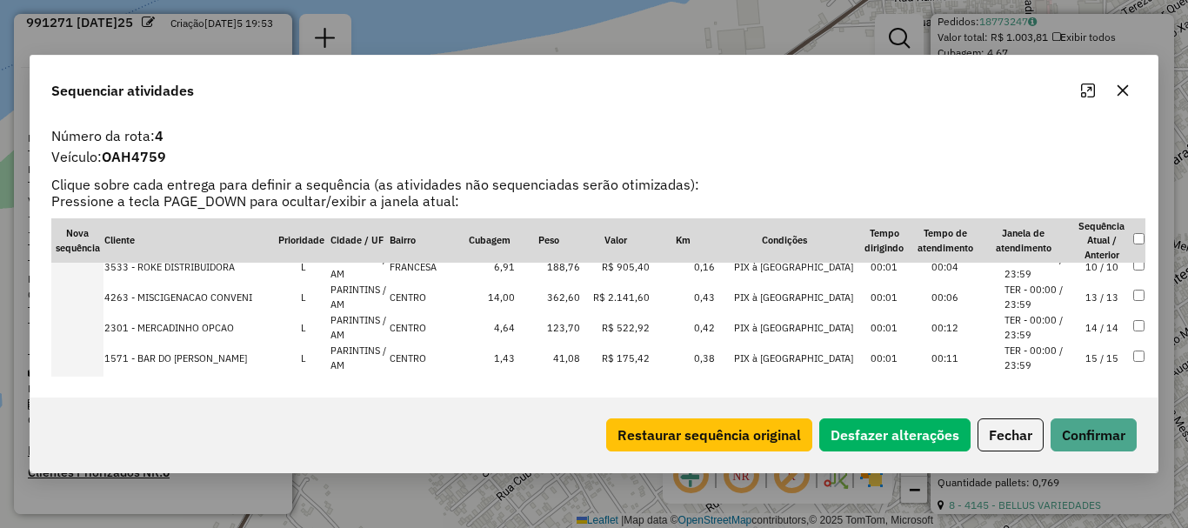
scroll to position [255, 0]
click at [102, 303] on tr "1345 - BAR DO SAPATINHO L PARINTINS / AM CENTRO 32,31 839,64 R$ 3.905,92 0,16 B…" at bounding box center [598, 297] width 1094 height 30
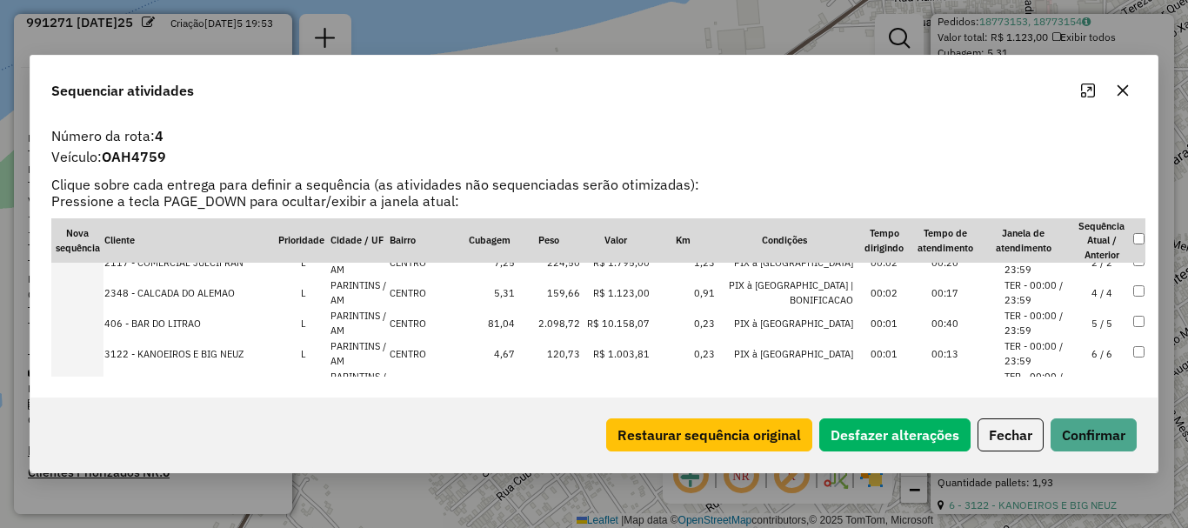
click at [97, 320] on td at bounding box center [77, 323] width 52 height 30
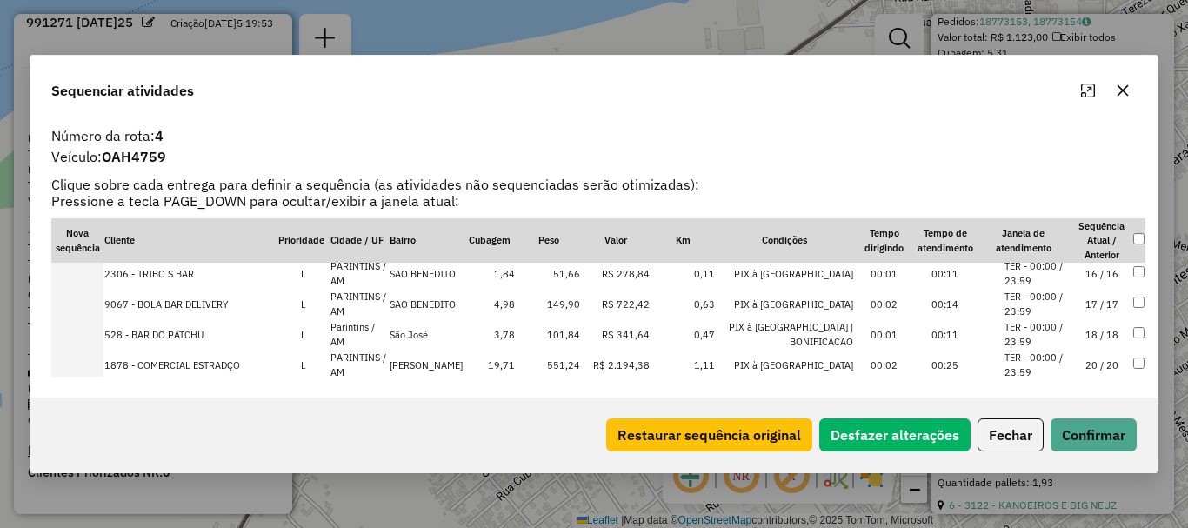
scroll to position [542, 0]
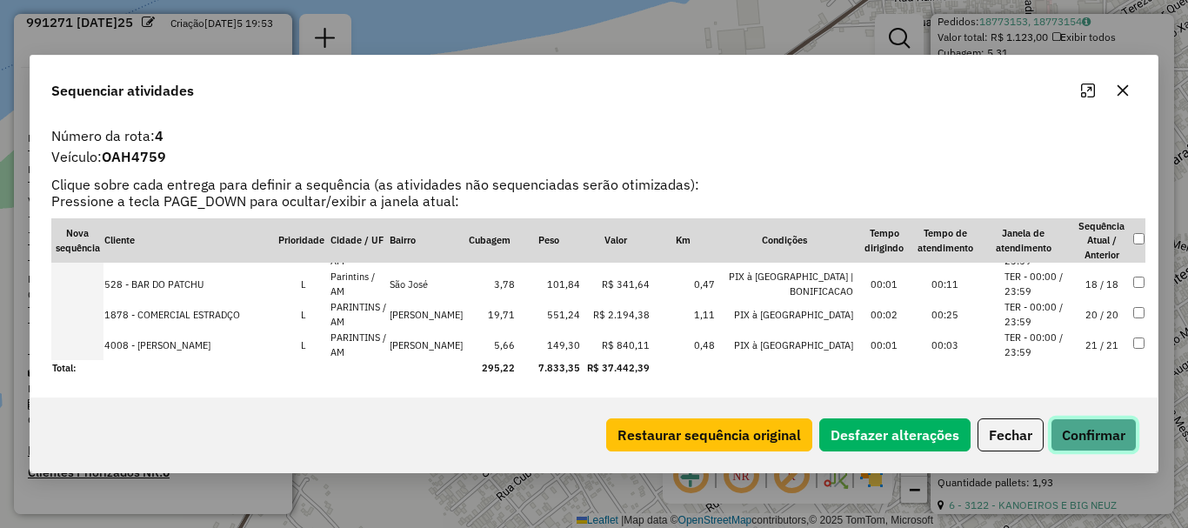
click at [1070, 430] on button "Confirmar" at bounding box center [1093, 434] width 86 height 33
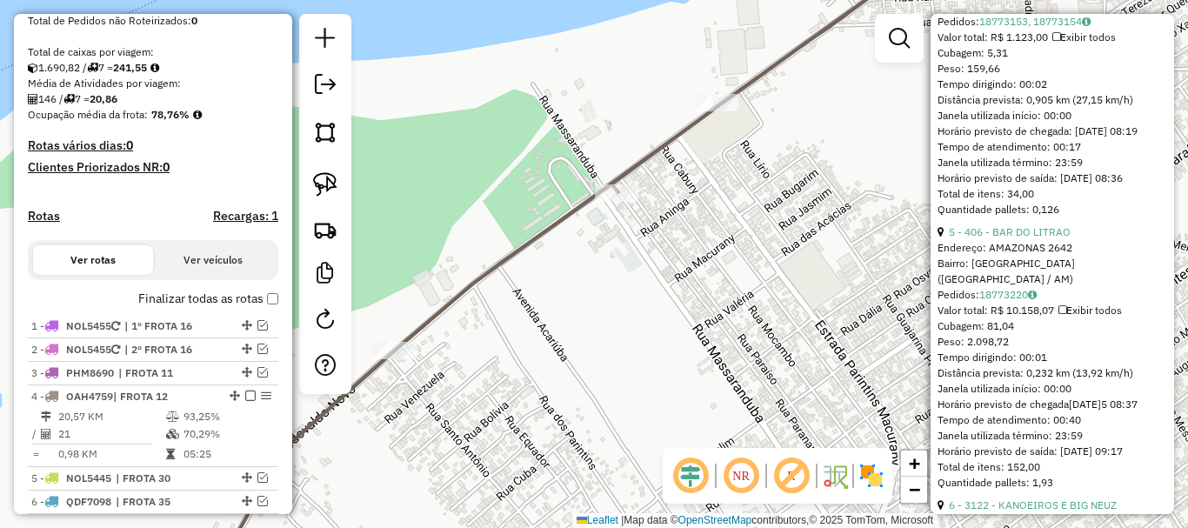
scroll to position [443, 0]
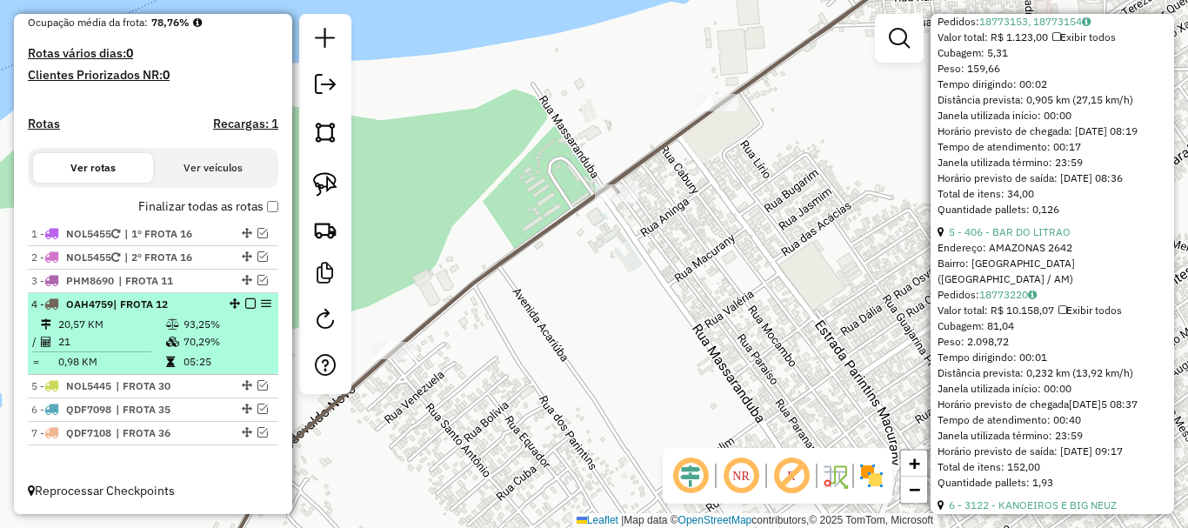
click at [239, 302] on div at bounding box center [245, 303] width 52 height 10
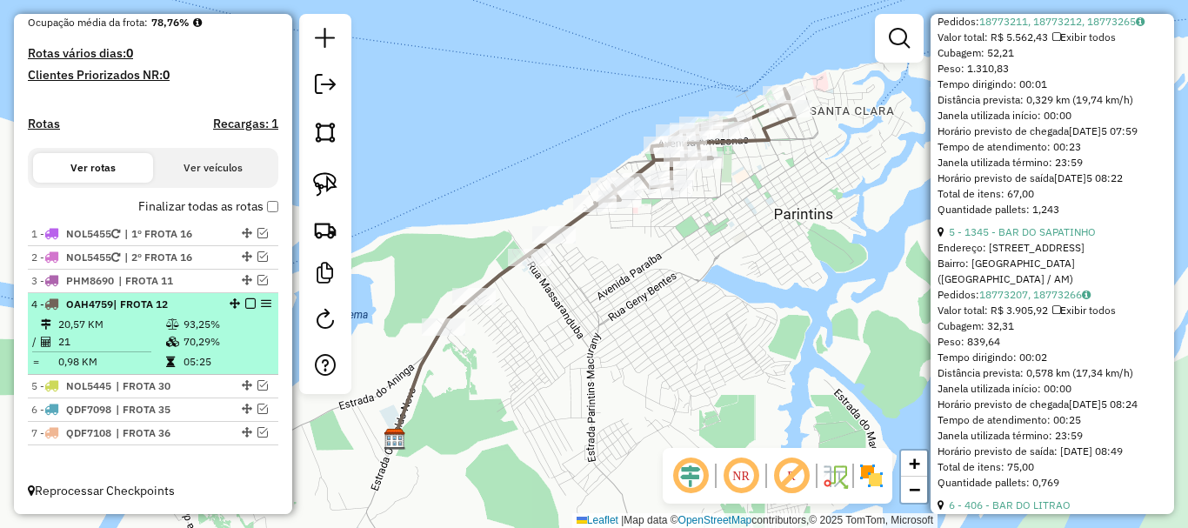
click at [245, 298] on em at bounding box center [250, 303] width 10 height 10
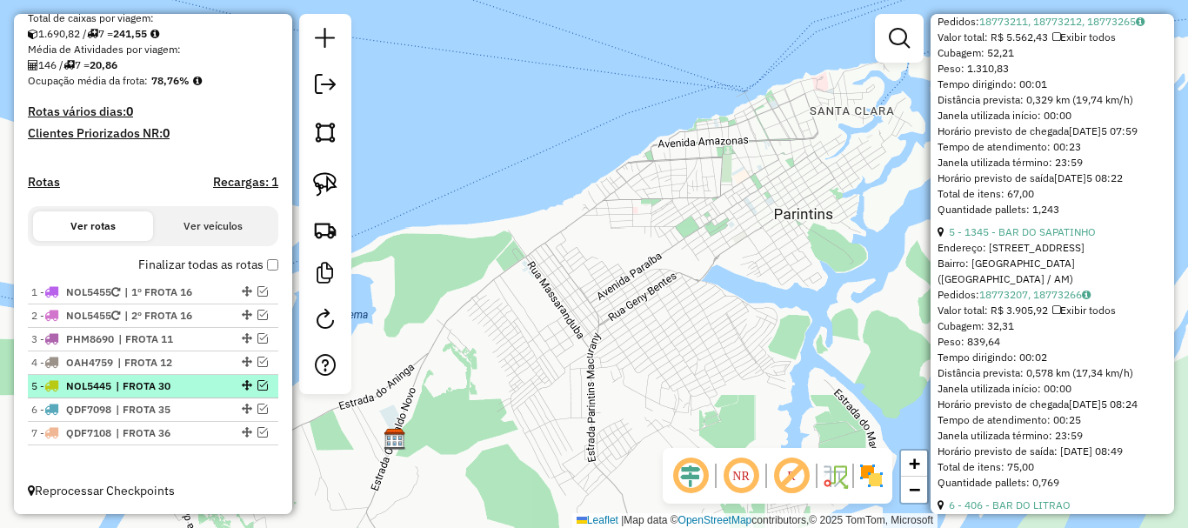
click at [259, 385] on em at bounding box center [262, 385] width 10 height 10
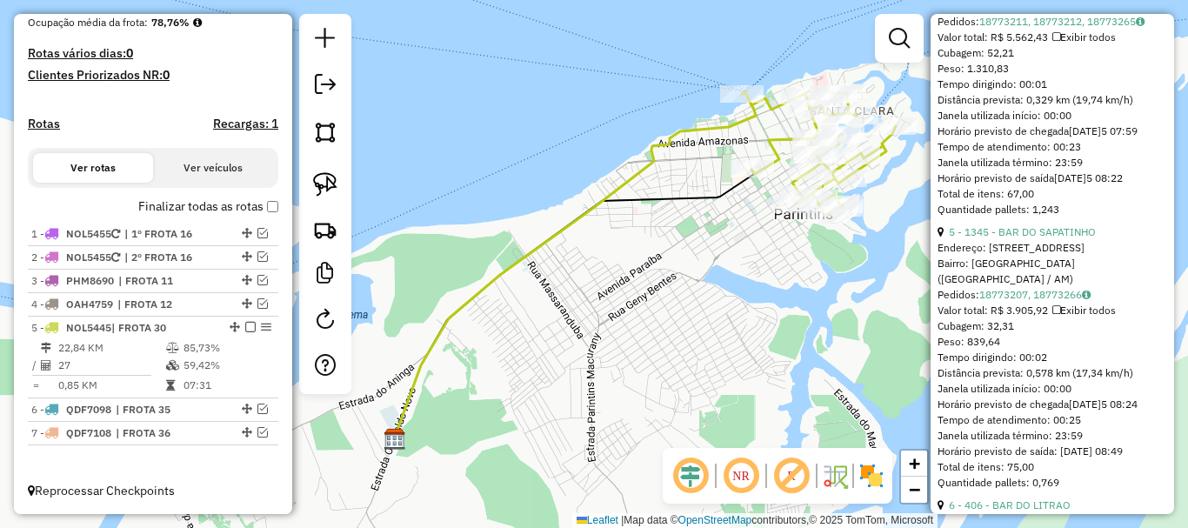
click at [584, 222] on icon at bounding box center [575, 265] width 362 height 347
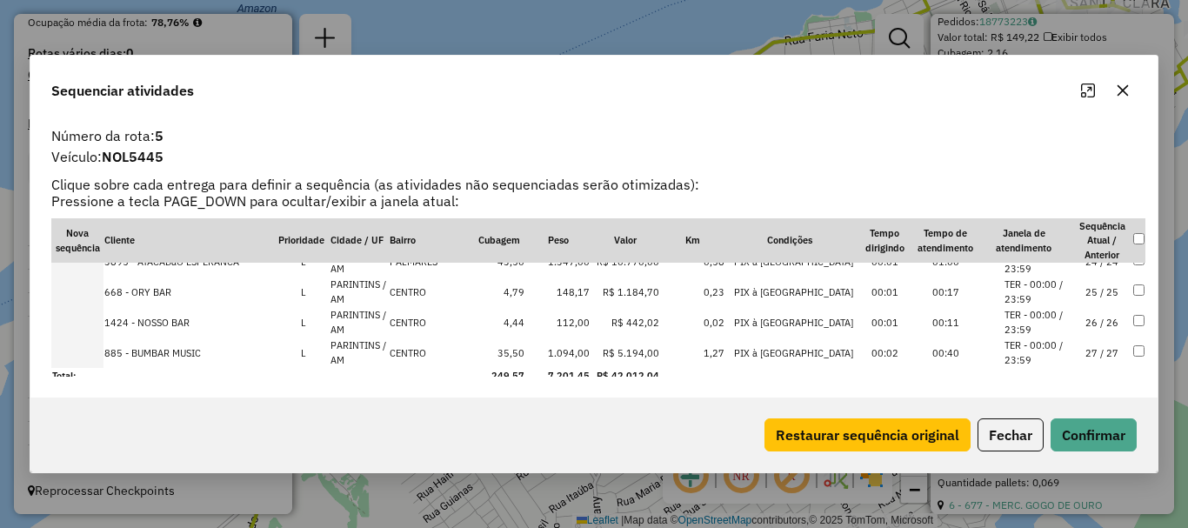
scroll to position [724, 0]
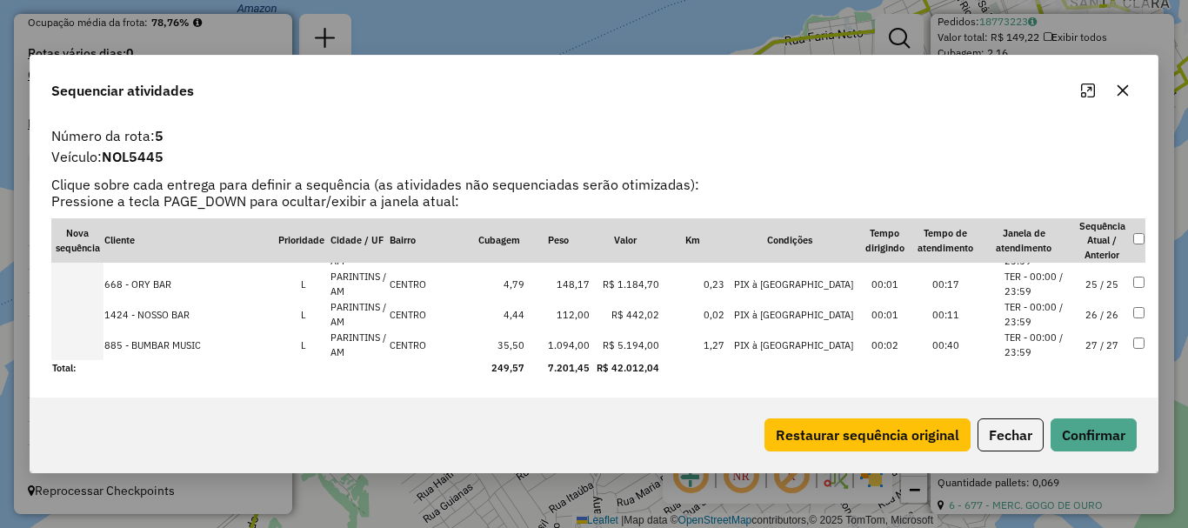
click at [90, 343] on td at bounding box center [77, 345] width 52 height 30
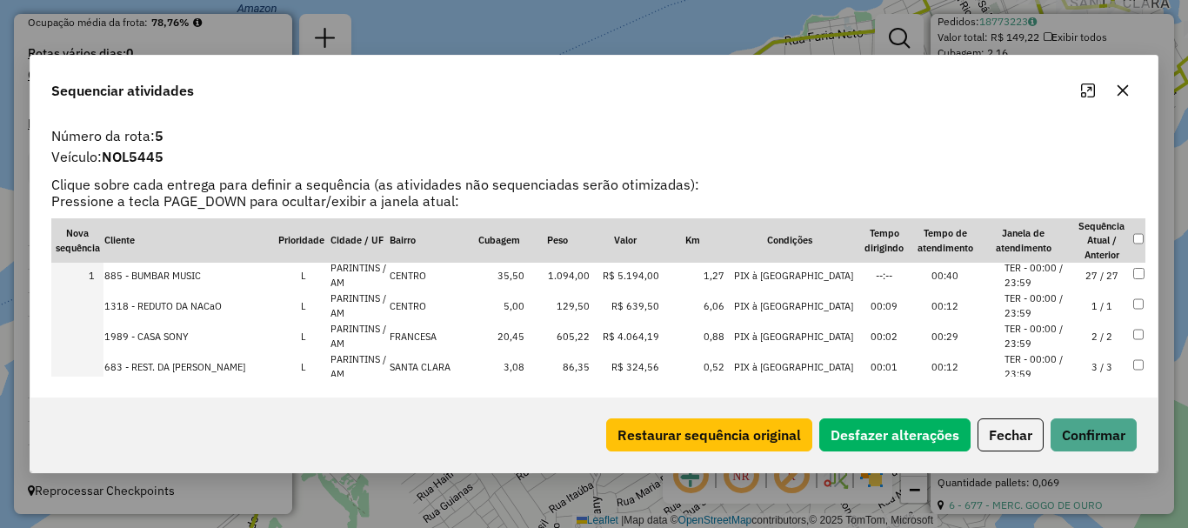
scroll to position [0, 0]
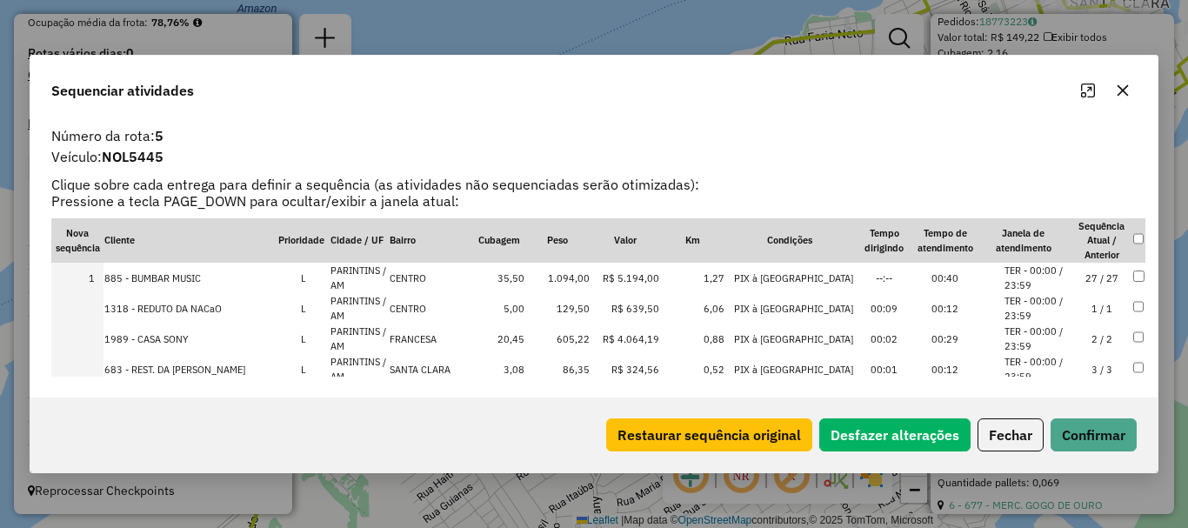
click at [83, 307] on td at bounding box center [77, 308] width 52 height 30
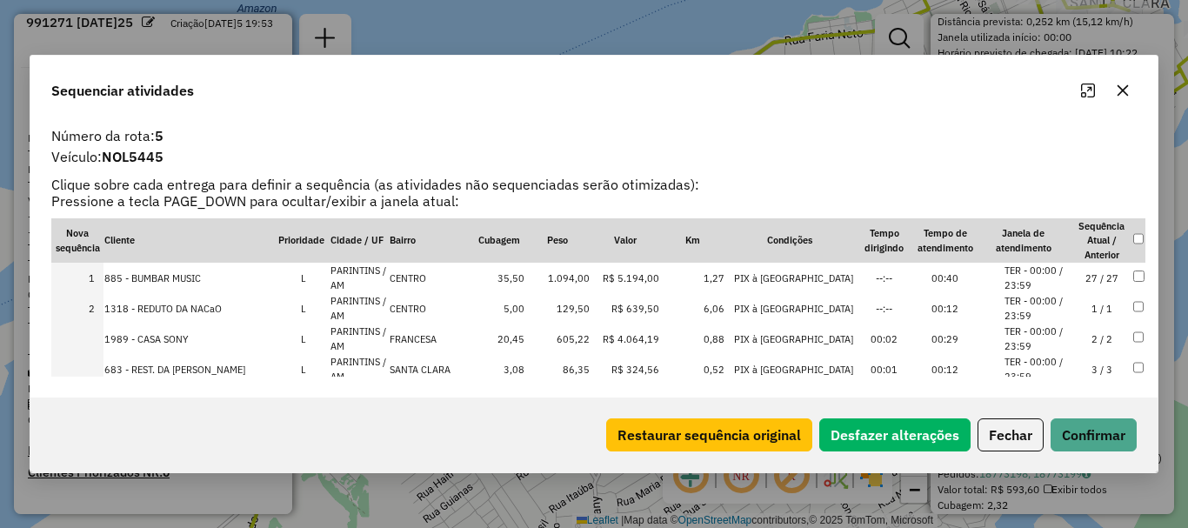
scroll to position [346, 0]
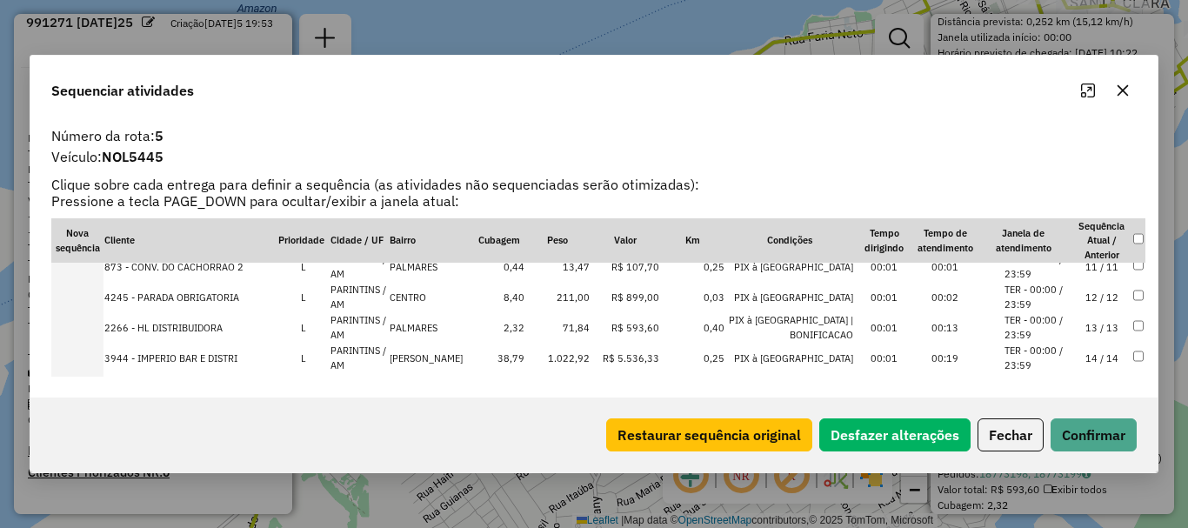
click at [93, 303] on td at bounding box center [77, 297] width 52 height 30
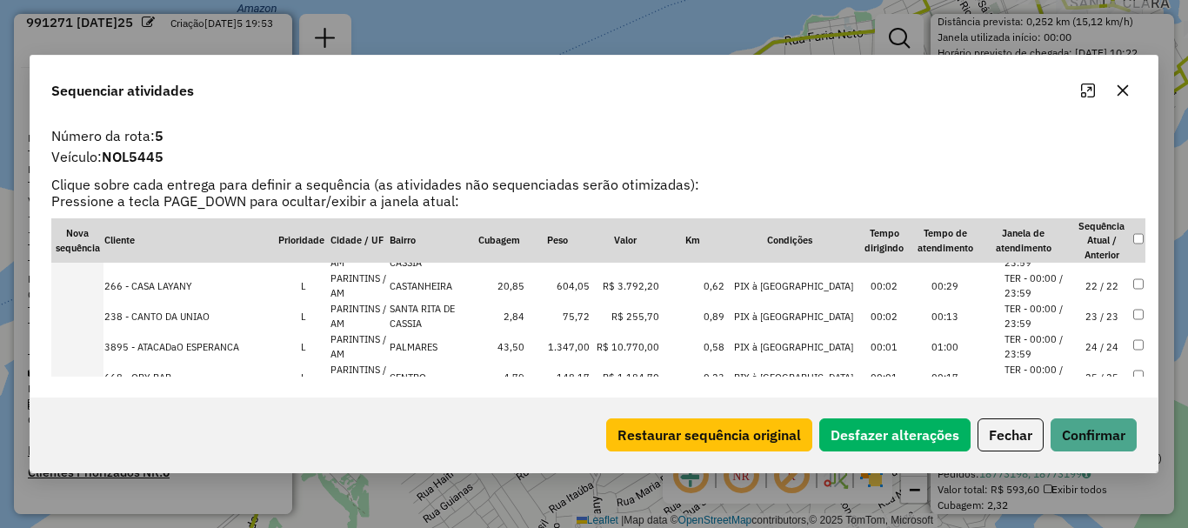
scroll to position [724, 0]
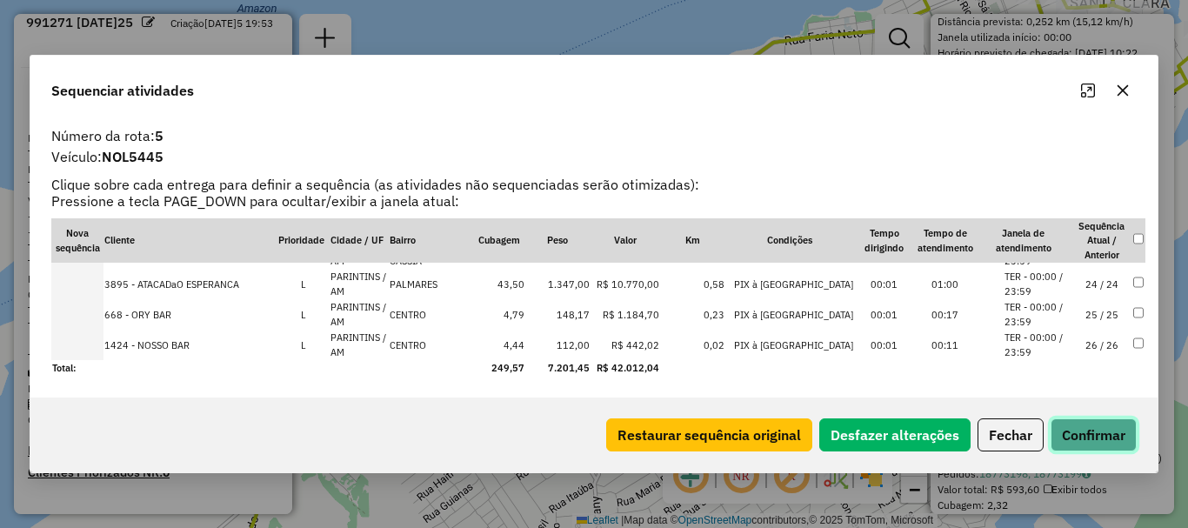
click at [1125, 440] on button "Confirmar" at bounding box center [1093, 434] width 86 height 33
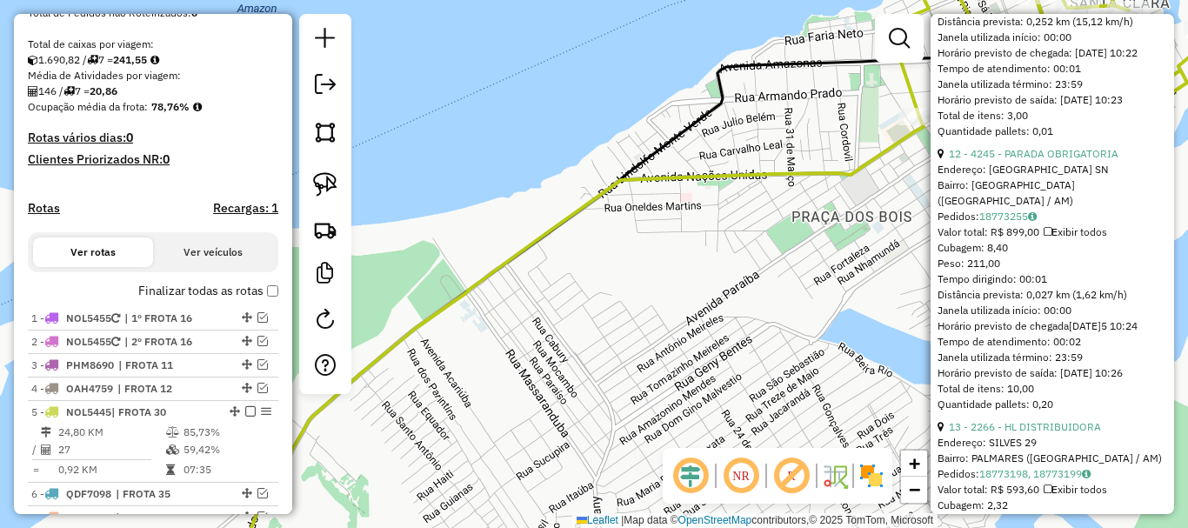
scroll to position [443, 0]
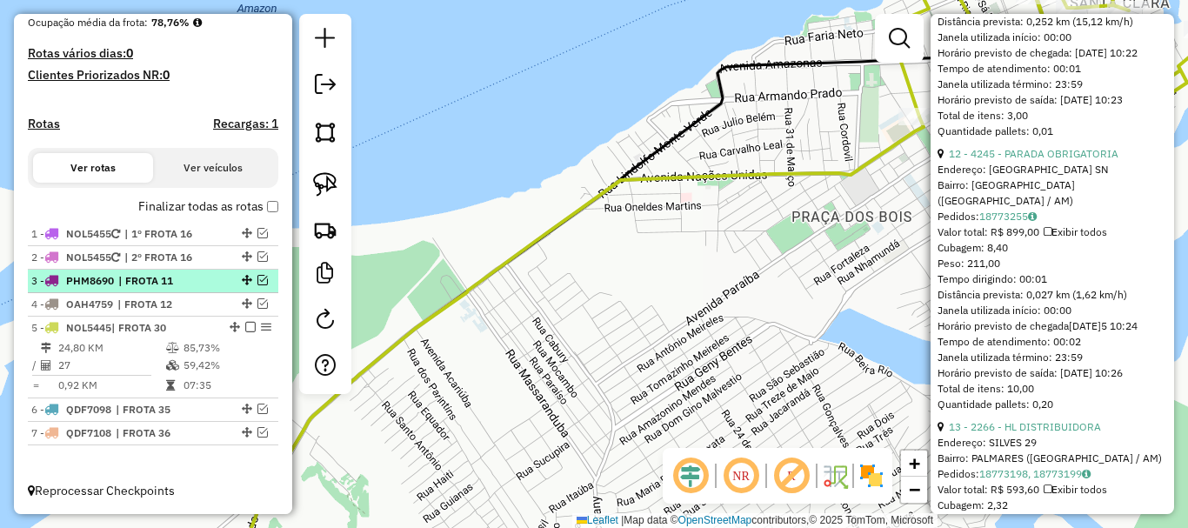
click at [245, 330] on em at bounding box center [250, 327] width 10 height 10
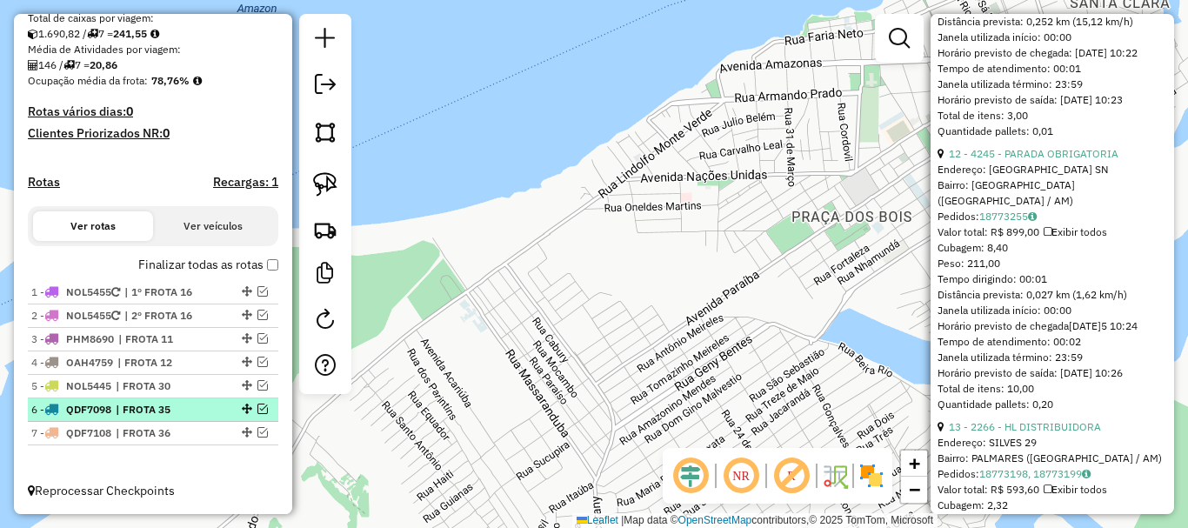
click at [257, 410] on em at bounding box center [262, 408] width 10 height 10
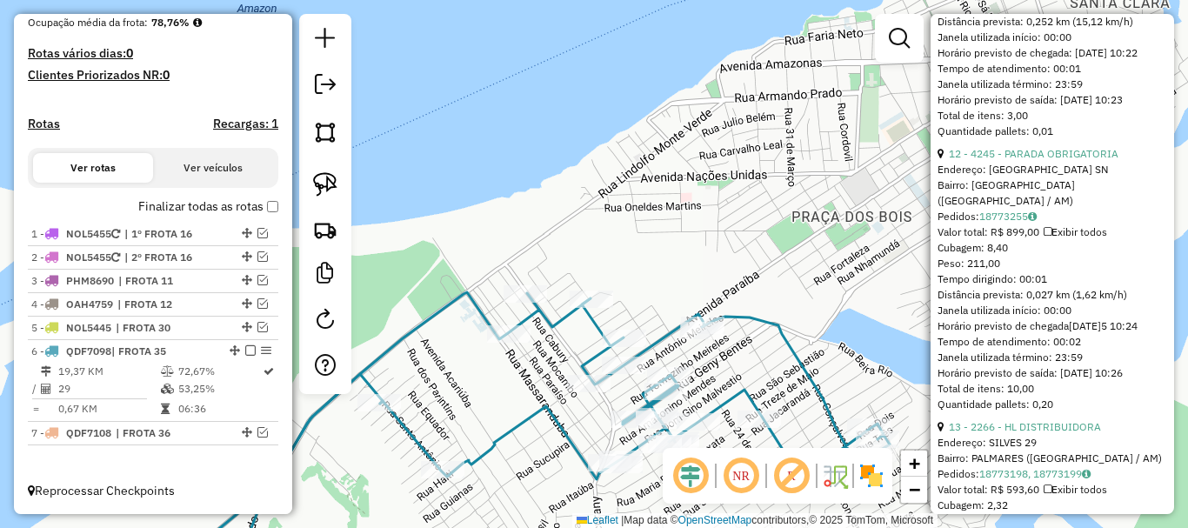
click at [456, 300] on icon at bounding box center [513, 436] width 753 height 288
click at [456, 298] on icon at bounding box center [513, 436] width 753 height 288
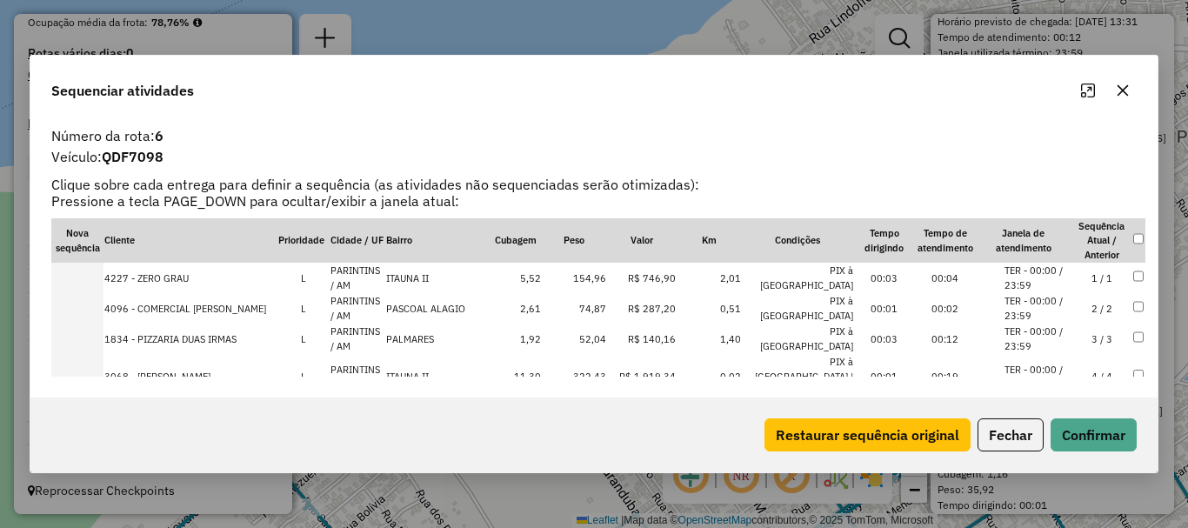
scroll to position [742, 0]
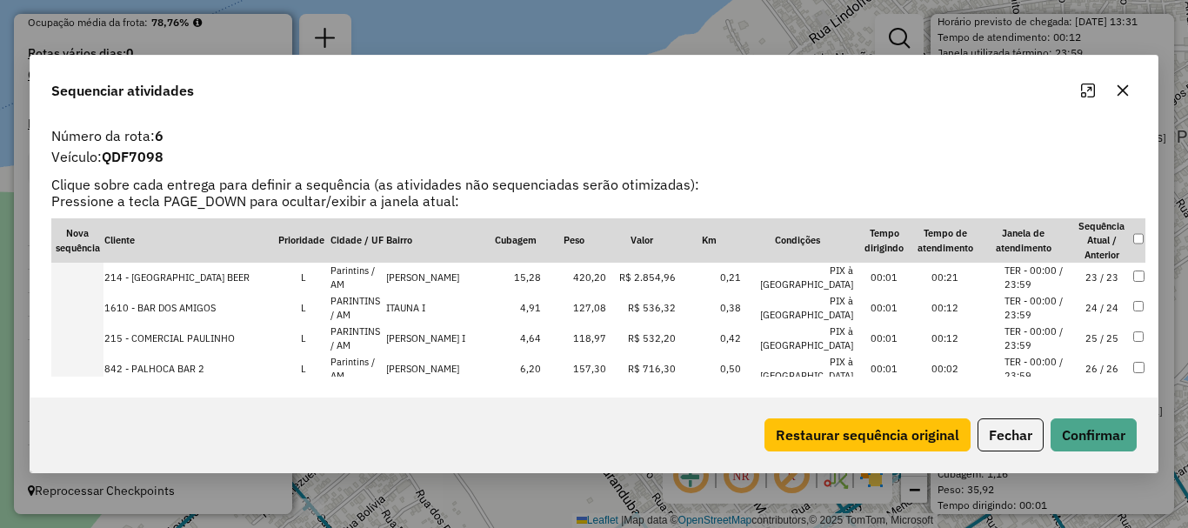
click at [100, 354] on td at bounding box center [77, 369] width 52 height 30
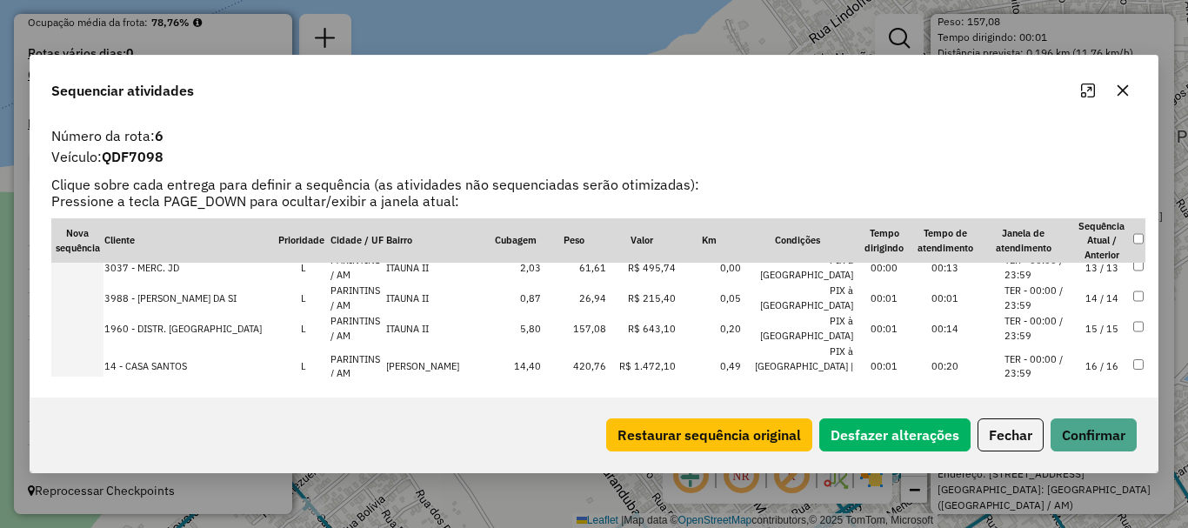
scroll to position [435, 0]
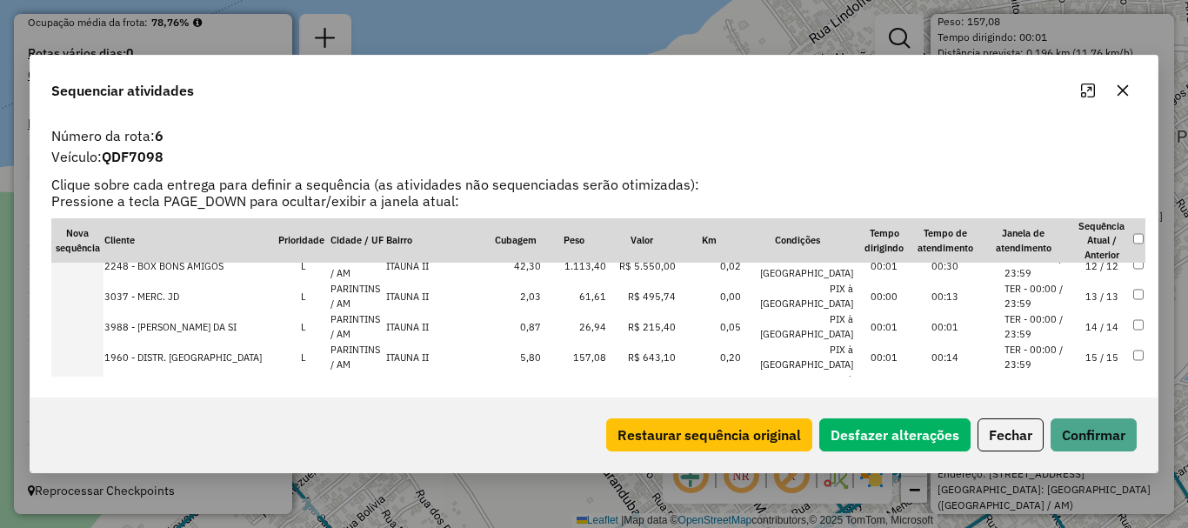
click at [89, 372] on td at bounding box center [77, 394] width 52 height 45
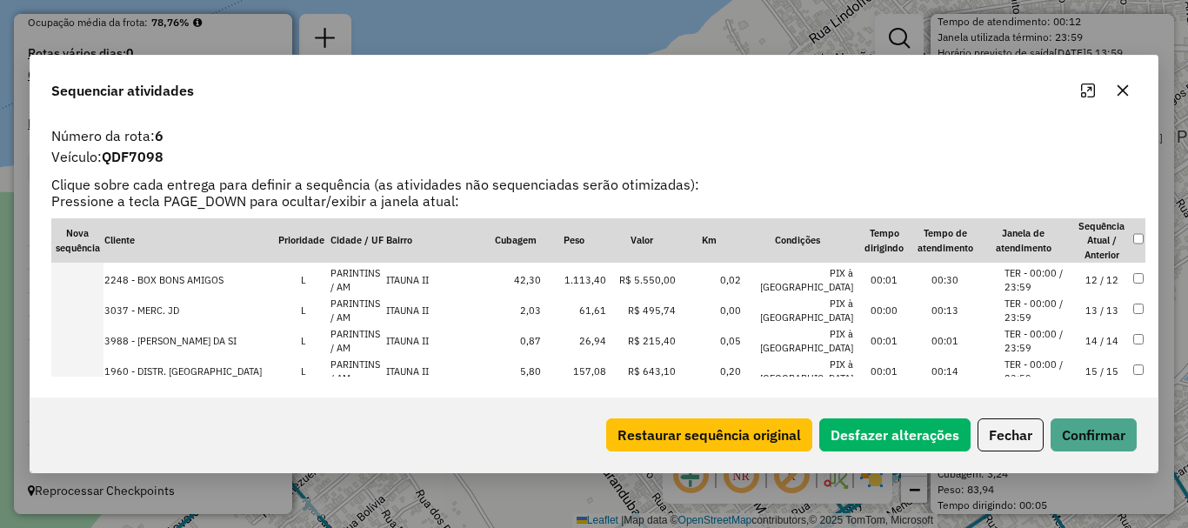
scroll to position [785, 0]
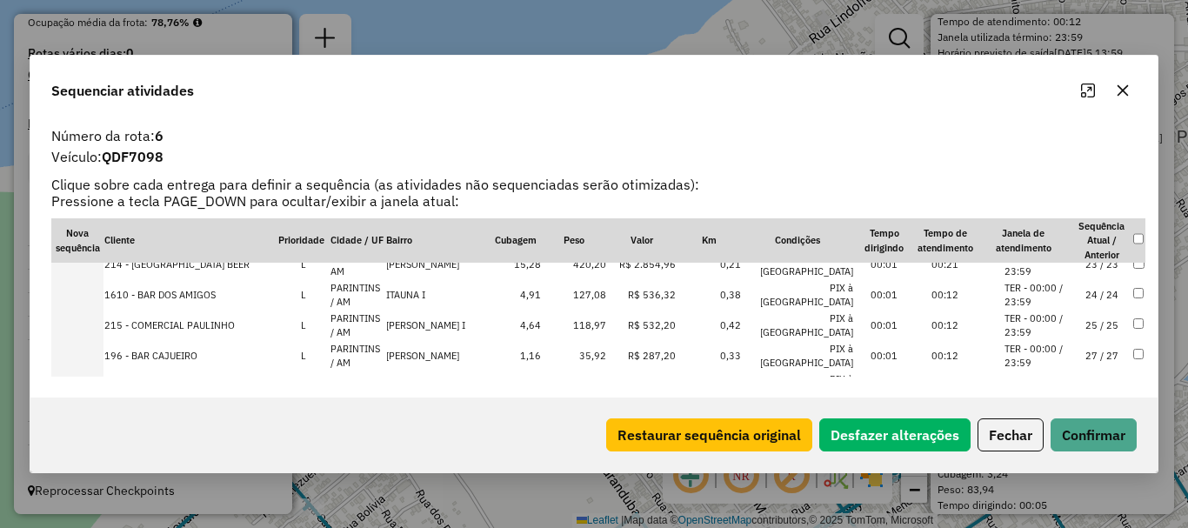
click at [95, 371] on td at bounding box center [77, 393] width 52 height 45
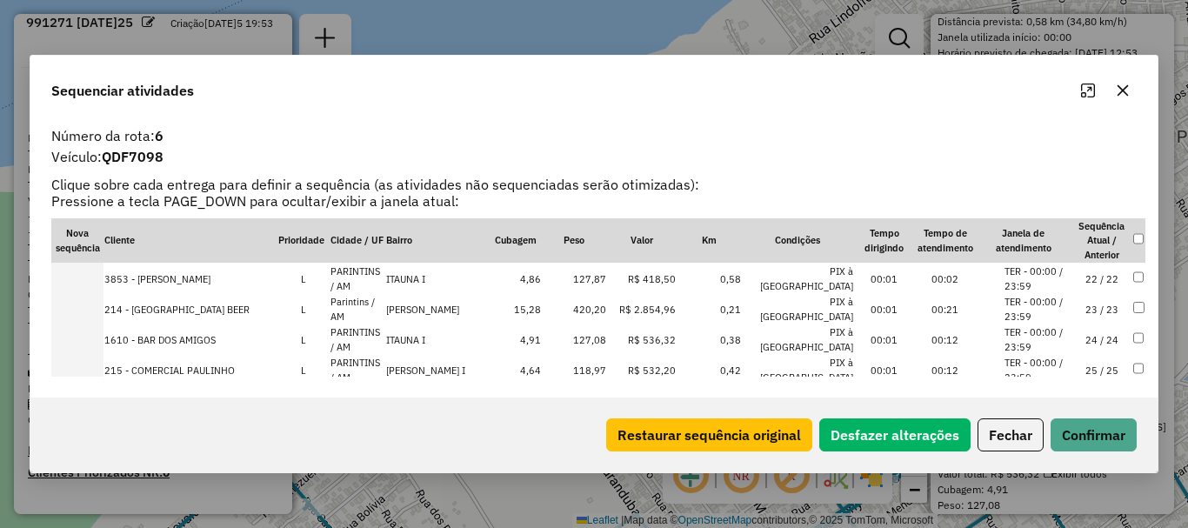
scroll to position [783, 0]
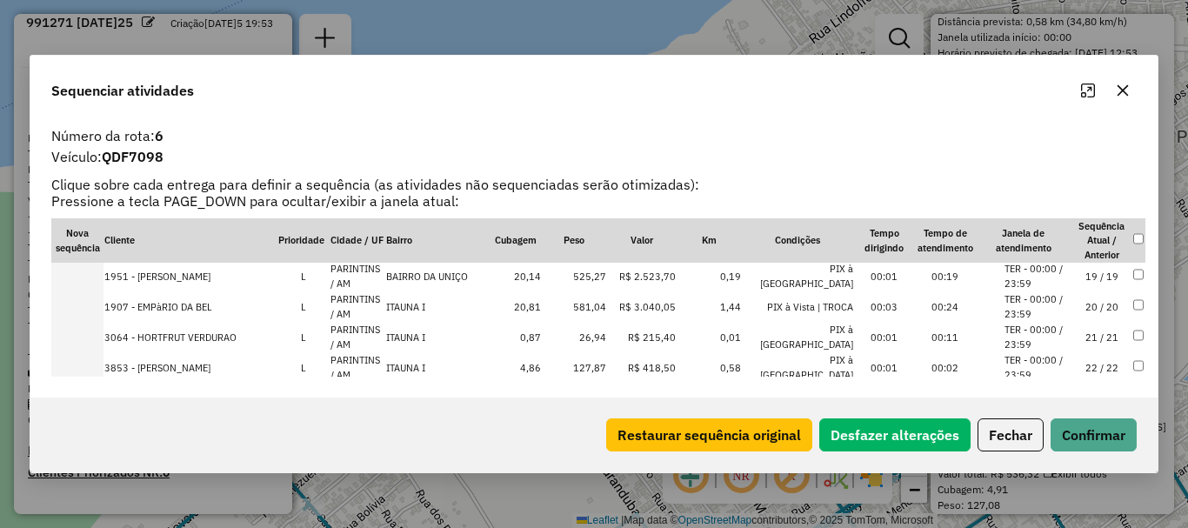
click at [94, 383] on td at bounding box center [77, 398] width 52 height 30
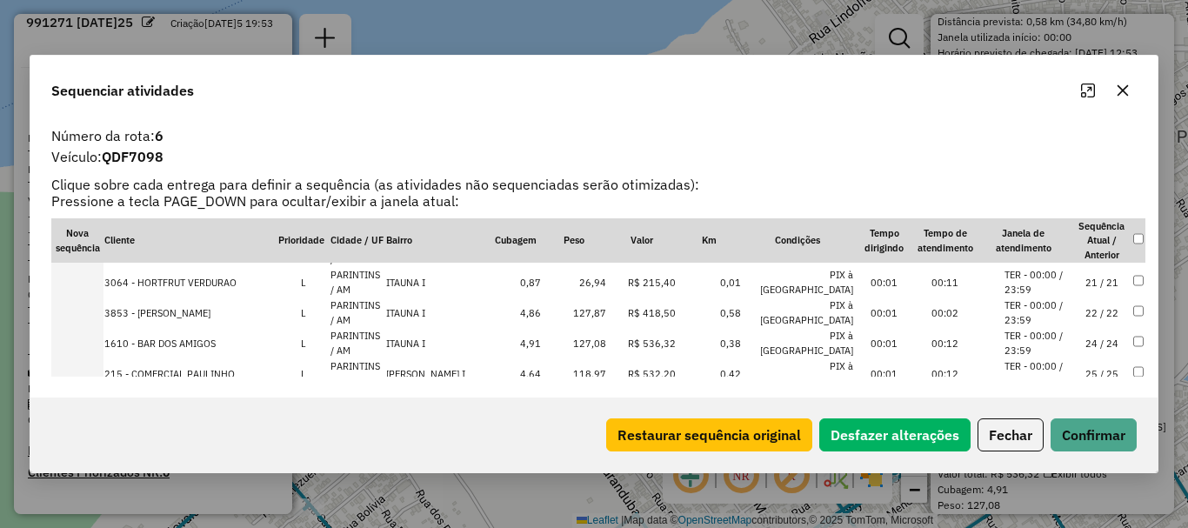
scroll to position [785, 0]
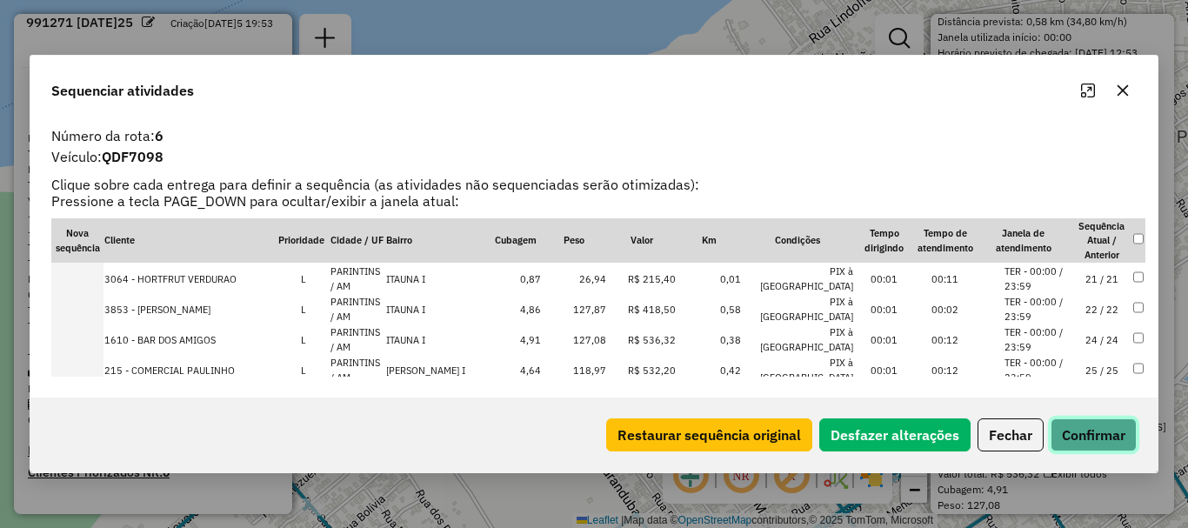
click at [1090, 436] on button "Confirmar" at bounding box center [1093, 434] width 86 height 33
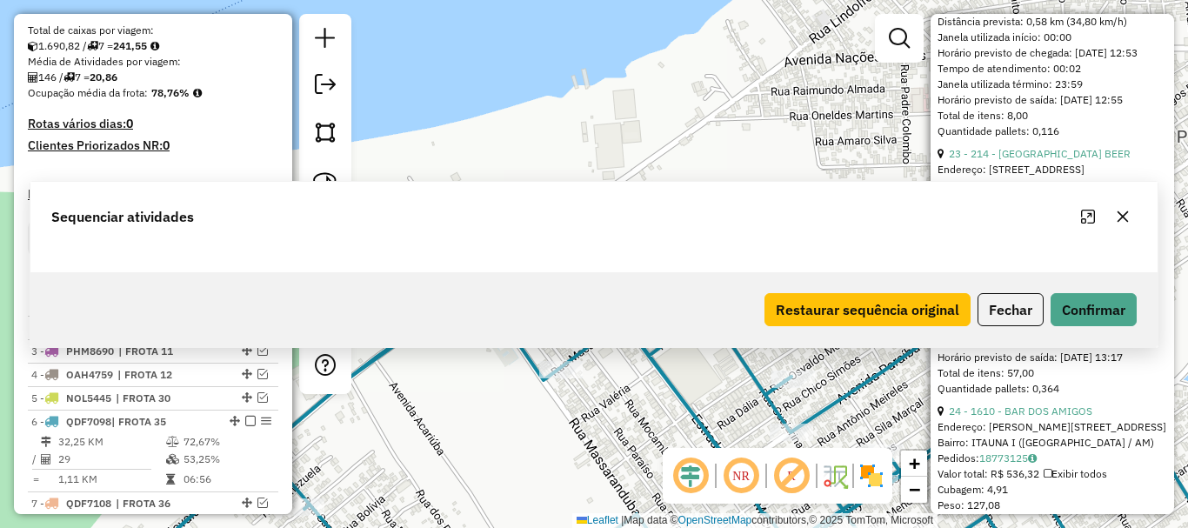
scroll to position [443, 0]
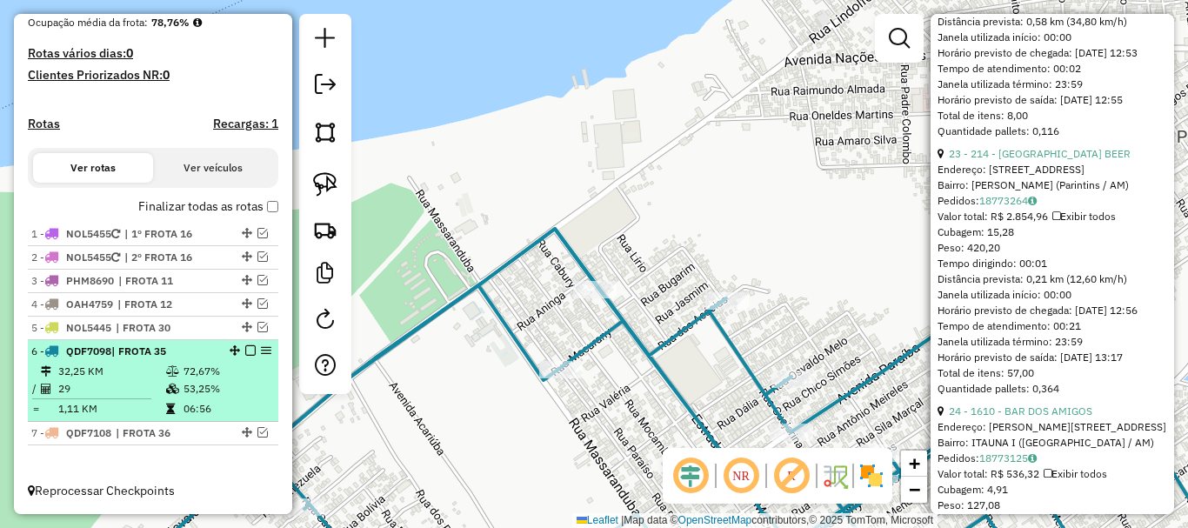
click at [246, 351] on em at bounding box center [250, 350] width 10 height 10
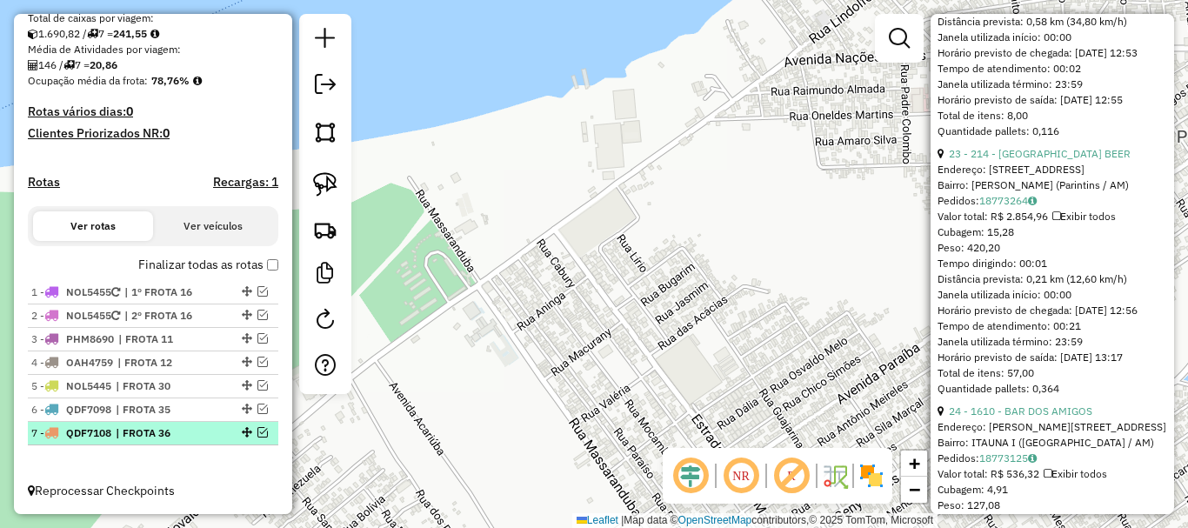
click at [259, 432] on em at bounding box center [262, 432] width 10 height 10
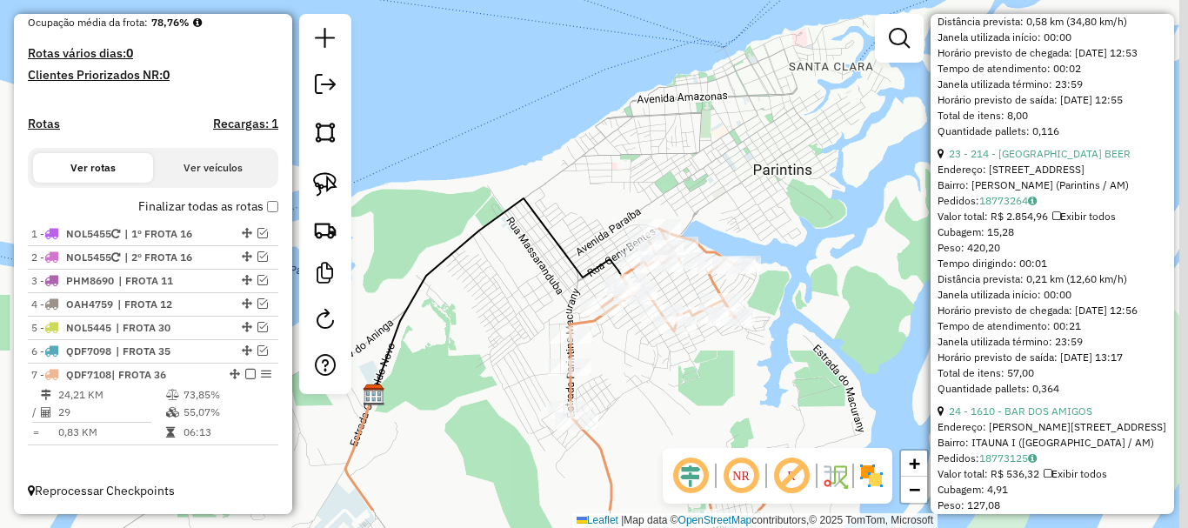
drag, startPoint x: 564, startPoint y: 279, endPoint x: 570, endPoint y: 292, distance: 14.0
click at [563, 269] on div "Janela de atendimento Grade de atendimento Capacidade Transportadoras Veículos …" at bounding box center [594, 264] width 1188 height 528
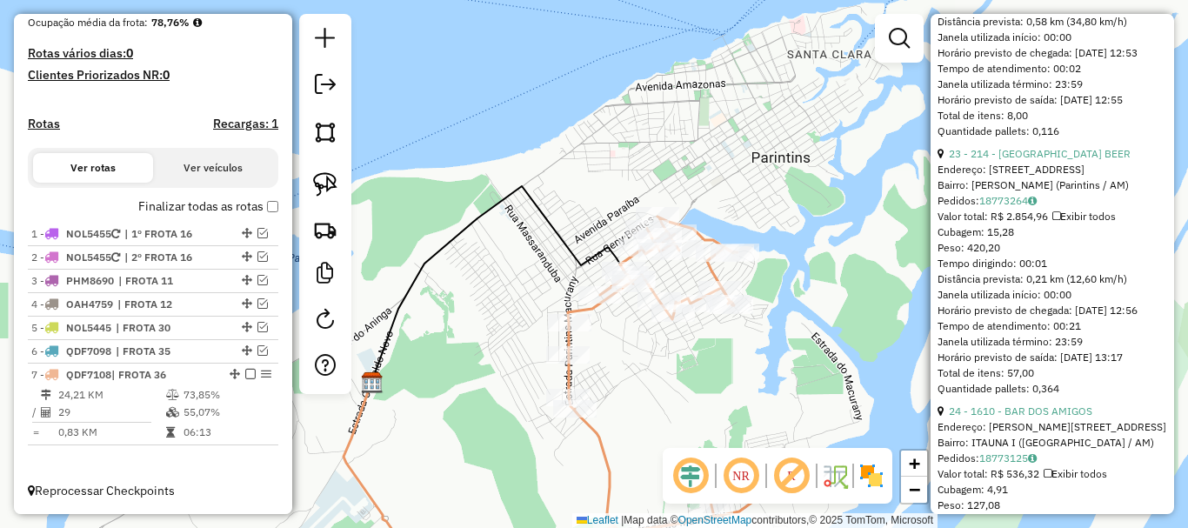
click at [609, 468] on icon at bounding box center [665, 375] width 194 height 316
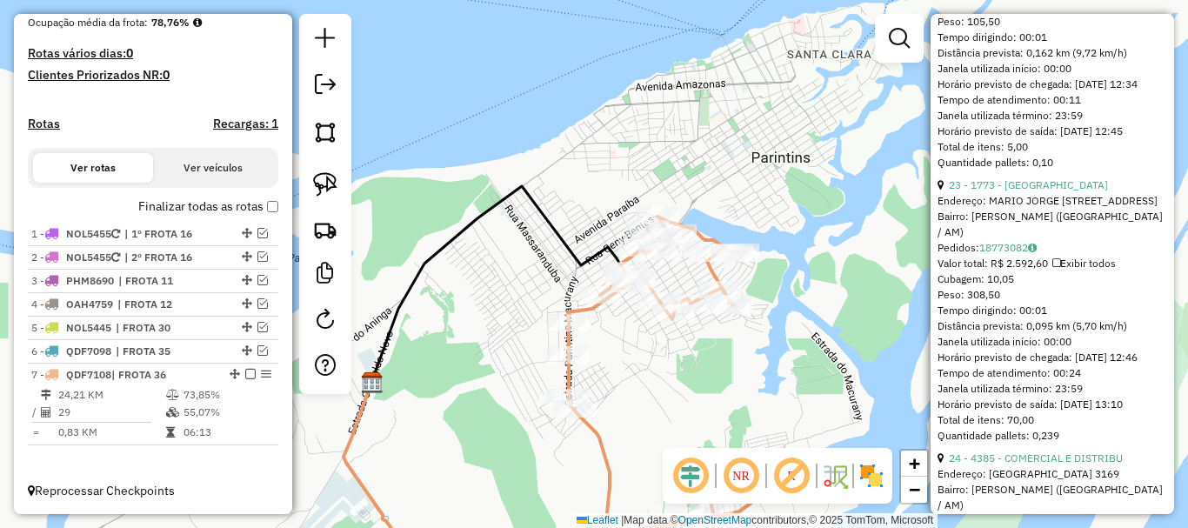
click at [609, 469] on icon at bounding box center [665, 375] width 194 height 316
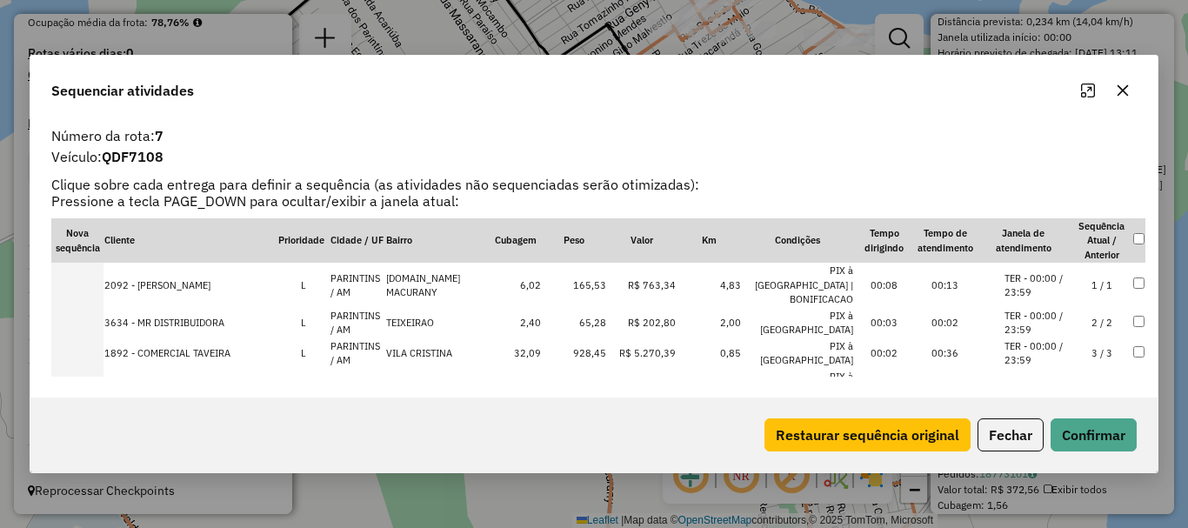
scroll to position [711, 0]
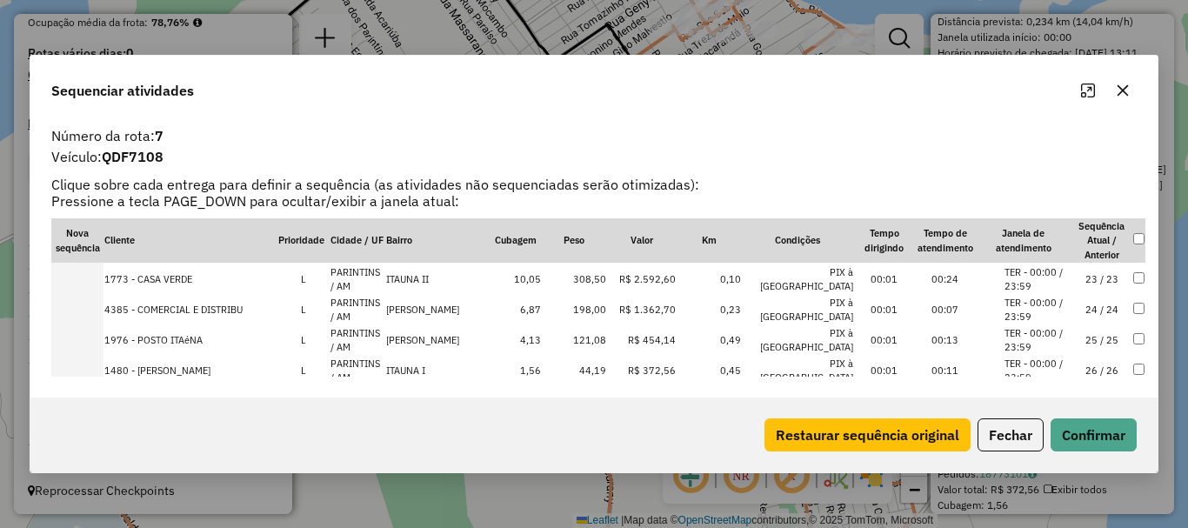
click at [97, 325] on td at bounding box center [77, 340] width 52 height 30
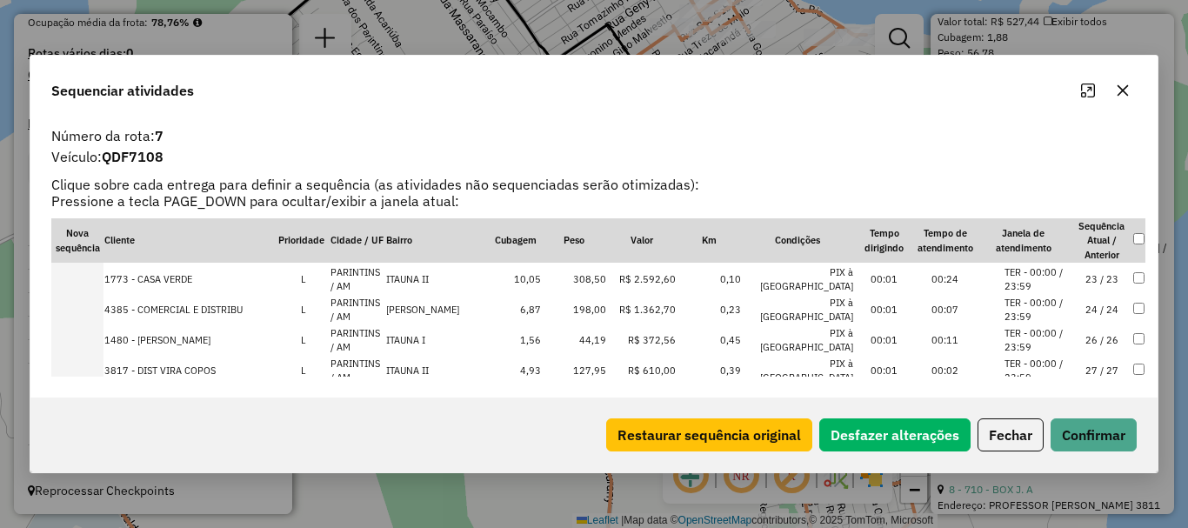
scroll to position [194, 0]
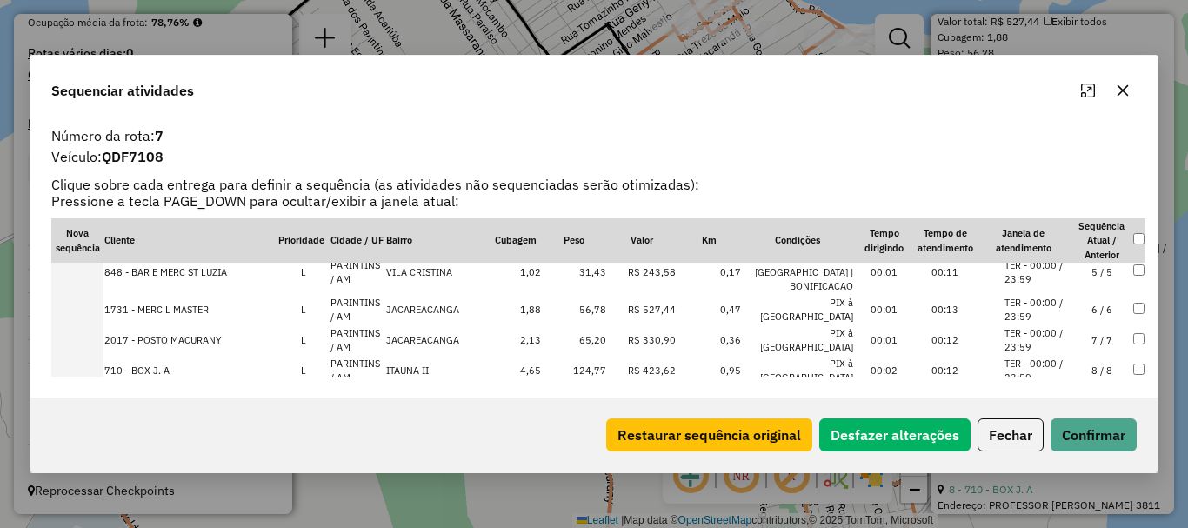
click at [90, 325] on td at bounding box center [77, 340] width 52 height 30
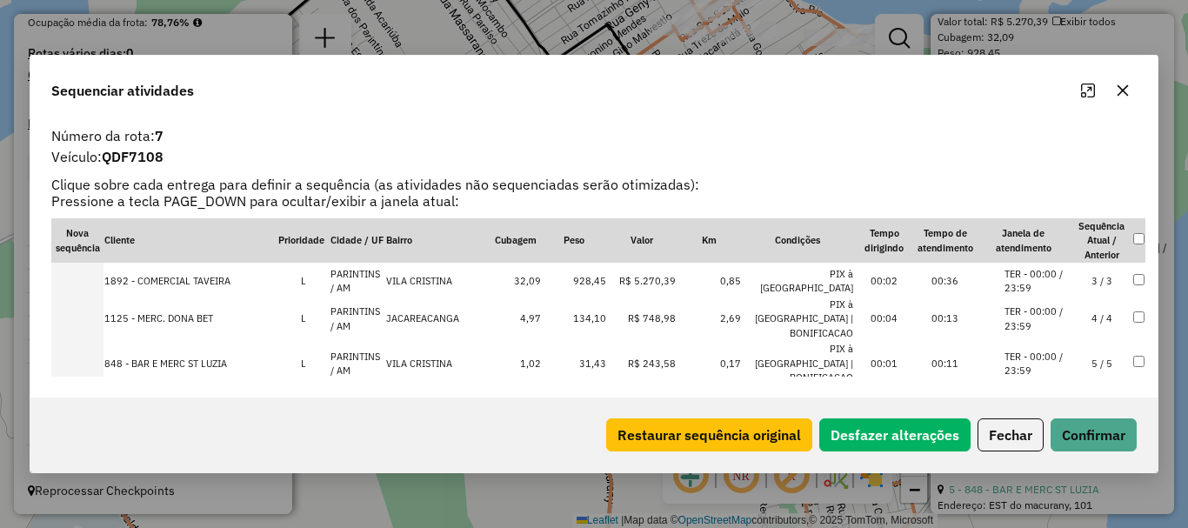
click at [81, 297] on td at bounding box center [77, 319] width 52 height 45
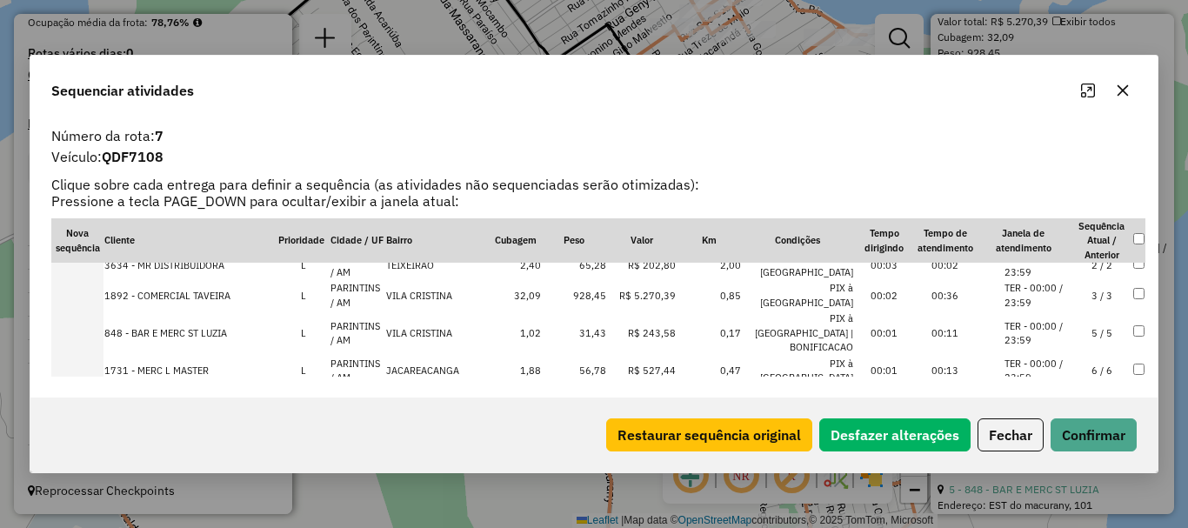
scroll to position [1600, 0]
click at [100, 310] on td at bounding box center [77, 332] width 52 height 45
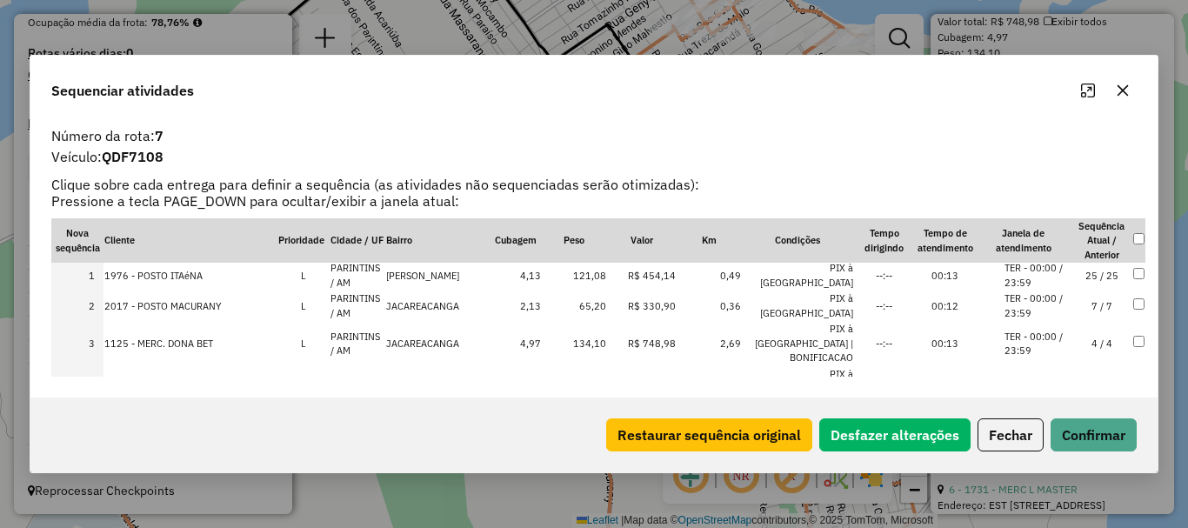
scroll to position [0, 0]
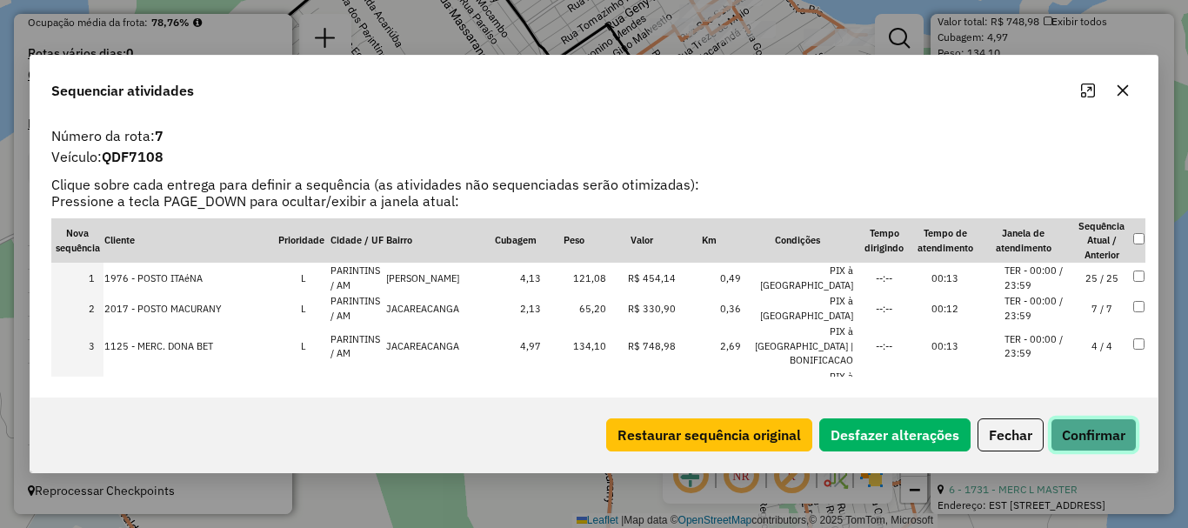
click at [1083, 441] on button "Confirmar" at bounding box center [1093, 434] width 86 height 33
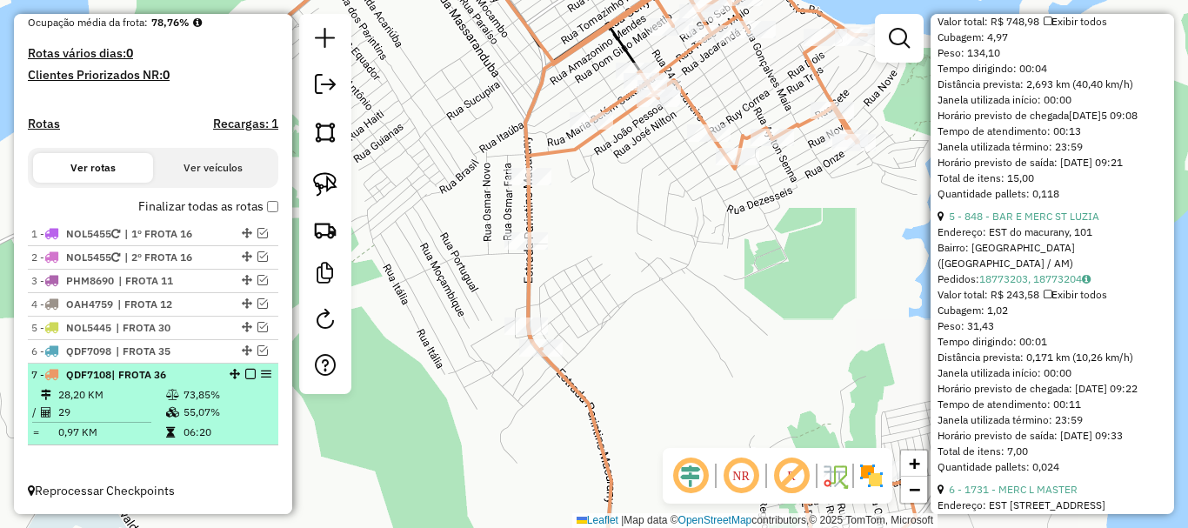
click at [249, 371] on em at bounding box center [250, 374] width 10 height 10
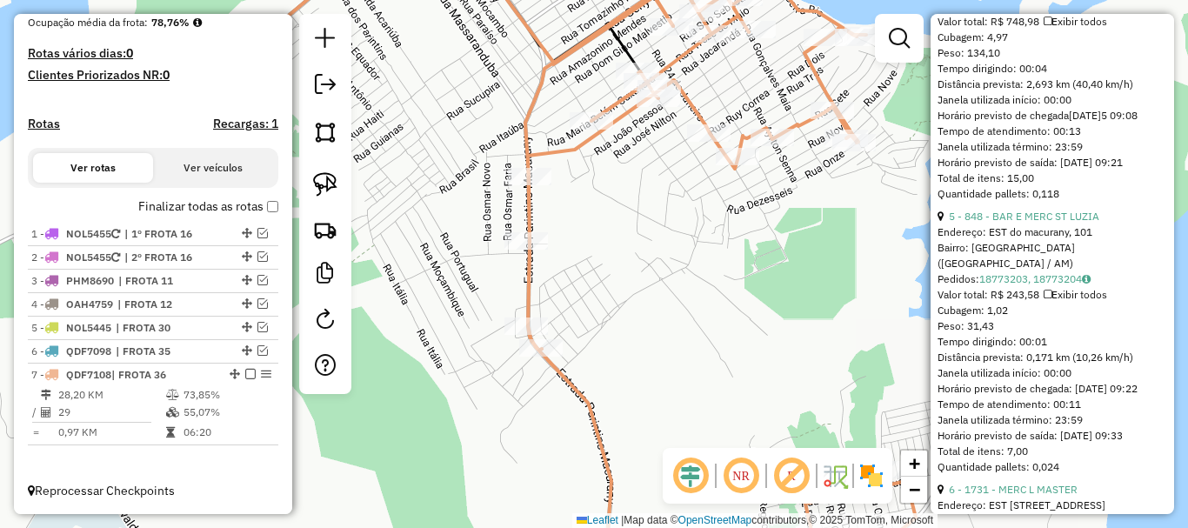
scroll to position [385, 0]
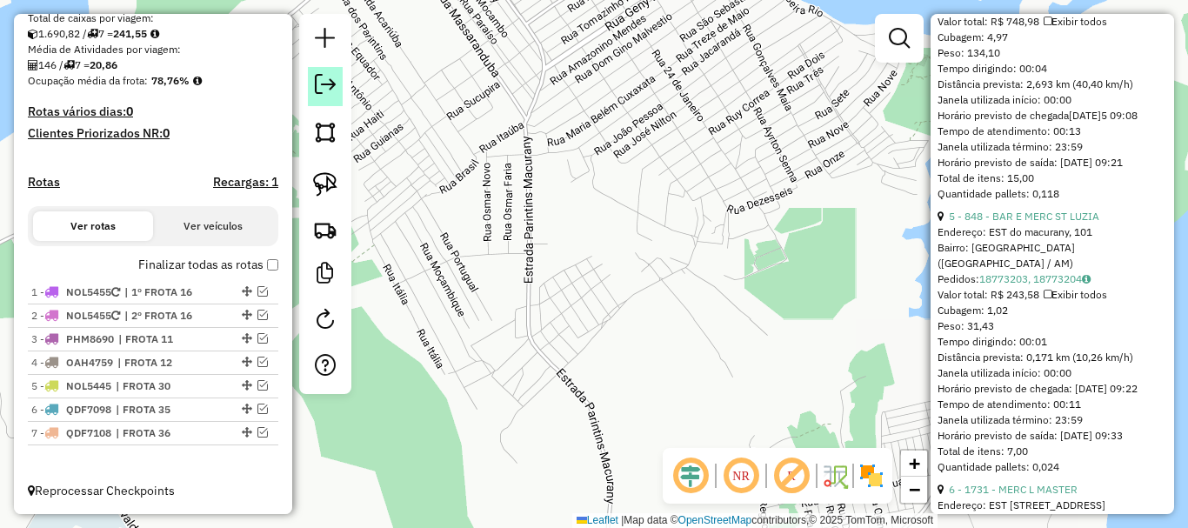
click at [329, 90] on em at bounding box center [325, 84] width 21 height 21
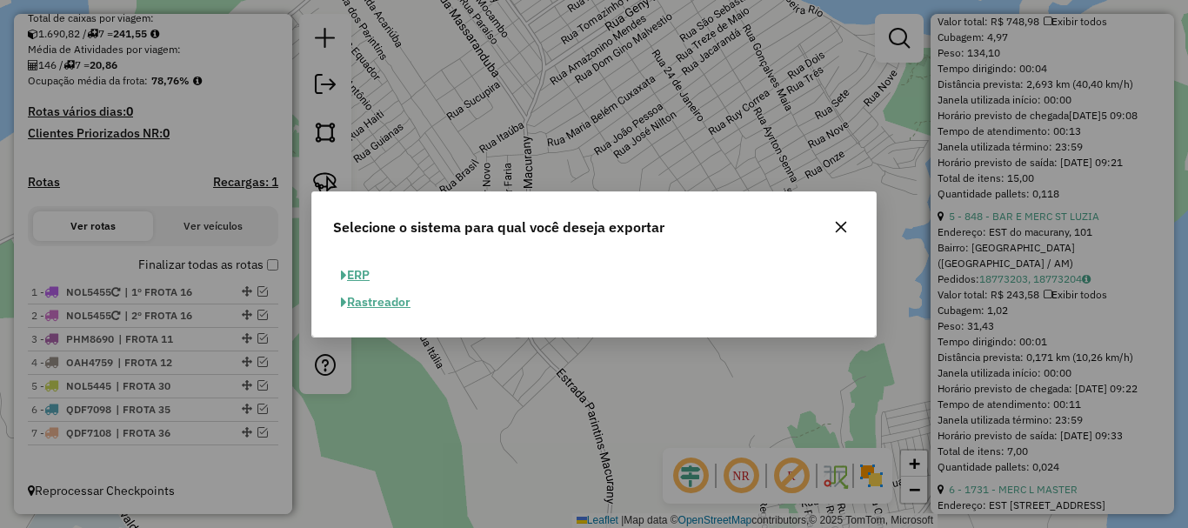
click at [361, 273] on button "ERP" at bounding box center [355, 275] width 44 height 27
select select "**"
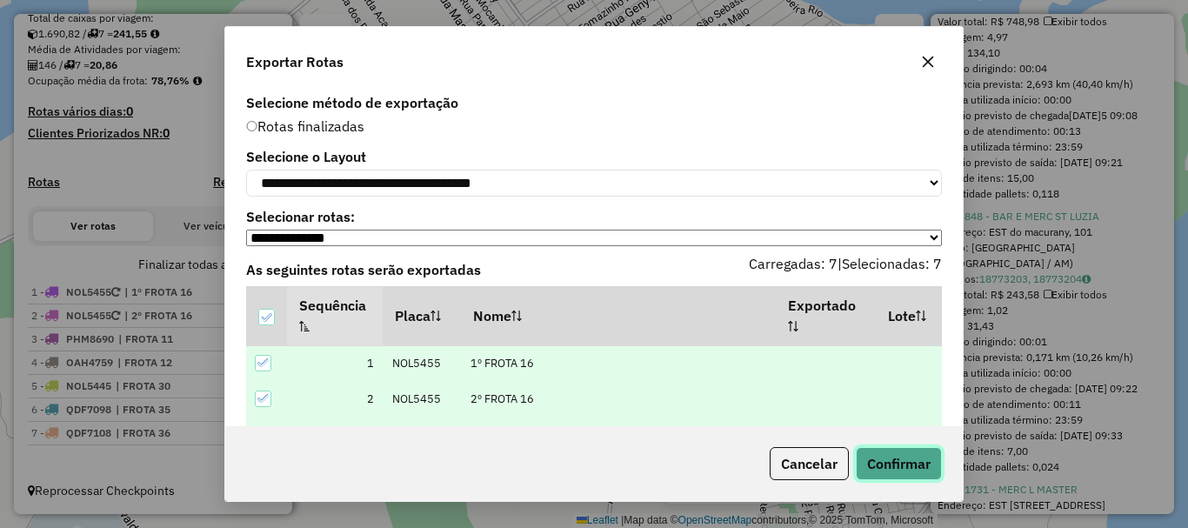
click at [896, 463] on button "Confirmar" at bounding box center [899, 463] width 86 height 33
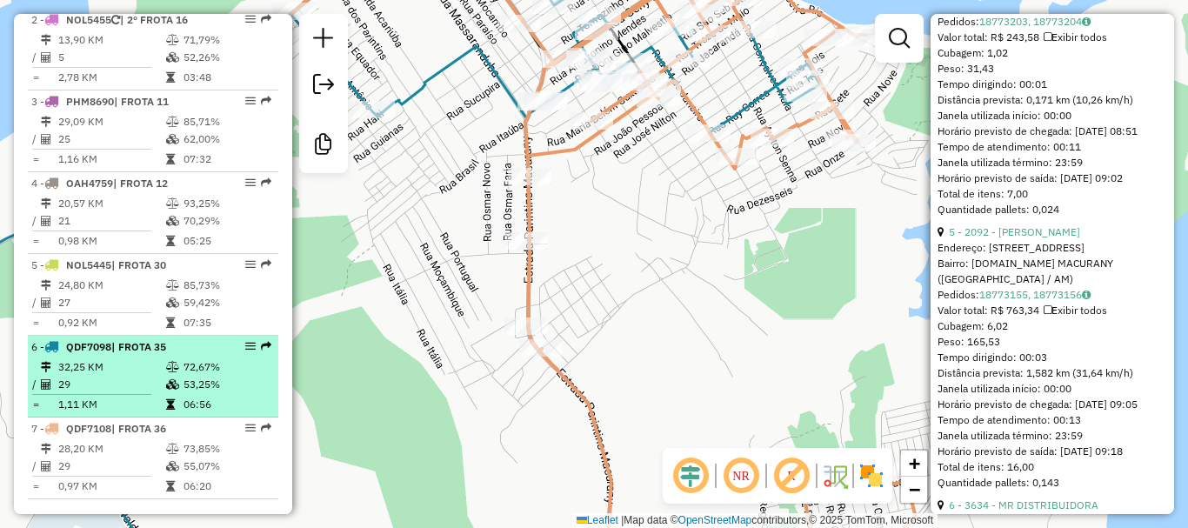
scroll to position [766, 0]
